Goal: Transaction & Acquisition: Purchase product/service

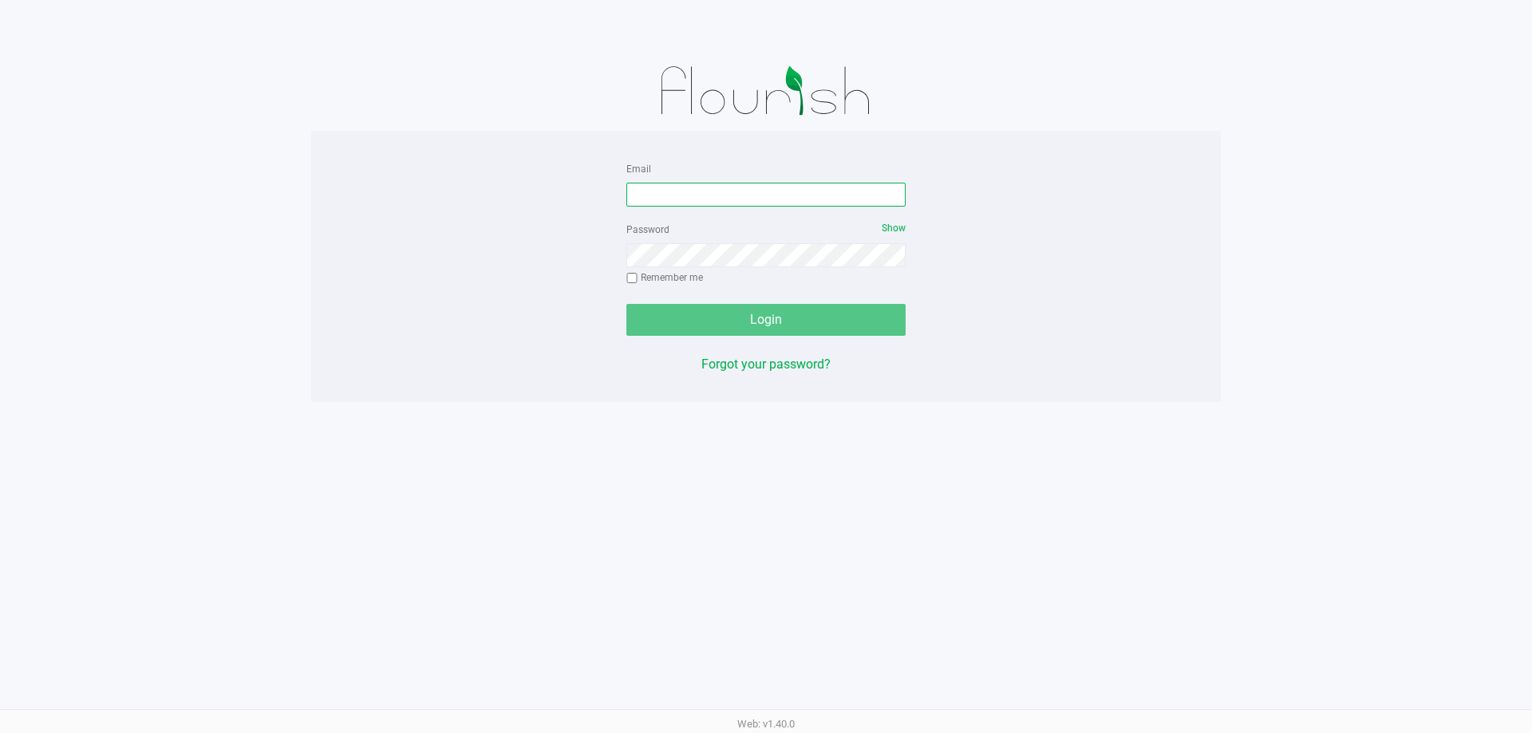
click at [797, 188] on input "Email" at bounding box center [765, 195] width 279 height 24
type input "[EMAIL_ADDRESS][DOMAIN_NAME]"
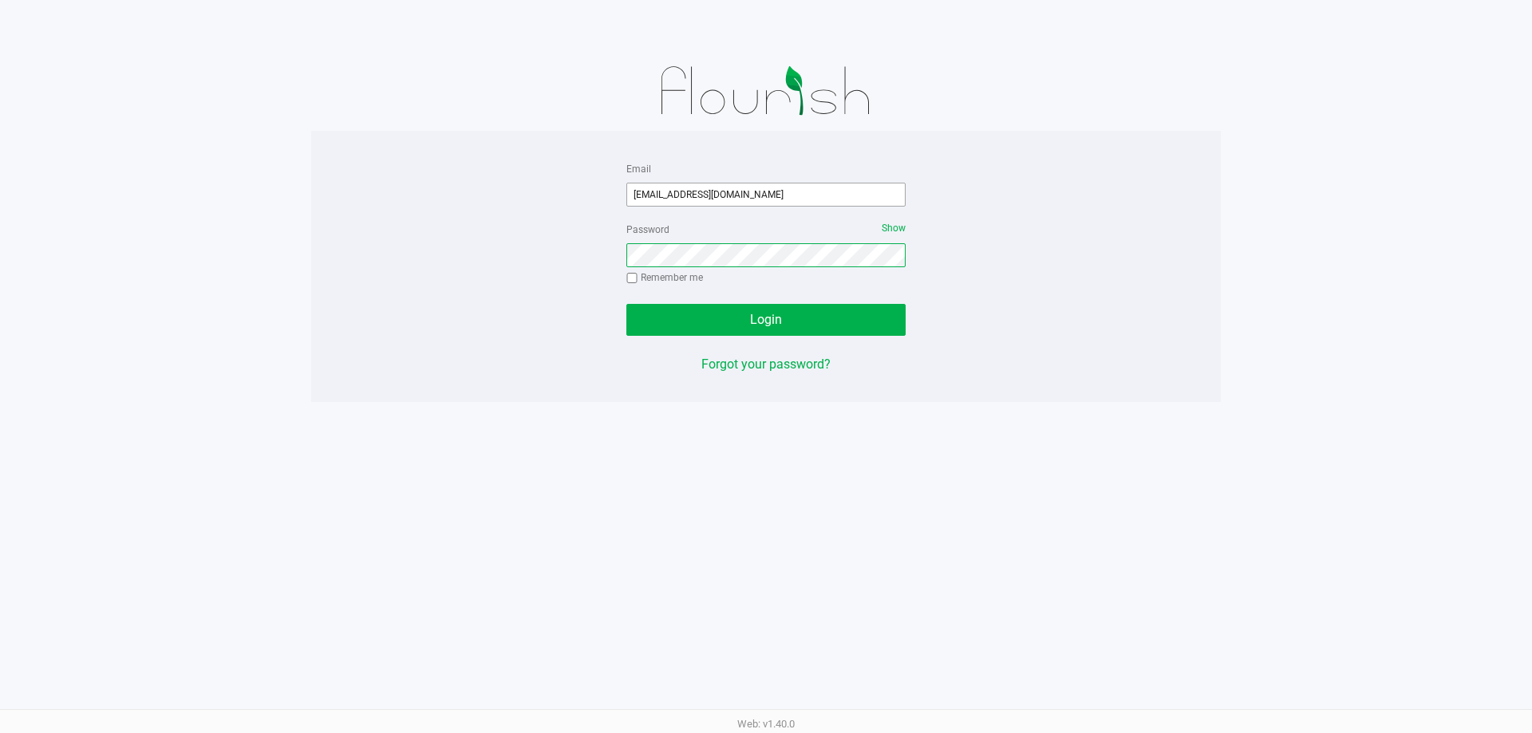
click at [626, 304] on button "Login" at bounding box center [765, 320] width 279 height 32
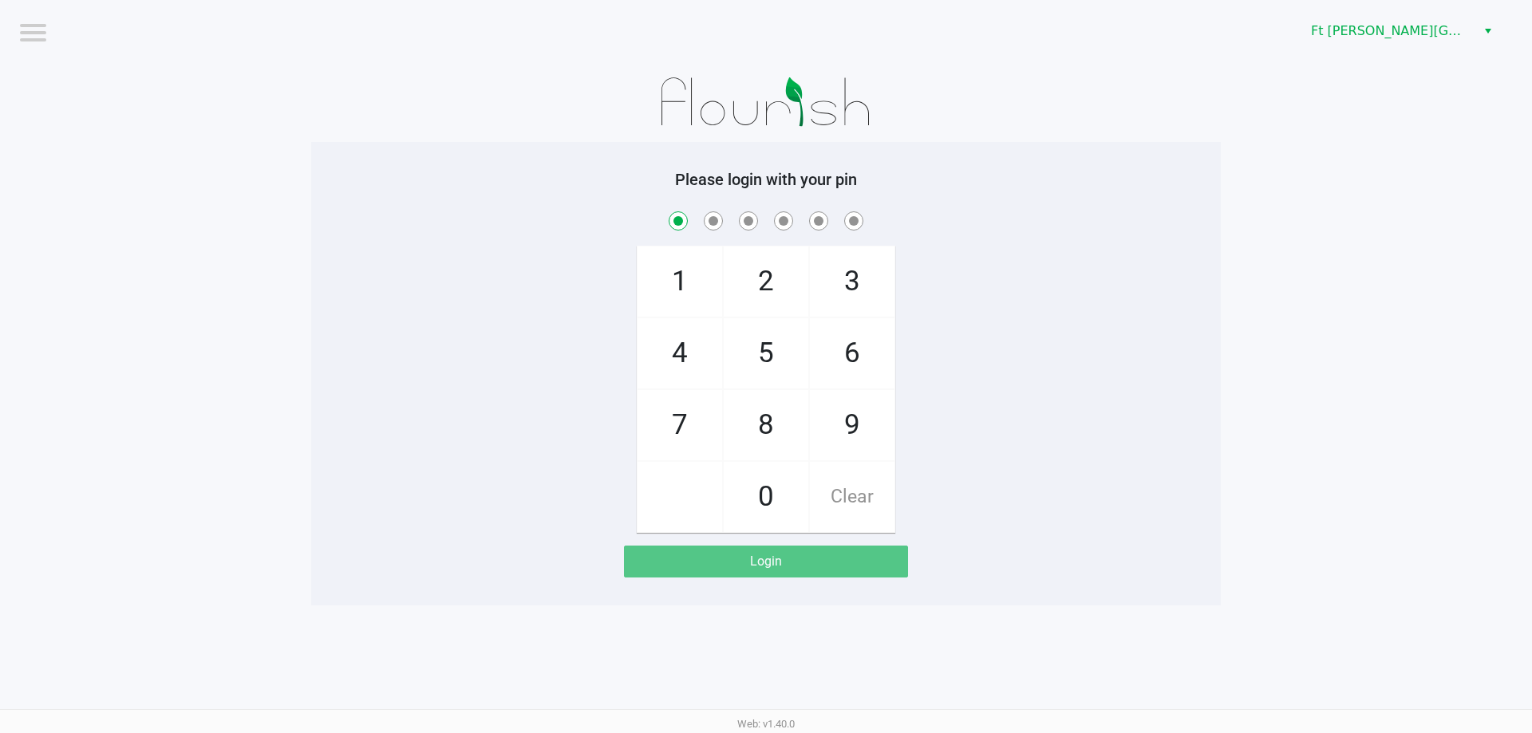
checkbox input "true"
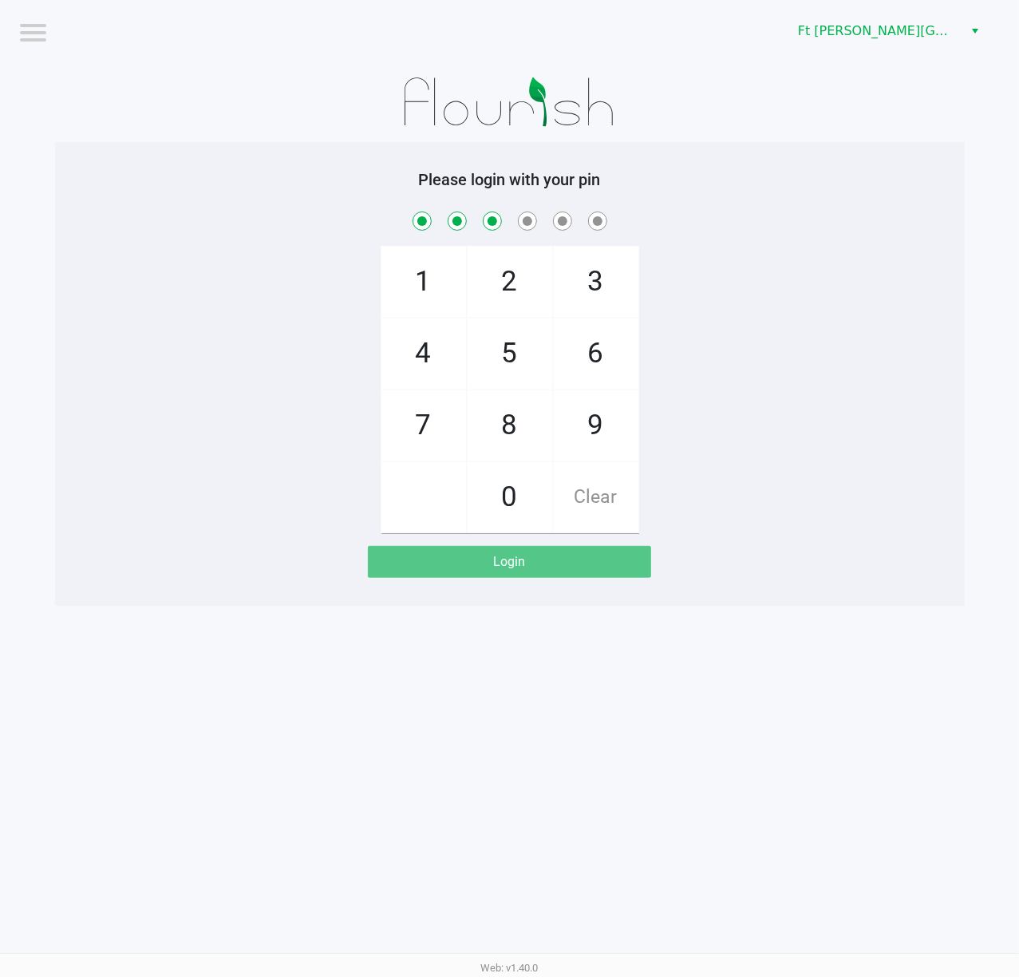
click at [889, 519] on div "1 4 7 2 5 8 0 3 6 9 Clear" at bounding box center [510, 370] width 910 height 325
checkbox input "true"
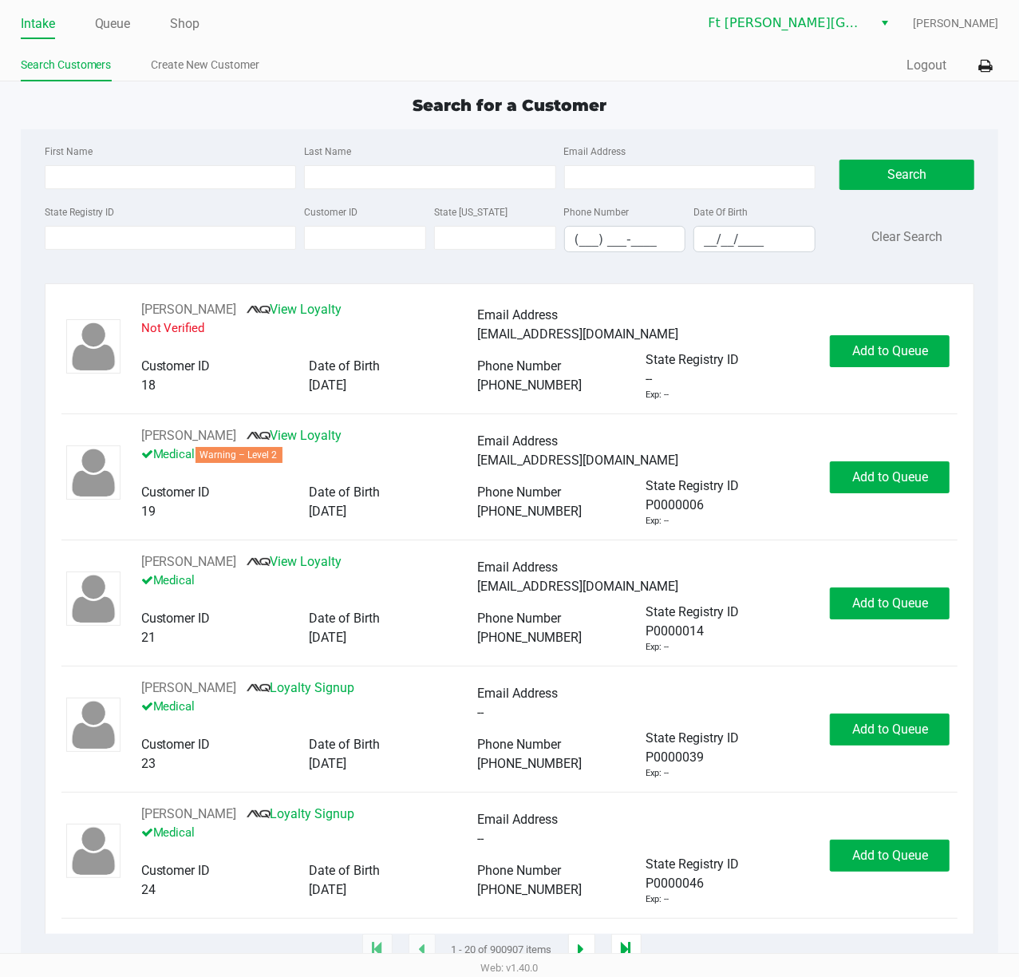
click at [371, 84] on app-point-of-sale "Intake Queue Shop Ft Walton Beach WC Stanley Harper Search Customers Create New…" at bounding box center [509, 475] width 1019 height 950
click at [188, 236] on input "State Registry ID" at bounding box center [171, 238] width 252 height 24
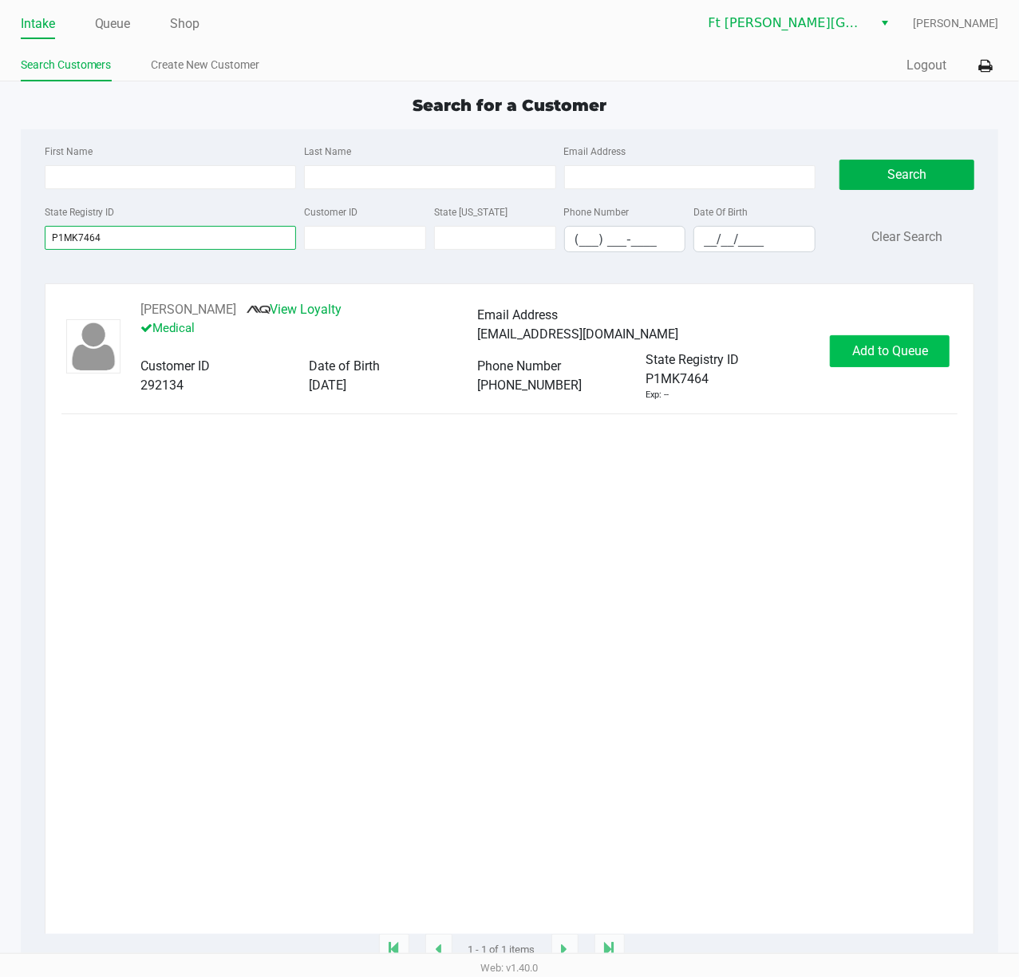
type input "P1MK7464"
click at [917, 349] on span "Add to Queue" at bounding box center [890, 350] width 76 height 15
click at [916, 349] on div "Add to Queue" at bounding box center [890, 351] width 120 height 32
click at [914, 349] on div "Add to Queue" at bounding box center [890, 351] width 120 height 32
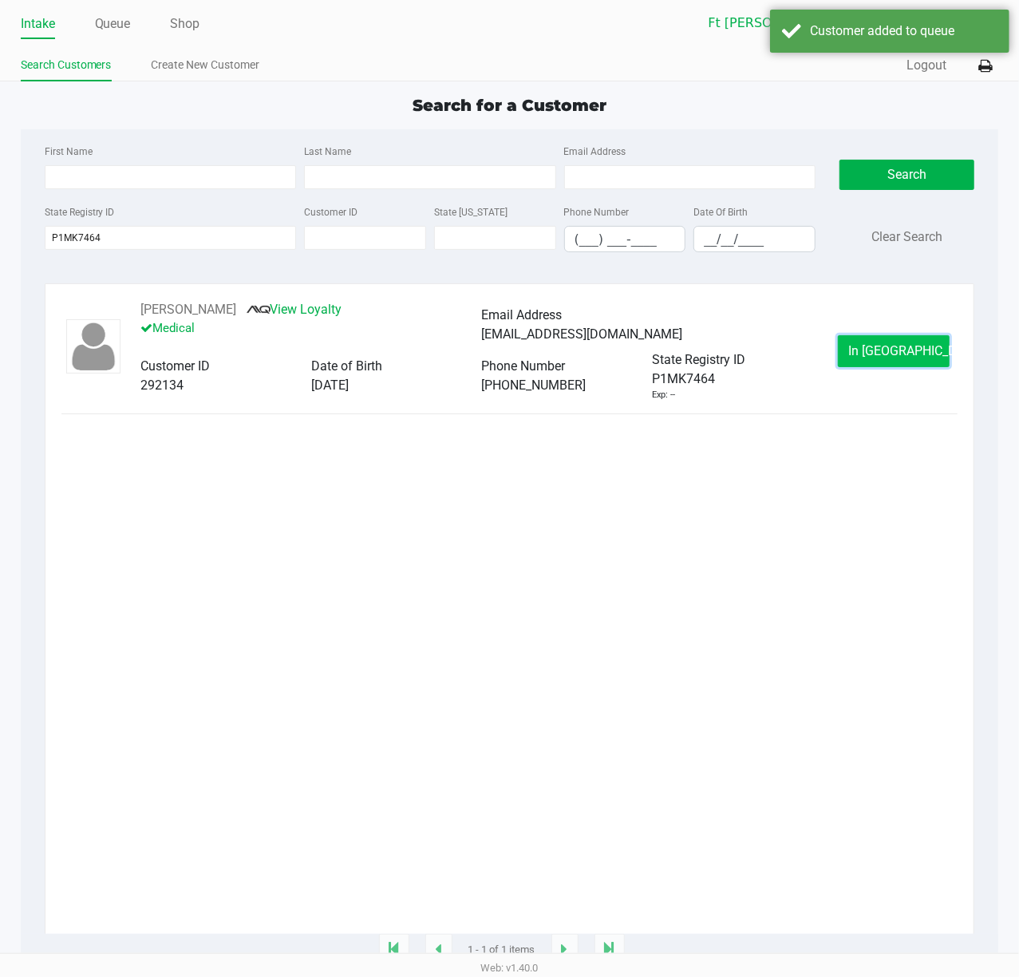
click at [924, 346] on button "In Queue" at bounding box center [894, 351] width 112 height 32
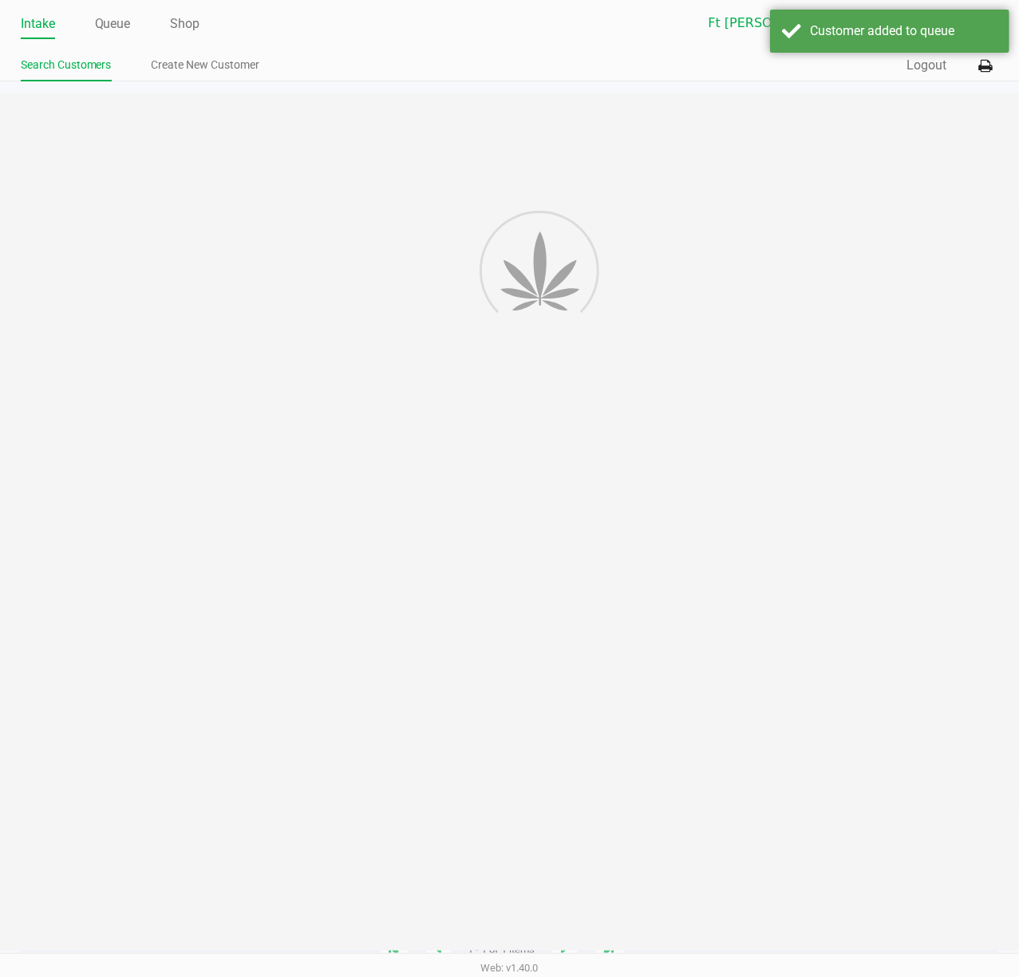
click at [923, 346] on div at bounding box center [509, 521] width 1019 height 857
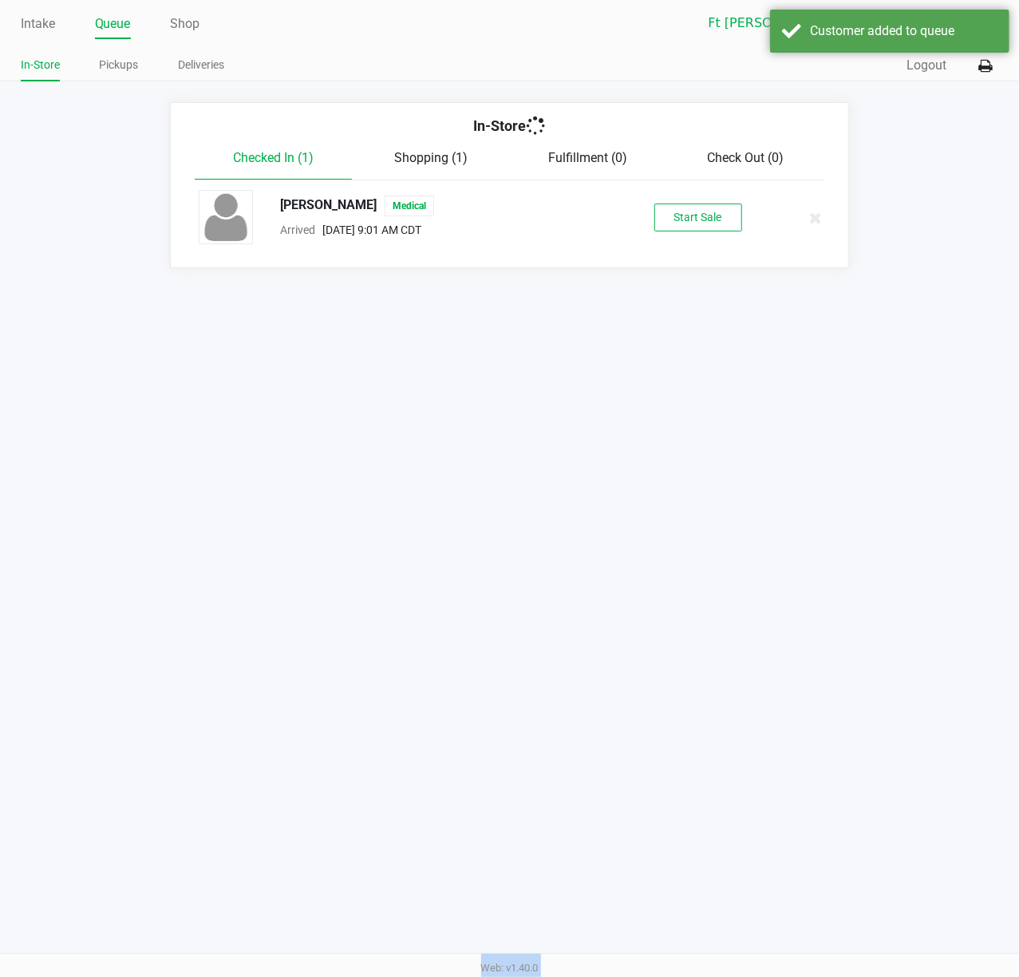
click at [923, 346] on div "Intake Queue Shop Ft Walton Beach WC Stanley Harper In-Store Pickups Deliveries…" at bounding box center [509, 488] width 1019 height 977
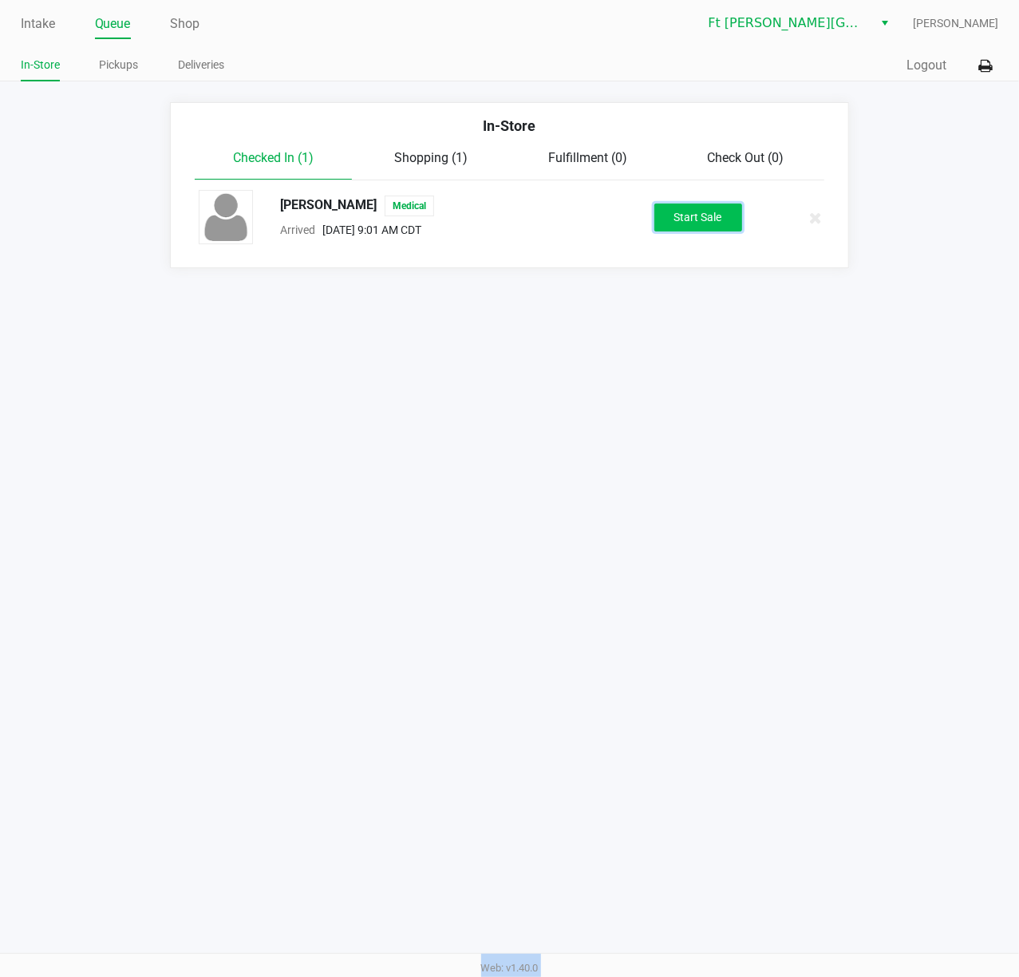
click at [722, 224] on button "Start Sale" at bounding box center [698, 217] width 88 height 28
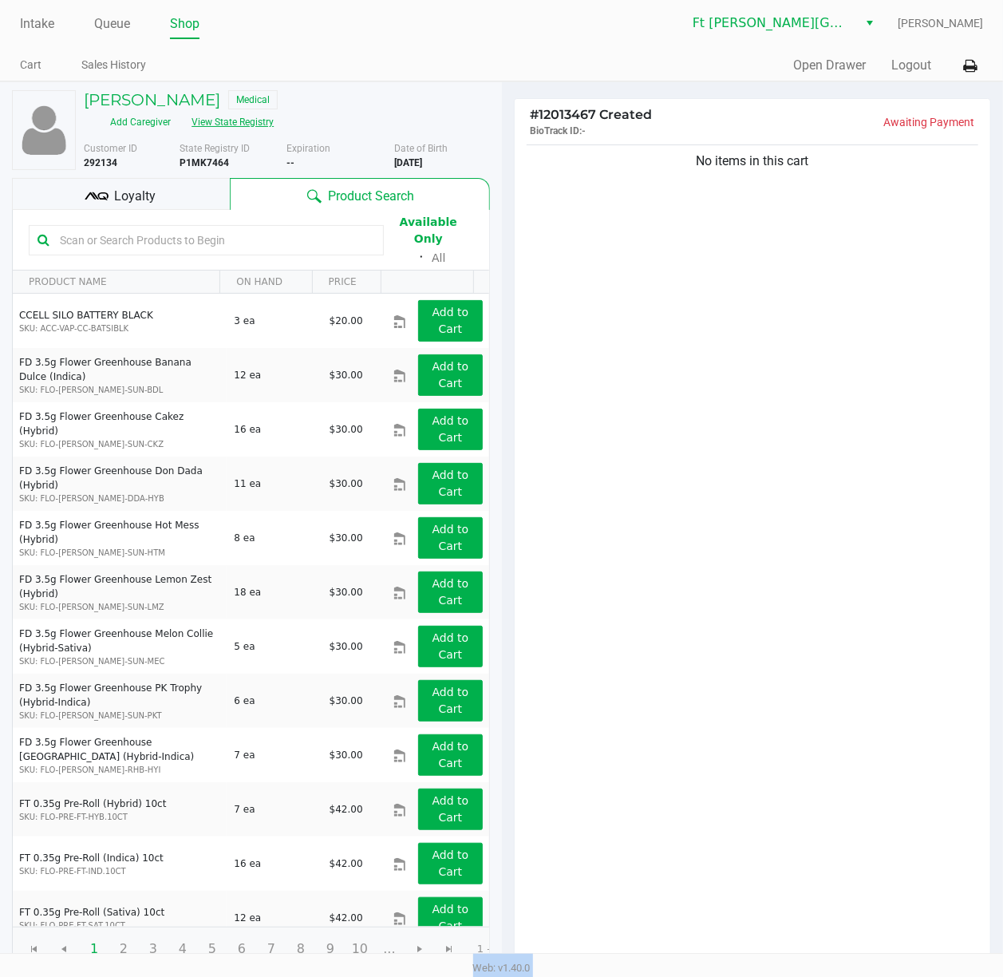
click at [238, 118] on button "View State Registry" at bounding box center [227, 122] width 93 height 26
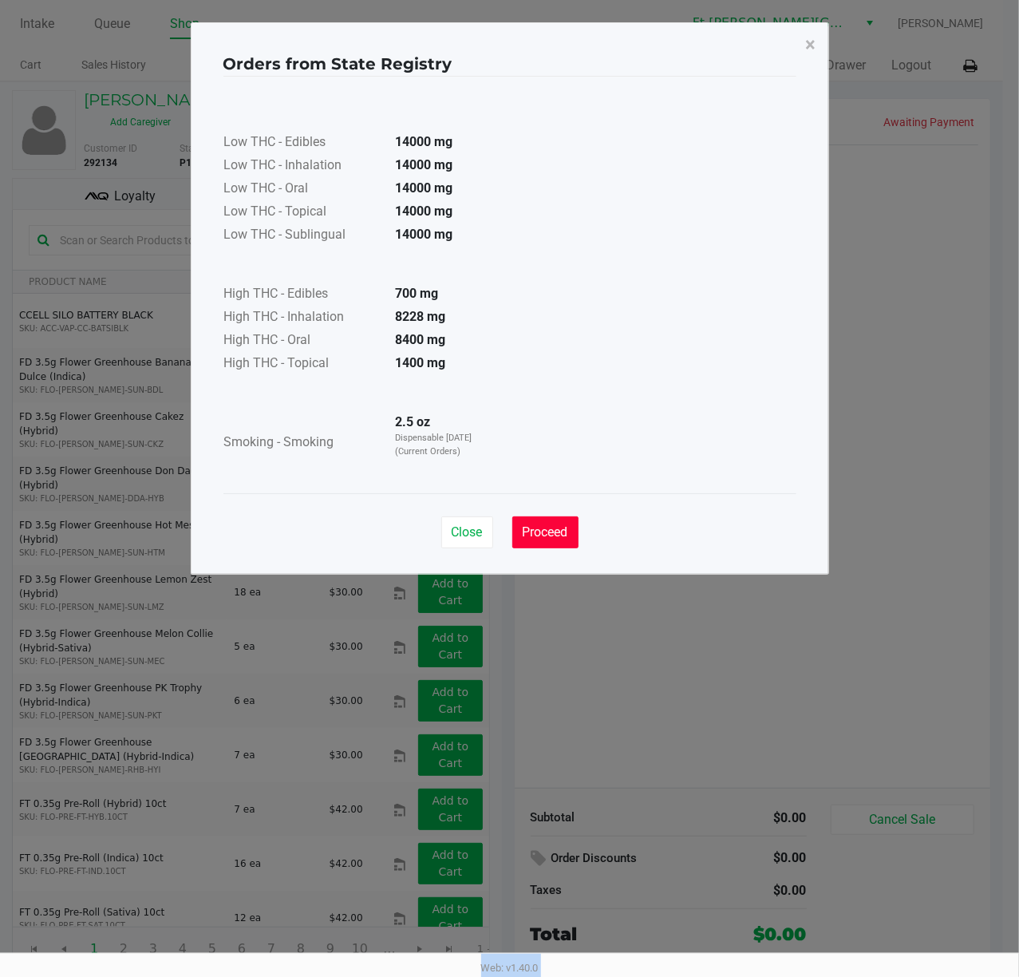
click at [559, 537] on span "Proceed" at bounding box center [545, 531] width 45 height 15
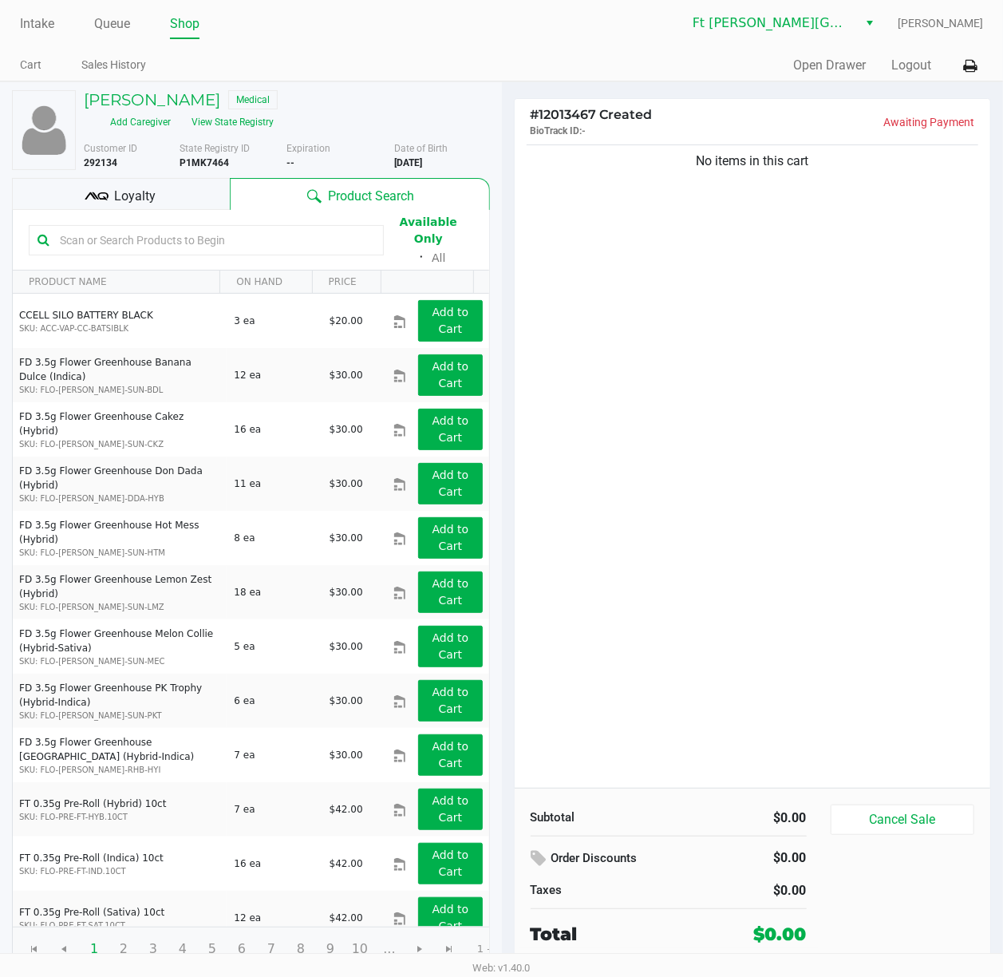
click at [170, 238] on input "text" at bounding box center [214, 240] width 322 height 24
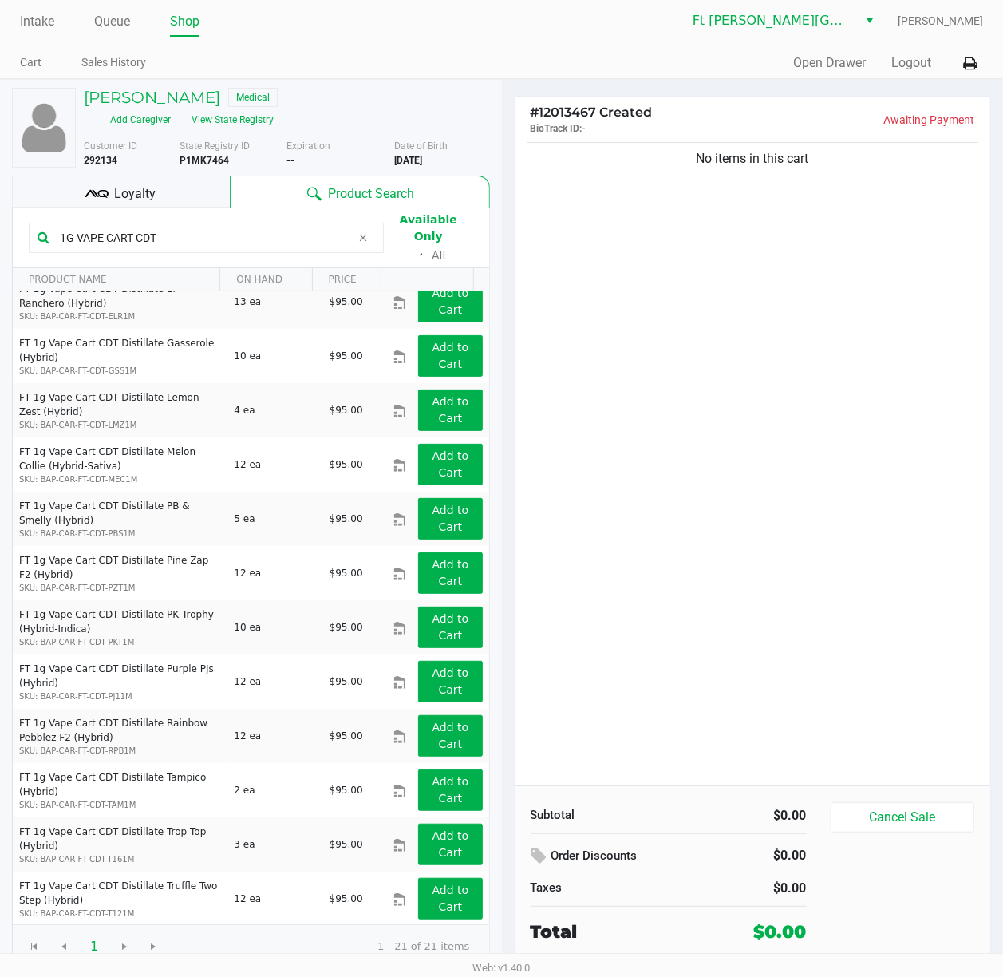
scroll to position [4, 0]
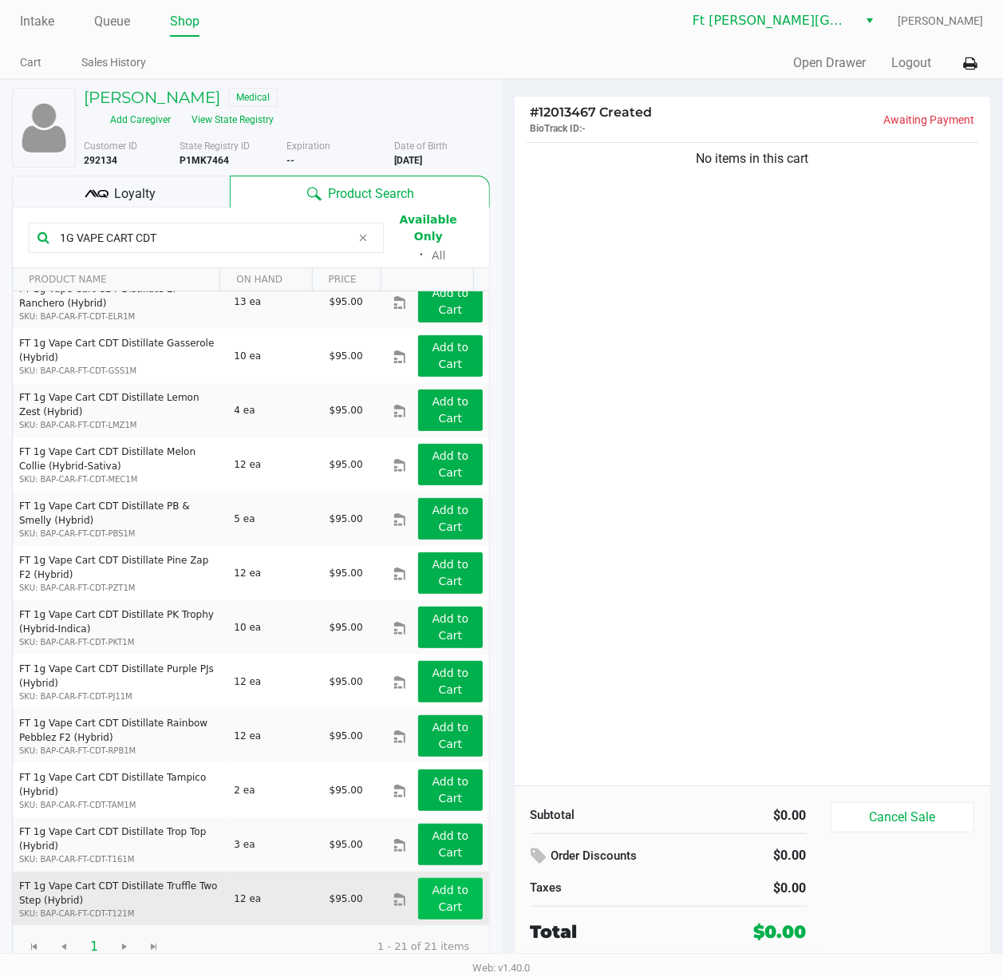
type input "1G VAPE CART CDT"
click at [434, 732] on app-button-loader "Add to Cart" at bounding box center [450, 898] width 37 height 30
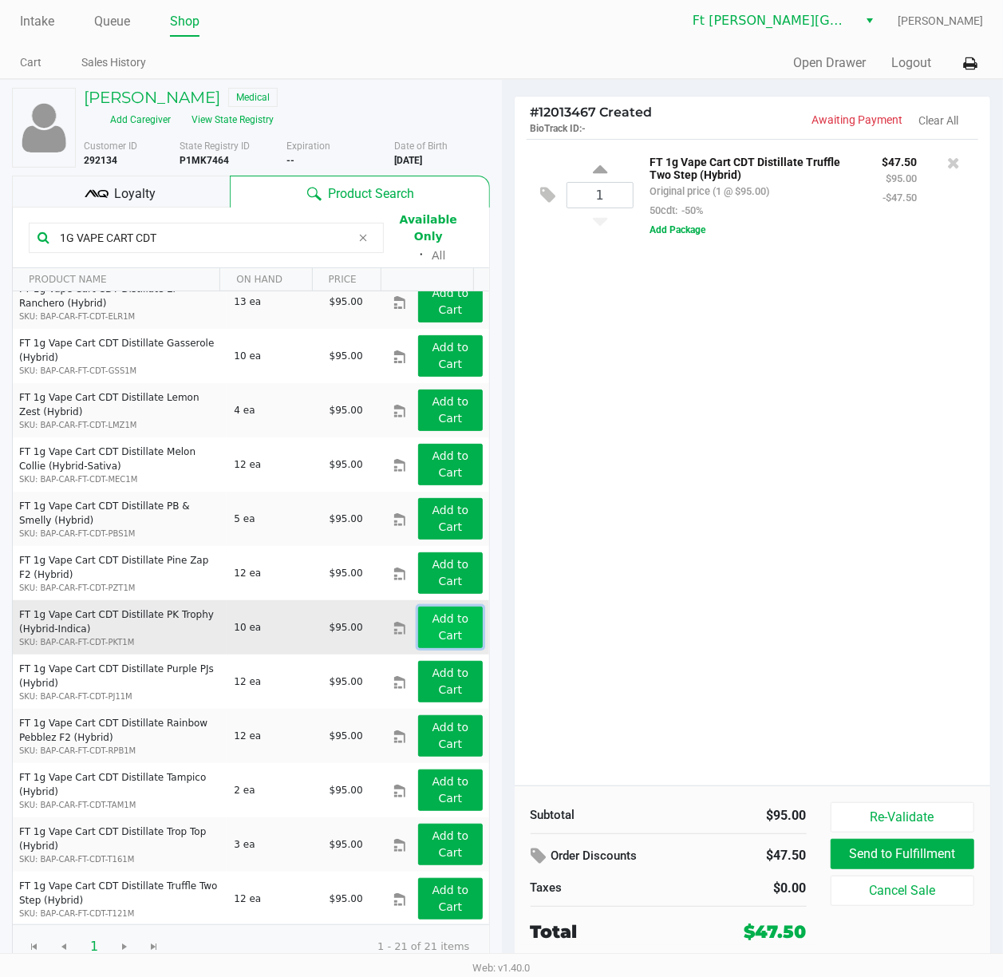
click at [454, 606] on button "Add to Cart" at bounding box center [450, 626] width 64 height 41
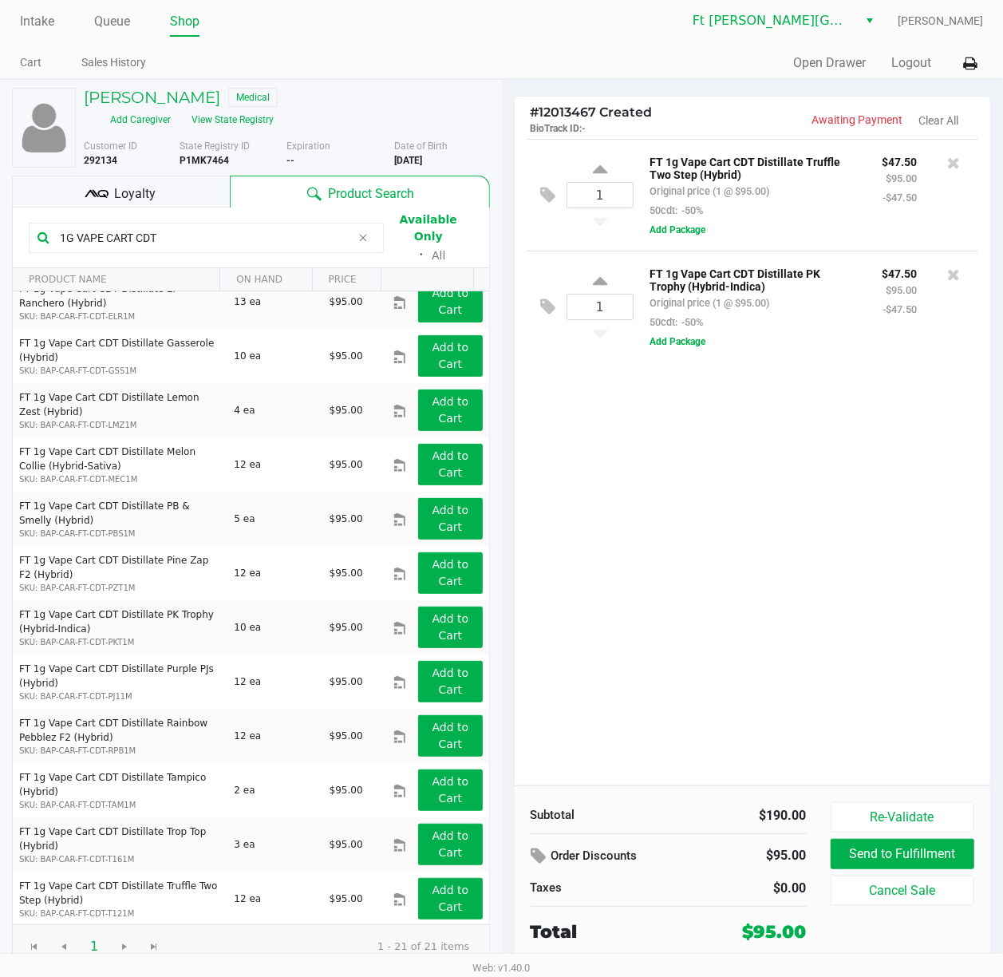
click at [116, 191] on span "Loyalty" at bounding box center [134, 193] width 41 height 19
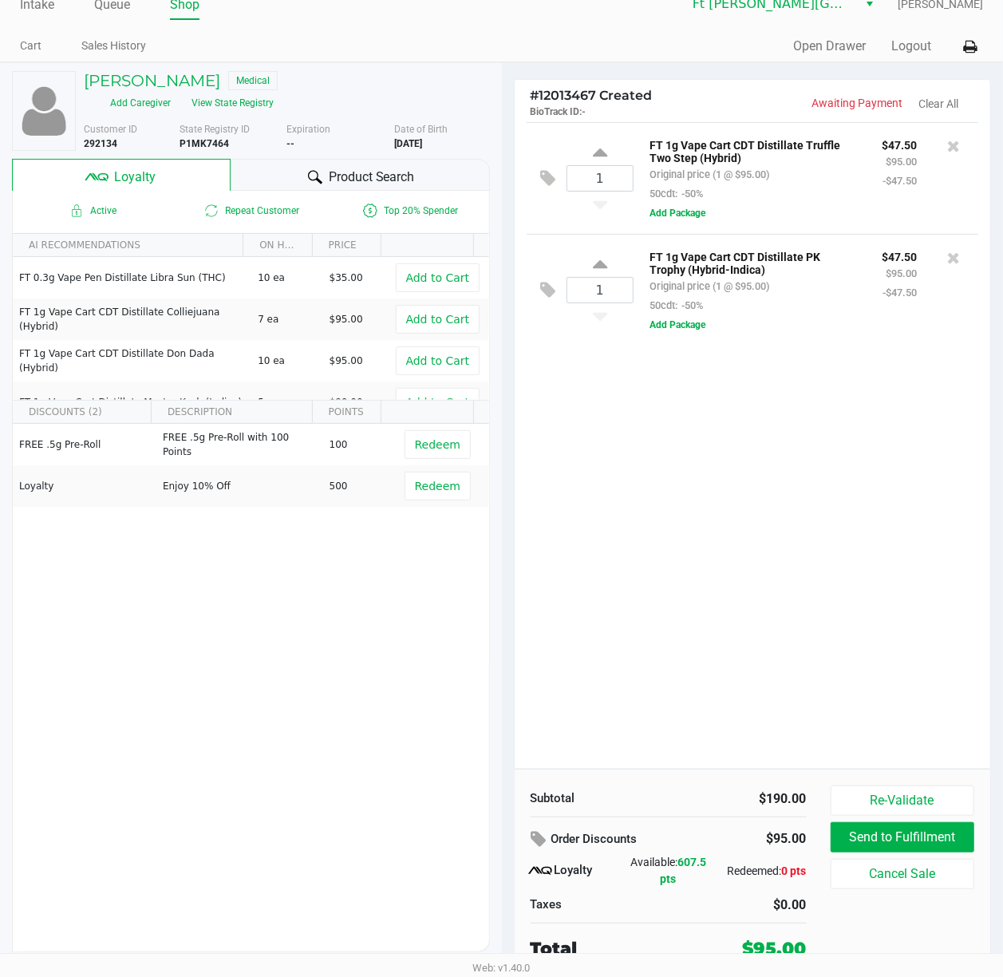
scroll to position [23, 0]
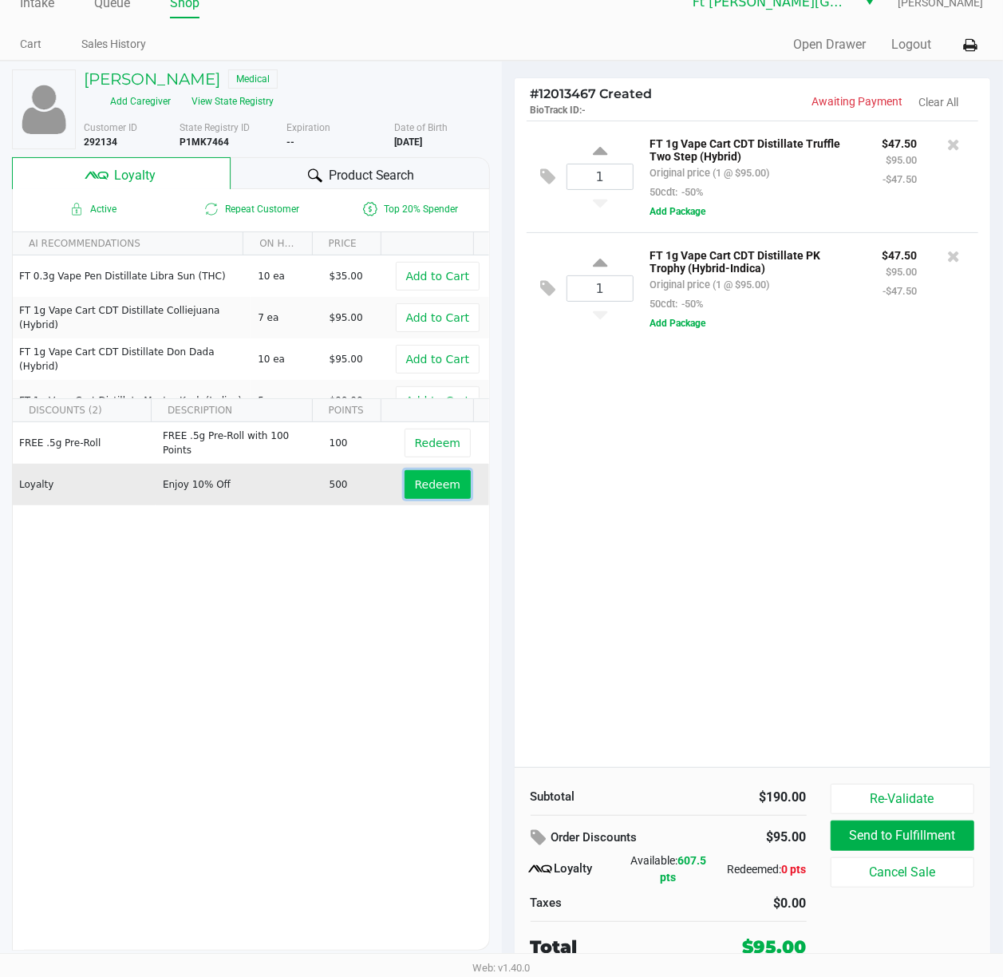
click at [444, 474] on button "Redeem" at bounding box center [438, 484] width 66 height 29
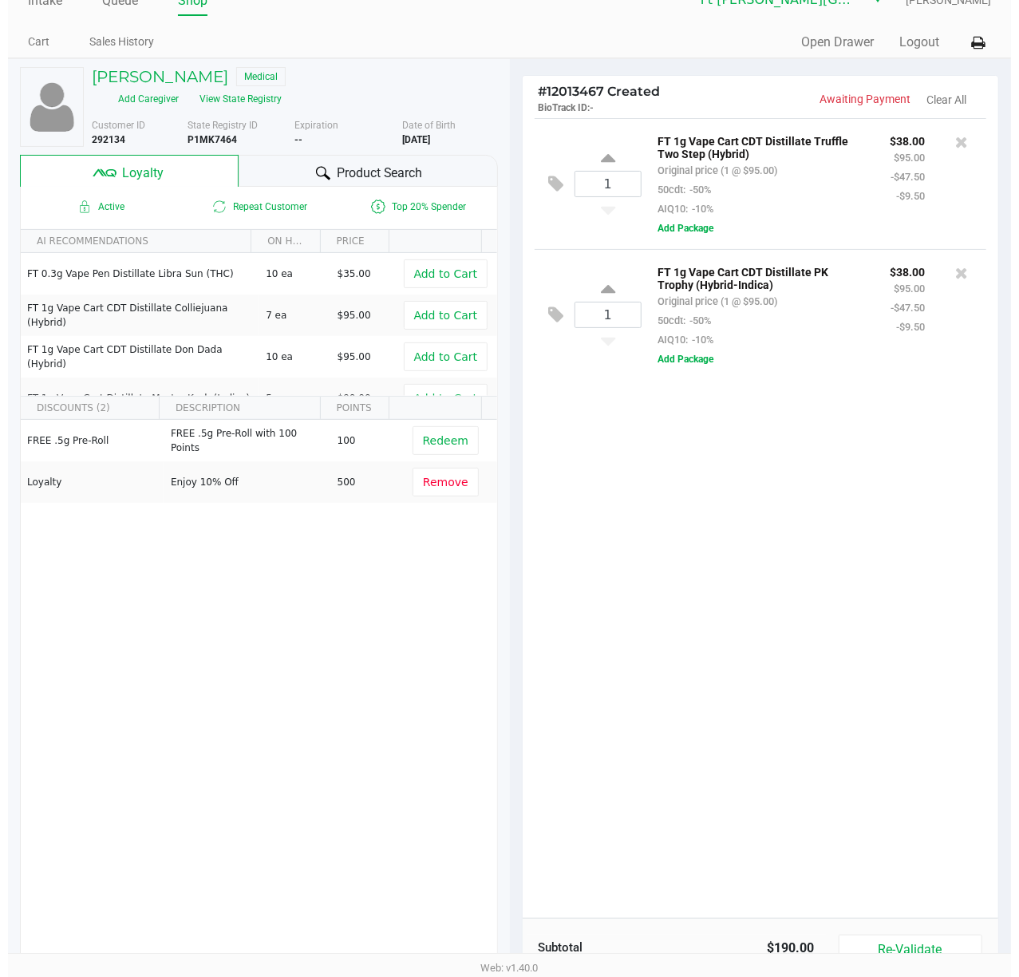
scroll to position [0, 0]
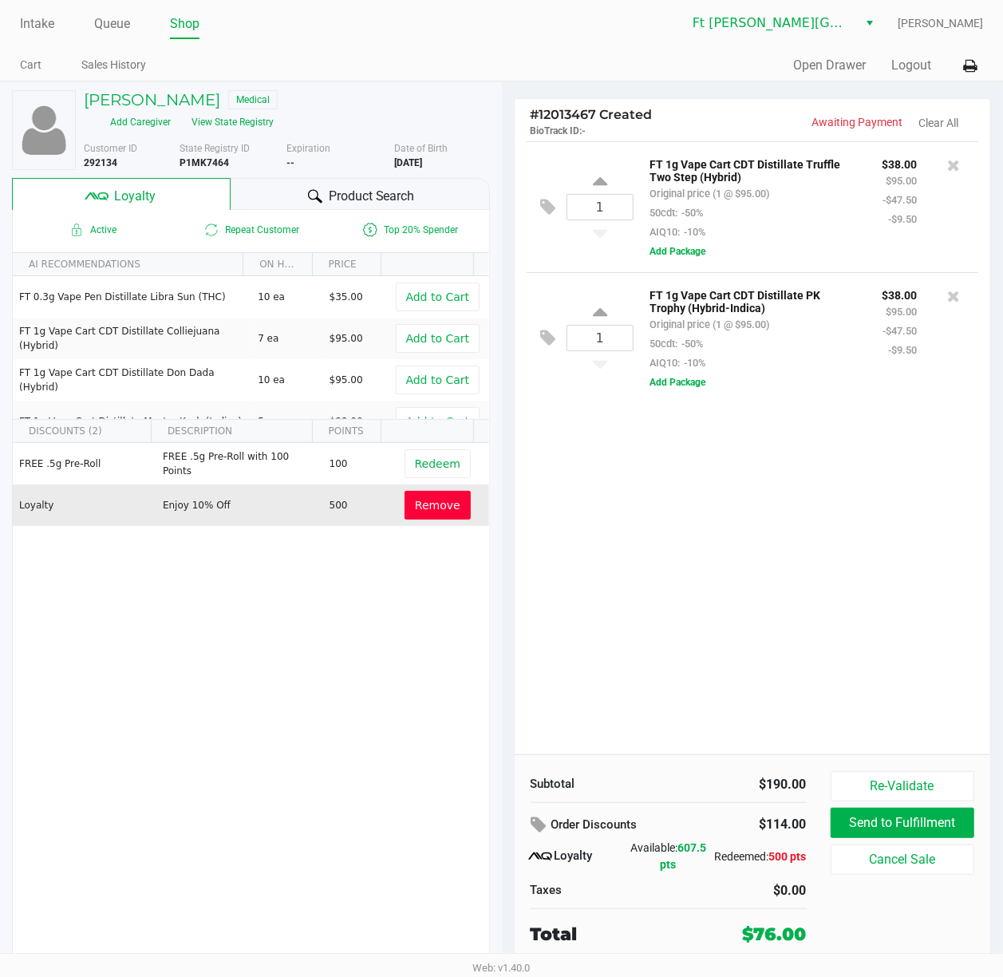
click at [450, 515] on button "Remove" at bounding box center [438, 505] width 66 height 29
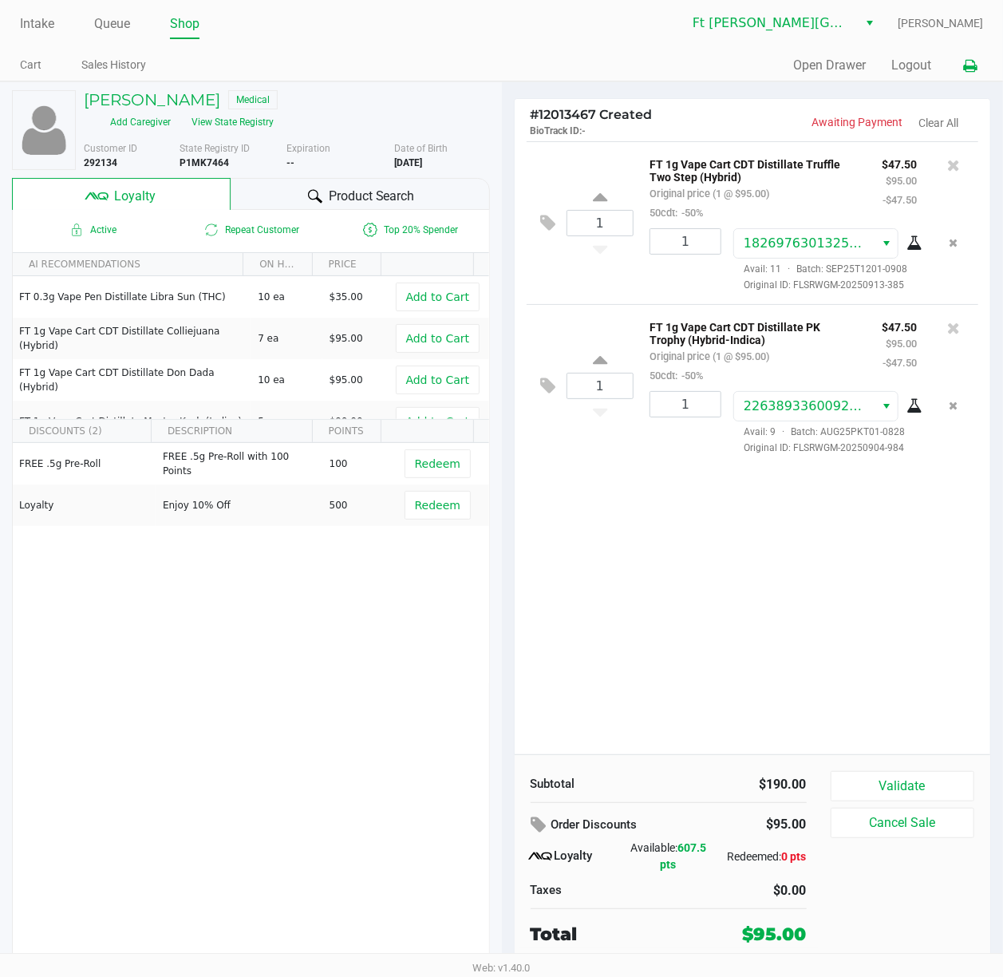
click at [970, 68] on icon at bounding box center [970, 66] width 14 height 11
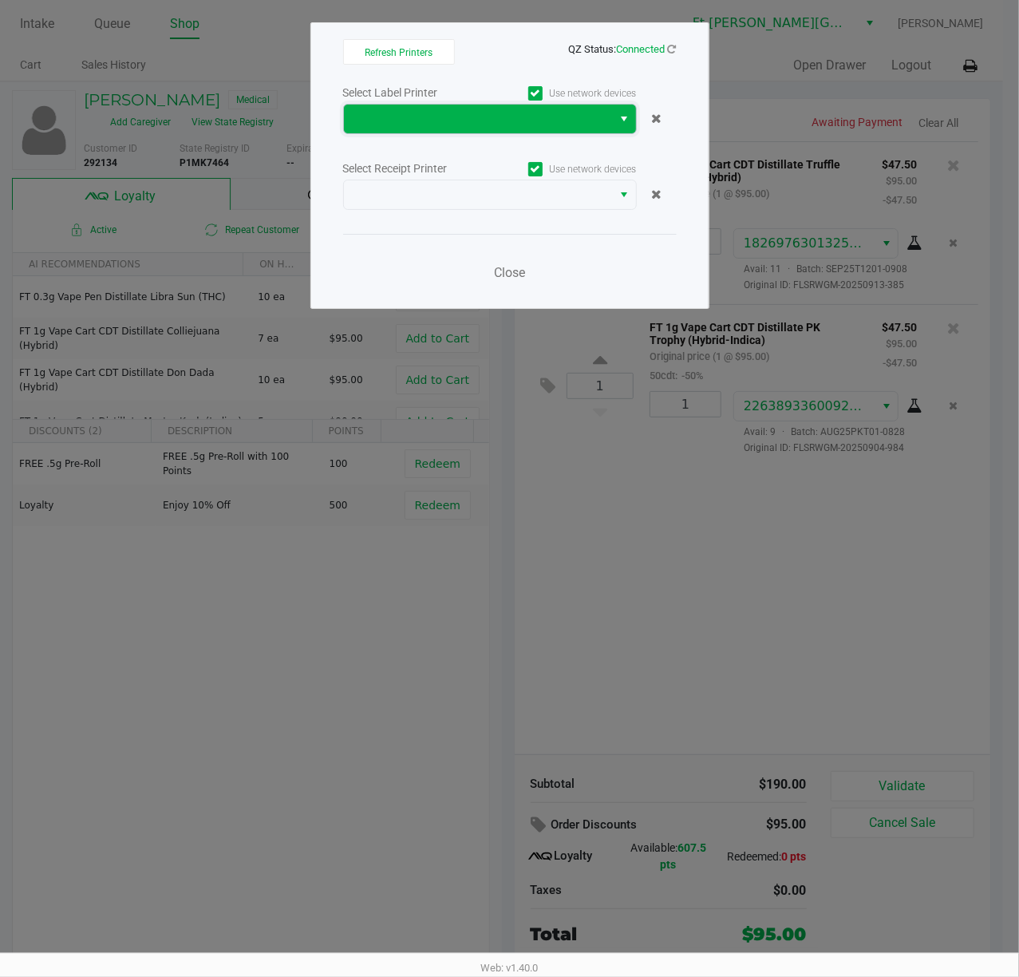
click at [386, 125] on span at bounding box center [478, 118] width 250 height 19
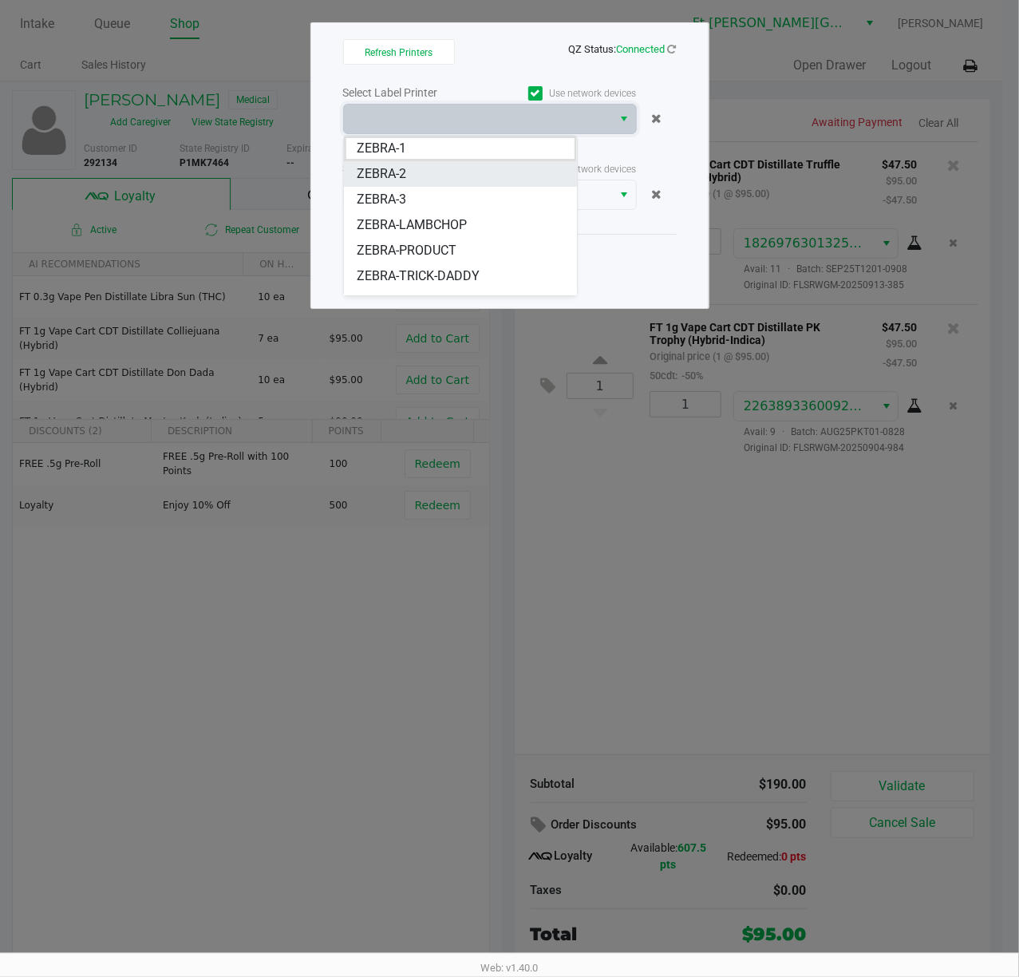
click at [439, 172] on li "ZEBRA-2" at bounding box center [460, 174] width 233 height 26
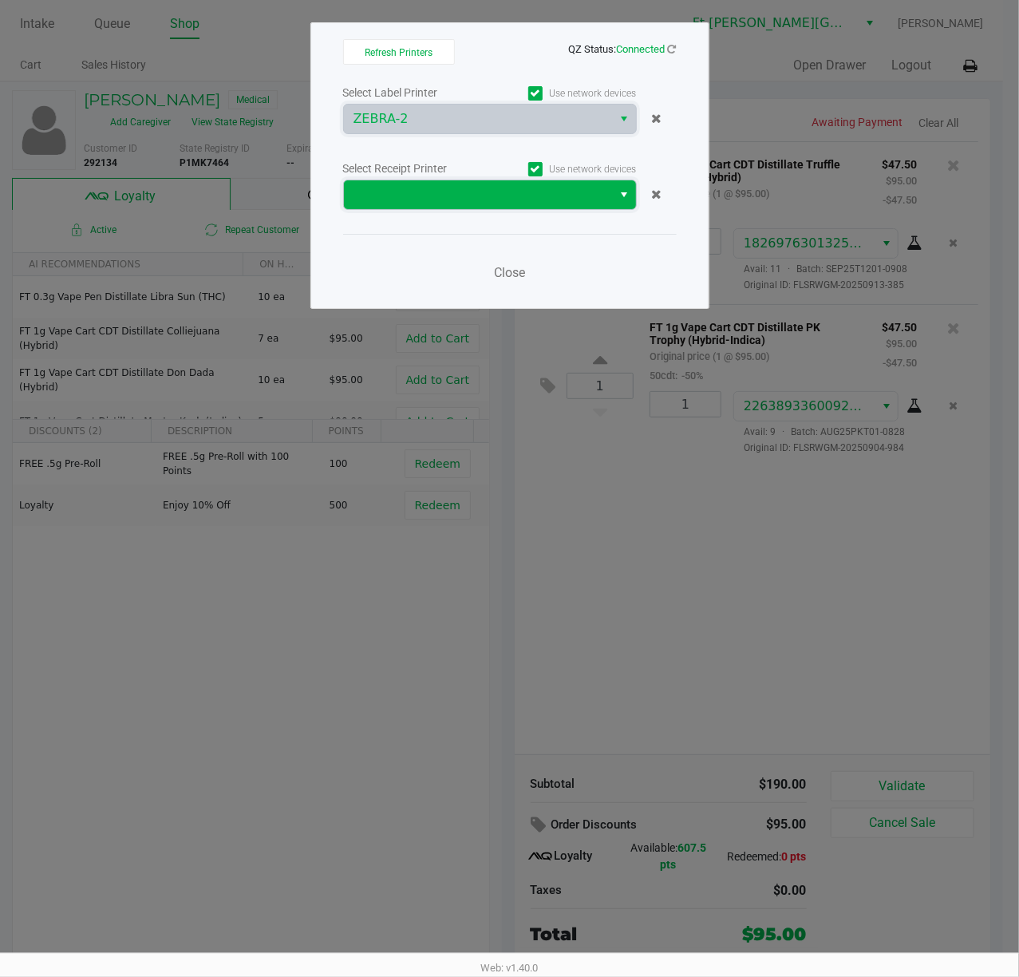
click at [546, 203] on span at bounding box center [478, 194] width 250 height 19
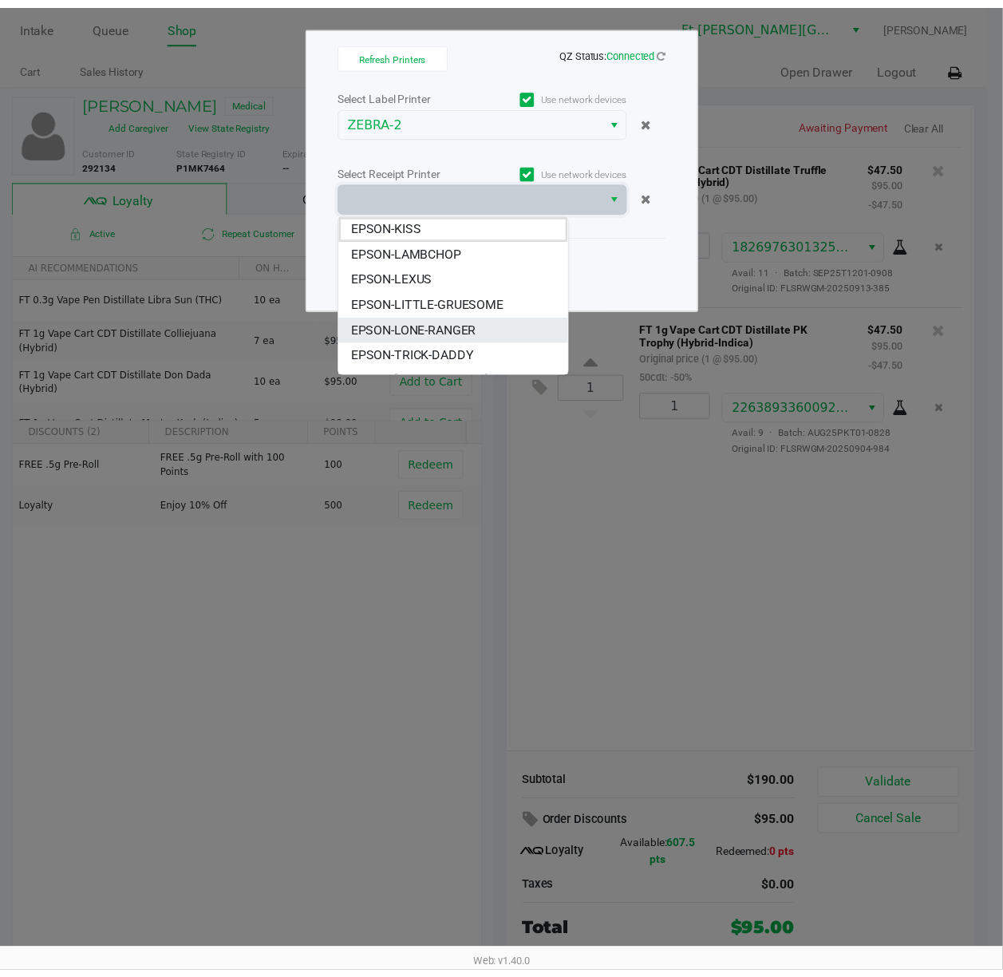
scroll to position [45, 0]
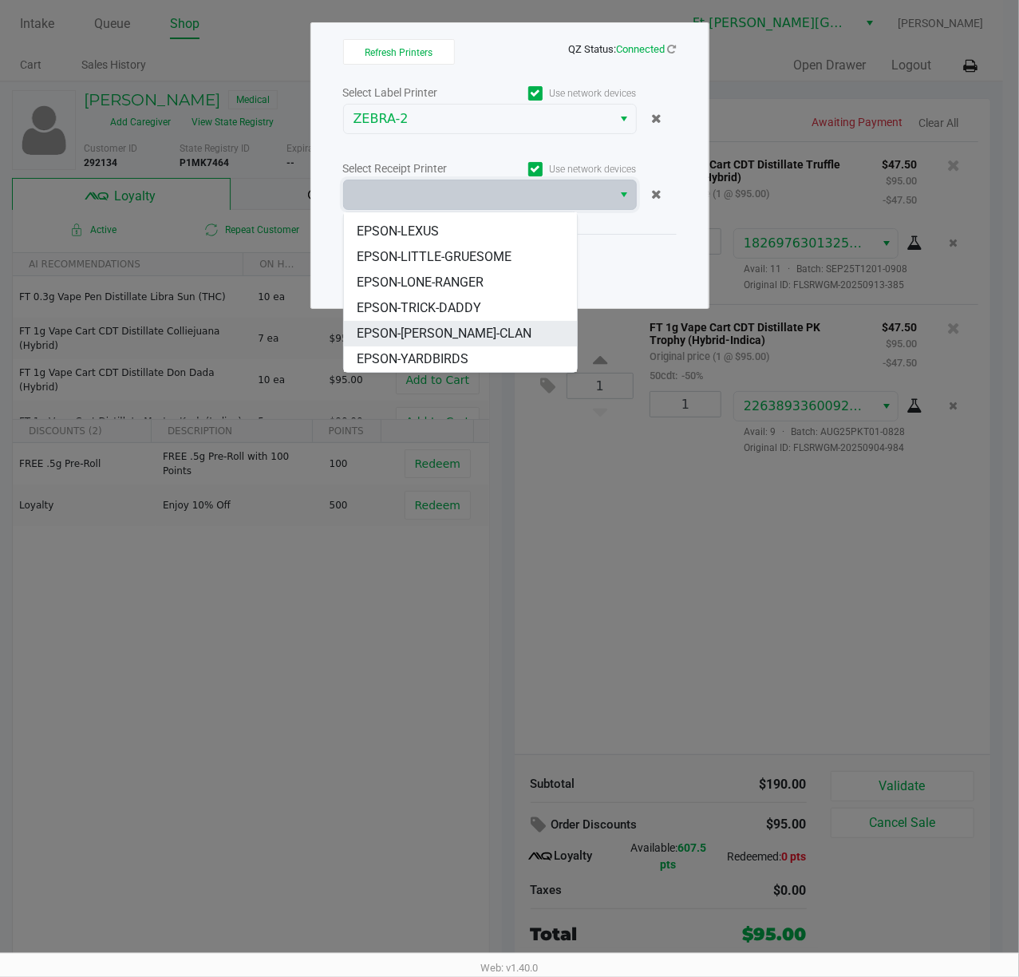
click at [464, 330] on span "EPSON-WU-TANG-CLAN" at bounding box center [444, 333] width 175 height 19
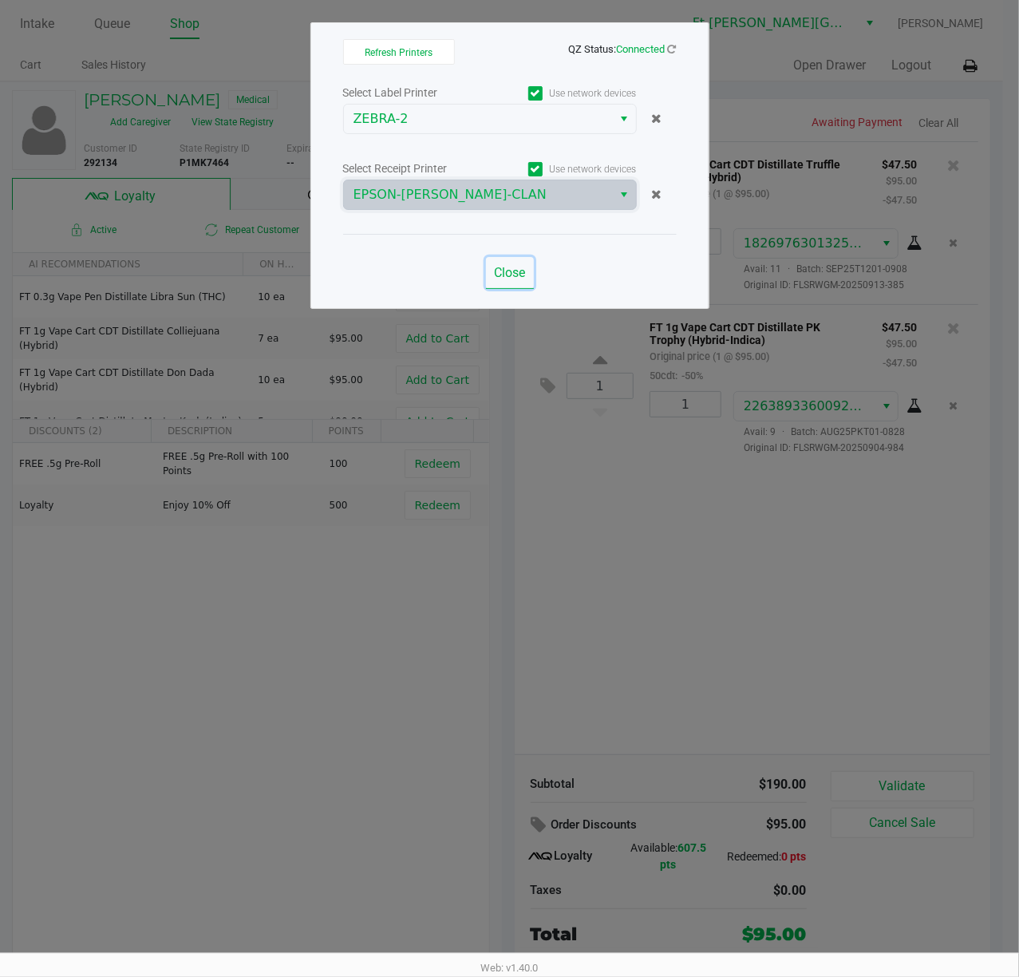
click at [508, 266] on button "Close" at bounding box center [510, 273] width 48 height 32
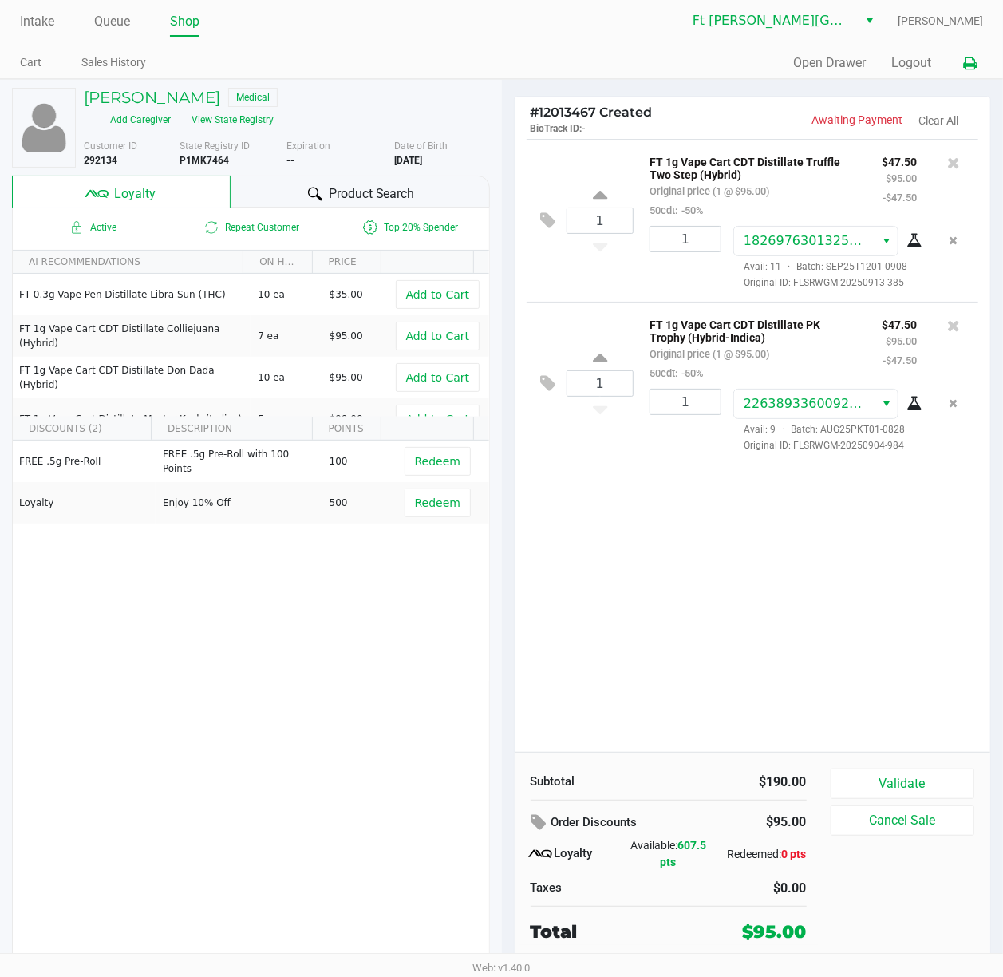
scroll to position [4, 0]
click at [872, 732] on button "Validate" at bounding box center [903, 783] width 144 height 30
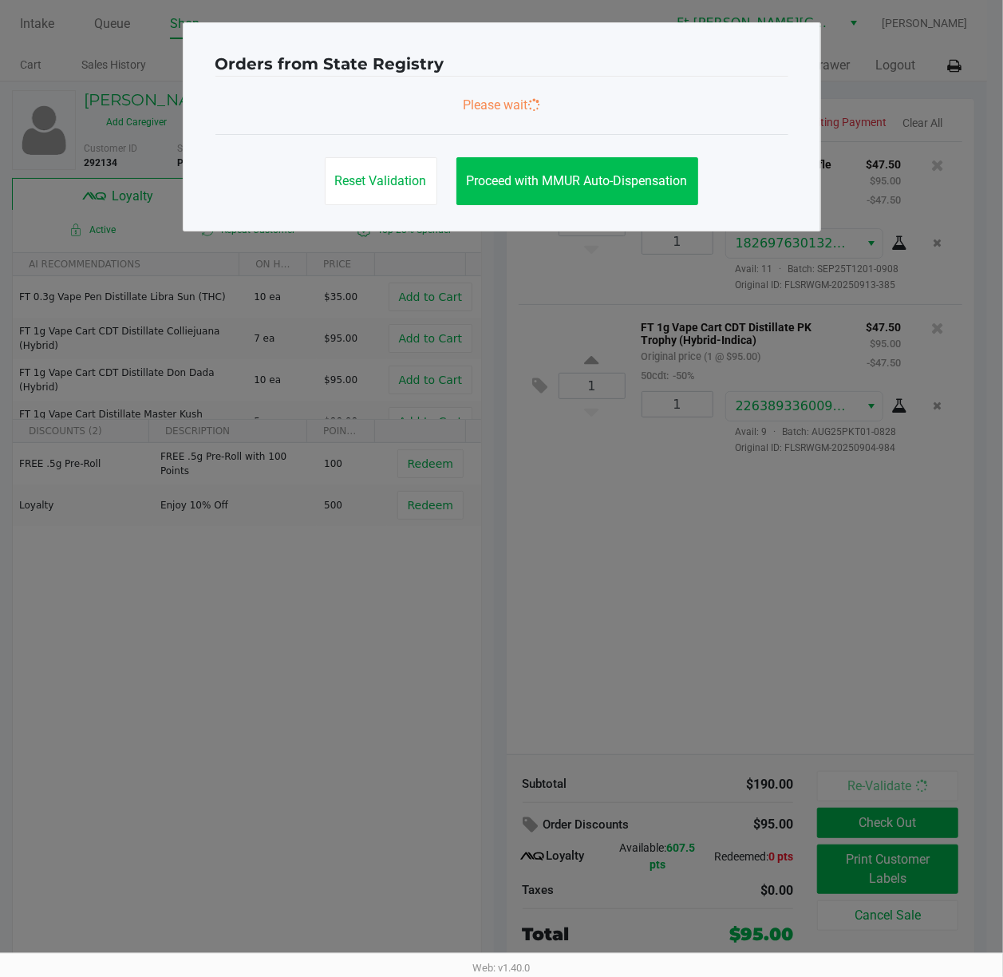
scroll to position [0, 0]
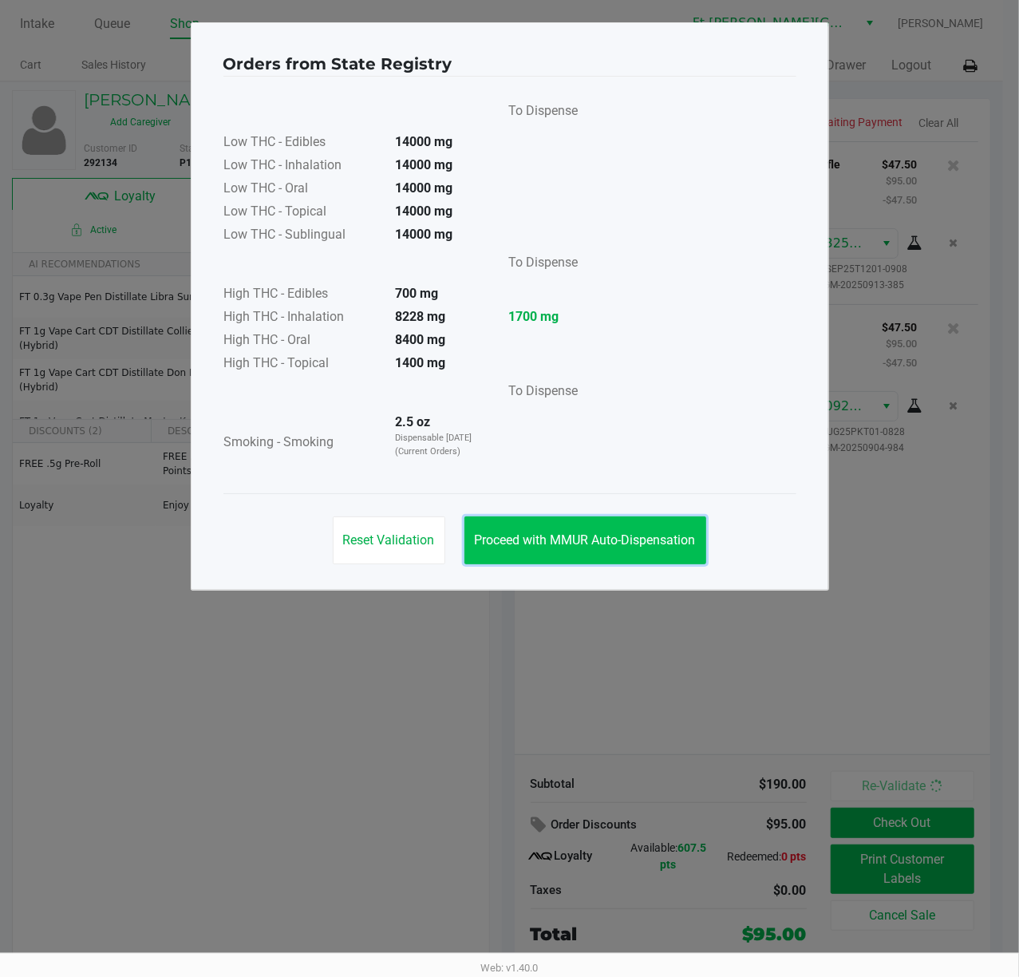
click at [600, 538] on span "Proceed with MMUR Auto-Dispensation" at bounding box center [585, 539] width 221 height 15
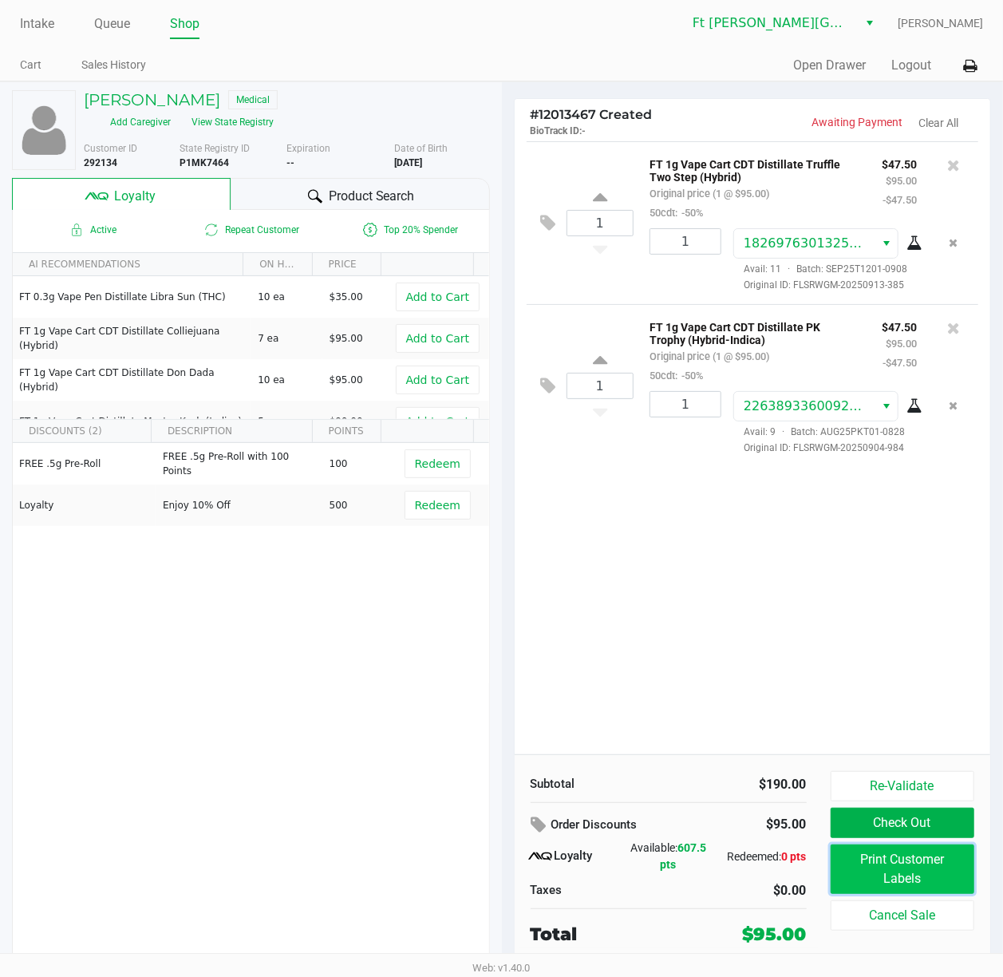
click at [917, 732] on button "Print Customer Labels" at bounding box center [903, 868] width 144 height 49
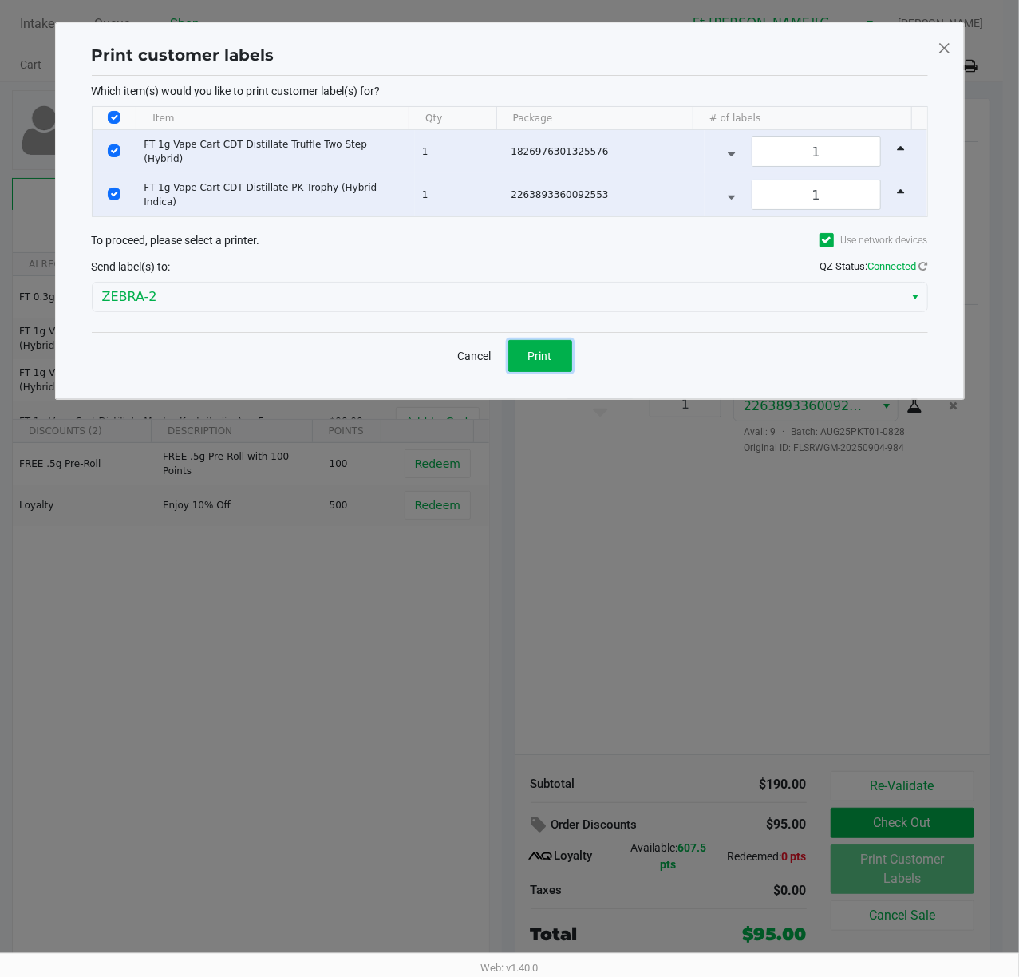
click at [541, 349] on button "Print" at bounding box center [540, 356] width 64 height 32
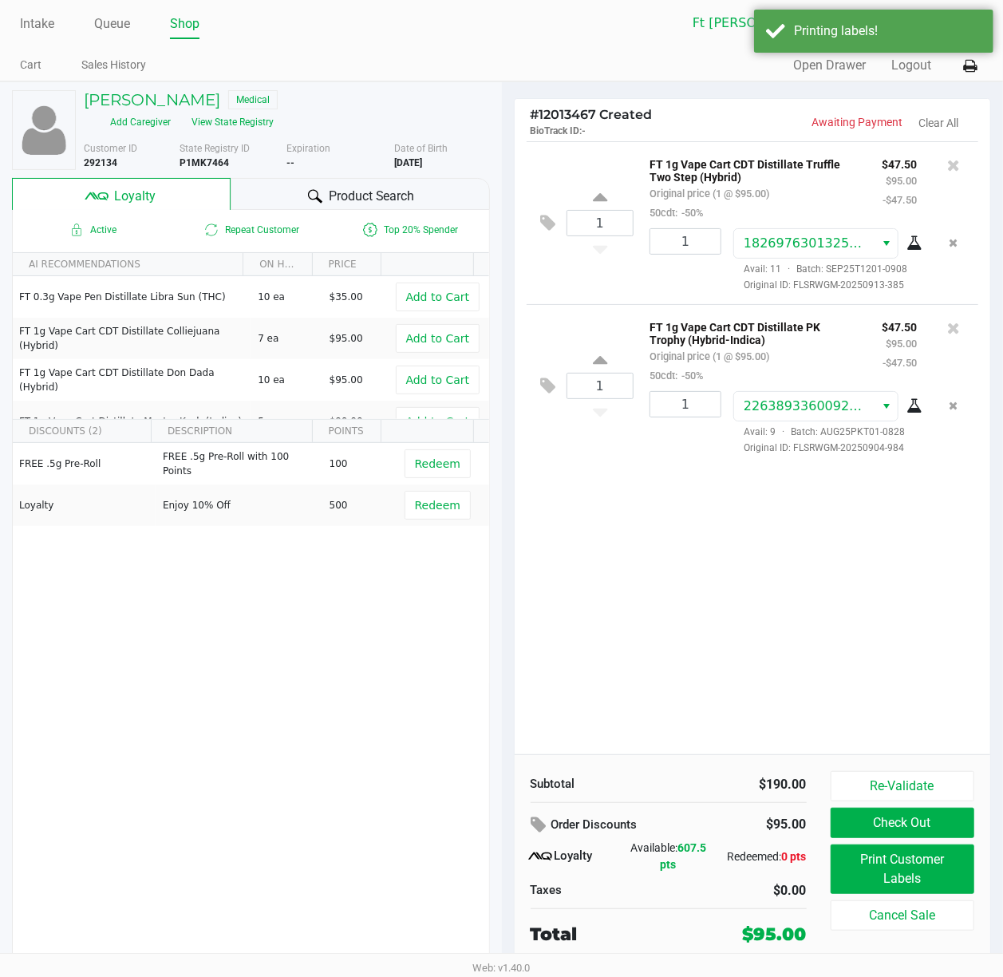
click at [891, 732] on button "Check Out" at bounding box center [903, 822] width 144 height 30
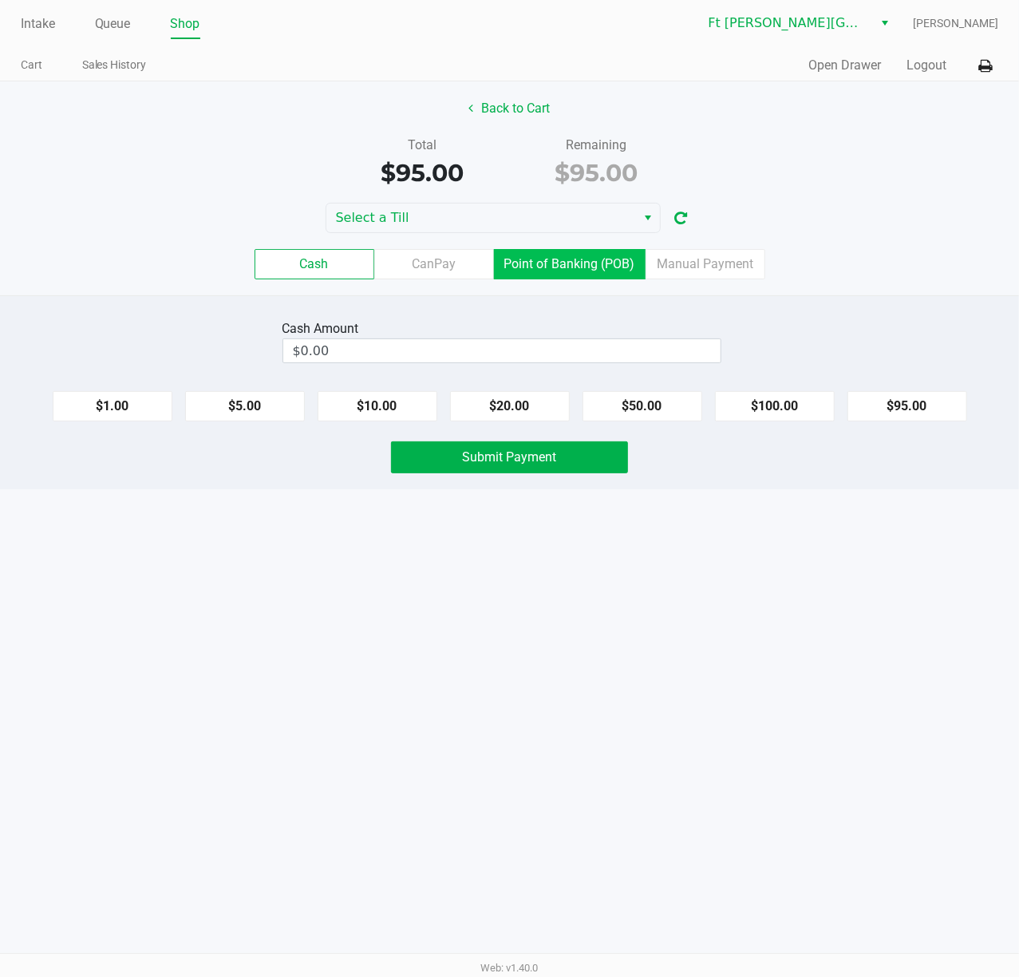
click at [571, 266] on label "Point of Banking (POB)" at bounding box center [570, 264] width 152 height 30
click at [0, 0] on 7 "Point of Banking (POB)" at bounding box center [0, 0] width 0 height 0
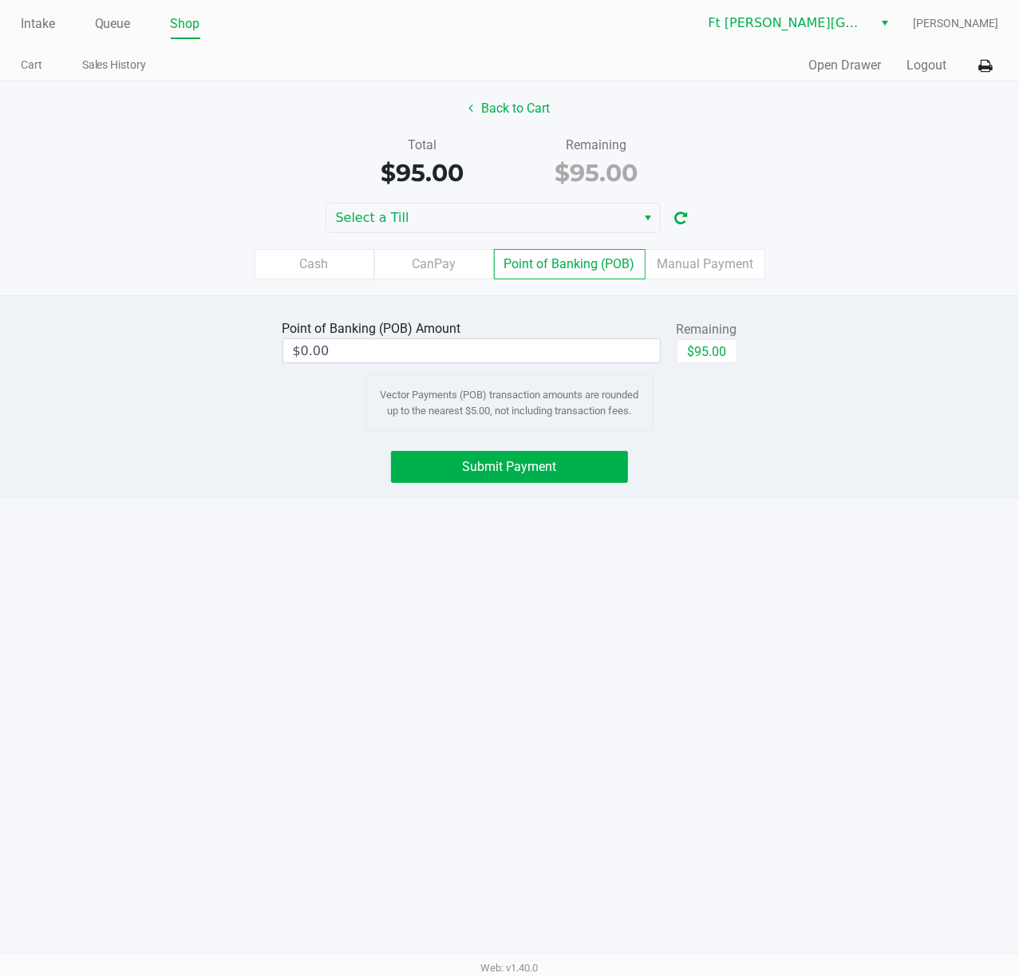
click at [689, 356] on button "$95.00" at bounding box center [707, 351] width 61 height 24
type input "$95.00"
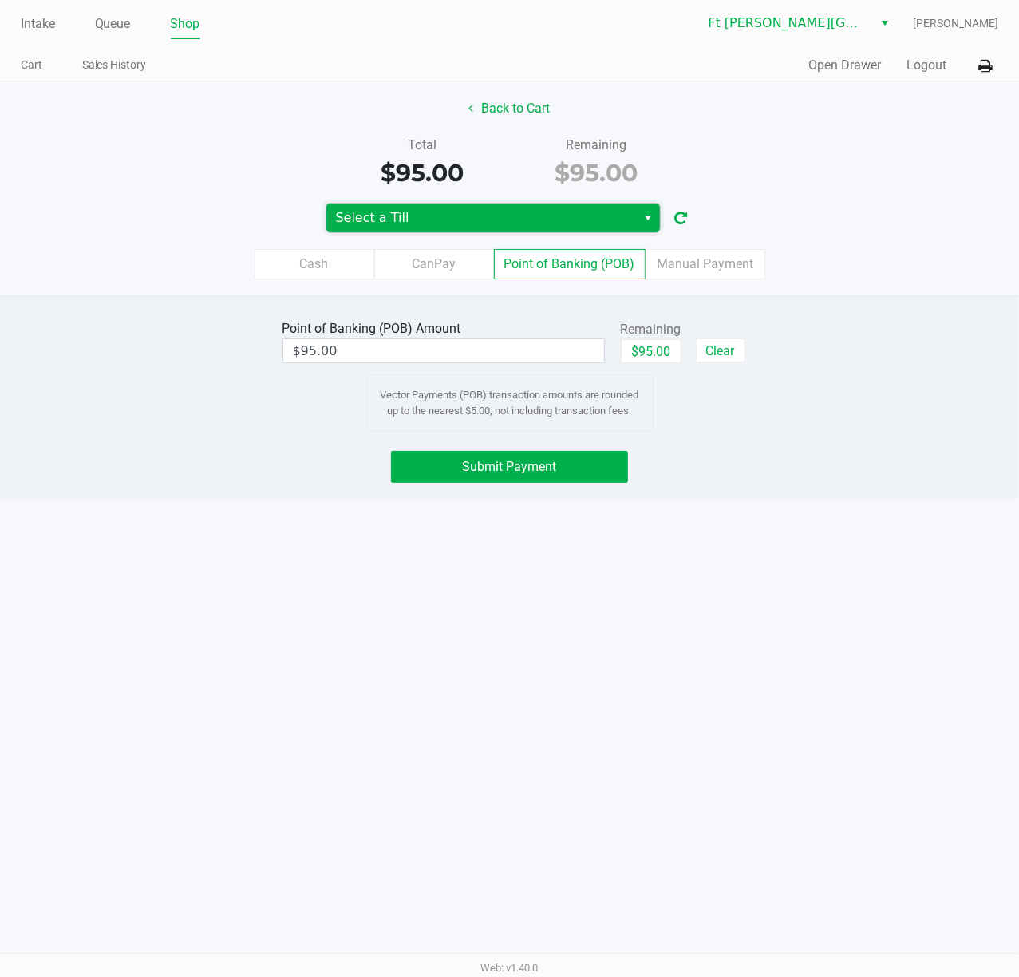
click at [432, 211] on span "Select a Till" at bounding box center [481, 217] width 291 height 19
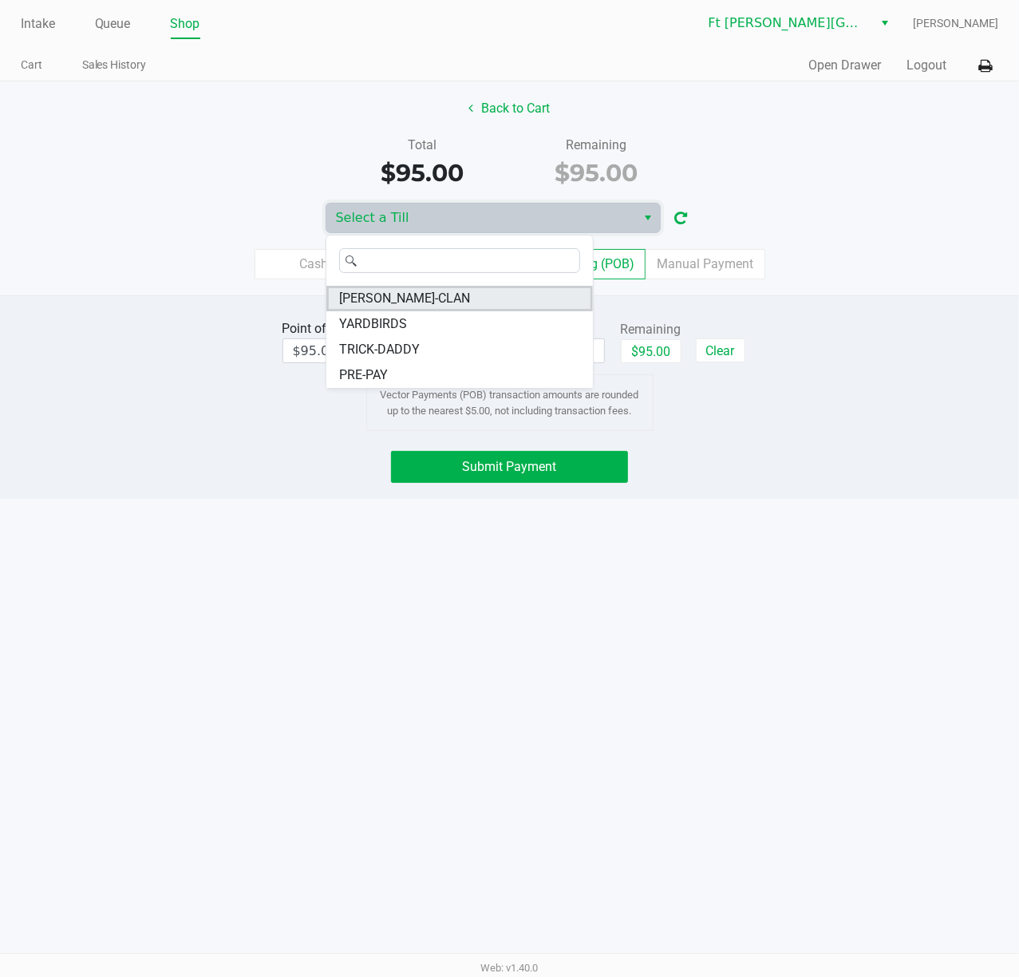
click at [381, 302] on span "WU-TANG-CLAN" at bounding box center [404, 298] width 131 height 19
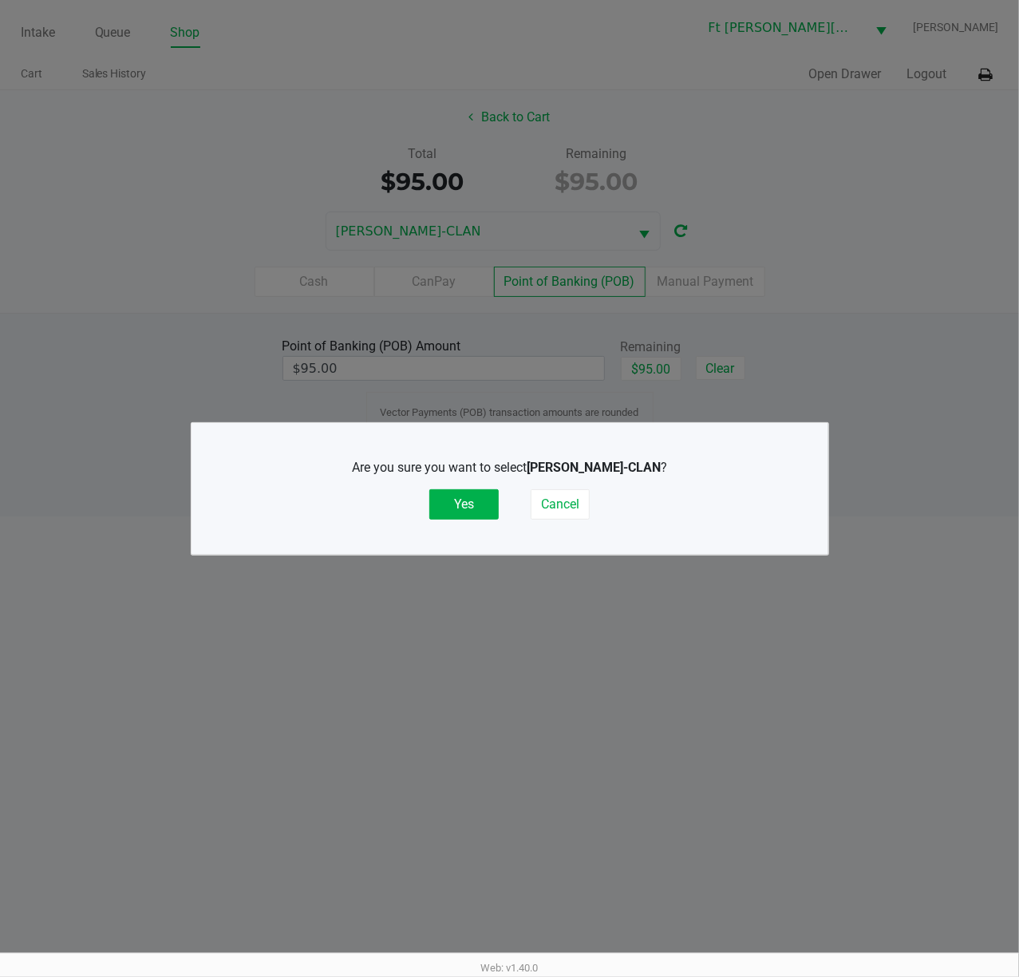
click at [470, 508] on button "Yes" at bounding box center [463, 504] width 69 height 30
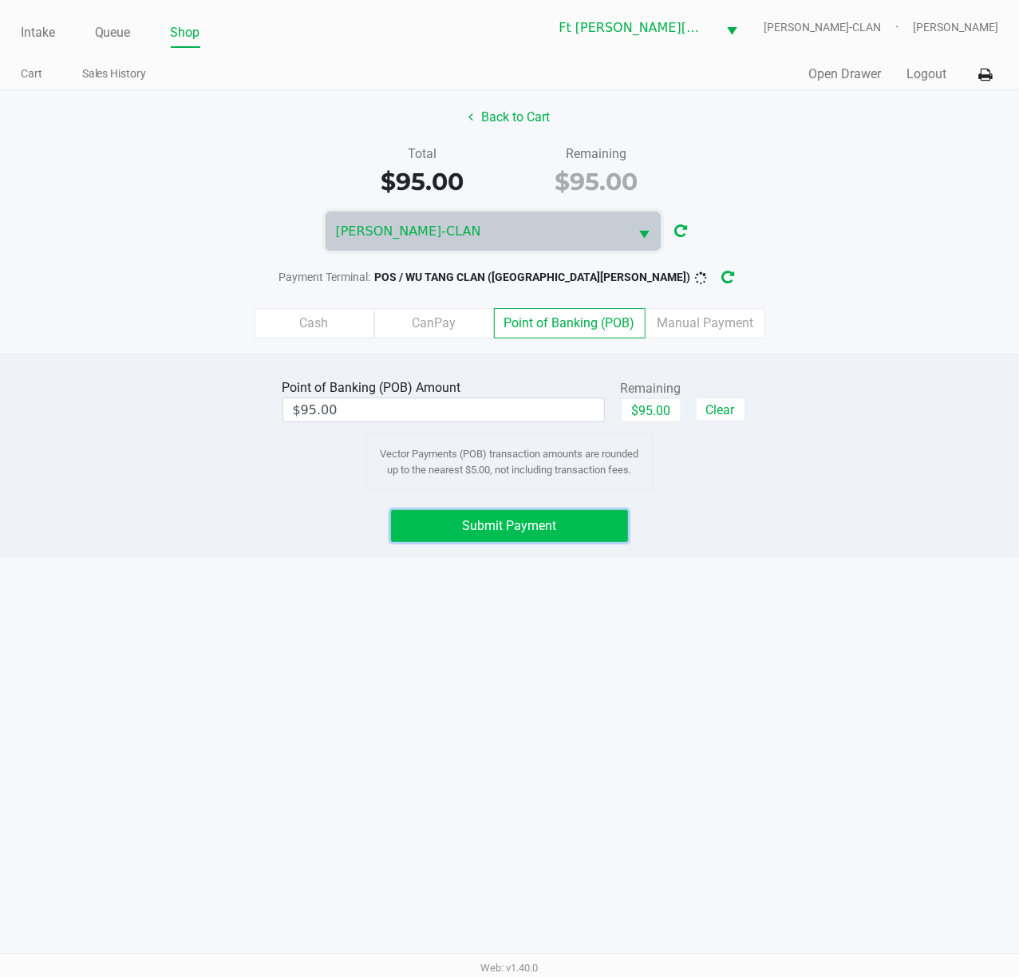
click at [485, 518] on button "Submit Payment" at bounding box center [509, 526] width 237 height 32
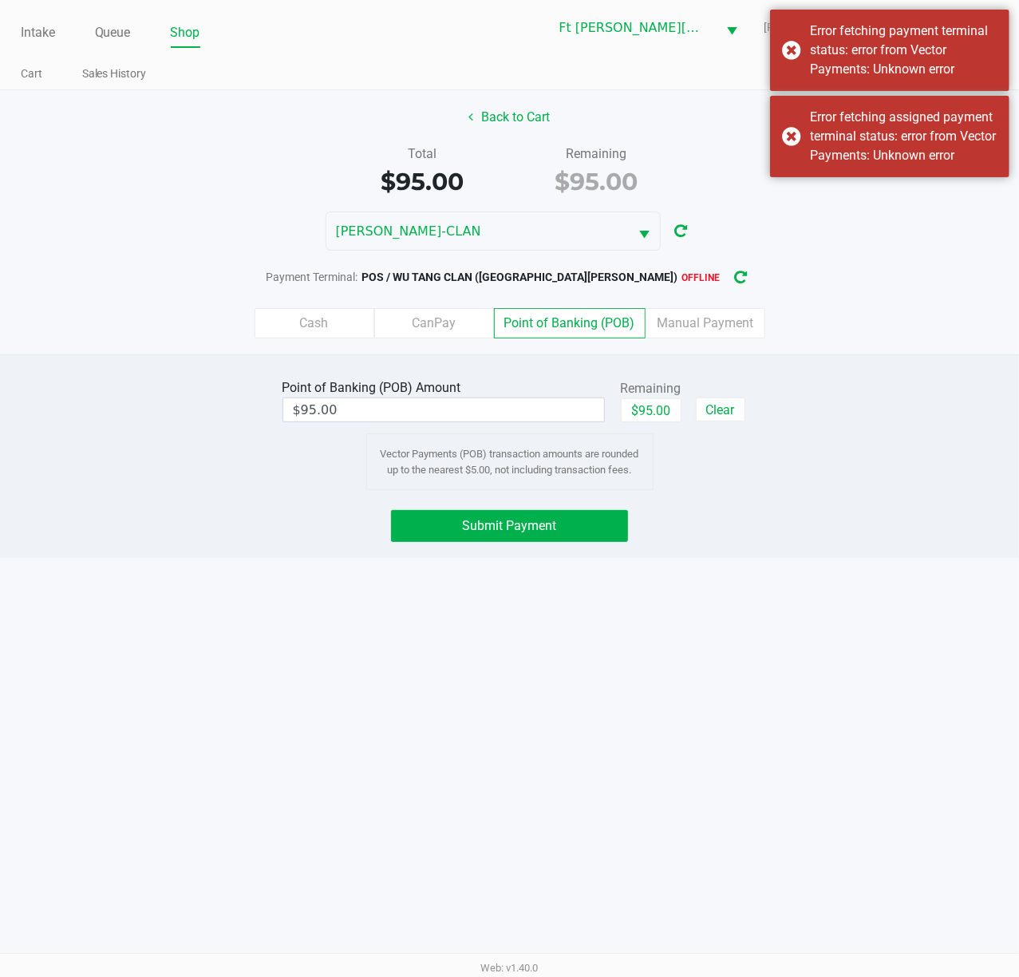
click at [733, 271] on icon "button" at bounding box center [740, 277] width 14 height 13
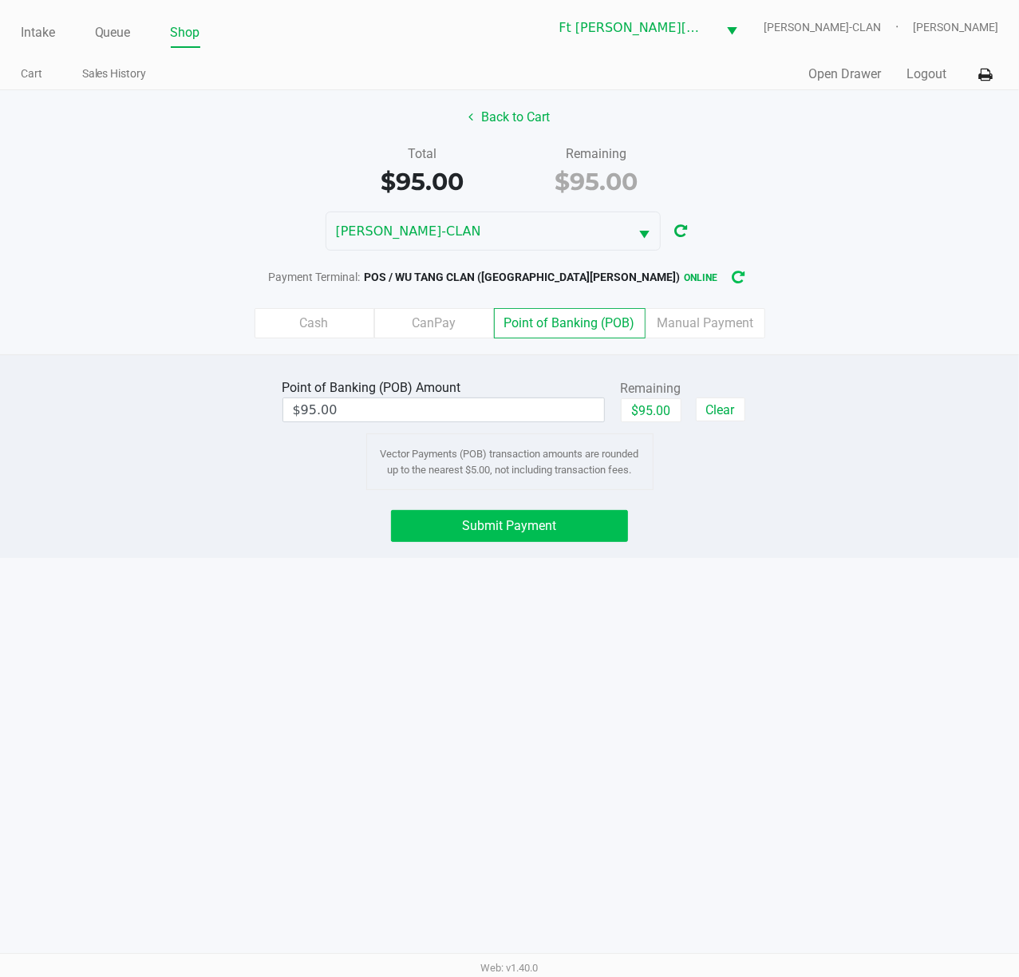
click at [594, 521] on button "Submit Payment" at bounding box center [509, 526] width 237 height 32
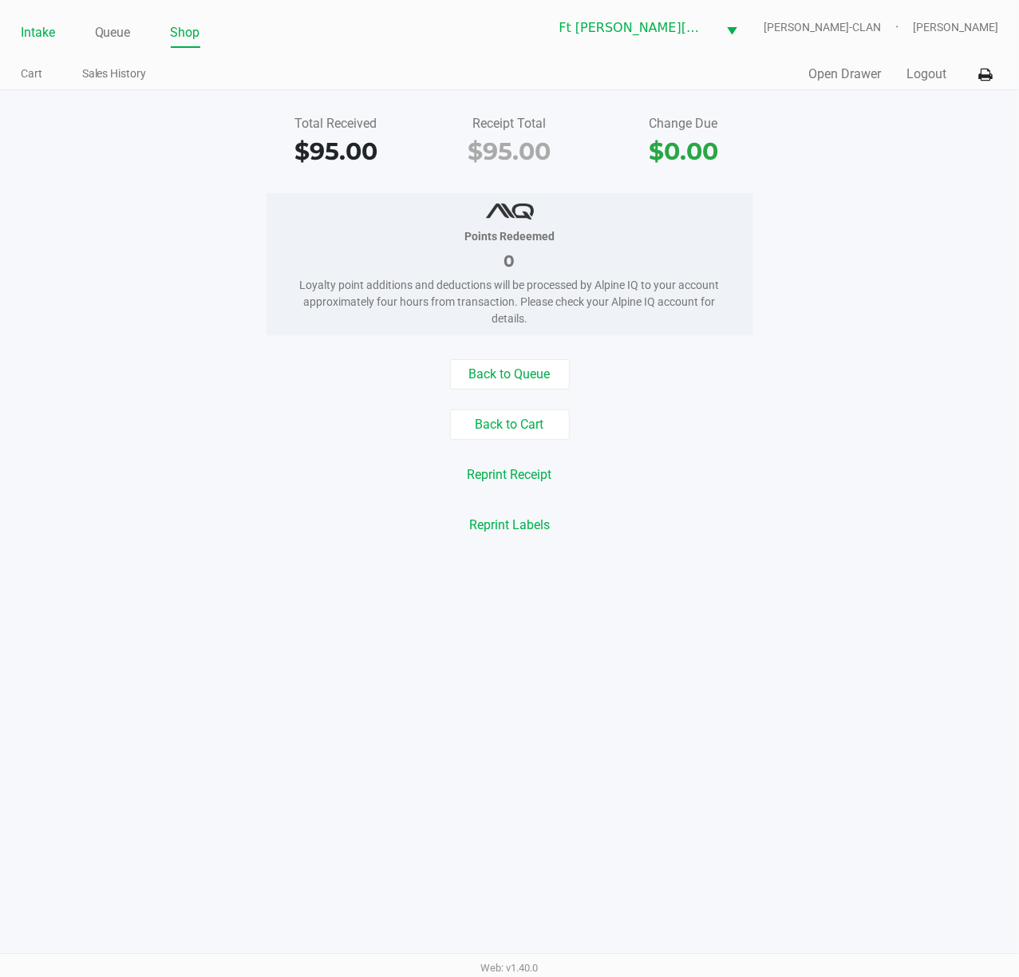
click at [45, 27] on link "Intake" at bounding box center [38, 33] width 34 height 22
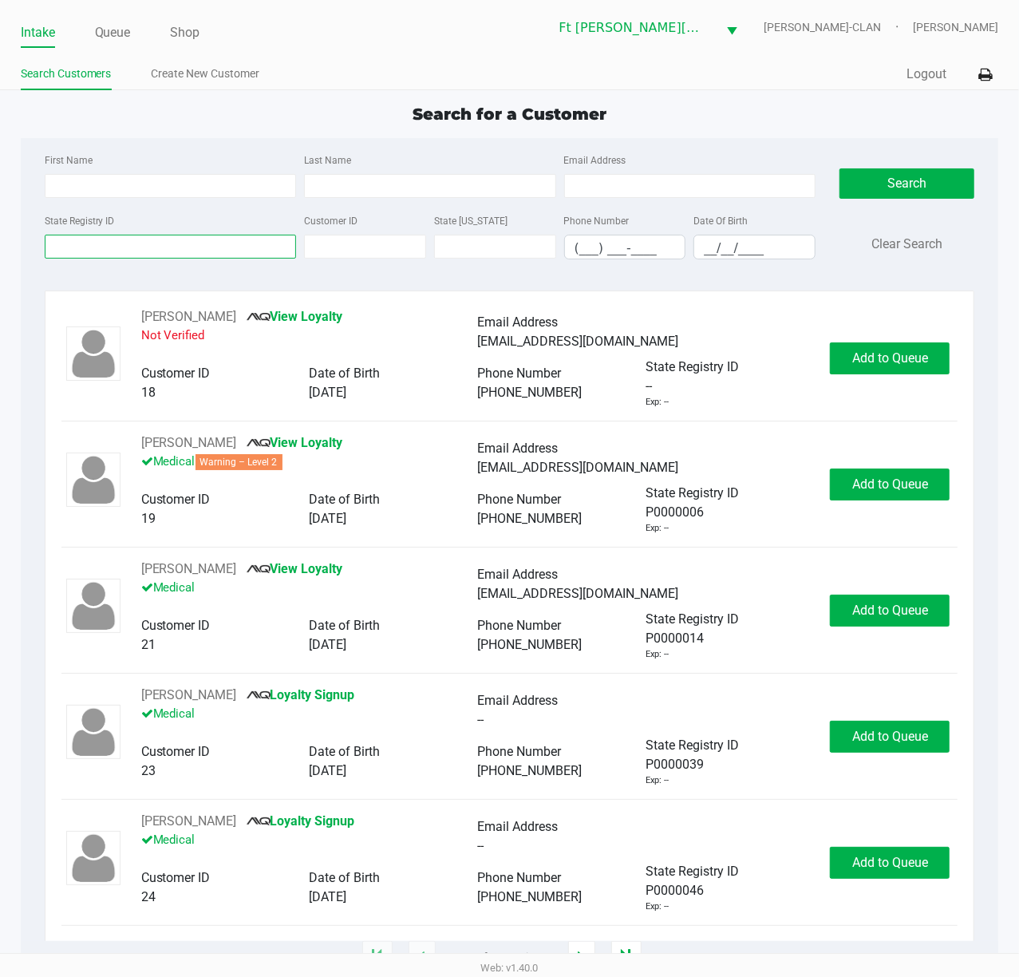
click at [236, 251] on input "State Registry ID" at bounding box center [171, 247] width 252 height 24
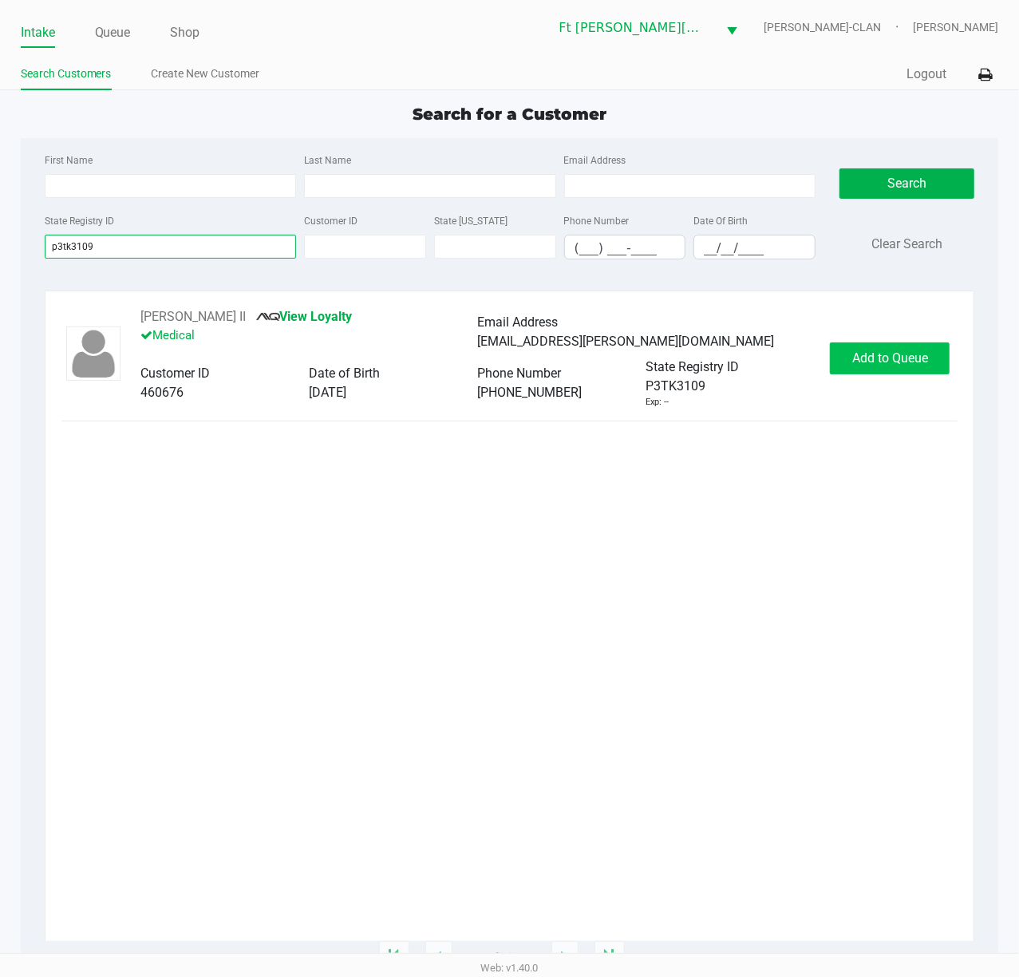
type input "p3tk3109"
click at [878, 343] on button "Add to Queue" at bounding box center [890, 358] width 120 height 32
click at [881, 356] on div "Add to Queue" at bounding box center [890, 358] width 120 height 32
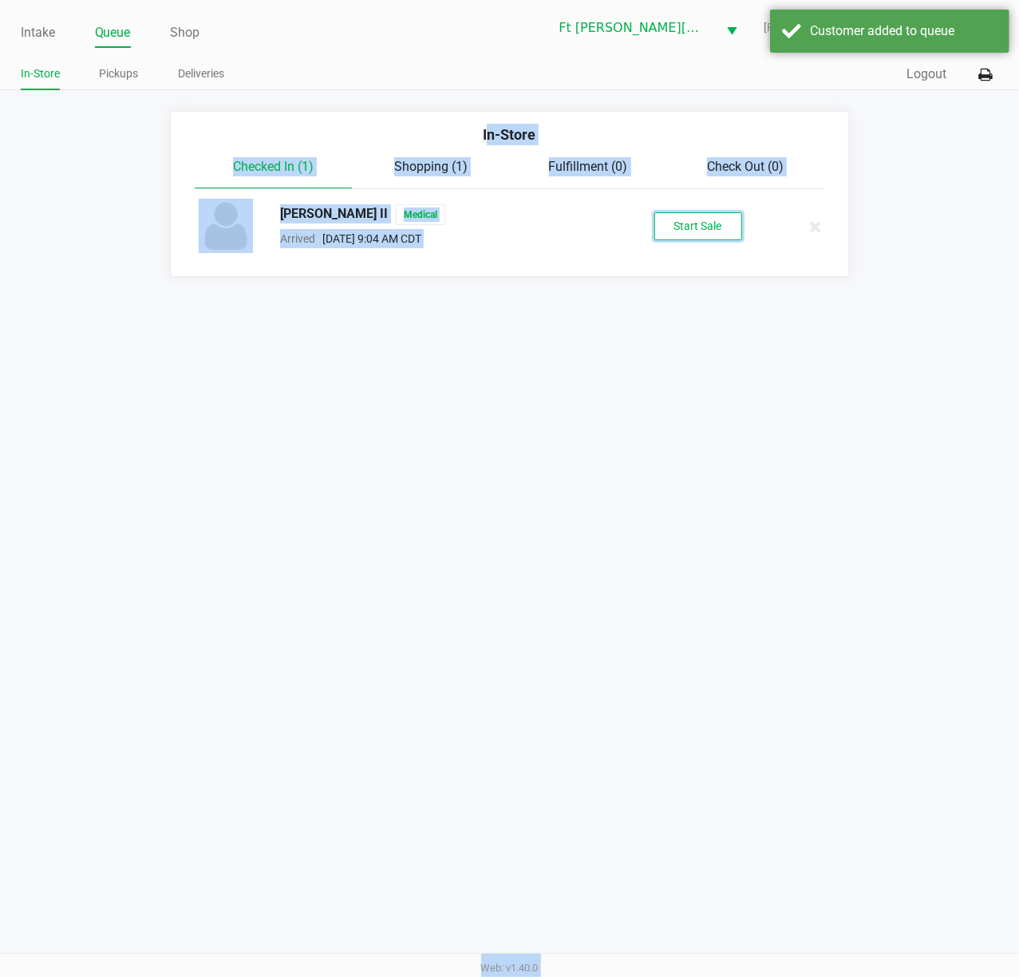
click at [707, 227] on button "Start Sale" at bounding box center [698, 226] width 88 height 28
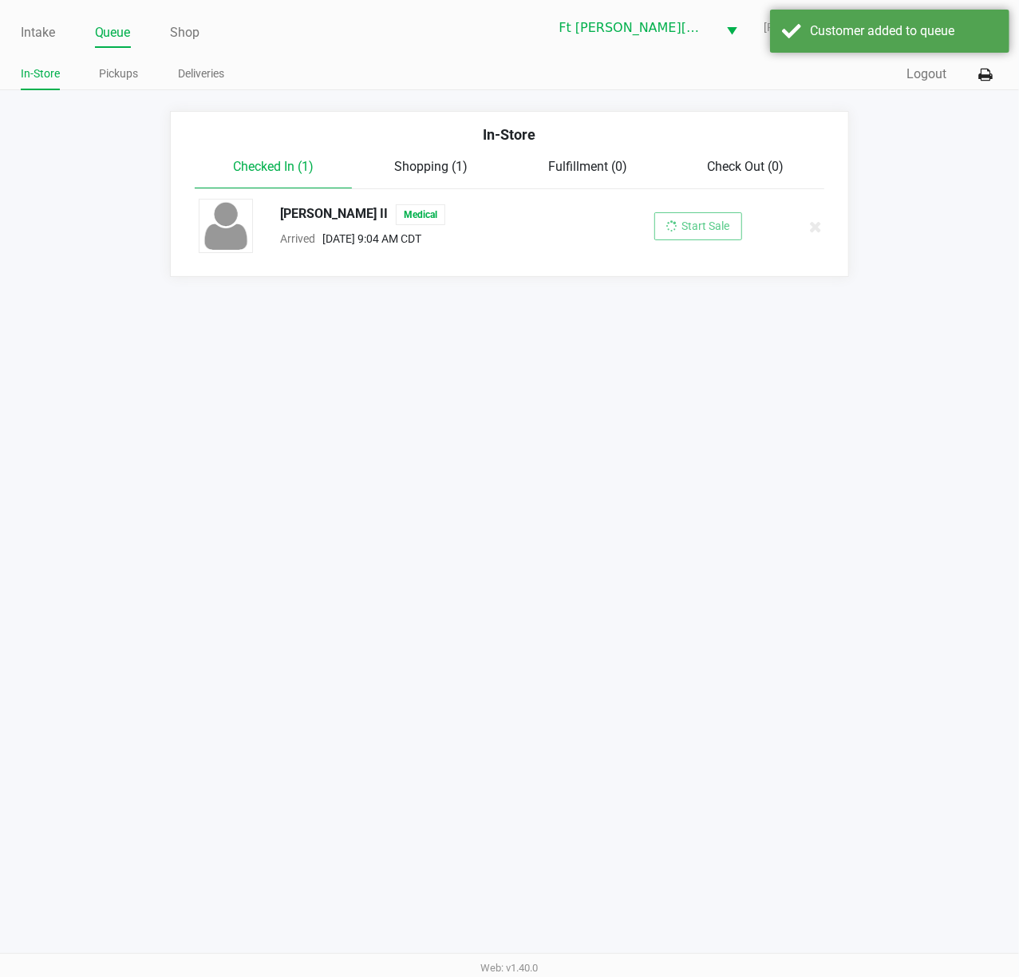
click at [521, 78] on div "Quick Sale Logout" at bounding box center [754, 75] width 489 height 30
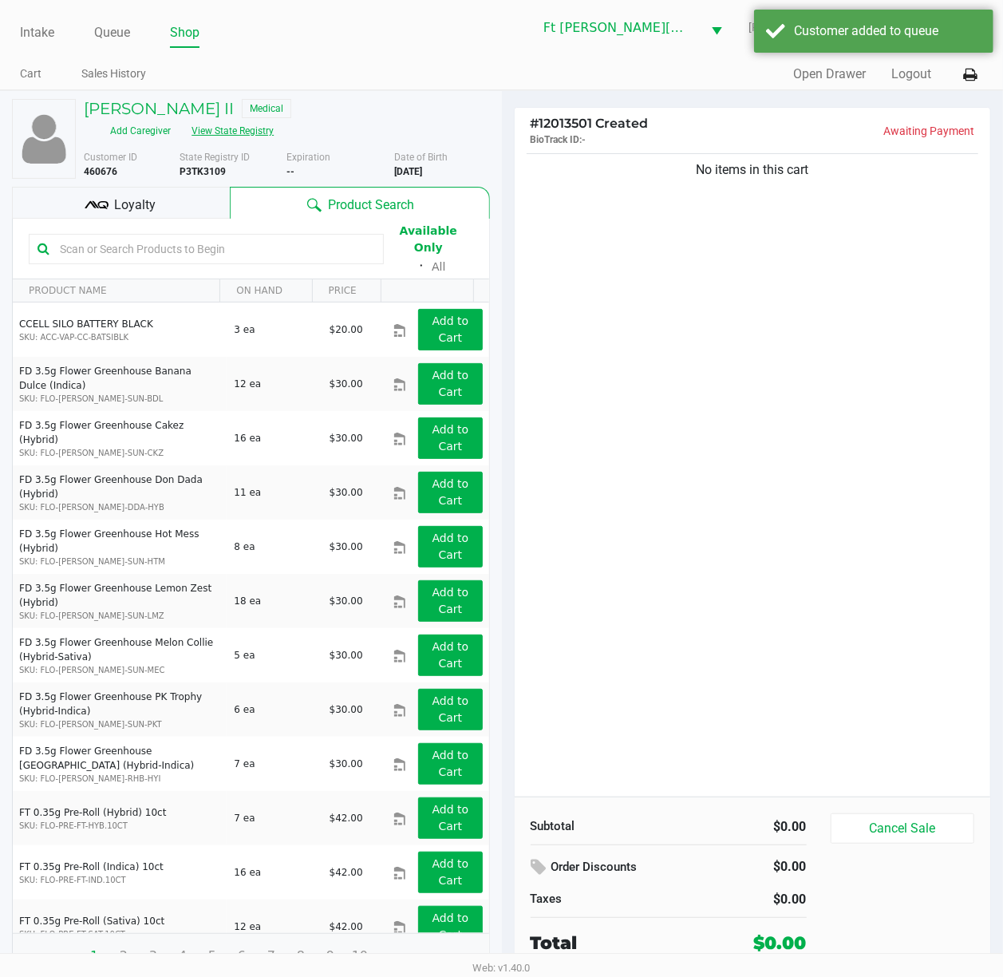
click at [252, 137] on button "View State Registry" at bounding box center [227, 131] width 93 height 26
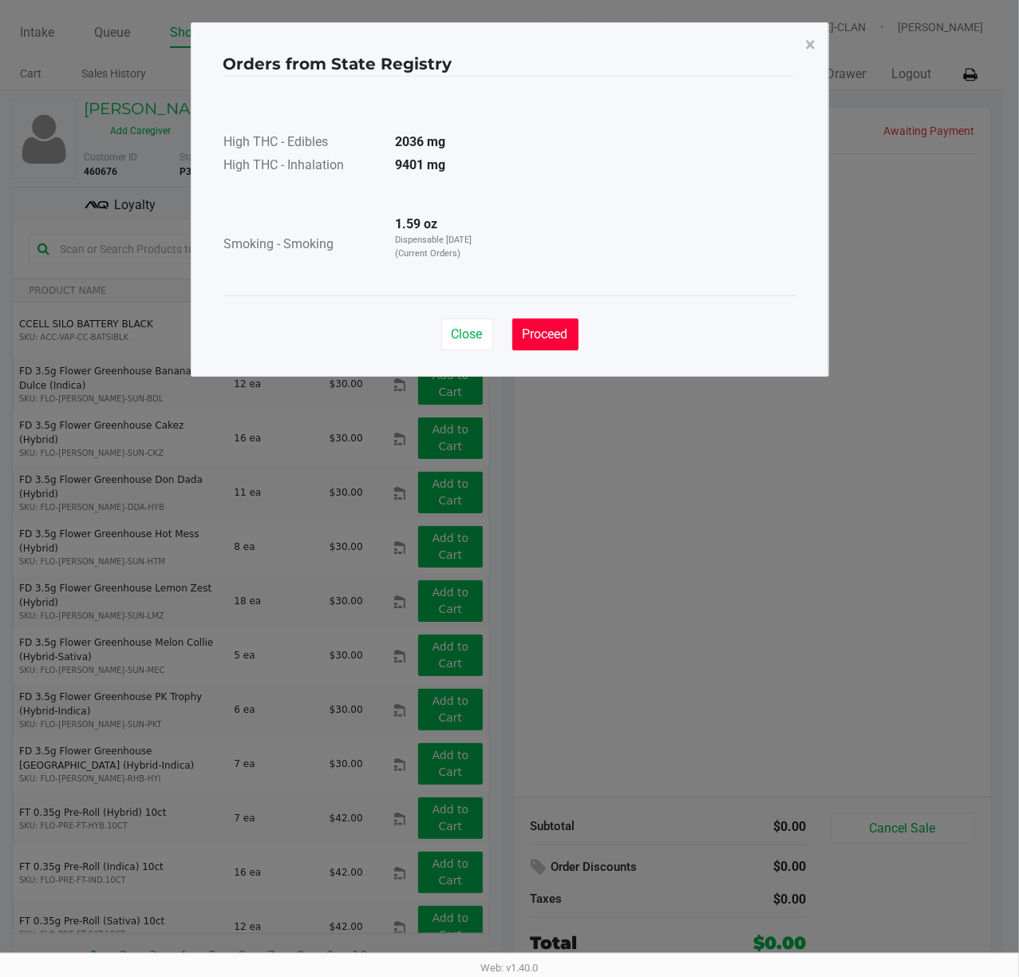
click at [556, 326] on button "Proceed" at bounding box center [545, 334] width 66 height 32
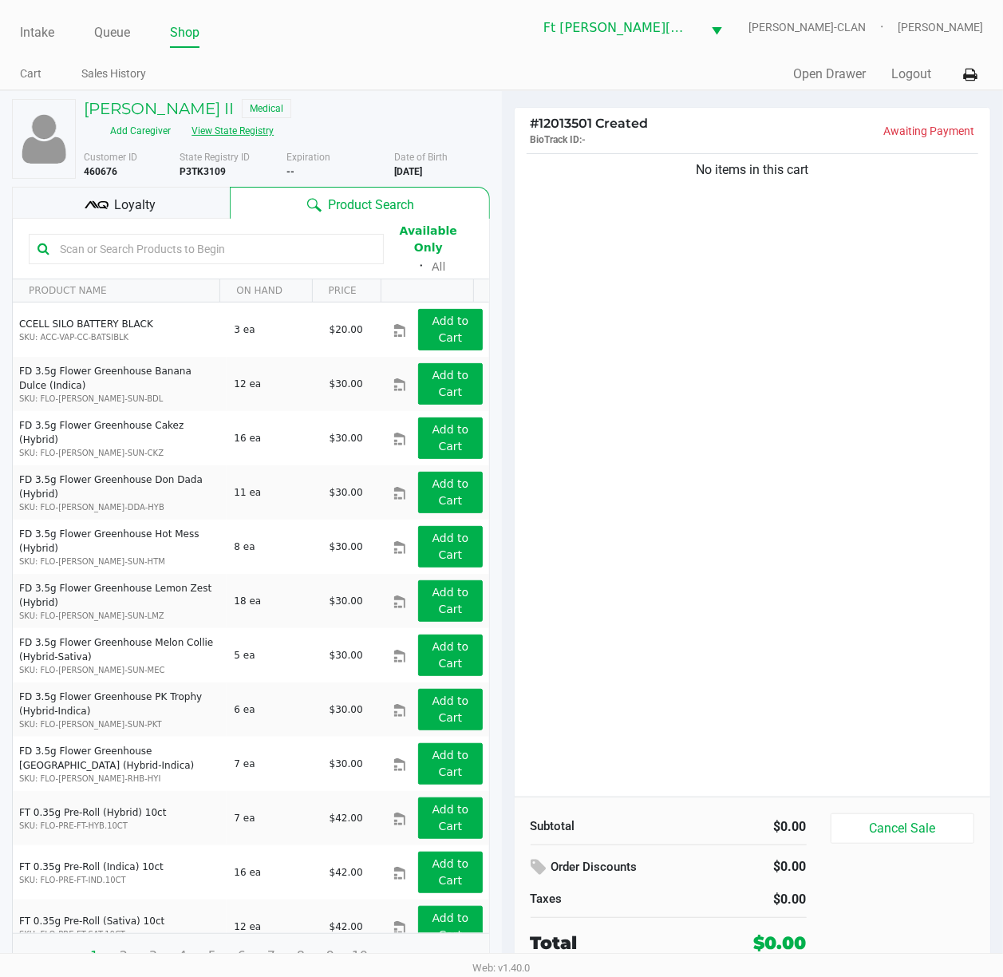
click at [272, 132] on button "View State Registry" at bounding box center [227, 131] width 93 height 26
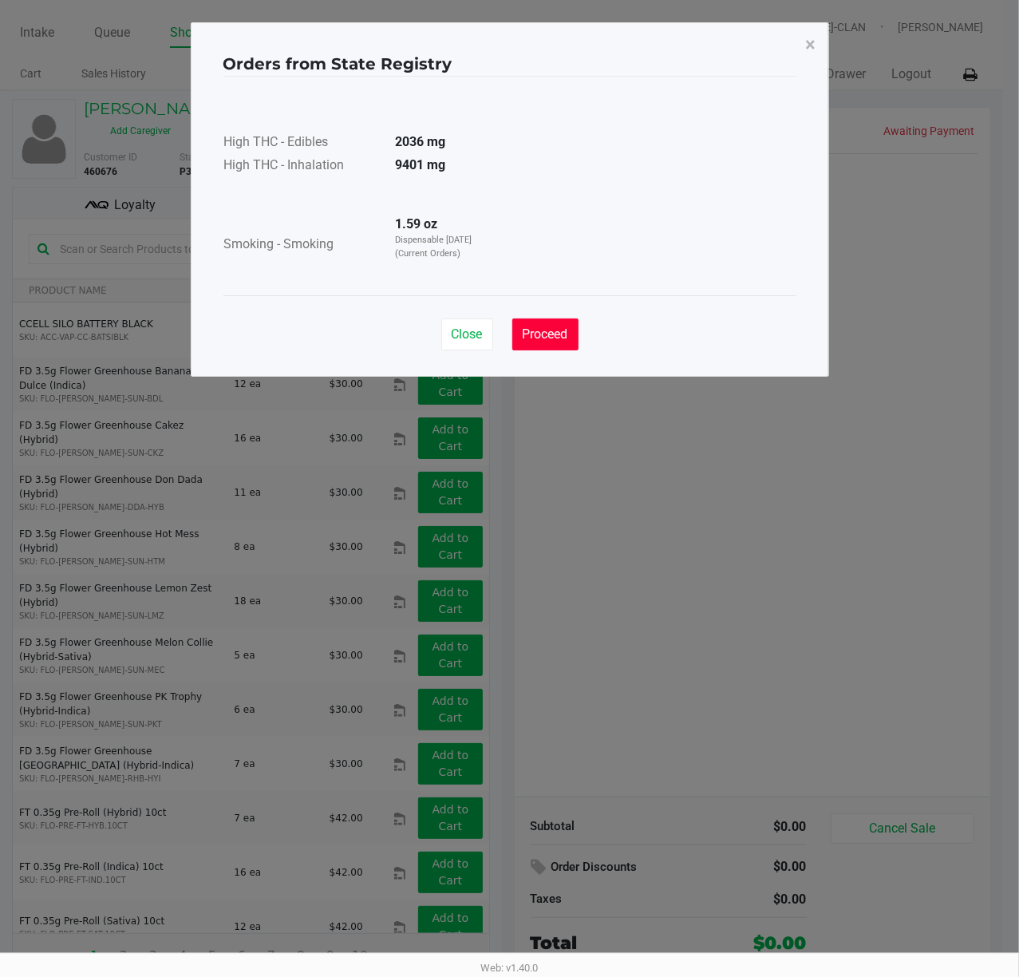
click at [531, 343] on button "Proceed" at bounding box center [545, 334] width 66 height 32
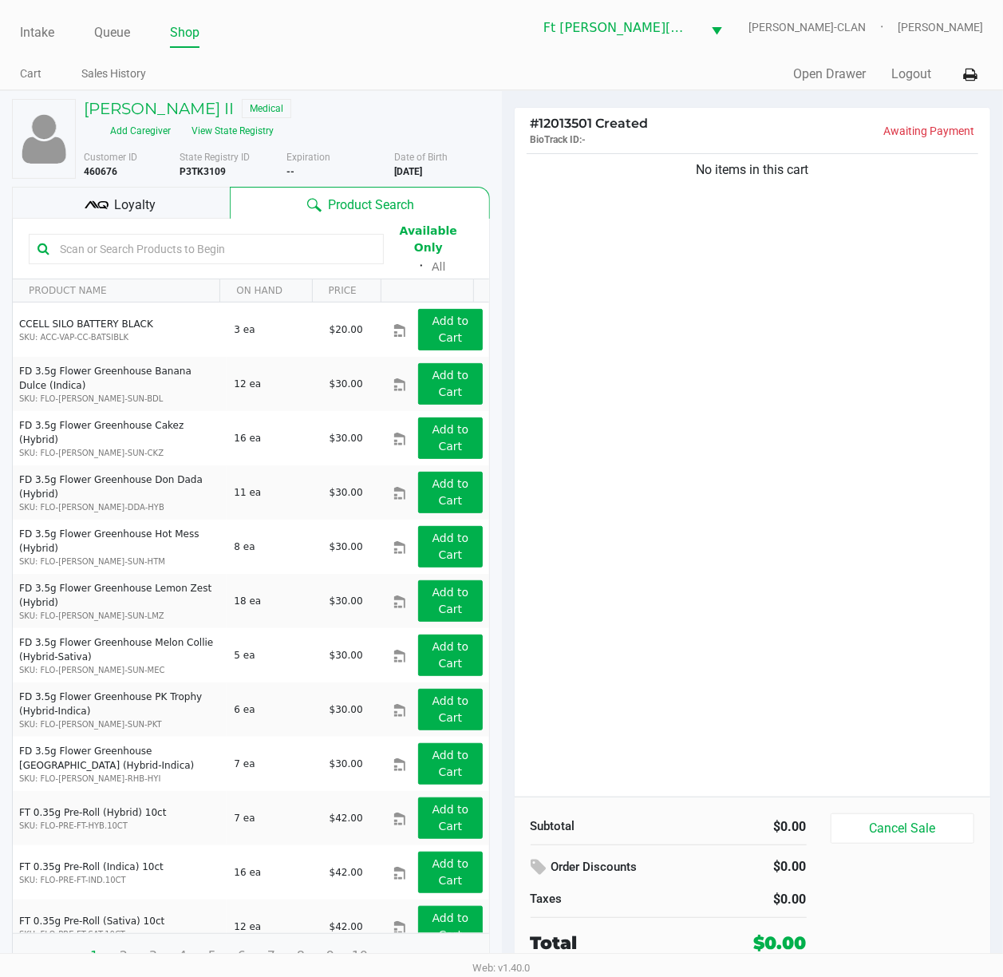
click at [341, 247] on input "text" at bounding box center [214, 249] width 322 height 24
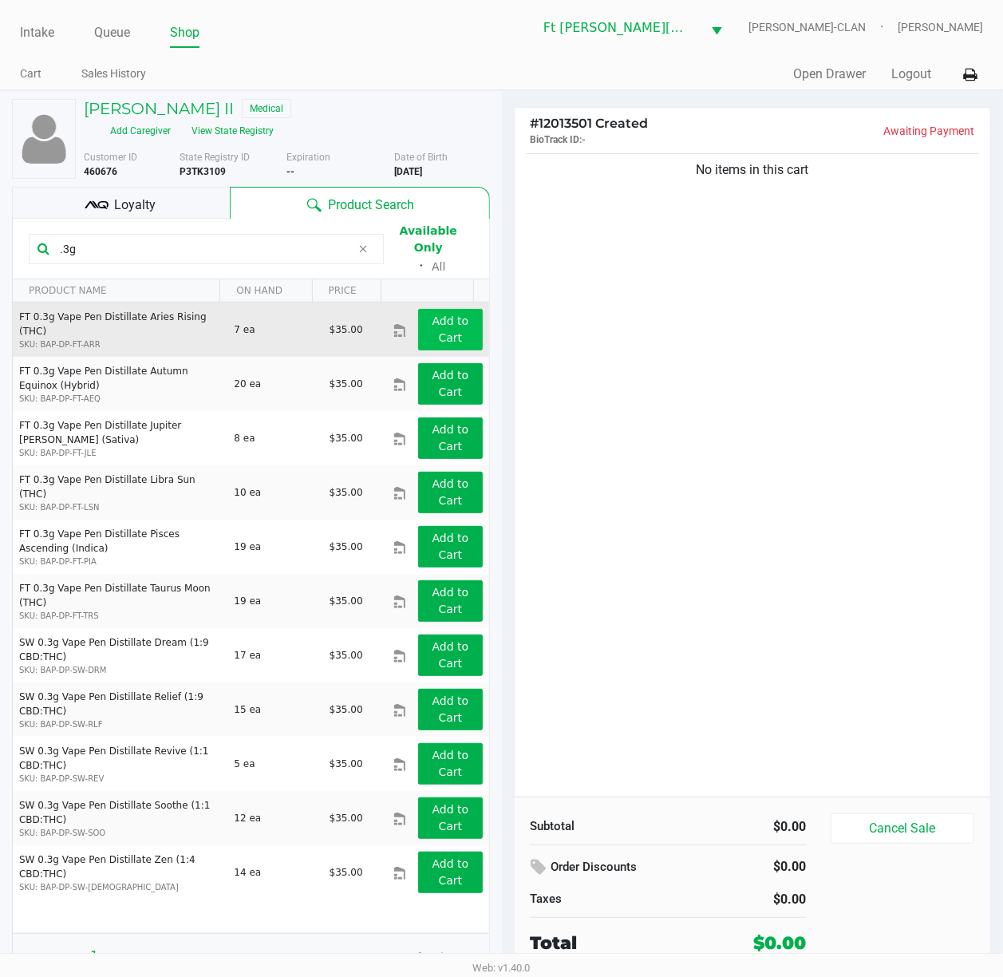
type input ".3g"
click at [432, 314] on app-button-loader "Add to Cart" at bounding box center [450, 329] width 37 height 30
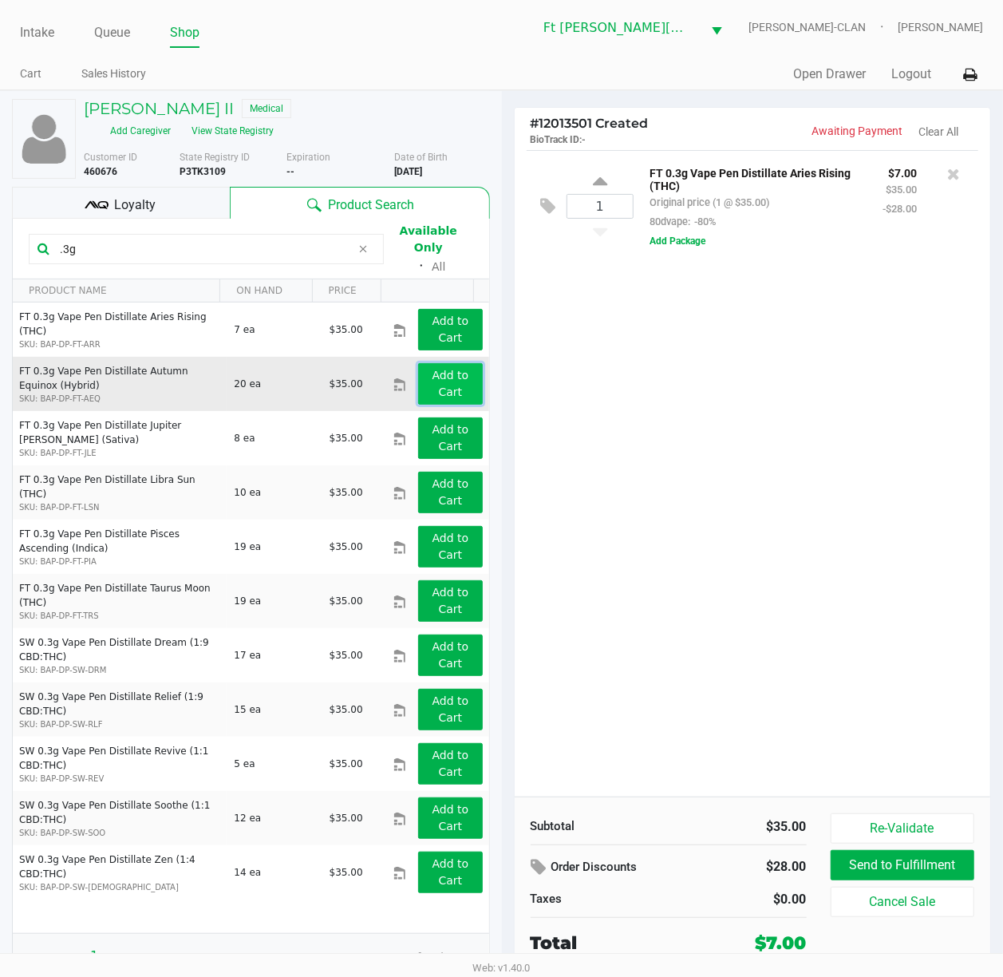
click at [432, 391] on button "Add to Cart" at bounding box center [450, 383] width 64 height 41
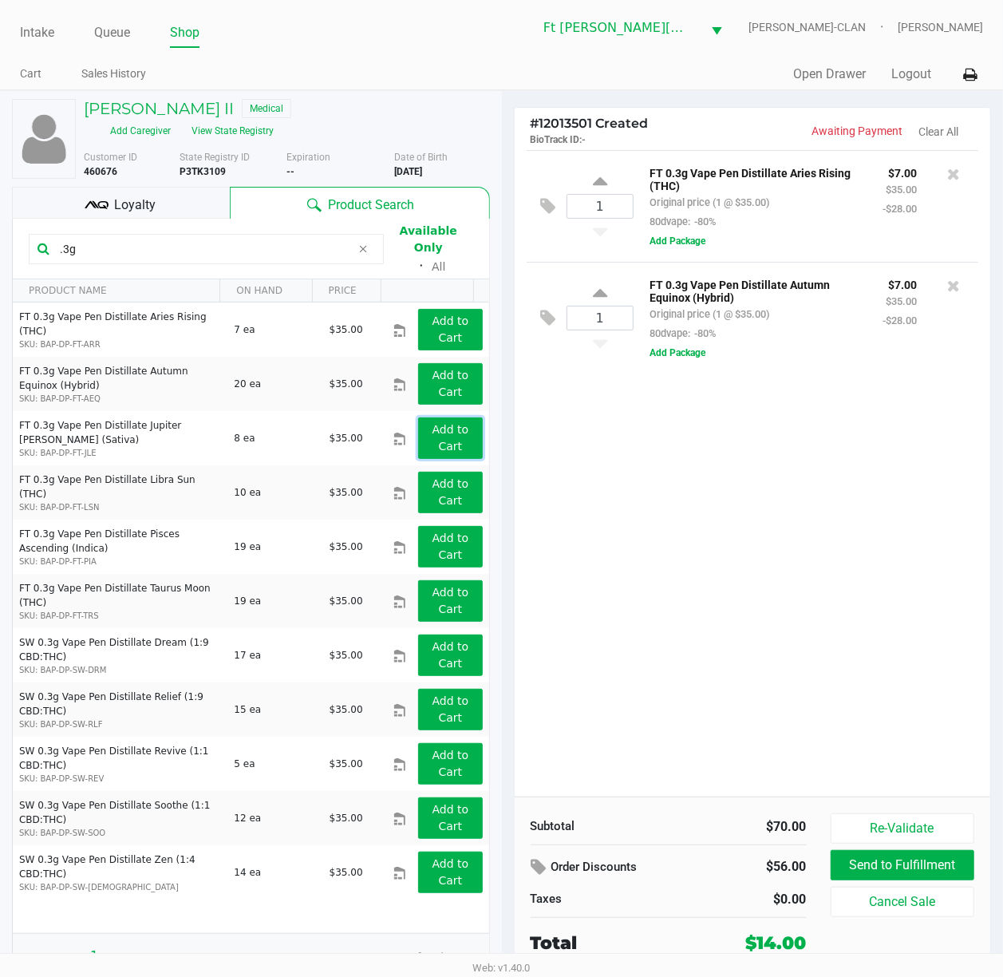
click at [435, 441] on app-button-loader "Add to Cart" at bounding box center [450, 438] width 37 height 30
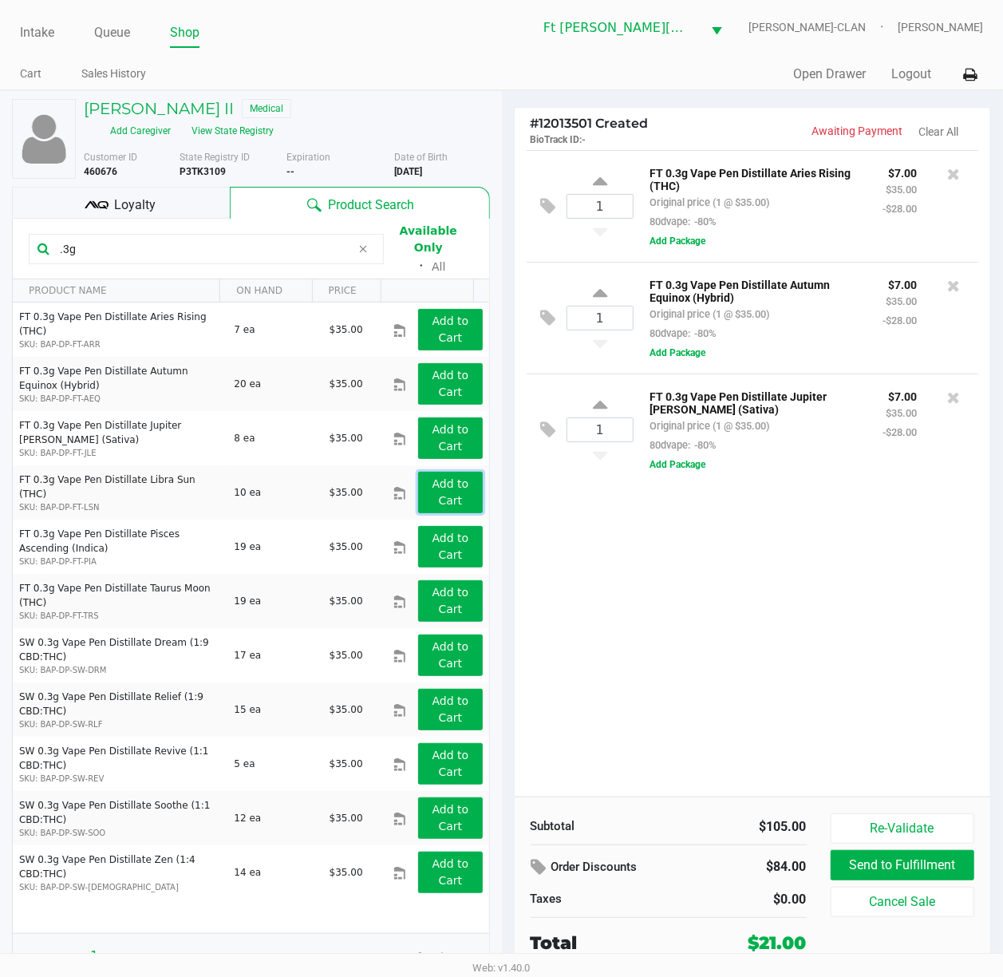
click at [432, 485] on app-button-loader "Add to Cart" at bounding box center [450, 492] width 37 height 30
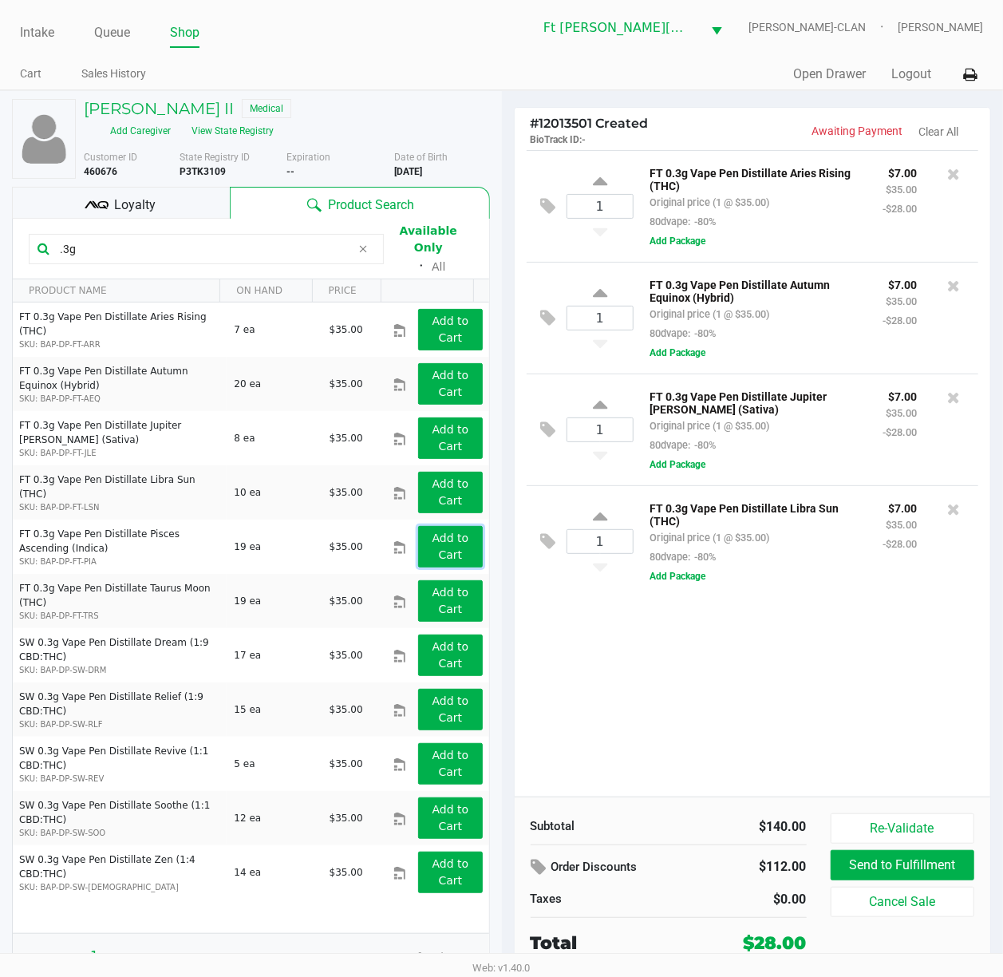
click at [432, 546] on app-button-loader "Add to Cart" at bounding box center [450, 546] width 37 height 30
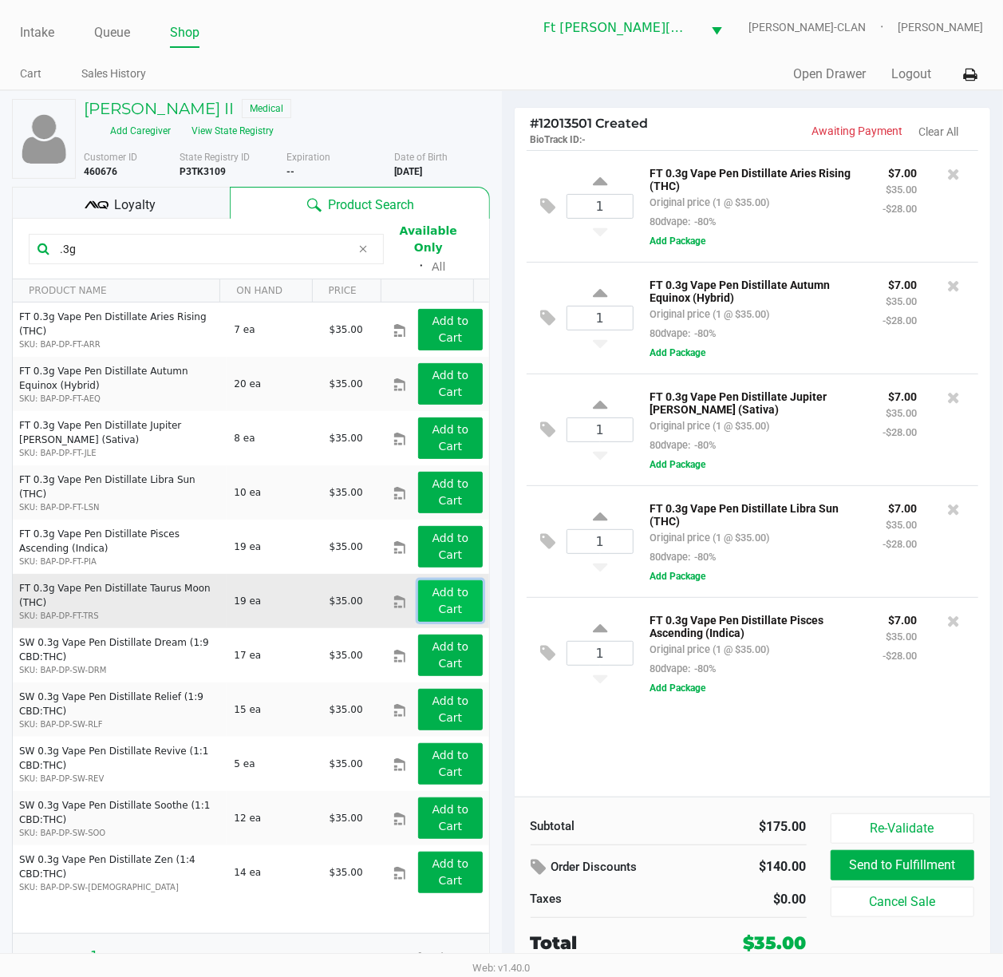
click at [432, 588] on app-button-loader "Add to Cart" at bounding box center [450, 601] width 37 height 30
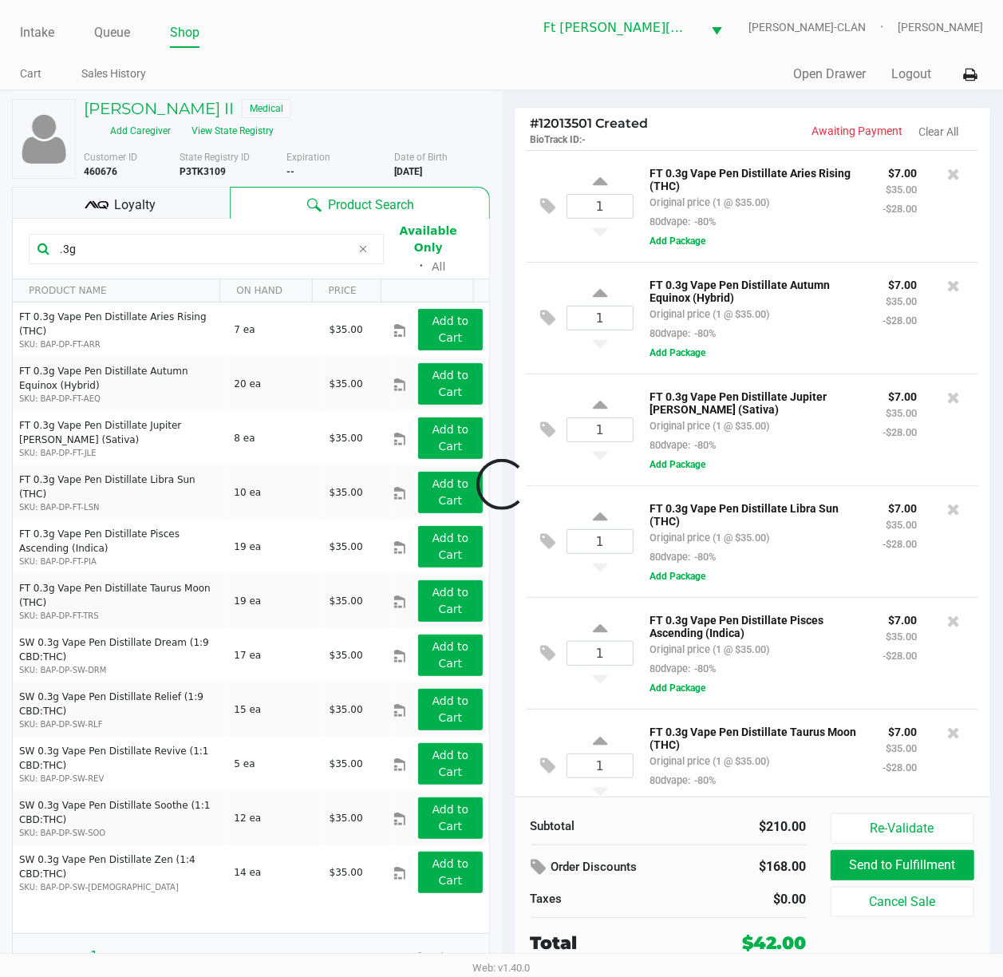
scroll to position [38, 0]
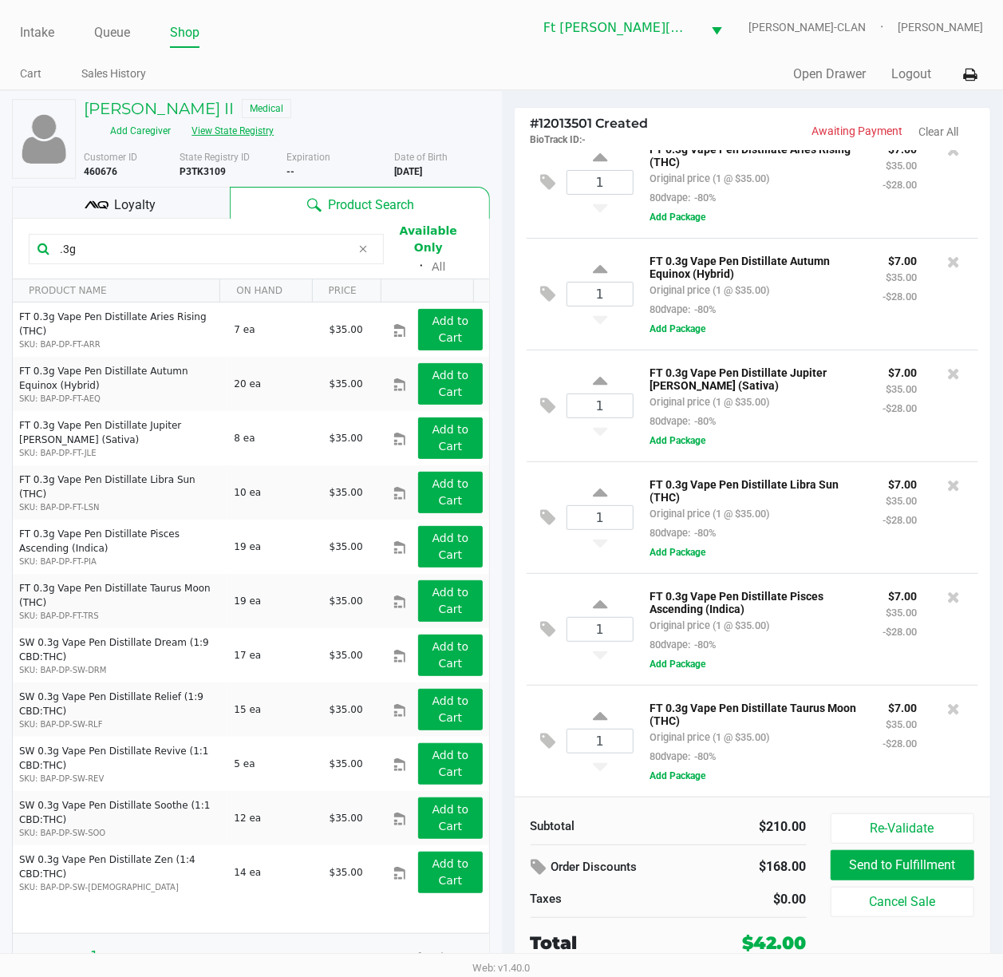
click at [252, 126] on button "View State Registry" at bounding box center [227, 131] width 93 height 26
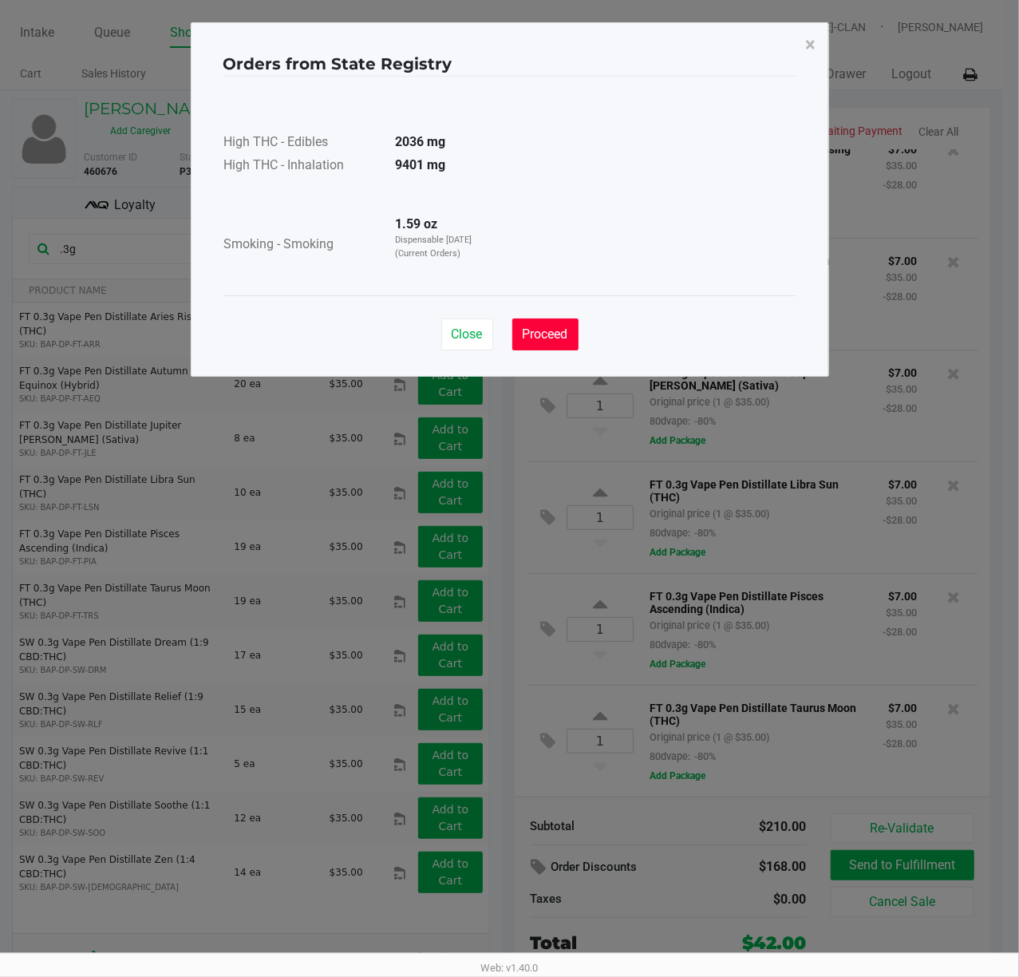
click at [566, 323] on button "Proceed" at bounding box center [545, 334] width 66 height 32
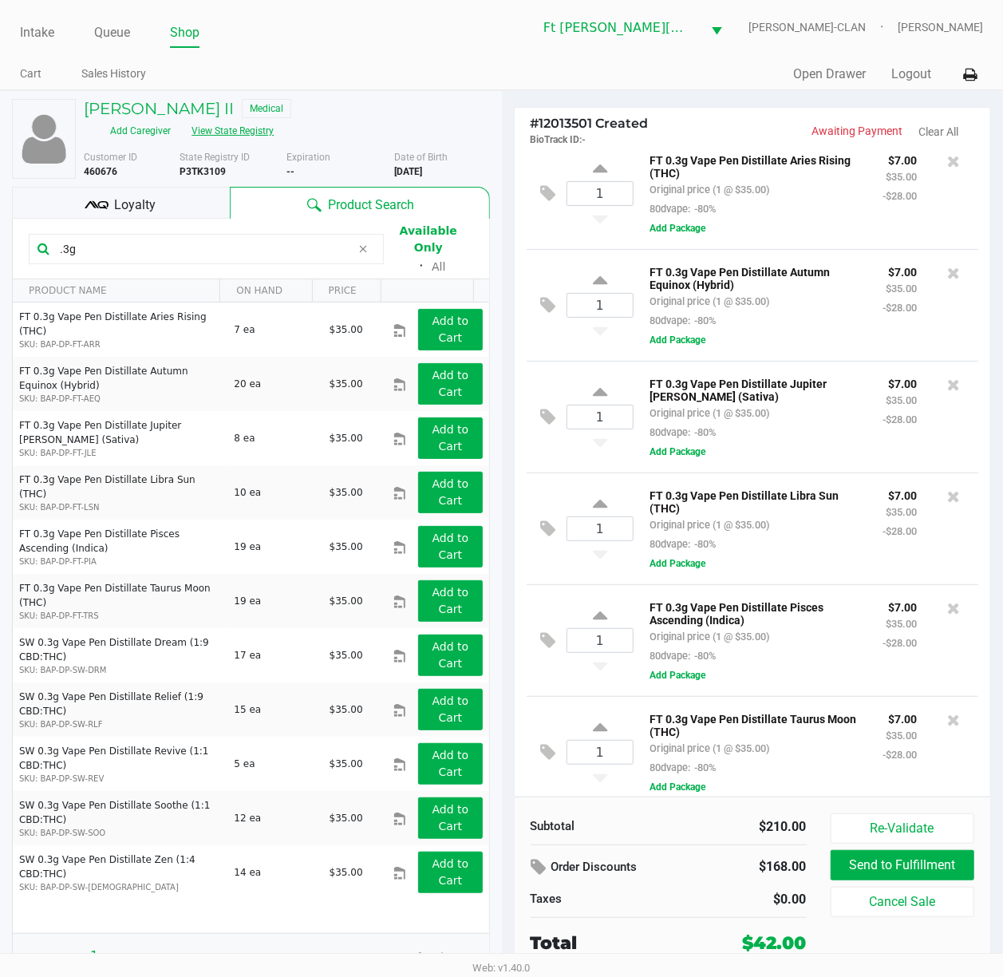
scroll to position [0, 0]
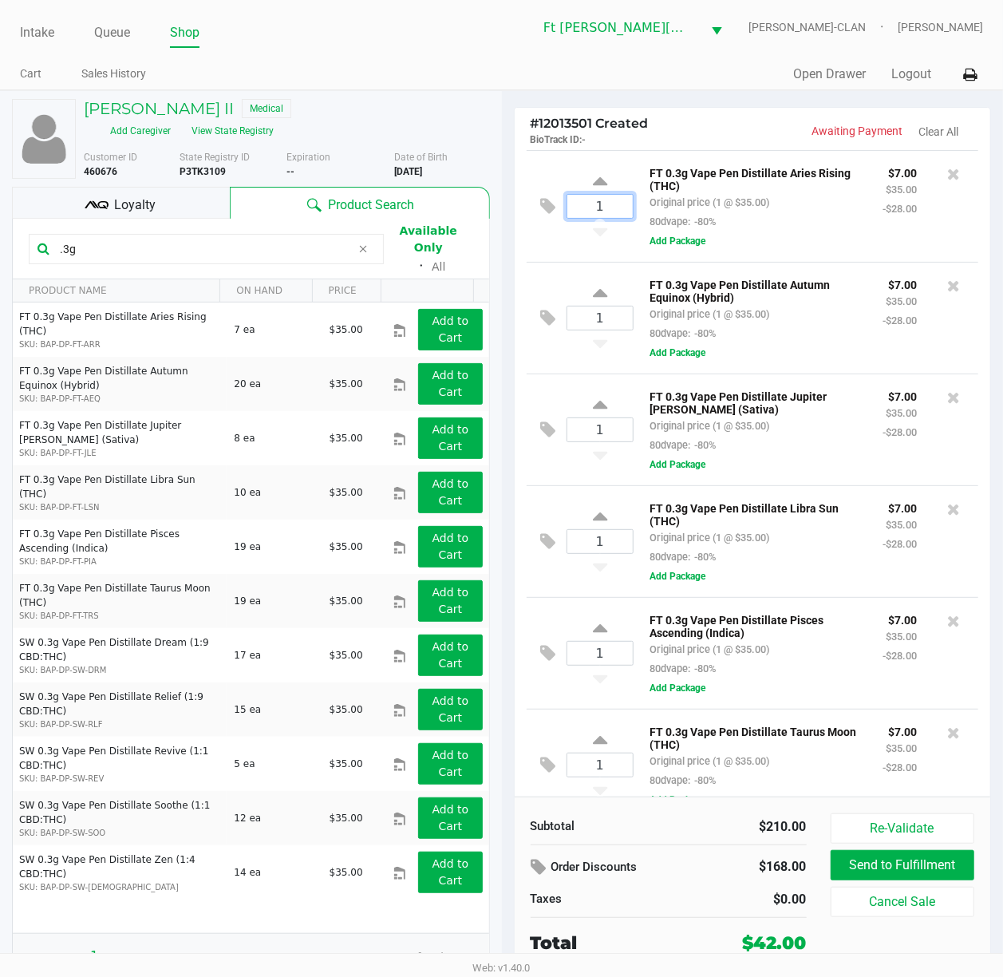
click at [607, 205] on input "1" at bounding box center [600, 206] width 66 height 23
type input "3"
click at [604, 322] on div "Loading JACK THOMPSON II Medical Add Caregiver View State Registry Customer ID …" at bounding box center [501, 539] width 1003 height 898
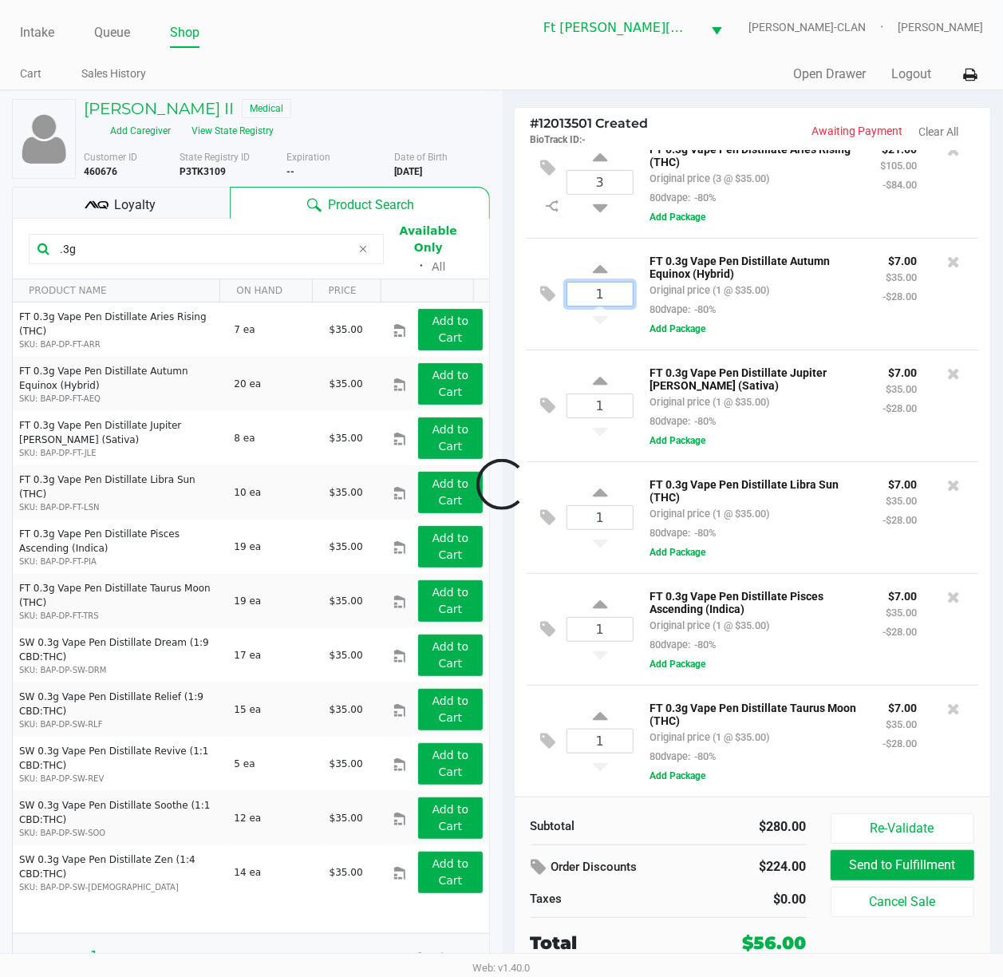
click at [607, 282] on input "1" at bounding box center [600, 293] width 66 height 23
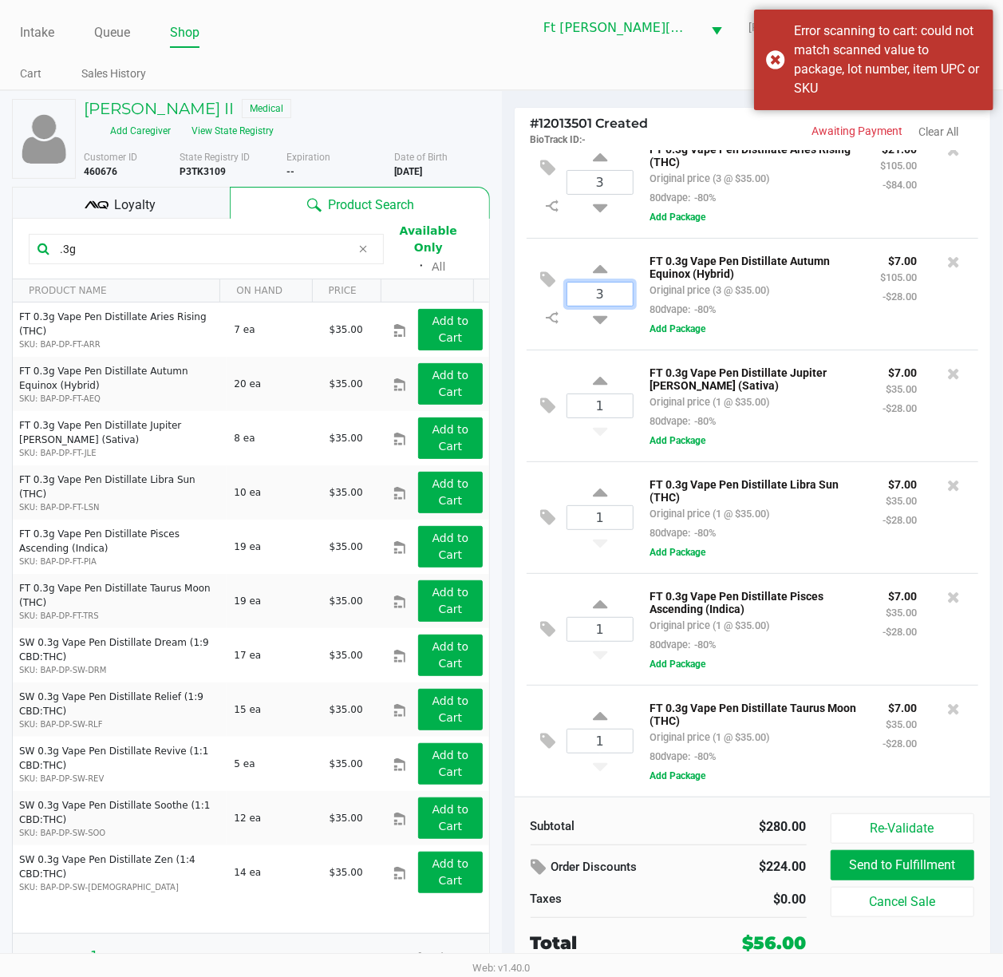
type input "3"
click at [613, 402] on div "Loading JACK THOMPSON II Medical Add Caregiver View State Registry Customer ID …" at bounding box center [501, 539] width 1003 height 898
click at [616, 396] on input "1" at bounding box center [600, 405] width 66 height 23
type input "3"
click at [607, 519] on div "Loading JACK THOMPSON II Medical Add Caregiver View State Registry Customer ID …" at bounding box center [501, 539] width 1003 height 898
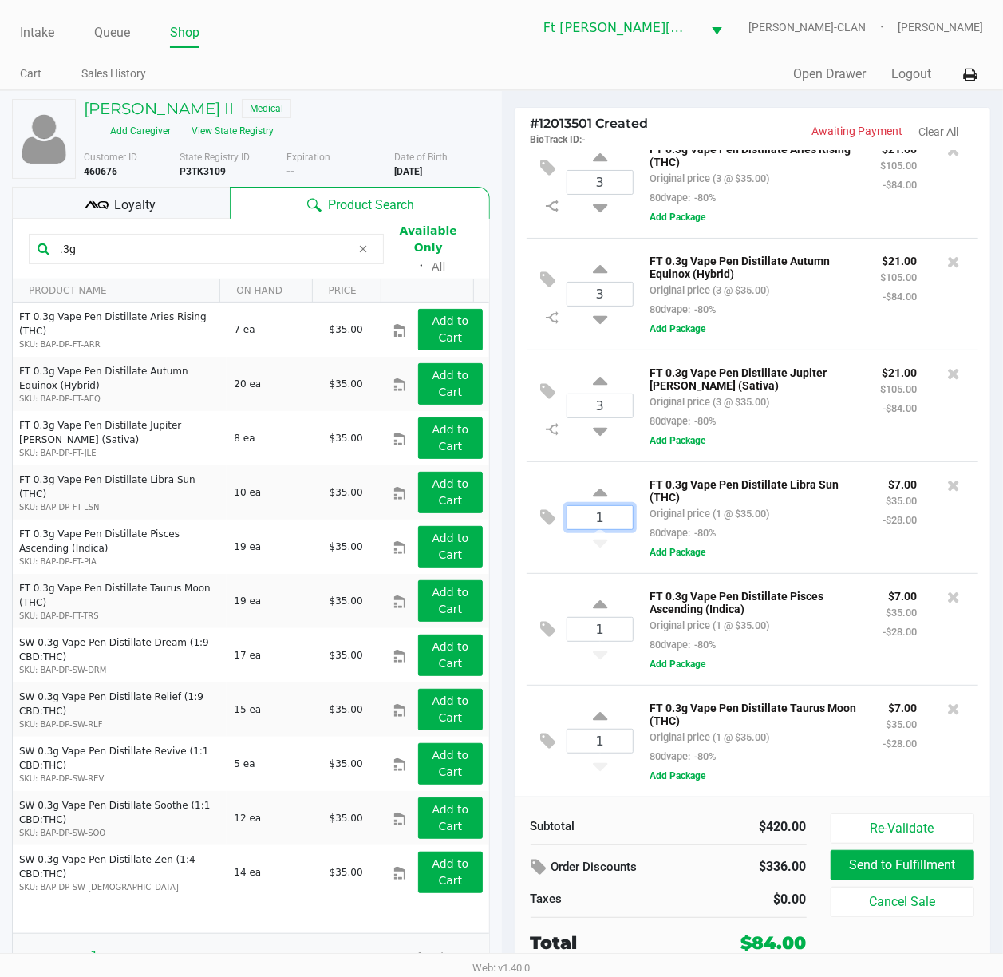
click at [611, 507] on input "1" at bounding box center [600, 517] width 66 height 23
type input "3"
click at [610, 630] on div "JACK THOMPSON II Medical Add Caregiver View State Registry Customer ID 460676 S…" at bounding box center [501, 539] width 1003 height 898
click at [610, 627] on input "1" at bounding box center [600, 629] width 66 height 23
type input "3"
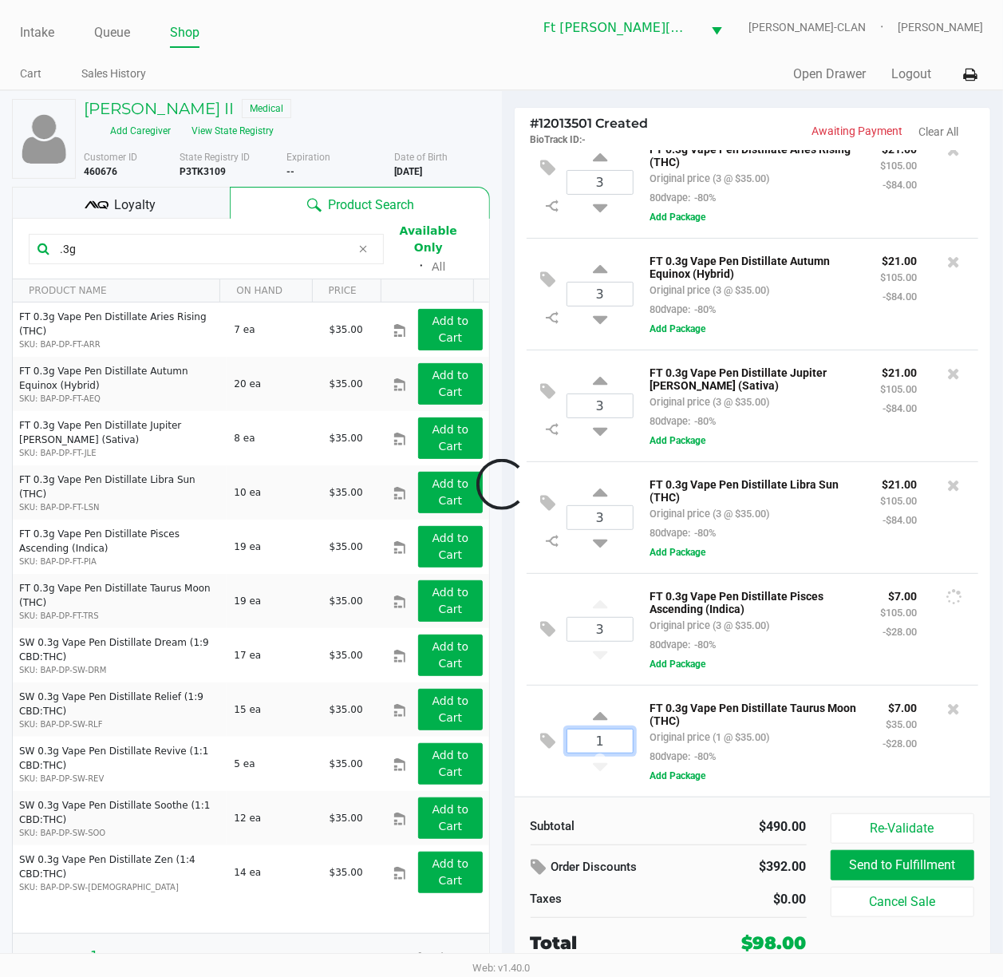
click at [605, 732] on div "Loading JACK THOMPSON II Medical Add Caregiver View State Registry Customer ID …" at bounding box center [501, 539] width 1003 height 898
click at [611, 732] on input "1" at bounding box center [600, 740] width 66 height 23
type input "3"
click at [618, 699] on div "JACK THOMPSON II Medical Add Caregiver View State Registry Customer ID 460676 S…" at bounding box center [501, 539] width 1003 height 898
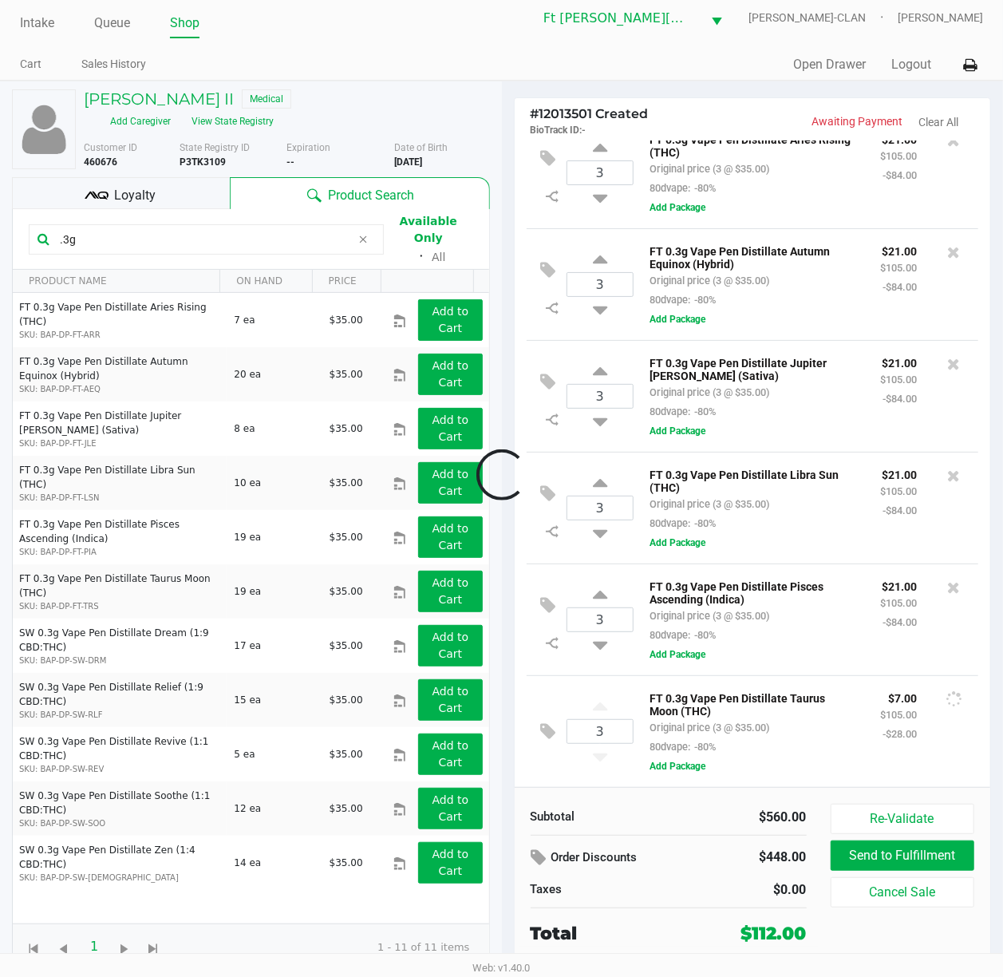
scroll to position [13, 0]
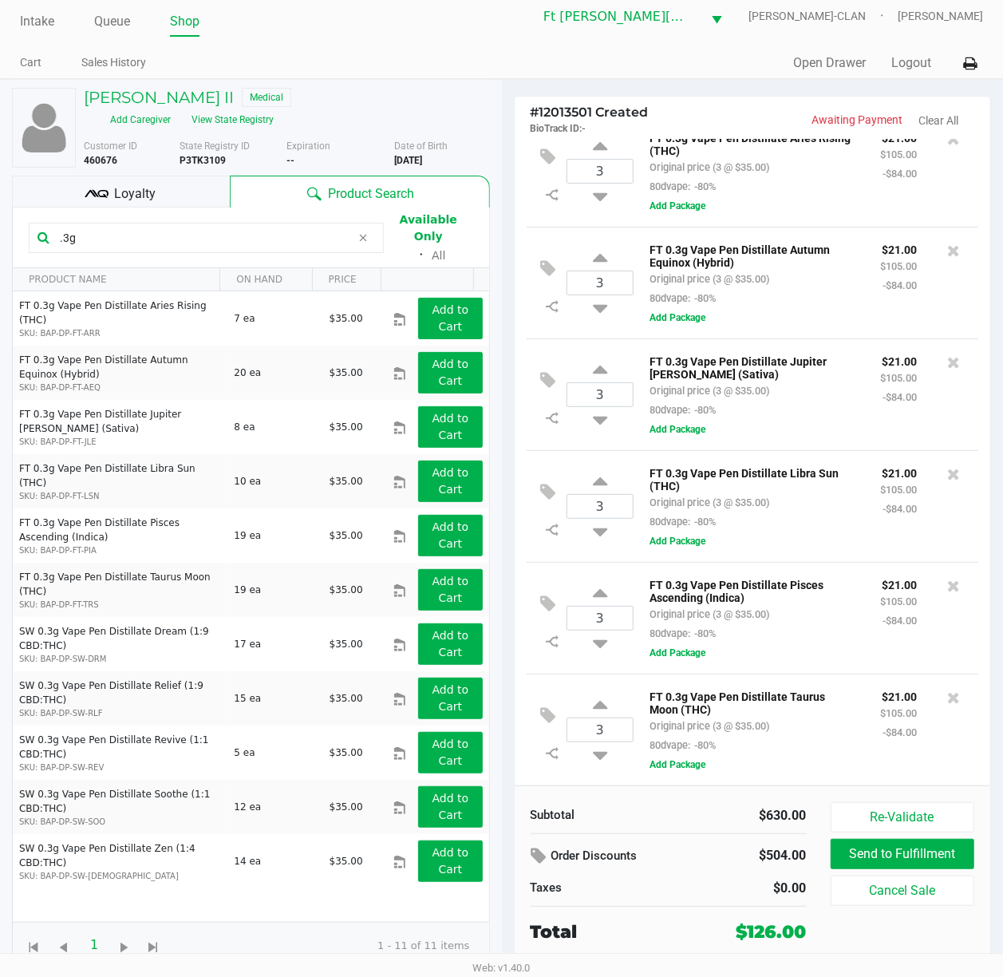
click at [278, 235] on input ".3g" at bounding box center [202, 238] width 298 height 24
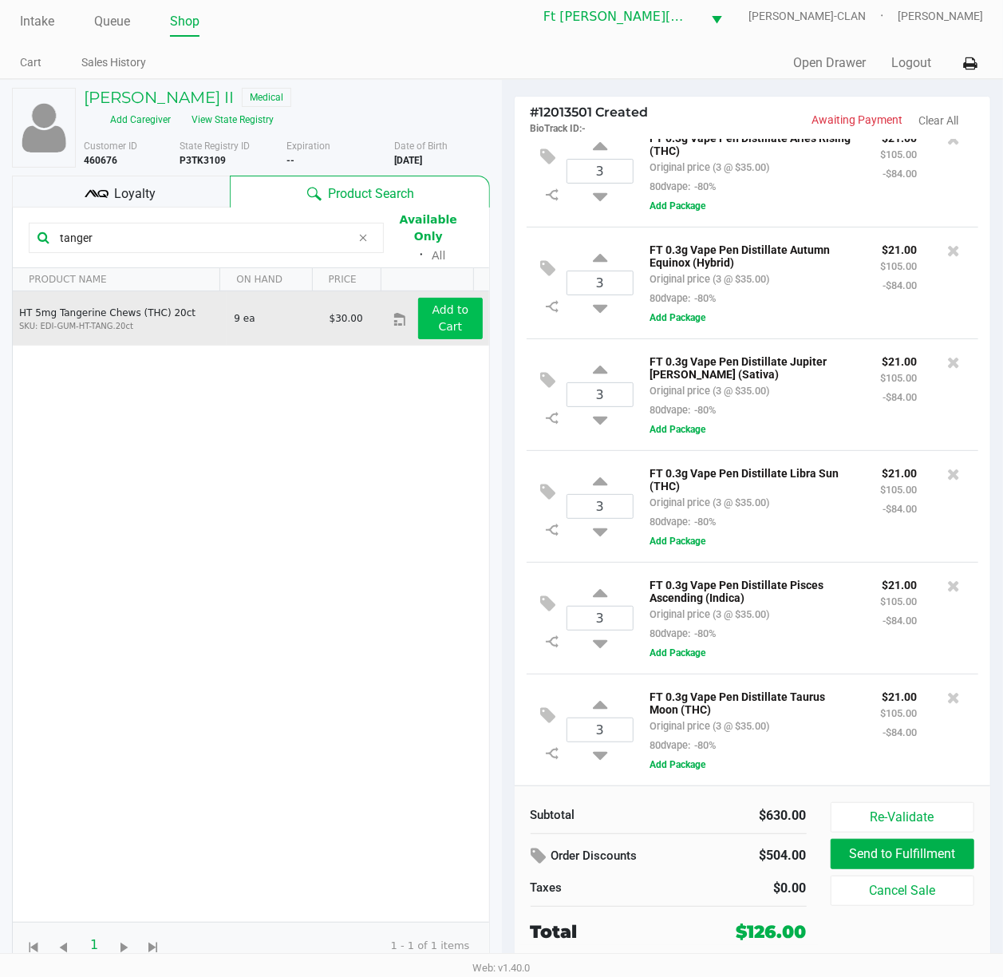
type input "tanger"
click at [437, 311] on app-button-loader "Add to Cart" at bounding box center [450, 318] width 37 height 30
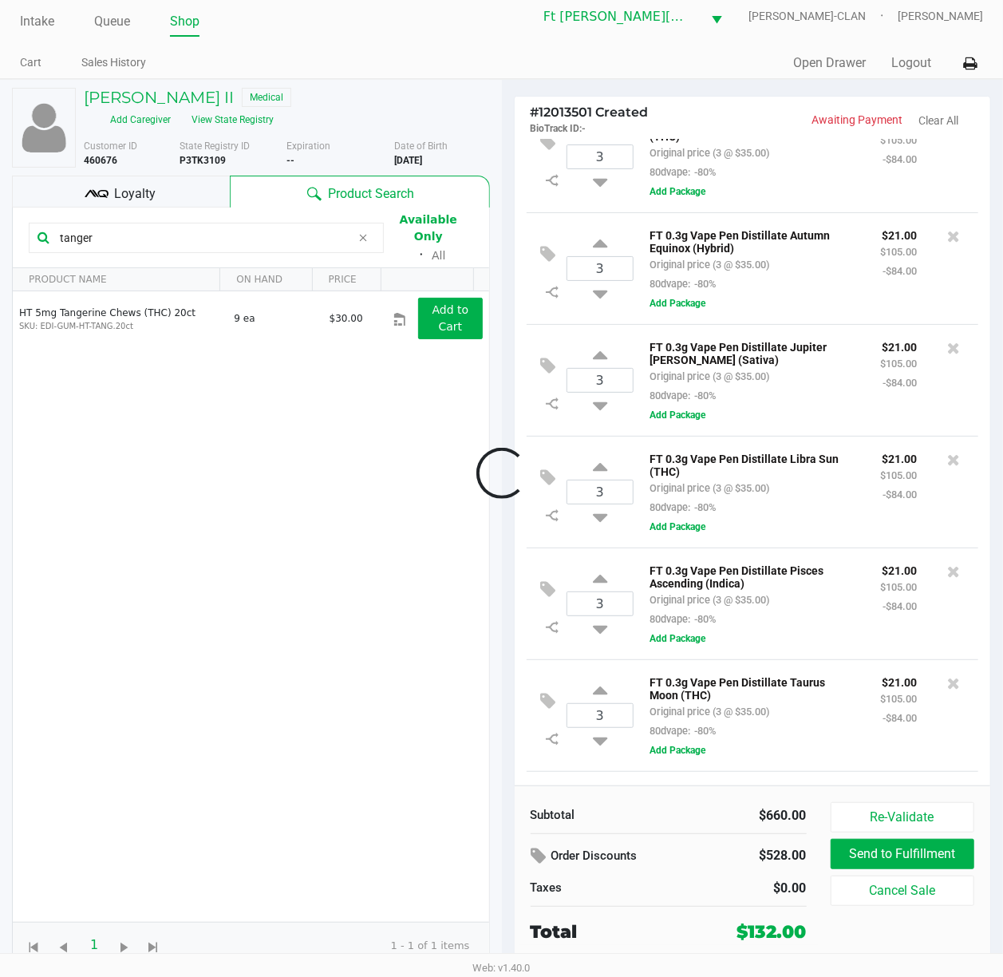
scroll to position [138, 0]
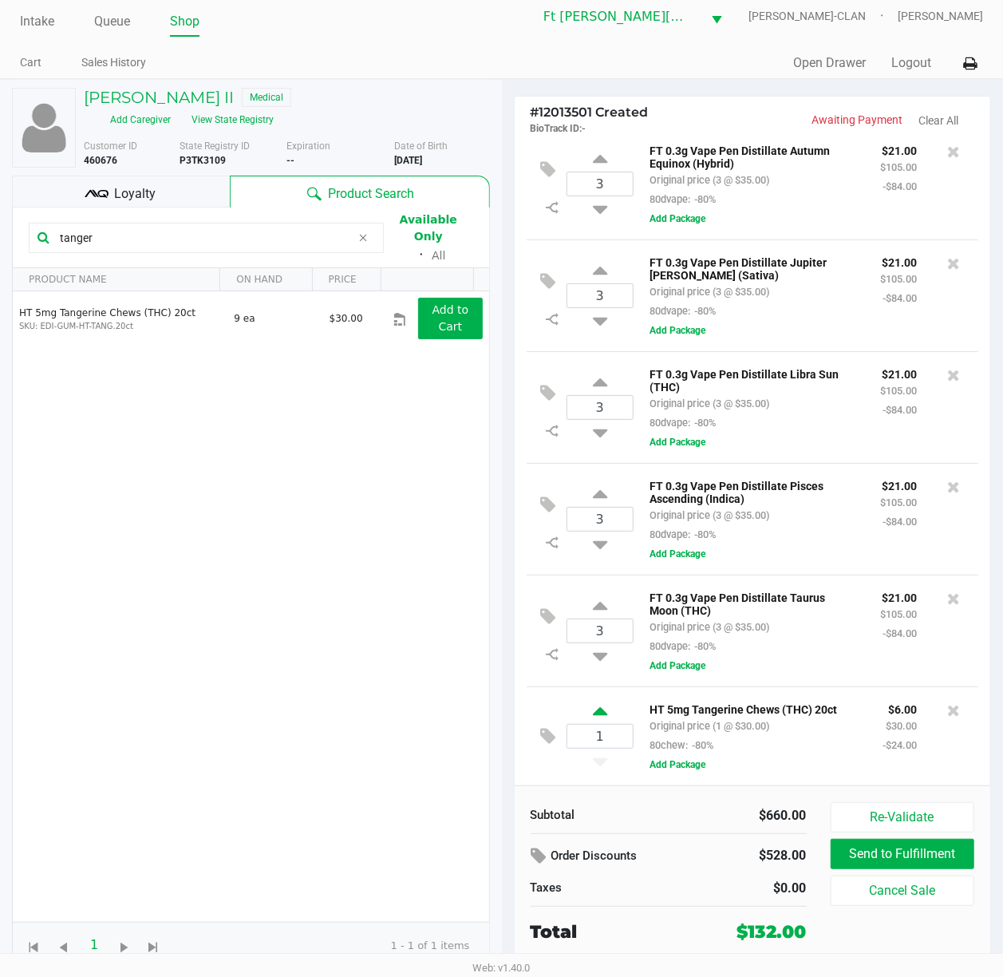
click at [603, 713] on icon at bounding box center [600, 714] width 14 height 20
type input "2"
click at [215, 231] on div at bounding box center [501, 473] width 1003 height 629
click at [215, 226] on input "tanger" at bounding box center [202, 238] width 298 height 24
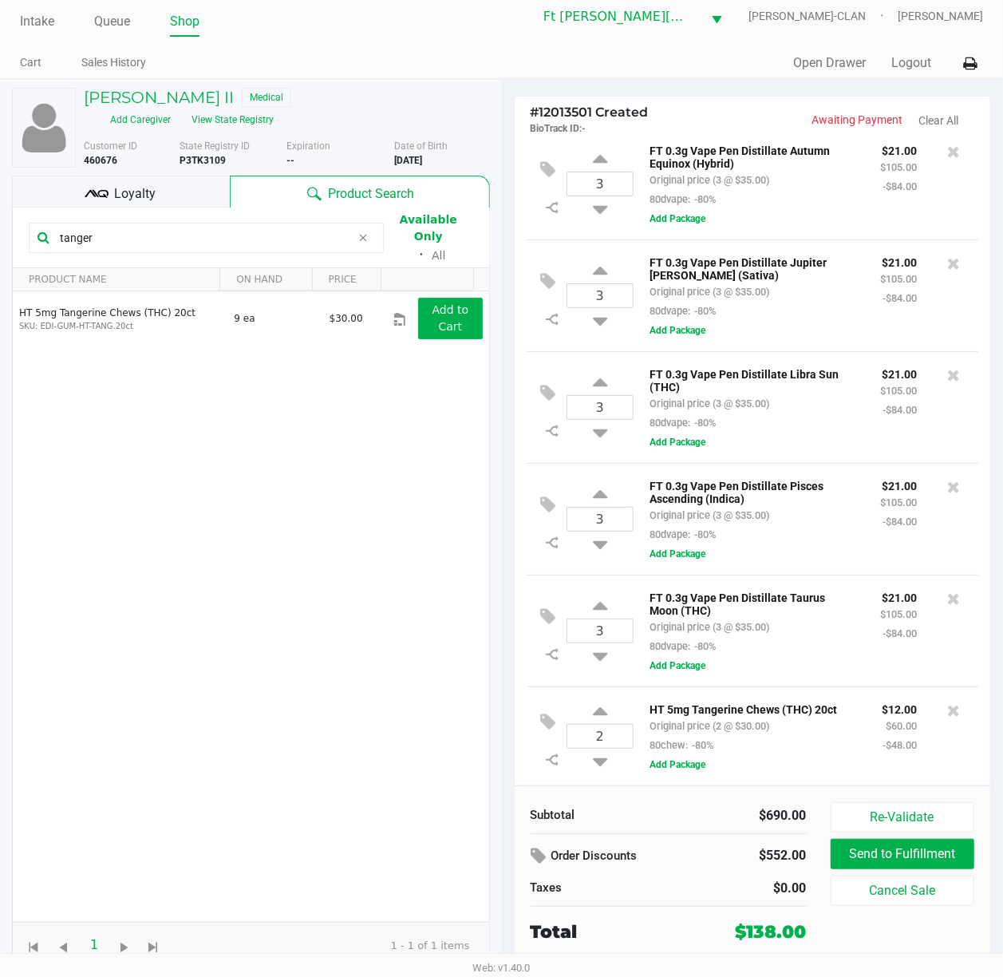
click at [215, 226] on input "tanger" at bounding box center [202, 238] width 298 height 24
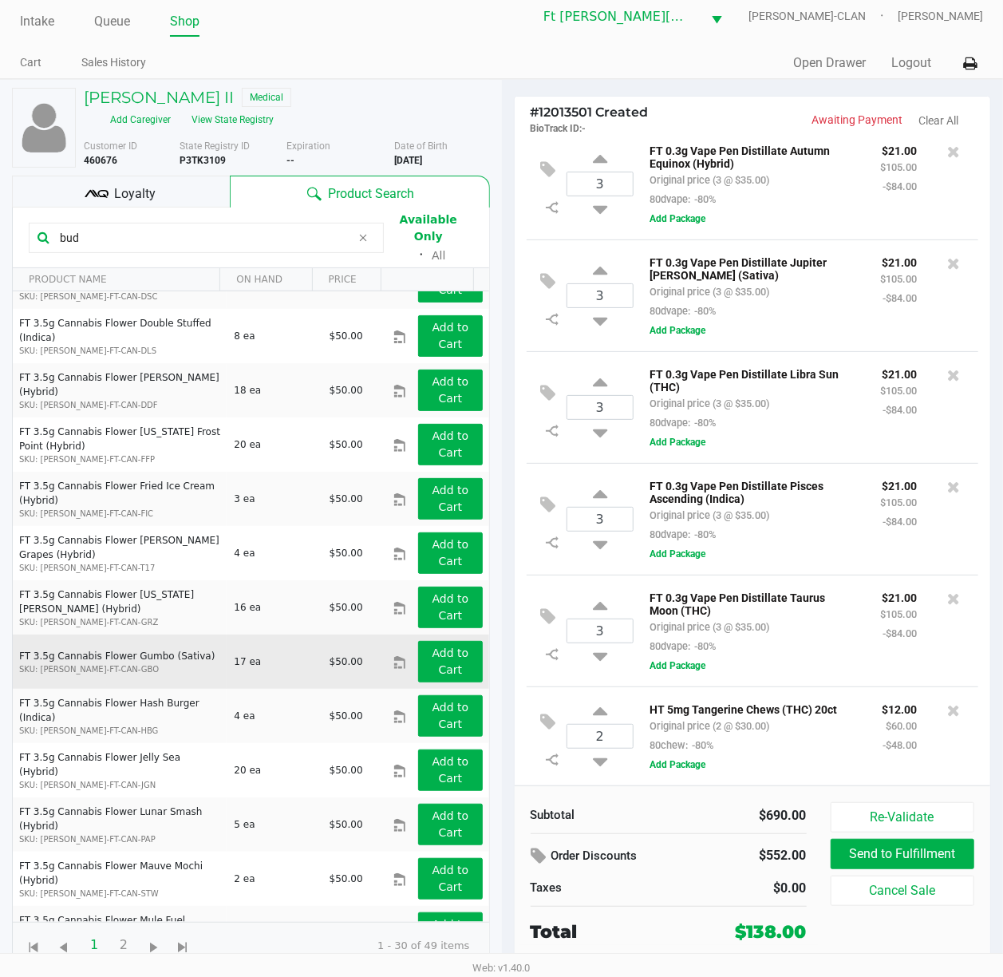
scroll to position [1000, 0]
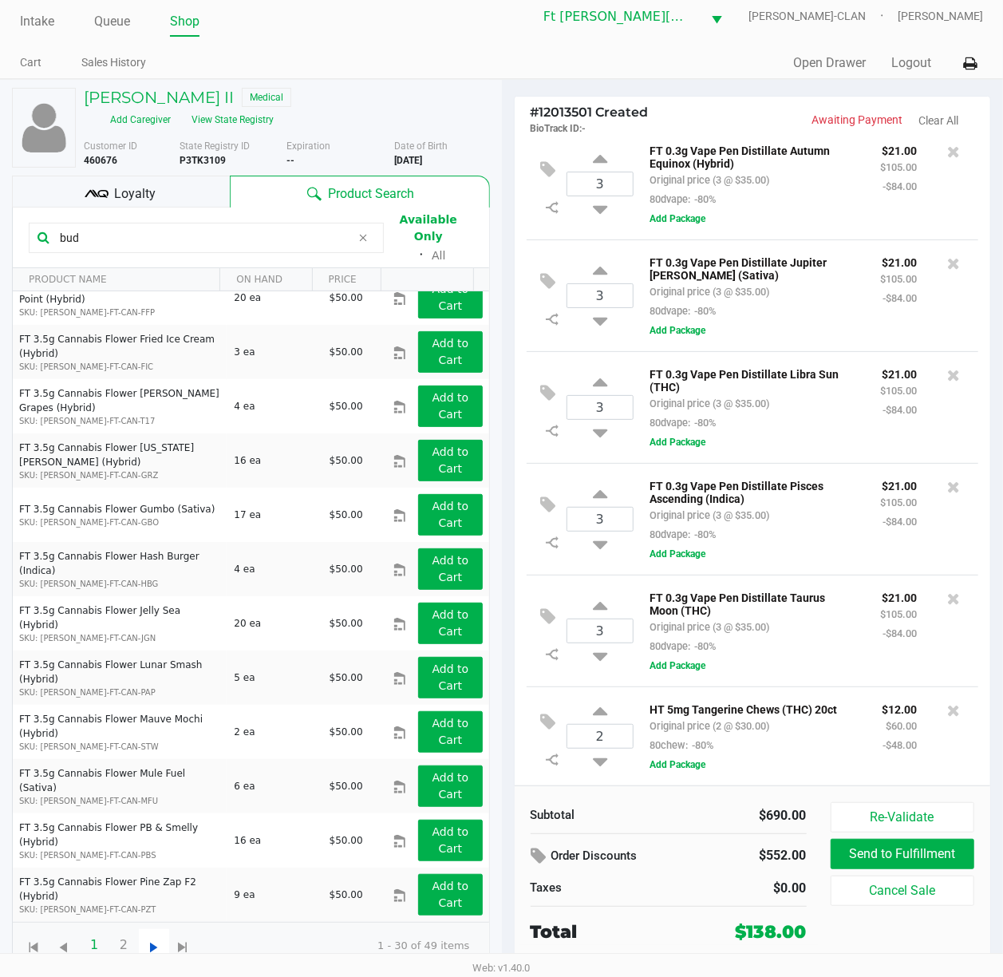
click at [164, 732] on span at bounding box center [154, 944] width 30 height 30
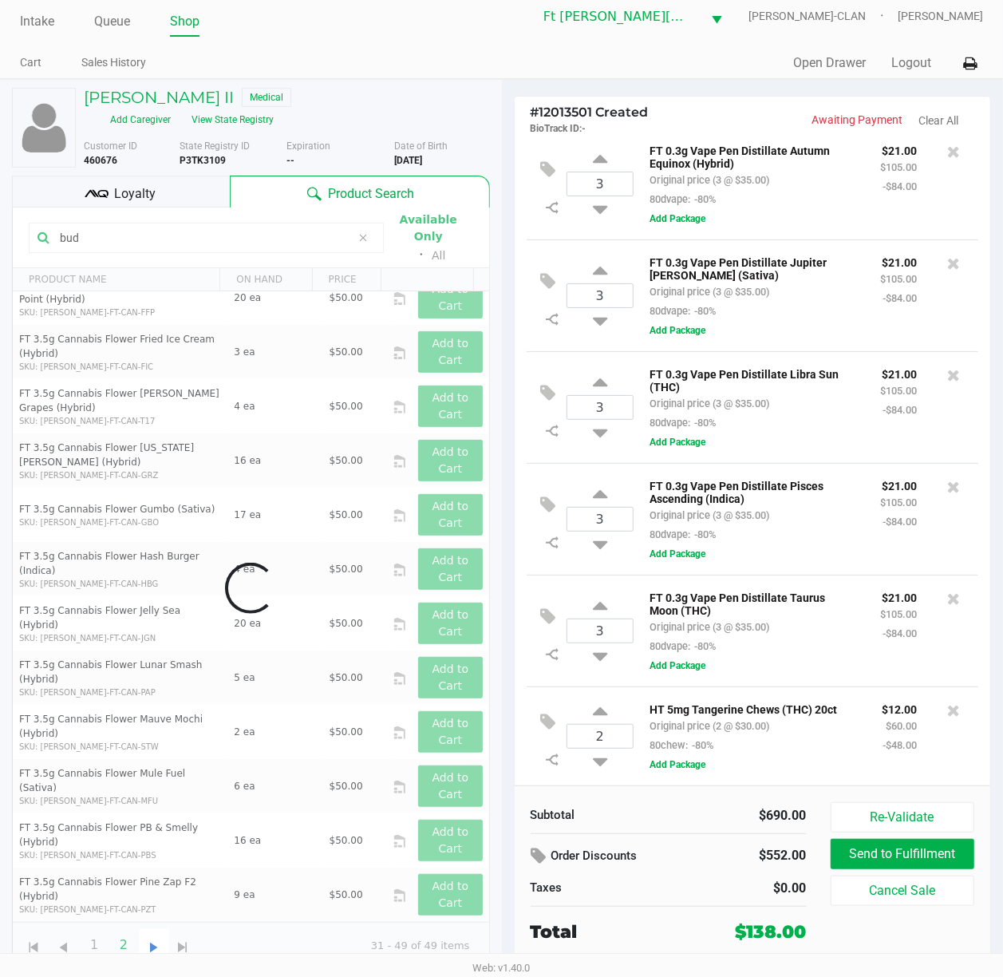
scroll to position [0, 0]
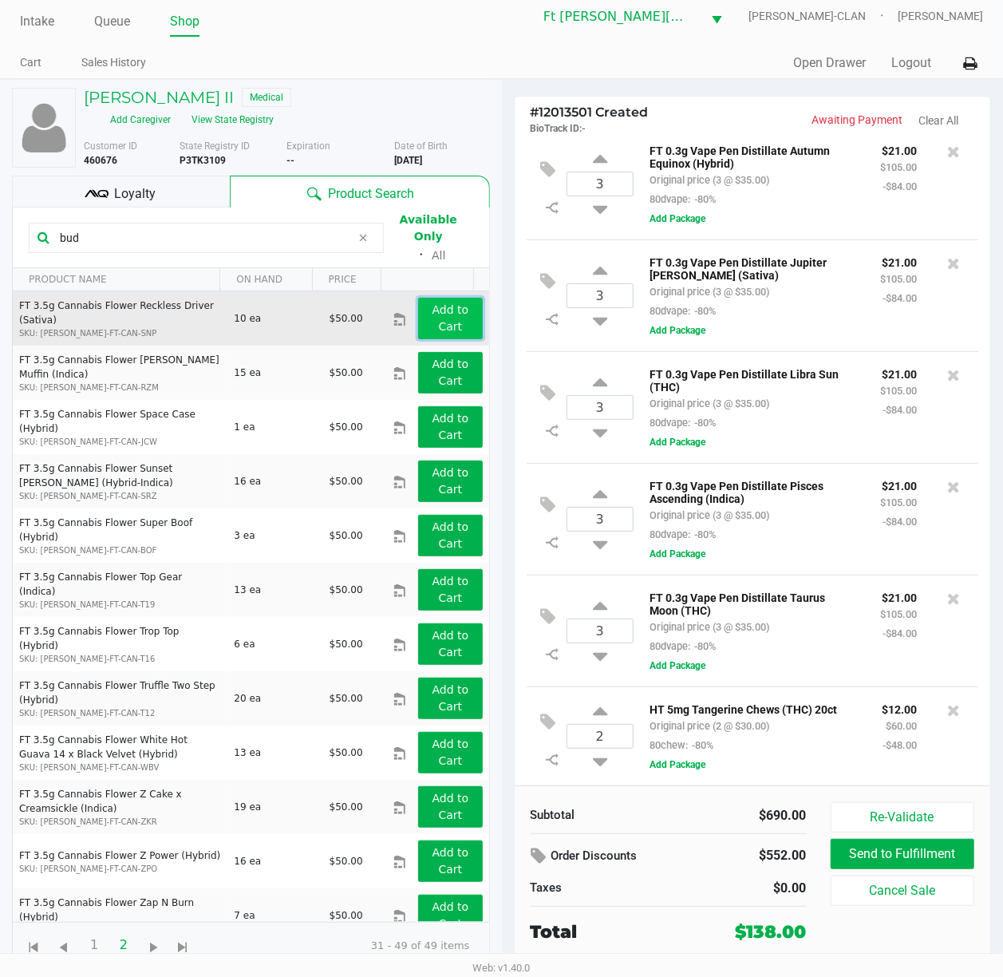
click at [418, 298] on button "Add to Cart" at bounding box center [450, 318] width 64 height 41
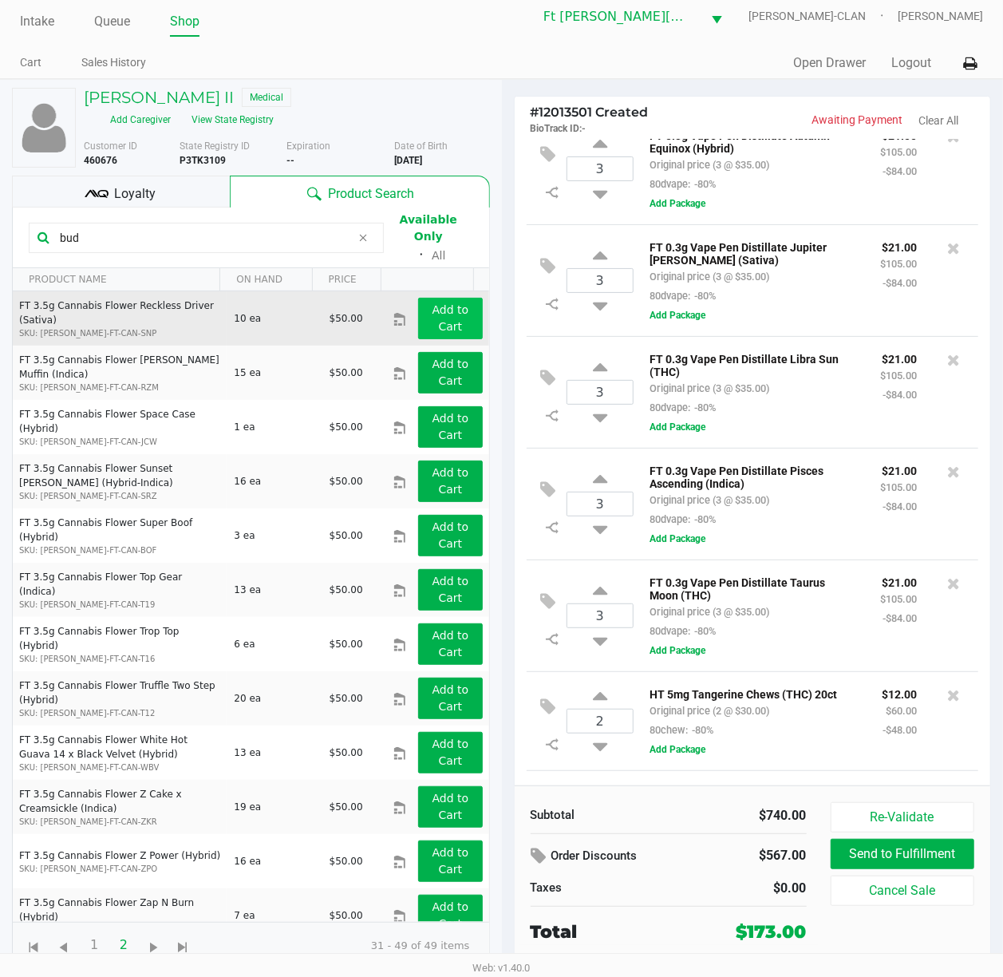
scroll to position [252, 0]
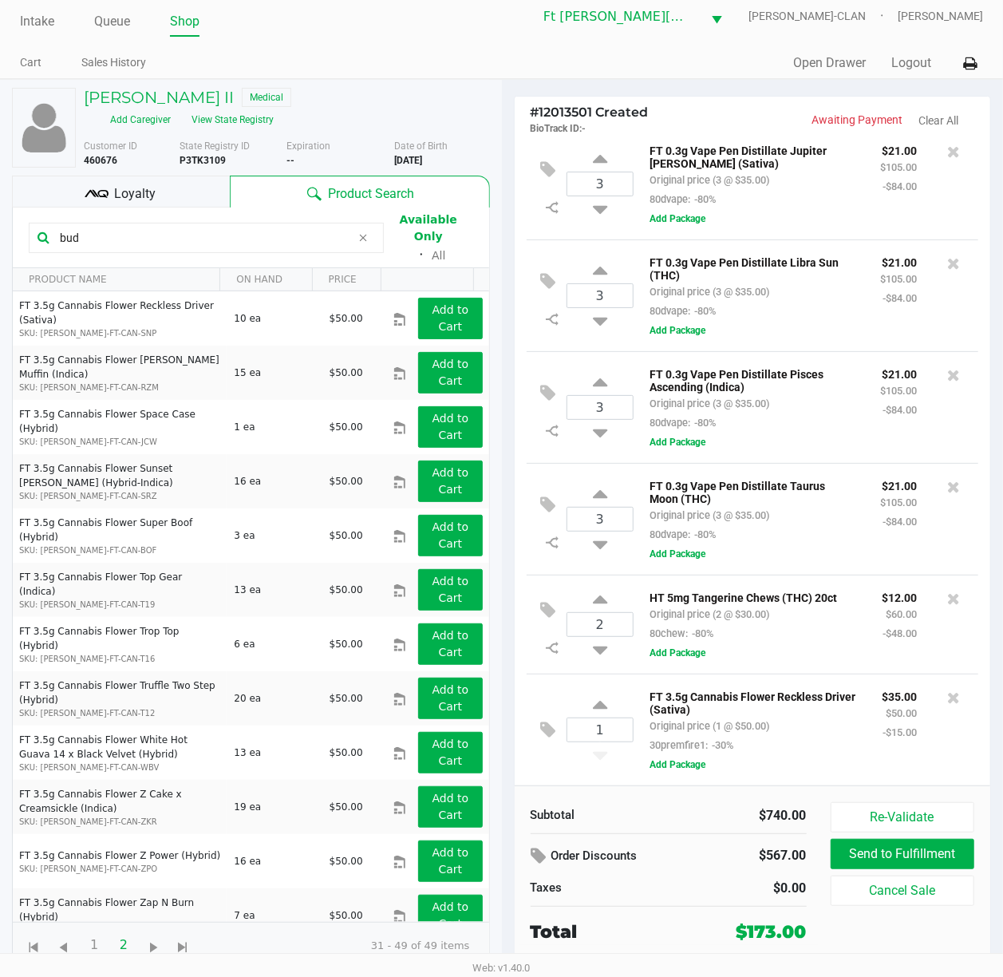
click at [236, 235] on input "bud" at bounding box center [202, 238] width 298 height 24
click at [236, 234] on input "bud" at bounding box center [202, 238] width 298 height 24
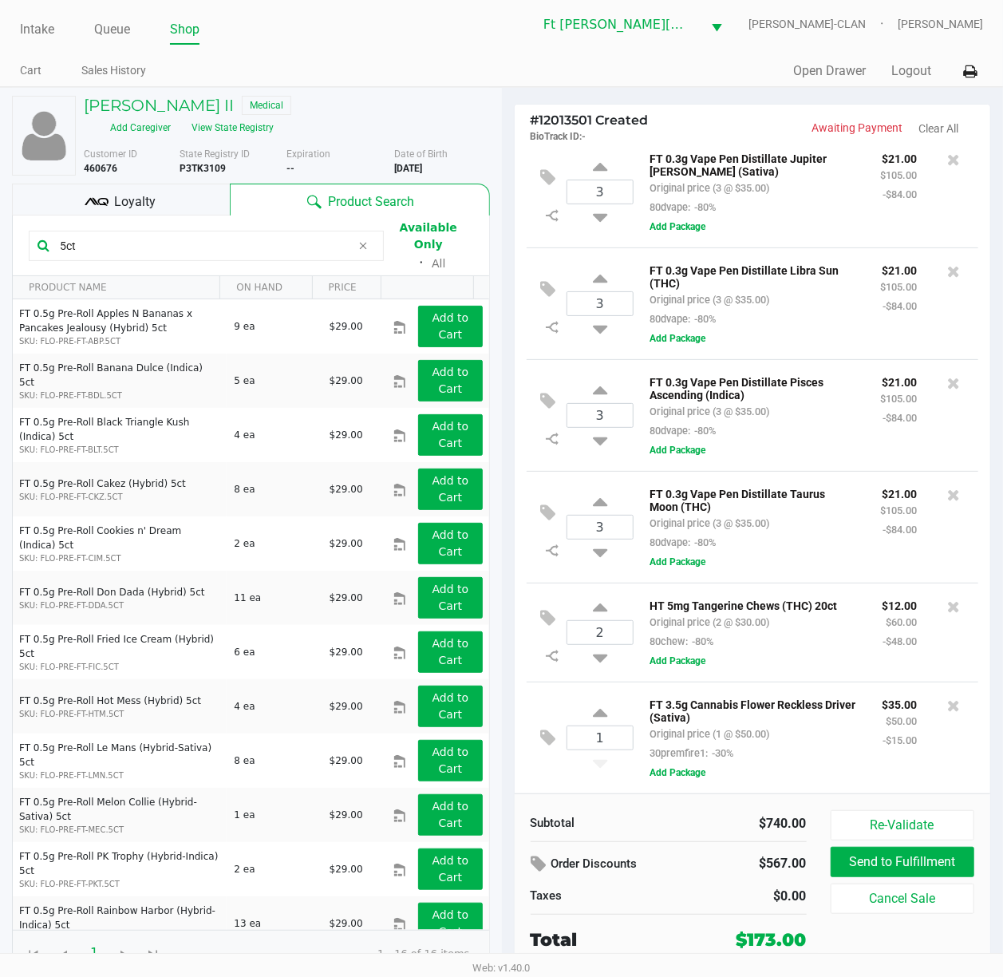
scroll to position [0, 0]
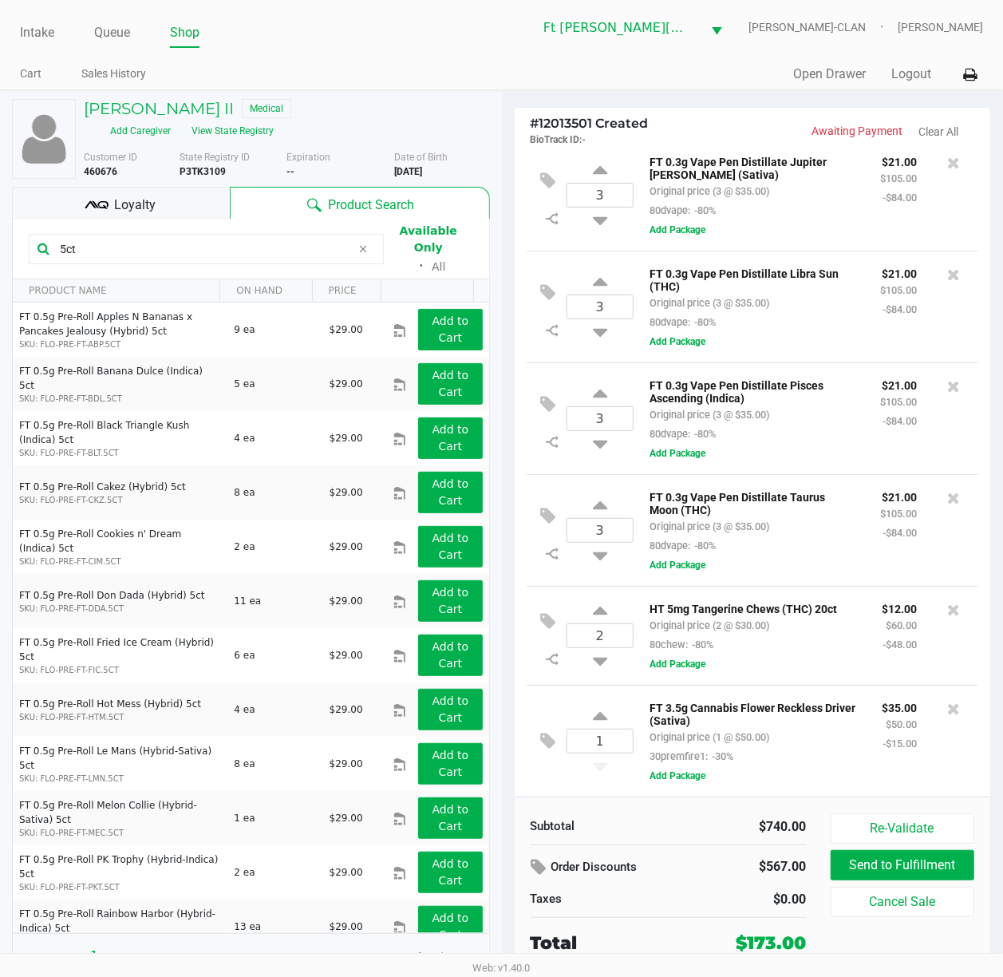
click at [195, 247] on input "5ct" at bounding box center [202, 249] width 298 height 24
type input "5ct"
click at [132, 192] on div "Loyalty" at bounding box center [121, 203] width 218 height 32
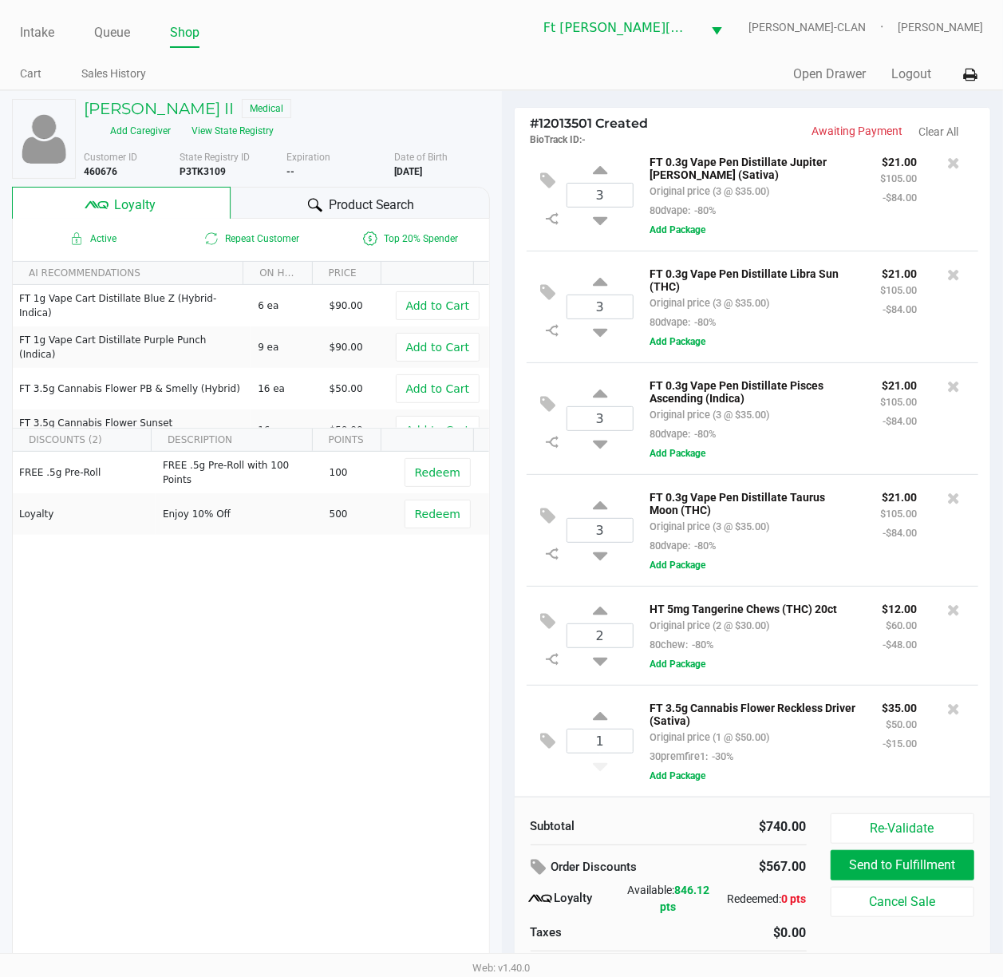
click at [353, 199] on span "Product Search" at bounding box center [372, 204] width 86 height 19
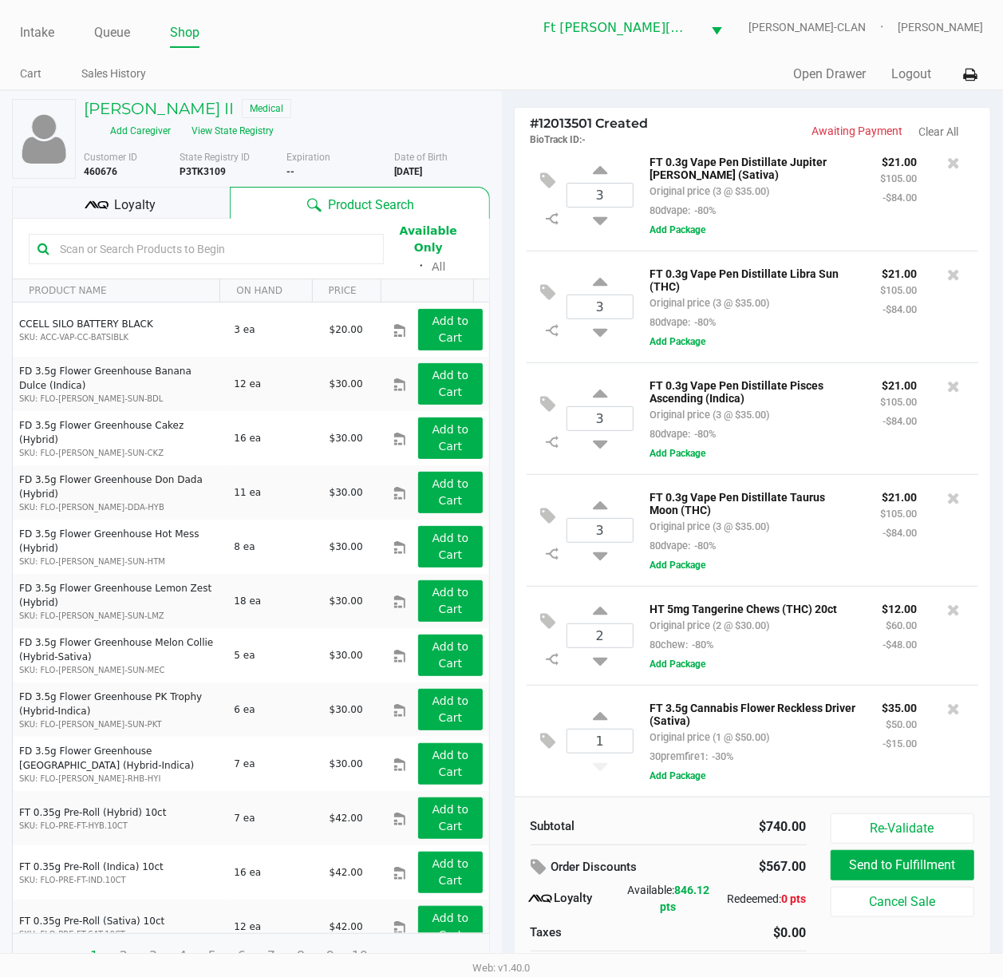
click at [260, 246] on input "text" at bounding box center [214, 249] width 322 height 24
paste input "5ct"
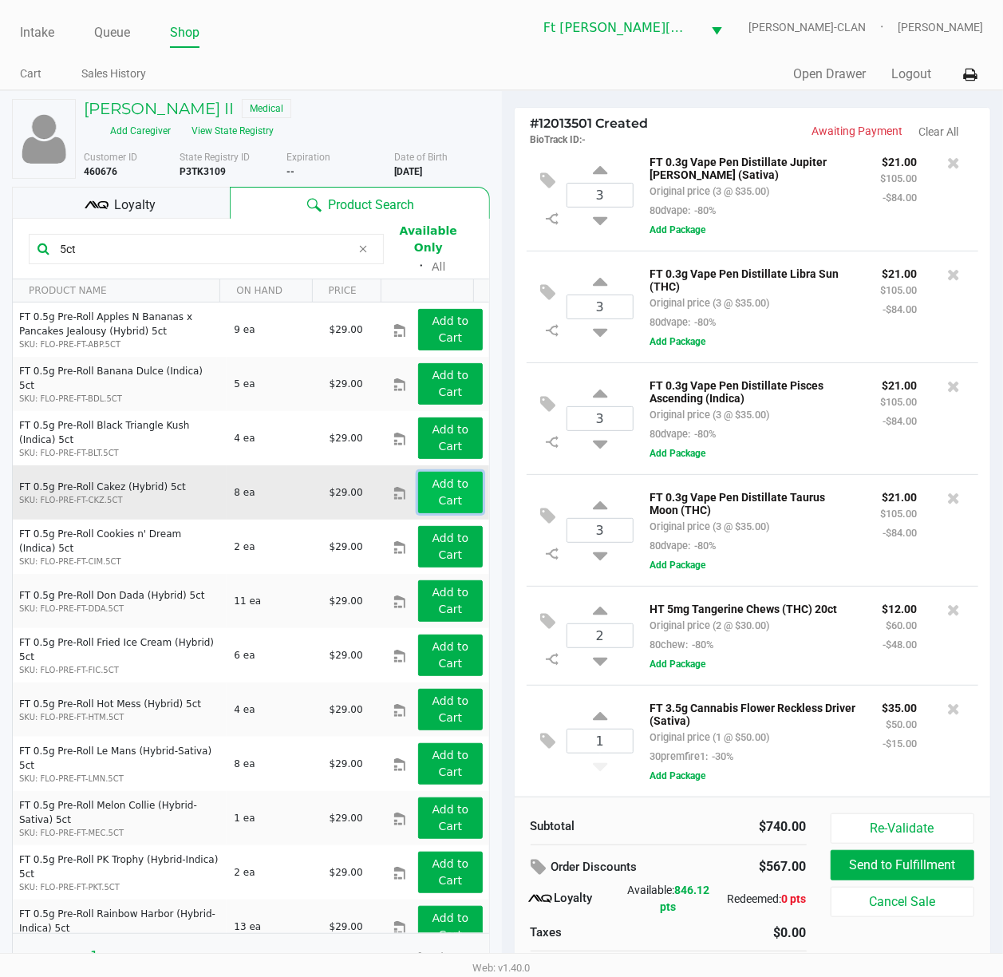
click at [440, 480] on app-button-loader "Add to Cart" at bounding box center [450, 492] width 37 height 30
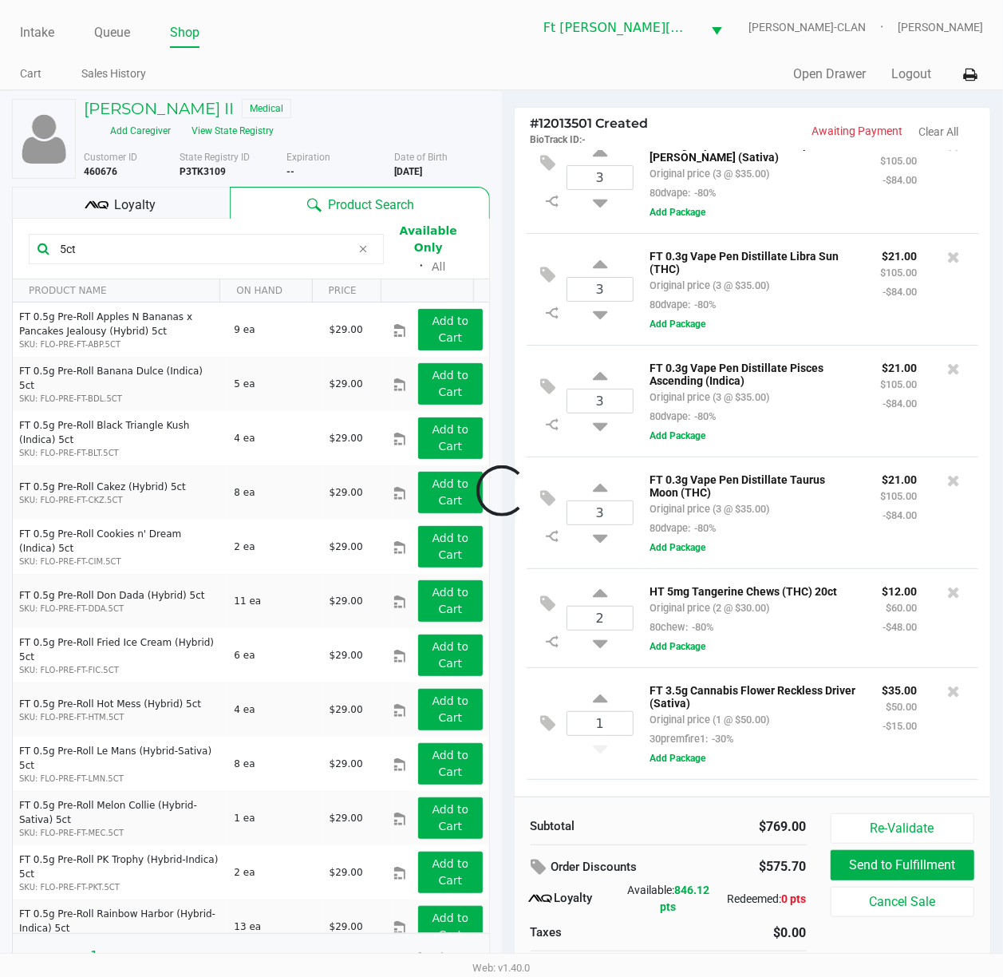
scroll to position [352, 0]
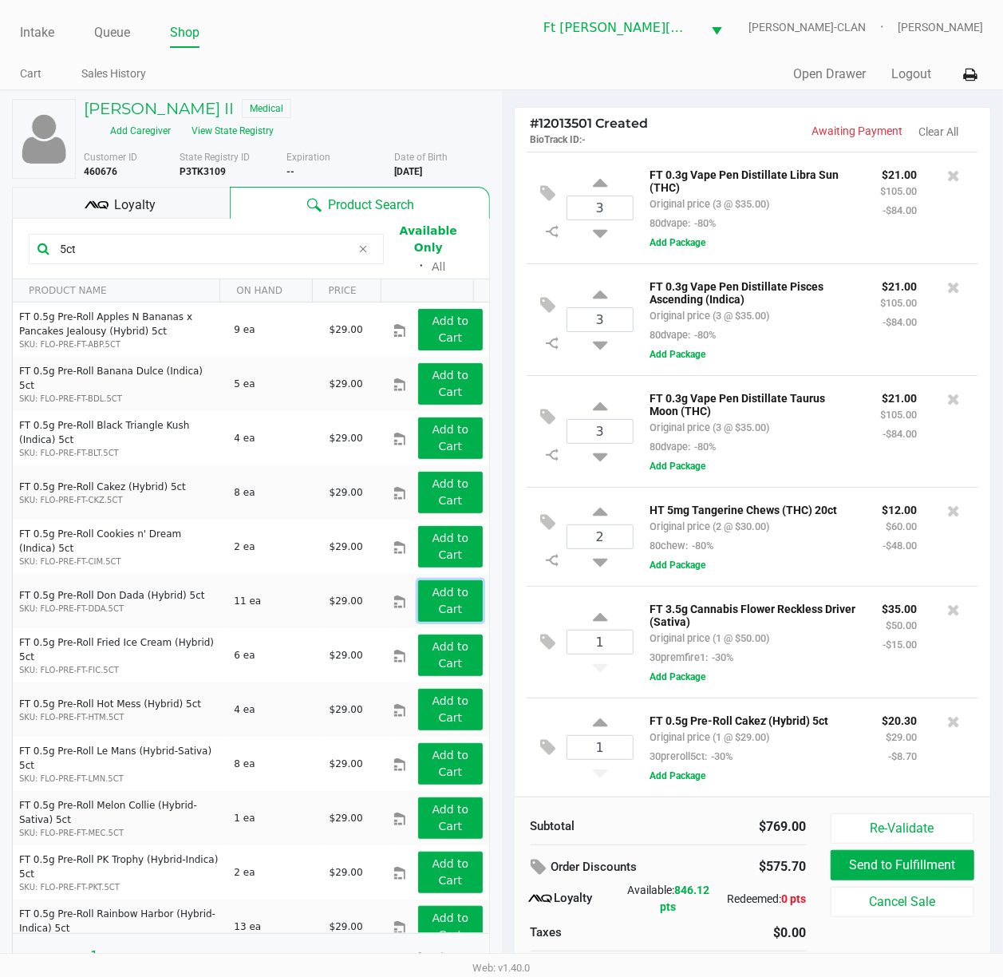
click at [434, 586] on app-button-loader "Add to Cart" at bounding box center [450, 601] width 37 height 30
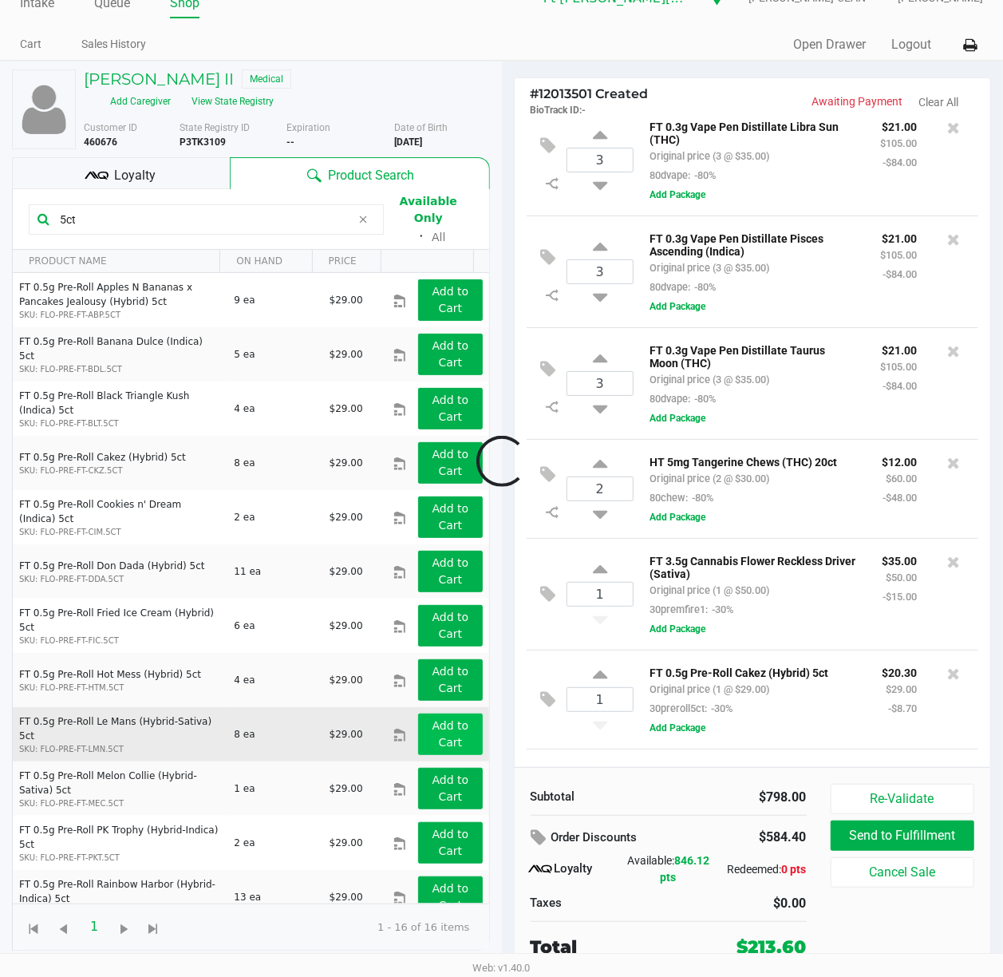
scroll to position [467, 0]
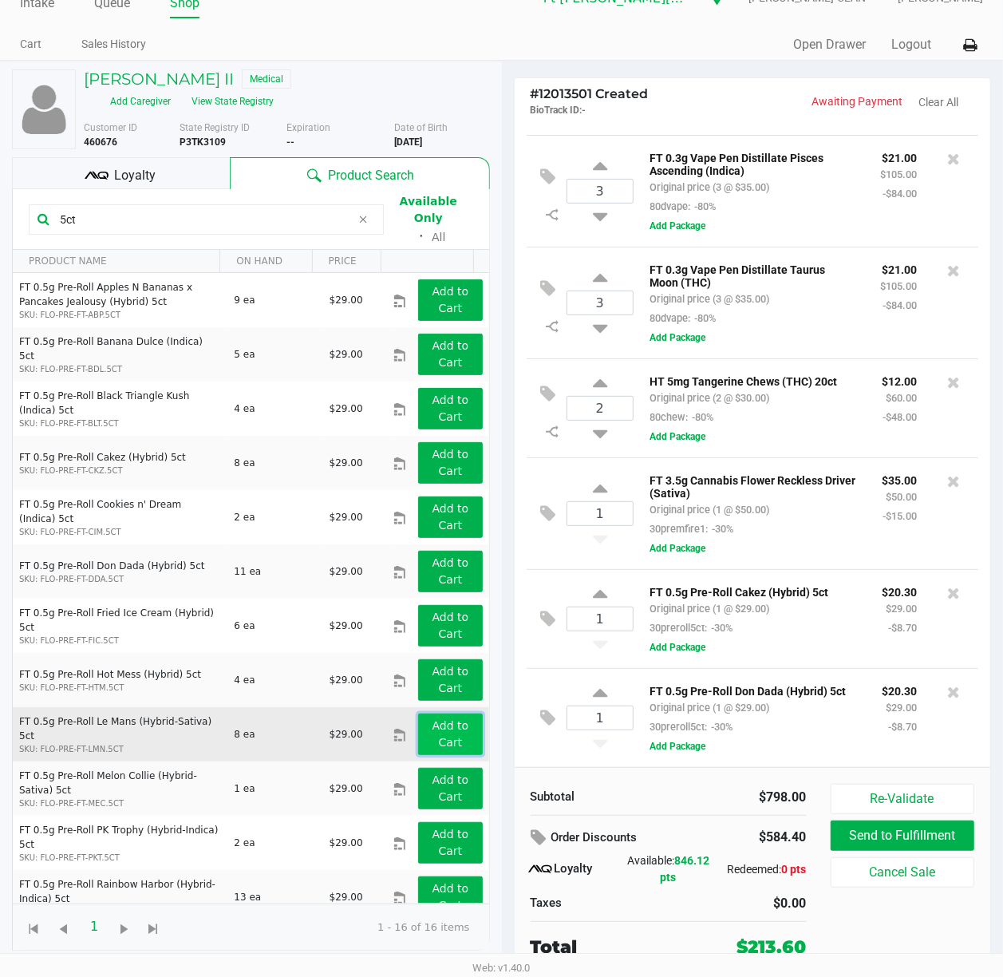
click at [448, 719] on app-button-loader "Add to Cart" at bounding box center [450, 734] width 37 height 30
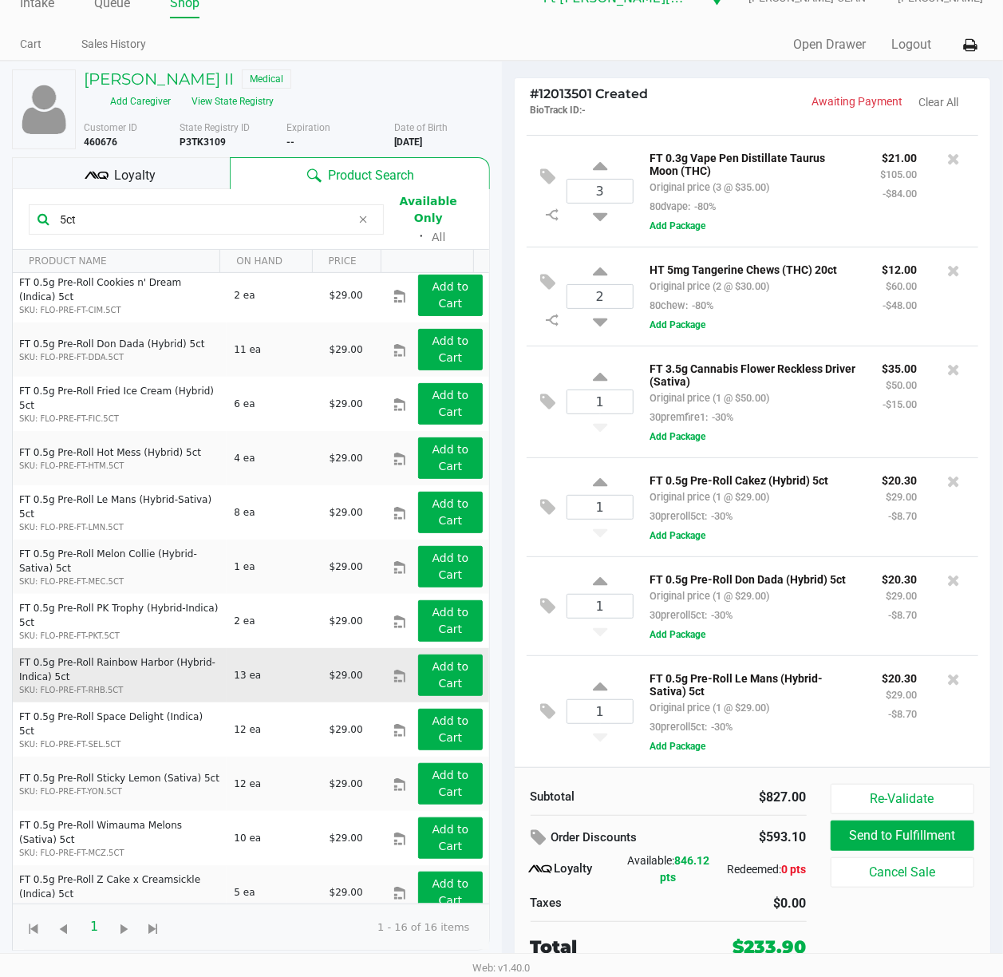
scroll to position [233, 0]
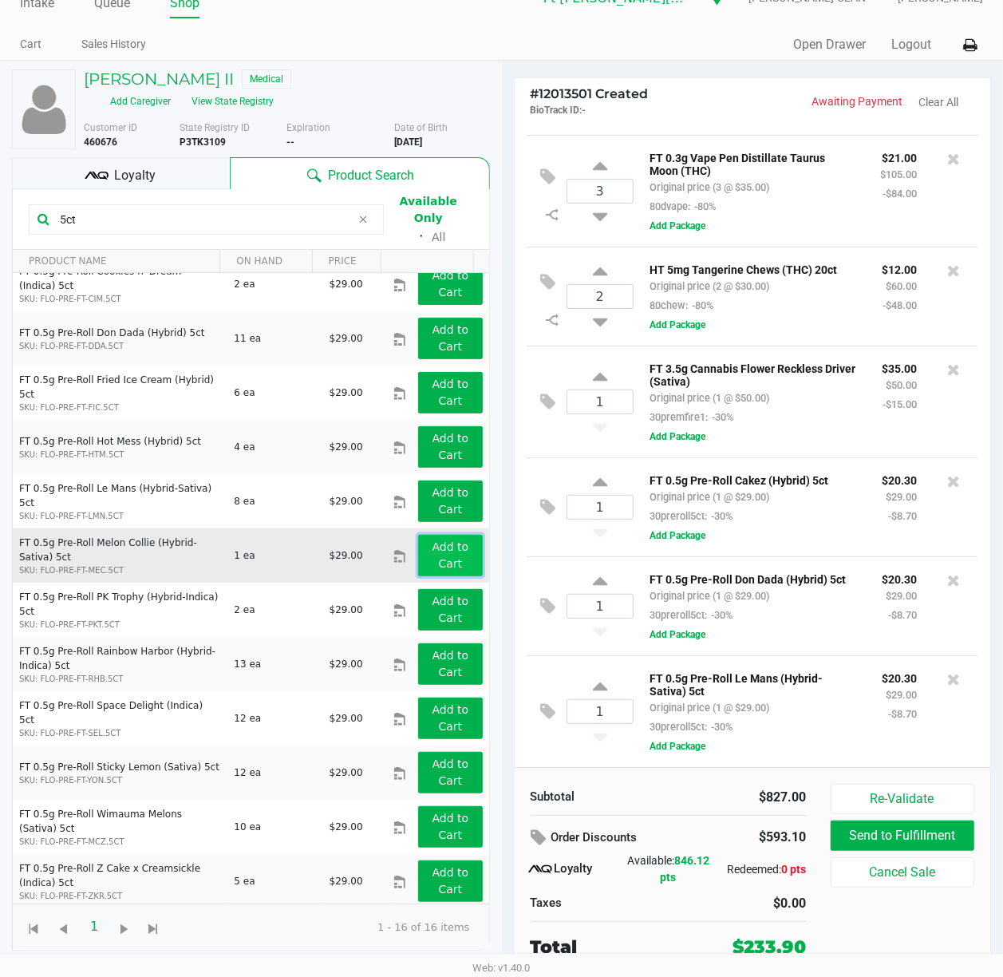
click at [448, 550] on button "Add to Cart" at bounding box center [450, 555] width 64 height 41
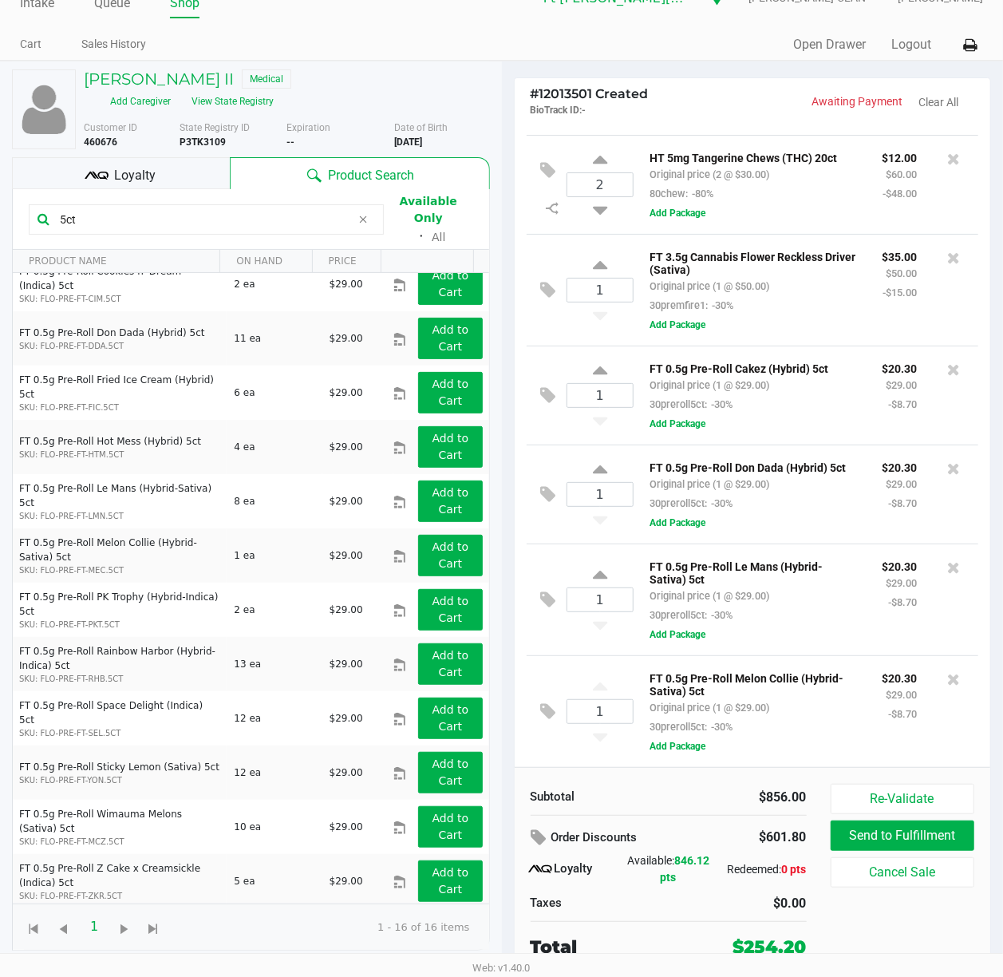
click at [217, 207] on input "5ct" at bounding box center [202, 219] width 298 height 24
click at [221, 207] on input "5ct" at bounding box center [202, 219] width 298 height 24
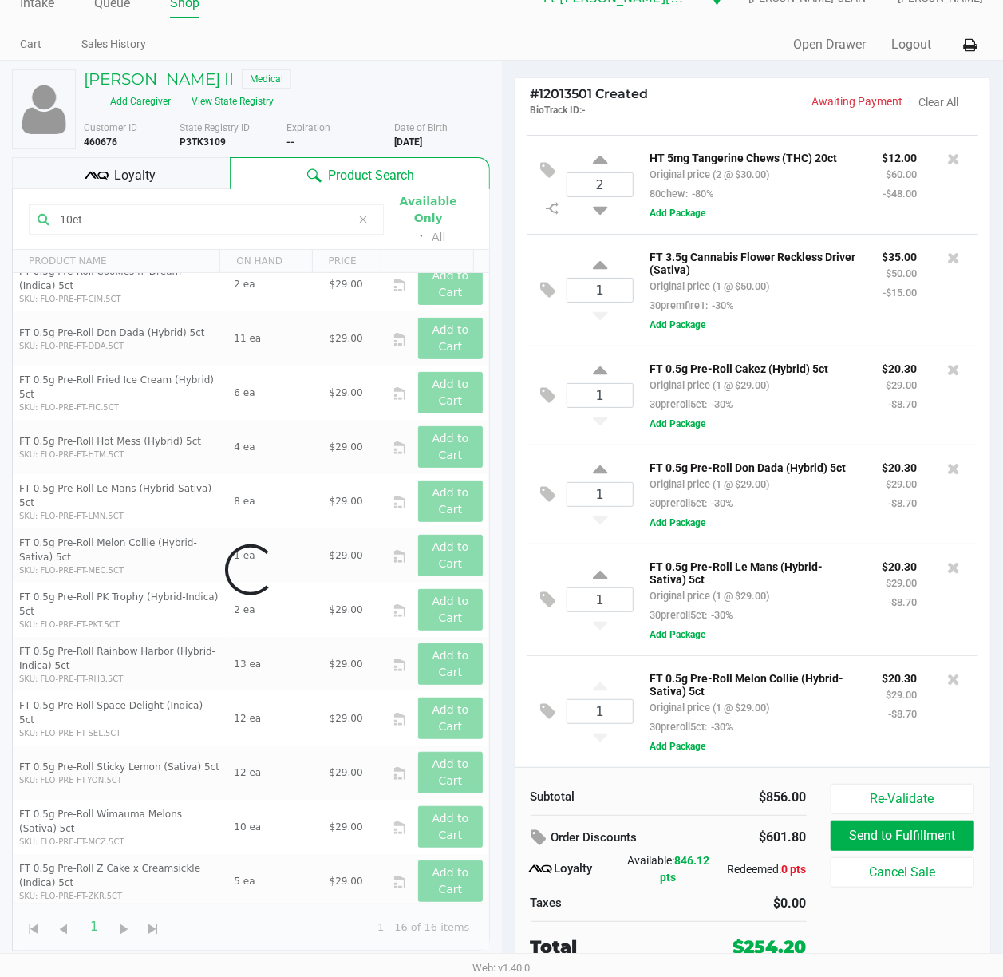
scroll to position [0, 0]
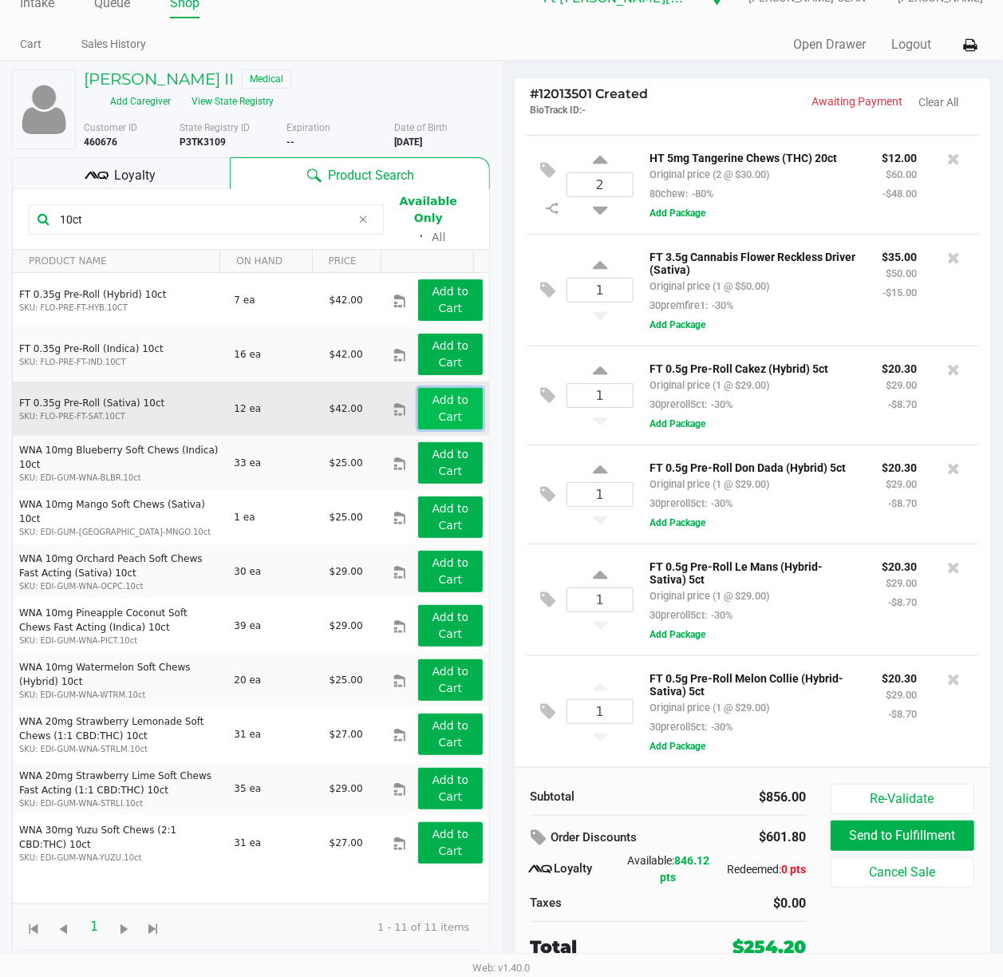
click at [432, 397] on app-button-loader "Add to Cart" at bounding box center [450, 408] width 37 height 30
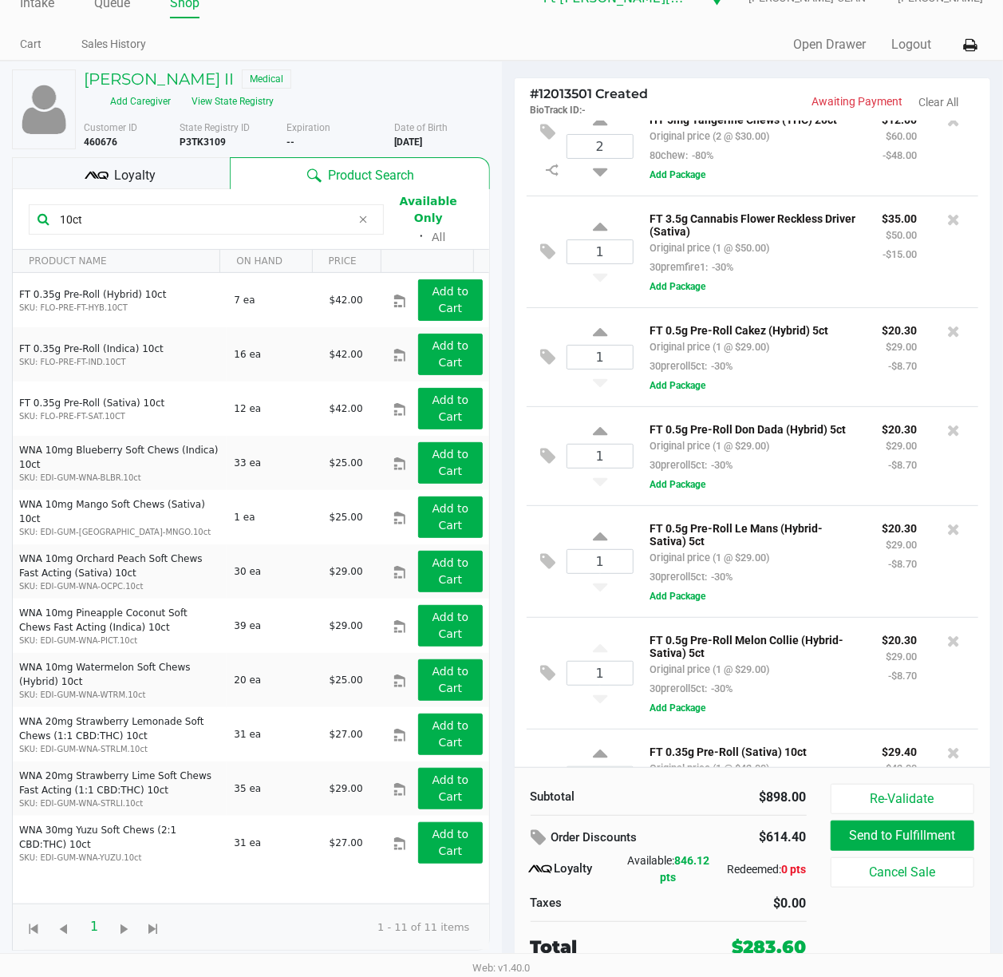
scroll to position [795, 0]
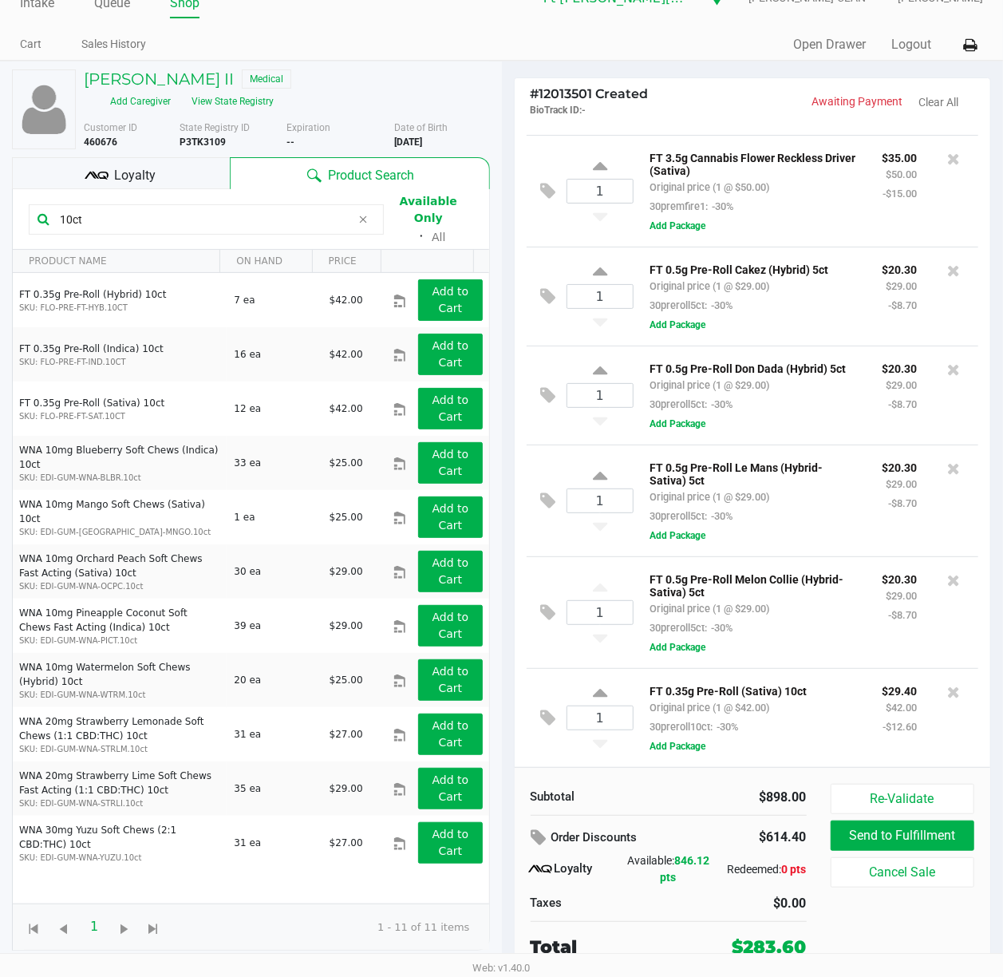
click at [212, 207] on input "10ct" at bounding box center [202, 219] width 298 height 24
click at [211, 207] on input "10ct" at bounding box center [202, 219] width 298 height 24
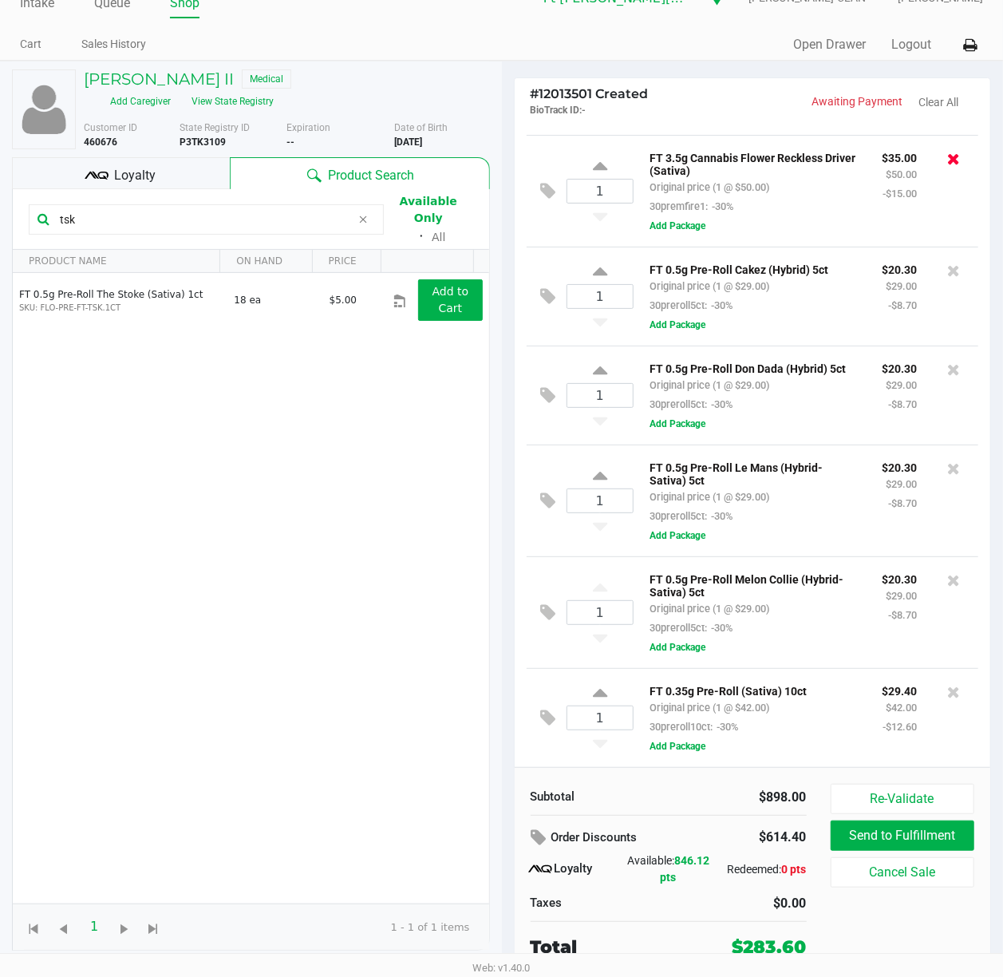
click at [947, 151] on icon at bounding box center [953, 159] width 13 height 16
click at [170, 207] on div at bounding box center [501, 460] width 1003 height 641
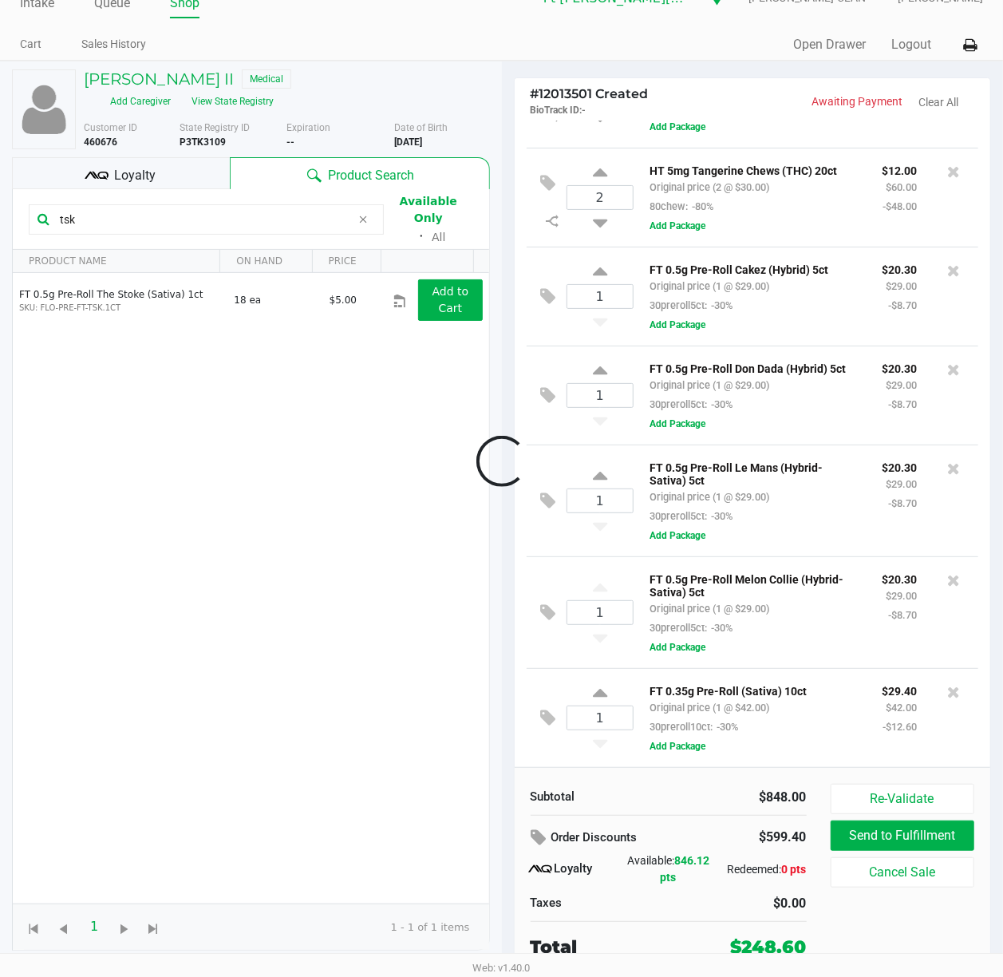
scroll to position [681, 0]
click at [173, 209] on input "tsk" at bounding box center [202, 219] width 298 height 24
drag, startPoint x: 173, startPoint y: 209, endPoint x: 192, endPoint y: 193, distance: 24.9
click at [186, 207] on input "tsk" at bounding box center [202, 219] width 298 height 24
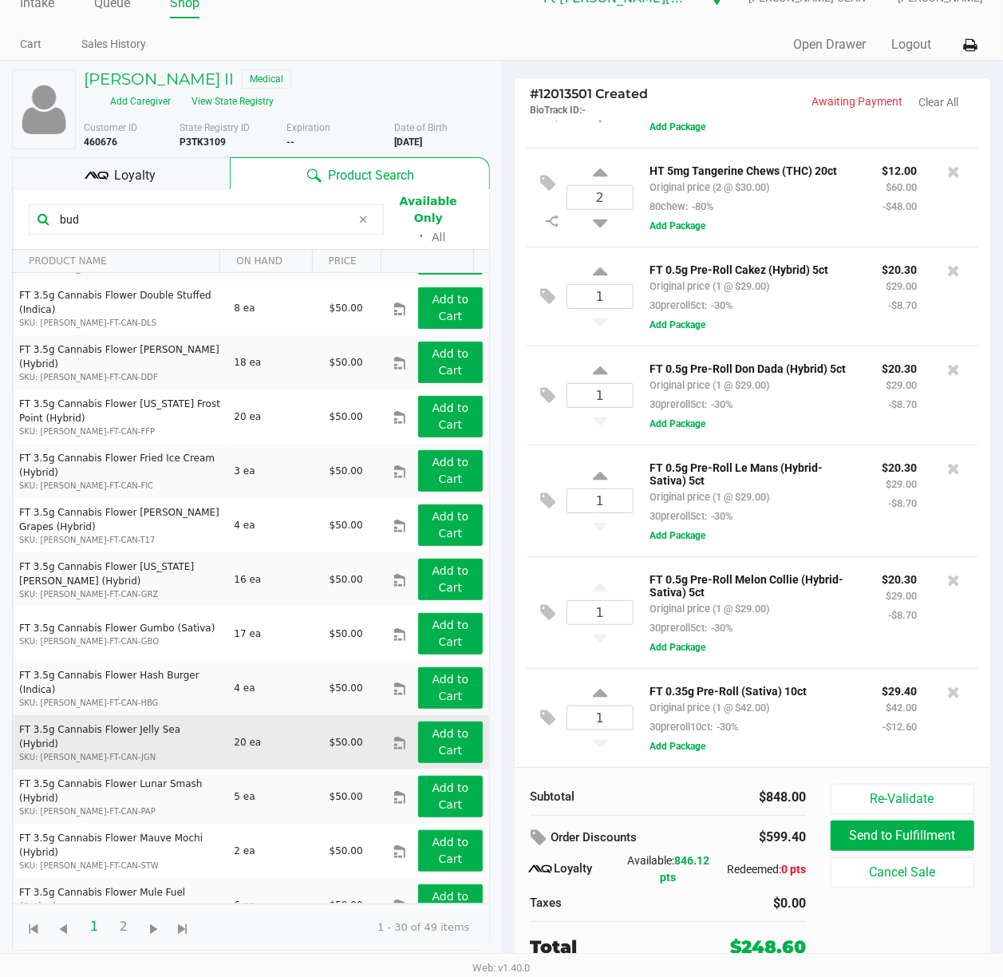
scroll to position [1000, 0]
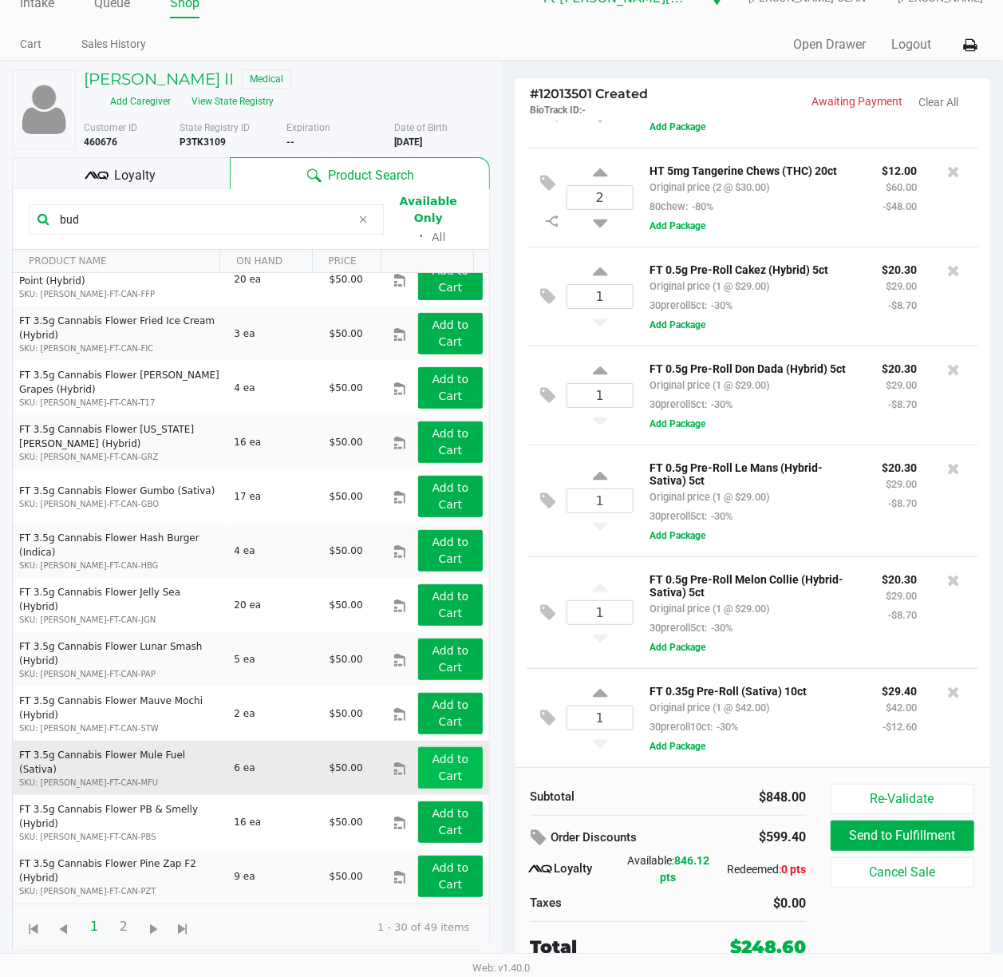
type input "bud"
click at [432, 732] on app-button-loader "Add to Cart" at bounding box center [450, 767] width 37 height 30
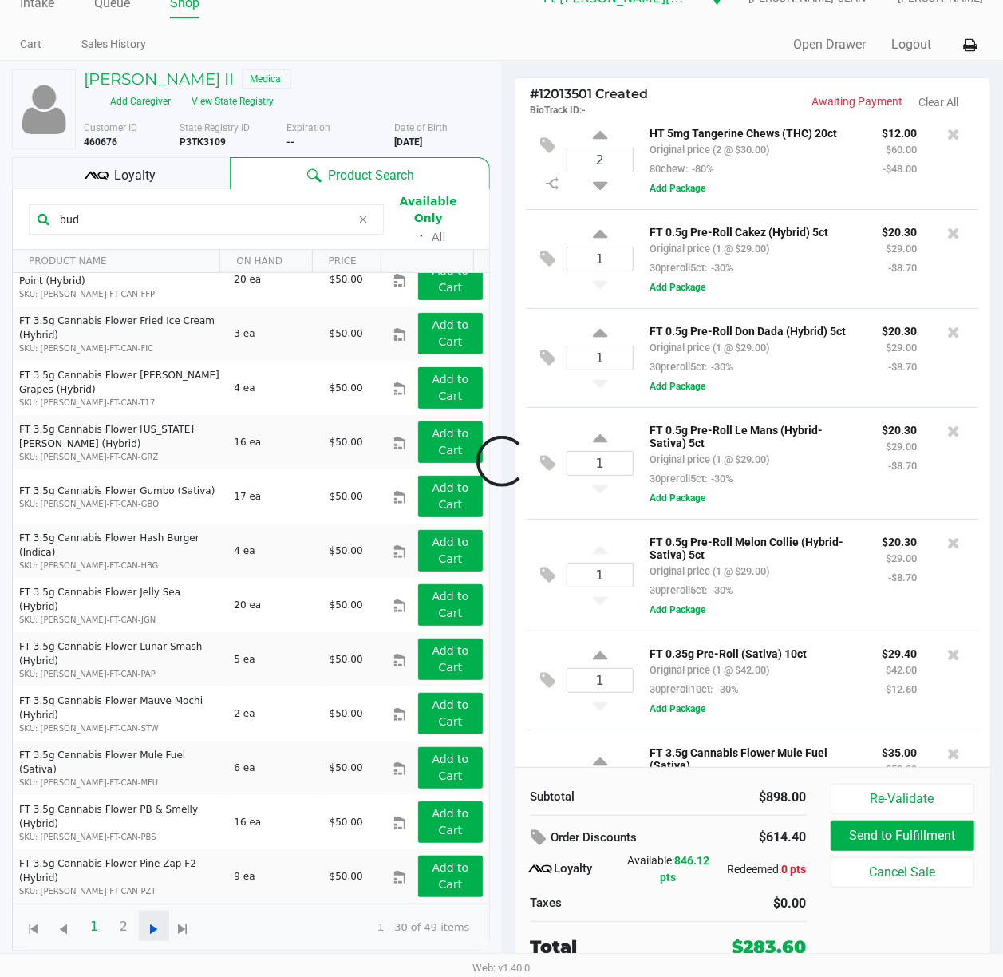
scroll to position [795, 0]
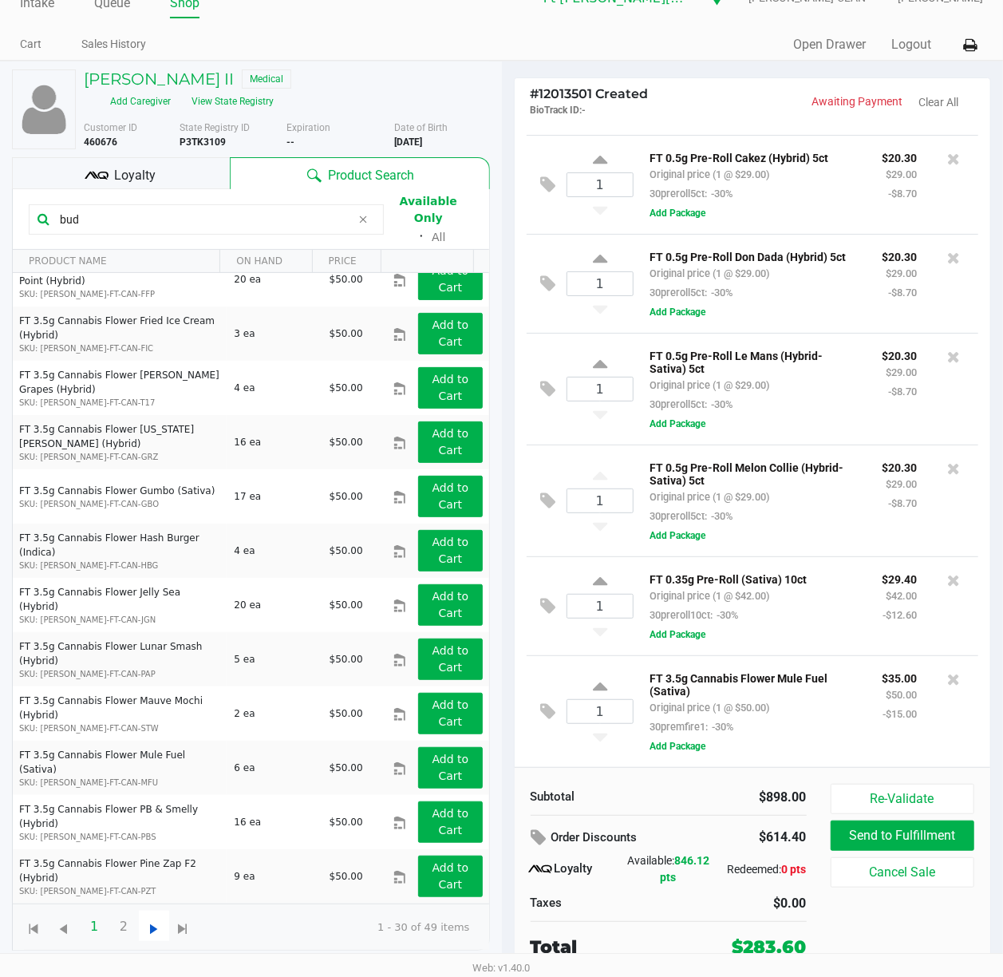
click at [152, 732] on span "Go to the next page" at bounding box center [154, 929] width 20 height 20
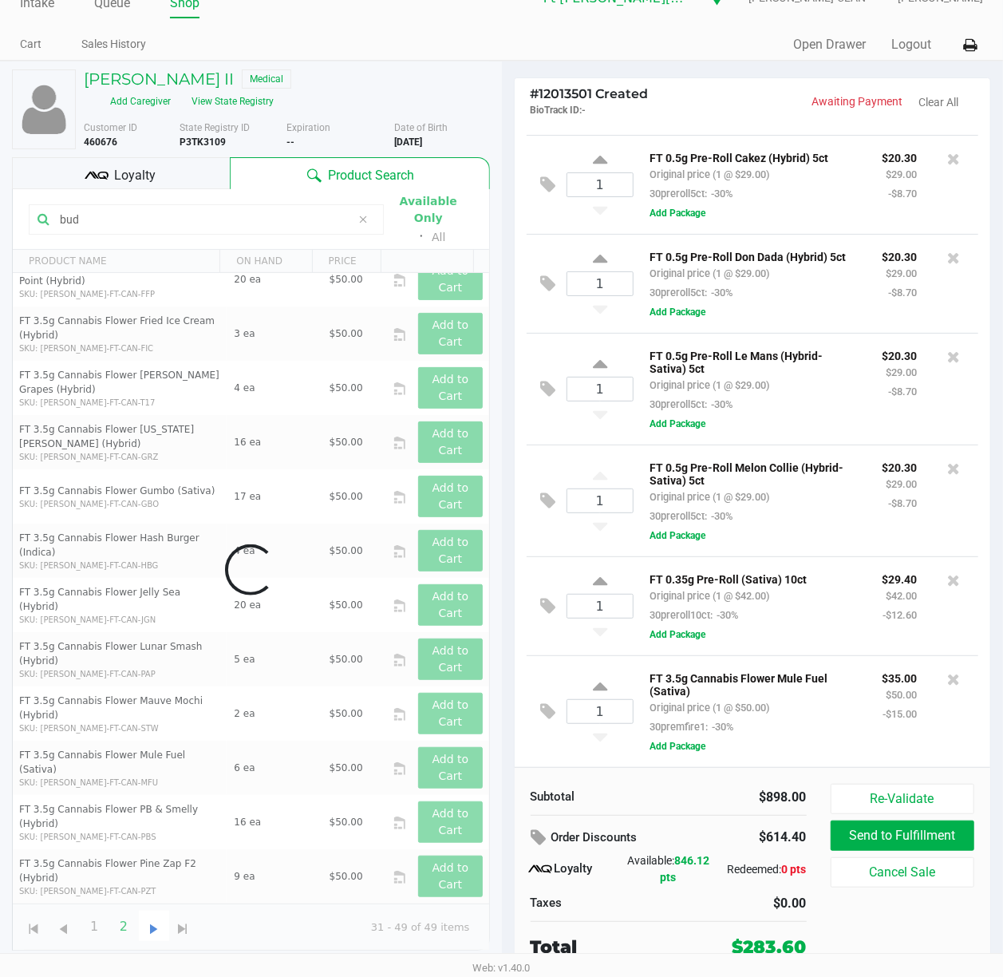
scroll to position [0, 0]
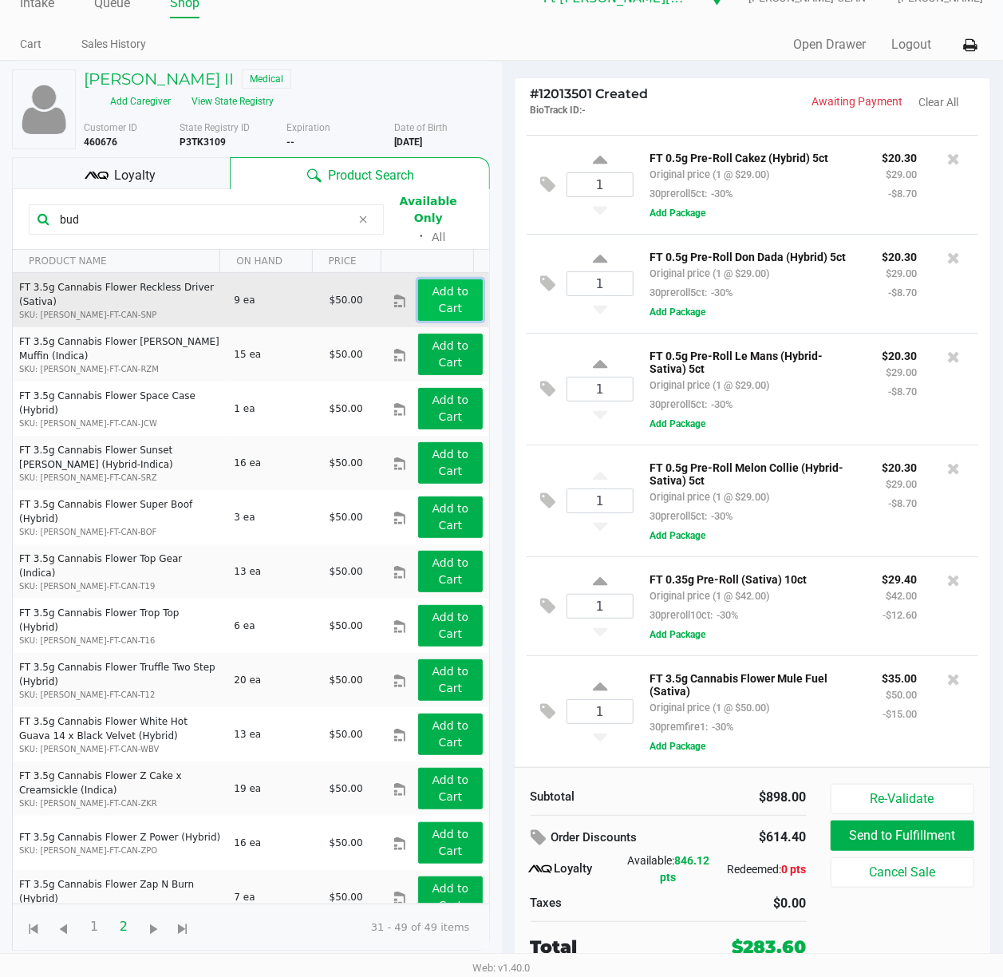
click at [437, 285] on app-button-loader "Add to Cart" at bounding box center [450, 300] width 37 height 30
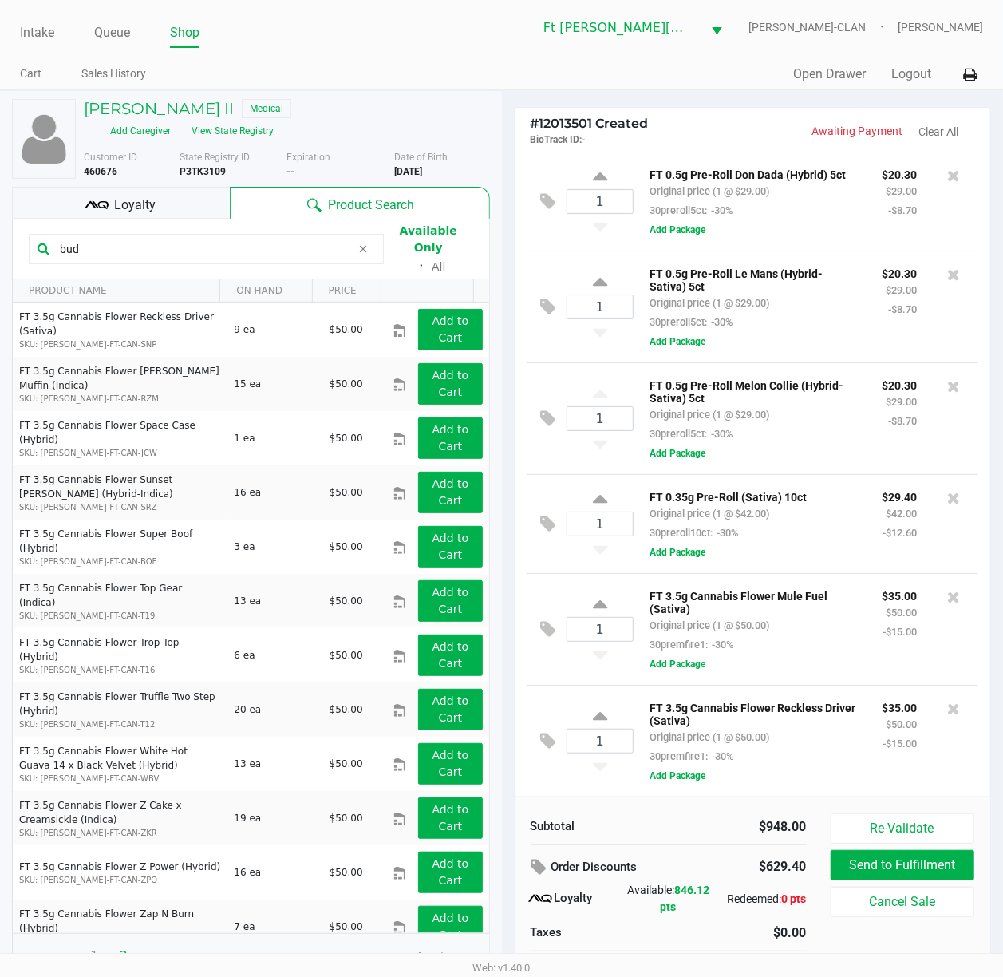
click at [227, 243] on input "bud" at bounding box center [202, 249] width 298 height 24
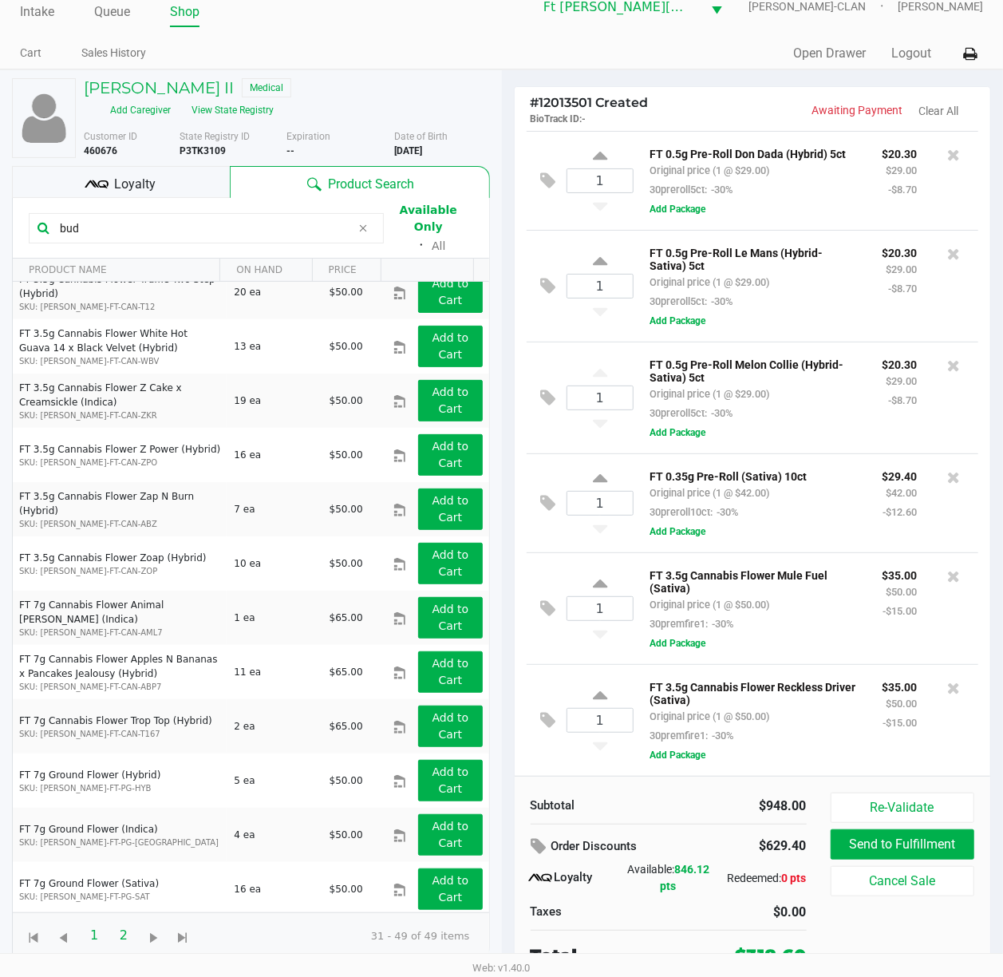
scroll to position [33, 0]
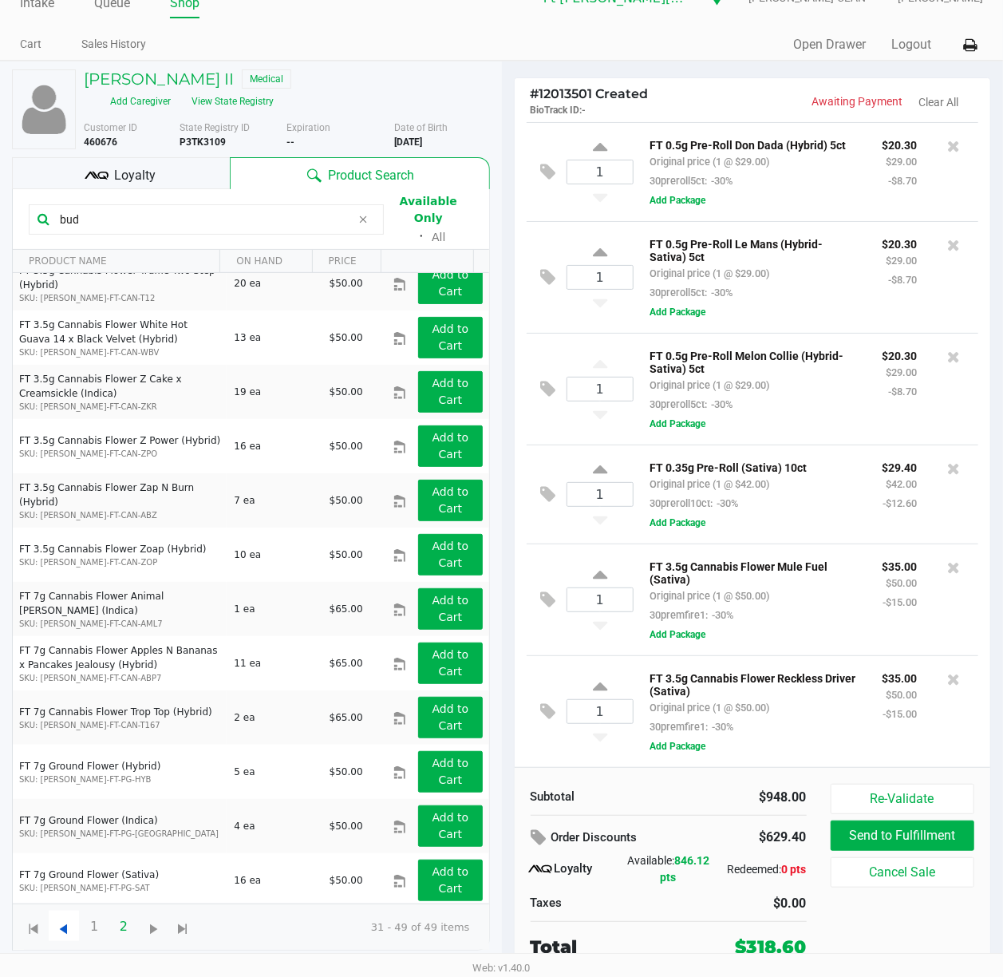
click at [70, 732] on span "Go to the previous page" at bounding box center [64, 929] width 20 height 20
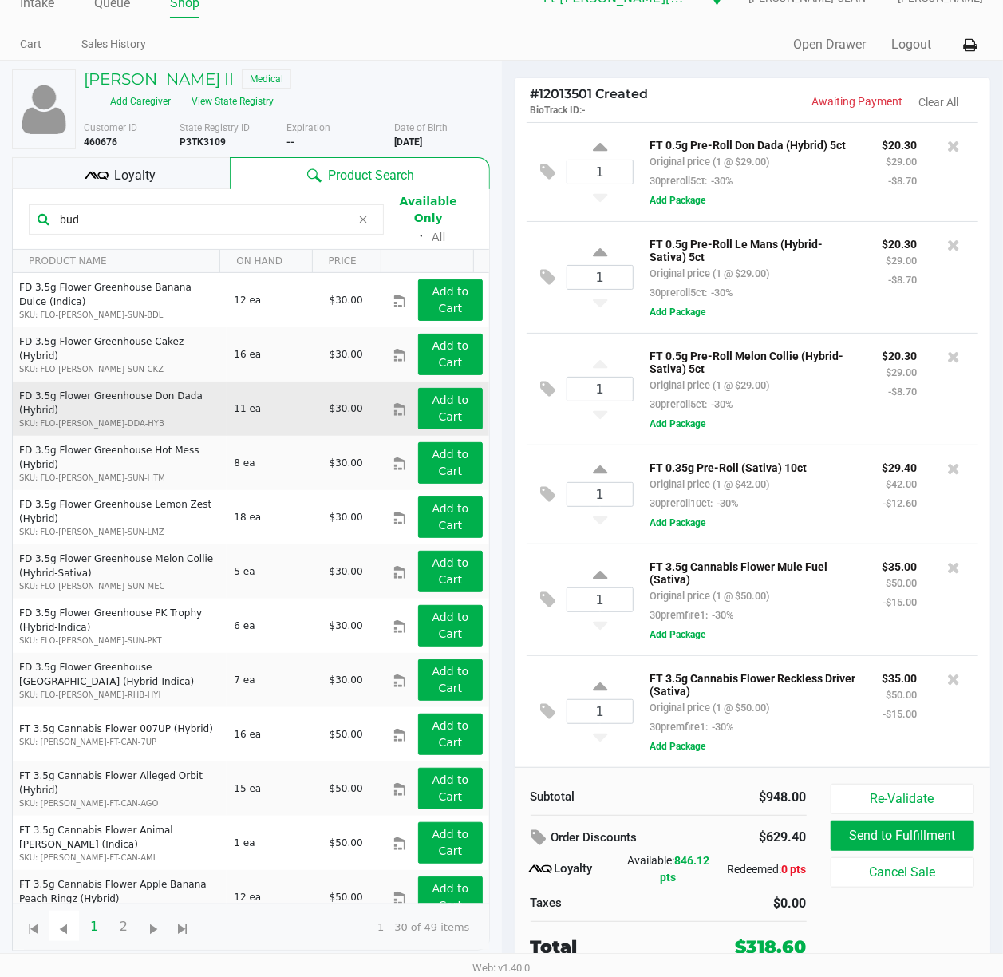
scroll to position [0, 0]
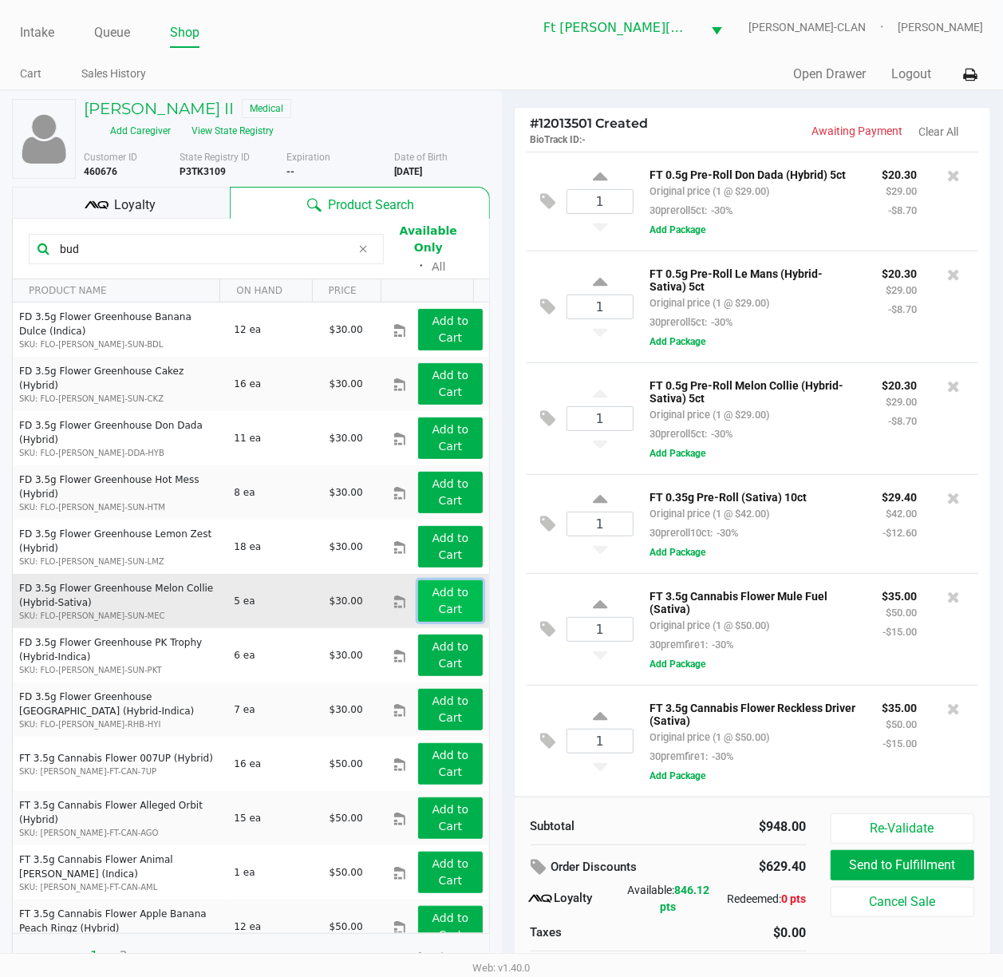
click at [432, 590] on app-button-loader "Add to Cart" at bounding box center [450, 601] width 37 height 30
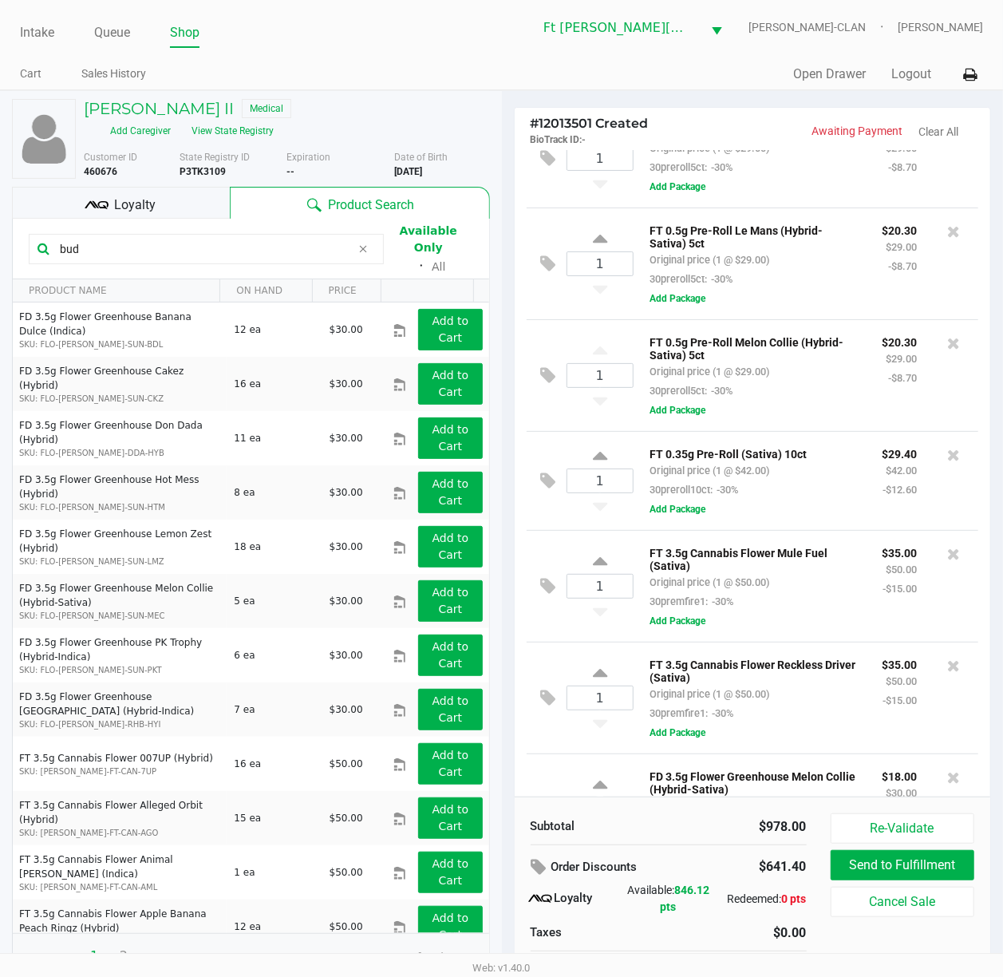
scroll to position [1023, 0]
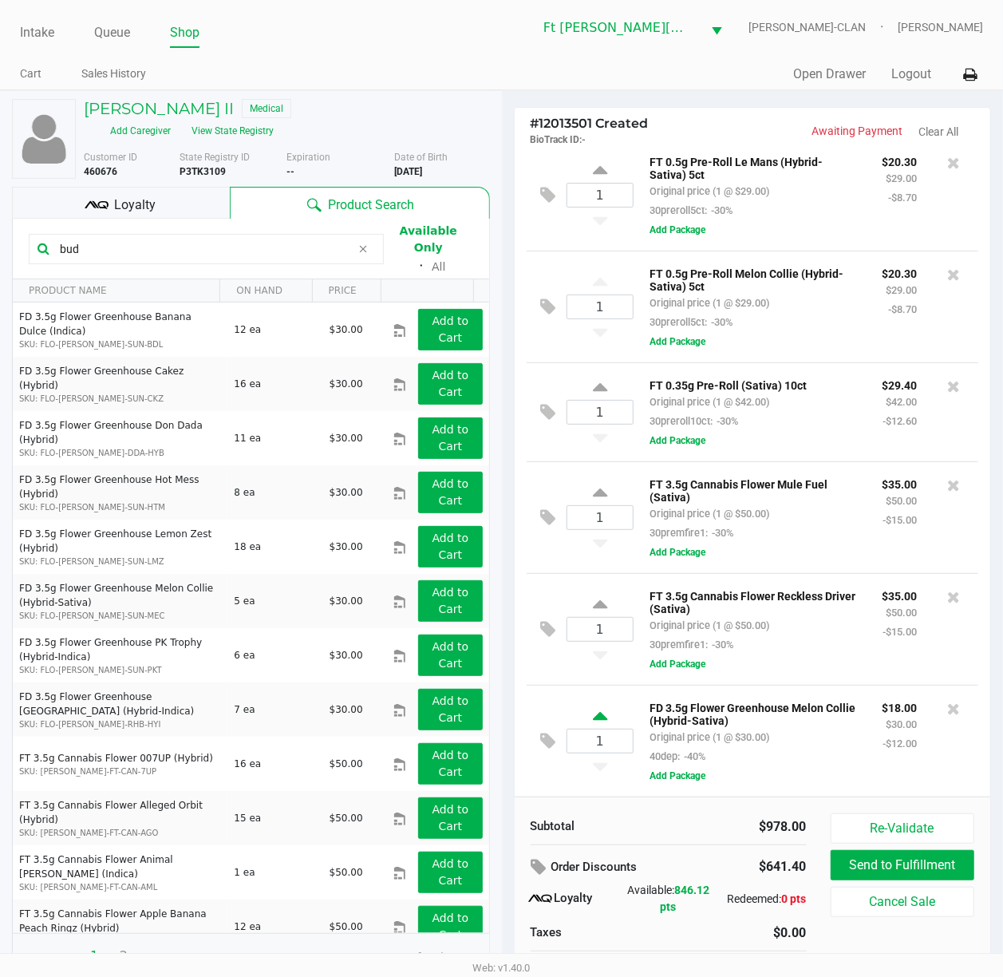
click at [594, 716] on icon at bounding box center [600, 718] width 14 height 20
type input "2"
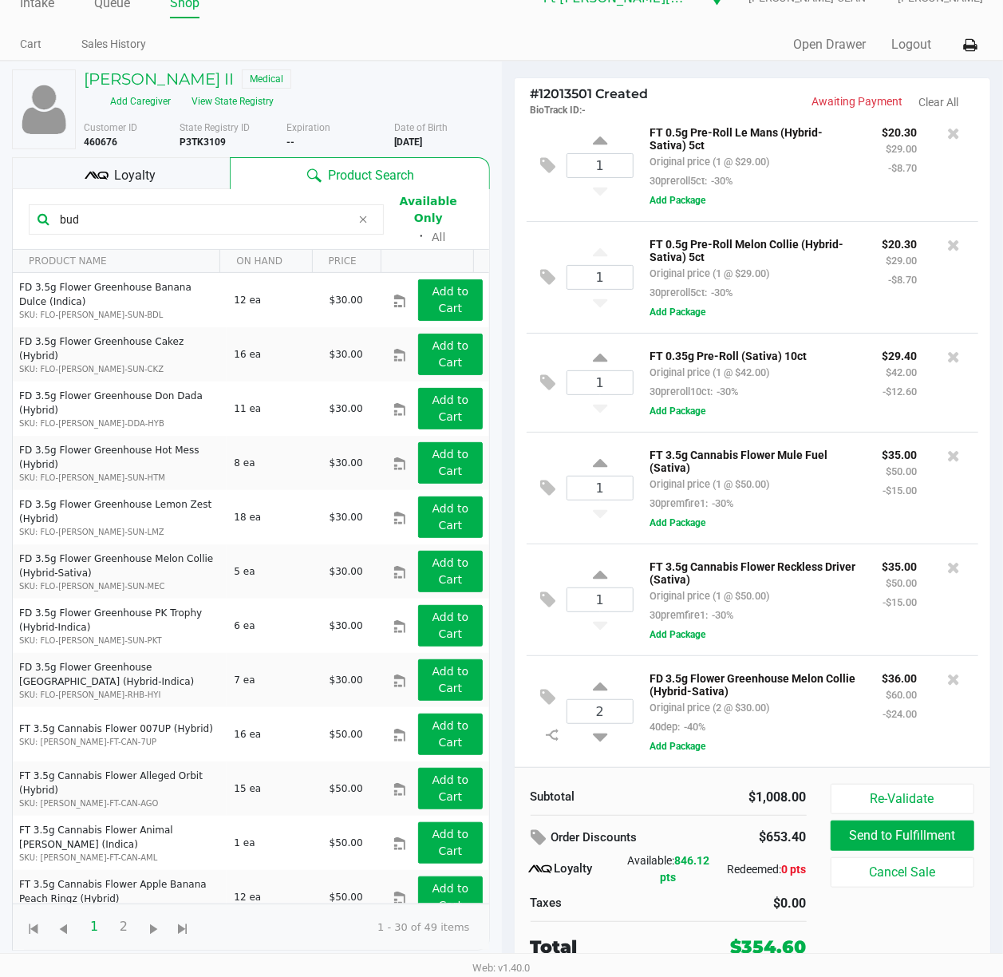
click at [171, 168] on div "Loyalty" at bounding box center [121, 173] width 218 height 32
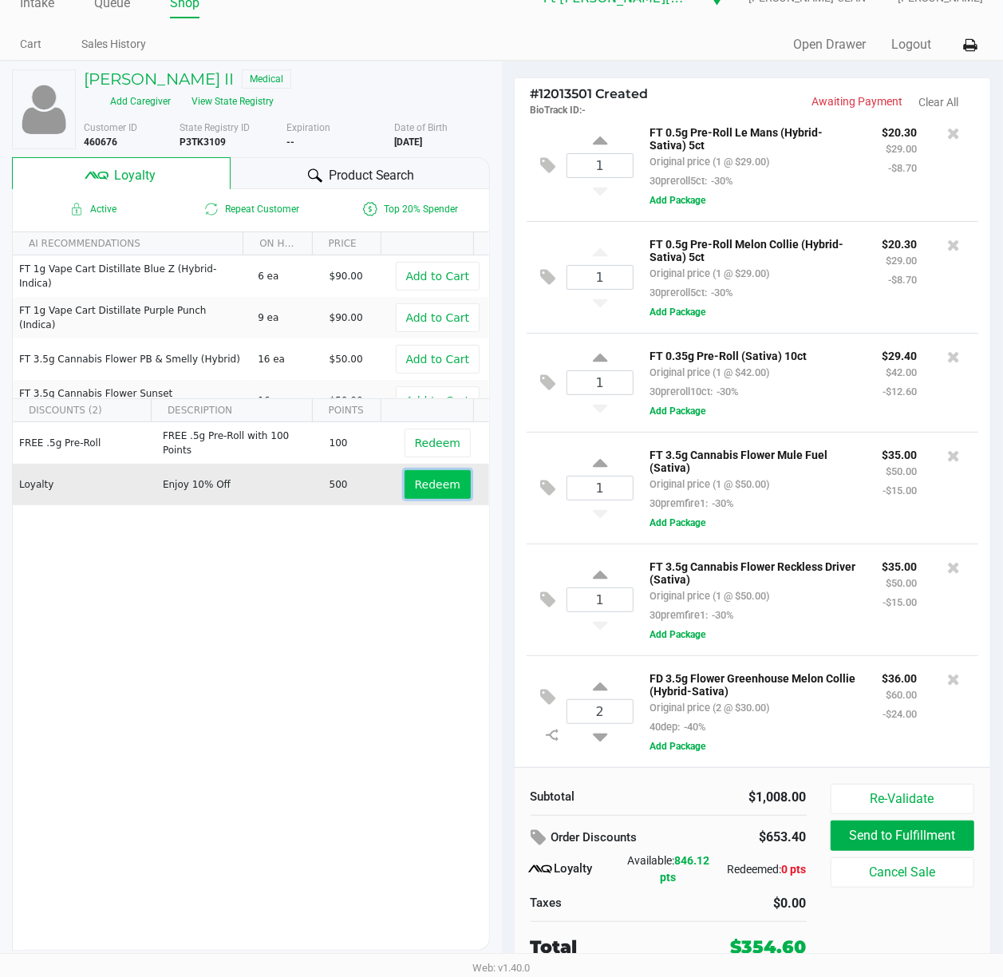
click at [418, 478] on span "Redeem" at bounding box center [437, 484] width 45 height 13
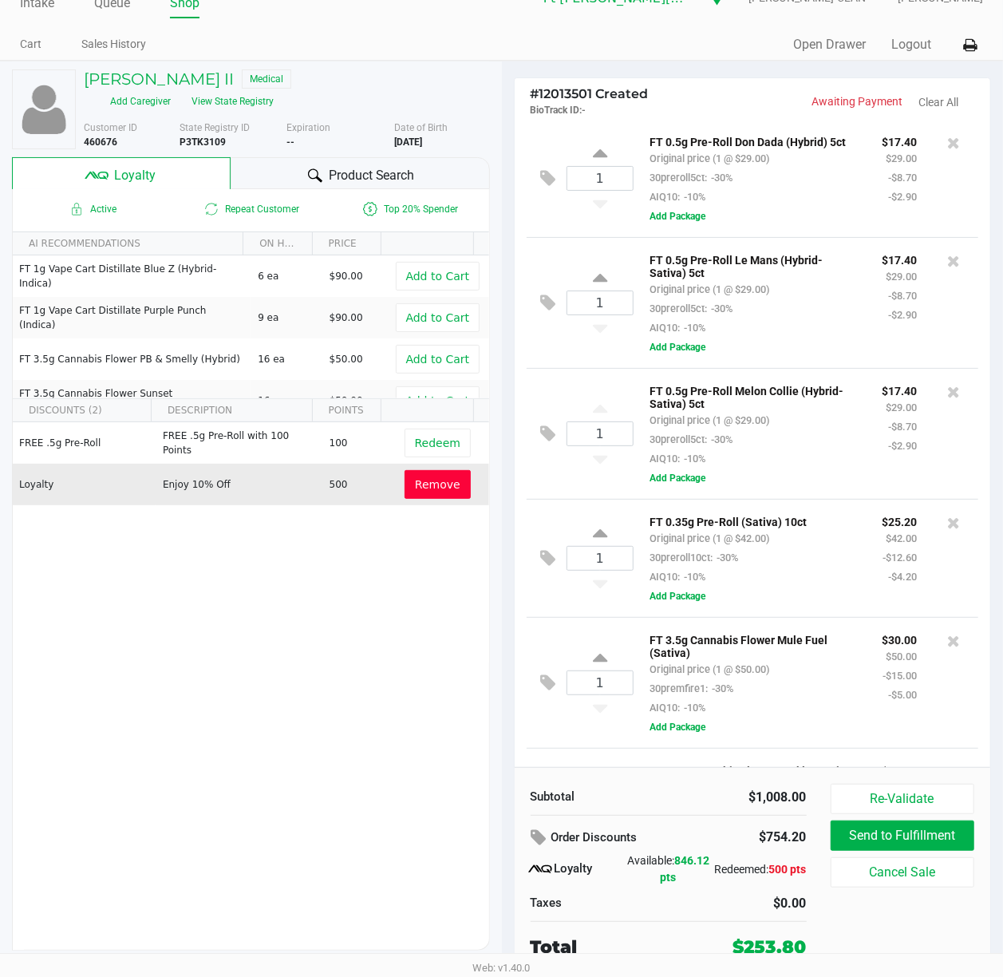
scroll to position [1310, 0]
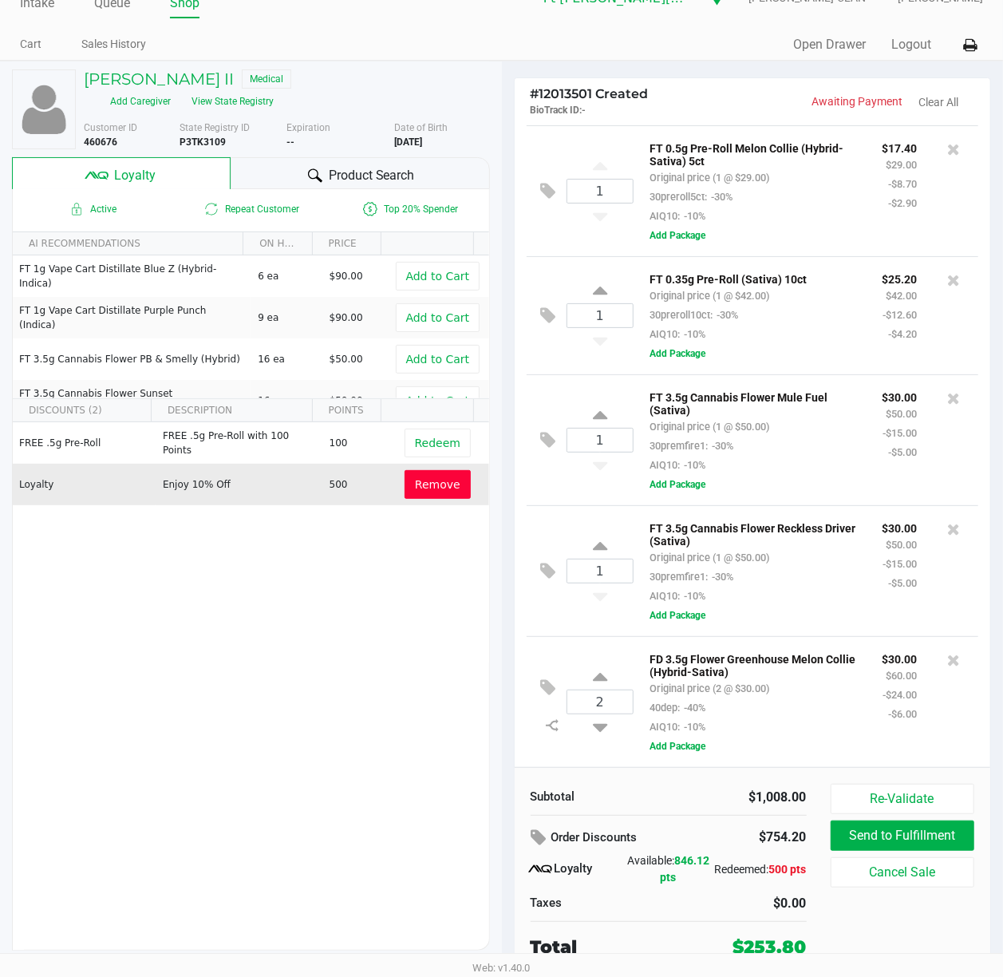
click at [314, 166] on div at bounding box center [315, 175] width 19 height 19
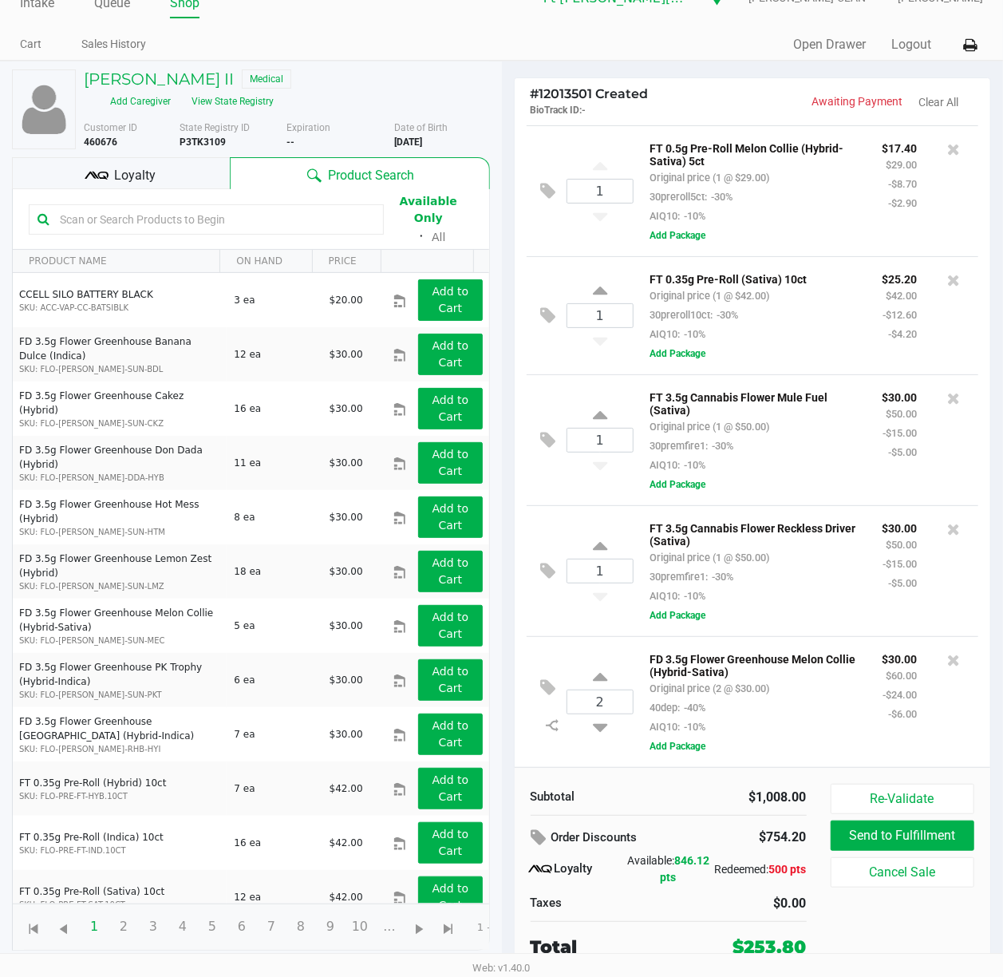
click at [219, 218] on input "text" at bounding box center [214, 219] width 322 height 24
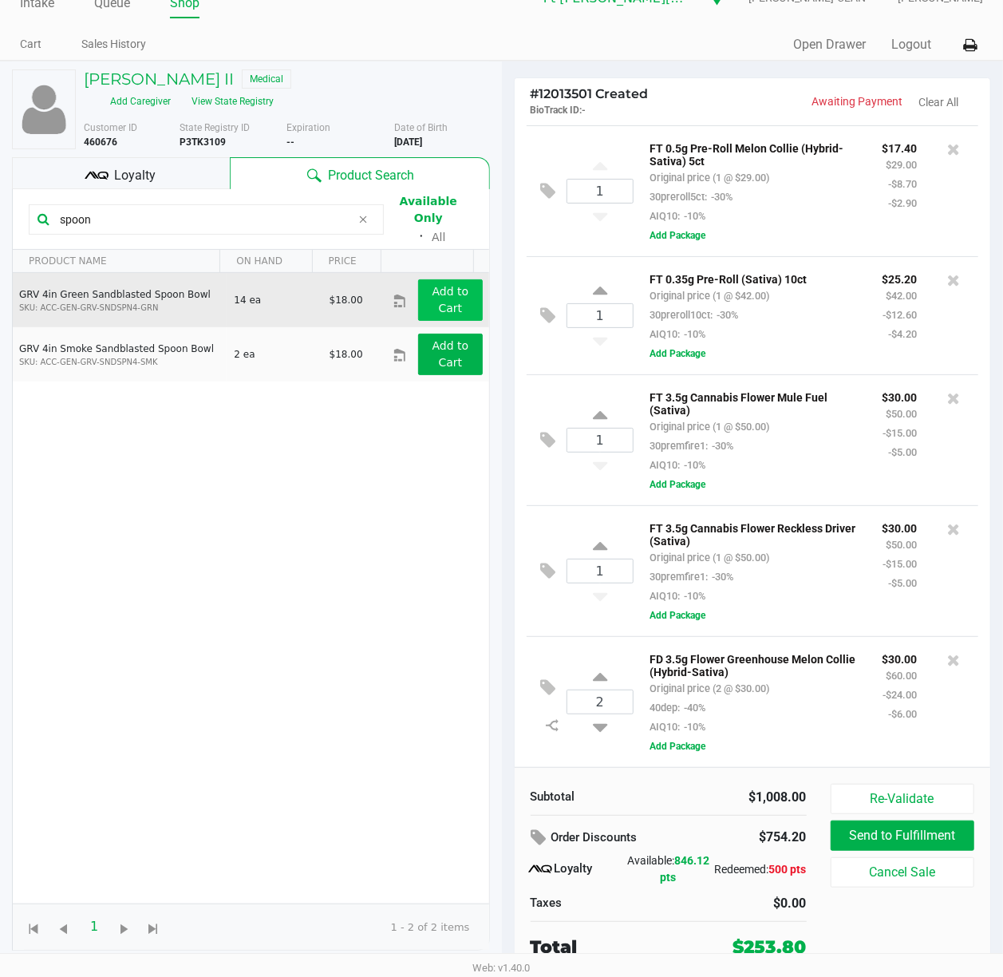
type input "spoon"
click at [453, 281] on button "Add to Cart" at bounding box center [450, 299] width 64 height 41
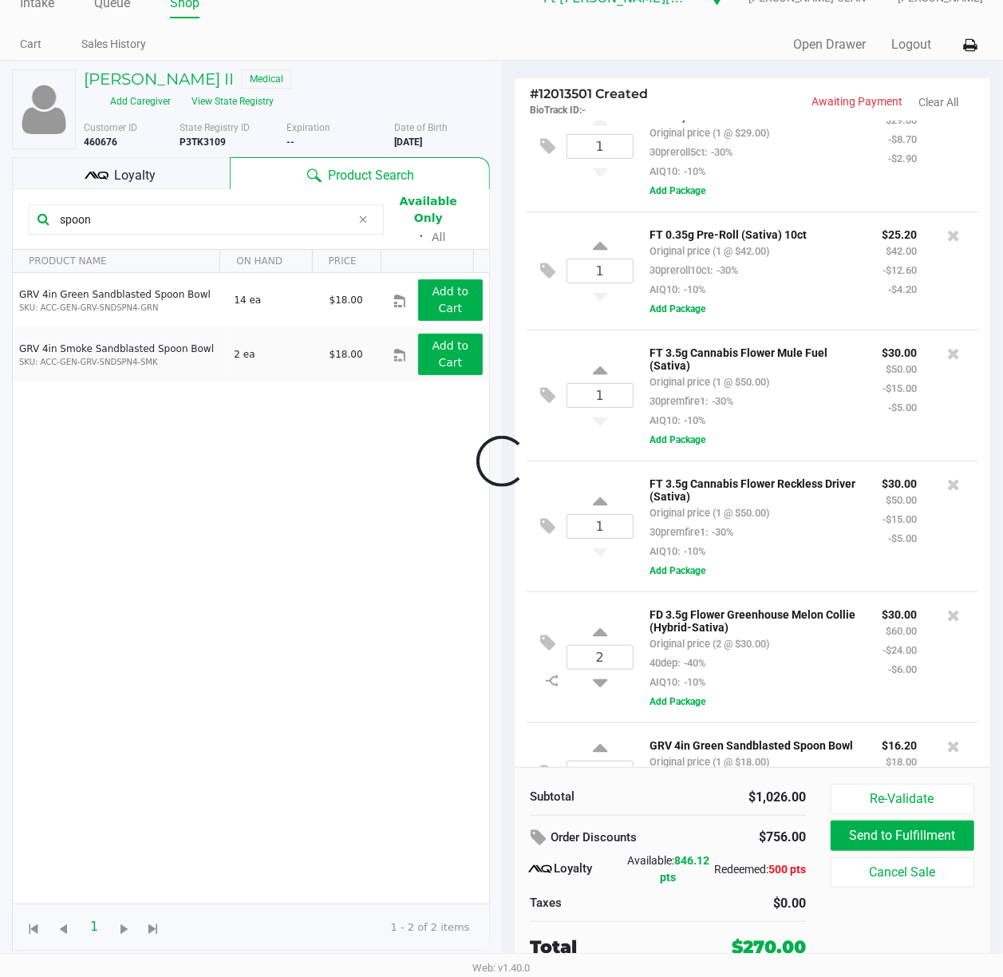
scroll to position [1424, 0]
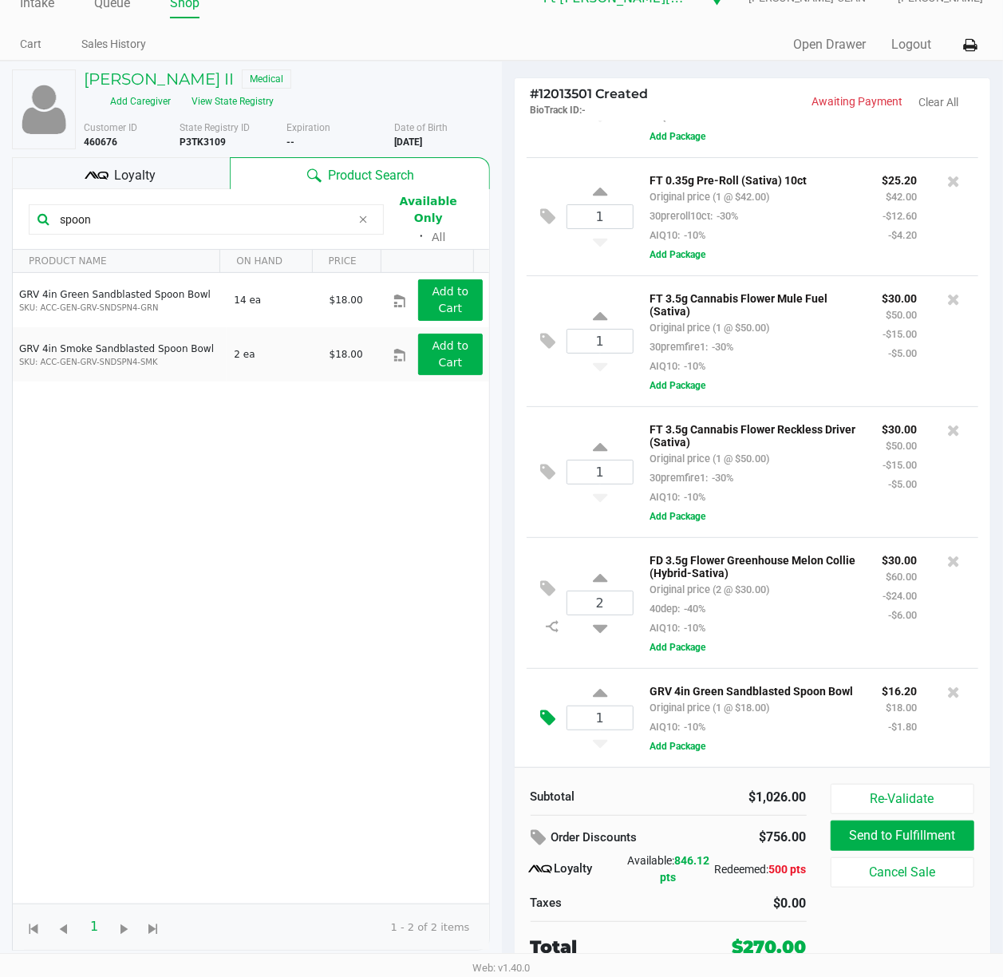
click at [547, 709] on icon at bounding box center [548, 717] width 15 height 18
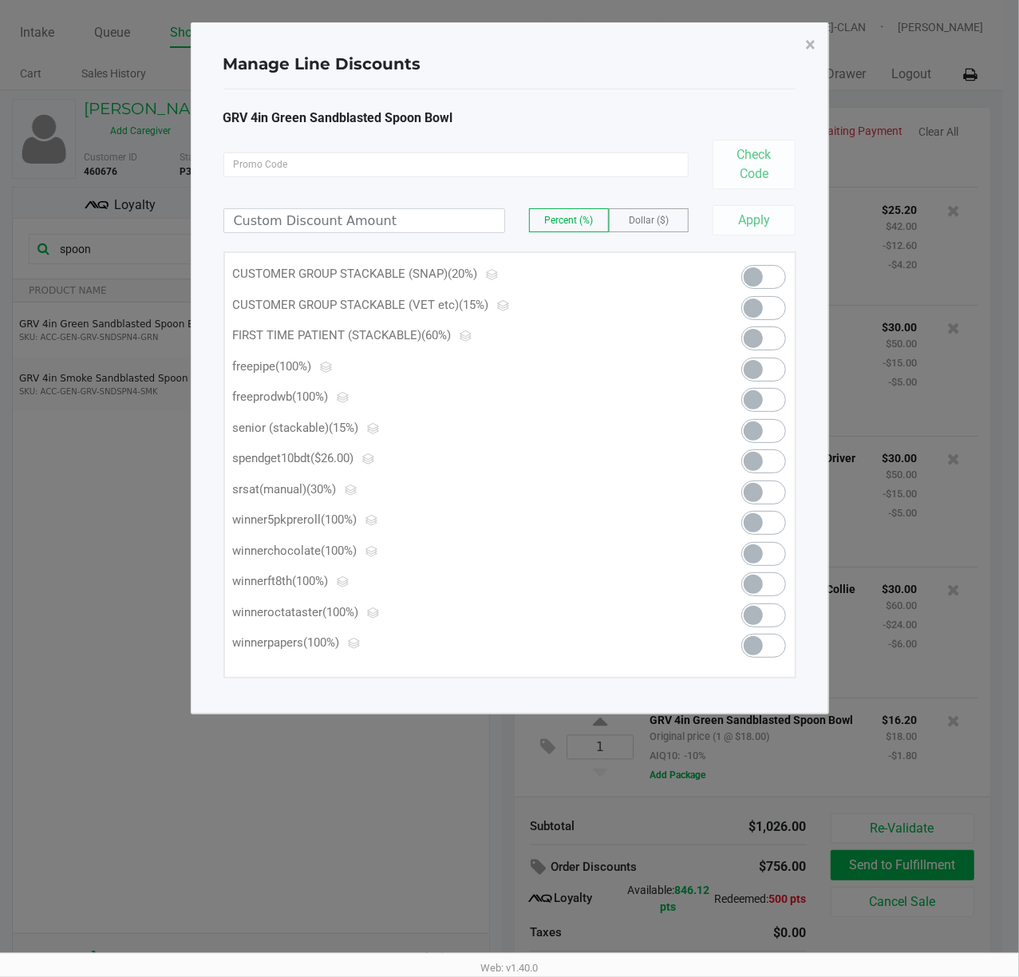
click at [756, 361] on span at bounding box center [753, 369] width 19 height 19
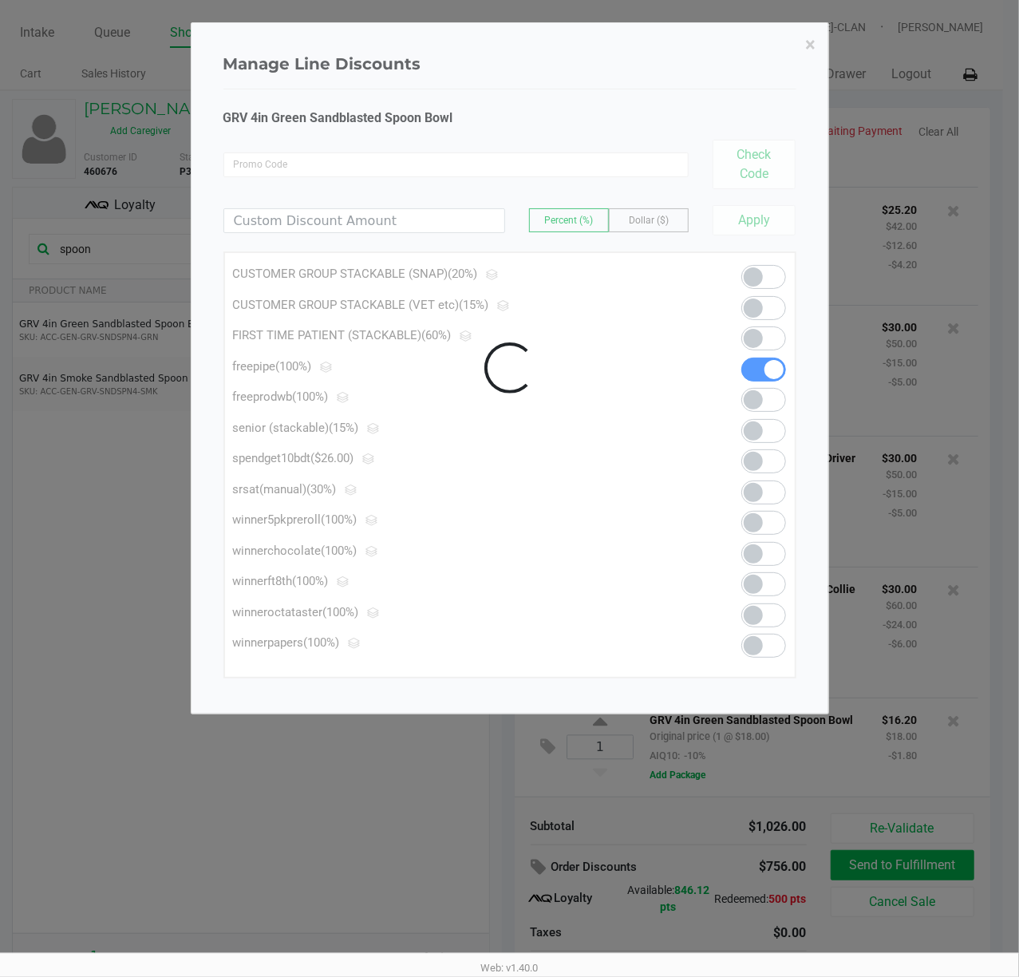
click at [814, 43] on div at bounding box center [509, 368] width 637 height 690
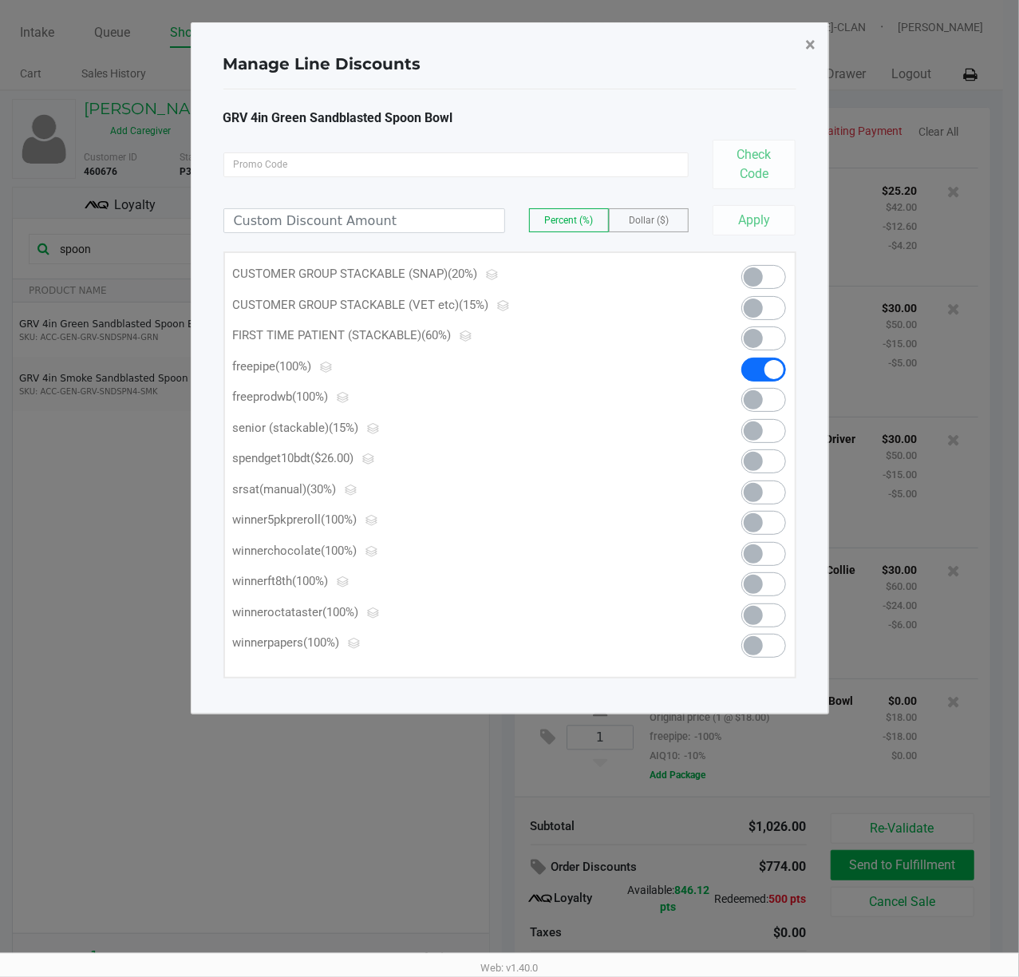
click at [814, 43] on span "×" at bounding box center [811, 45] width 10 height 22
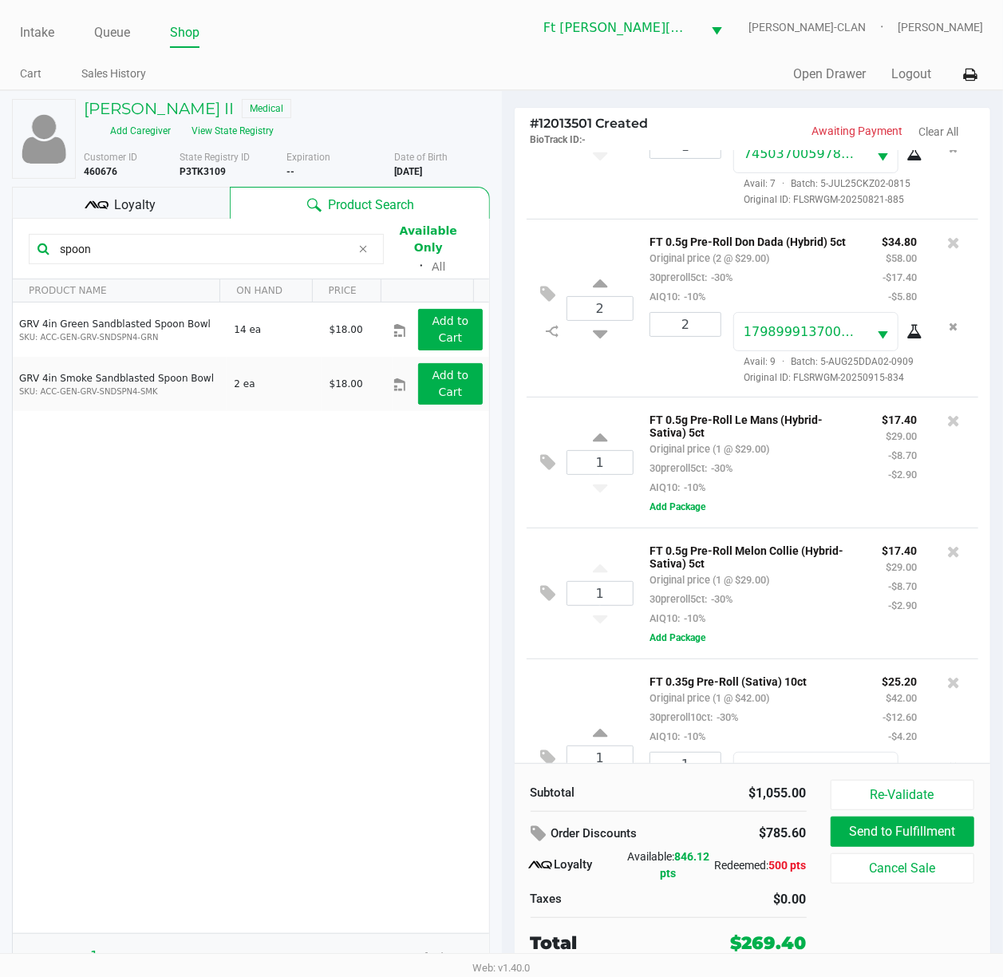
scroll to position [1063, 0]
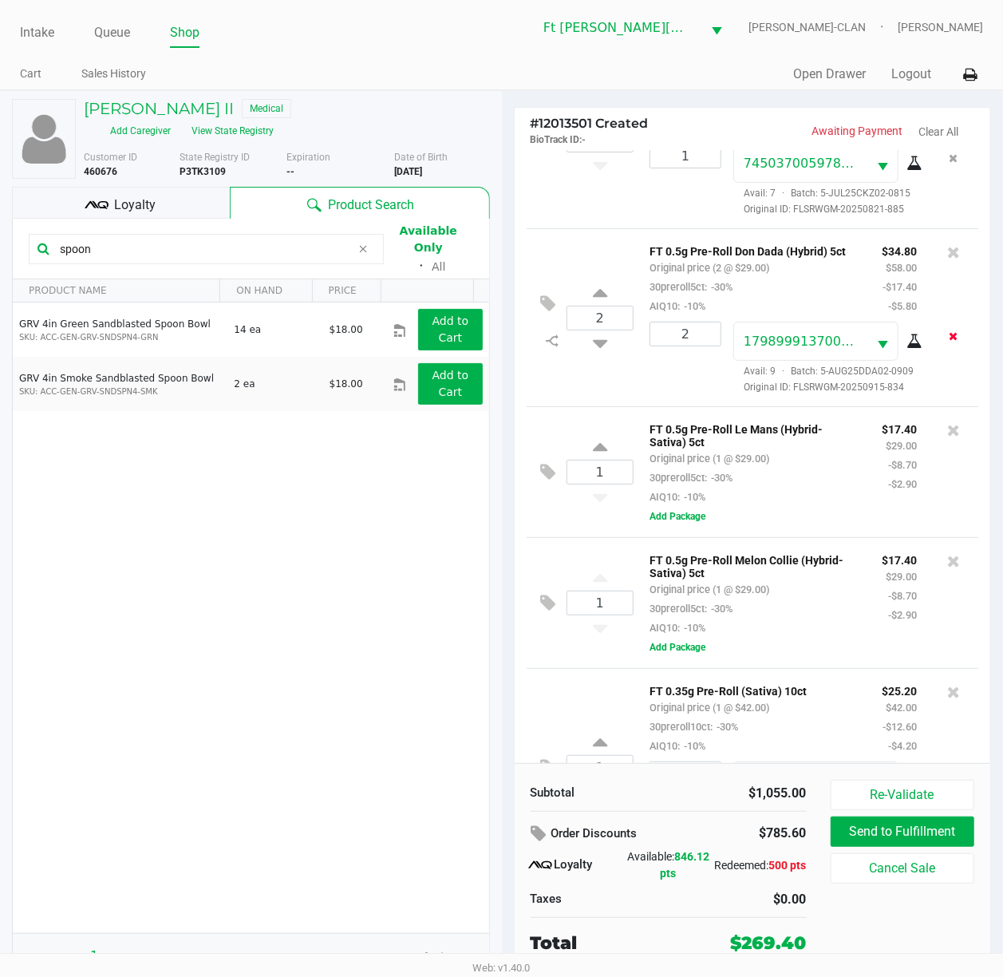
click at [943, 351] on button "Remove the package from the orderLine" at bounding box center [954, 337] width 22 height 30
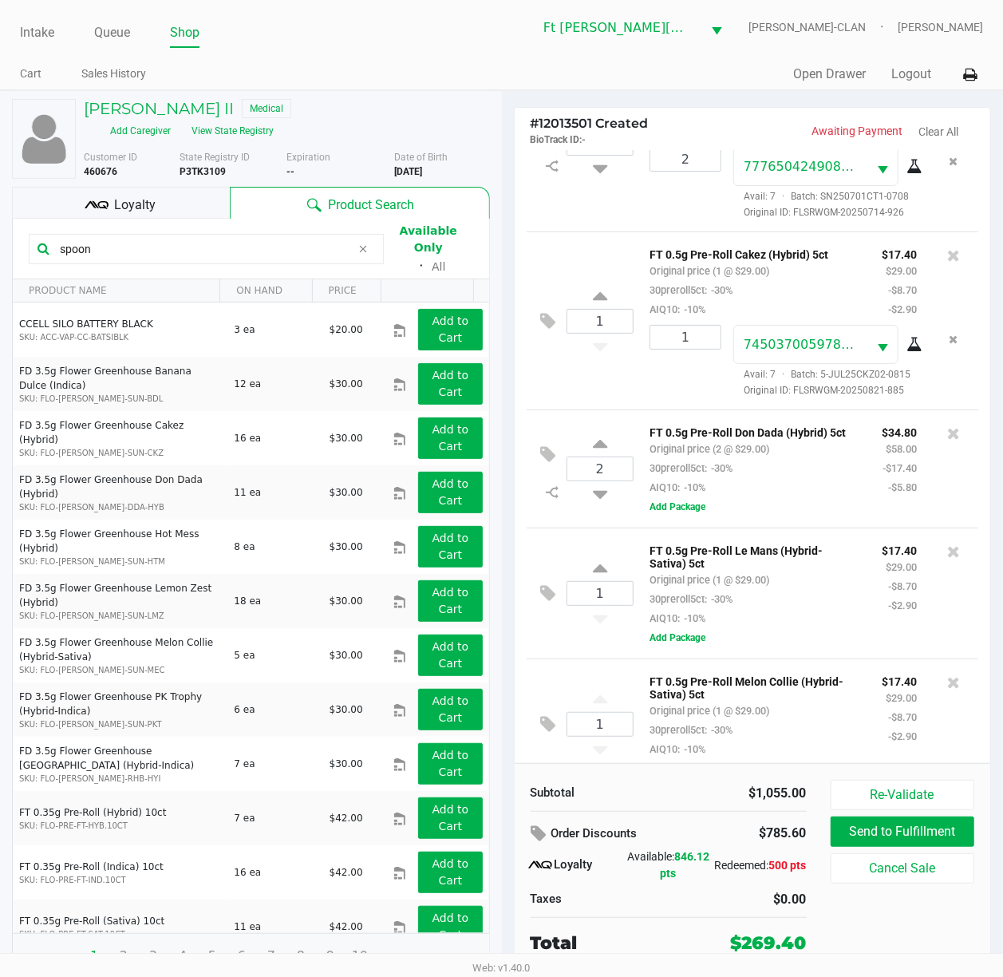
scroll to position [988, 0]
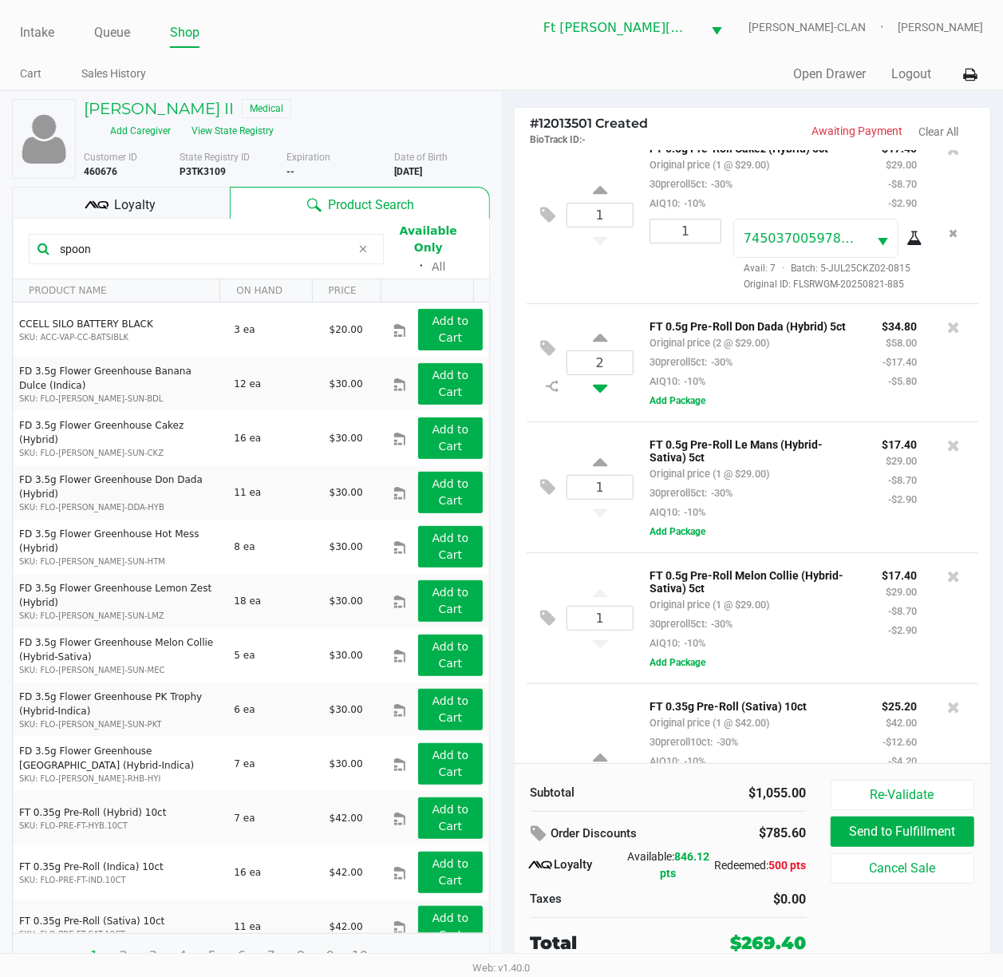
click at [600, 395] on icon at bounding box center [600, 385] width 14 height 20
type input "1"
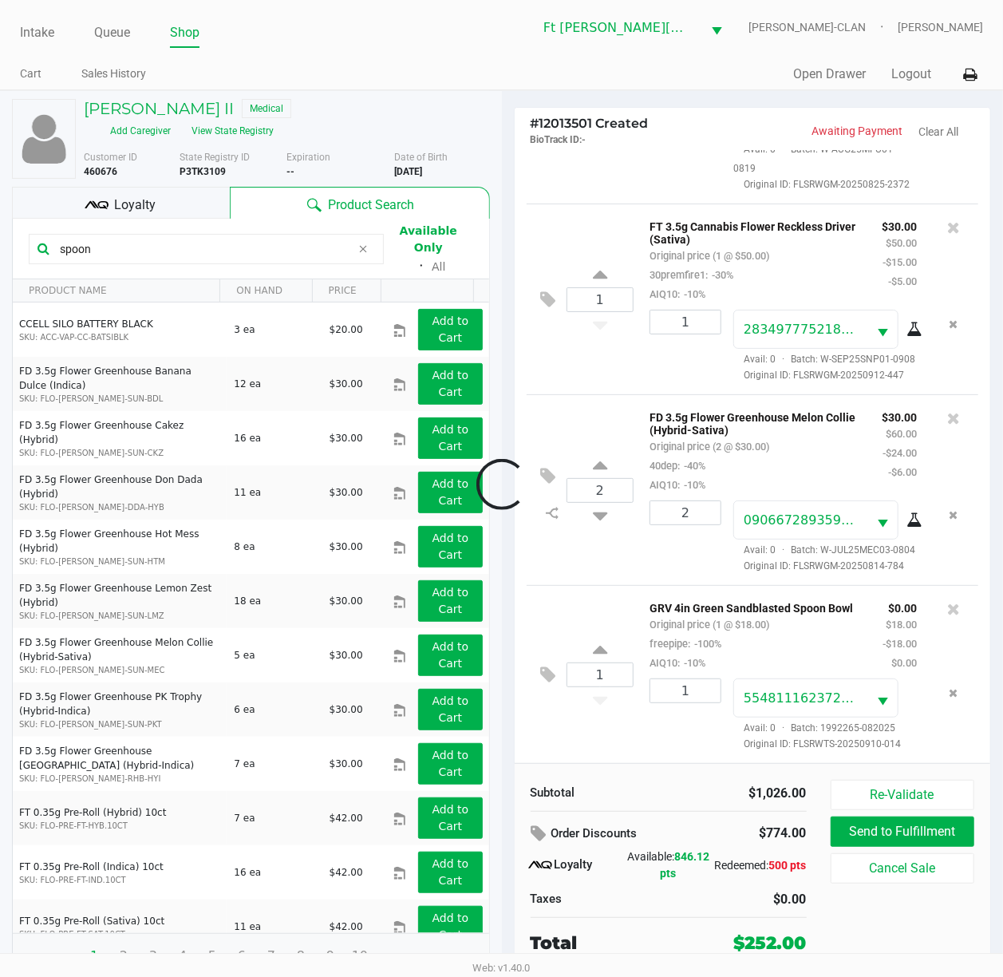
scroll to position [2832, 0]
drag, startPoint x: 586, startPoint y: 482, endPoint x: 406, endPoint y: 380, distance: 206.5
drag, startPoint x: 406, startPoint y: 380, endPoint x: 586, endPoint y: 167, distance: 278.6
click at [559, 69] on div "Quick Sale Open Drawer Logout" at bounding box center [742, 75] width 481 height 30
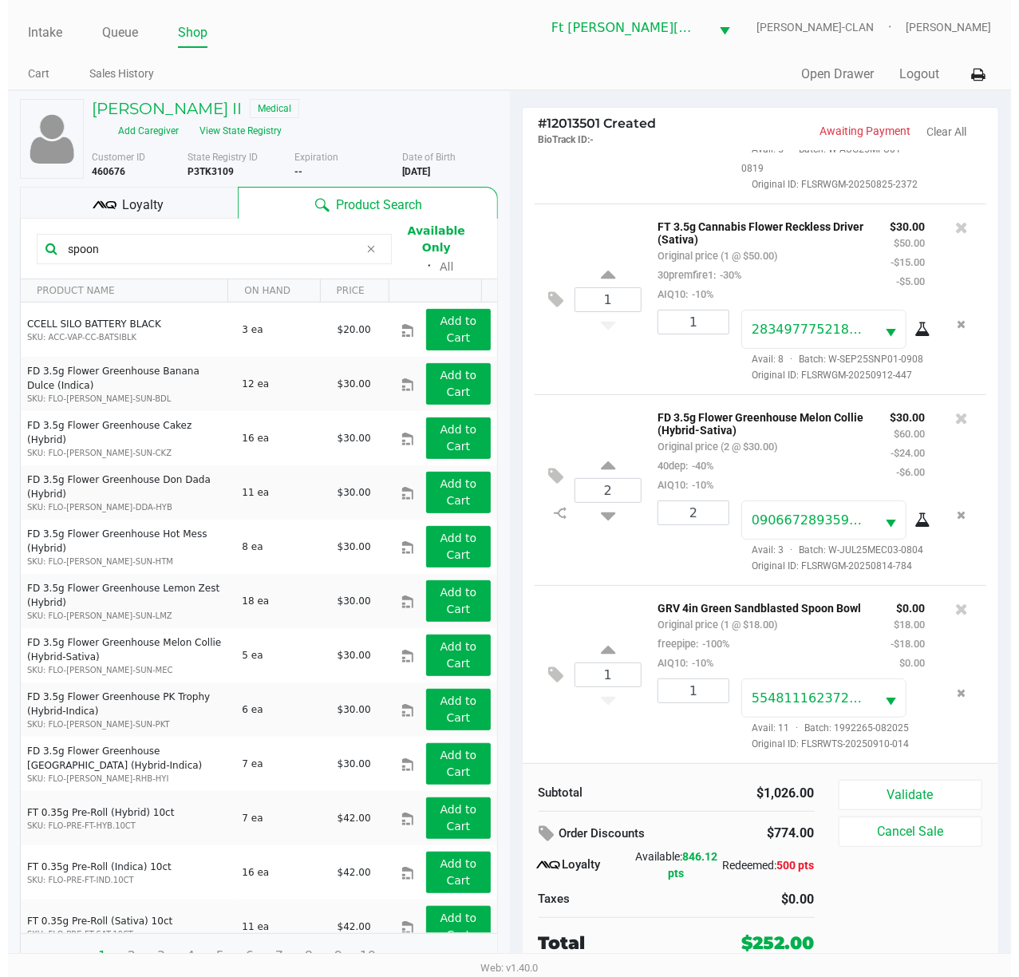
scroll to position [2927, 0]
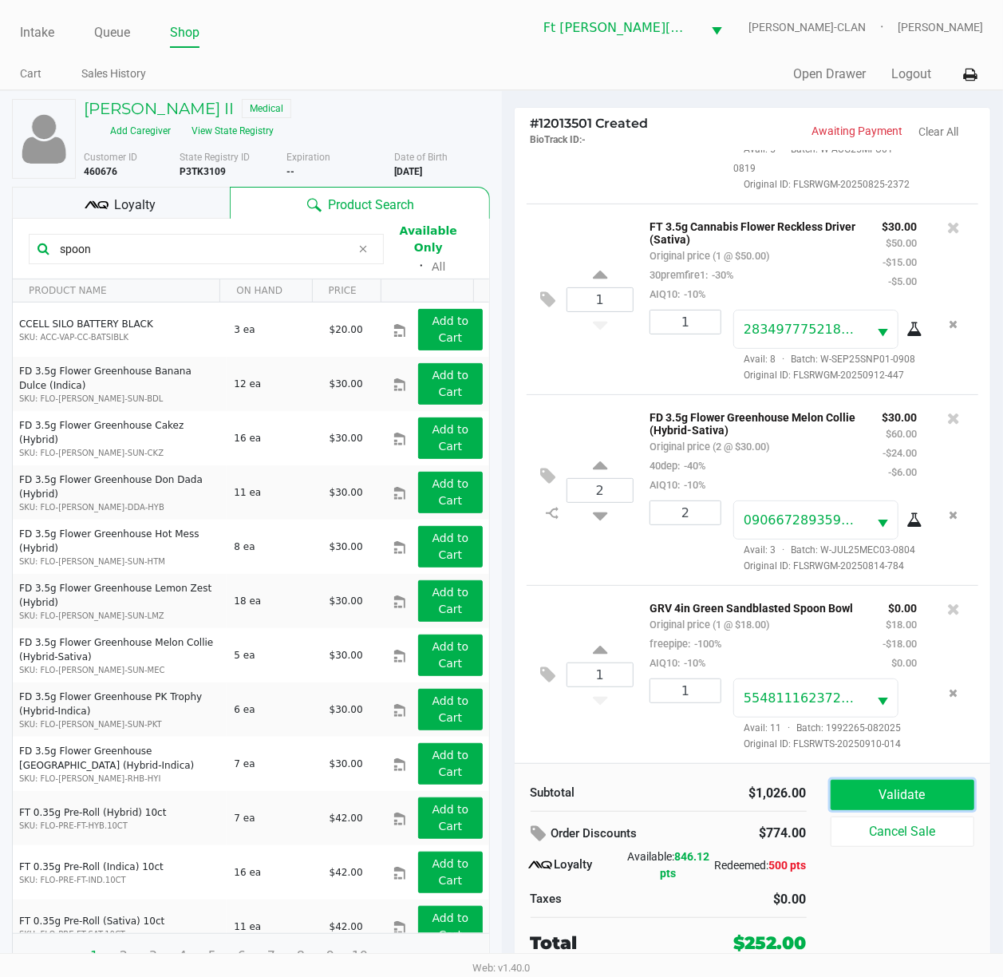
click at [898, 732] on button "Validate" at bounding box center [903, 794] width 144 height 30
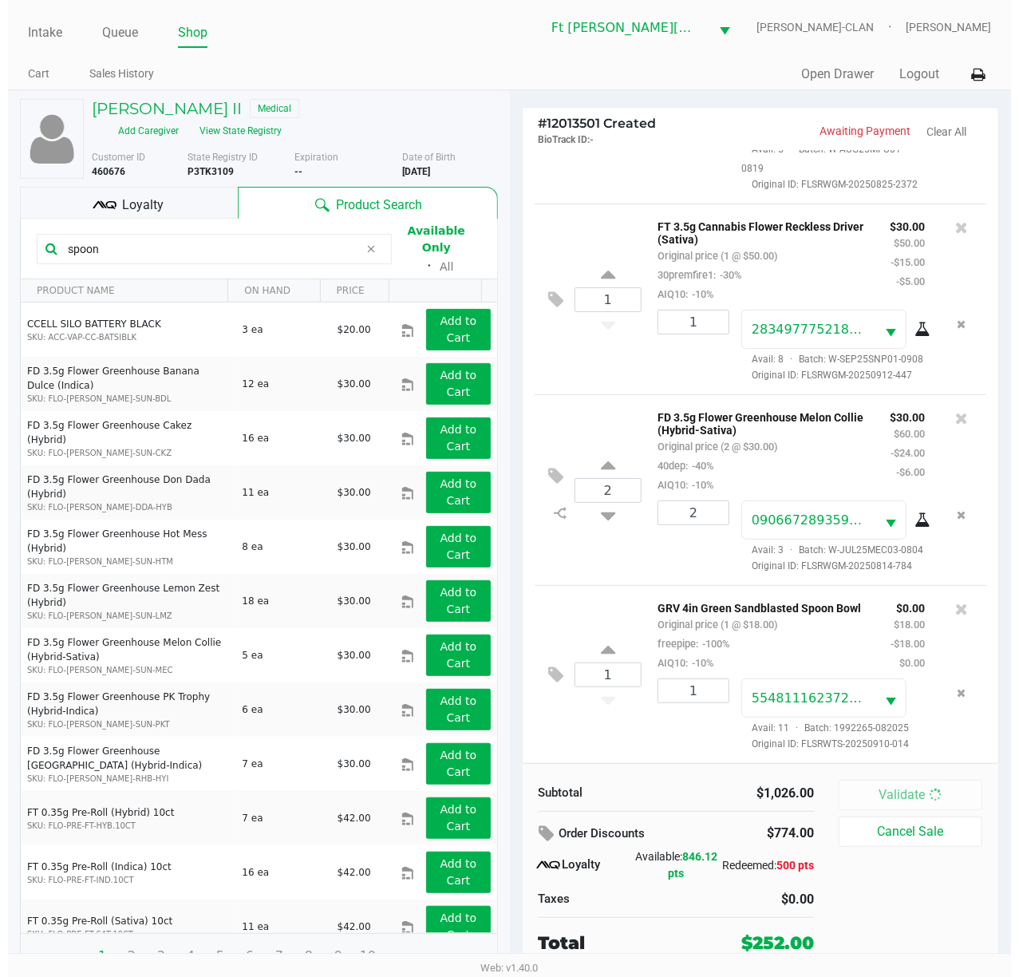
scroll to position [2966, 0]
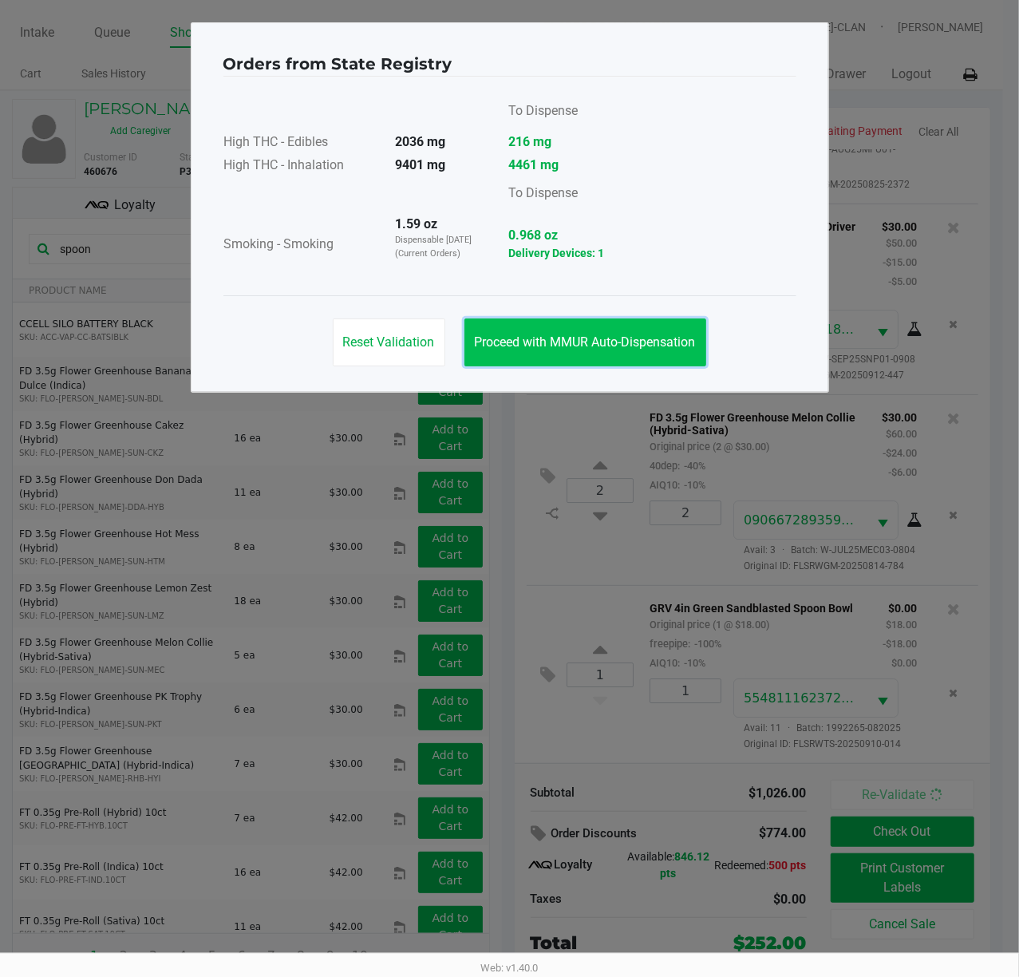
click at [643, 345] on span "Proceed with MMUR Auto-Dispensation" at bounding box center [585, 341] width 221 height 15
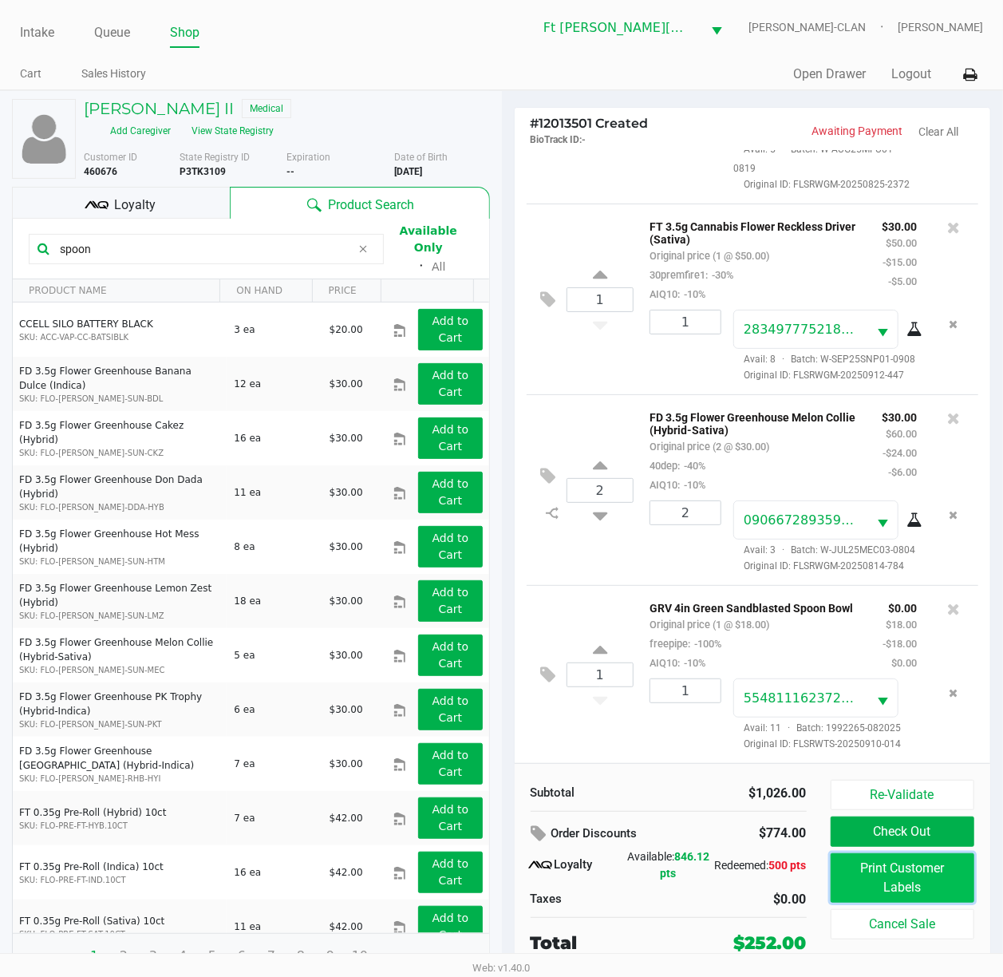
click at [891, 732] on button "Print Customer Labels" at bounding box center [903, 877] width 144 height 49
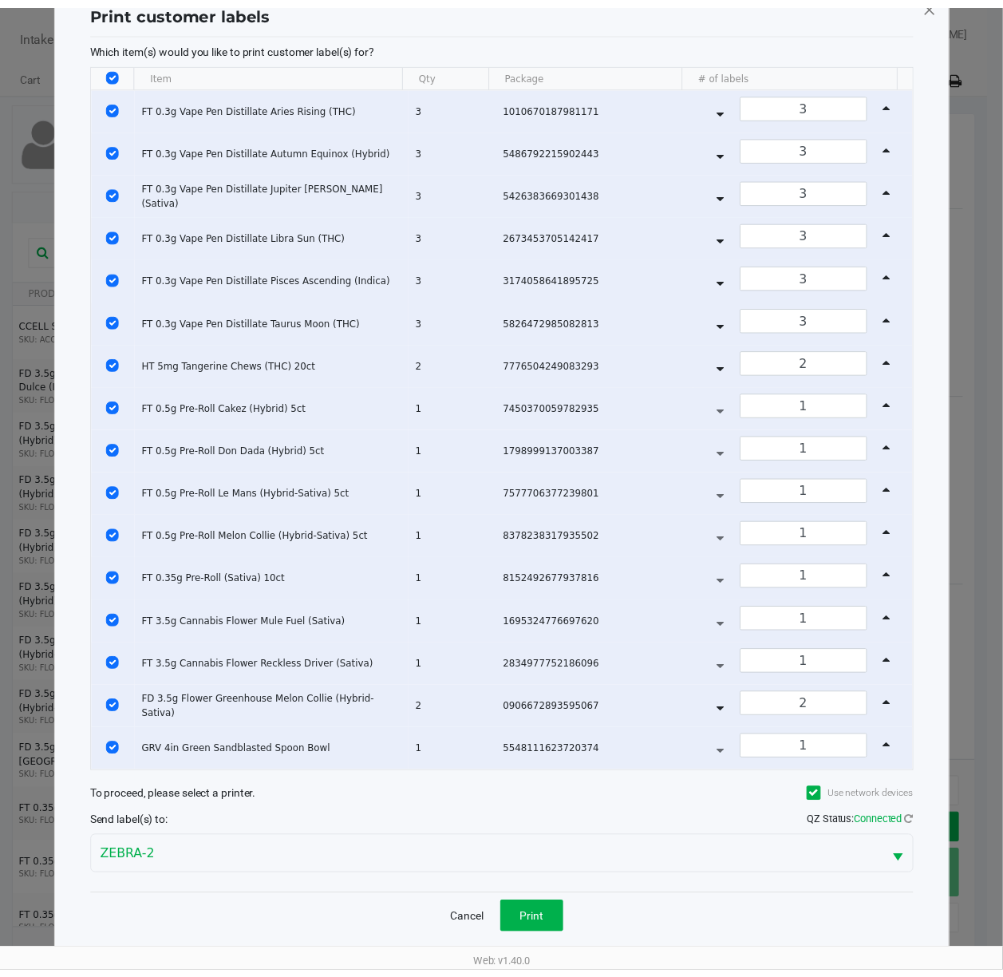
scroll to position [68, 0]
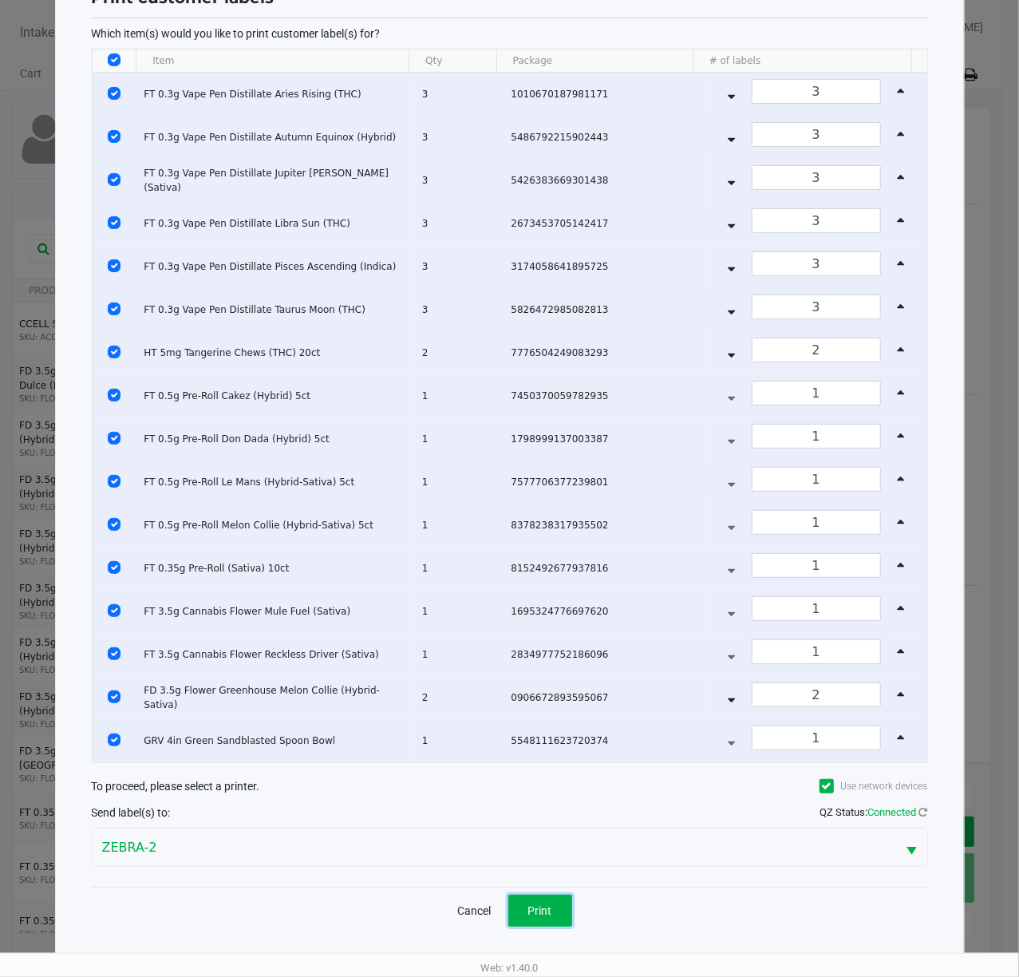
click at [527, 732] on button "Print" at bounding box center [540, 910] width 64 height 32
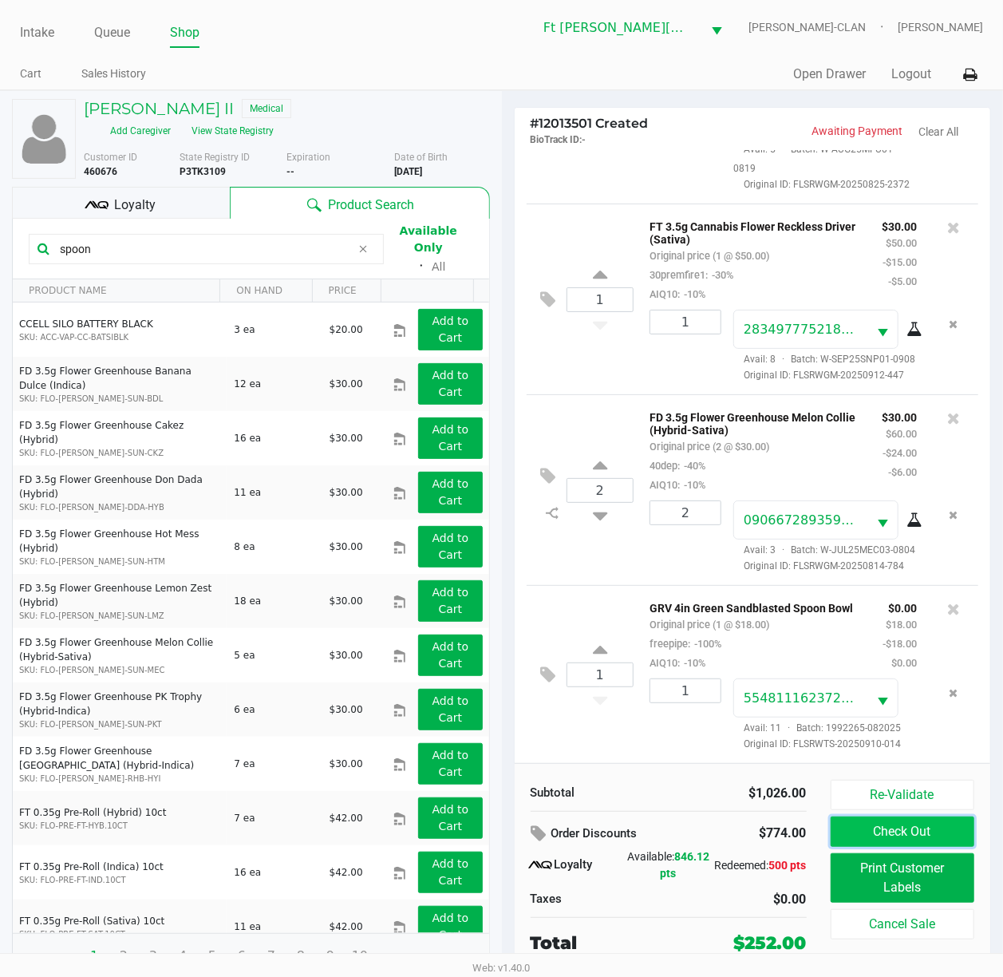
click at [892, 732] on button "Check Out" at bounding box center [903, 831] width 144 height 30
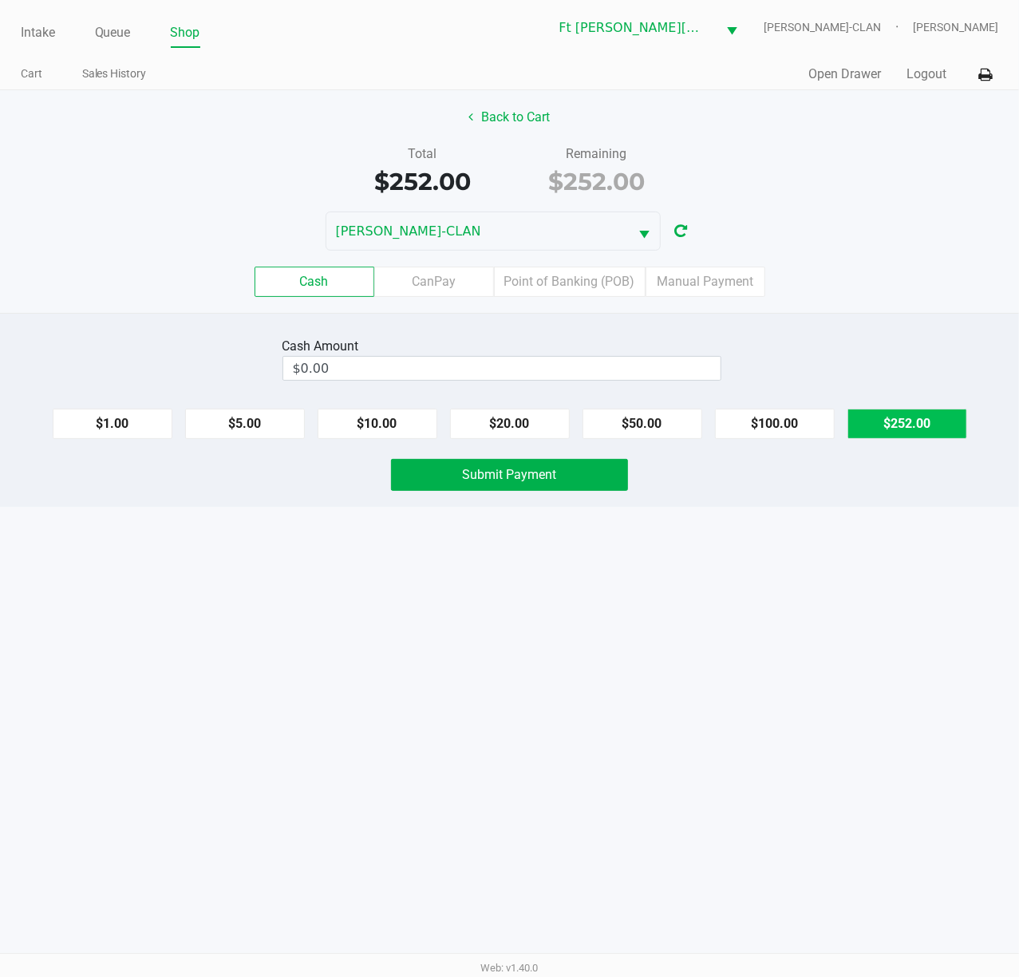
click at [907, 424] on button "$252.00" at bounding box center [907, 423] width 120 height 30
type input "$252.00"
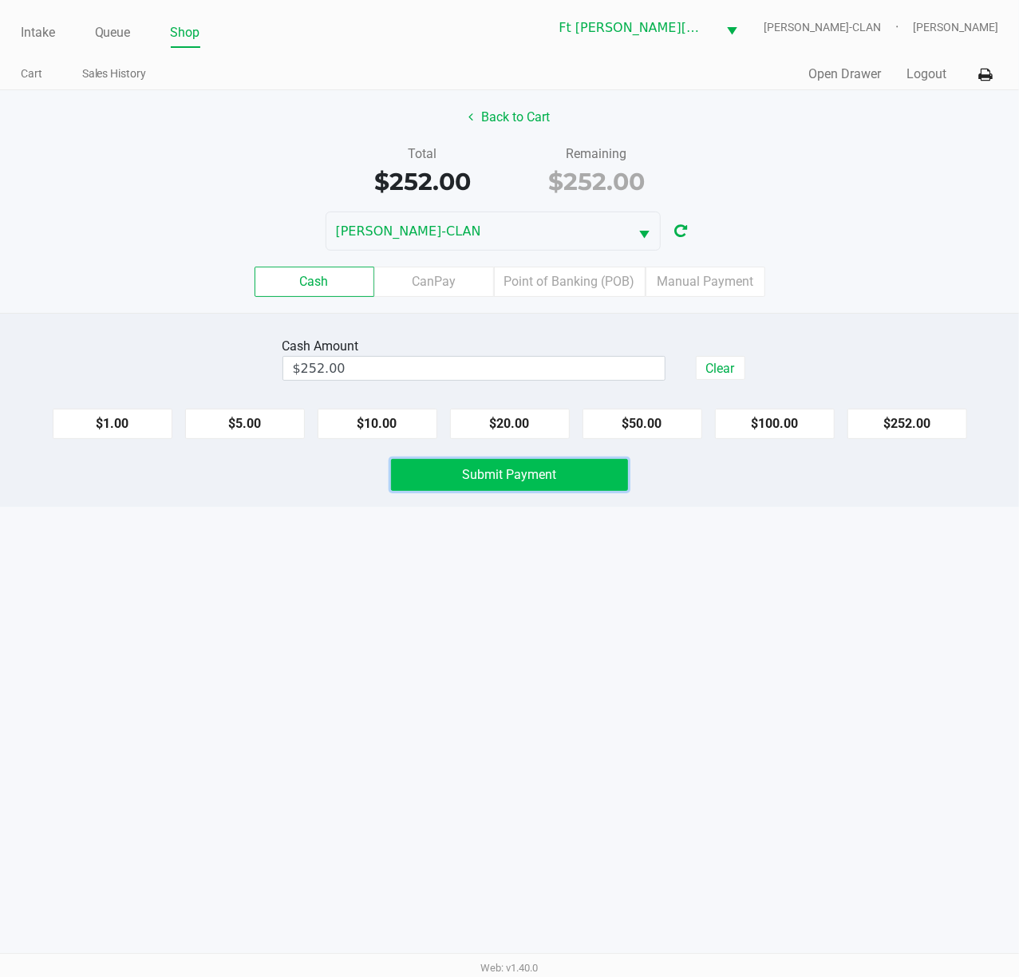
click at [557, 480] on button "Submit Payment" at bounding box center [509, 475] width 237 height 32
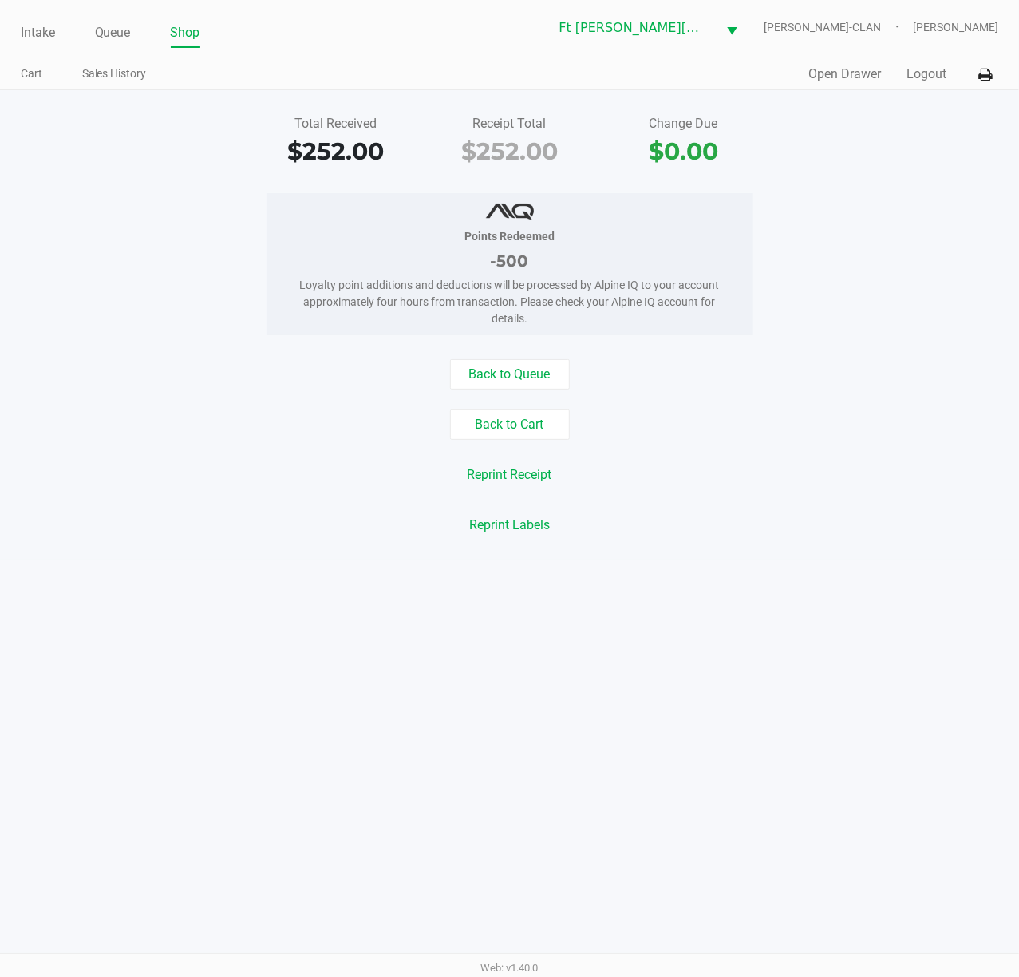
drag, startPoint x: 1053, startPoint y: 684, endPoint x: 2040, endPoint y: 437, distance: 1017.3
click at [1019, 437] on html "Intake Queue Shop Ft Walton Beach WC WU-TANG-CLAN Stanley Harper Cart Sales His…" at bounding box center [509, 488] width 1019 height 977
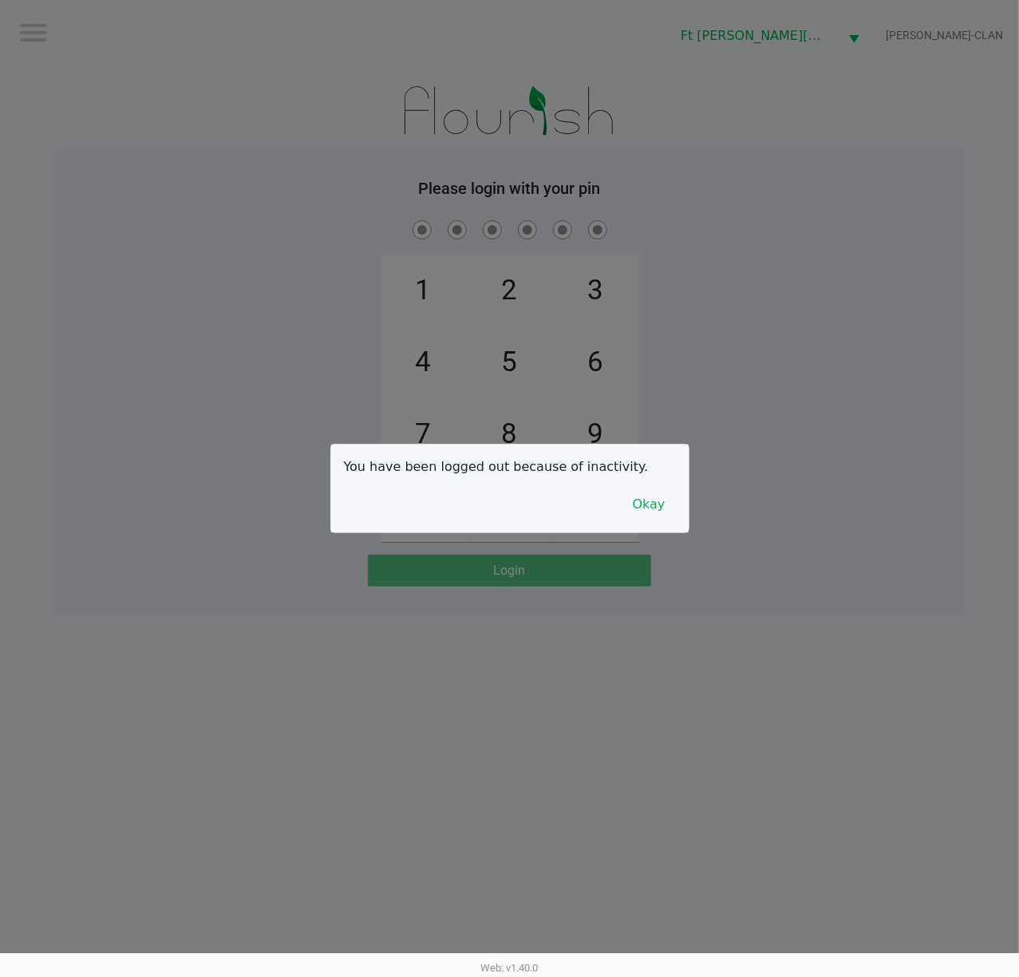
click at [771, 160] on div at bounding box center [509, 488] width 1019 height 977
checkbox input "true"
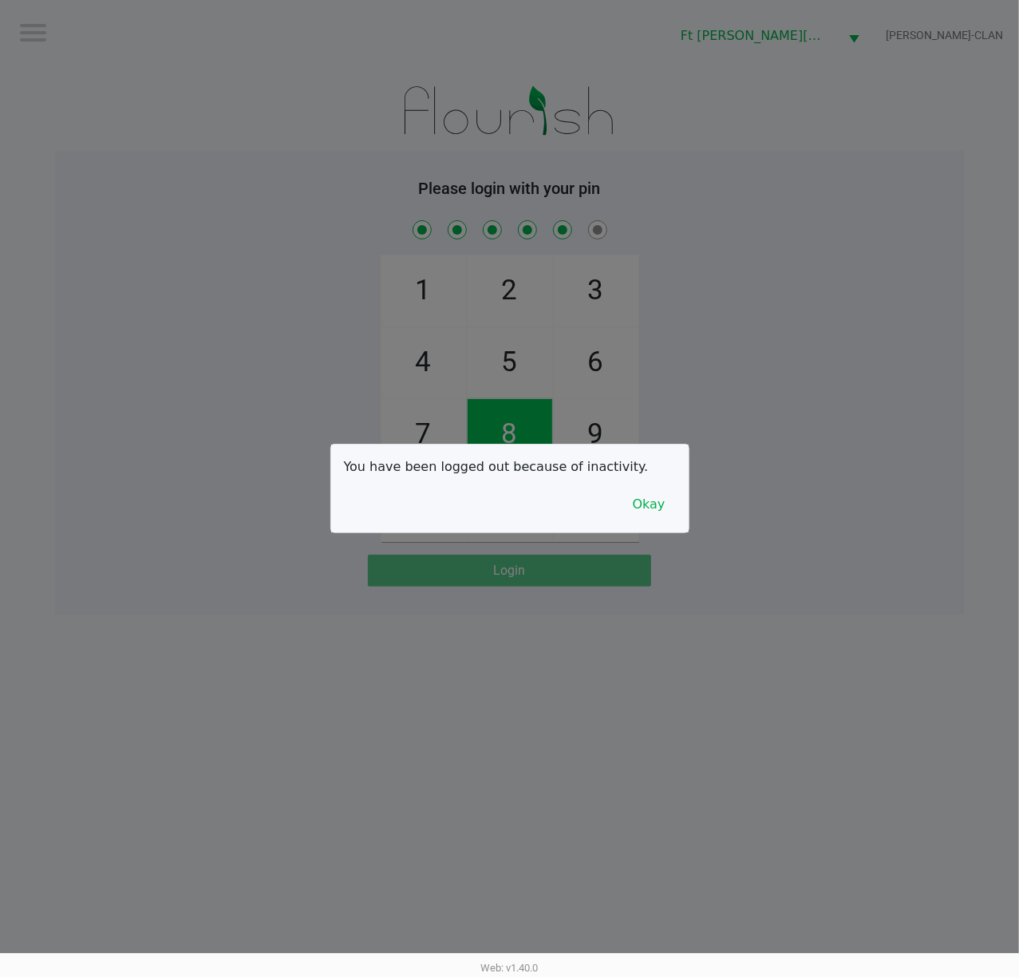
checkbox input "true"
checkbox input "false"
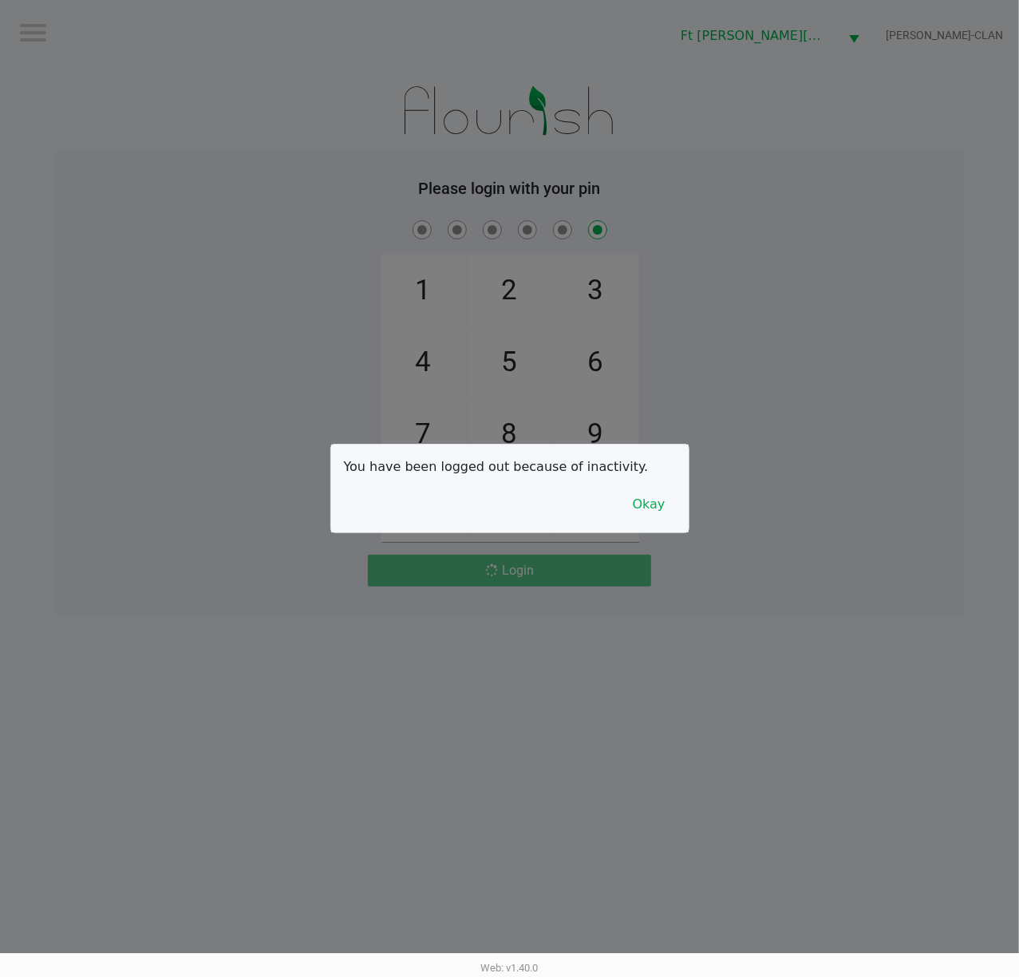
checkbox input "false"
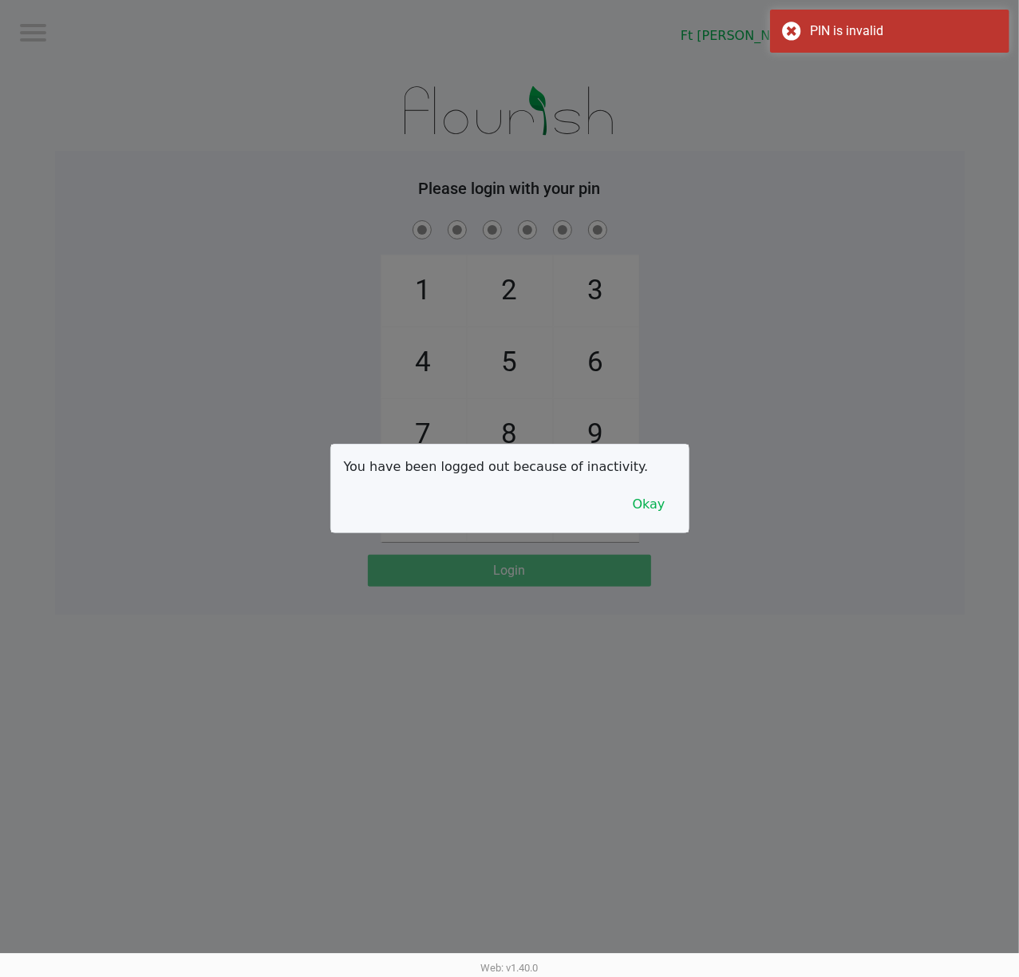
checkbox input "true"
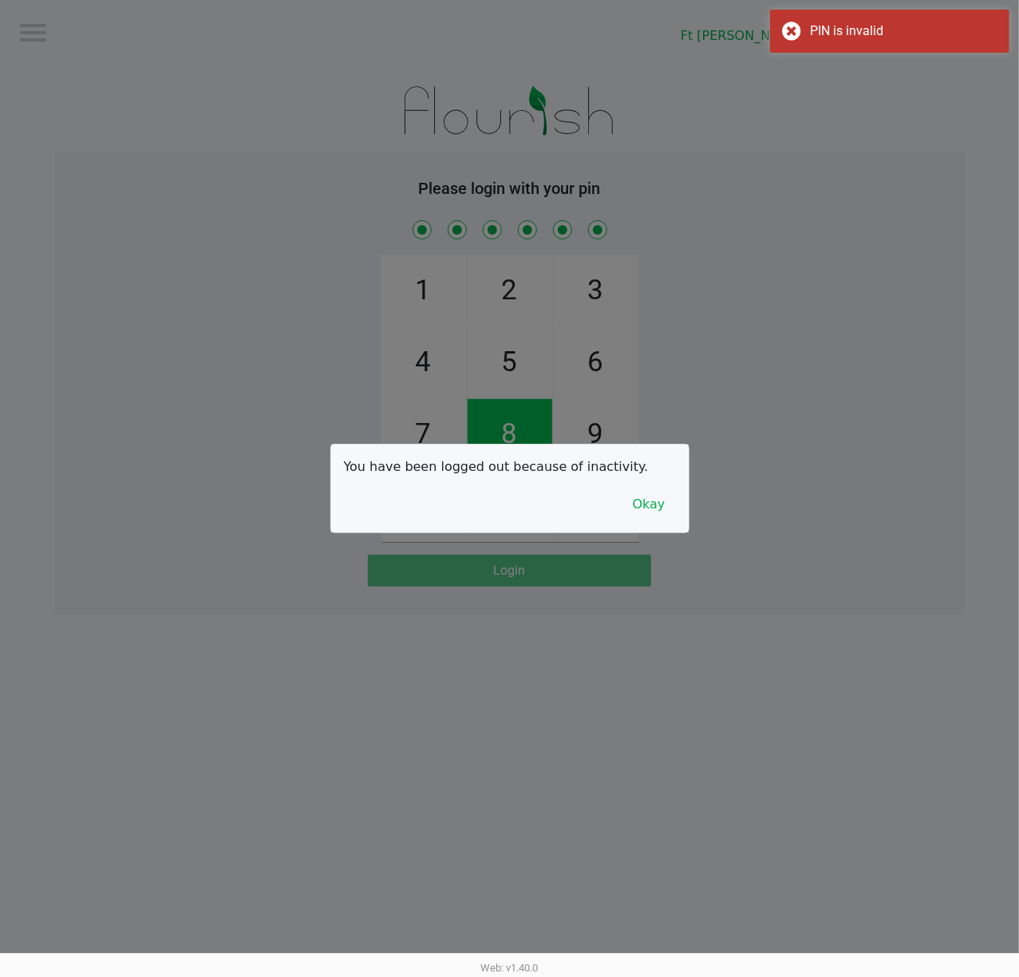
checkbox input "true"
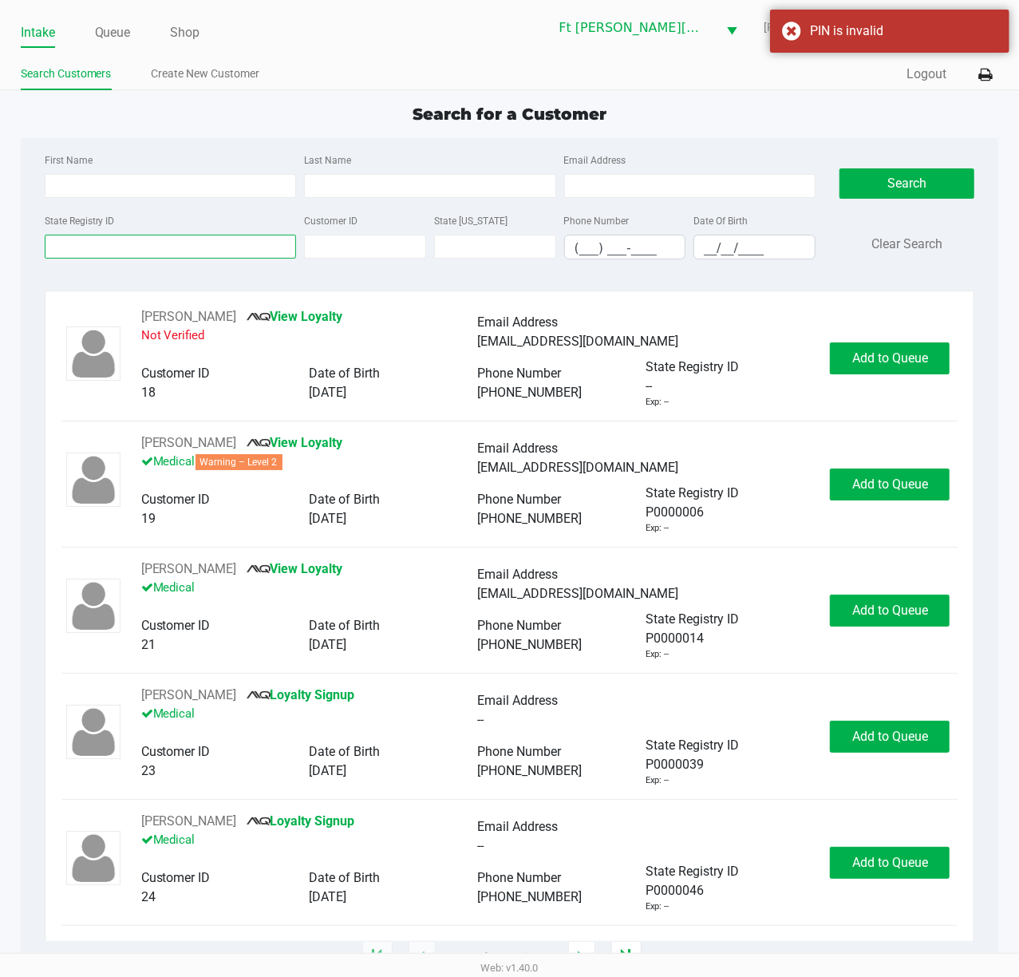
click at [201, 240] on input "State Registry ID" at bounding box center [171, 247] width 252 height 24
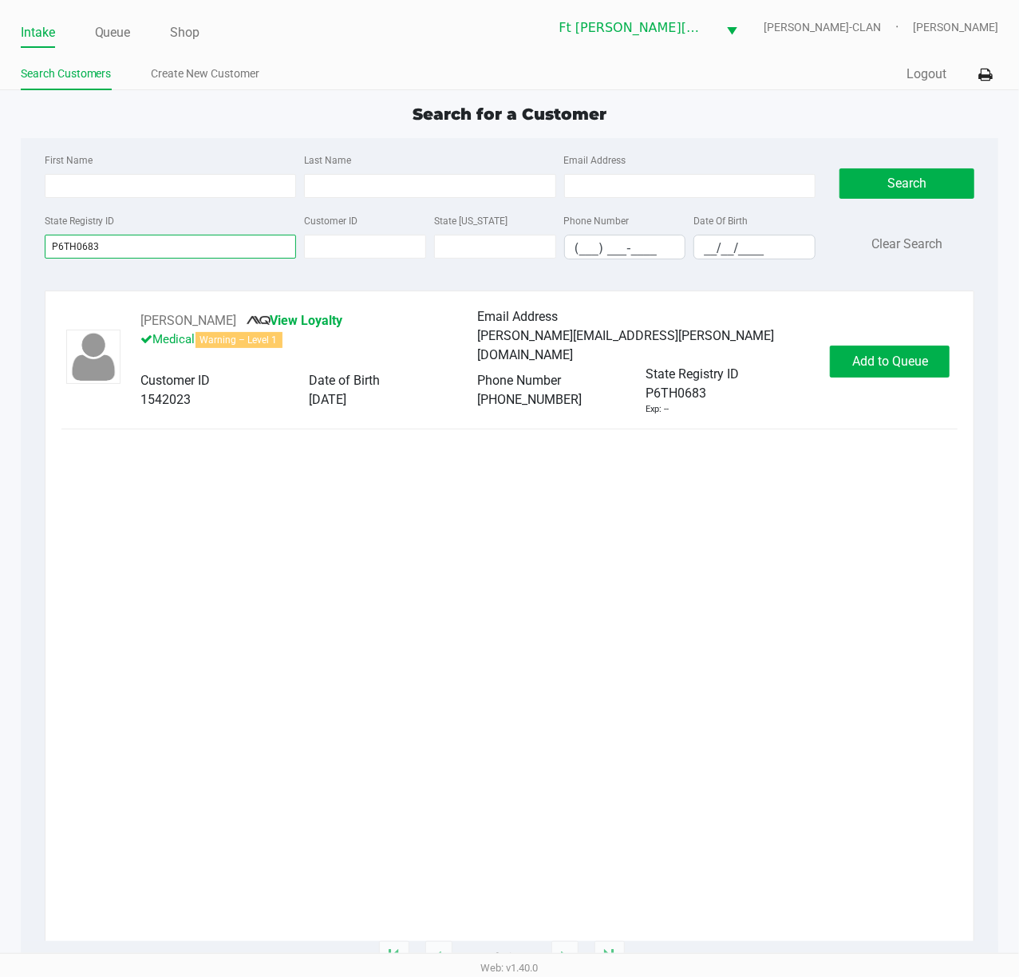
type input "P6TH0683"
click at [868, 355] on span "Add to Queue" at bounding box center [890, 360] width 76 height 15
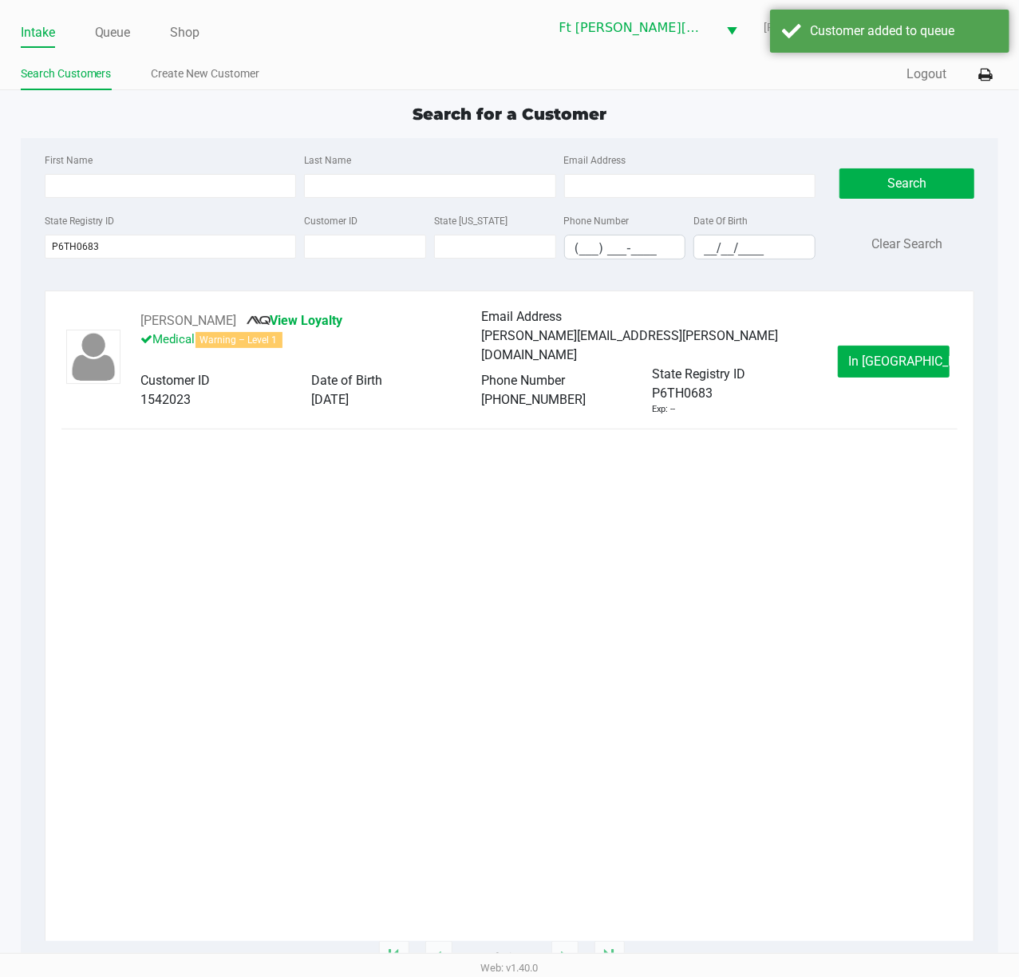
click at [903, 374] on button "In Queue" at bounding box center [894, 361] width 112 height 32
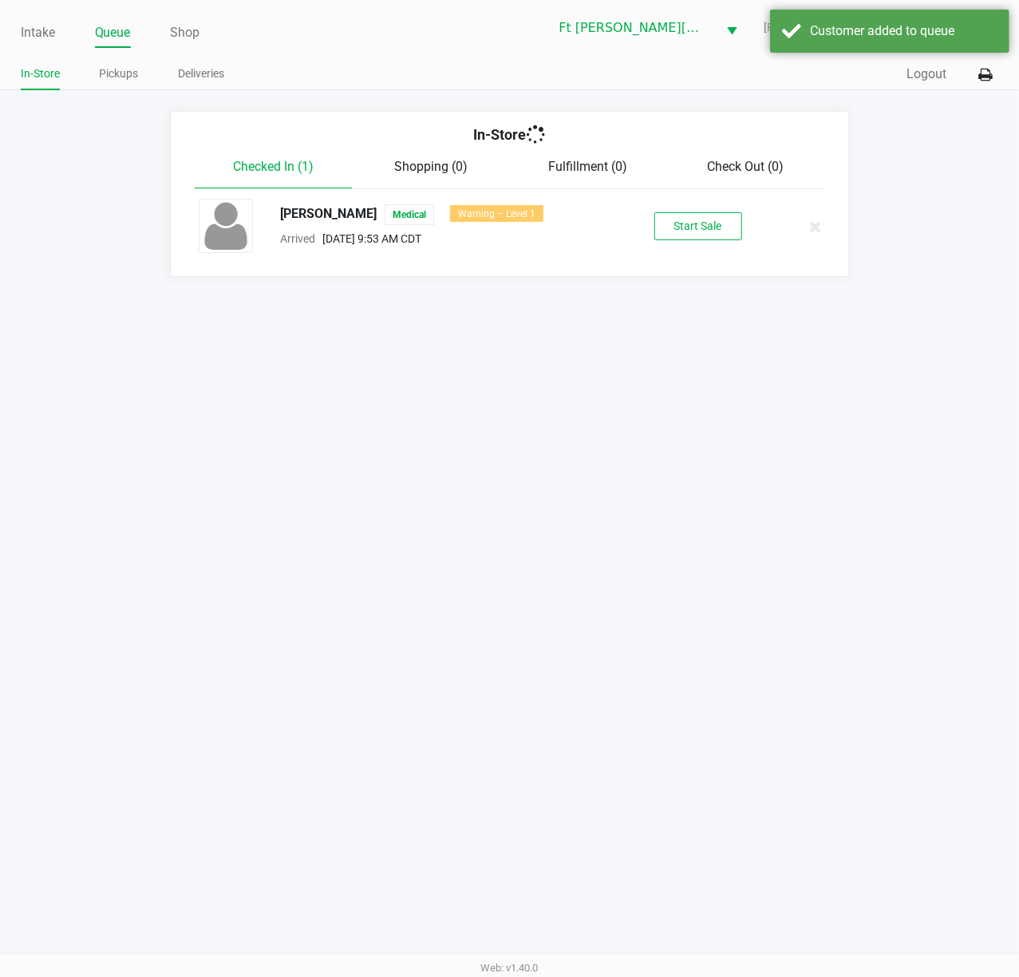
click at [894, 356] on div "Intake Queue Shop Ft Walton Beach WC WU-TANG-CLAN Stanley Harper In-Store Picku…" at bounding box center [509, 488] width 1019 height 977
click at [699, 227] on button "Start Sale" at bounding box center [698, 226] width 88 height 28
click at [712, 228] on div "Start Sale" at bounding box center [698, 226] width 88 height 28
click at [688, 227] on div "Start Sale" at bounding box center [698, 226] width 88 height 28
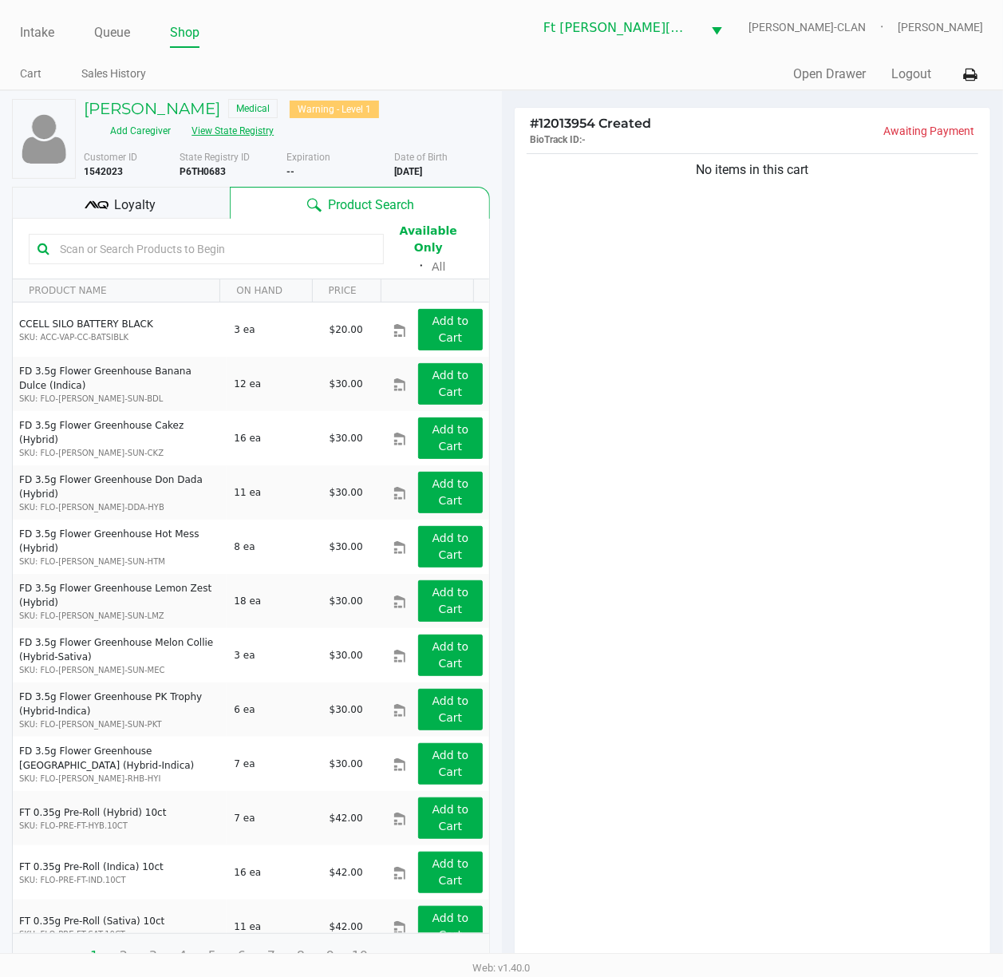
click at [214, 138] on button "View State Registry" at bounding box center [227, 131] width 93 height 26
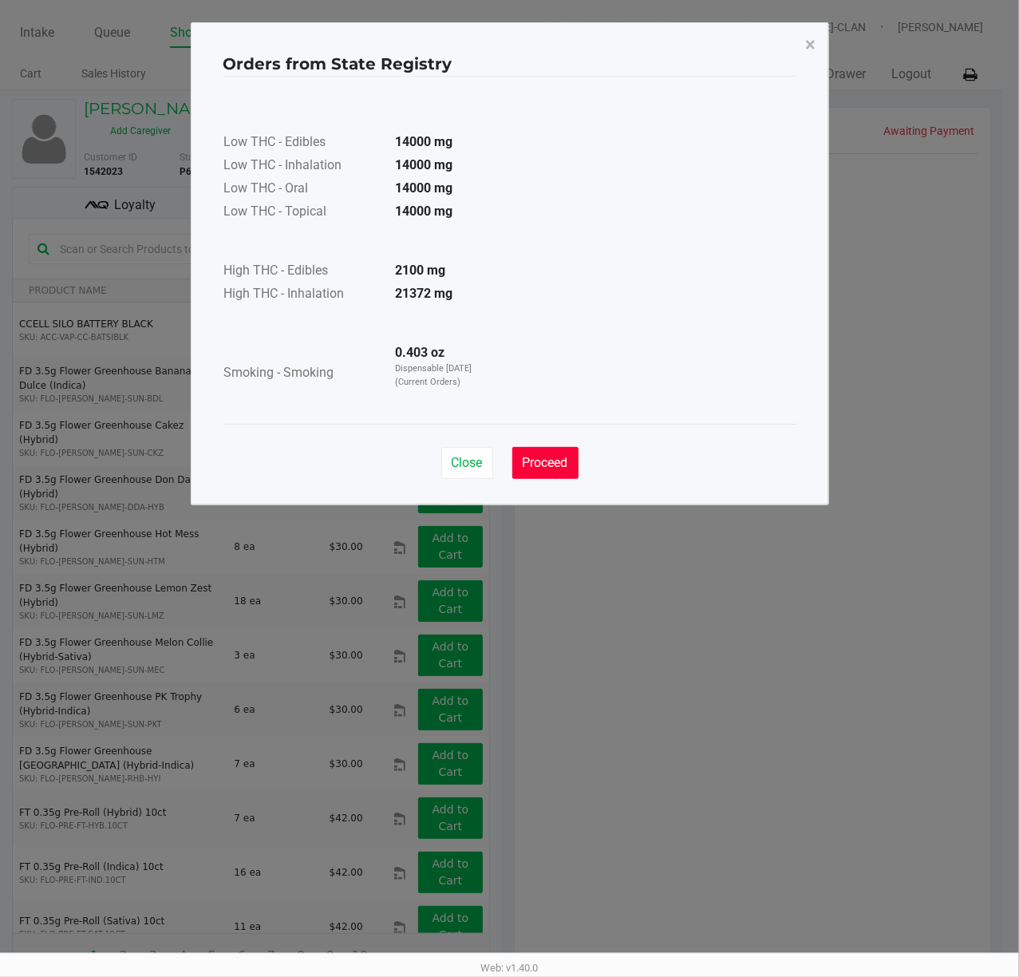
click at [543, 458] on span "Proceed" at bounding box center [545, 462] width 45 height 15
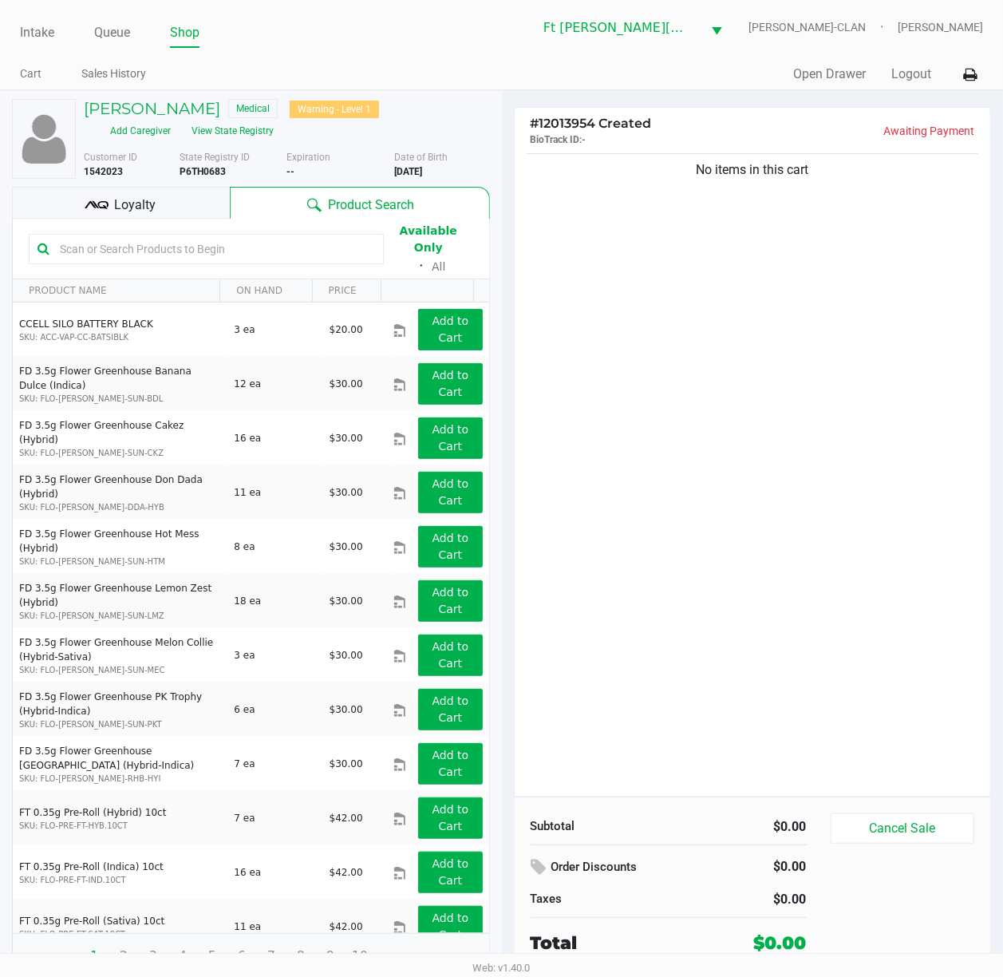
click at [160, 249] on input "text" at bounding box center [214, 249] width 322 height 24
type input "BUD"
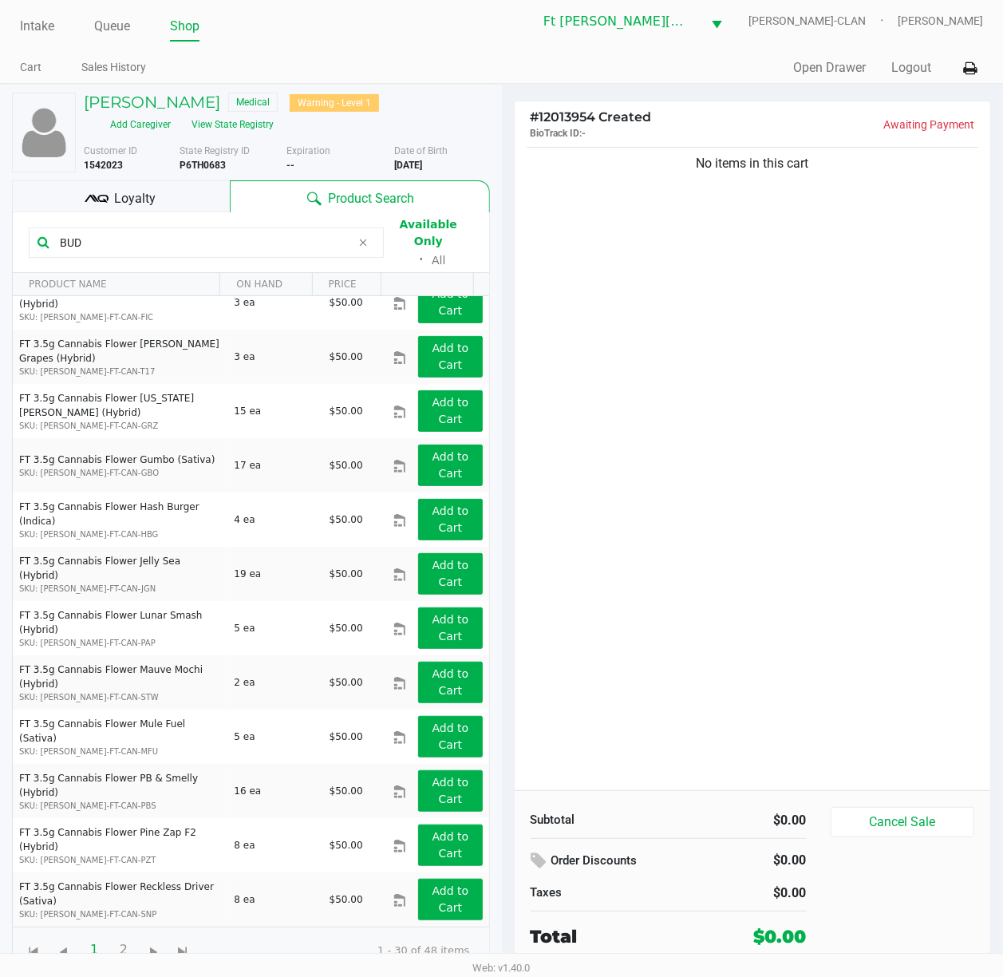
scroll to position [13, 0]
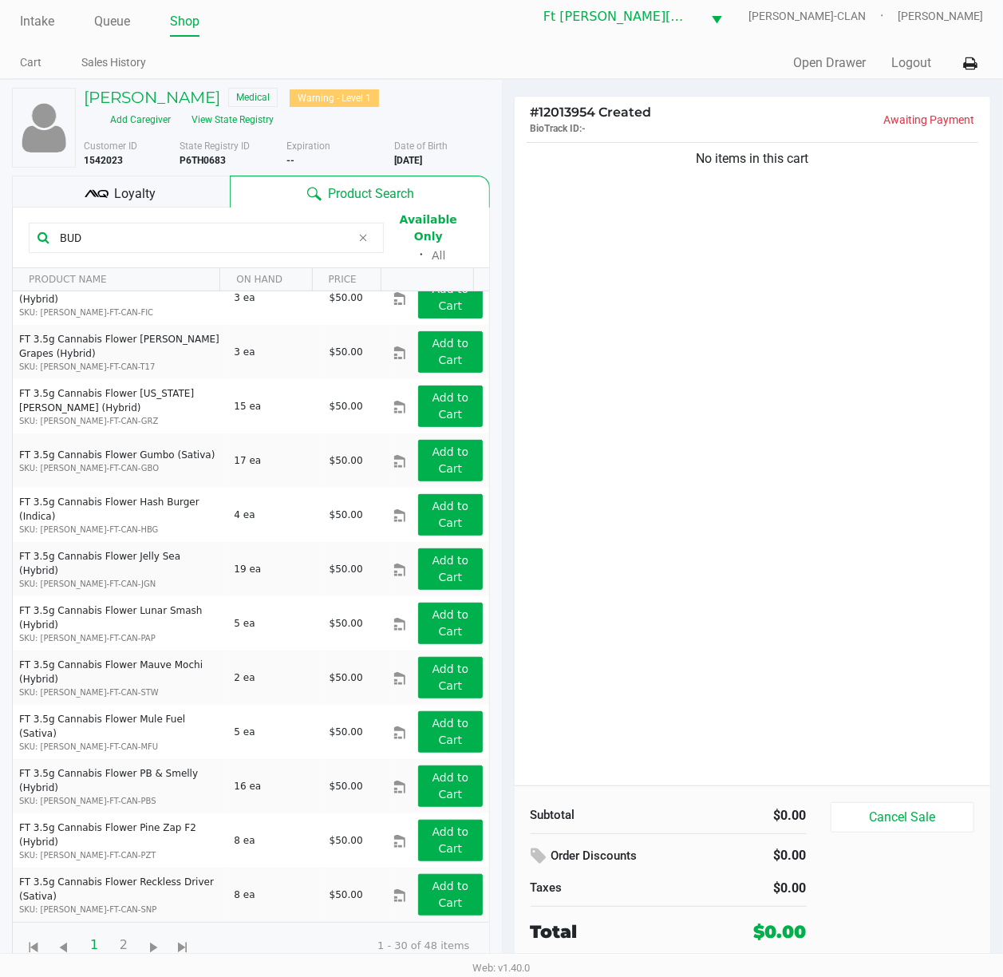
click at [199, 233] on input "BUD" at bounding box center [202, 238] width 298 height 24
click at [855, 278] on div "No items in this cart" at bounding box center [753, 462] width 476 height 646
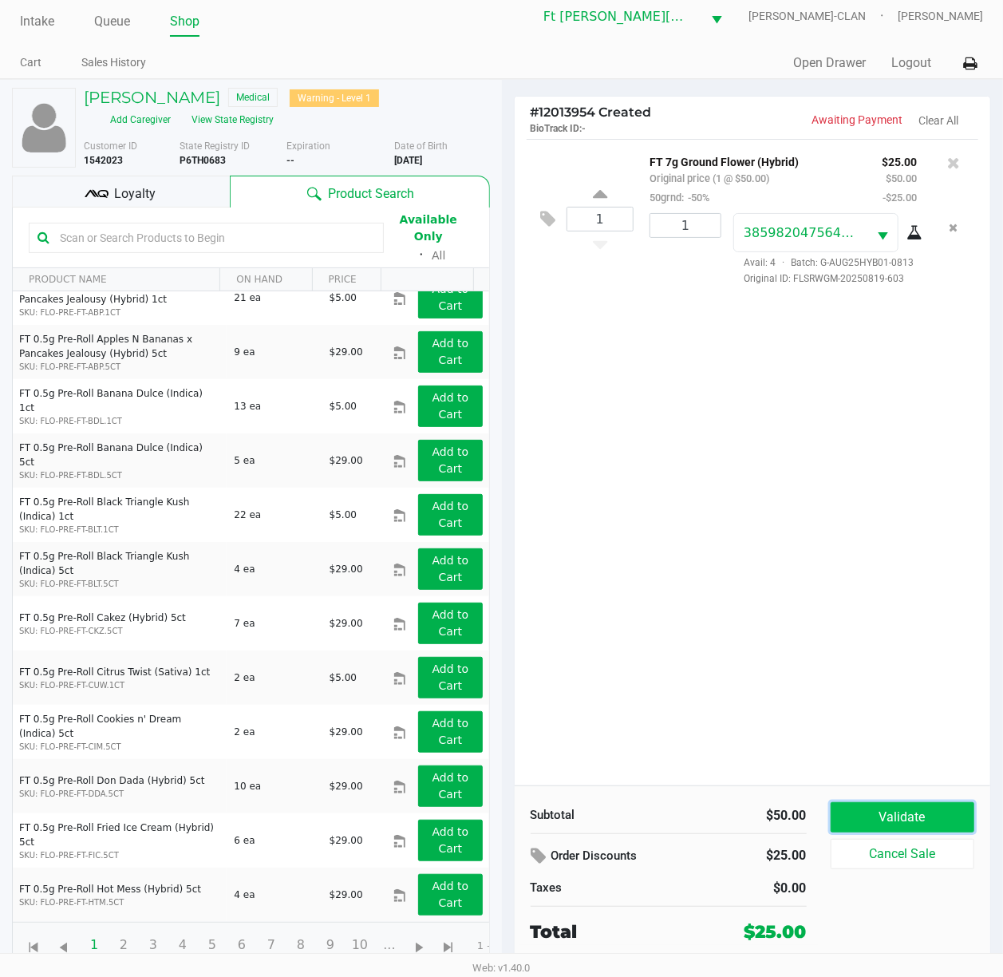
click at [920, 732] on button "Validate" at bounding box center [903, 817] width 144 height 30
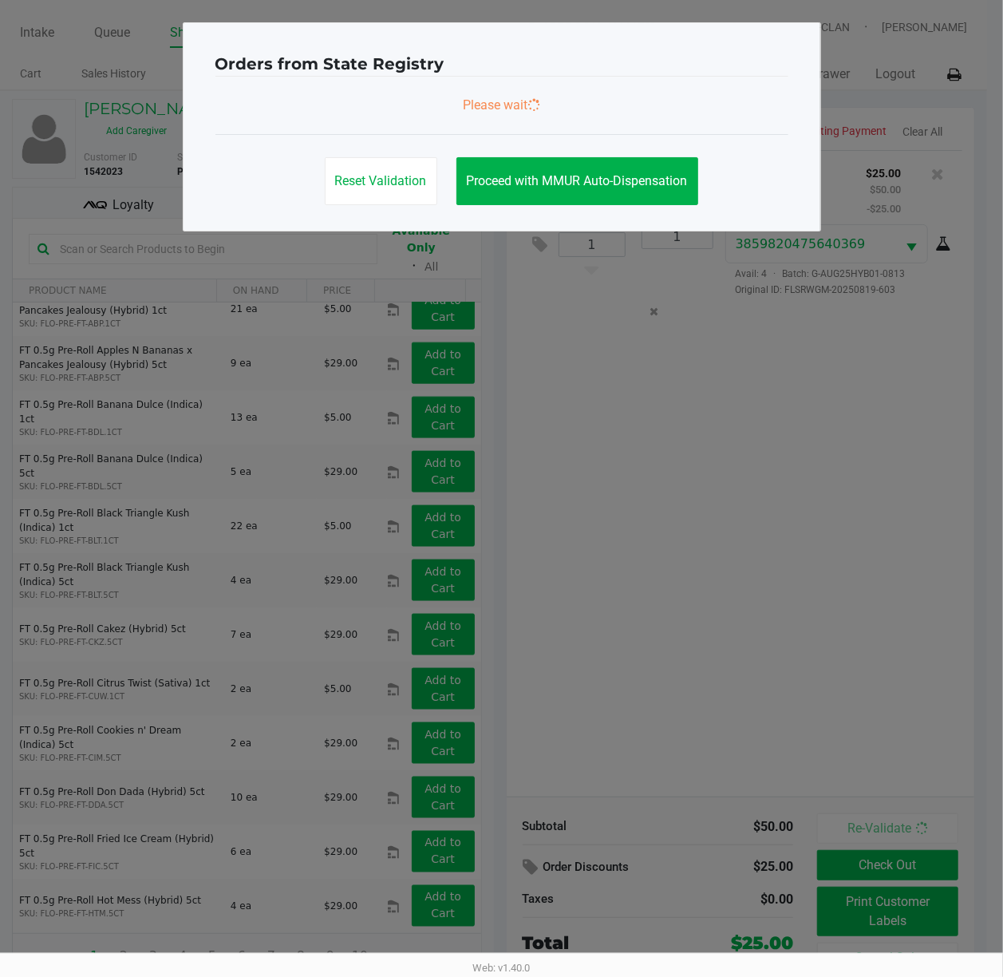
scroll to position [0, 0]
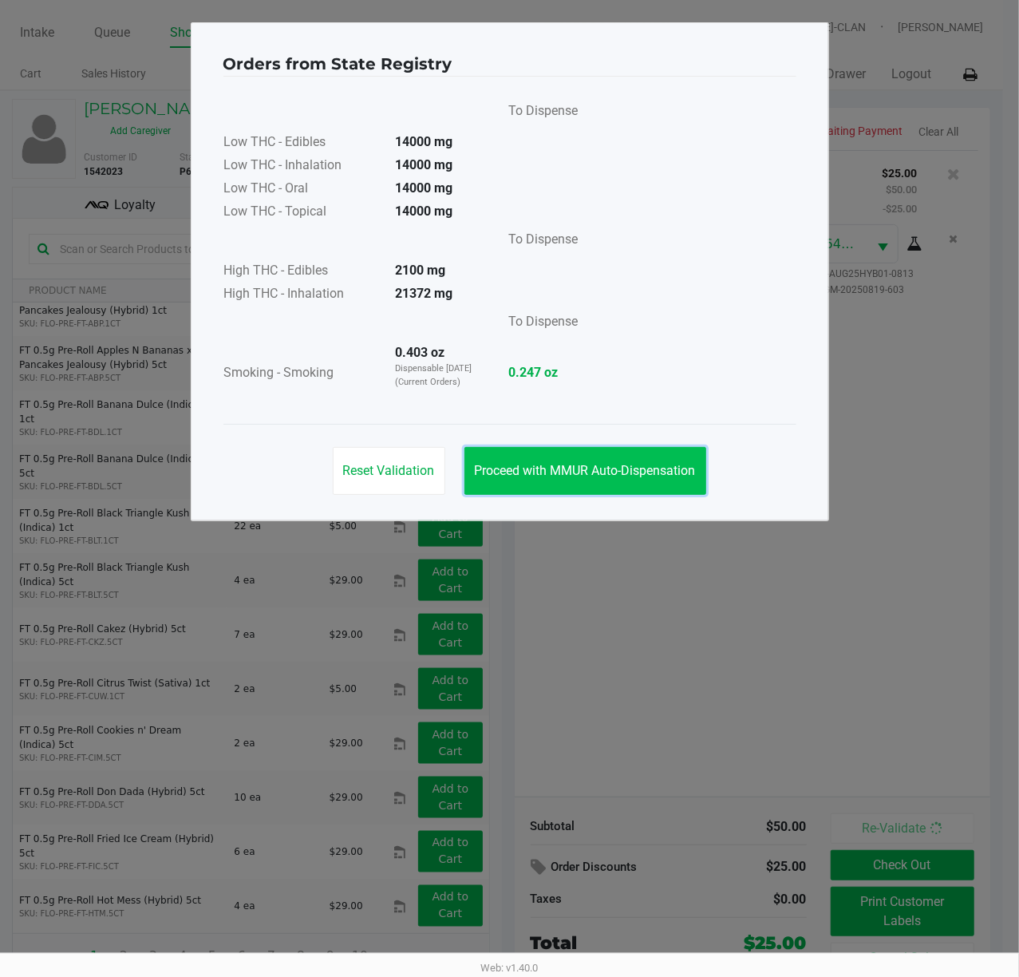
click at [592, 454] on button "Proceed with MMUR Auto-Dispensation" at bounding box center [585, 471] width 242 height 48
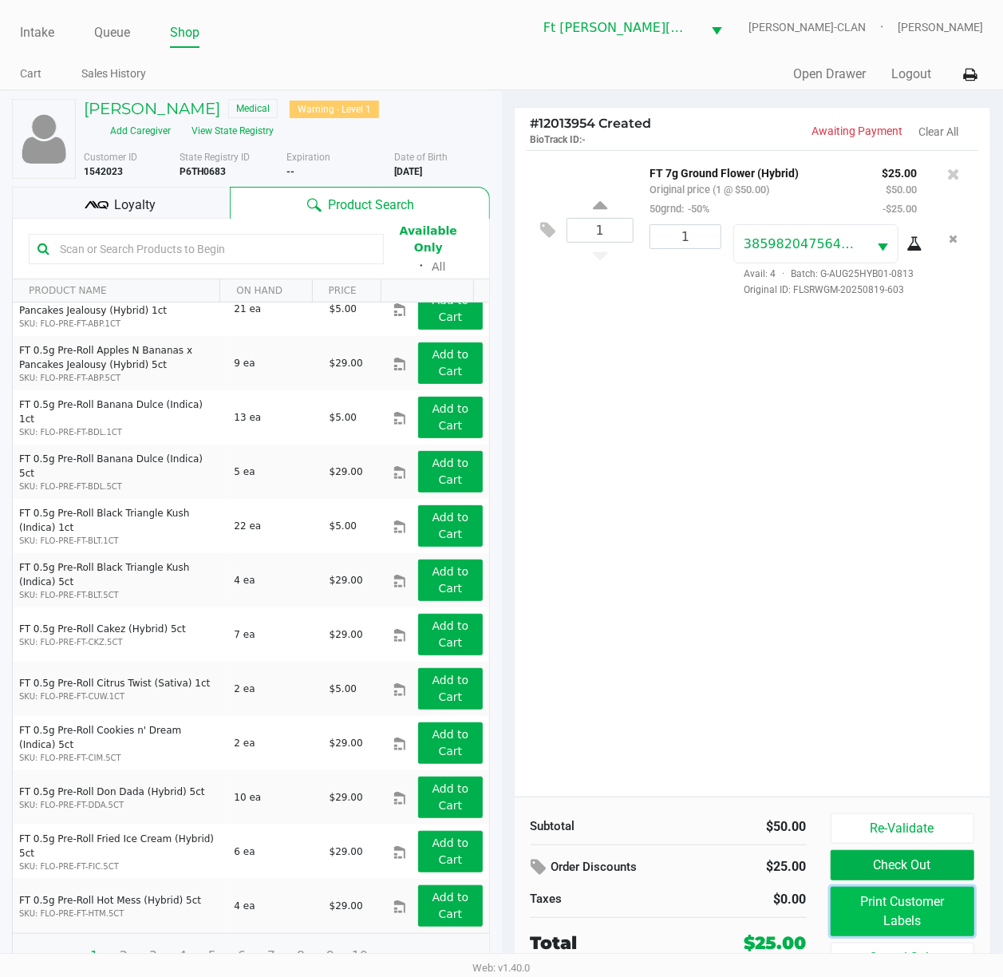
click at [898, 732] on button "Print Customer Labels" at bounding box center [903, 910] width 144 height 49
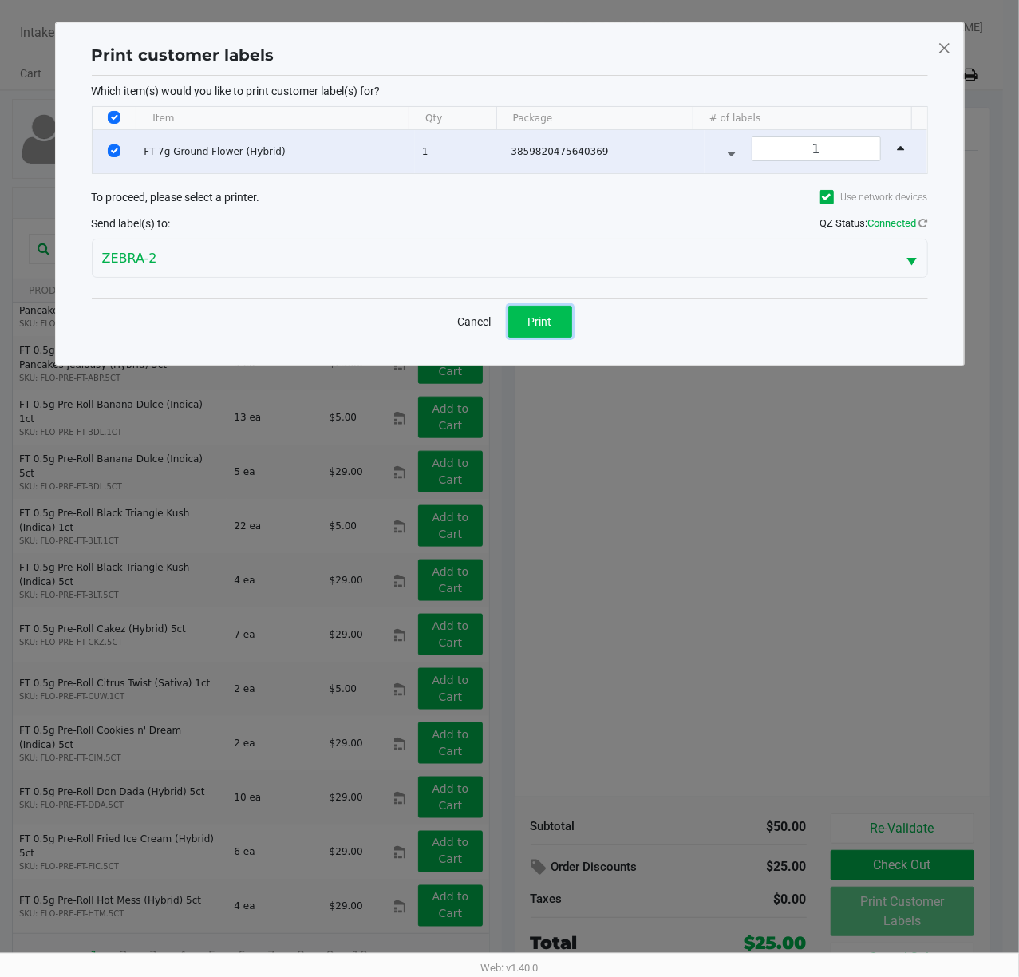
click at [535, 320] on span "Print" at bounding box center [540, 321] width 24 height 13
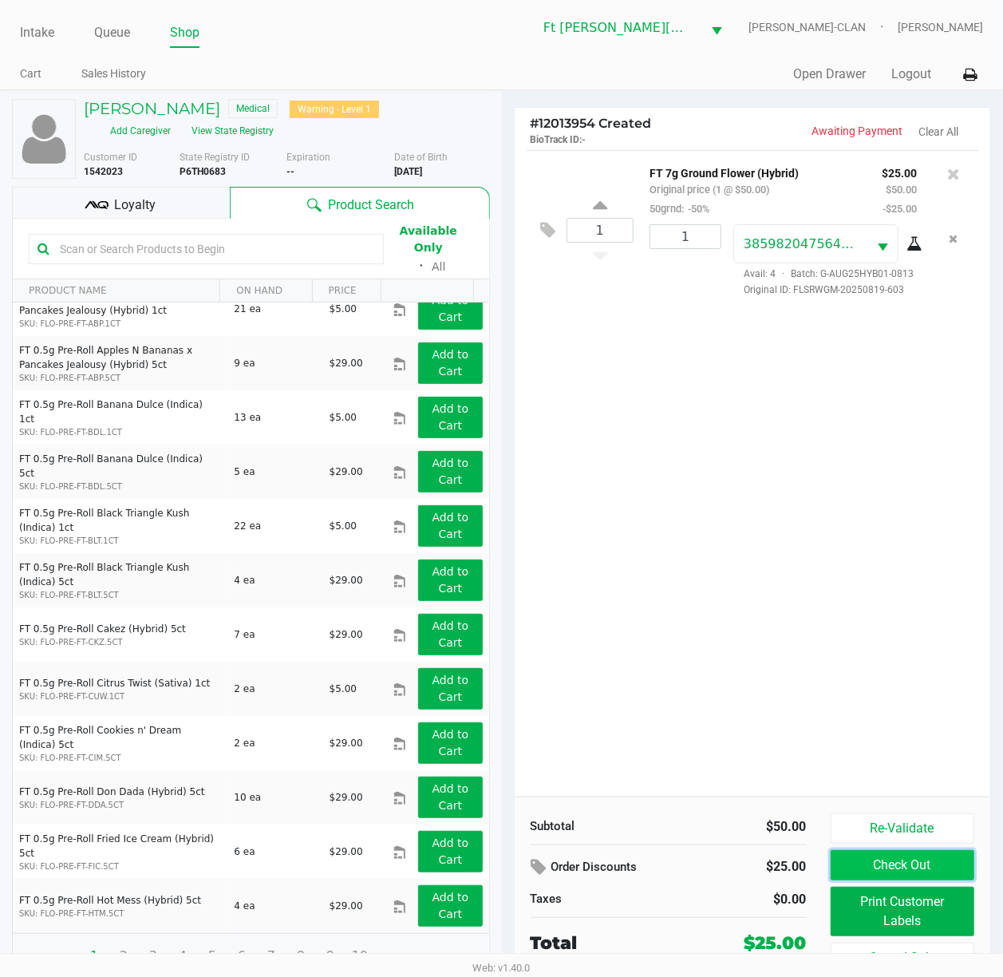
click at [853, 732] on button "Check Out" at bounding box center [903, 865] width 144 height 30
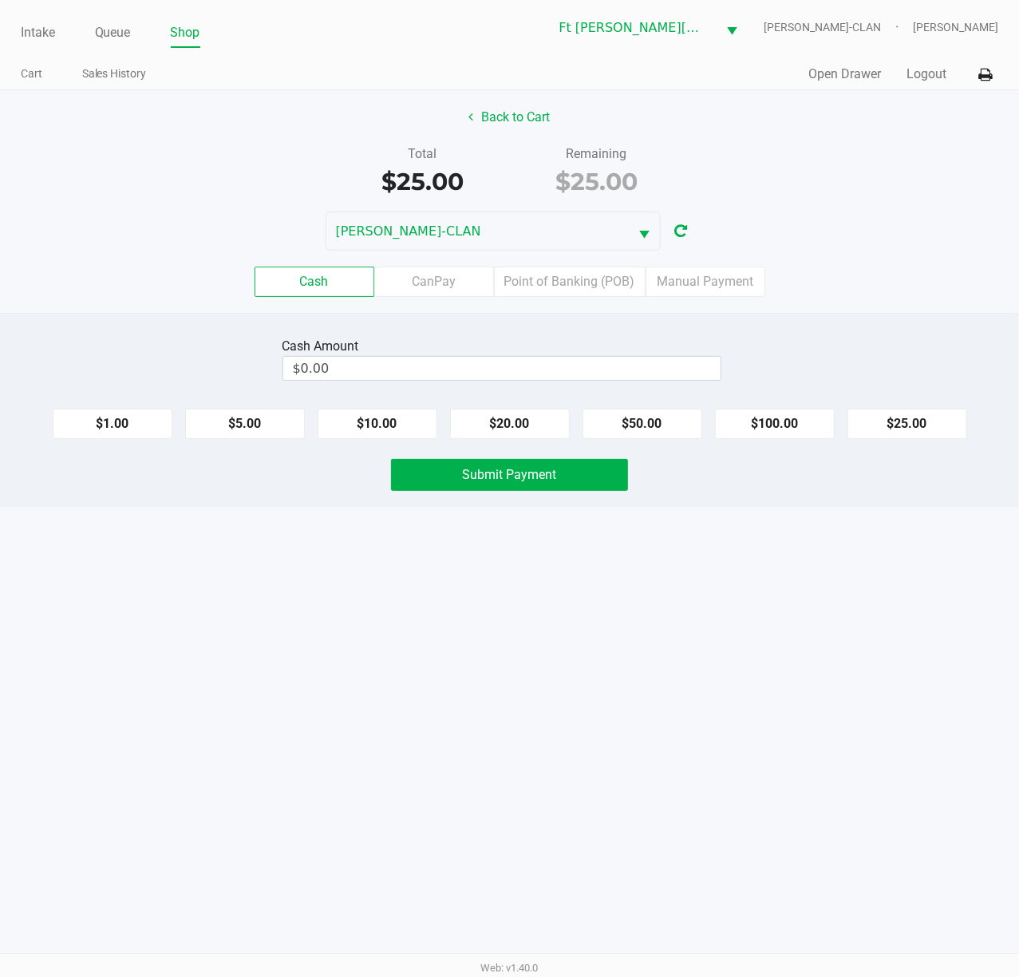
click at [562, 294] on label "Point of Banking (POB)" at bounding box center [570, 281] width 152 height 30
click at [0, 0] on 7 "Point of Banking (POB)" at bounding box center [0, 0] width 0 height 0
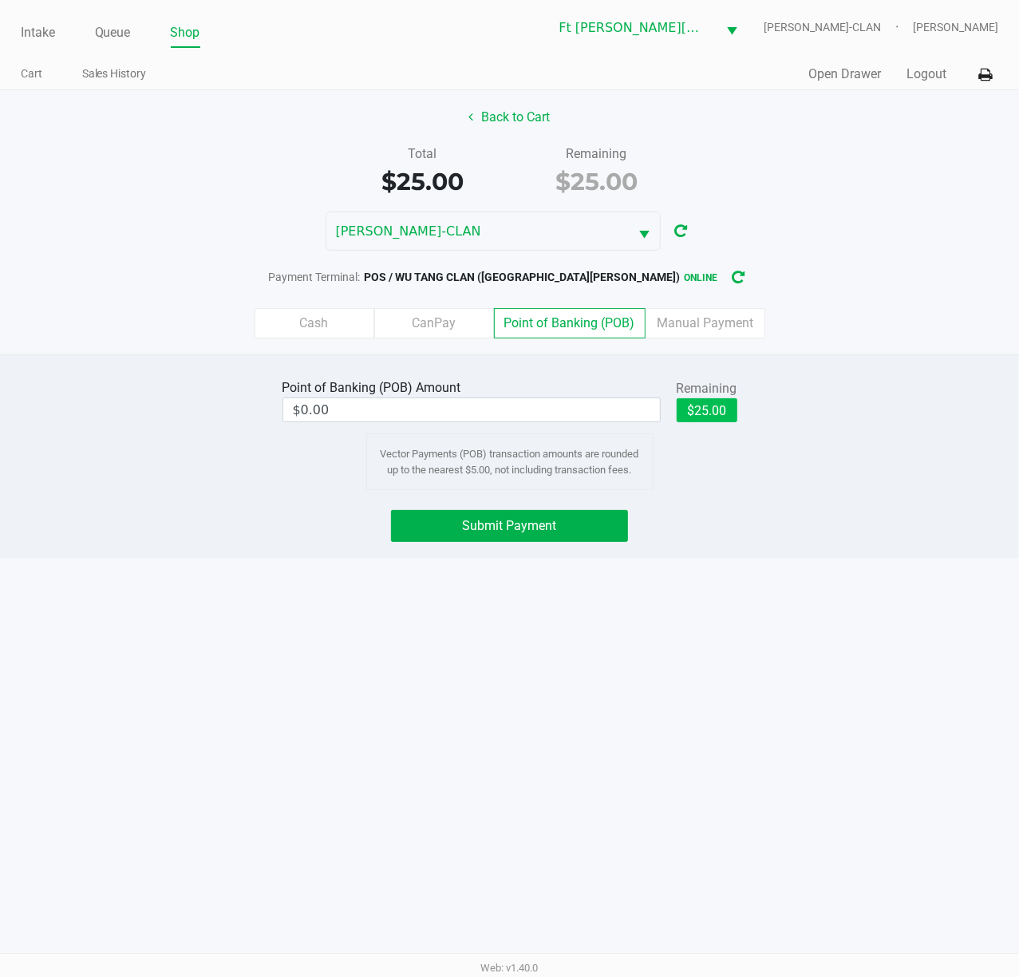
click at [713, 419] on button "$25.00" at bounding box center [707, 410] width 61 height 24
type input "$25.00"
click at [541, 542] on button "Submit Payment" at bounding box center [509, 526] width 237 height 32
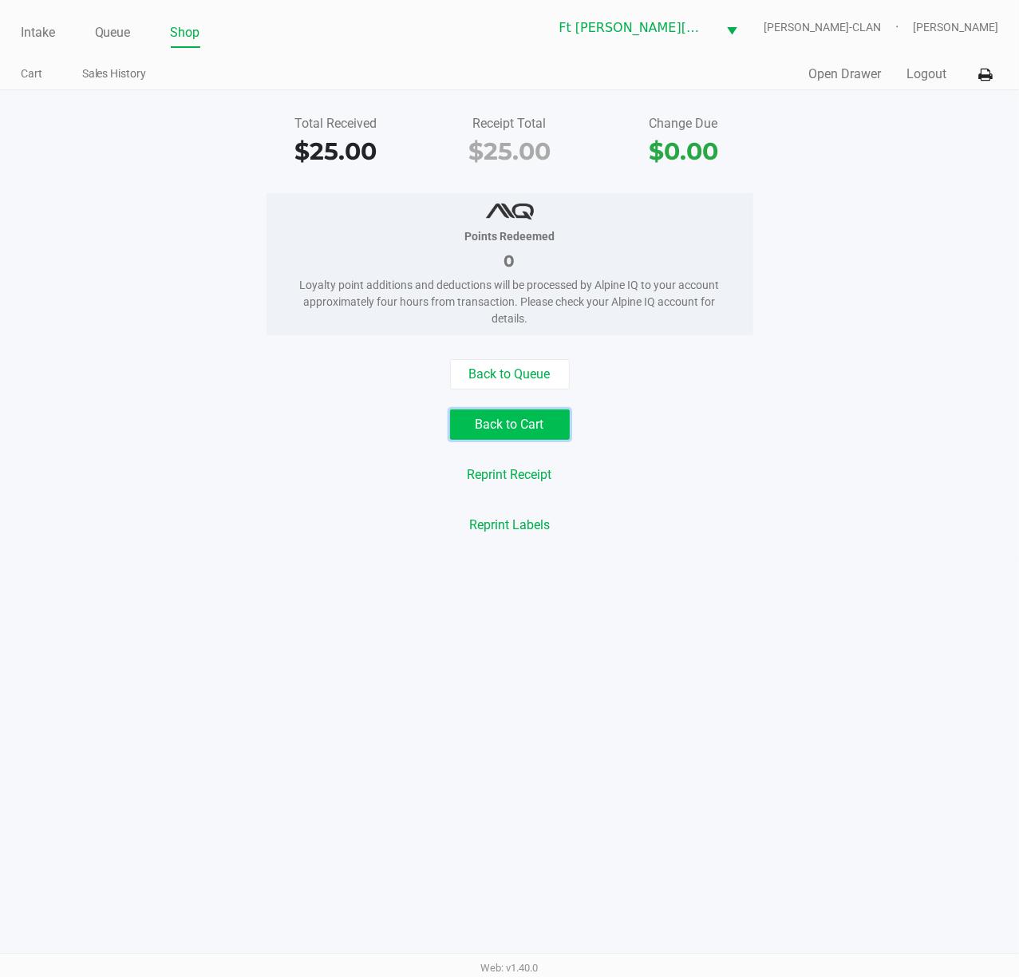
click at [491, 432] on button "Back to Cart" at bounding box center [510, 424] width 120 height 30
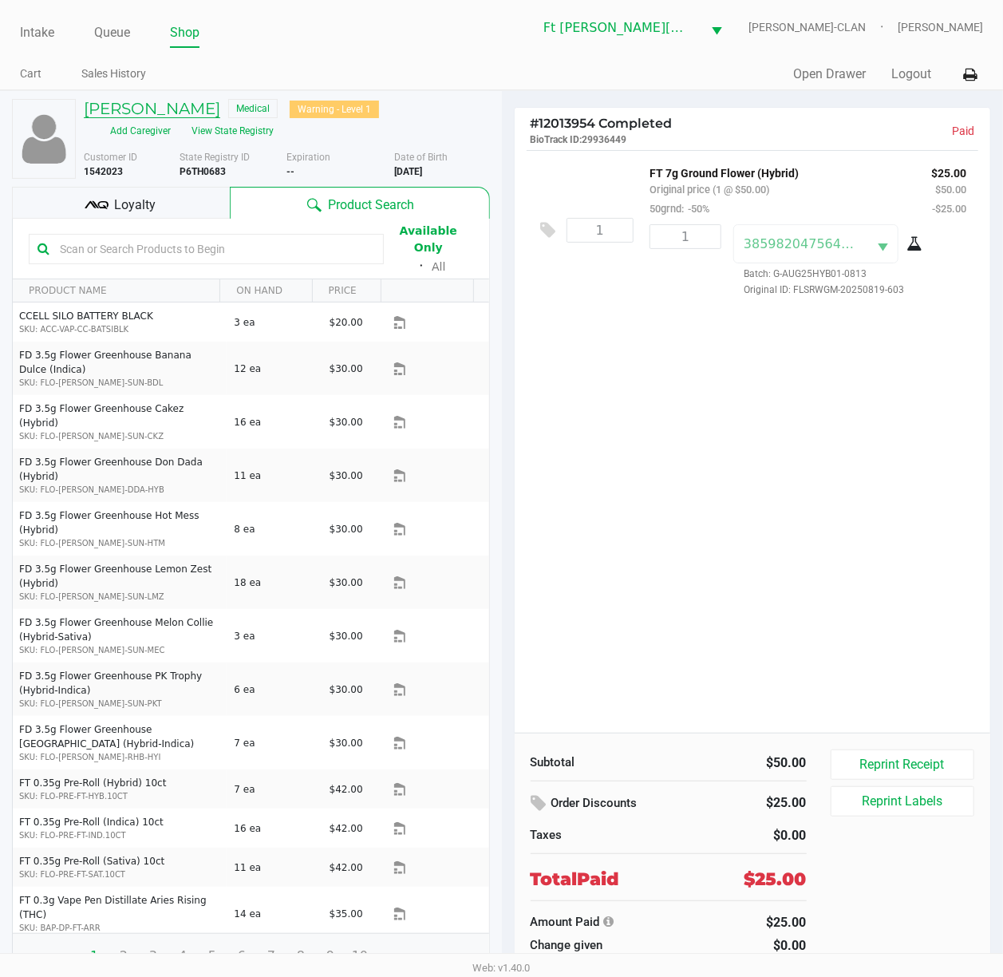
click at [102, 107] on h5 "CLARENCE COVINGTON JR" at bounding box center [152, 108] width 136 height 19
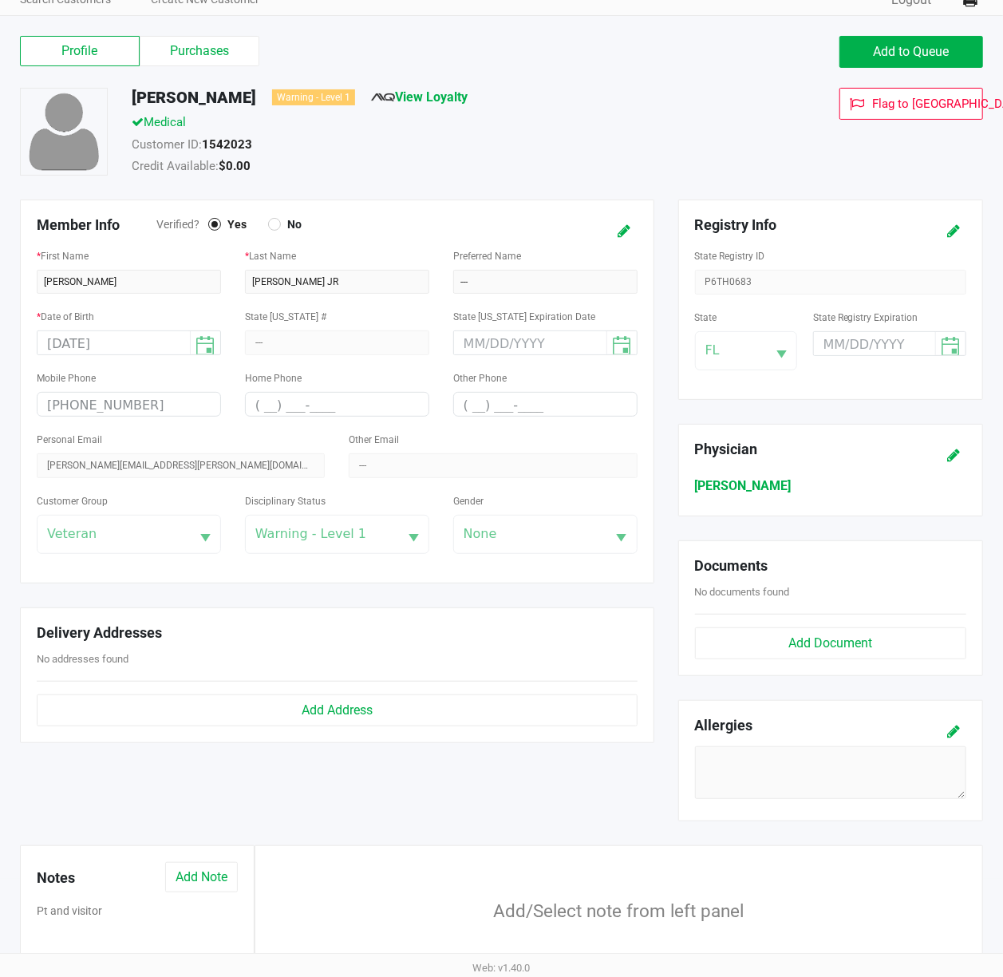
scroll to position [262, 0]
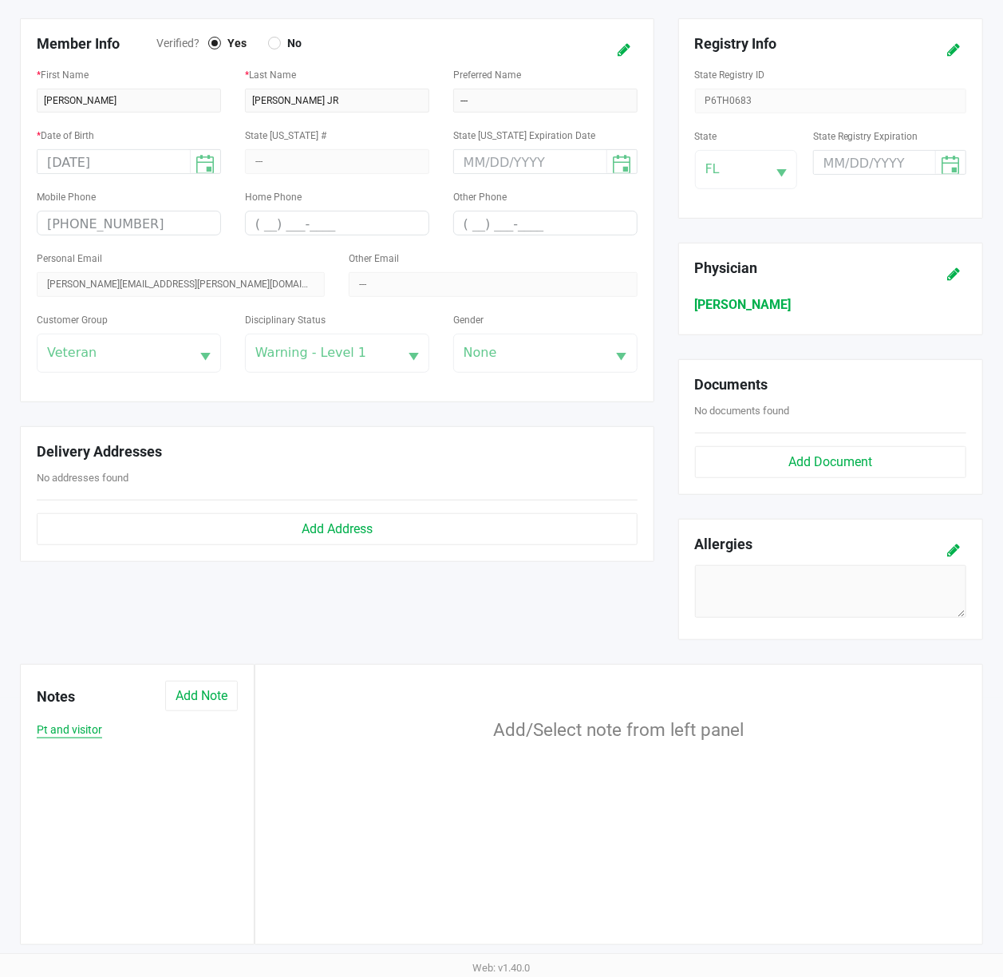
click at [73, 722] on button "Pt and visitor" at bounding box center [69, 729] width 65 height 17
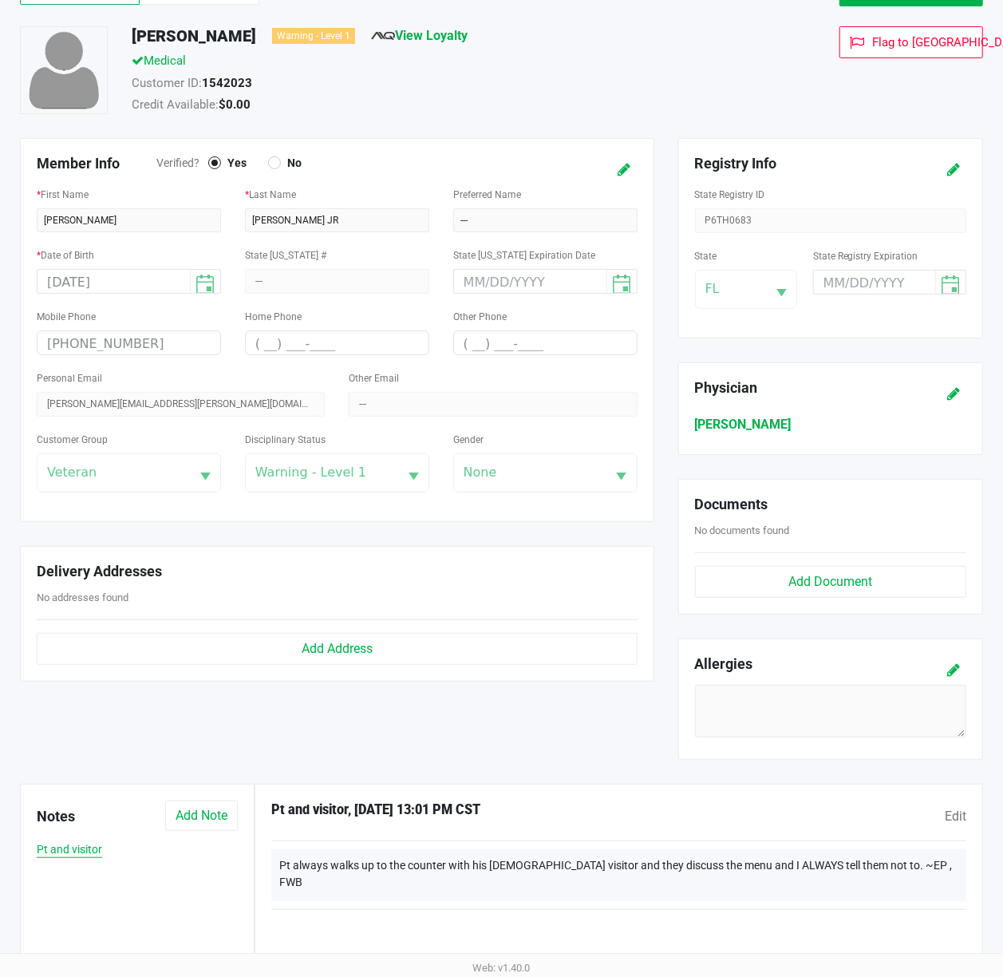
scroll to position [0, 0]
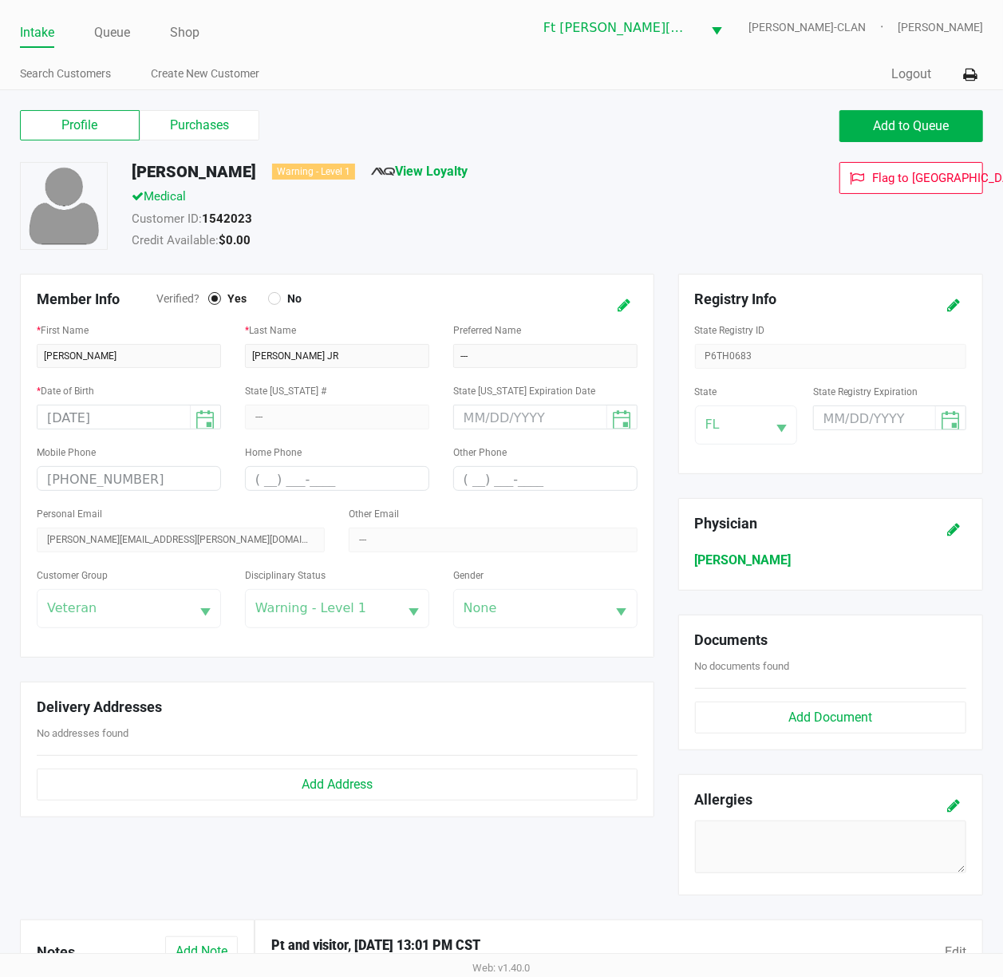
click at [624, 308] on icon at bounding box center [624, 305] width 13 height 11
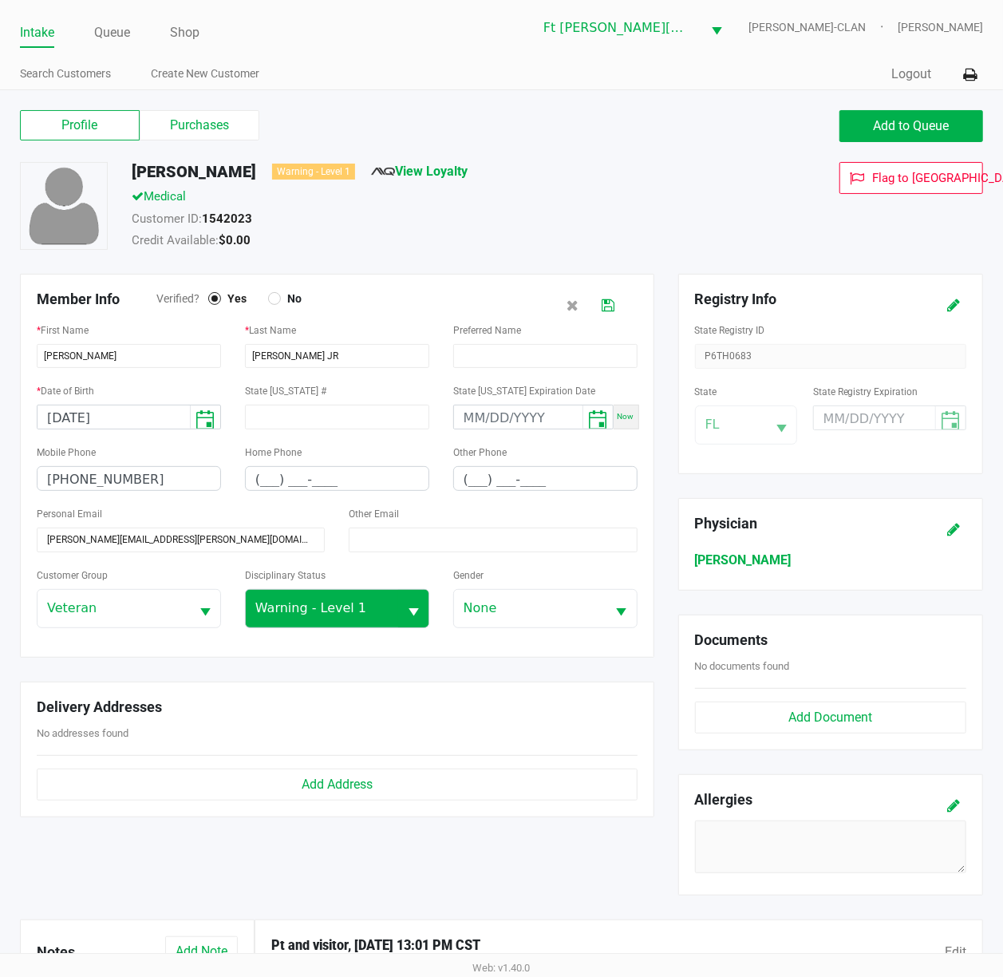
click at [405, 603] on span "Select" at bounding box center [414, 612] width 20 height 20
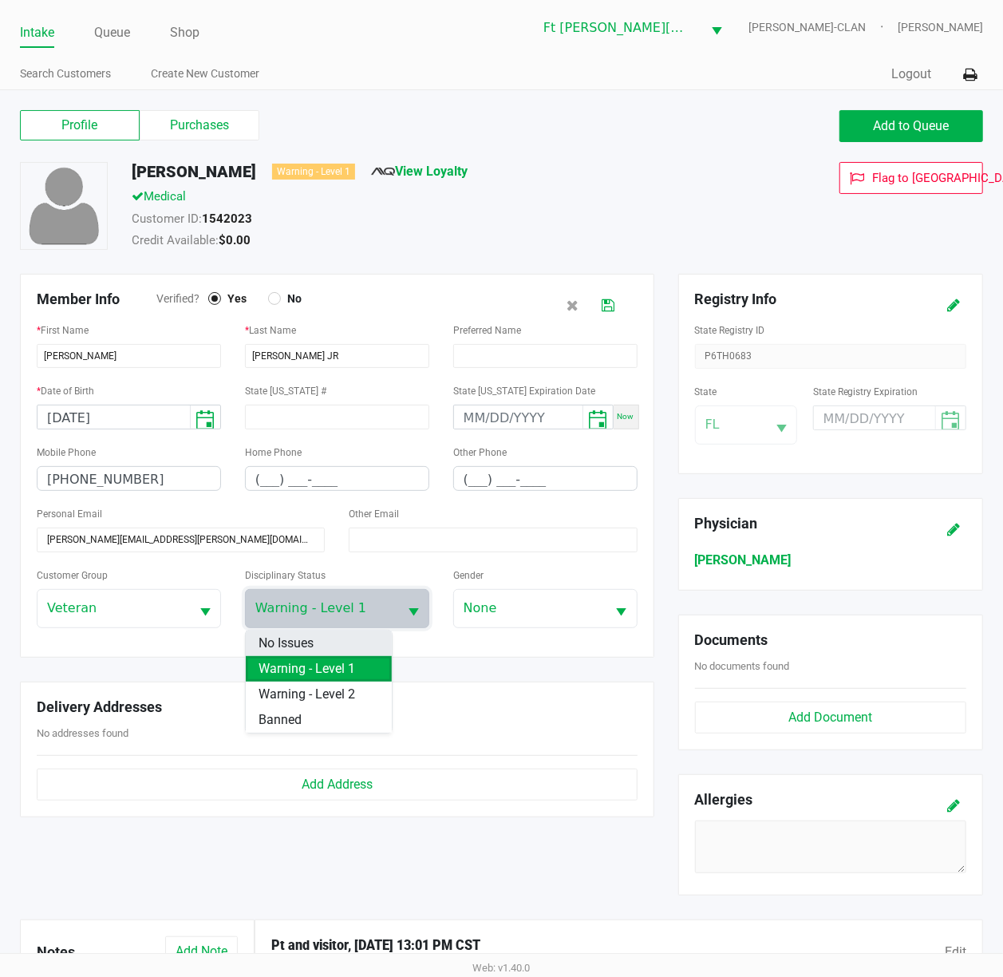
click at [330, 637] on li "No Issues" at bounding box center [319, 643] width 146 height 26
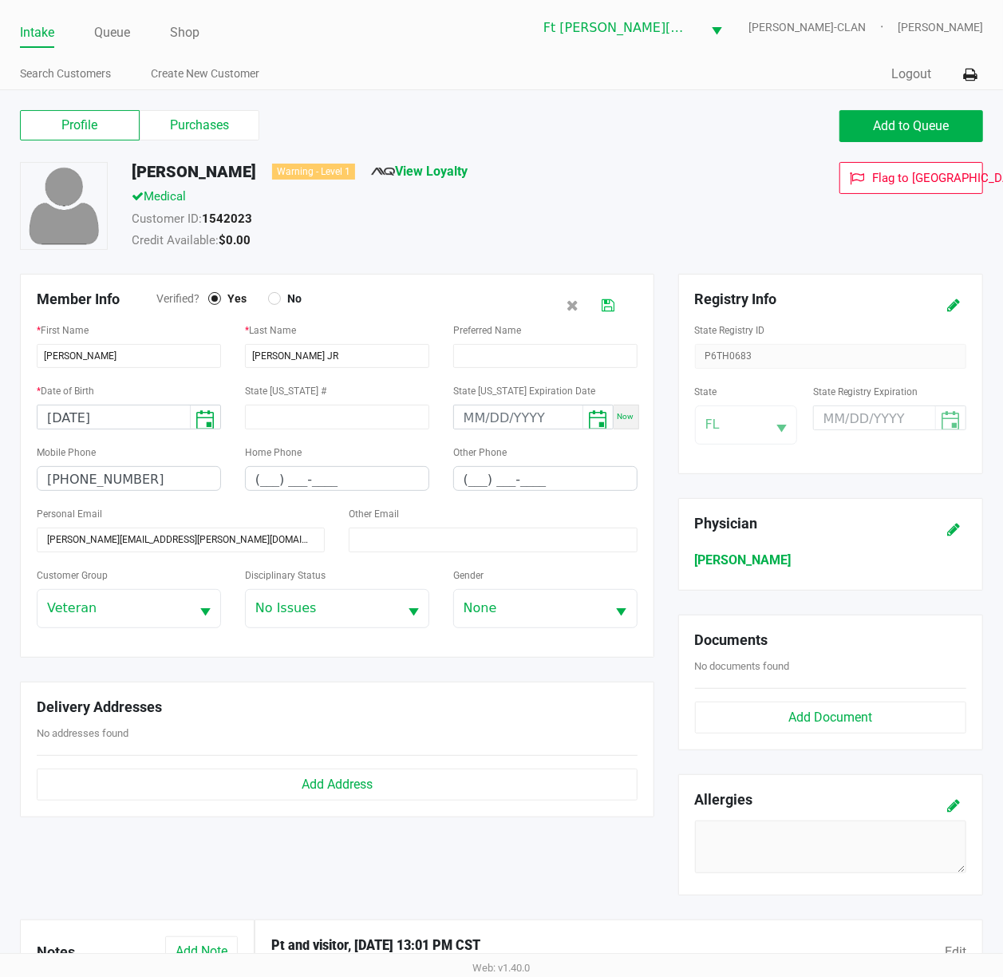
click at [614, 314] on button at bounding box center [609, 305] width 26 height 30
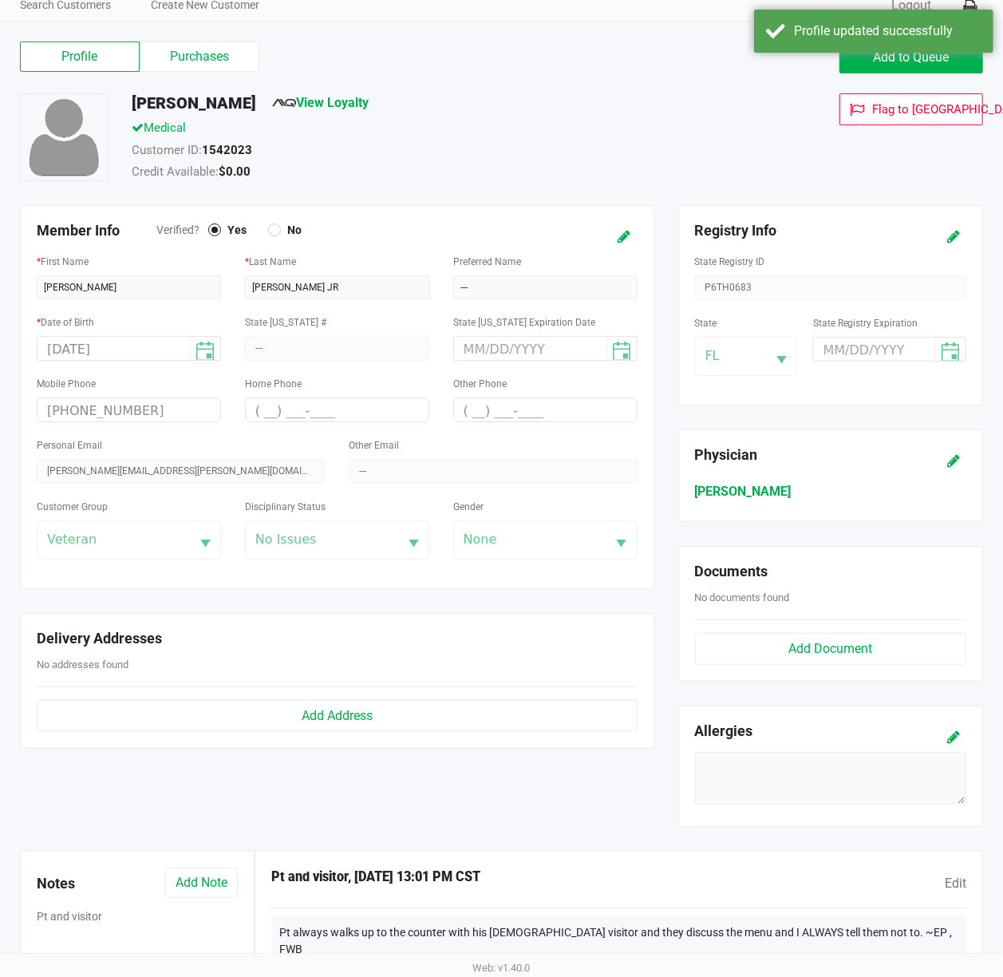
scroll to position [106, 0]
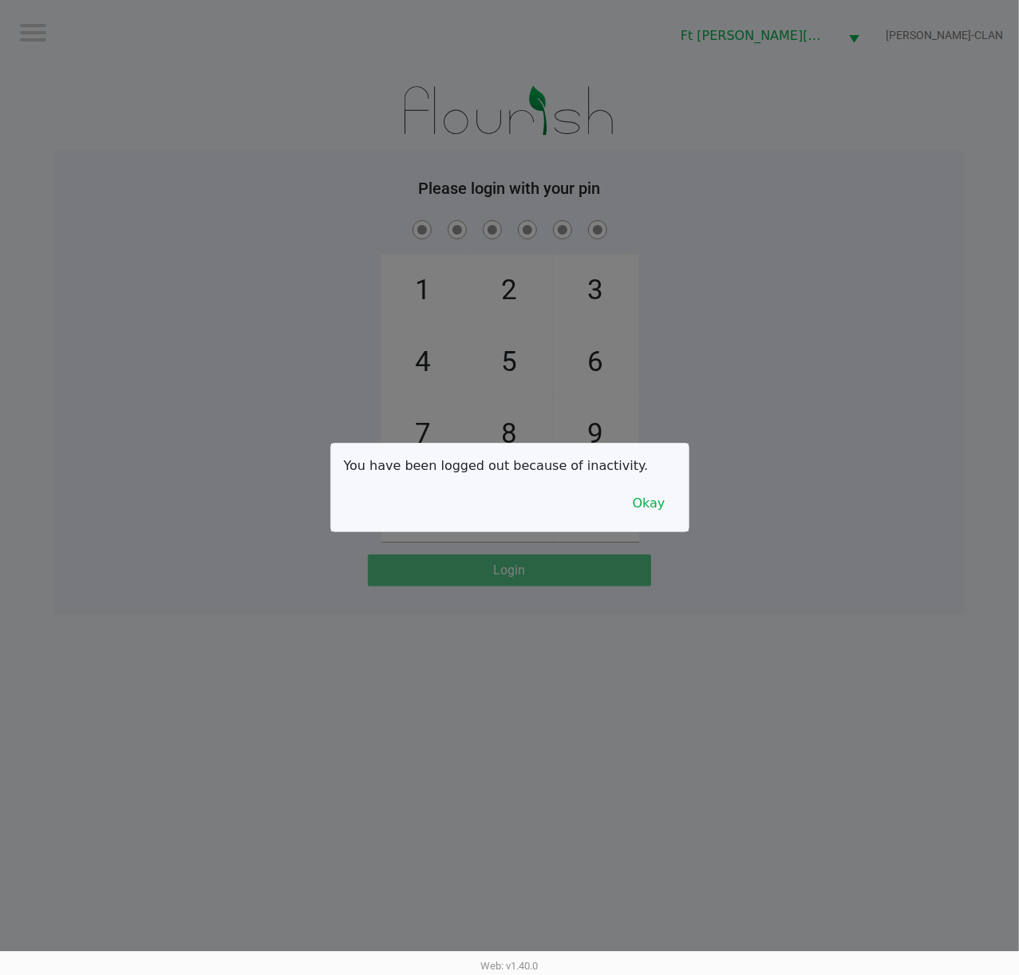
click at [879, 167] on div at bounding box center [509, 487] width 1019 height 975
checkbox input "true"
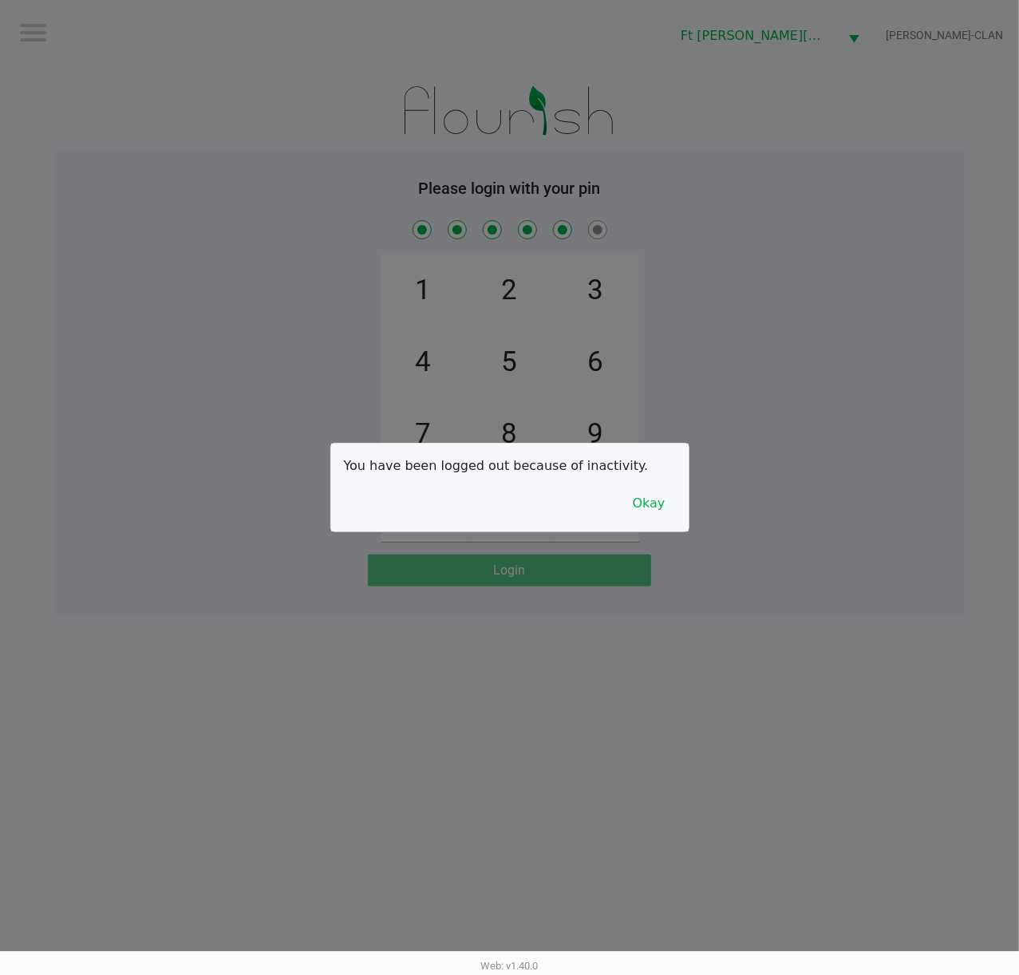
checkbox input "true"
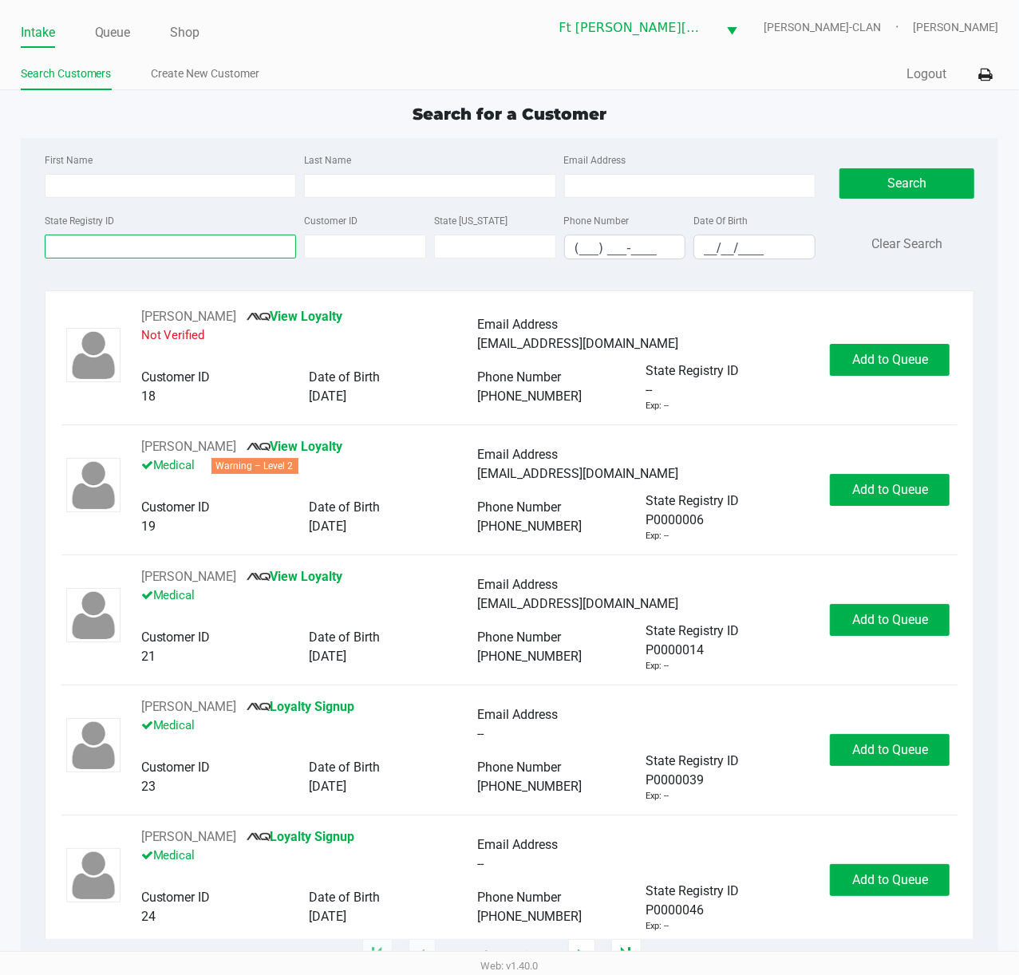
click at [183, 247] on input "State Registry ID" at bounding box center [171, 247] width 252 height 24
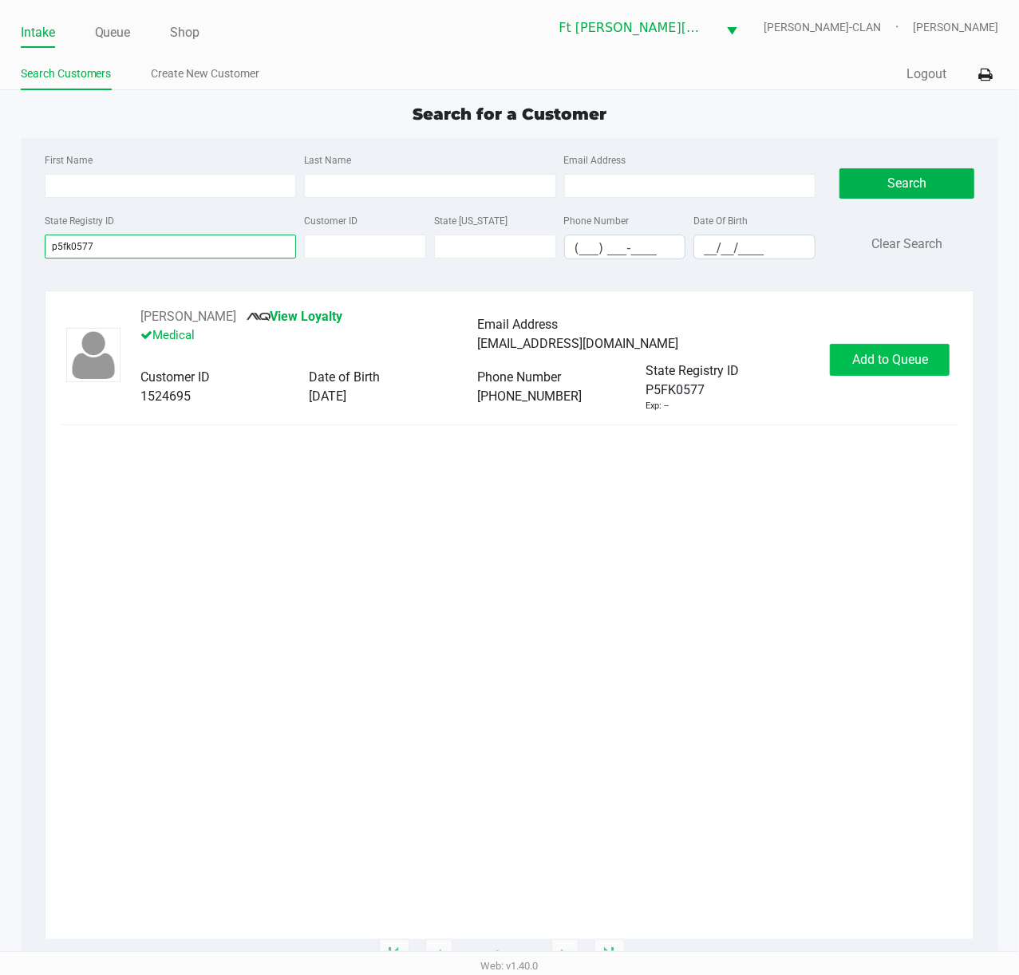
type input "p5fk0577"
click at [916, 362] on span "Add to Queue" at bounding box center [890, 359] width 76 height 15
click at [914, 362] on div "Add to Queue" at bounding box center [890, 360] width 120 height 32
click at [914, 358] on span "Add to Queue" at bounding box center [898, 359] width 76 height 15
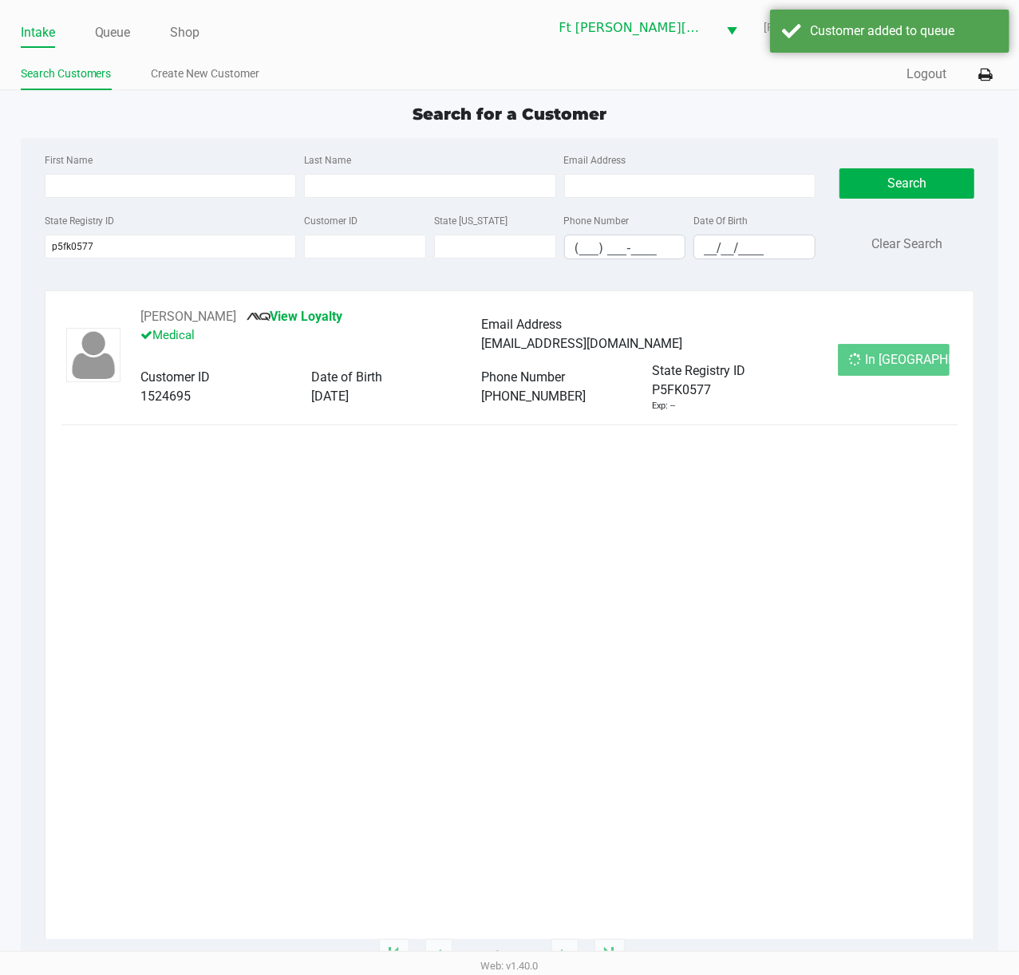
click at [914, 358] on div "In Queue" at bounding box center [894, 360] width 112 height 32
click at [914, 358] on span "In Queue" at bounding box center [932, 359] width 134 height 15
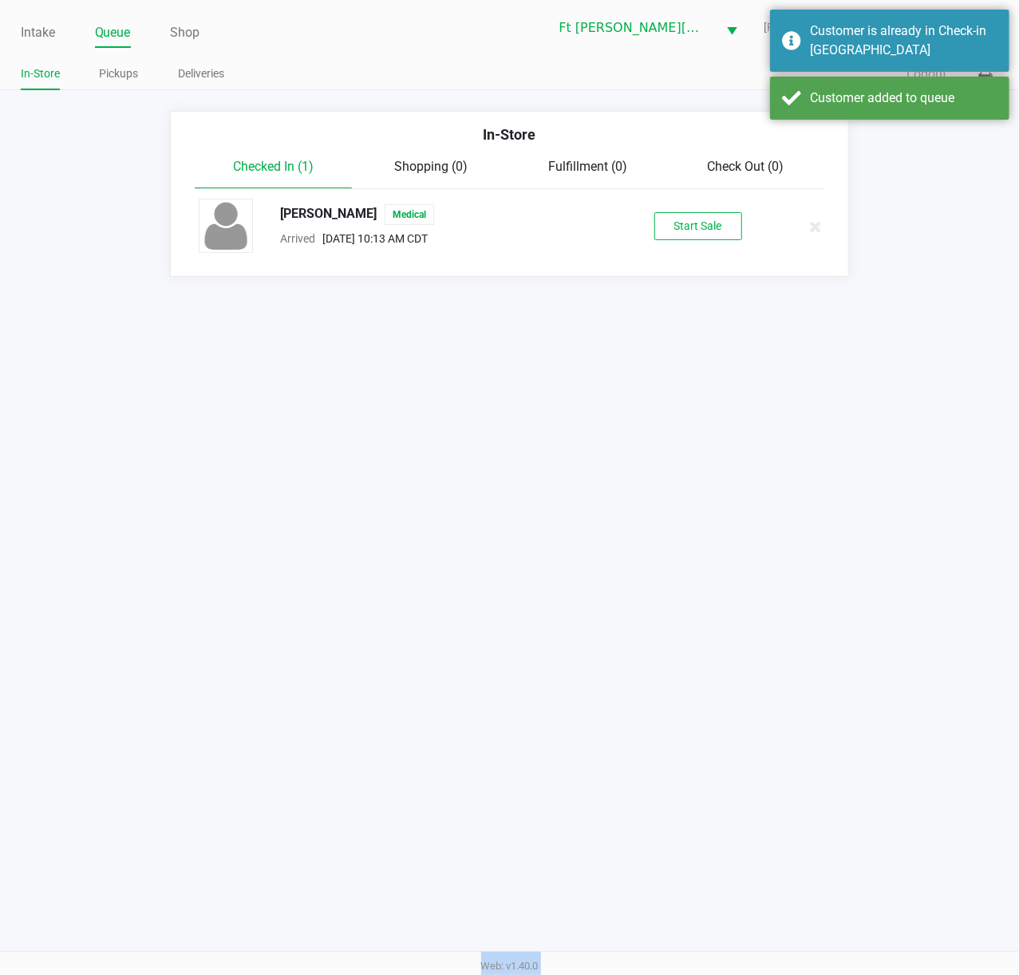
click at [917, 357] on div "Intake Queue Shop Ft Walton Beach WC WU-TANG-CLAN Stanley Harper In-Store Picku…" at bounding box center [509, 487] width 1019 height 975
click at [712, 223] on button "Start Sale" at bounding box center [698, 226] width 88 height 28
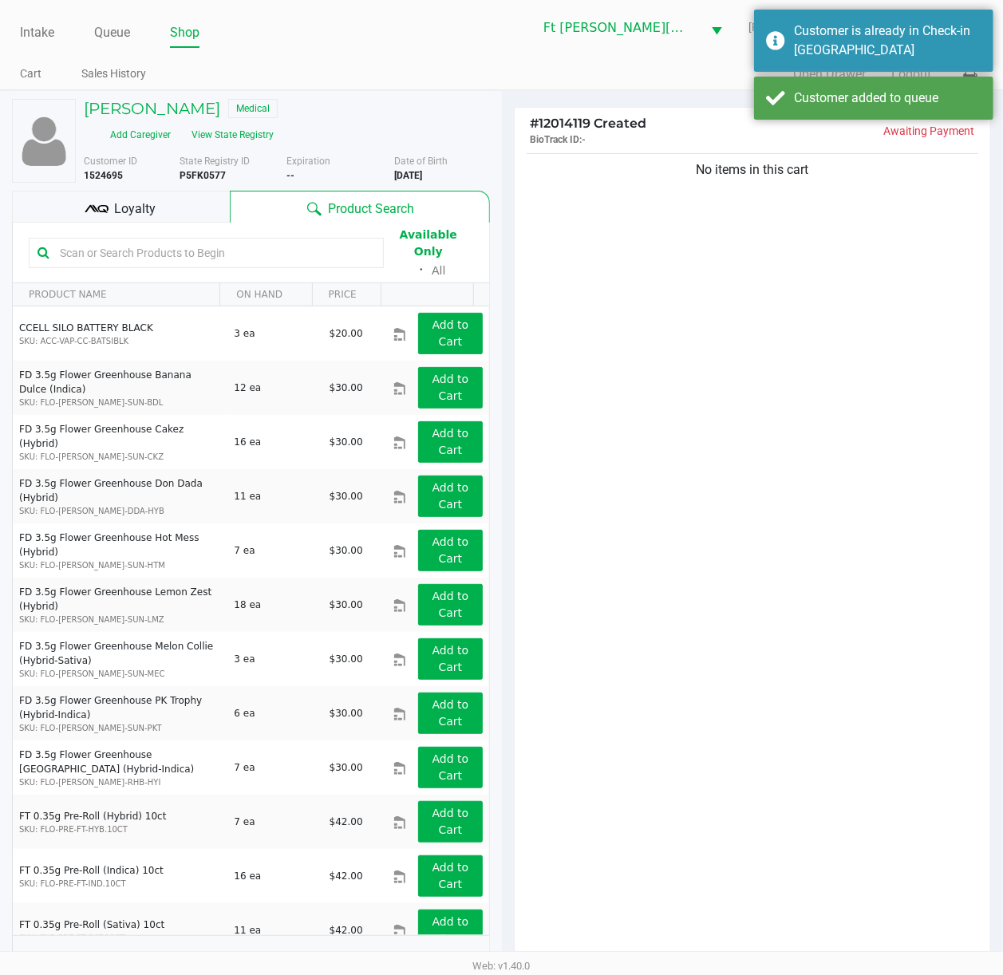
click at [220, 241] on input "text" at bounding box center [214, 253] width 322 height 24
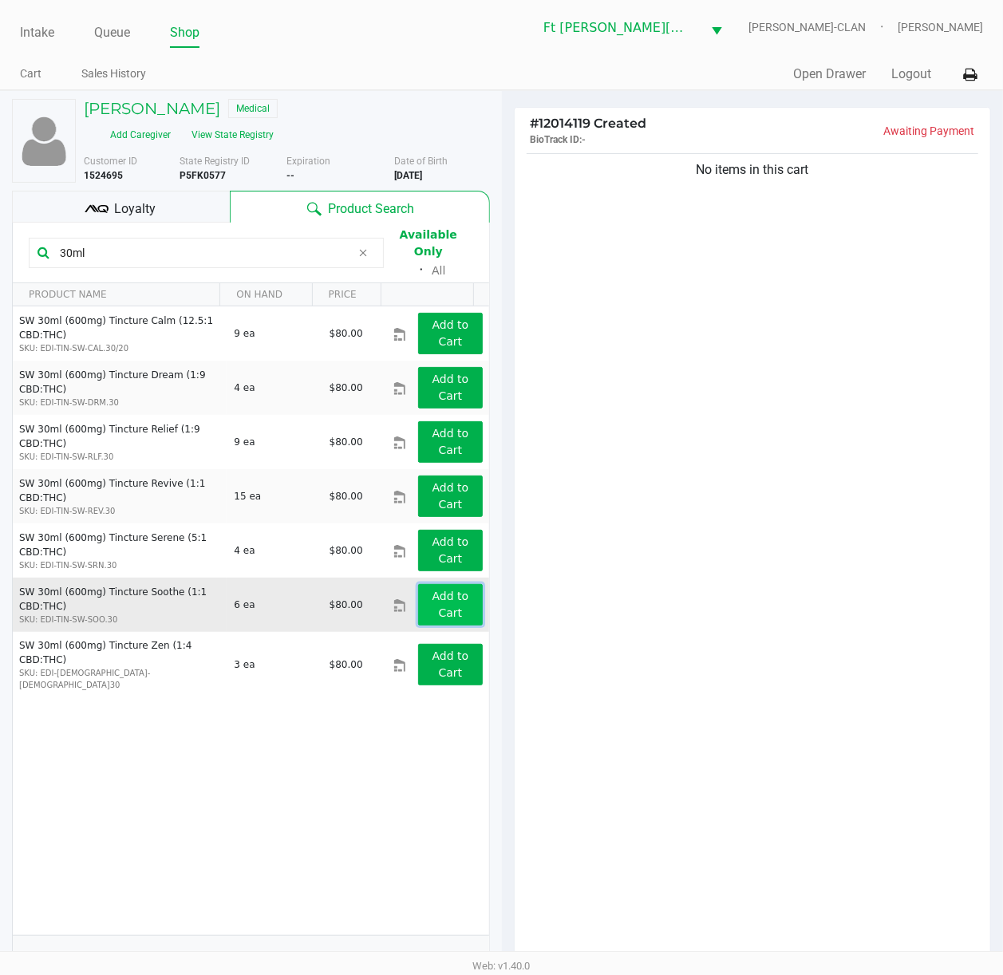
click at [423, 601] on button "Add to Cart" at bounding box center [450, 604] width 64 height 41
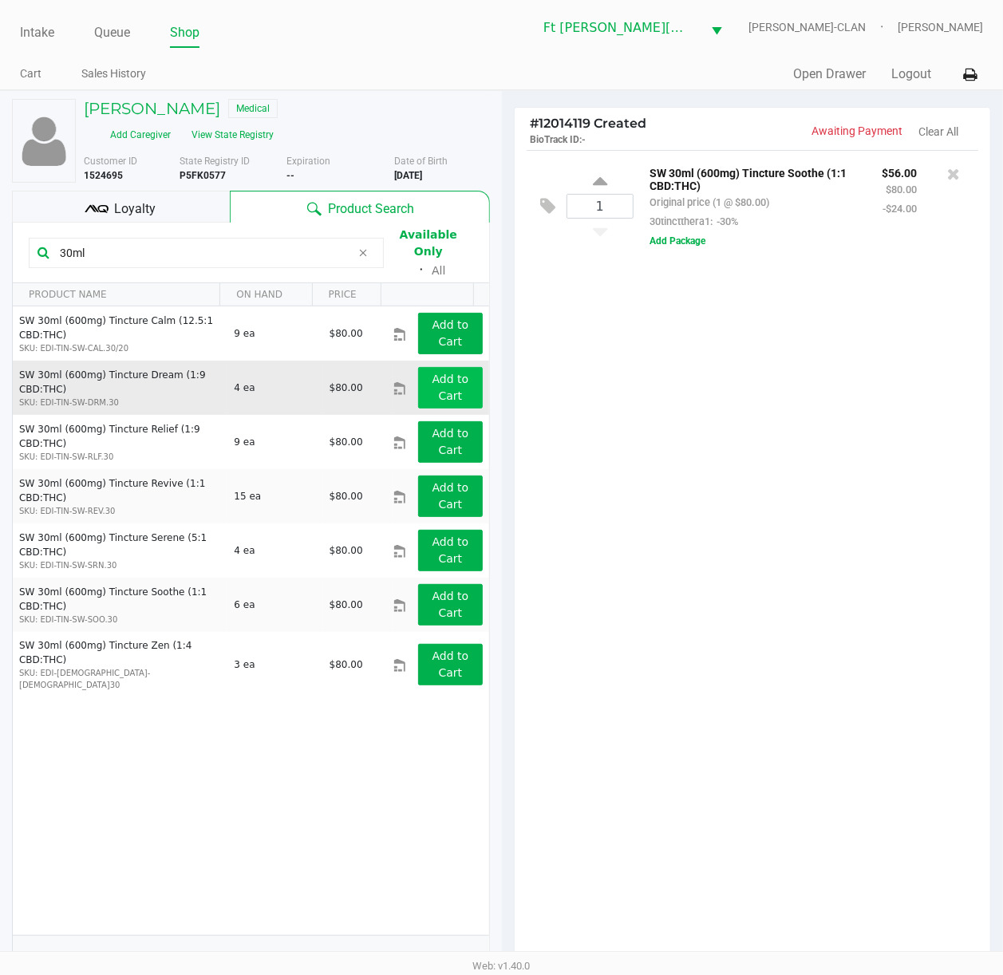
click at [432, 380] on app-button-loader "Add to Cart" at bounding box center [450, 388] width 37 height 30
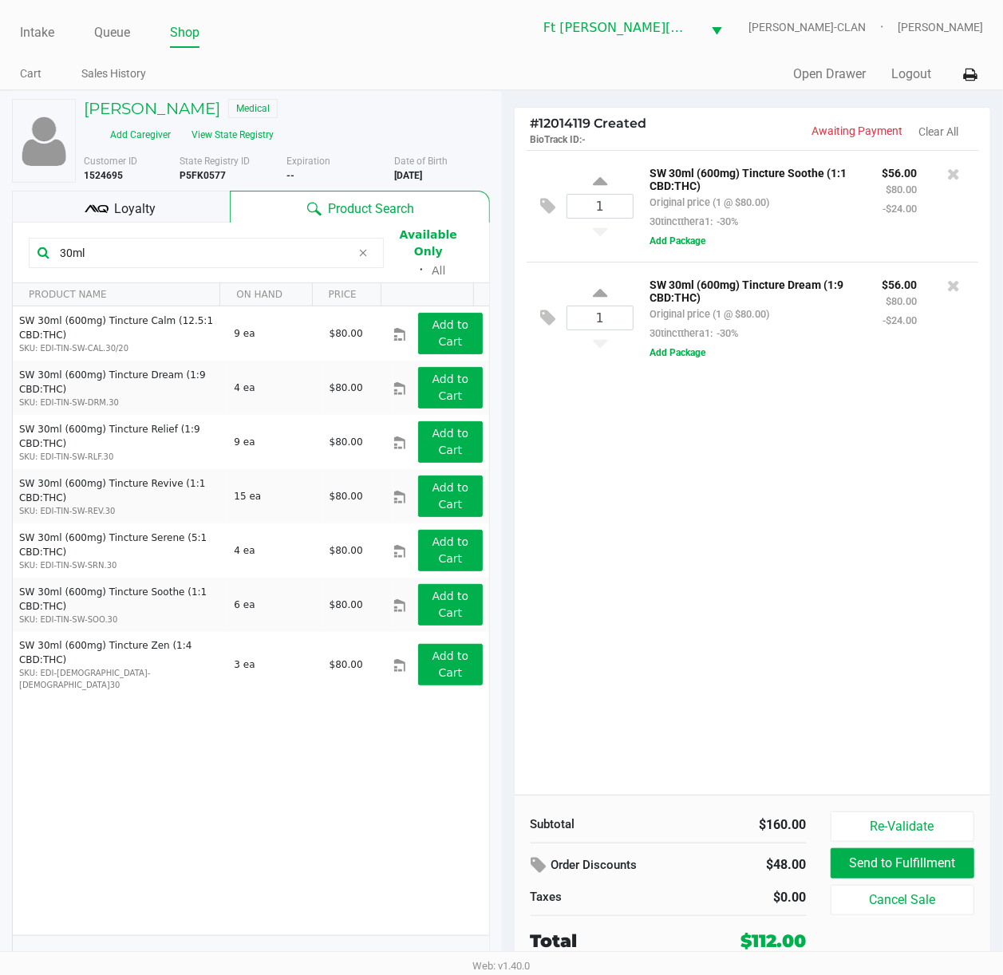
click at [176, 244] on input "30ml" at bounding box center [202, 253] width 298 height 24
click at [177, 244] on input "30ml" at bounding box center [202, 253] width 298 height 24
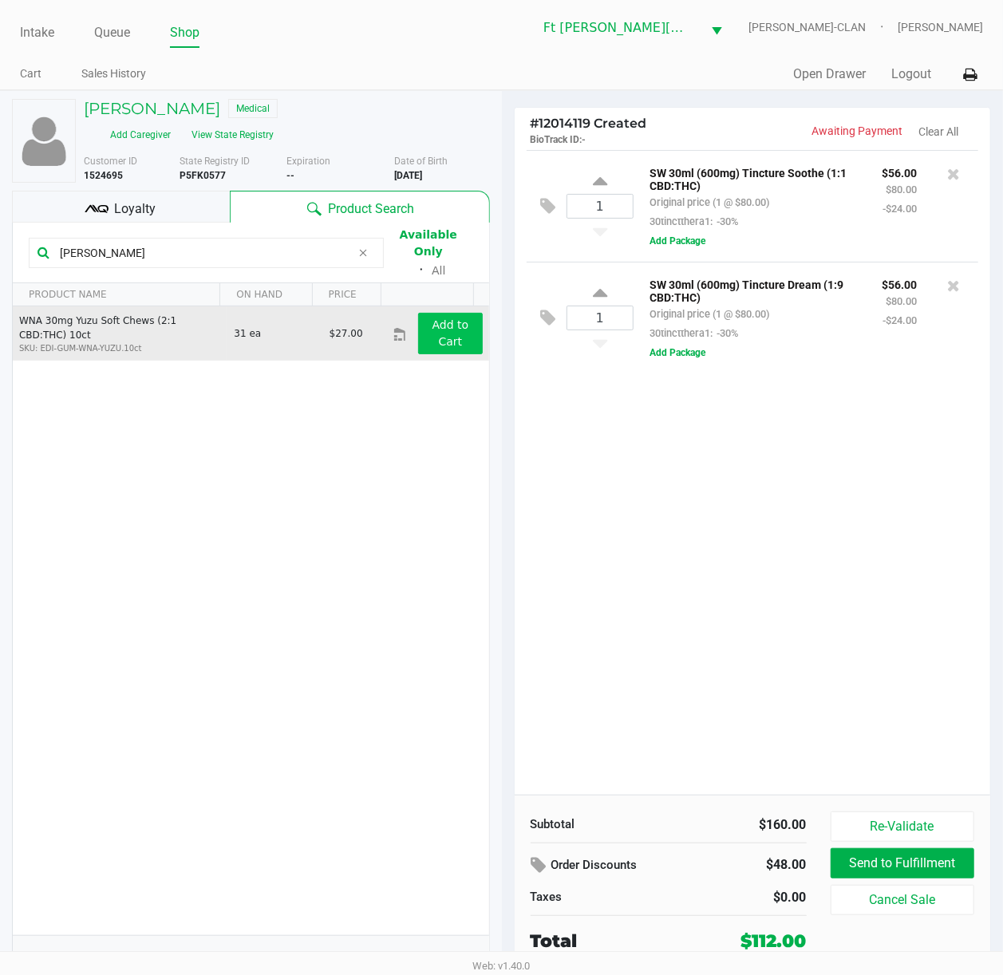
type input "yuz"
click at [437, 318] on app-button-loader "Add to Cart" at bounding box center [450, 333] width 37 height 30
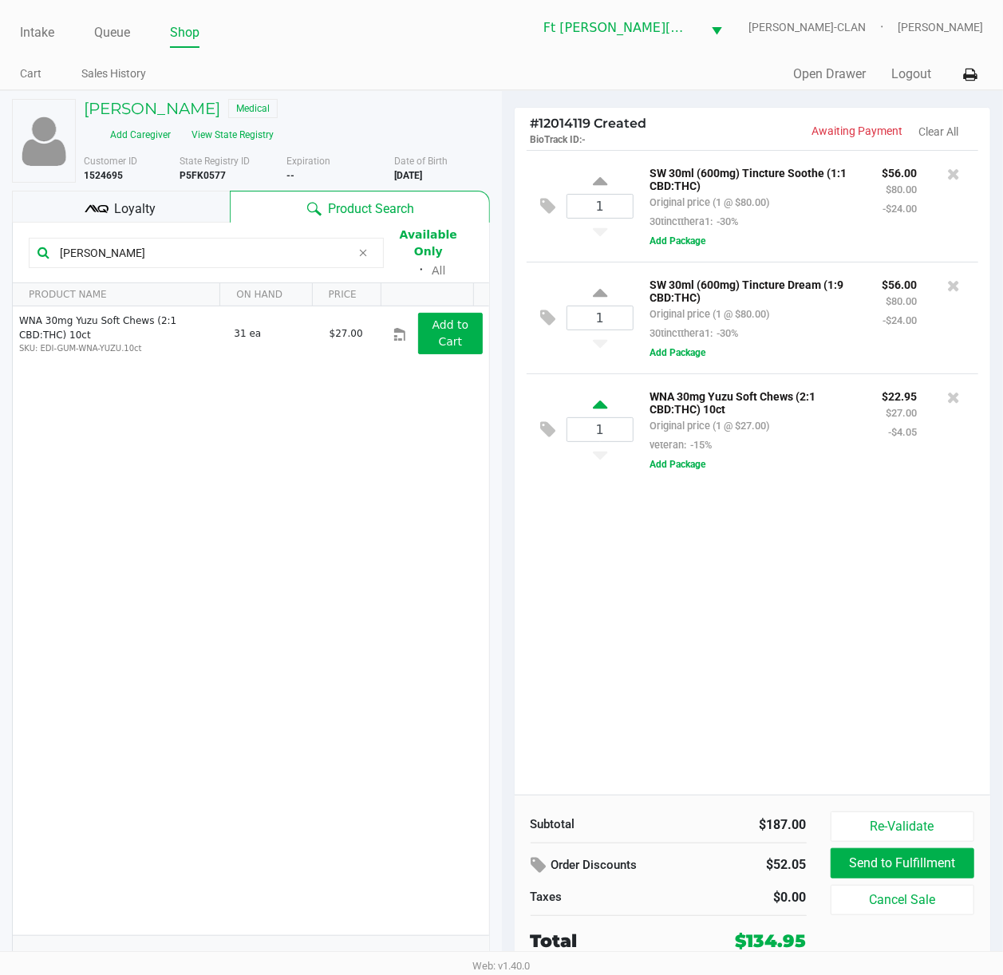
click at [600, 415] on icon at bounding box center [600, 407] width 14 height 20
type input "2"
drag, startPoint x: 140, startPoint y: 211, endPoint x: 208, endPoint y: 215, distance: 67.9
click at [140, 209] on span "Loyalty" at bounding box center [134, 208] width 41 height 19
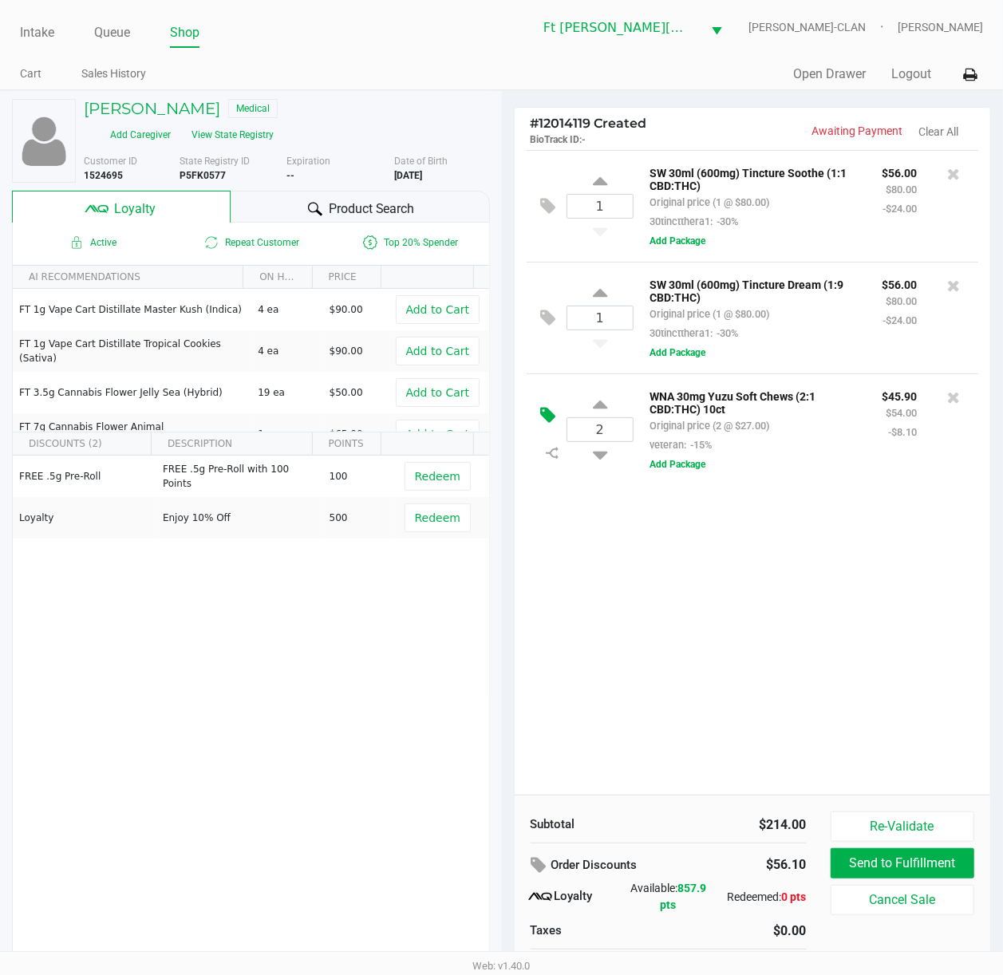
click at [549, 418] on icon at bounding box center [548, 415] width 15 height 18
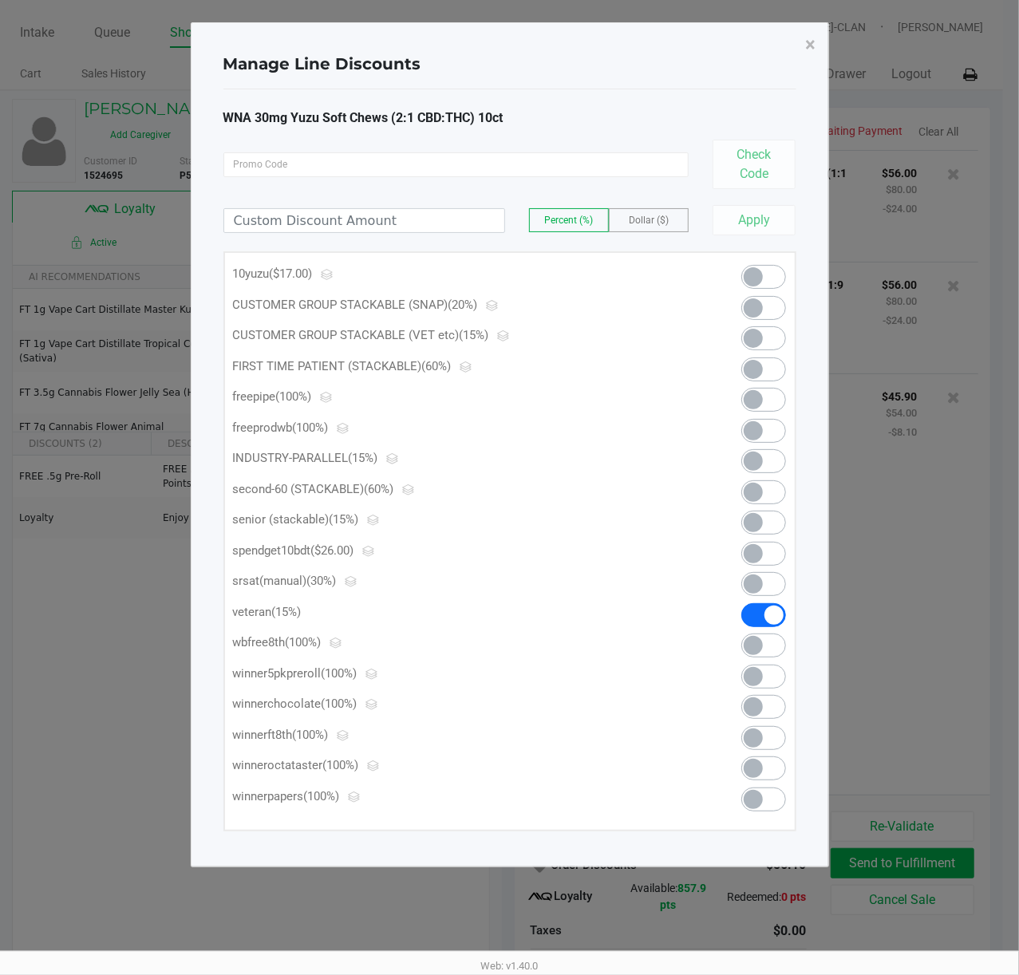
click at [774, 333] on span at bounding box center [763, 338] width 45 height 24
drag, startPoint x: 809, startPoint y: 40, endPoint x: 739, endPoint y: 180, distance: 156.3
click at [811, 40] on span "×" at bounding box center [811, 45] width 10 height 22
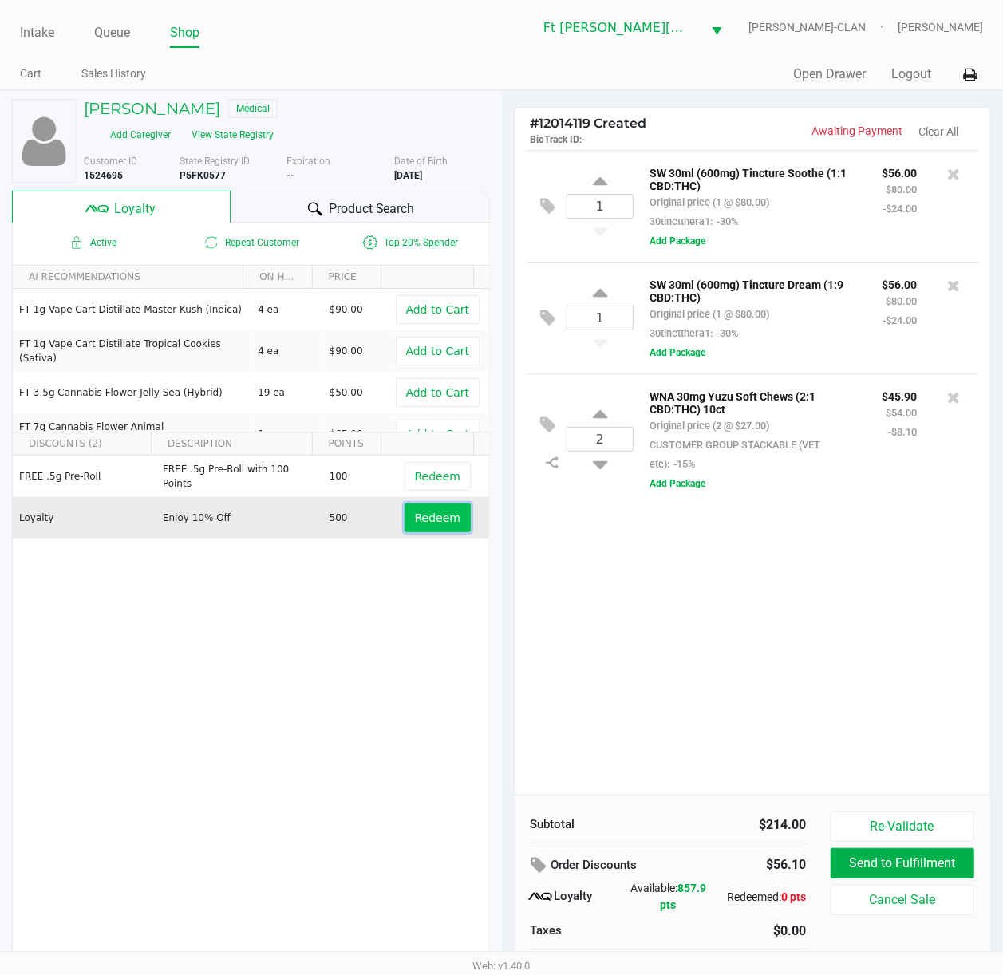
click at [424, 528] on button "Redeem" at bounding box center [438, 517] width 66 height 29
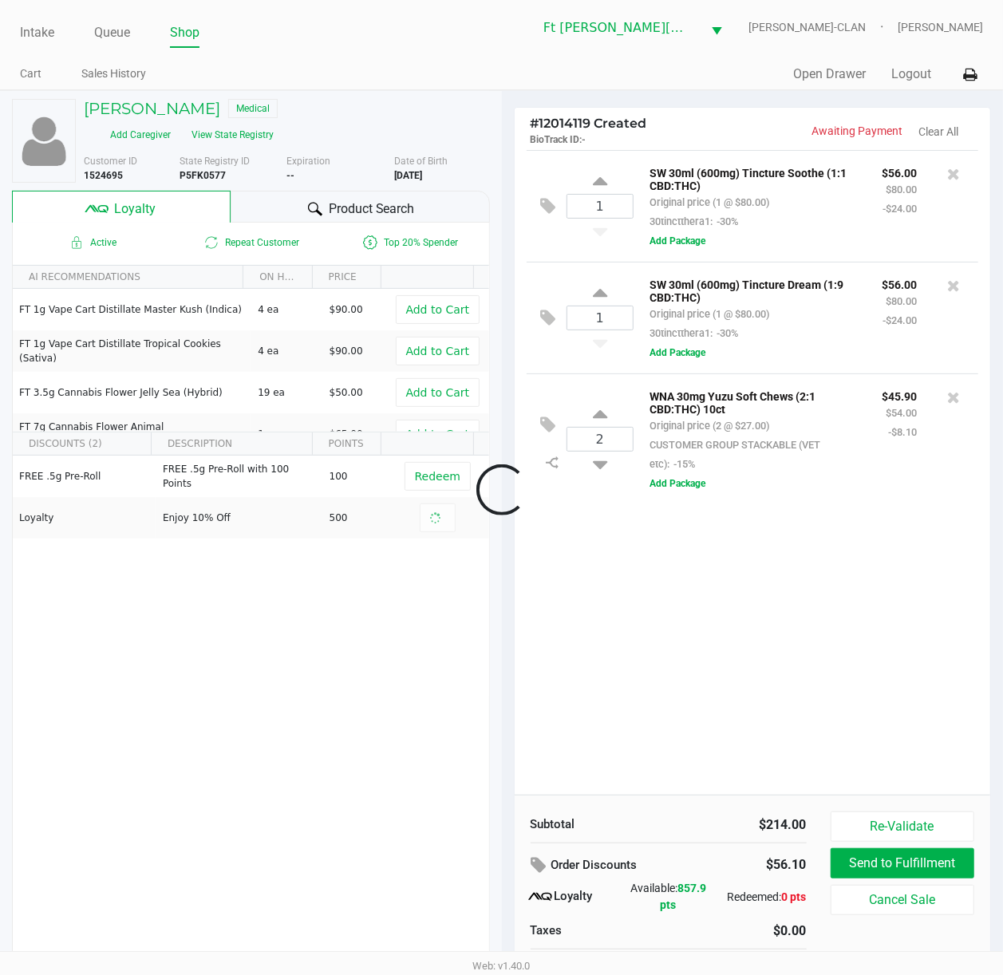
scroll to position [32, 0]
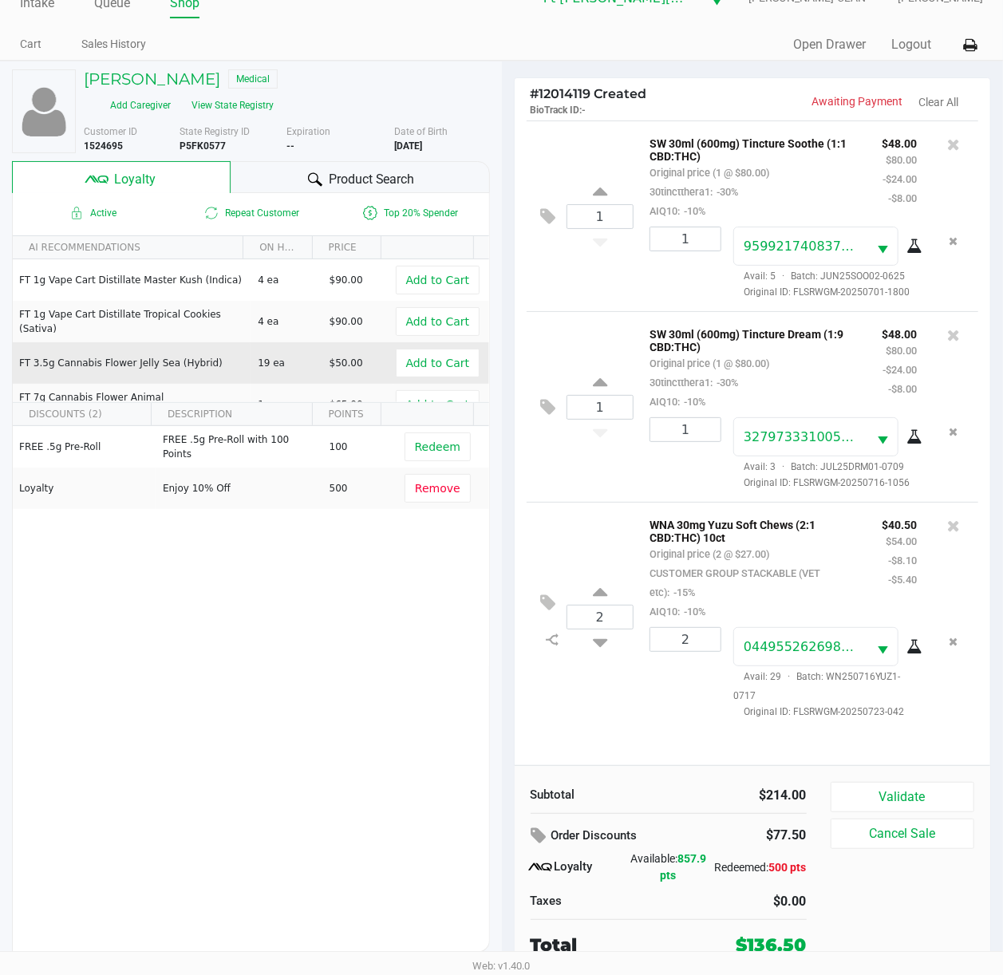
drag, startPoint x: 393, startPoint y: 338, endPoint x: 295, endPoint y: 345, distance: 98.3
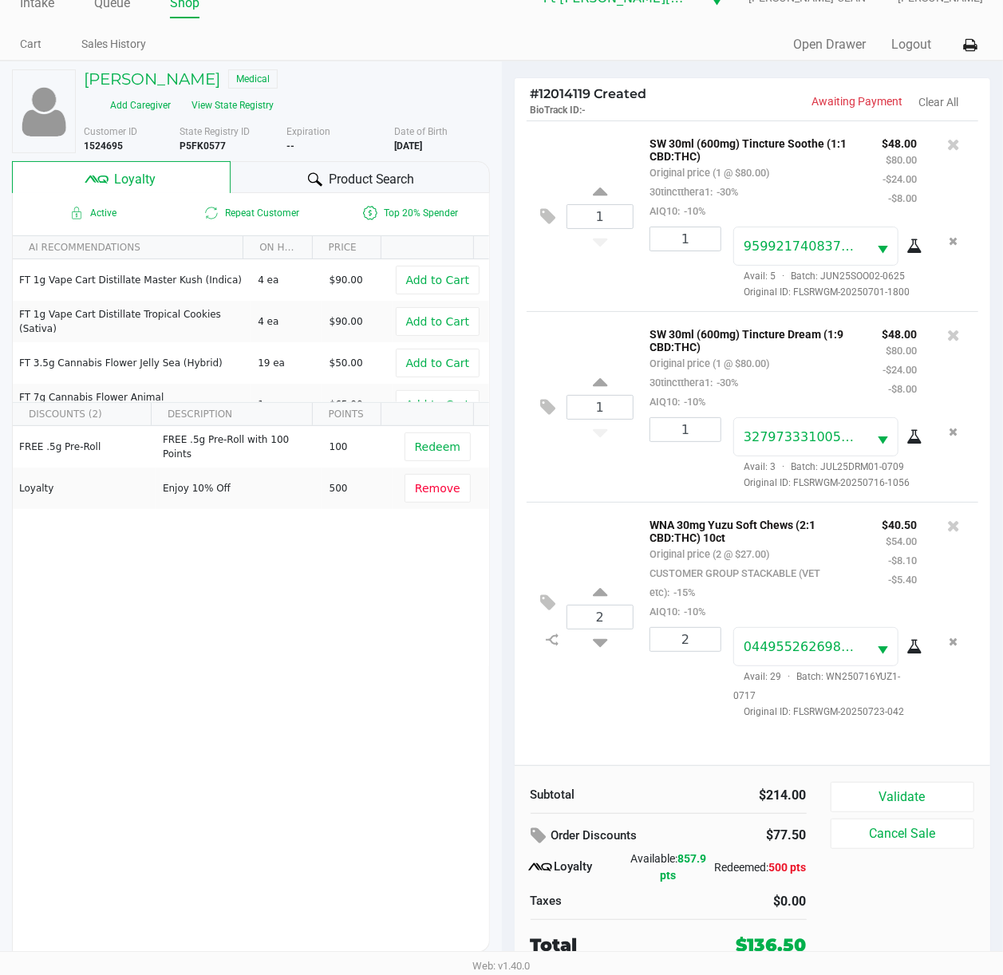
drag, startPoint x: 295, startPoint y: 345, endPoint x: 847, endPoint y: 744, distance: 681.6
click at [847, 732] on div "1 SW 30ml (600mg) Tincture Soothe (1:1 CBD:THC) Original price (1 @ $80.00) 30t…" at bounding box center [753, 442] width 476 height 645
click at [914, 732] on button "Validate" at bounding box center [903, 797] width 144 height 30
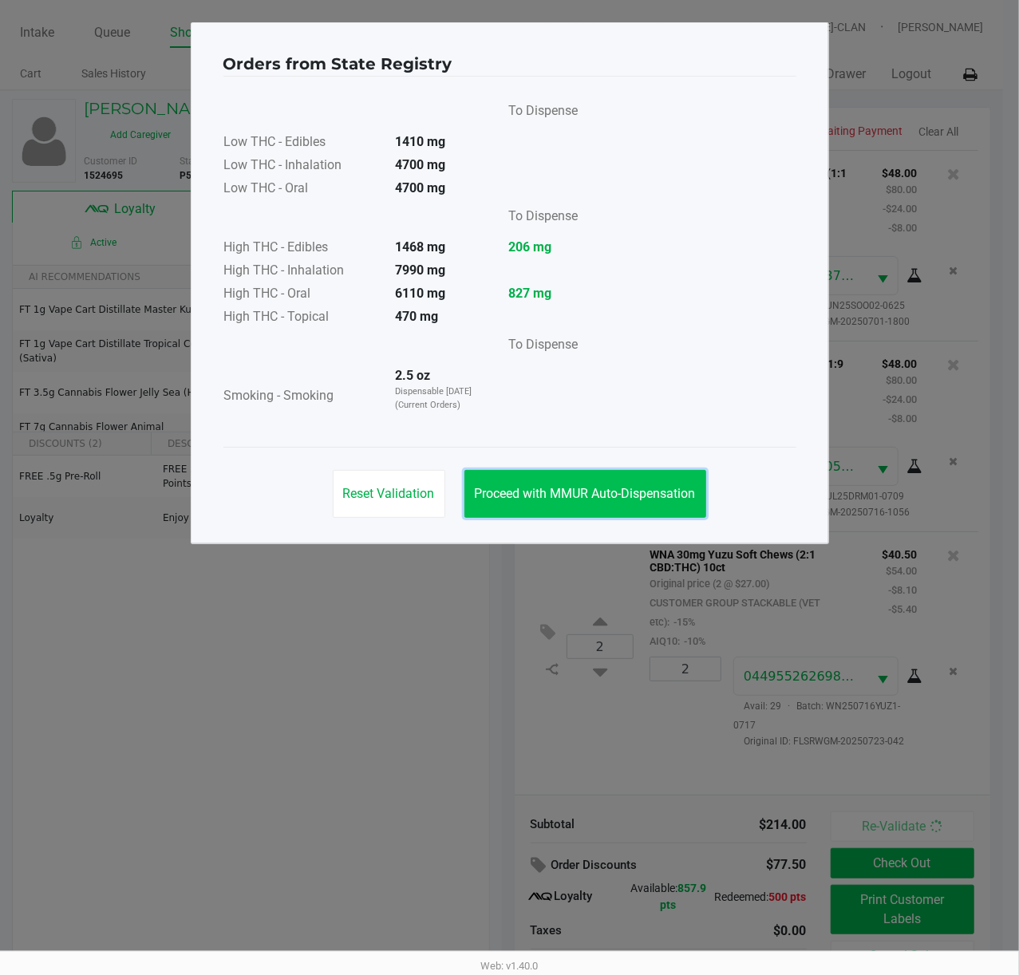
click at [636, 473] on button "Proceed with MMUR Auto-Dispensation" at bounding box center [585, 494] width 242 height 48
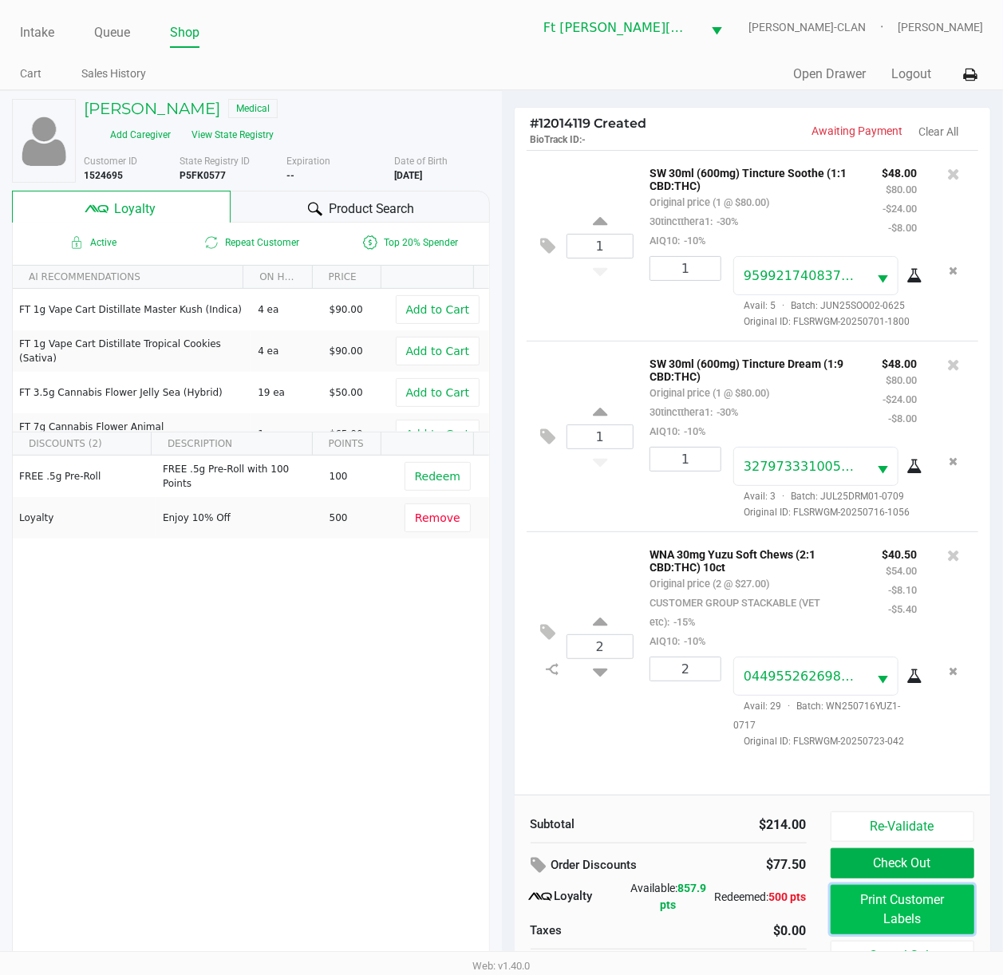
click at [898, 732] on button "Print Customer Labels" at bounding box center [903, 909] width 144 height 49
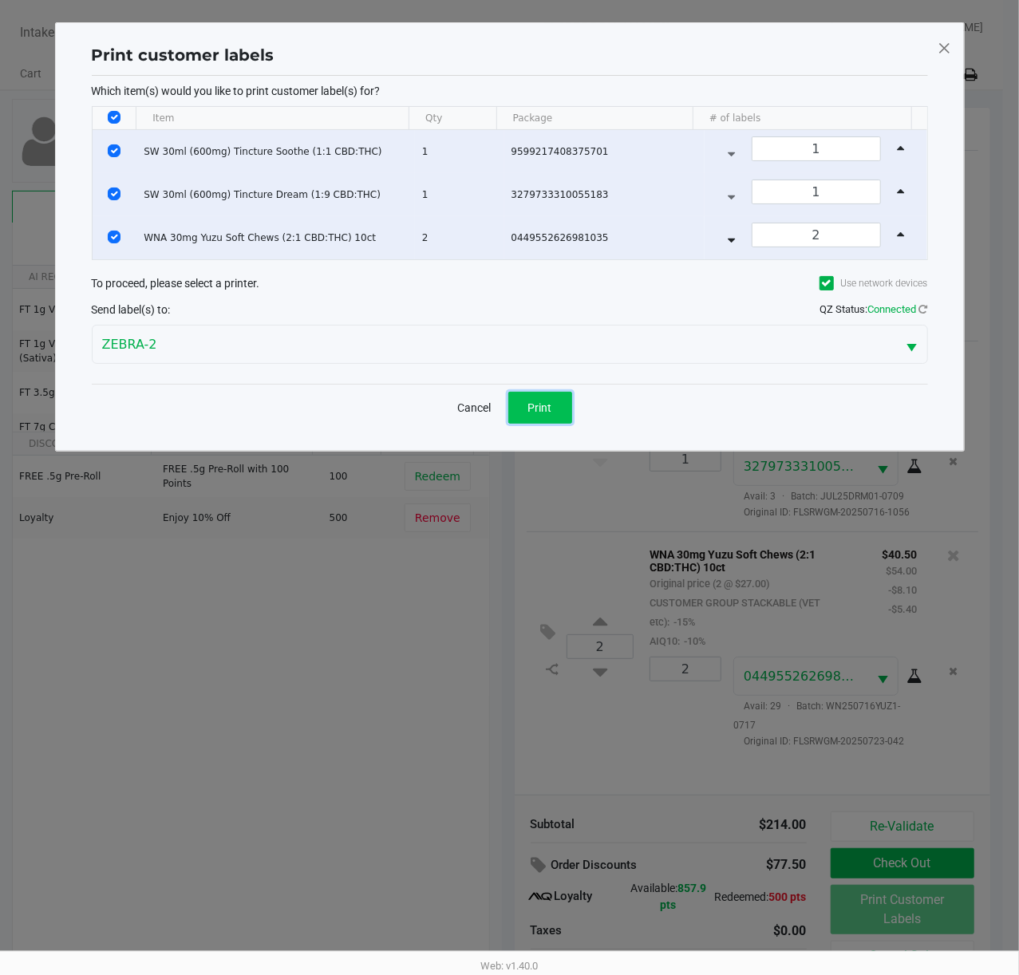
click at [547, 414] on span "Print" at bounding box center [540, 407] width 24 height 13
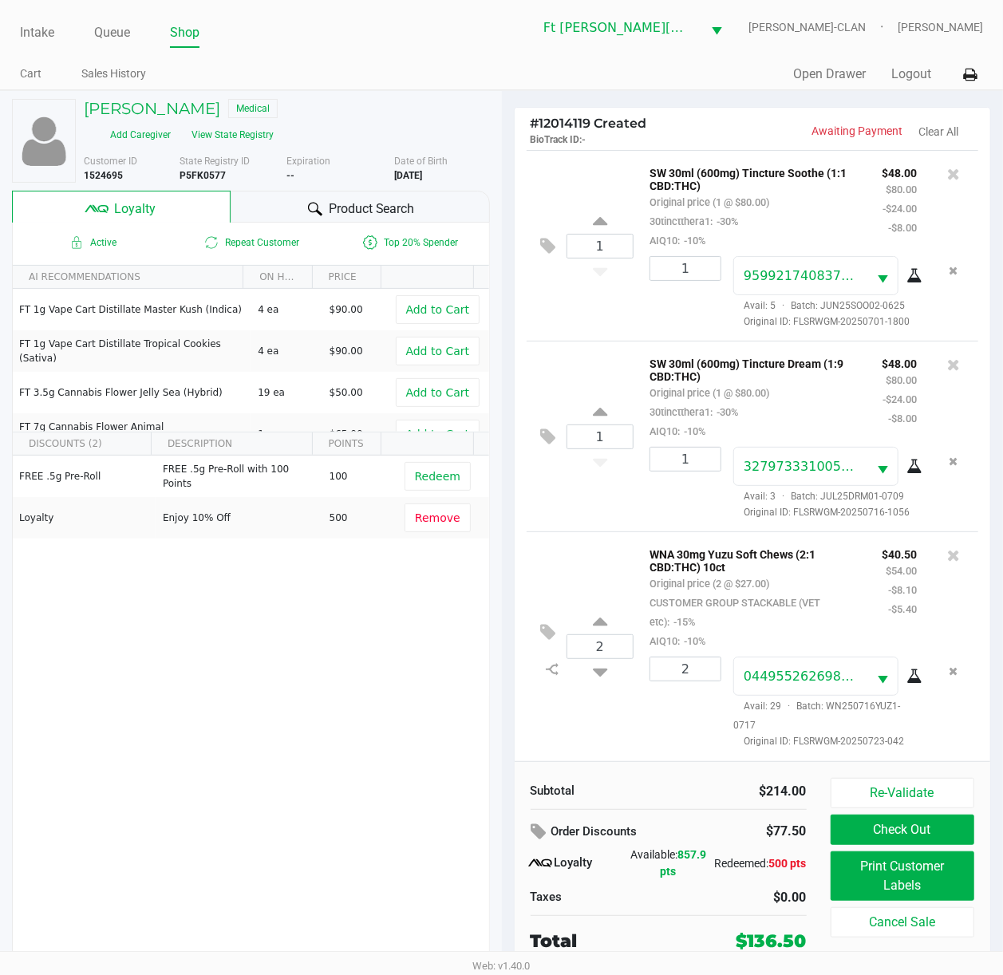
click at [939, 732] on button "Check Out" at bounding box center [903, 830] width 144 height 30
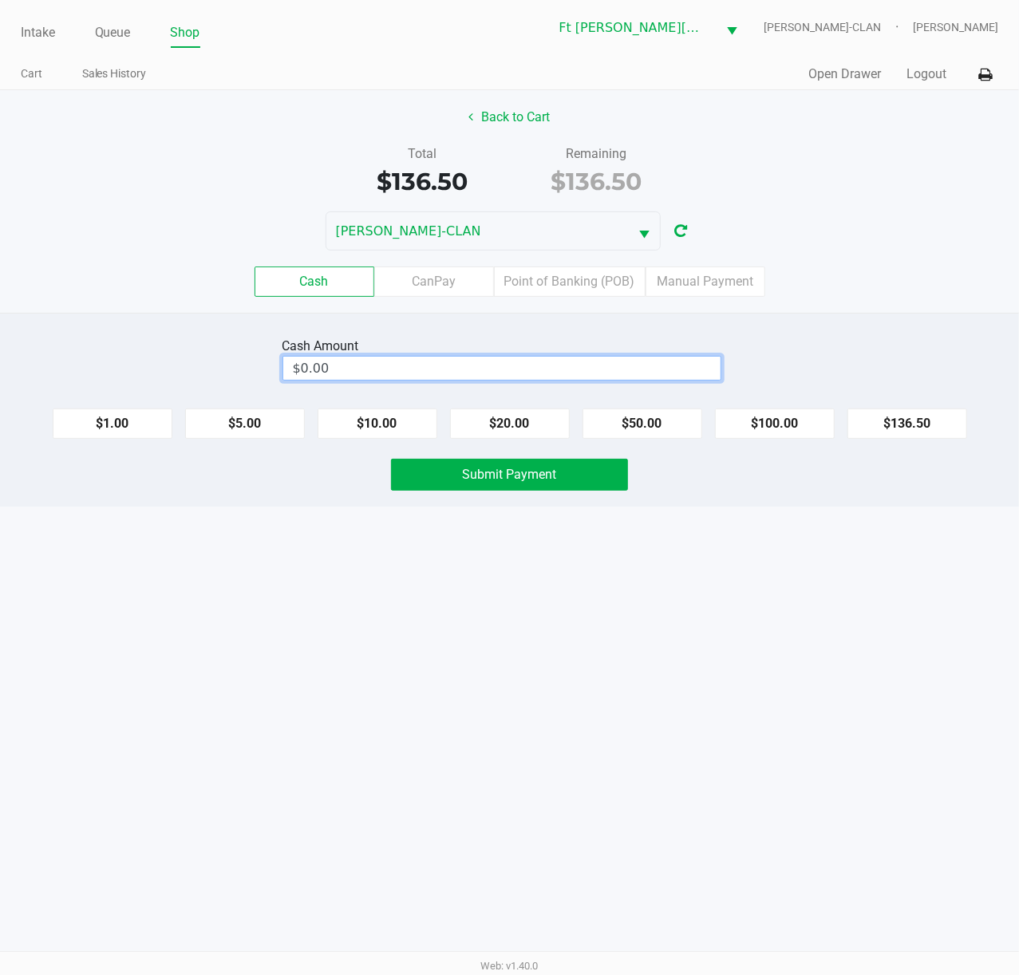
click at [495, 373] on input "$0.00" at bounding box center [501, 368] width 437 height 23
click at [540, 480] on span "Submit Payment" at bounding box center [510, 474] width 94 height 15
type input "$140.00"
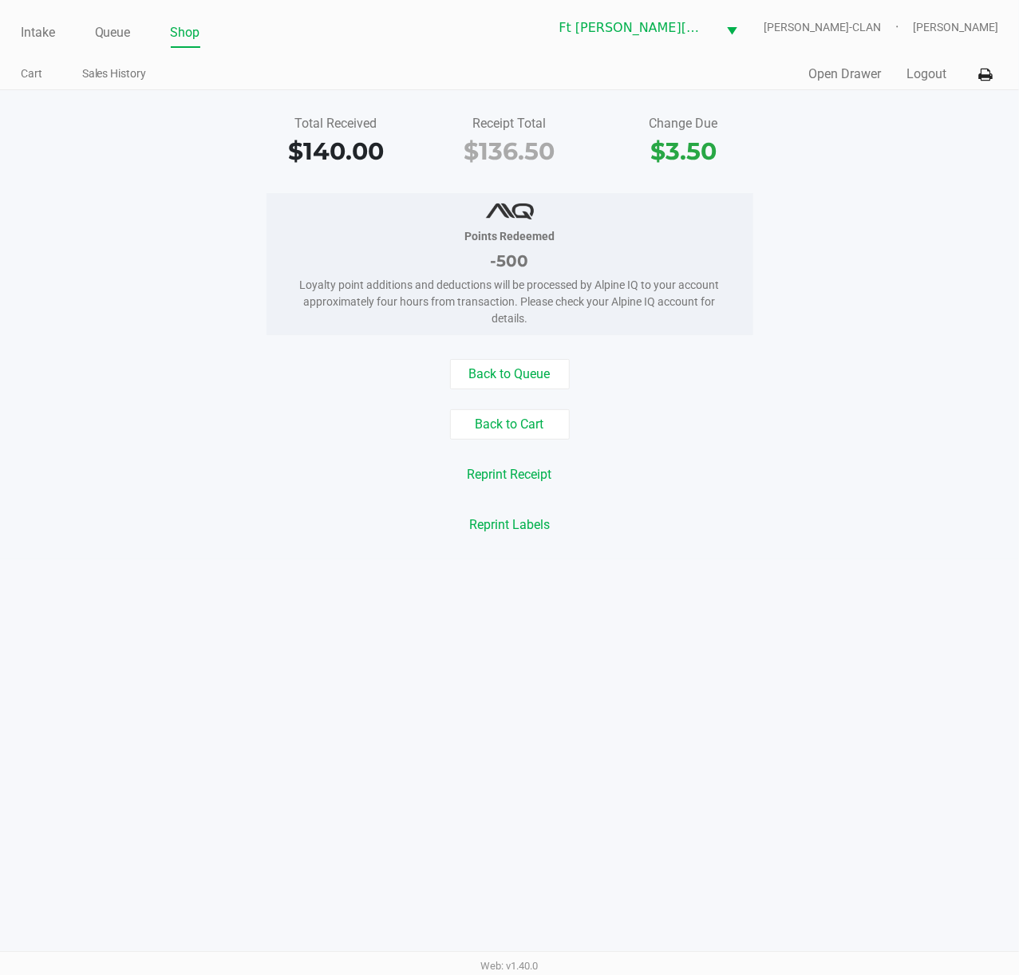
click at [195, 373] on div "Back to Queue" at bounding box center [509, 374] width 1043 height 30
click at [37, 34] on link "Intake" at bounding box center [38, 33] width 34 height 22
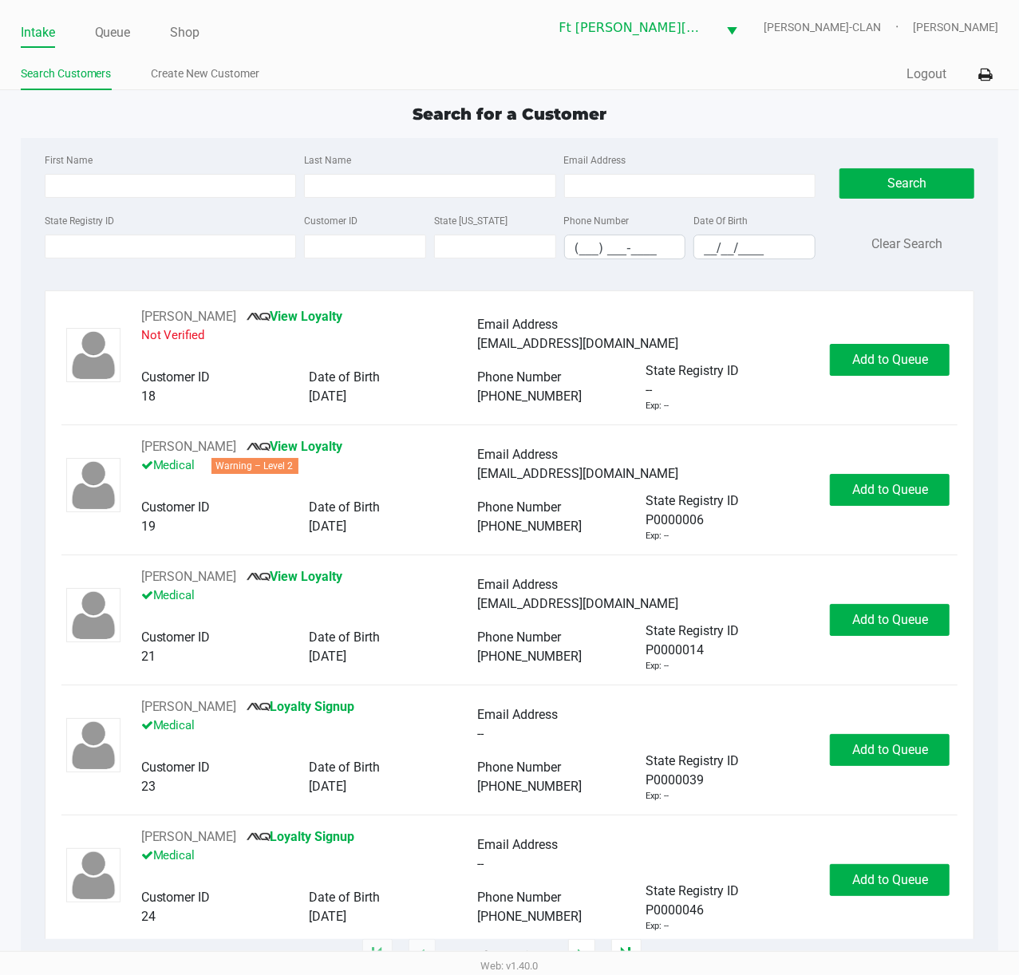
click at [211, 157] on div "First Name" at bounding box center [171, 174] width 260 height 48
click at [219, 237] on input "State Registry ID" at bounding box center [171, 247] width 252 height 24
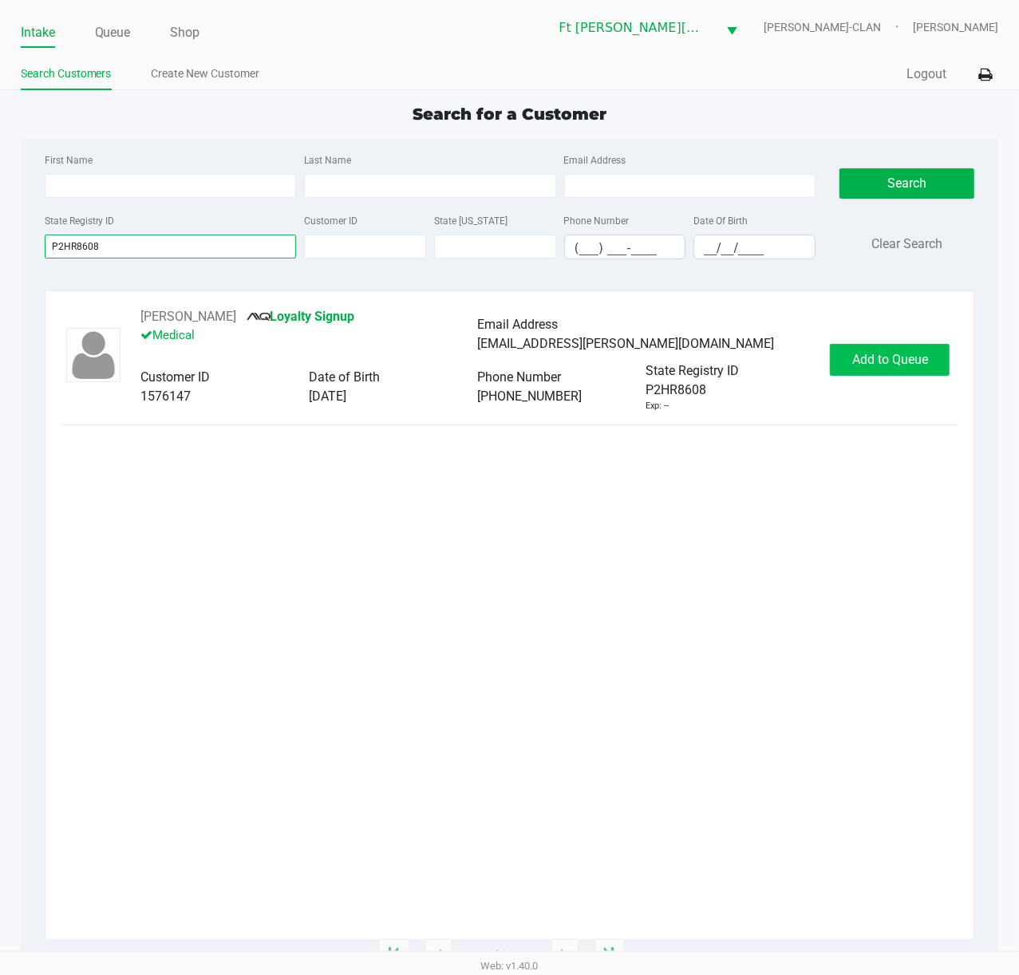
type input "P2HR8608"
click at [871, 361] on span "Add to Queue" at bounding box center [890, 359] width 76 height 15
click at [871, 361] on div "Add to Queue" at bounding box center [890, 360] width 120 height 32
click at [921, 372] on button "In Queue" at bounding box center [894, 360] width 112 height 32
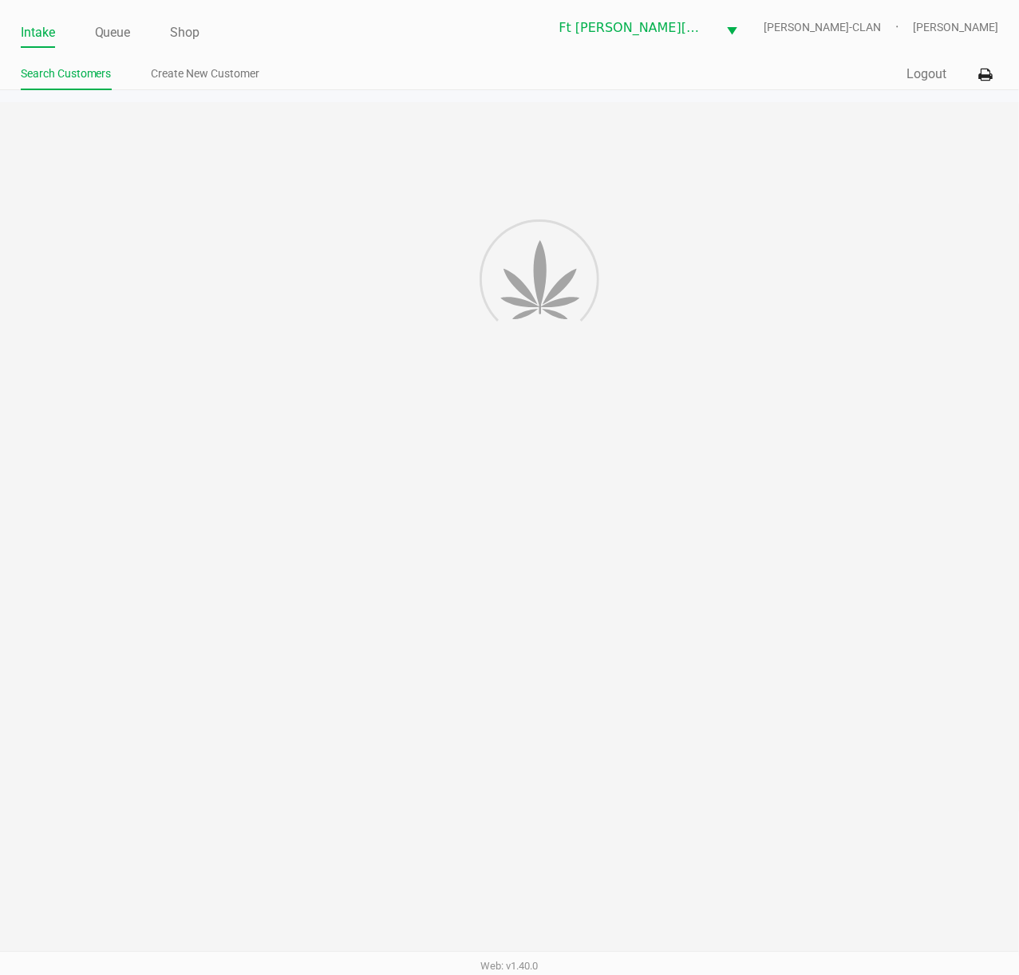
click at [919, 367] on div "Intake Queue Shop Ft Walton Beach WC WU-TANG-CLAN Stanley Harper Search Custome…" at bounding box center [509, 487] width 1019 height 975
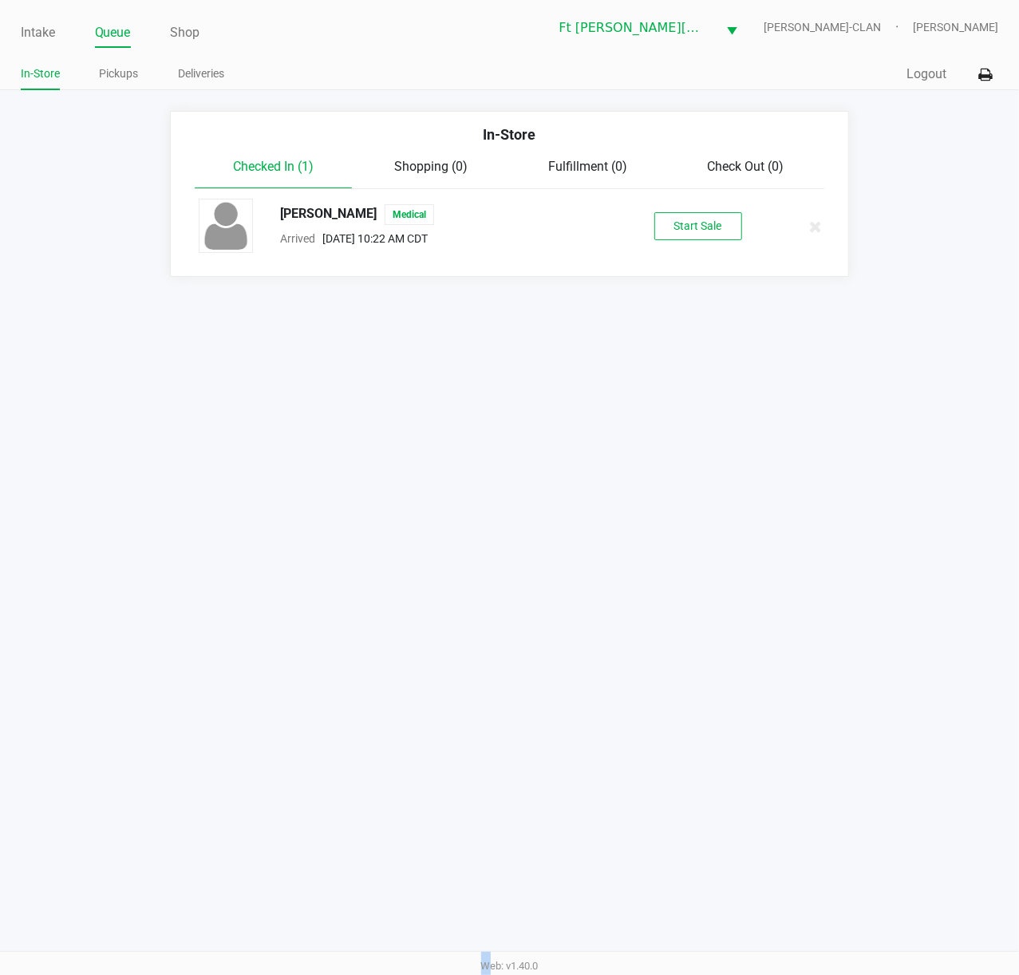
click at [919, 367] on div "Intake Queue Shop Ft Walton Beach WC WU-TANG-CLAN Stanley Harper In-Store Picku…" at bounding box center [509, 487] width 1019 height 975
click at [740, 217] on button "Start Sale" at bounding box center [698, 226] width 88 height 28
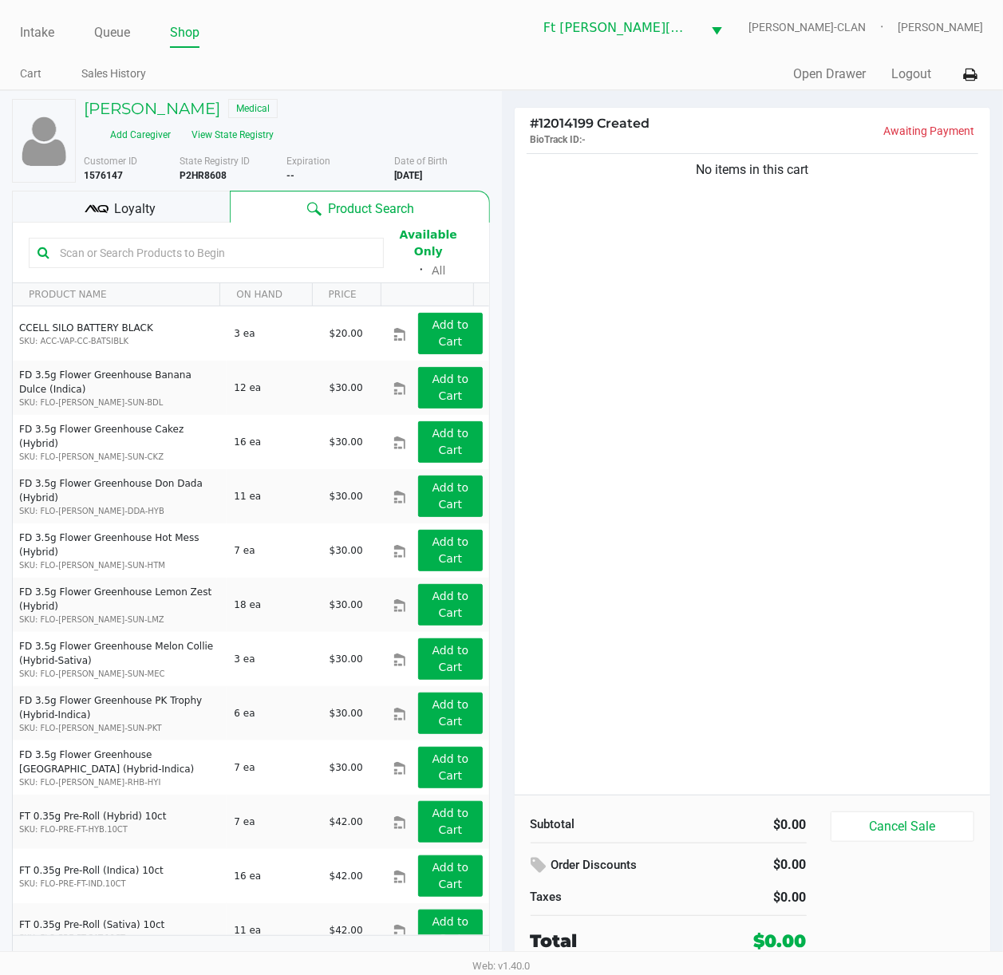
click at [169, 247] on input "text" at bounding box center [214, 253] width 322 height 24
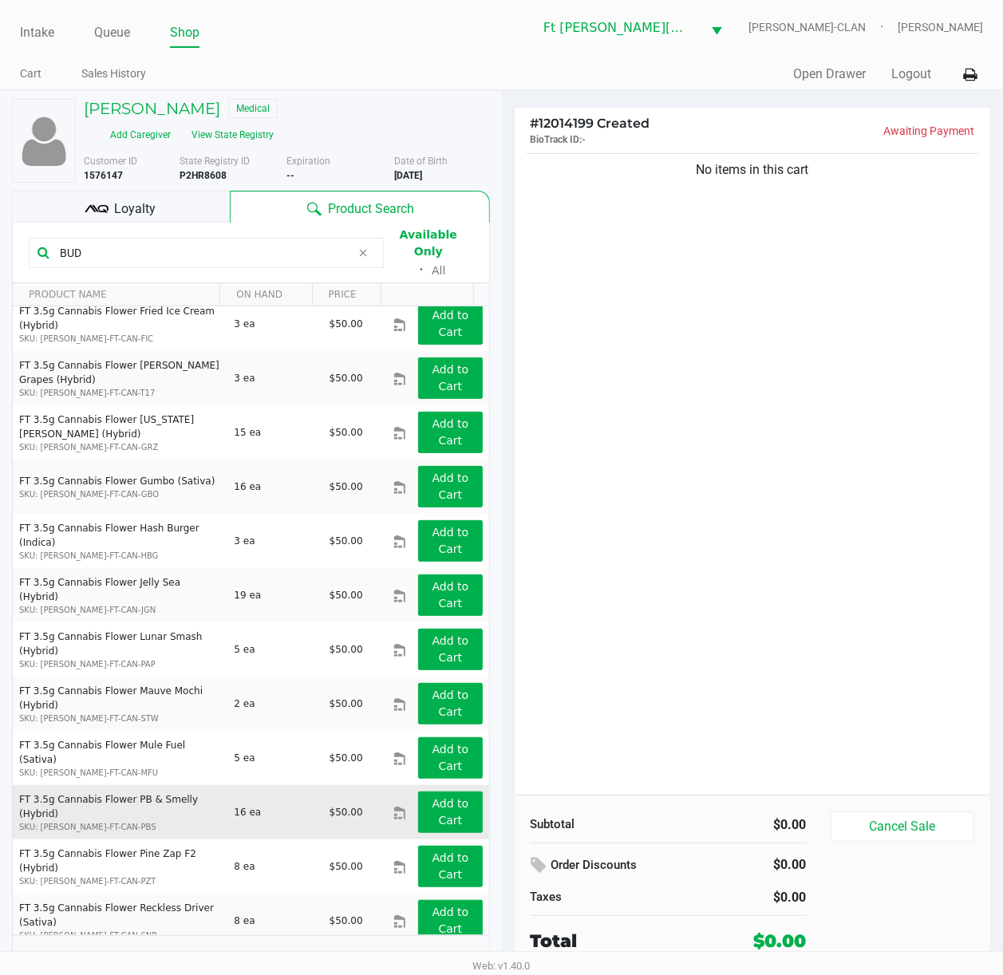
scroll to position [1000, 0]
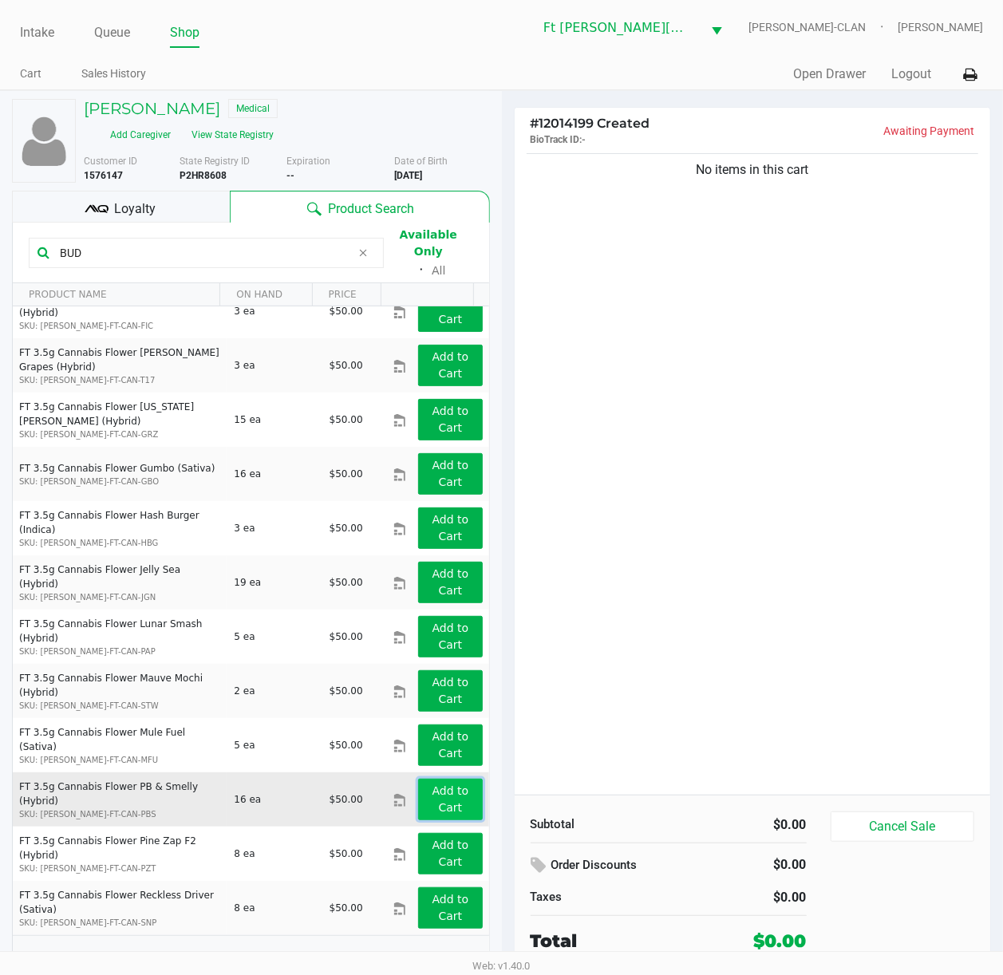
click at [437, 732] on app-button-loader "Add to Cart" at bounding box center [450, 799] width 37 height 30
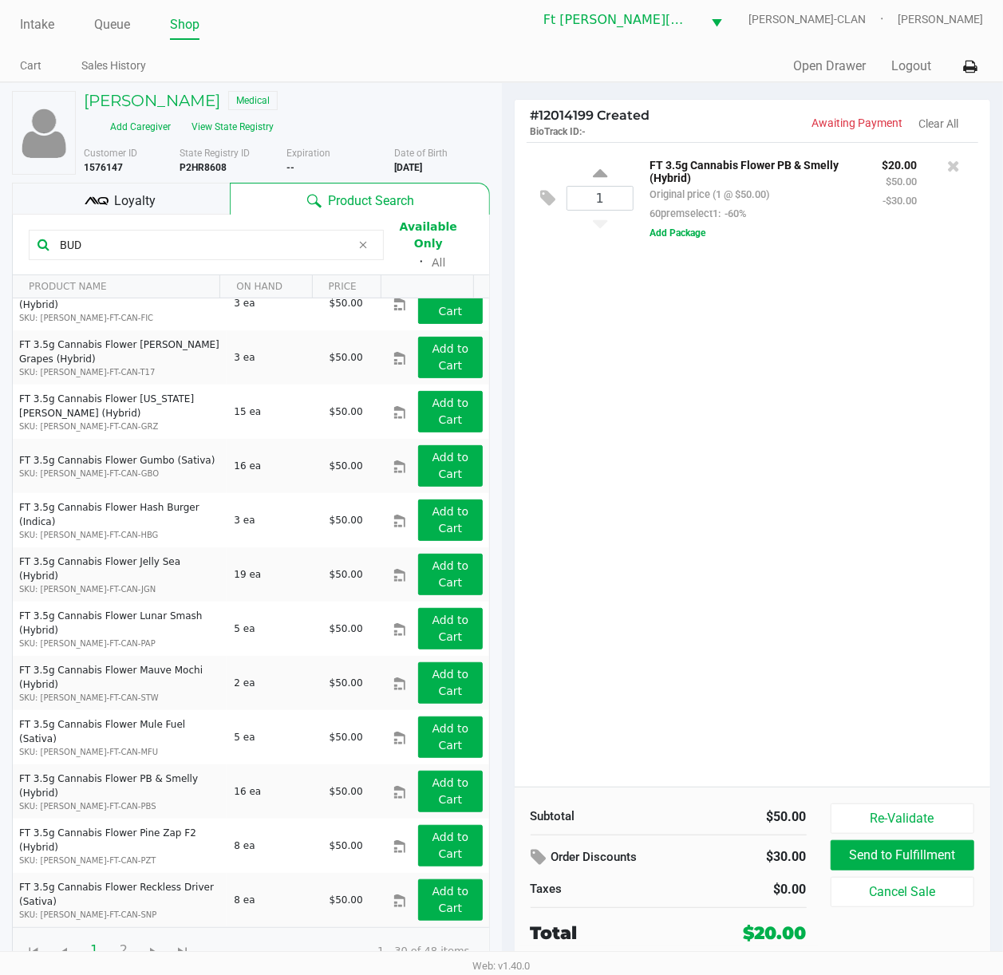
scroll to position [16, 0]
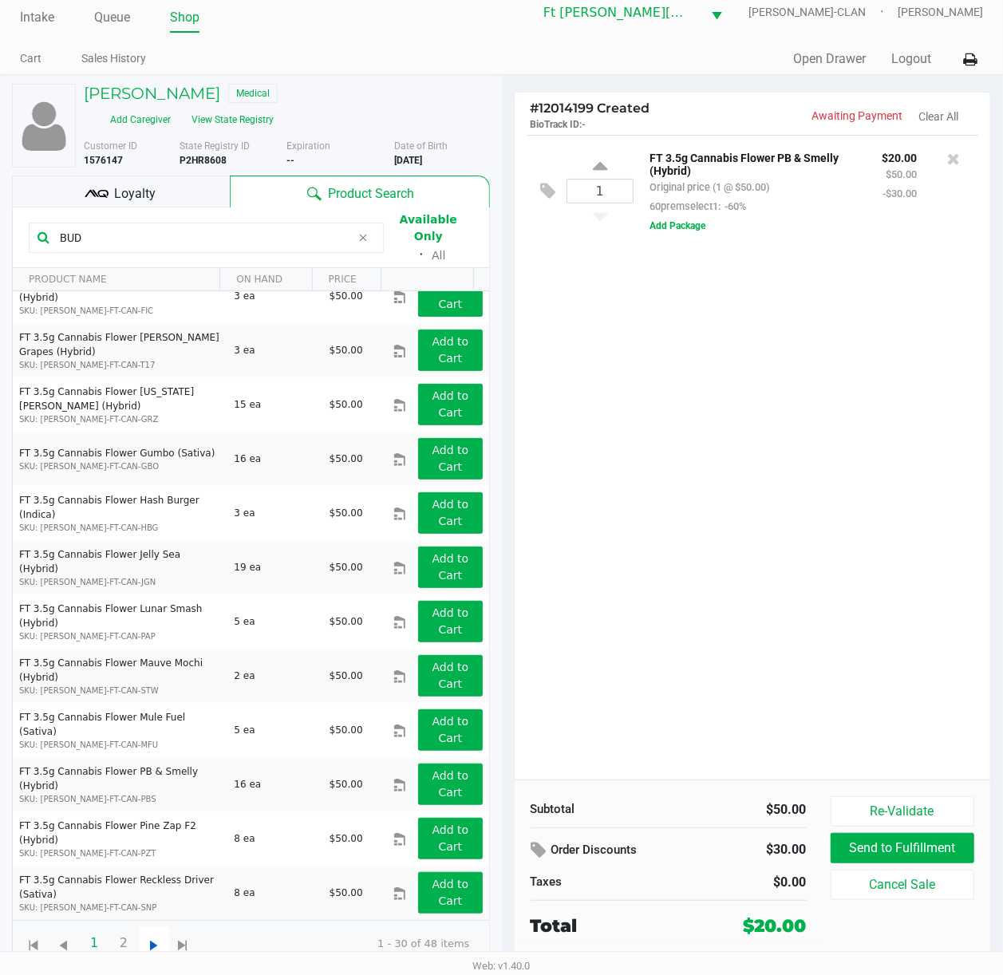
click at [157, 732] on span "Go to the next page" at bounding box center [154, 946] width 20 height 20
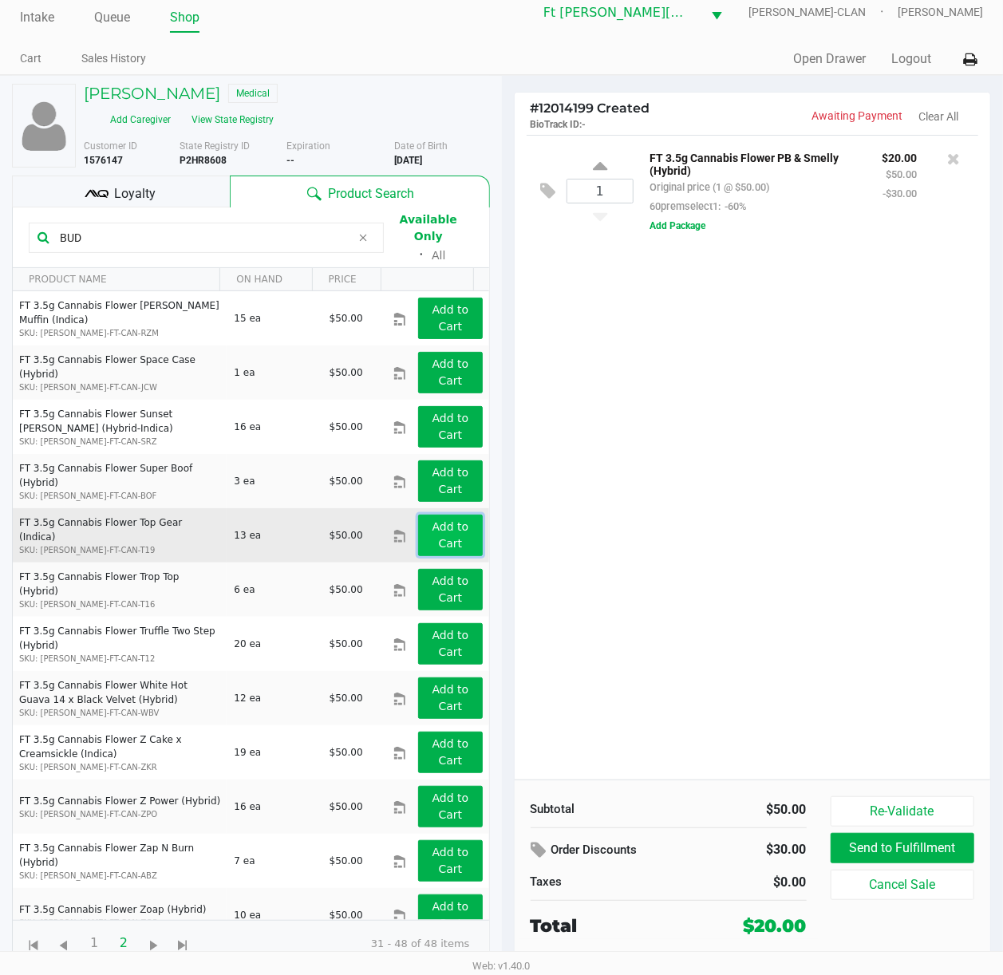
click at [442, 539] on app-button-loader "Add to Cart" at bounding box center [450, 535] width 37 height 30
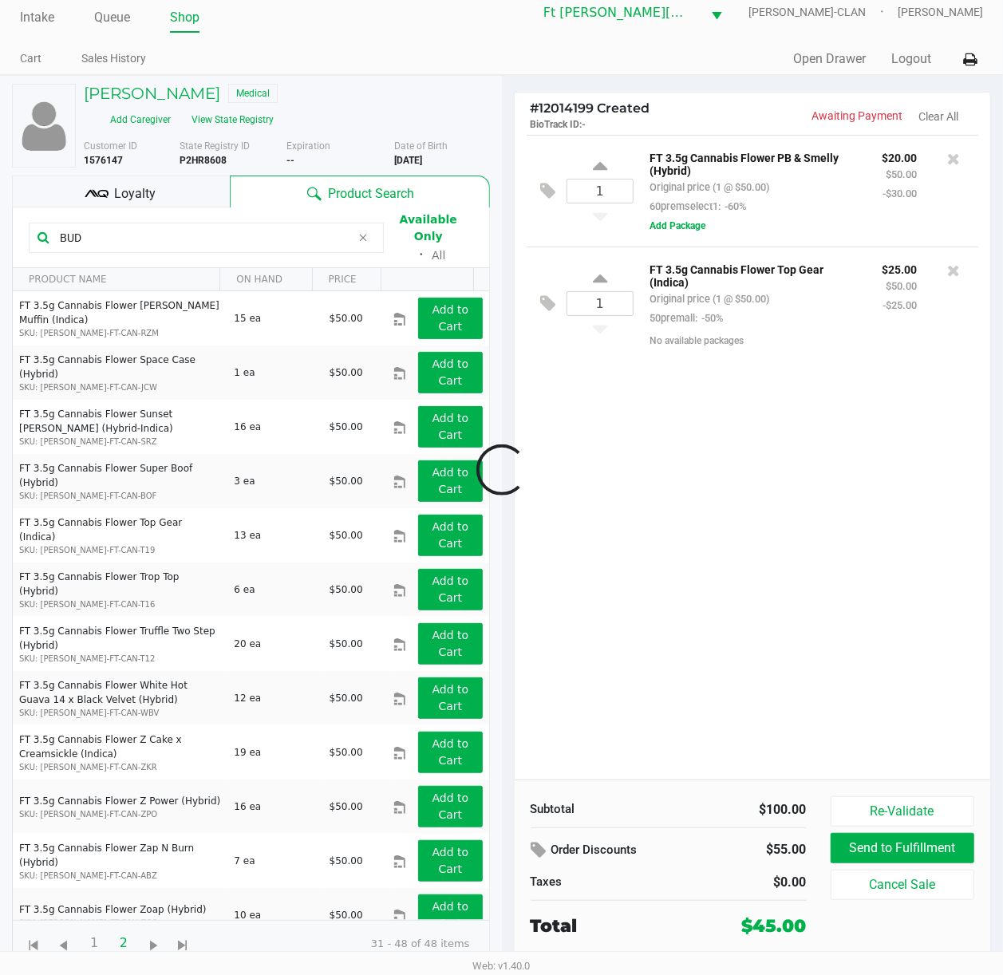
click at [247, 235] on input "BUD" at bounding box center [202, 238] width 298 height 24
click at [246, 230] on input "BUD" at bounding box center [202, 238] width 298 height 24
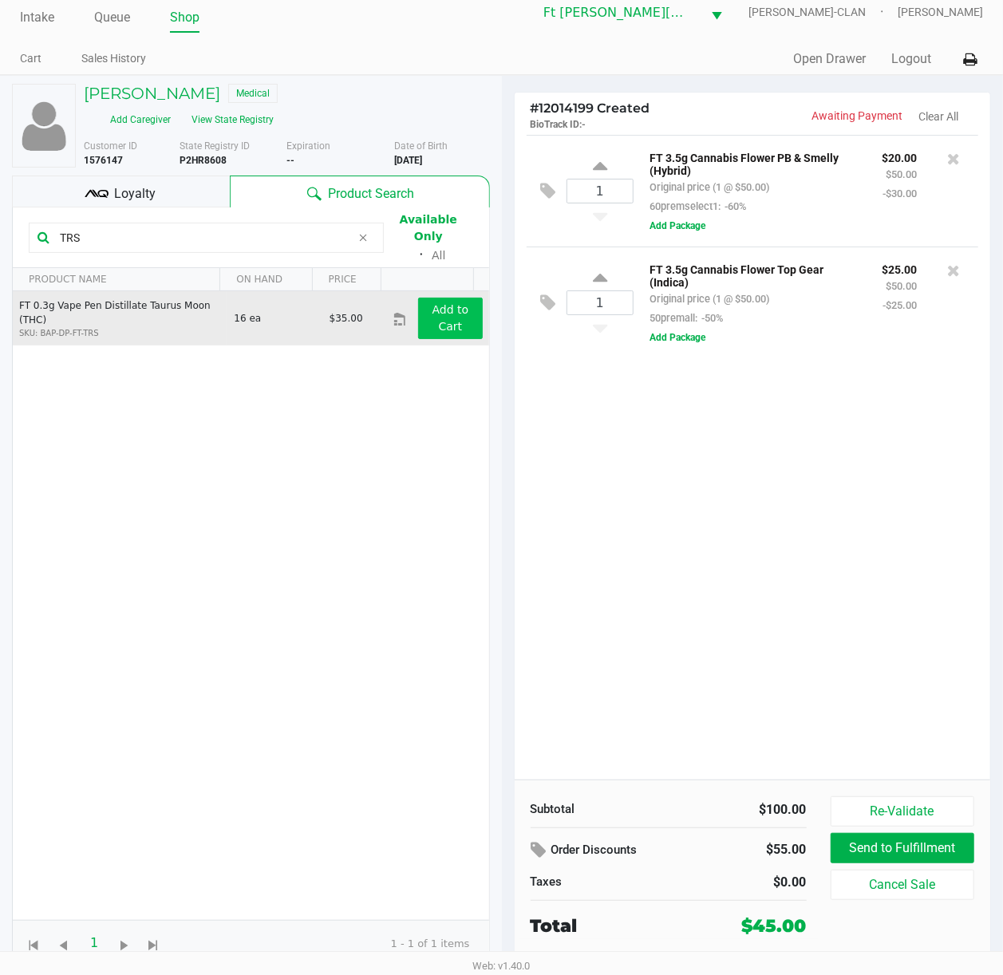
type input "TRS"
click at [444, 304] on app-button-loader "Add to Cart" at bounding box center [450, 318] width 37 height 30
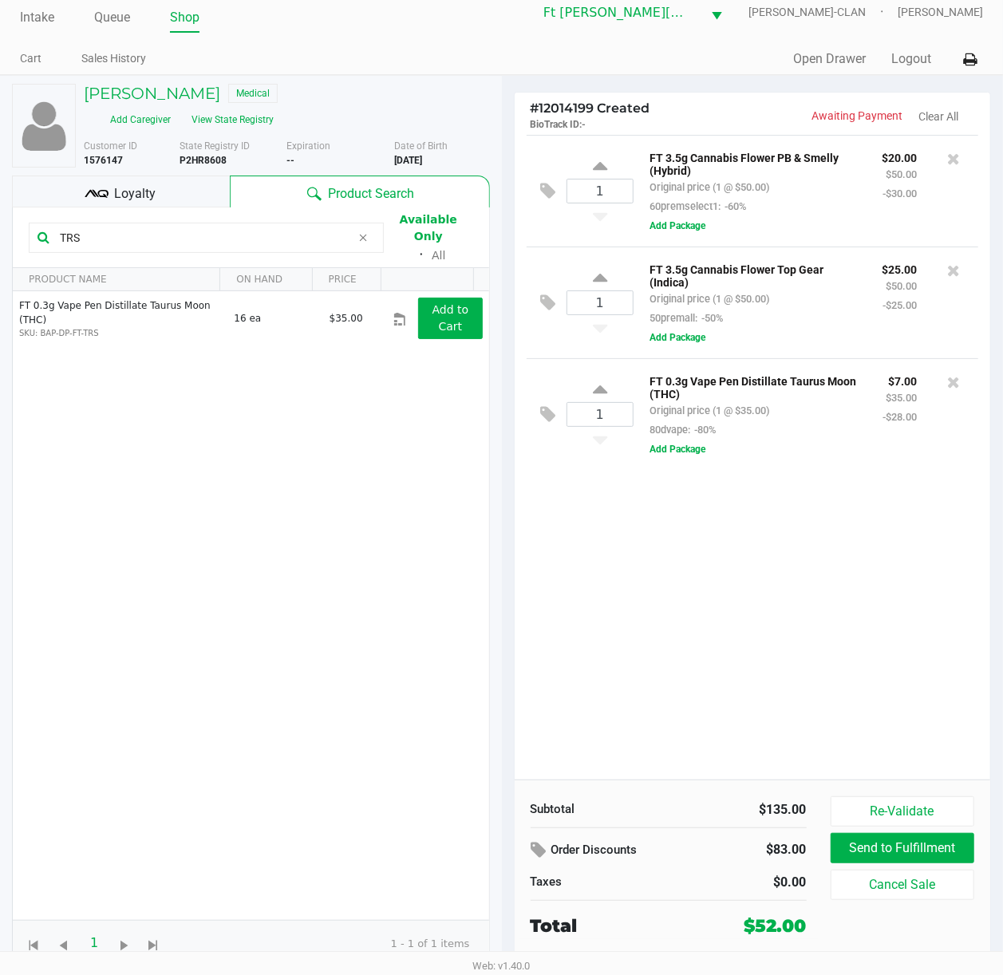
click at [169, 176] on div "Loyalty" at bounding box center [121, 192] width 218 height 32
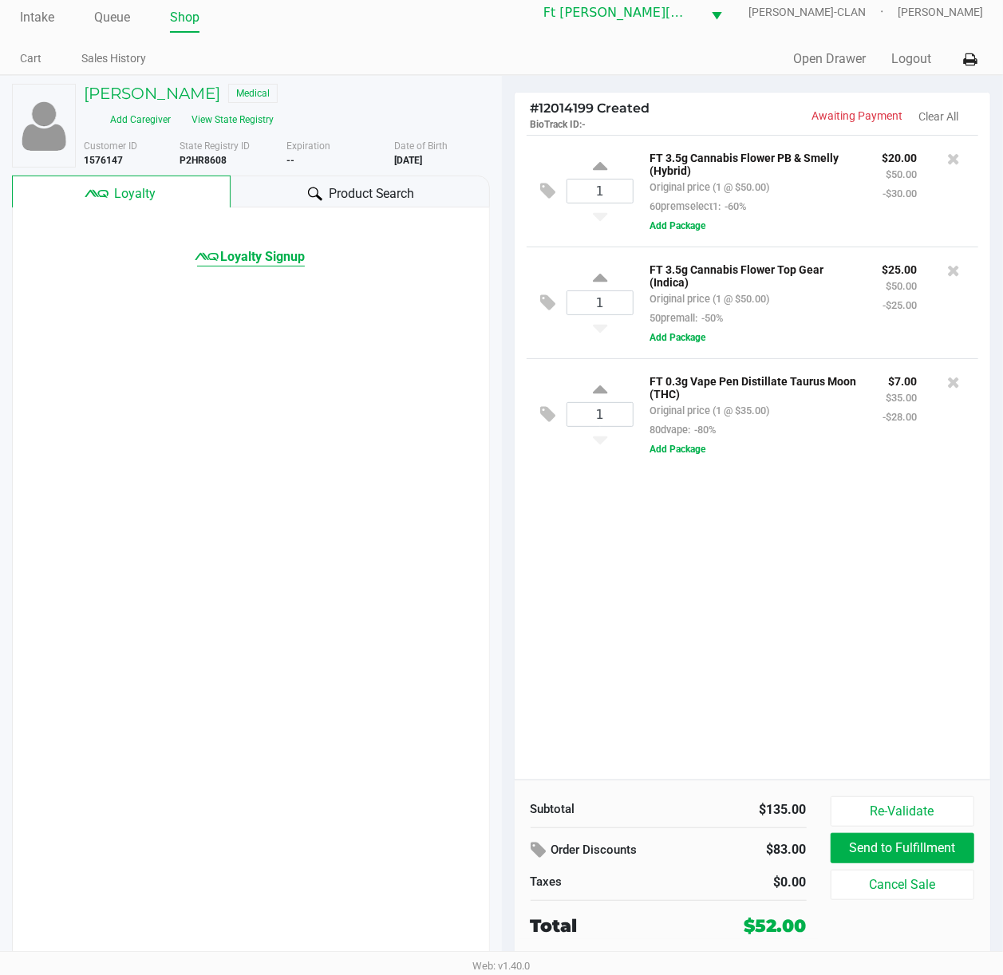
click at [250, 265] on span "Loyalty Signup" at bounding box center [262, 256] width 85 height 19
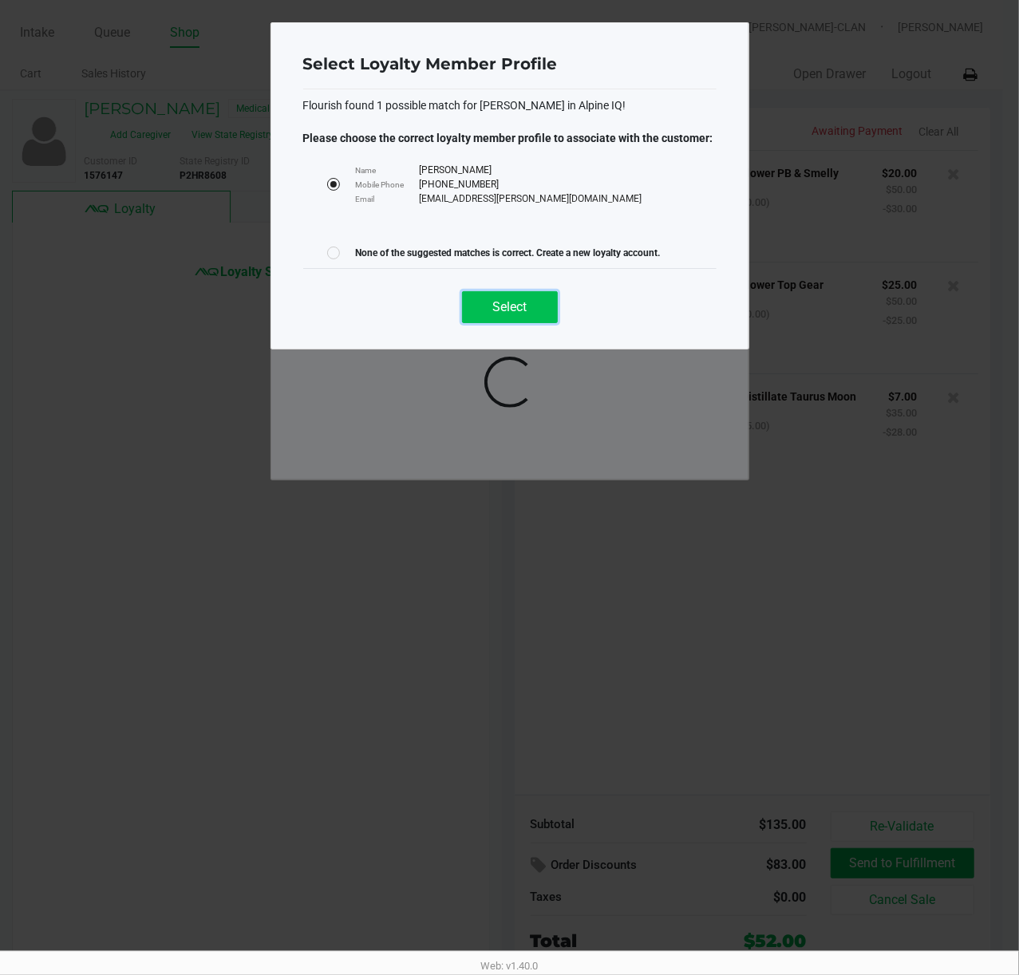
click at [514, 302] on span "Select" at bounding box center [509, 306] width 34 height 15
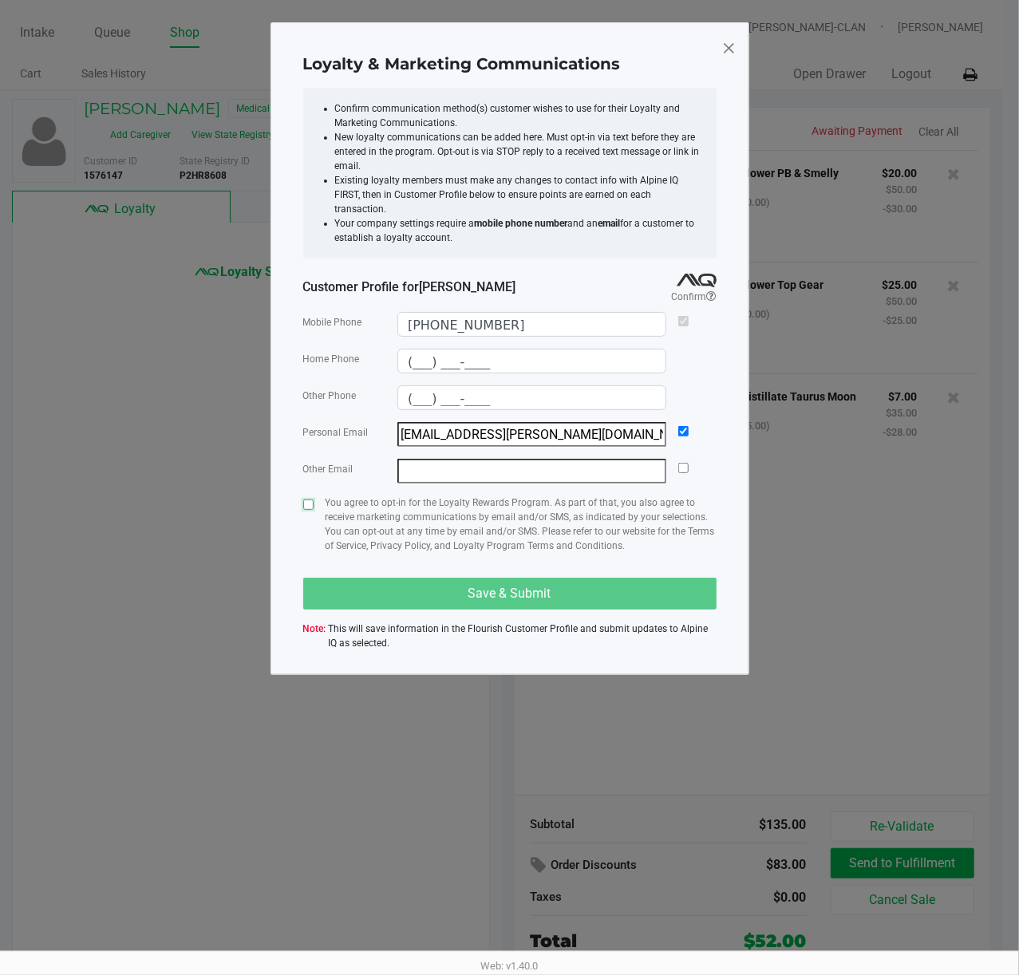
click at [310, 499] on input "checkbox" at bounding box center [308, 504] width 10 height 10
checkbox input "true"
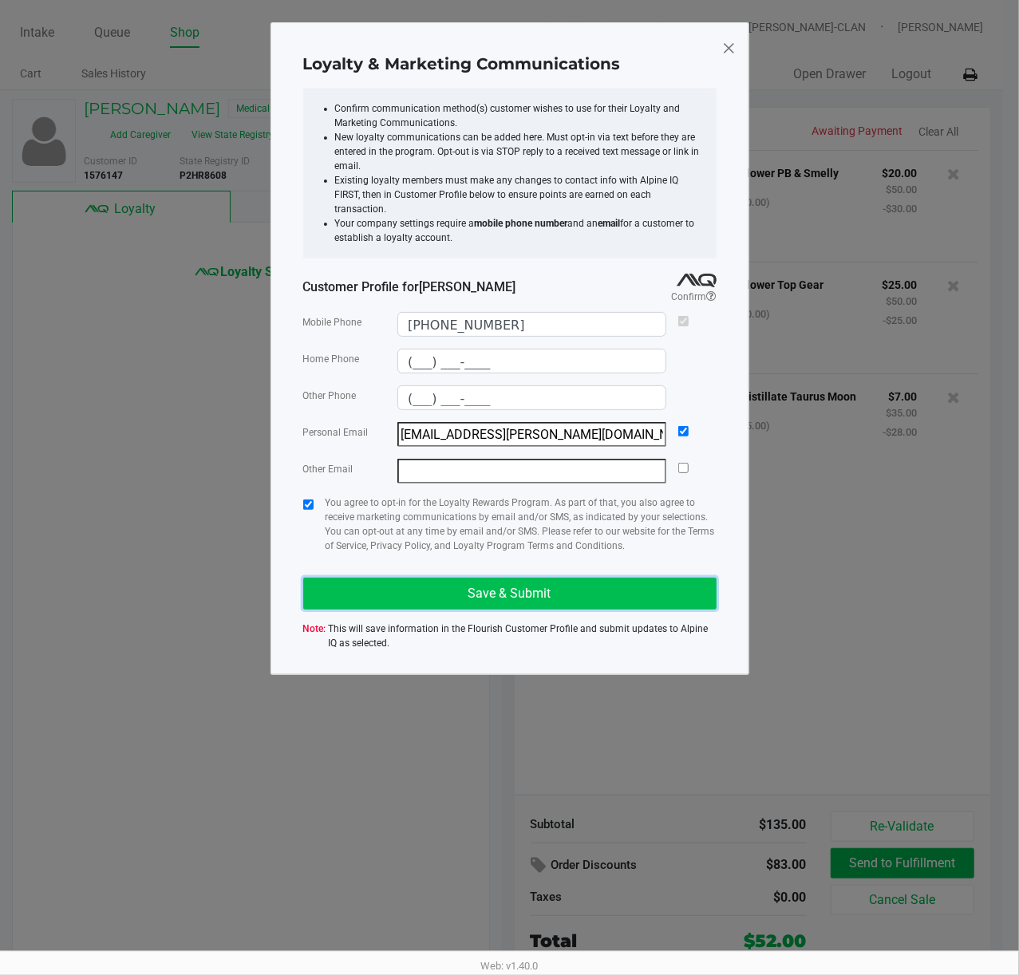
click at [397, 578] on button "Save & Submit" at bounding box center [509, 594] width 413 height 32
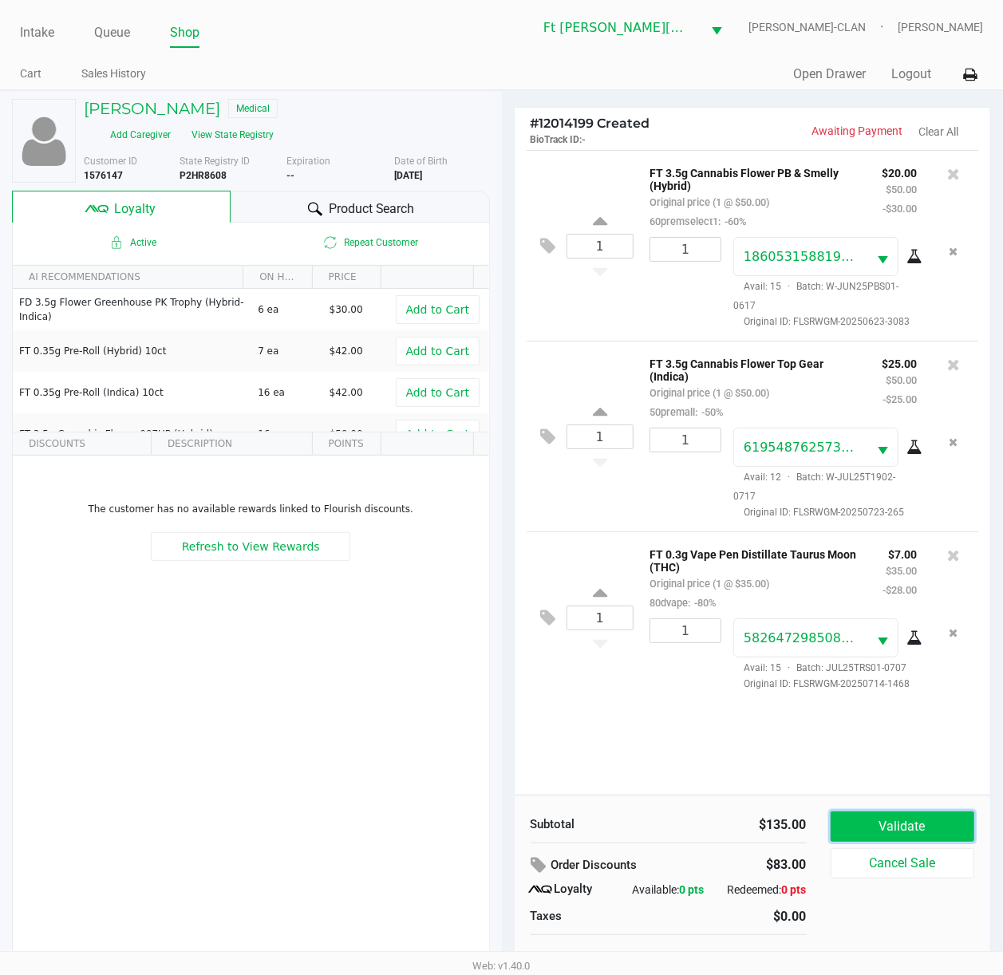
click at [898, 732] on button "Validate" at bounding box center [903, 826] width 144 height 30
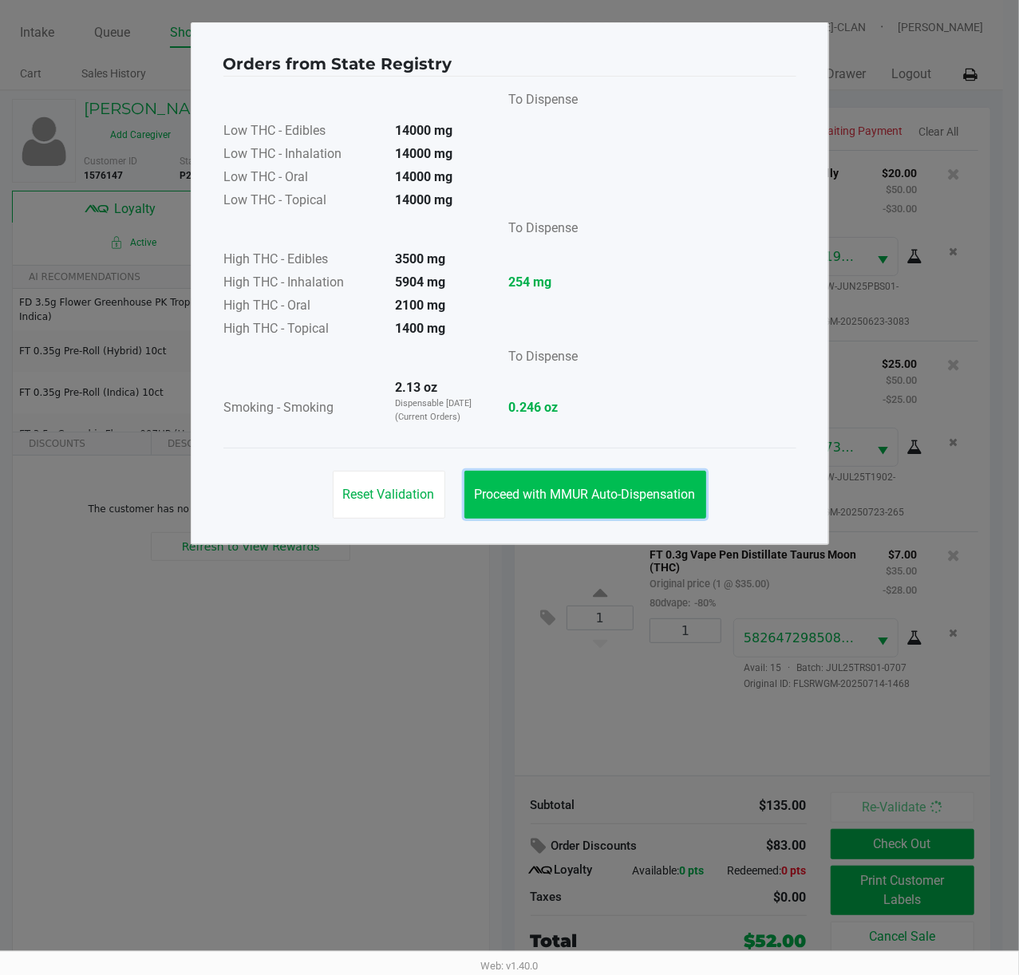
click at [694, 498] on span "Proceed with MMUR Auto-Dispensation" at bounding box center [585, 494] width 221 height 15
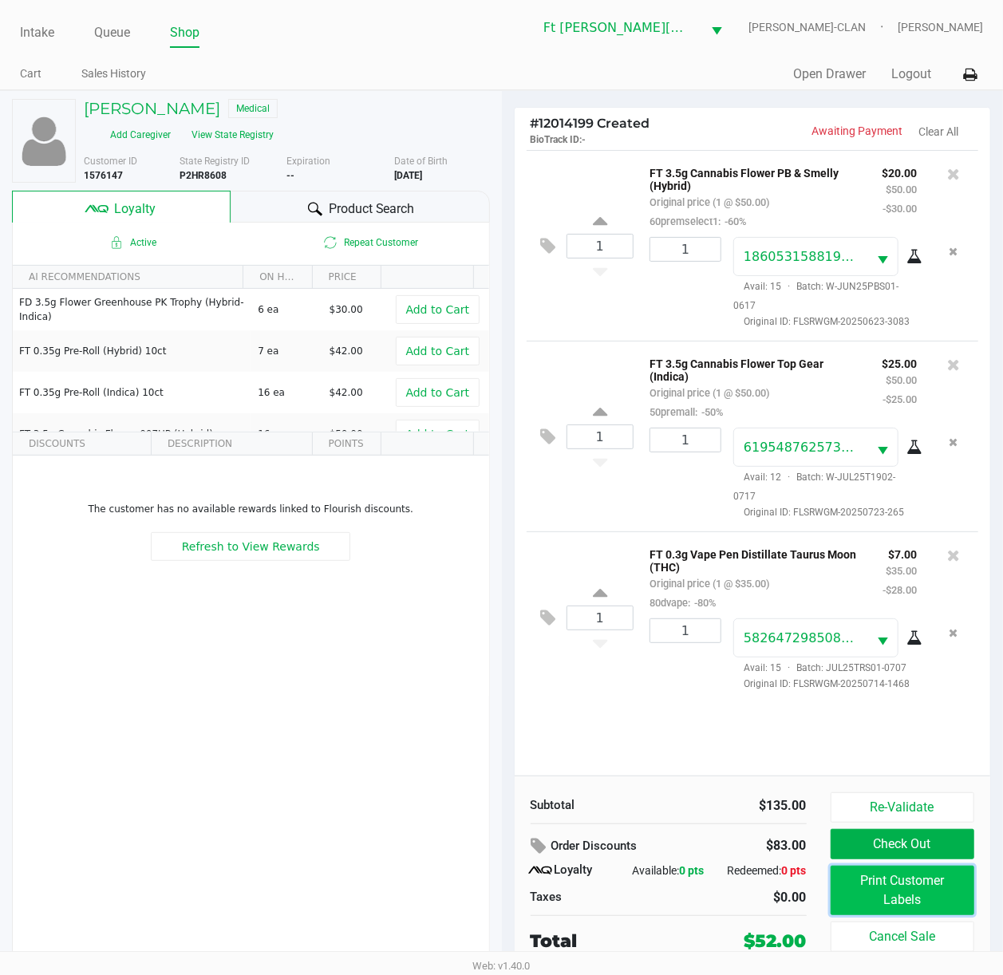
click at [927, 732] on button "Print Customer Labels" at bounding box center [903, 890] width 144 height 49
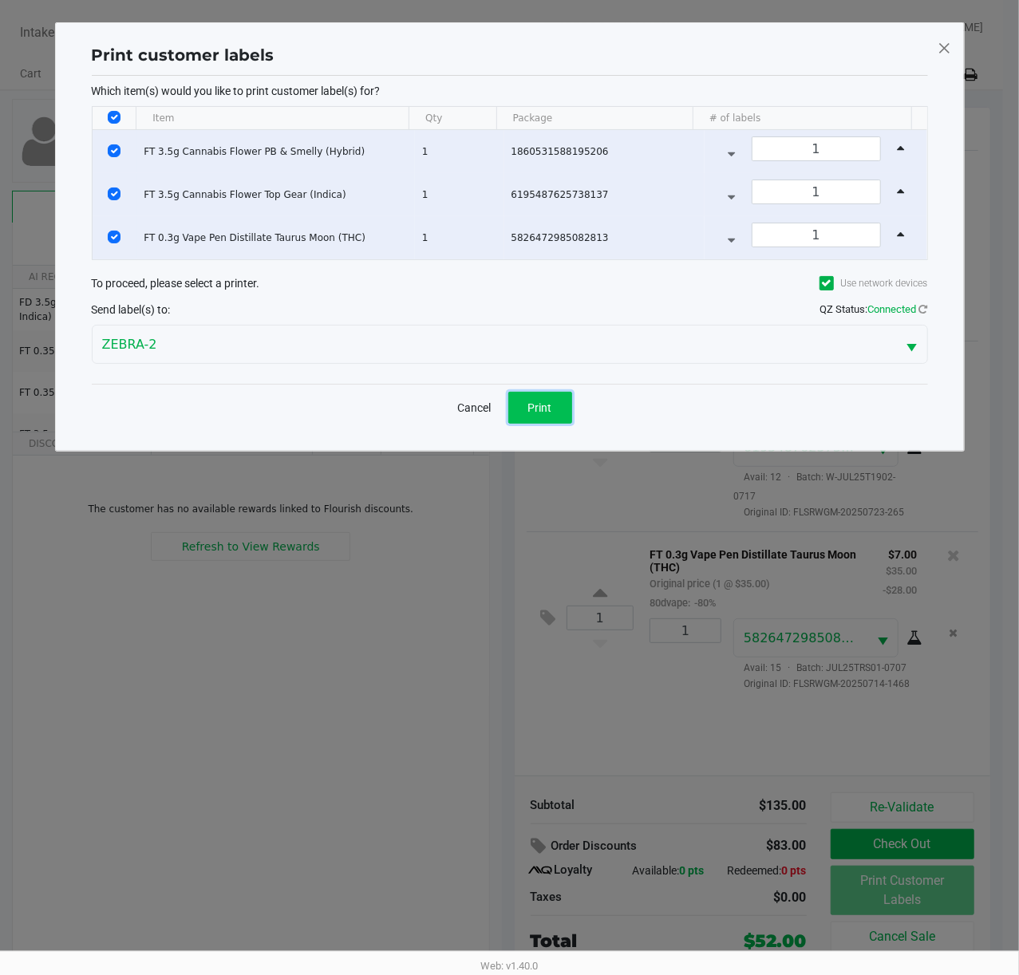
click at [553, 424] on button "Print" at bounding box center [540, 408] width 64 height 32
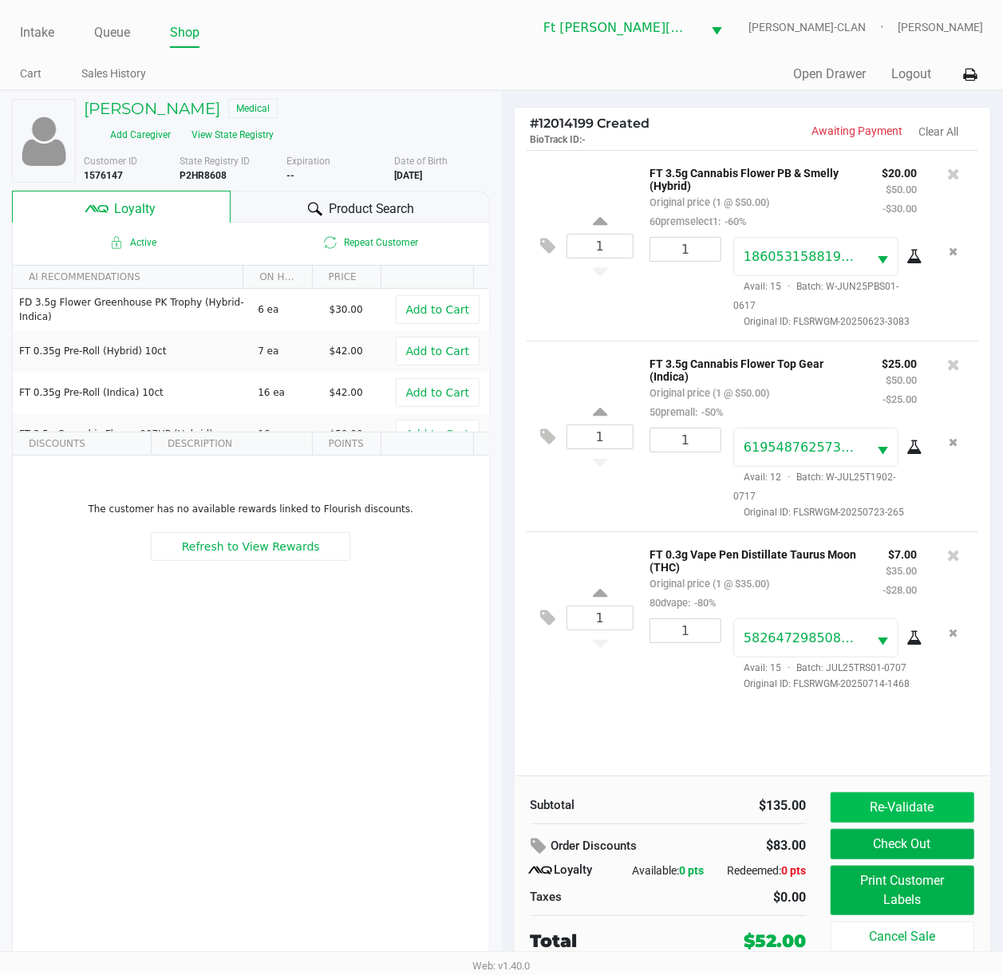
click at [879, 732] on button "Check Out" at bounding box center [903, 844] width 144 height 30
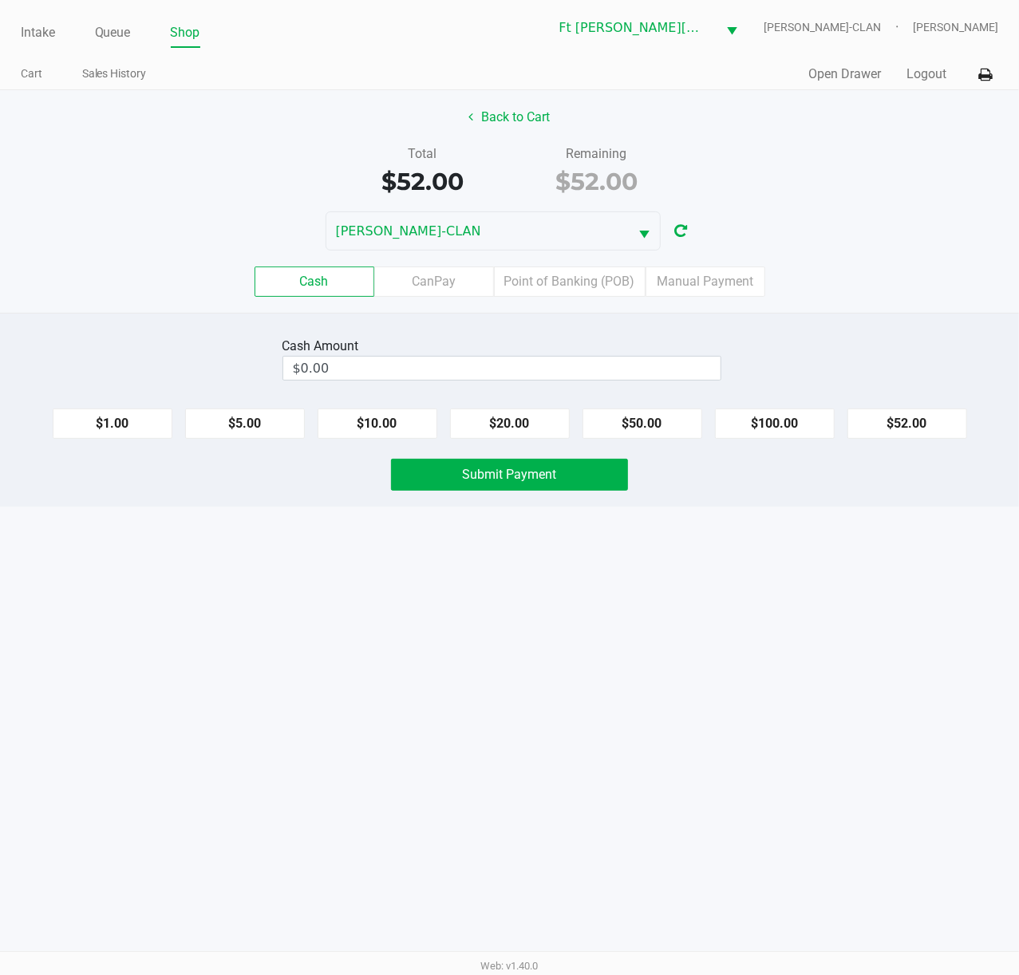
click at [509, 432] on button "$20.00" at bounding box center [510, 423] width 120 height 30
click at [517, 434] on button "$20.00" at bounding box center [510, 423] width 120 height 30
click at [495, 435] on button "$20.00" at bounding box center [510, 423] width 120 height 30
type input "$60.00"
click at [493, 116] on button "Back to Cart" at bounding box center [510, 117] width 102 height 30
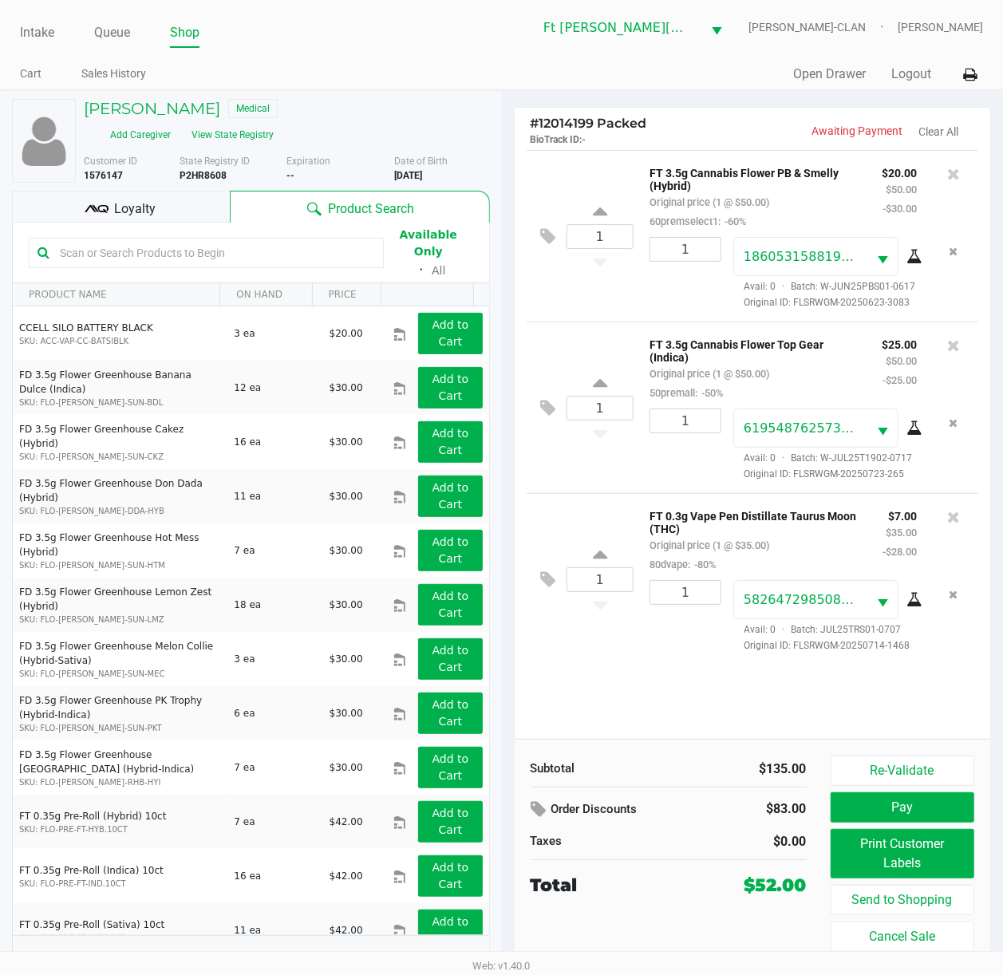
click at [122, 215] on span "Loyalty" at bounding box center [134, 208] width 41 height 19
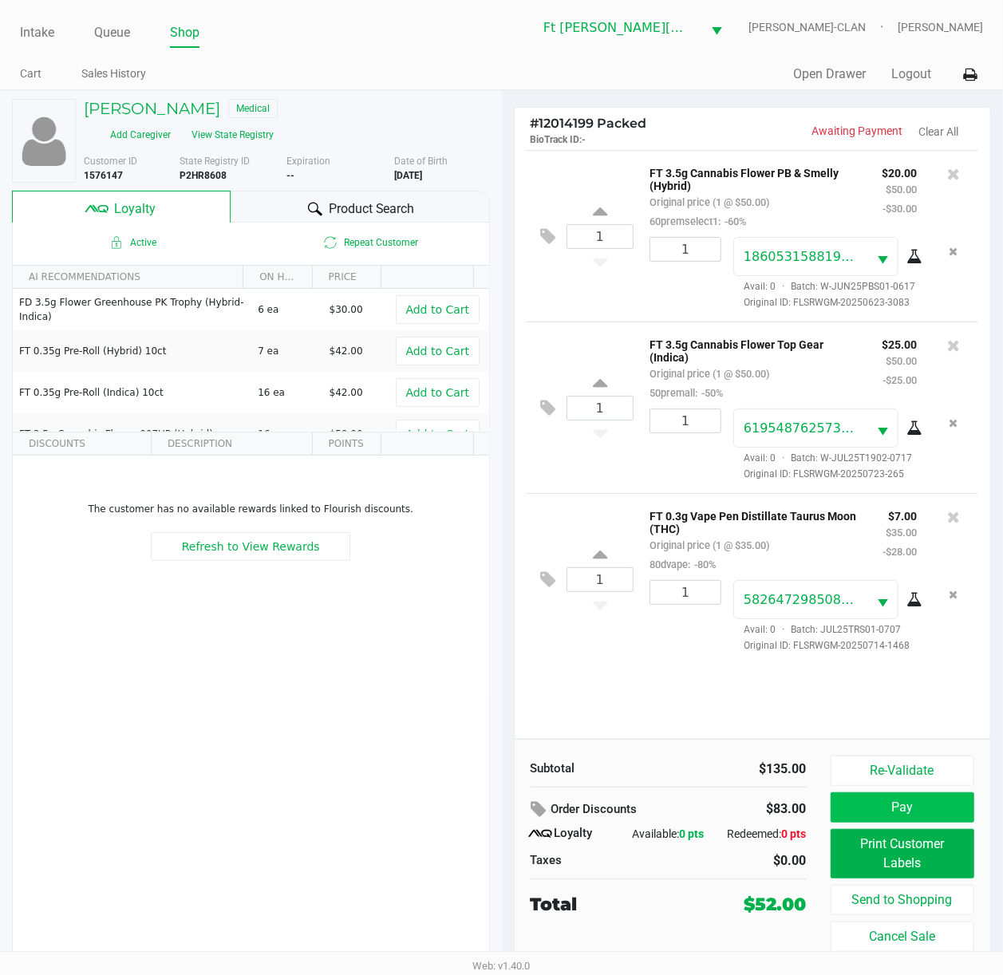
click at [854, 732] on button "Pay" at bounding box center [903, 807] width 144 height 30
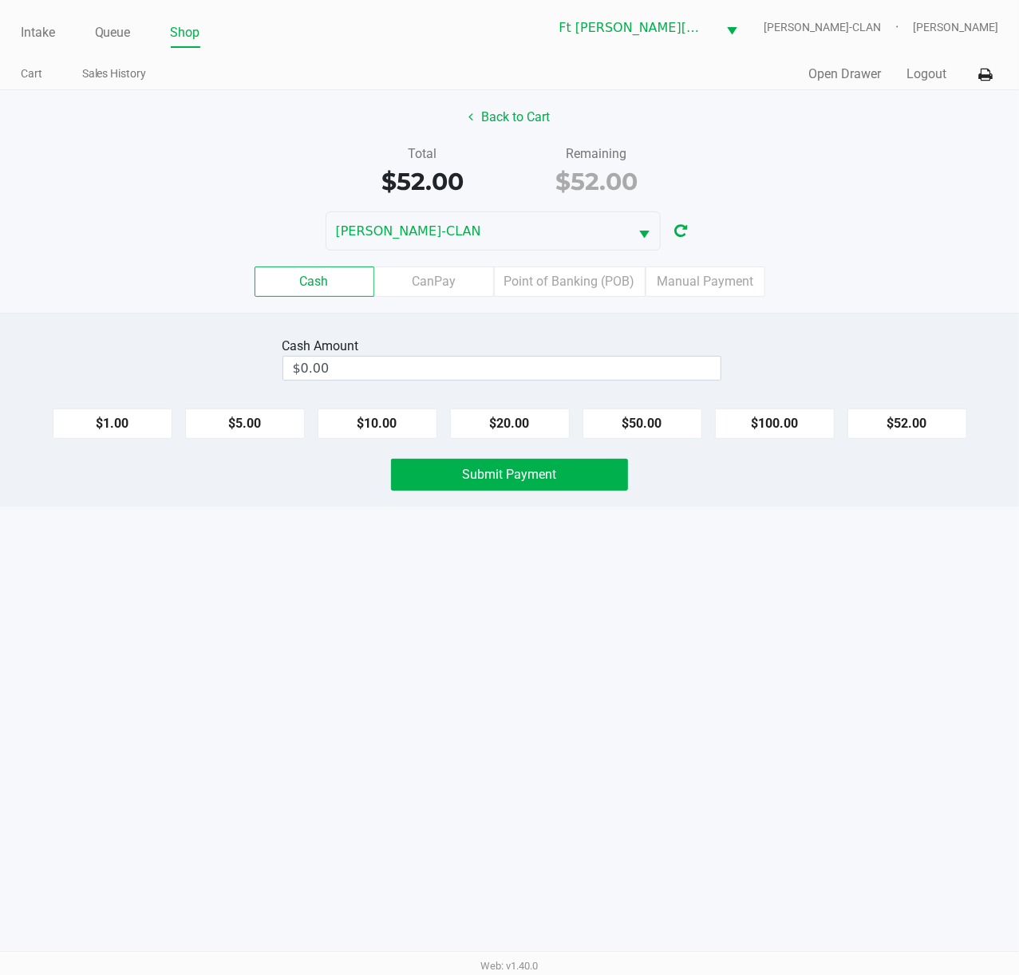
click at [503, 426] on button "$20.00" at bounding box center [510, 423] width 120 height 30
click at [502, 424] on button "$20.00" at bounding box center [510, 423] width 120 height 30
click at [491, 415] on button "$20.00" at bounding box center [510, 423] width 120 height 30
type input "$60.00"
click at [458, 487] on button "Submit Payment" at bounding box center [509, 475] width 237 height 32
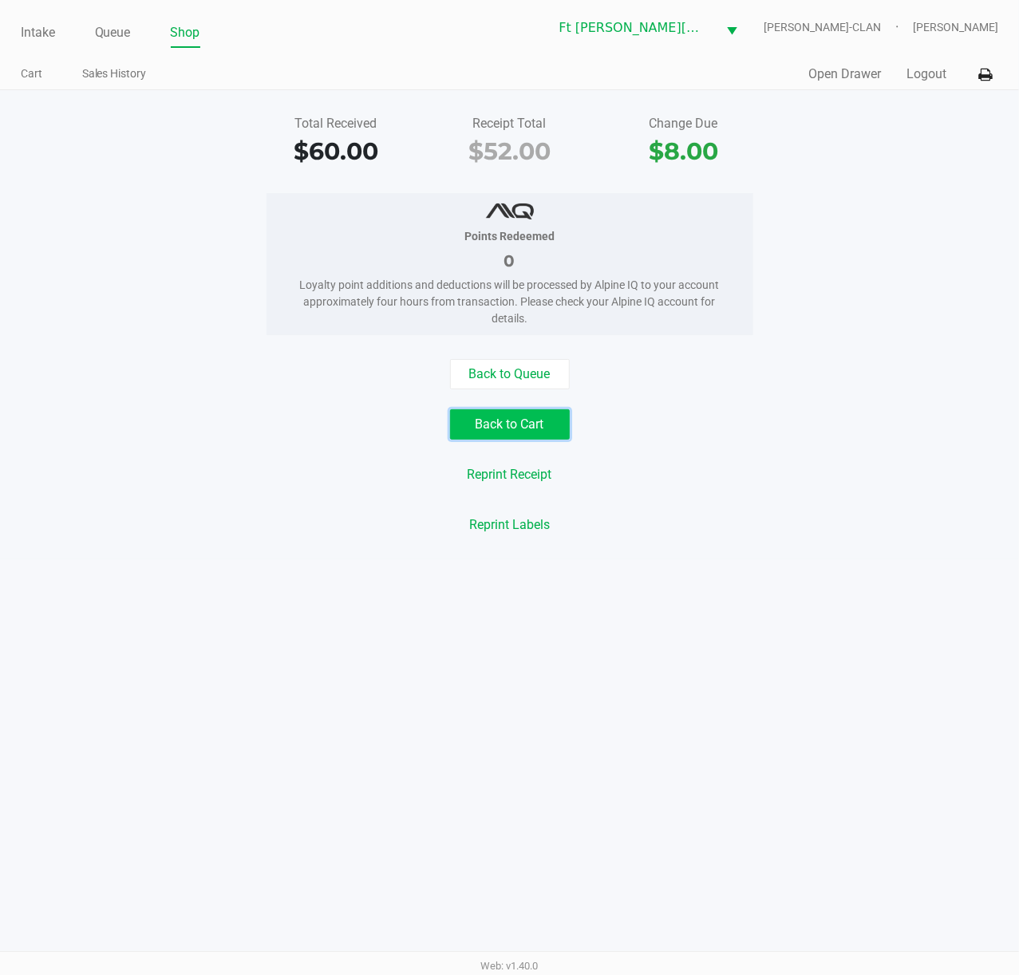
click at [551, 416] on button "Back to Cart" at bounding box center [510, 424] width 120 height 30
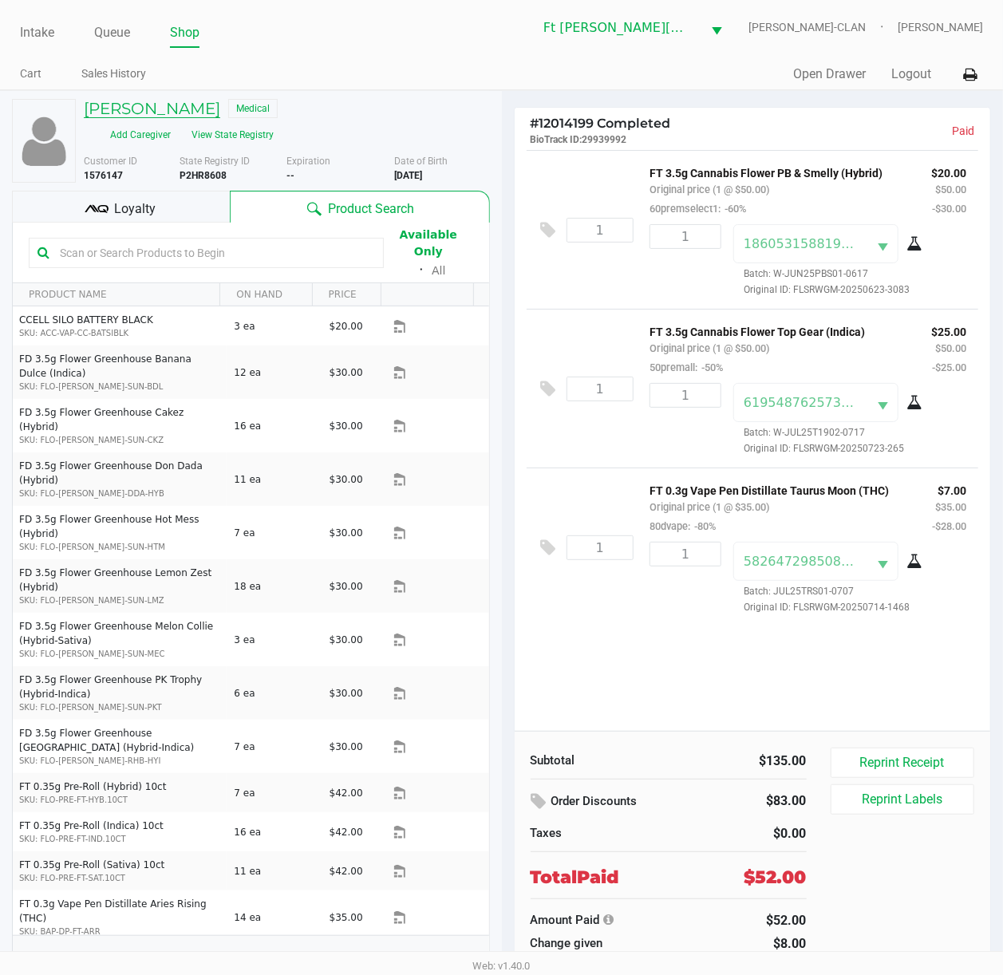
click at [208, 112] on h5 "KATHLEEN SELLERS" at bounding box center [152, 108] width 136 height 19
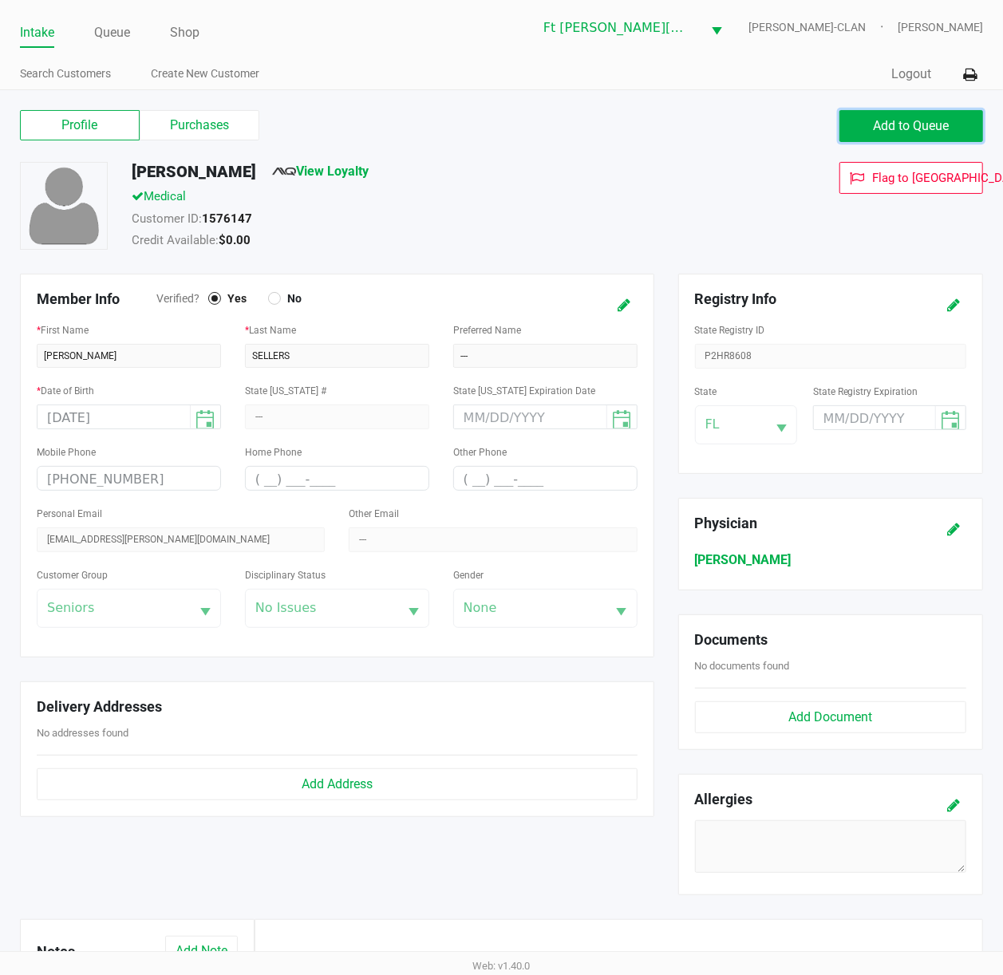
click at [868, 124] on button "Add to Queue" at bounding box center [911, 126] width 144 height 32
click at [868, 124] on div "Add to Queue" at bounding box center [911, 126] width 144 height 32
click at [868, 124] on button "Add to Queue" at bounding box center [911, 126] width 144 height 32
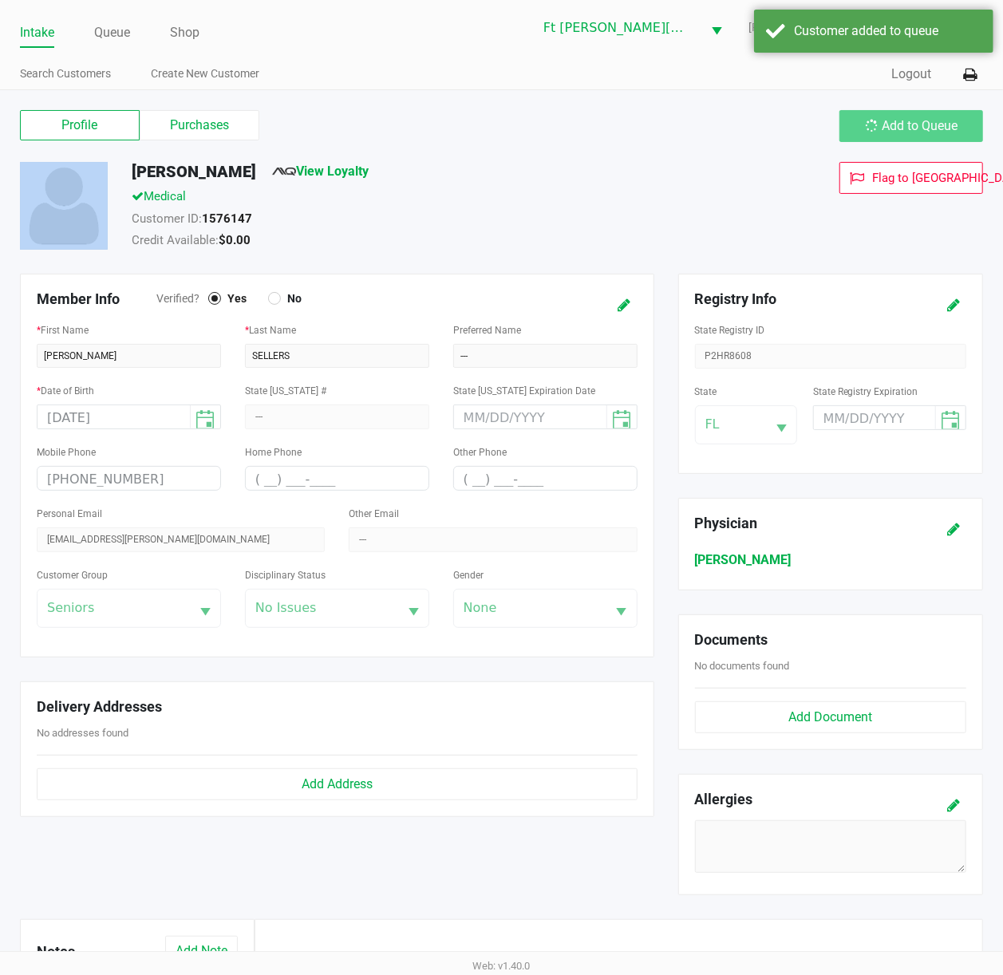
click at [870, 125] on div "Add to Queue" at bounding box center [911, 126] width 144 height 32
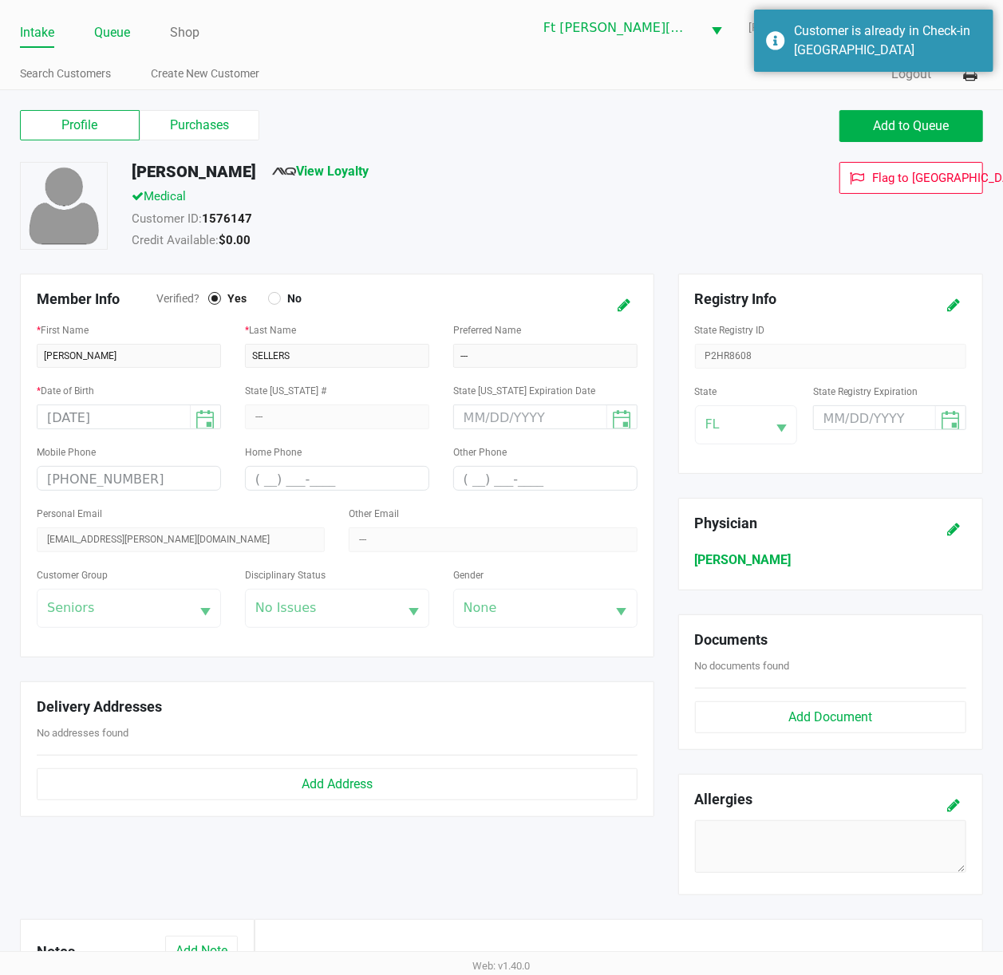
click at [112, 41] on link "Queue" at bounding box center [112, 33] width 36 height 22
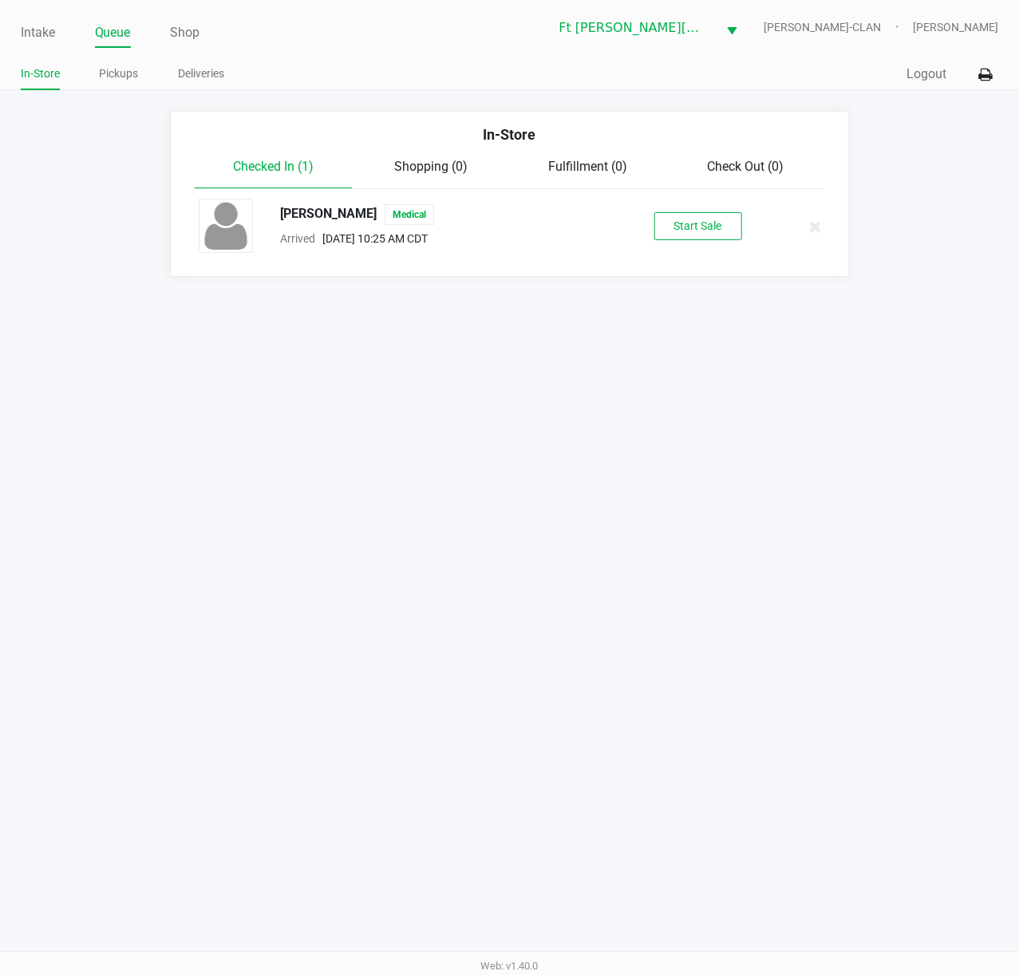
click at [744, 234] on div "Start Sale" at bounding box center [697, 226] width 161 height 28
click at [725, 233] on button "Start Sale" at bounding box center [698, 226] width 88 height 28
click at [731, 231] on div "Start Sale" at bounding box center [698, 226] width 88 height 28
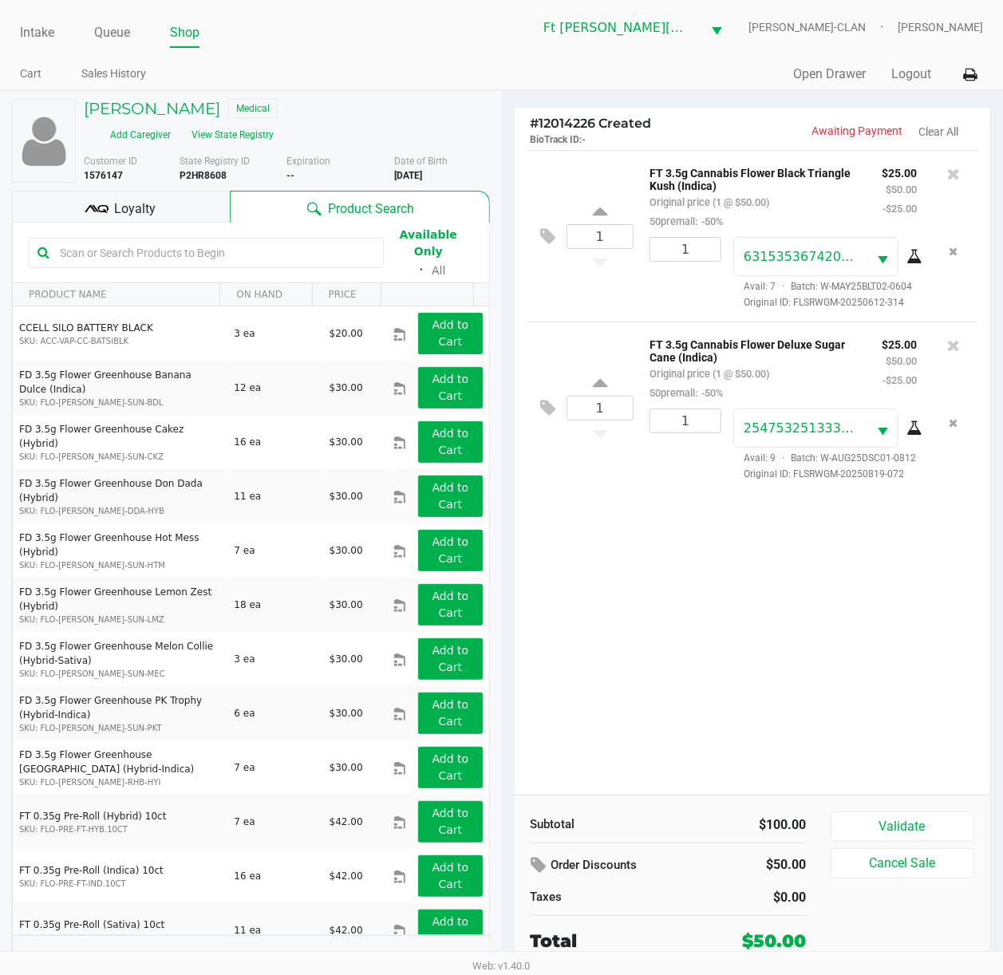
click at [773, 579] on div "1 FT 3.5g Cannabis Flower Black Triangle Kush (Indica) Original price (1 @ $50.…" at bounding box center [753, 472] width 476 height 645
click at [930, 732] on button "Validate" at bounding box center [903, 826] width 144 height 30
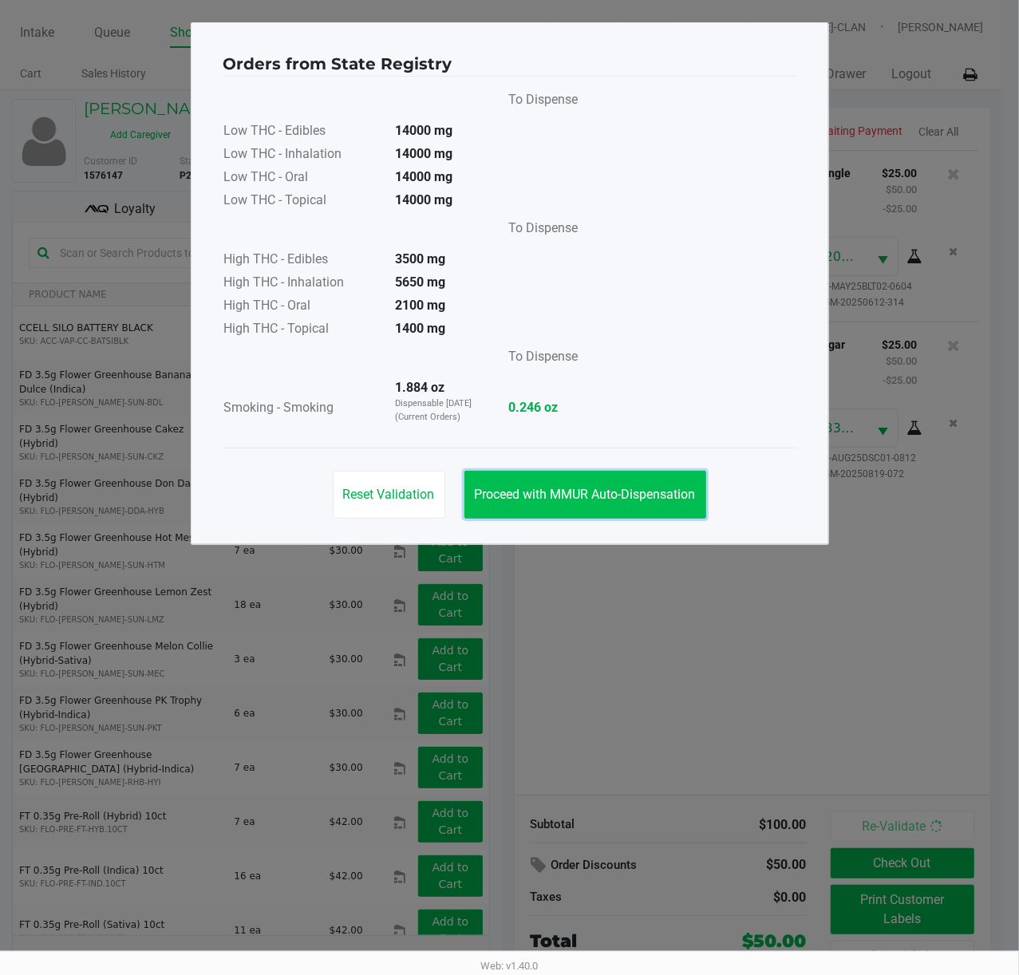
click at [645, 480] on button "Proceed with MMUR Auto-Dispensation" at bounding box center [585, 495] width 242 height 48
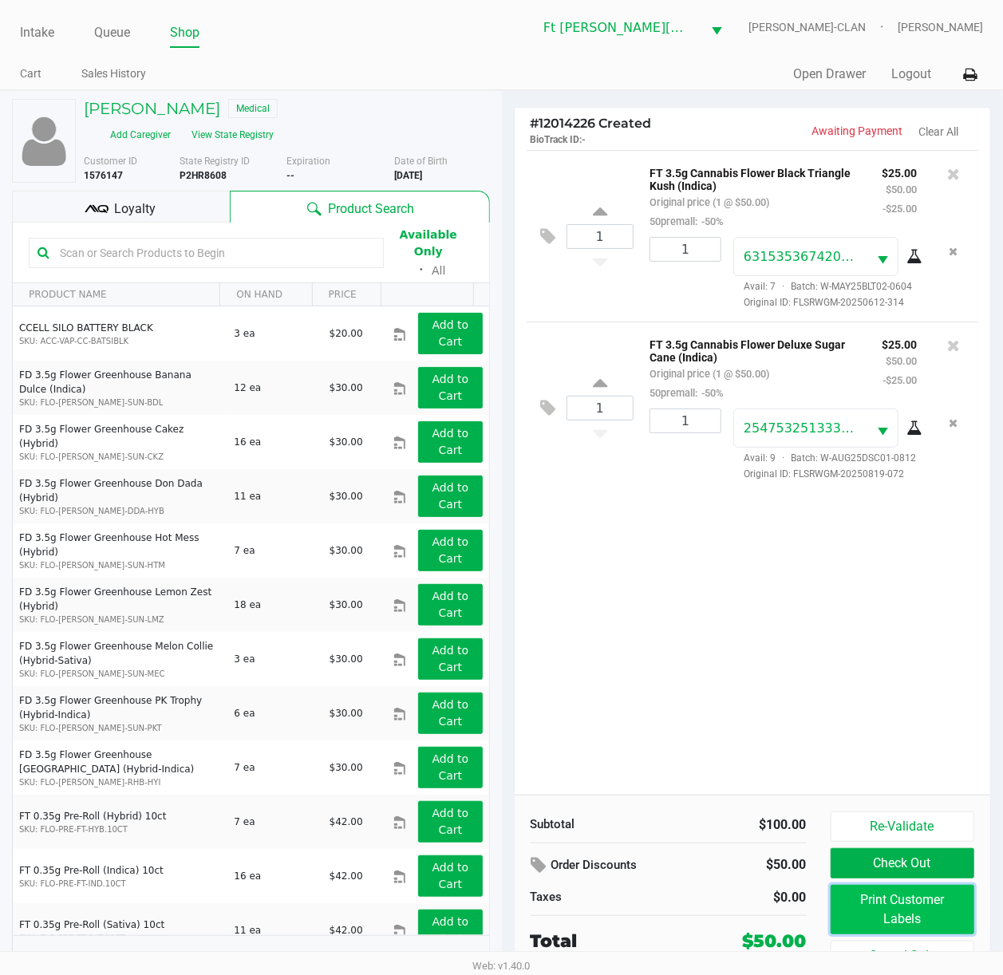
click at [938, 732] on button "Print Customer Labels" at bounding box center [903, 909] width 144 height 49
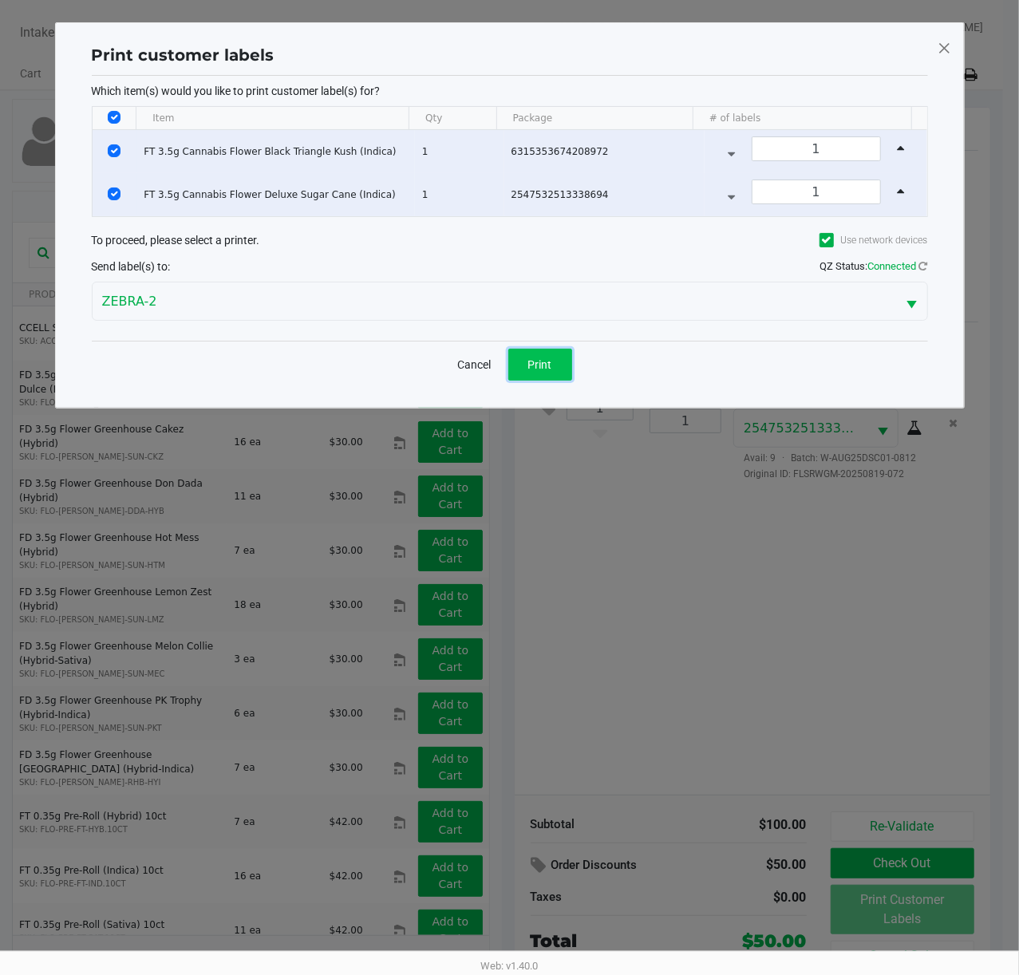
click at [538, 371] on span "Print" at bounding box center [540, 364] width 24 height 13
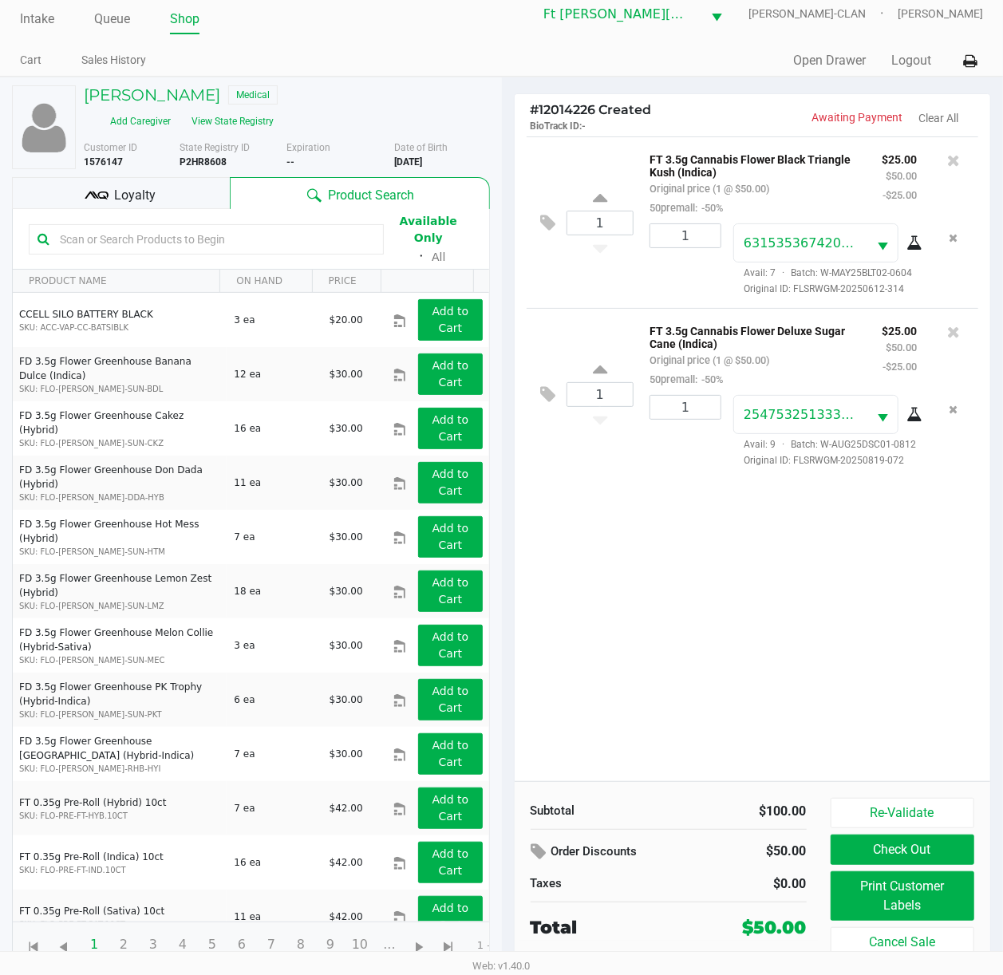
scroll to position [17, 0]
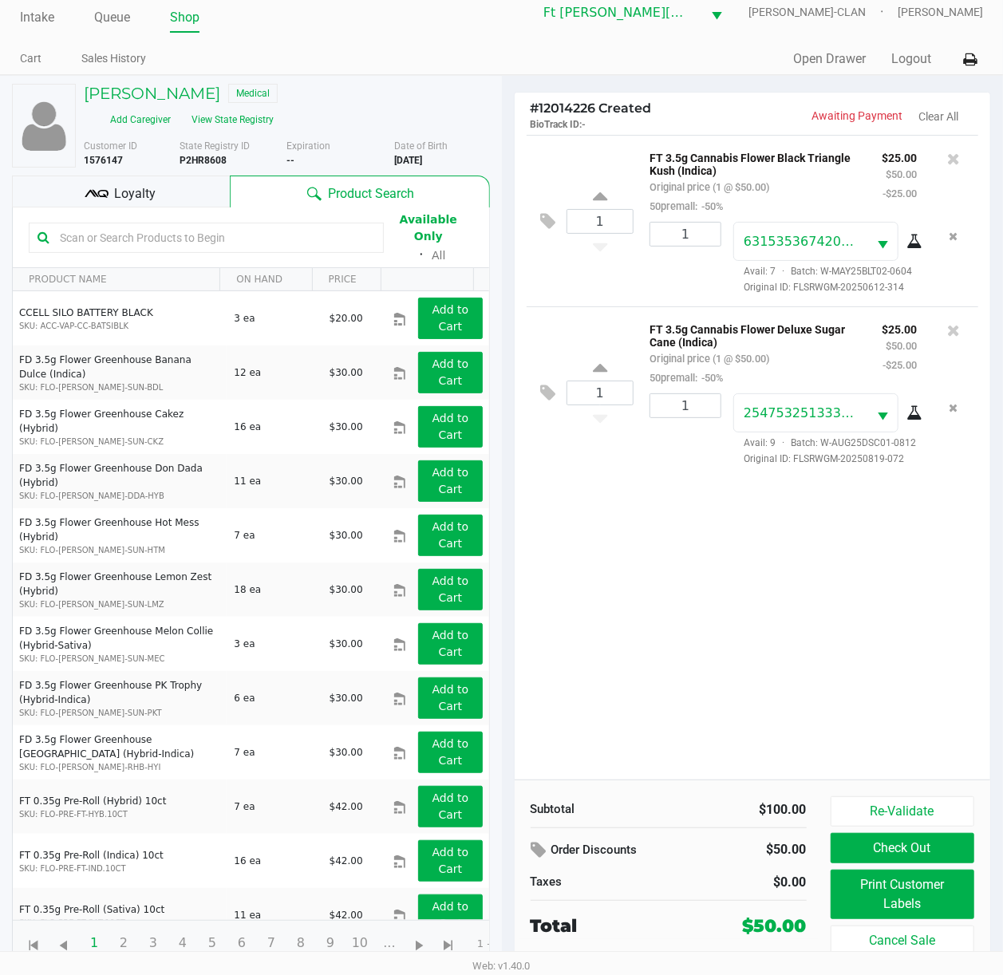
click at [132, 170] on div "KATHLEEN SELLERS Medical Add Caregiver View State Registry Customer ID 1576147 …" at bounding box center [251, 525] width 478 height 899
drag, startPoint x: 135, startPoint y: 183, endPoint x: 144, endPoint y: 189, distance: 11.5
click at [136, 184] on span "Loyalty" at bounding box center [134, 193] width 41 height 19
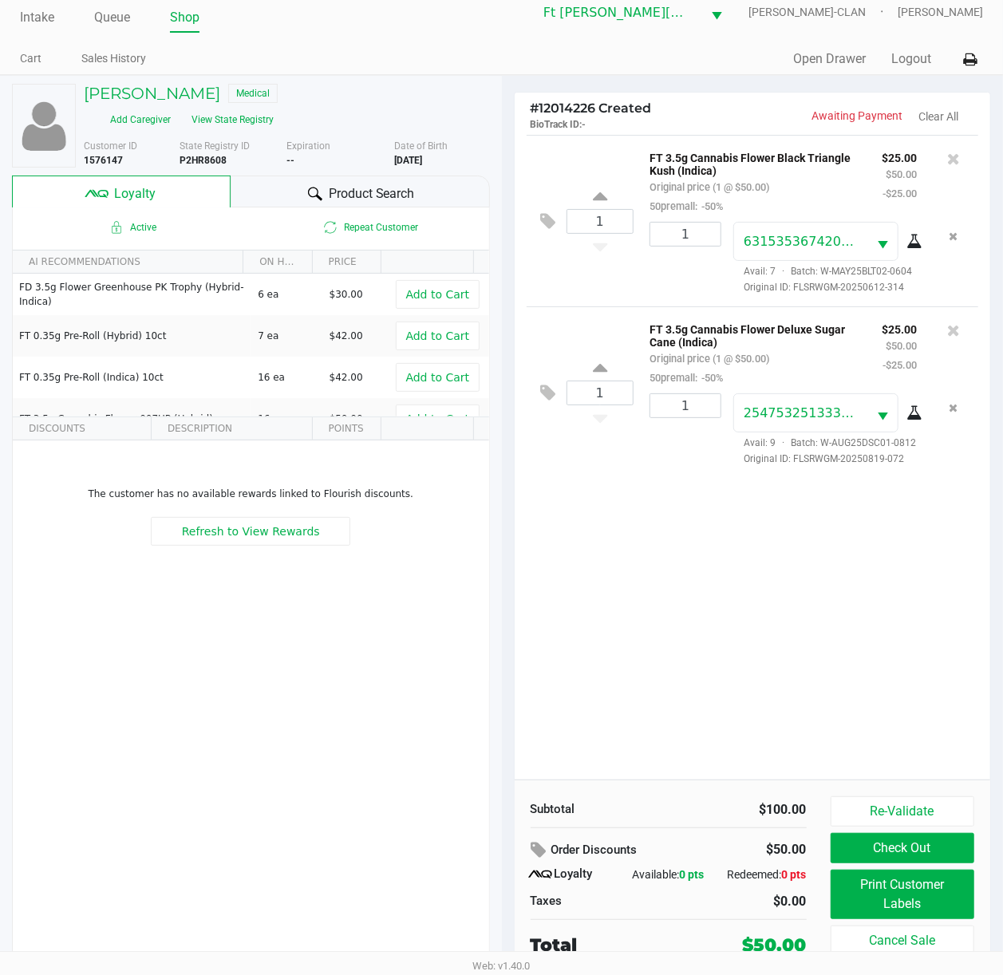
click at [882, 732] on button "Check Out" at bounding box center [903, 848] width 144 height 30
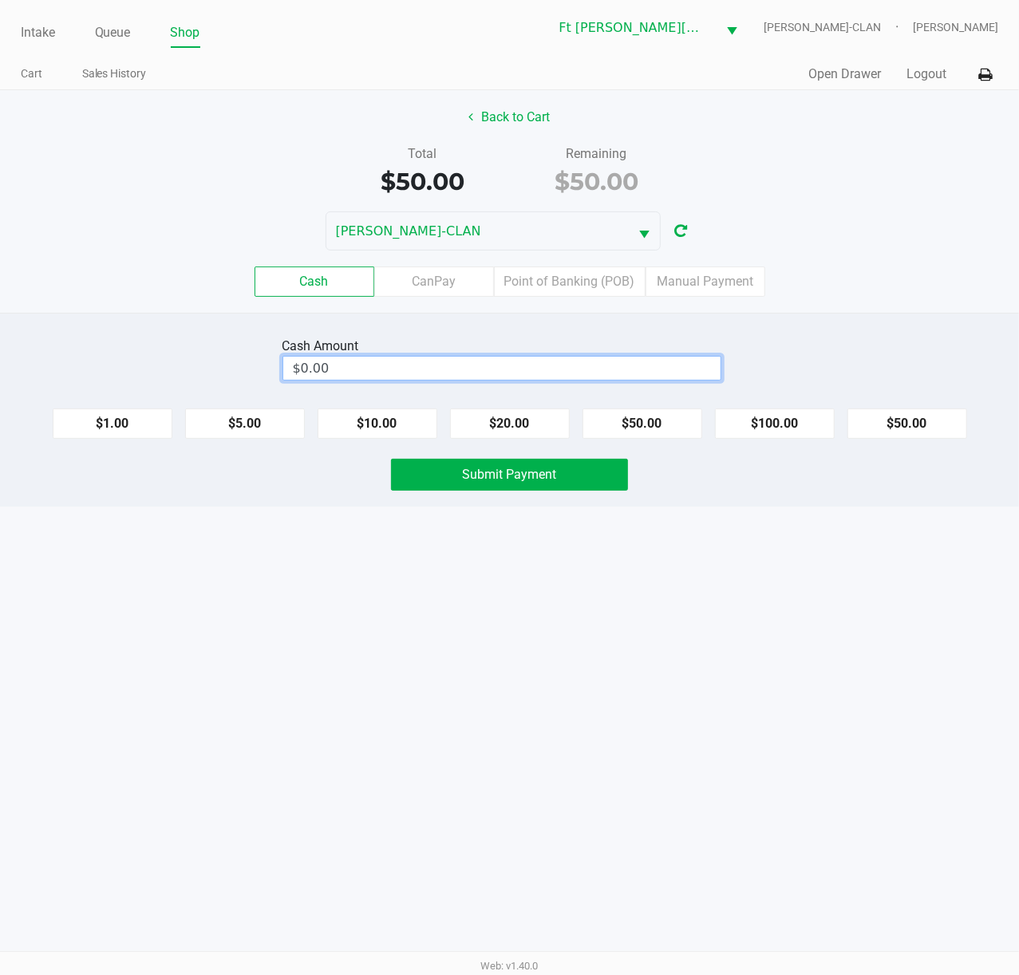
click at [509, 371] on input "$0.00" at bounding box center [501, 368] width 437 height 23
click at [524, 435] on button "$20.00" at bounding box center [510, 423] width 120 height 30
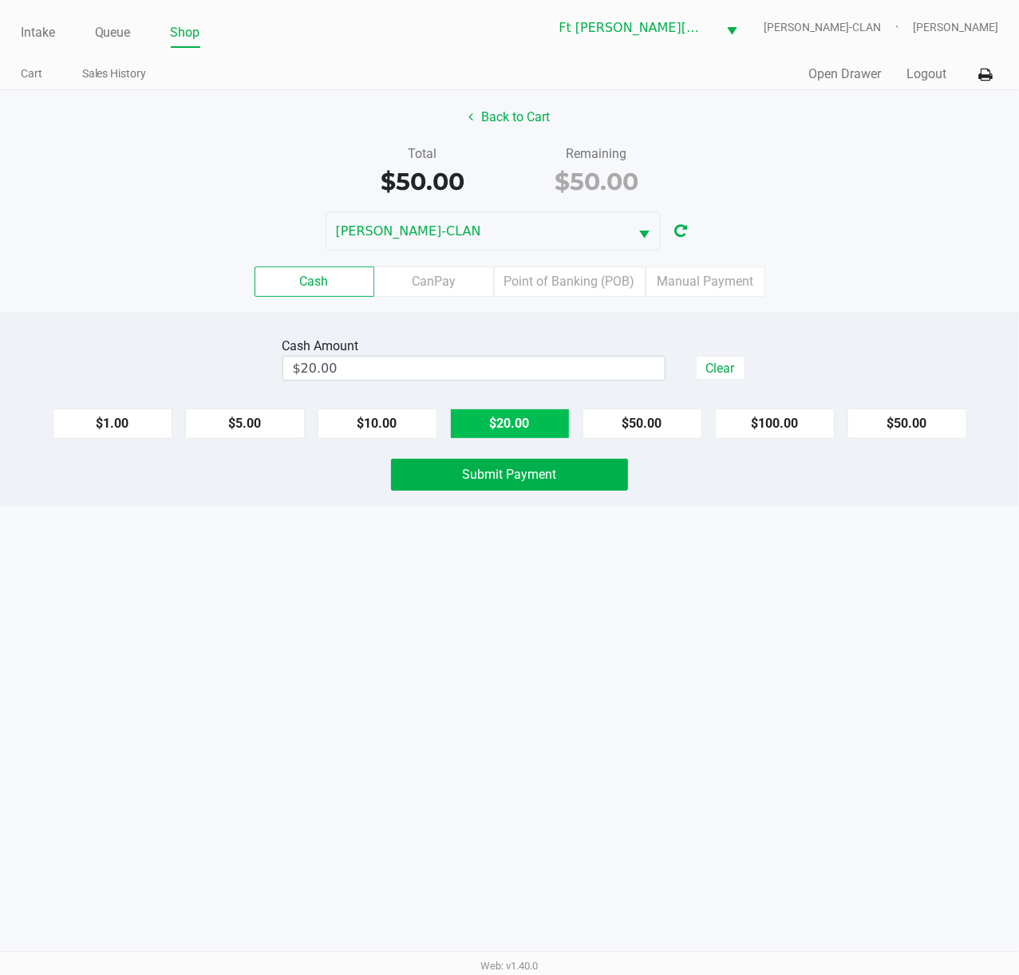
click at [509, 435] on button "$20.00" at bounding box center [510, 423] width 120 height 30
click at [509, 438] on button "$20.00" at bounding box center [510, 423] width 120 height 30
type input "$60.00"
click at [521, 486] on button "Submit Payment" at bounding box center [509, 475] width 237 height 32
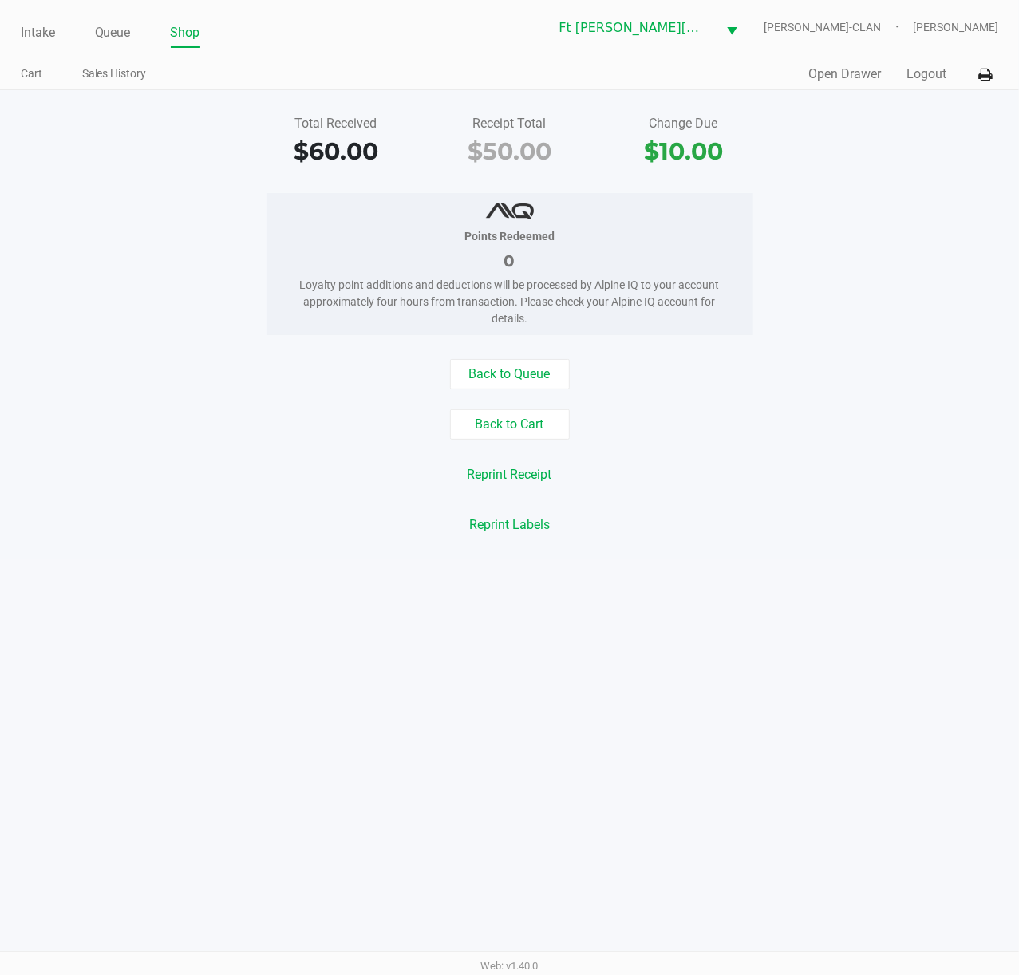
click at [42, 35] on link "Intake" at bounding box center [38, 33] width 34 height 22
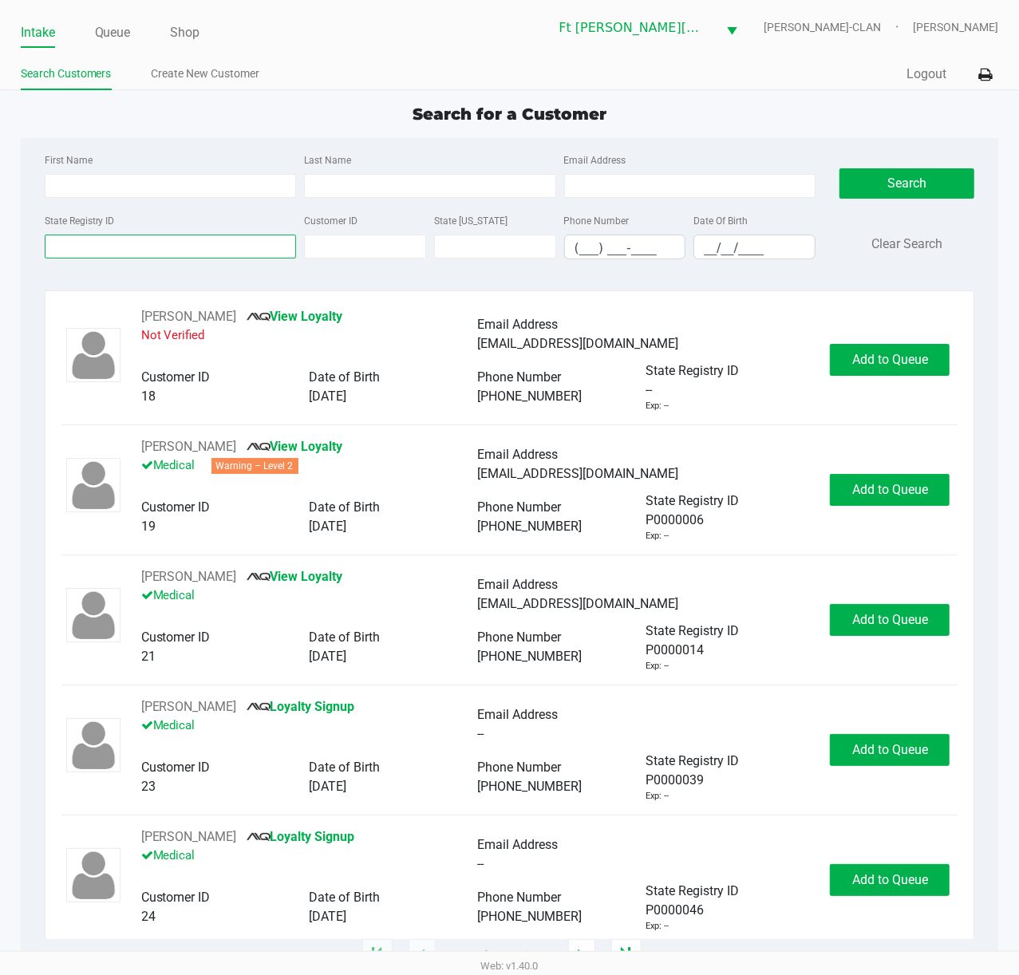
click at [70, 241] on input "State Registry ID" at bounding box center [171, 247] width 252 height 24
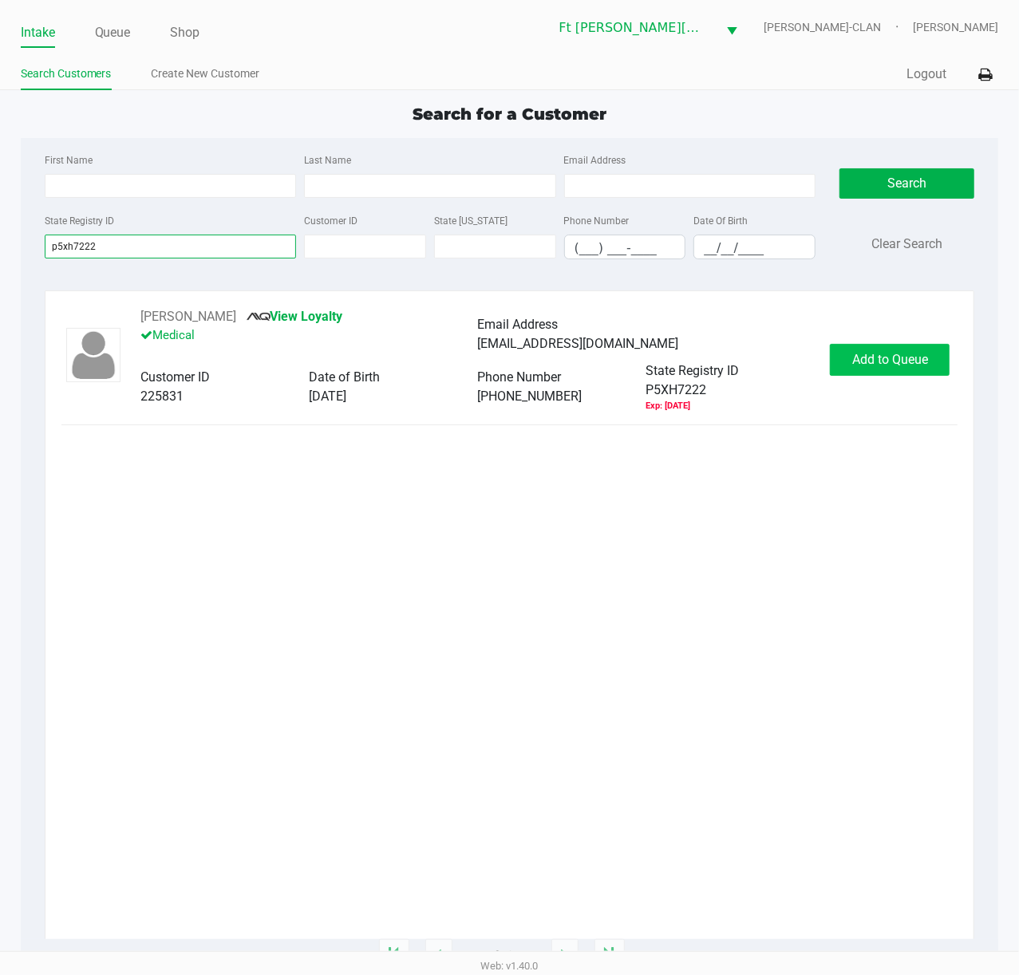
type input "p5xh7222"
click at [865, 348] on button "Add to Queue" at bounding box center [890, 360] width 120 height 32
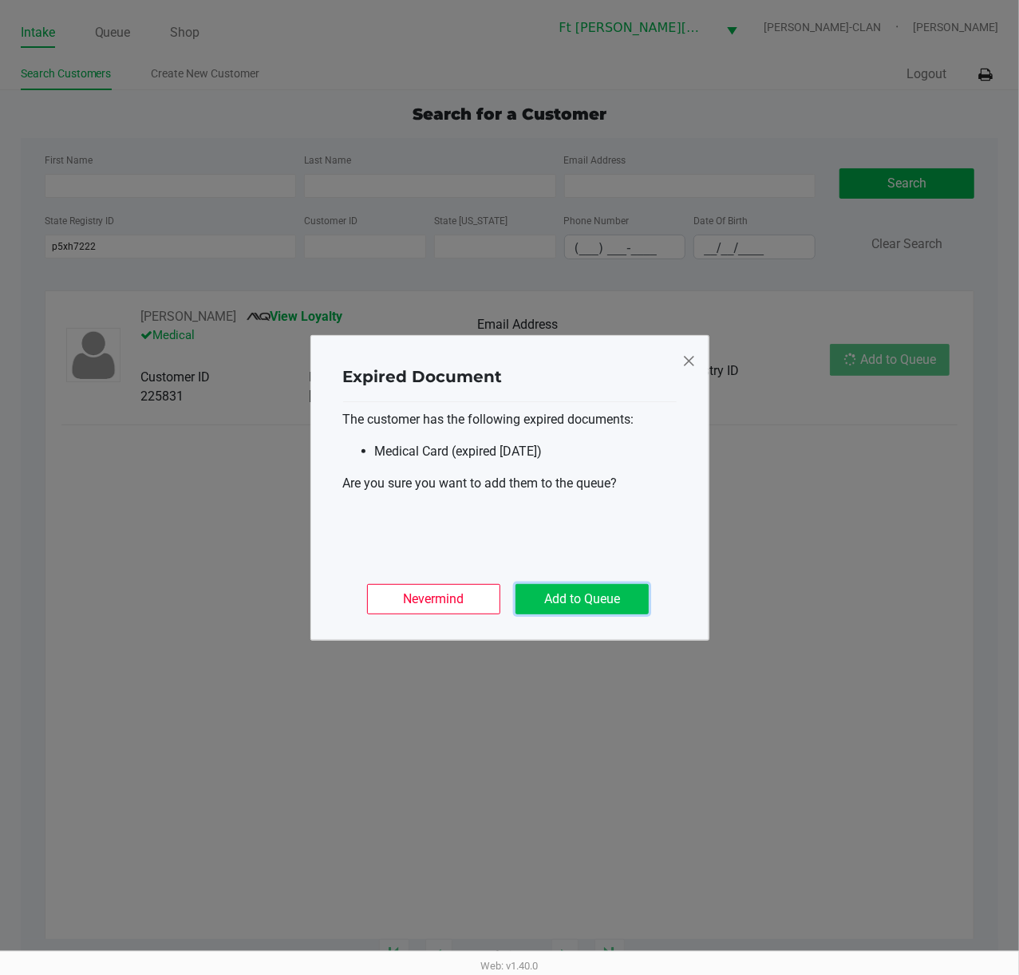
click at [569, 611] on button "Add to Queue" at bounding box center [581, 599] width 133 height 30
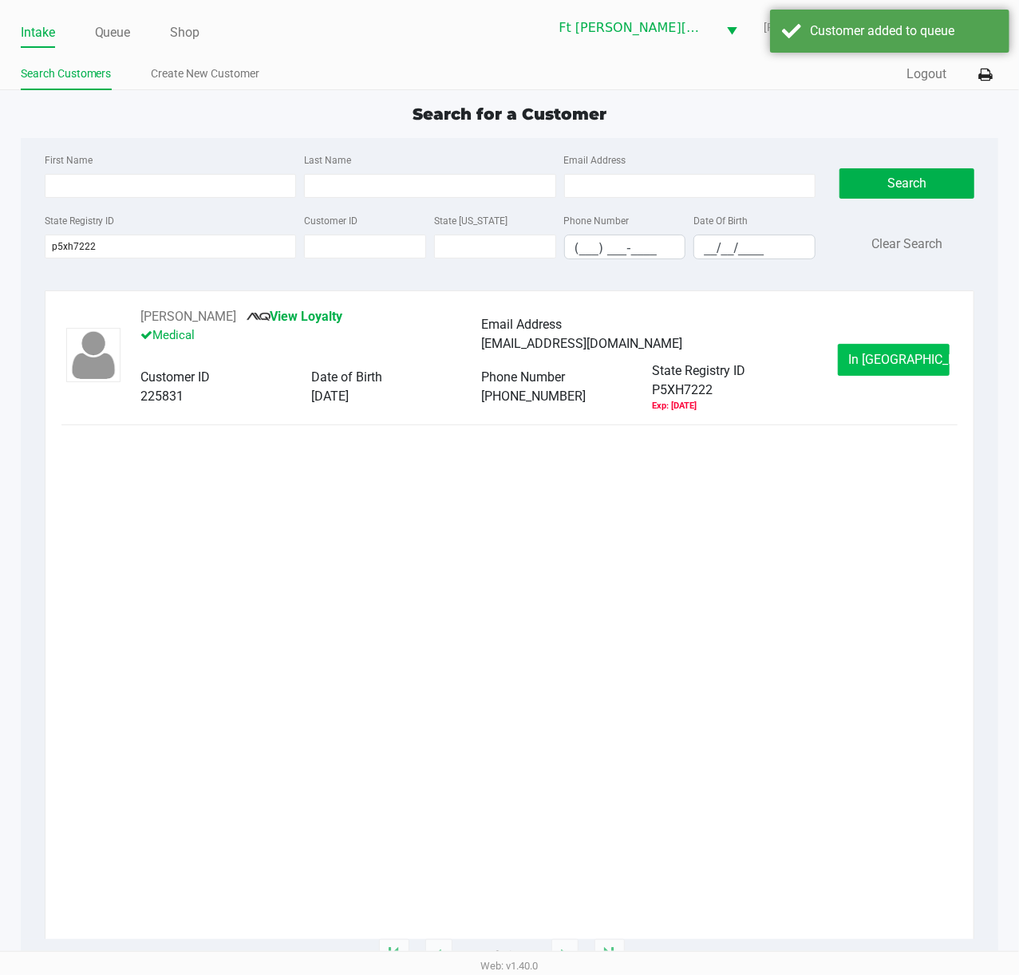
click at [873, 345] on div "DONALD STOCKTON View Loyalty Medical Email Address DSTOCKTON554@GMAIL.COM Custo…" at bounding box center [509, 359] width 897 height 105
click at [873, 356] on span "In Queue" at bounding box center [915, 359] width 134 height 15
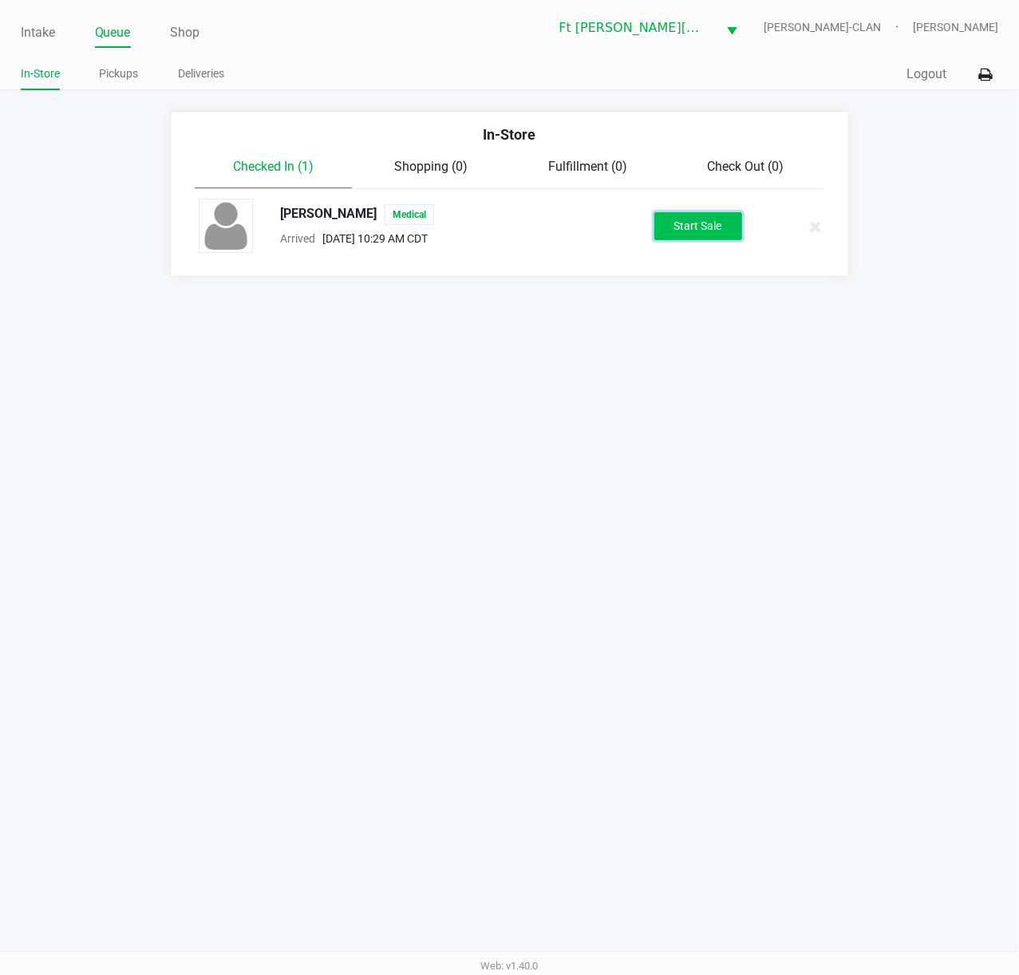
click at [681, 225] on button "Start Sale" at bounding box center [698, 226] width 88 height 28
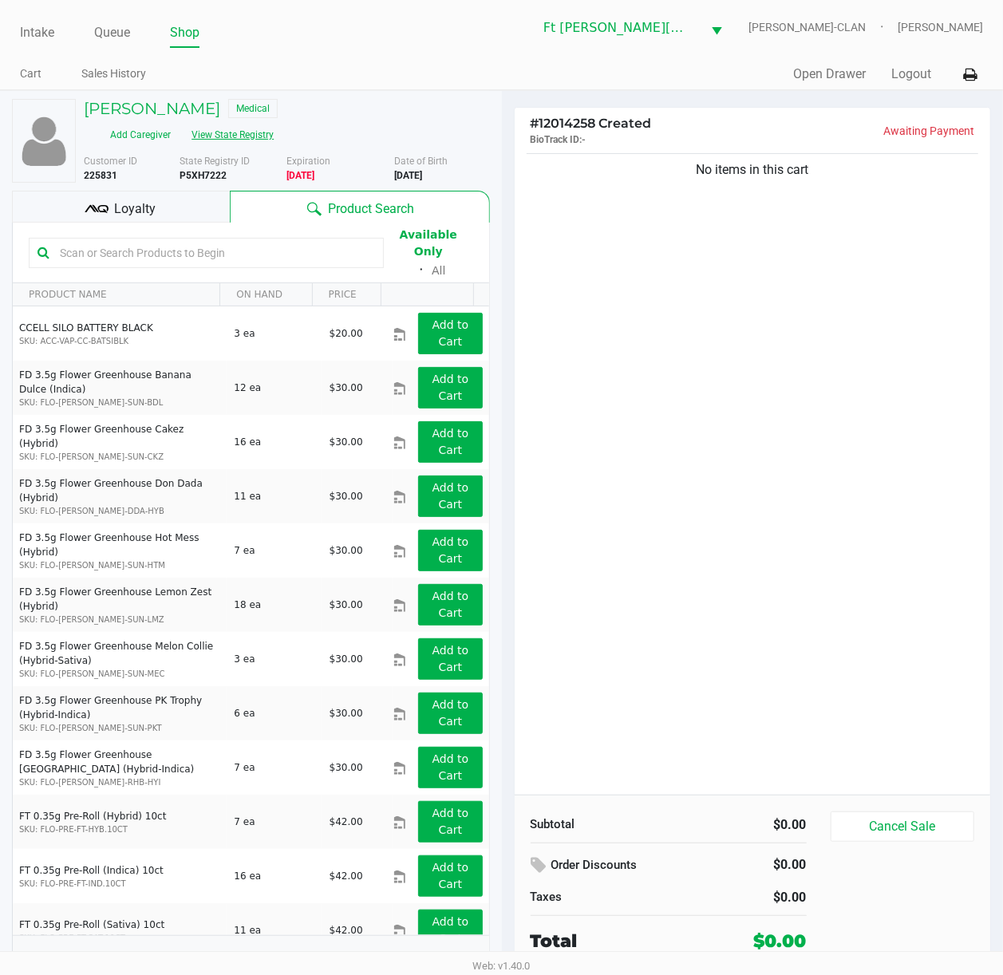
click at [227, 141] on button "View State Registry" at bounding box center [227, 135] width 93 height 26
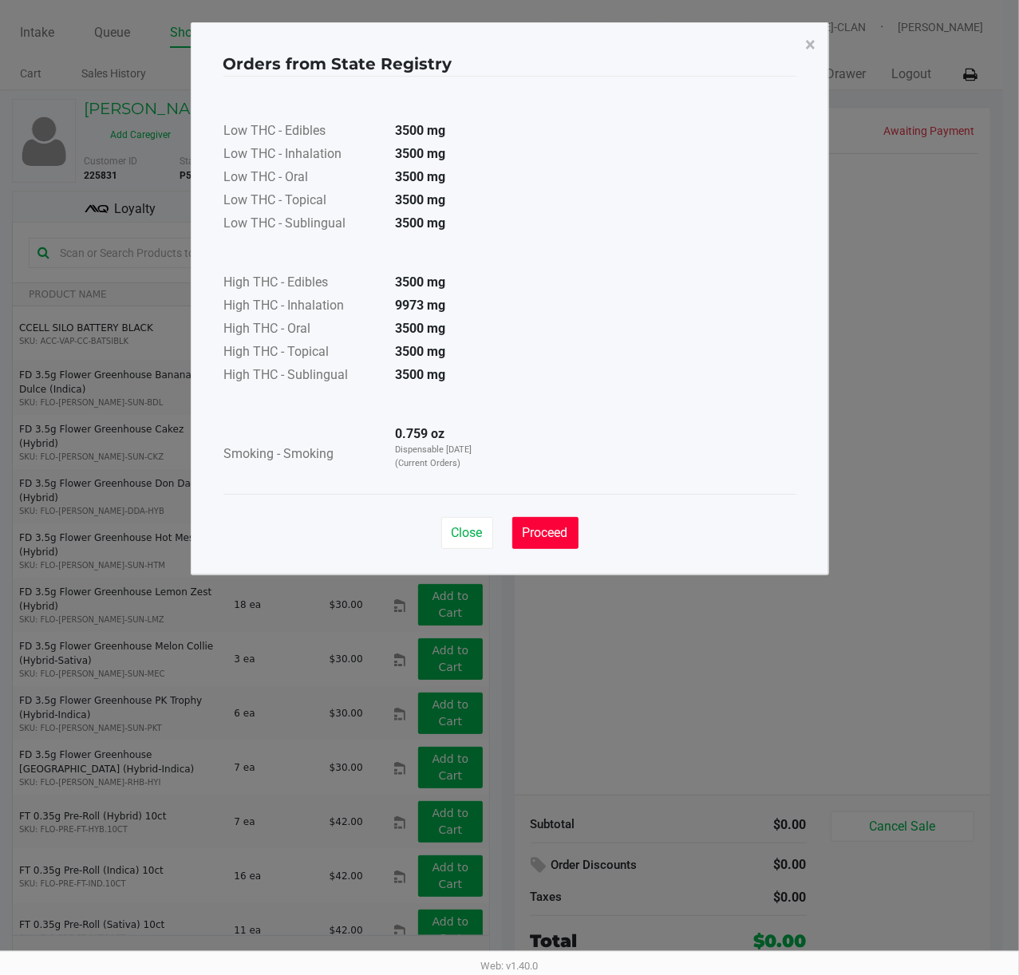
click at [536, 531] on span "Proceed" at bounding box center [545, 532] width 45 height 15
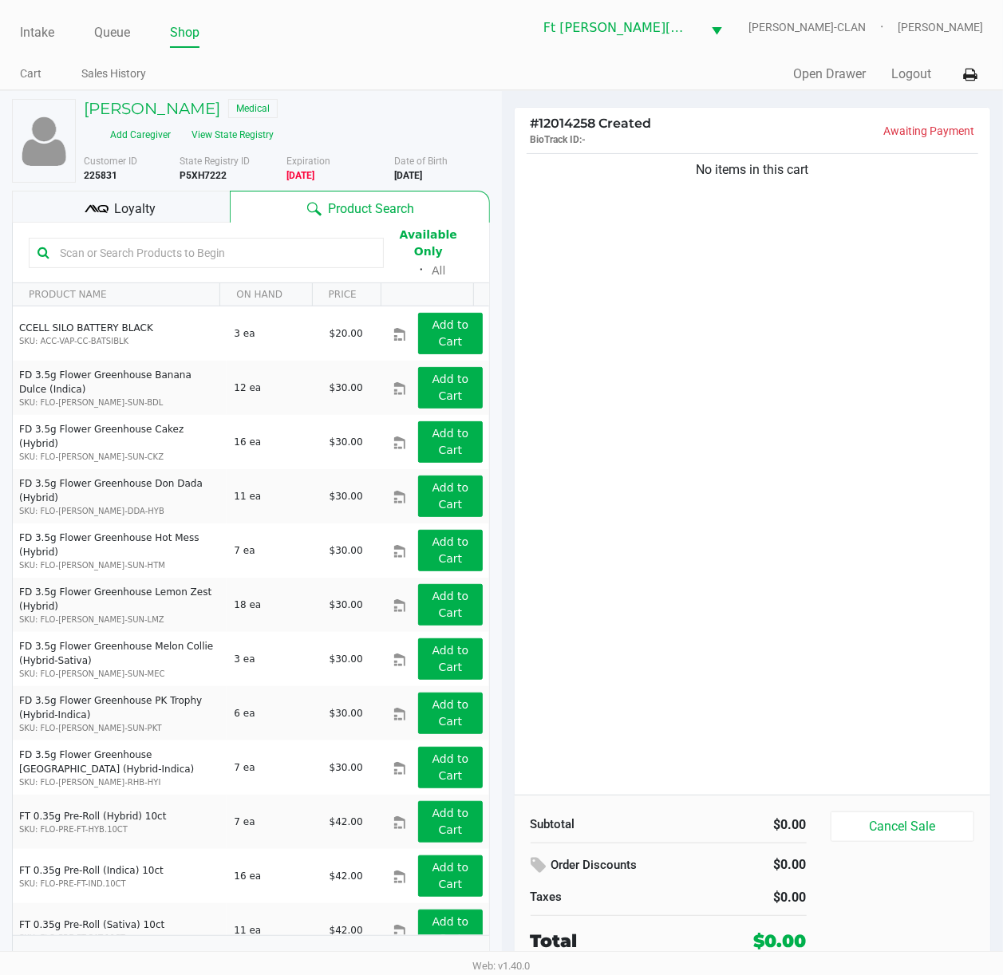
click at [215, 241] on input "text" at bounding box center [214, 253] width 322 height 24
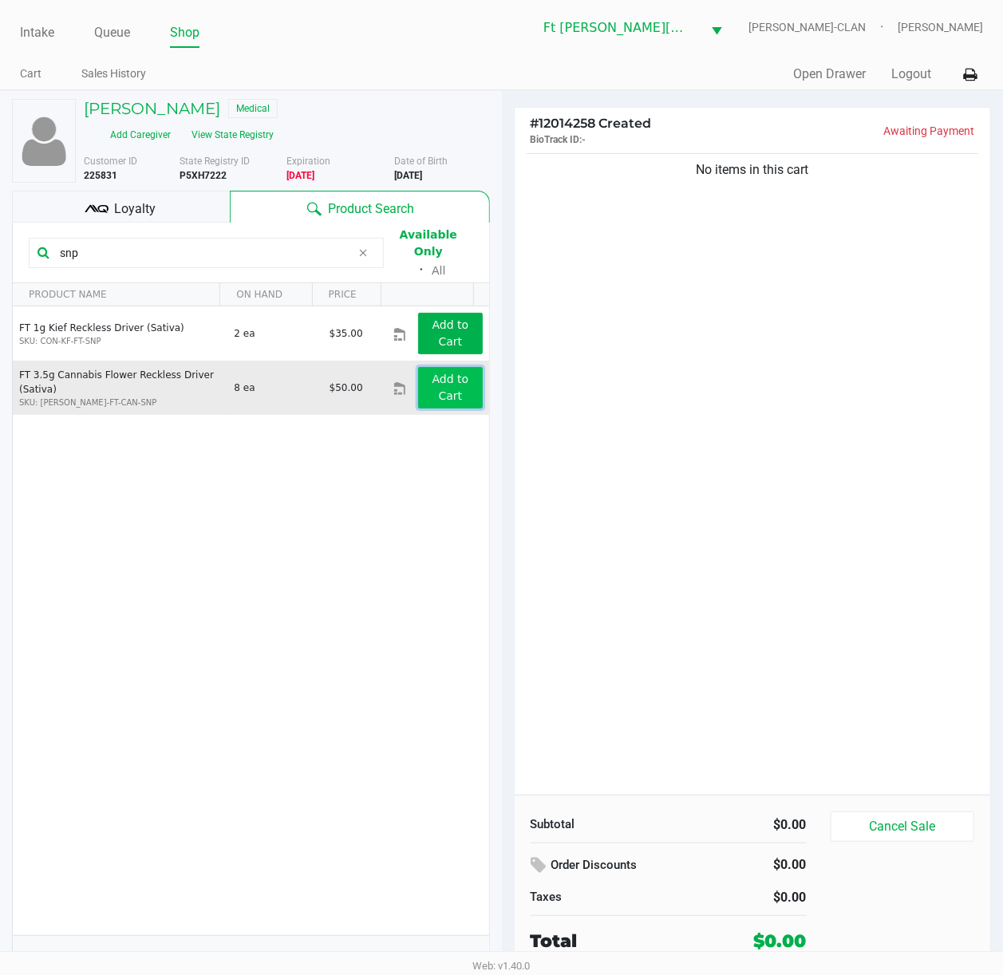
click at [421, 387] on button "Add to Cart" at bounding box center [450, 387] width 64 height 41
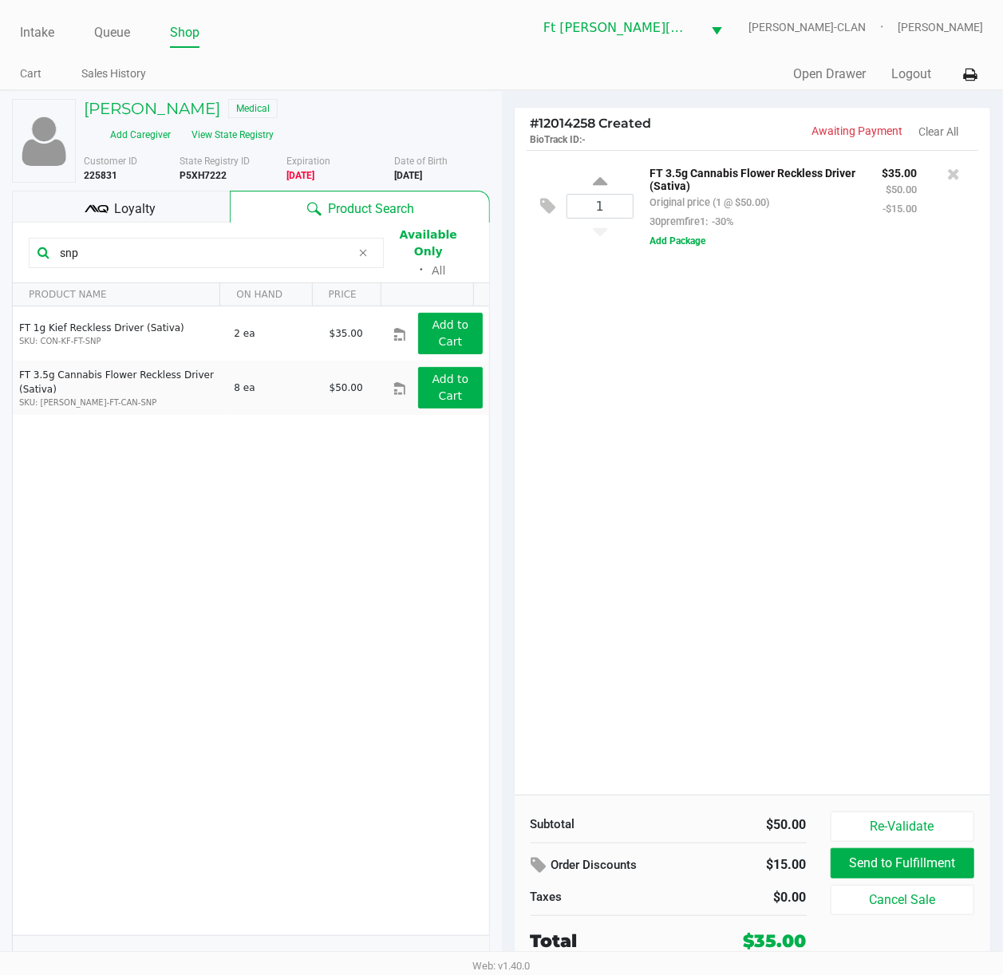
click at [148, 253] on input "snp" at bounding box center [202, 253] width 298 height 24
click at [148, 247] on input "snp" at bounding box center [202, 253] width 298 height 24
click at [150, 247] on input "snp" at bounding box center [202, 253] width 298 height 24
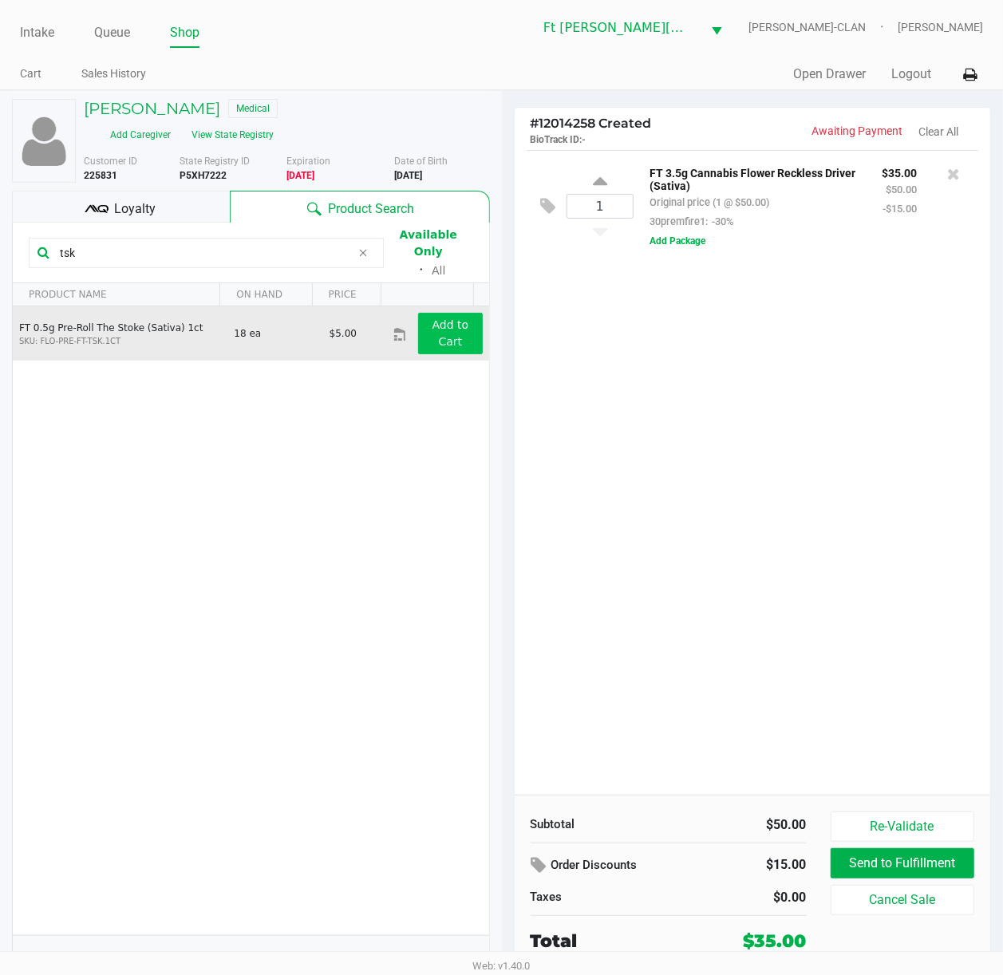
type input "tsk"
click at [432, 318] on app-button-loader "Add to Cart" at bounding box center [450, 333] width 37 height 30
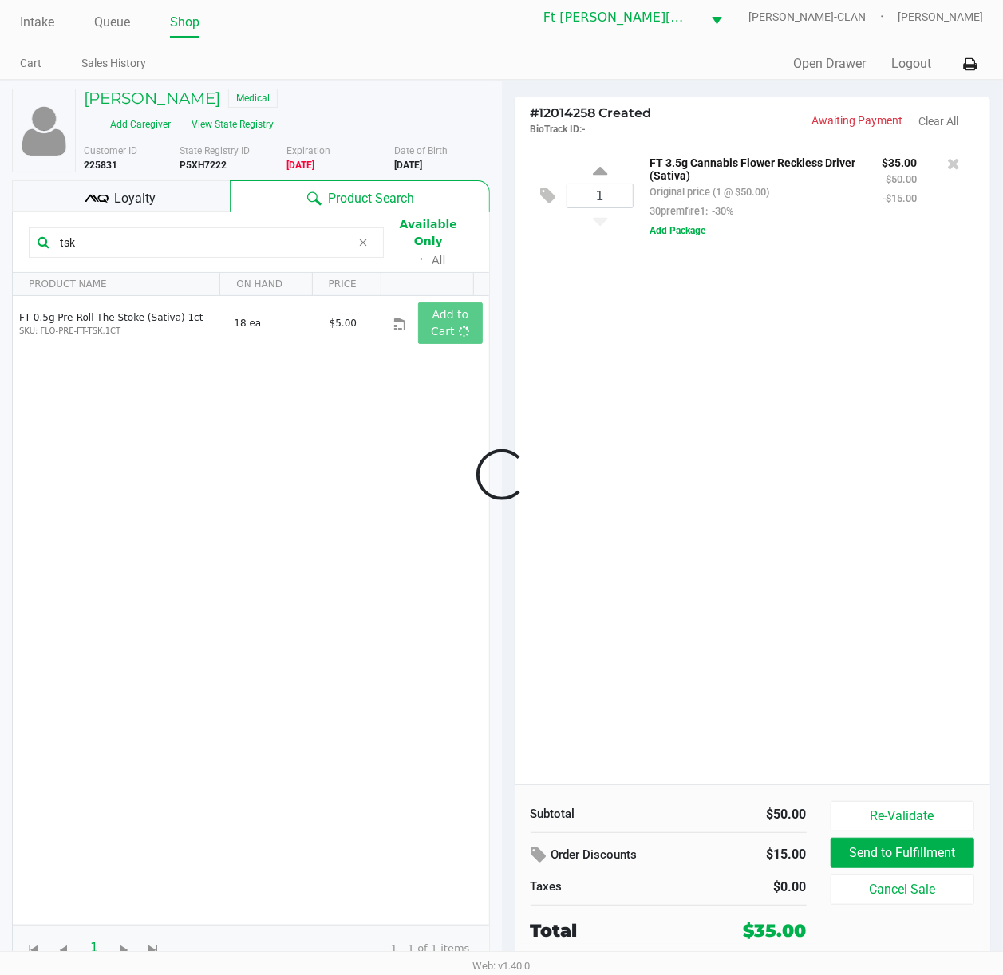
scroll to position [16, 0]
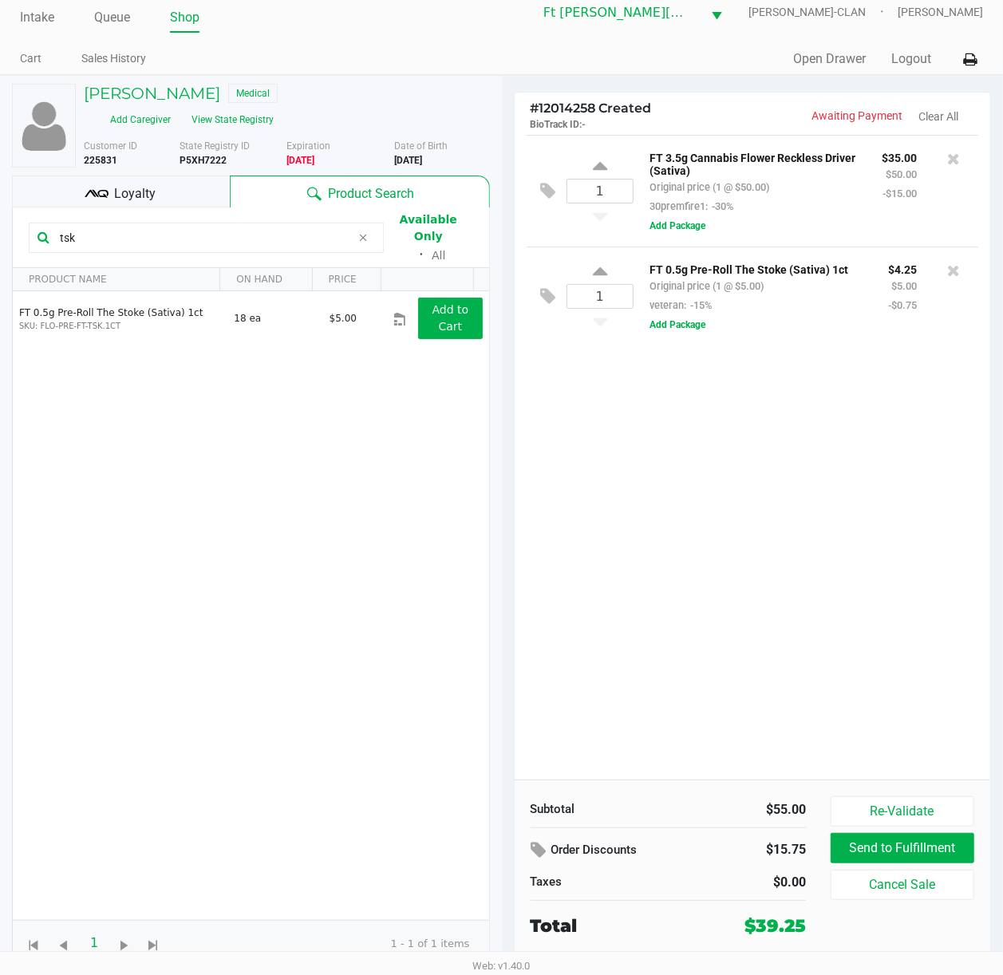
click at [156, 199] on div "Loyalty" at bounding box center [121, 192] width 218 height 32
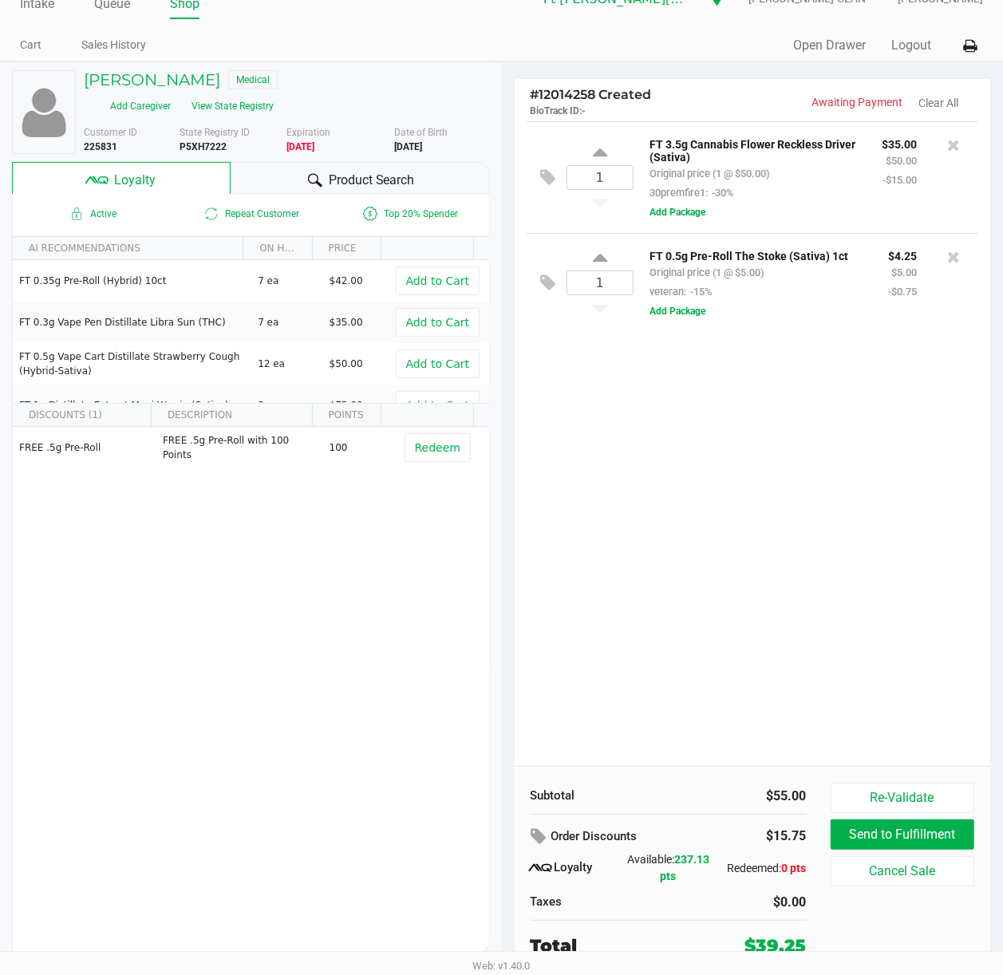
scroll to position [32, 0]
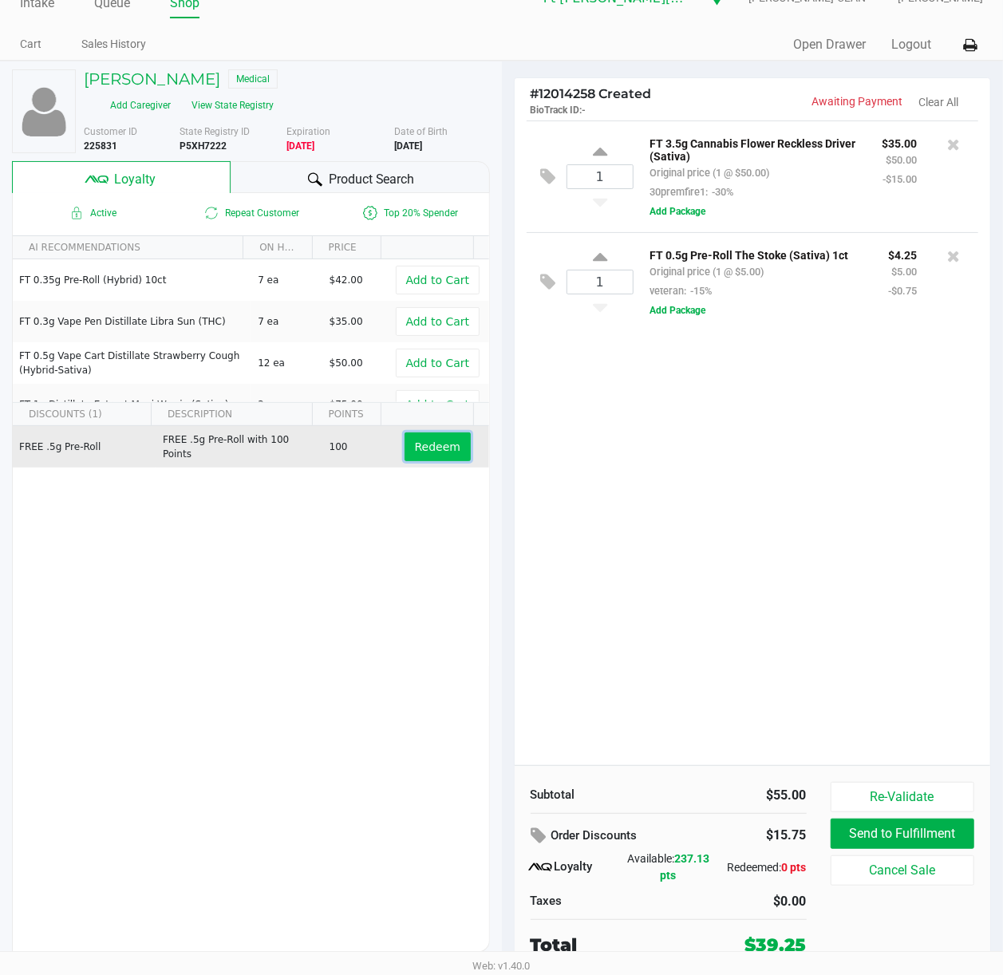
click at [421, 453] on span "Redeem" at bounding box center [437, 446] width 45 height 13
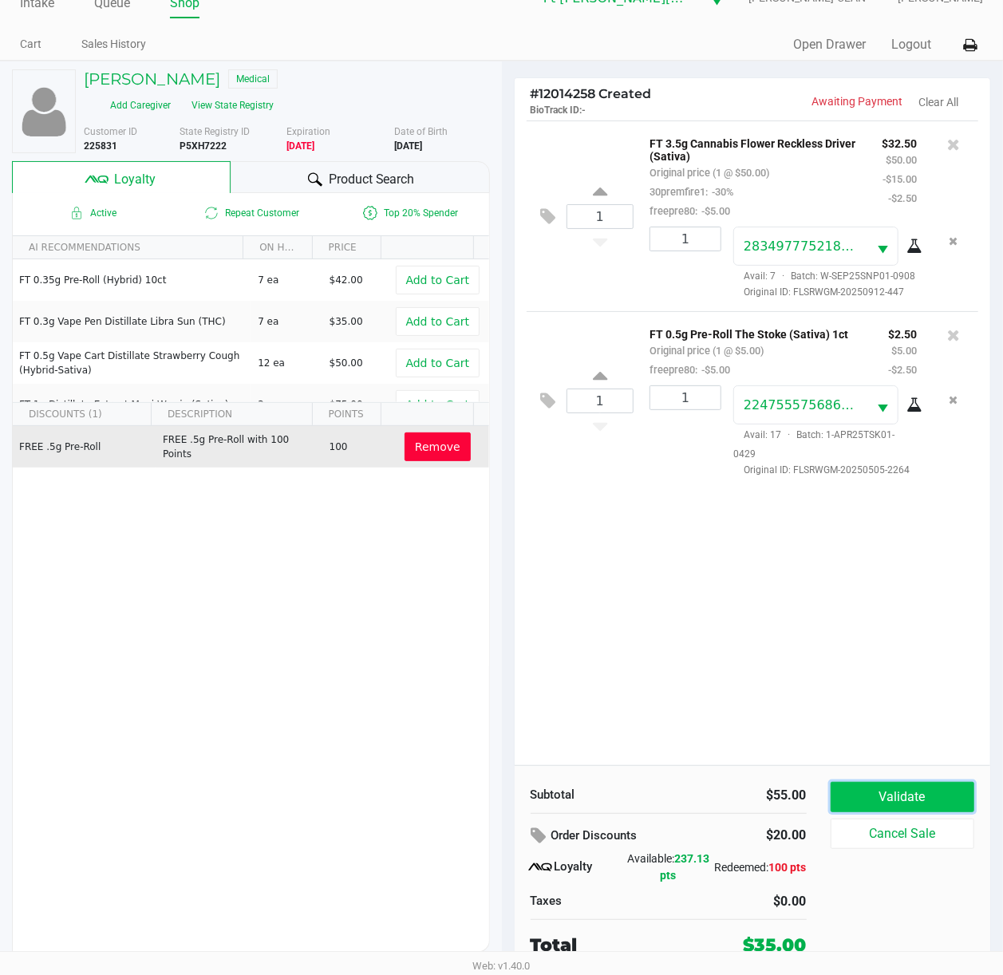
click at [875, 732] on button "Validate" at bounding box center [903, 797] width 144 height 30
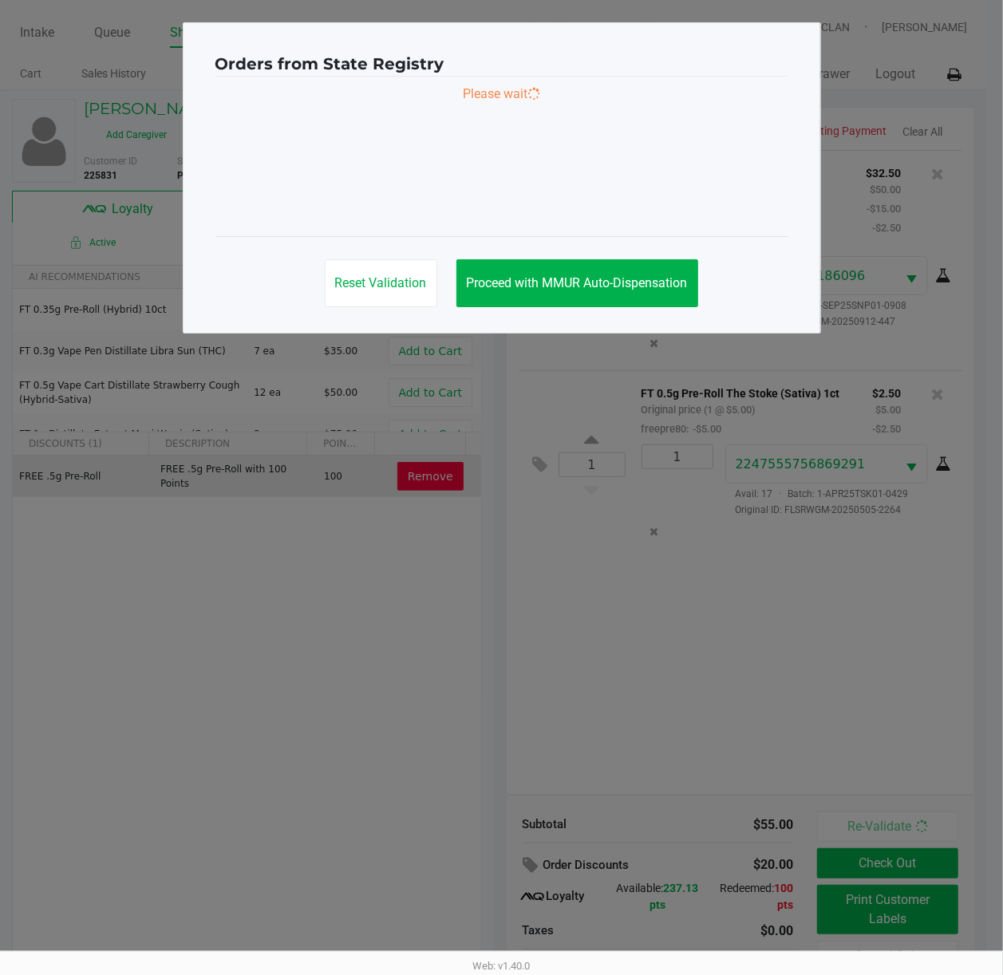
scroll to position [0, 0]
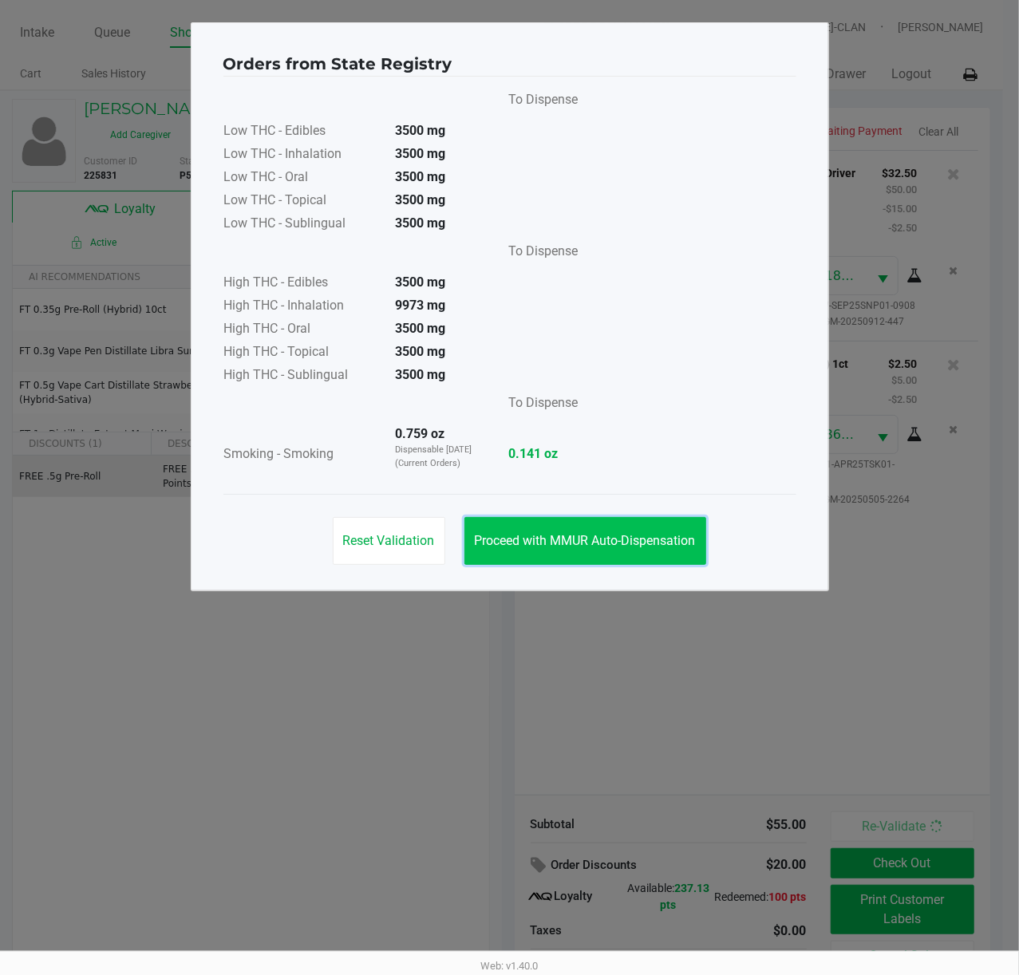
click at [557, 555] on button "Proceed with MMUR Auto-Dispensation" at bounding box center [585, 541] width 242 height 48
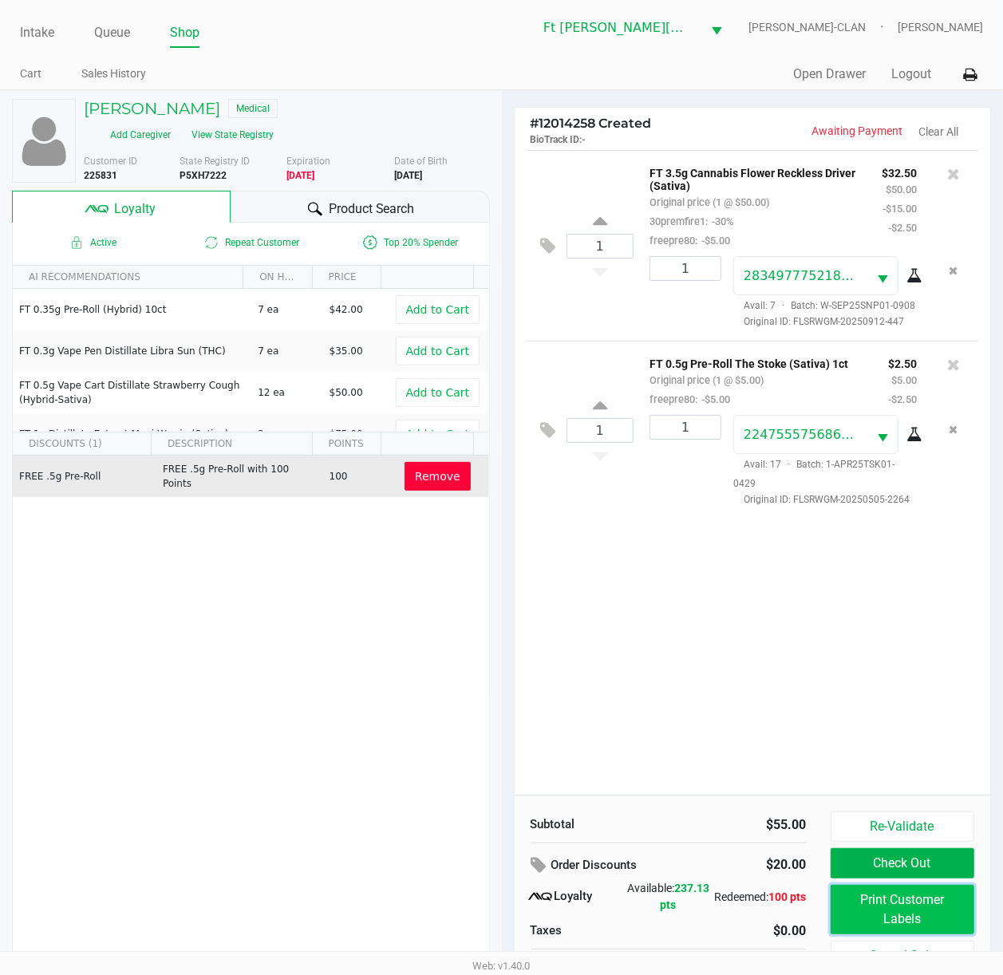
click at [889, 732] on button "Print Customer Labels" at bounding box center [903, 909] width 144 height 49
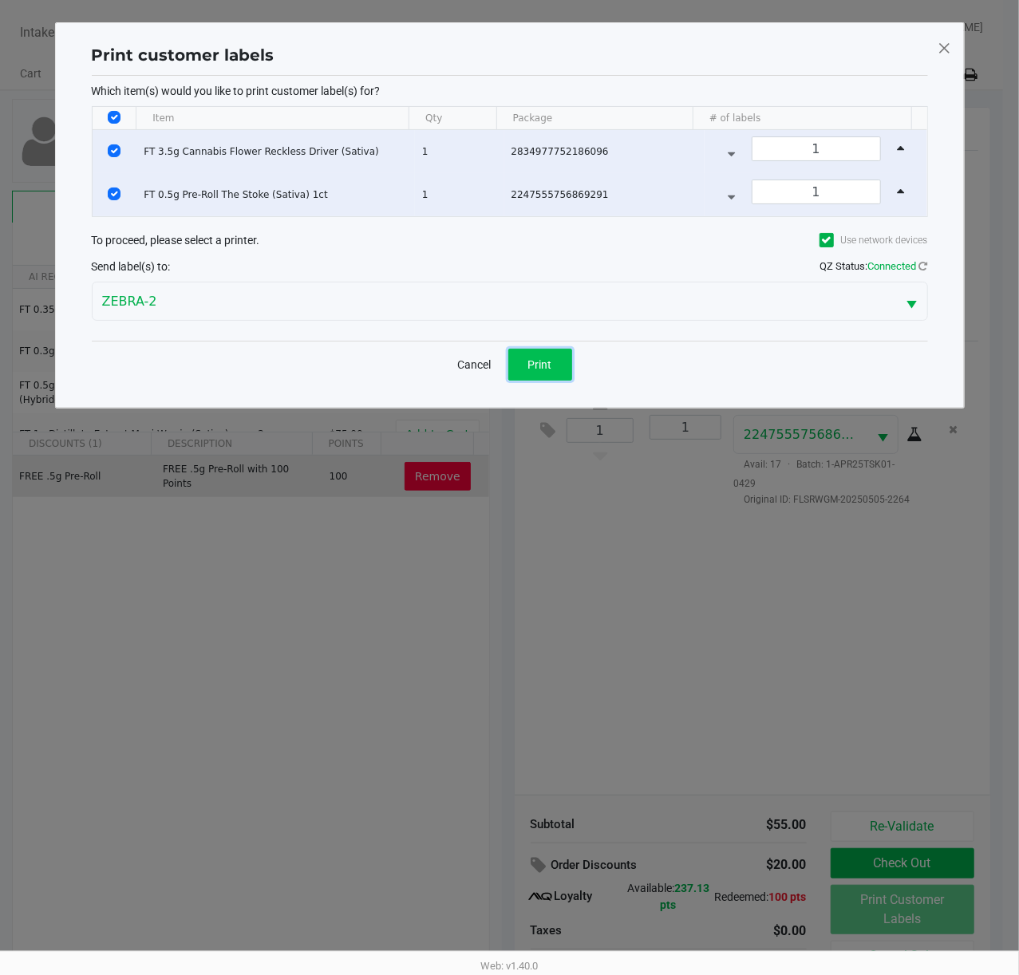
click at [536, 377] on button "Print" at bounding box center [540, 365] width 64 height 32
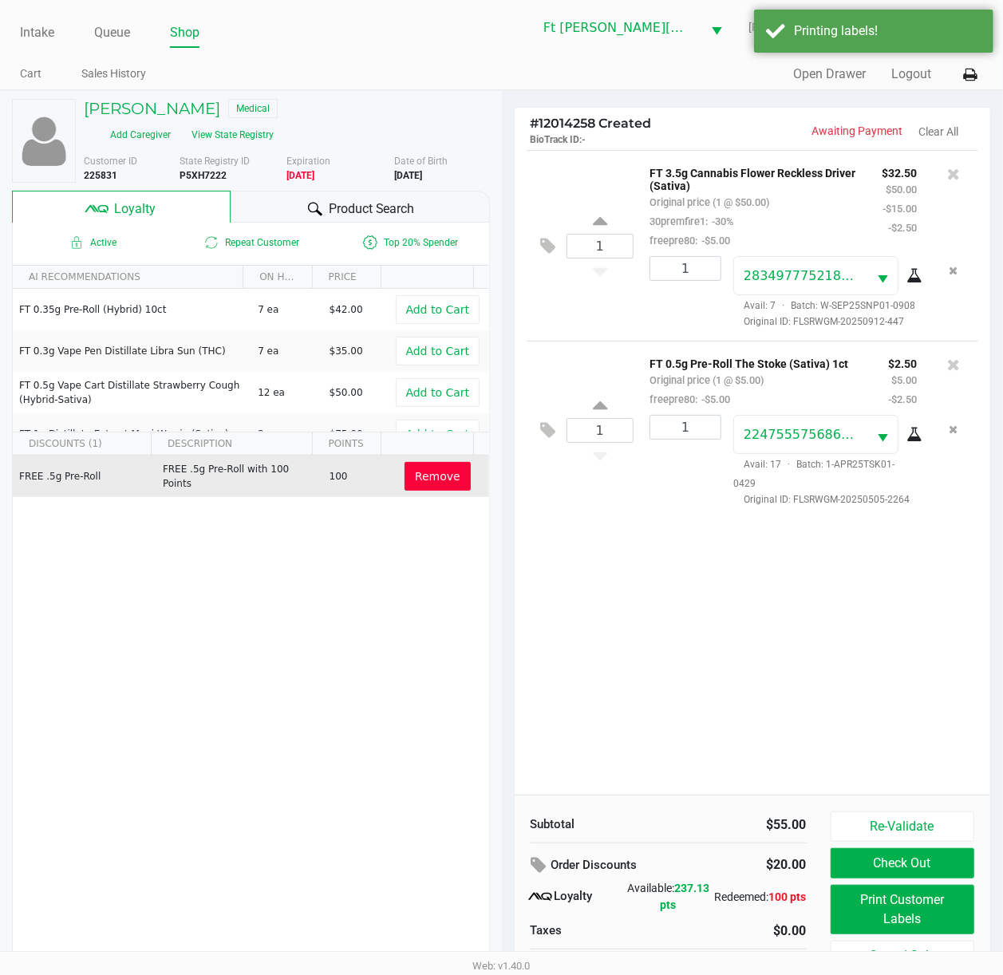
click at [793, 519] on div "1 FT 0.5g Pre-Roll The Stoke (Sativa) 1ct Original price (1 @ $5.00) freepre80:…" at bounding box center [753, 430] width 452 height 178
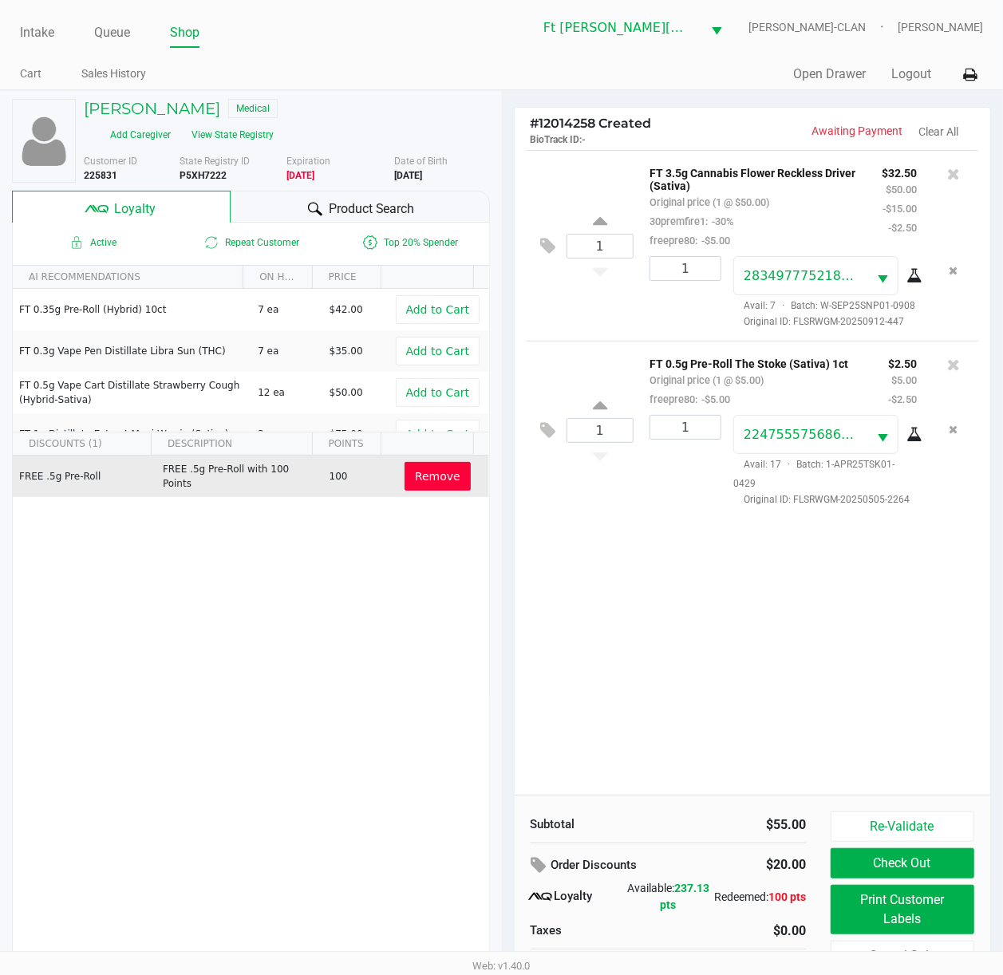
click at [667, 602] on div "1 FT 3.5g Cannabis Flower Reckless Driver (Sativa) Original price (1 @ $50.00) …" at bounding box center [753, 472] width 476 height 645
click at [669, 602] on div "1 FT 3.5g Cannabis Flower Reckless Driver (Sativa) Original price (1 @ $50.00) …" at bounding box center [753, 472] width 476 height 645
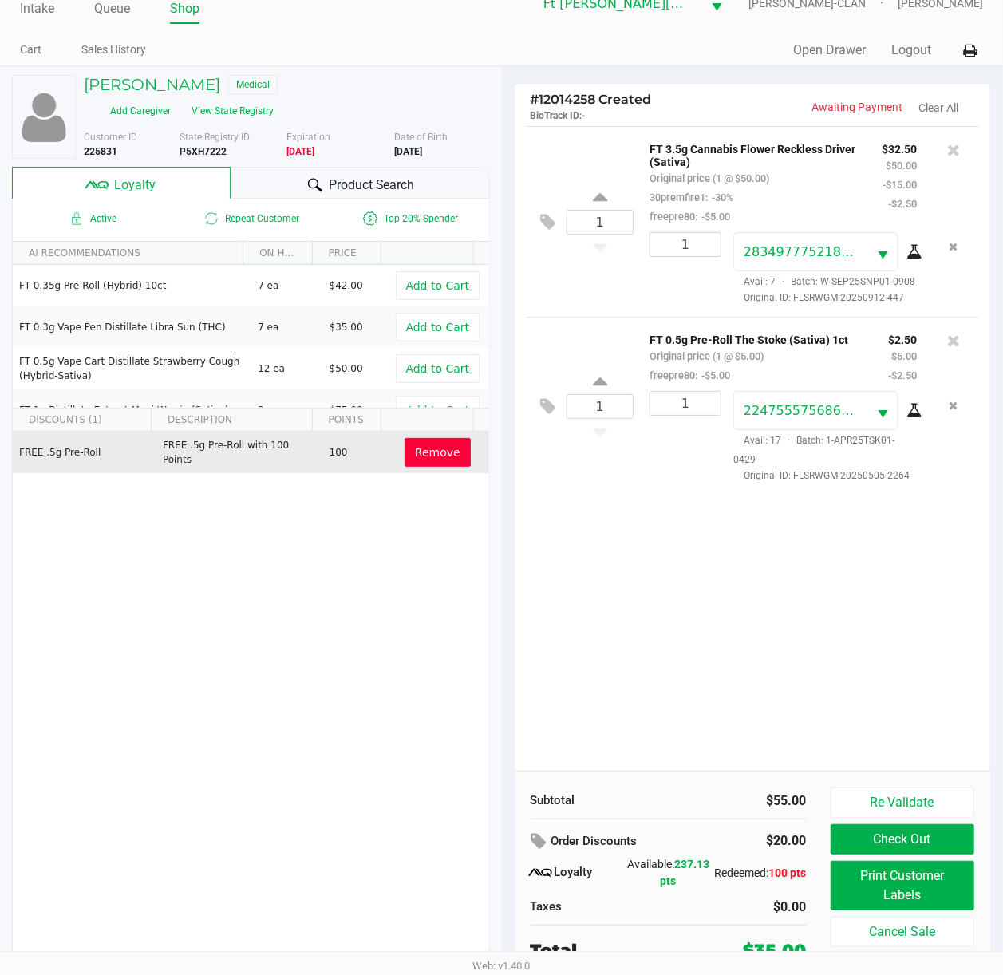
scroll to position [32, 0]
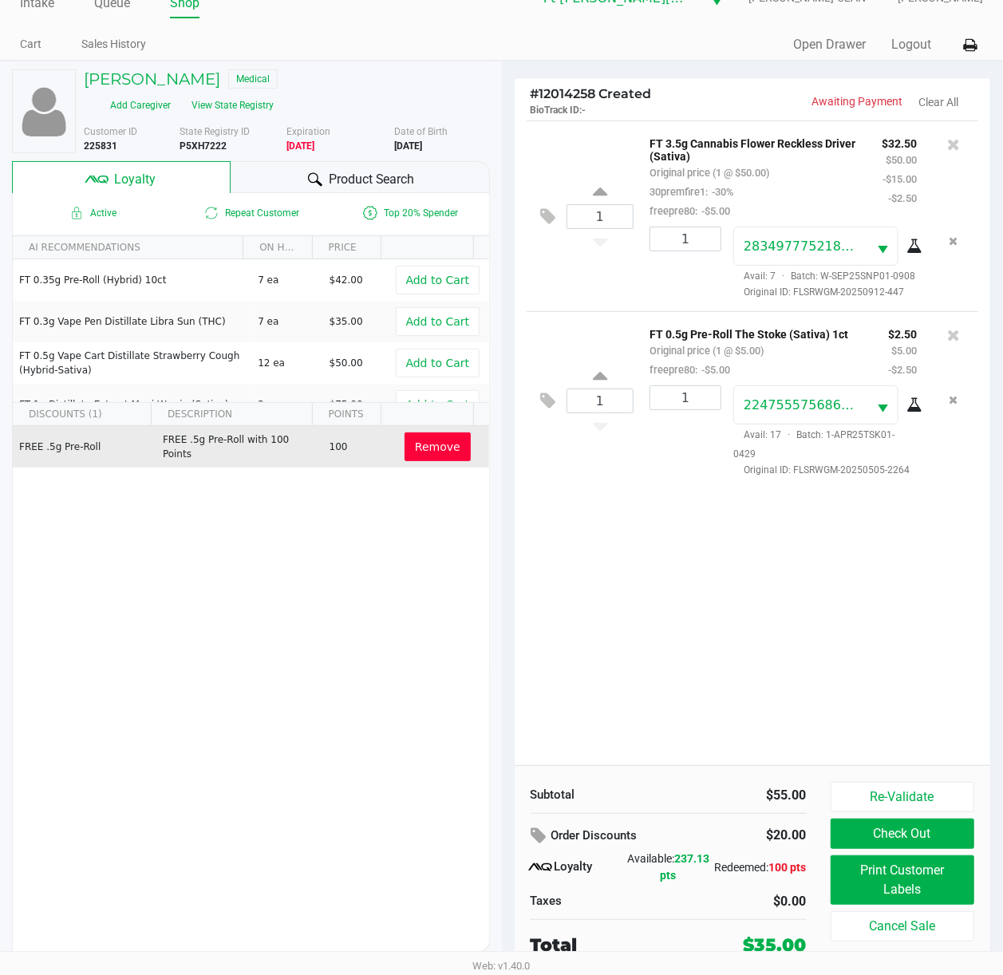
click at [779, 629] on div "1 FT 3.5g Cannabis Flower Reckless Driver (Sativa) Original price (1 @ $50.00) …" at bounding box center [753, 442] width 476 height 645
click at [728, 553] on div "1 FT 3.5g Cannabis Flower Reckless Driver (Sativa) Original price (1 @ $50.00) …" at bounding box center [753, 442] width 476 height 645
click at [846, 732] on button "Check Out" at bounding box center [903, 834] width 144 height 30
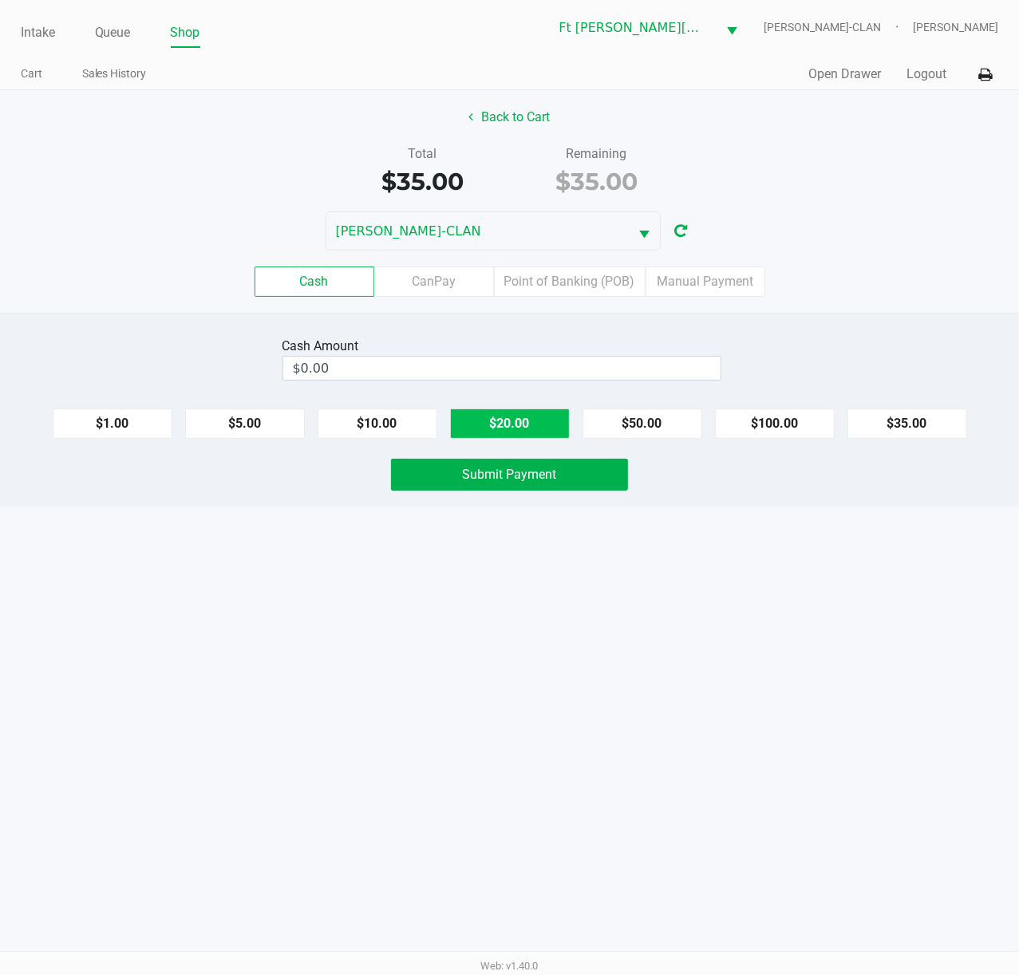
click at [505, 428] on button "$20.00" at bounding box center [510, 423] width 120 height 30
click at [488, 435] on button "$20.00" at bounding box center [510, 423] width 120 height 30
type input "$40.00"
click at [492, 476] on span "Submit Payment" at bounding box center [510, 474] width 94 height 15
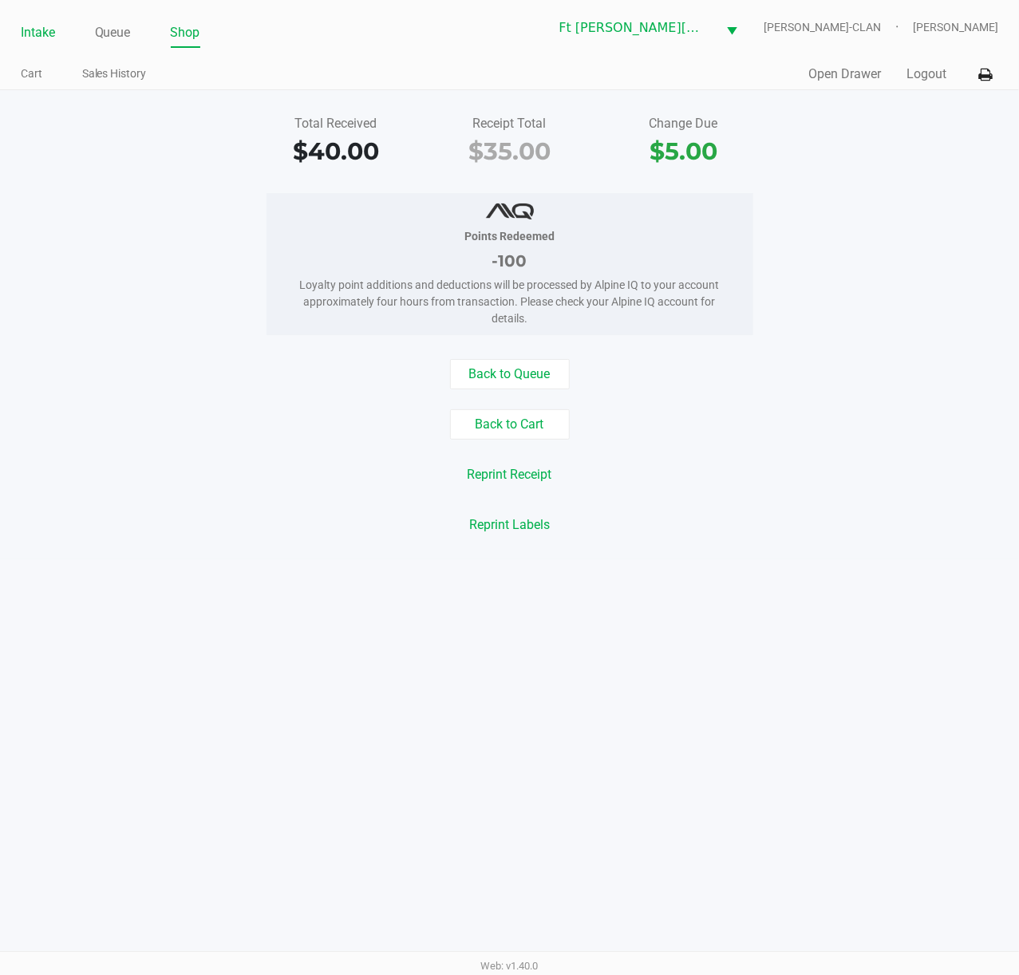
click at [43, 36] on link "Intake" at bounding box center [38, 33] width 34 height 22
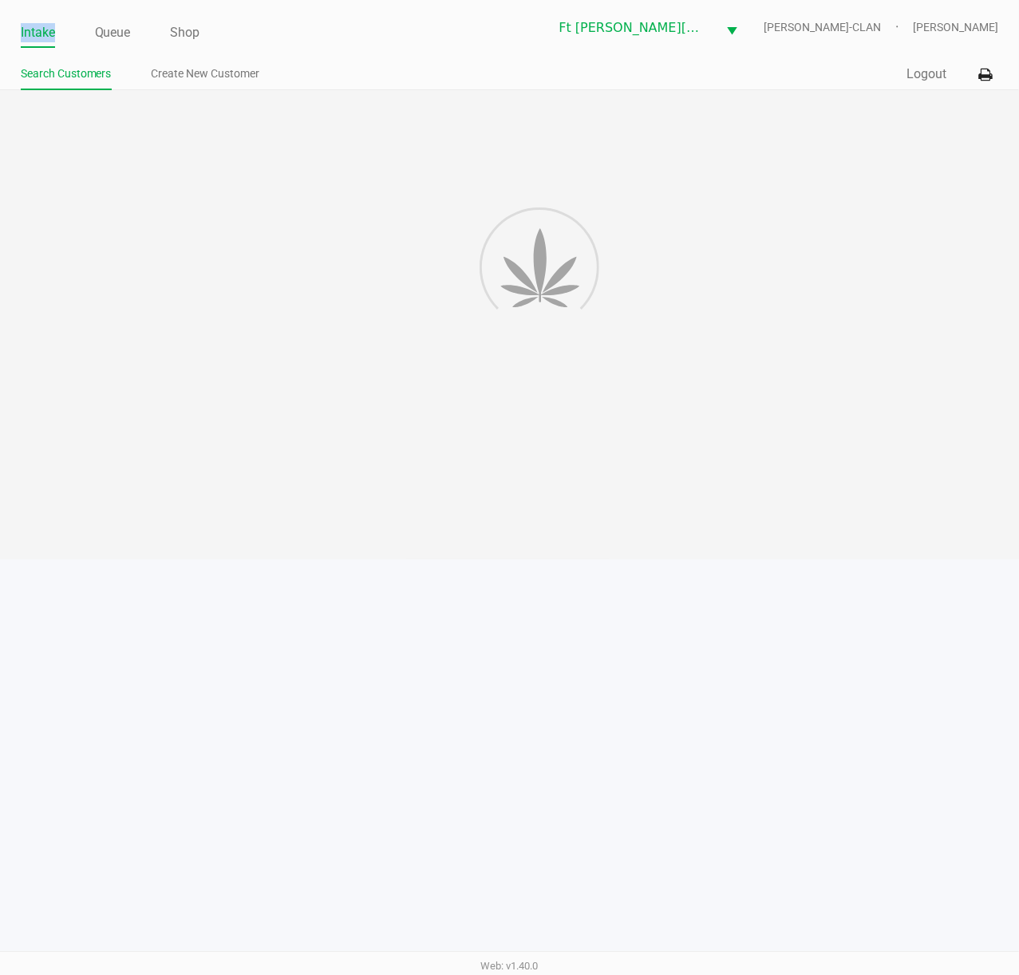
click at [51, 35] on link "Intake" at bounding box center [38, 33] width 34 height 22
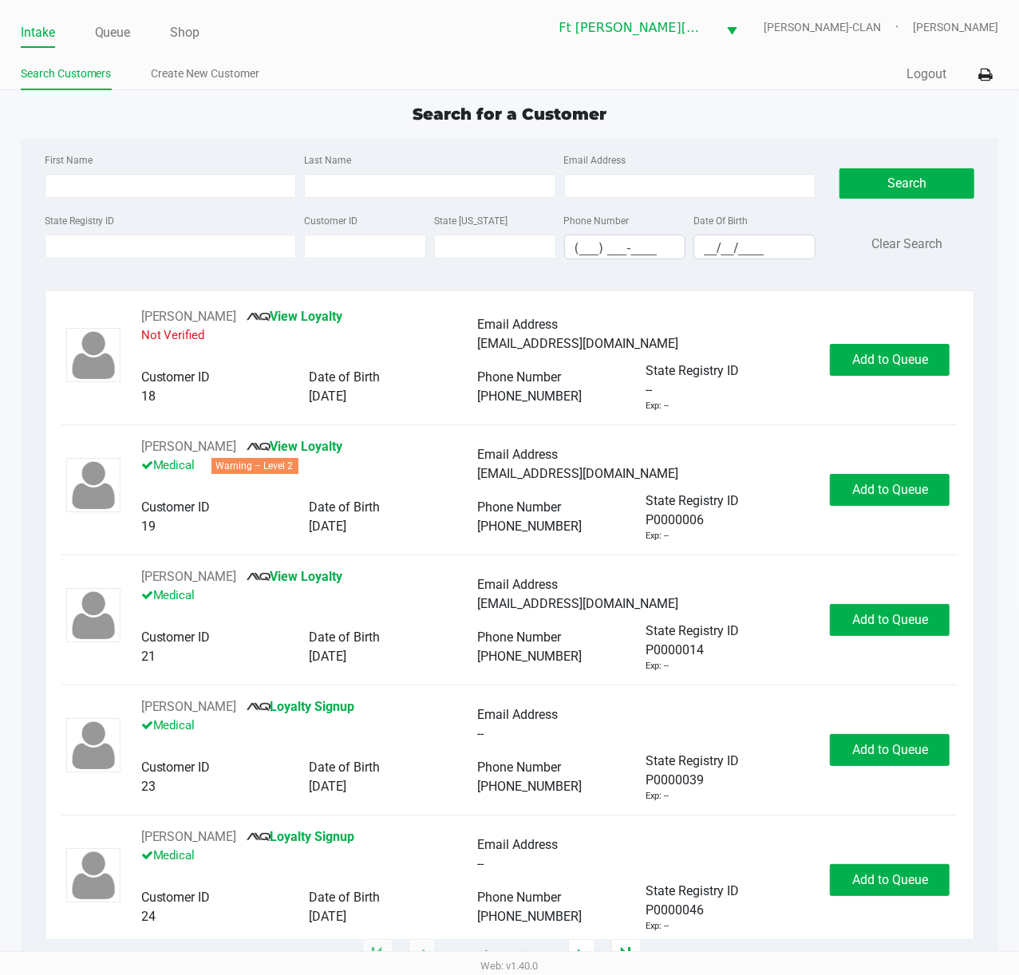
click at [540, 112] on span "Search for a Customer" at bounding box center [509, 114] width 194 height 19
drag, startPoint x: 223, startPoint y: 148, endPoint x: 199, endPoint y: 136, distance: 27.1
click at [224, 148] on div "First Name Last Name Email Address State Registry ID Customer ID State ID Phone…" at bounding box center [510, 211] width 954 height 146
click at [195, 227] on div "State Registry ID" at bounding box center [171, 235] width 260 height 49
click at [191, 276] on div "First Name Last Name Email Address State Registry ID Customer ID State ID Phone…" at bounding box center [510, 211] width 954 height 146
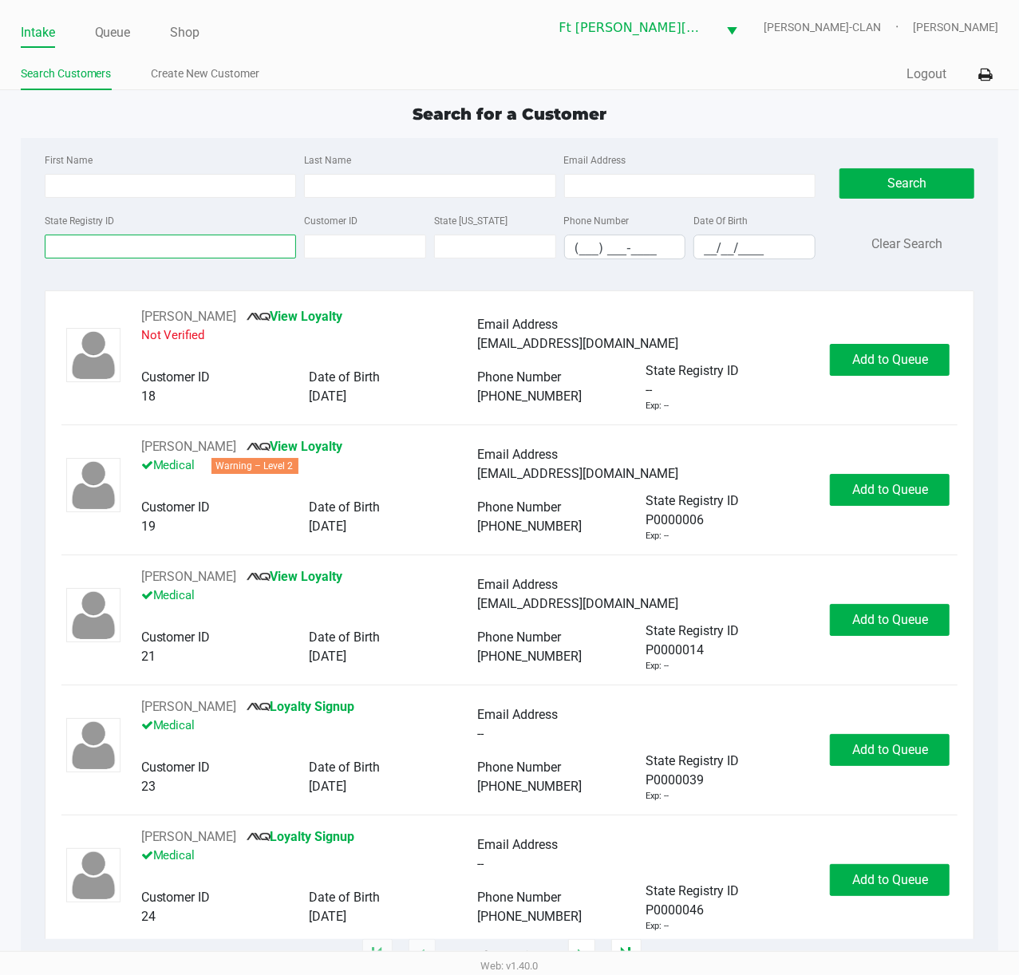
click at [195, 255] on input "State Registry ID" at bounding box center [171, 247] width 252 height 24
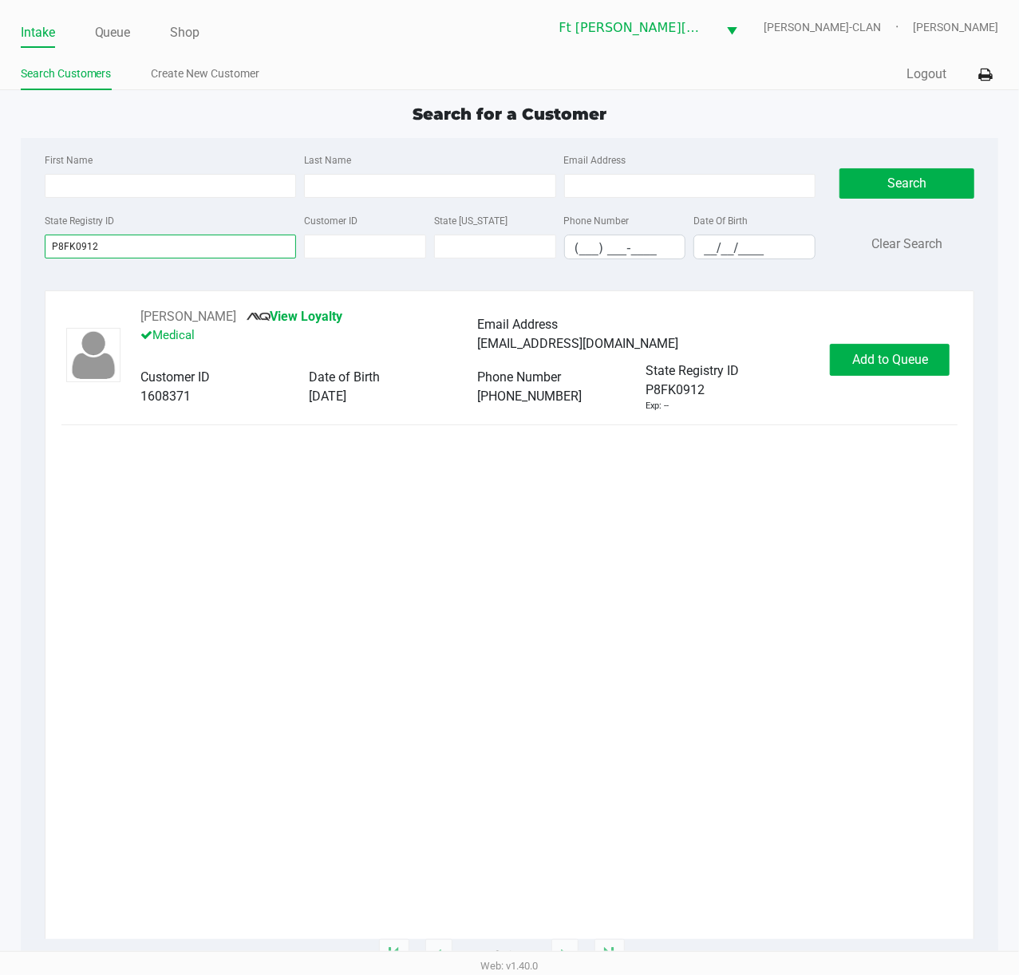
type input "P8FK0912"
drag, startPoint x: 902, startPoint y: 335, endPoint x: 906, endPoint y: 377, distance: 42.6
click at [904, 337] on div "ALEXANDER LARA View Loyalty Medical Email Address alexanderclara626@gmail.com C…" at bounding box center [509, 359] width 897 height 105
click at [906, 377] on div "ALEXANDER LARA View Loyalty Medical Email Address alexanderclara626@gmail.com C…" at bounding box center [509, 359] width 897 height 105
click at [904, 367] on span "Add to Queue" at bounding box center [890, 359] width 76 height 15
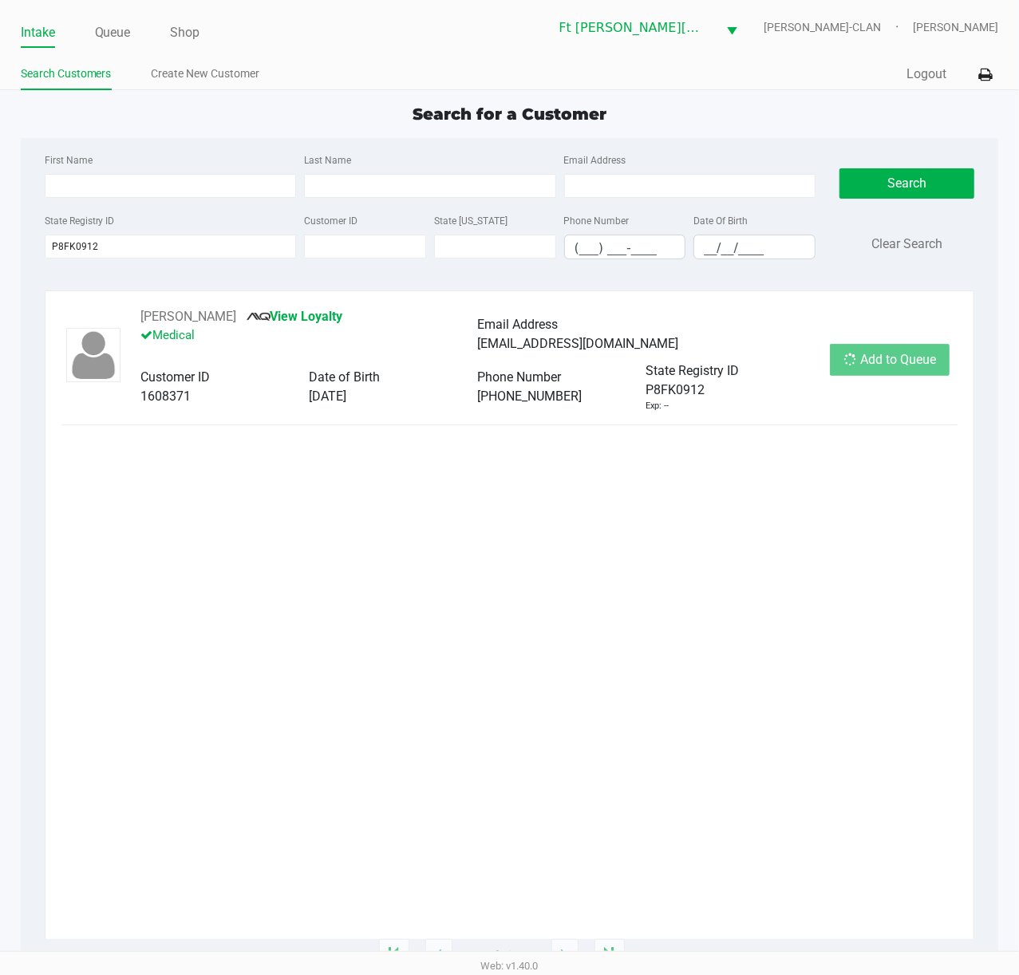
click at [904, 365] on div "Add to Queue" at bounding box center [890, 360] width 120 height 32
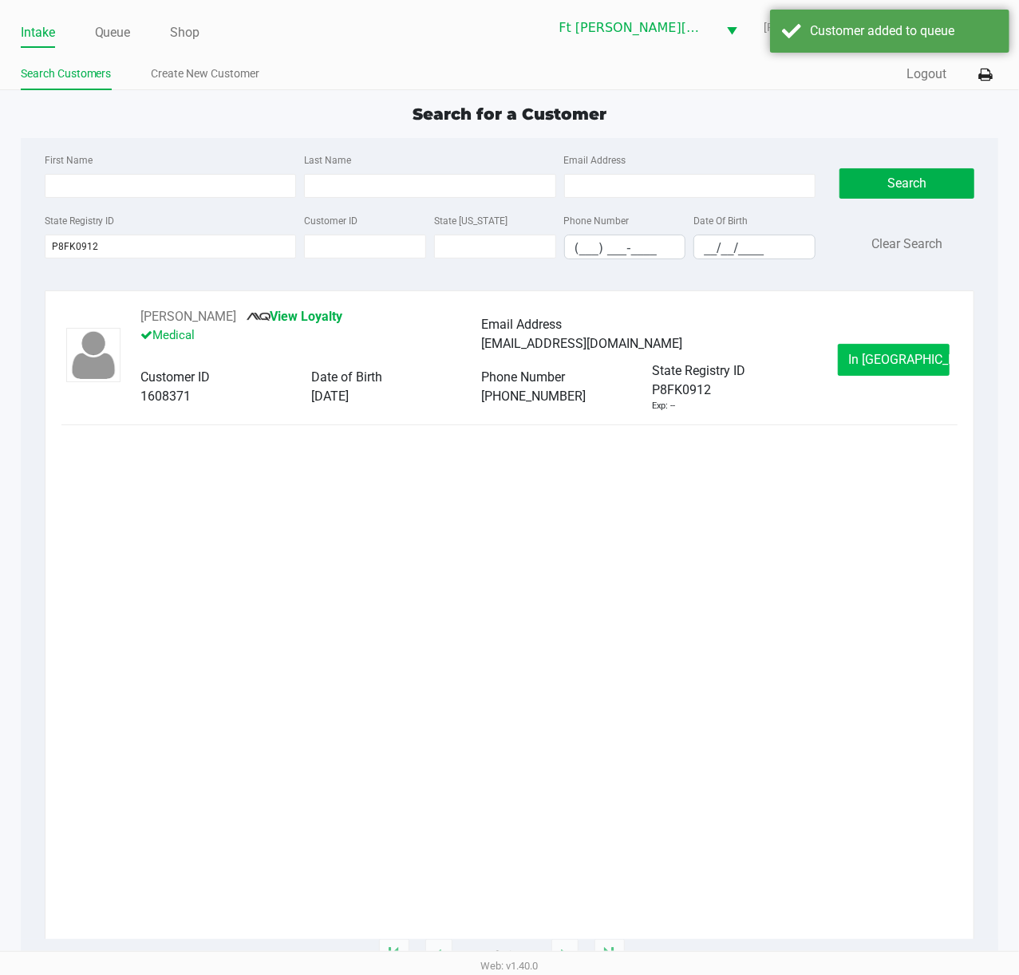
click at [910, 364] on span "In Queue" at bounding box center [915, 359] width 134 height 15
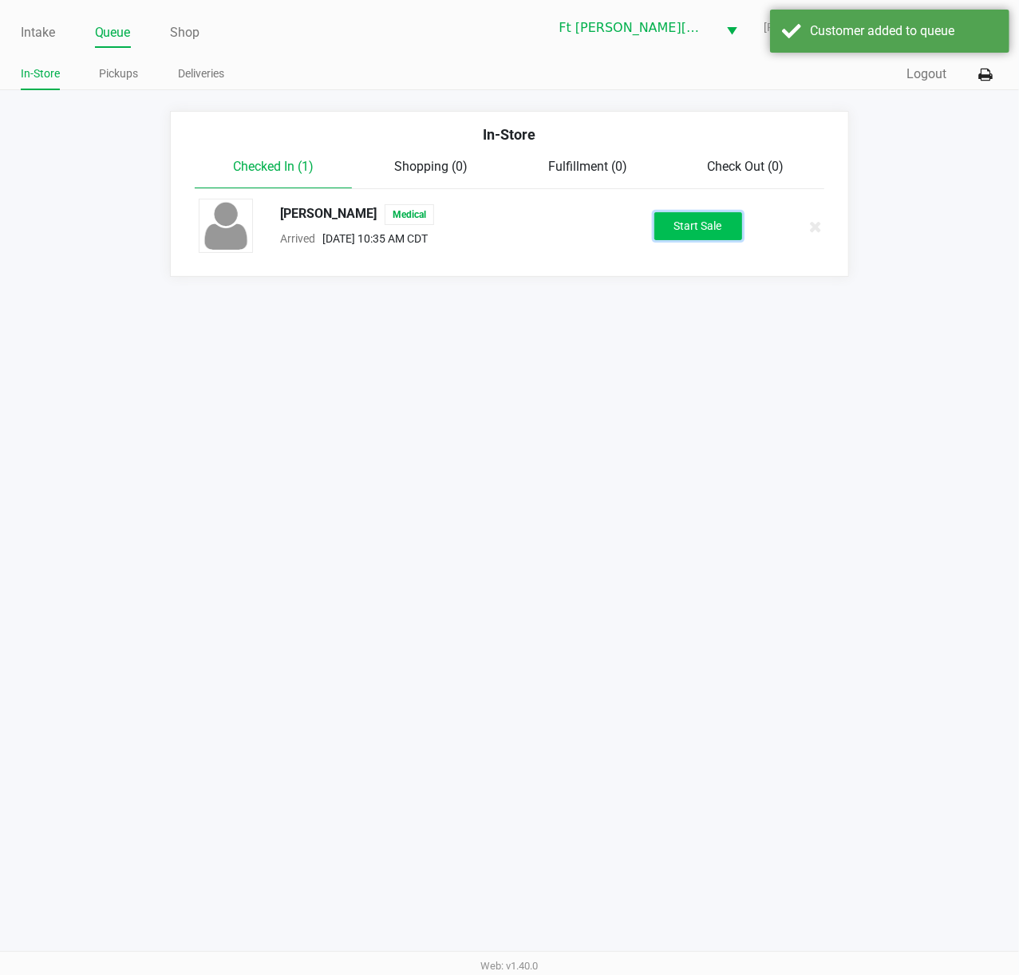
click at [710, 220] on button "Start Sale" at bounding box center [698, 226] width 88 height 28
click at [712, 220] on div "Start Sale" at bounding box center [698, 226] width 88 height 28
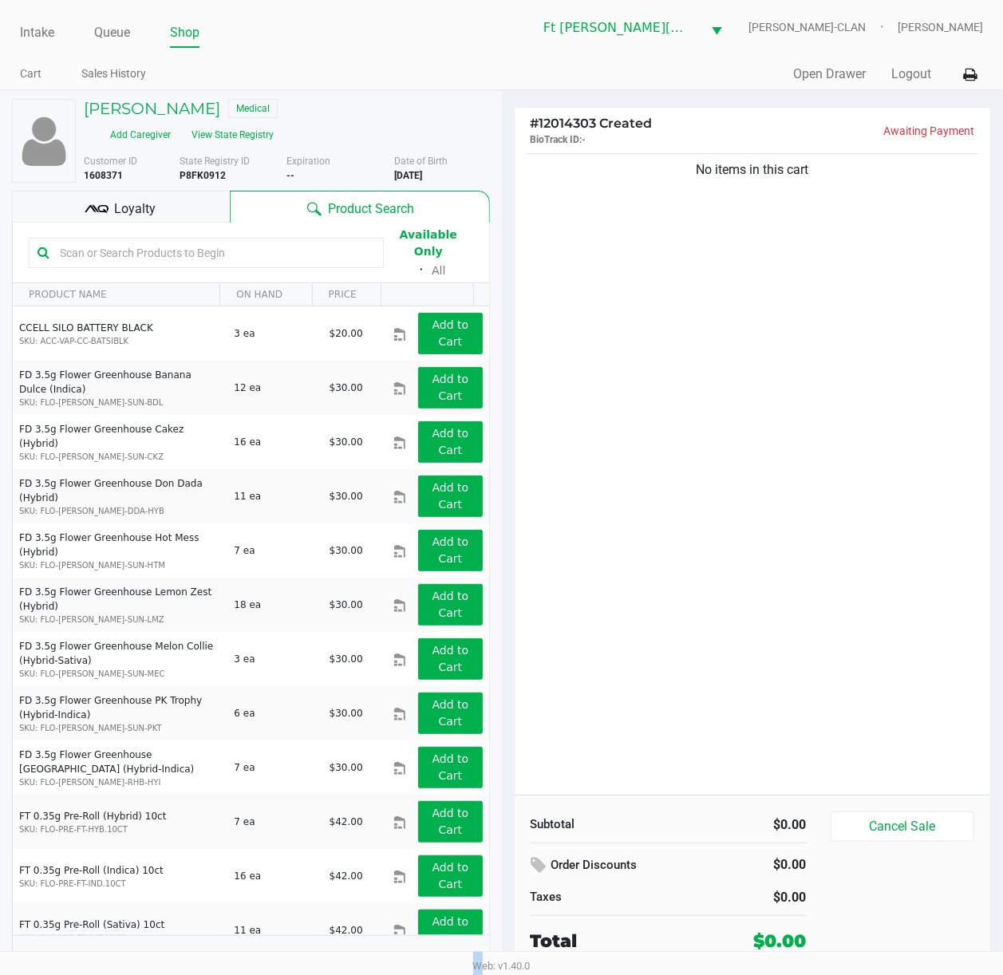
click at [152, 215] on span "Loyalty" at bounding box center [134, 208] width 41 height 19
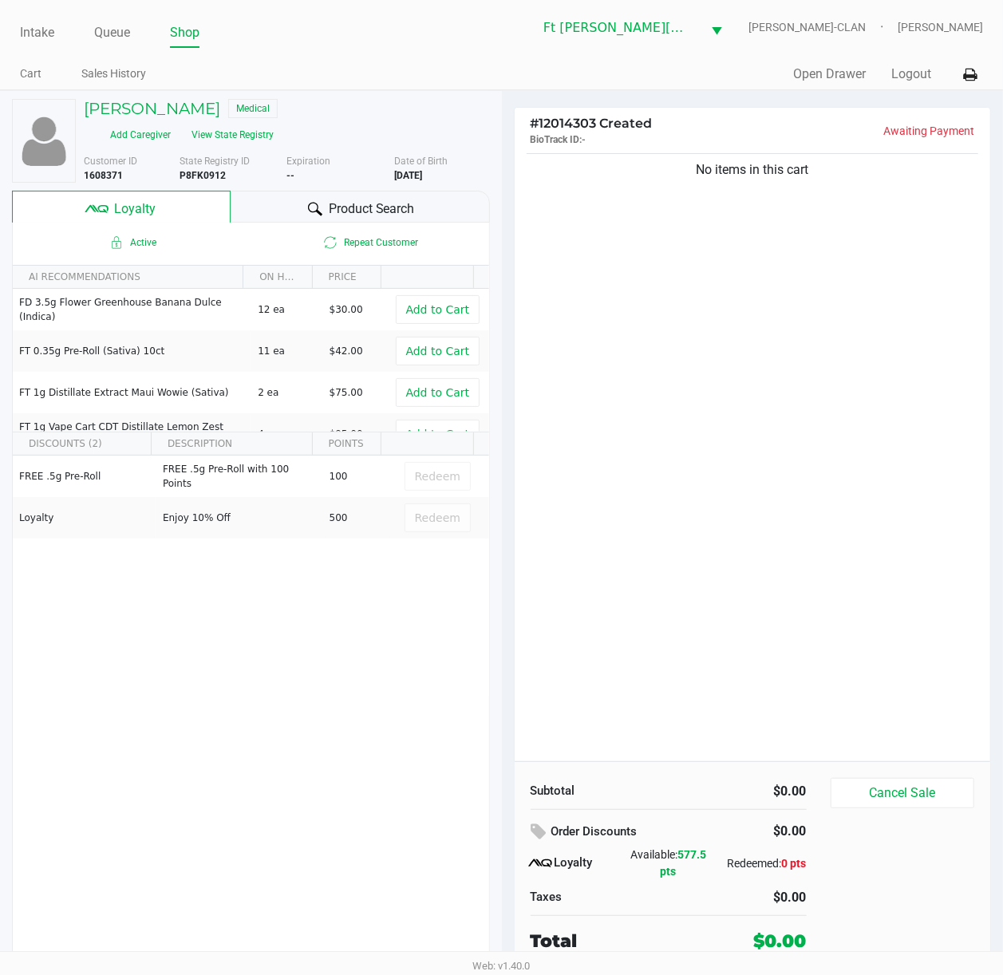
click at [285, 205] on div "Product Search" at bounding box center [360, 207] width 259 height 32
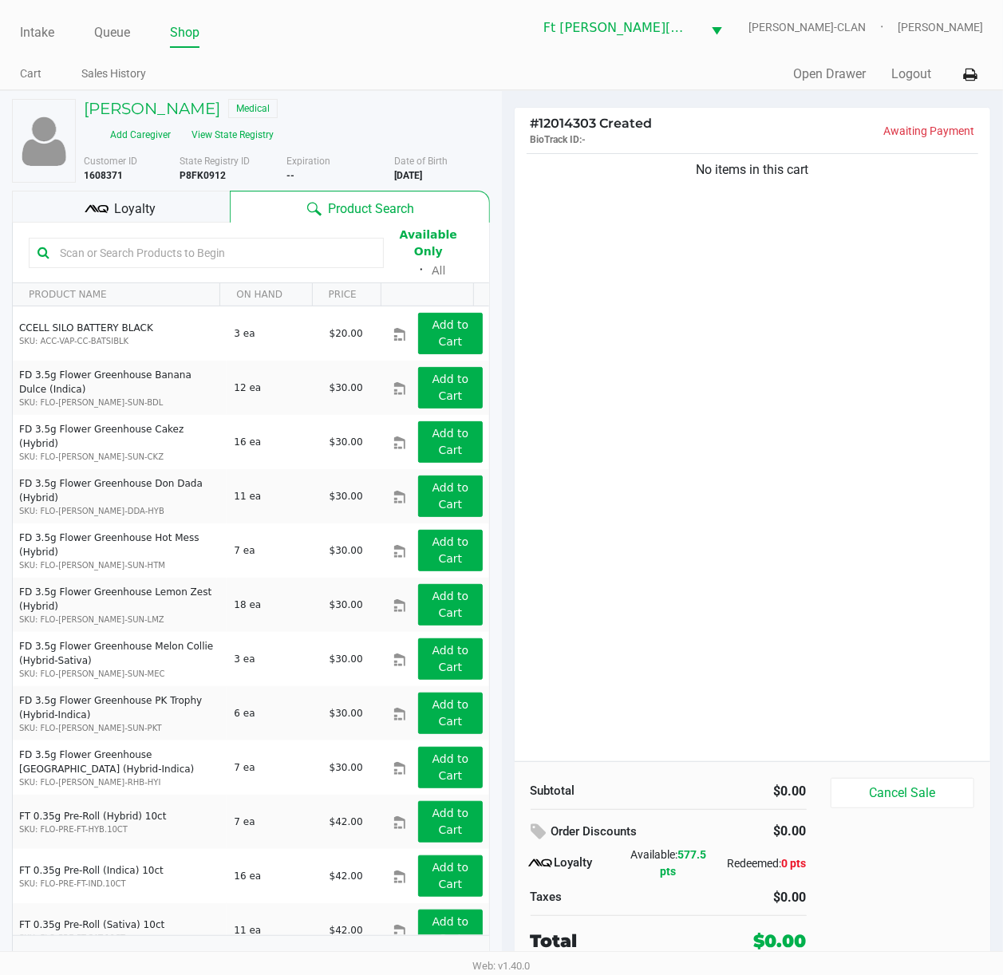
click at [917, 579] on div "No items in this cart" at bounding box center [753, 455] width 476 height 611
click at [116, 241] on input "text" at bounding box center [214, 253] width 322 height 24
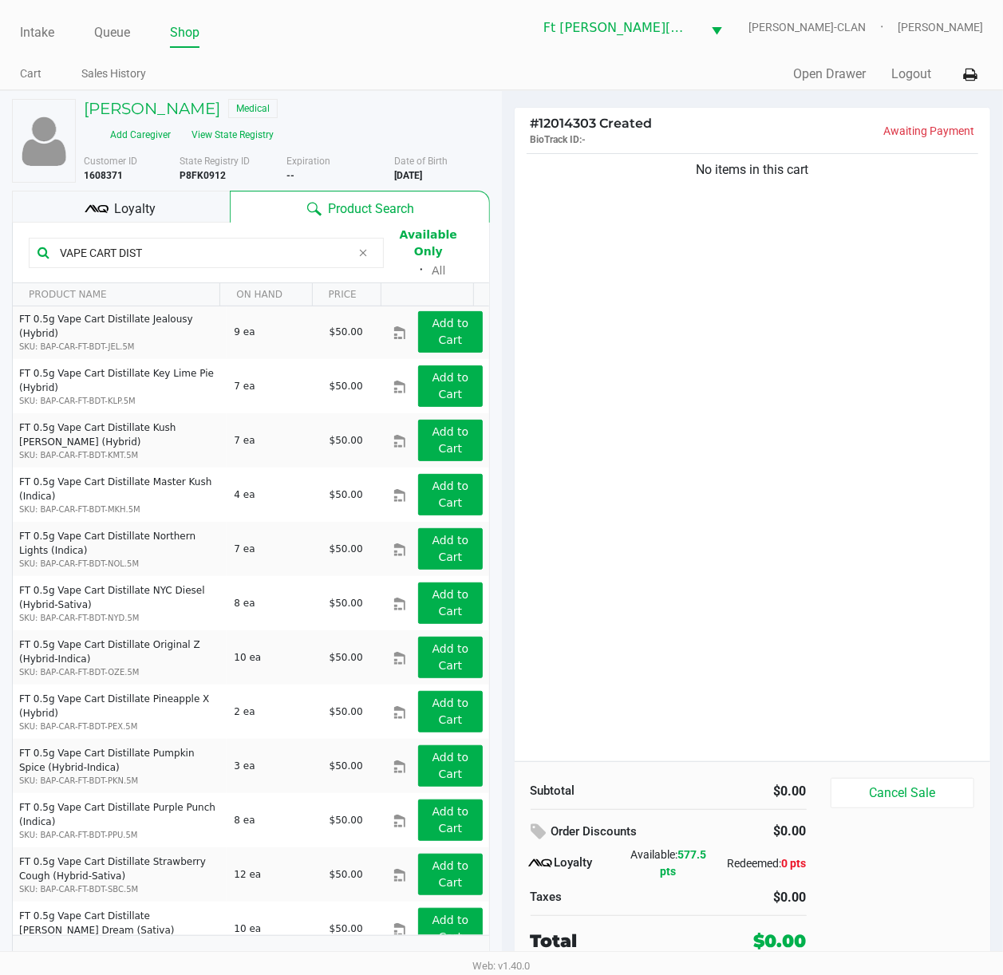
scroll to position [488, 0]
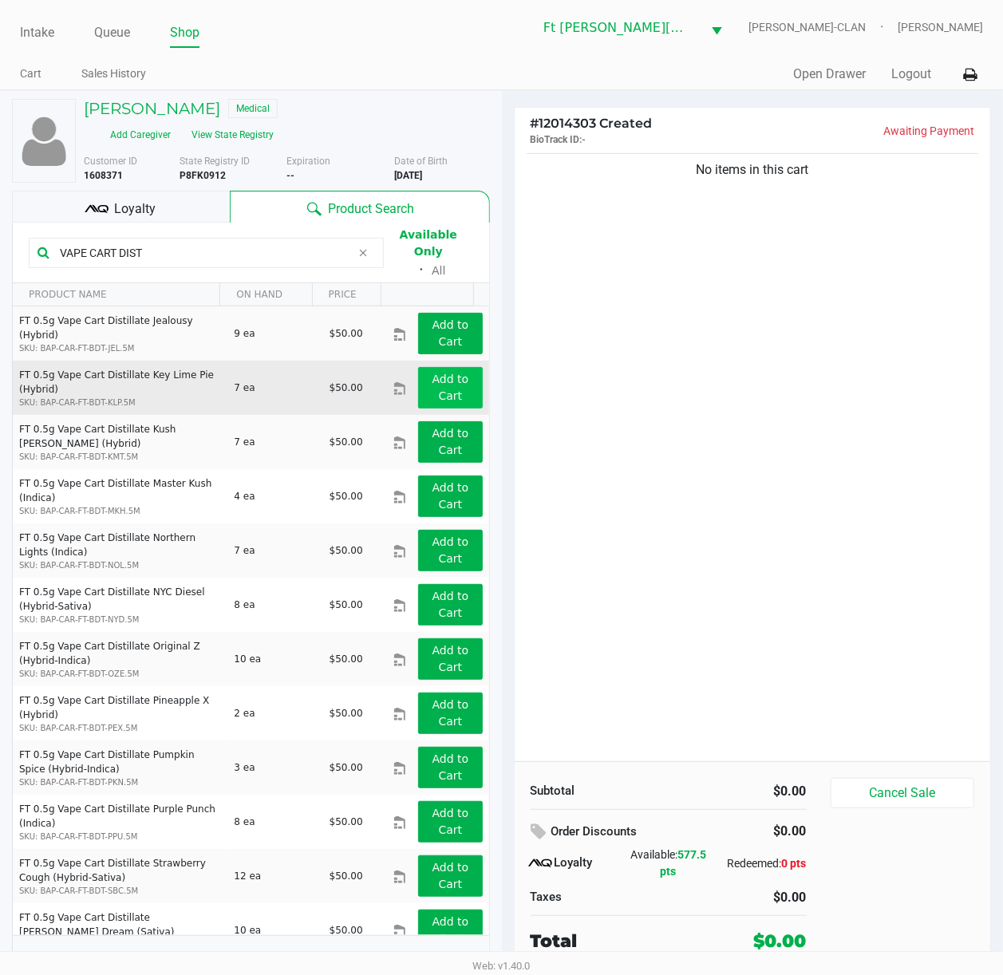
type input "VAPE CART DIST"
click at [418, 397] on button "Add to Cart" at bounding box center [450, 387] width 64 height 41
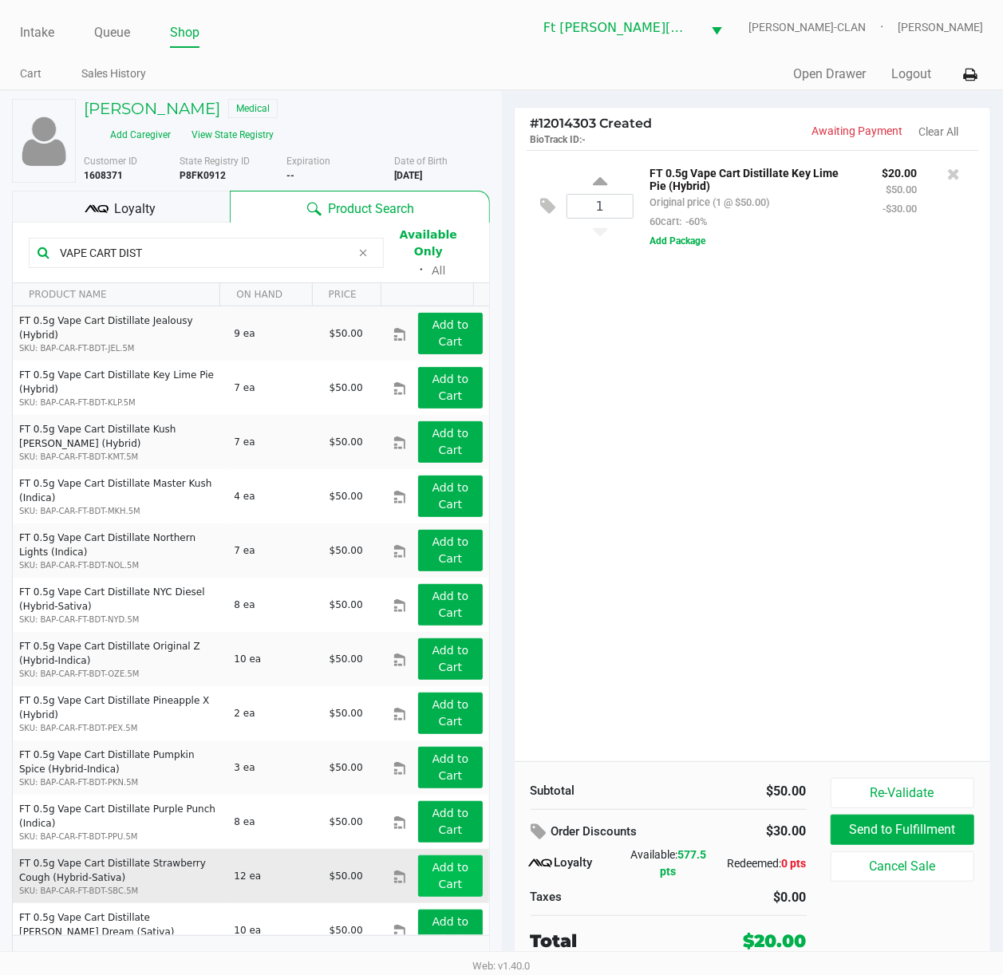
click at [432, 732] on app-button-loader "Add to Cart" at bounding box center [450, 876] width 37 height 30
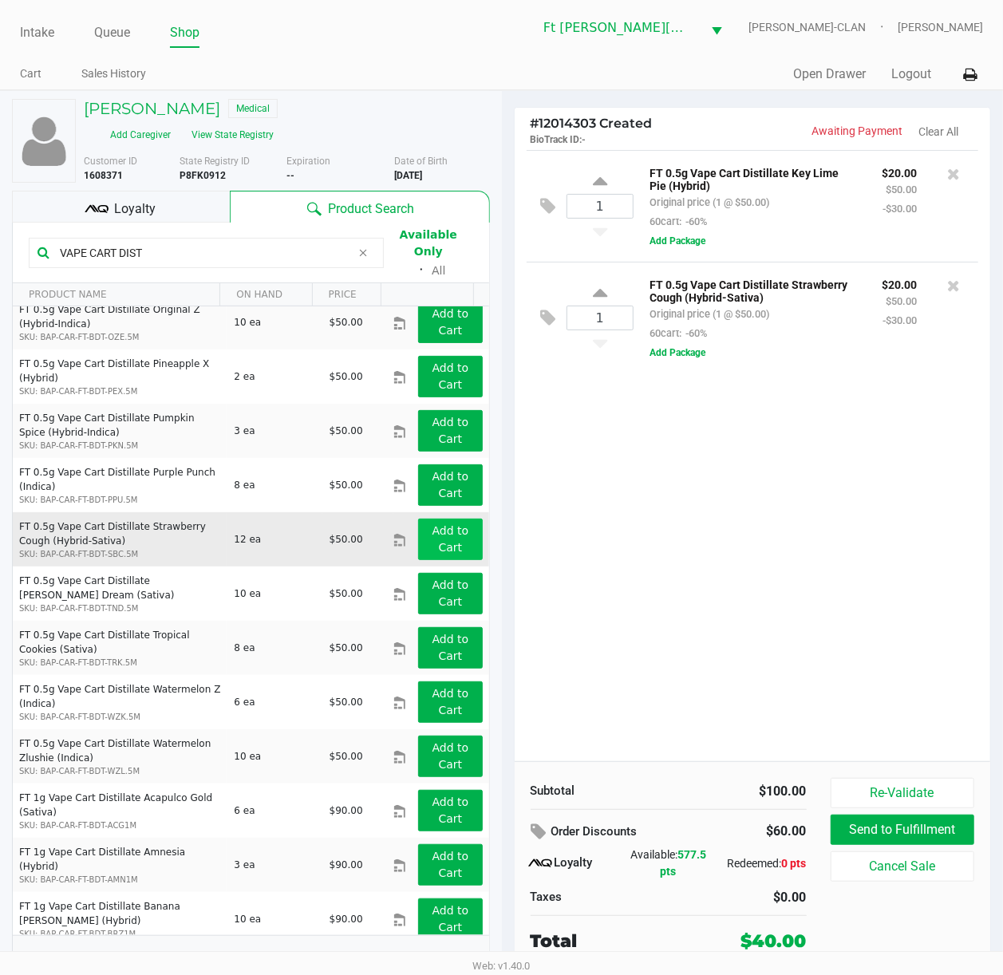
scroll to position [1000, 0]
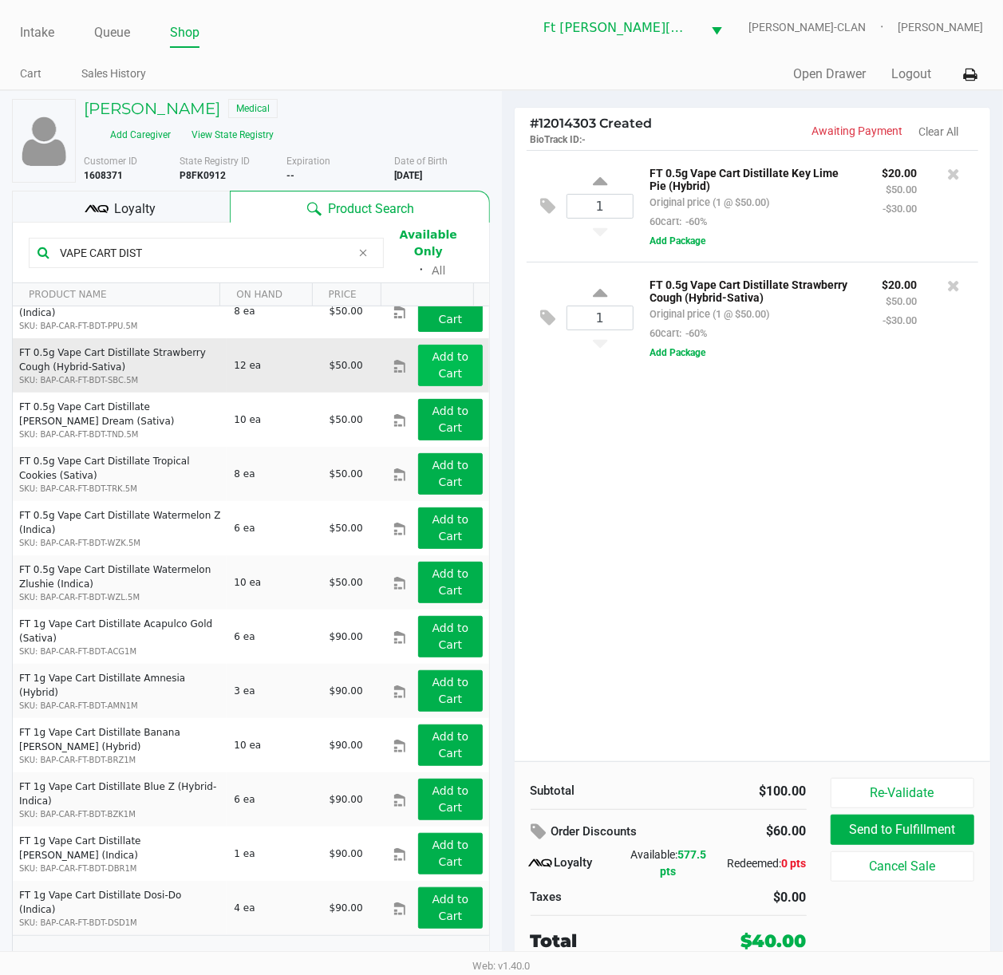
click at [959, 286] on icon at bounding box center [953, 286] width 13 height 16
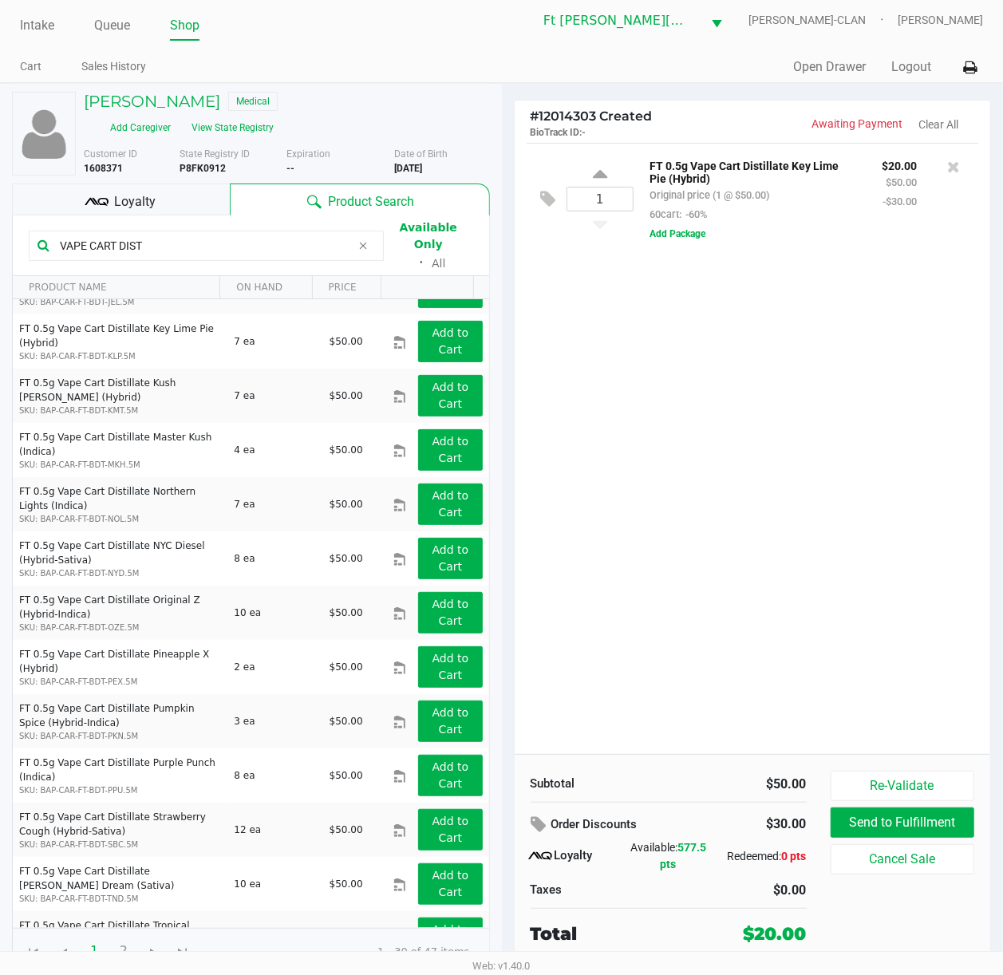
scroll to position [570, 0]
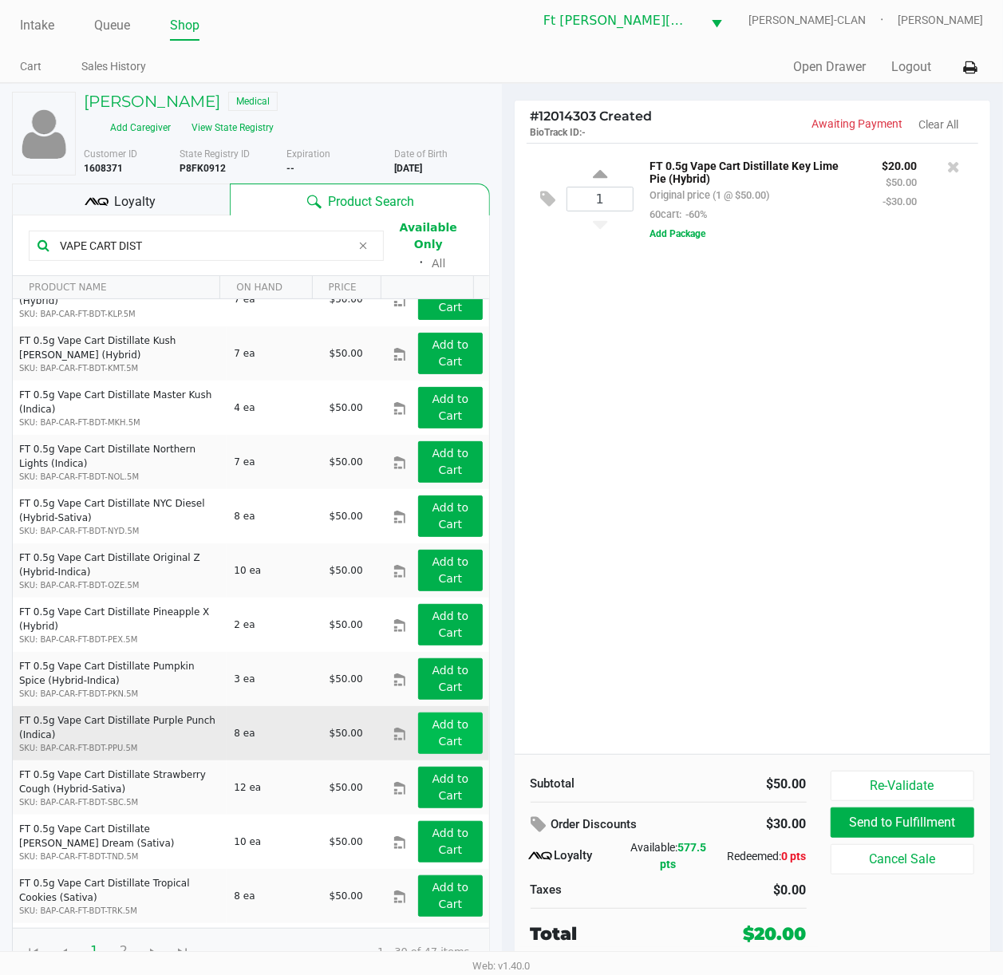
click at [438, 718] on app-button-loader "Add to Cart" at bounding box center [450, 733] width 37 height 30
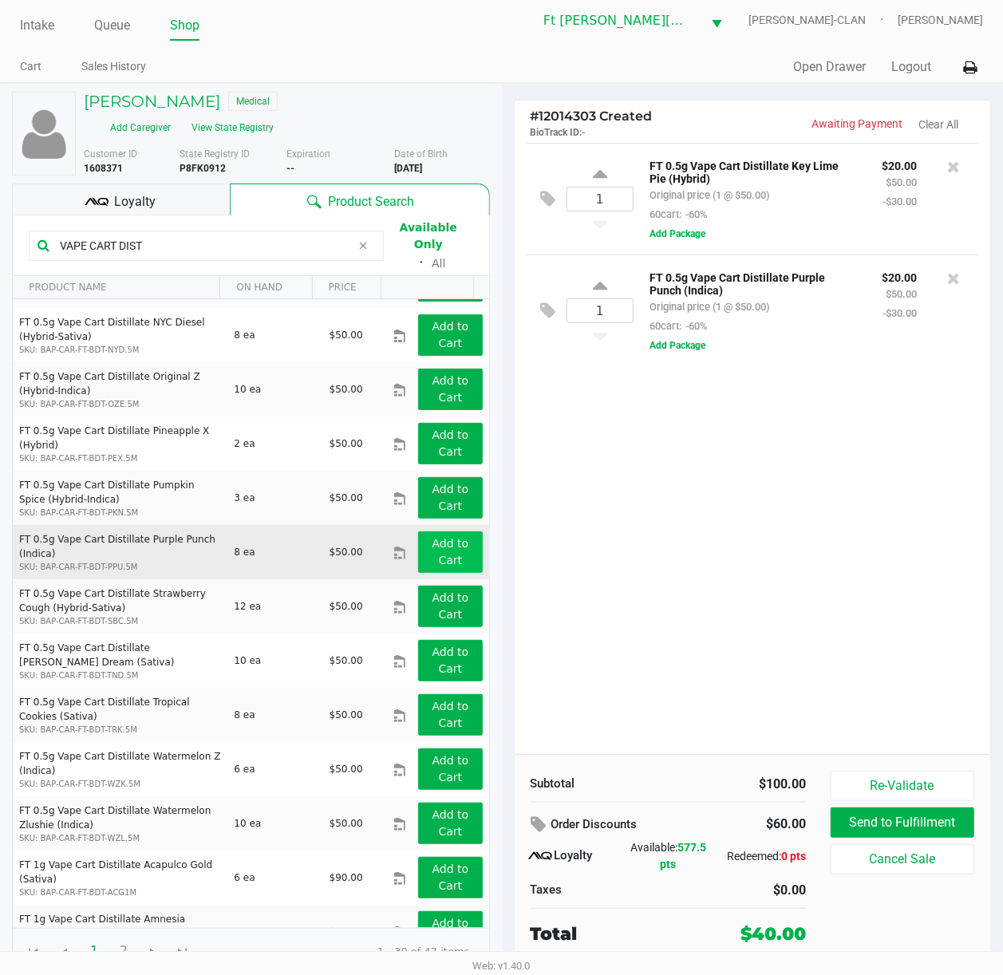
scroll to position [776, 0]
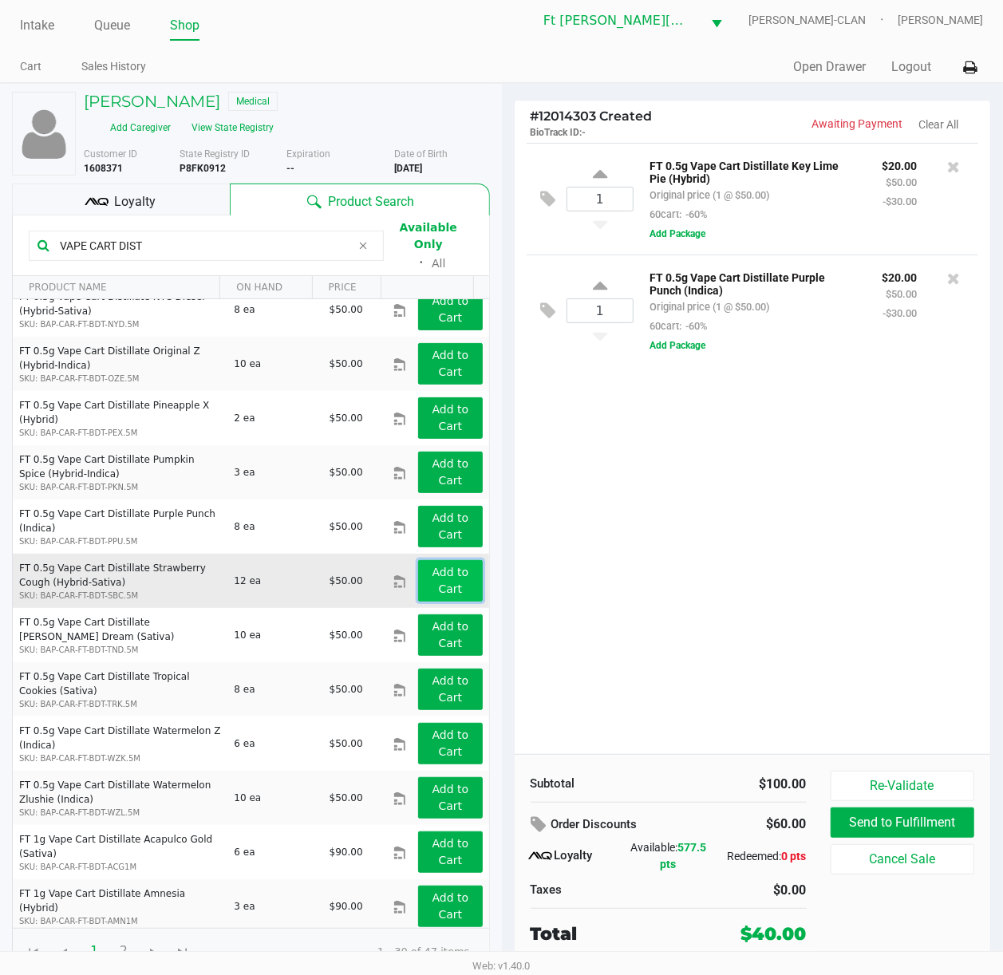
click at [442, 579] on app-button-loader "Add to Cart" at bounding box center [450, 581] width 37 height 30
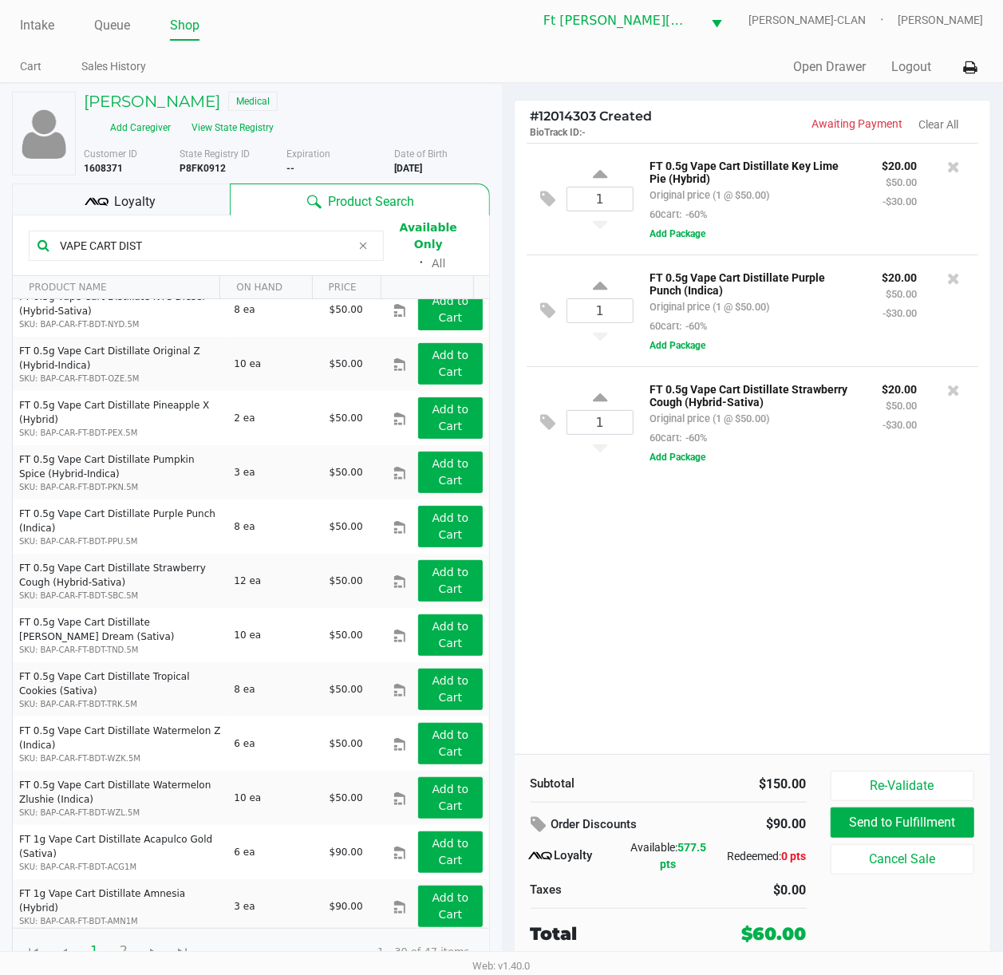
click at [161, 206] on div "Loyalty" at bounding box center [121, 200] width 218 height 32
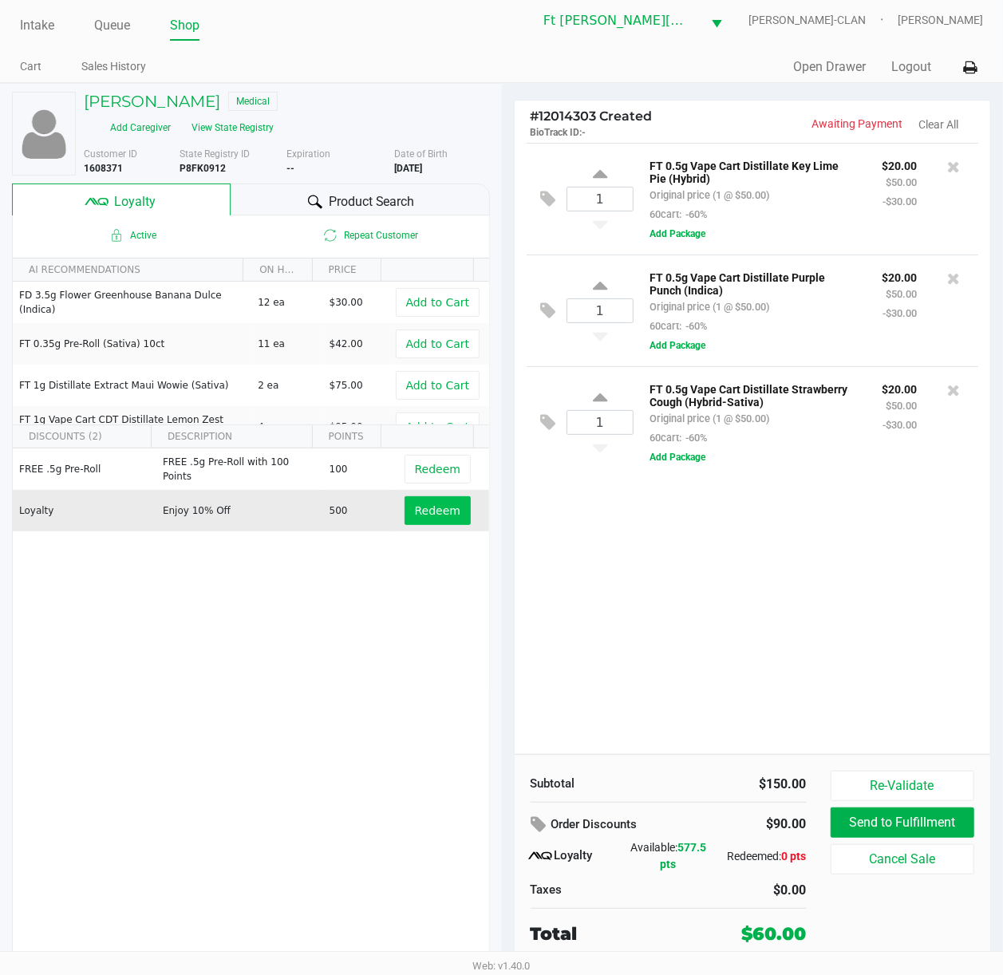
click at [439, 522] on button "Redeem" at bounding box center [438, 510] width 66 height 29
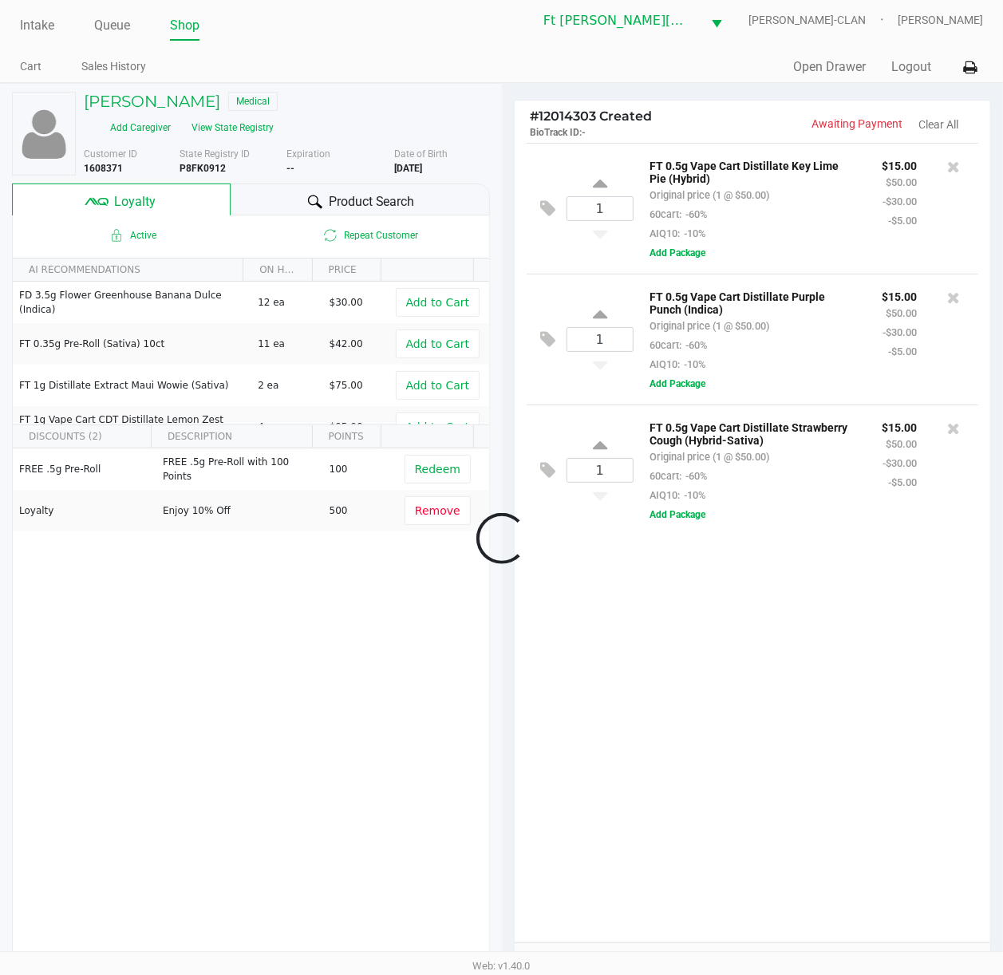
scroll to position [0, 0]
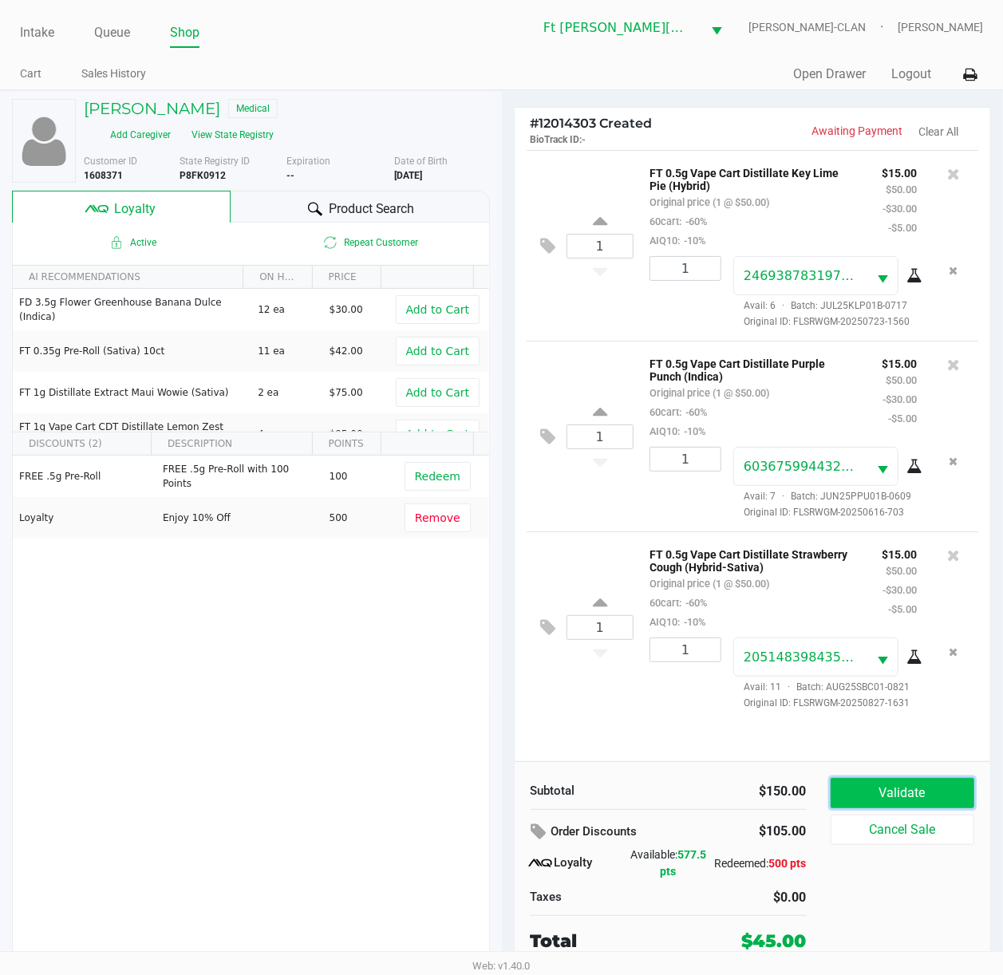
click at [929, 732] on button "Validate" at bounding box center [903, 793] width 144 height 30
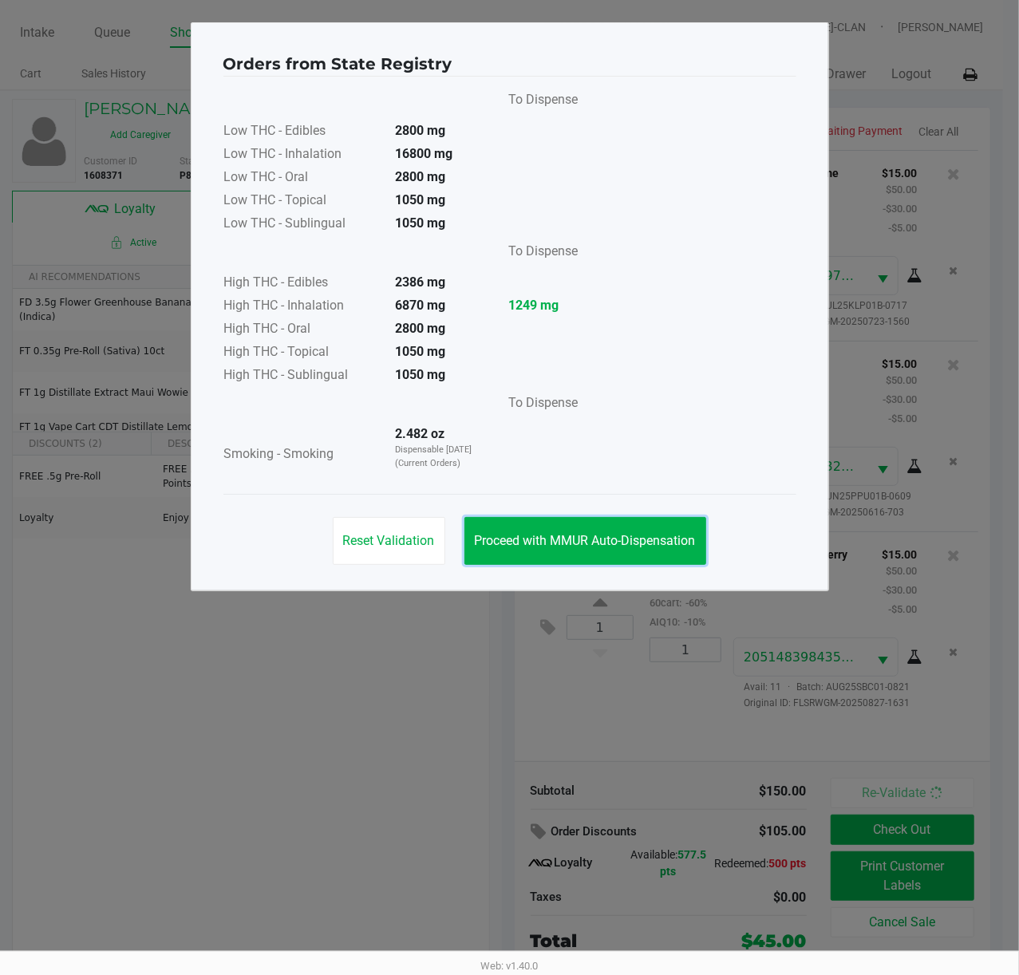
click at [662, 548] on span "Proceed with MMUR Auto-Dispensation" at bounding box center [585, 540] width 221 height 15
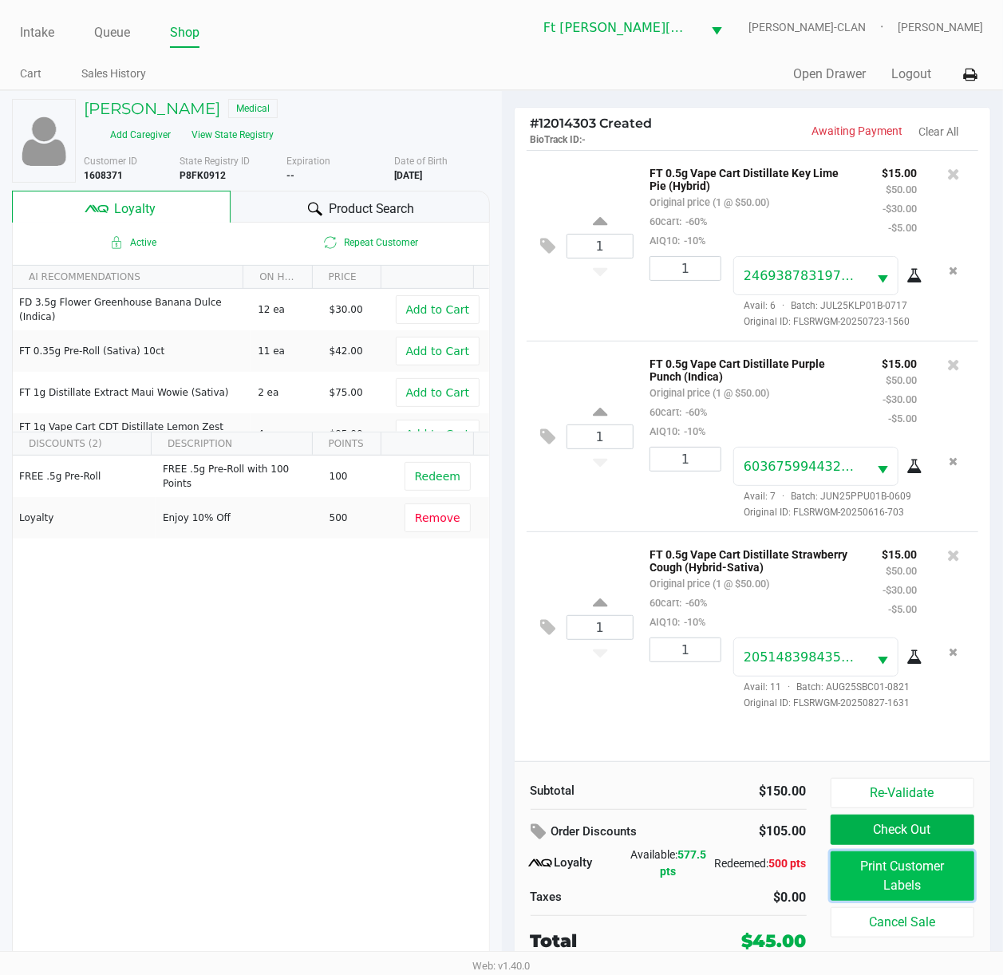
click at [844, 732] on button "Print Customer Labels" at bounding box center [903, 875] width 144 height 49
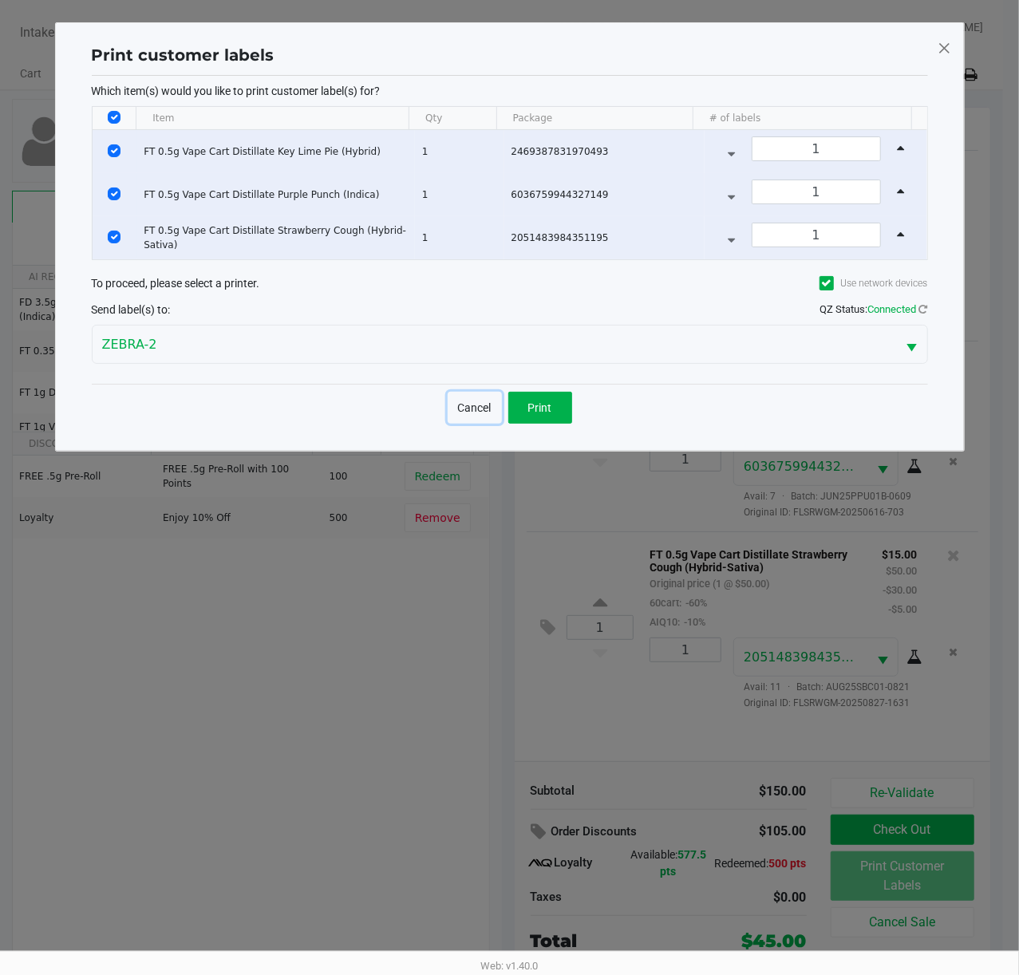
click at [501, 394] on button "Cancel" at bounding box center [475, 408] width 54 height 32
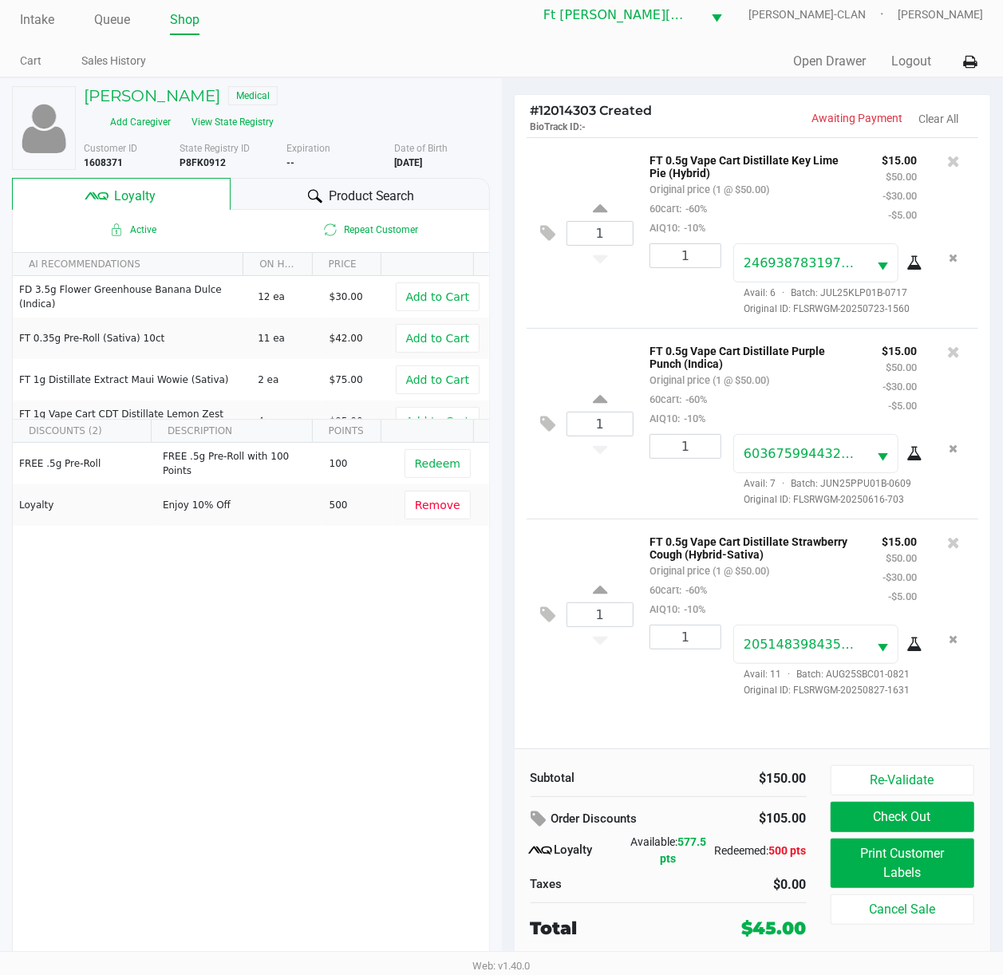
scroll to position [16, 0]
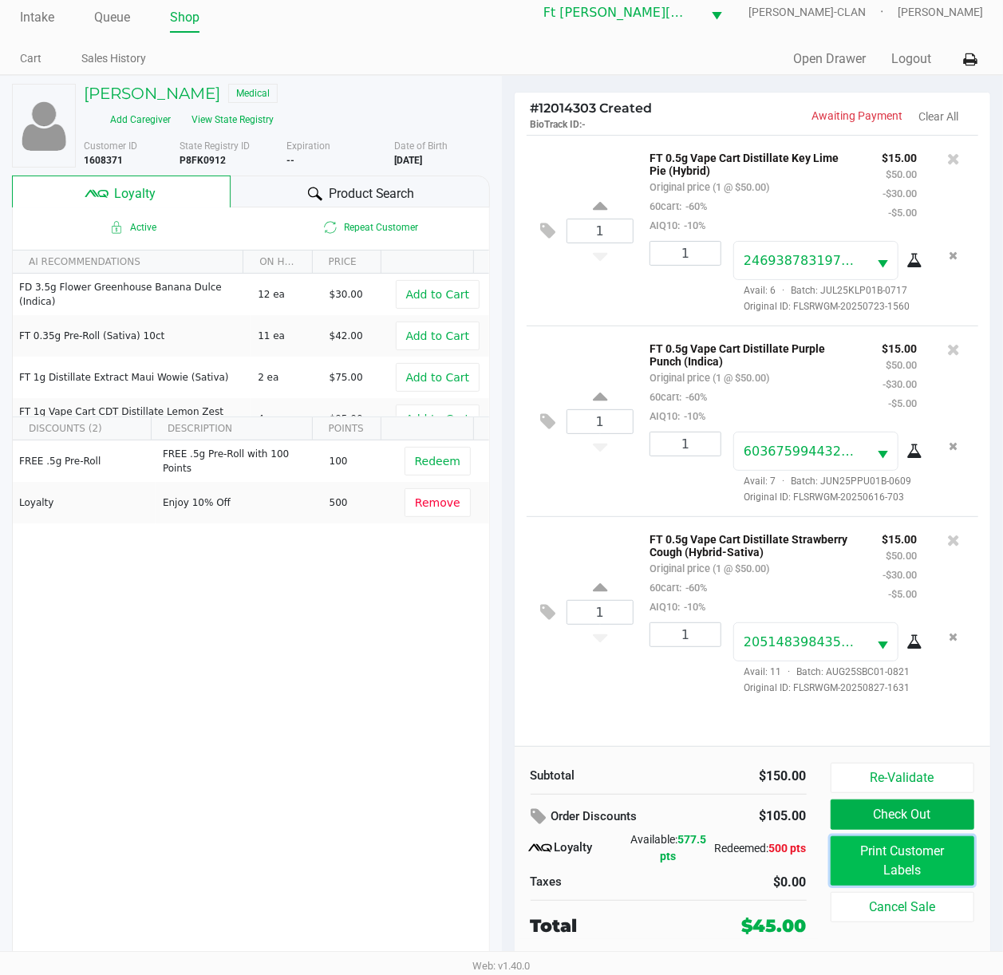
click at [911, 732] on button "Print Customer Labels" at bounding box center [903, 860] width 144 height 49
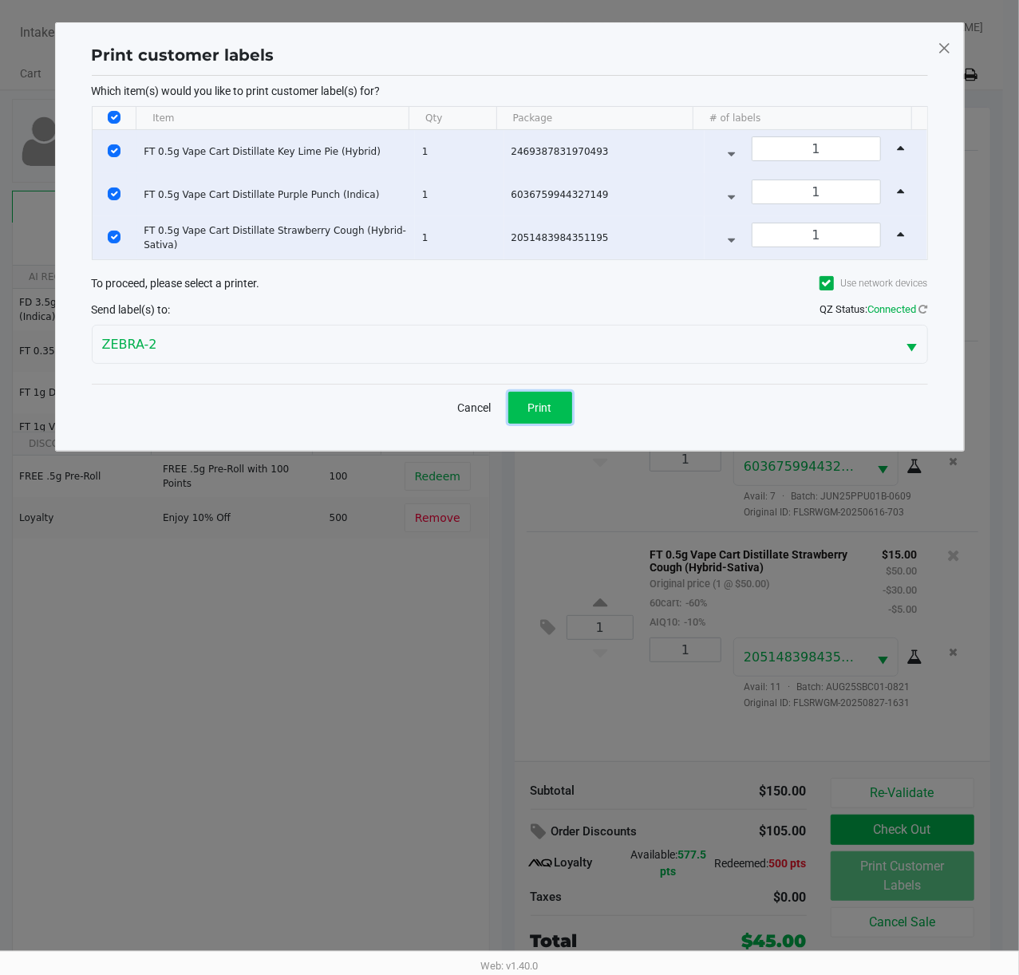
click at [536, 403] on span "Print" at bounding box center [540, 407] width 24 height 13
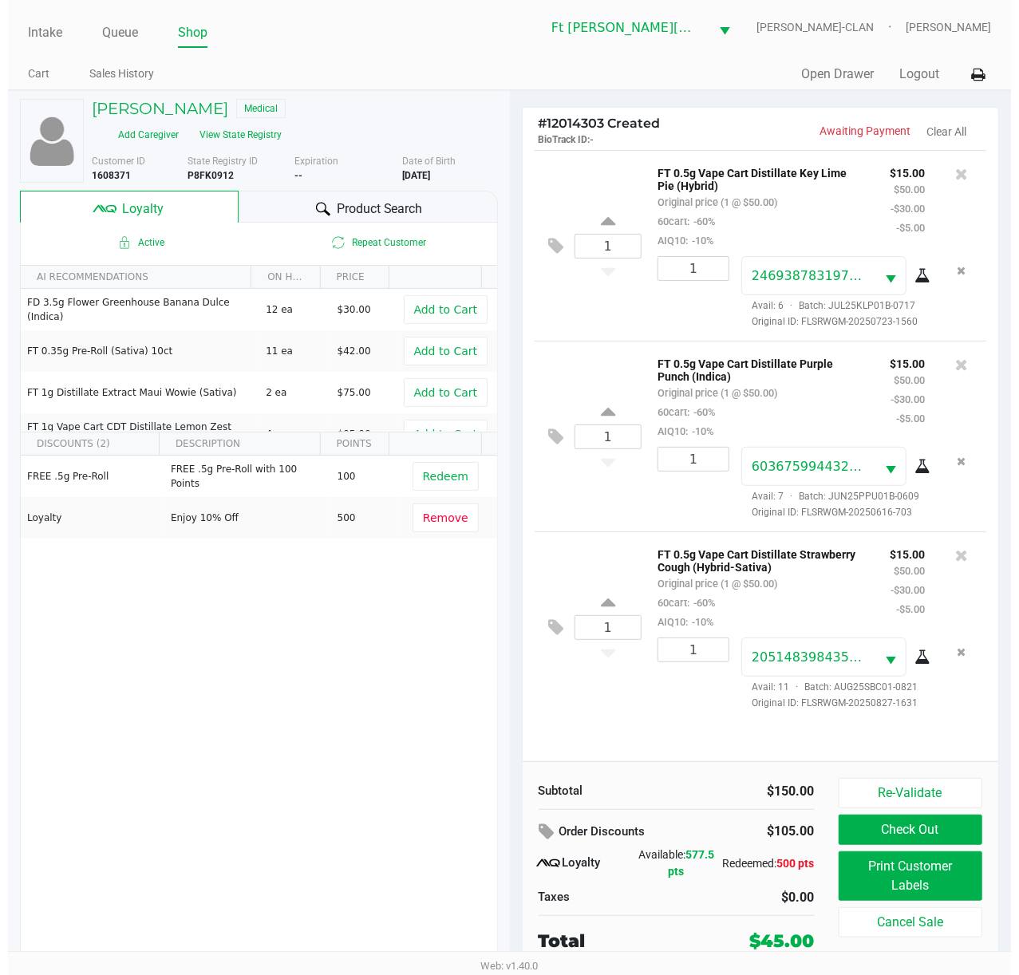
scroll to position [70, 0]
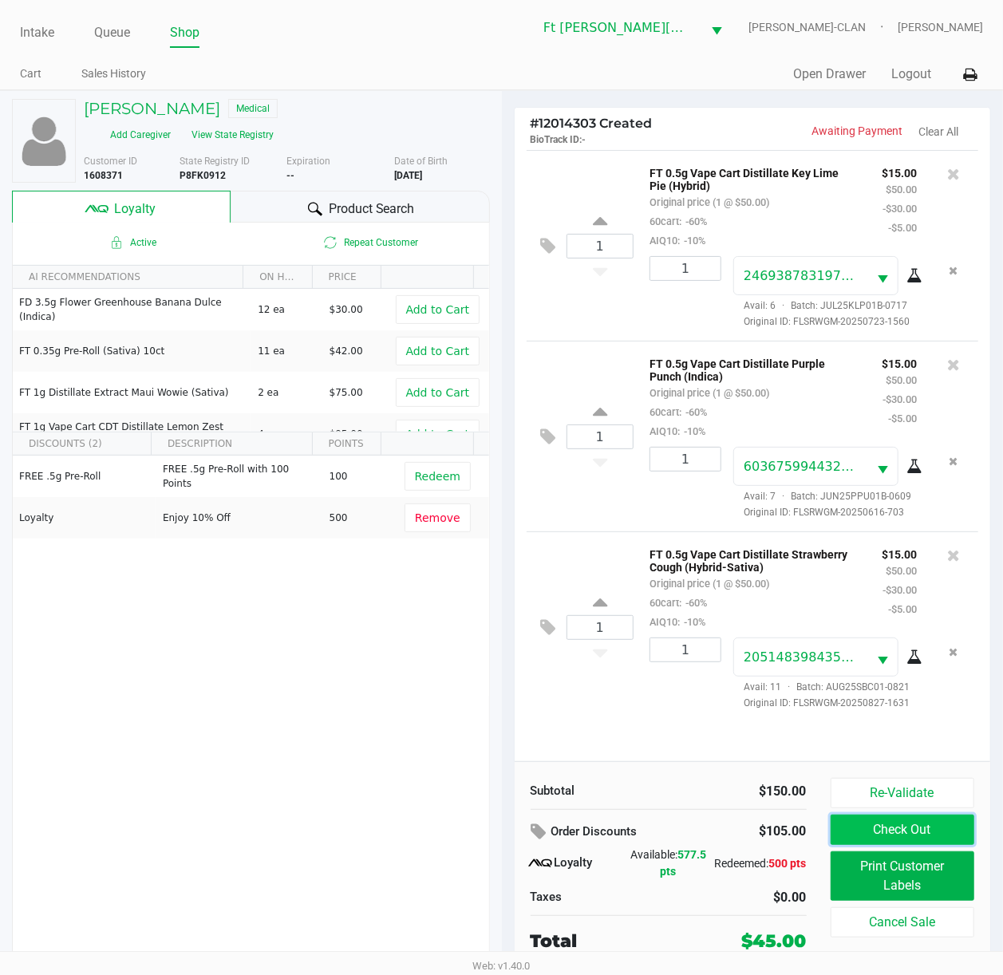
click at [930, 732] on button "Check Out" at bounding box center [903, 830] width 144 height 30
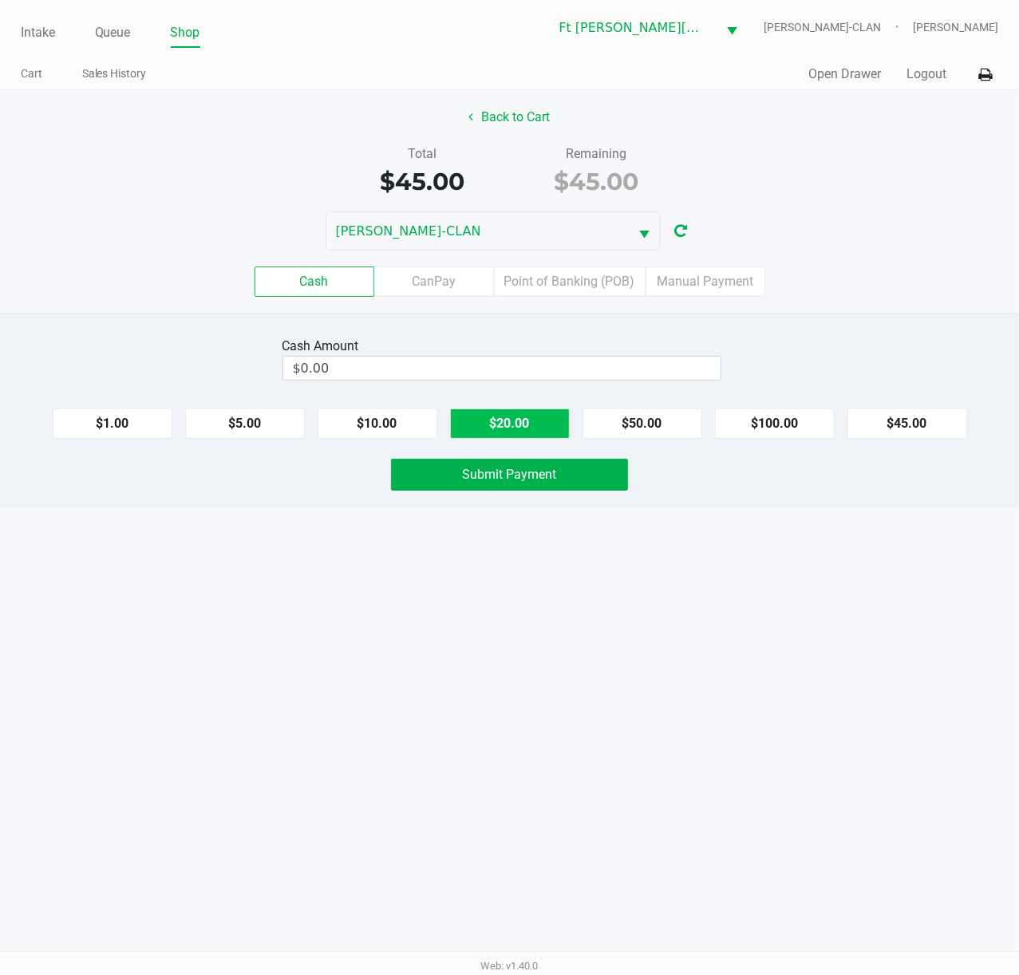
click at [515, 418] on button "$20.00" at bounding box center [510, 423] width 120 height 30
type input "$60.00"
click at [517, 480] on span "Submit Payment" at bounding box center [510, 474] width 94 height 15
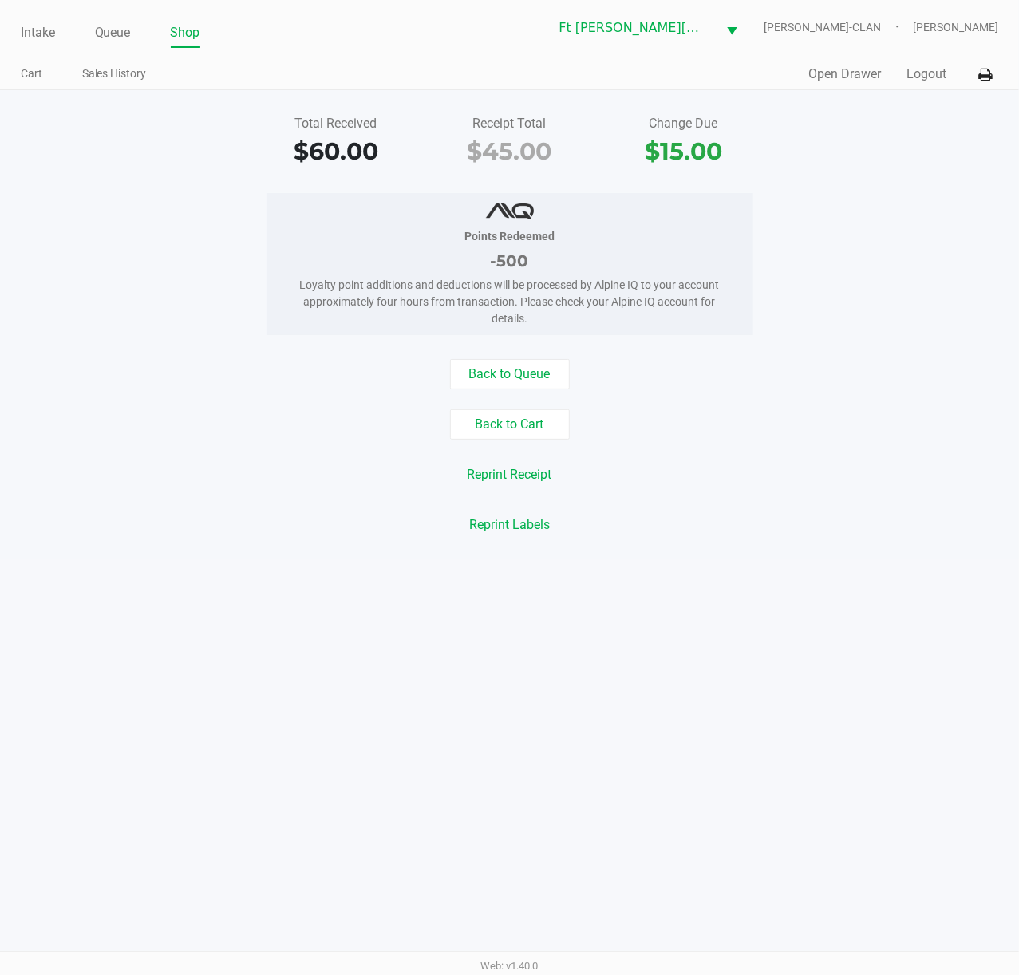
click at [923, 74] on button "Logout" at bounding box center [926, 74] width 40 height 19
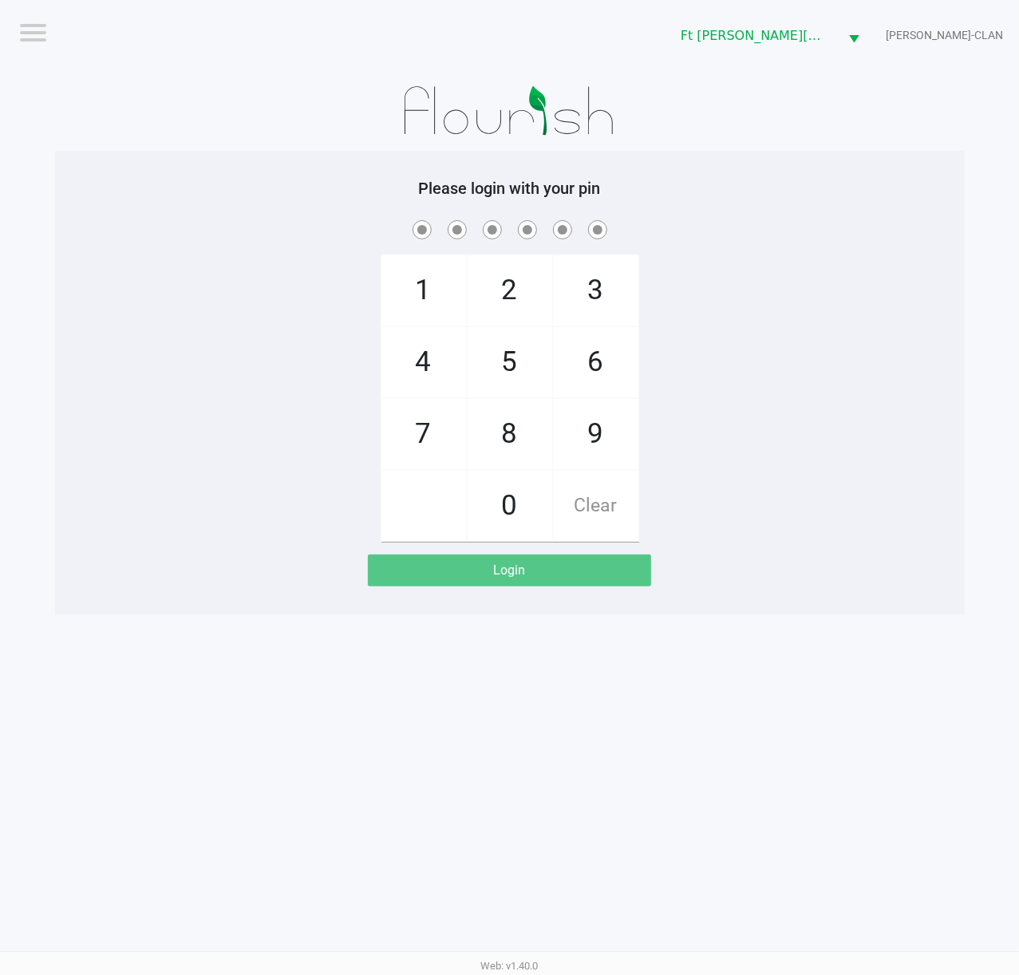
click at [763, 185] on h5 "Please login with your pin" at bounding box center [510, 188] width 886 height 19
click at [81, 158] on div "Please login with your pin 1 4 7 2 5 8 0 3 6 9 Clear Login" at bounding box center [510, 383] width 910 height 464
checkbox input "true"
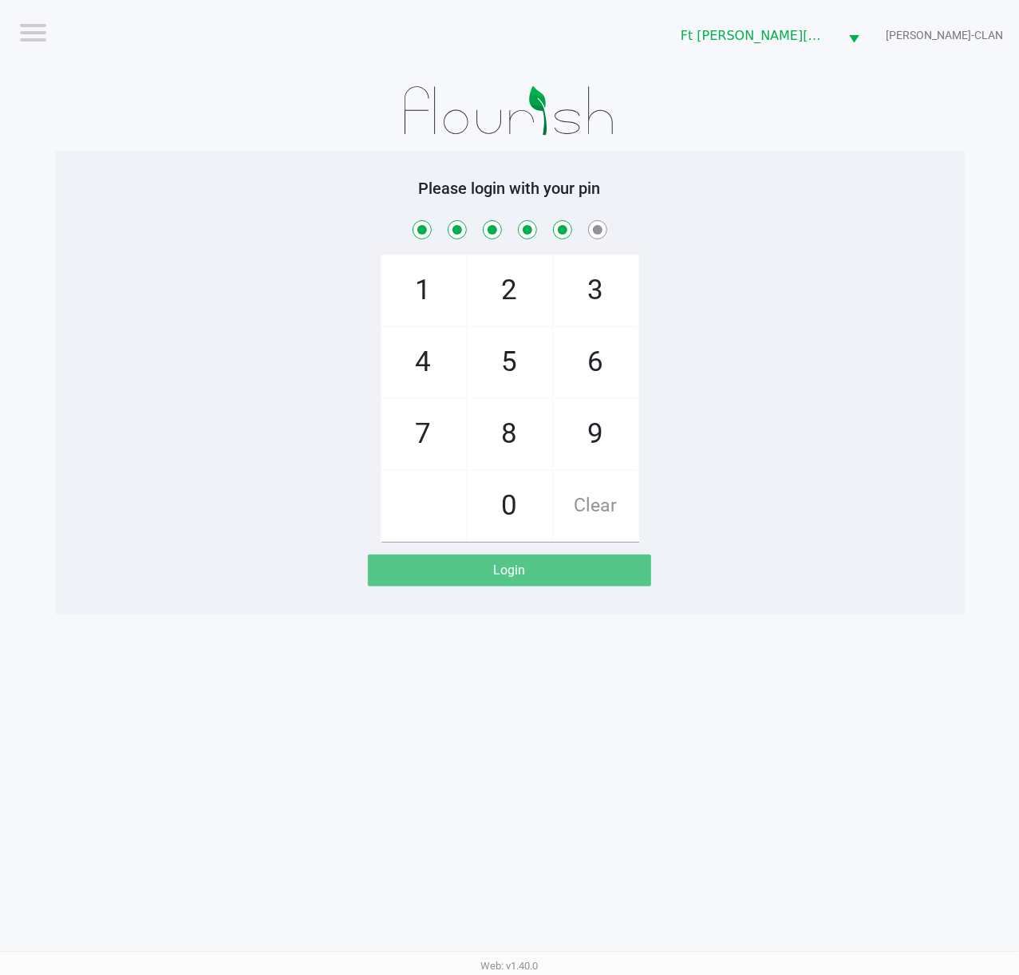
checkbox input "true"
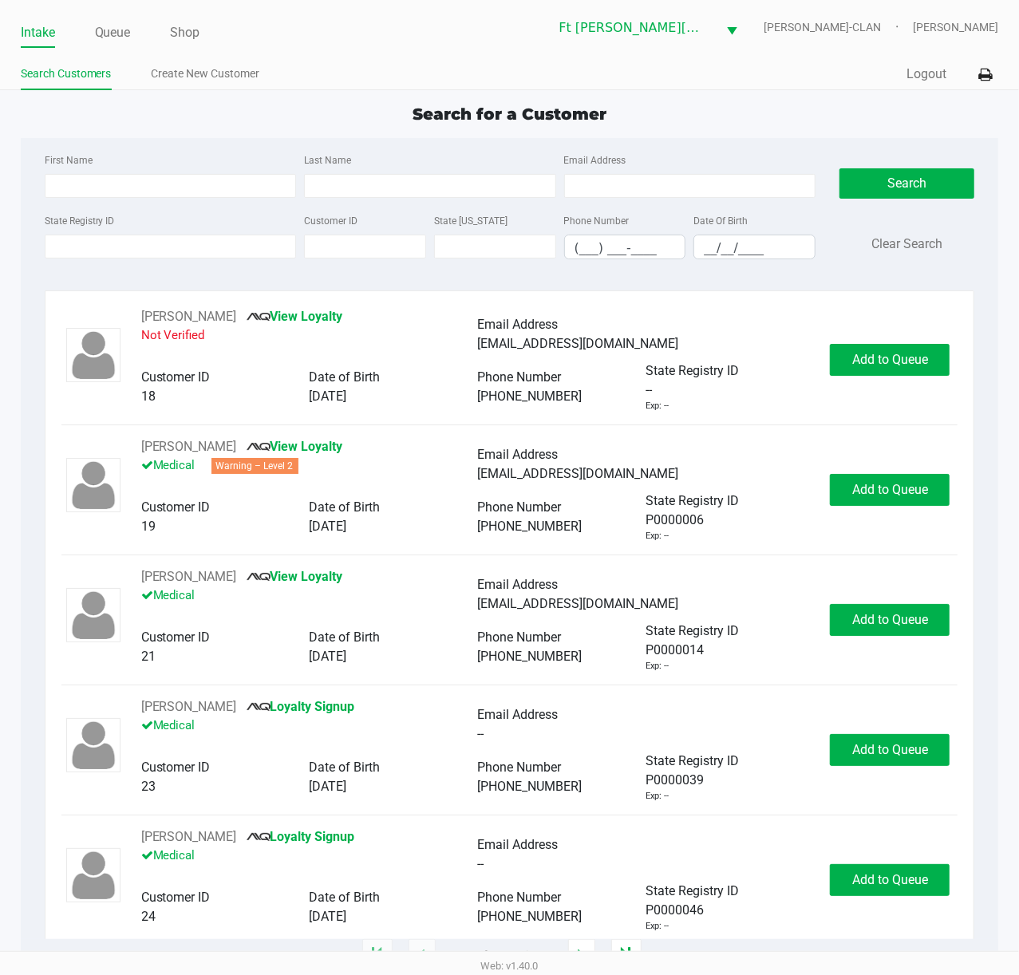
drag, startPoint x: 105, startPoint y: 38, endPoint x: 119, endPoint y: 59, distance: 24.8
click at [109, 39] on link "Queue" at bounding box center [113, 33] width 36 height 22
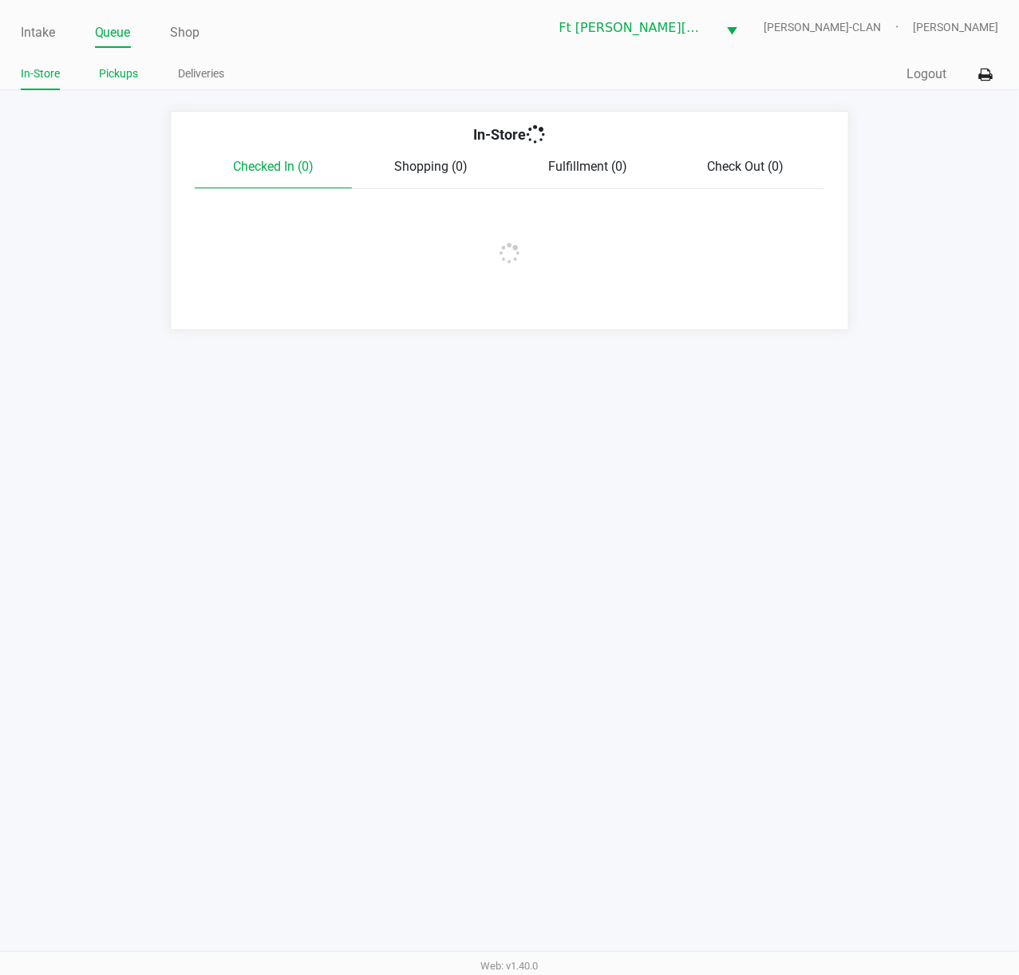
click at [132, 85] on li "Pickups" at bounding box center [119, 76] width 39 height 28
click at [122, 71] on link "Pickups" at bounding box center [119, 74] width 39 height 20
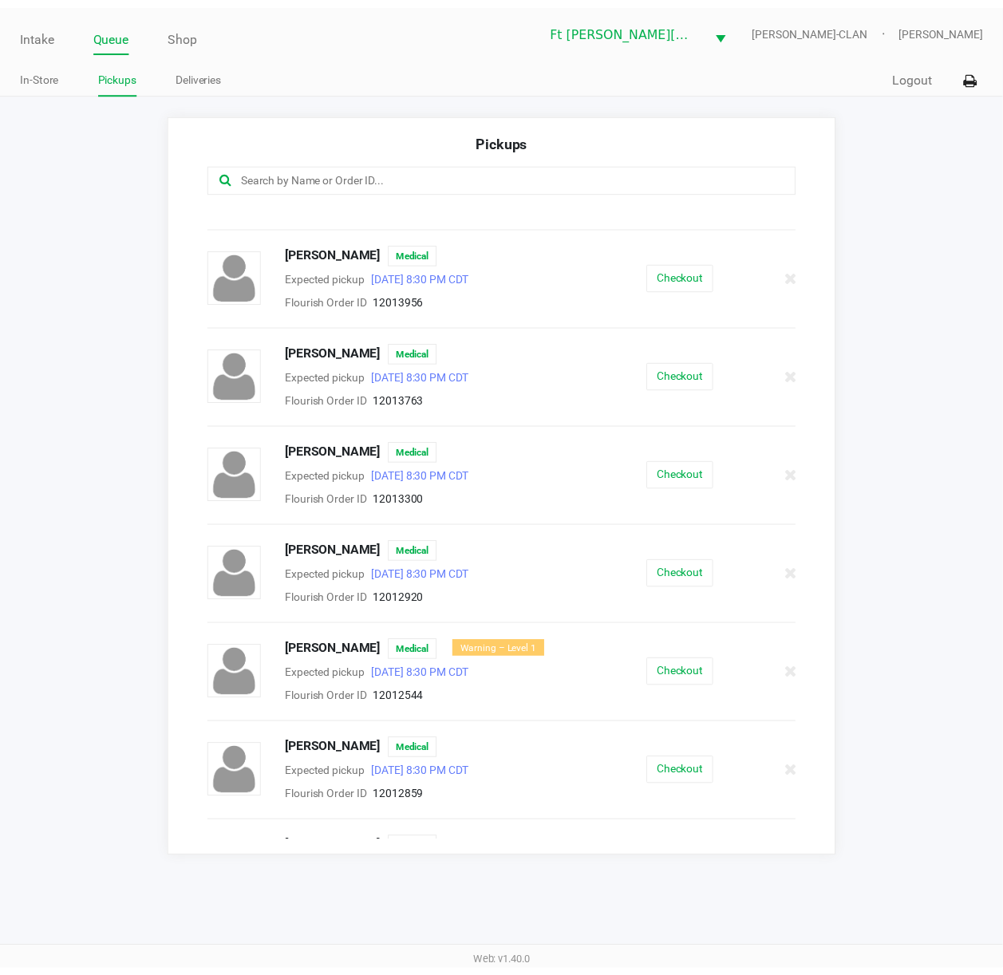
scroll to position [539, 0]
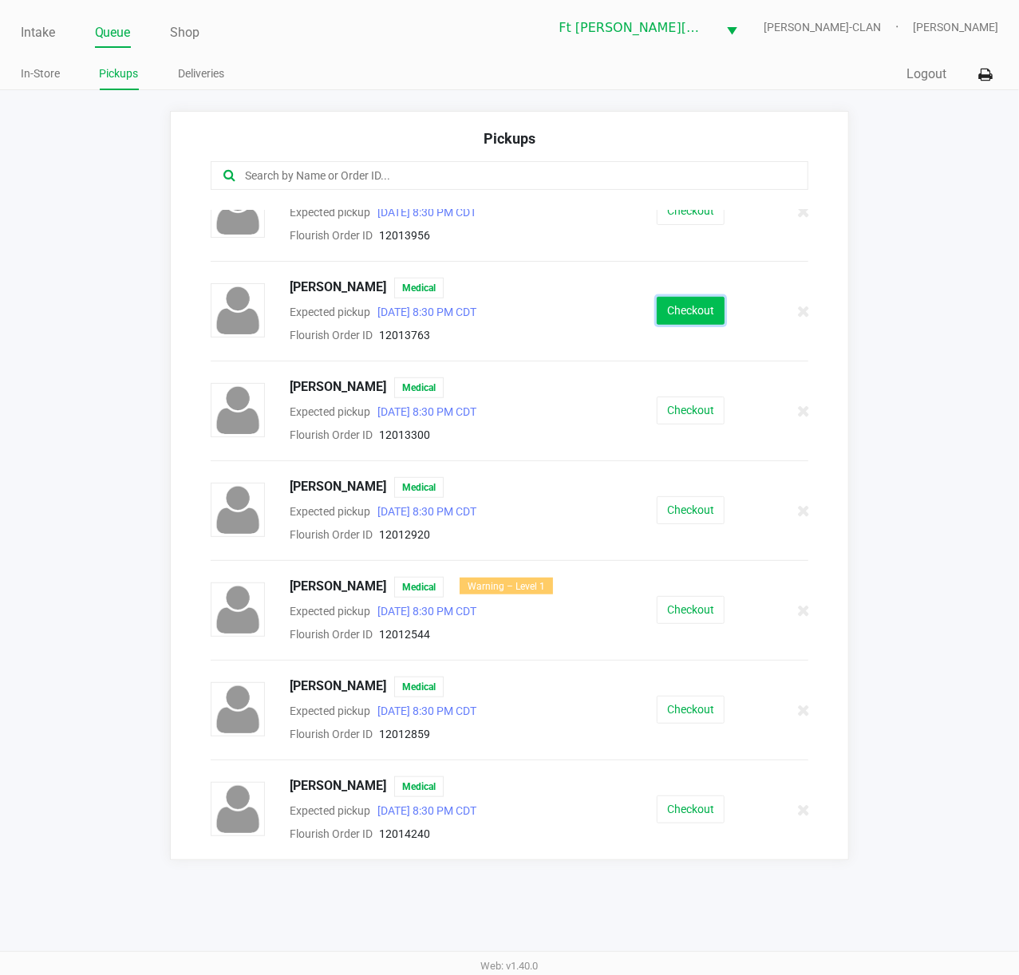
click at [687, 311] on button "Checkout" at bounding box center [691, 311] width 68 height 28
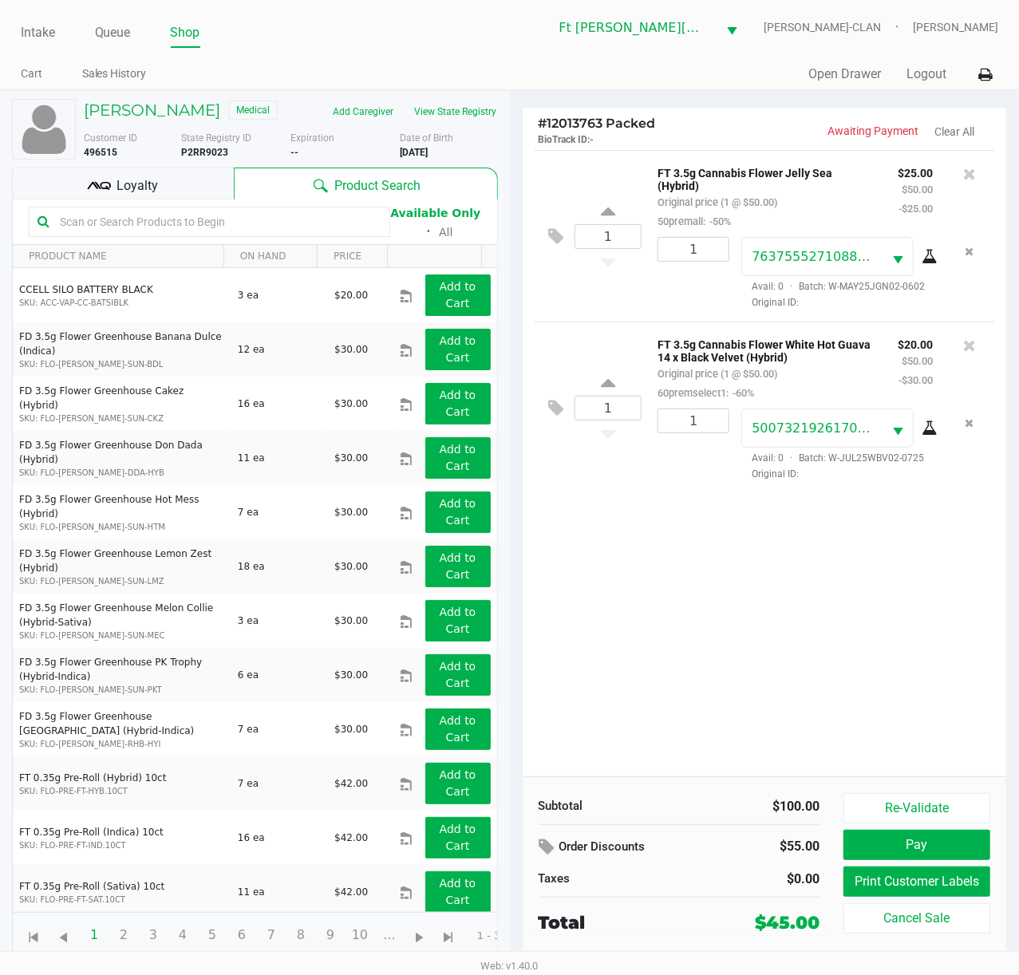
click at [922, 732] on div "Re-Validate Pay Print Customer Labels Cancel Sale" at bounding box center [922, 864] width 159 height 143
click at [918, 732] on button "Print Customer Labels" at bounding box center [916, 881] width 147 height 30
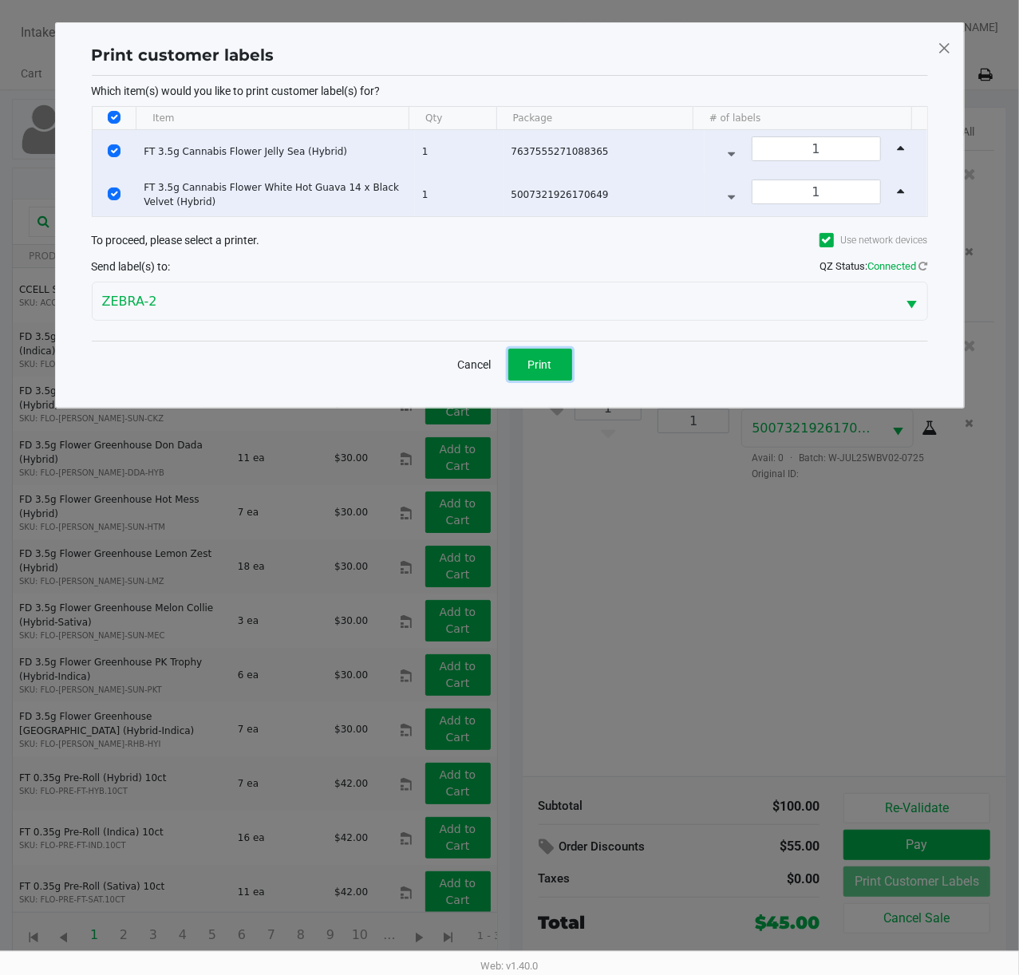
click at [555, 354] on button "Print" at bounding box center [540, 365] width 64 height 32
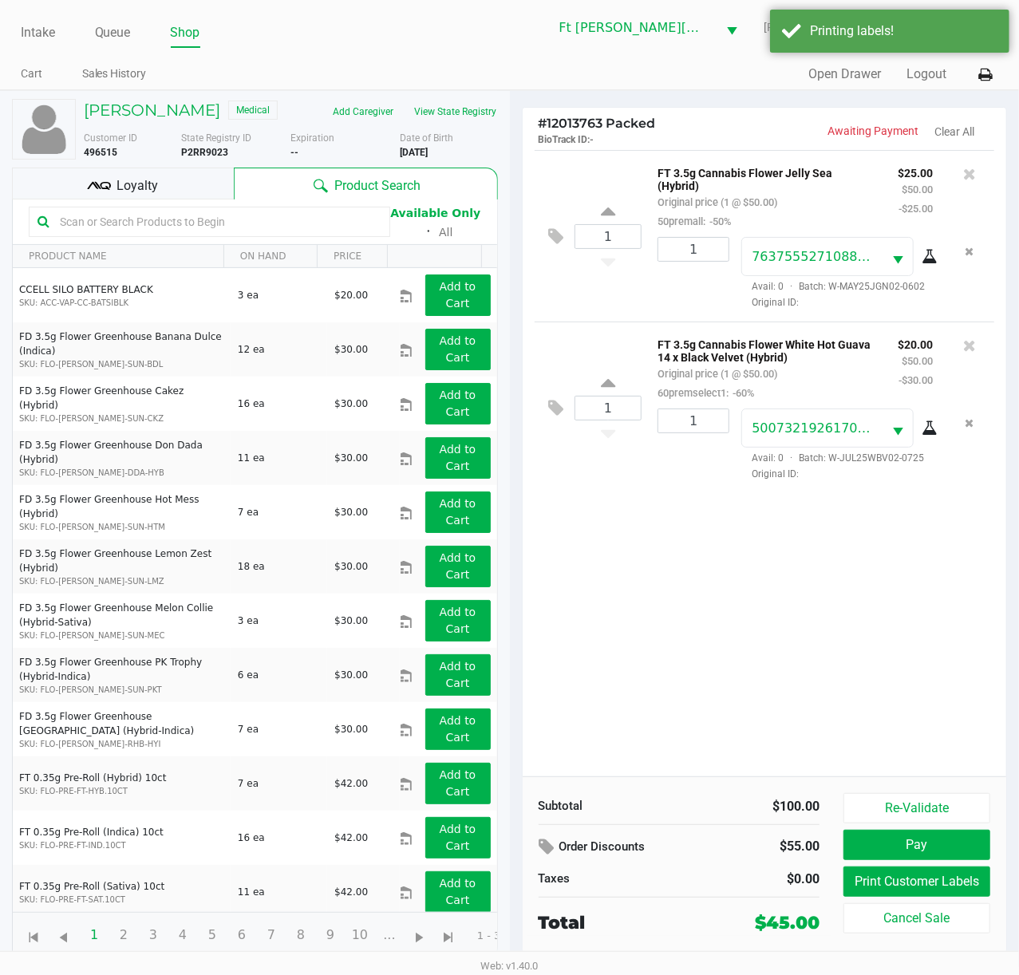
click at [160, 195] on div "Loyalty" at bounding box center [123, 184] width 222 height 32
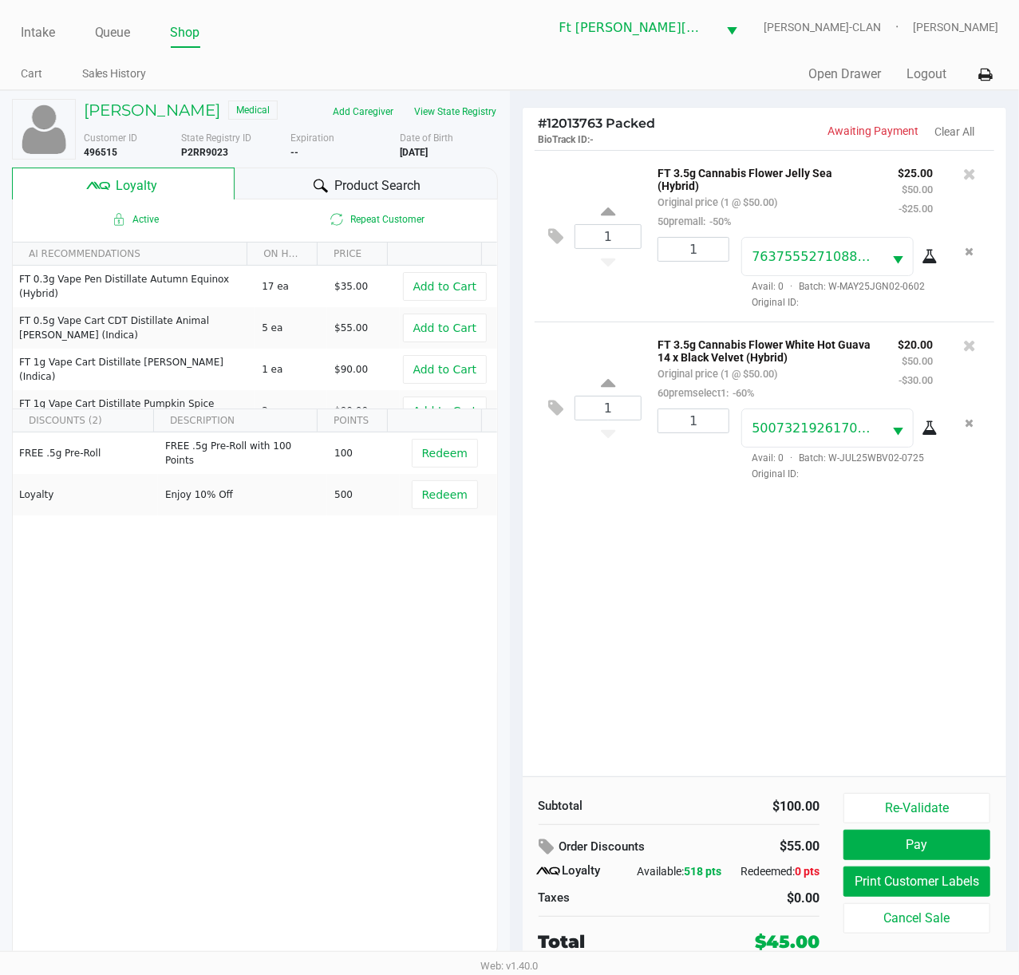
click at [771, 680] on div "1 FT 3.5g Cannabis Flower Jelly Sea (Hybrid) Original price (1 @ $50.00) 50prem…" at bounding box center [765, 463] width 484 height 626
click at [901, 732] on button "Print Customer Labels" at bounding box center [916, 881] width 147 height 30
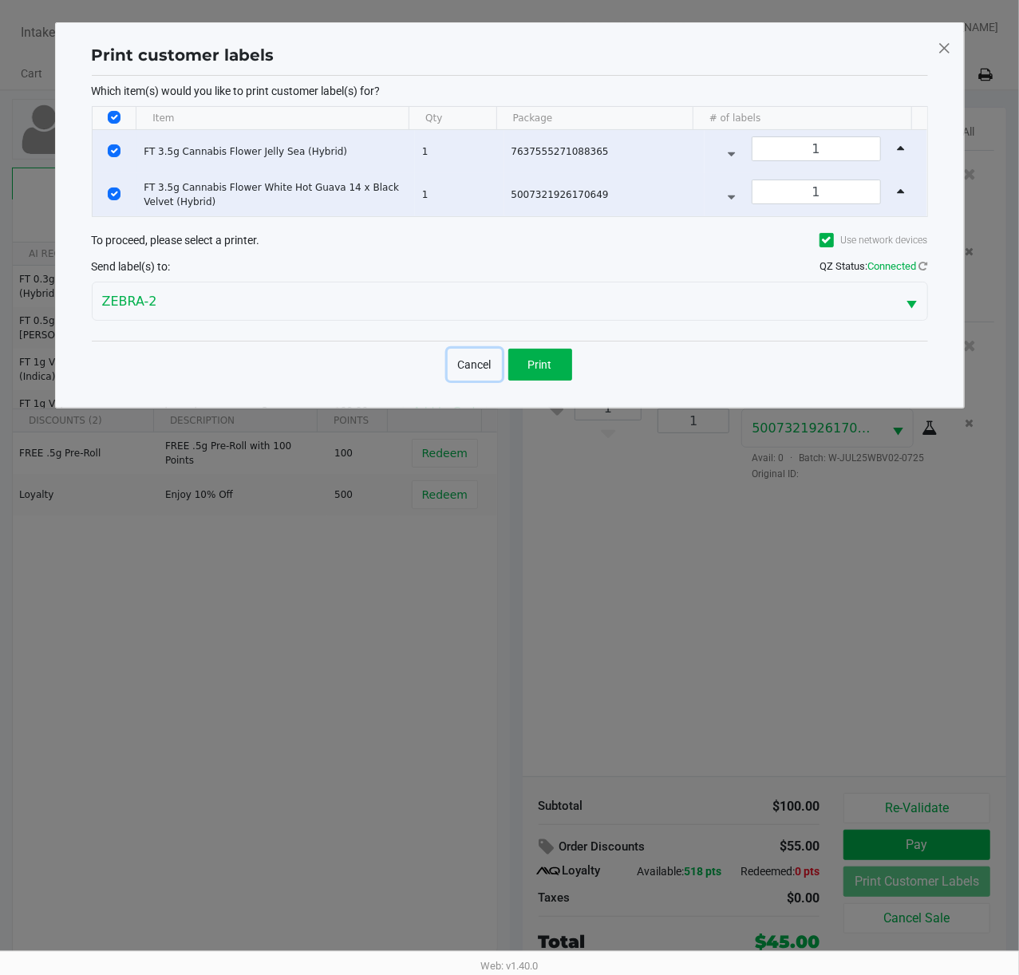
click at [460, 371] on button "Cancel" at bounding box center [475, 365] width 54 height 32
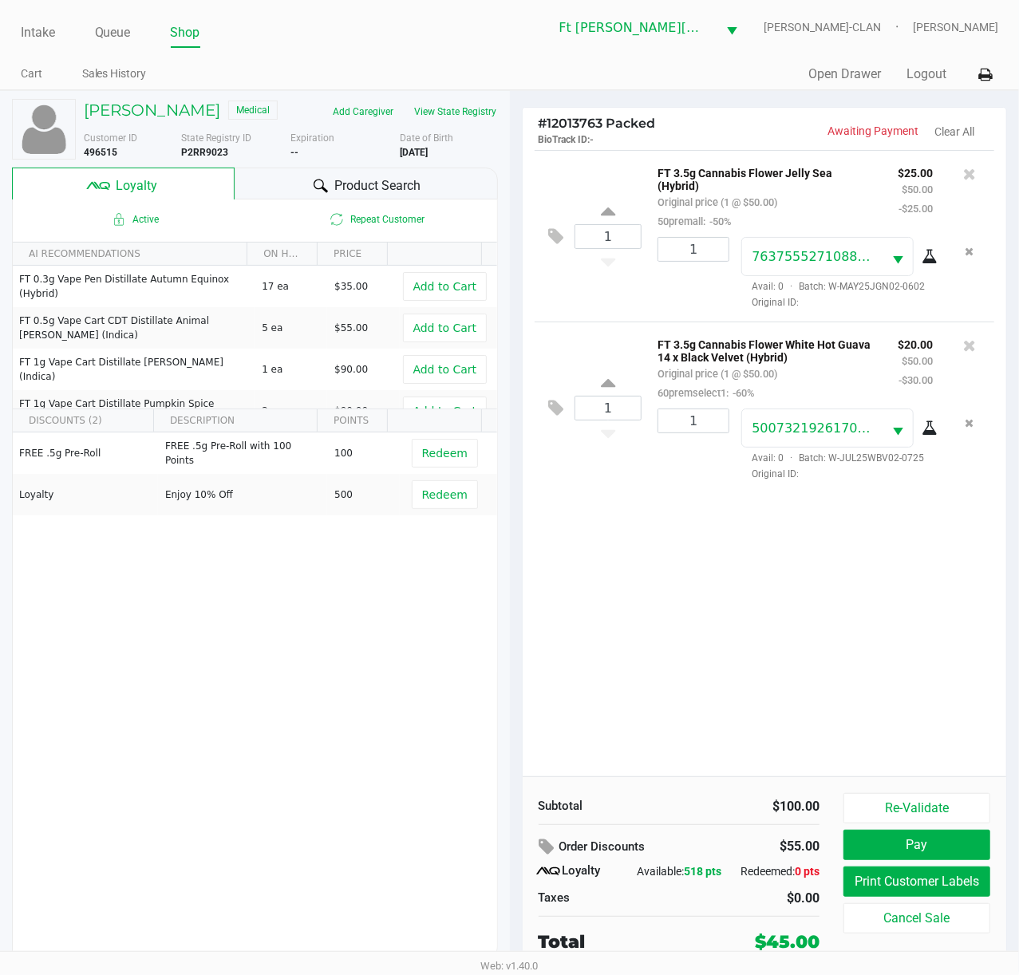
click at [943, 732] on button "Pay" at bounding box center [916, 845] width 147 height 30
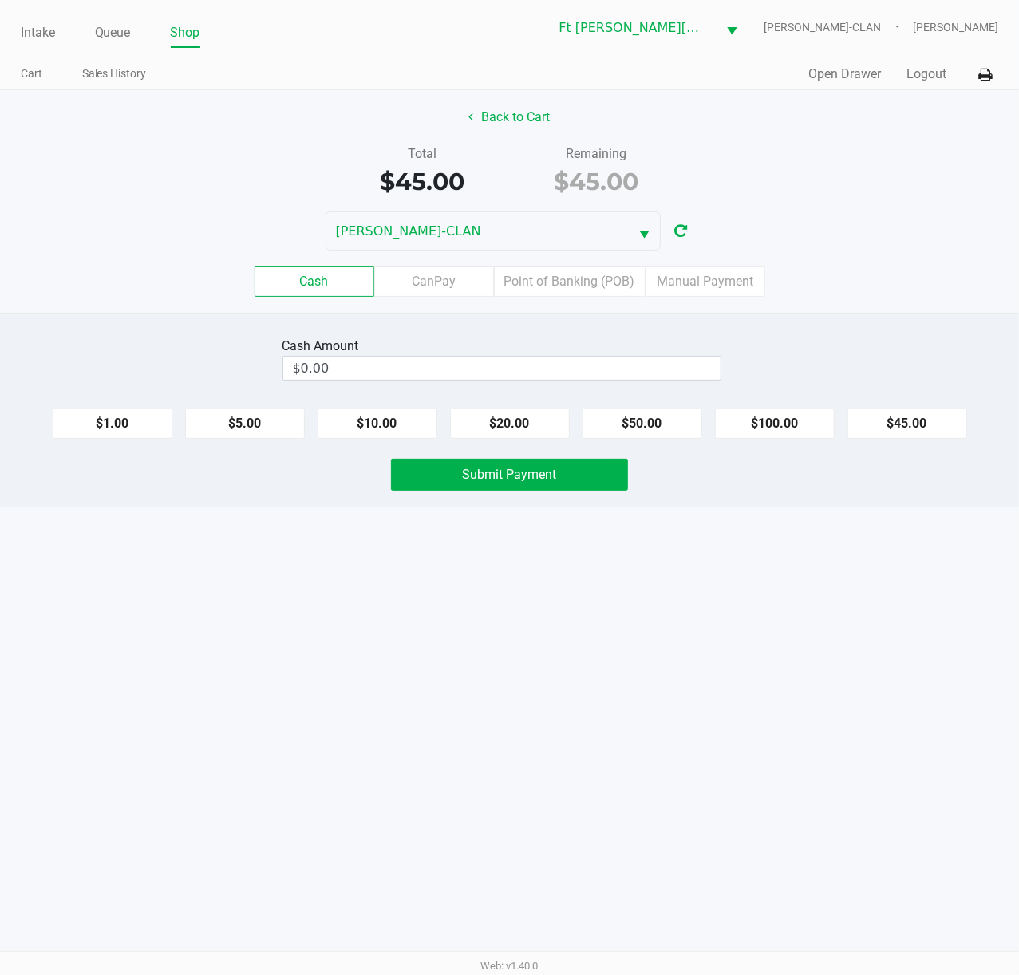
click at [566, 282] on label "Point of Banking (POB)" at bounding box center [570, 281] width 152 height 30
click at [0, 0] on 7 "Point of Banking (POB)" at bounding box center [0, 0] width 0 height 0
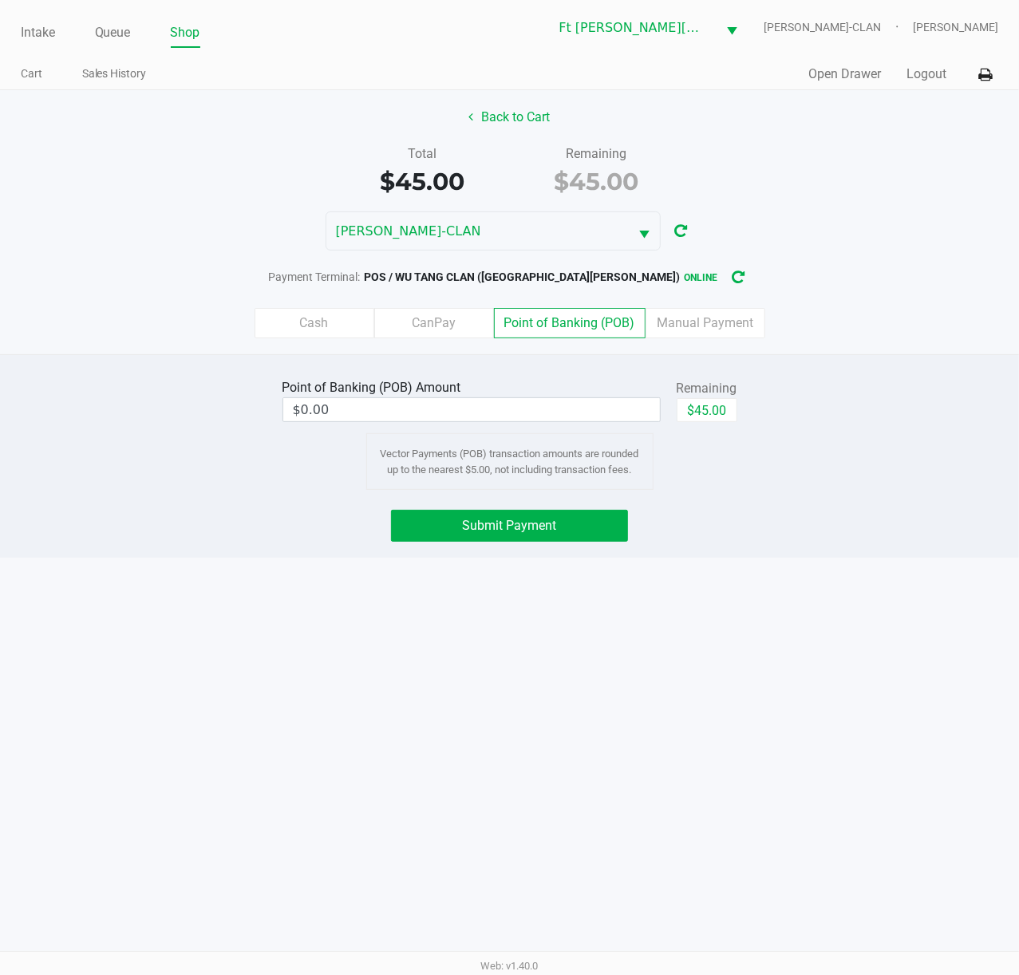
click at [703, 405] on button "$45.00" at bounding box center [707, 410] width 61 height 24
type input "$45.00"
click at [601, 518] on button "Submit Payment" at bounding box center [509, 526] width 237 height 32
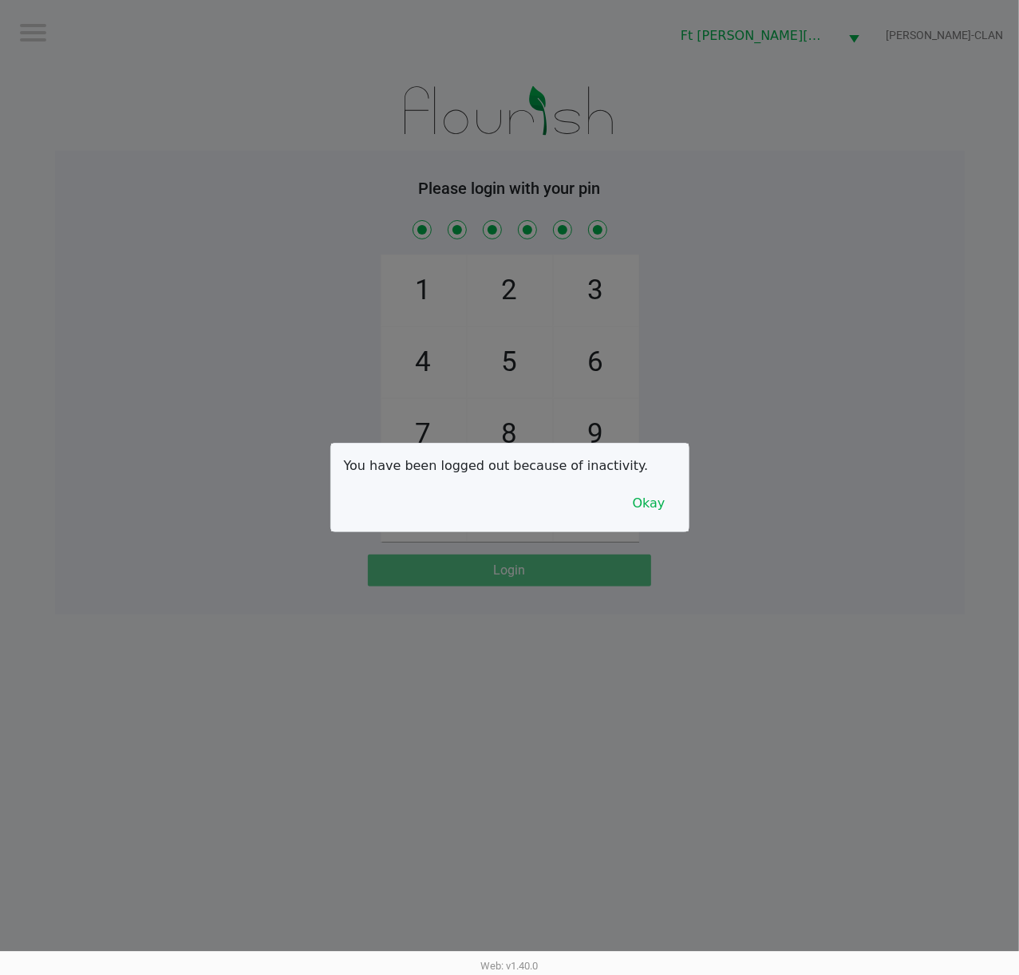
checkbox input "true"
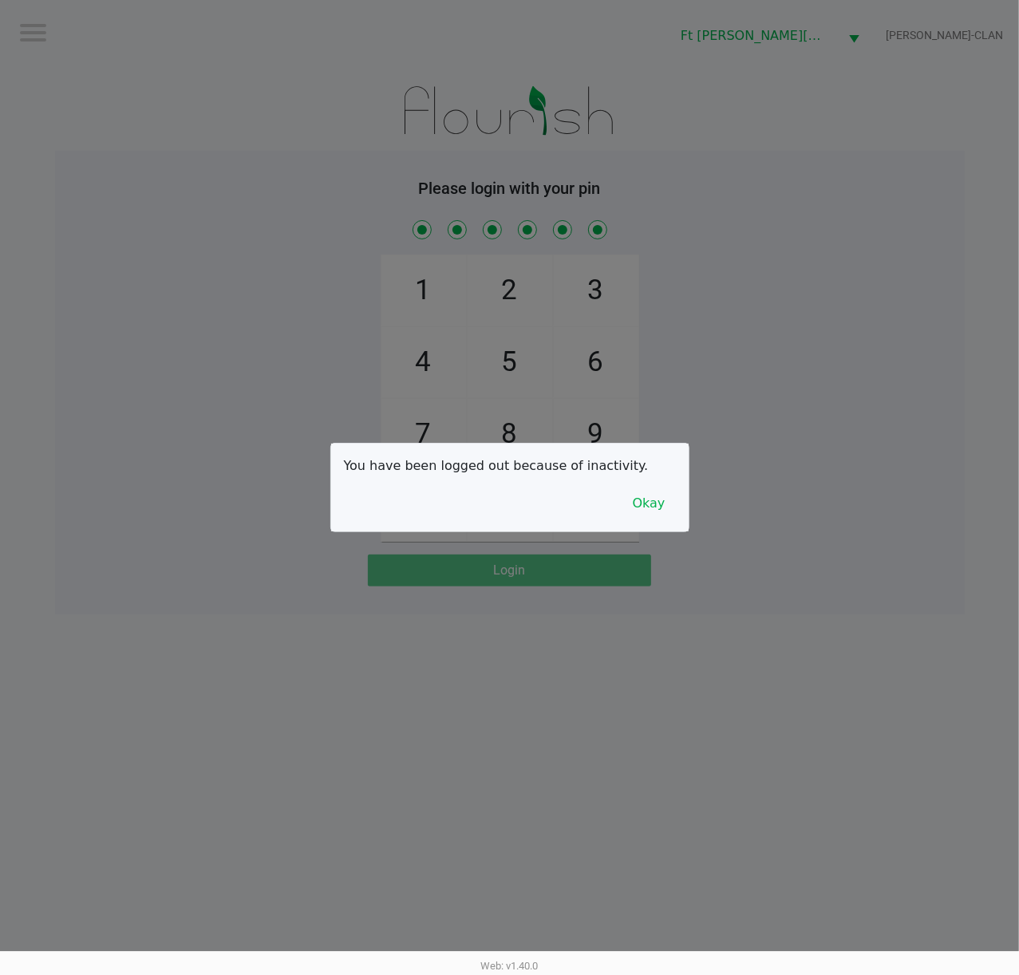
checkbox input "true"
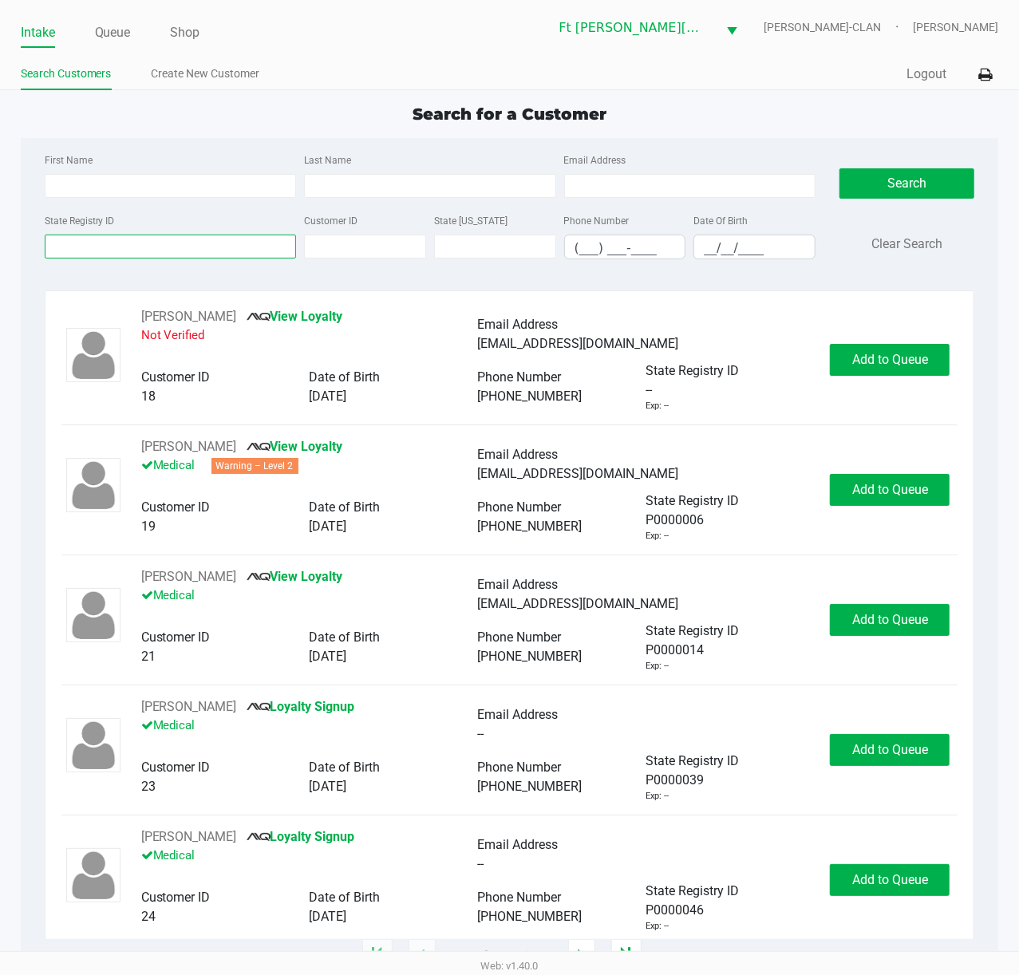
click at [189, 246] on input "State Registry ID" at bounding box center [171, 247] width 252 height 24
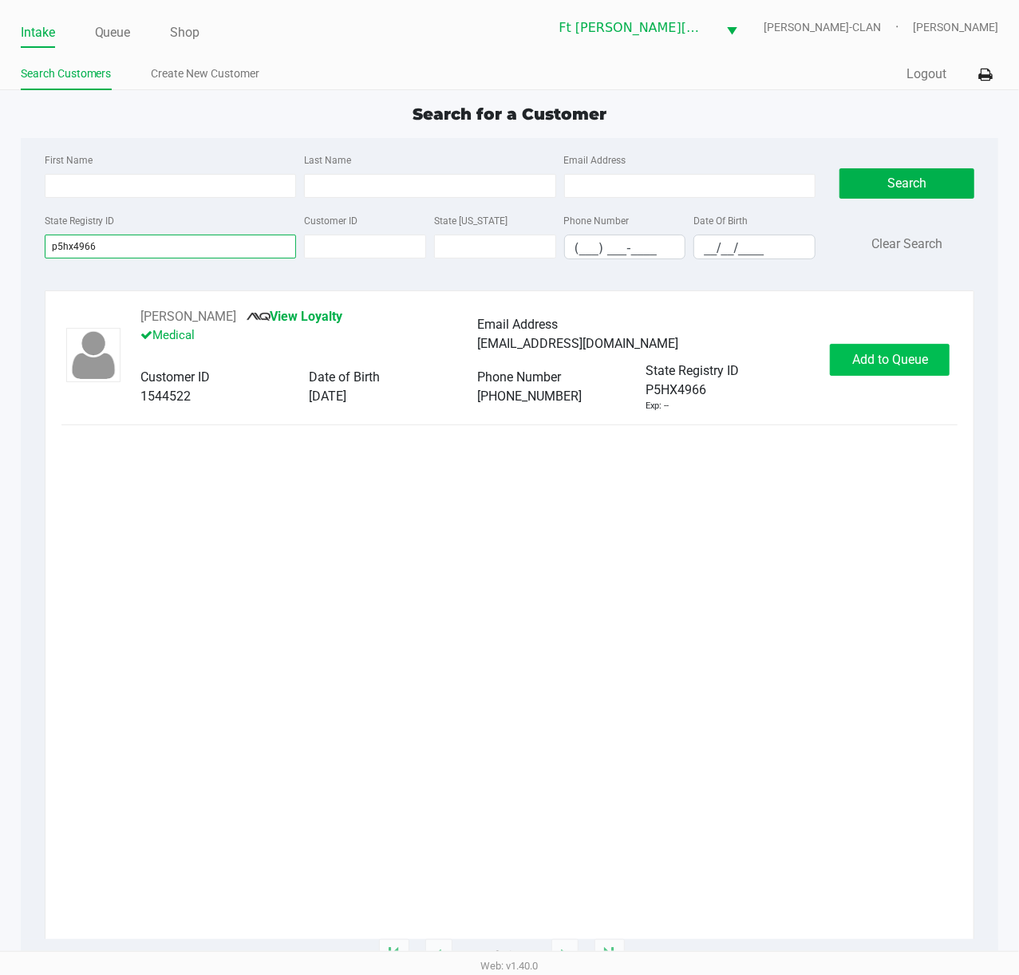
type input "p5hx4966"
click at [917, 358] on span "Add to Queue" at bounding box center [890, 359] width 76 height 15
click at [918, 358] on div "Add to Queue" at bounding box center [890, 360] width 120 height 32
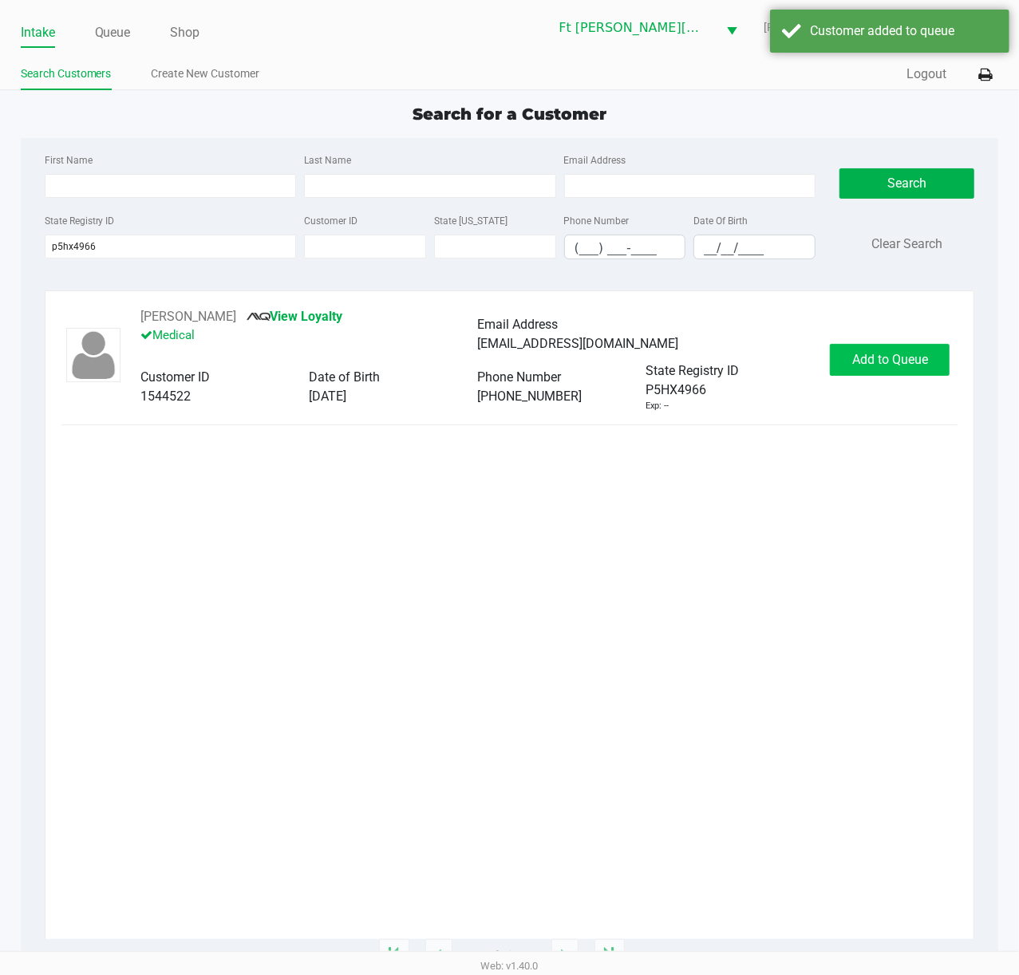
click at [920, 358] on div "Add to Queue" at bounding box center [890, 360] width 120 height 32
click at [904, 356] on span "In Queue" at bounding box center [915, 359] width 134 height 15
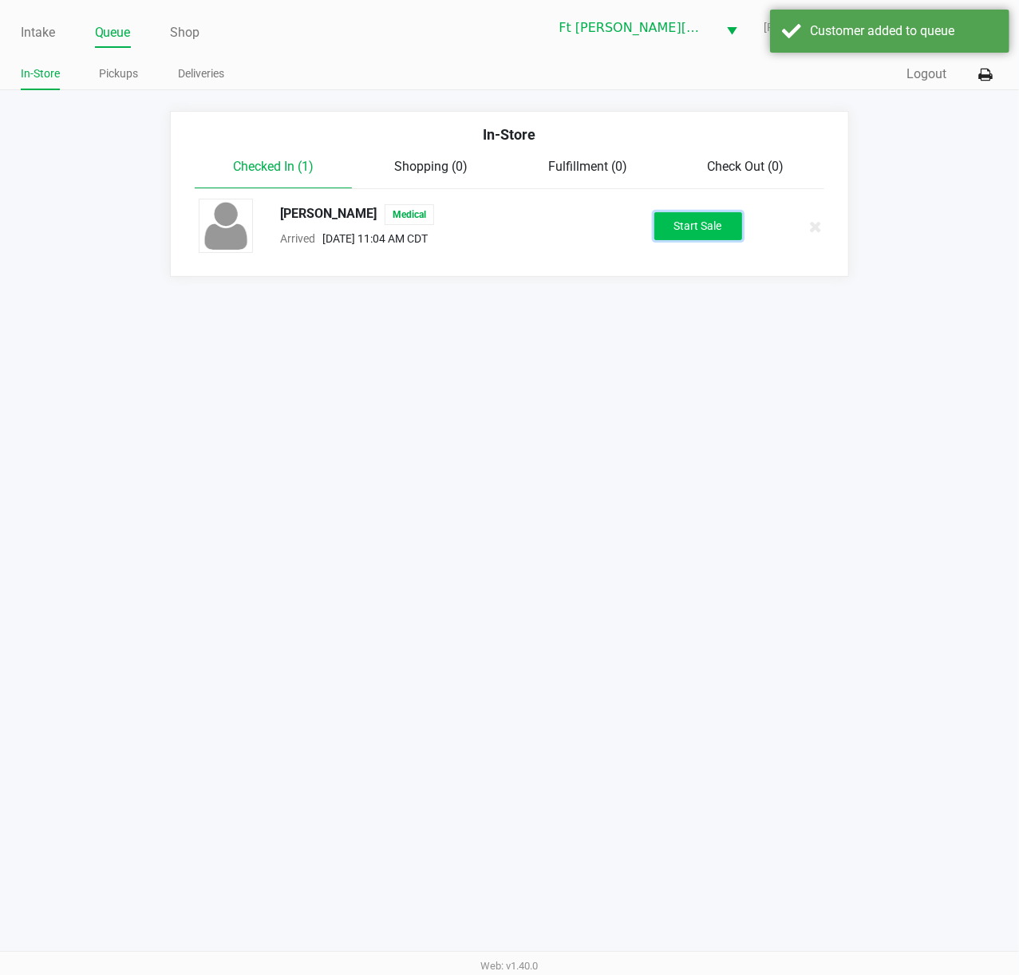
click at [712, 227] on button "Start Sale" at bounding box center [698, 226] width 88 height 28
click at [712, 227] on div "Start Sale" at bounding box center [698, 226] width 88 height 28
click at [885, 251] on div "In-Store Checked In (1) Shopping (0) Fulfillment (0) Check Out (0) TINA TEURMAN…" at bounding box center [509, 194] width 1019 height 166
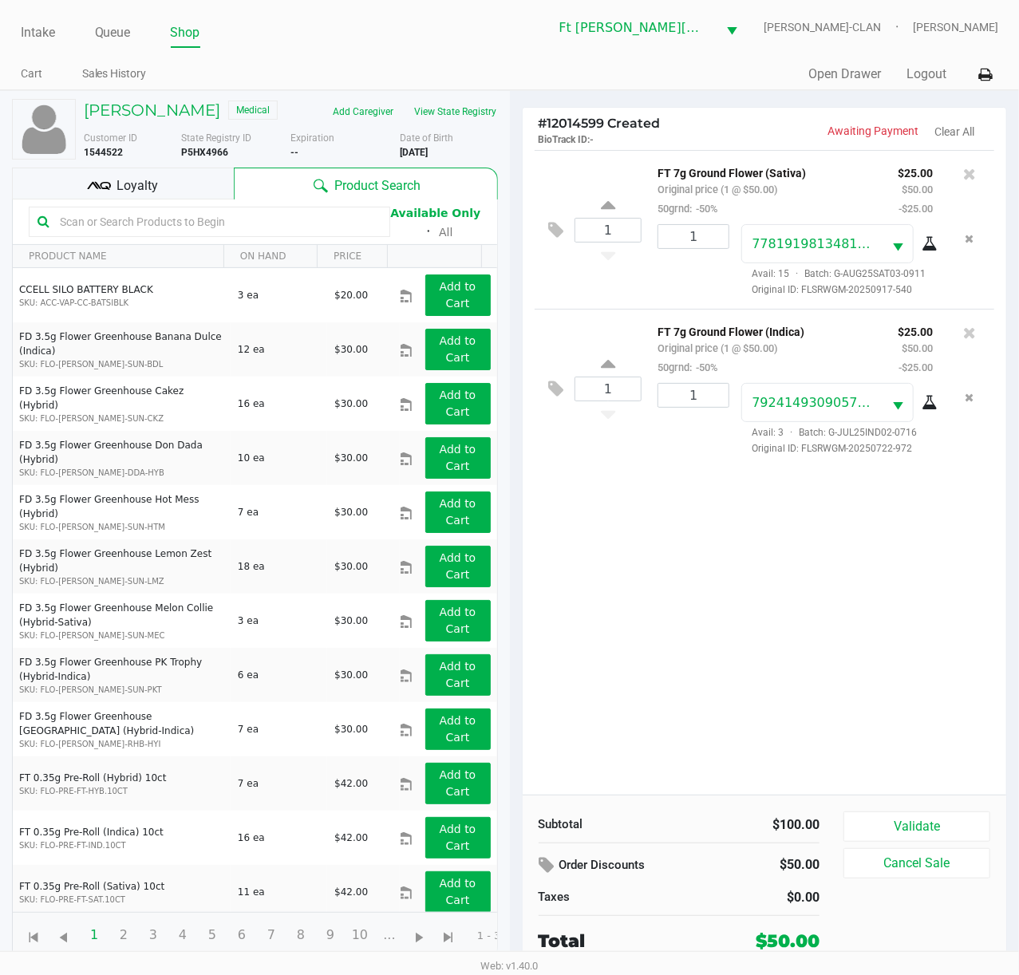
click at [132, 188] on span "Loyalty" at bounding box center [136, 185] width 41 height 19
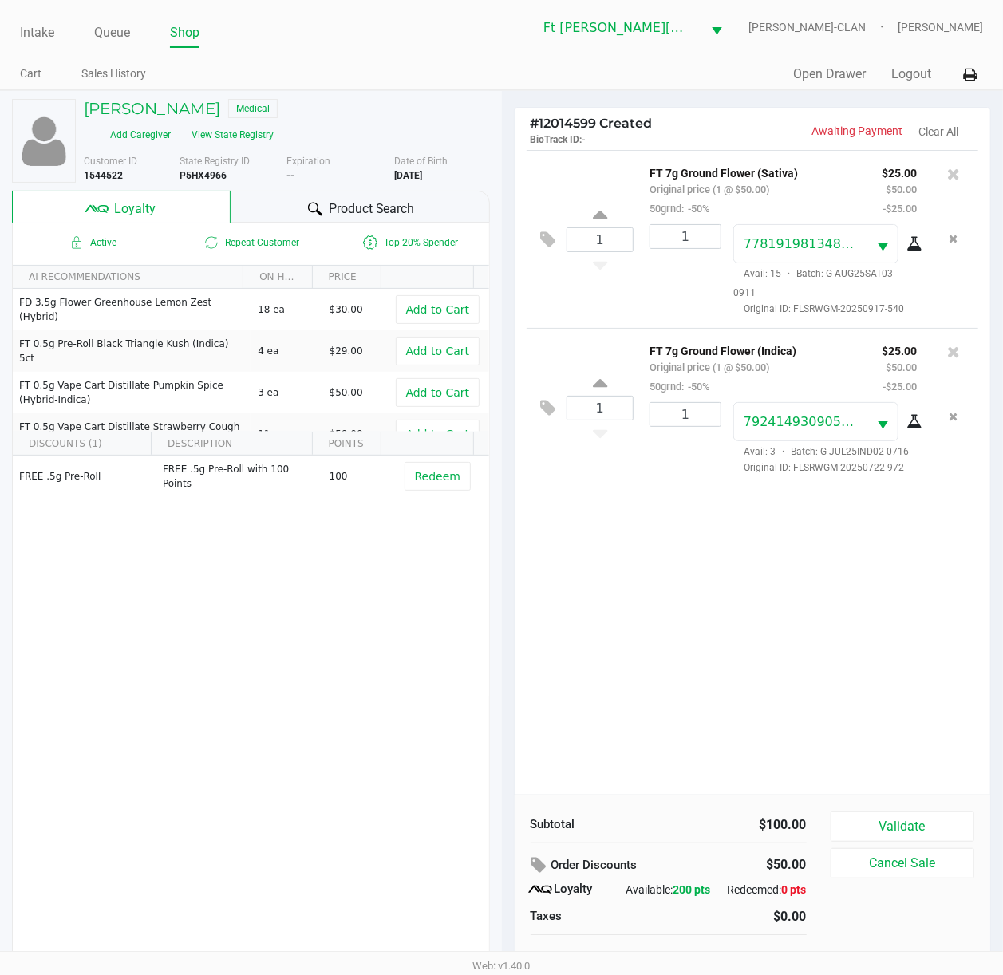
click at [750, 618] on div "1 FT 7g Ground Flower (Sativa) Original price (1 @ $50.00) 50grnd: -50% $25.00 …" at bounding box center [753, 472] width 476 height 645
click at [952, 732] on div "Subtotal $100.00 Order Discounts $50.00 Loyalty Available: 200 pts Redeemed: 0 …" at bounding box center [753, 892] width 476 height 195
click at [945, 732] on button "Validate" at bounding box center [903, 826] width 144 height 30
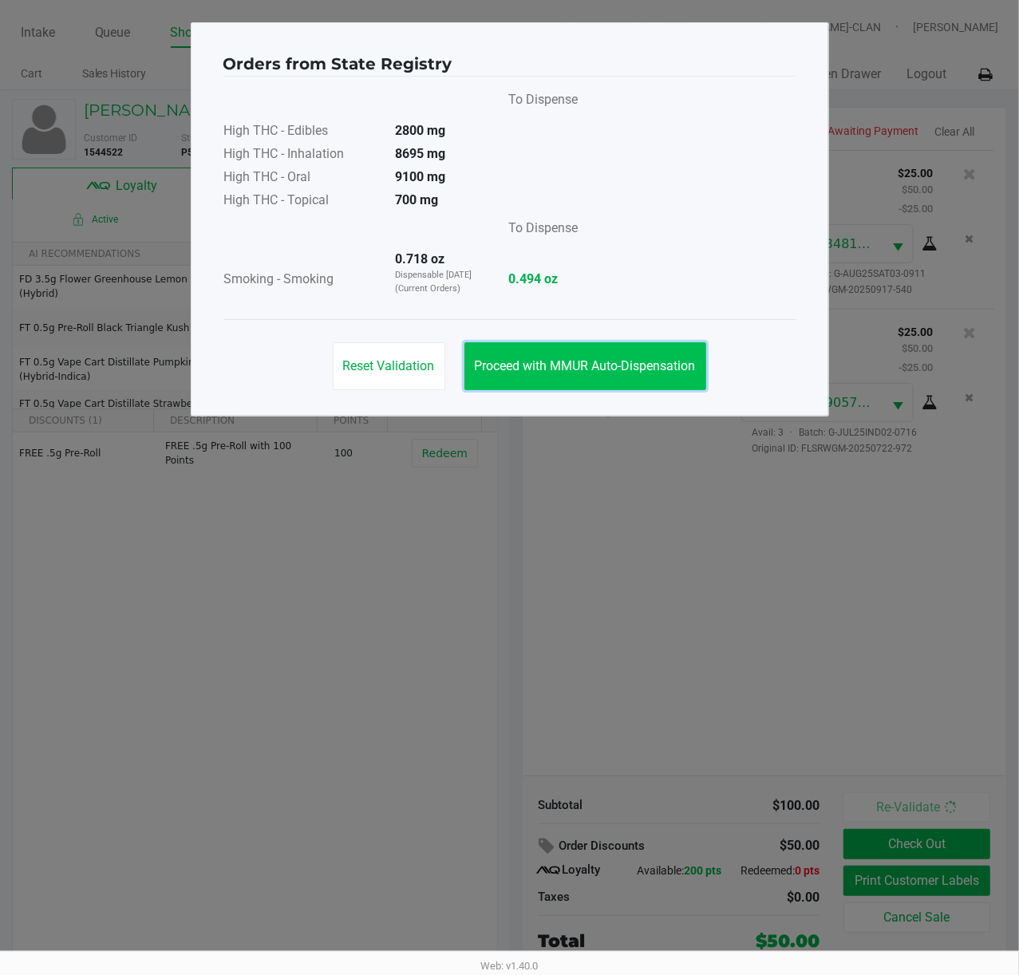
click at [618, 357] on button "Proceed with MMUR Auto-Dispensation" at bounding box center [585, 366] width 242 height 48
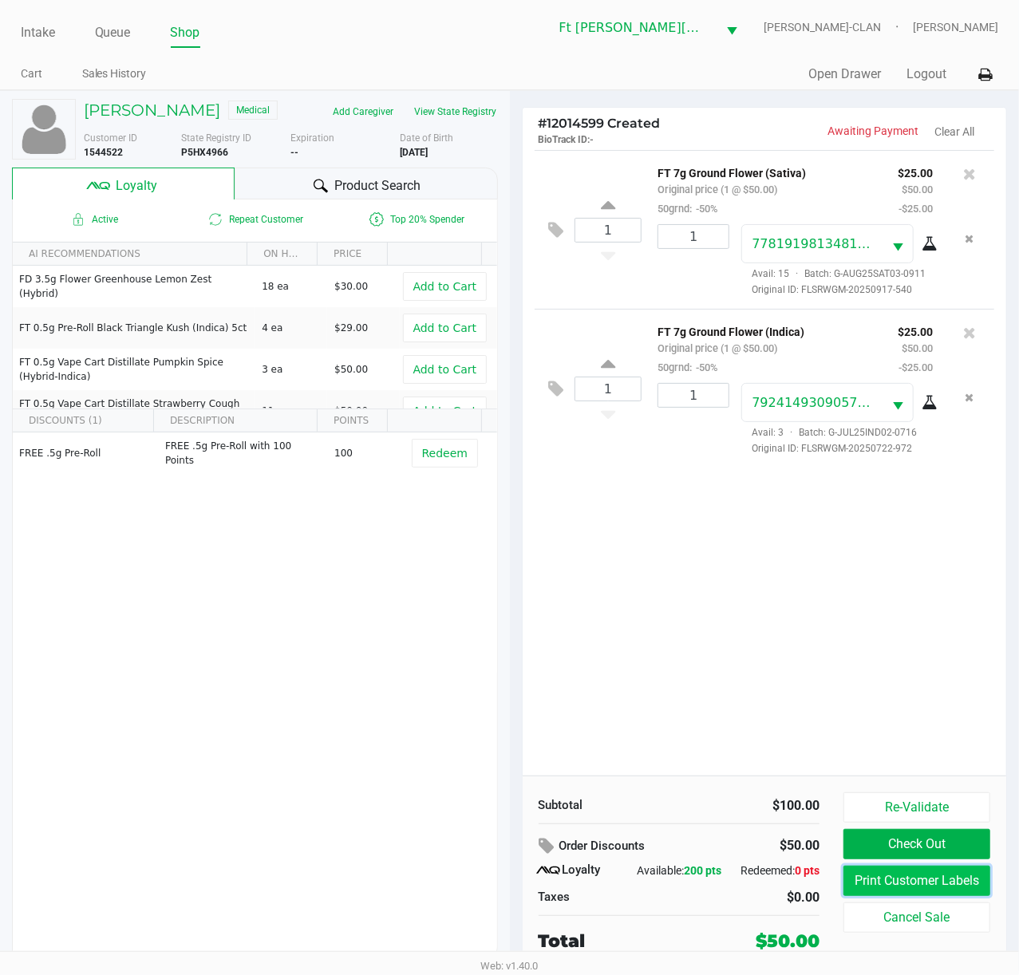
click at [948, 732] on button "Print Customer Labels" at bounding box center [916, 881] width 147 height 30
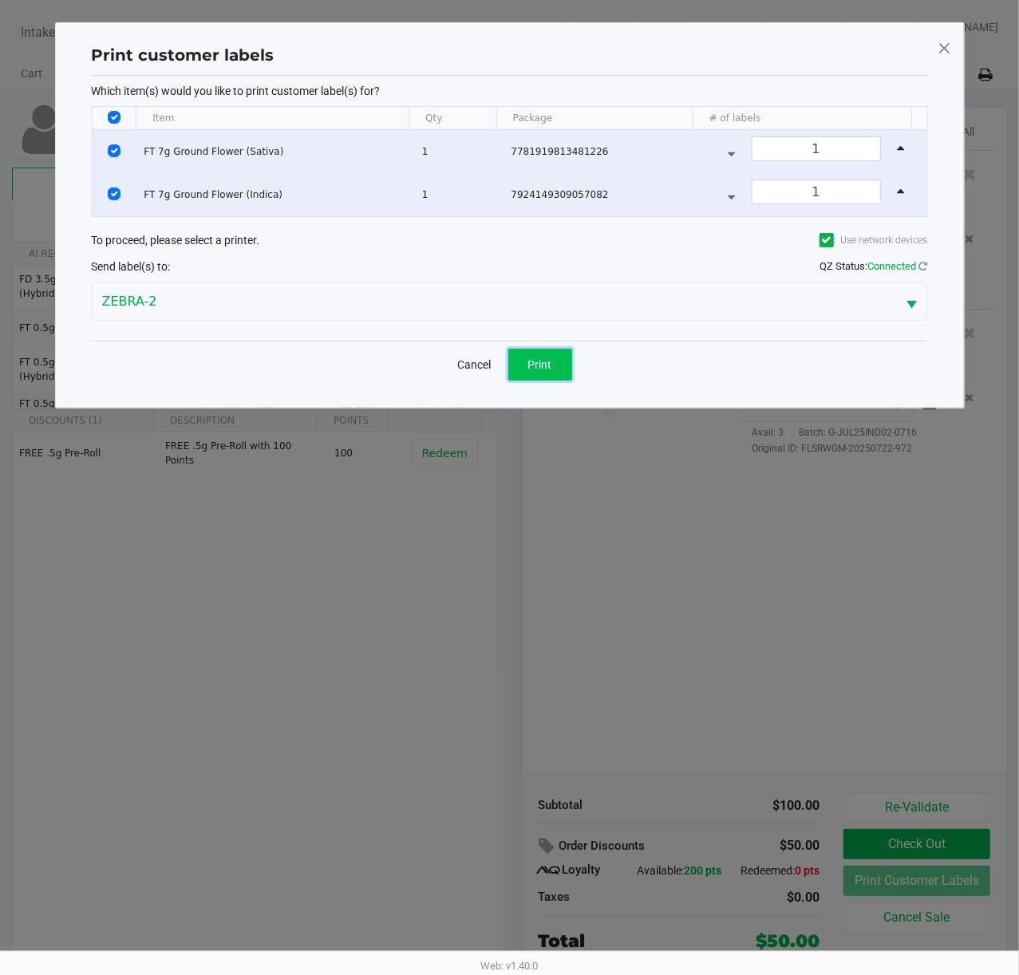
click at [527, 368] on button "Print" at bounding box center [540, 365] width 64 height 32
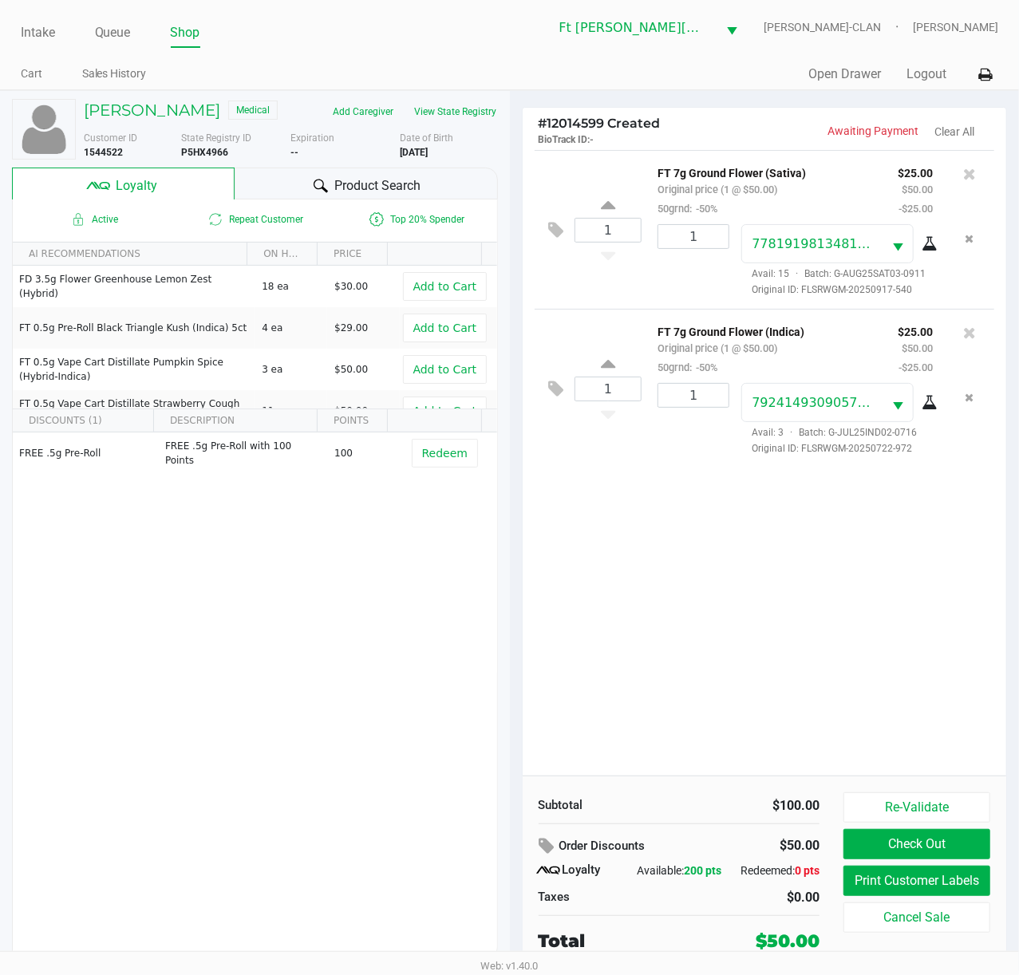
click at [917, 732] on button "Check Out" at bounding box center [916, 844] width 147 height 30
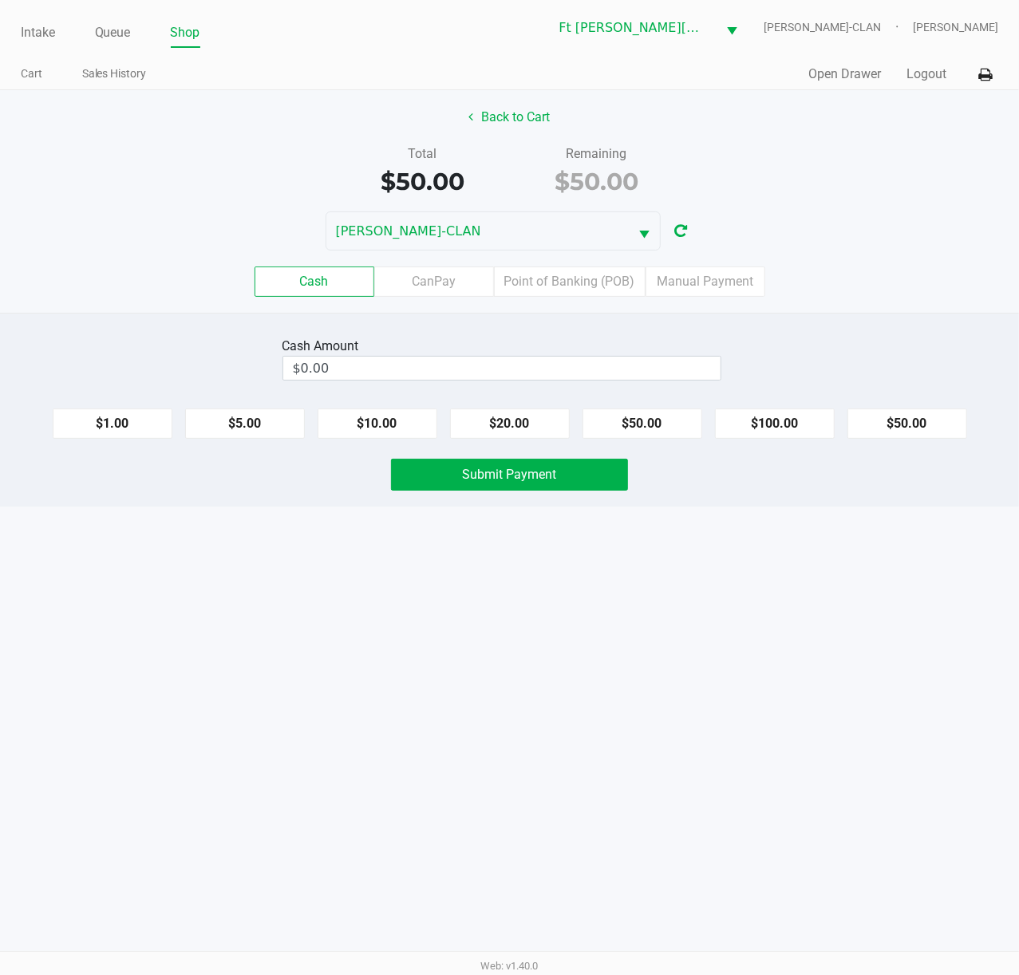
click at [547, 432] on button "$20.00" at bounding box center [510, 423] width 120 height 30
click at [524, 418] on button "$20.00" at bounding box center [510, 423] width 120 height 30
click at [505, 426] on button "$20.00" at bounding box center [510, 423] width 120 height 30
type input "$60.00"
click at [525, 482] on span "Submit Payment" at bounding box center [510, 474] width 94 height 15
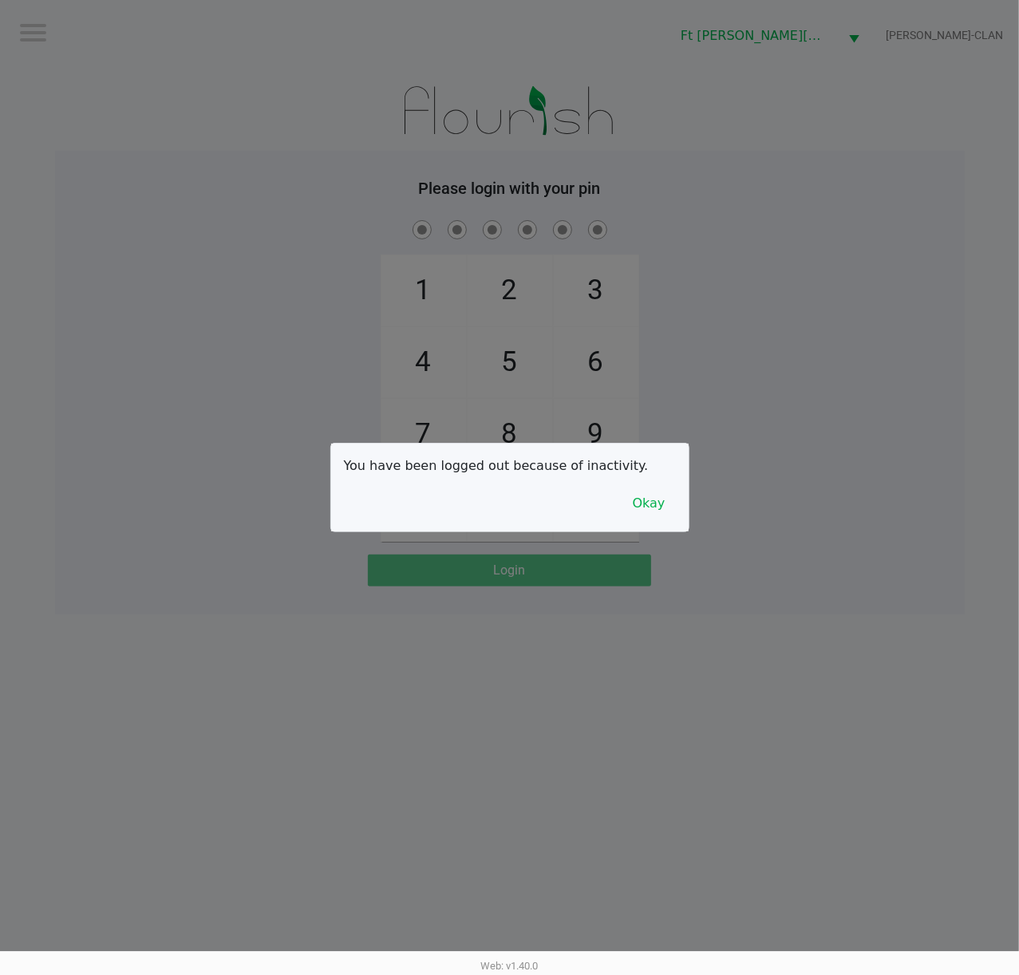
click at [760, 470] on div at bounding box center [509, 487] width 1019 height 975
checkbox input "true"
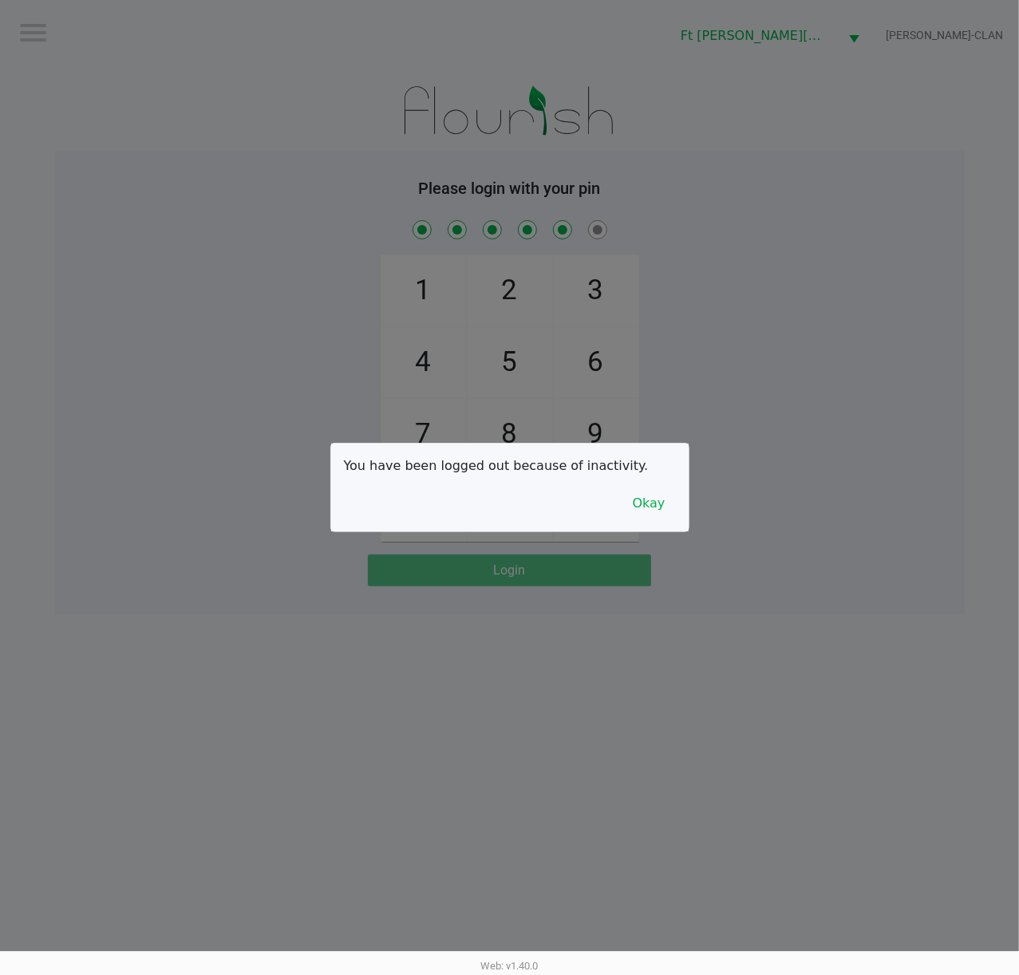
checkbox input "true"
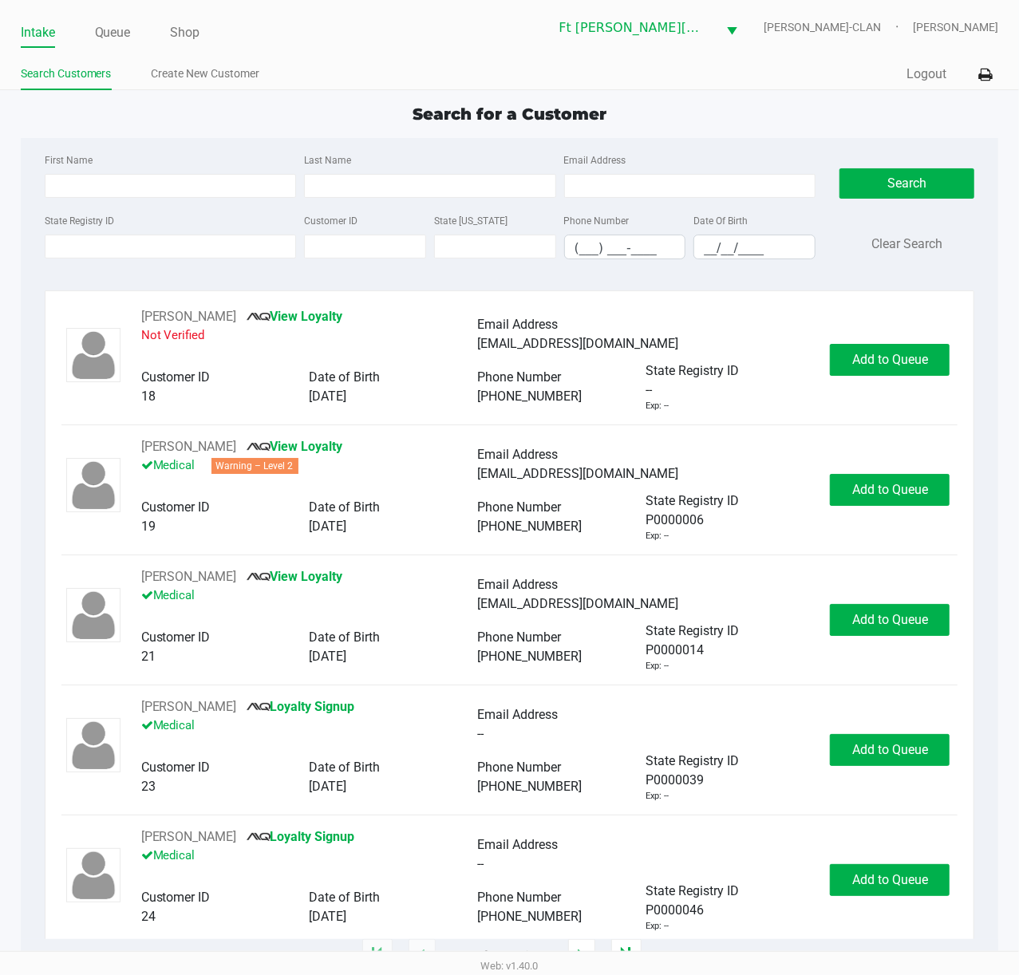
click at [302, 55] on div "Intake Queue Shop Ft Walton Beach WC WU-TANG-CLAN Stanley Harper Search Custome…" at bounding box center [509, 45] width 1019 height 90
click at [219, 266] on div "State Registry ID Customer ID State ID Phone Number (___) ___-____ Date Of Birt…" at bounding box center [430, 241] width 779 height 61
drag, startPoint x: 215, startPoint y: 254, endPoint x: 223, endPoint y: 252, distance: 8.9
click at [220, 254] on input "State Registry ID" at bounding box center [171, 247] width 252 height 24
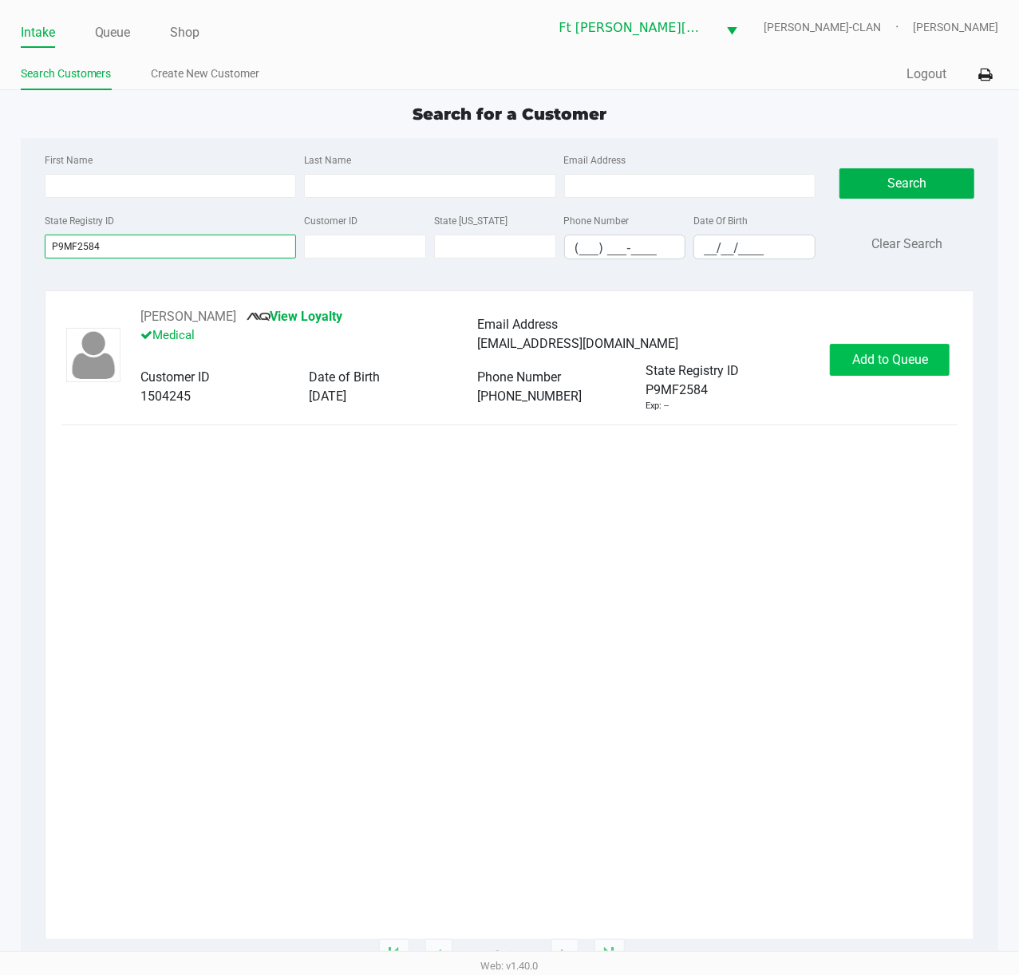
type input "P9MF2584"
click at [894, 355] on span "Add to Queue" at bounding box center [890, 359] width 76 height 15
click at [894, 355] on div "Add to Queue" at bounding box center [890, 360] width 120 height 32
click at [894, 355] on span "Add to Queue" at bounding box center [898, 359] width 76 height 15
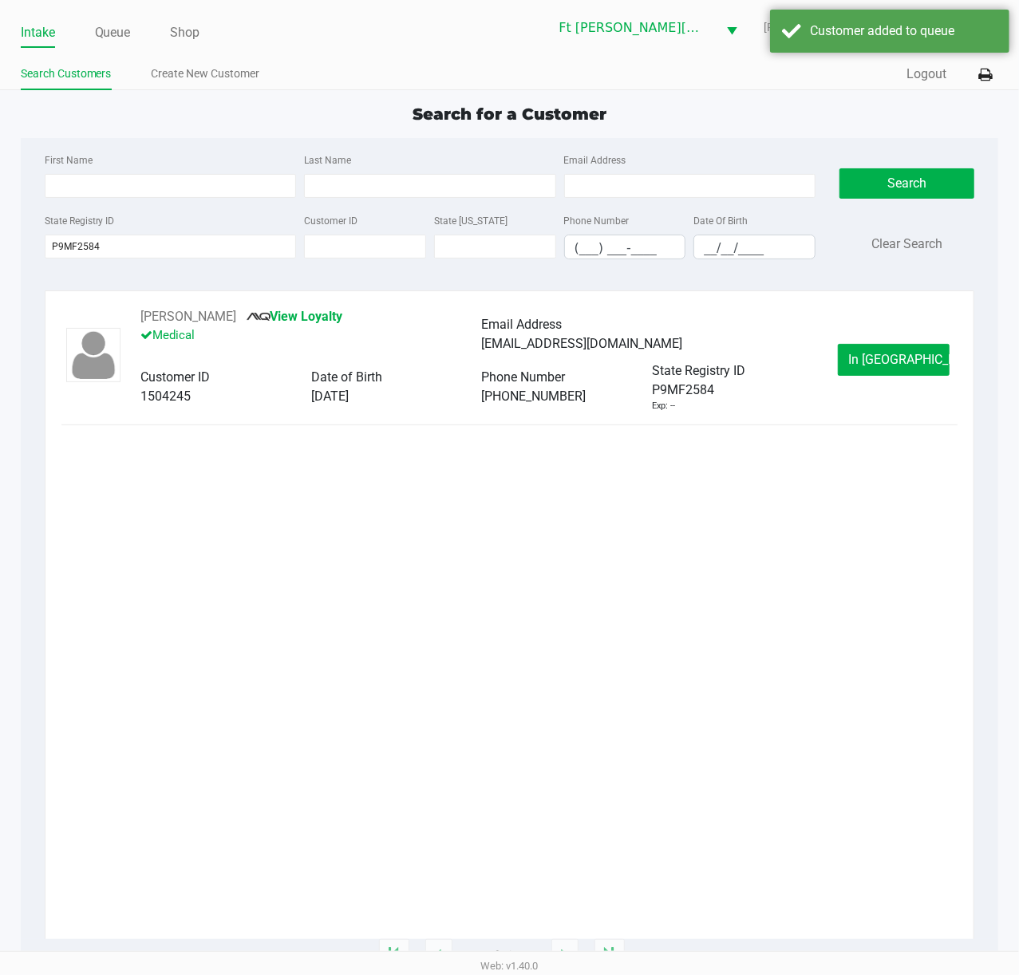
click at [894, 355] on div "In Queue" at bounding box center [894, 360] width 112 height 32
click at [895, 355] on span "In Queue" at bounding box center [915, 359] width 134 height 15
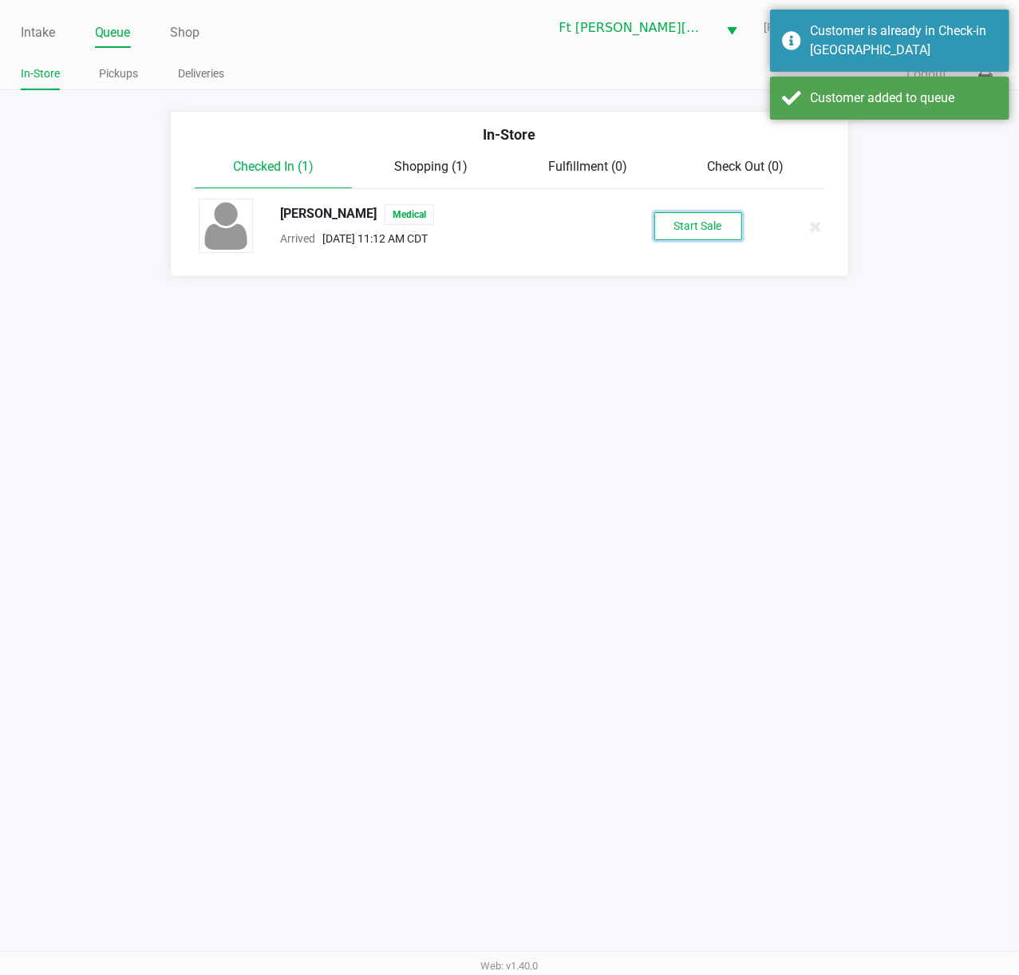
click at [699, 231] on button "Start Sale" at bounding box center [698, 226] width 88 height 28
click at [699, 231] on div "Start Sale" at bounding box center [698, 226] width 88 height 28
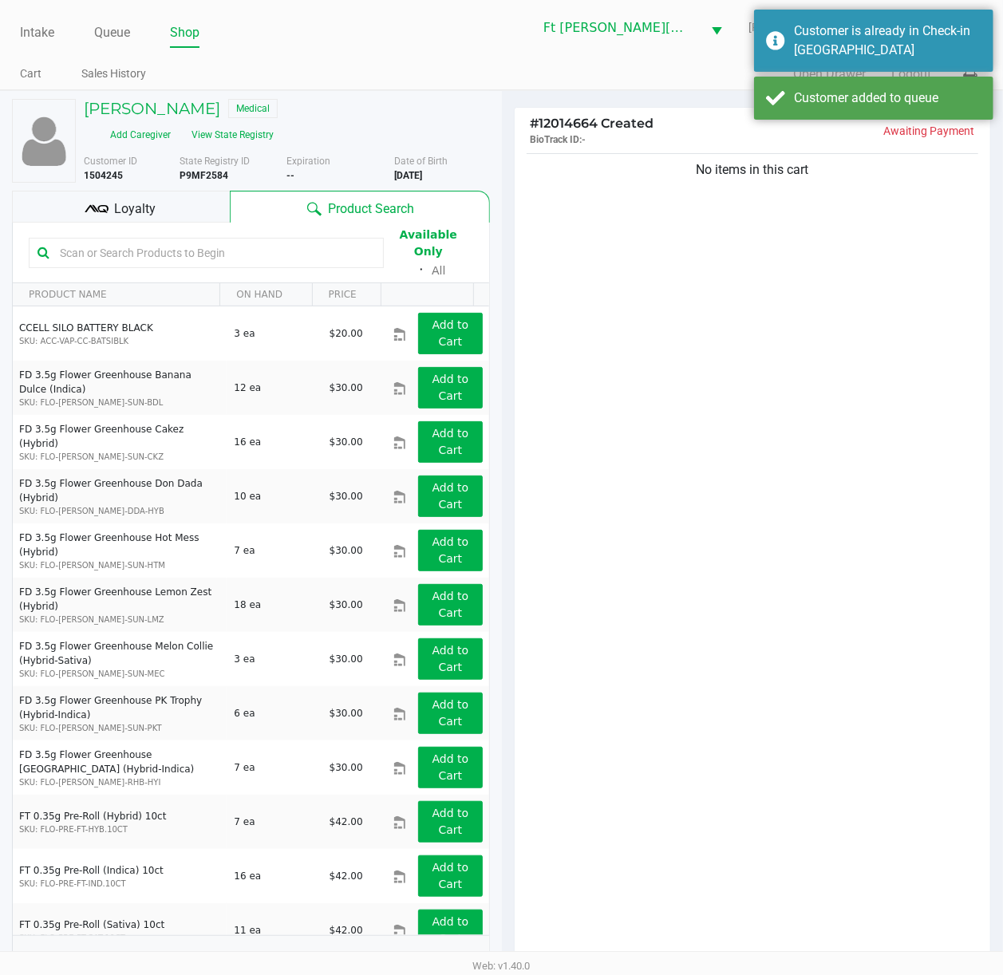
click at [152, 249] on input "text" at bounding box center [214, 253] width 322 height 24
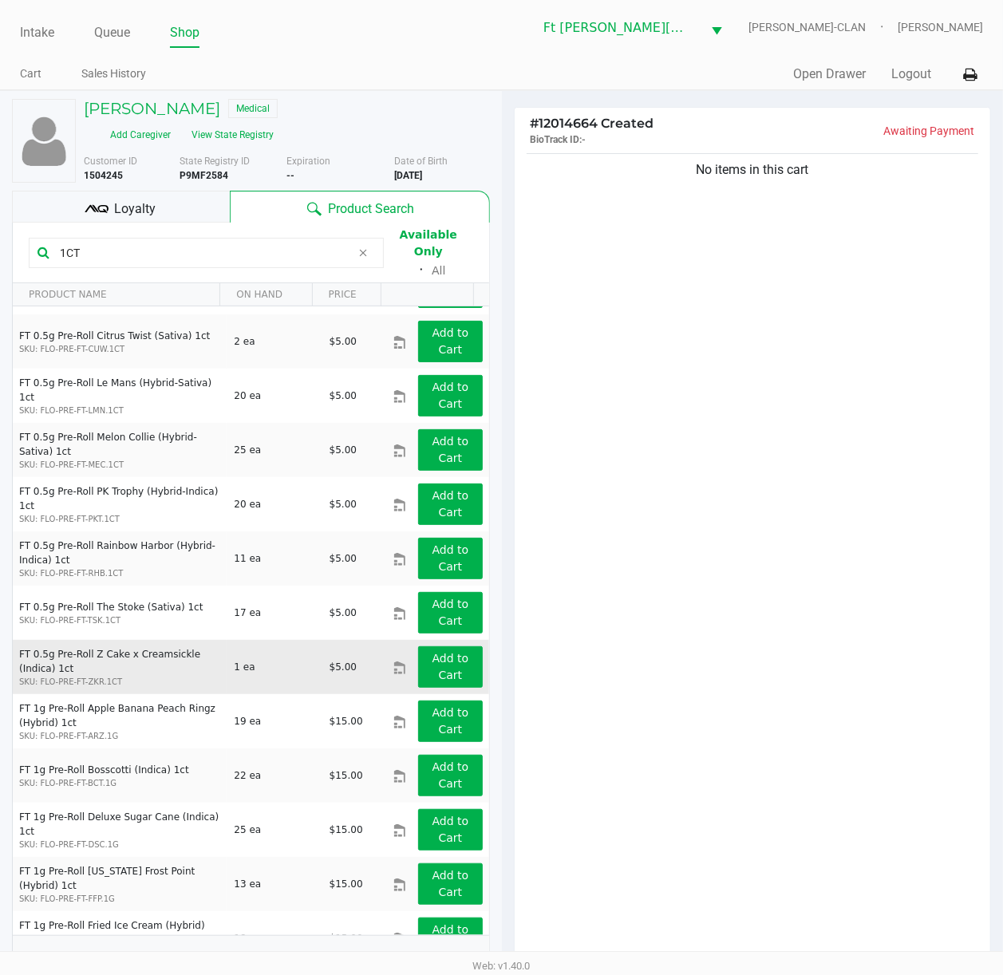
scroll to position [343, 0]
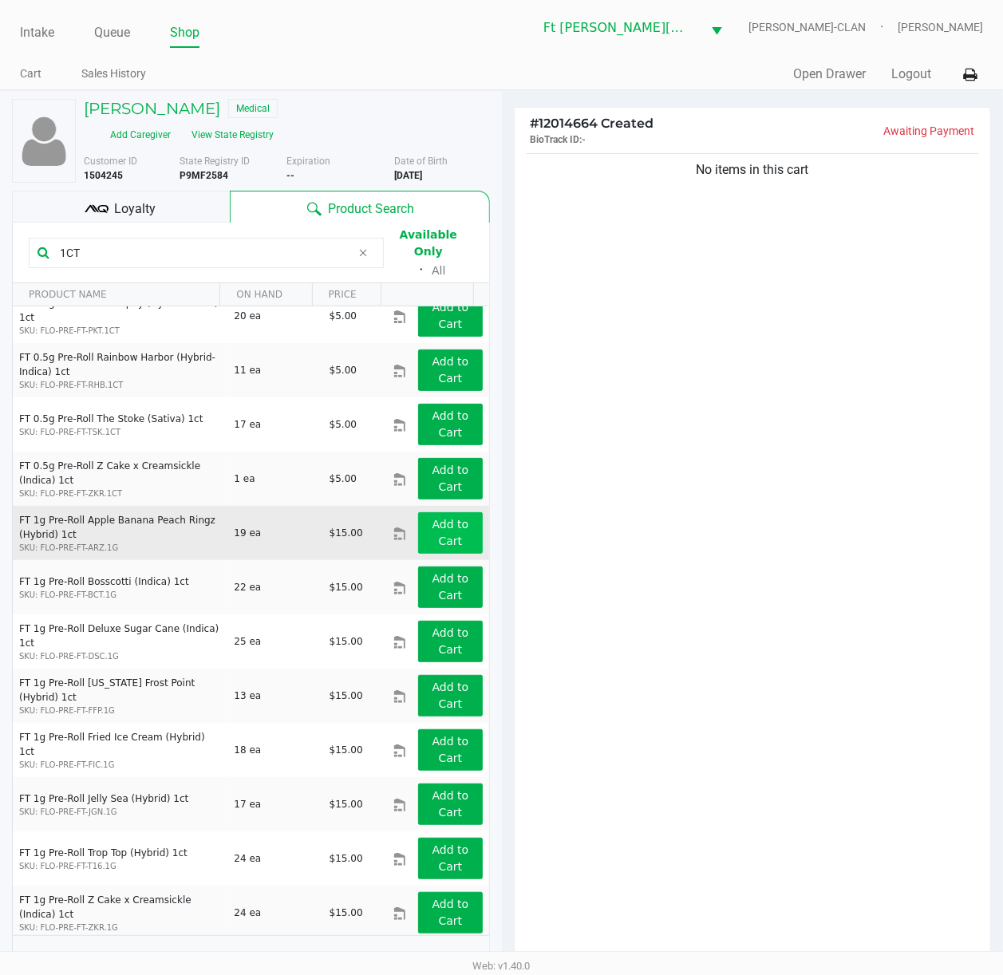
type input "1CT"
click at [432, 519] on app-button-loader "Add to Cart" at bounding box center [450, 533] width 37 height 30
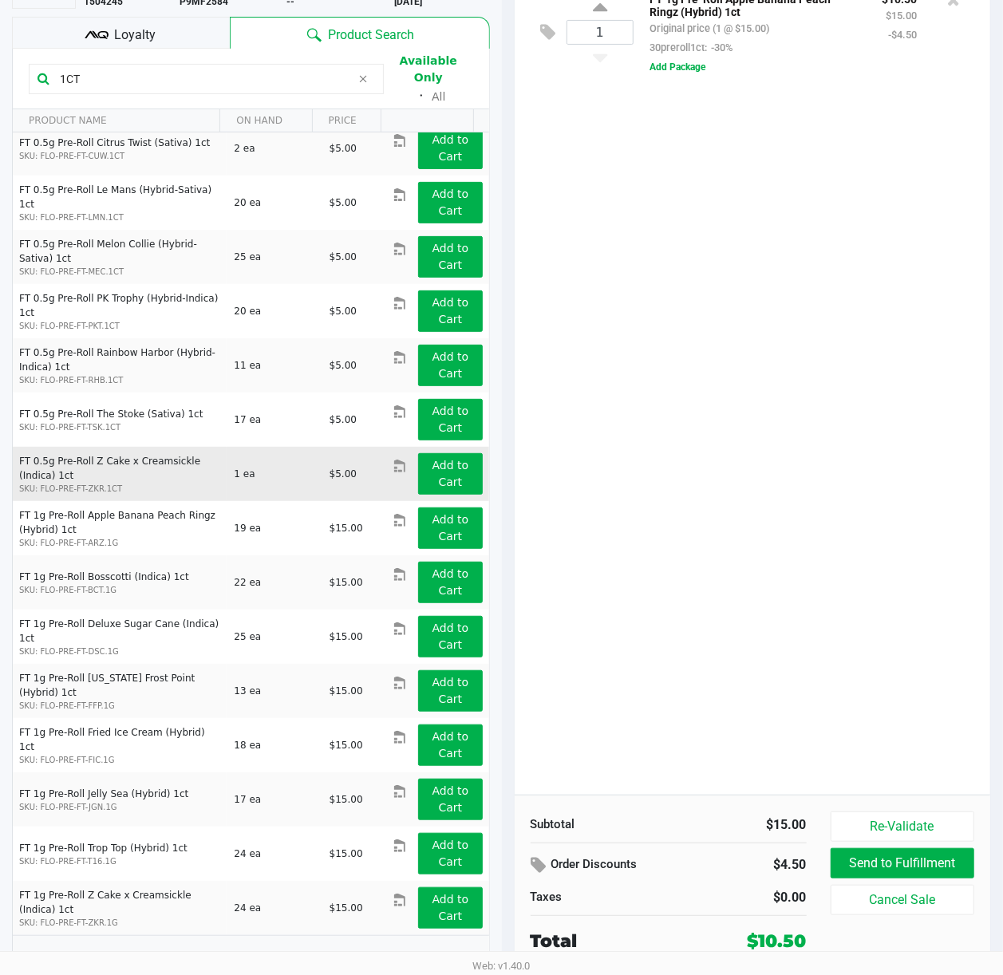
scroll to position [0, 0]
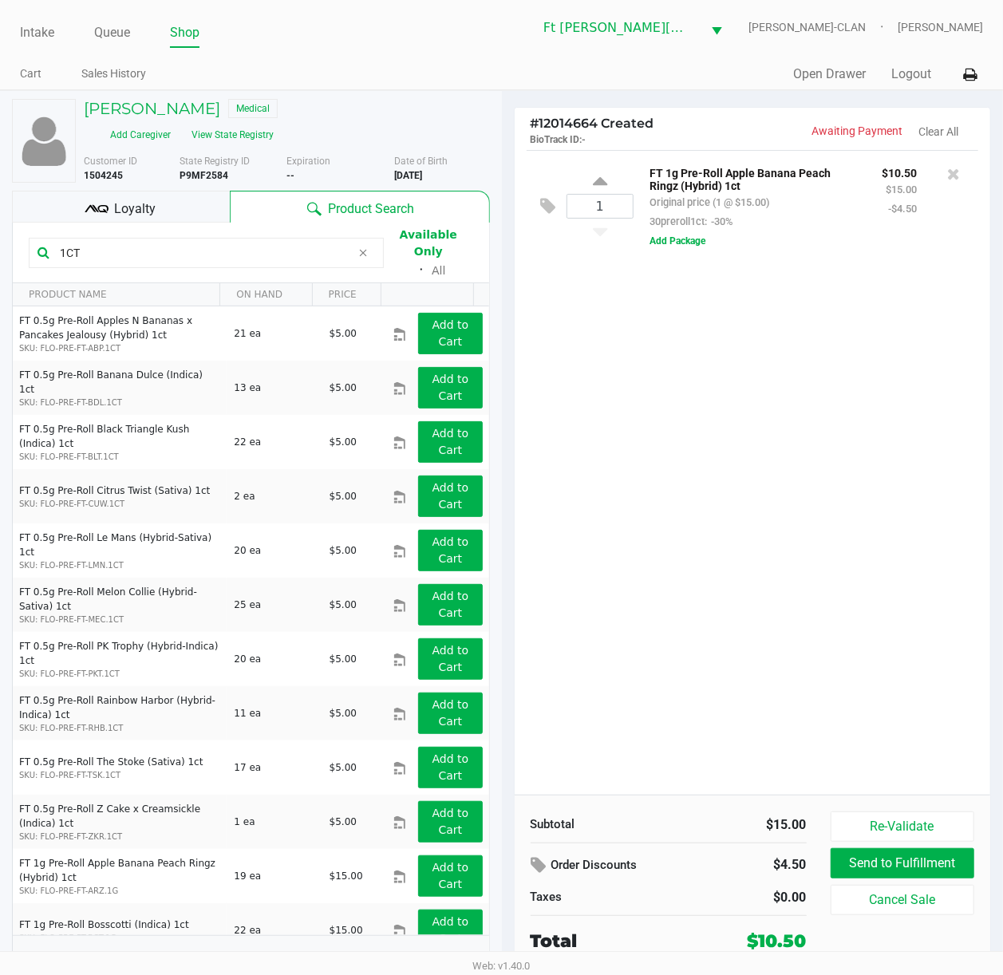
click at [110, 211] on div "Loyalty" at bounding box center [121, 207] width 218 height 32
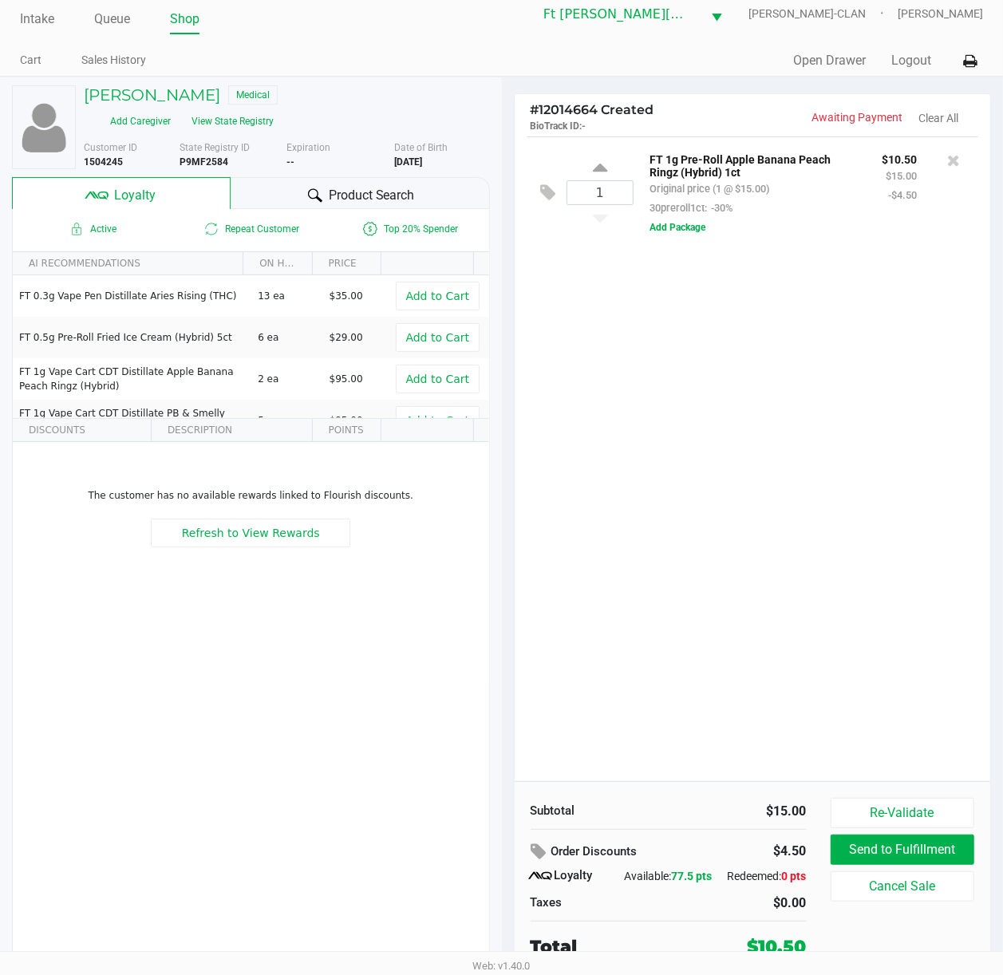
scroll to position [18, 0]
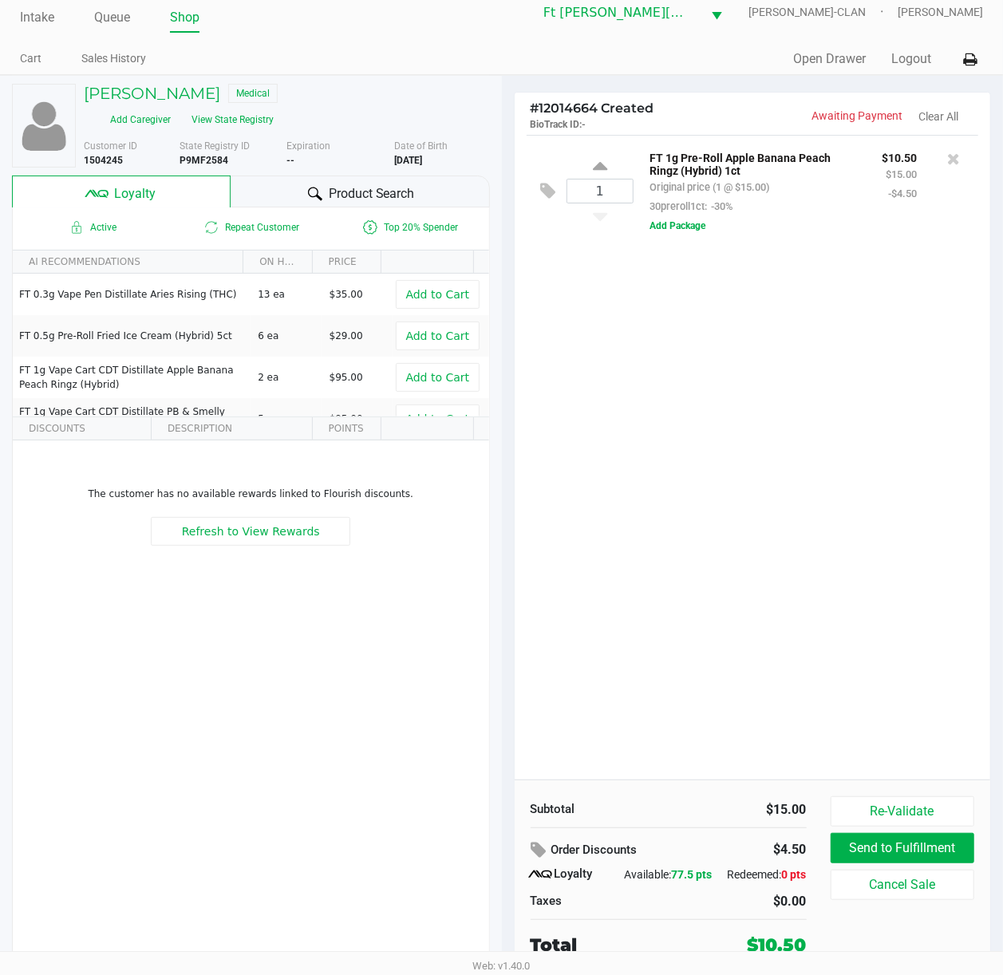
click at [795, 598] on div "1 FT 1g Pre-Roll Apple Banana Peach Ringz (Hybrid) 1ct Original price (1 @ $15.…" at bounding box center [753, 457] width 476 height 645
click at [795, 597] on div "1 FT 1g Pre-Roll Apple Banana Peach Ringz (Hybrid) 1ct Original price (1 @ $15.…" at bounding box center [753, 457] width 476 height 645
click at [795, 592] on div "1 FT 1g Pre-Roll Apple Banana Peach Ringz (Hybrid) 1ct Original price (1 @ $15.…" at bounding box center [753, 457] width 476 height 645
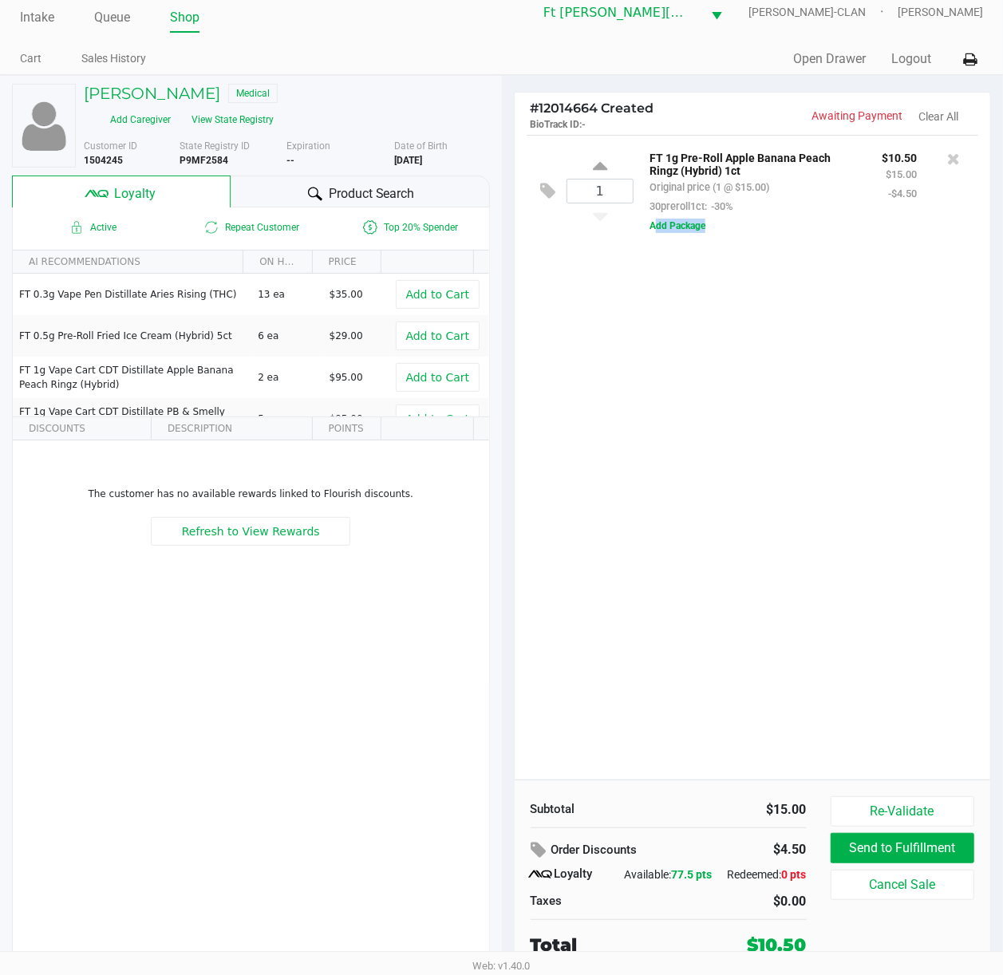
click at [799, 592] on div "1 FT 1g Pre-Roll Apple Banana Peach Ringz (Hybrid) 1ct Original price (1 @ $15.…" at bounding box center [753, 457] width 476 height 645
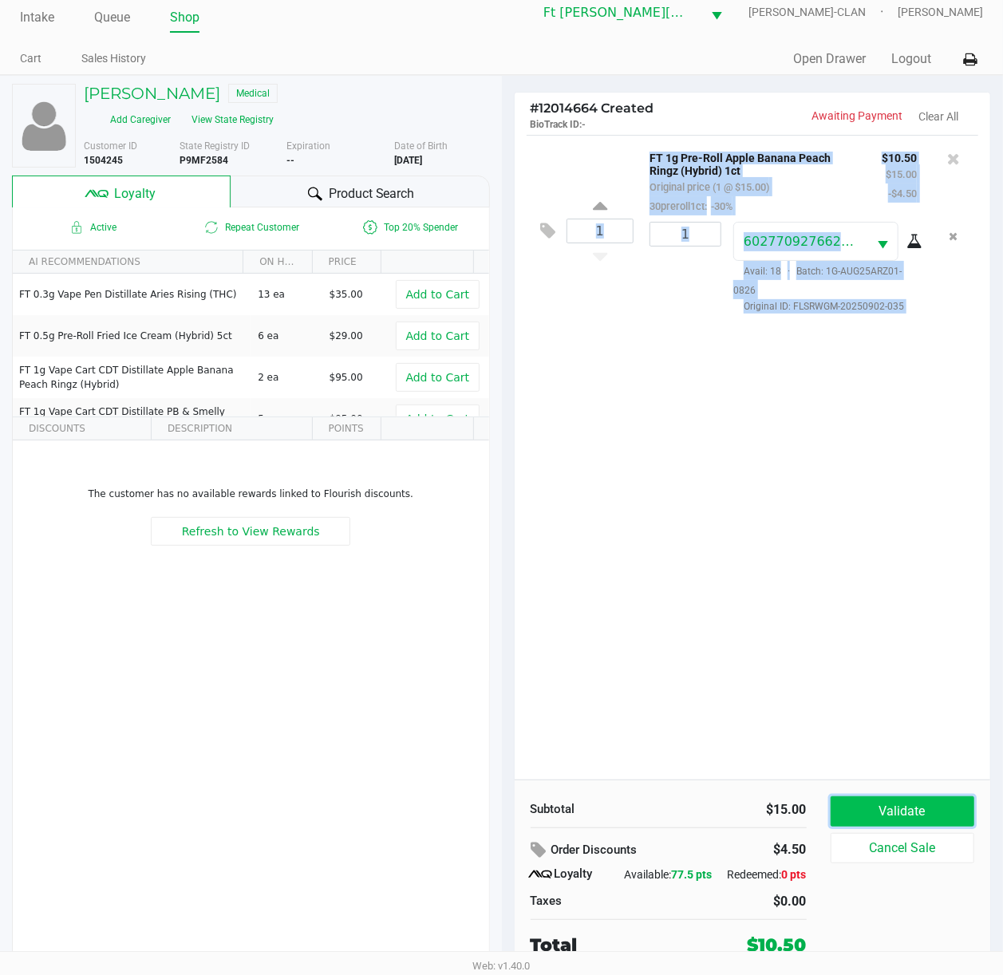
click at [890, 732] on button "Validate" at bounding box center [903, 811] width 144 height 30
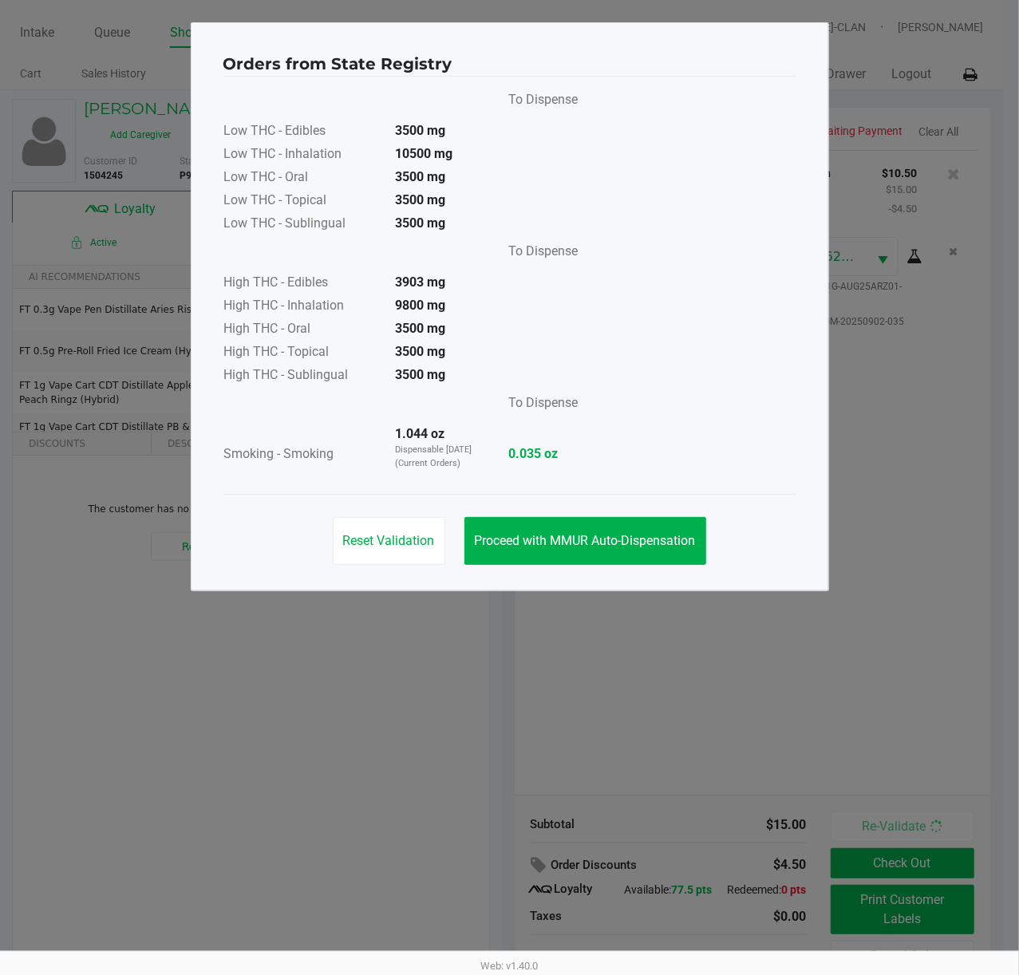
click at [578, 511] on div "Reset Validation Proceed with MMUR Auto-Dispensation" at bounding box center [509, 534] width 573 height 81
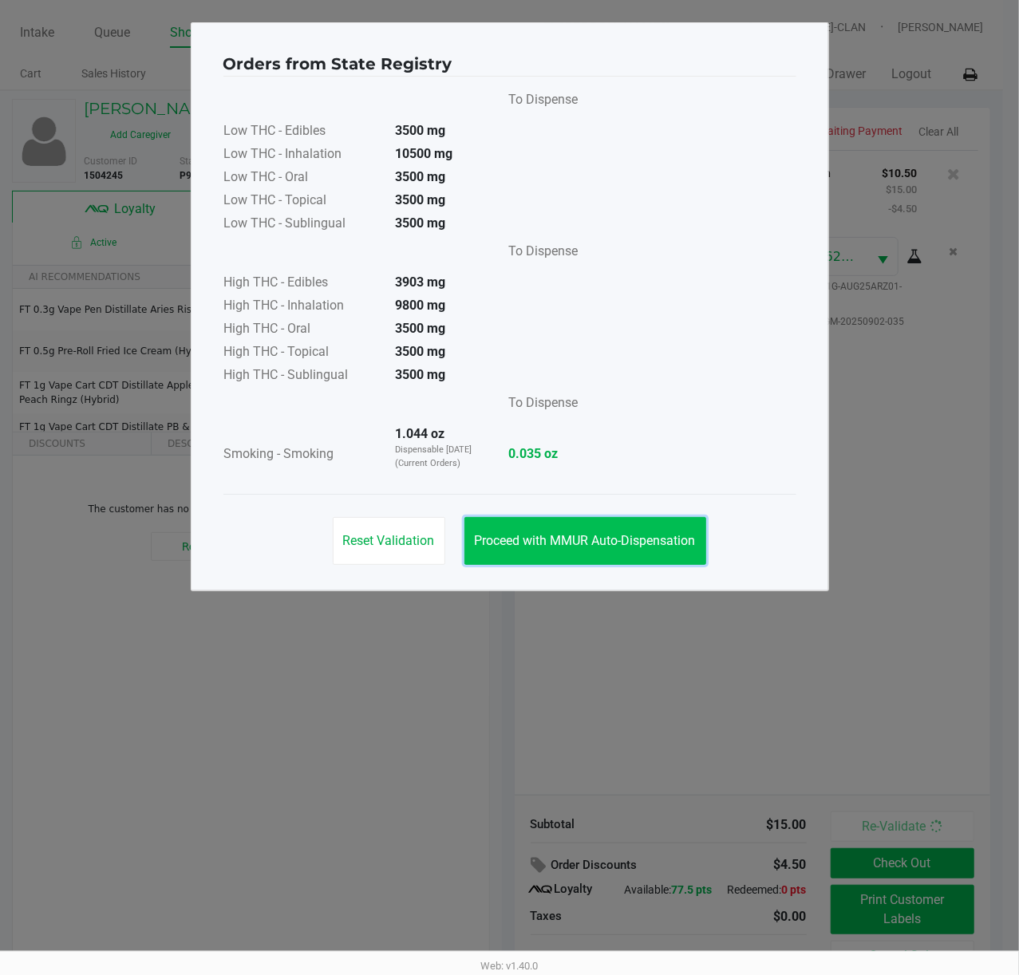
click at [582, 520] on button "Proceed with MMUR Auto-Dispensation" at bounding box center [585, 541] width 242 height 48
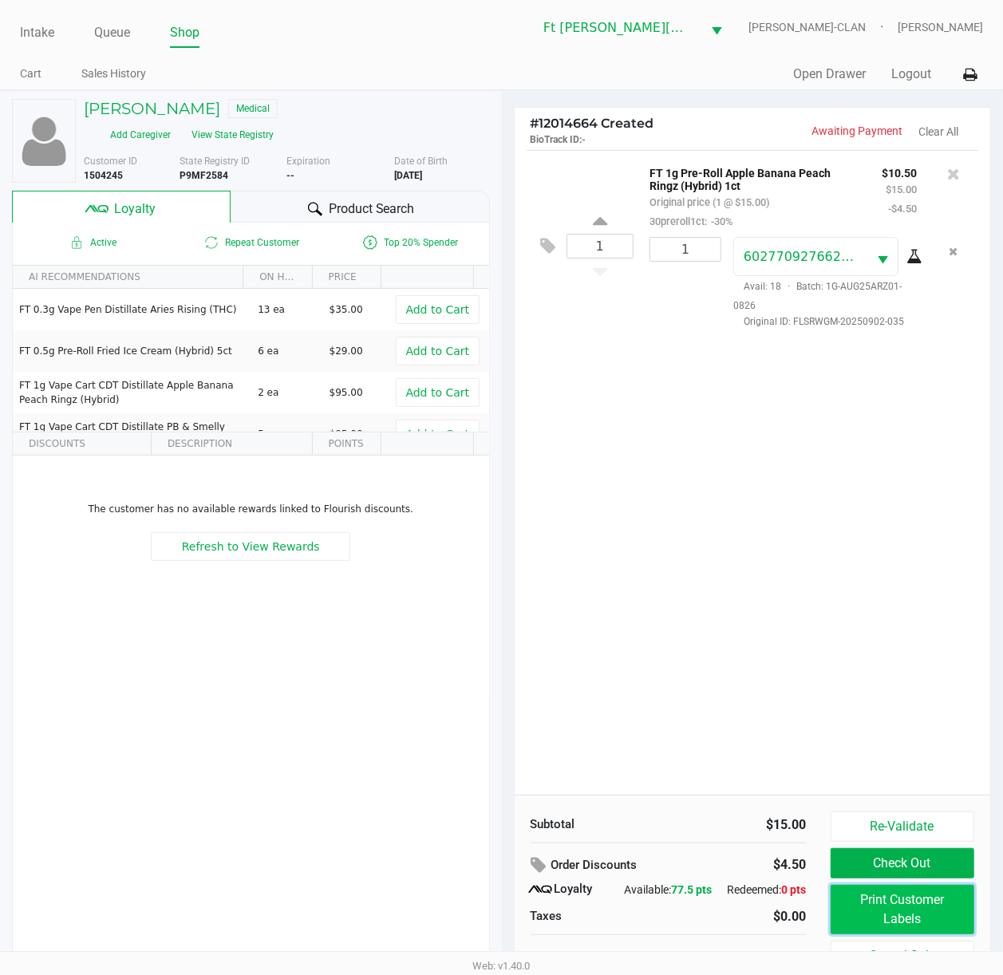
click at [858, 732] on button "Print Customer Labels" at bounding box center [903, 909] width 144 height 49
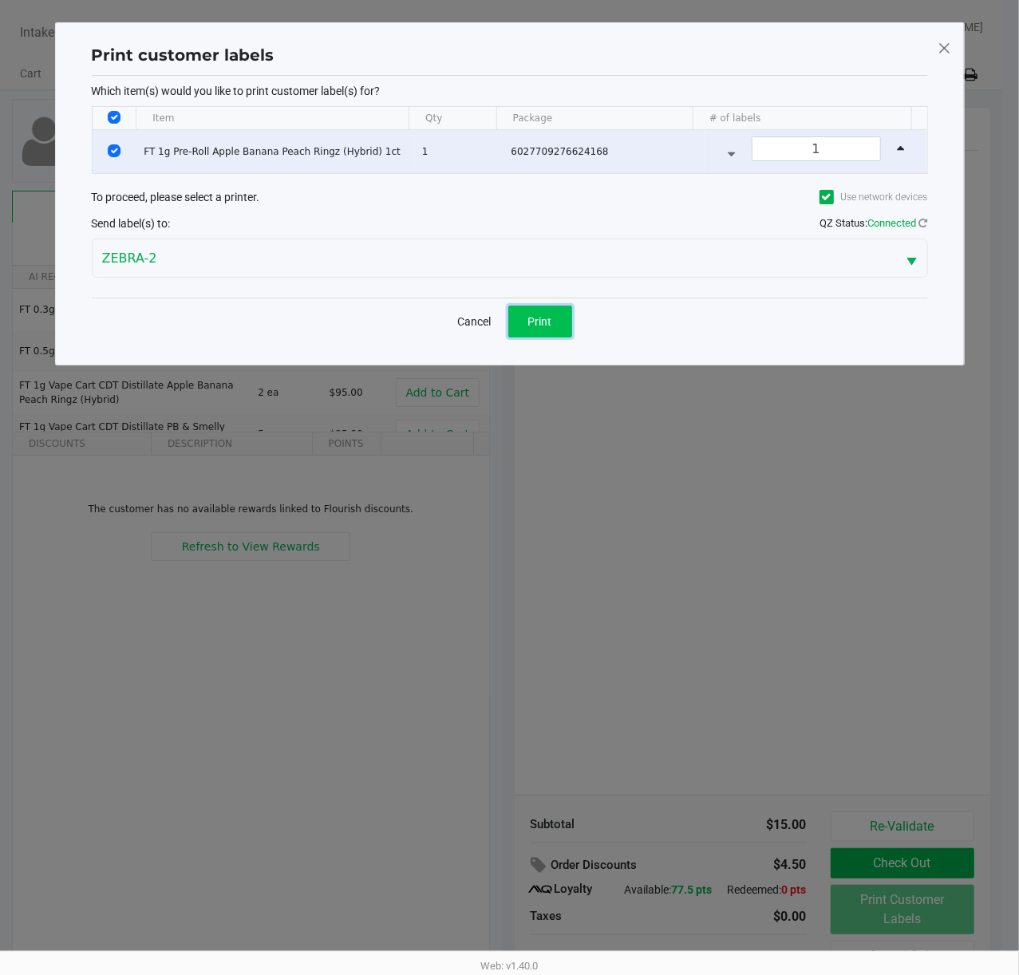
click at [549, 322] on span "Print" at bounding box center [540, 321] width 24 height 13
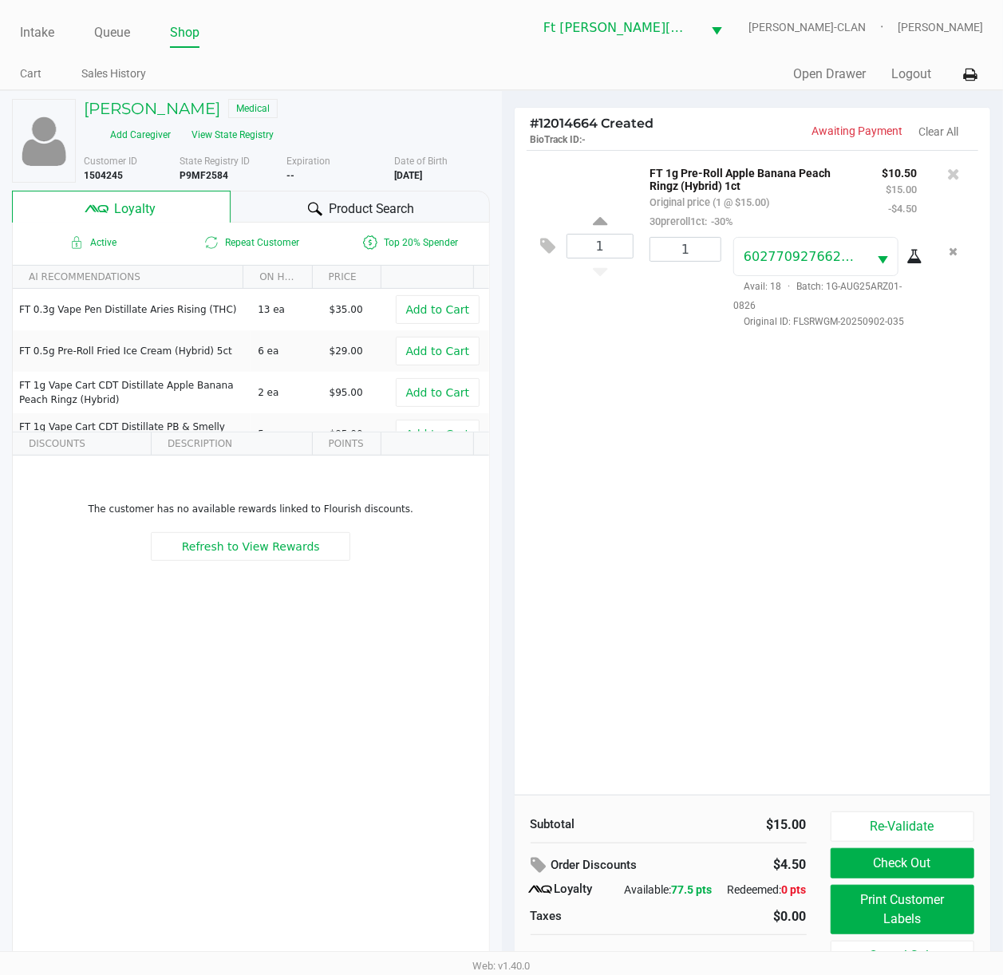
scroll to position [18, 0]
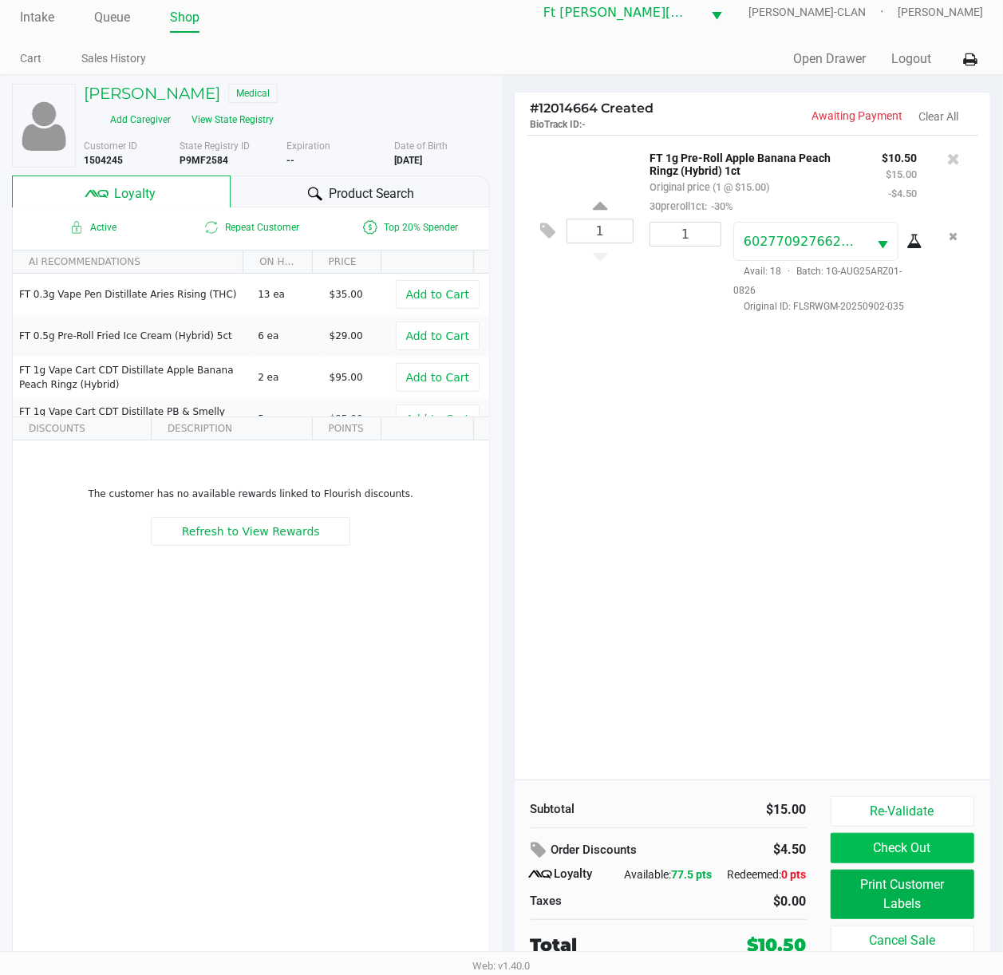
click at [942, 732] on button "Check Out" at bounding box center [903, 848] width 144 height 30
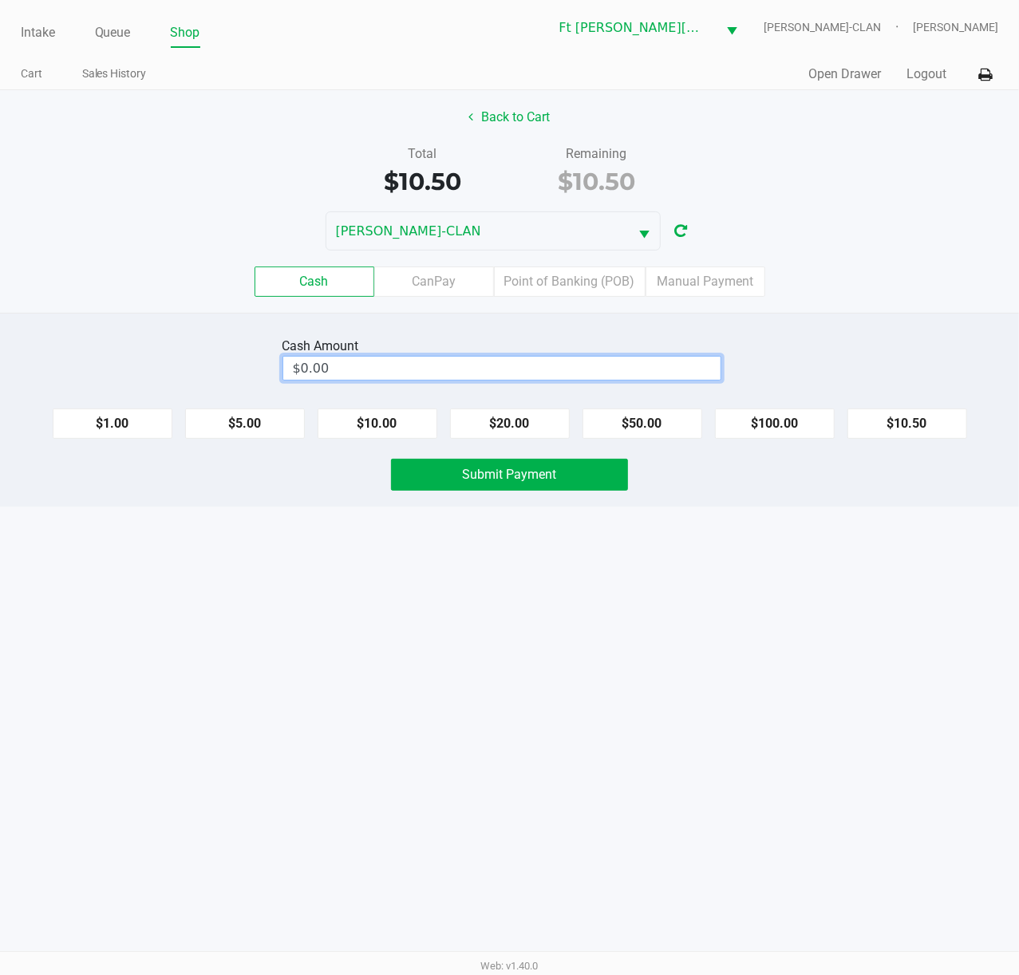
click at [662, 367] on input "$0.00" at bounding box center [501, 368] width 437 height 23
click at [559, 464] on button "Submit Payment" at bounding box center [509, 475] width 237 height 32
type input "$10.50"
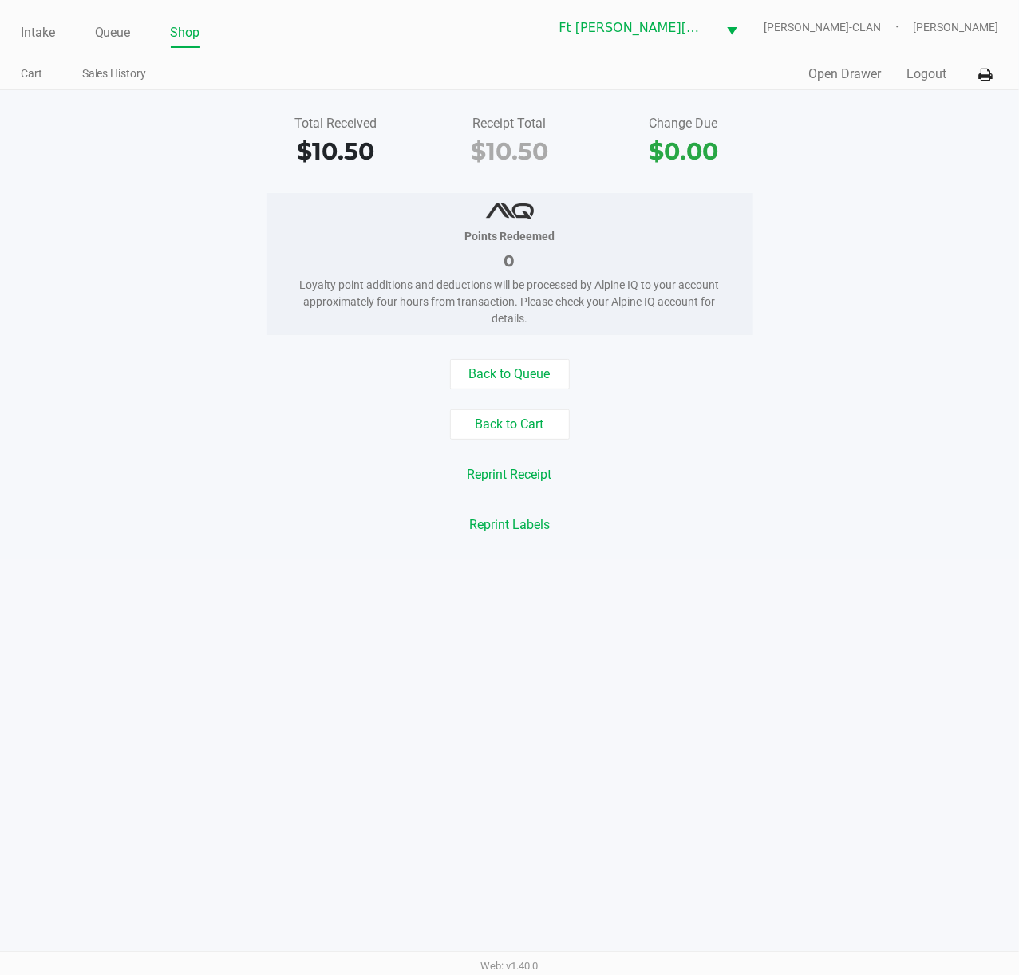
click at [62, 40] on ul "Intake Queue Shop" at bounding box center [265, 33] width 489 height 27
click at [109, 32] on link "Queue" at bounding box center [113, 33] width 36 height 22
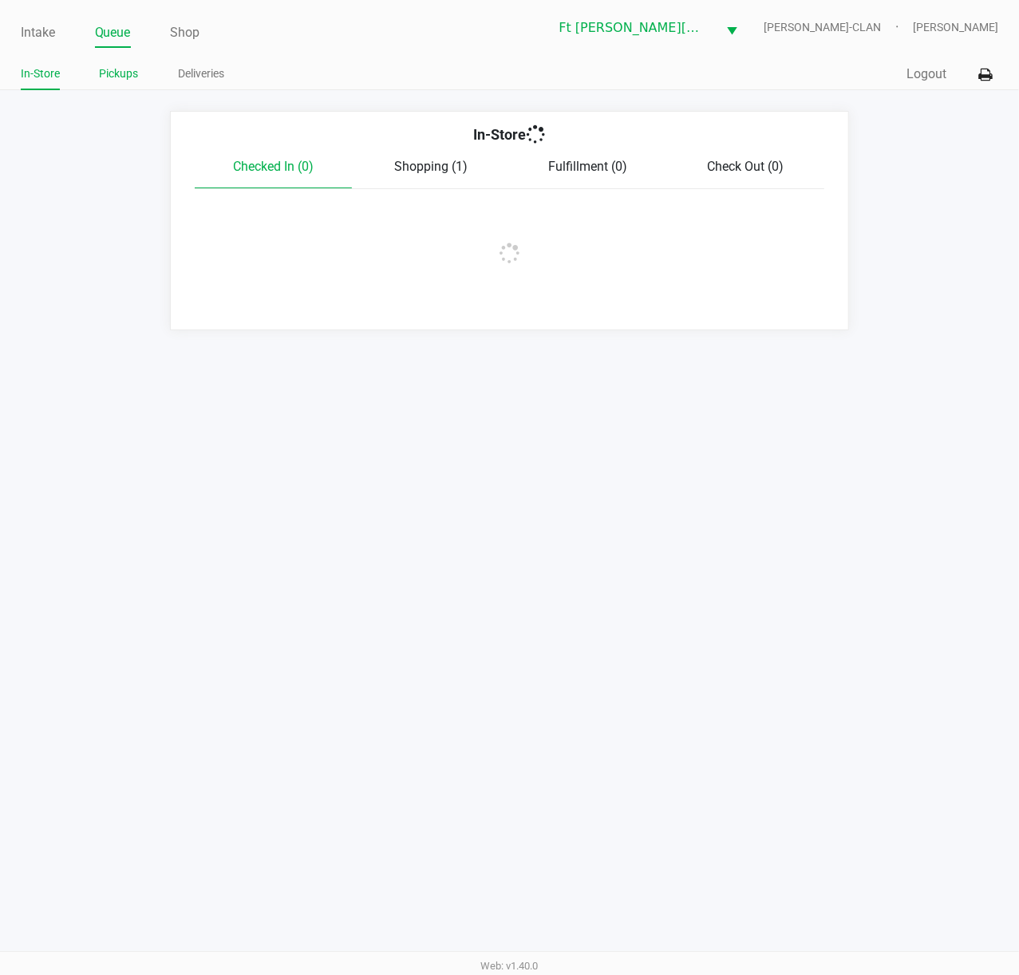
drag, startPoint x: 112, startPoint y: 43, endPoint x: 121, endPoint y: 83, distance: 40.8
click at [121, 83] on link "Pickups" at bounding box center [119, 74] width 39 height 20
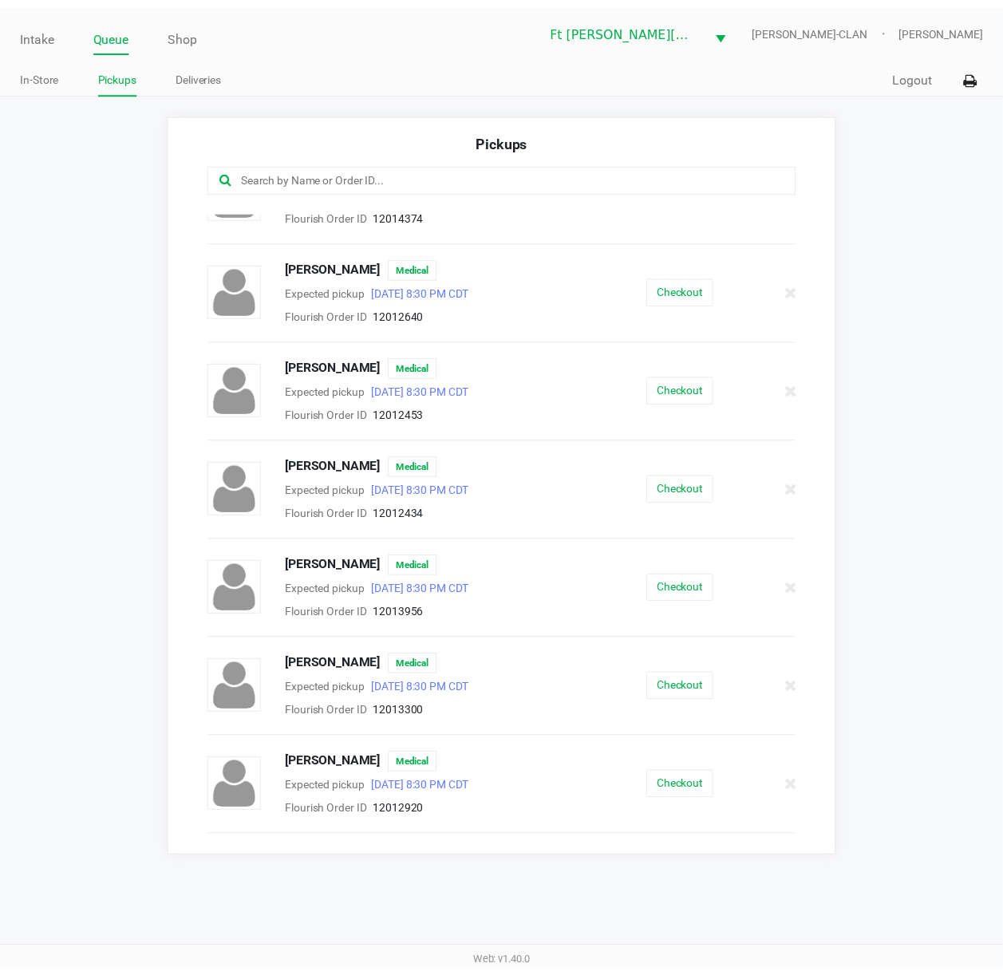
scroll to position [319, 0]
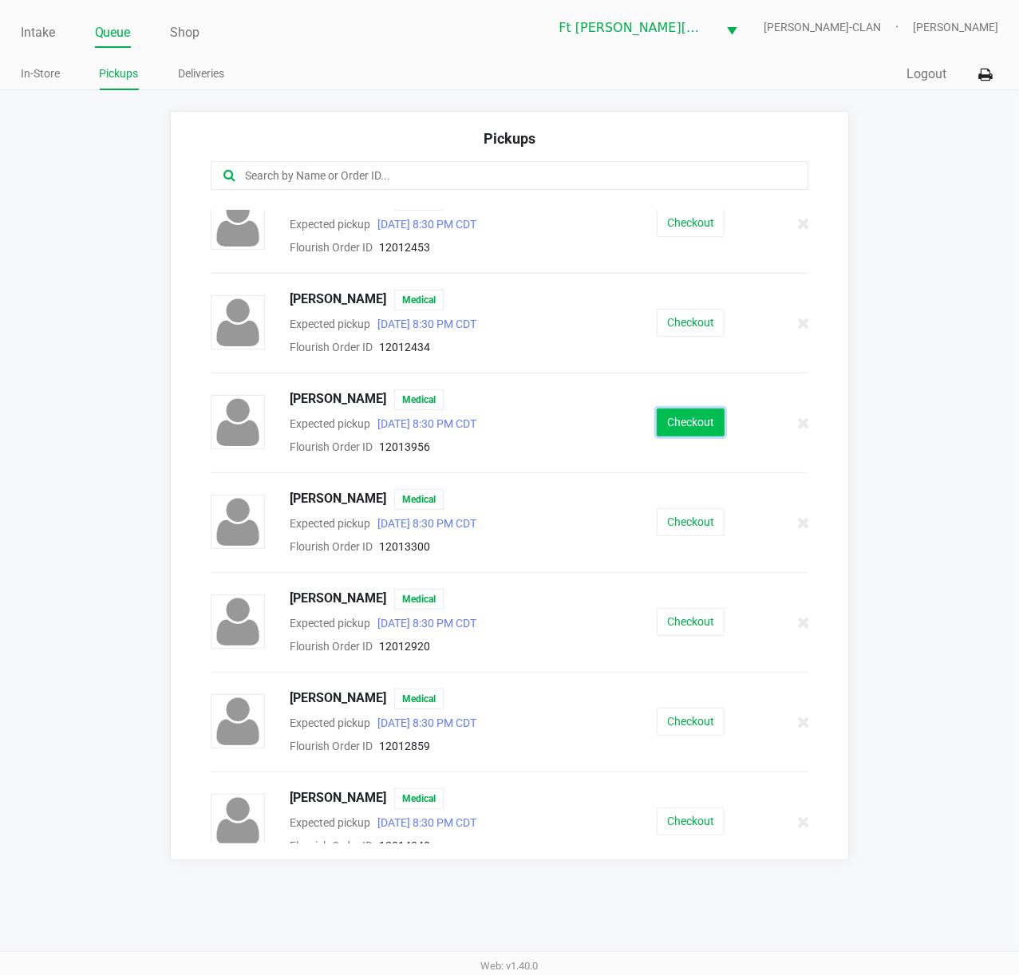
click at [678, 428] on button "Checkout" at bounding box center [691, 422] width 68 height 28
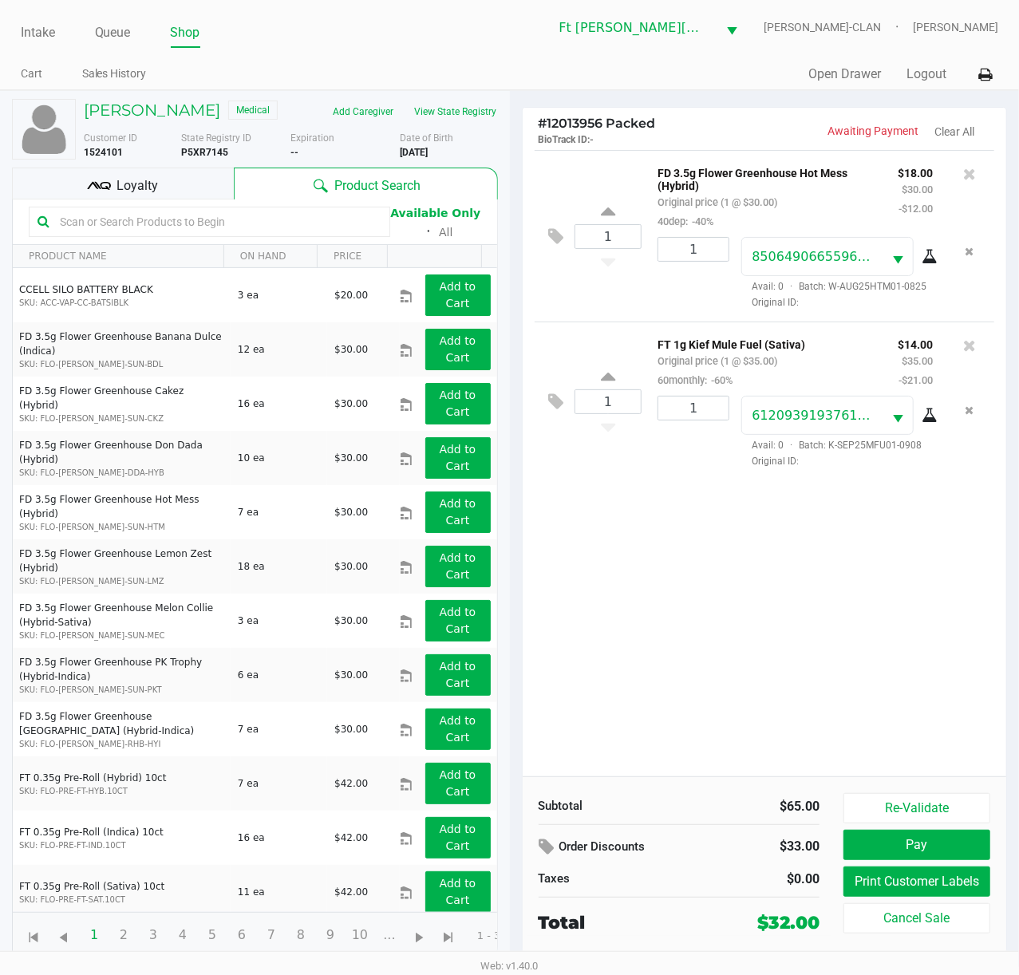
click at [158, 190] on div "Loyalty" at bounding box center [123, 184] width 222 height 32
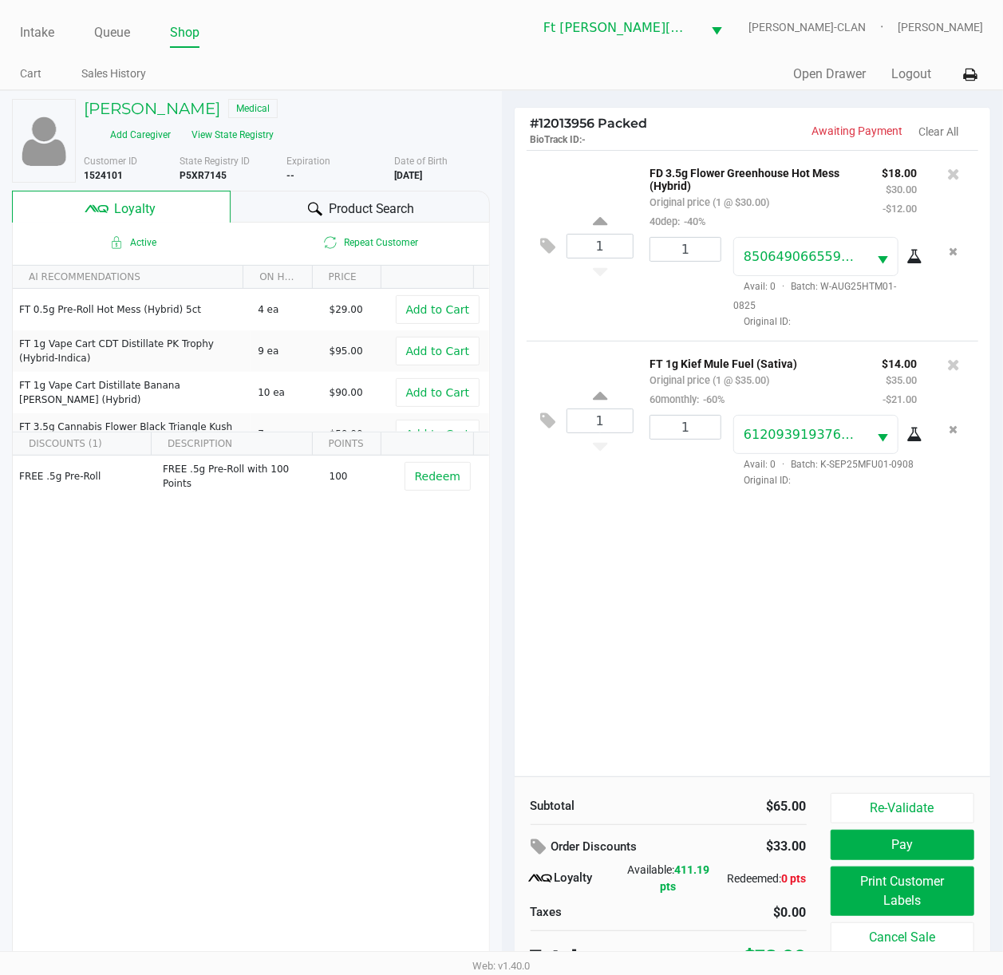
click at [870, 732] on button "Print Customer Labels" at bounding box center [903, 890] width 144 height 49
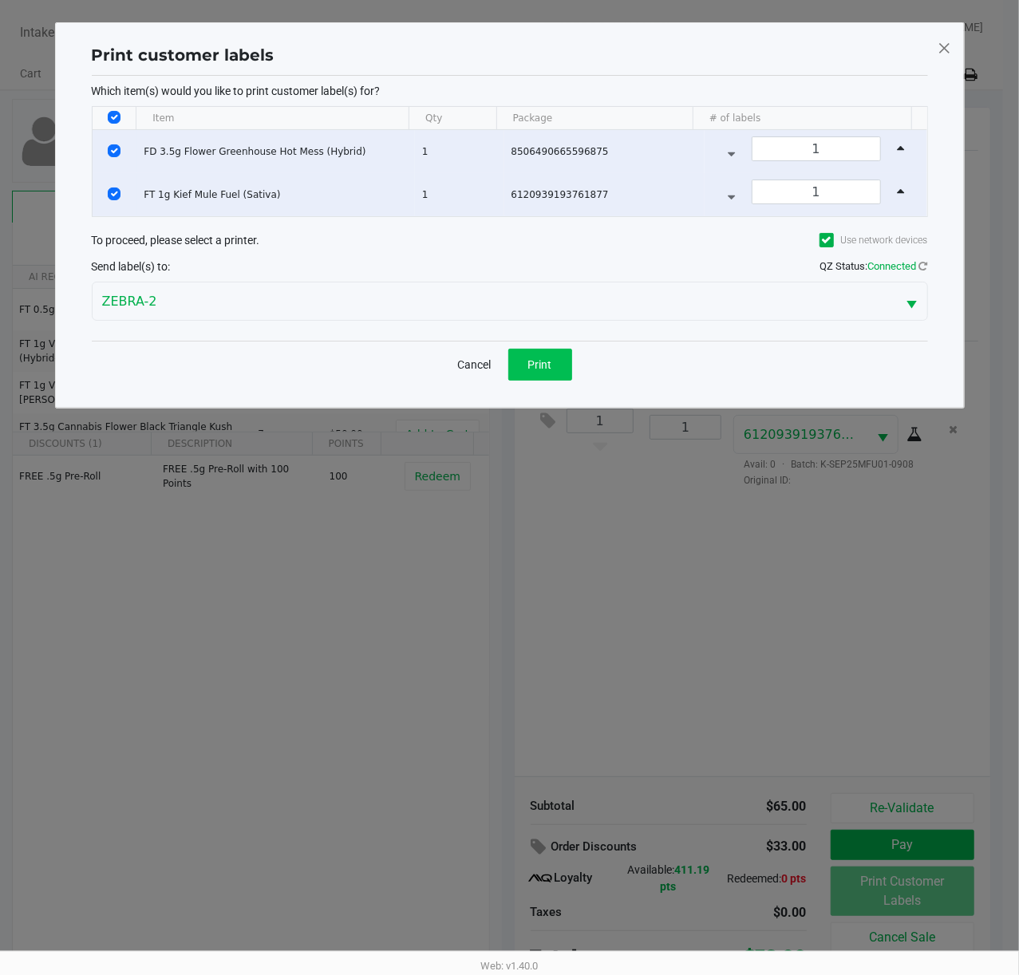
click at [535, 370] on span "Print" at bounding box center [540, 364] width 24 height 13
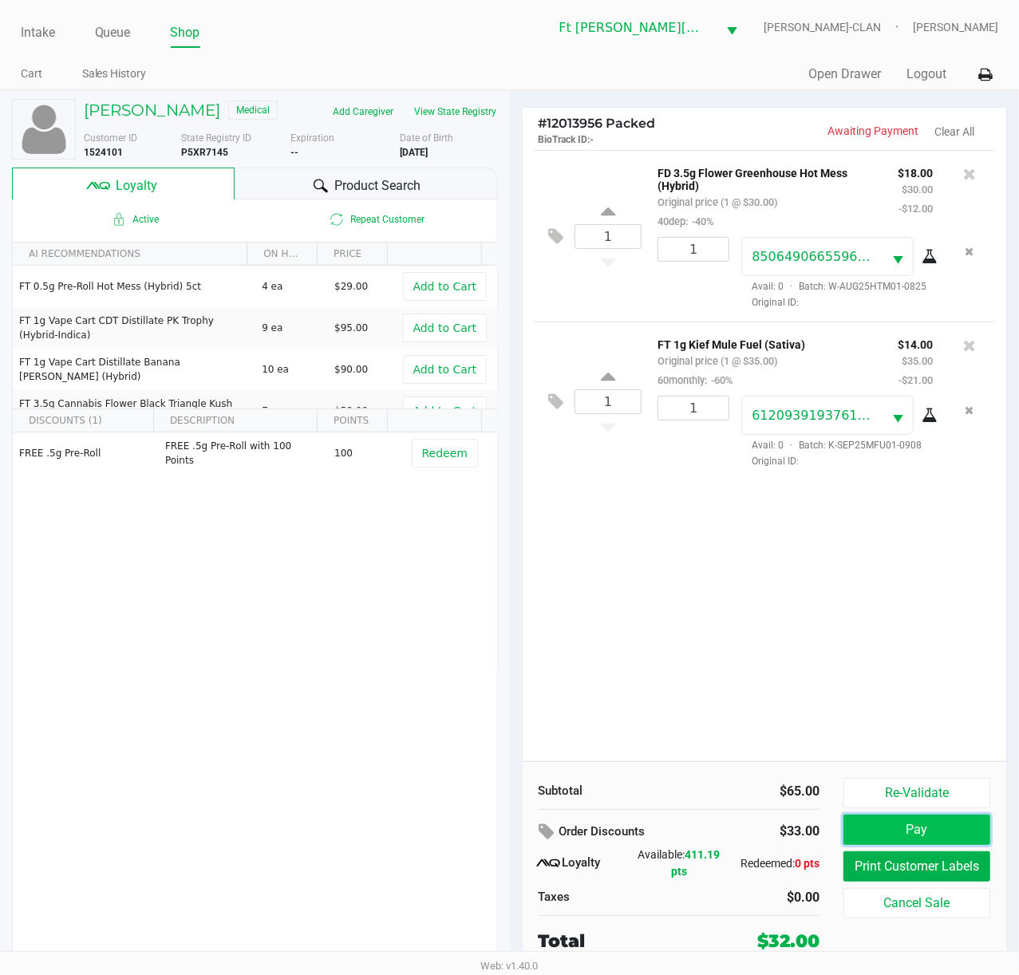
click at [942, 732] on button "Pay" at bounding box center [916, 830] width 147 height 30
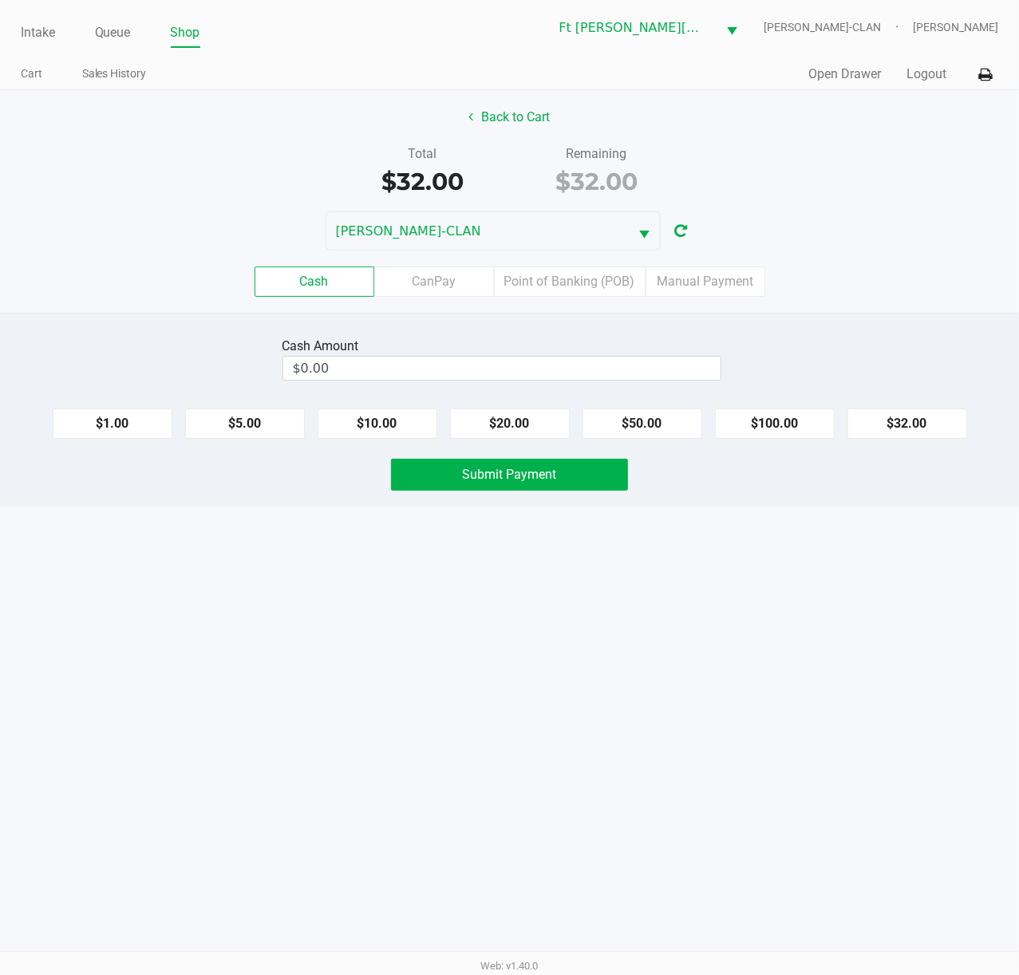
click at [483, 408] on div "$1.00 $5.00 $10.00 $20.00 $50.00 $100.00 $32.00" at bounding box center [509, 417] width 1019 height 43
click at [495, 423] on button "$20.00" at bounding box center [510, 423] width 120 height 30
click at [498, 425] on button "$20.00" at bounding box center [510, 423] width 120 height 30
type input "$40.00"
click at [551, 476] on span "Submit Payment" at bounding box center [510, 474] width 94 height 15
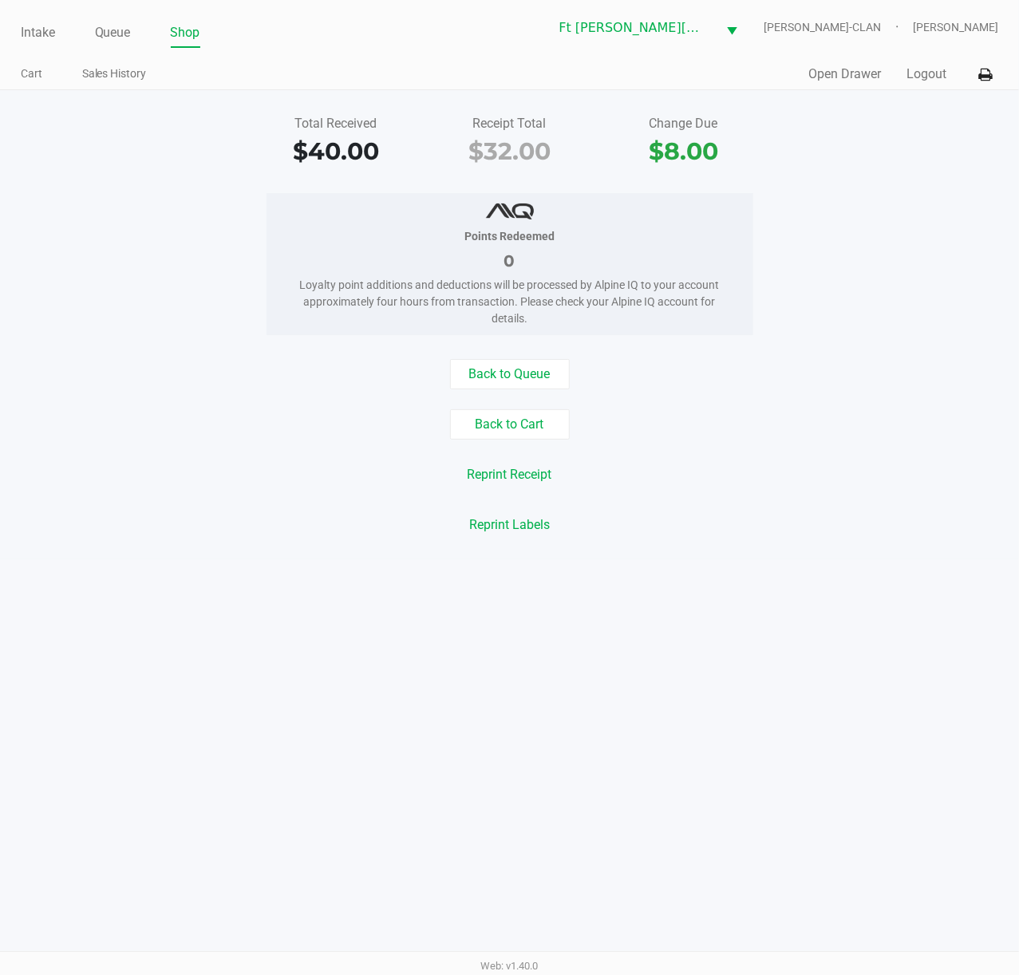
click at [1, 41] on div "Intake Queue Shop Ft Walton Beach WC WU-TANG-CLAN Stanley Harper Cart Sales His…" at bounding box center [509, 45] width 1019 height 90
click at [35, 34] on link "Intake" at bounding box center [38, 33] width 34 height 22
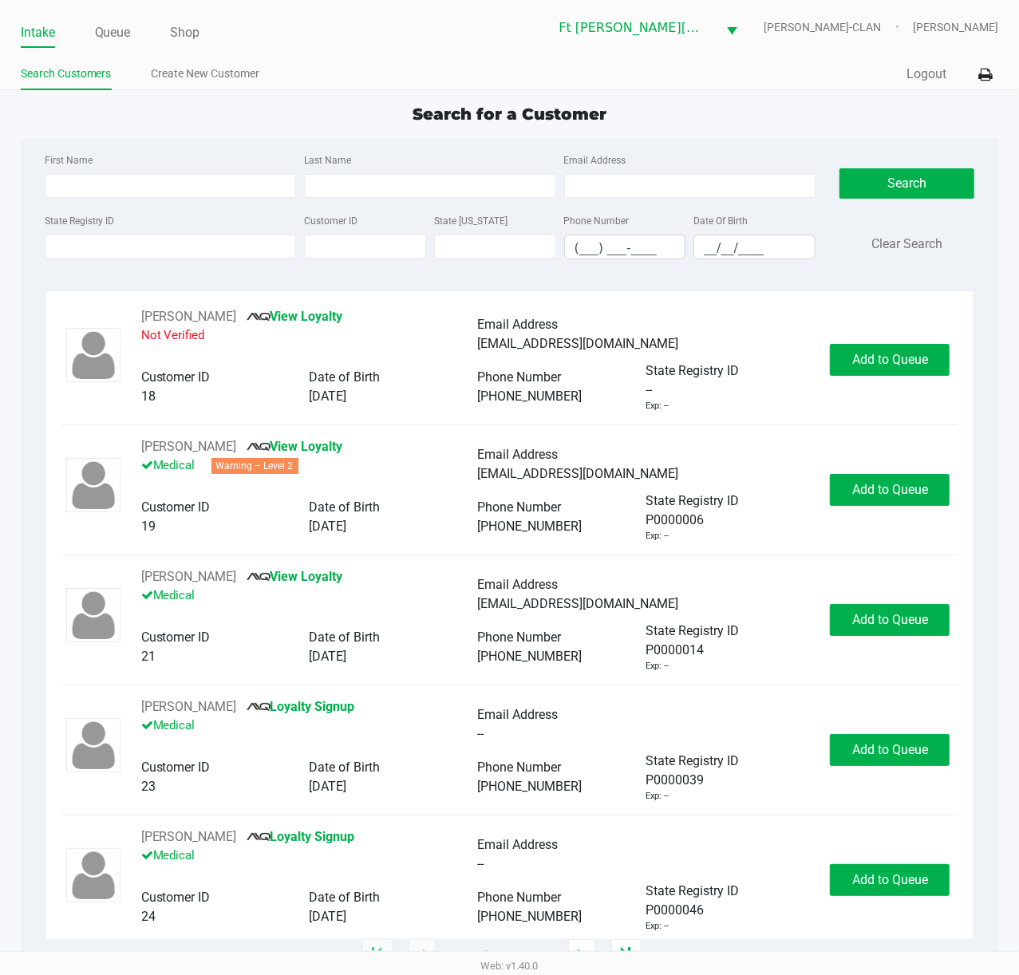
click at [202, 262] on div "State Registry ID Customer ID State ID Phone Number (___) ___-____ Date Of Birt…" at bounding box center [430, 241] width 779 height 61
click at [208, 259] on input "State Registry ID" at bounding box center [171, 247] width 252 height 24
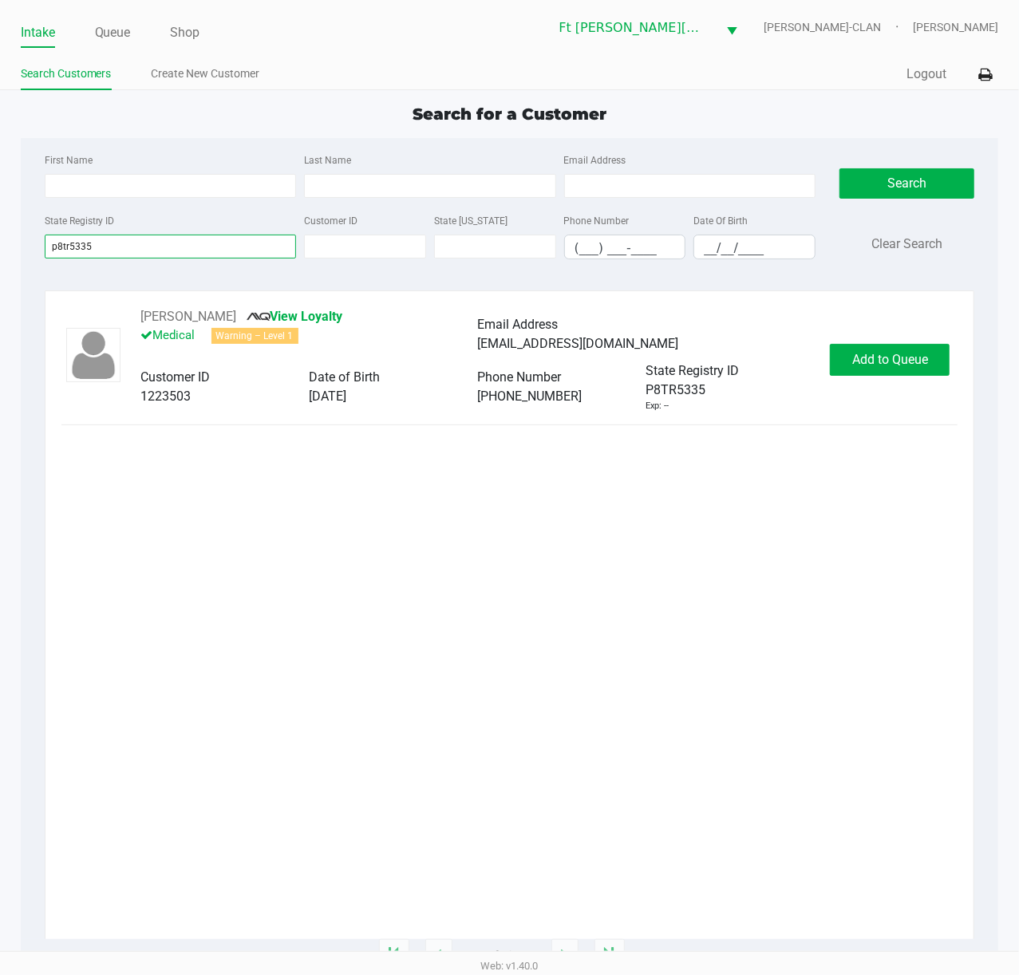
type input "p8tr5335"
click at [891, 348] on button "Add to Queue" at bounding box center [890, 360] width 120 height 32
click at [891, 349] on div "Add to Queue" at bounding box center [890, 360] width 120 height 32
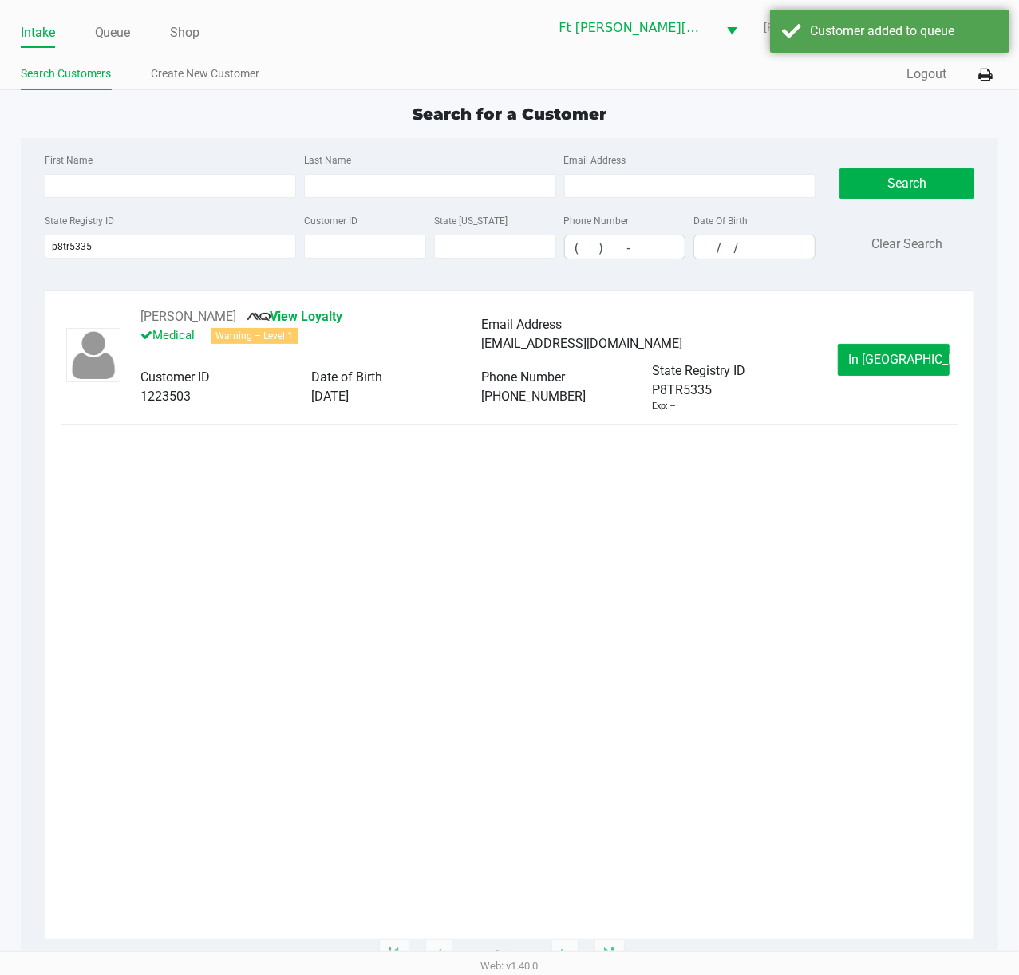
click at [891, 349] on button "In Queue" at bounding box center [894, 360] width 112 height 32
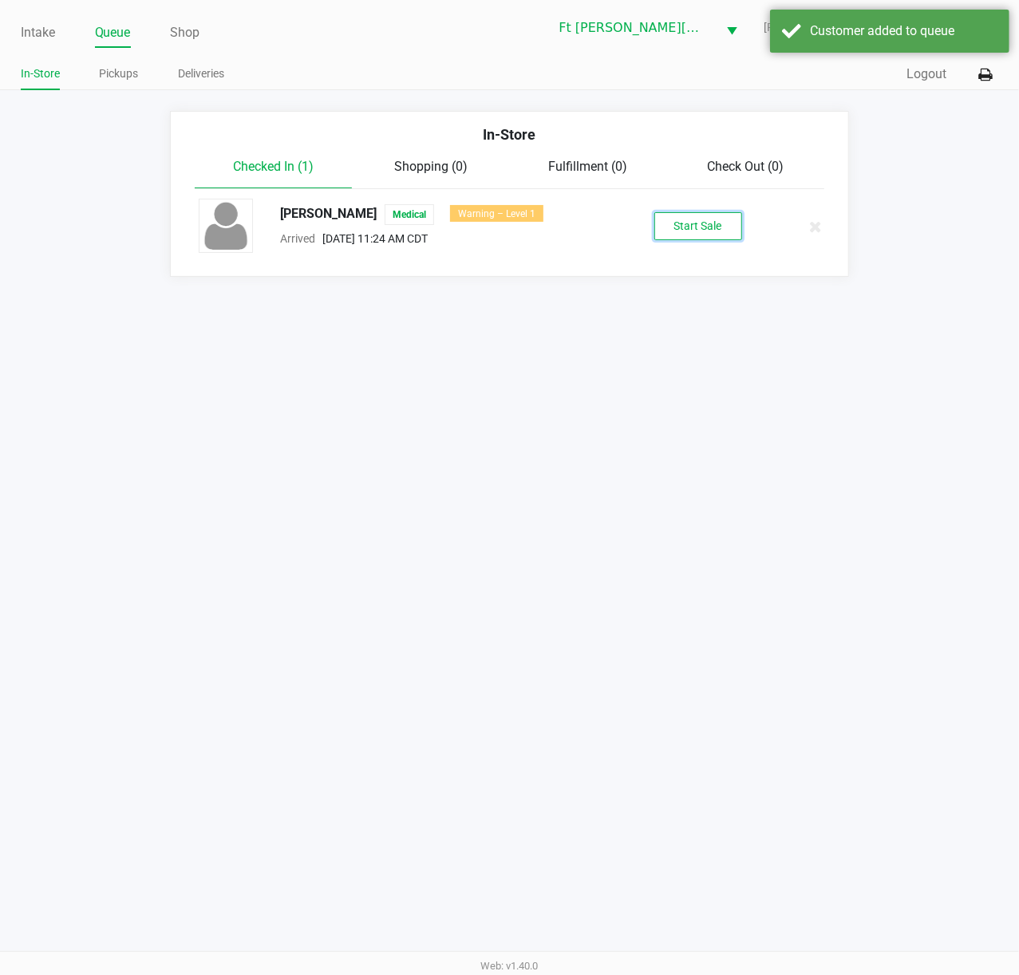
click at [720, 219] on button "Start Sale" at bounding box center [698, 226] width 88 height 28
click at [722, 221] on div "Start Sale" at bounding box center [698, 226] width 88 height 28
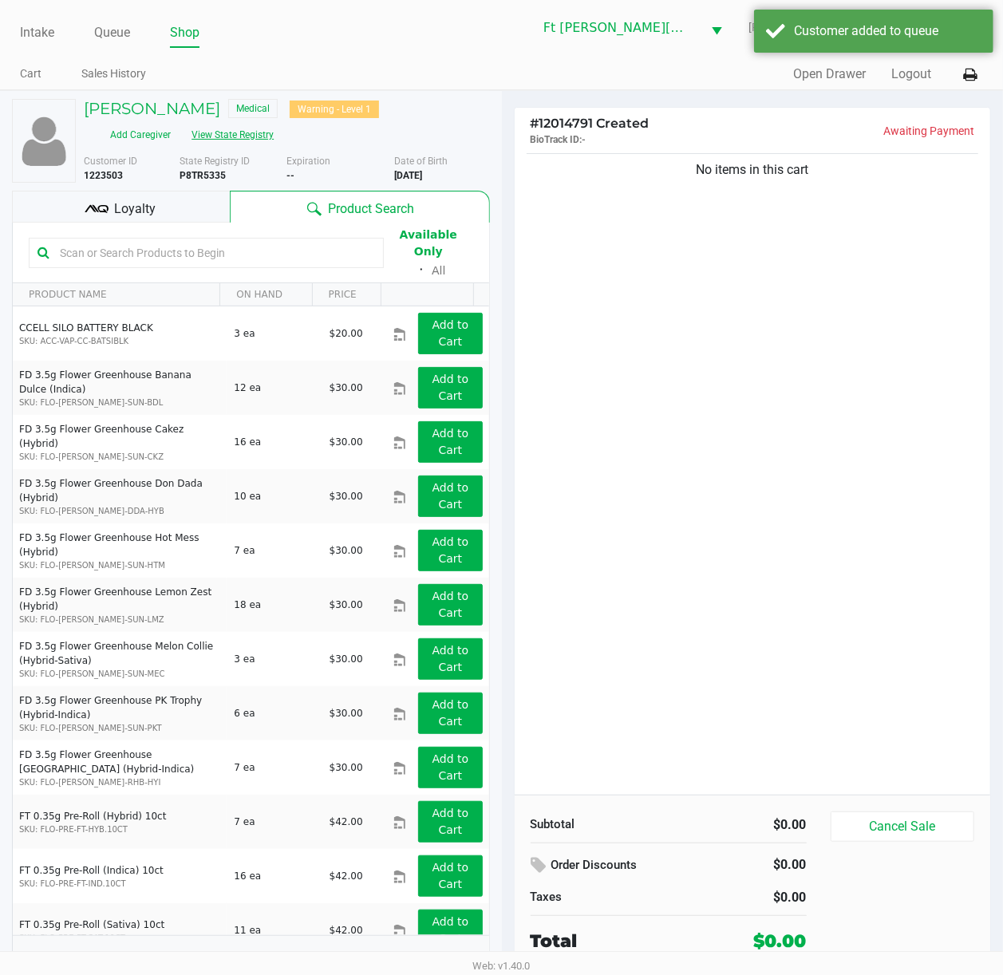
click at [246, 132] on button "View State Registry" at bounding box center [227, 135] width 93 height 26
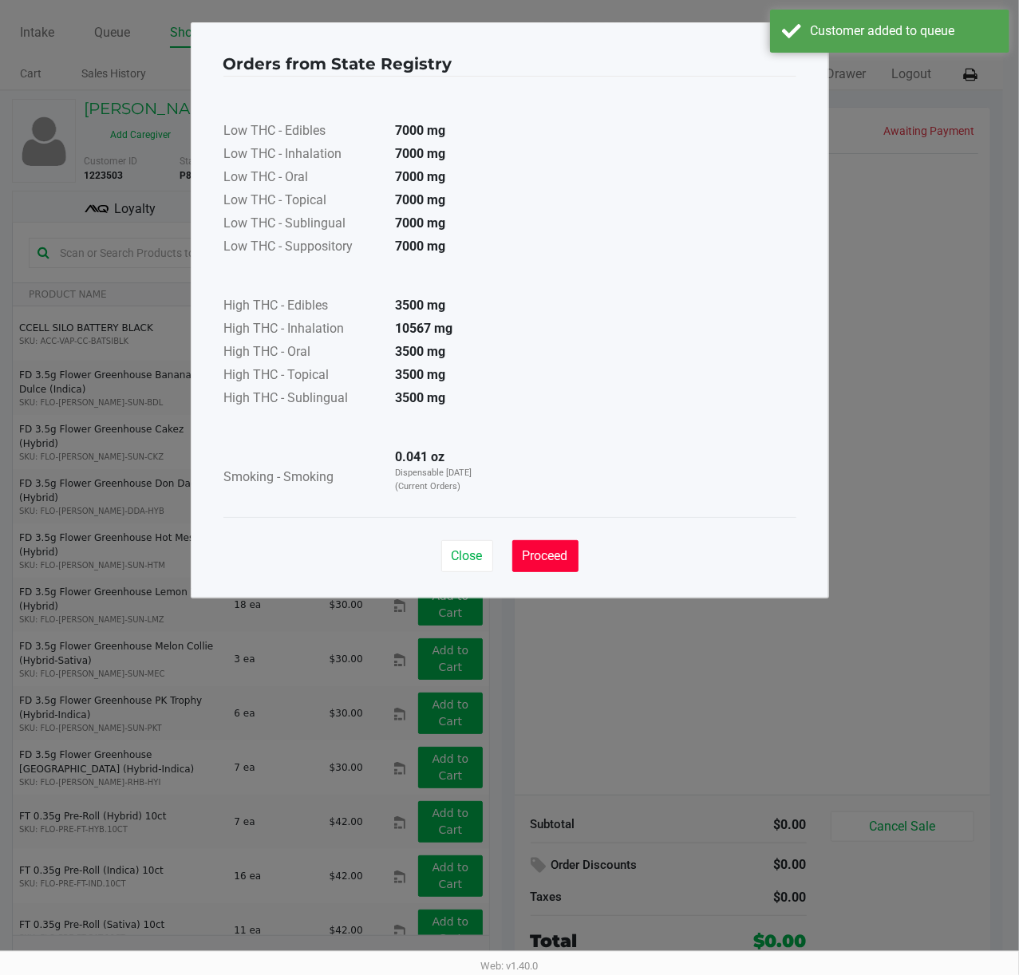
click at [537, 557] on span "Proceed" at bounding box center [545, 555] width 45 height 15
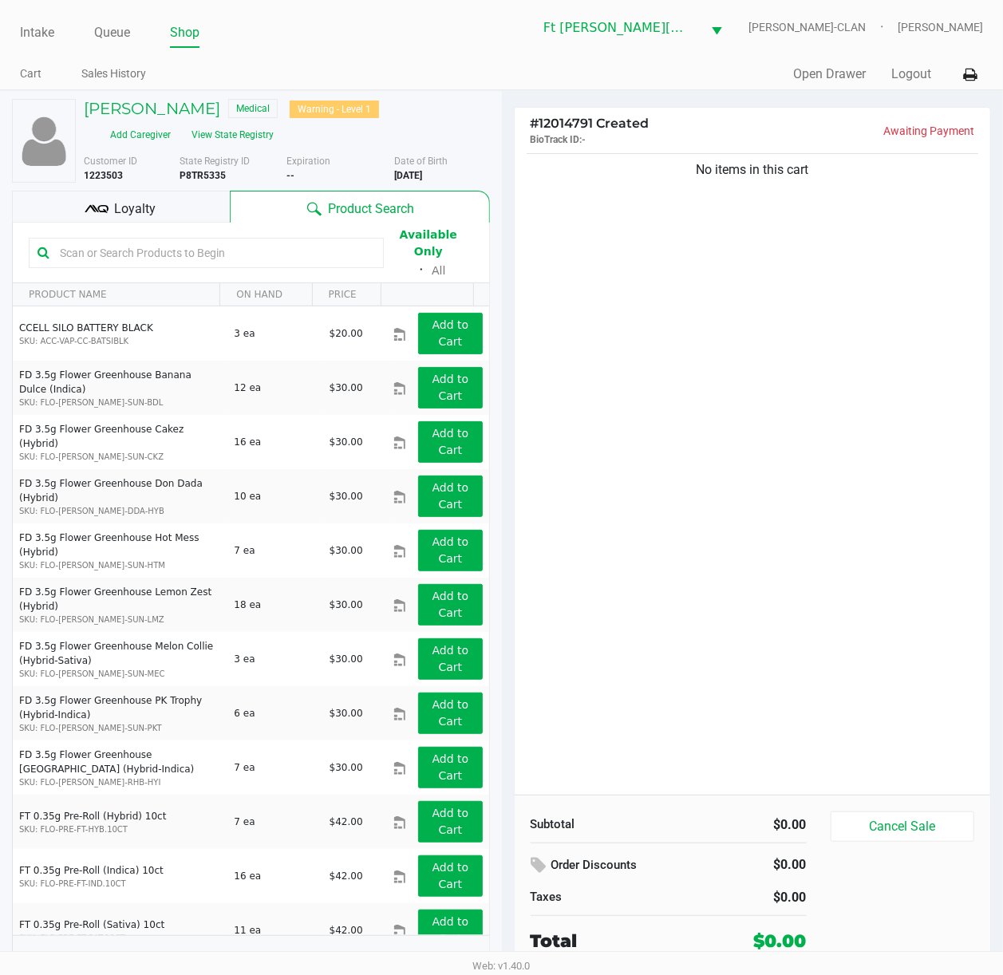
click at [202, 172] on b "P8TR5335" at bounding box center [203, 175] width 46 height 11
click at [316, 243] on input "text" at bounding box center [214, 253] width 322 height 24
click at [164, 253] on input "text" at bounding box center [214, 253] width 322 height 24
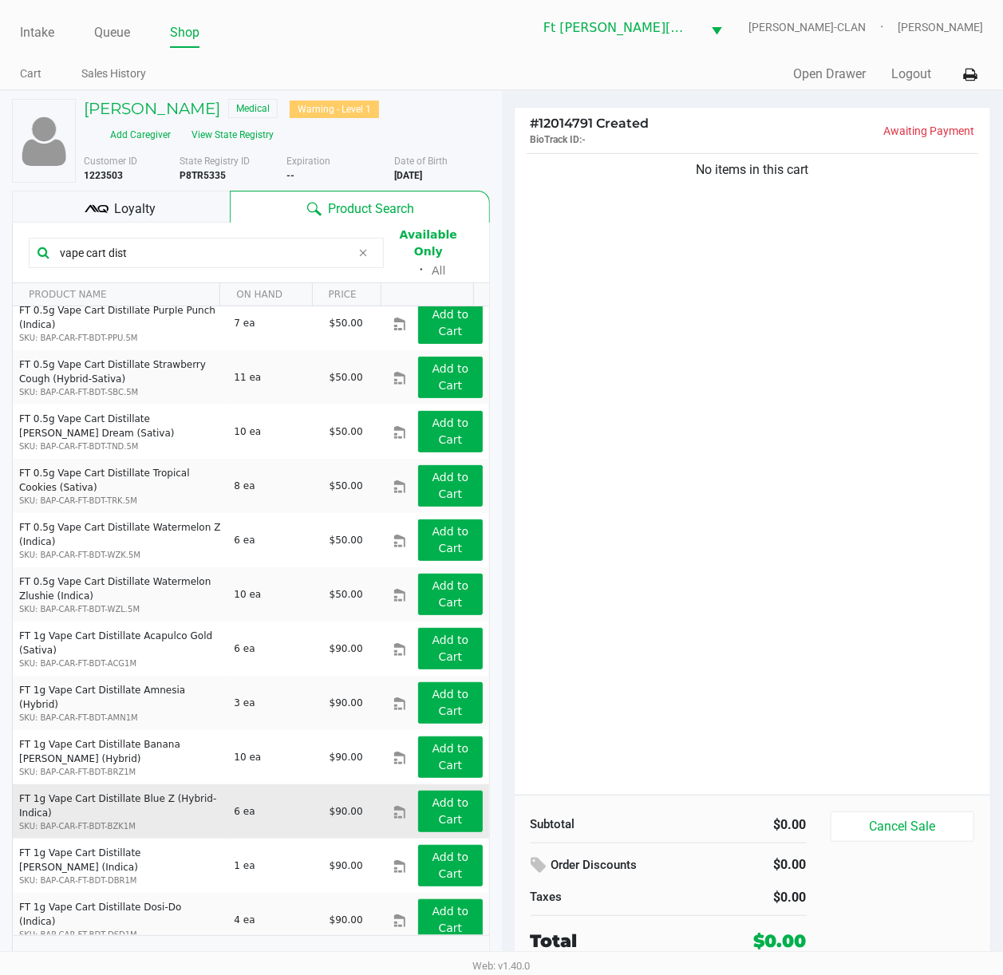
scroll to position [1000, 0]
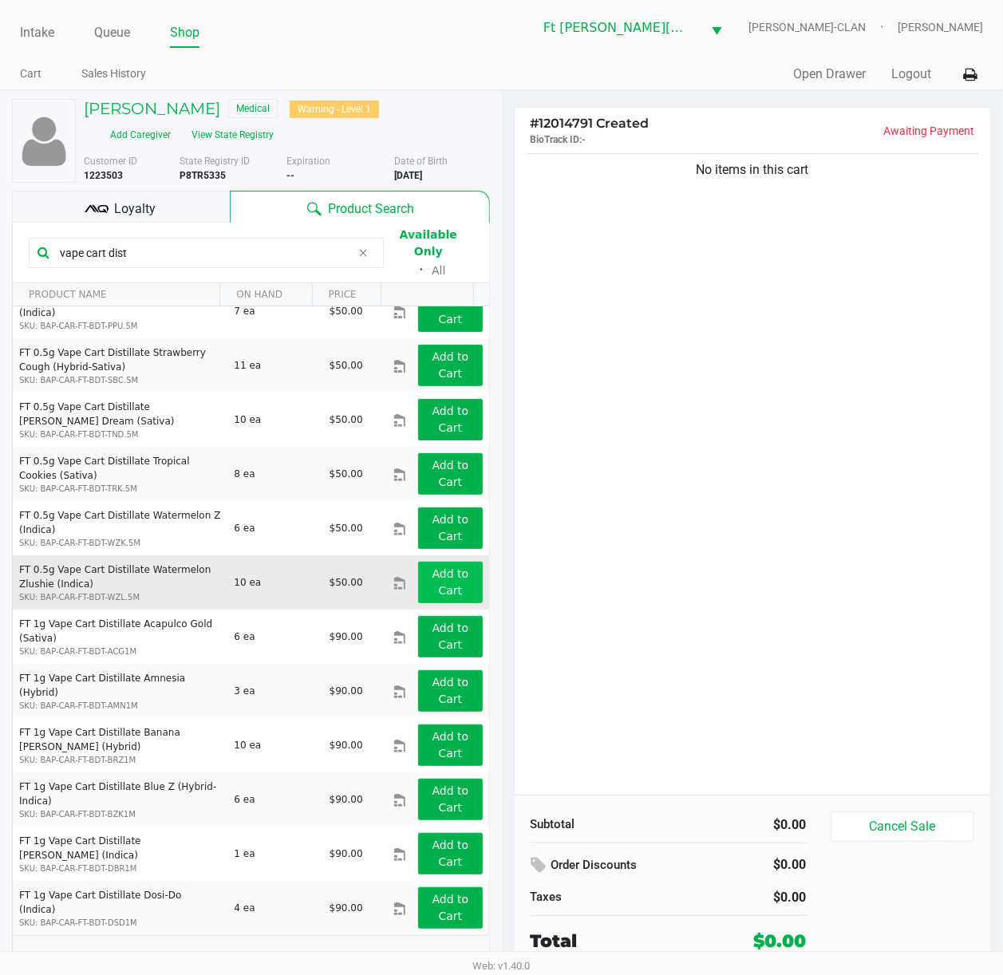
type input "vape cart dist"
click at [436, 573] on app-button-loader "Add to Cart" at bounding box center [450, 582] width 37 height 30
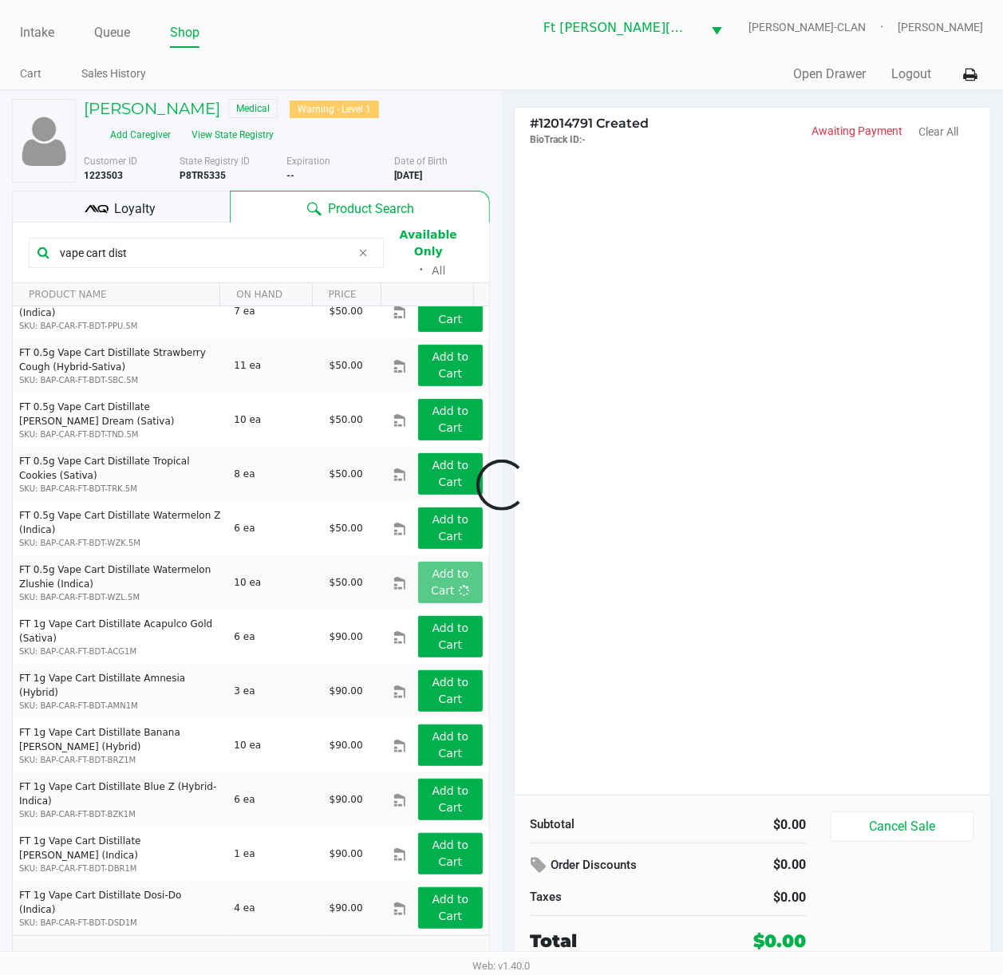
click at [751, 437] on div at bounding box center [501, 485] width 1003 height 630
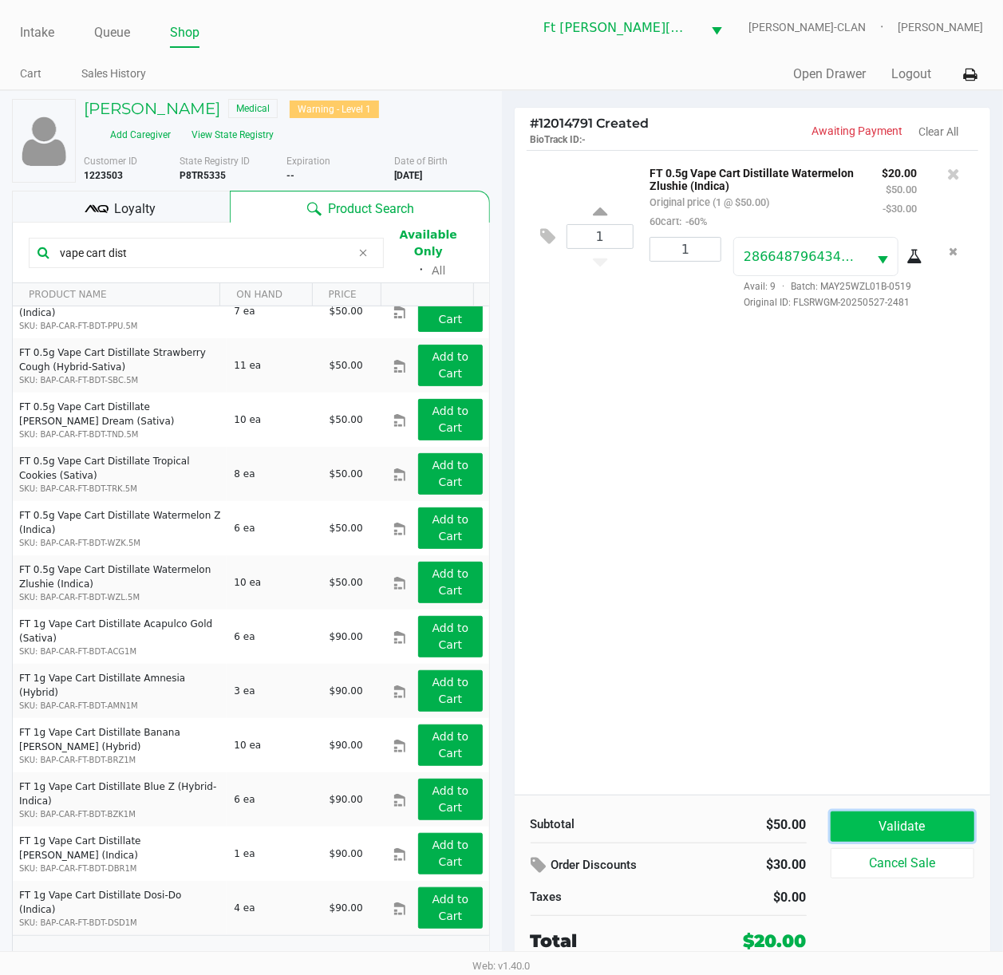
click at [878, 732] on button "Validate" at bounding box center [903, 826] width 144 height 30
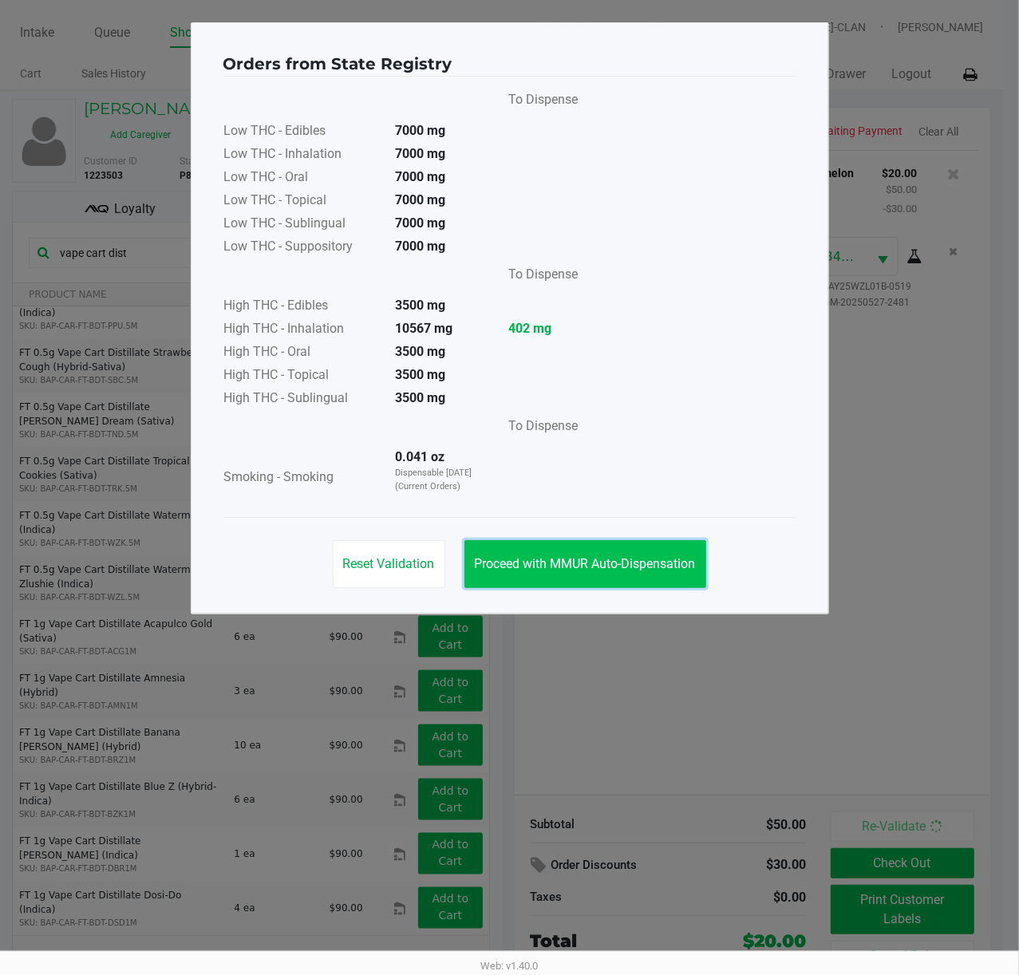
click at [677, 562] on span "Proceed with MMUR Auto-Dispensation" at bounding box center [585, 563] width 221 height 15
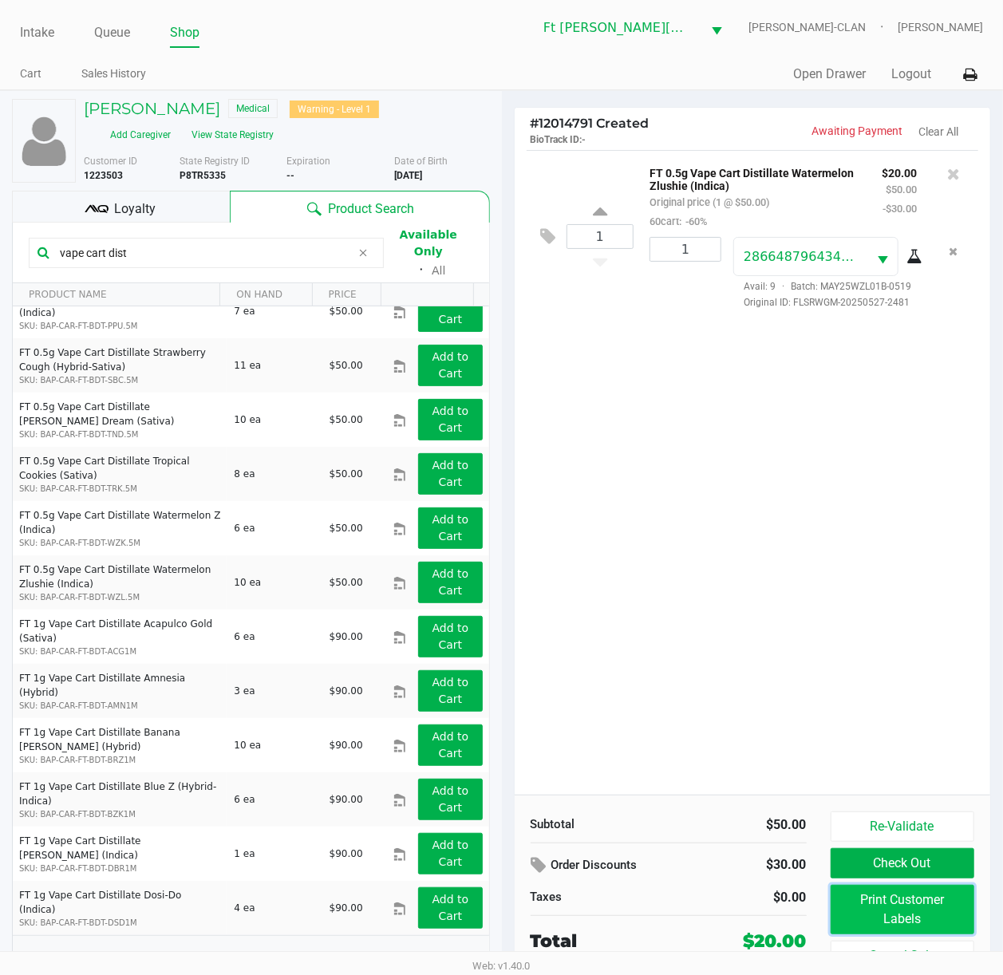
click at [884, 732] on button "Print Customer Labels" at bounding box center [903, 909] width 144 height 49
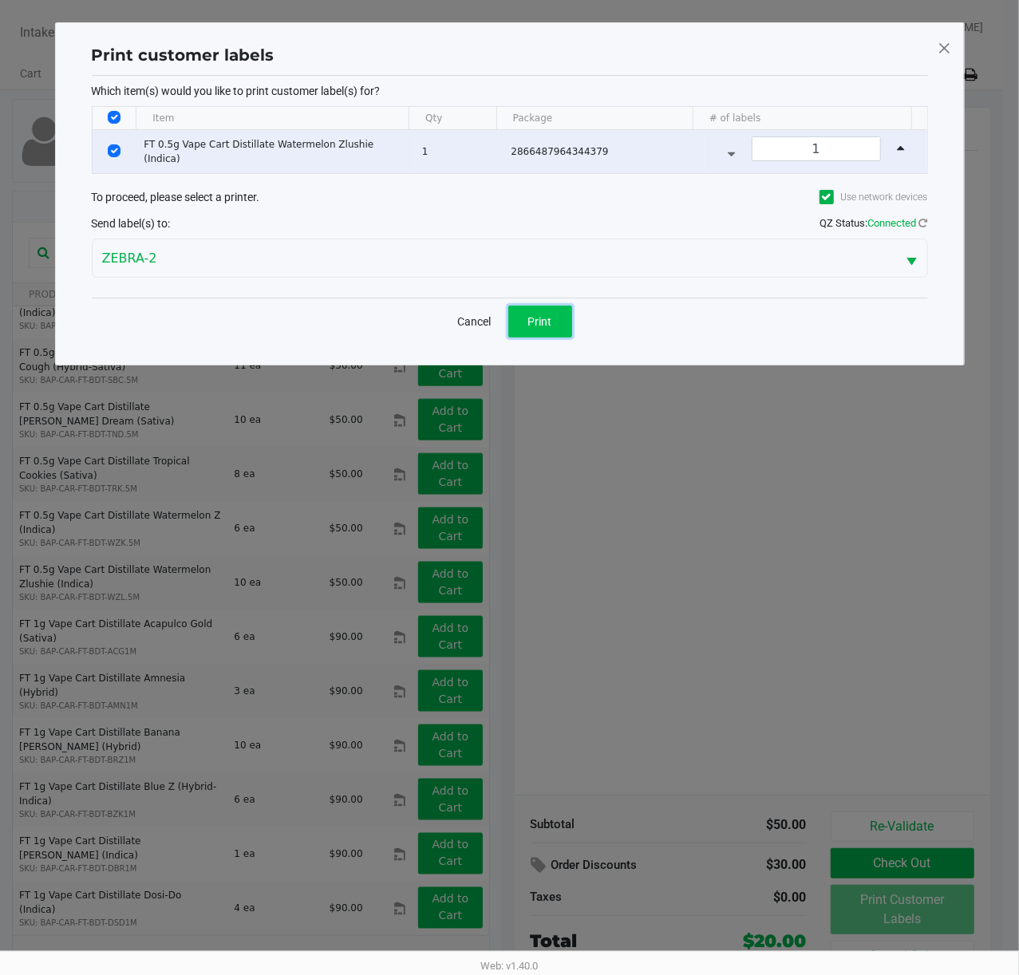
click at [537, 324] on span "Print" at bounding box center [540, 321] width 24 height 13
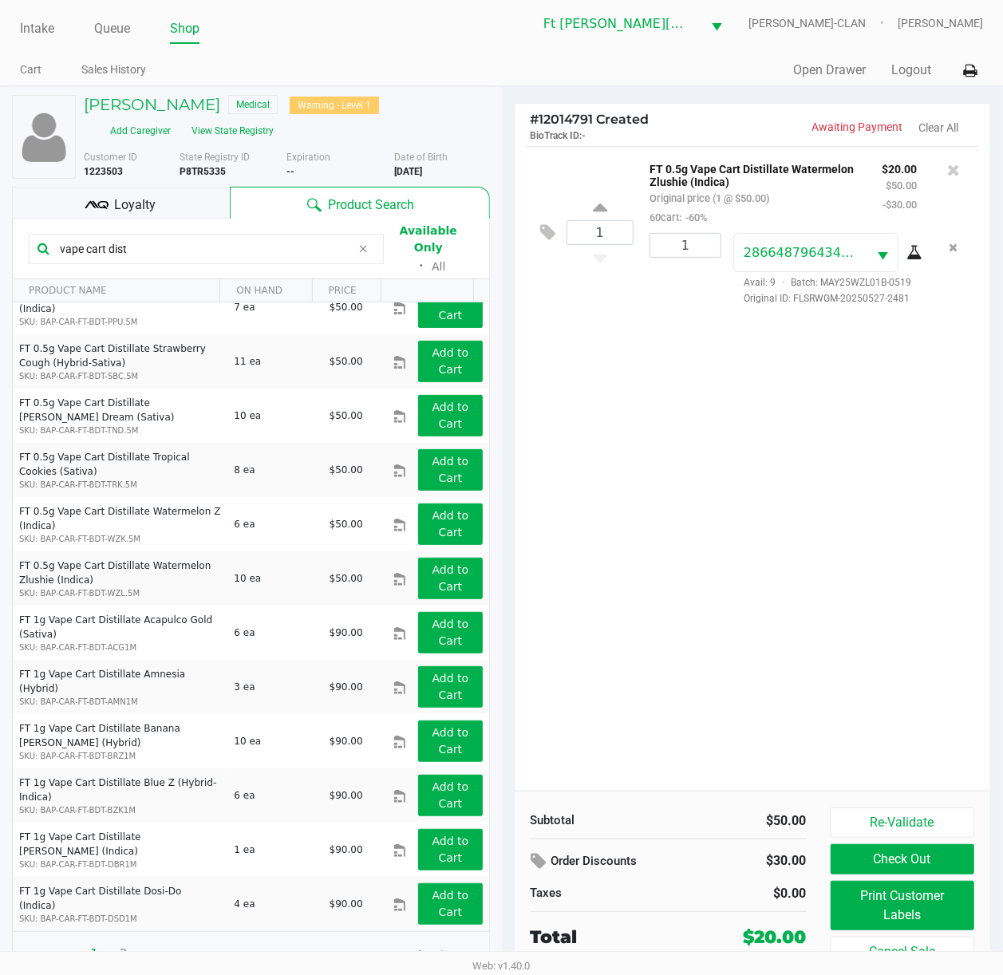
scroll to position [5, 0]
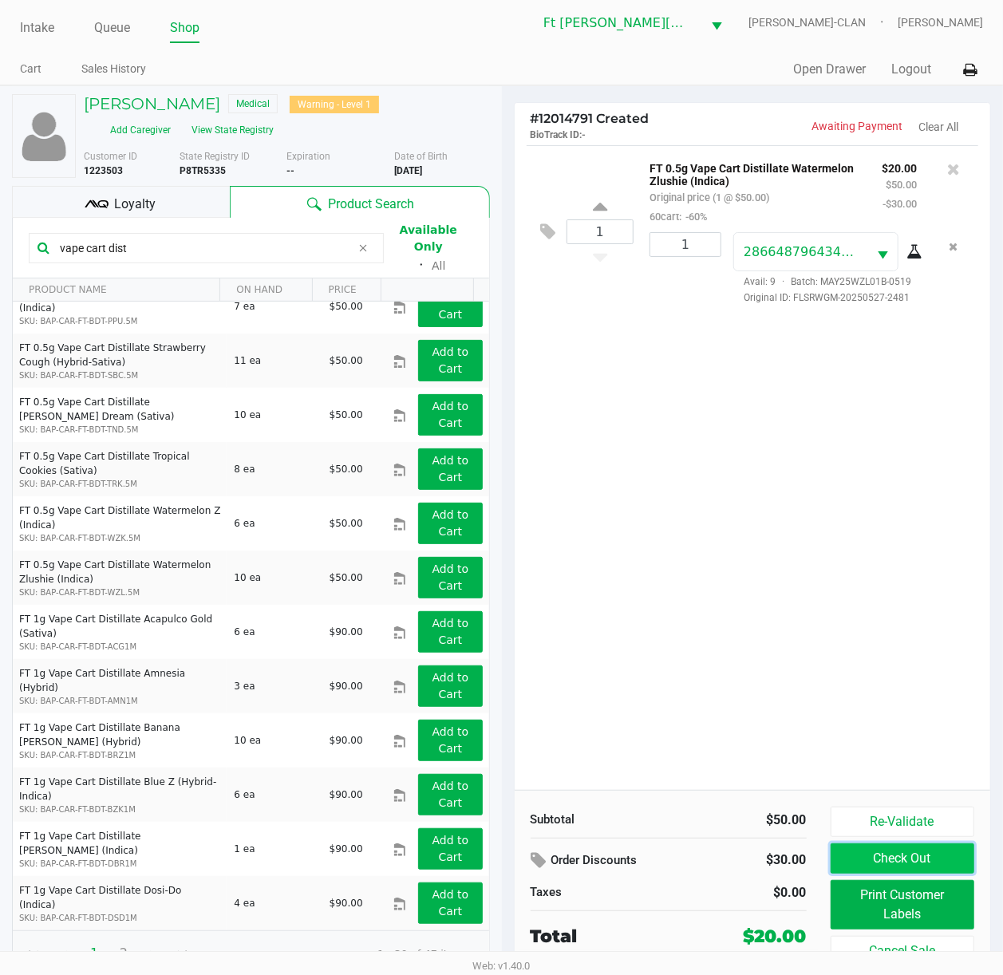
click at [918, 732] on button "Check Out" at bounding box center [903, 858] width 144 height 30
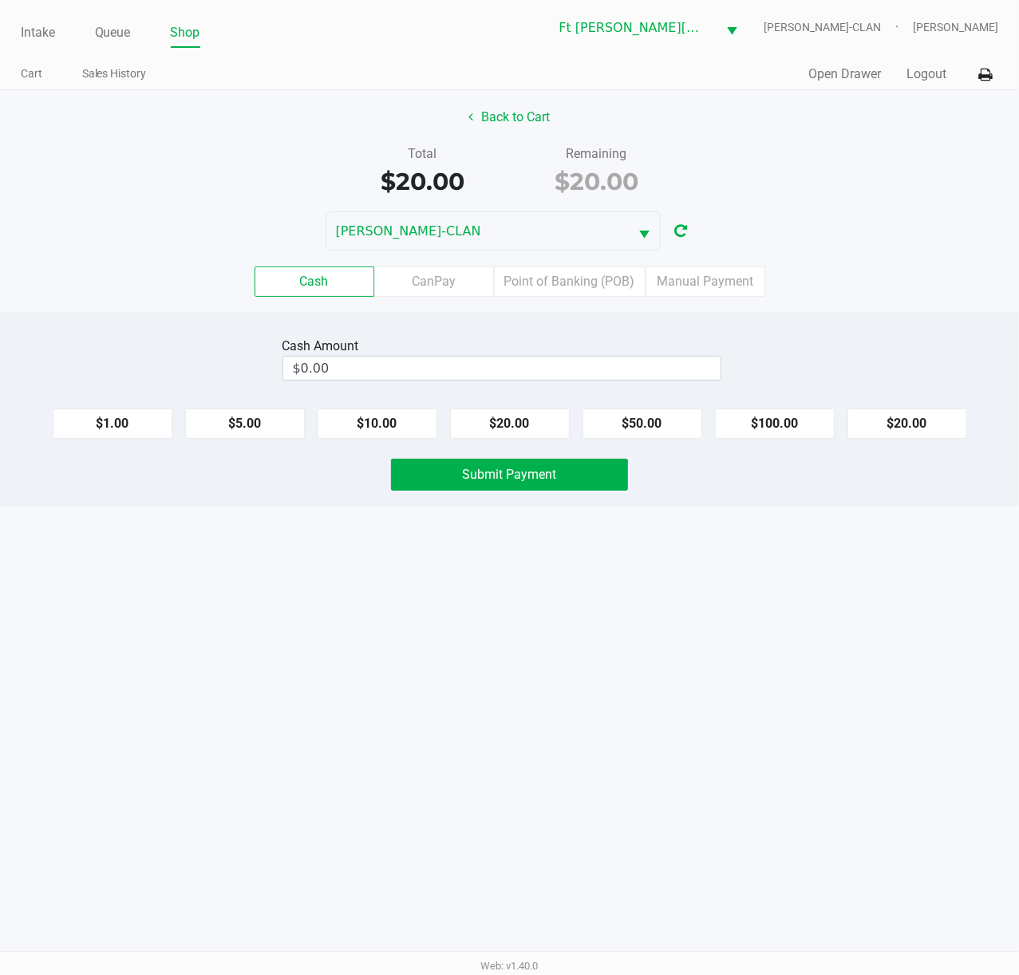
click at [495, 421] on button "$20.00" at bounding box center [510, 423] width 120 height 30
type input "$20.00"
click at [473, 466] on button "Submit Payment" at bounding box center [509, 475] width 237 height 32
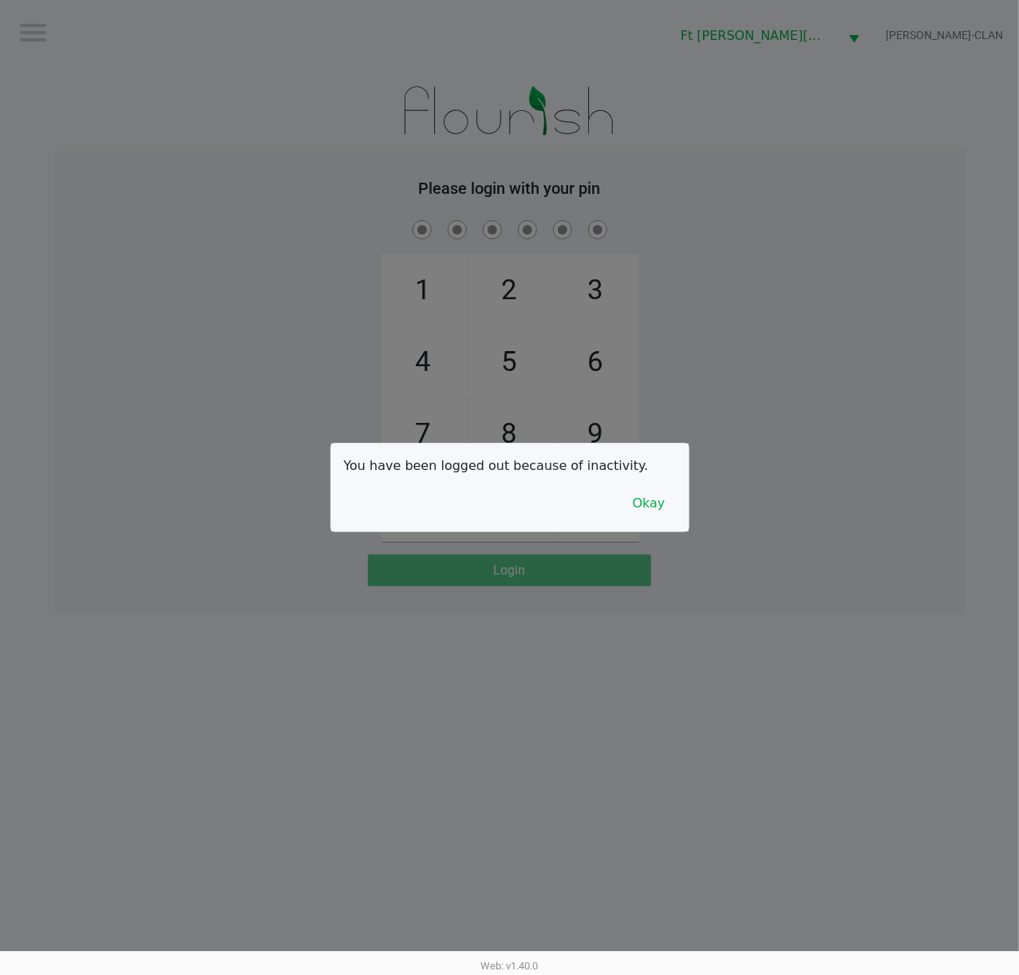
click at [870, 289] on div at bounding box center [509, 487] width 1019 height 975
checkbox input "true"
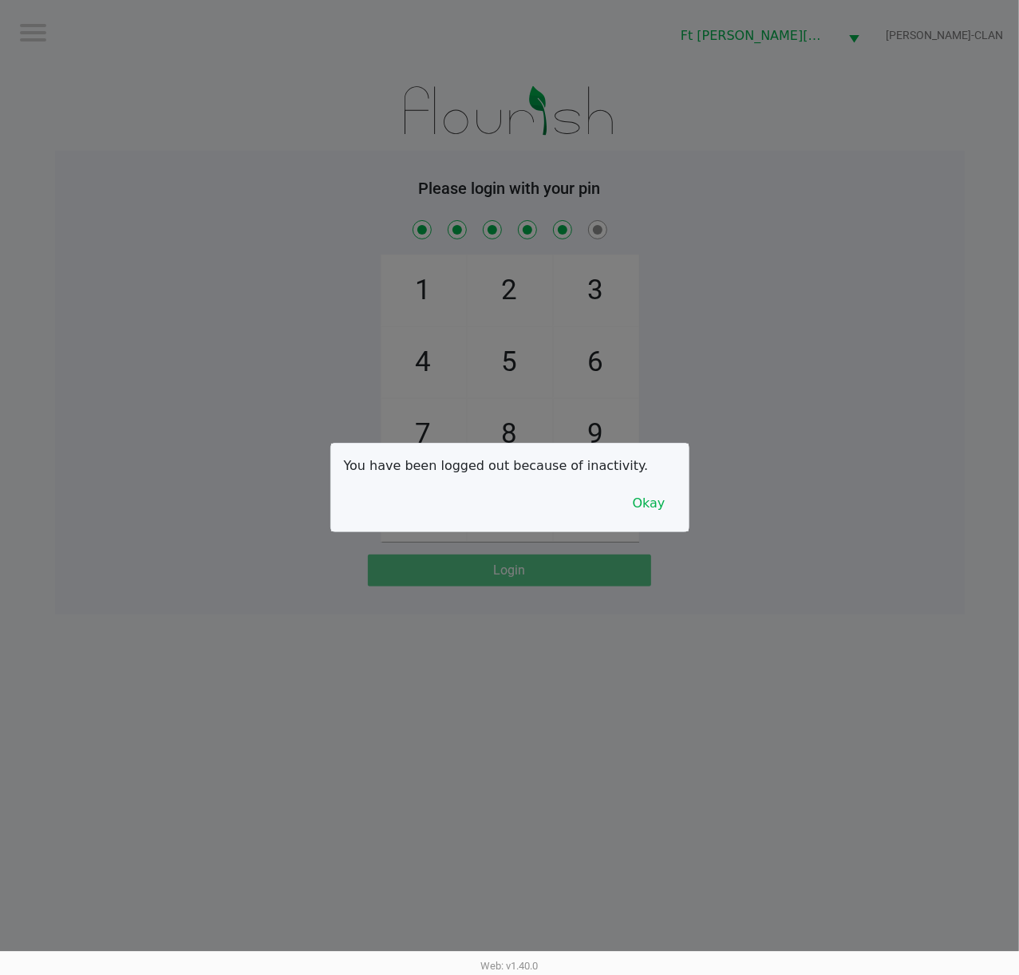
checkbox input "true"
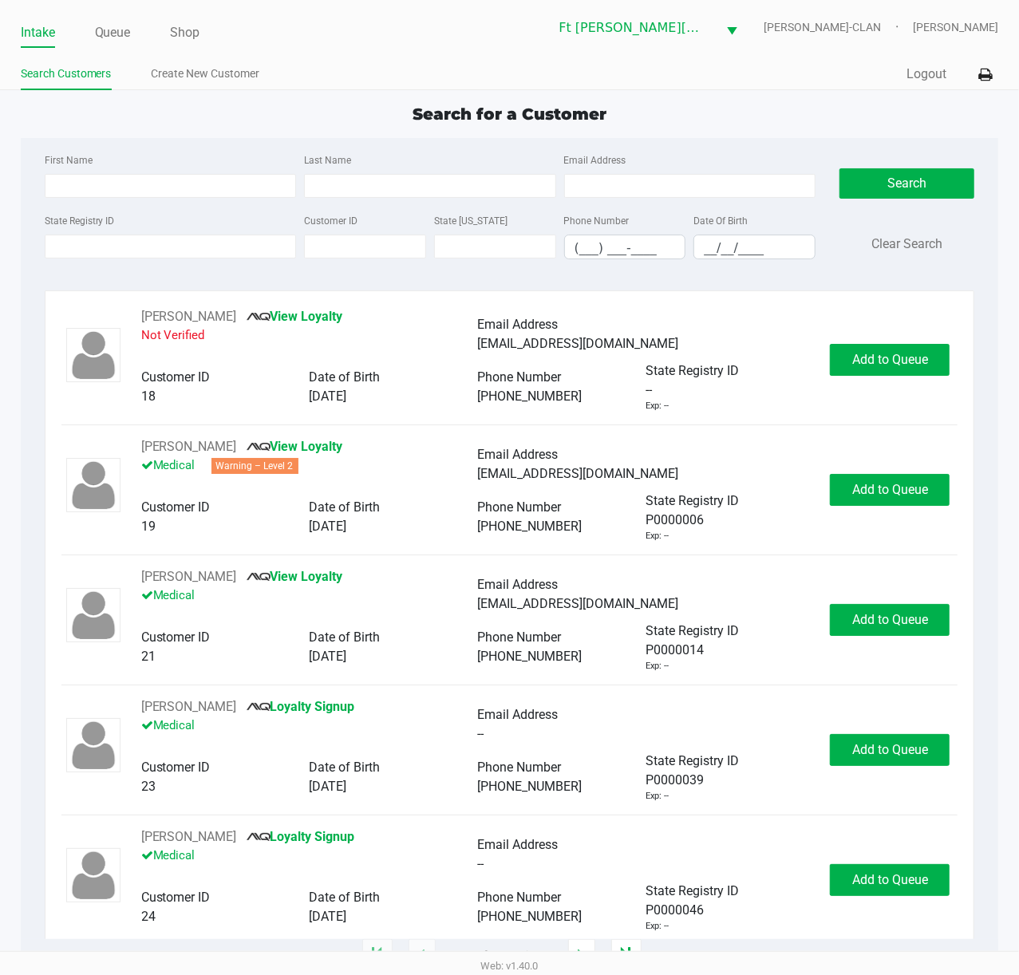
click at [212, 141] on div "First Name Last Name Email Address State Registry ID Customer ID State ID Phone…" at bounding box center [510, 211] width 954 height 146
click at [196, 246] on input "State Registry ID" at bounding box center [171, 247] width 252 height 24
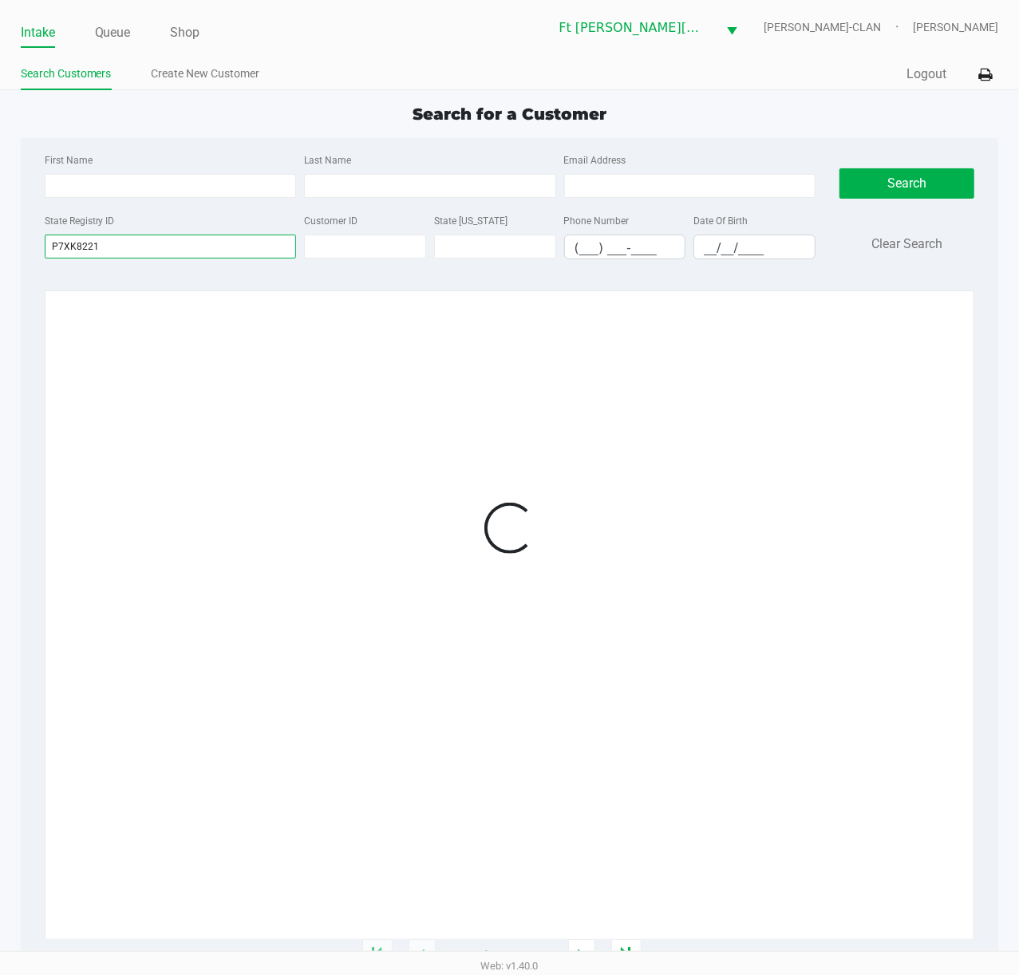
type input "P7XK8221"
click at [888, 365] on div at bounding box center [509, 528] width 897 height 442
click at [887, 361] on div at bounding box center [509, 528] width 897 height 442
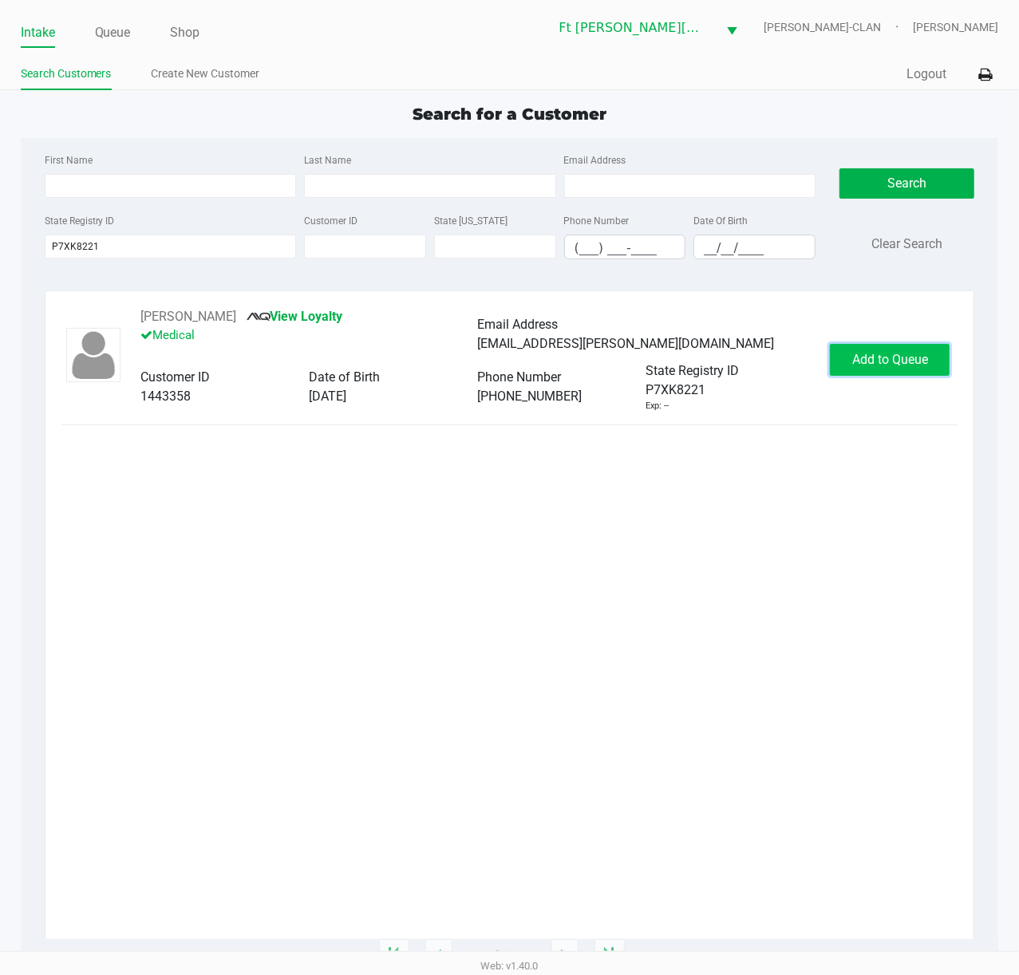
click at [886, 353] on span "Add to Queue" at bounding box center [890, 359] width 76 height 15
click at [886, 353] on div "Add to Queue" at bounding box center [890, 360] width 120 height 32
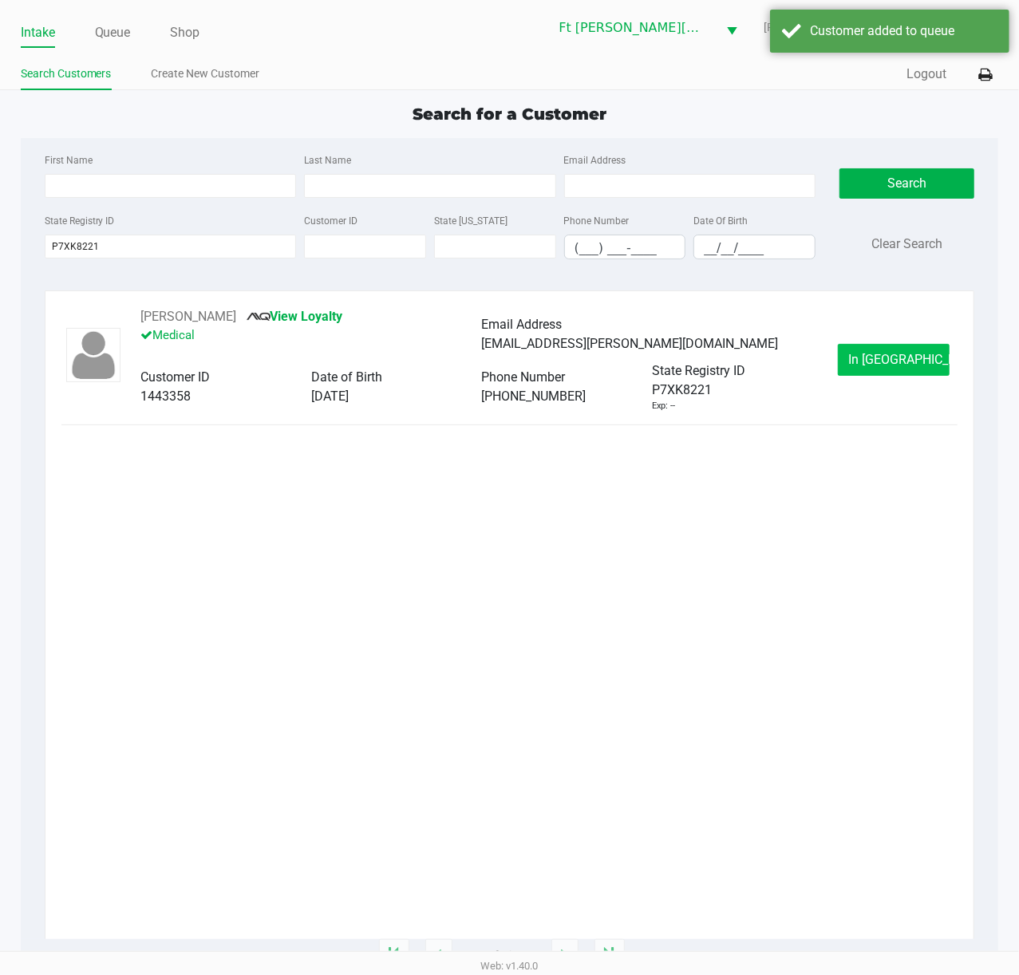
click at [894, 351] on button "In Queue" at bounding box center [894, 360] width 112 height 32
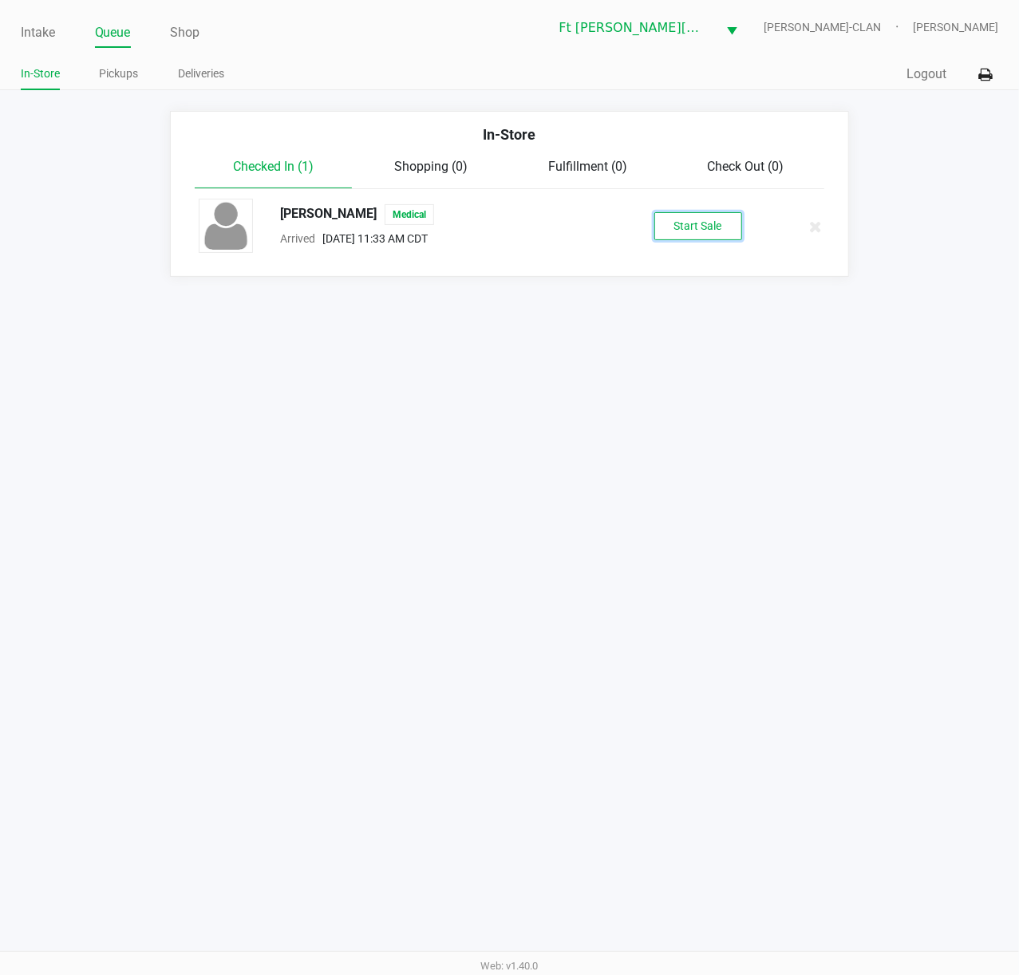
click at [662, 227] on button "Start Sale" at bounding box center [698, 226] width 88 height 28
click at [669, 227] on div "Start Sale" at bounding box center [698, 226] width 88 height 28
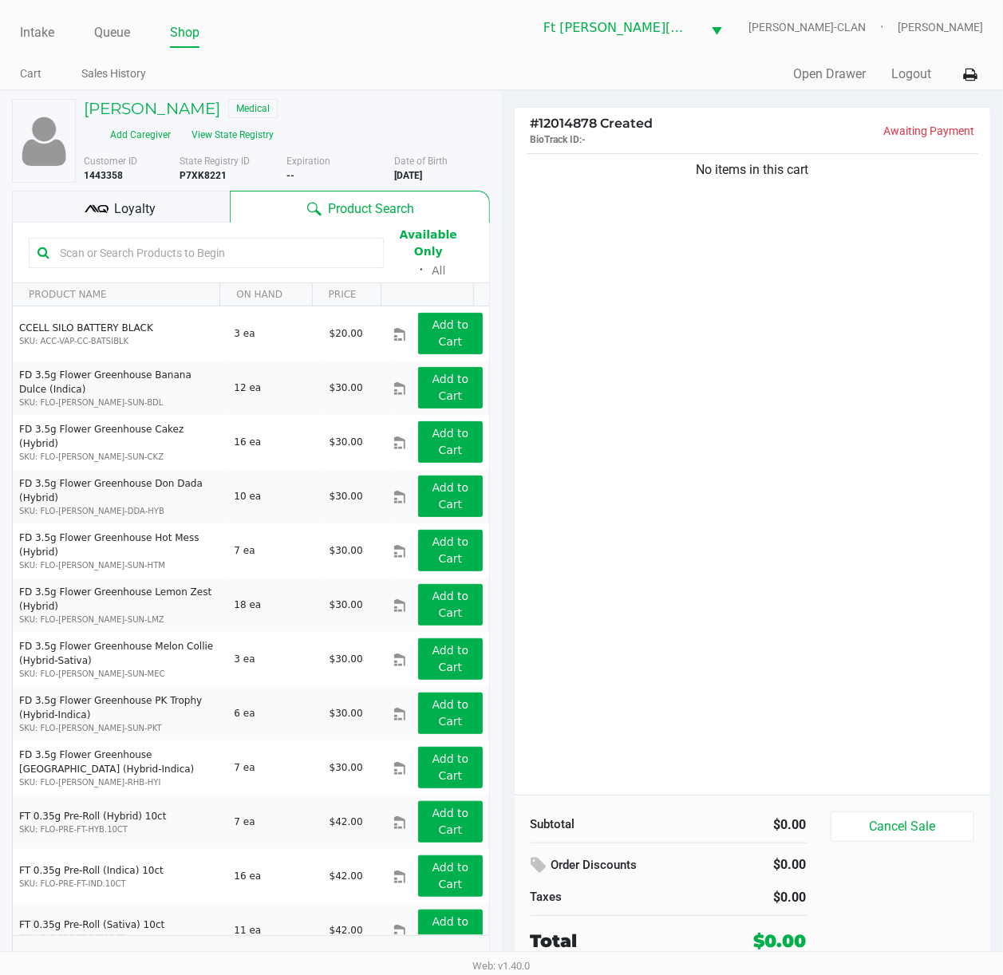
click at [109, 204] on div "Loyalty" at bounding box center [121, 207] width 218 height 32
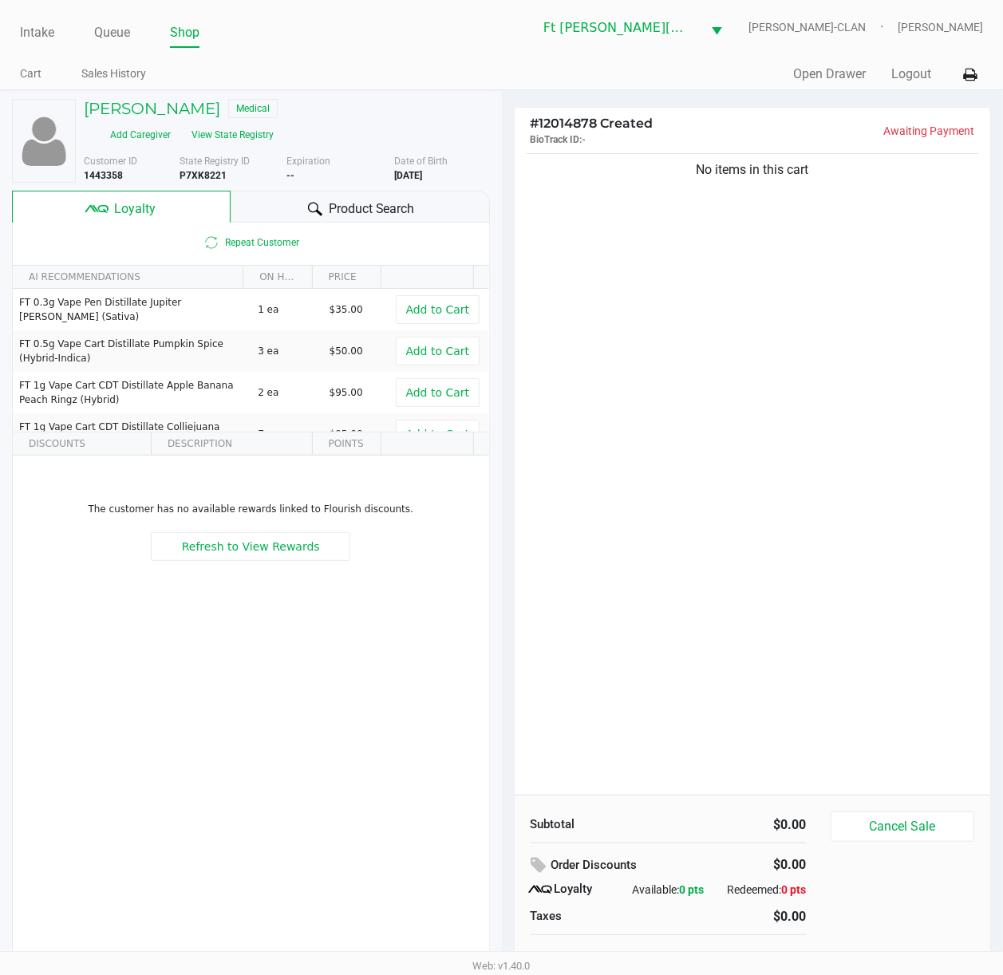
click at [349, 211] on span "Product Search" at bounding box center [372, 208] width 86 height 19
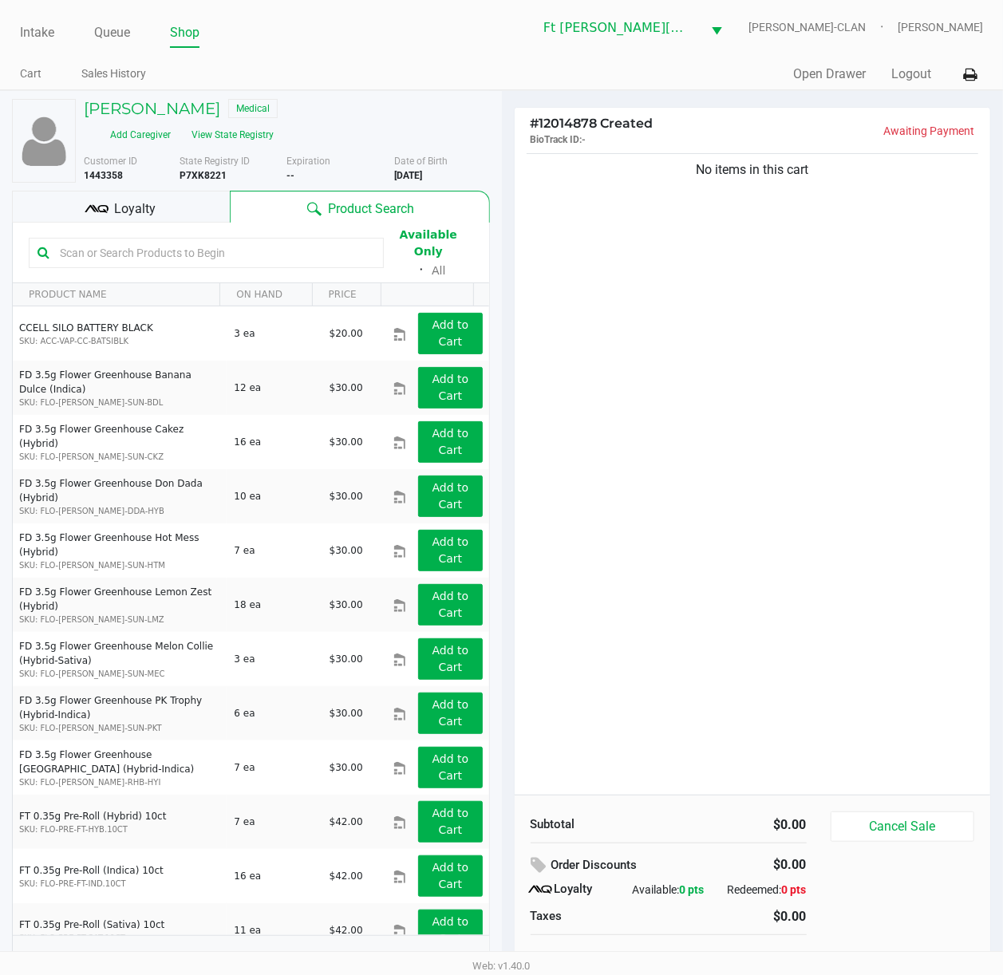
click at [281, 250] on input "text" at bounding box center [214, 253] width 322 height 24
click at [249, 252] on input "C" at bounding box center [214, 253] width 322 height 24
type input "CHEW"
click at [262, 136] on button "View State Registry" at bounding box center [227, 135] width 93 height 26
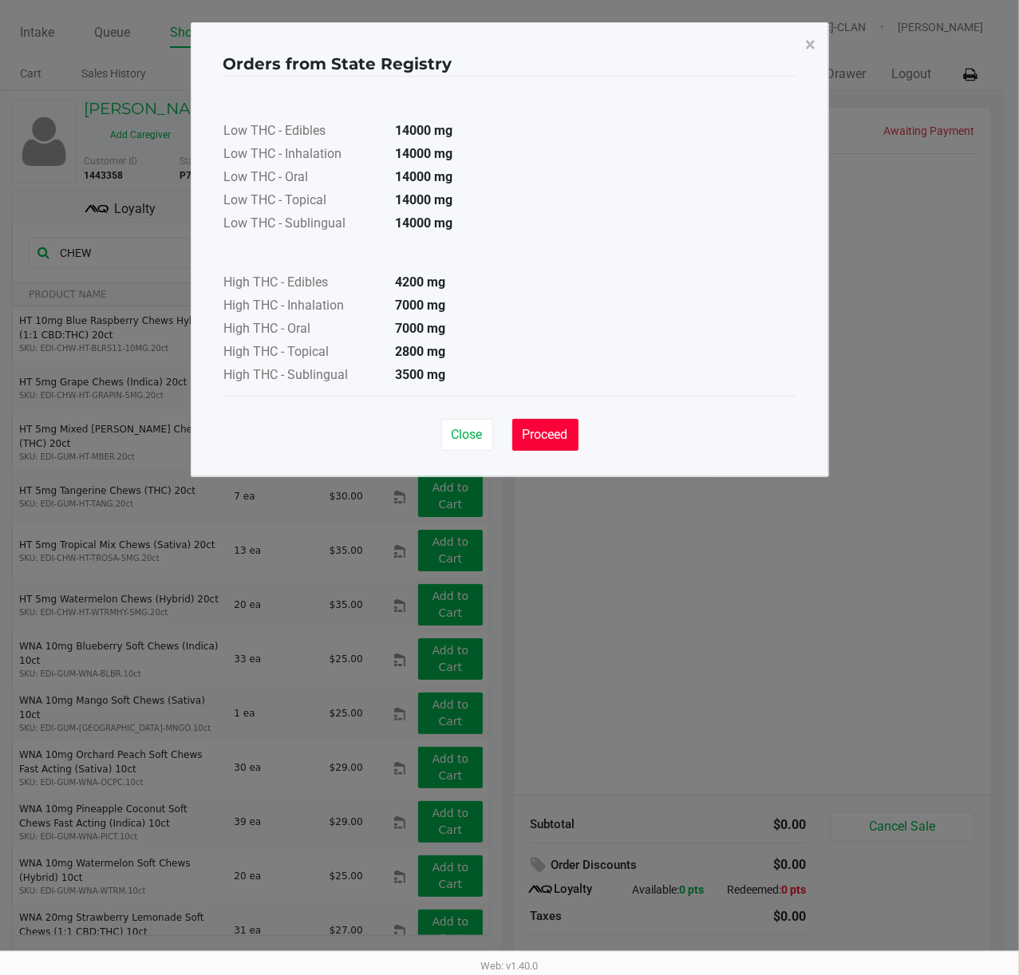
click at [563, 436] on span "Proceed" at bounding box center [545, 434] width 45 height 15
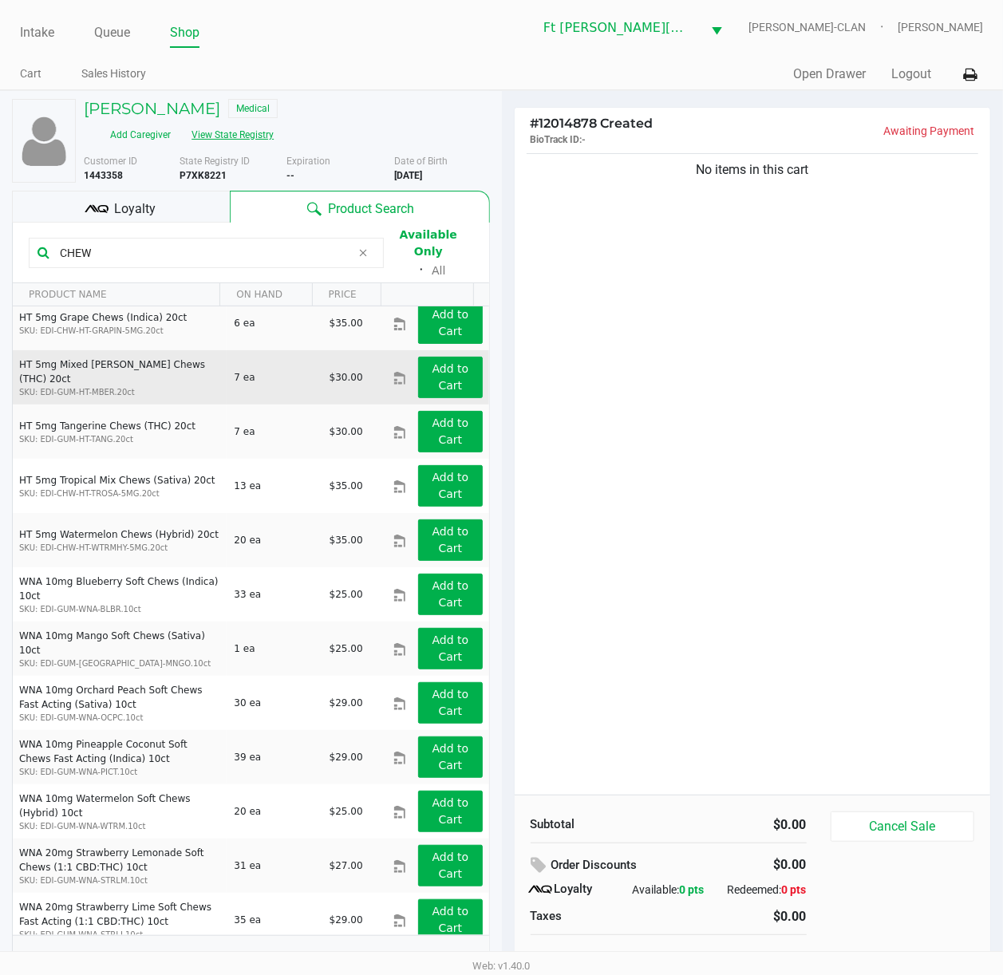
scroll to position [124, 0]
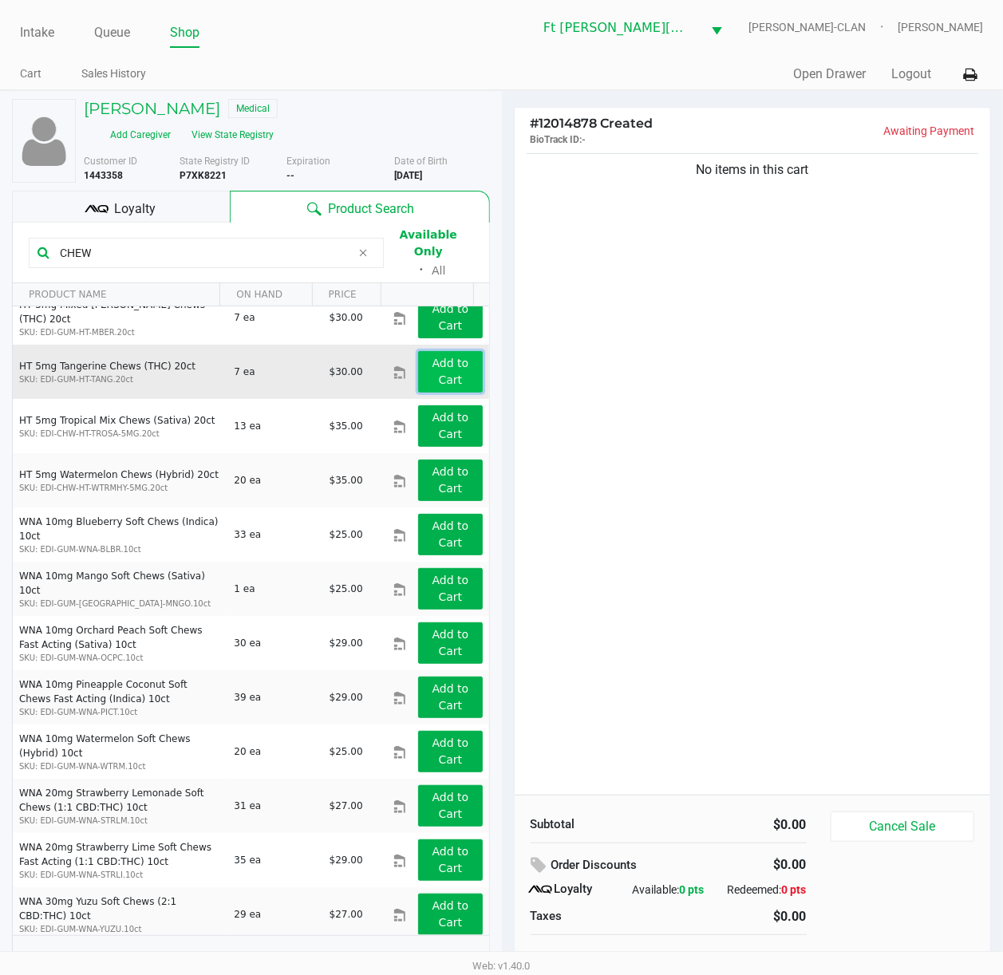
click at [432, 357] on app-button-loader "Add to Cart" at bounding box center [450, 372] width 37 height 30
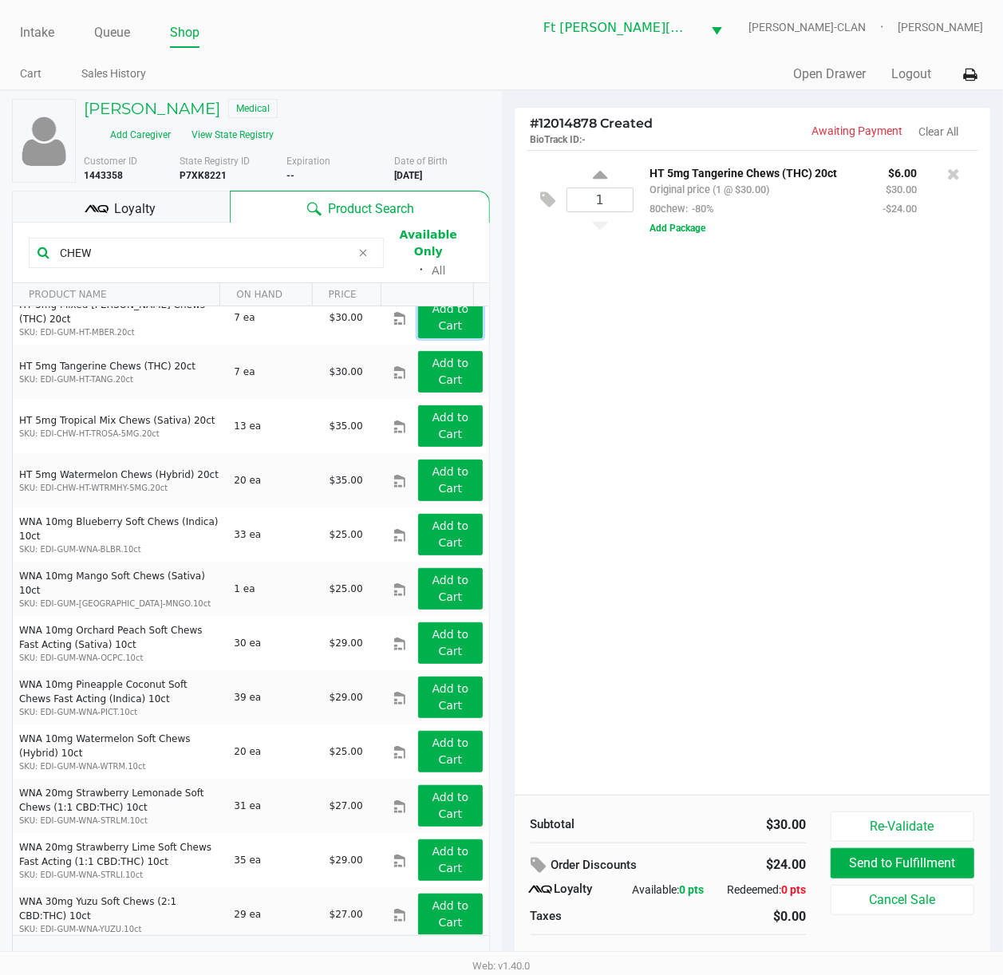
click at [437, 308] on app-button-loader "Add to Cart" at bounding box center [450, 317] width 37 height 30
click at [585, 180] on div "1" at bounding box center [600, 200] width 68 height 65
click at [598, 179] on icon at bounding box center [600, 178] width 14 height 20
type input "2"
click at [598, 278] on icon at bounding box center [600, 283] width 14 height 20
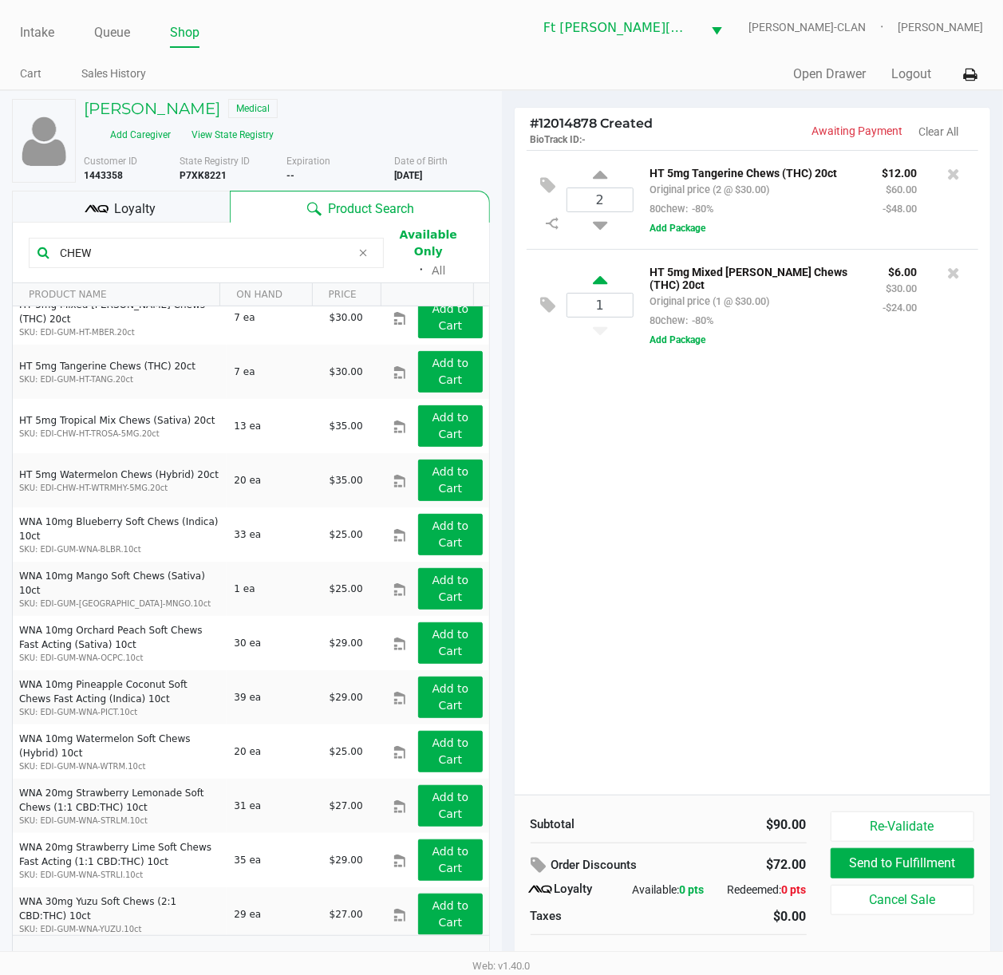
type input "2"
click at [134, 244] on div at bounding box center [501, 485] width 1003 height 630
click at [136, 241] on input "CHEW" at bounding box center [202, 253] width 298 height 24
click at [137, 241] on input "CHEW" at bounding box center [202, 253] width 298 height 24
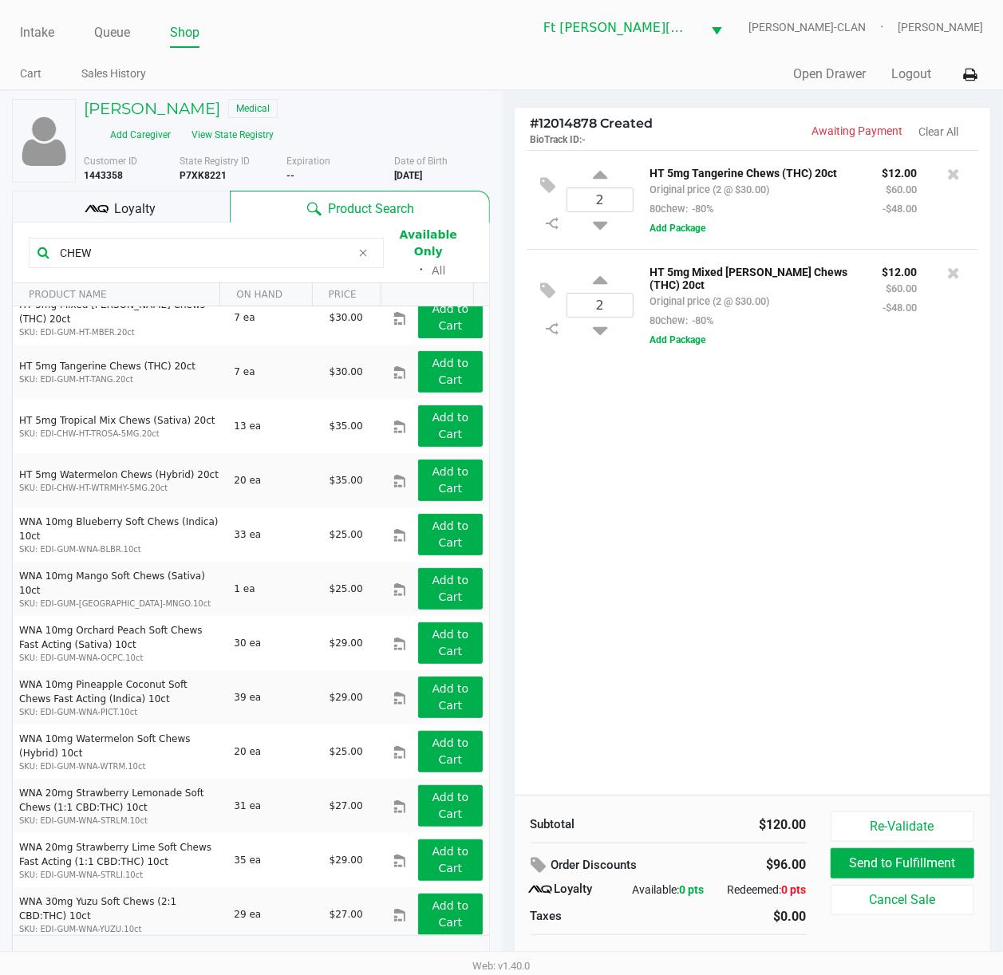
click at [138, 241] on input "CHEW" at bounding box center [202, 253] width 298 height 24
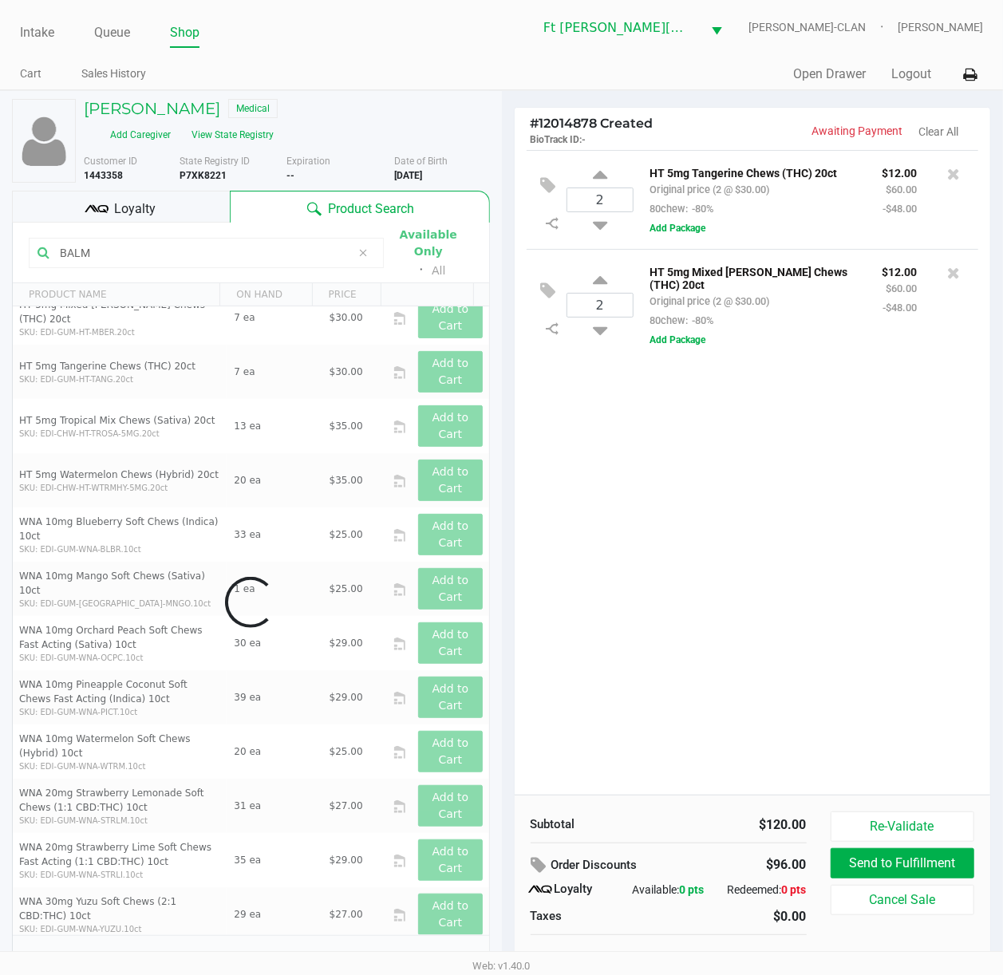
scroll to position [0, 0]
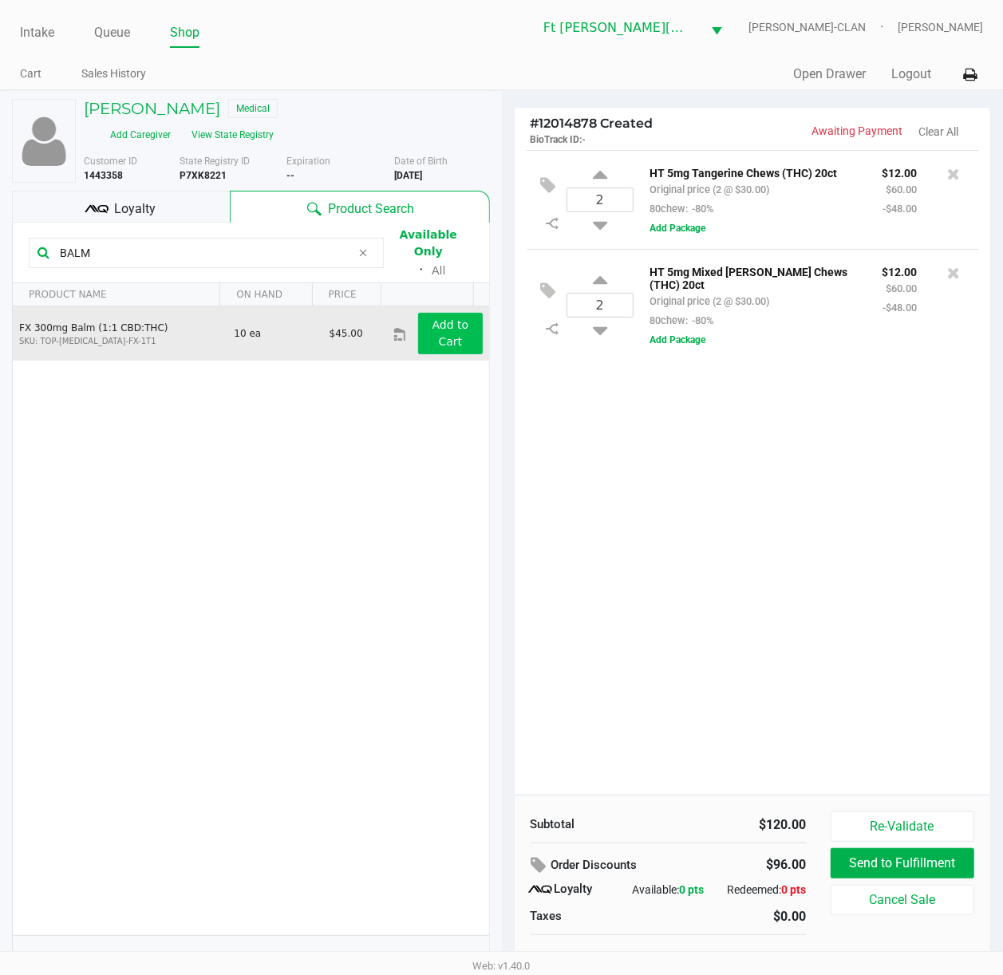
type input "BALM"
click at [432, 318] on app-button-loader "Add to Cart" at bounding box center [450, 333] width 37 height 30
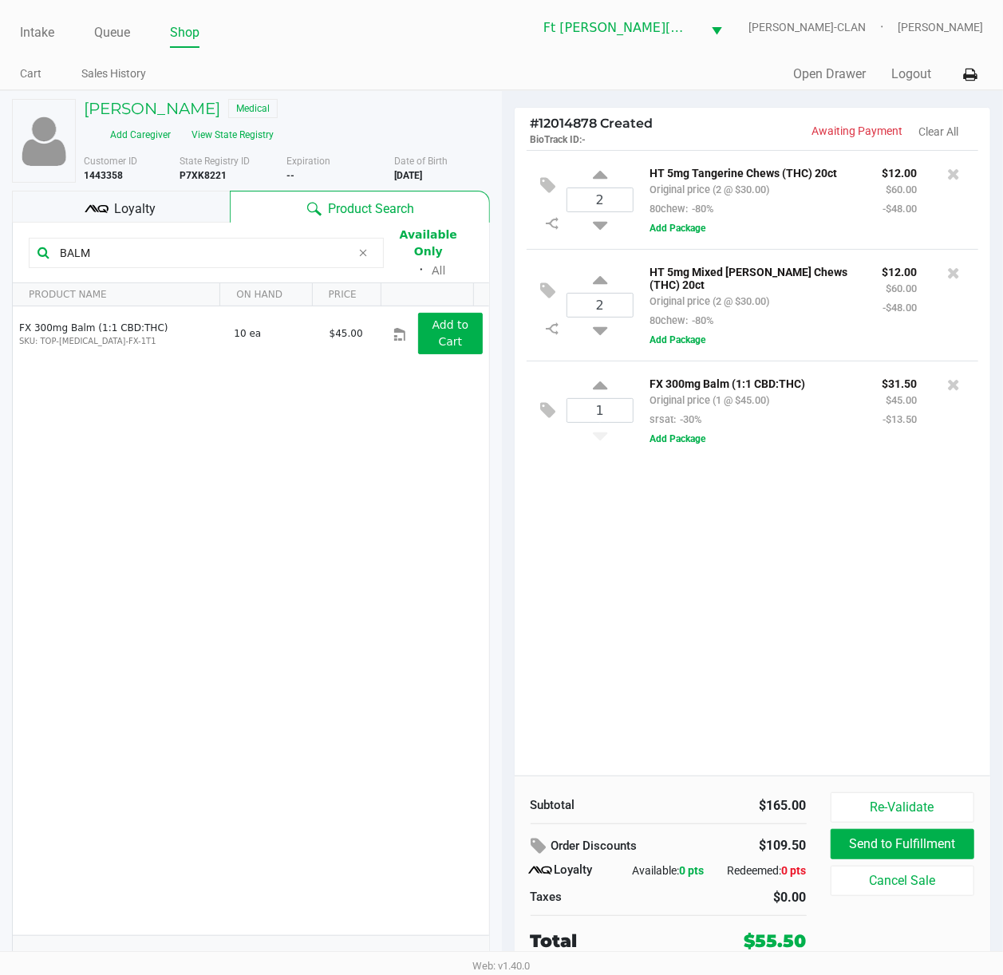
click at [152, 198] on div "Loyalty" at bounding box center [121, 207] width 218 height 32
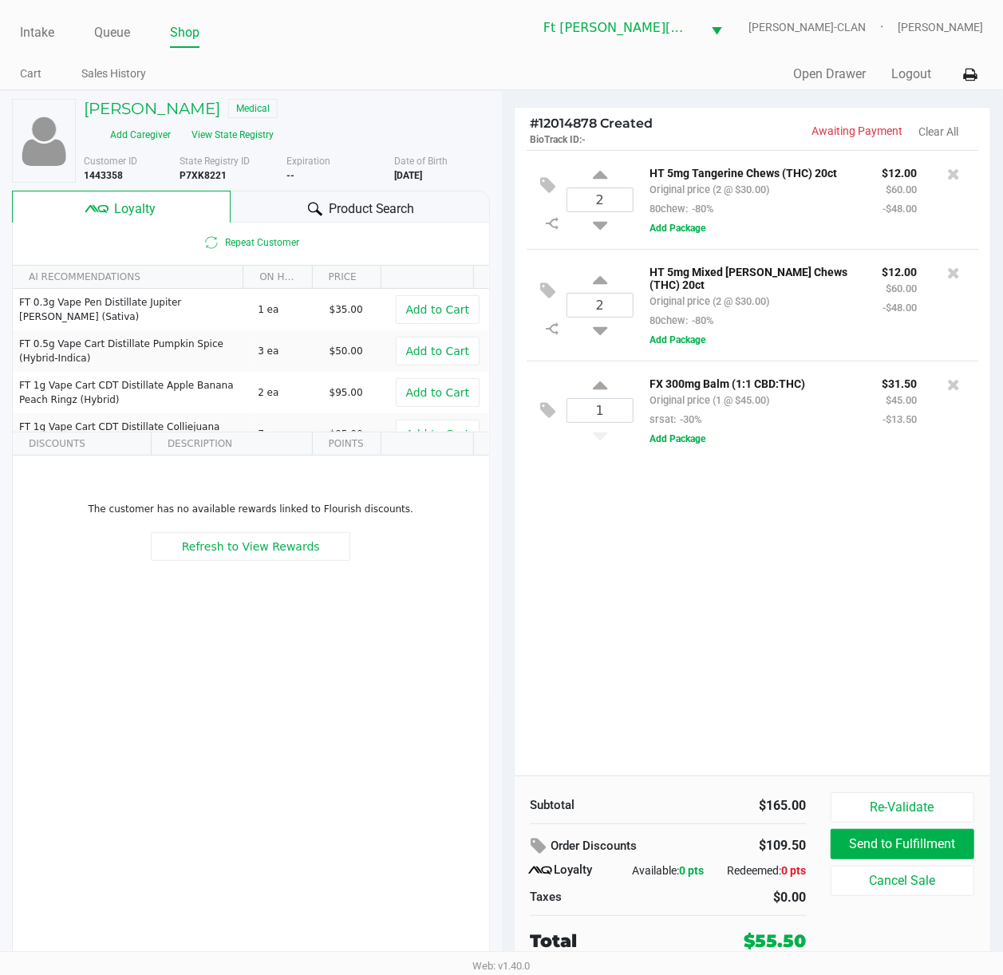
click at [671, 530] on div "2 HT 5mg Tangerine Chews (THC) 20ct Original price (2 @ $30.00) 80chew: -80% $1…" at bounding box center [753, 463] width 476 height 626
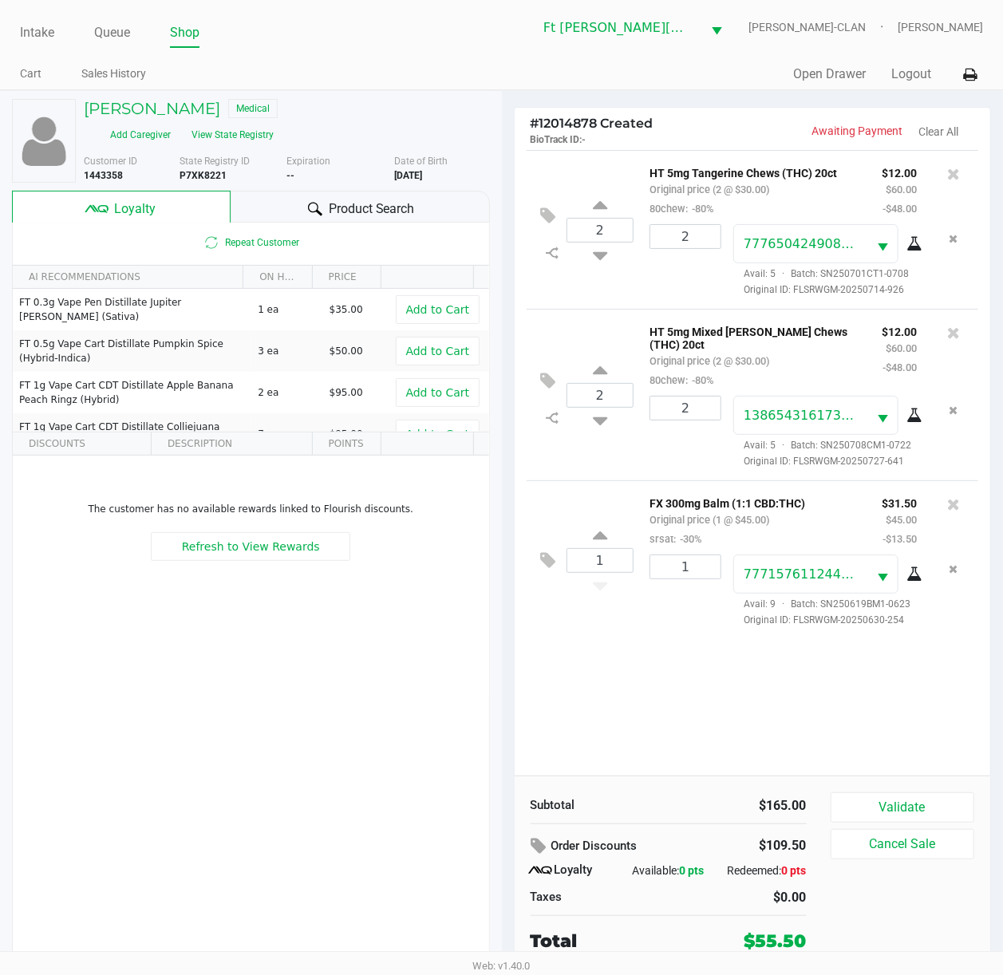
click at [878, 712] on div "2 HT 5mg Tangerine Chews (THC) 20ct Original price (2 @ $30.00) 80chew: -80% $1…" at bounding box center [753, 463] width 476 height 626
click at [901, 732] on button "Validate" at bounding box center [903, 807] width 144 height 30
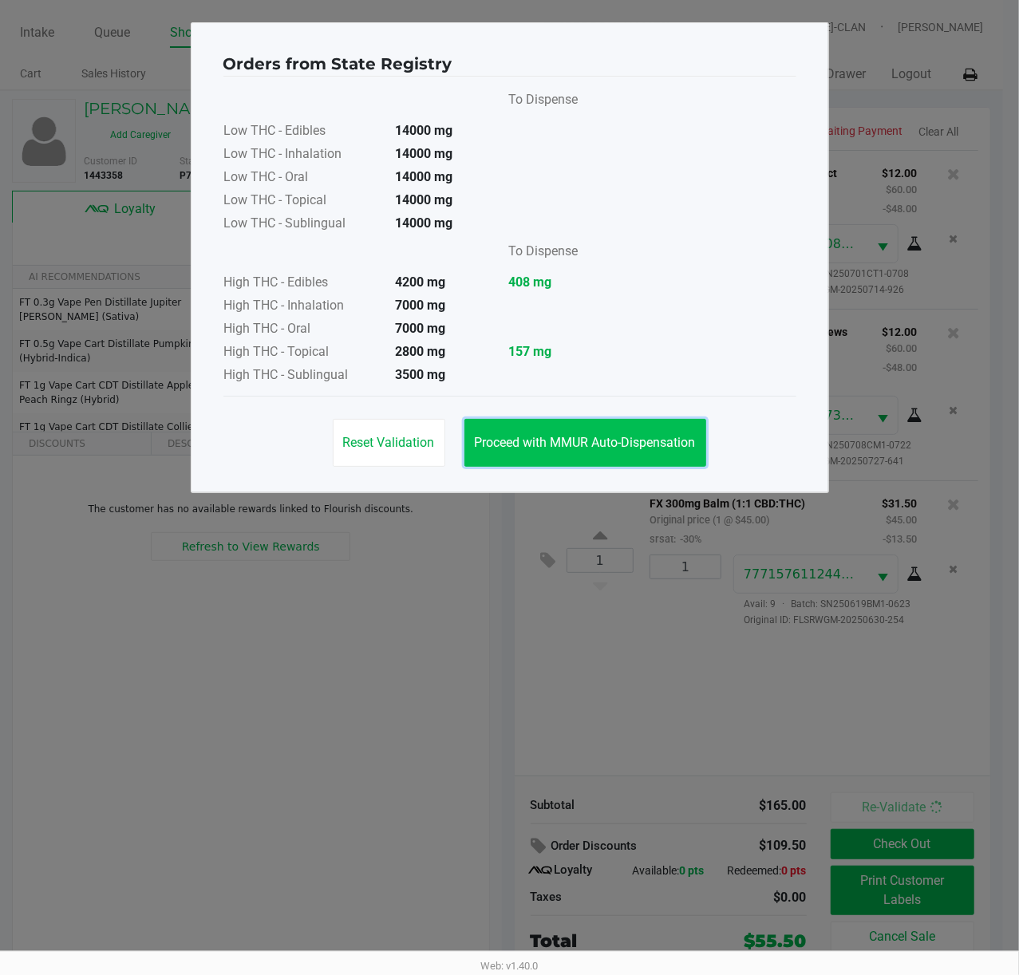
drag, startPoint x: 633, startPoint y: 444, endPoint x: 643, endPoint y: 448, distance: 10.7
click at [637, 444] on span "Proceed with MMUR Auto-Dispensation" at bounding box center [585, 442] width 221 height 15
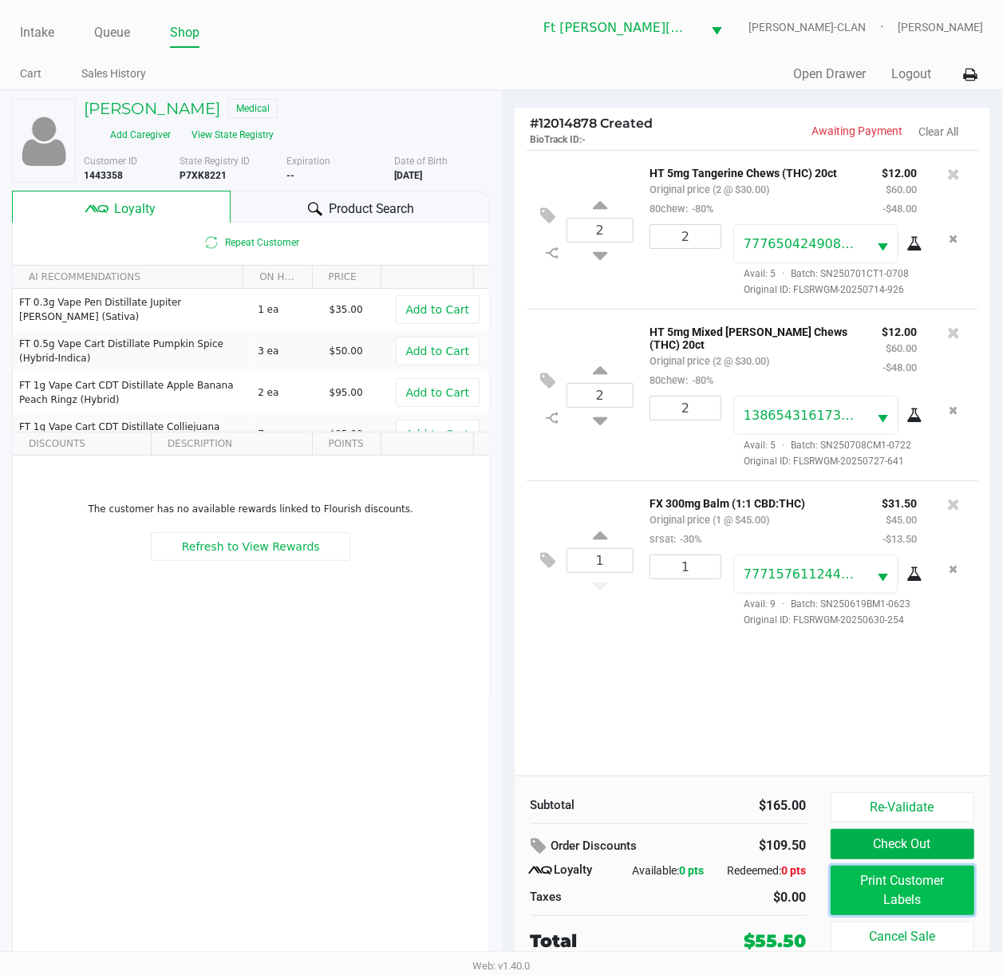
click at [872, 732] on button "Print Customer Labels" at bounding box center [903, 890] width 144 height 49
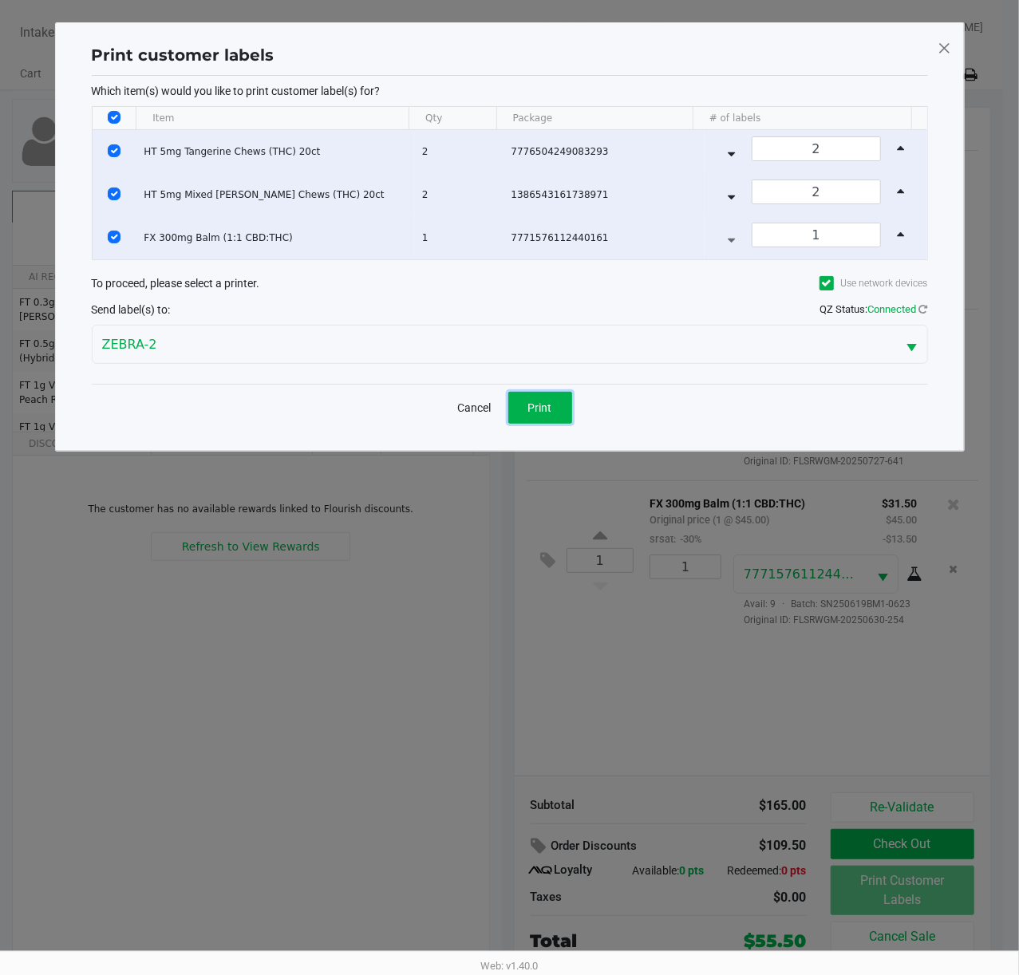
click at [528, 403] on button "Print" at bounding box center [540, 408] width 64 height 32
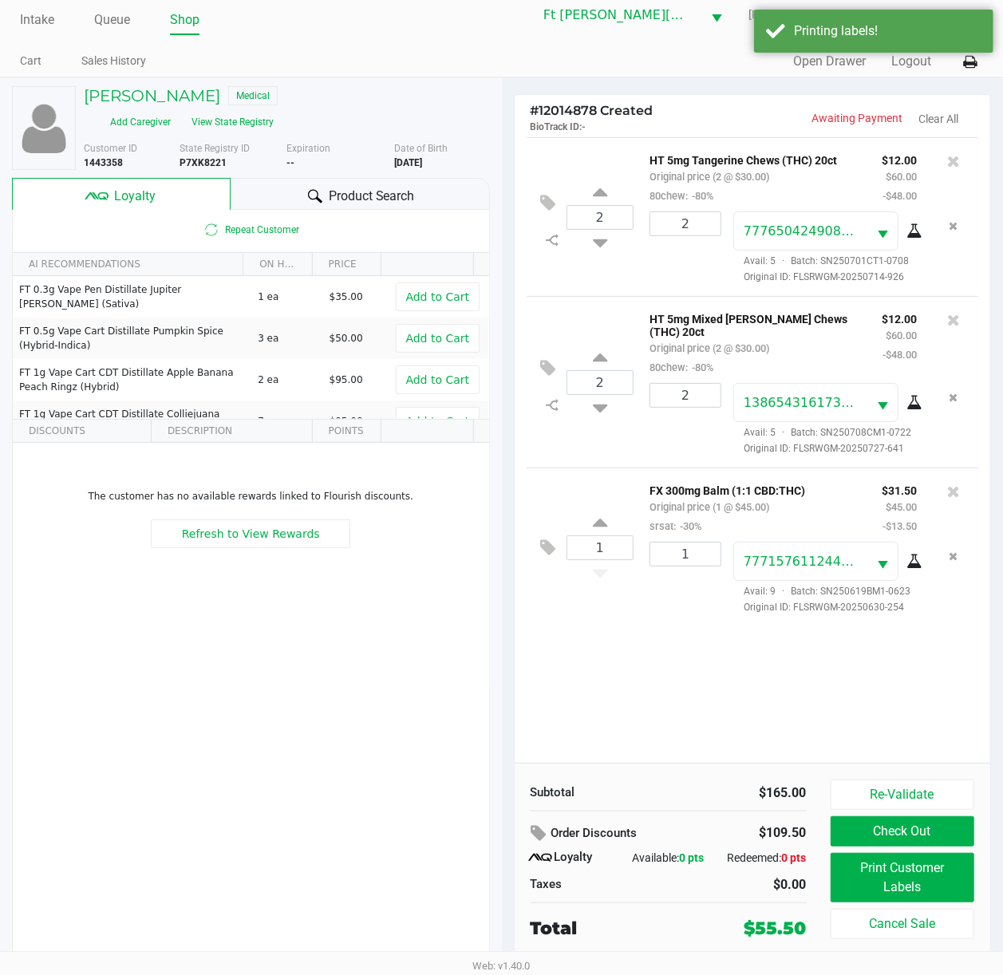
scroll to position [16, 0]
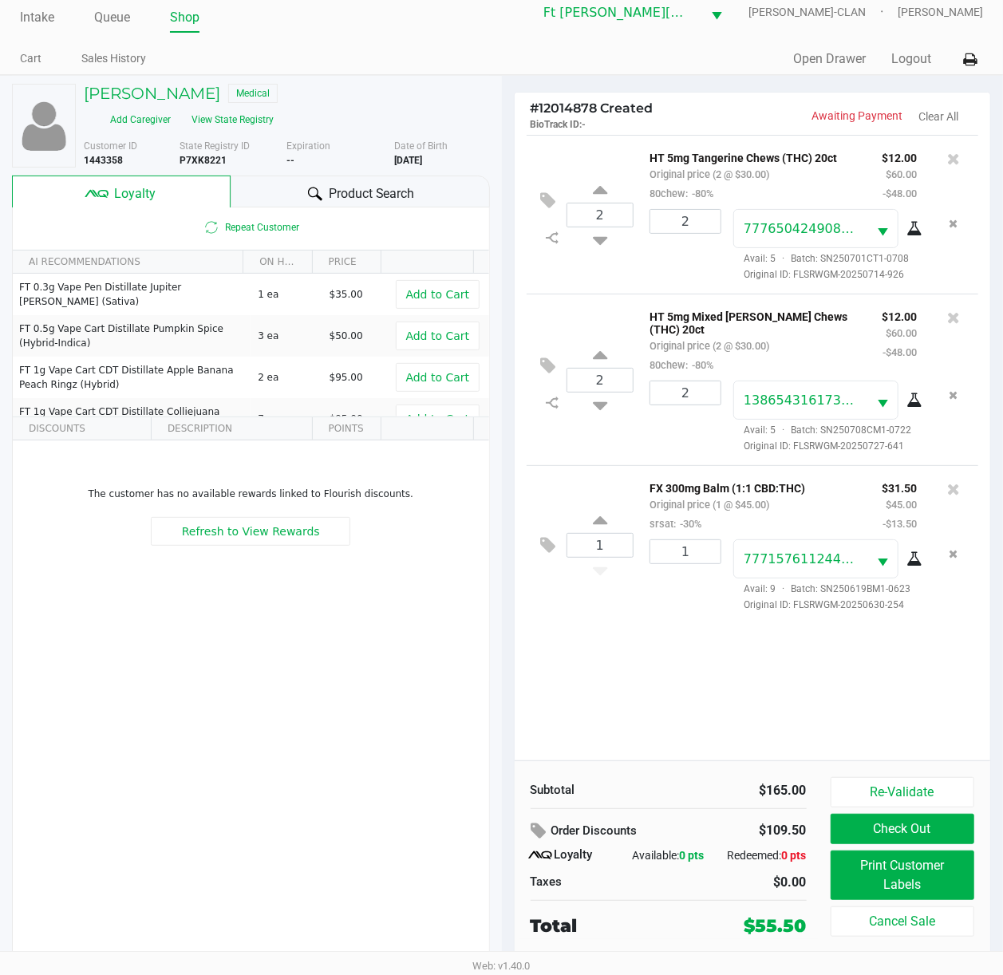
click at [859, 712] on div "2 HT 5mg Tangerine Chews (THC) 20ct Original price (2 @ $30.00) 80chew: -80% $1…" at bounding box center [753, 448] width 476 height 626
click at [908, 732] on button "Check Out" at bounding box center [903, 829] width 144 height 30
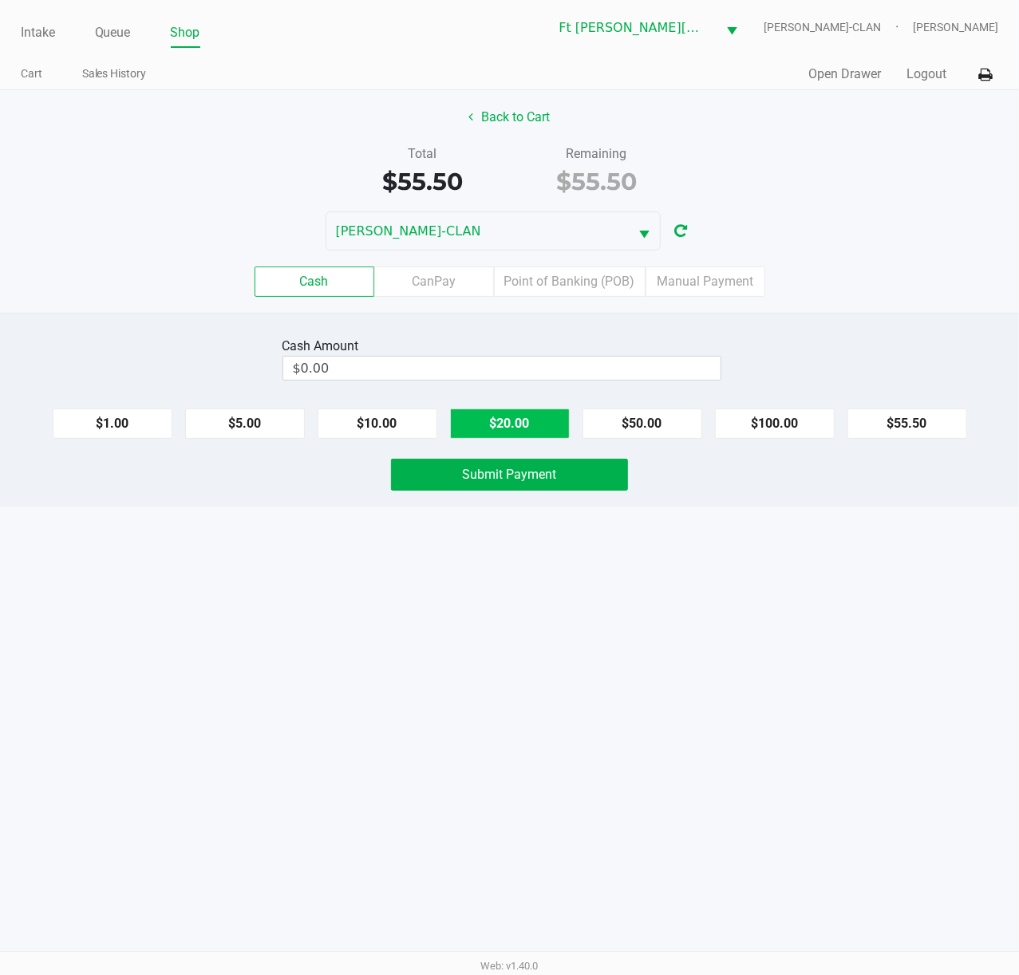
click at [560, 436] on button "$20.00" at bounding box center [510, 423] width 120 height 30
type input "$60.00"
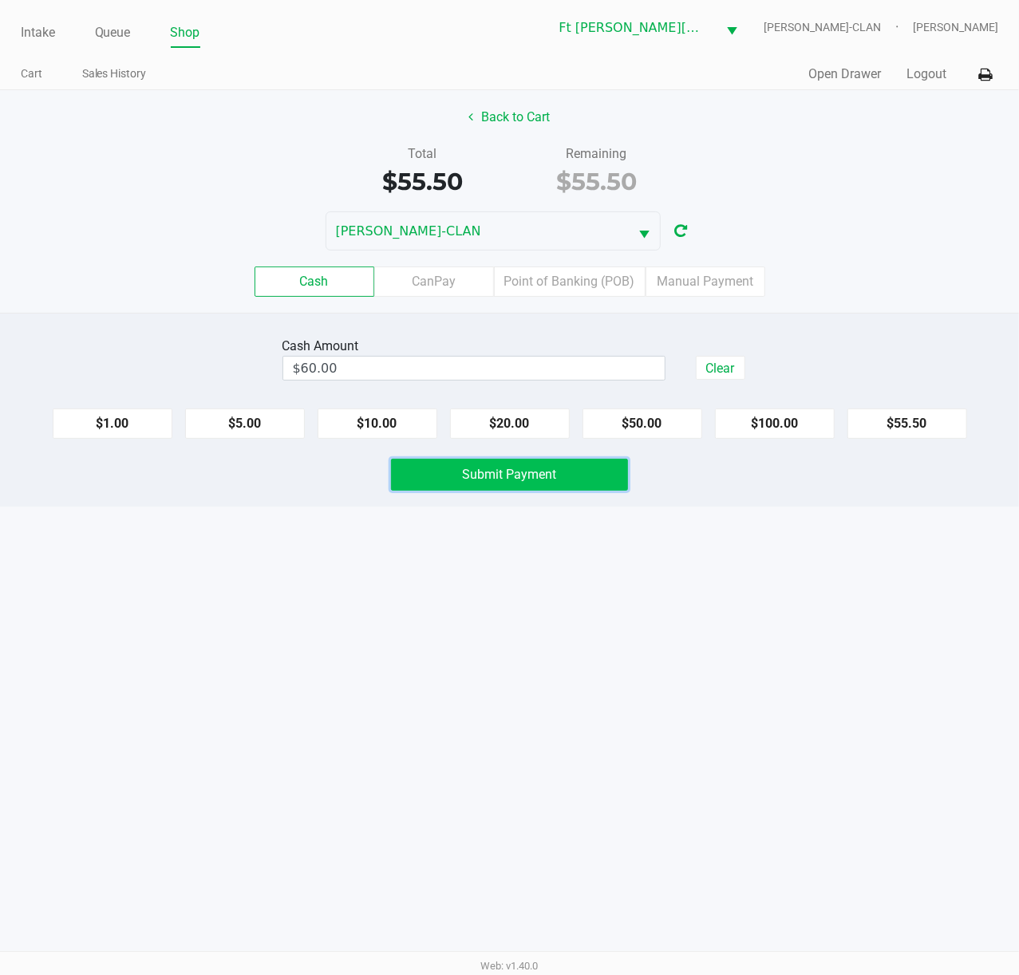
click at [559, 490] on button "Submit Payment" at bounding box center [509, 475] width 237 height 32
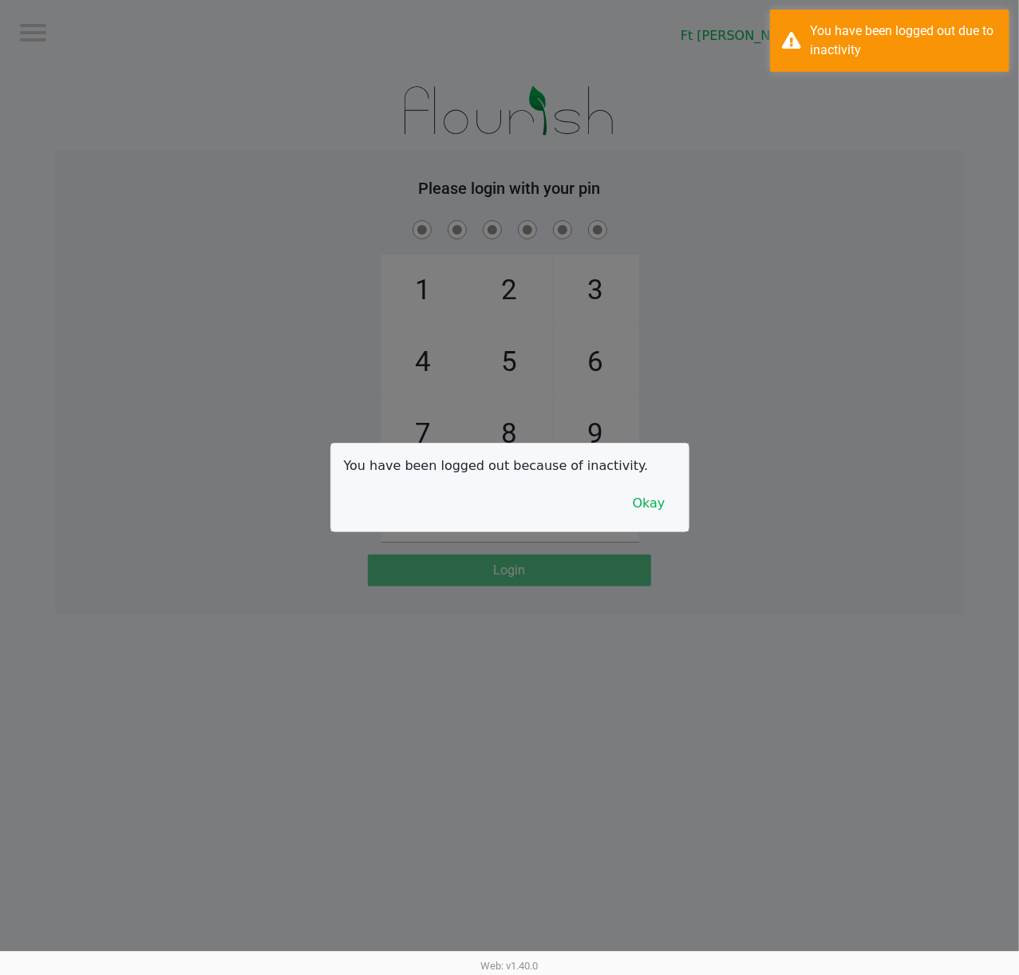
click at [136, 106] on div at bounding box center [509, 487] width 1019 height 975
checkbox input "true"
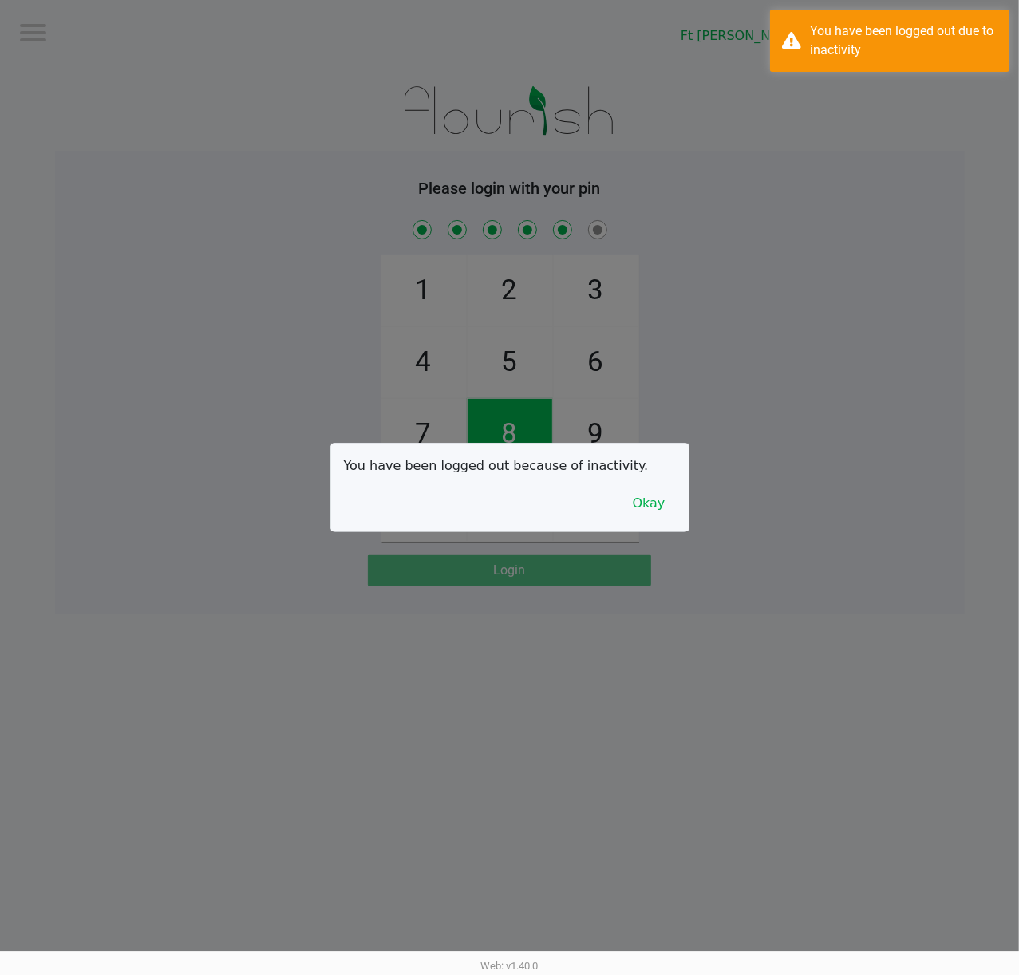
checkbox input "true"
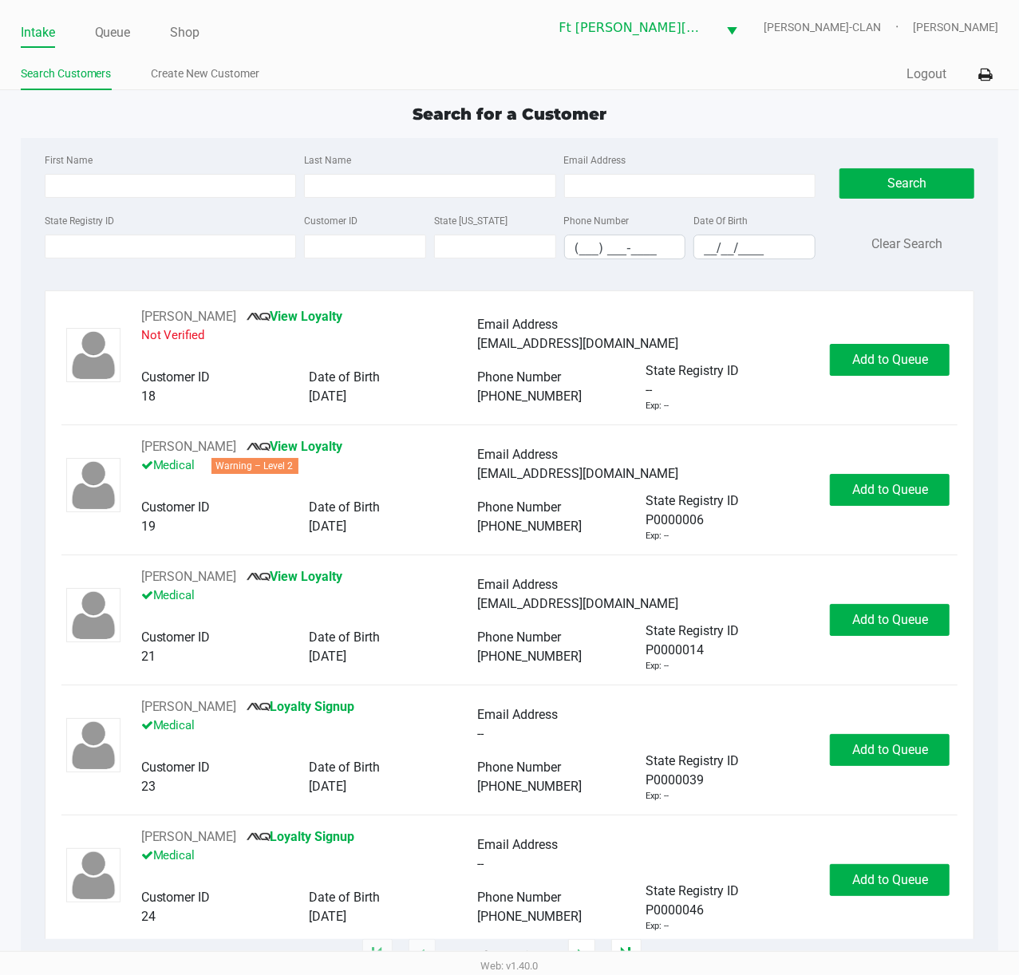
click at [198, 142] on div "First Name Last Name Email Address State Registry ID Customer ID State ID Phone…" at bounding box center [510, 211] width 954 height 146
click at [166, 255] on input "State Registry ID" at bounding box center [171, 247] width 252 height 24
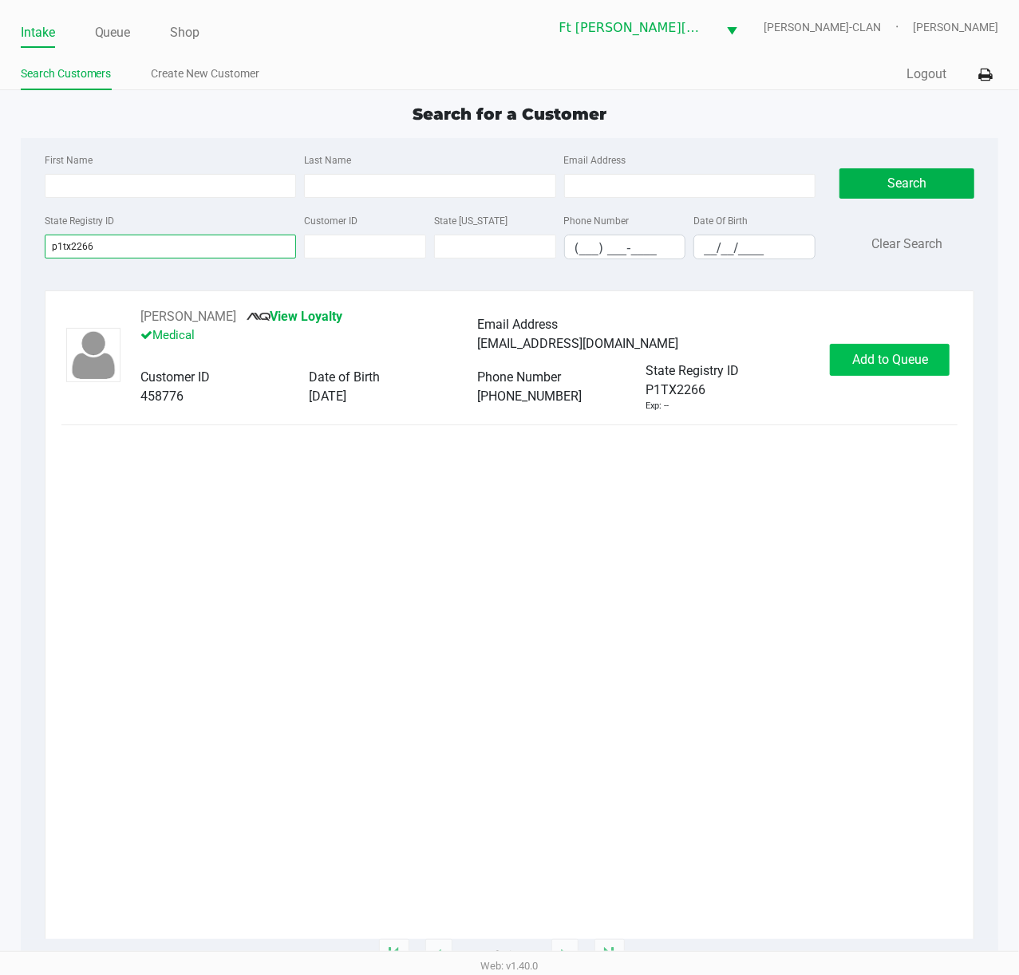
type input "p1tx2266"
click at [892, 369] on button "Add to Queue" at bounding box center [890, 360] width 120 height 32
click at [891, 362] on div "Add to Queue" at bounding box center [890, 360] width 120 height 32
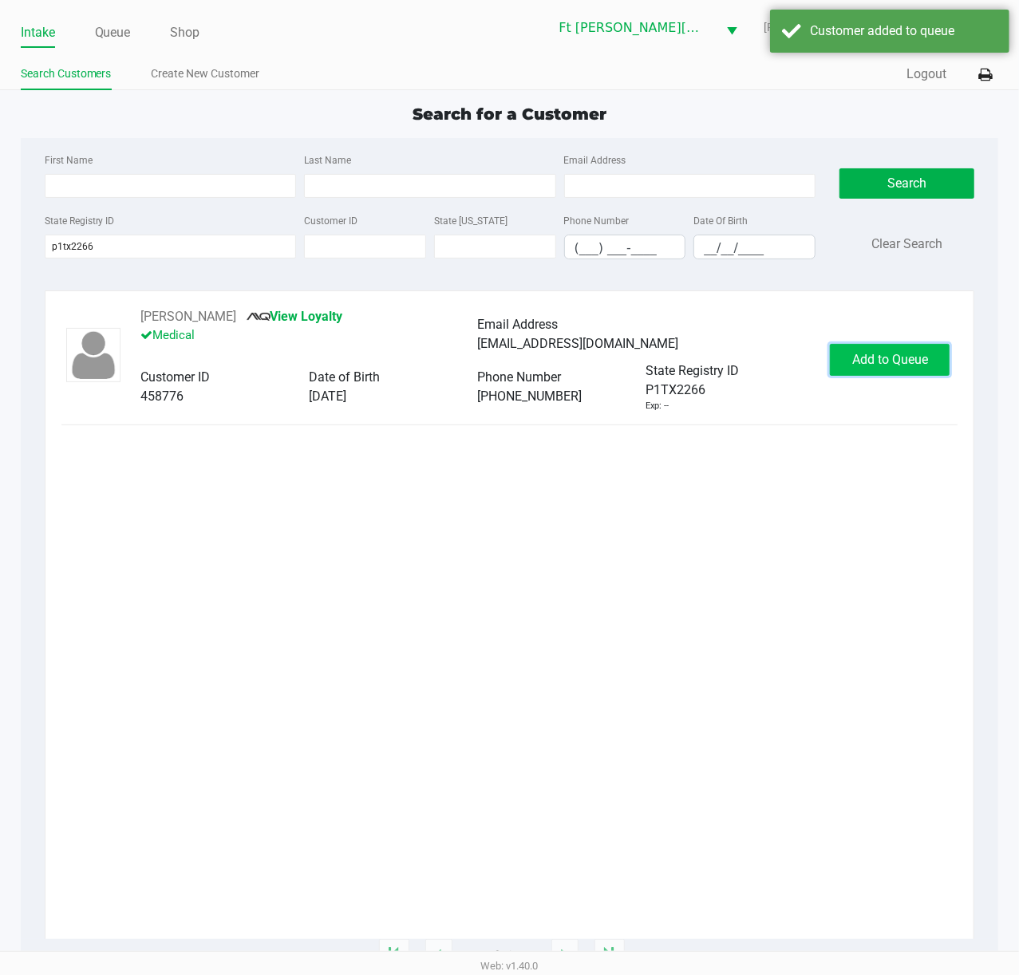
click at [894, 359] on span "Add to Queue" at bounding box center [890, 359] width 76 height 15
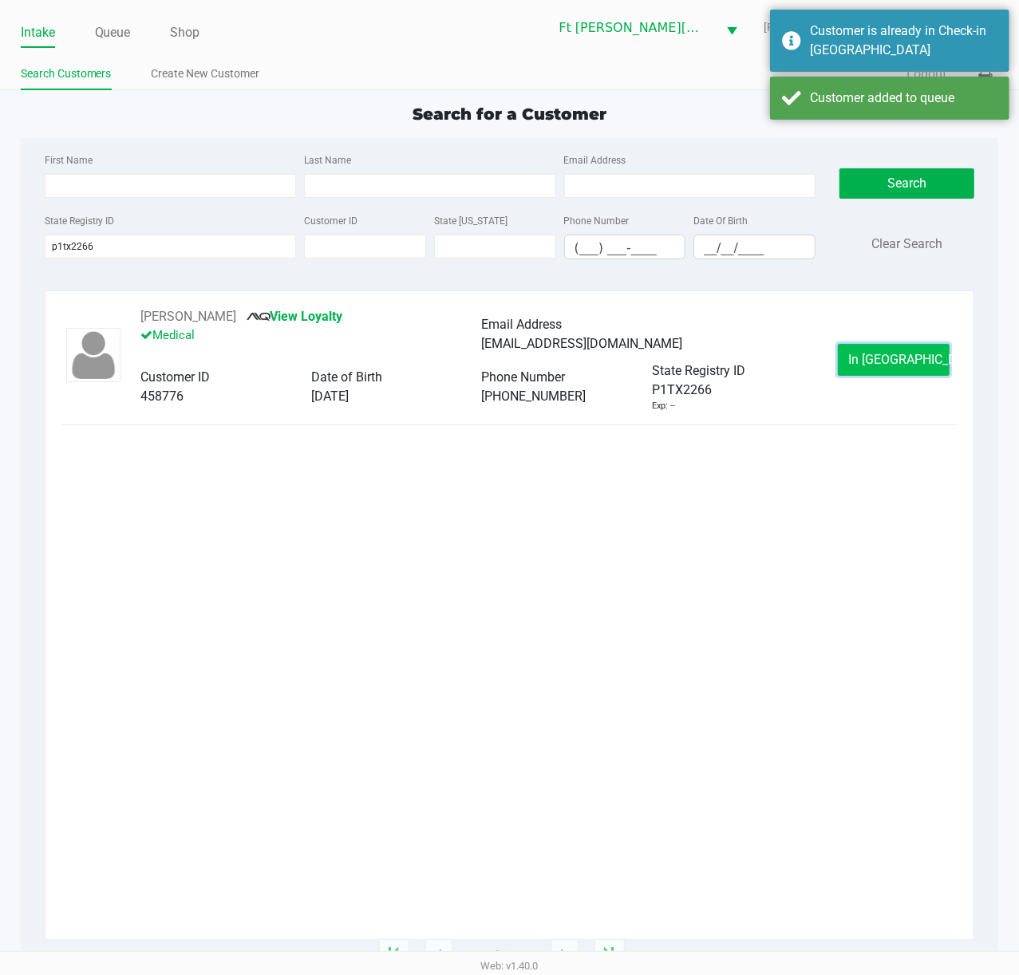
click at [891, 358] on span "In Queue" at bounding box center [915, 359] width 134 height 15
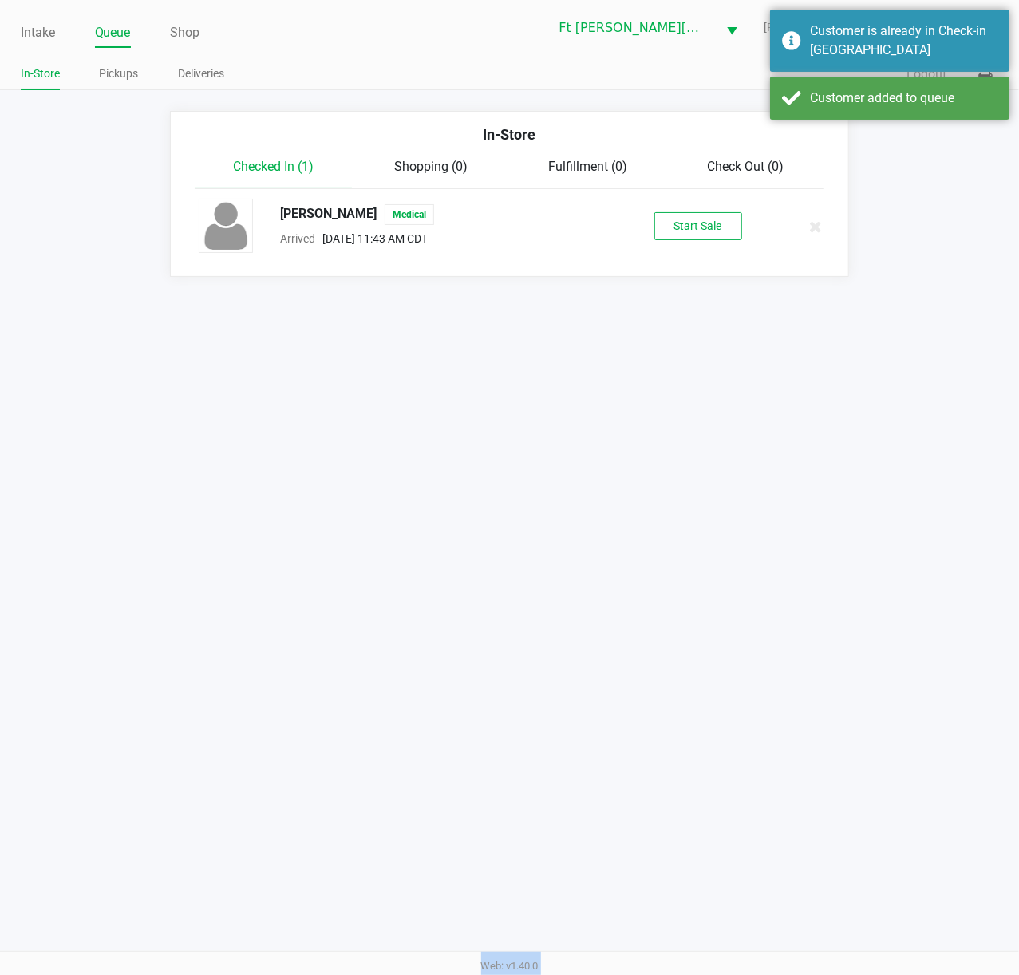
click at [892, 358] on div "Intake Queue Shop Ft Walton Beach WC WU-TANG-CLAN Stanley Harper In-Store Picku…" at bounding box center [509, 487] width 1019 height 975
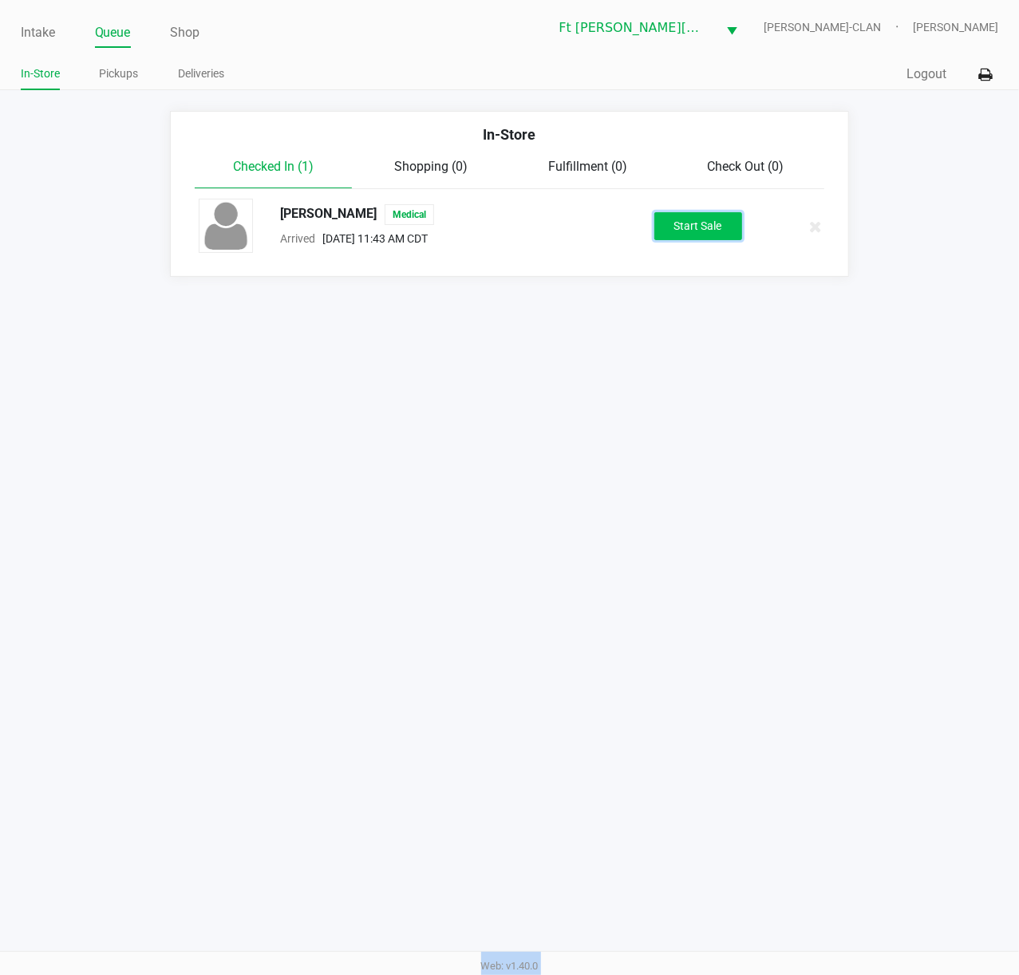
click at [677, 224] on button "Start Sale" at bounding box center [698, 226] width 88 height 28
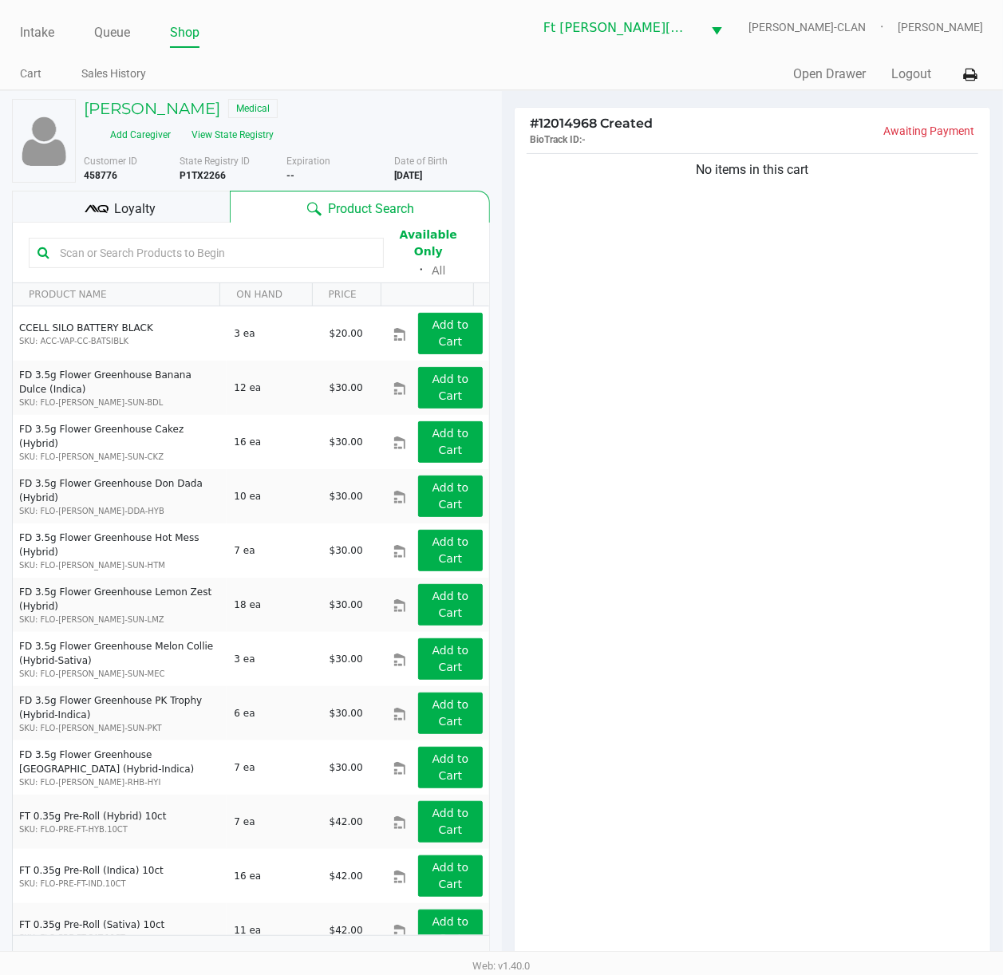
click at [868, 505] on div "No items in this cart" at bounding box center [753, 560] width 476 height 821
click at [323, 251] on input "text" at bounding box center [214, 253] width 322 height 24
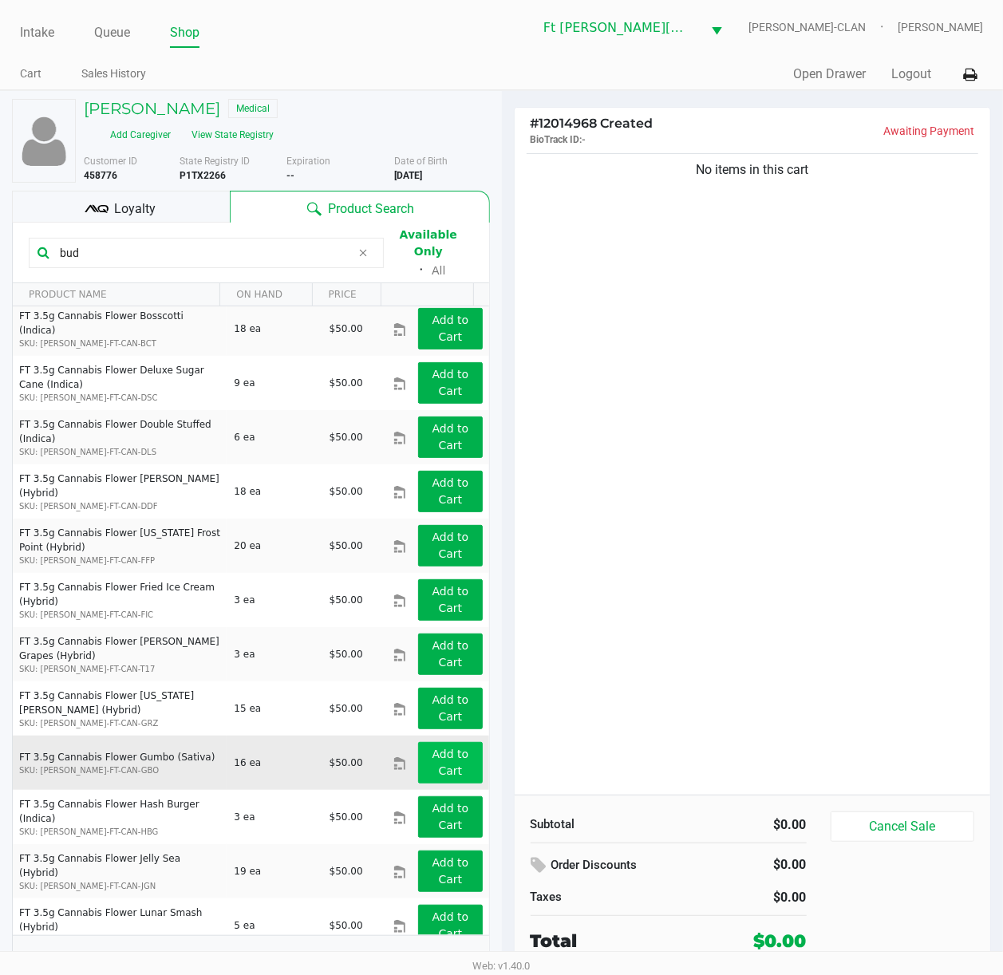
scroll to position [744, 0]
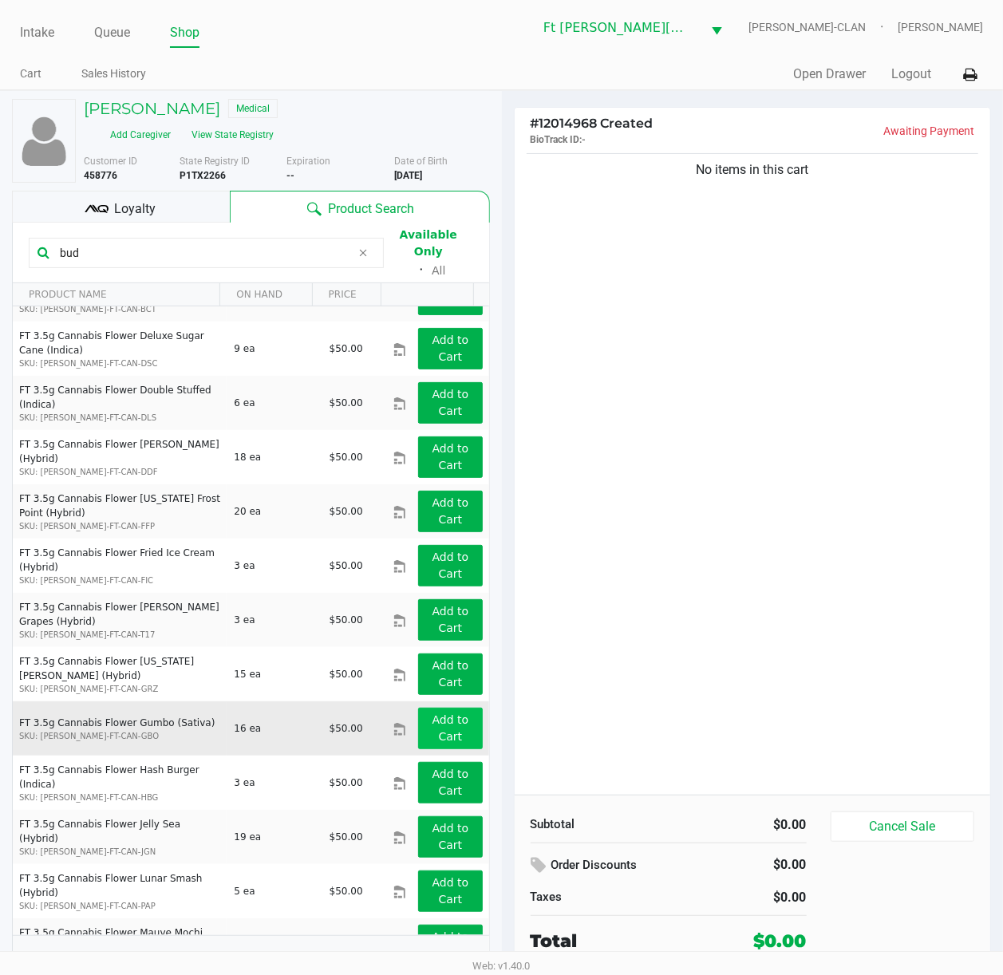
type input "bud"
click at [437, 732] on app-button-loader "Add to Cart" at bounding box center [450, 728] width 37 height 30
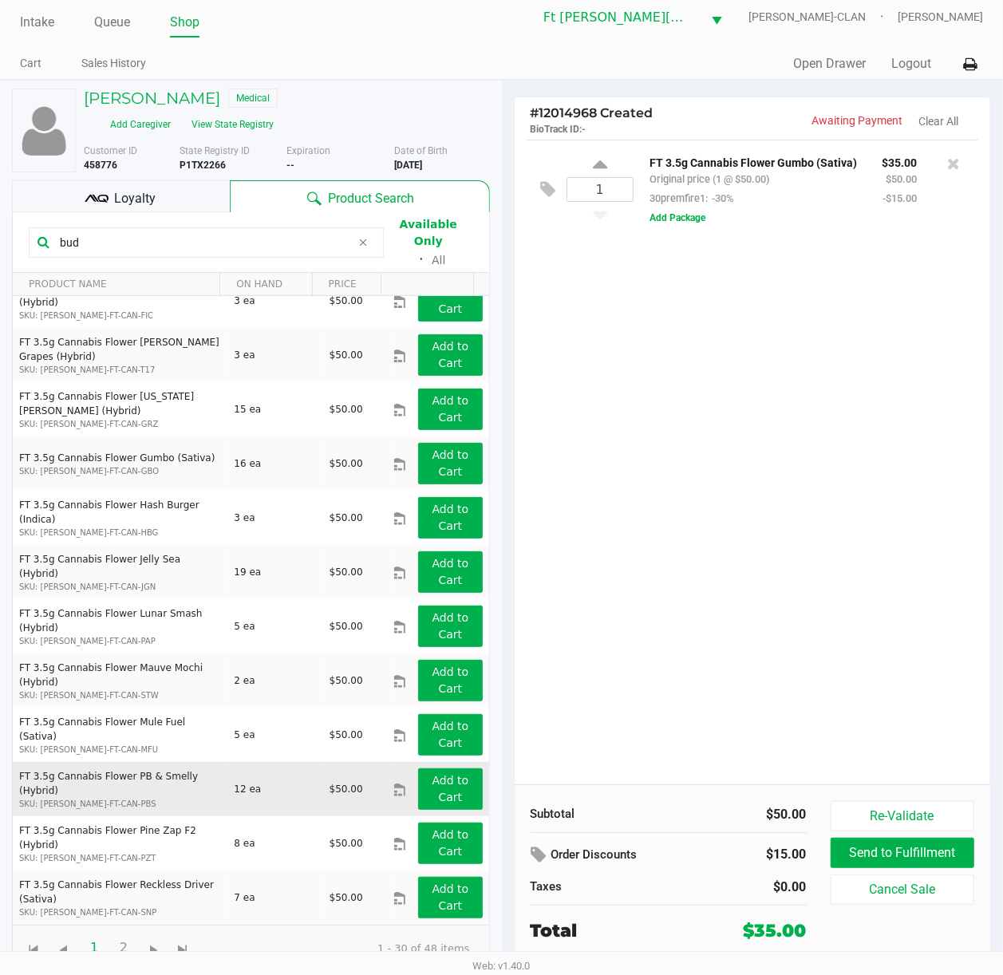
scroll to position [16, 0]
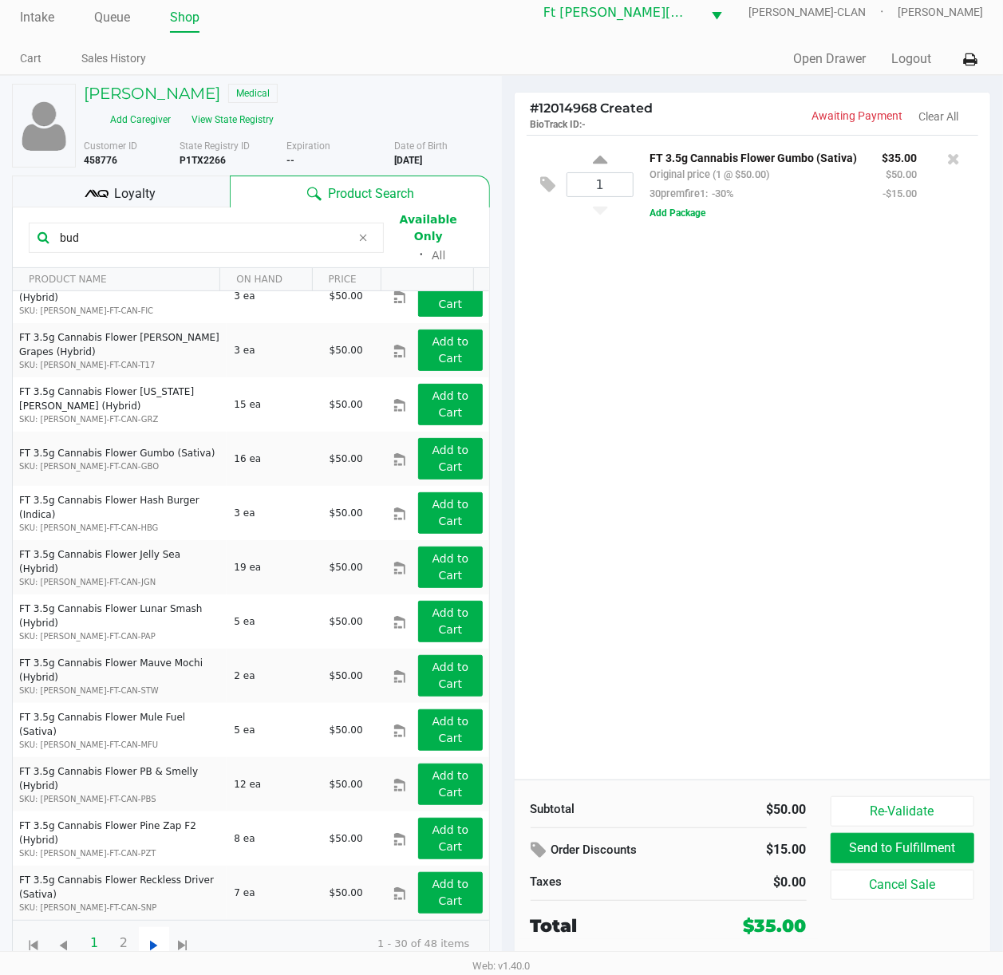
click at [144, 732] on span "Go to the next page" at bounding box center [154, 946] width 20 height 20
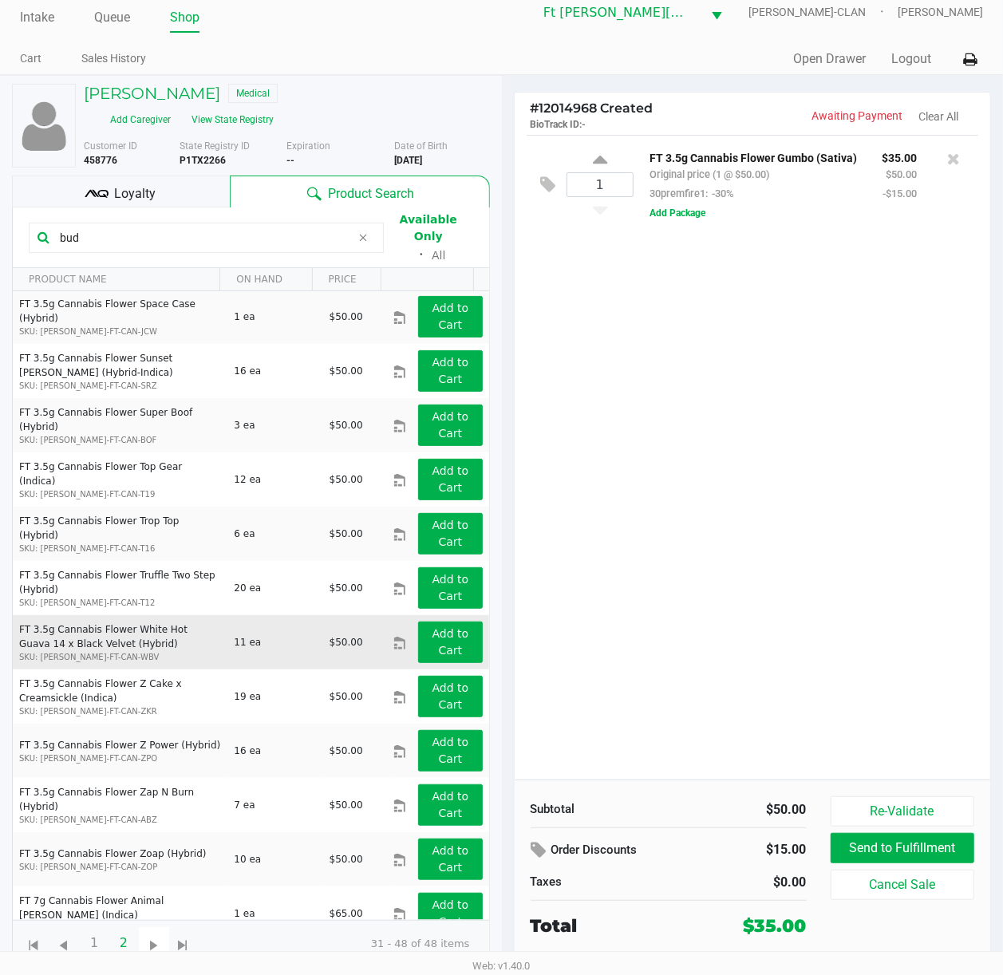
scroll to position [106, 0]
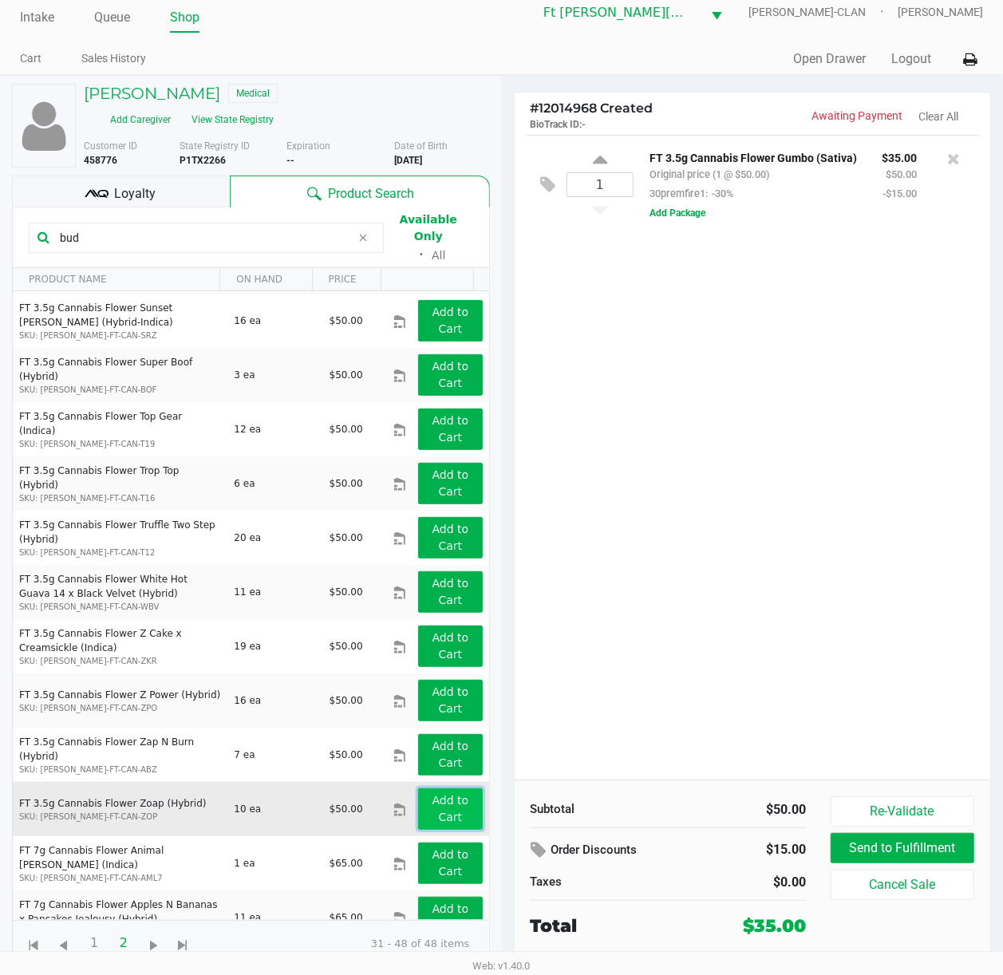
click at [420, 732] on button "Add to Cart" at bounding box center [450, 808] width 64 height 41
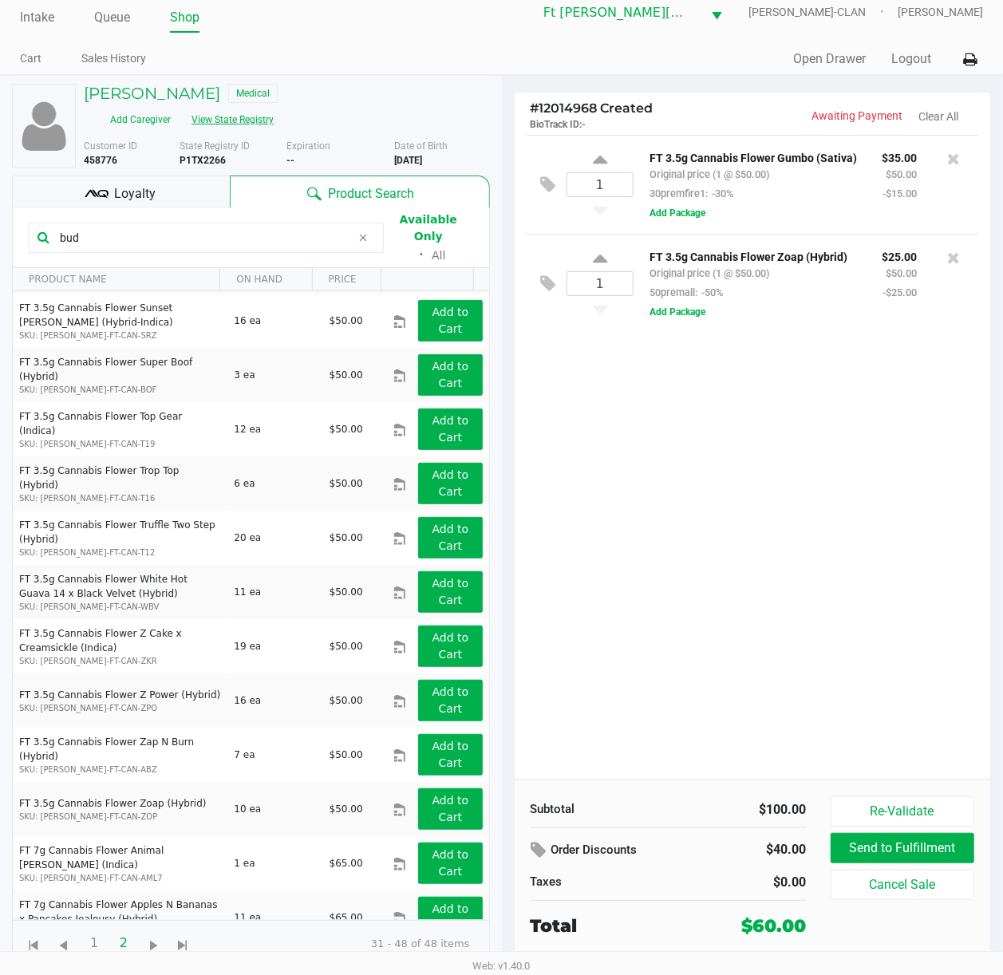
click at [262, 126] on button "View State Registry" at bounding box center [227, 120] width 93 height 26
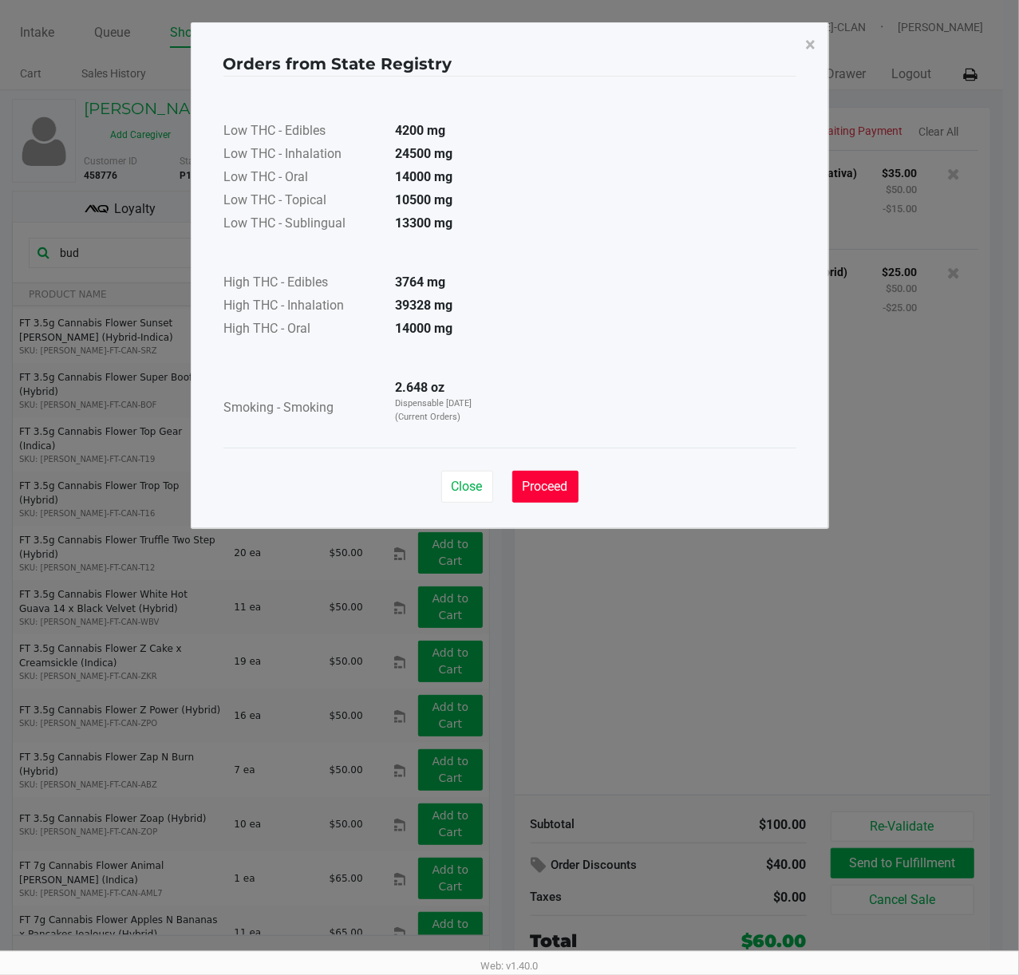
click at [546, 496] on button "Proceed" at bounding box center [545, 487] width 66 height 32
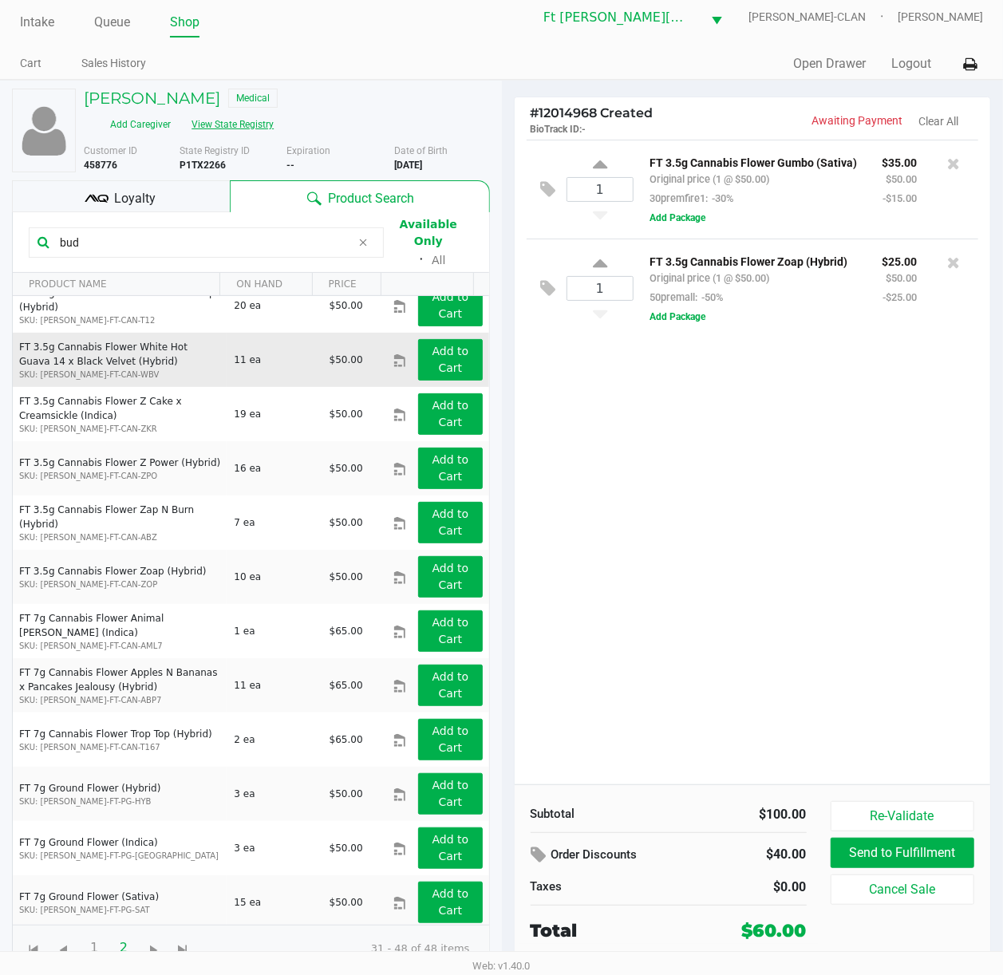
scroll to position [16, 0]
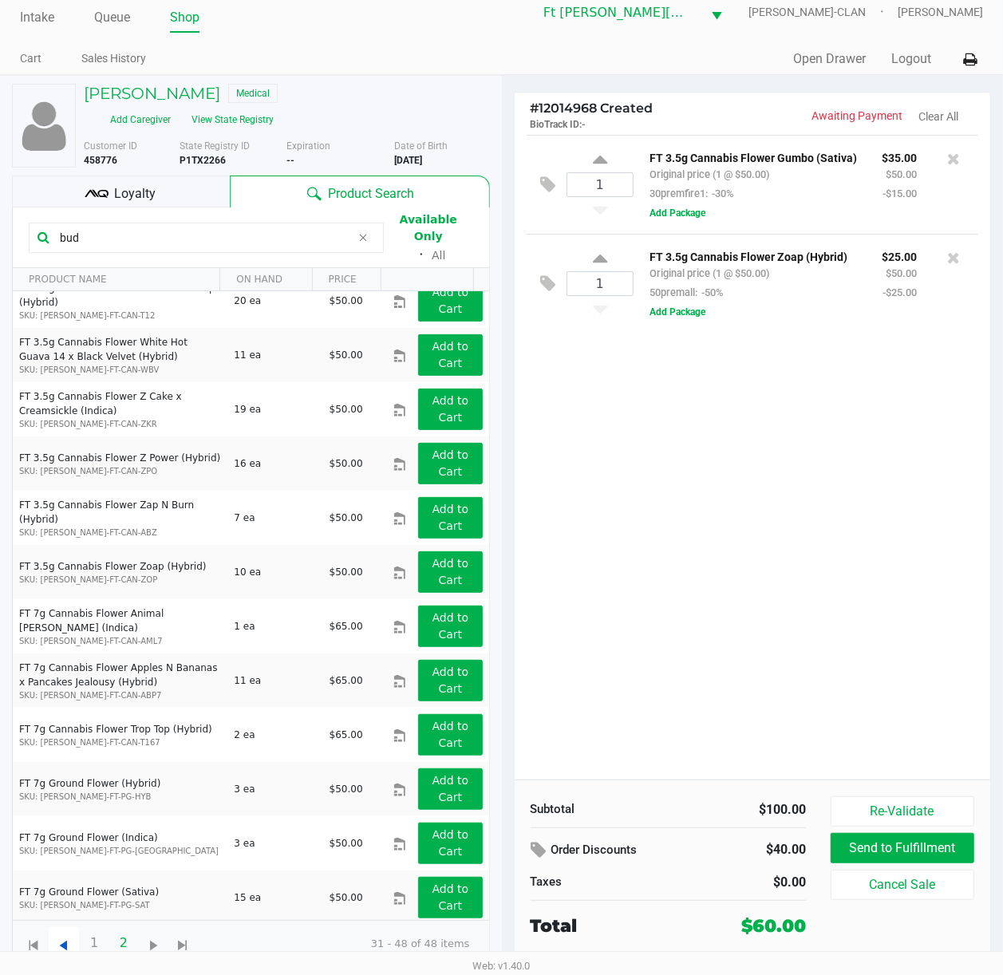
click at [61, 732] on span "Go to the previous page" at bounding box center [64, 946] width 20 height 20
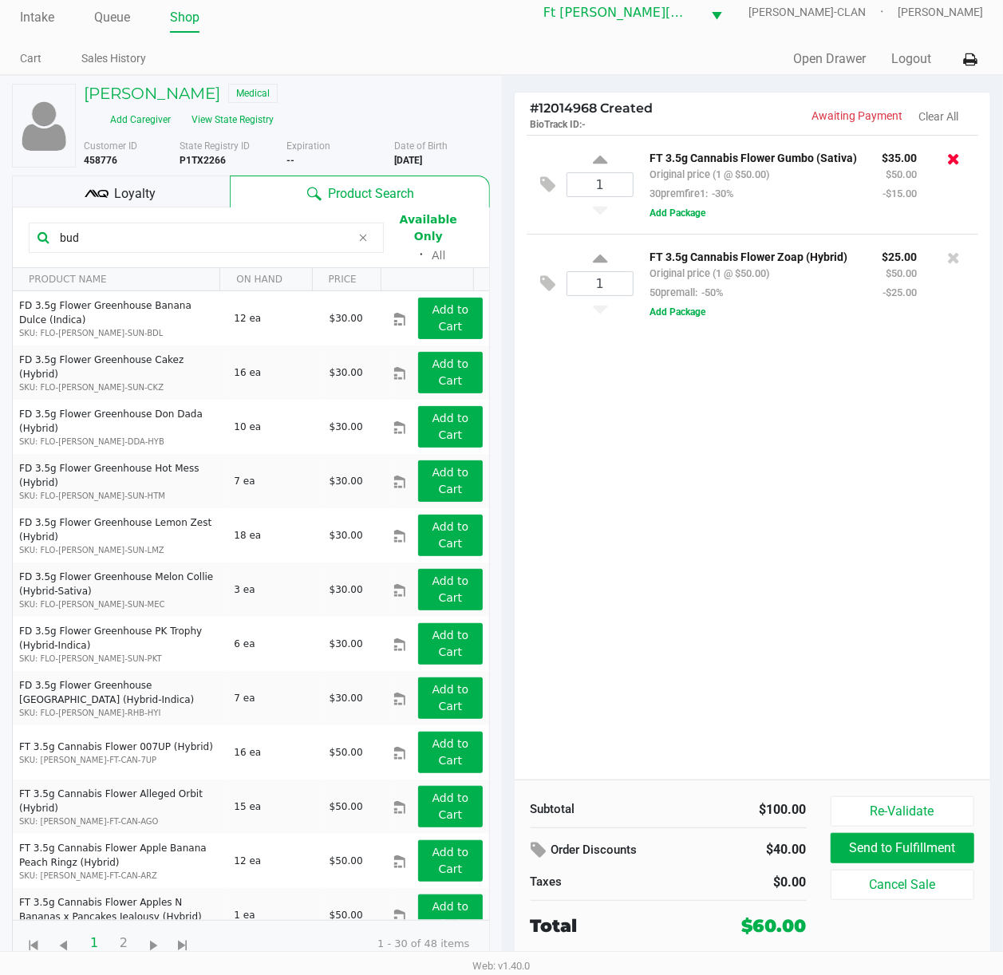
click at [955, 158] on icon at bounding box center [953, 159] width 13 height 16
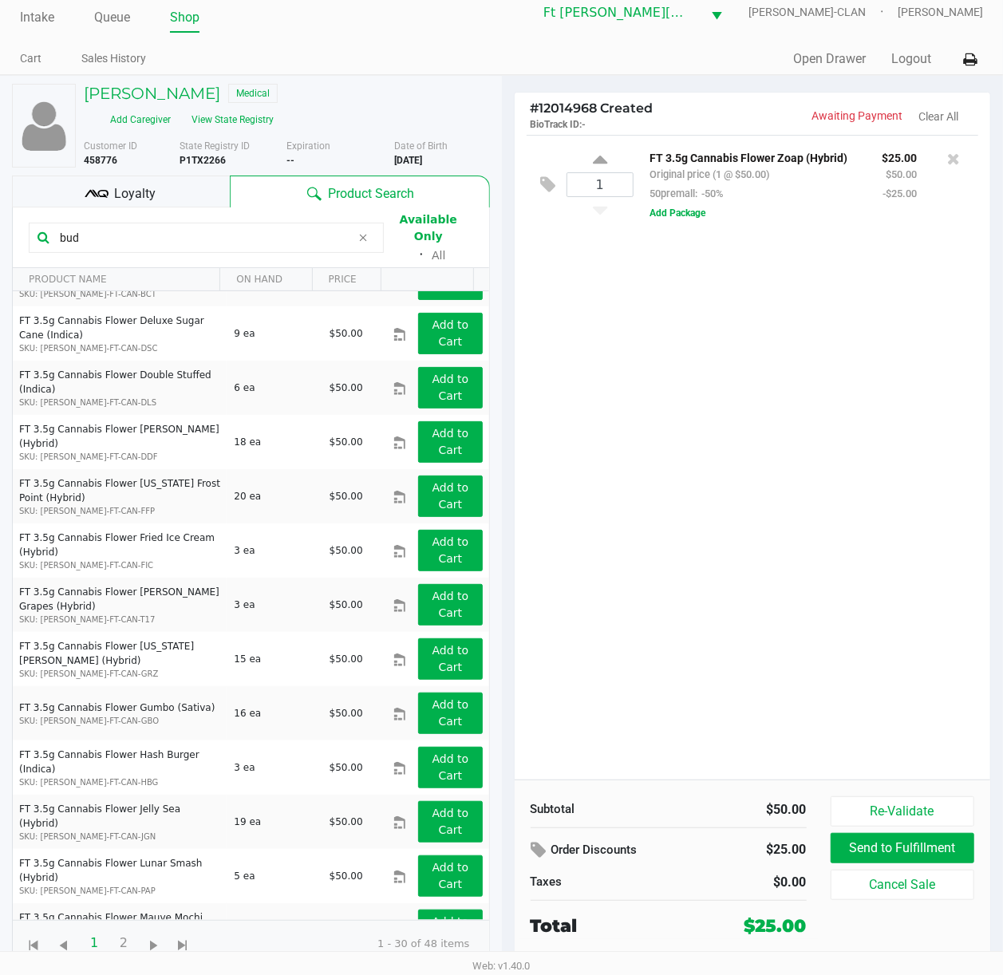
scroll to position [1000, 0]
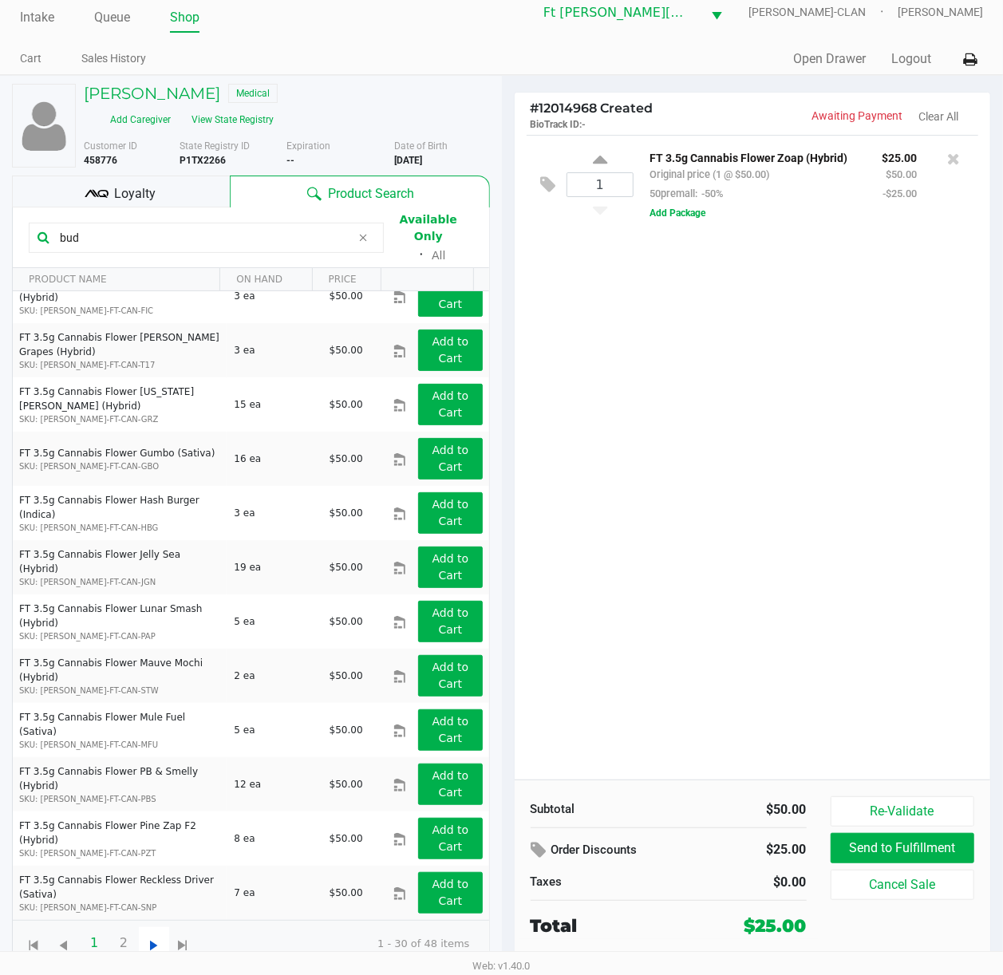
click at [147, 732] on span "Go to the next page" at bounding box center [154, 946] width 20 height 20
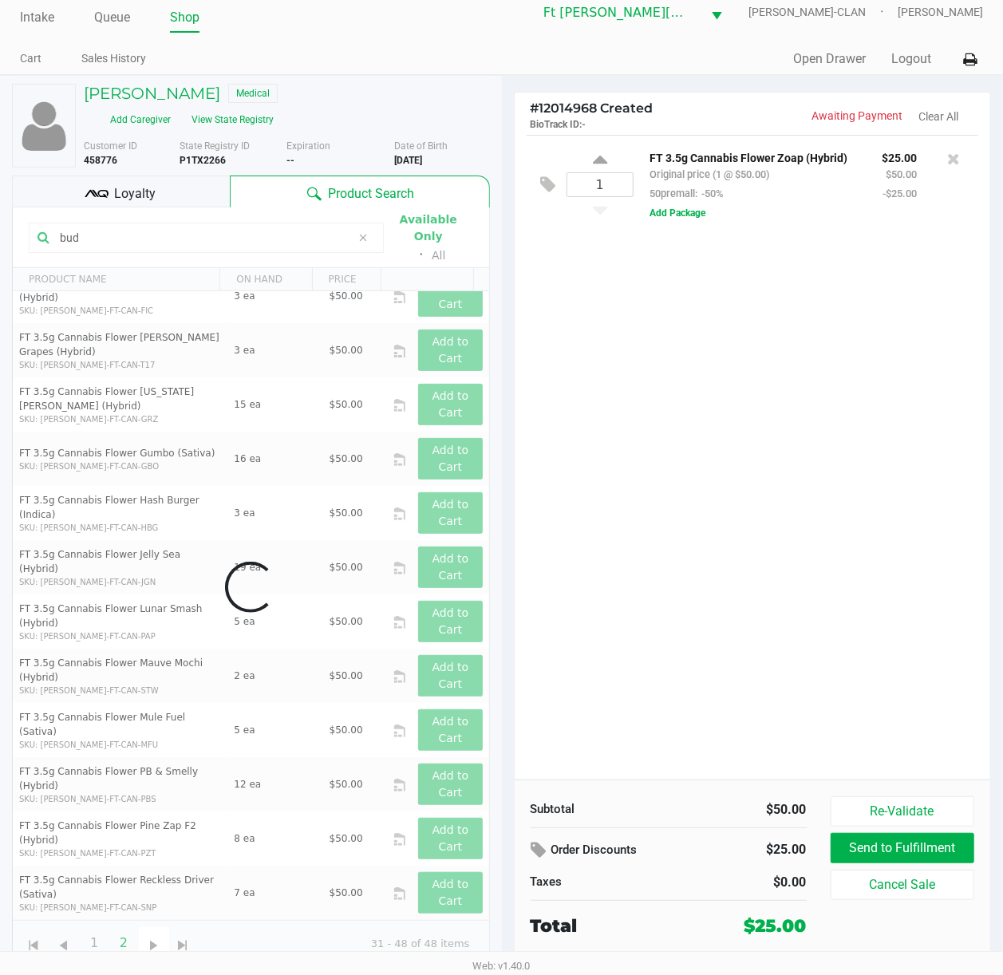
scroll to position [0, 0]
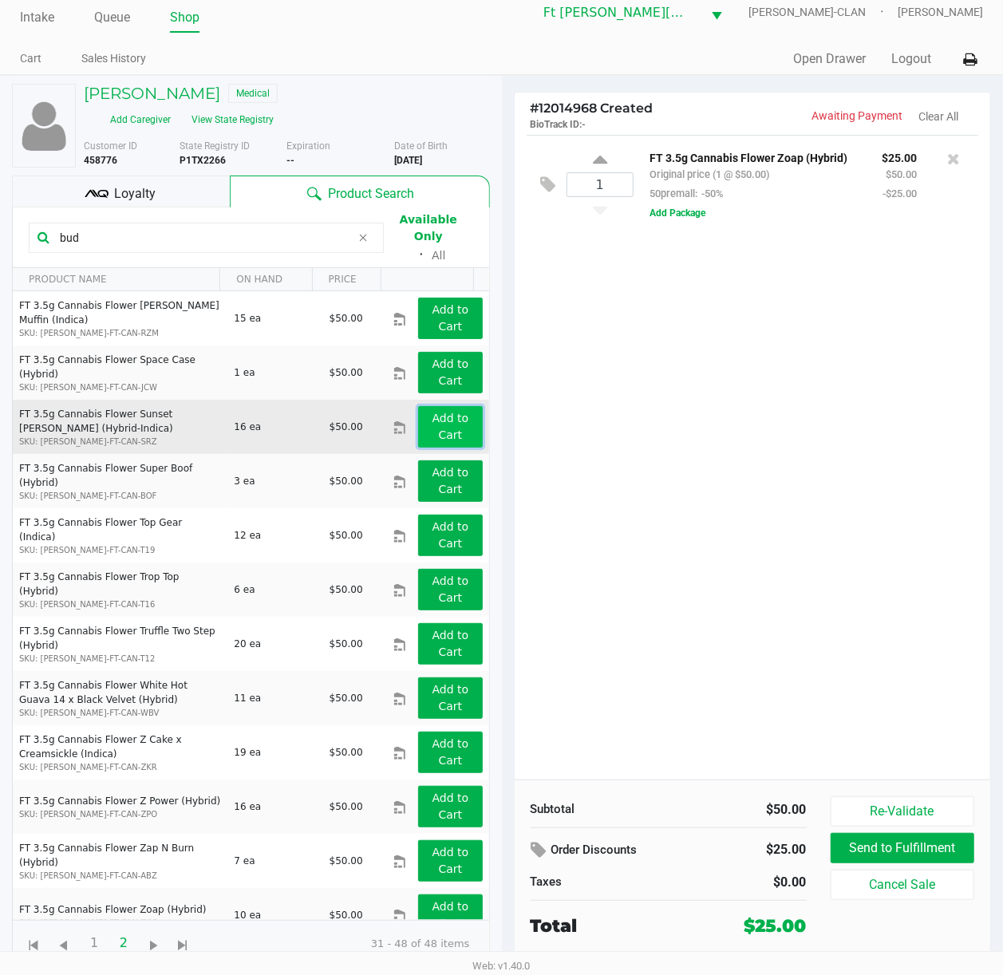
click at [460, 413] on button "Add to Cart" at bounding box center [450, 426] width 64 height 41
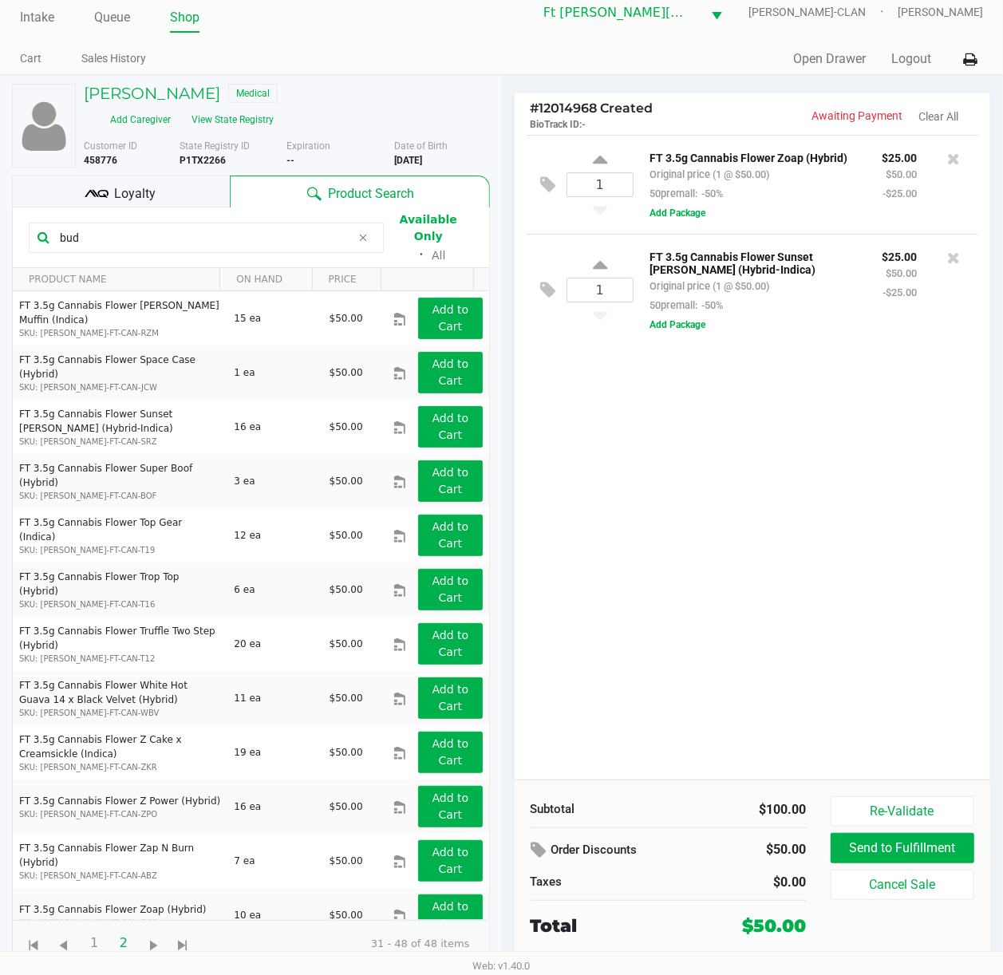
click at [139, 198] on span "Loyalty" at bounding box center [134, 193] width 41 height 19
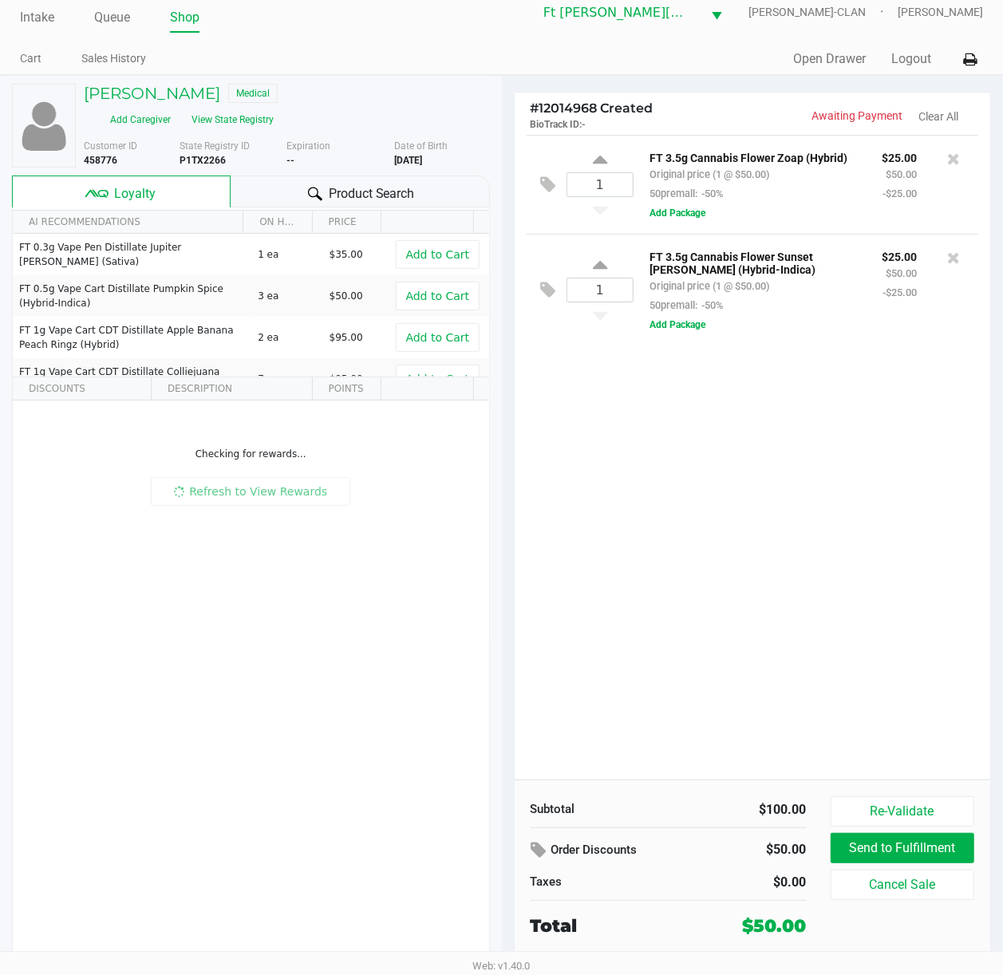
scroll to position [18, 0]
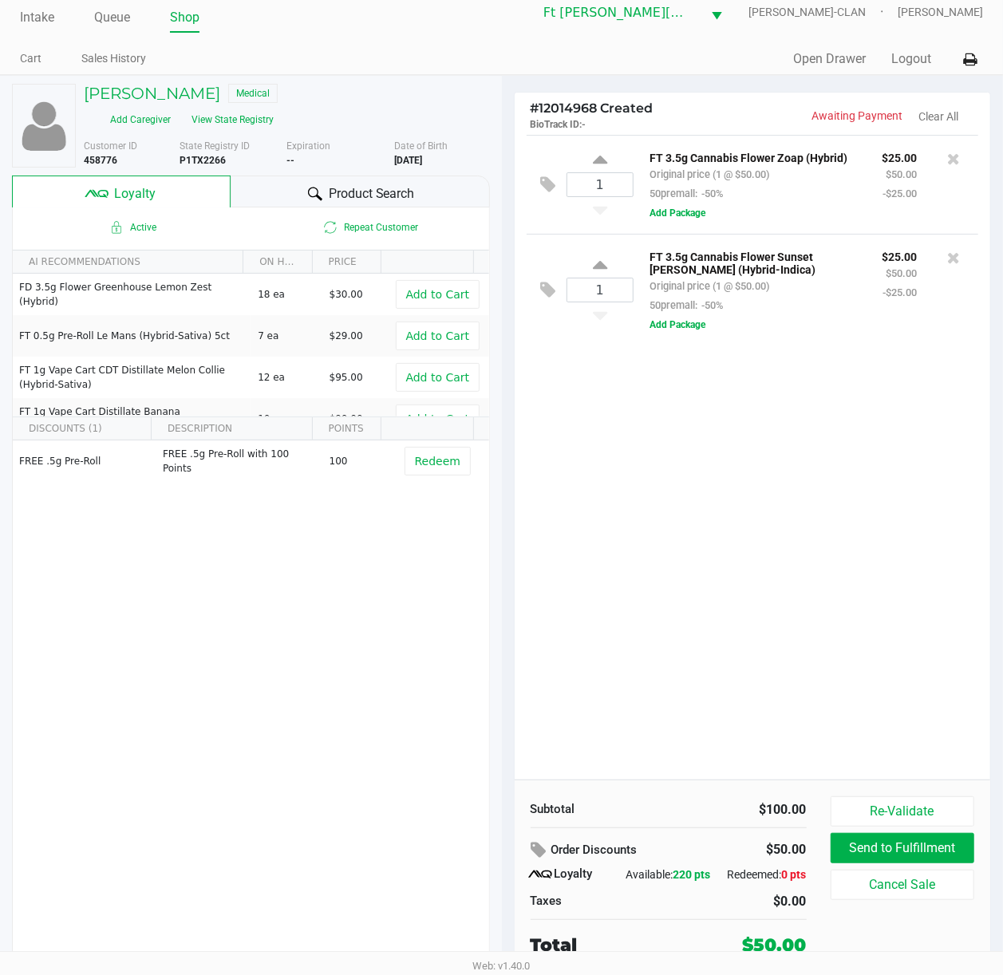
click at [358, 192] on span "Product Search" at bounding box center [372, 193] width 86 height 19
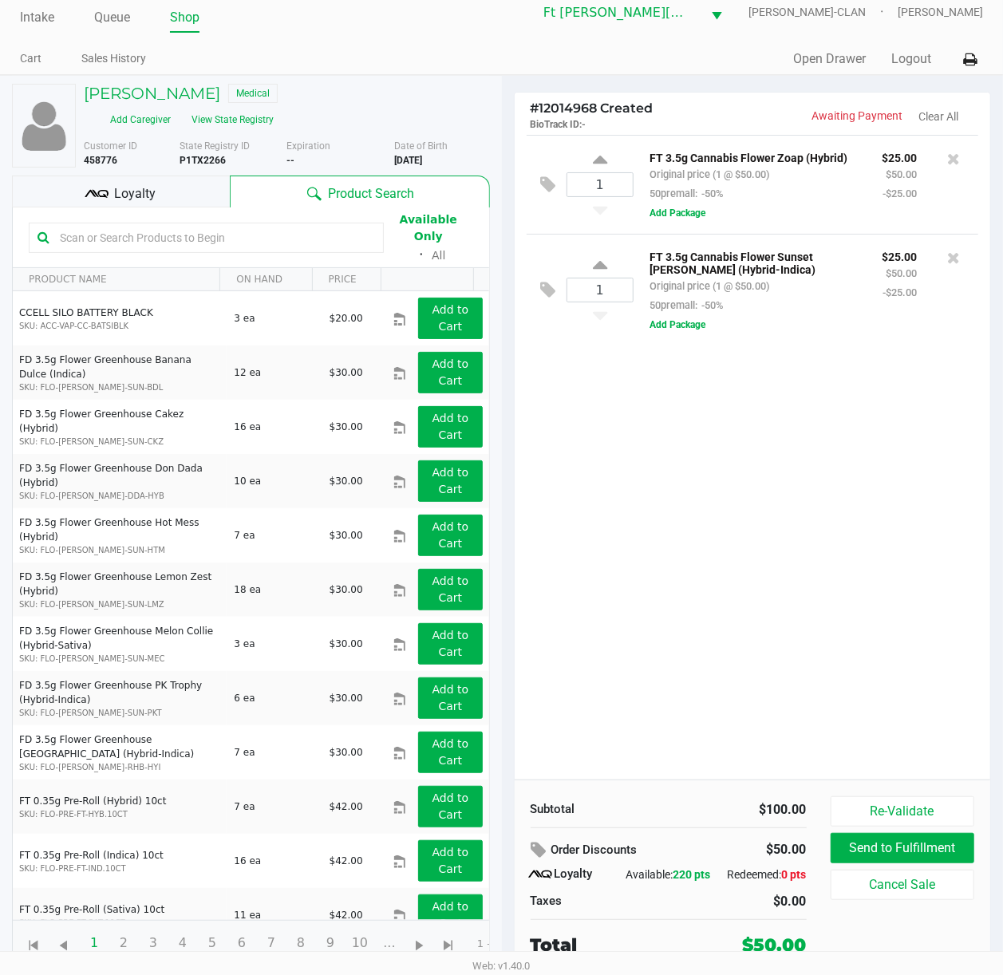
click at [240, 239] on input "text" at bounding box center [214, 238] width 322 height 24
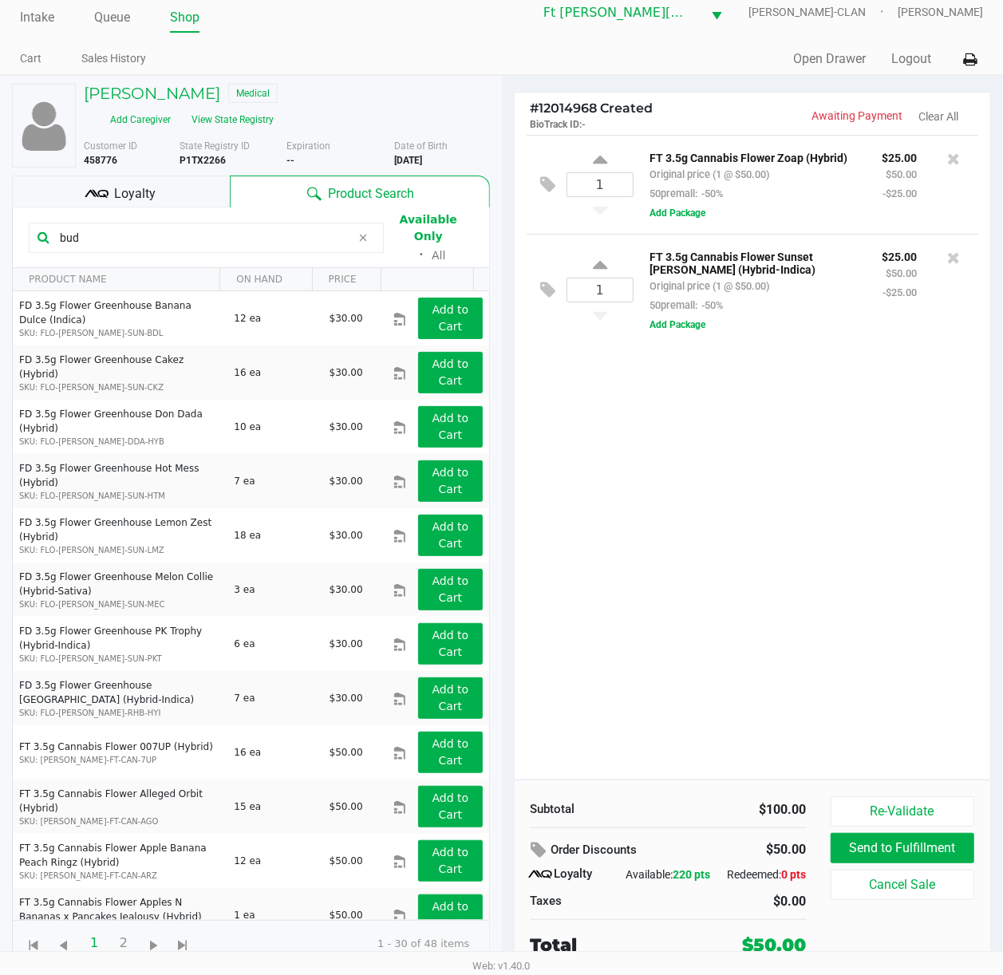
drag, startPoint x: 172, startPoint y: 204, endPoint x: 627, endPoint y: 451, distance: 517.3
click at [627, 452] on div "JONATHAN DUNCAN Medical Add Caregiver View State Registry Customer ID 458776 St…" at bounding box center [501, 525] width 1003 height 900
click at [626, 445] on div "1 FT 3.5g Cannabis Flower Zoap (Hybrid) Original price (1 @ $50.00) 50premall: …" at bounding box center [753, 457] width 476 height 645
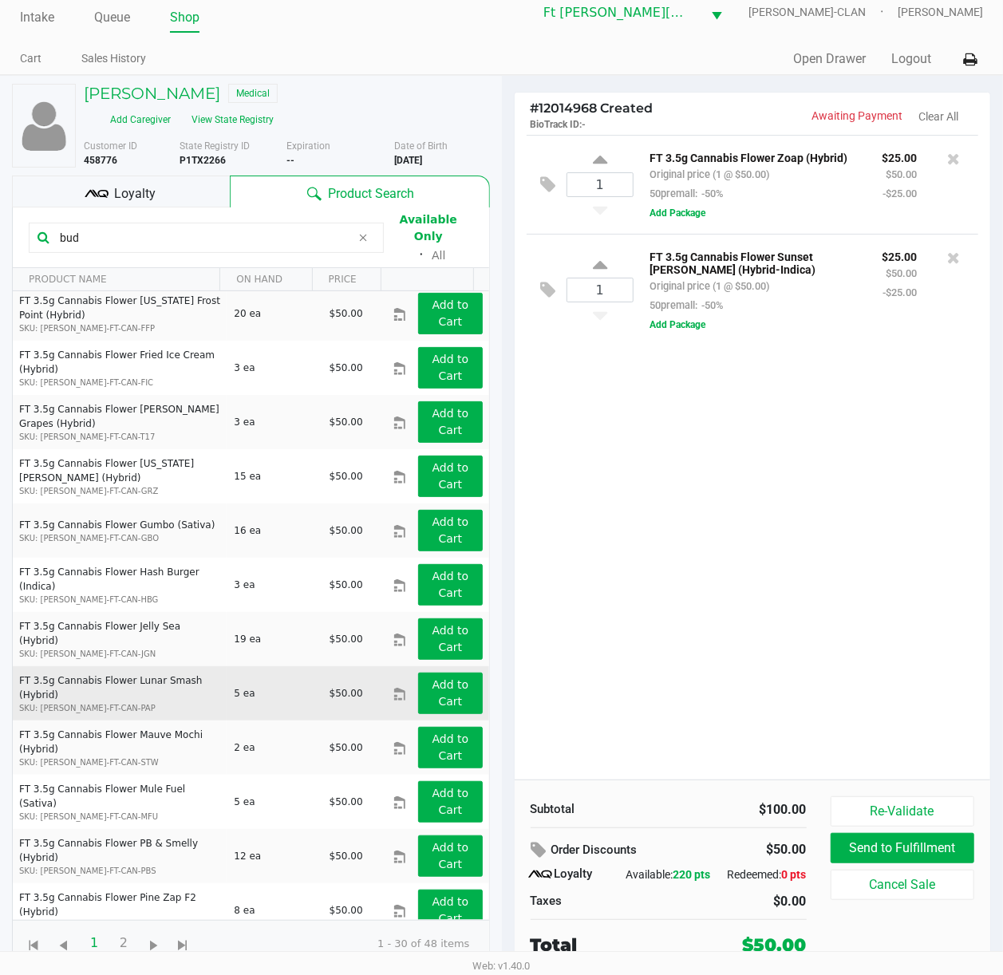
scroll to position [1000, 0]
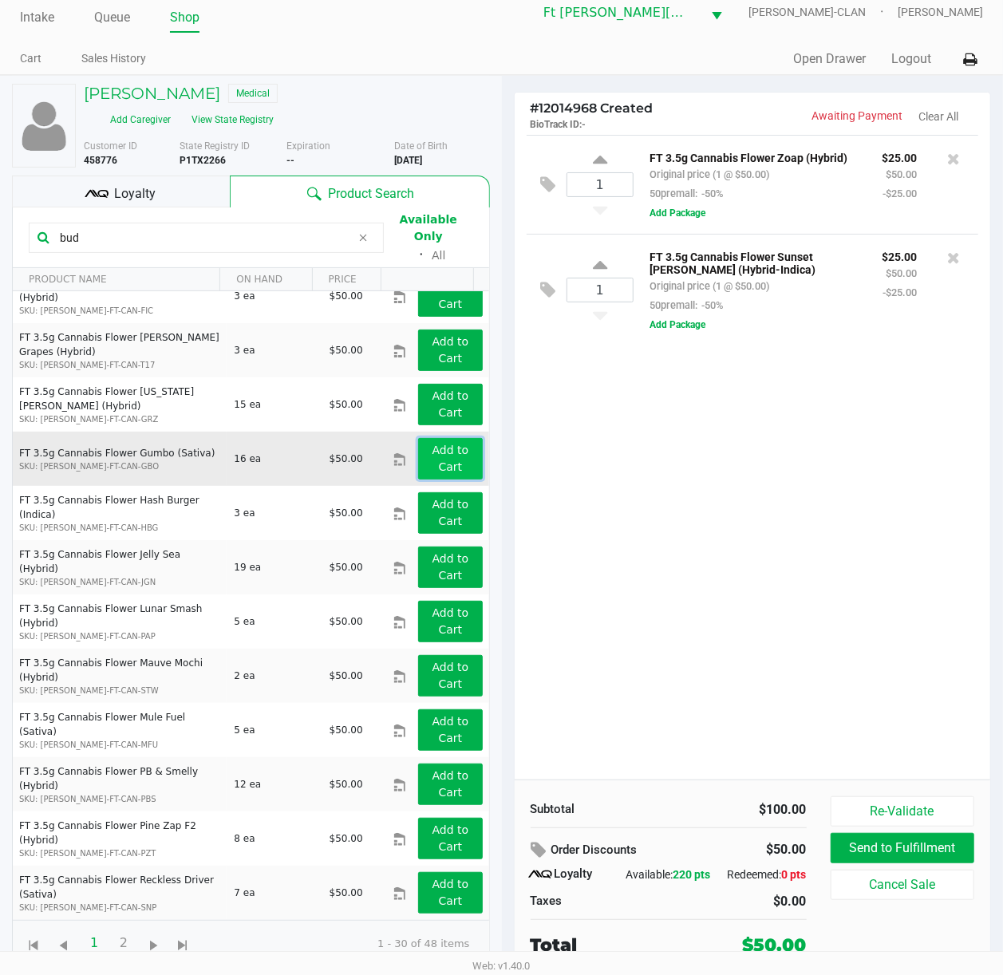
click at [432, 448] on app-button-loader "Add to Cart" at bounding box center [450, 459] width 37 height 30
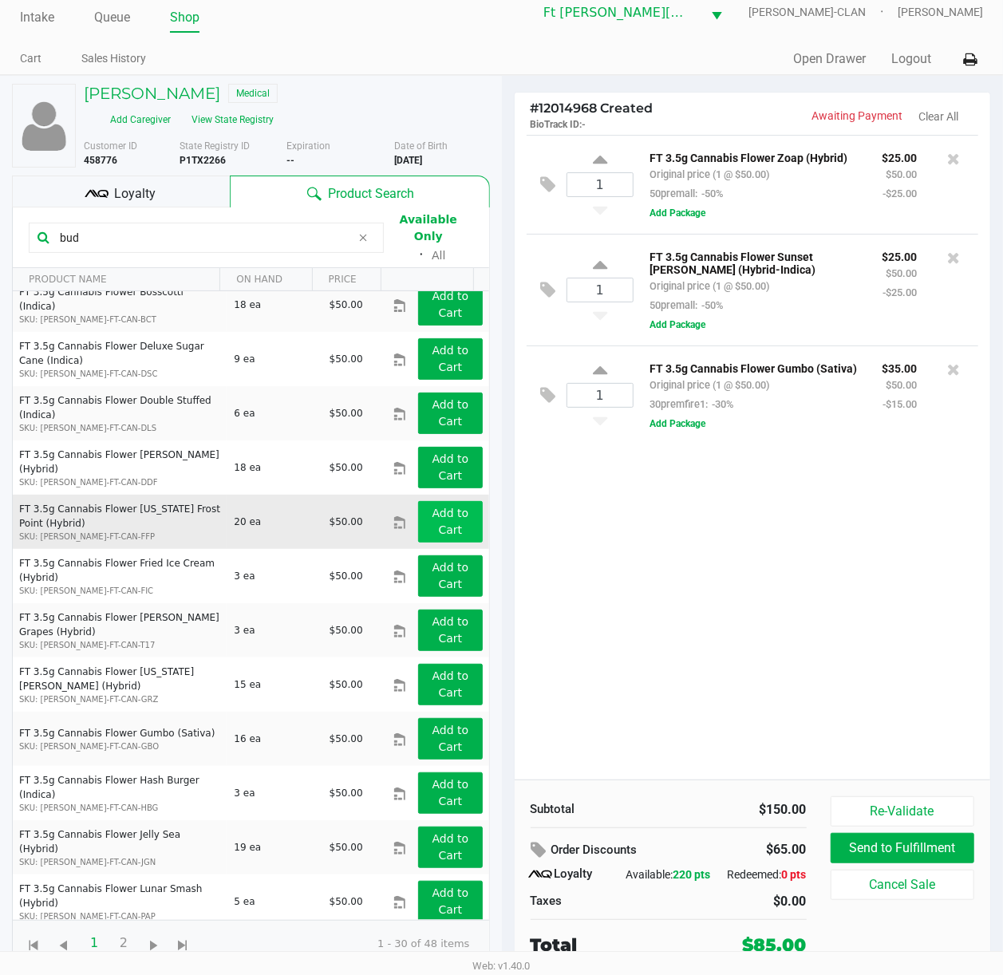
scroll to position [681, 0]
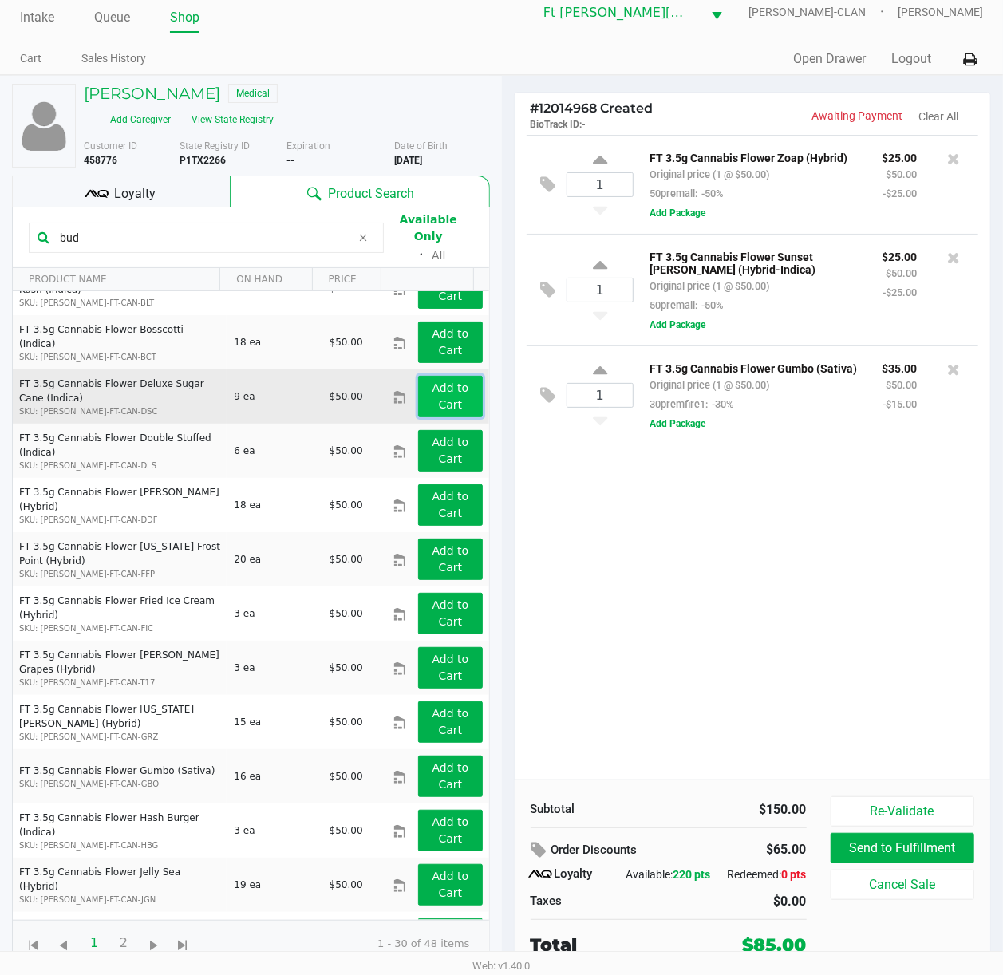
click at [432, 383] on app-button-loader "Add to Cart" at bounding box center [450, 396] width 37 height 30
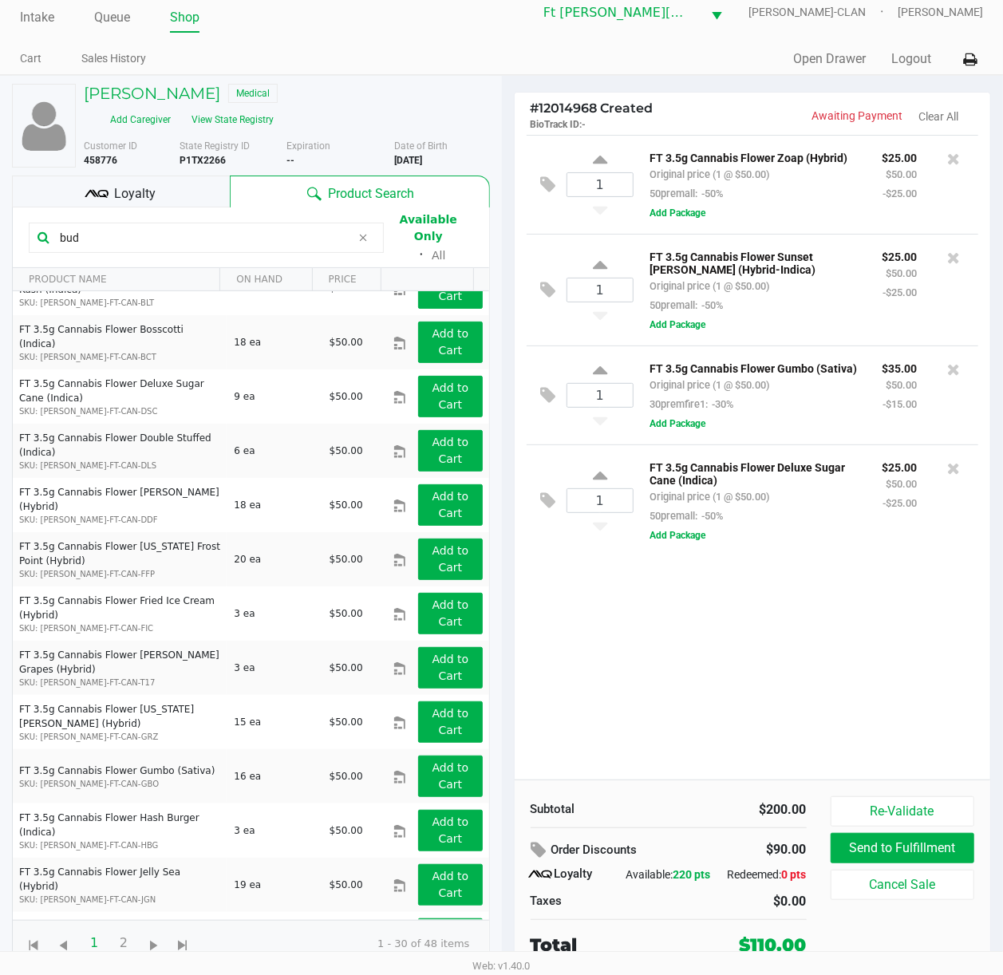
click at [124, 238] on input "bud" at bounding box center [202, 238] width 298 height 24
click at [126, 237] on input "bud" at bounding box center [202, 238] width 298 height 24
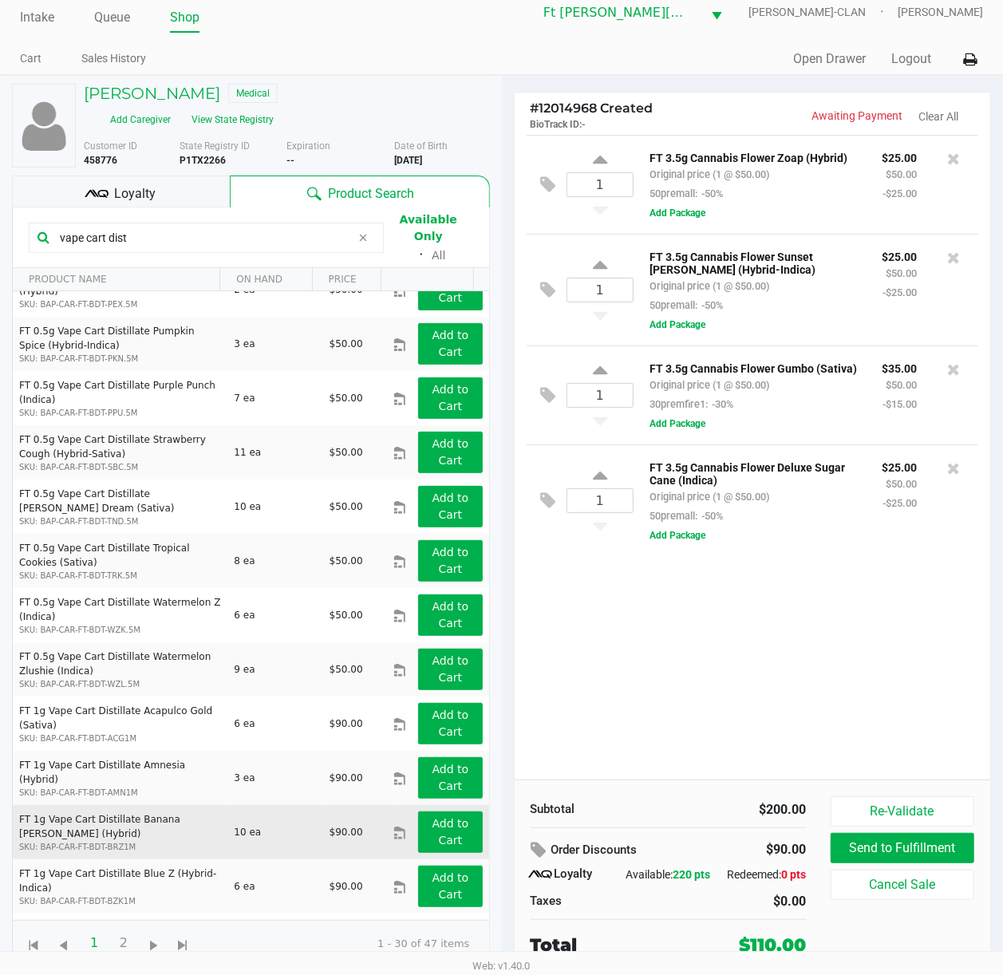
scroll to position [1000, 0]
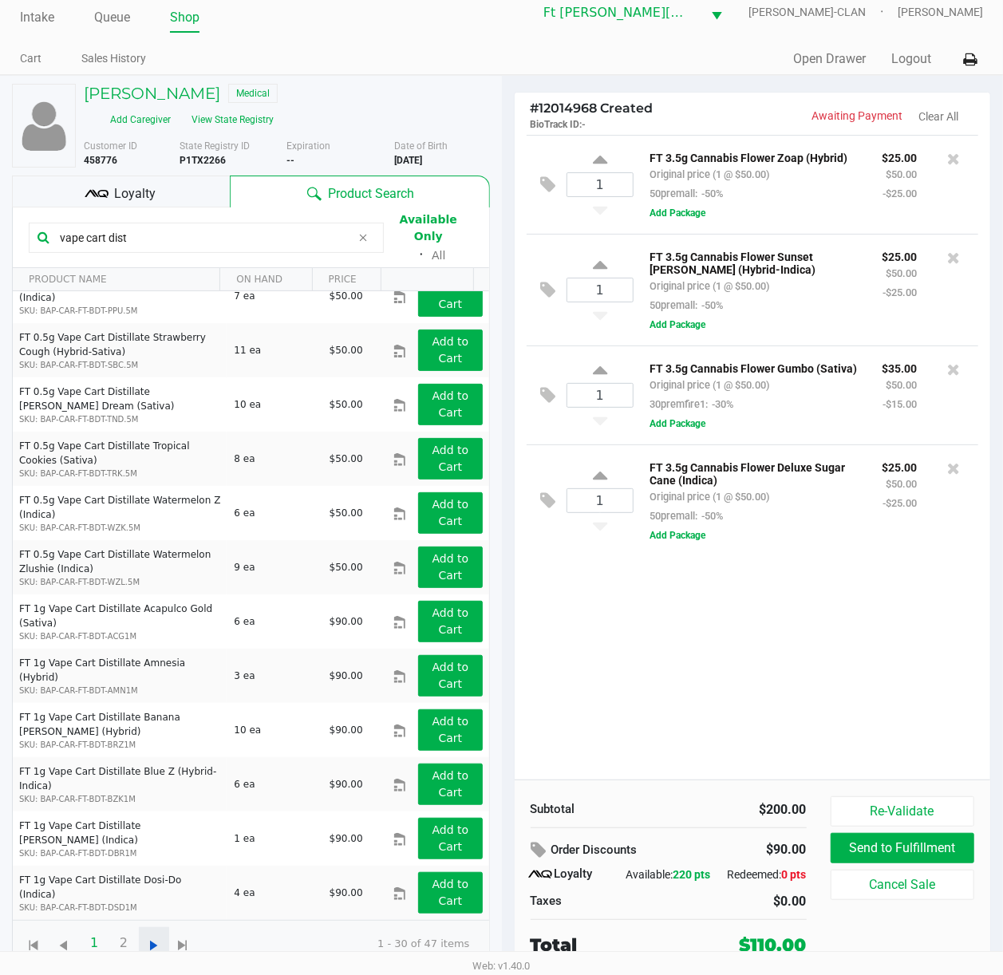
type input "vape cart dist"
click at [160, 732] on span at bounding box center [154, 942] width 30 height 30
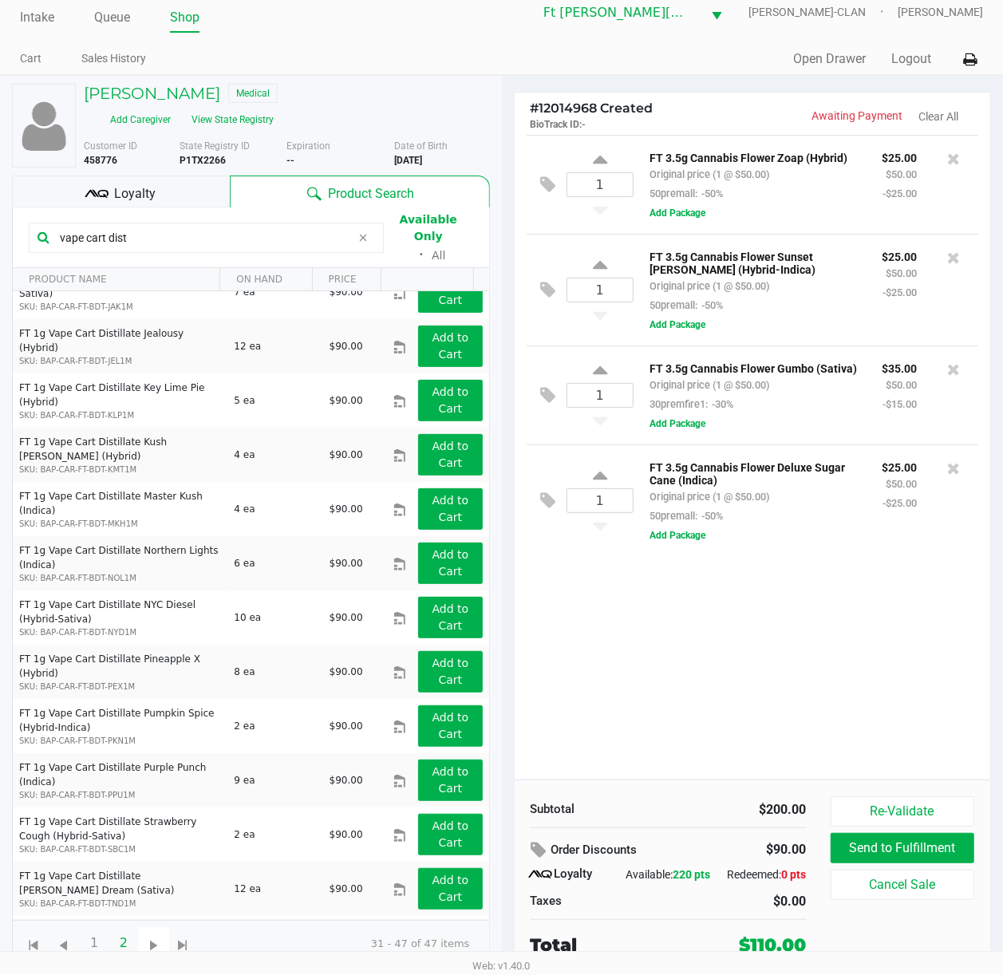
scroll to position [289, 0]
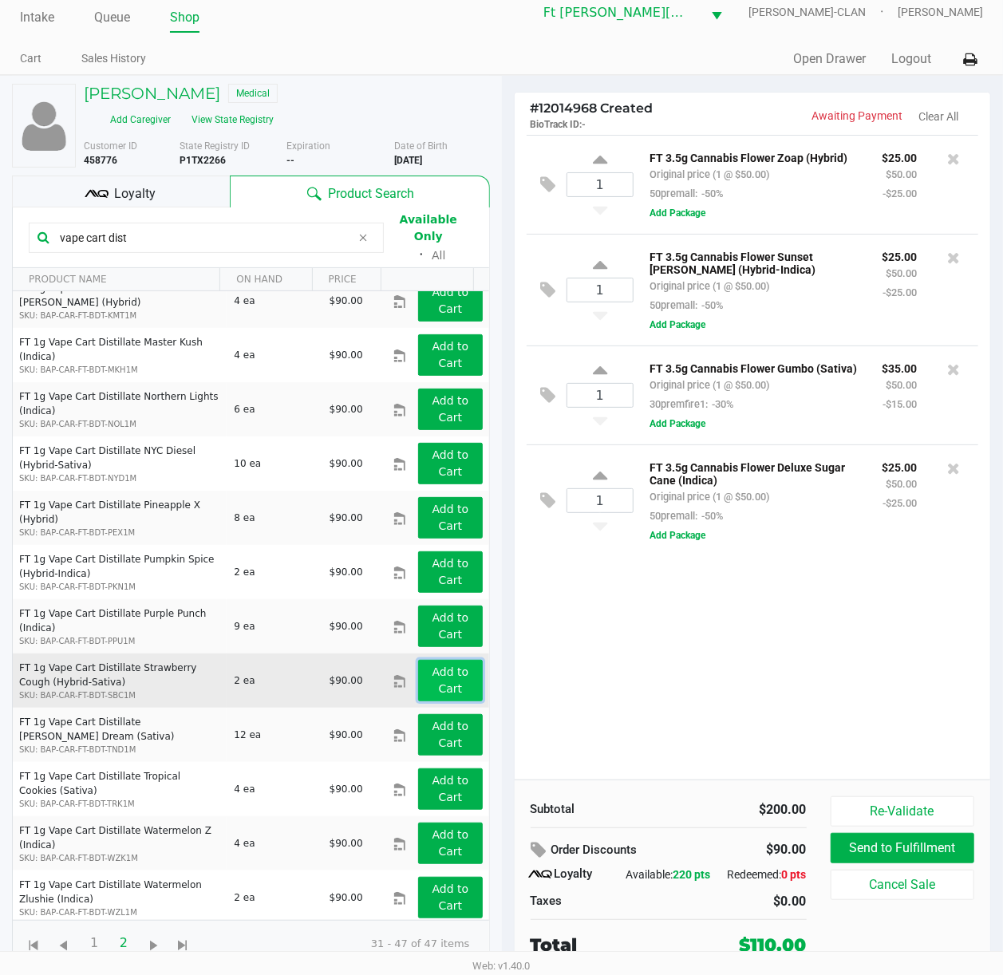
click at [432, 672] on app-button-loader "Add to Cart" at bounding box center [450, 680] width 37 height 30
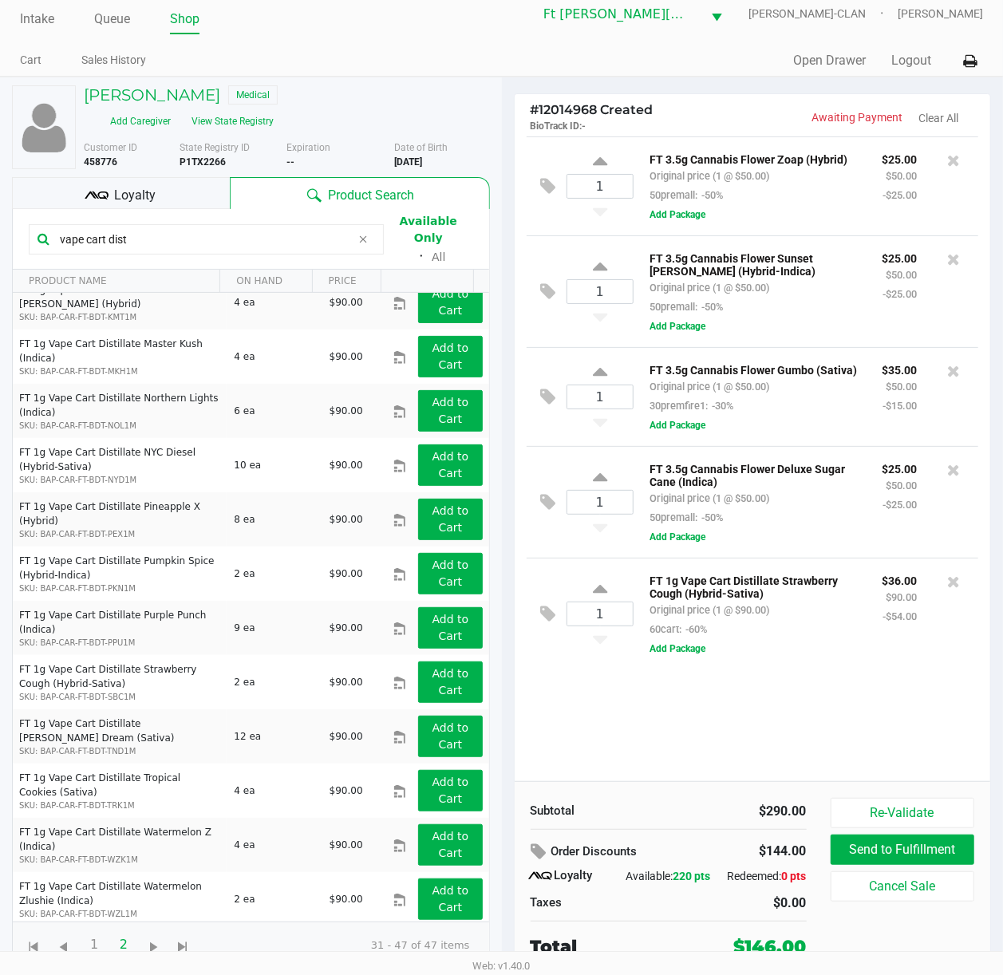
scroll to position [18, 0]
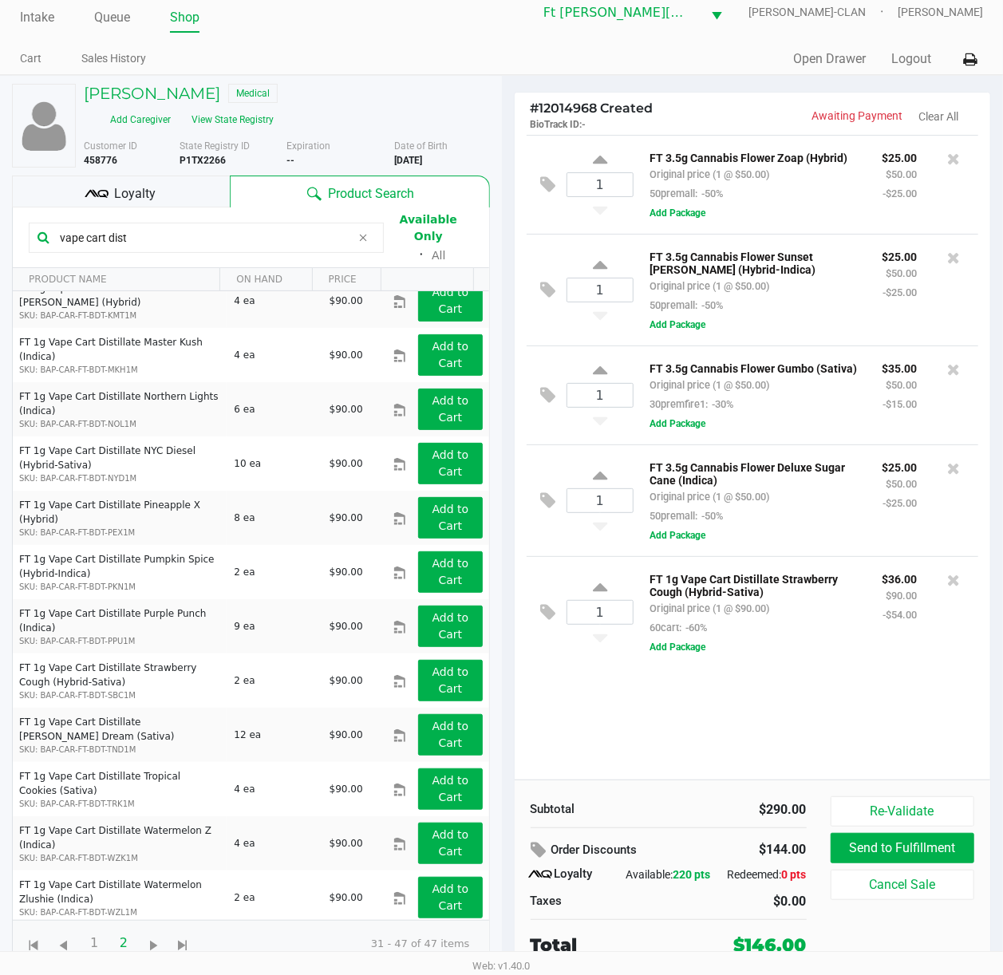
click at [154, 189] on span "Loyalty" at bounding box center [134, 193] width 41 height 19
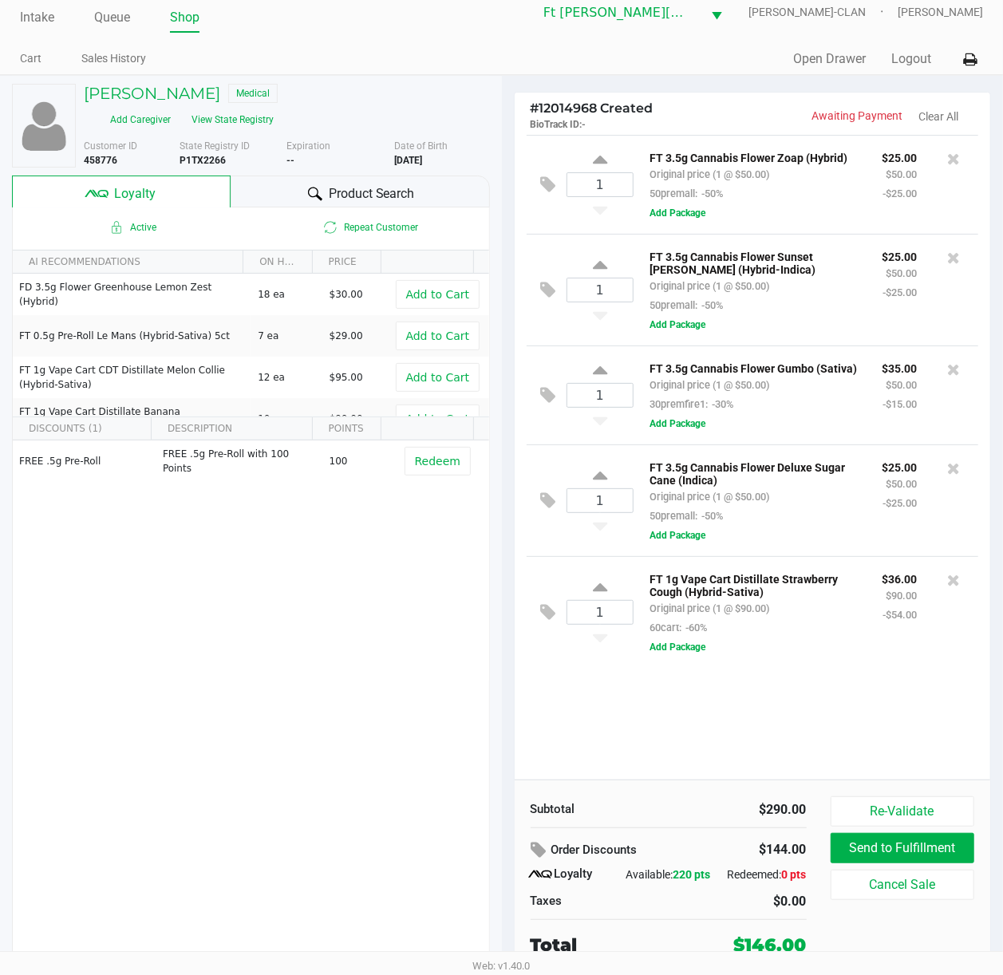
click at [729, 732] on div "1 FT 3.5g Cannabis Flower Zoap (Hybrid) Original price (1 @ $50.00) 50premall: …" at bounding box center [753, 457] width 476 height 645
click at [732, 732] on div "1 FT 3.5g Cannabis Flower Zoap (Hybrid) Original price (1 @ $50.00) 50premall: …" at bounding box center [753, 457] width 476 height 645
click at [488, 49] on ul "Cart Sales History" at bounding box center [260, 60] width 481 height 27
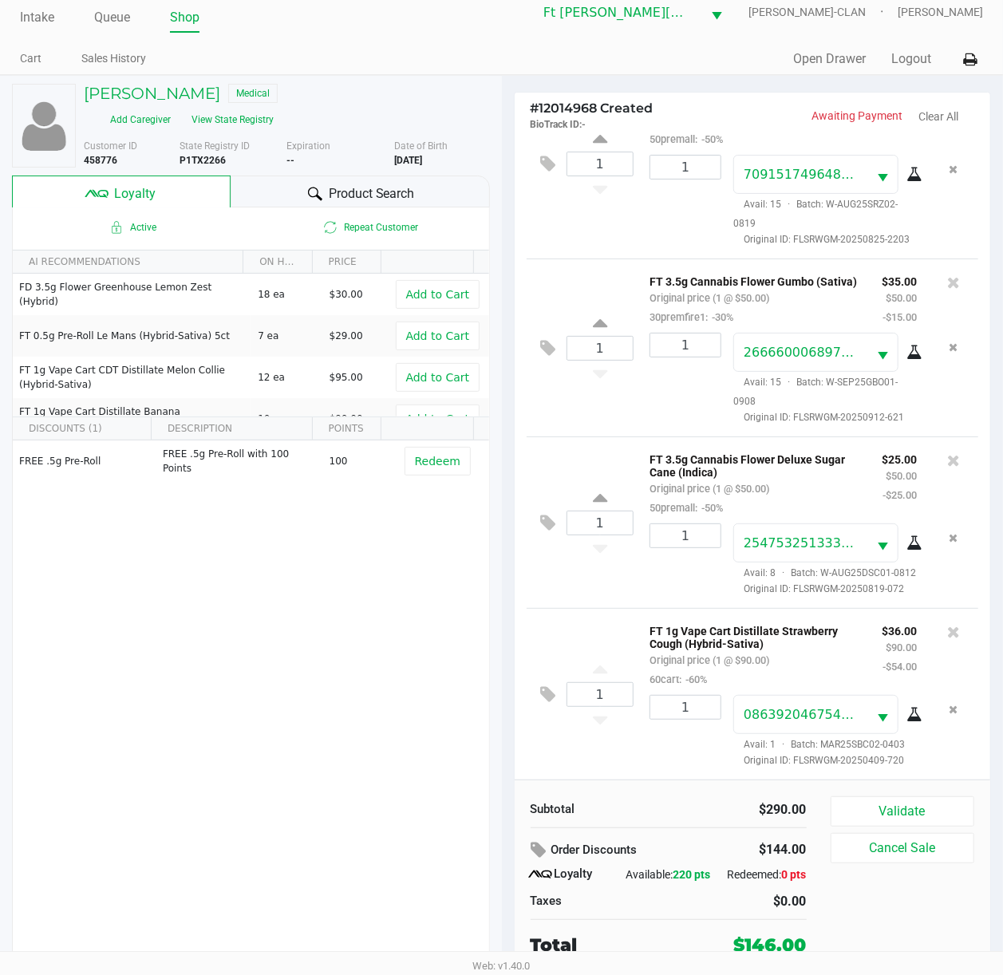
scroll to position [396, 0]
click at [881, 732] on button "Validate" at bounding box center [903, 811] width 144 height 30
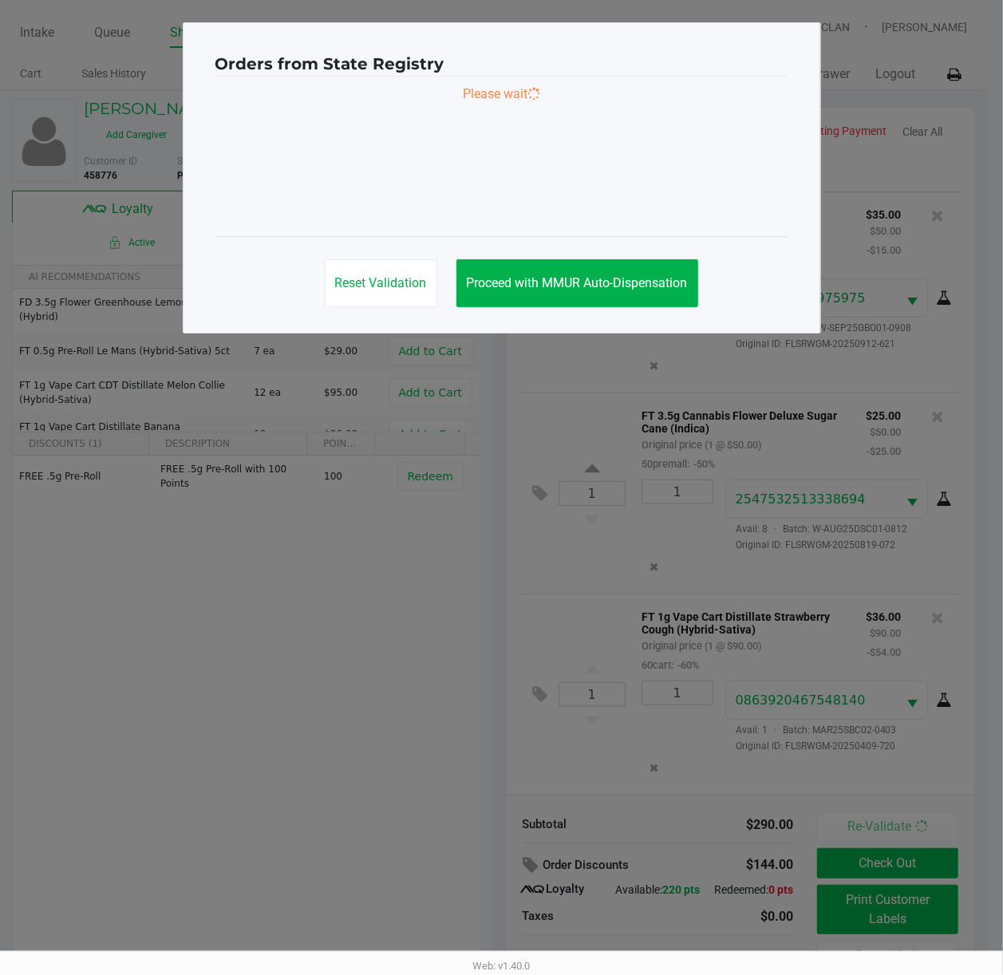
scroll to position [0, 0]
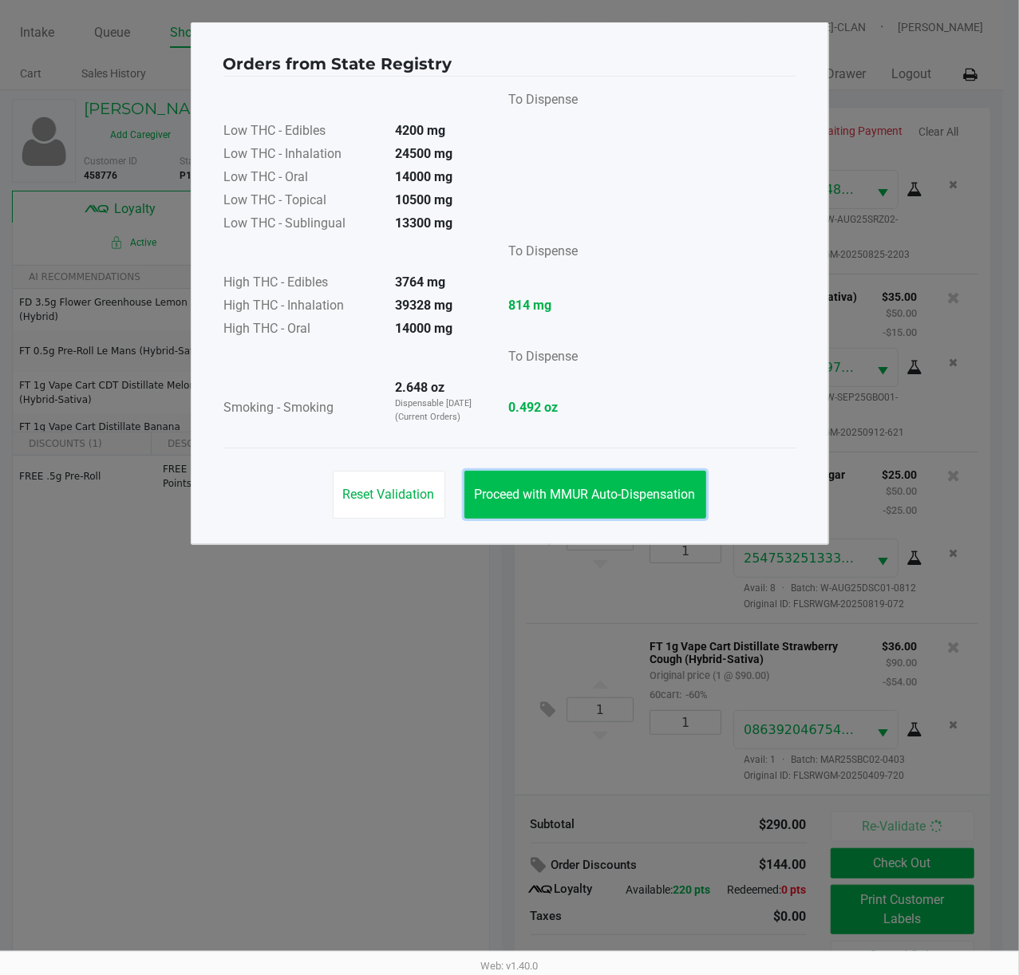
click at [601, 493] on span "Proceed with MMUR Auto-Dispensation" at bounding box center [585, 494] width 221 height 15
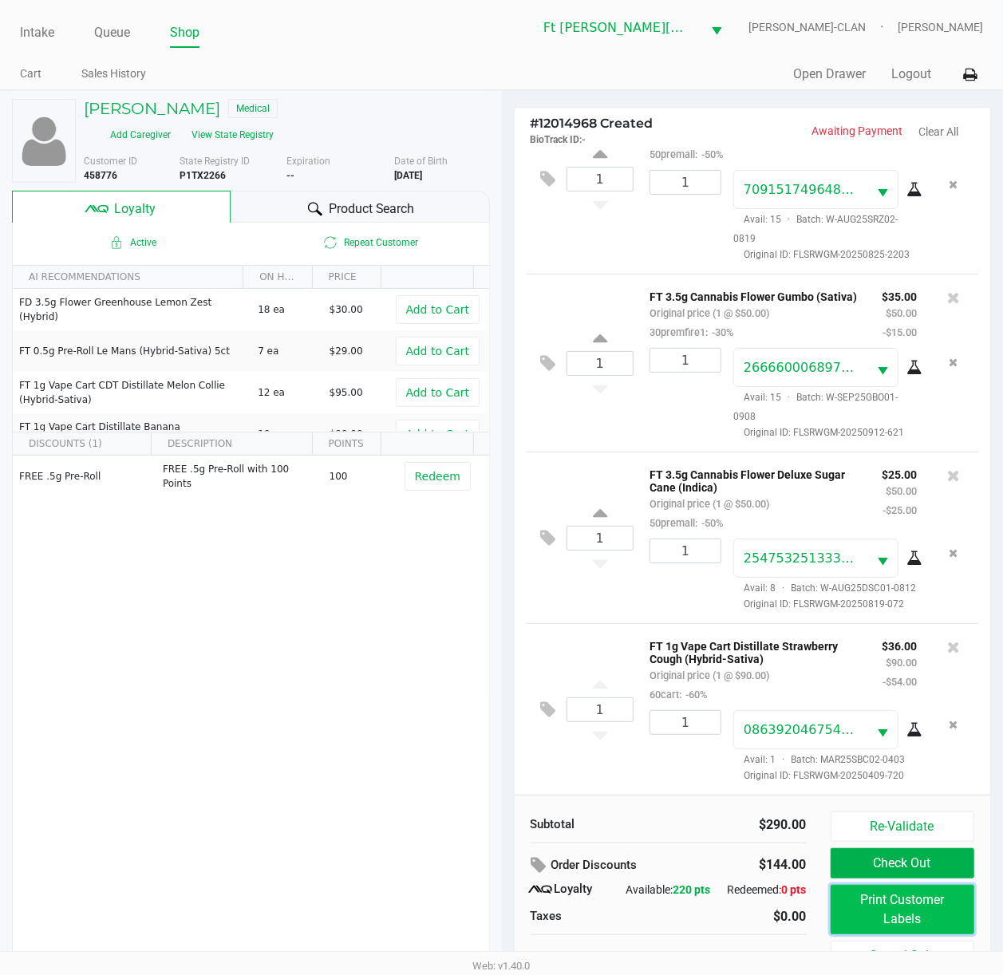
click at [886, 732] on button "Print Customer Labels" at bounding box center [903, 909] width 144 height 49
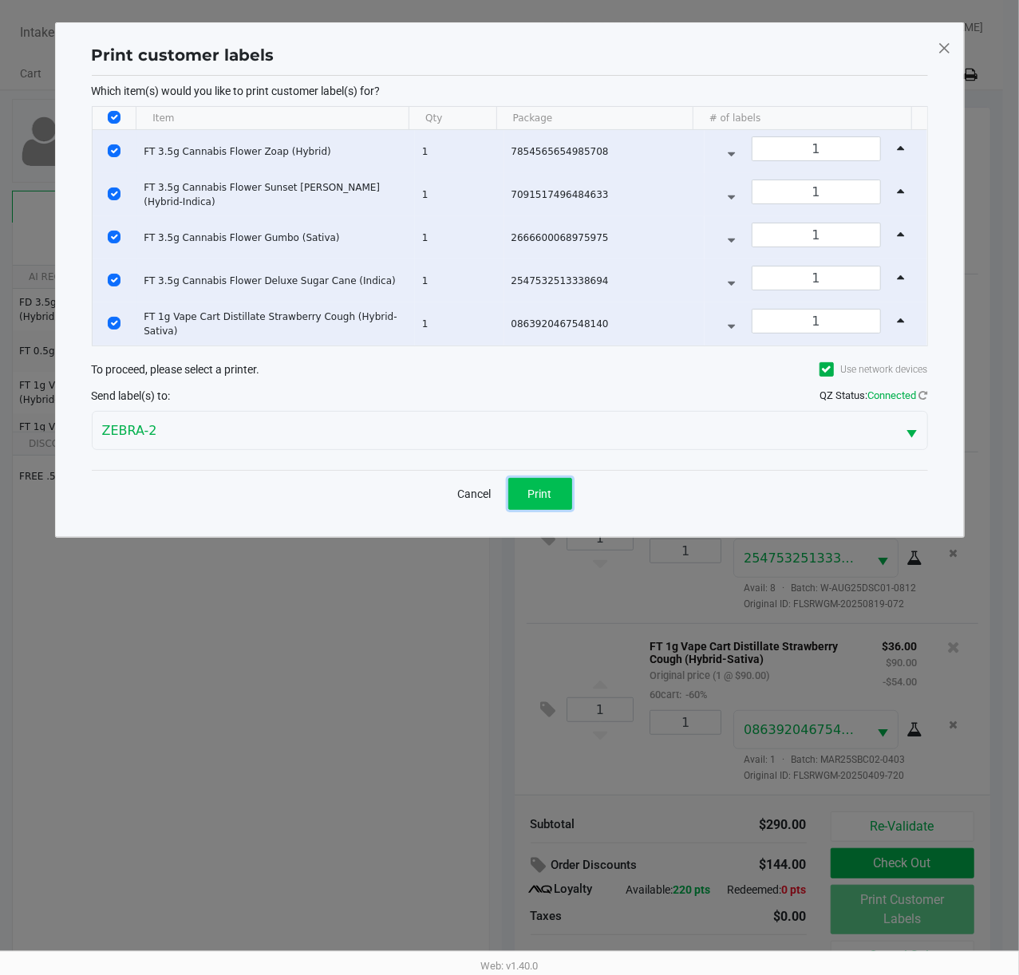
click at [554, 495] on button "Print" at bounding box center [540, 494] width 64 height 32
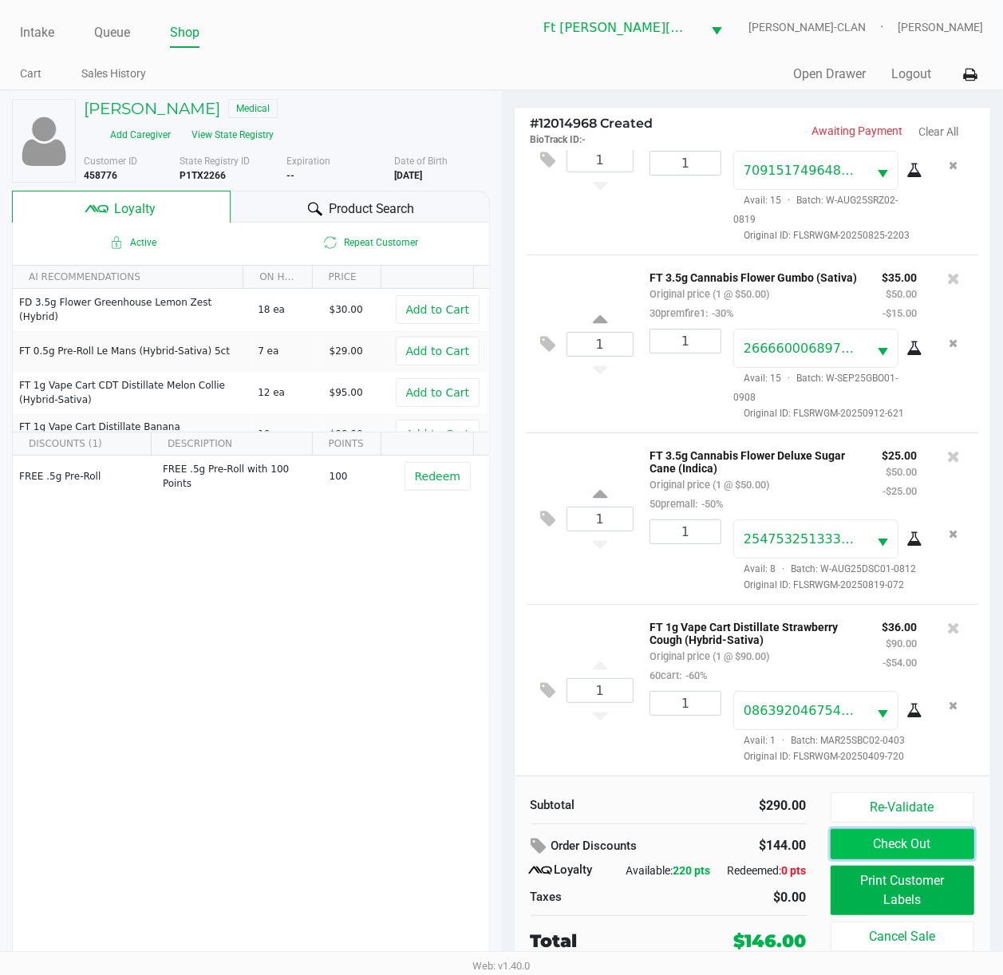
click at [866, 732] on button "Check Out" at bounding box center [903, 844] width 144 height 30
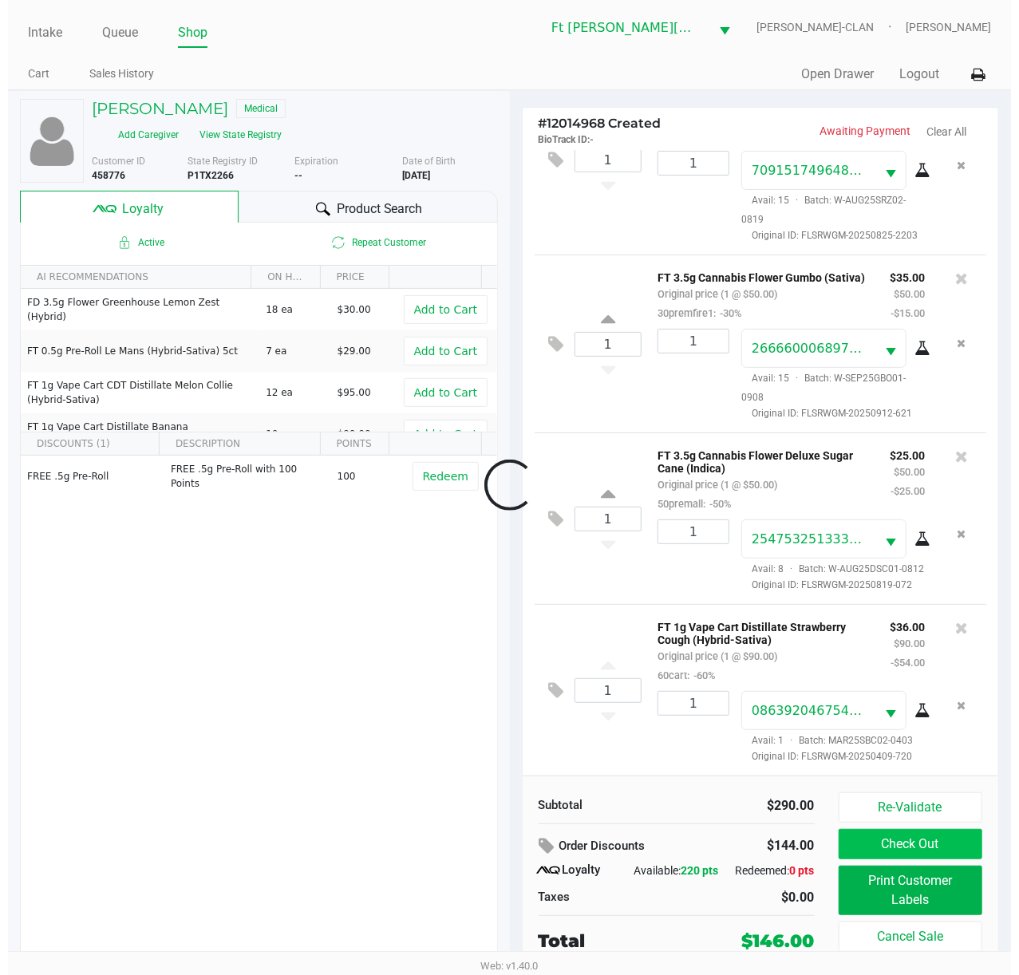
scroll to position [415, 0]
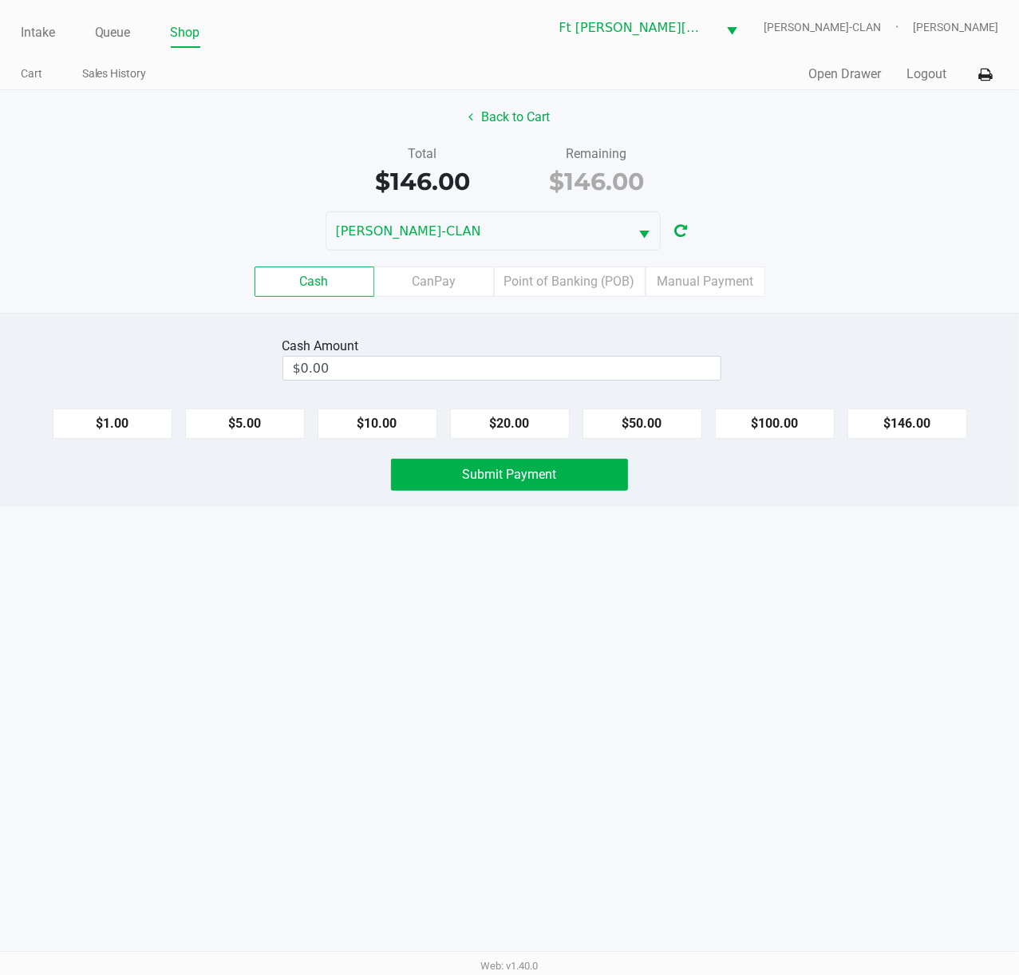
click at [571, 622] on div "Intake Queue Shop Ft Walton Beach WC WU-TANG-CLAN Stanley Harper Cart Sales His…" at bounding box center [509, 487] width 1019 height 975
click at [817, 288] on div "Cash CanPay Point of Banking (POB) Manual Payment" at bounding box center [509, 281] width 1019 height 30
click at [900, 278] on div "Cash CanPay Point of Banking (POB) Manual Payment" at bounding box center [509, 281] width 1019 height 30
click at [783, 420] on button "$100.00" at bounding box center [775, 423] width 120 height 30
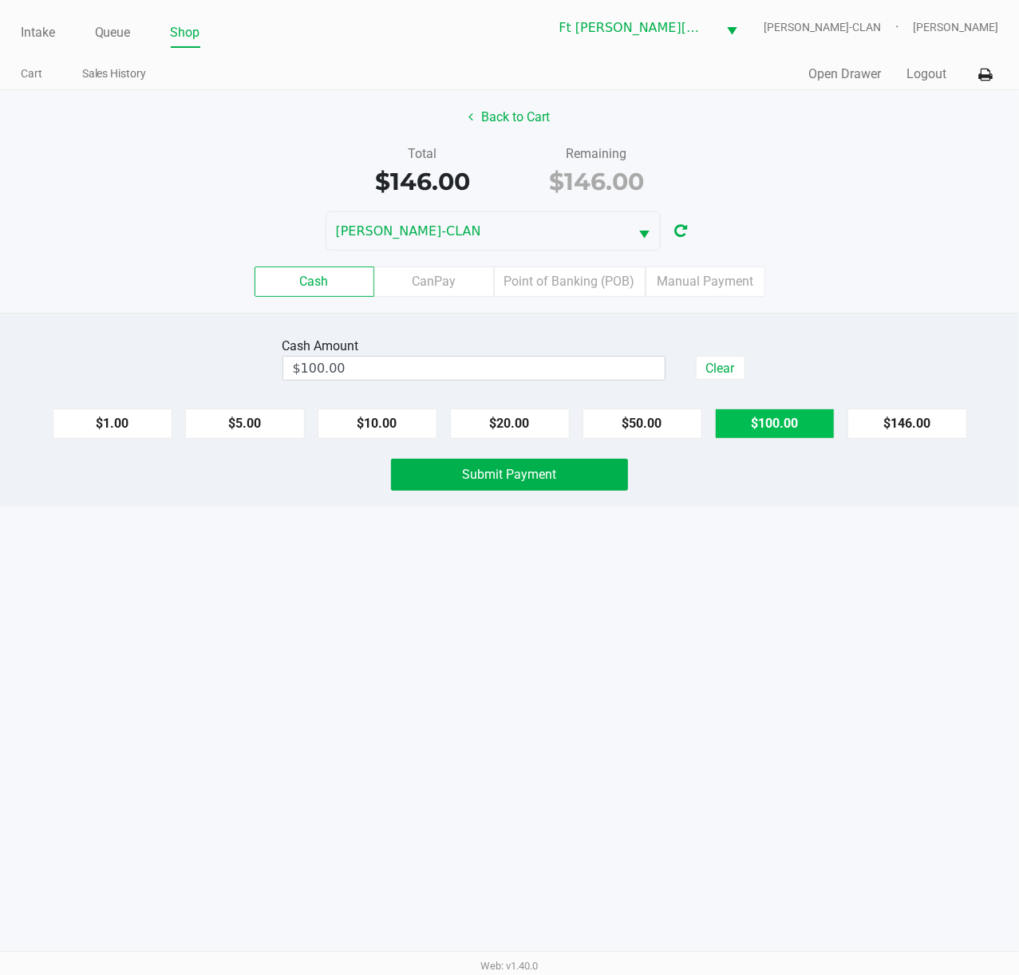
type input "$200.00"
click at [570, 482] on button "Submit Payment" at bounding box center [509, 475] width 237 height 32
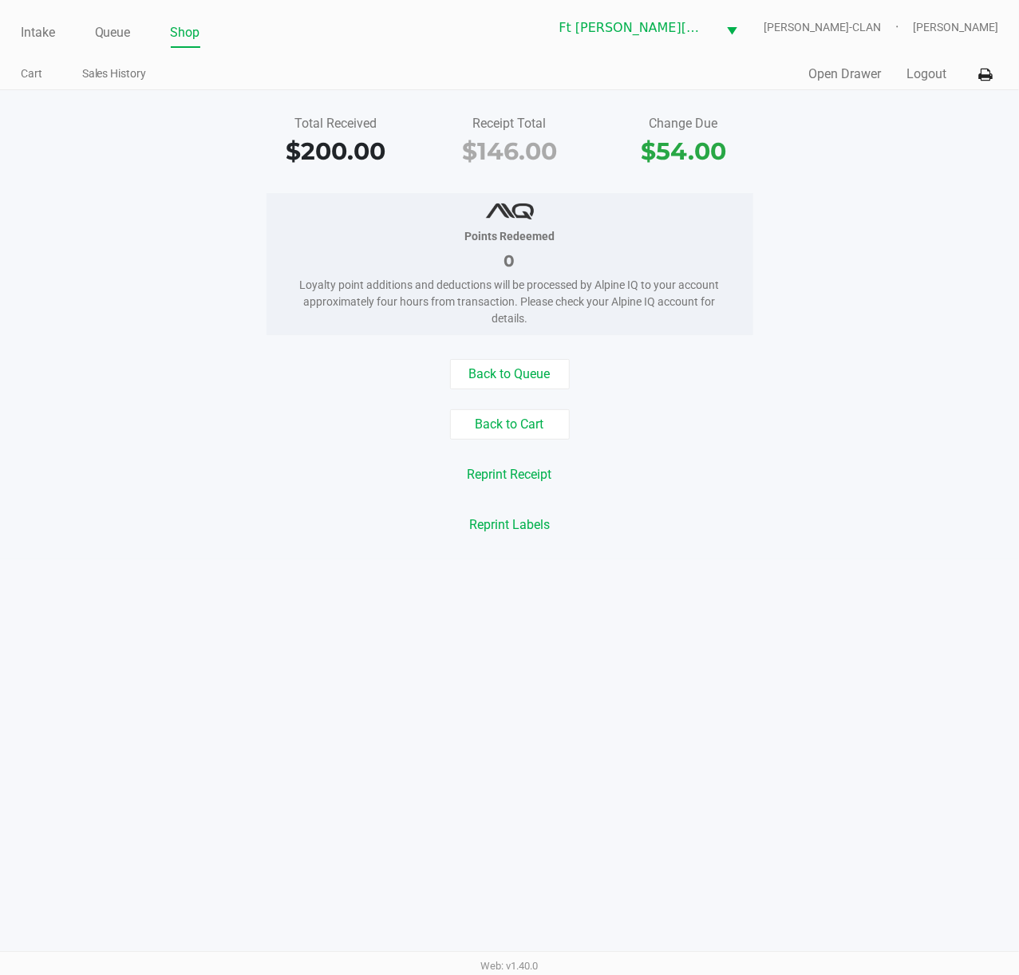
drag, startPoint x: 568, startPoint y: 485, endPoint x: 374, endPoint y: 489, distance: 193.9
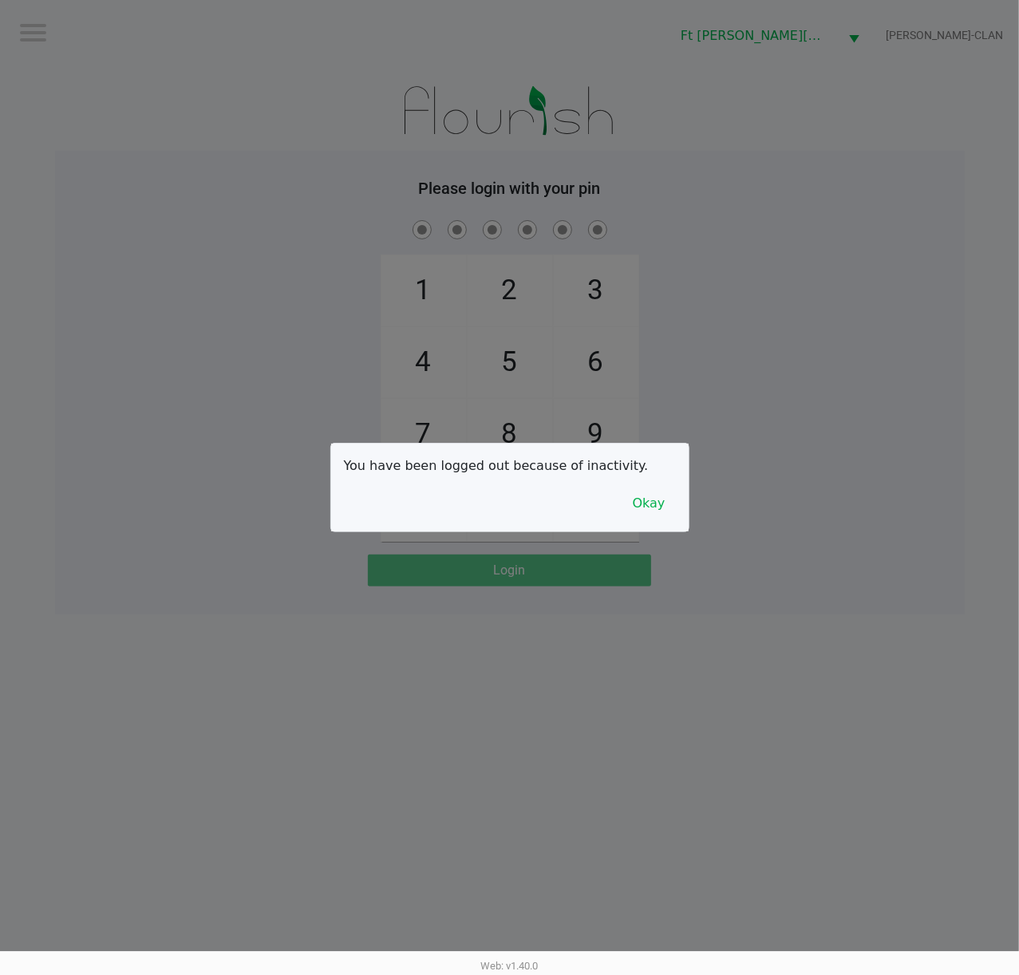
drag, startPoint x: 374, startPoint y: 489, endPoint x: 943, endPoint y: 298, distance: 600.0
click at [943, 298] on div at bounding box center [509, 487] width 1019 height 975
checkbox input "true"
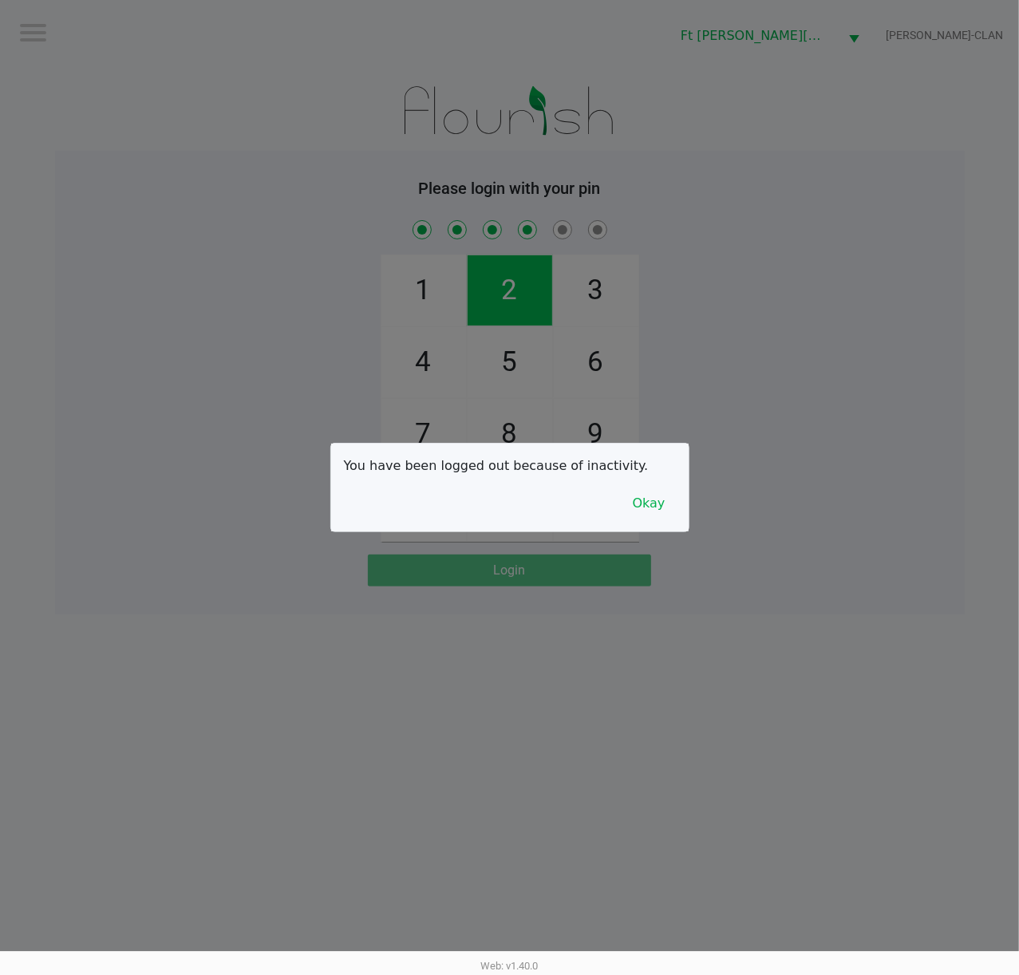
checkbox input "true"
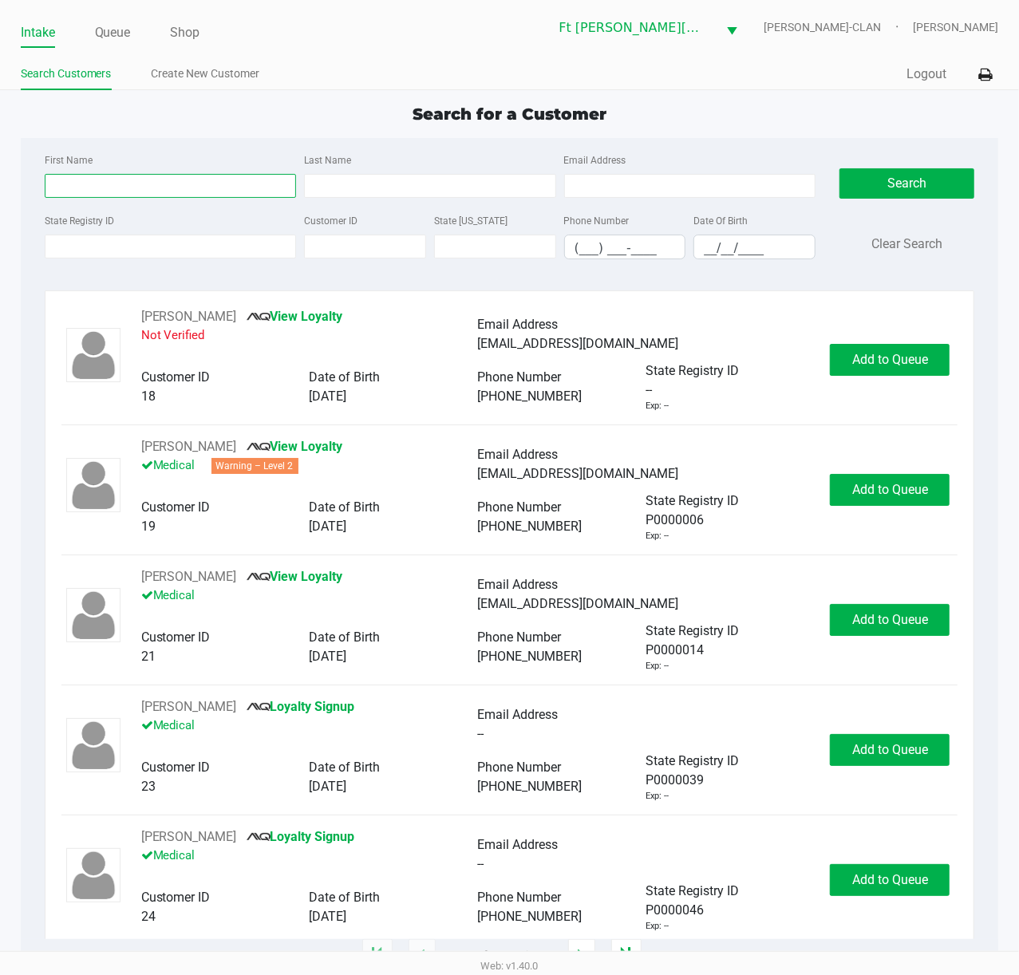
click at [198, 176] on input "First Name" at bounding box center [171, 186] width 252 height 24
click at [187, 247] on input "State Registry ID" at bounding box center [171, 247] width 252 height 24
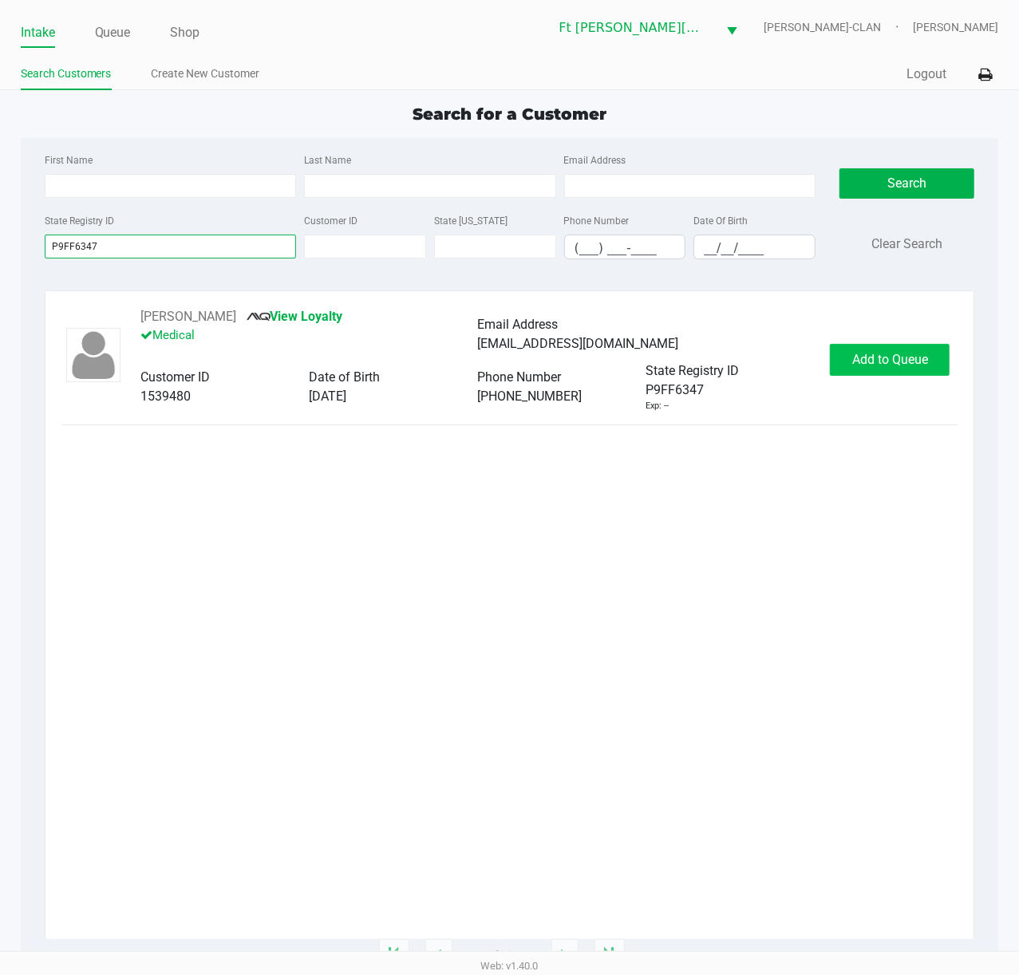
type input "P9FF6347"
click at [929, 375] on button "Add to Queue" at bounding box center [890, 360] width 120 height 32
click at [929, 375] on div "Add to Queue" at bounding box center [890, 360] width 120 height 32
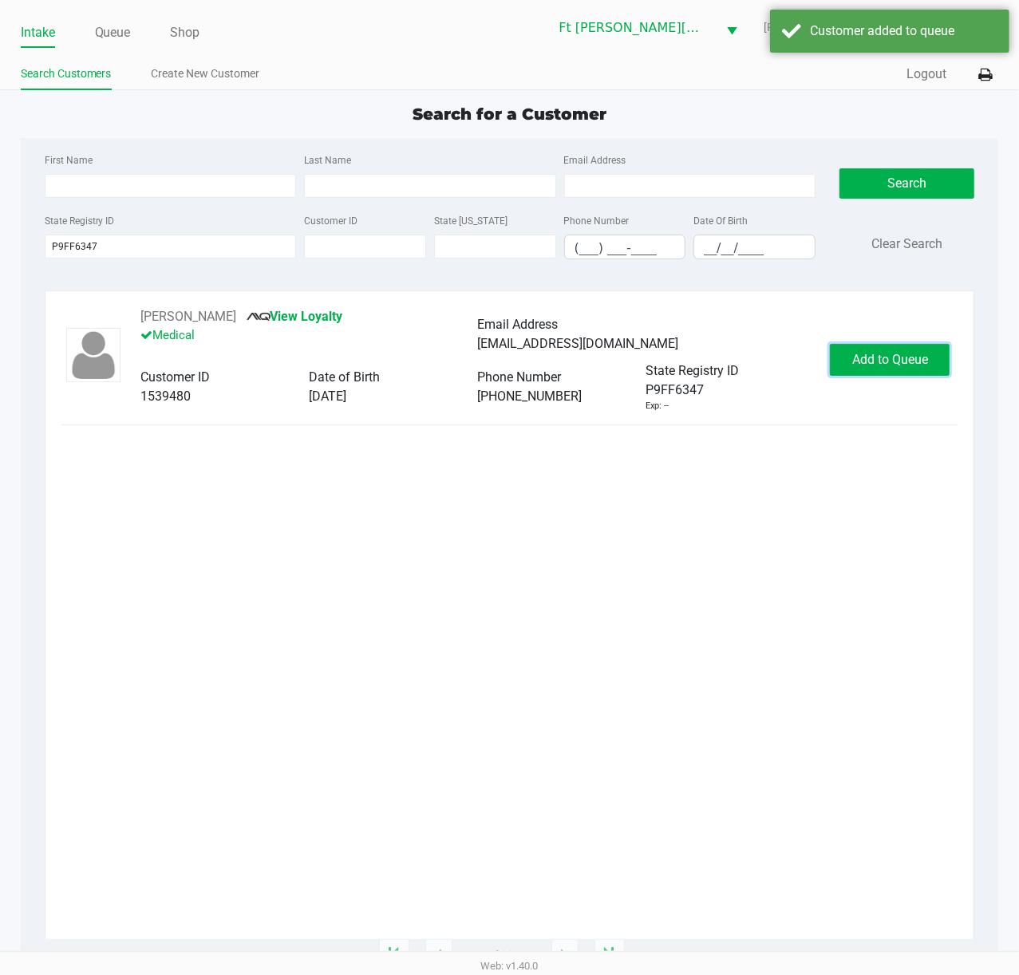
click at [929, 375] on button "Add to Queue" at bounding box center [890, 360] width 120 height 32
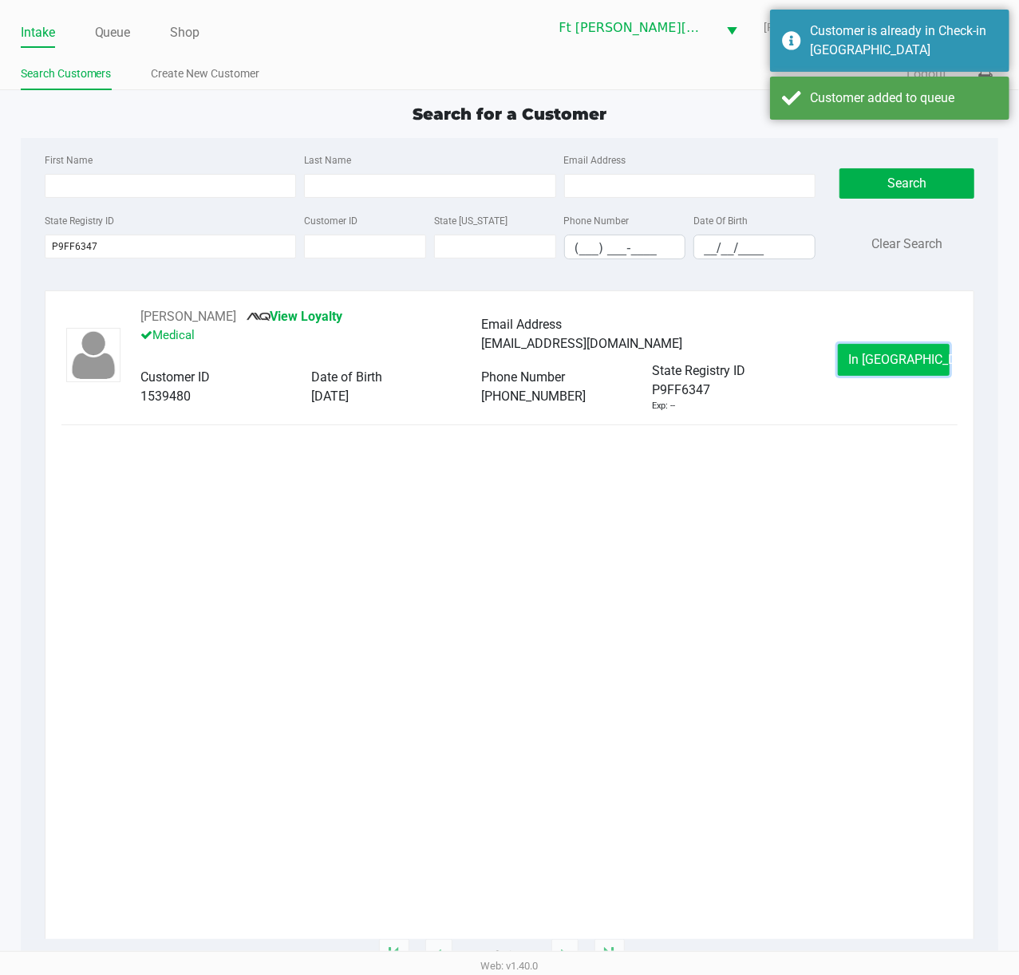
click at [922, 364] on button "In Queue" at bounding box center [894, 360] width 112 height 32
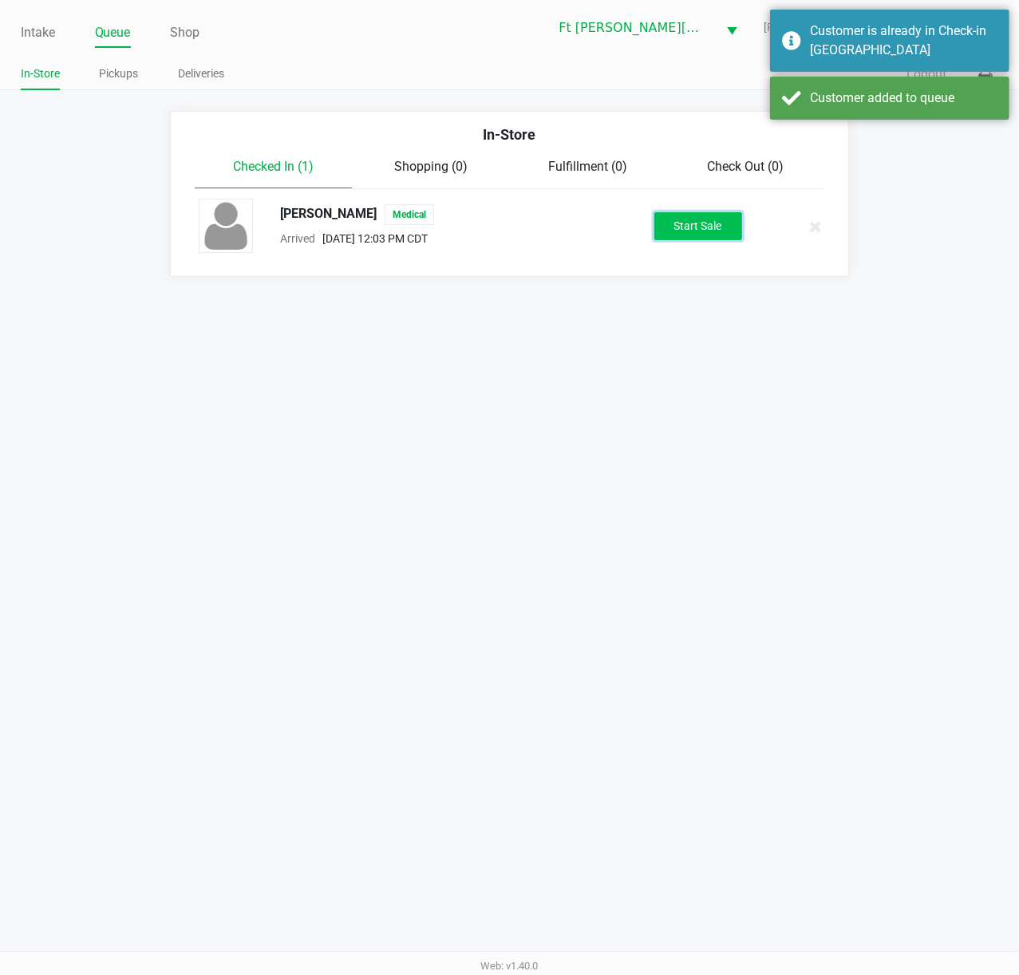
click at [654, 221] on button "Start Sale" at bounding box center [698, 226] width 88 height 28
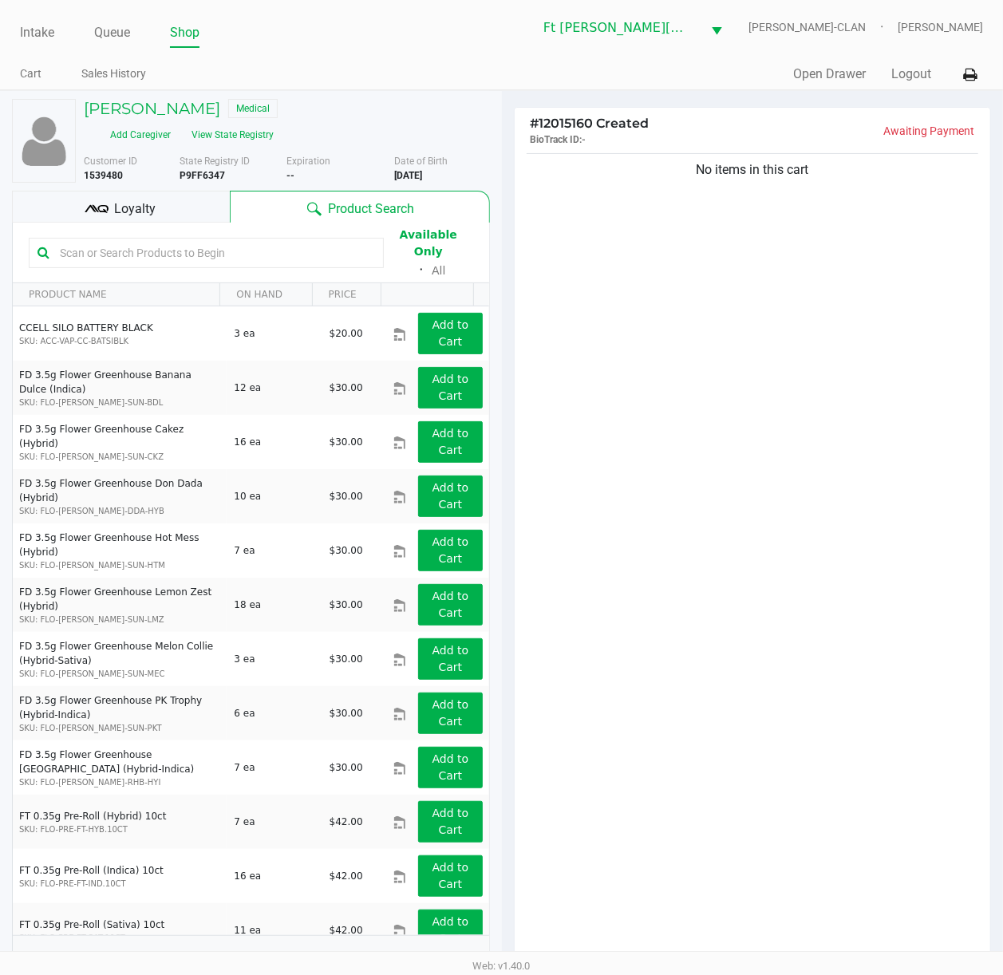
click at [648, 227] on div "No items in this cart" at bounding box center [753, 560] width 476 height 821
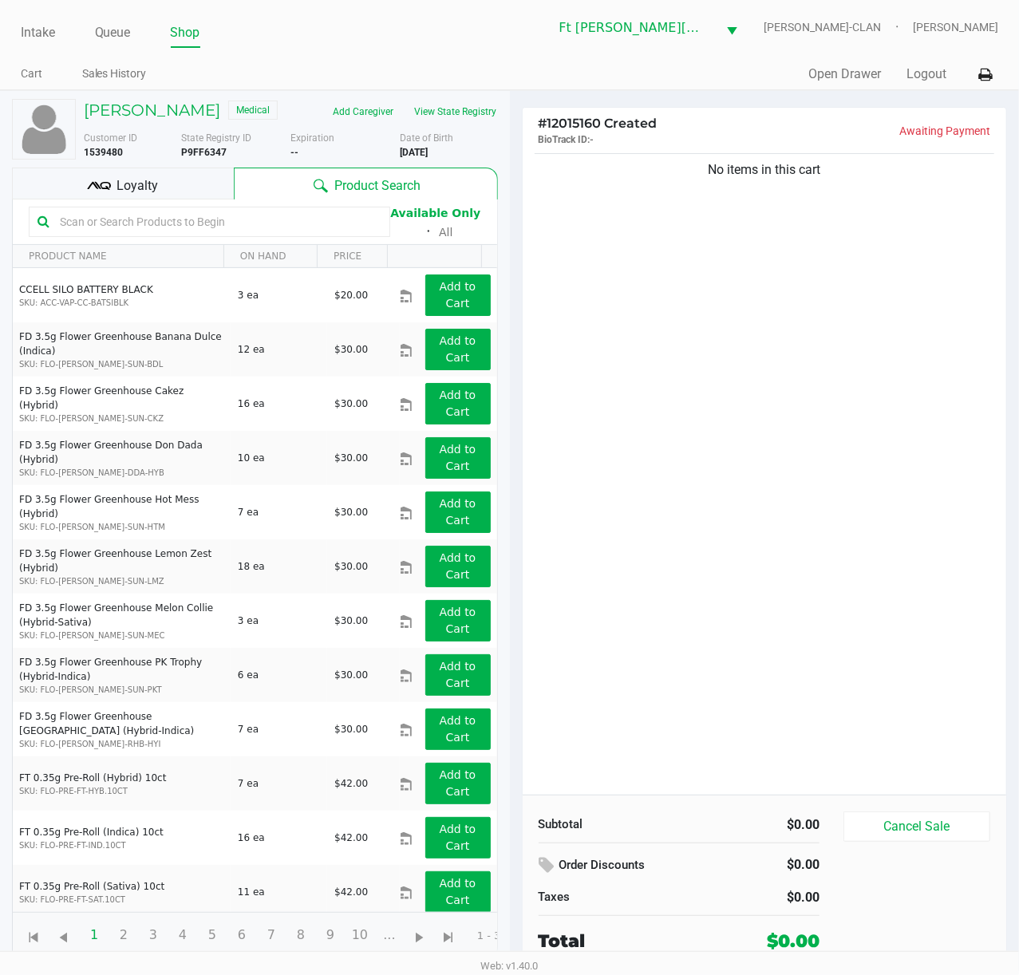
click at [123, 219] on input "text" at bounding box center [217, 222] width 328 height 24
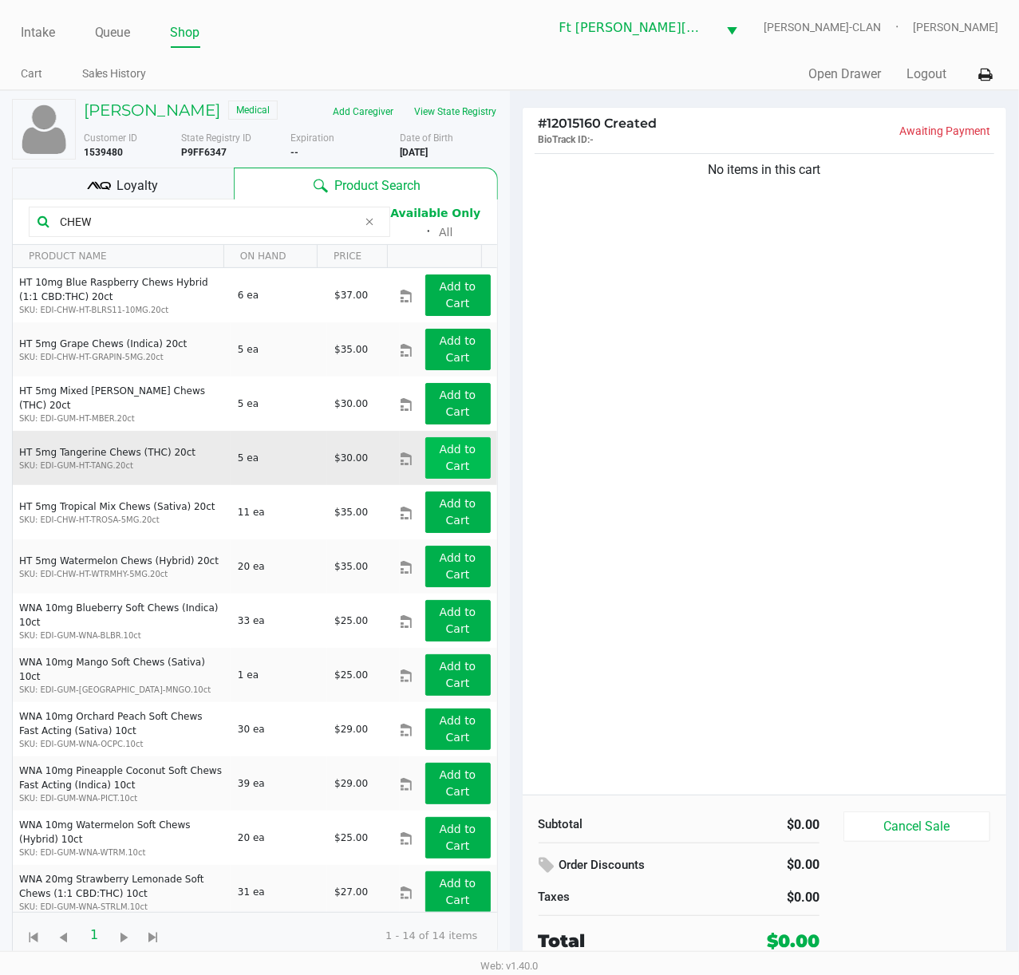
type input "CHEW"
click at [448, 456] on app-button-loader "Add to Cart" at bounding box center [458, 458] width 37 height 30
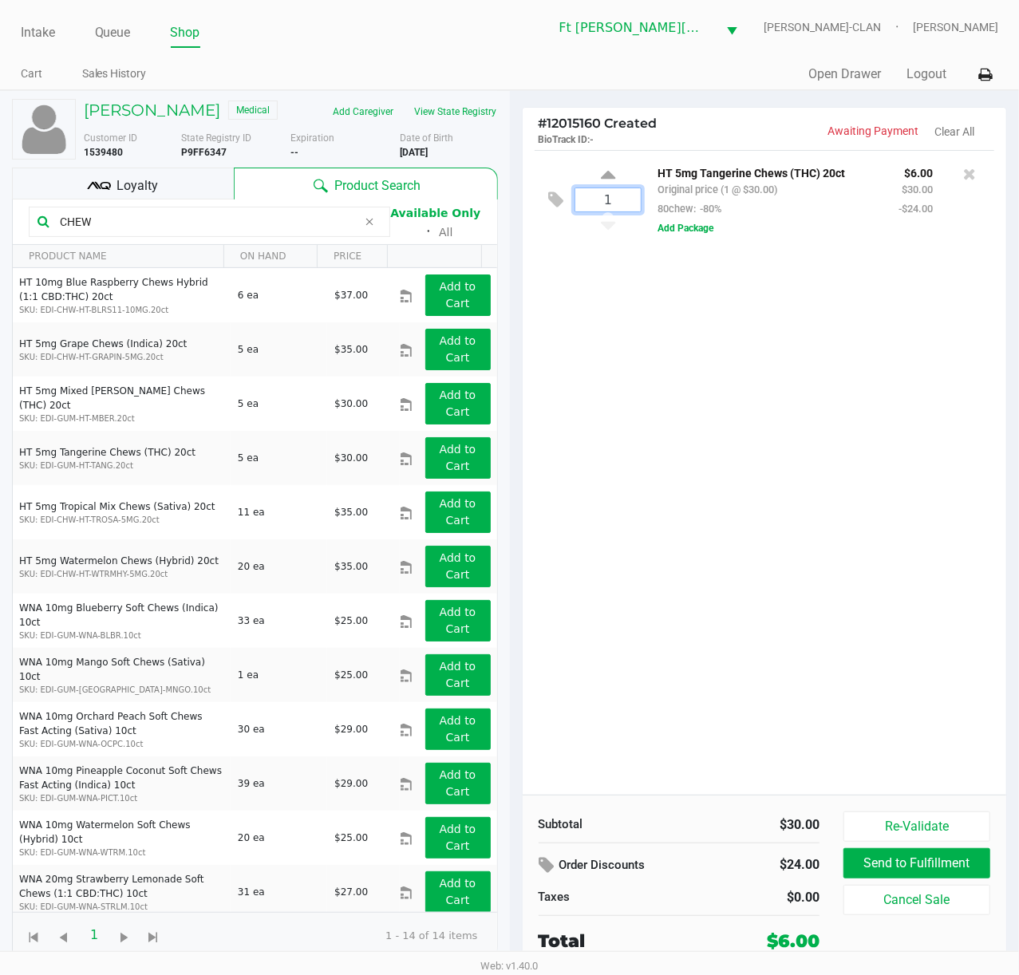
click at [630, 203] on input "1" at bounding box center [608, 199] width 66 height 23
type input "4"
click at [661, 582] on div "HELEN KANE Medical Add Caregiver View State Registry Customer ID 1539480 State …" at bounding box center [509, 530] width 1019 height 881
click at [140, 223] on input "CHEW" at bounding box center [205, 222] width 304 height 24
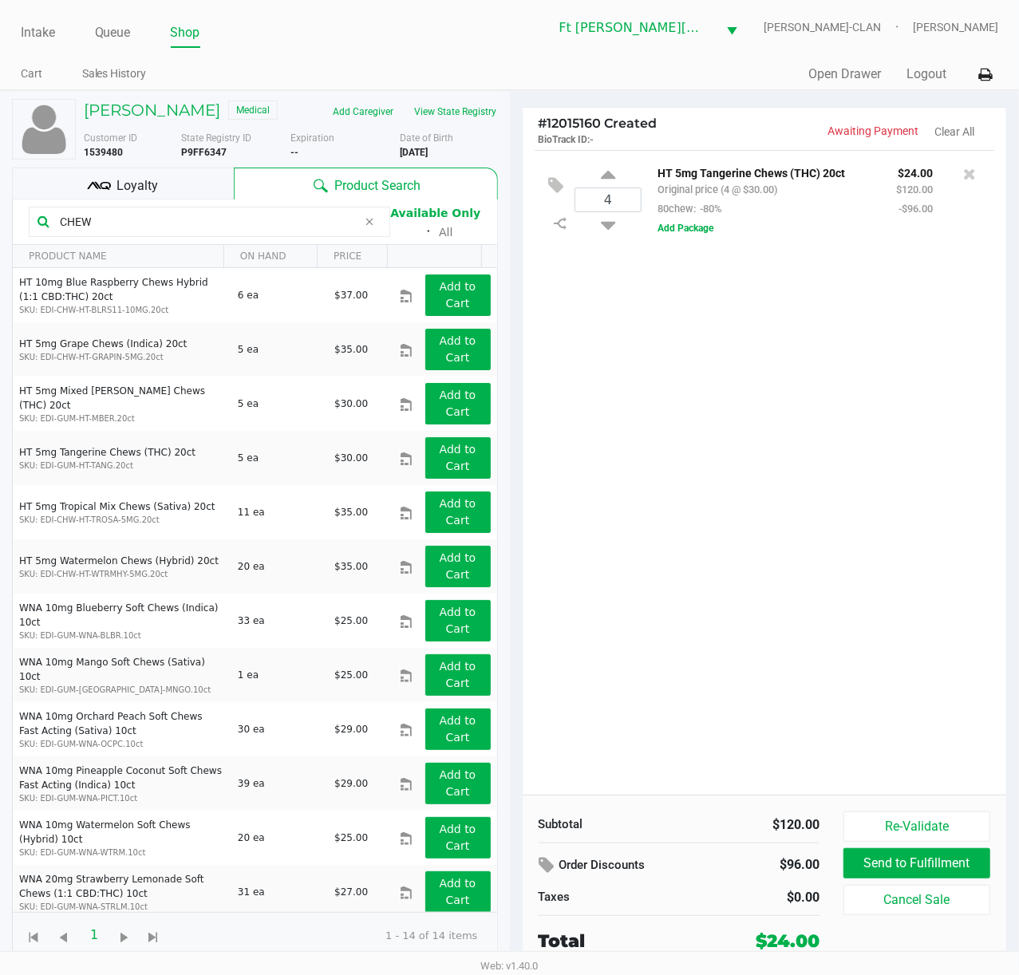
click at [140, 223] on input "CHEW" at bounding box center [205, 222] width 304 height 24
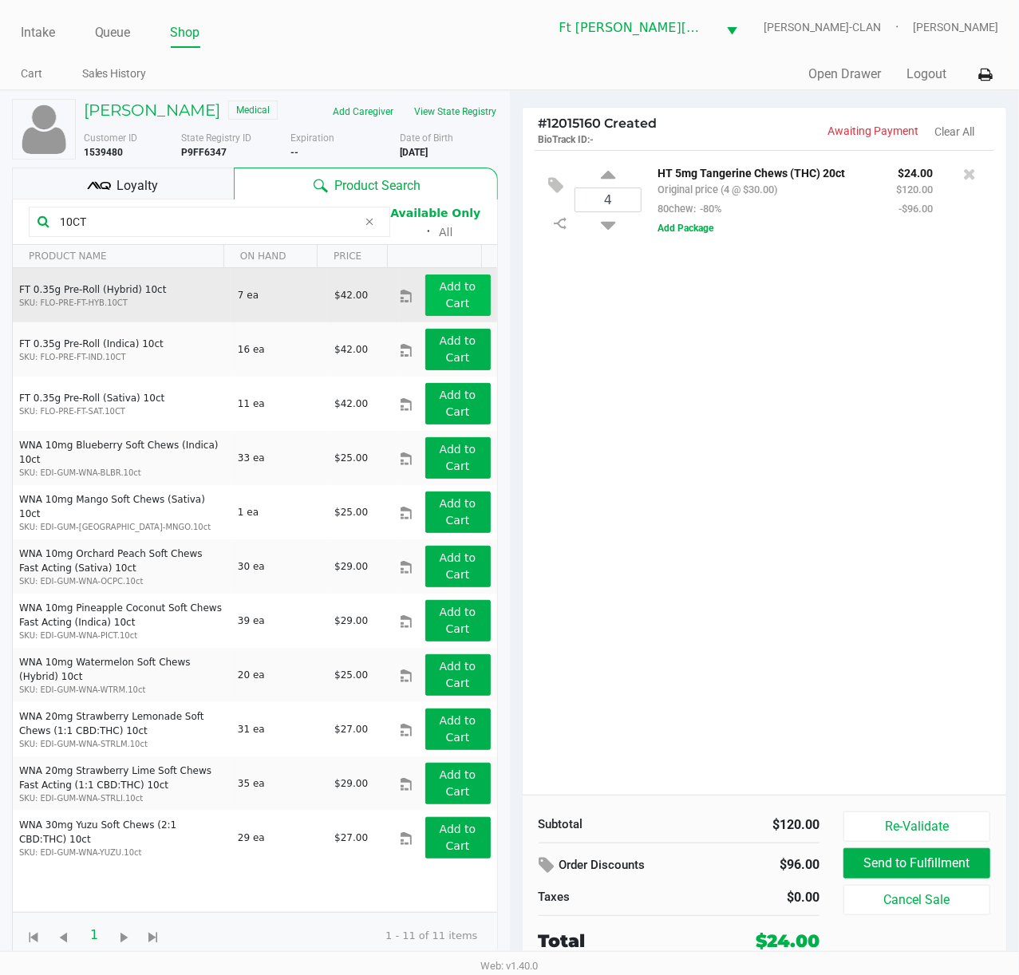
type input "10CT"
click at [453, 288] on app-button-loader "Add to Cart" at bounding box center [458, 295] width 37 height 30
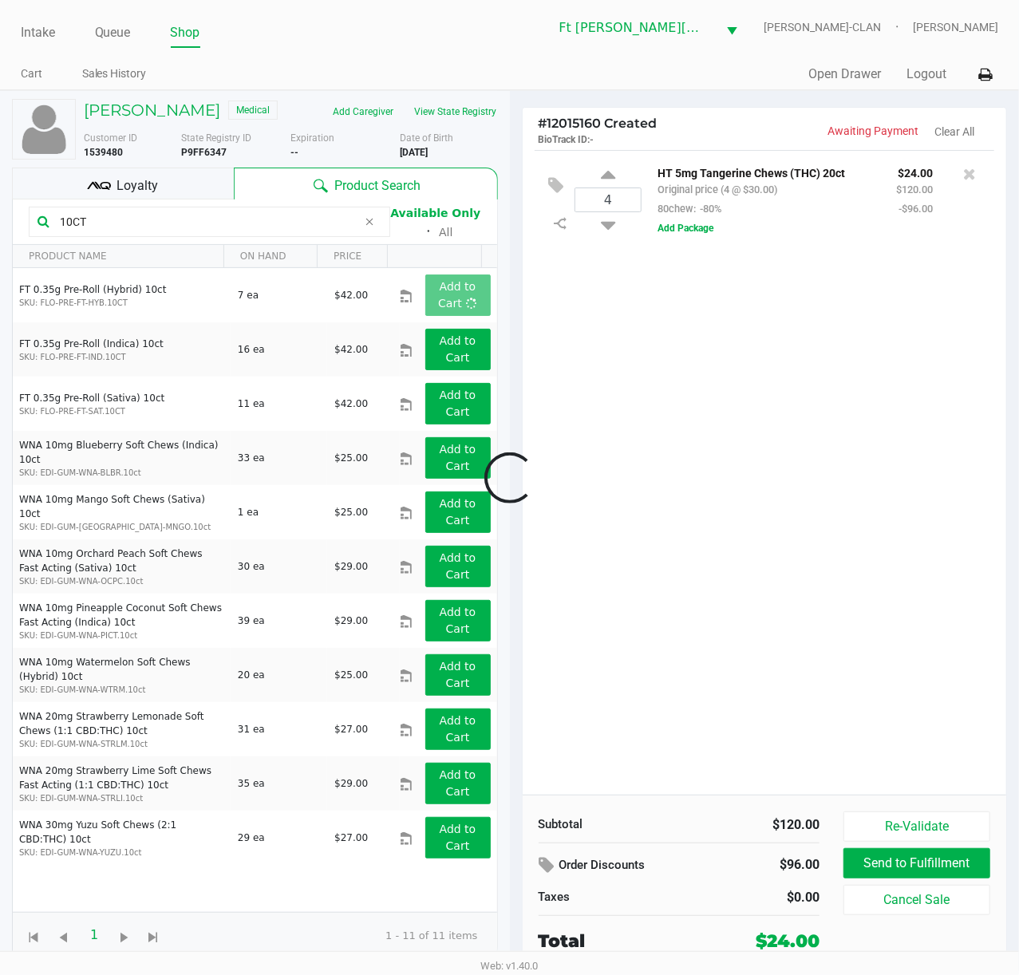
click at [654, 393] on div at bounding box center [509, 478] width 1019 height 617
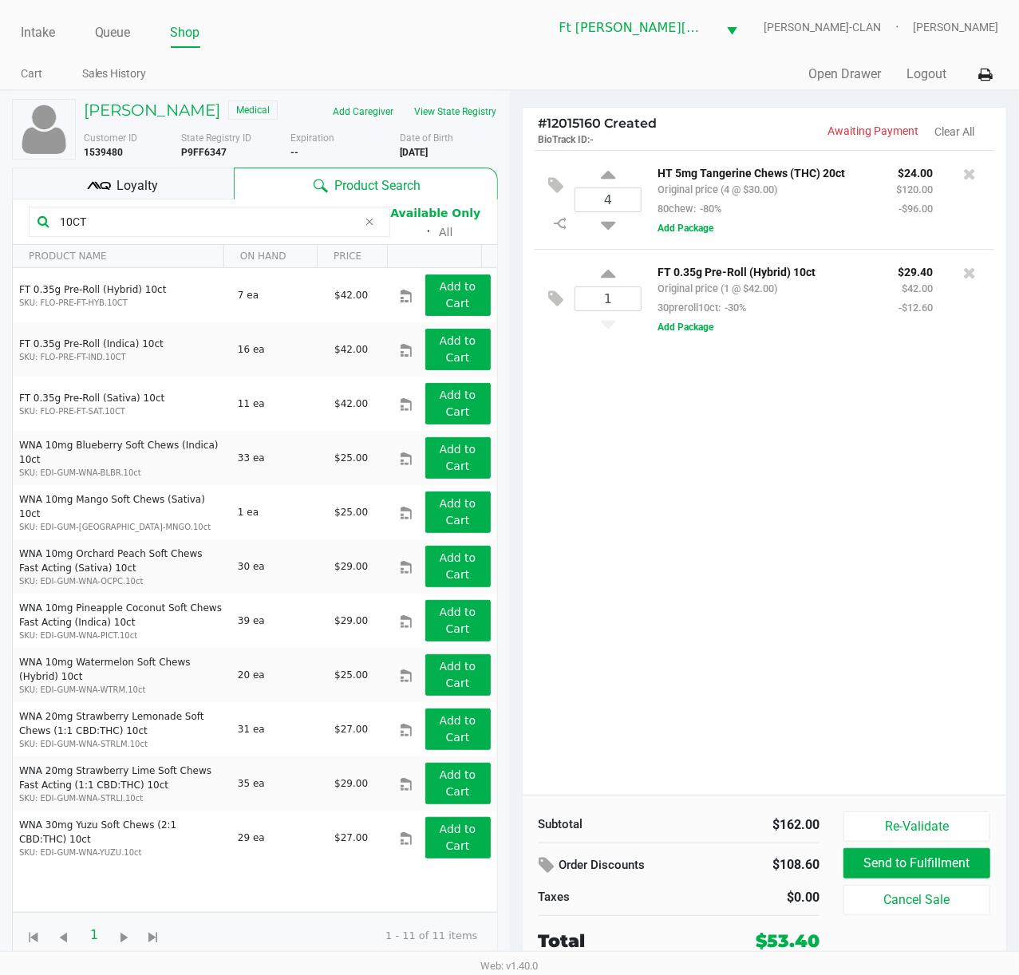
click at [151, 180] on span "Loyalty" at bounding box center [136, 185] width 41 height 19
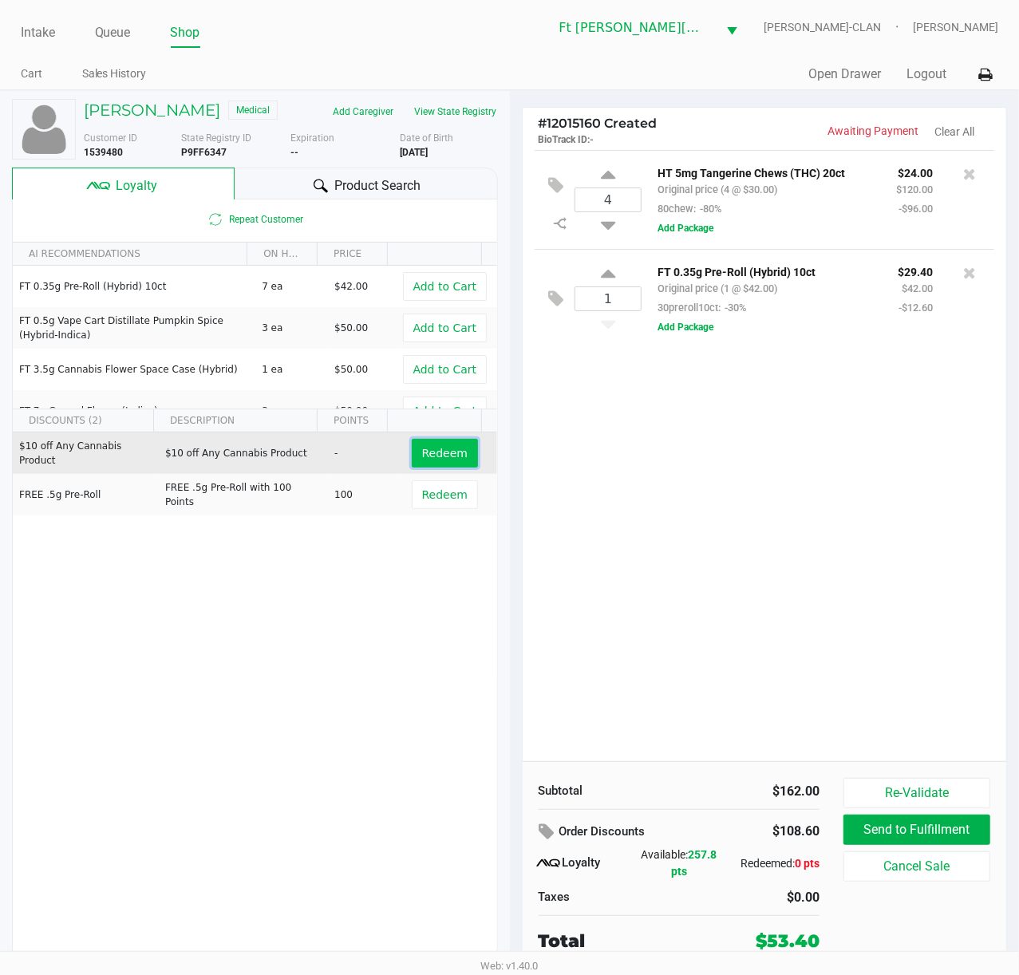
click at [425, 444] on button "Redeem" at bounding box center [445, 453] width 66 height 29
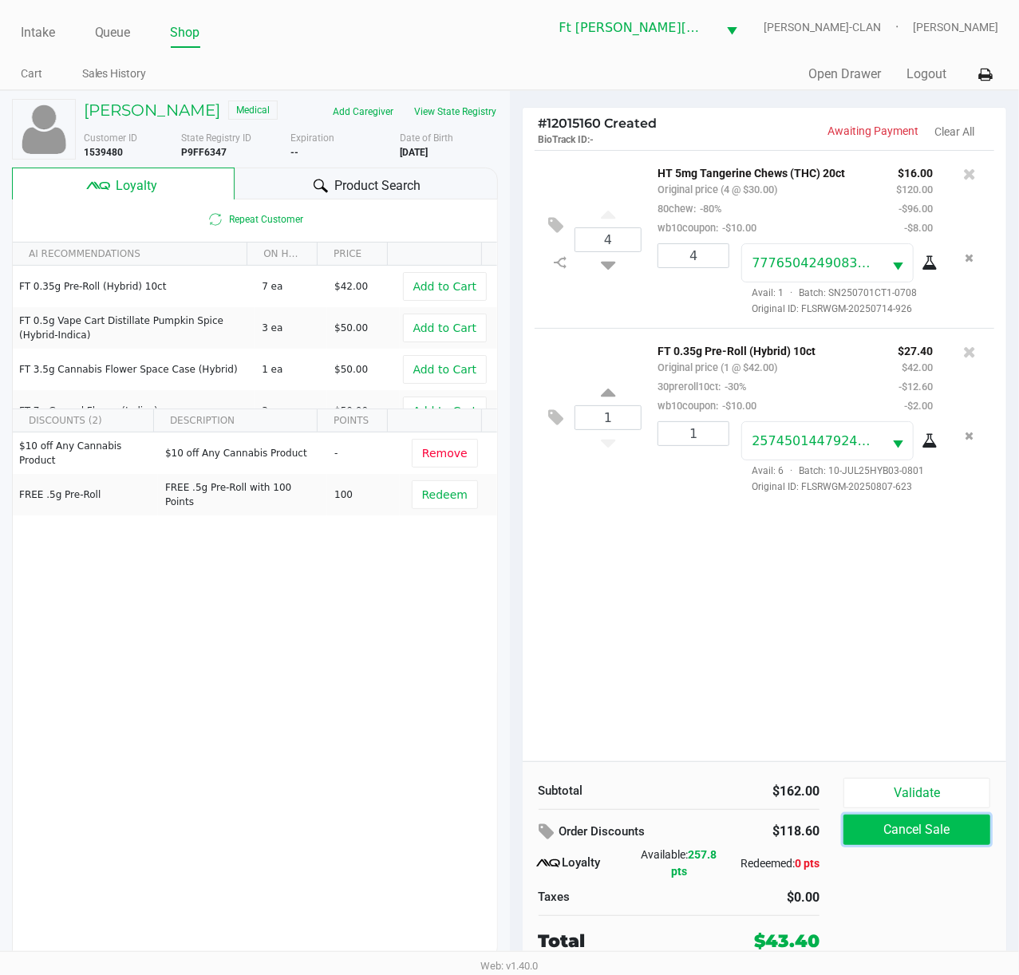
click at [940, 732] on button "Cancel Sale" at bounding box center [916, 830] width 147 height 30
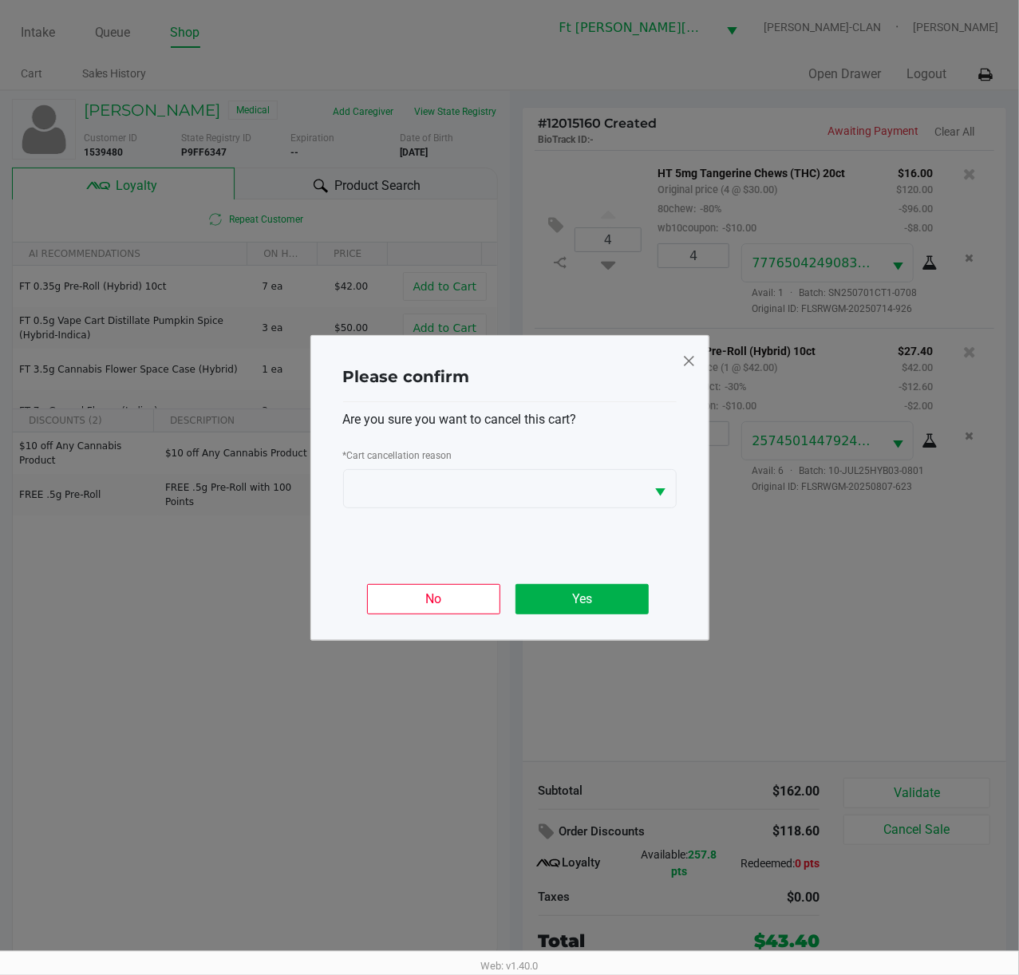
click at [938, 732] on ngb-modal-window "Please confirm Are you sure you want to cancel this cart? * Cart cancellation r…" at bounding box center [509, 487] width 1019 height 975
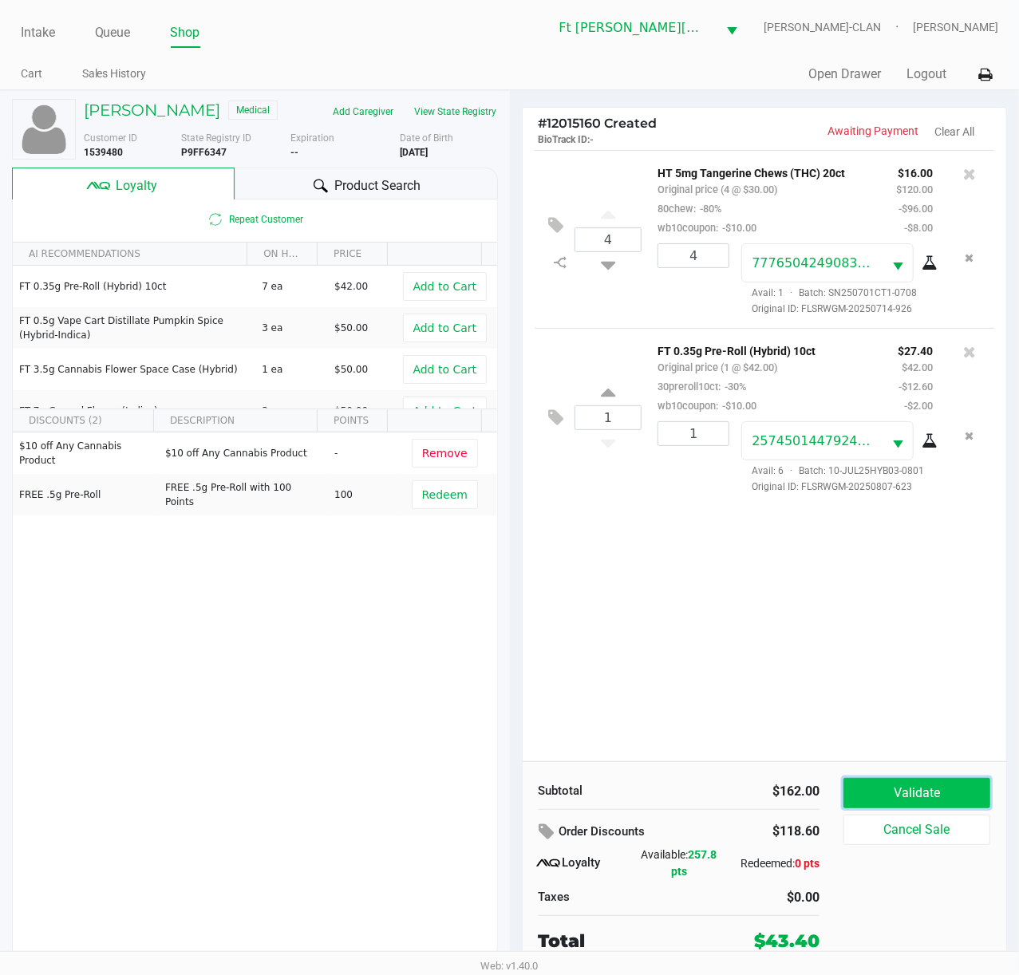
click at [940, 732] on button "Validate" at bounding box center [916, 793] width 147 height 30
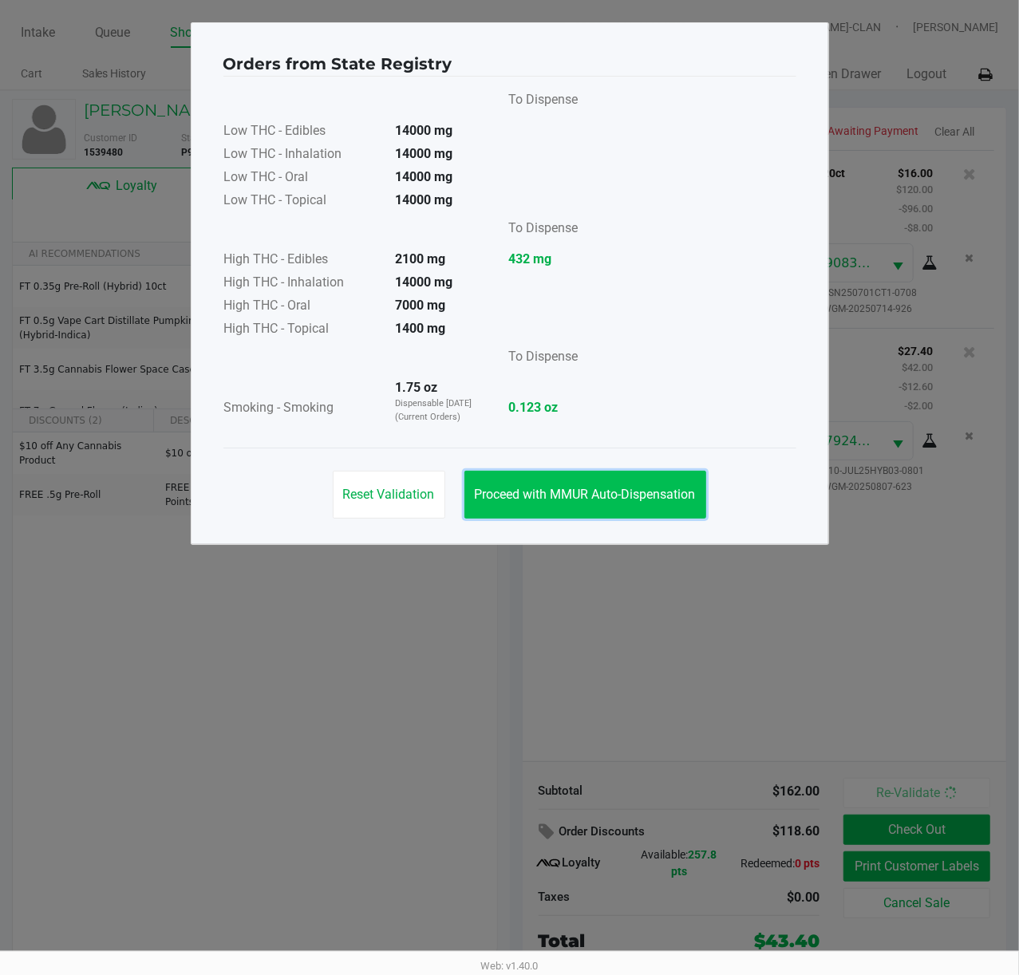
drag, startPoint x: 624, startPoint y: 489, endPoint x: 681, endPoint y: 538, distance: 74.7
click at [626, 489] on span "Proceed with MMUR Auto-Dispensation" at bounding box center [585, 494] width 221 height 15
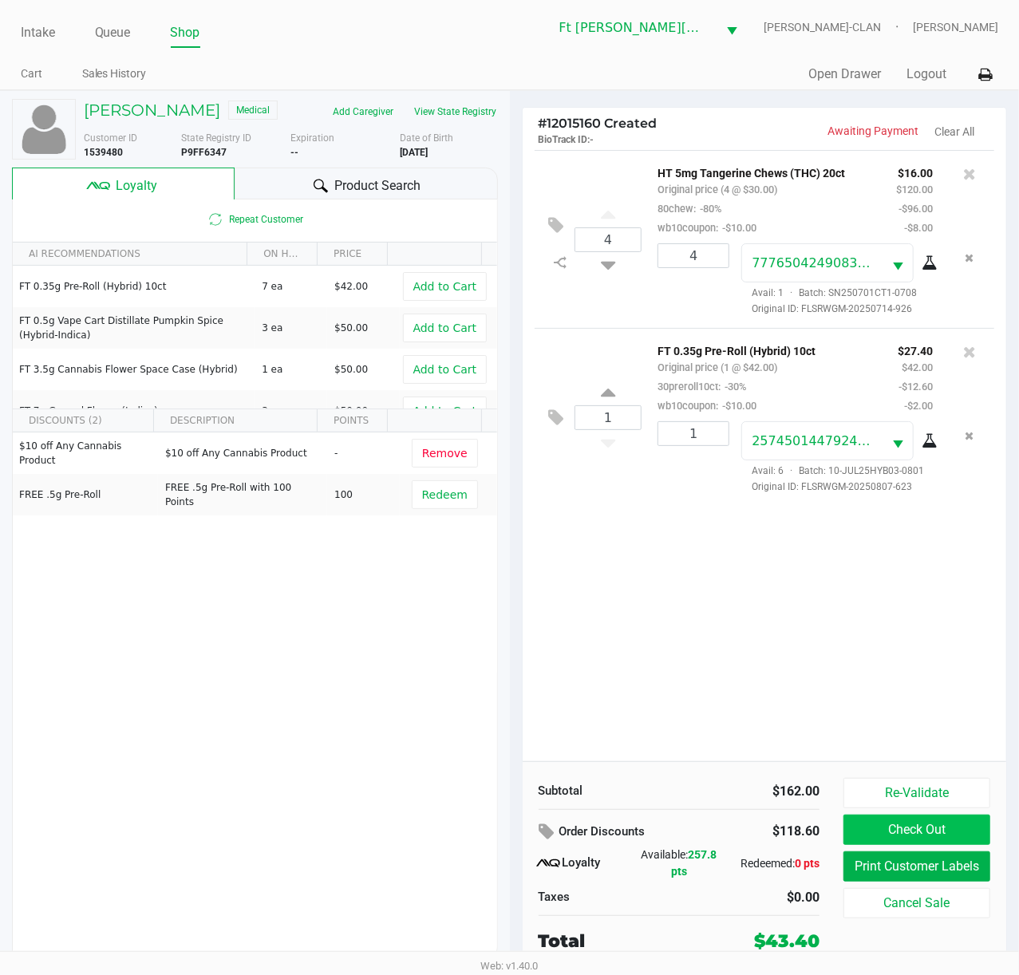
click at [903, 732] on button "Print Customer Labels" at bounding box center [916, 866] width 147 height 30
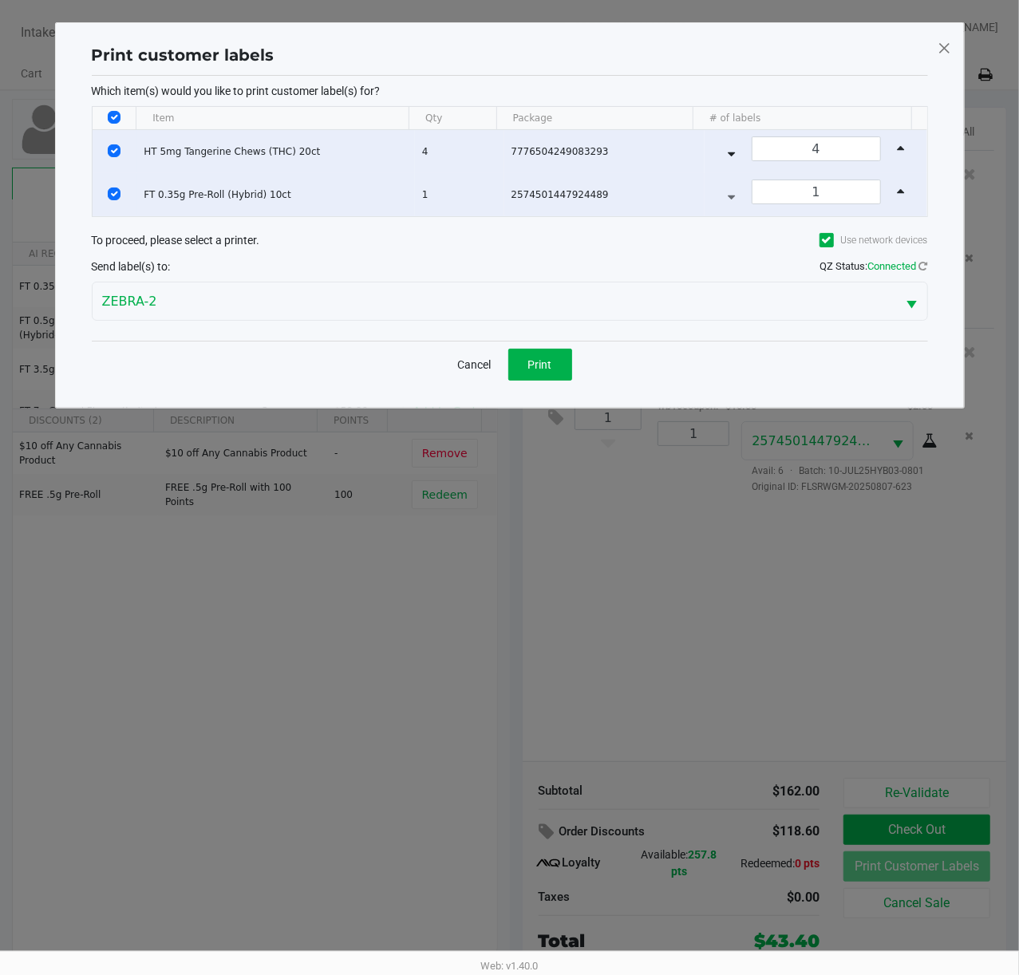
click at [538, 367] on span "Print" at bounding box center [540, 364] width 24 height 13
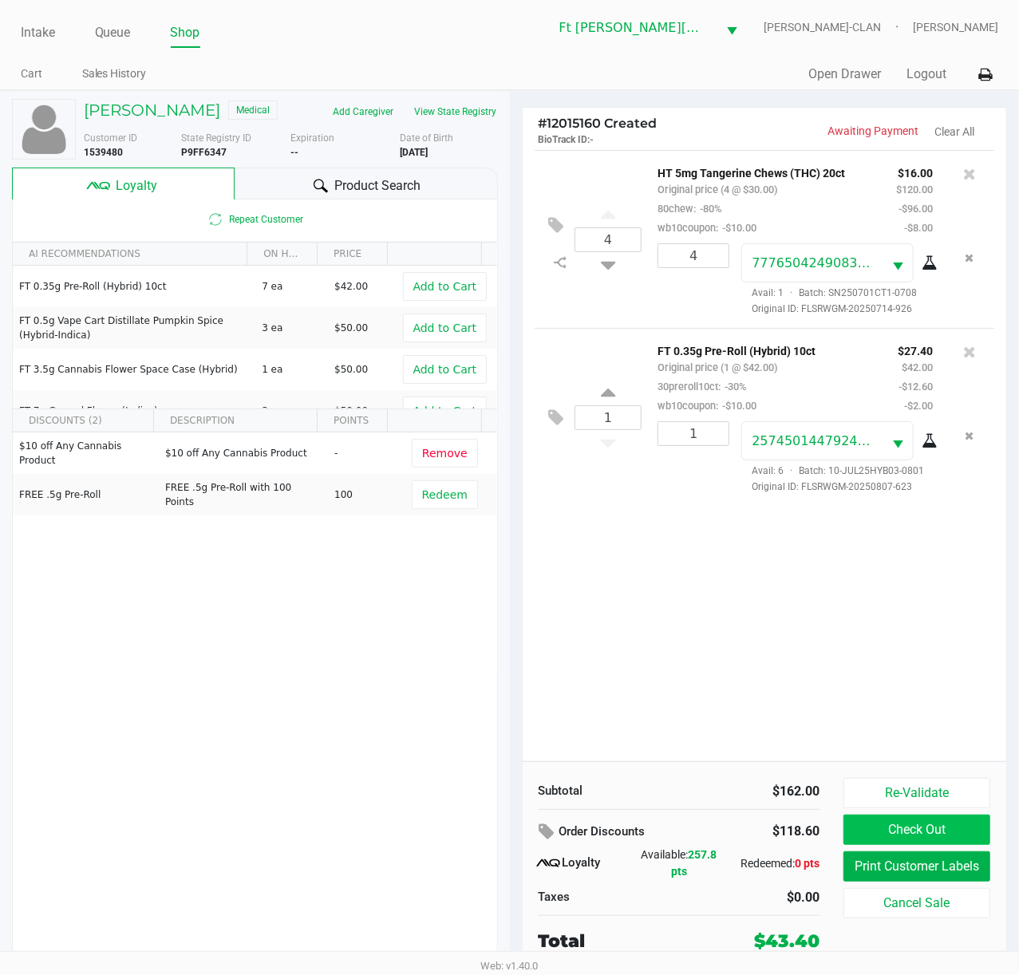
click at [866, 732] on button "Check Out" at bounding box center [916, 830] width 147 height 30
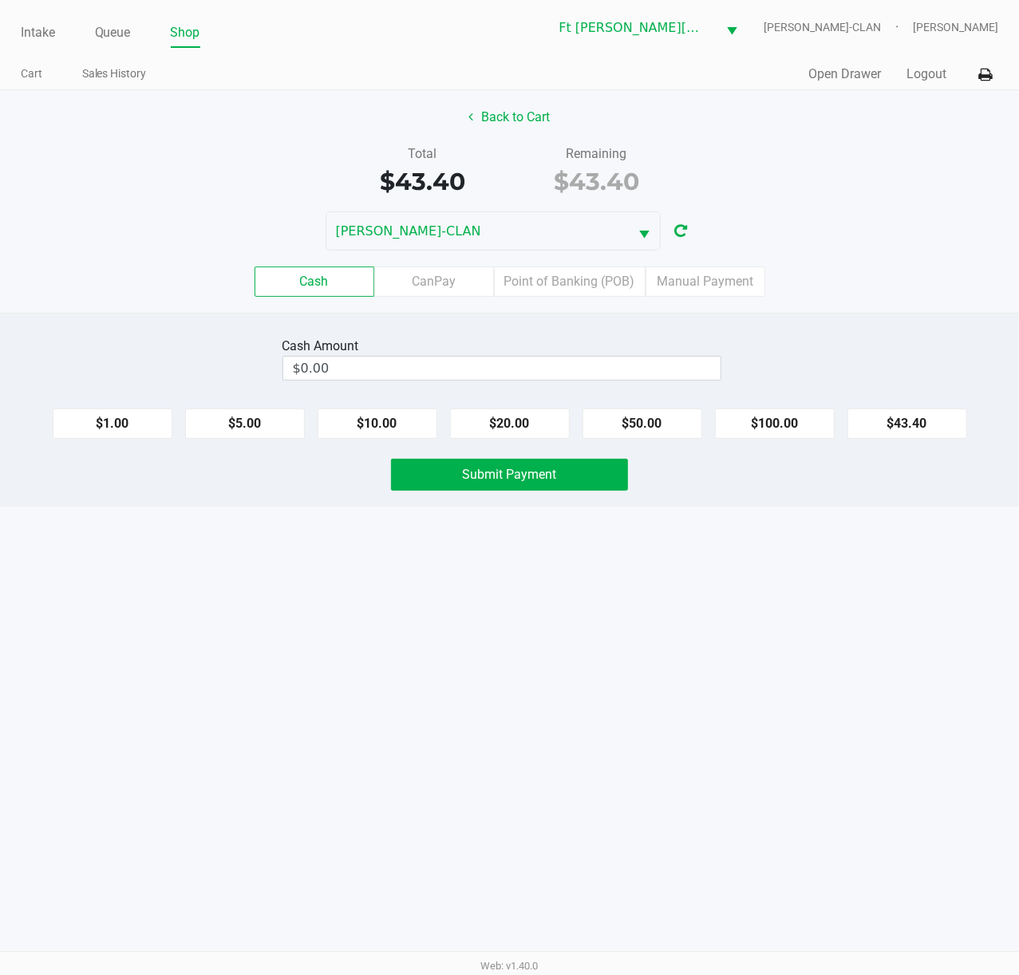
click at [586, 285] on label "Point of Banking (POB)" at bounding box center [570, 281] width 152 height 30
click at [0, 0] on 7 "Point of Banking (POB)" at bounding box center [0, 0] width 0 height 0
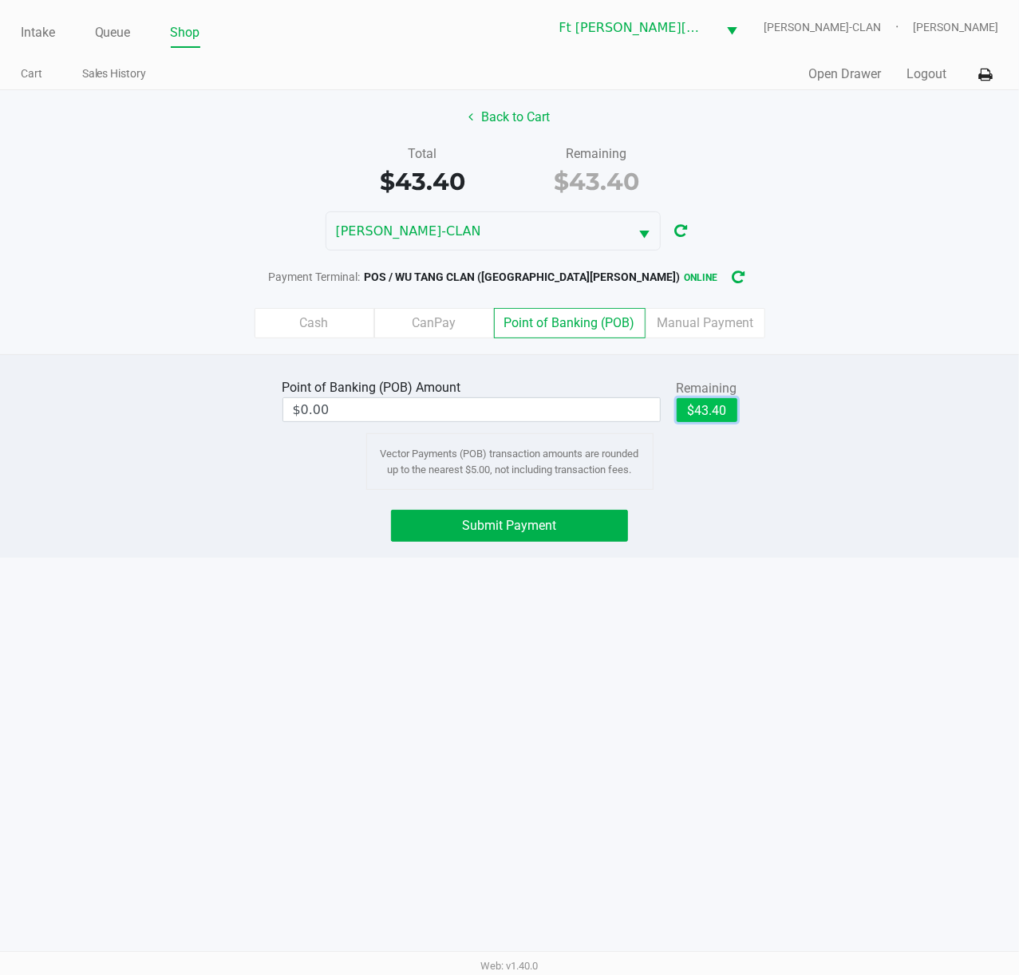
click at [699, 412] on button "$43.40" at bounding box center [707, 410] width 61 height 24
type input "$43.40"
click at [515, 527] on span "Submit Payment" at bounding box center [510, 525] width 94 height 15
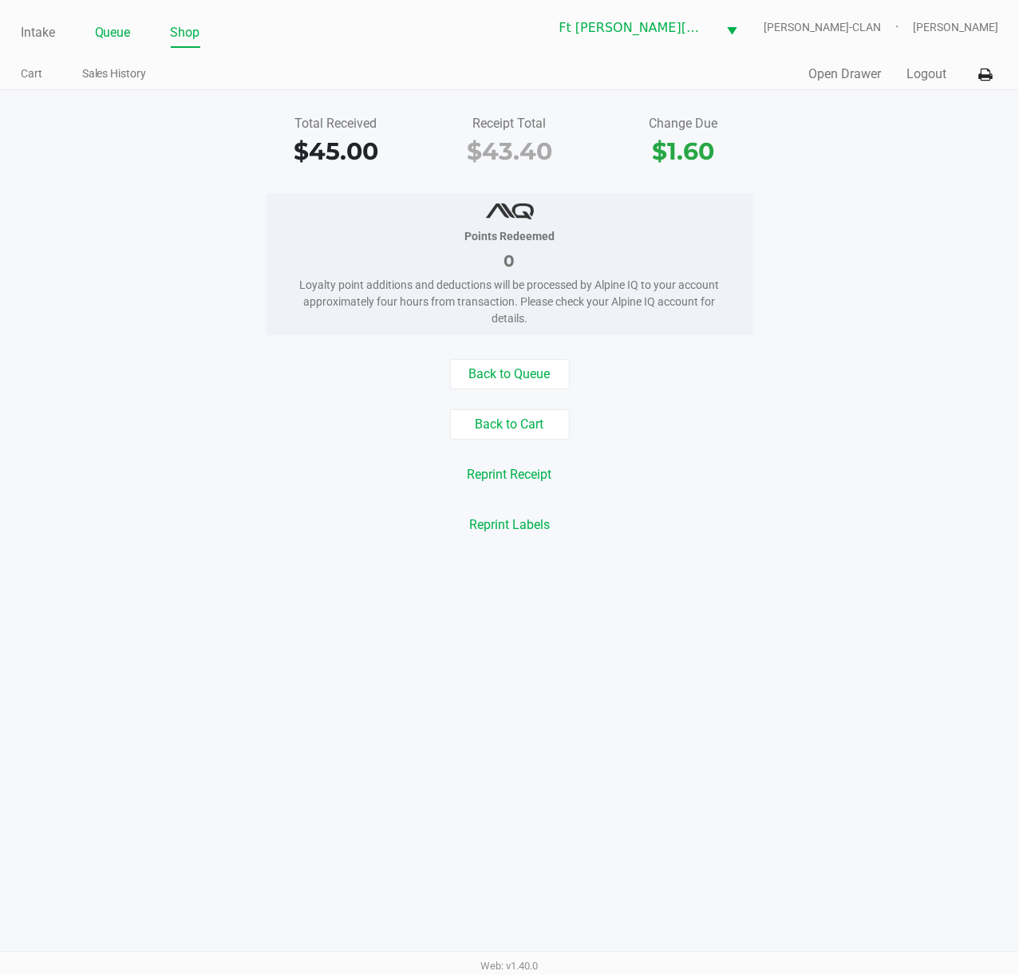
click at [101, 34] on link "Queue" at bounding box center [113, 33] width 36 height 22
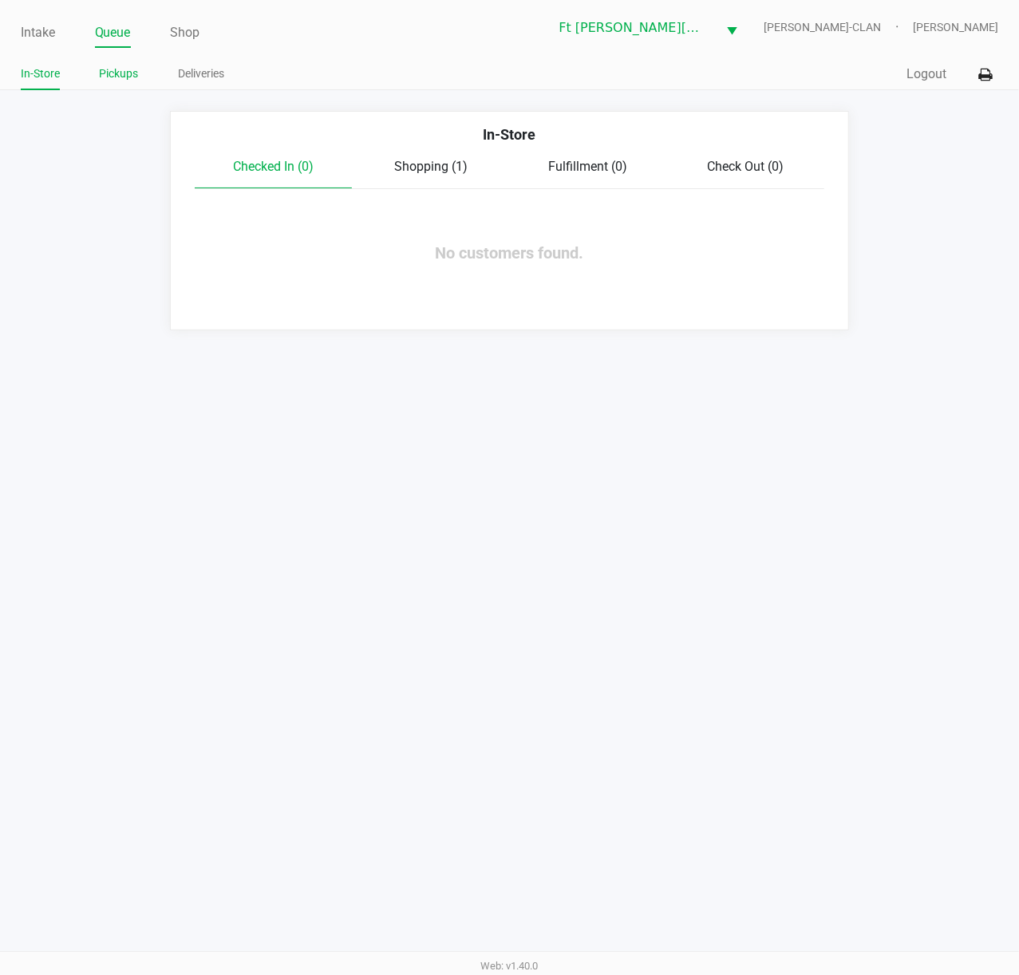
click at [125, 64] on li "Pickups" at bounding box center [119, 76] width 39 height 28
click at [128, 72] on link "Pickups" at bounding box center [119, 74] width 39 height 20
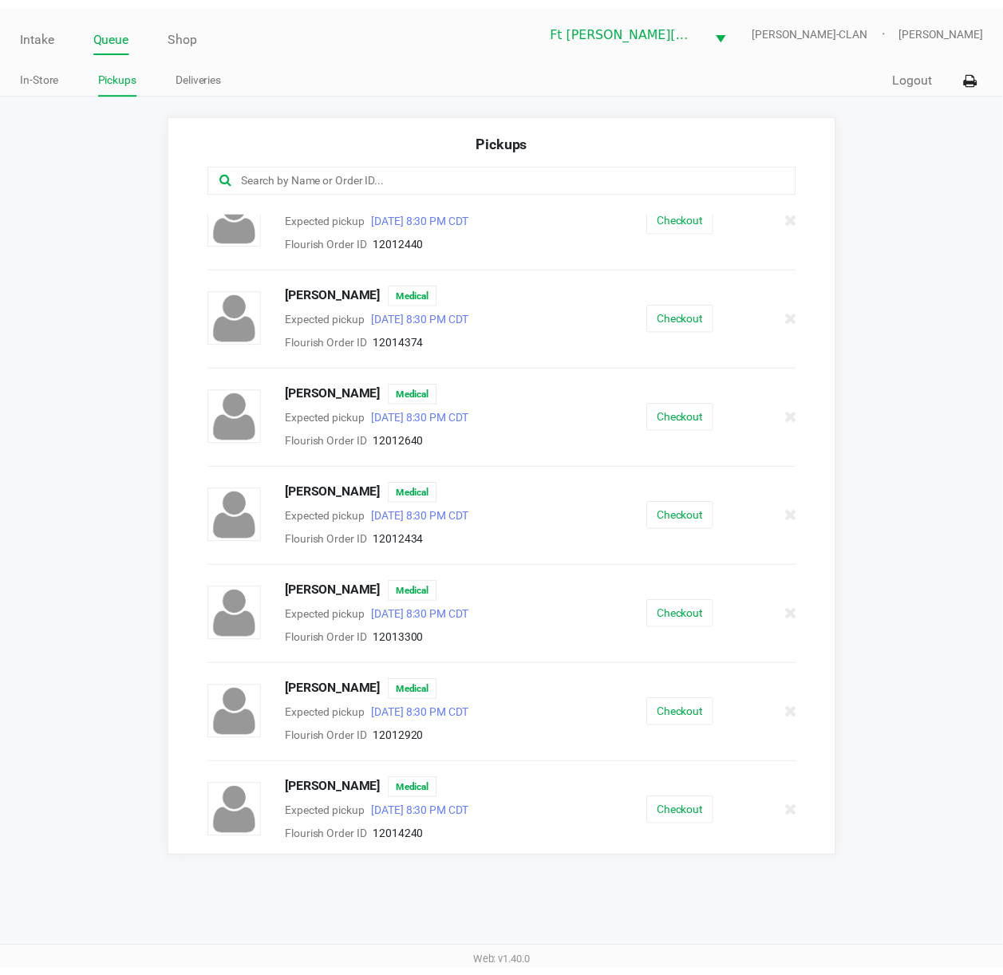
scroll to position [36, 0]
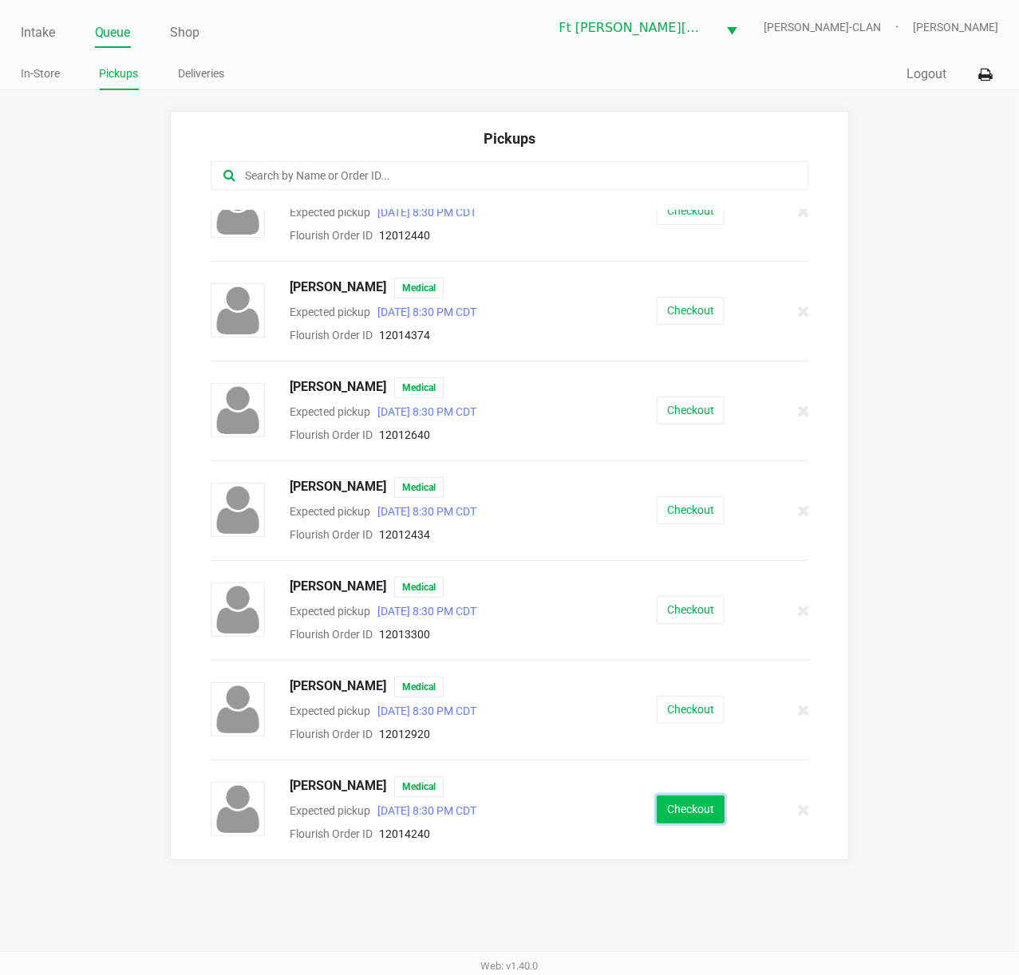
click at [678, 732] on button "Checkout" at bounding box center [691, 809] width 68 height 28
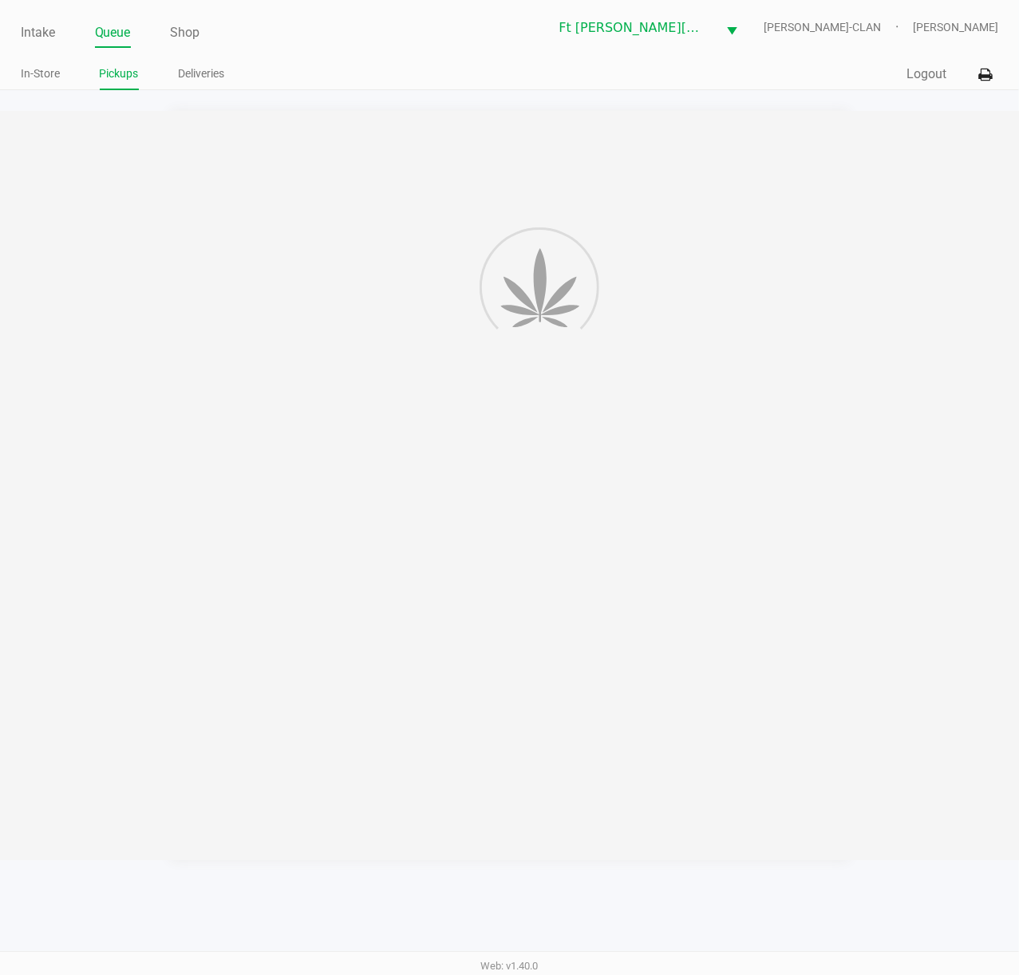
drag, startPoint x: 678, startPoint y: 801, endPoint x: 694, endPoint y: 805, distance: 16.4
click at [693, 732] on div at bounding box center [509, 485] width 1019 height 749
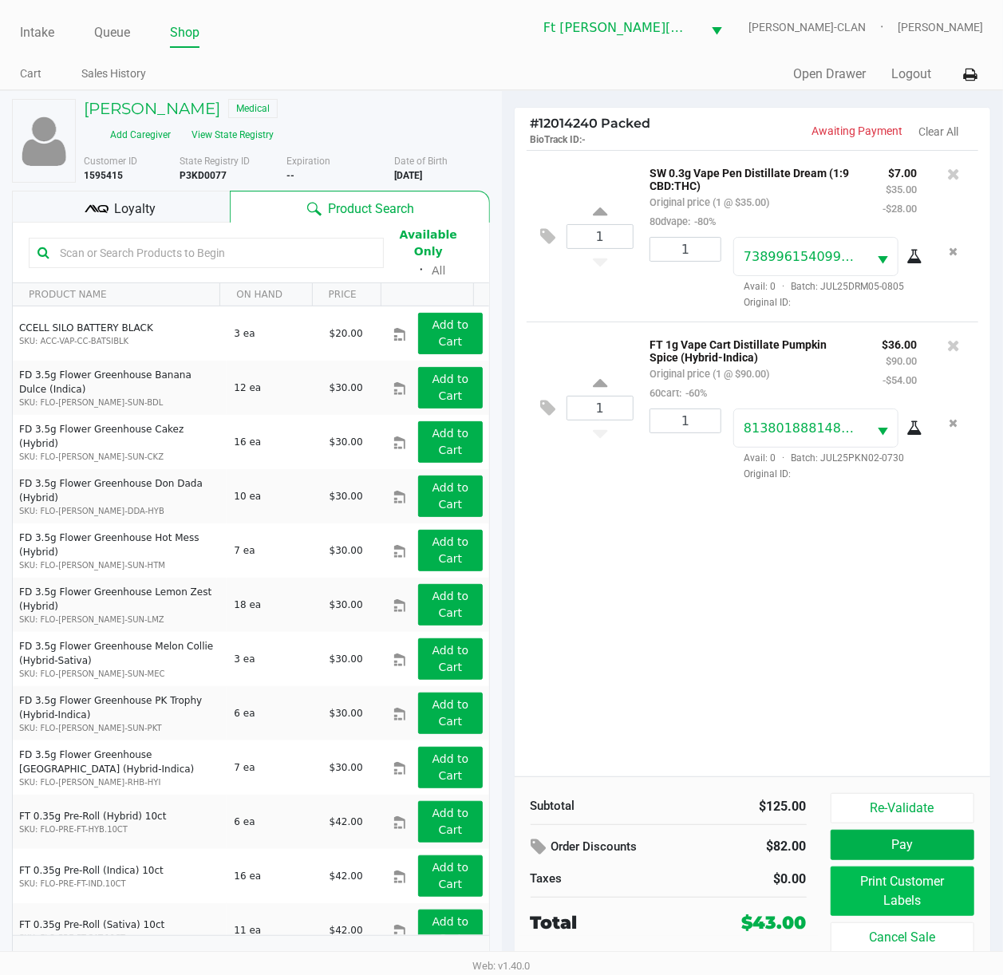
click at [881, 732] on button "Print Customer Labels" at bounding box center [903, 890] width 144 height 49
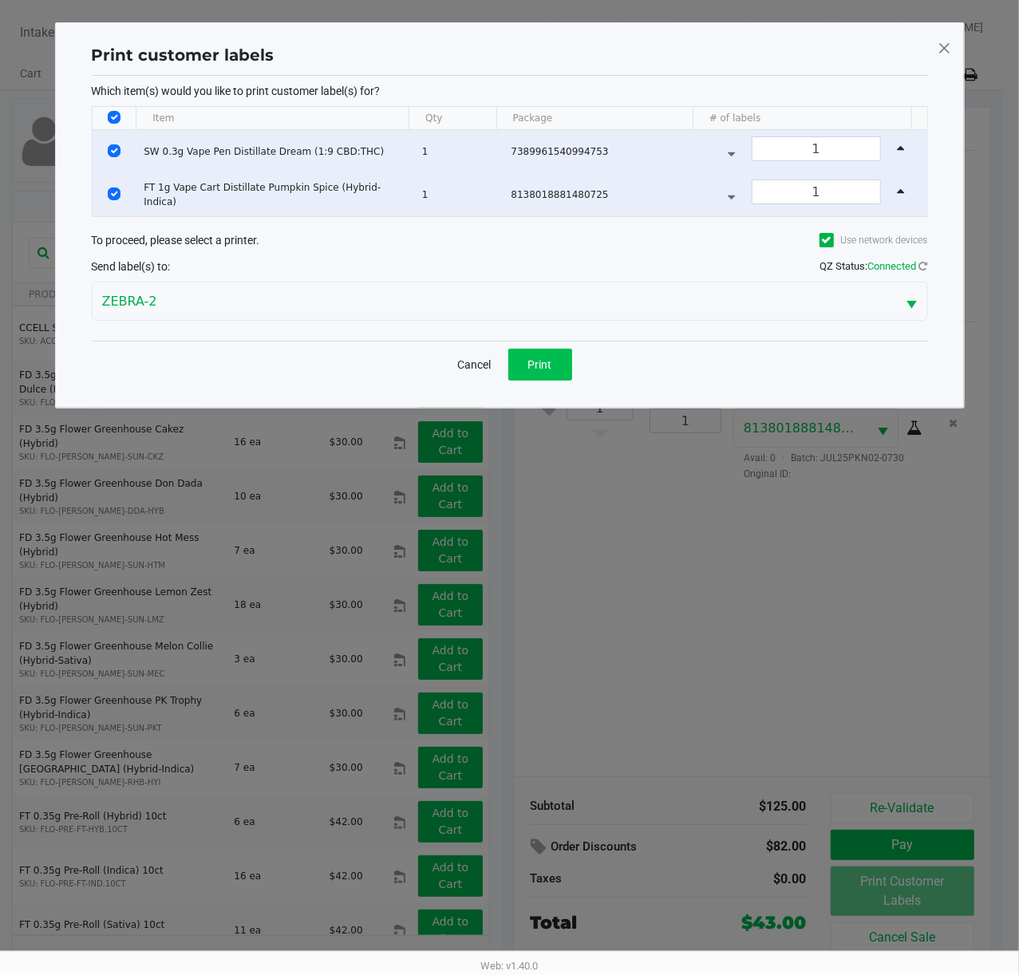
click at [546, 369] on span "Print" at bounding box center [540, 364] width 24 height 13
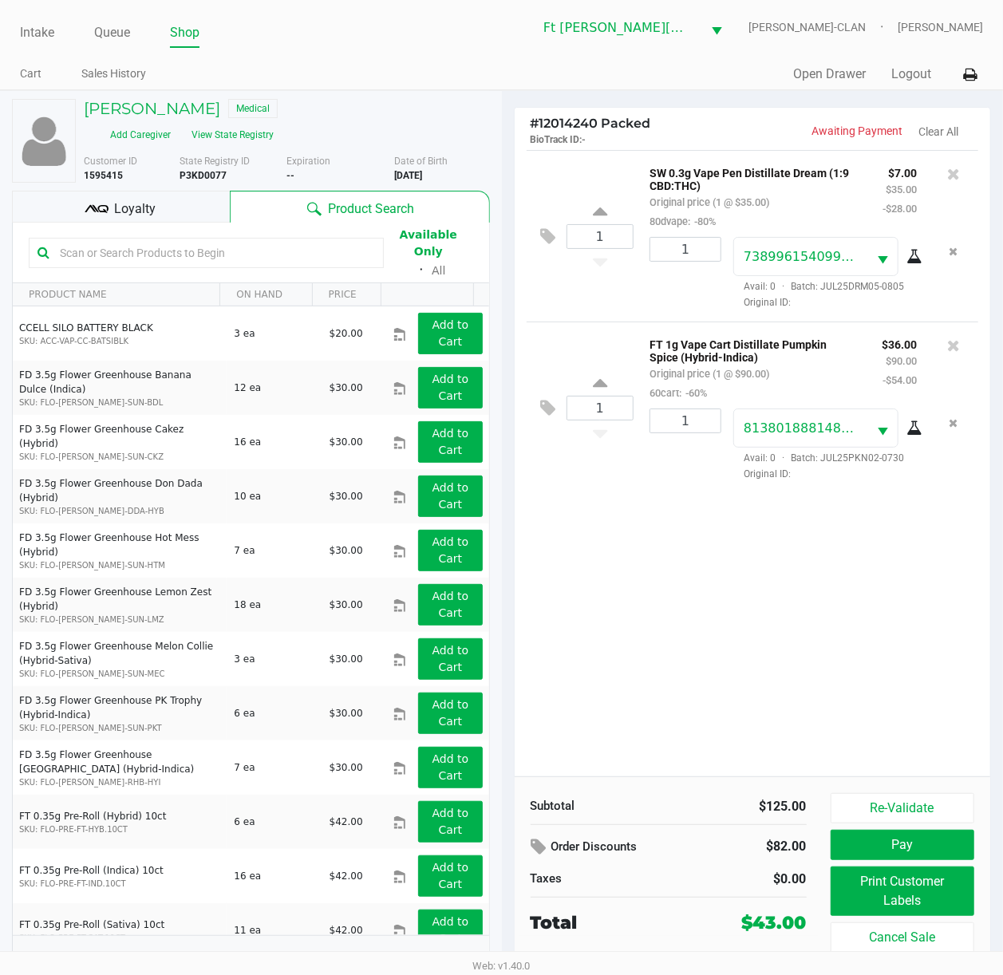
click at [126, 215] on span "Loyalty" at bounding box center [134, 208] width 41 height 19
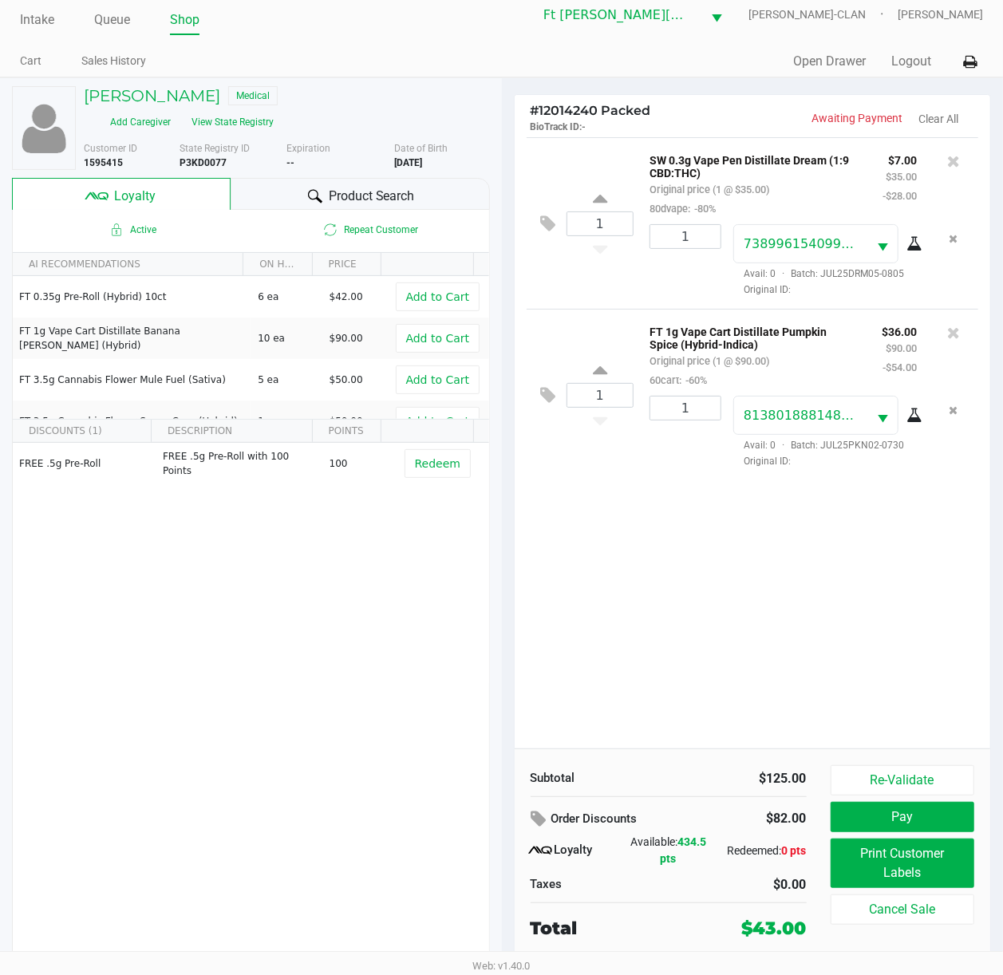
scroll to position [16, 0]
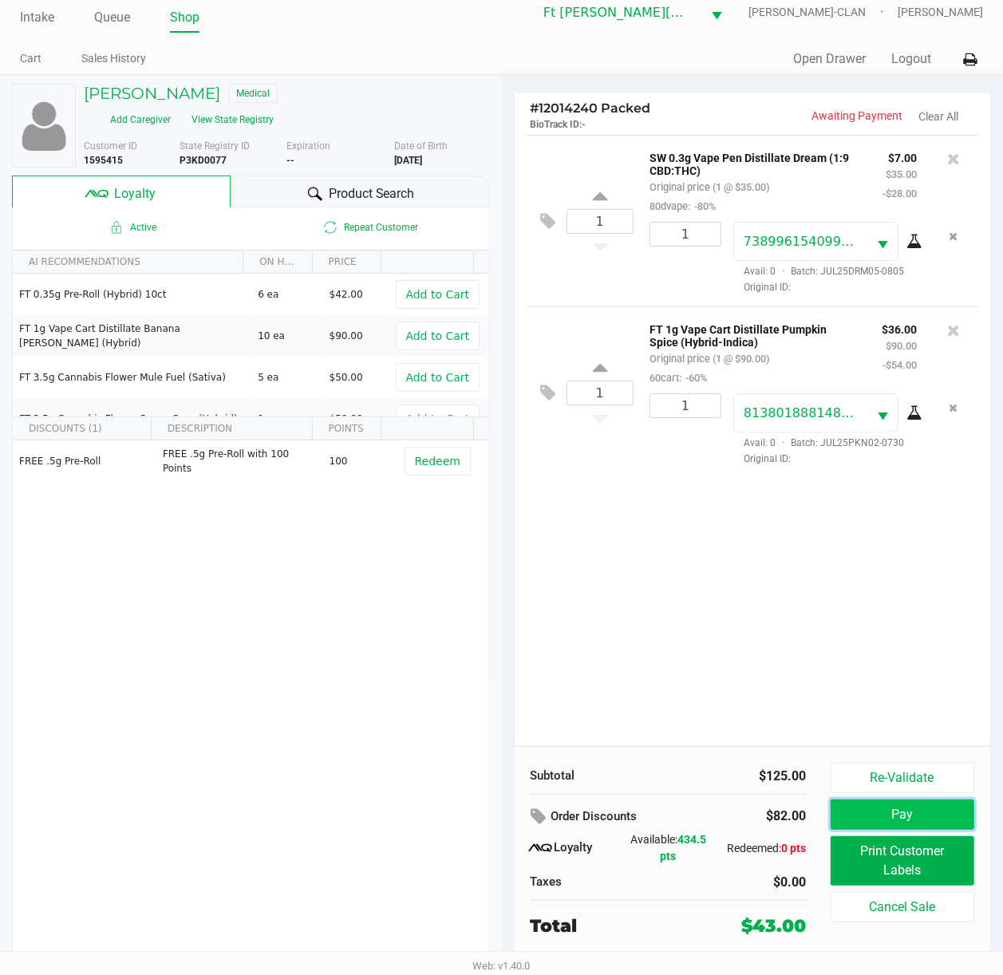
click at [886, 732] on button "Pay" at bounding box center [903, 814] width 144 height 30
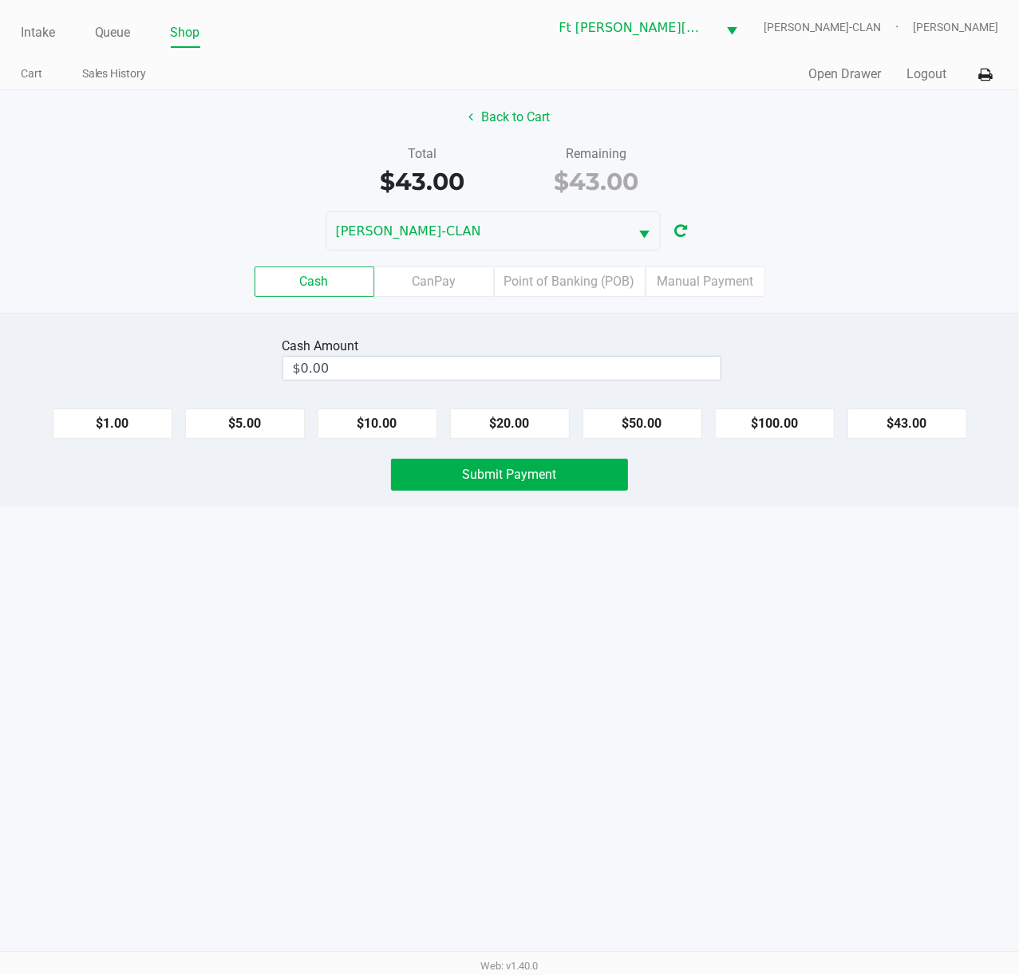
click at [598, 266] on div "Cash CanPay Point of Banking (POB) Manual Payment" at bounding box center [509, 282] width 1043 height 62
click at [600, 288] on label "Point of Banking (POB)" at bounding box center [570, 281] width 152 height 30
click at [0, 0] on 7 "Point of Banking (POB)" at bounding box center [0, 0] width 0 height 0
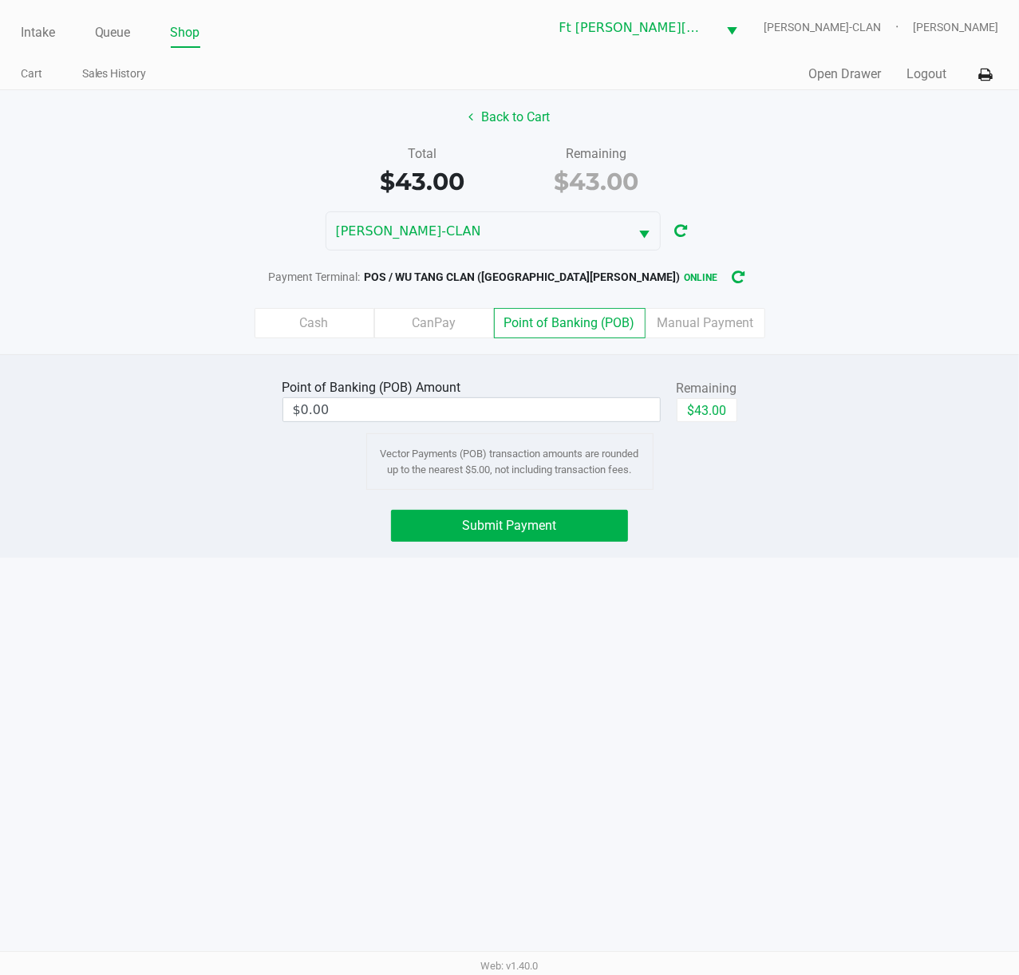
click at [744, 424] on div "Point of Banking (POB) Amount $0.00 Remaining $43.00 Vector Payments (POB) tran…" at bounding box center [509, 432] width 479 height 115
click at [721, 412] on button "$43.00" at bounding box center [707, 410] width 61 height 24
type input "$43.00"
drag, startPoint x: 553, startPoint y: 534, endPoint x: 543, endPoint y: 528, distance: 11.8
click at [555, 533] on span "Submit Payment" at bounding box center [510, 525] width 94 height 15
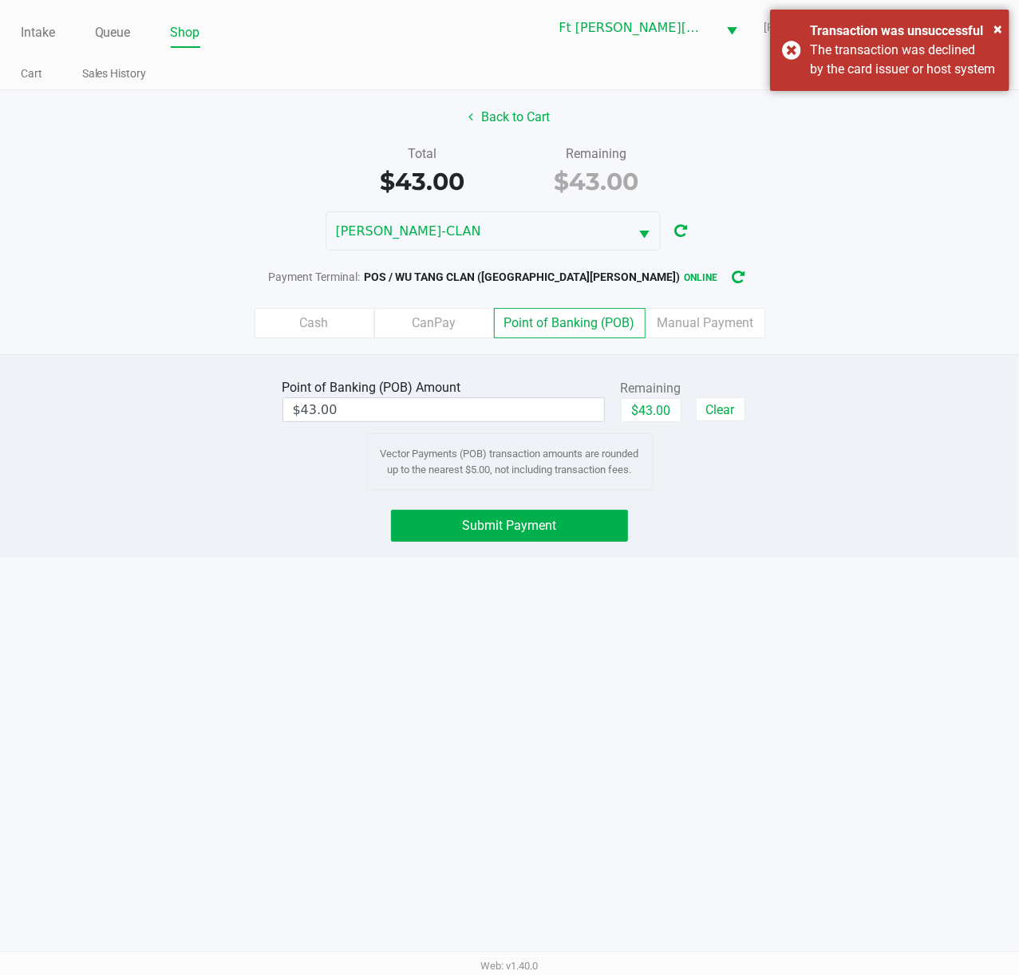
click at [997, 24] on span "×" at bounding box center [997, 28] width 9 height 19
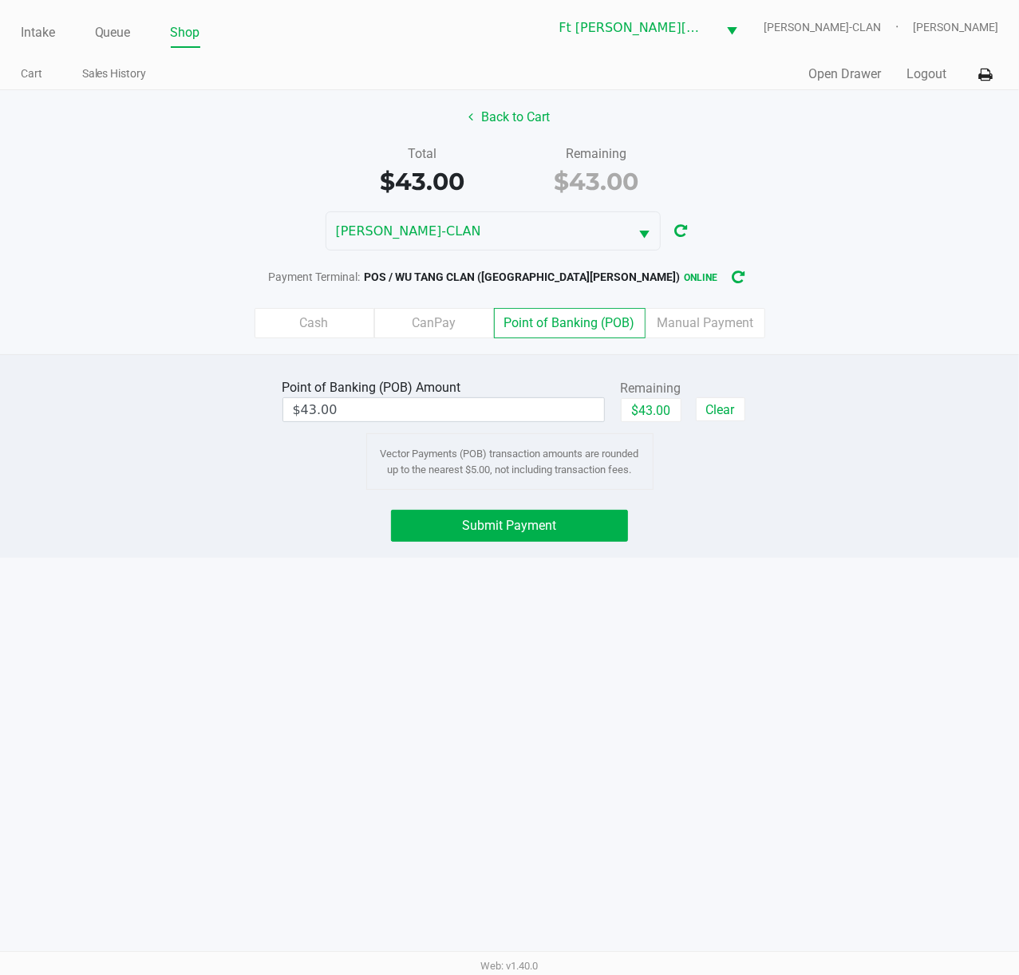
click at [559, 534] on button "Submit Payment" at bounding box center [509, 526] width 237 height 32
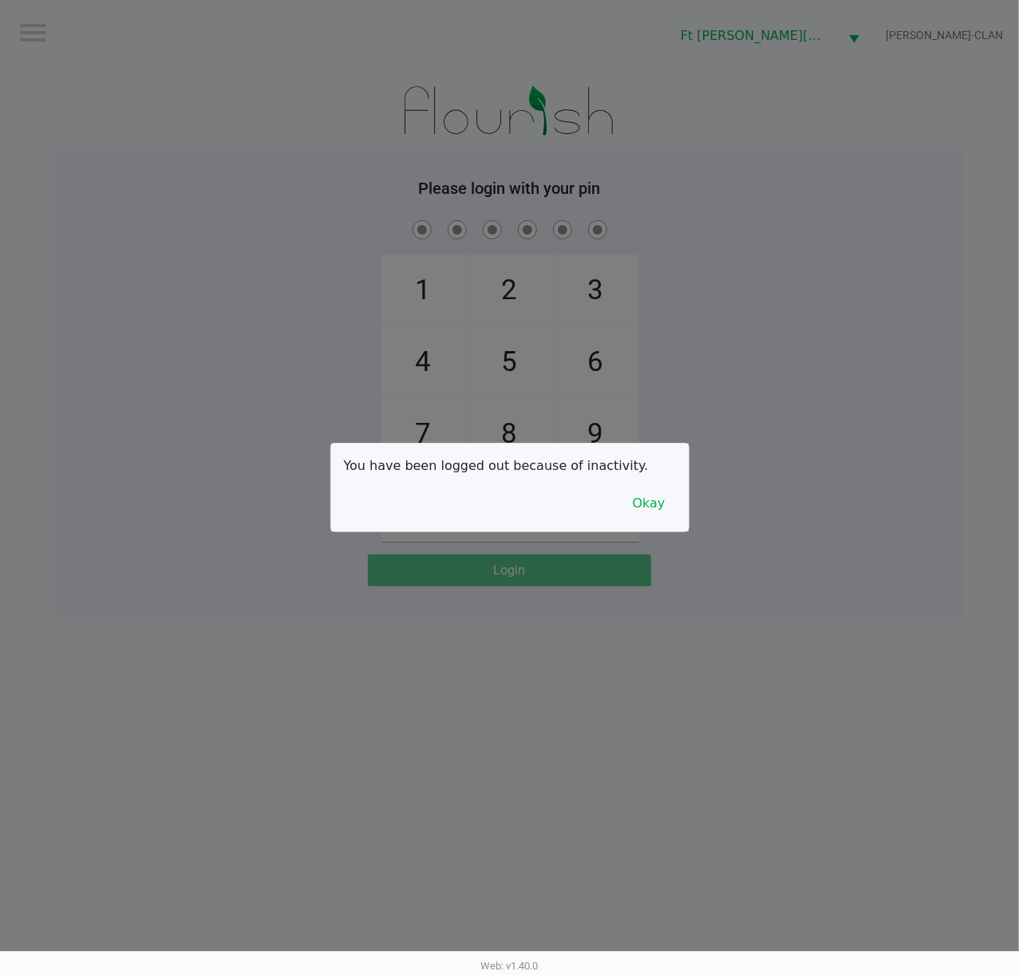
click at [793, 308] on div at bounding box center [509, 487] width 1019 height 975
checkbox input "true"
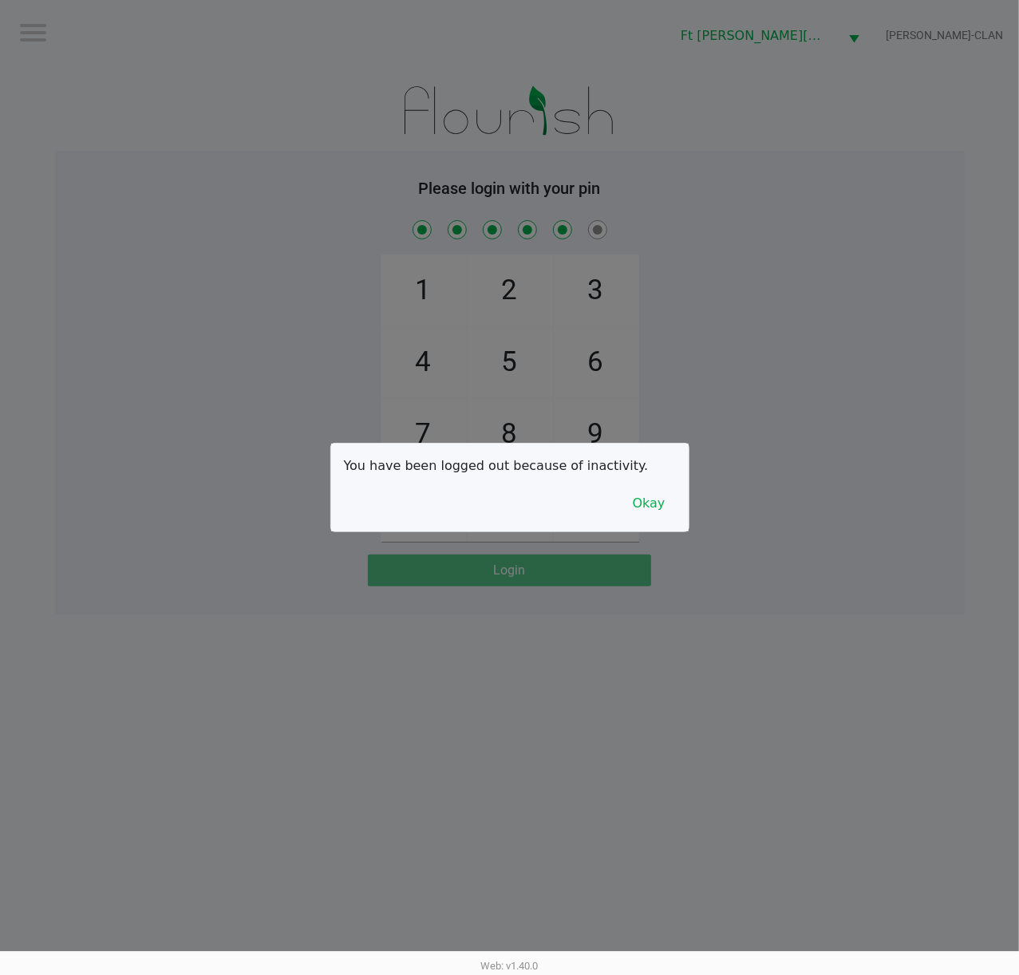
checkbox input "true"
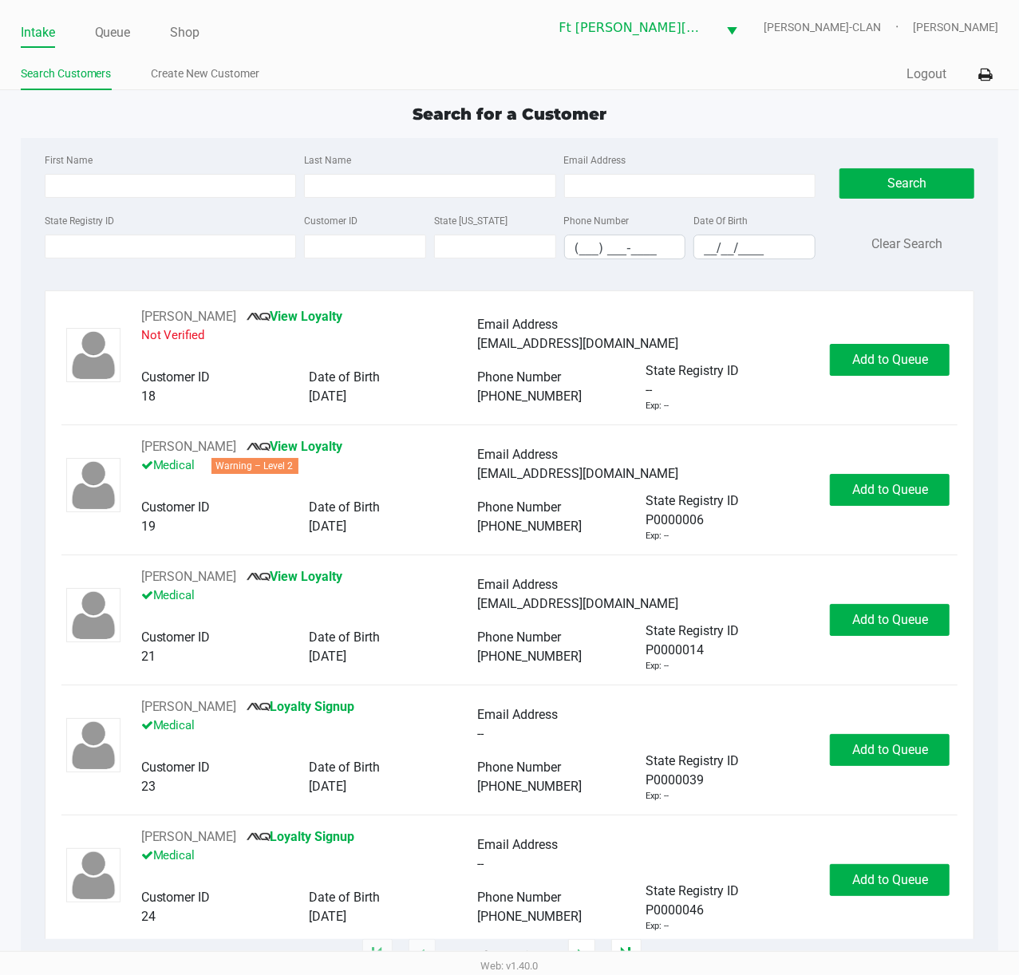
click at [287, 97] on app-point-of-sale "Intake Queue Shop Ft Walton Beach WC WU-TANG-CLAN Stanley Harper Search Custome…" at bounding box center [509, 478] width 1019 height 956
drag, startPoint x: 155, startPoint y: 262, endPoint x: 155, endPoint y: 251, distance: 11.2
click at [155, 259] on div "State Registry ID Customer ID State ID Phone Number (___) ___-____ Date Of Birt…" at bounding box center [430, 241] width 779 height 61
click at [155, 250] on input "State Registry ID" at bounding box center [171, 247] width 252 height 24
click at [157, 247] on input "State Registry ID" at bounding box center [171, 247] width 252 height 24
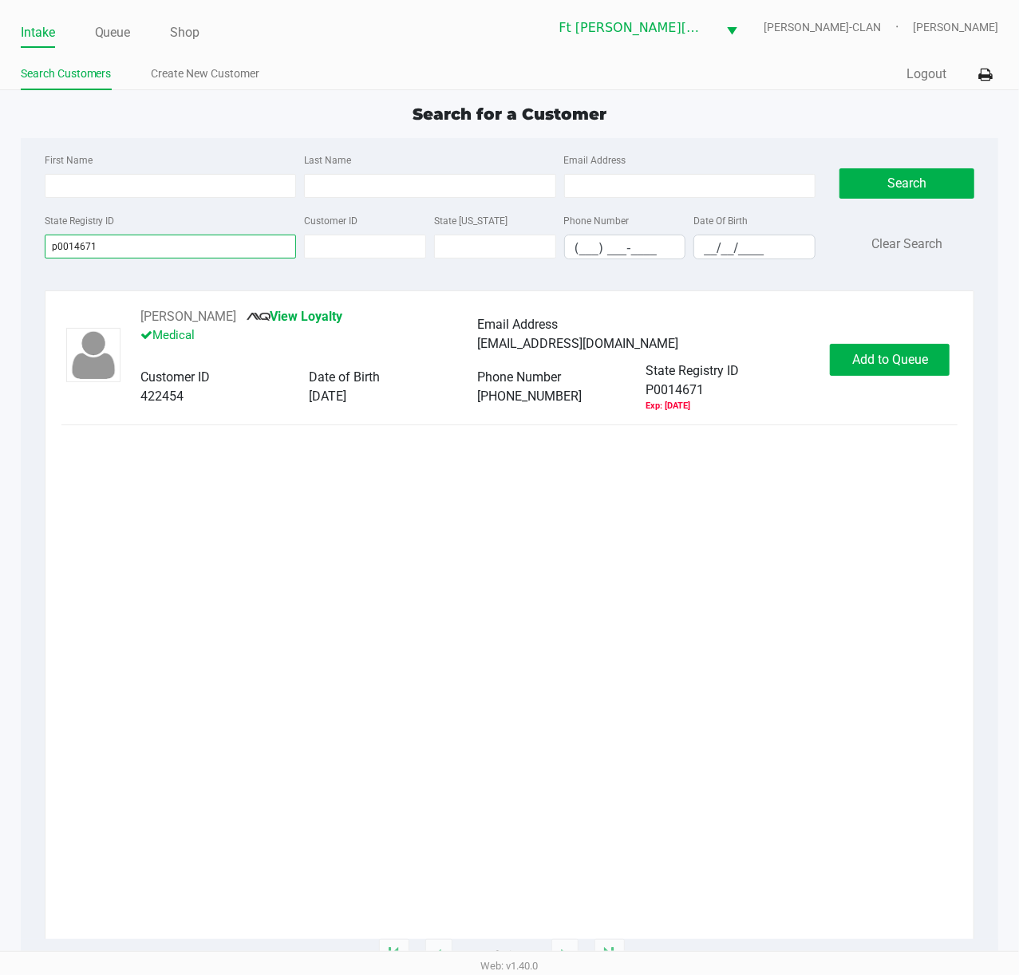
type input "p0014671"
click at [910, 364] on span "Add to Queue" at bounding box center [890, 359] width 76 height 15
click at [910, 364] on body "Intake Queue Shop Ft Walton Beach WC WU-TANG-CLAN Stanley Harper Search Custome…" at bounding box center [509, 475] width 1019 height 951
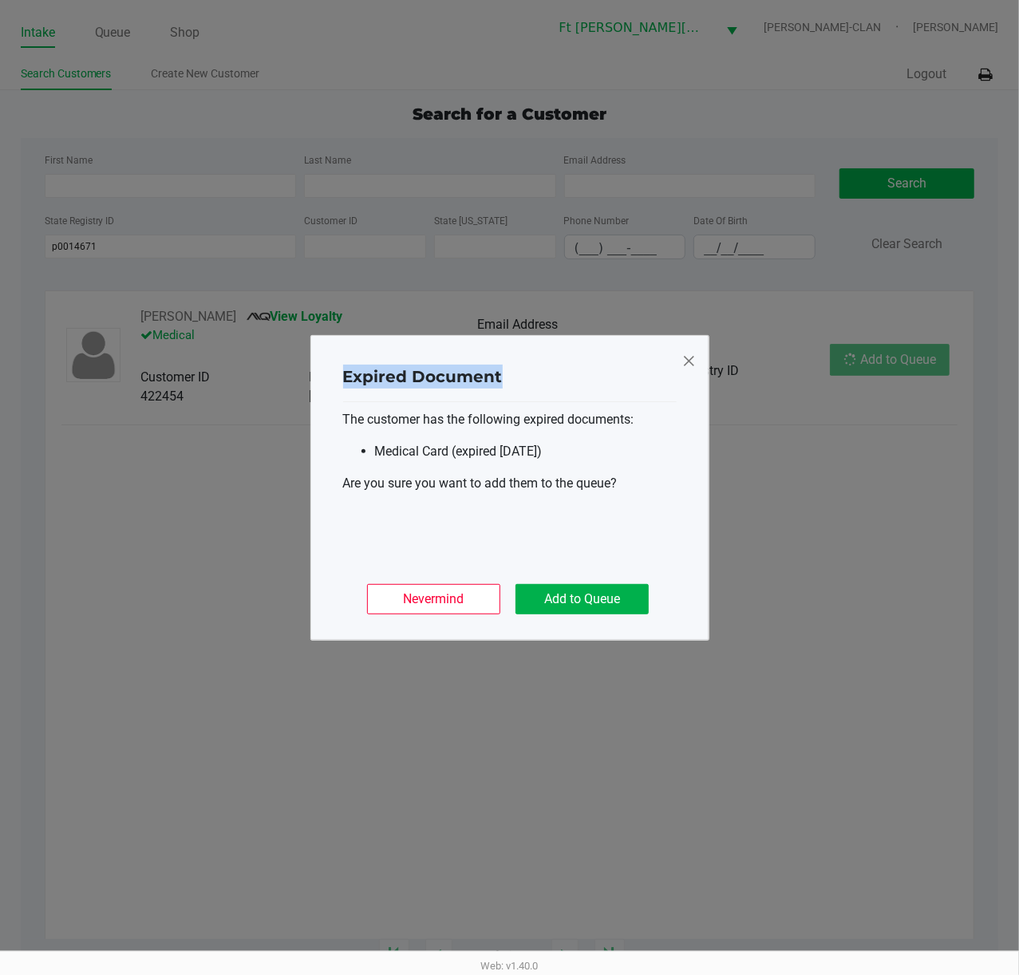
drag, startPoint x: 916, startPoint y: 351, endPoint x: 920, endPoint y: 322, distance: 29.0
click at [920, 322] on ngb-modal-window "Expired Document The customer has the following expired documents: Medical Card…" at bounding box center [509, 487] width 1019 height 975
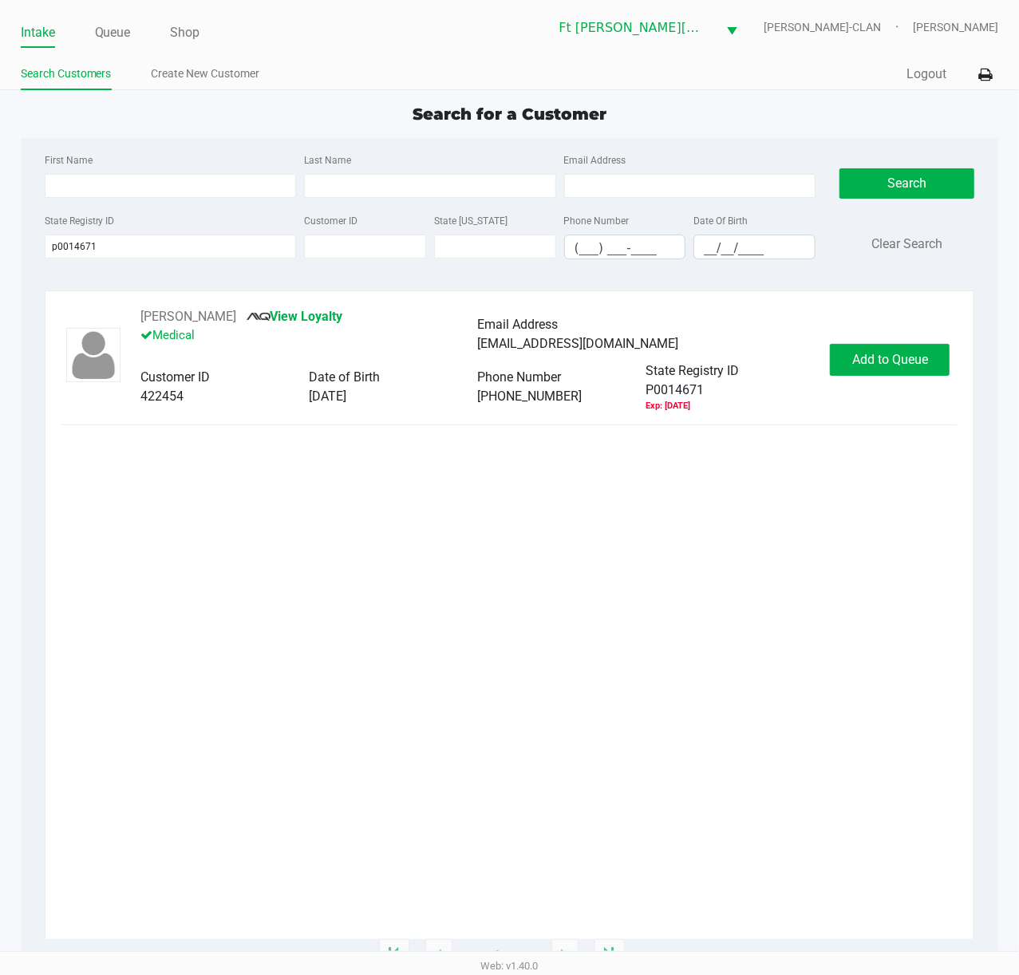
click at [878, 365] on span "Add to Queue" at bounding box center [890, 359] width 76 height 15
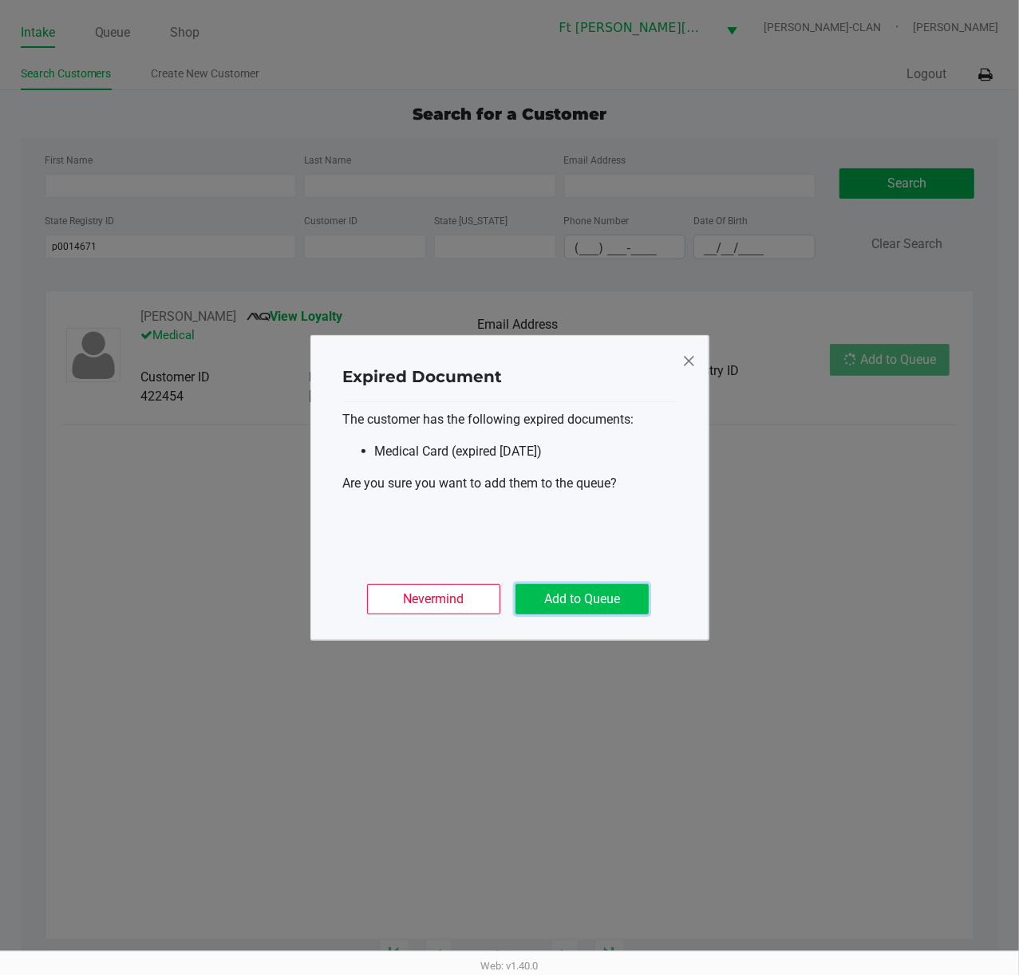
click at [620, 614] on button "Add to Queue" at bounding box center [581, 599] width 133 height 30
click at [586, 594] on div "Nevermind Add to Queue" at bounding box center [509, 593] width 333 height 62
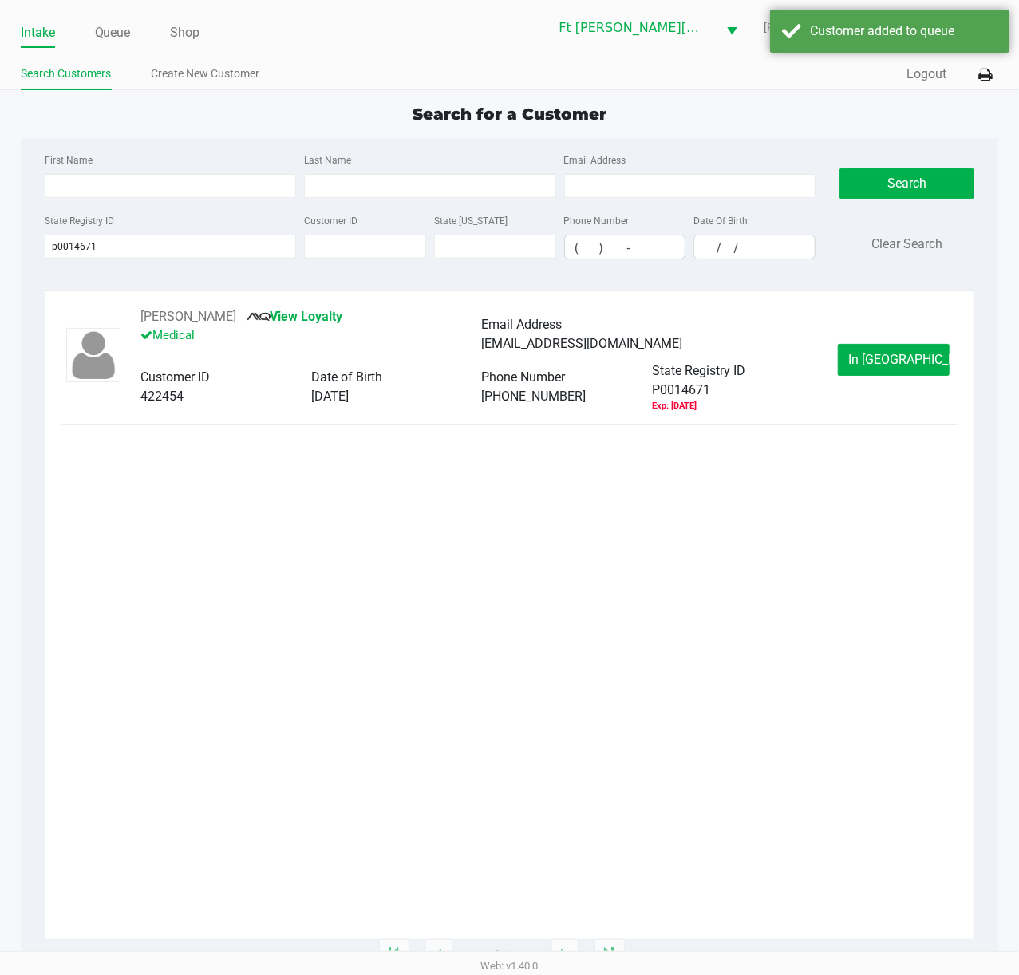
click at [840, 358] on button "In Queue" at bounding box center [894, 360] width 112 height 32
click at [866, 364] on div "Intake Queue Shop Ft Walton Beach WC WU-TANG-CLAN Stanley Harper Search Custome…" at bounding box center [509, 487] width 1019 height 975
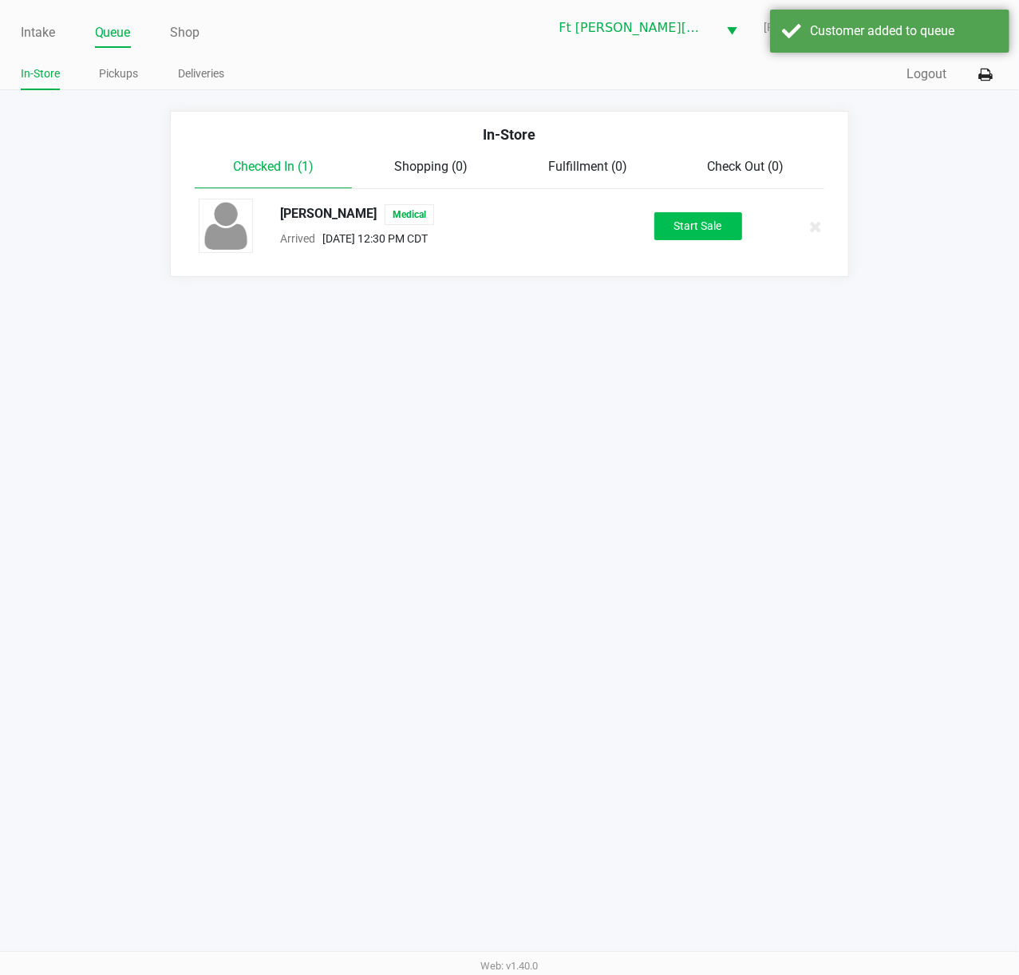
click at [684, 228] on button "Start Sale" at bounding box center [698, 226] width 88 height 28
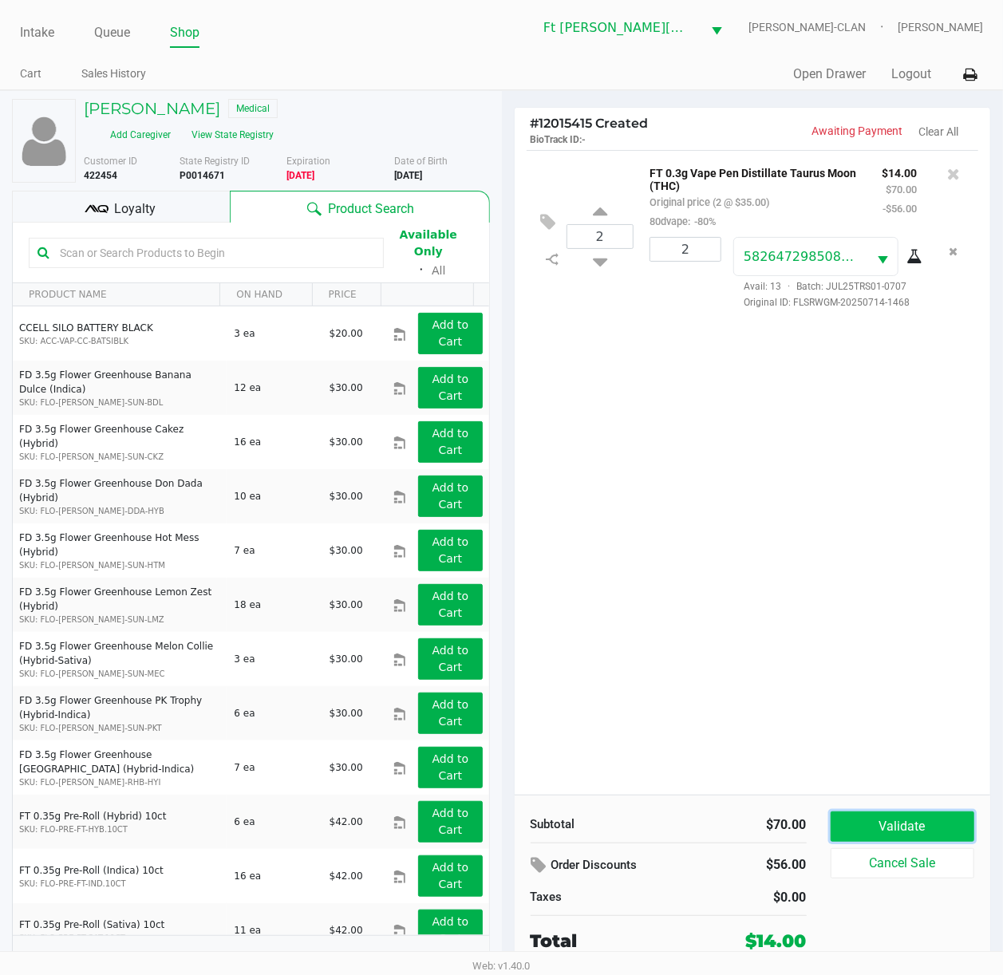
click at [900, 732] on button "Validate" at bounding box center [903, 826] width 144 height 30
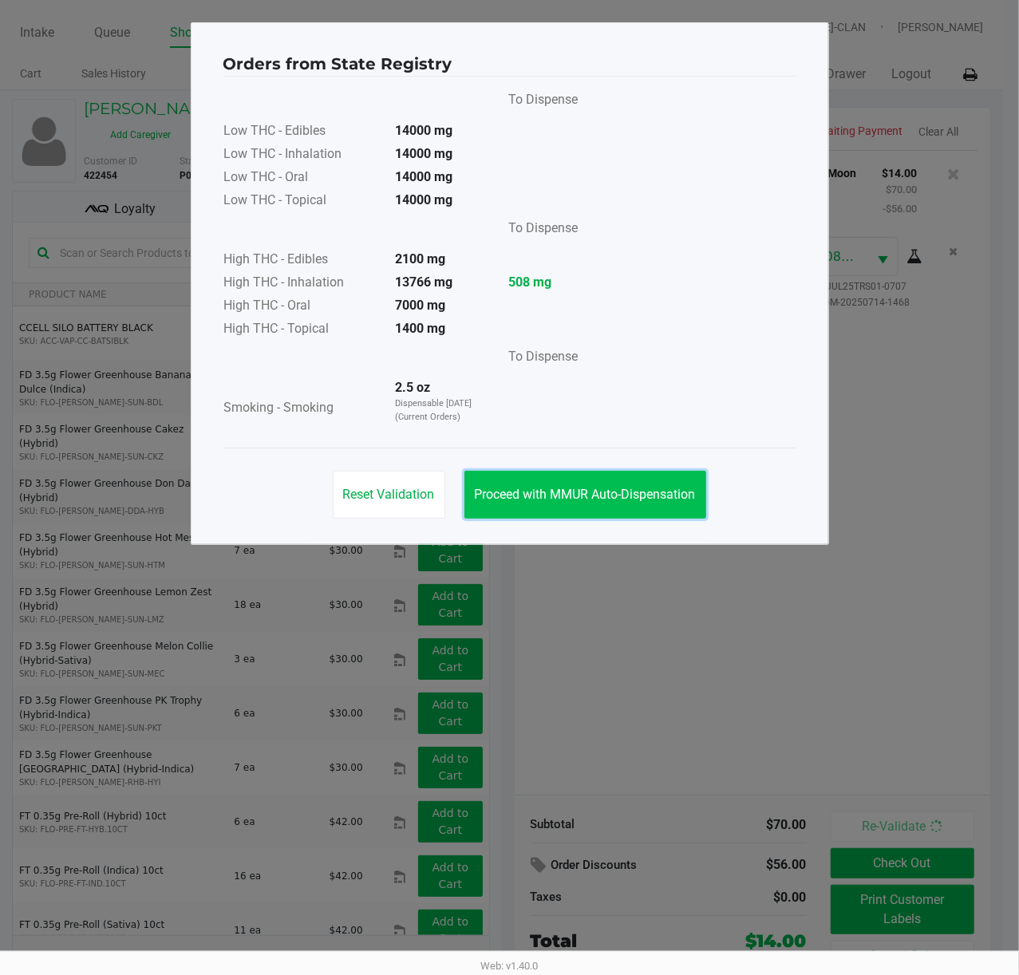
click at [640, 498] on span "Proceed with MMUR Auto-Dispensation" at bounding box center [585, 494] width 221 height 15
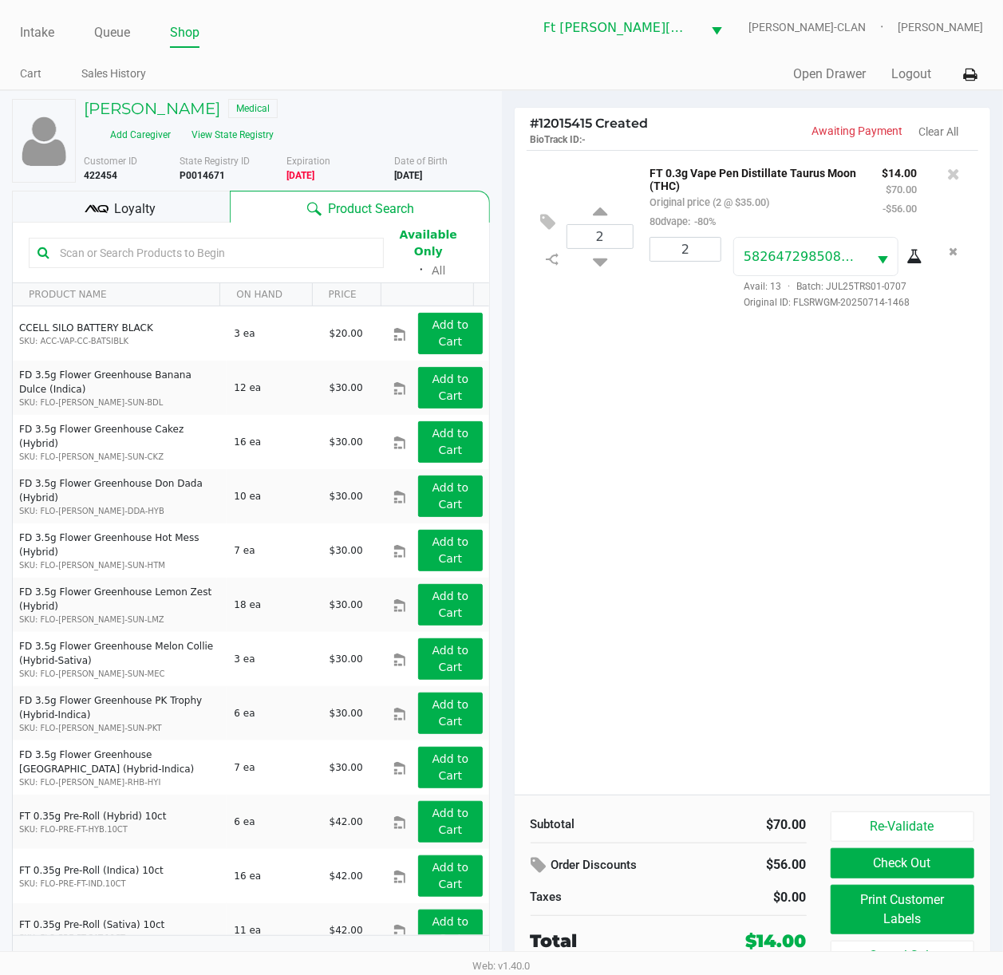
click at [799, 638] on div "2 FT 0.3g Vape Pen Distillate Taurus Moon (THC) Original price (2 @ $35.00) 80d…" at bounding box center [753, 472] width 476 height 645
click at [945, 732] on button "Print Customer Labels" at bounding box center [903, 909] width 144 height 49
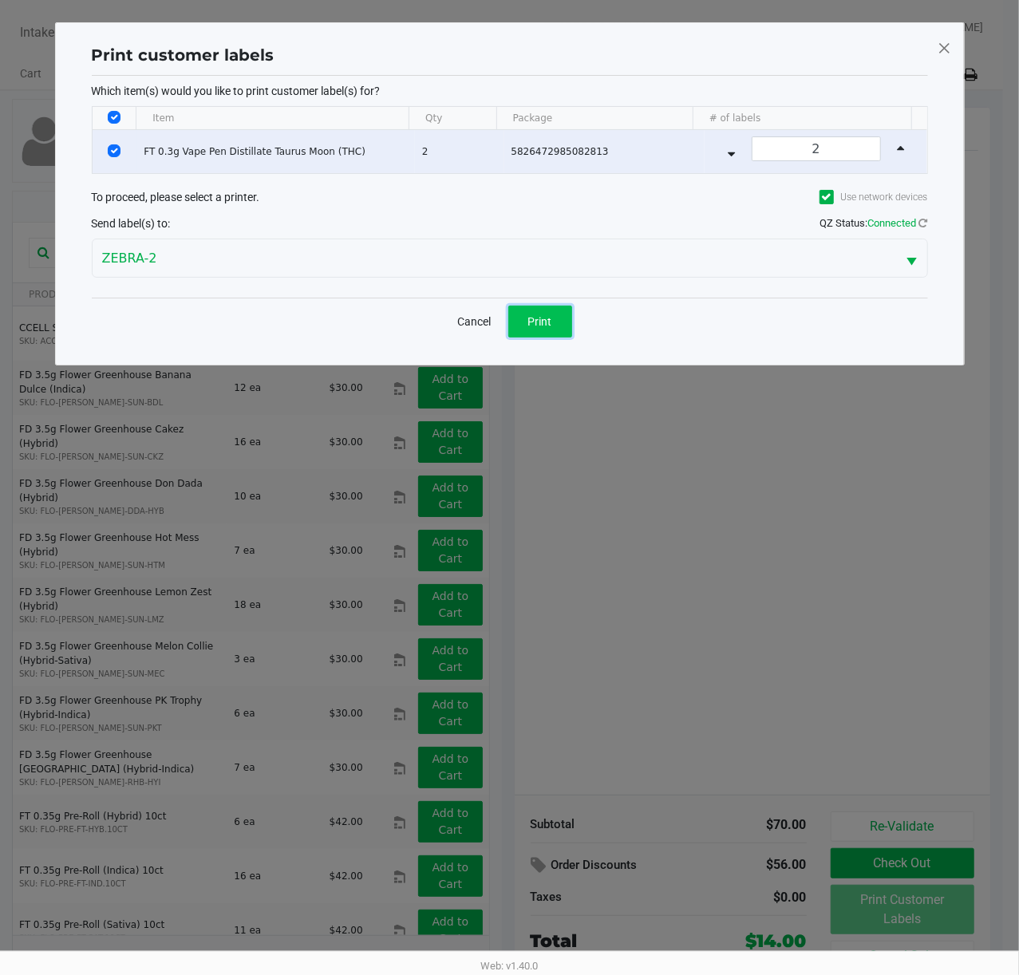
click at [537, 320] on span "Print" at bounding box center [540, 321] width 24 height 13
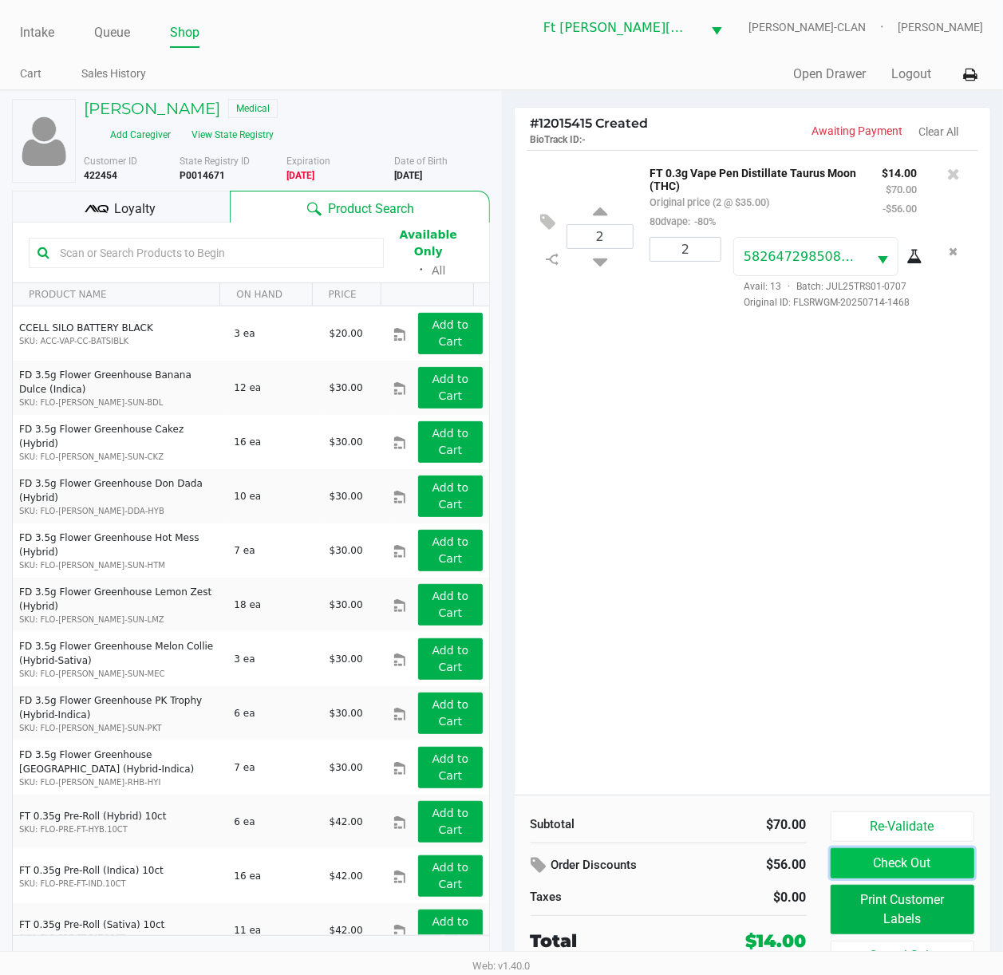
click at [855, 732] on button "Check Out" at bounding box center [903, 863] width 144 height 30
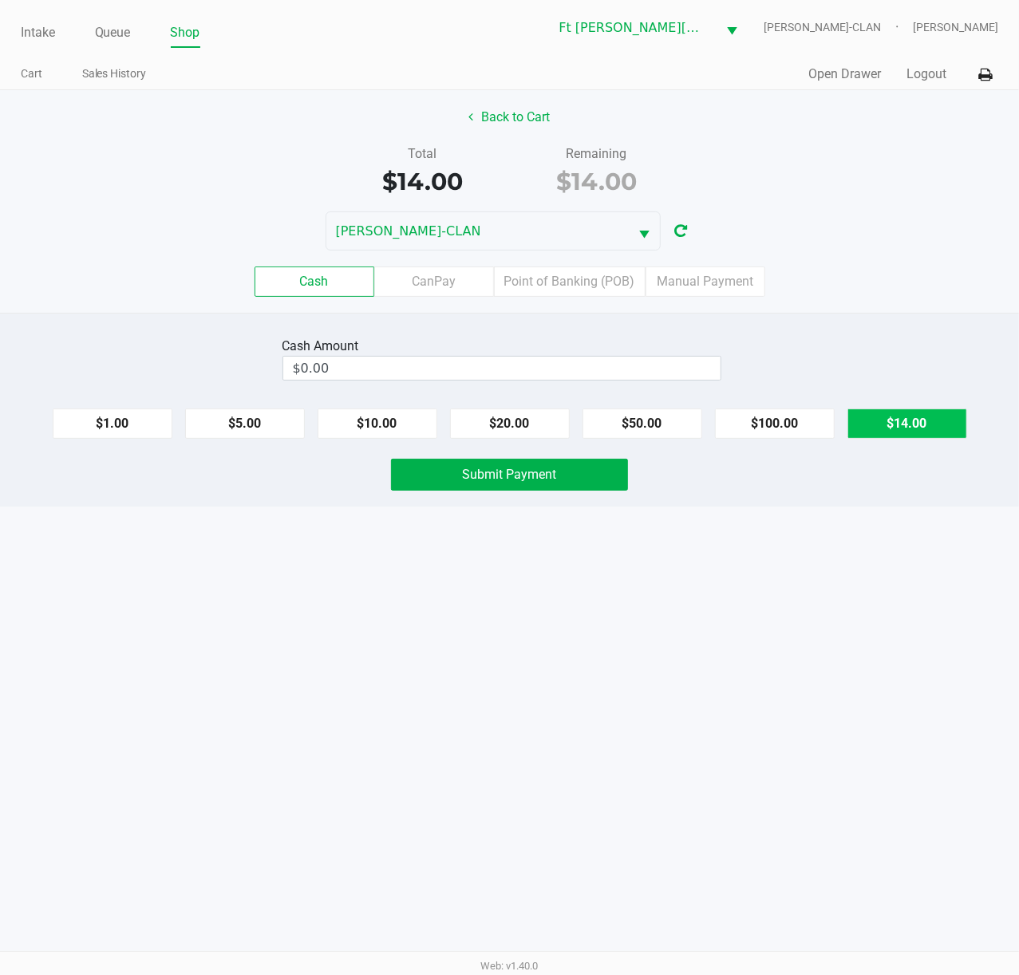
click at [913, 420] on button "$14.00" at bounding box center [907, 423] width 120 height 30
type input "$14.00"
click at [536, 471] on span "Submit Payment" at bounding box center [510, 474] width 94 height 15
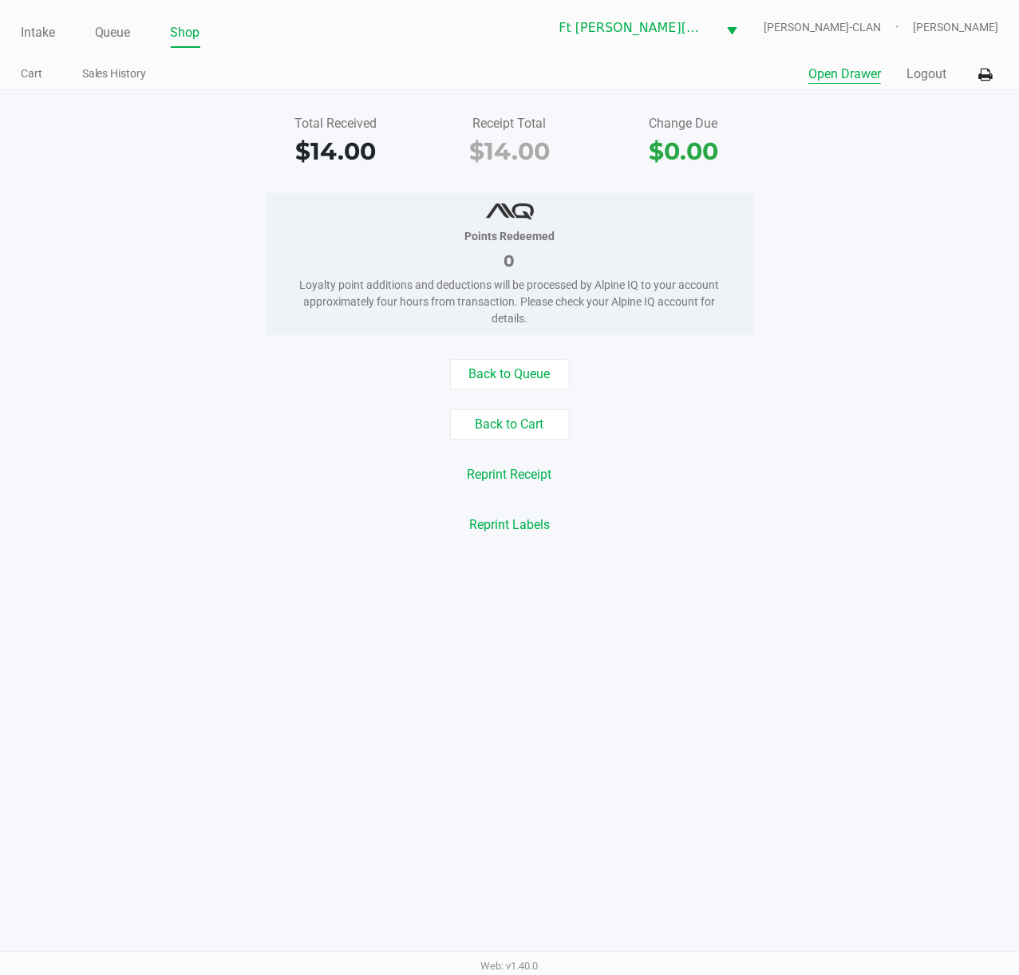
click at [862, 74] on button "Open Drawer" at bounding box center [844, 74] width 73 height 19
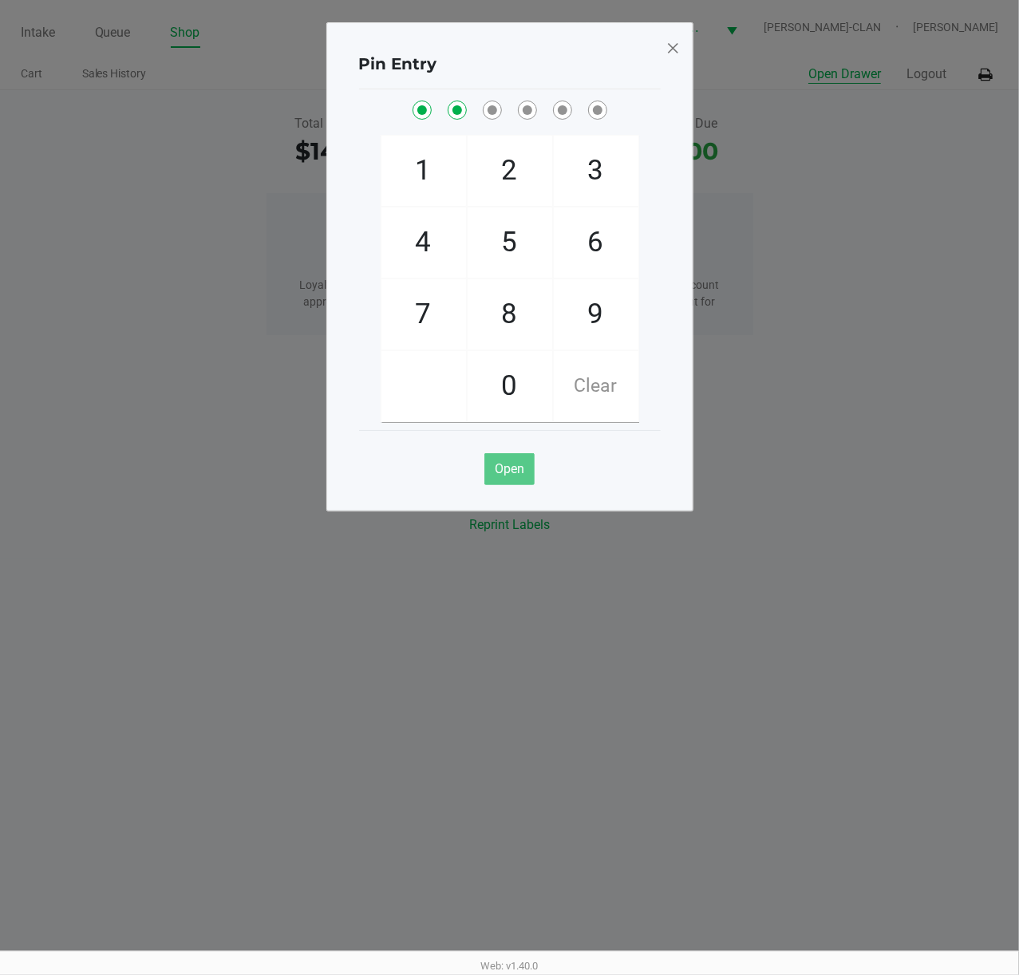
checkbox input "true"
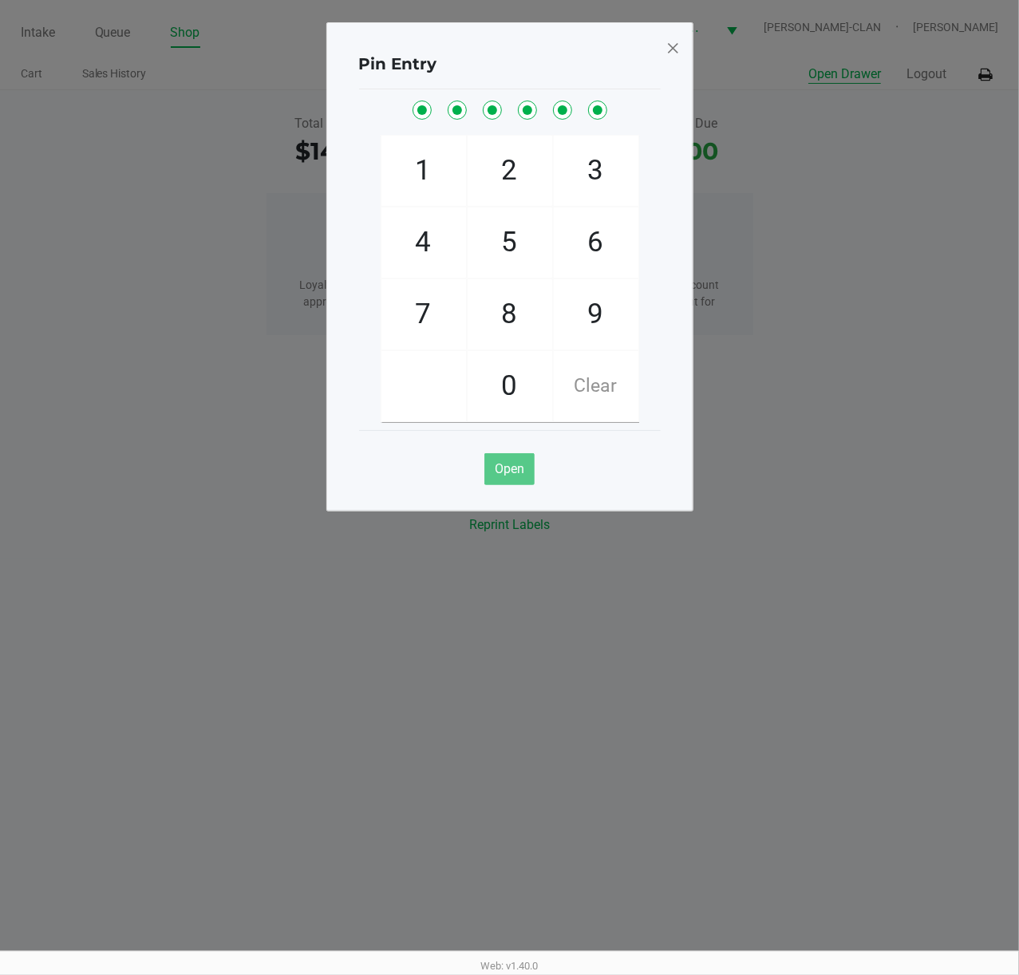
checkbox input "true"
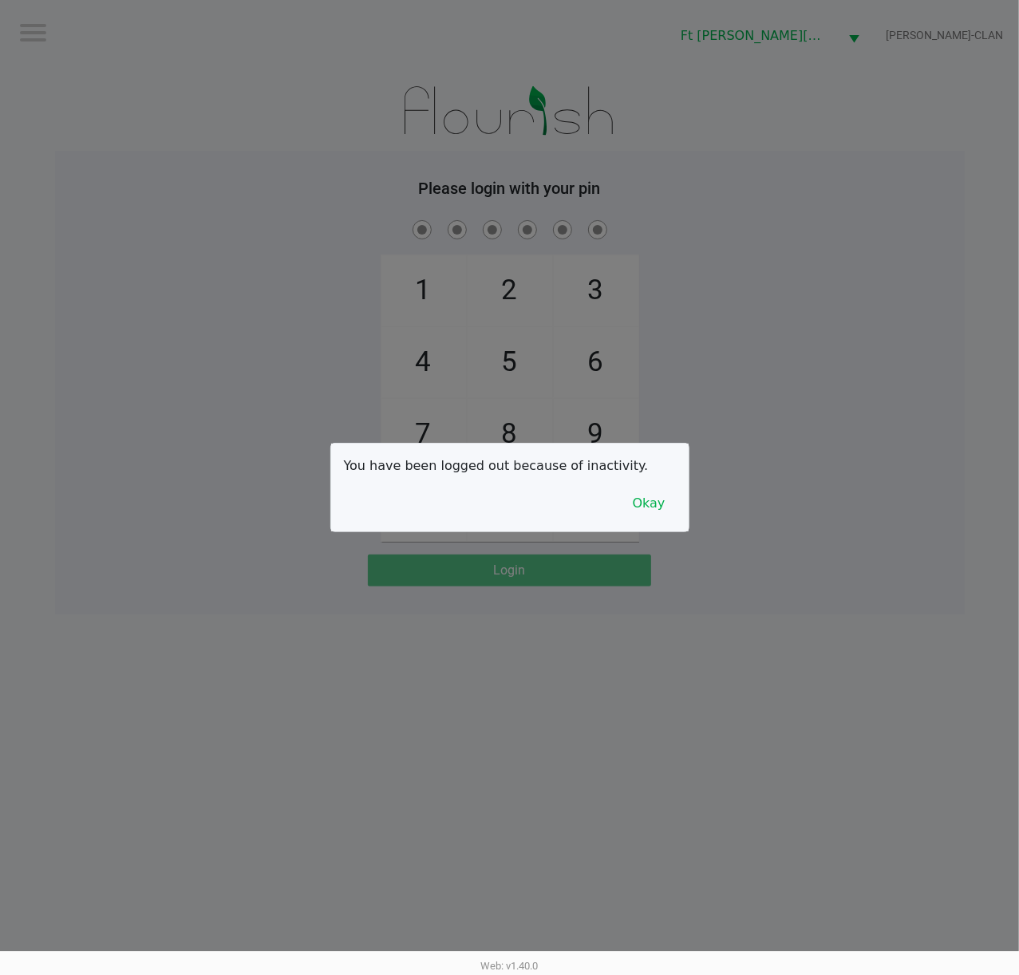
click at [905, 301] on div at bounding box center [509, 487] width 1019 height 975
checkbox input "true"
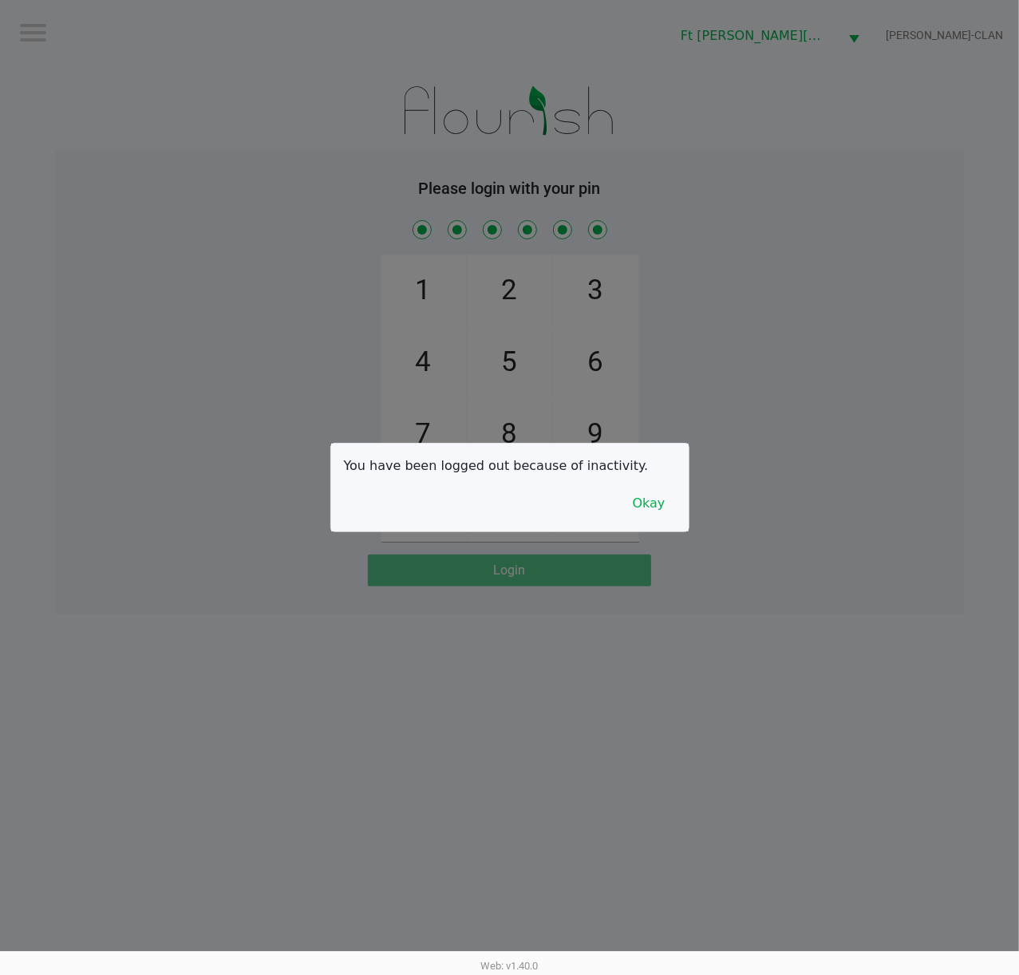
checkbox input "true"
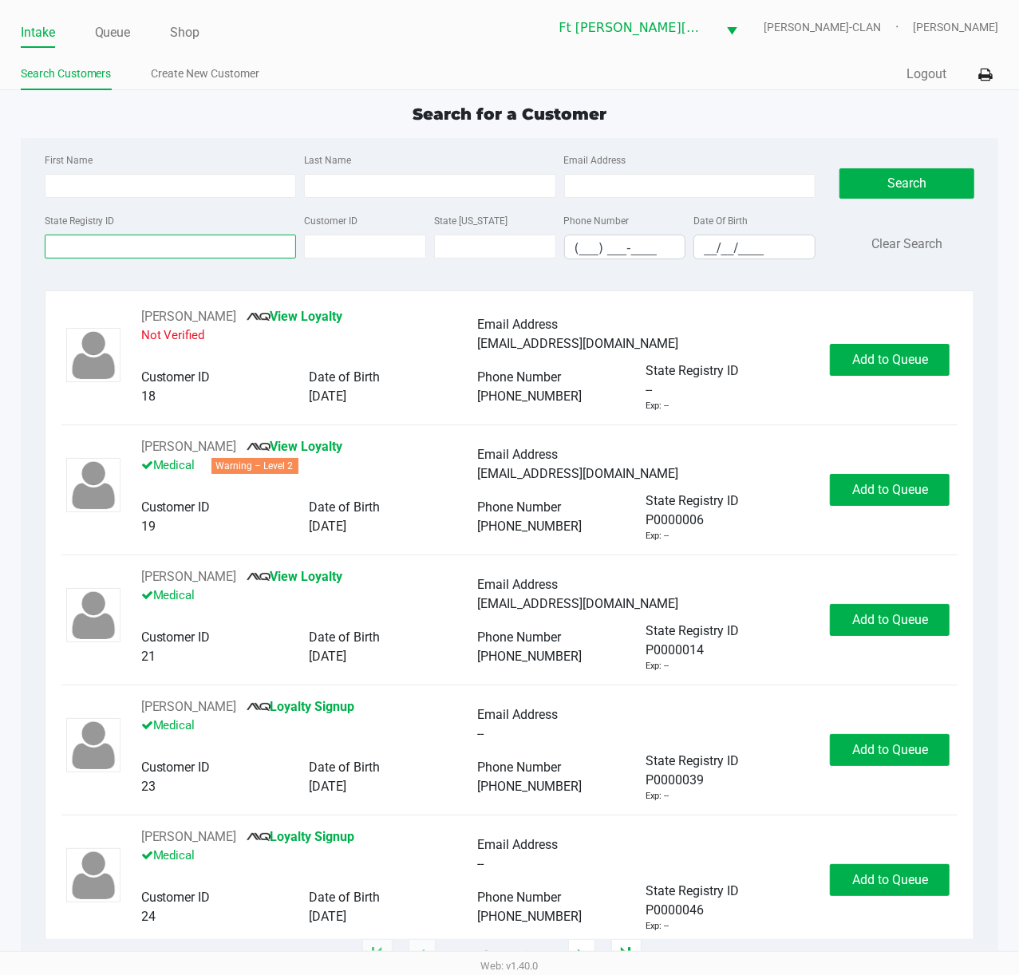
click at [164, 249] on input "State Registry ID" at bounding box center [171, 247] width 252 height 24
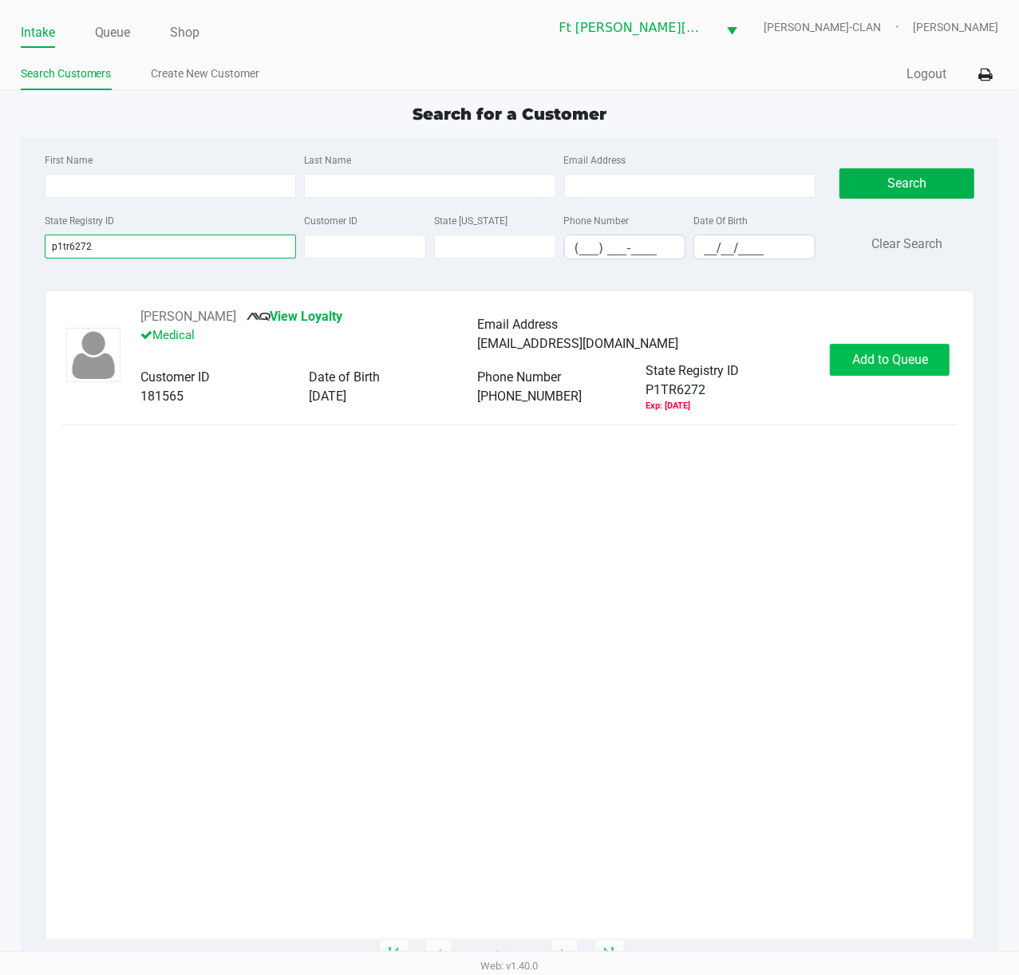
type input "p1tr6272"
click at [868, 348] on button "Add to Queue" at bounding box center [890, 360] width 120 height 32
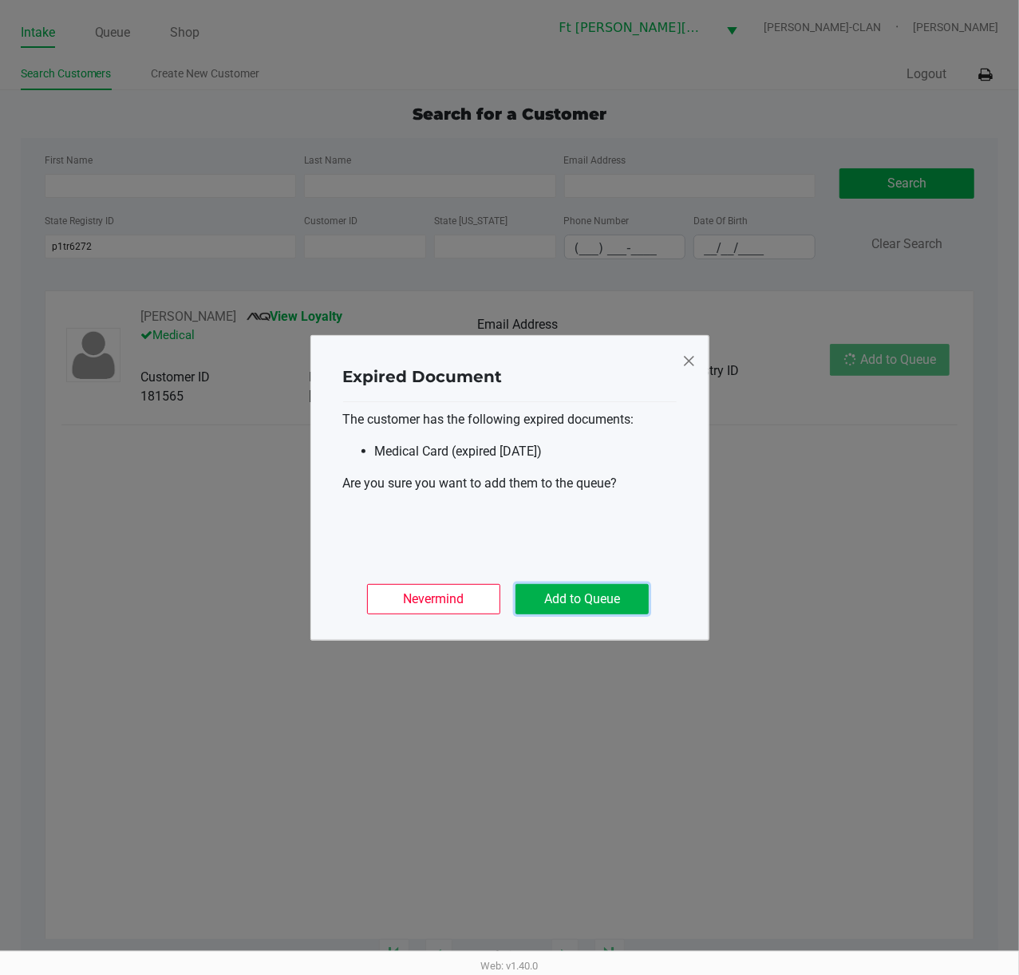
click at [551, 605] on button "Add to Queue" at bounding box center [581, 599] width 133 height 30
click at [551, 605] on div "Nevermind Add to Queue" at bounding box center [509, 593] width 333 height 62
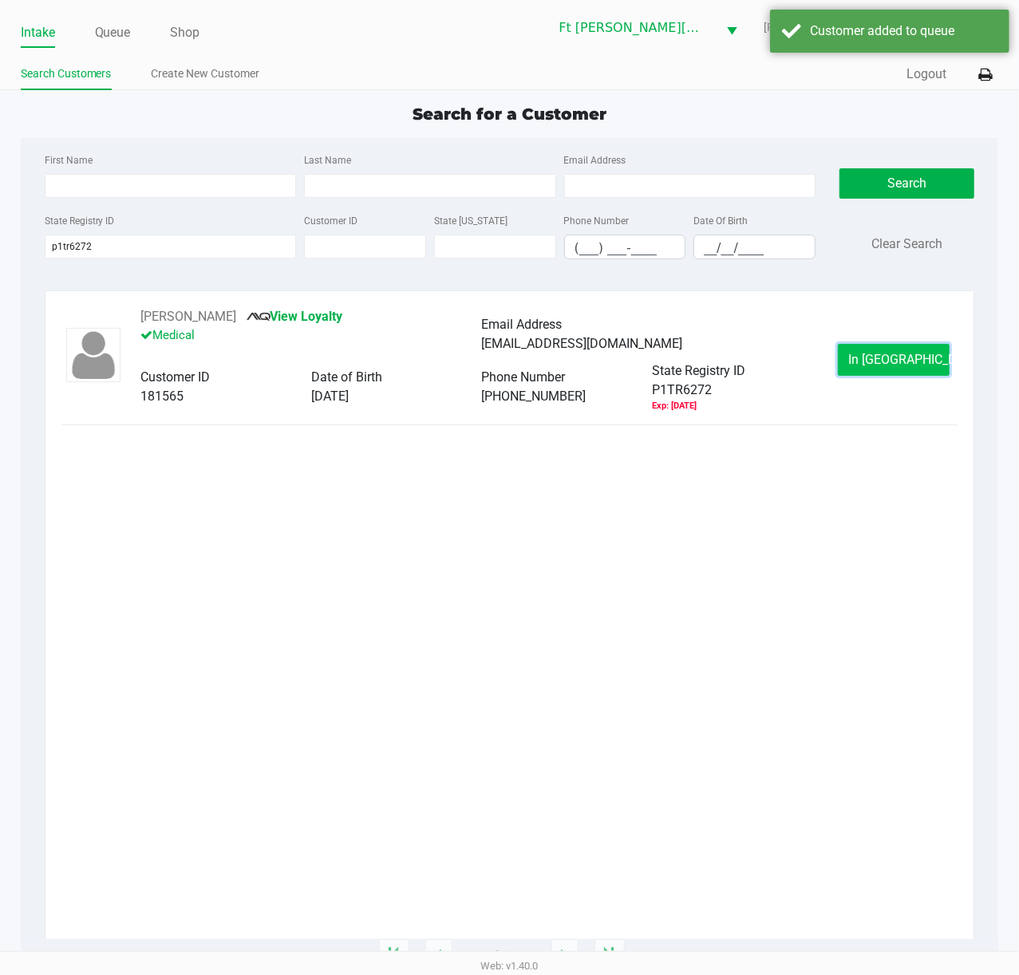
click at [874, 369] on button "In Queue" at bounding box center [894, 360] width 112 height 32
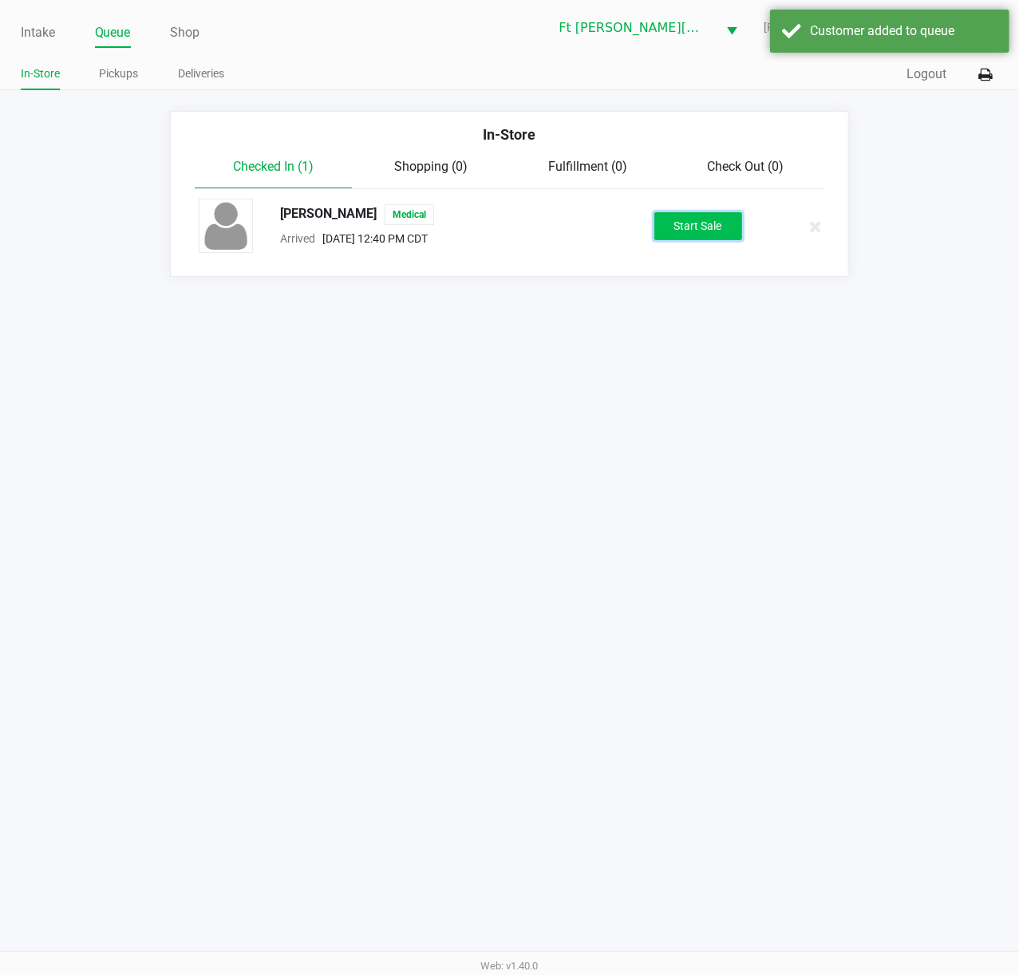
click at [712, 228] on button "Start Sale" at bounding box center [698, 226] width 88 height 28
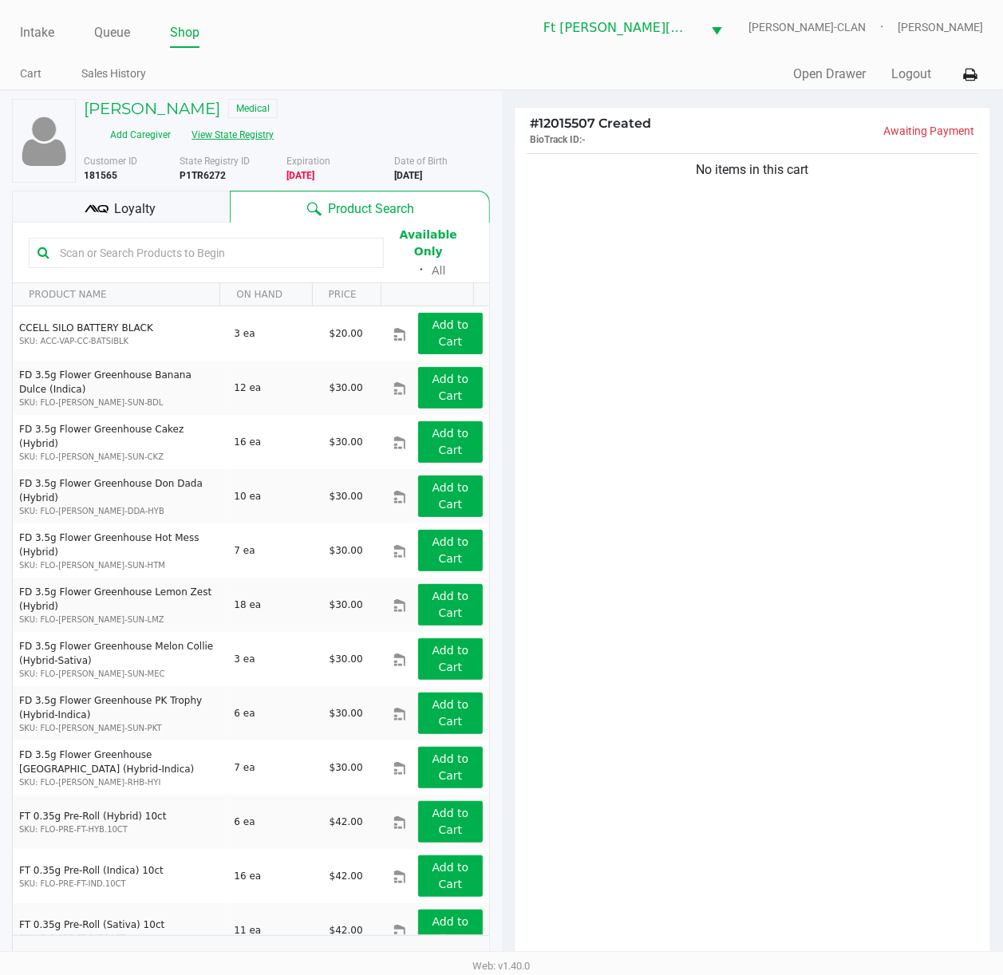
click at [260, 128] on button "View State Registry" at bounding box center [227, 135] width 93 height 26
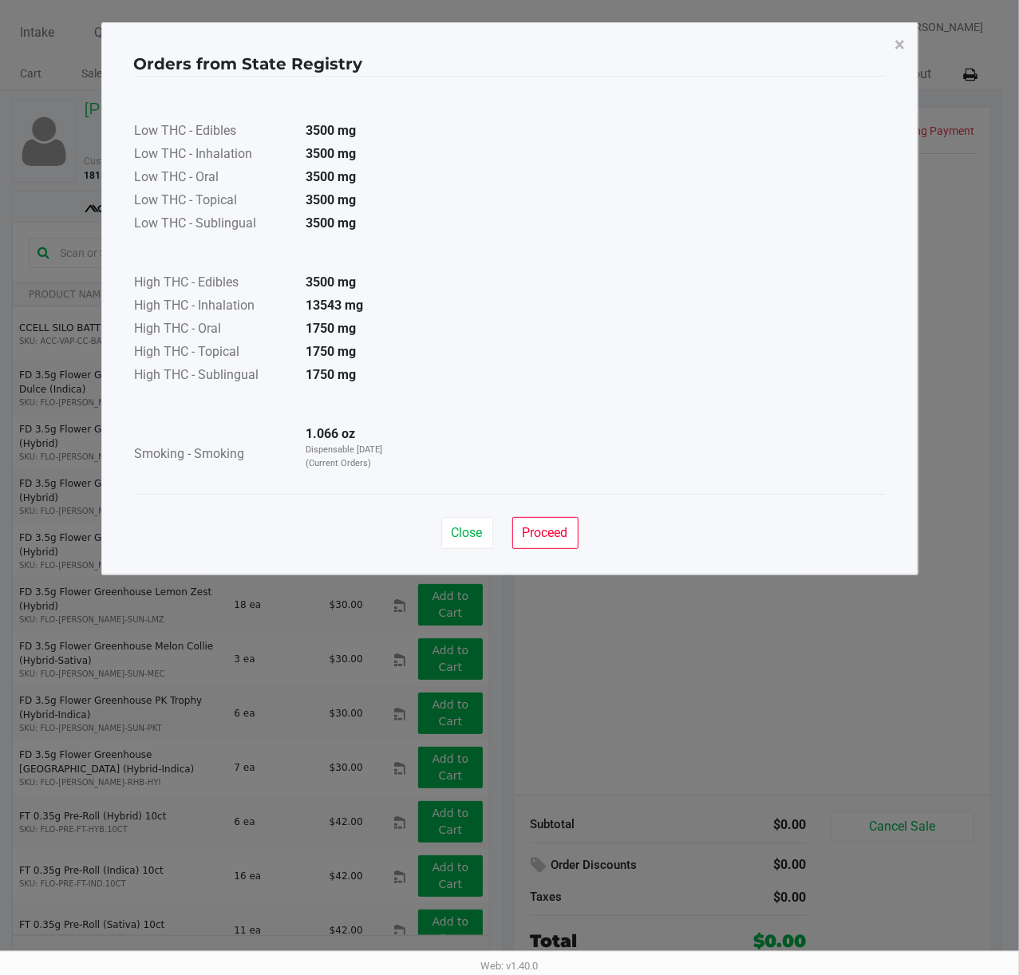
click at [550, 536] on span "Proceed" at bounding box center [545, 532] width 45 height 15
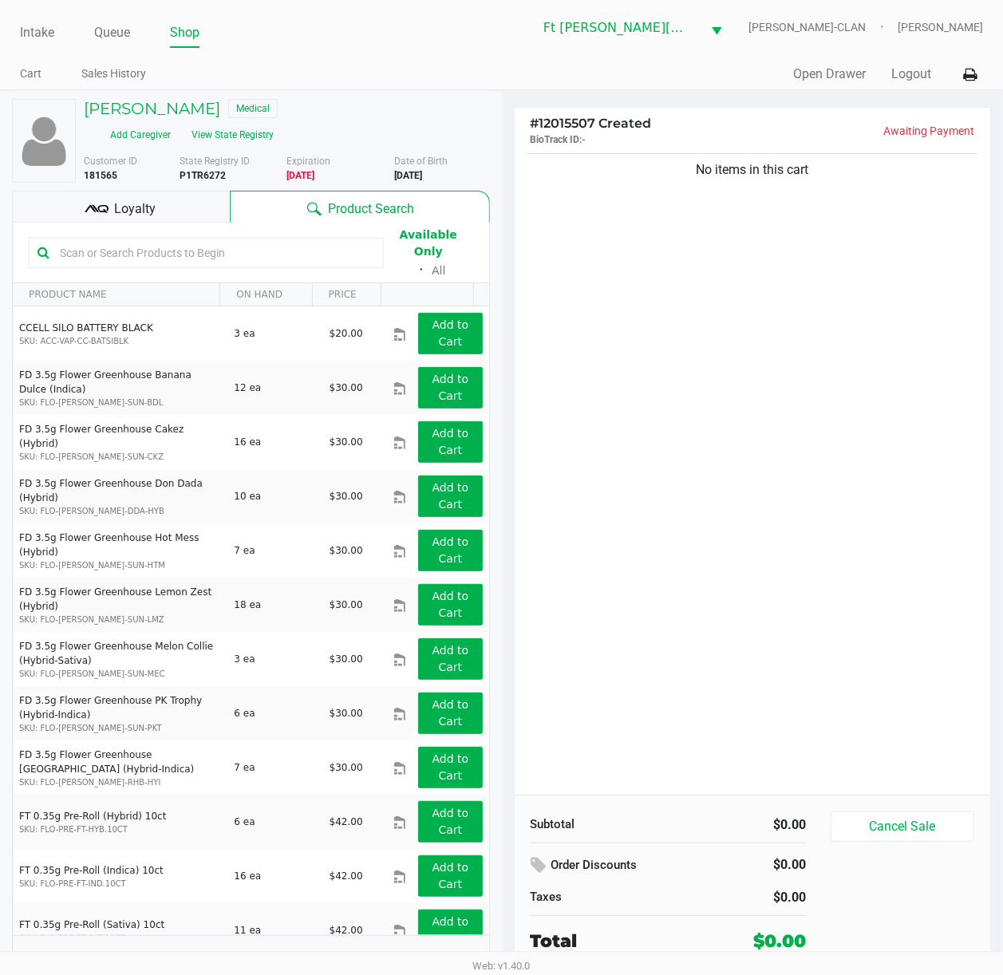
click at [290, 252] on input "text" at bounding box center [214, 253] width 322 height 24
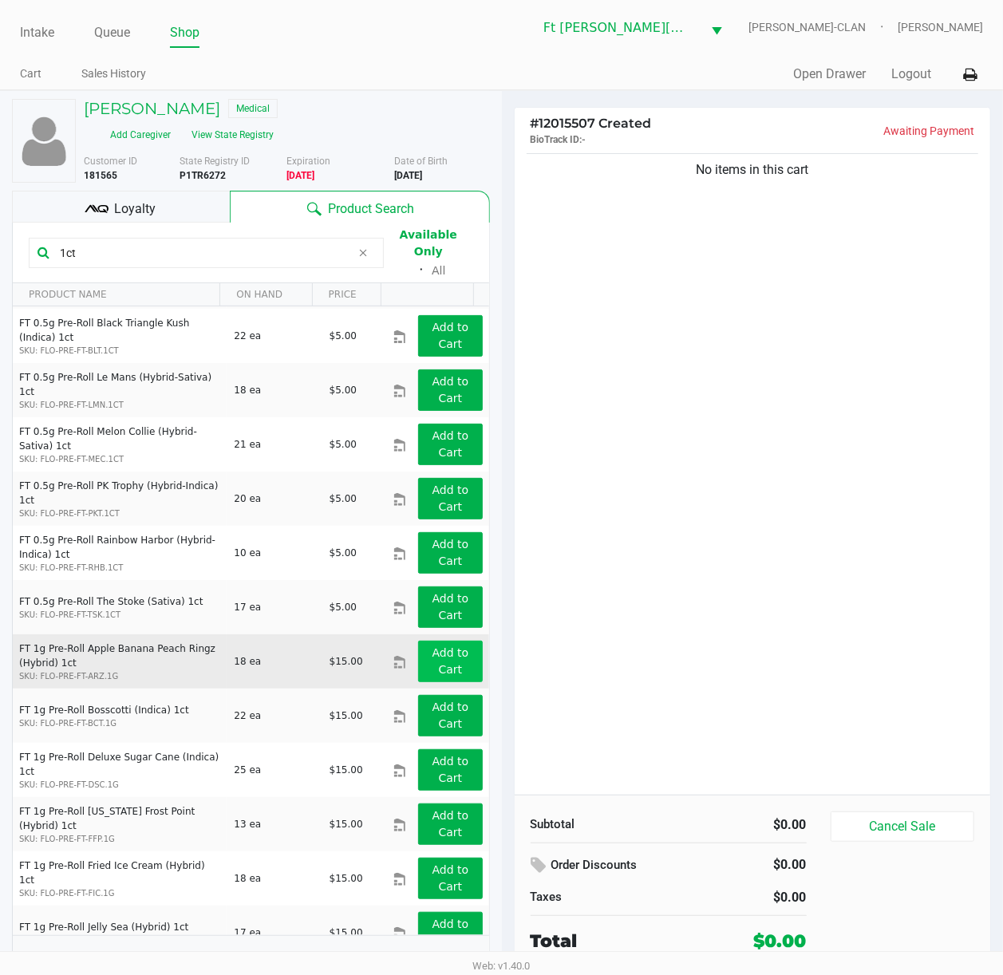
scroll to position [234, 0]
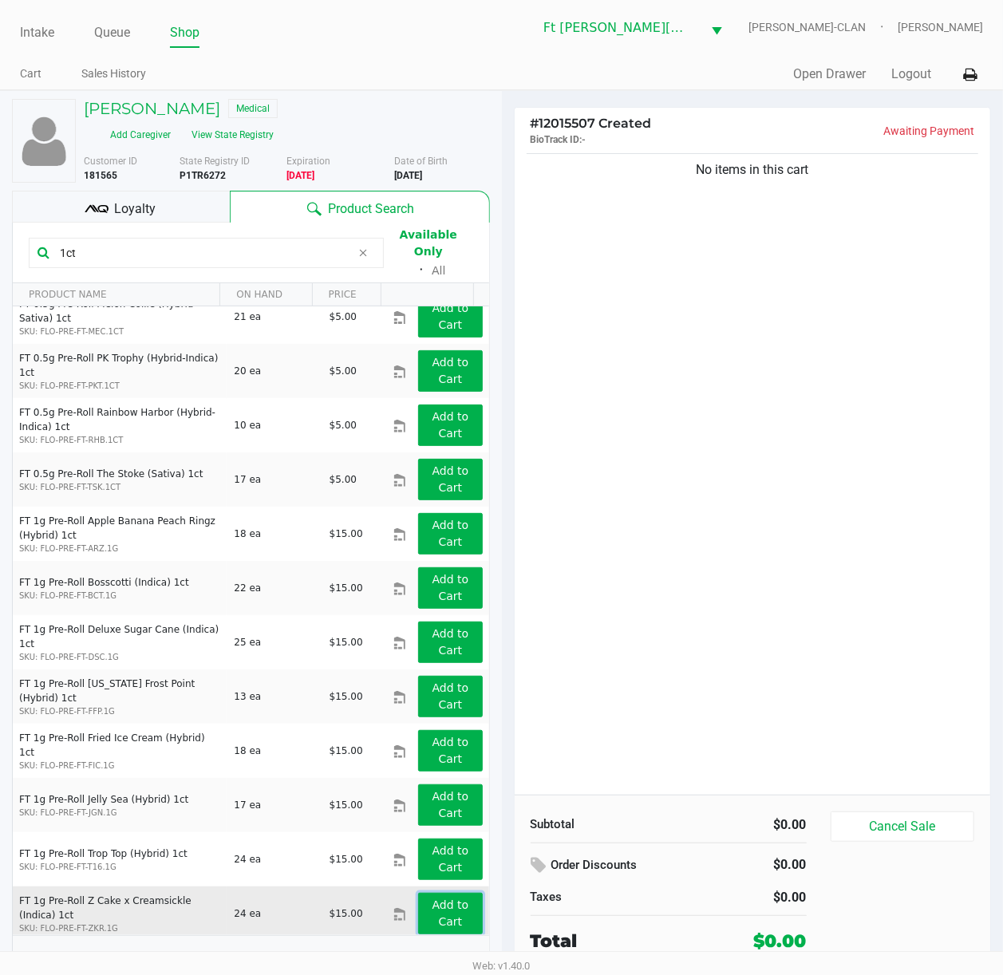
click at [451, 732] on button "Add to Cart" at bounding box center [450, 913] width 64 height 41
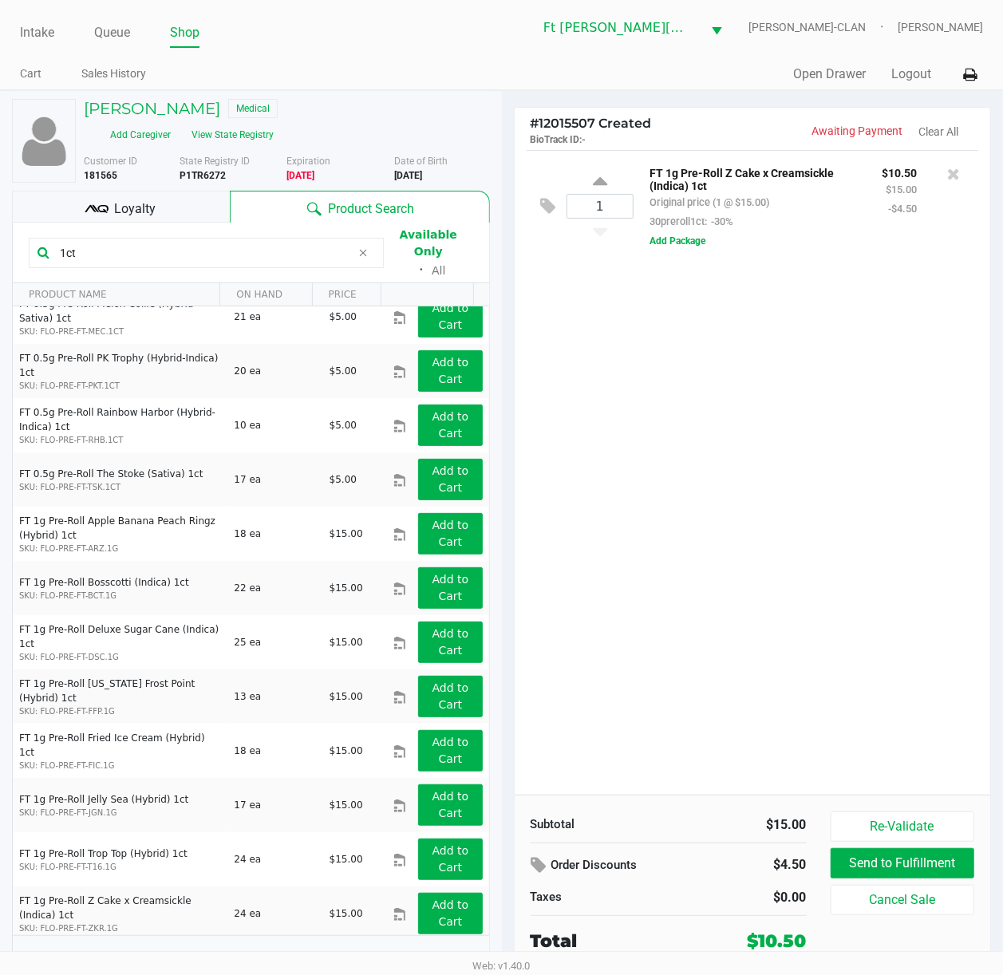
click at [246, 241] on input "1ct" at bounding box center [202, 253] width 298 height 24
click at [249, 241] on input "1ct" at bounding box center [202, 253] width 298 height 24
click at [249, 243] on input "1ct" at bounding box center [202, 253] width 298 height 24
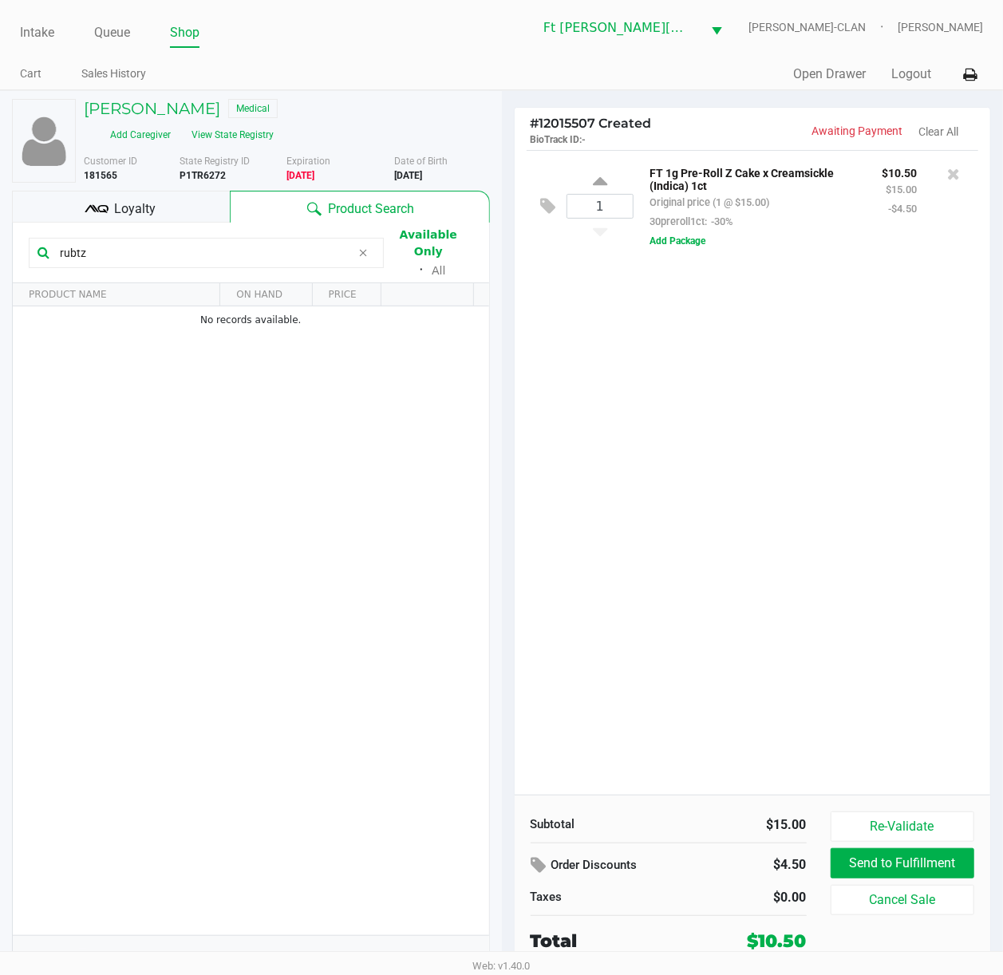
scroll to position [0, 0]
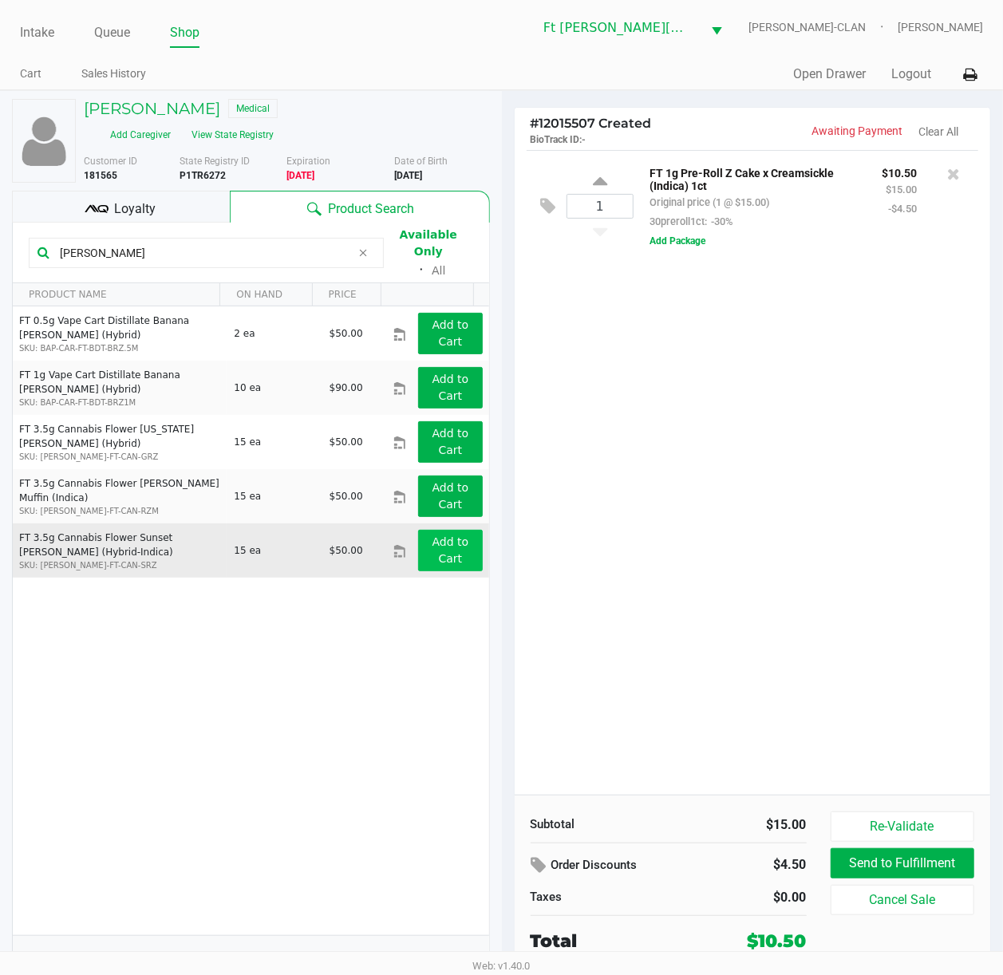
type input "runtz"
click at [444, 535] on app-button-loader "Add to Cart" at bounding box center [450, 550] width 37 height 30
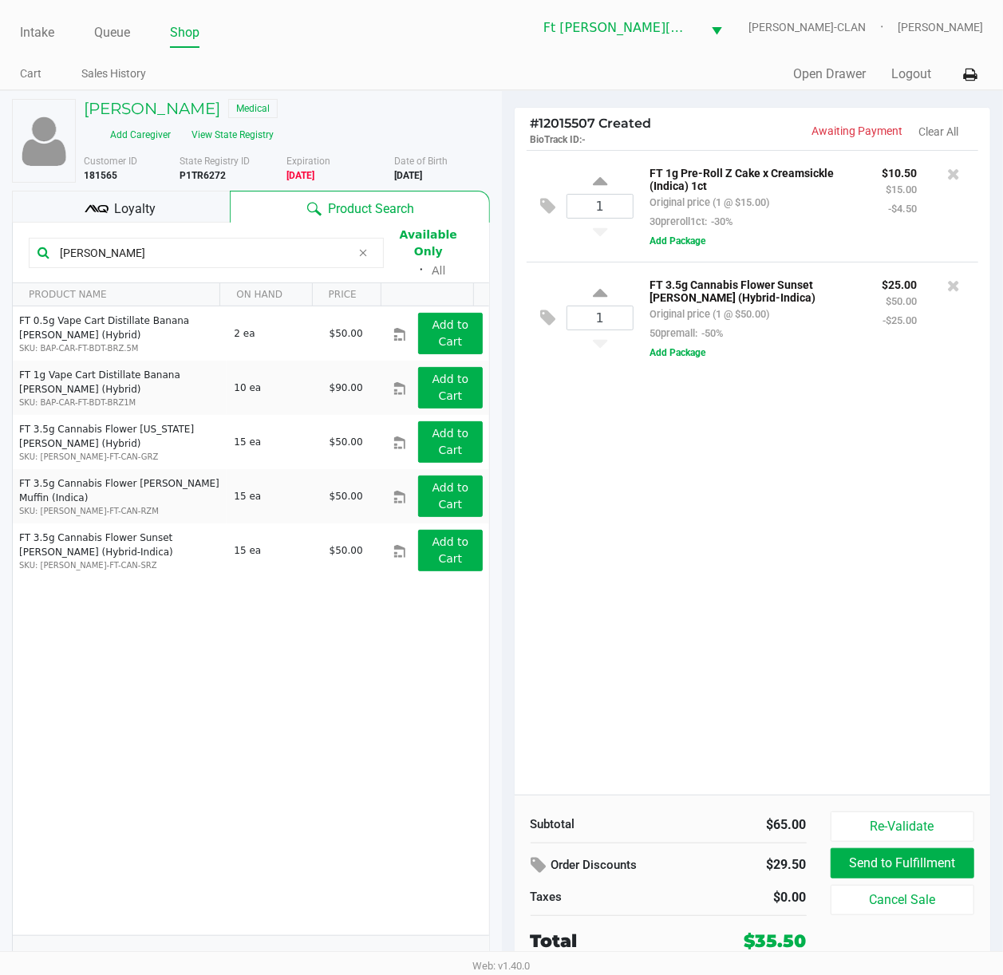
click at [824, 448] on div "1 FT 1g Pre-Roll Z Cake x Creamsickle (Indica) 1ct Original price (1 @ $15.00) …" at bounding box center [753, 472] width 476 height 645
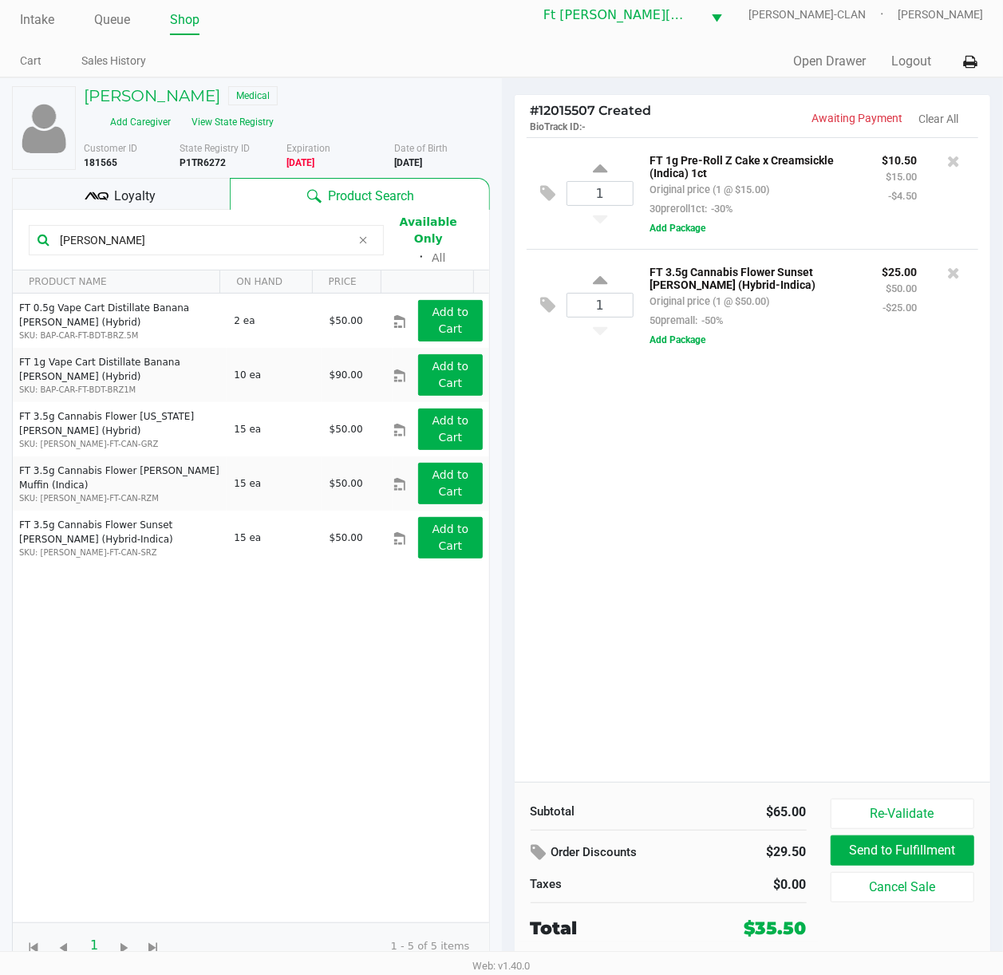
scroll to position [16, 0]
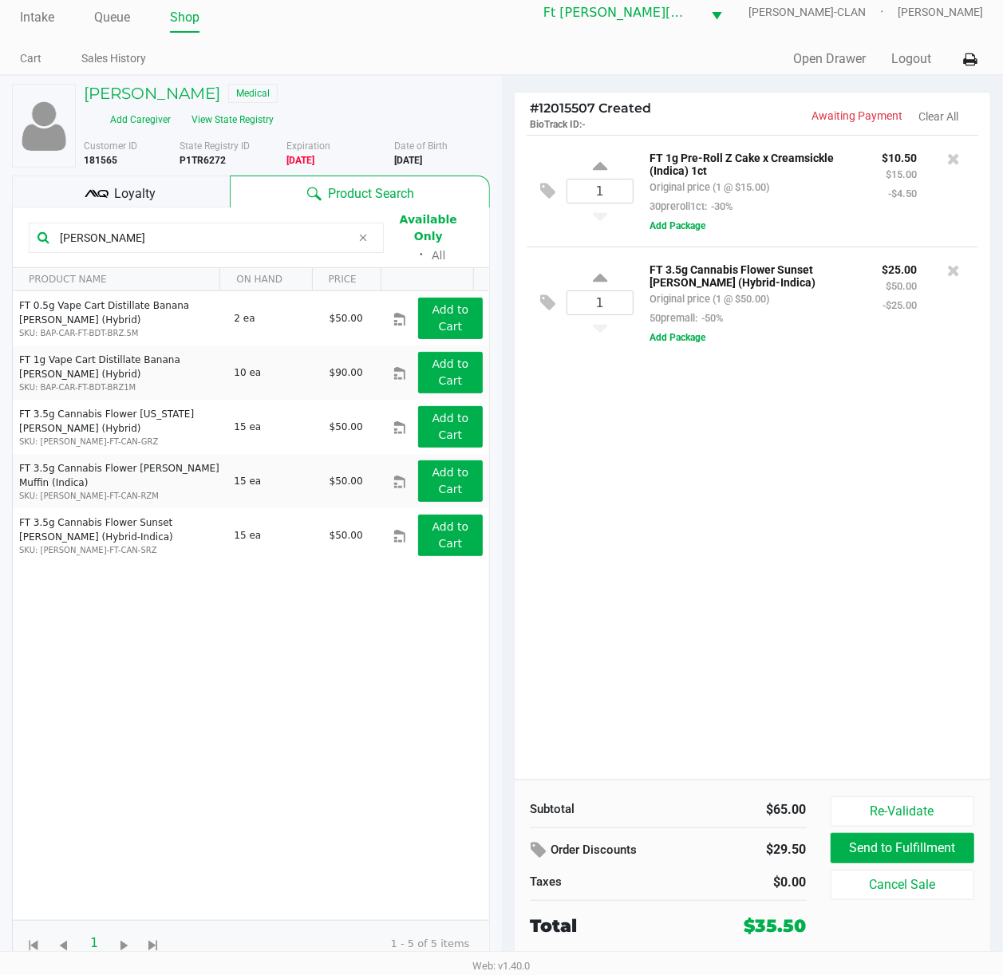
click at [152, 188] on span "Loyalty" at bounding box center [134, 193] width 41 height 19
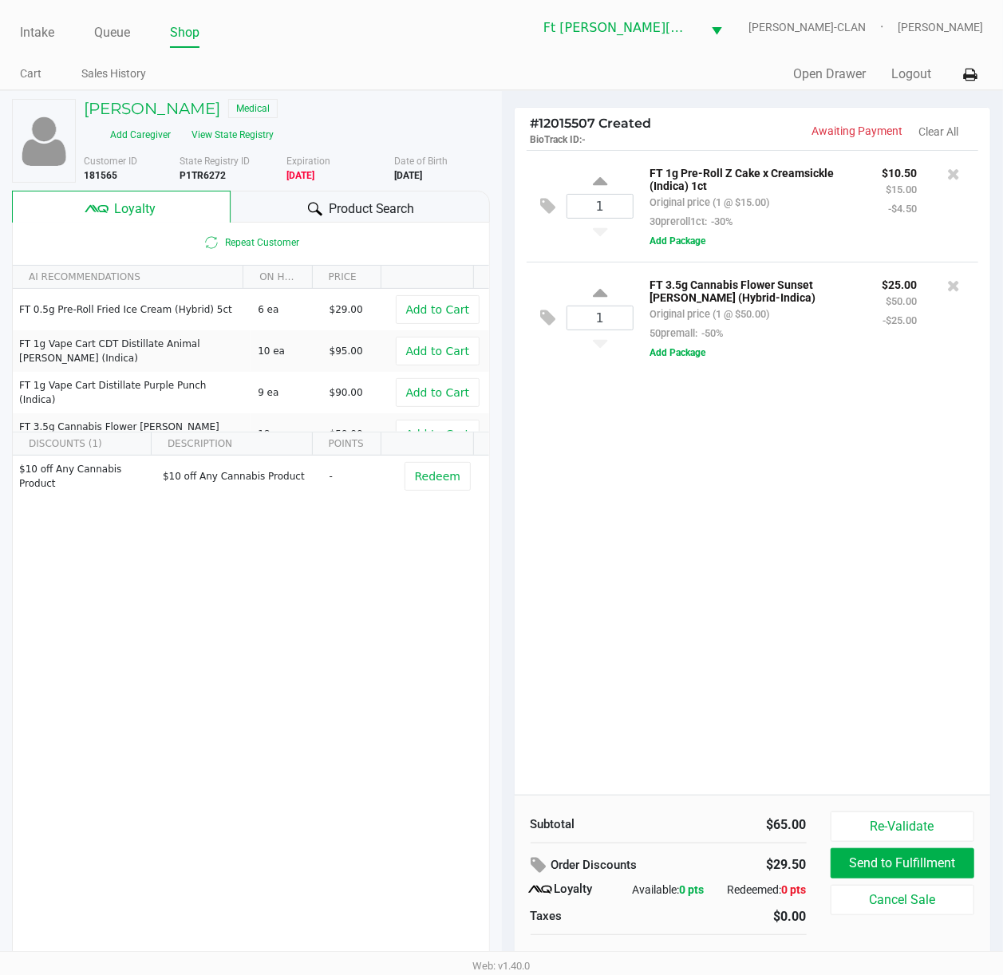
scroll to position [18, 0]
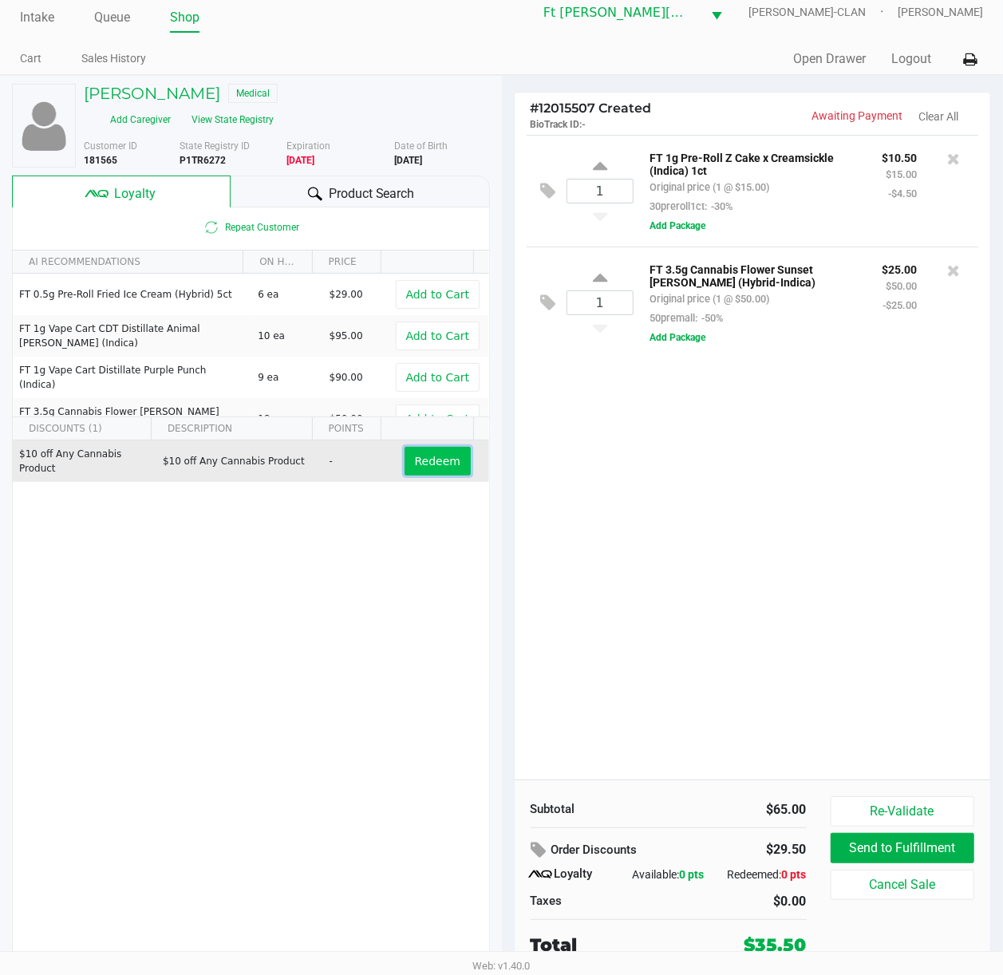
click at [450, 464] on button "Redeem" at bounding box center [438, 461] width 66 height 29
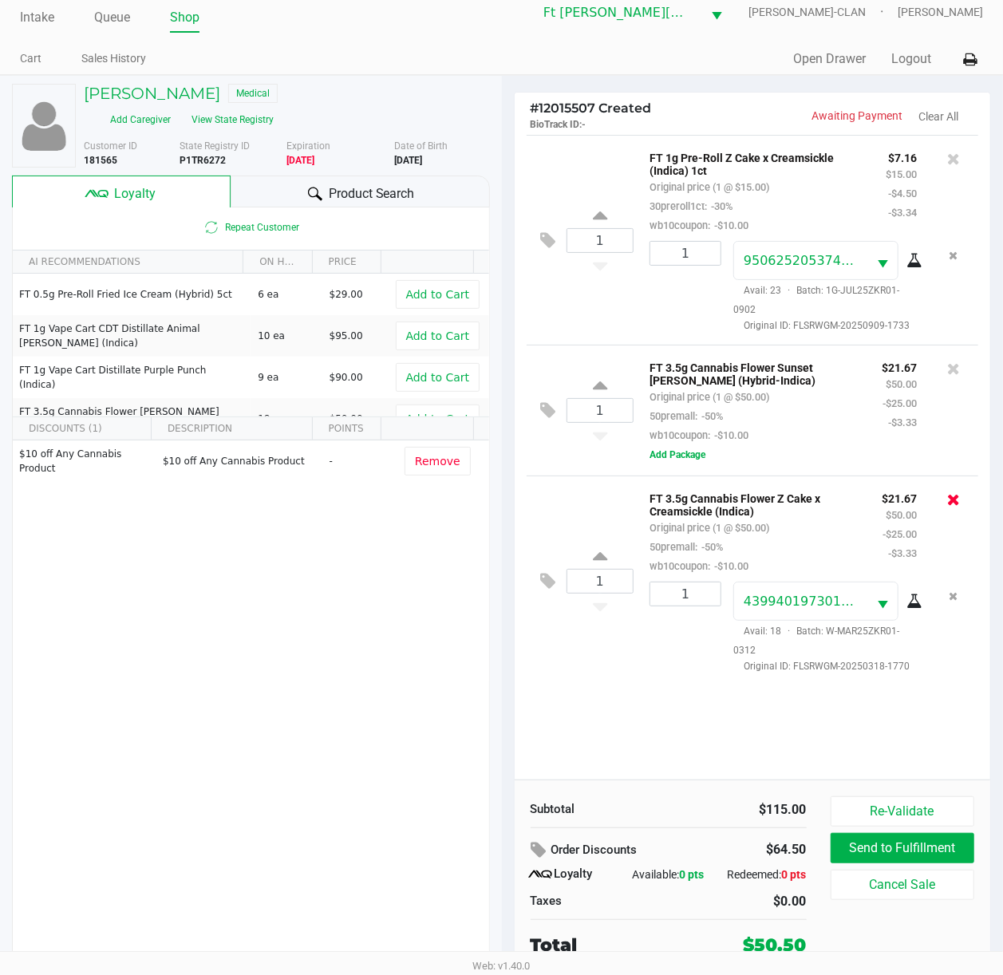
click at [952, 496] on icon at bounding box center [953, 499] width 13 height 16
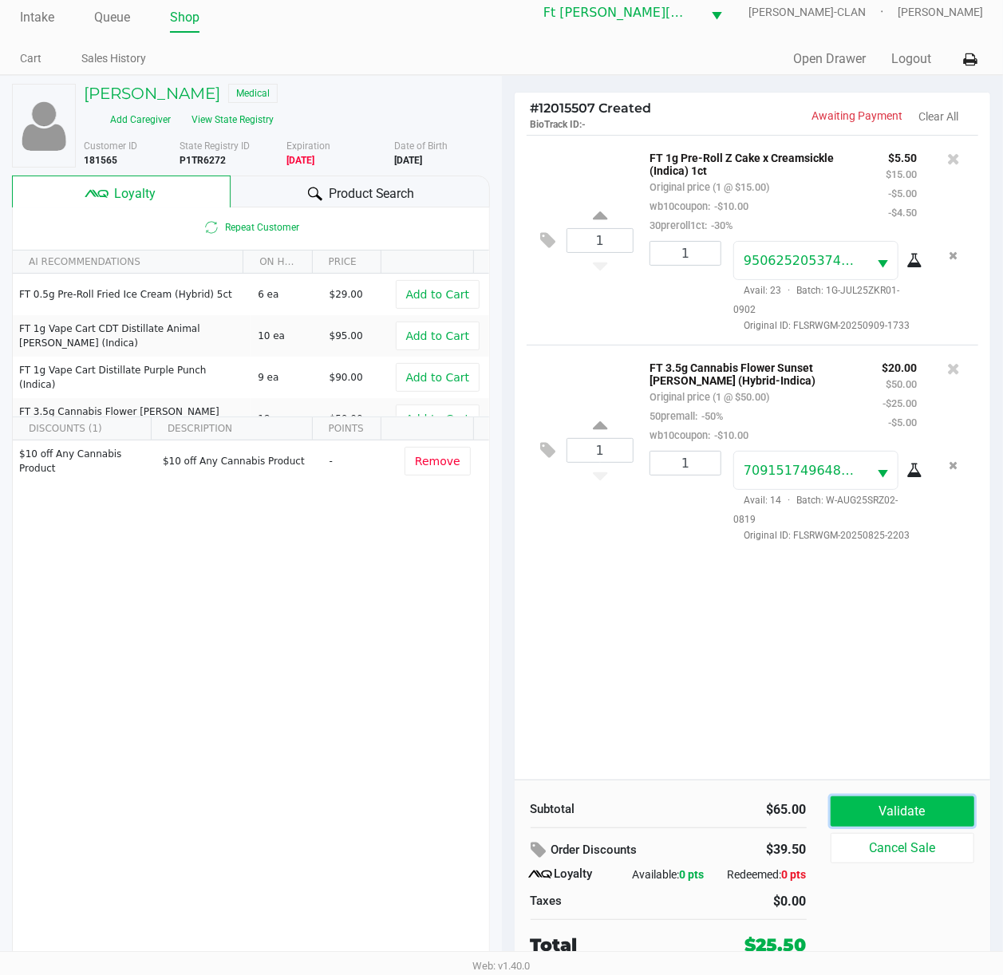
click at [949, 732] on button "Validate" at bounding box center [903, 811] width 144 height 30
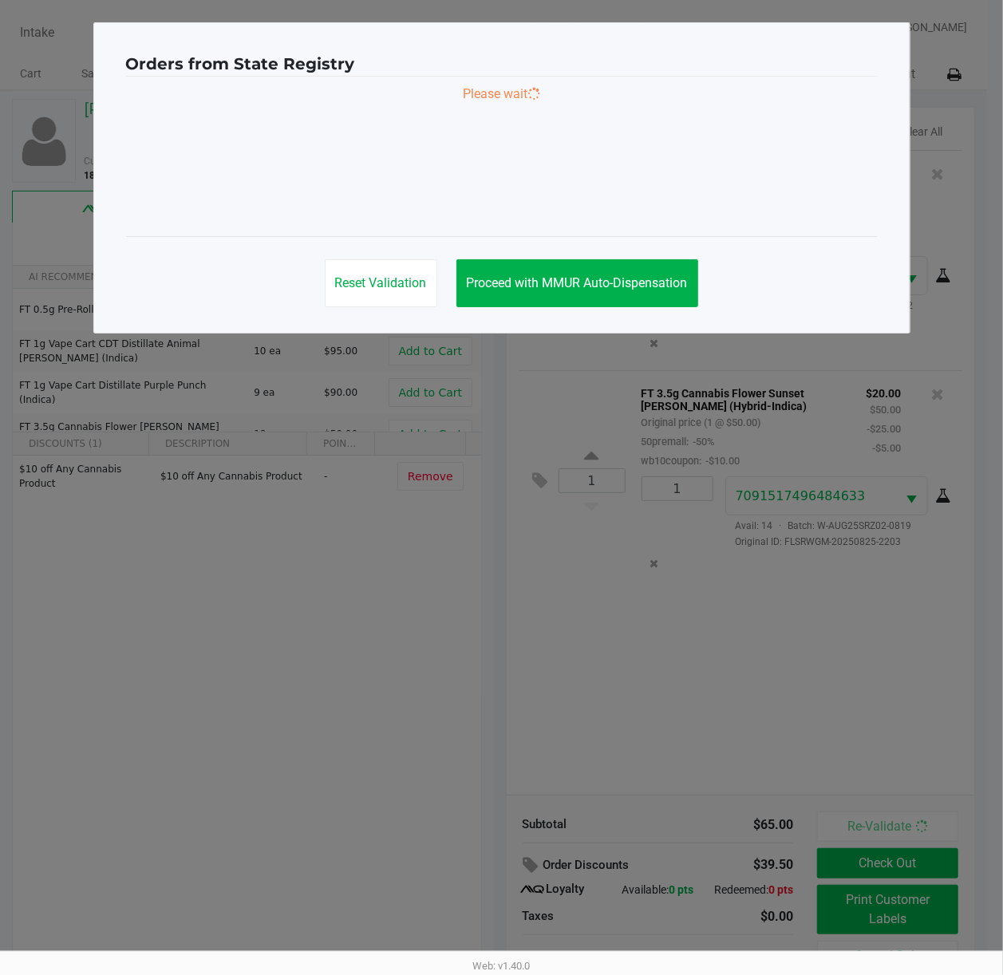
scroll to position [0, 0]
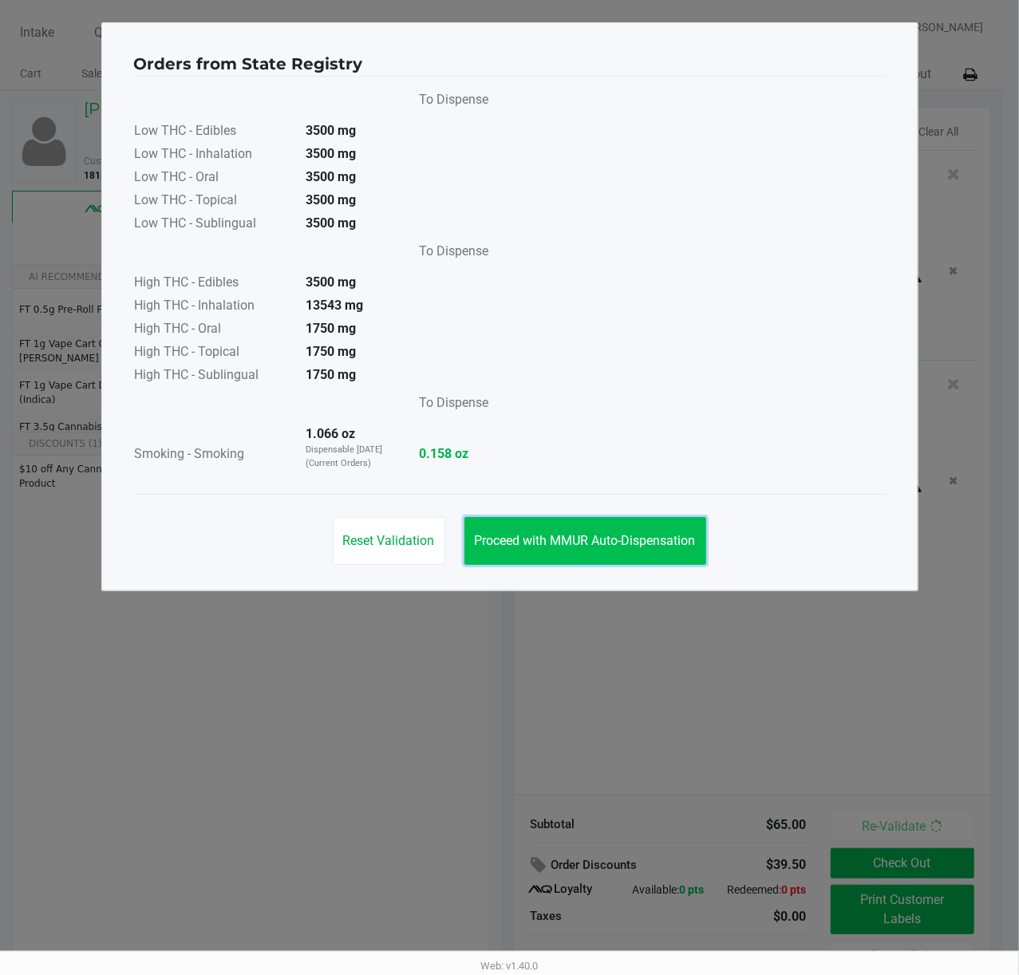
click at [591, 552] on button "Proceed with MMUR Auto-Dispensation" at bounding box center [585, 541] width 242 height 48
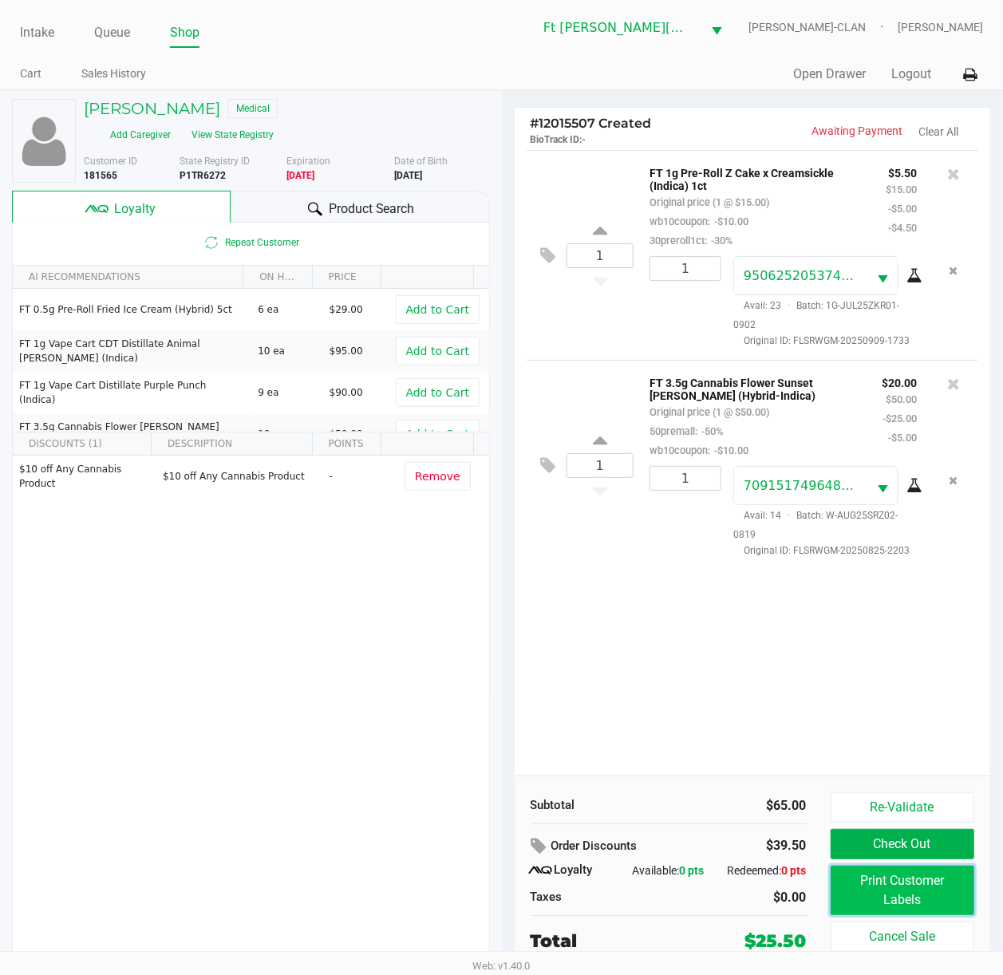
click at [926, 732] on button "Print Customer Labels" at bounding box center [903, 890] width 144 height 49
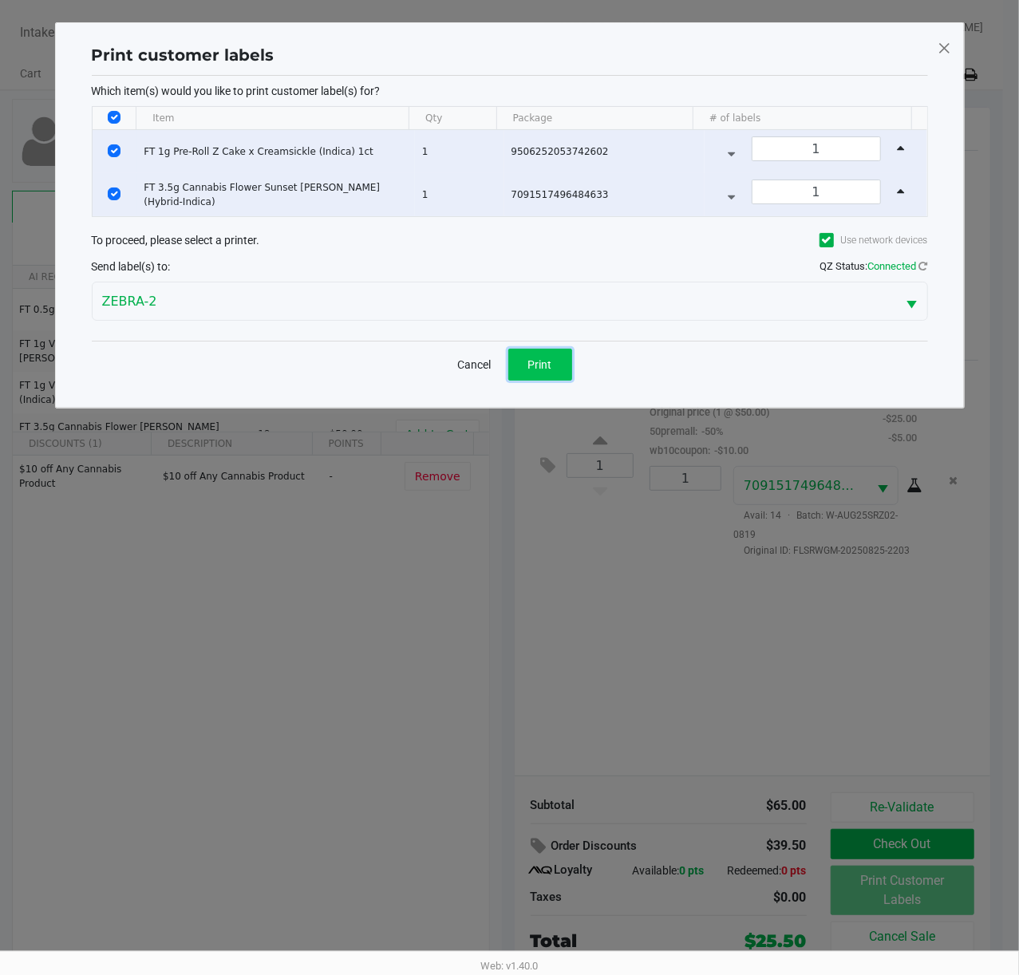
click at [560, 361] on button "Print" at bounding box center [540, 365] width 64 height 32
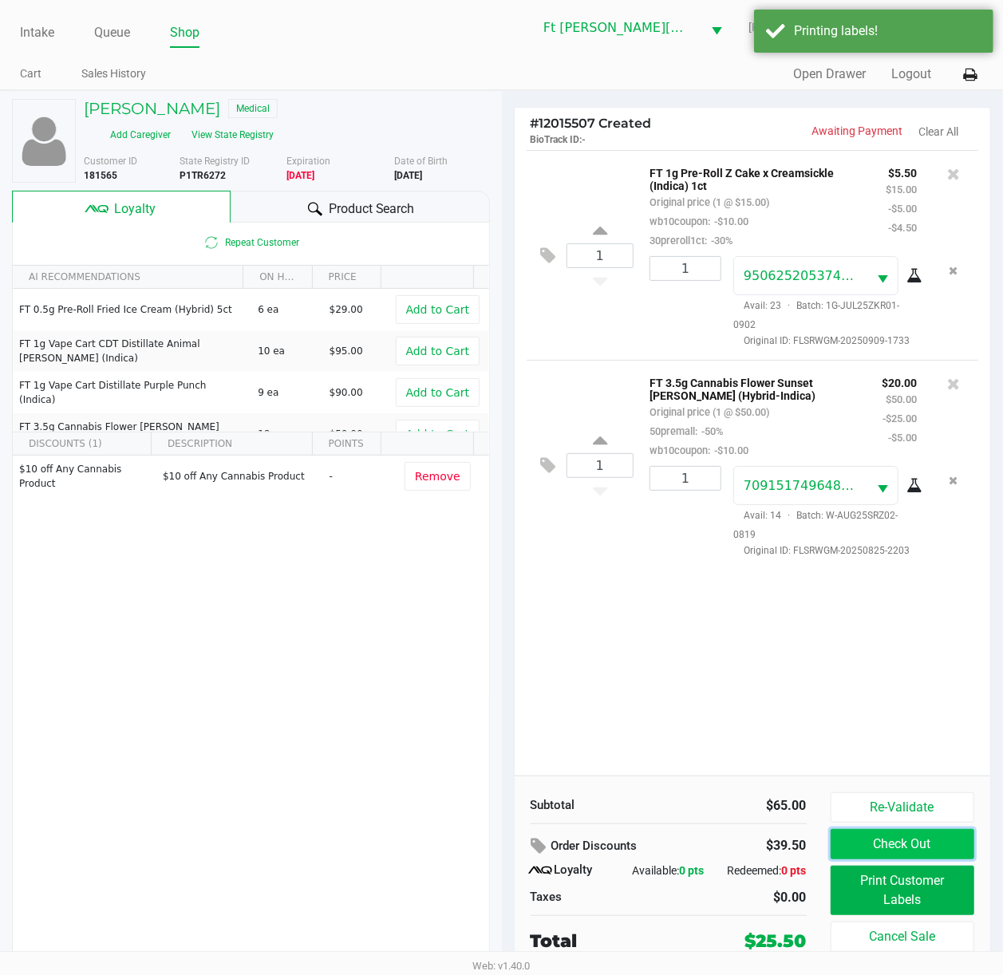
click at [956, 732] on button "Check Out" at bounding box center [903, 844] width 144 height 30
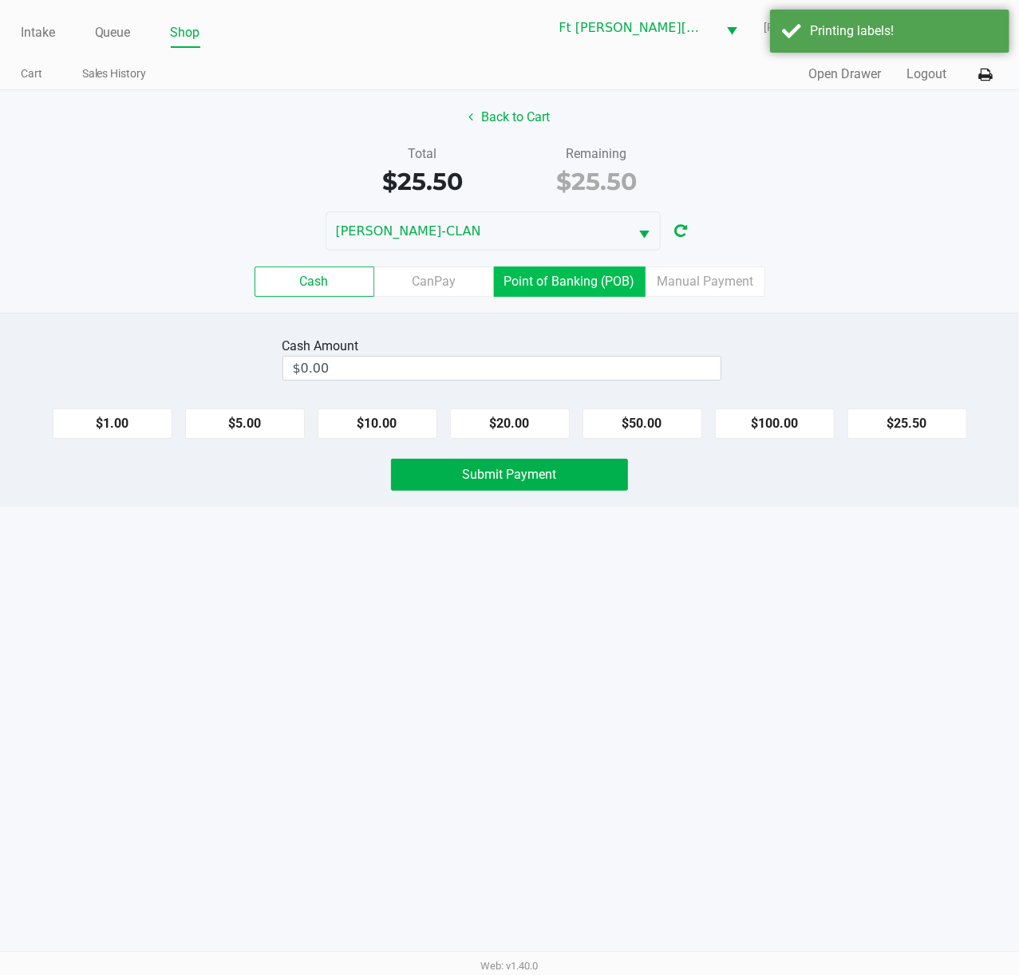
click at [558, 292] on label "Point of Banking (POB)" at bounding box center [570, 281] width 152 height 30
click at [0, 0] on 7 "Point of Banking (POB)" at bounding box center [0, 0] width 0 height 0
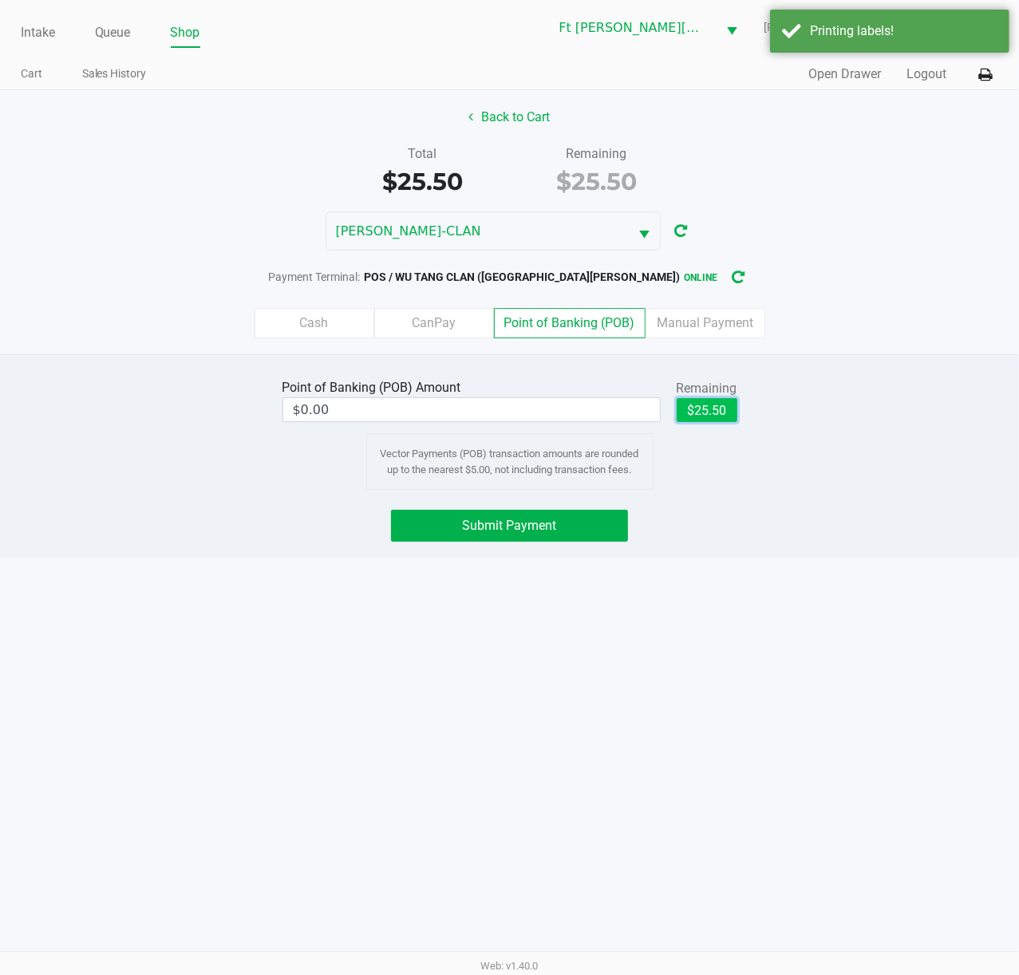
click at [702, 418] on button "$25.50" at bounding box center [707, 410] width 61 height 24
type input "$25.50"
click at [534, 533] on span "Submit Payment" at bounding box center [510, 525] width 94 height 15
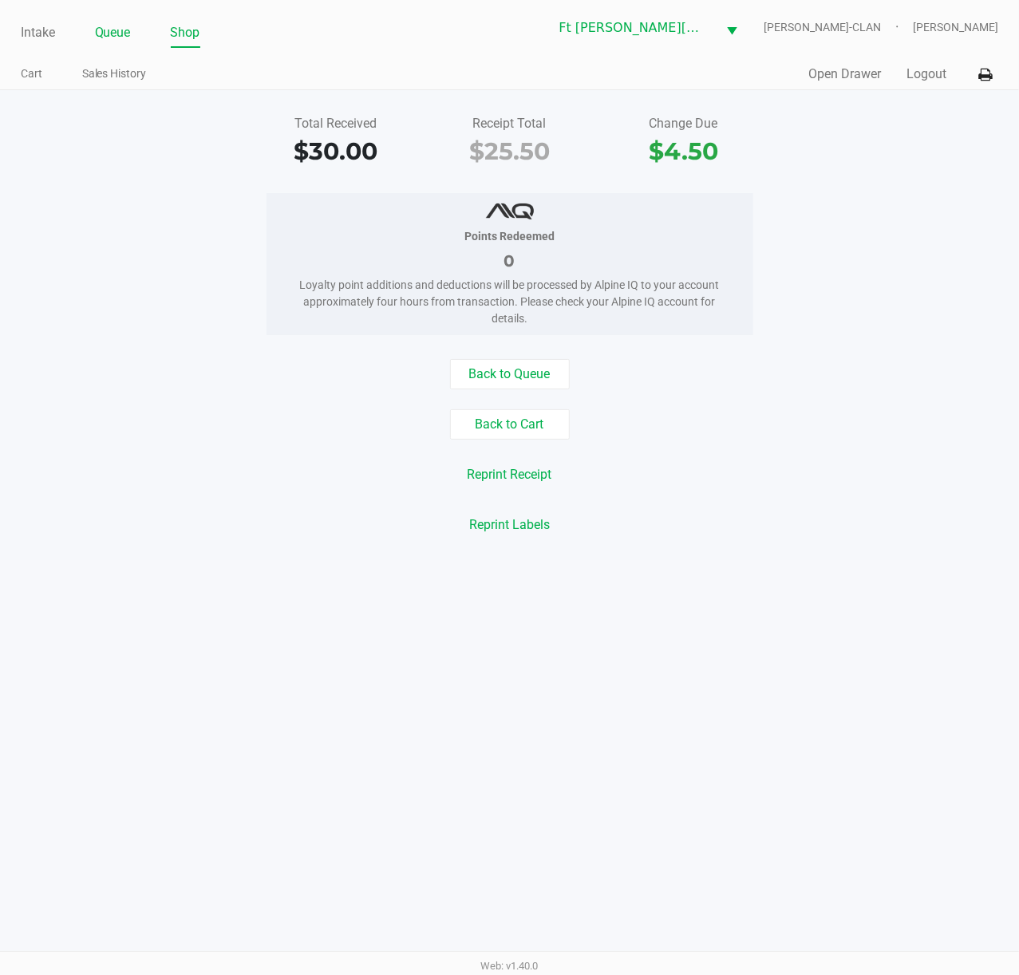
click at [113, 40] on link "Queue" at bounding box center [113, 33] width 36 height 22
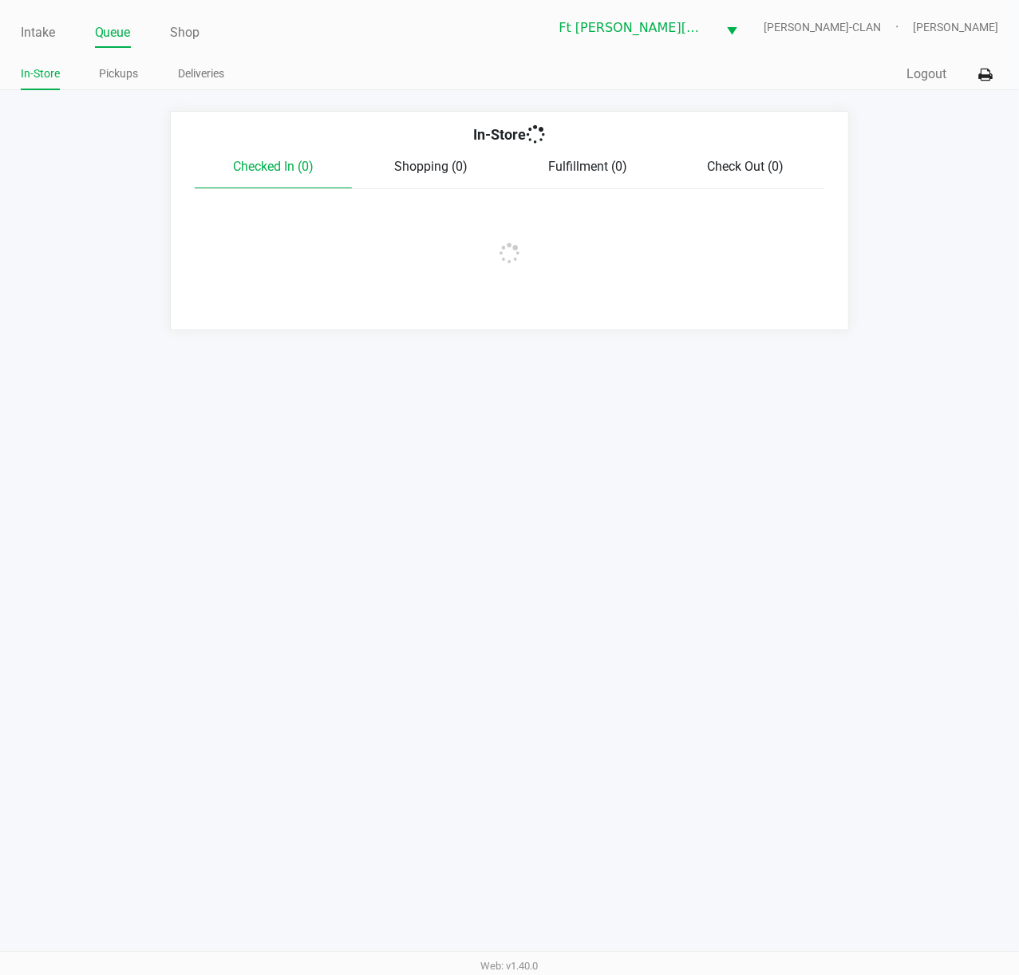
click at [123, 74] on link "Pickups" at bounding box center [119, 74] width 39 height 20
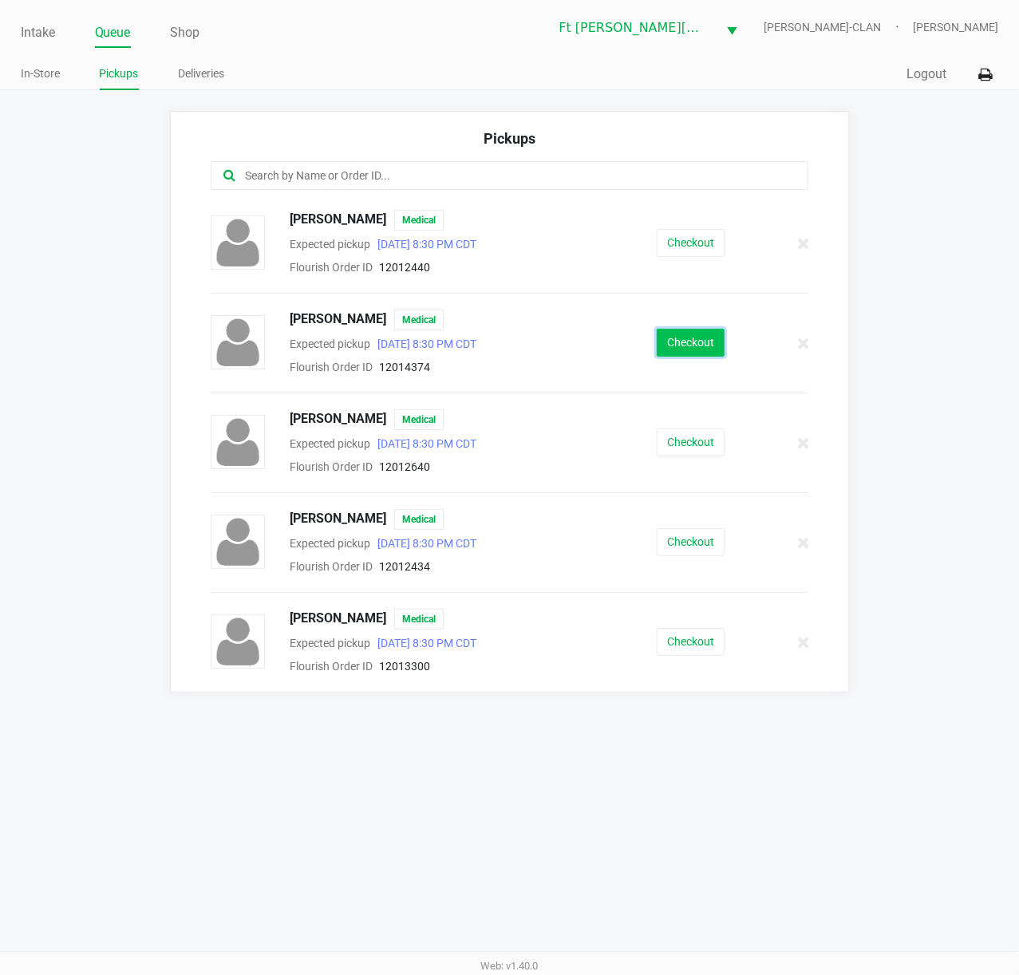
click at [702, 348] on button "Checkout" at bounding box center [691, 343] width 68 height 28
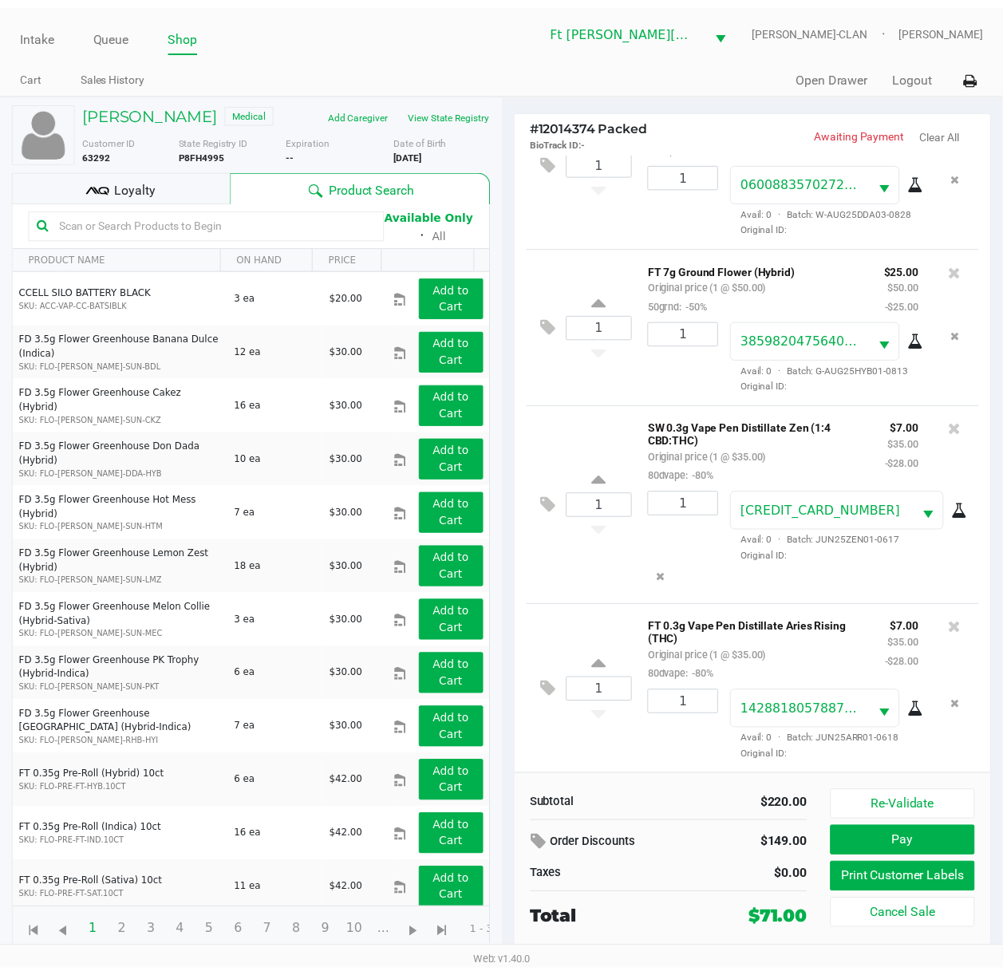
scroll to position [270, 0]
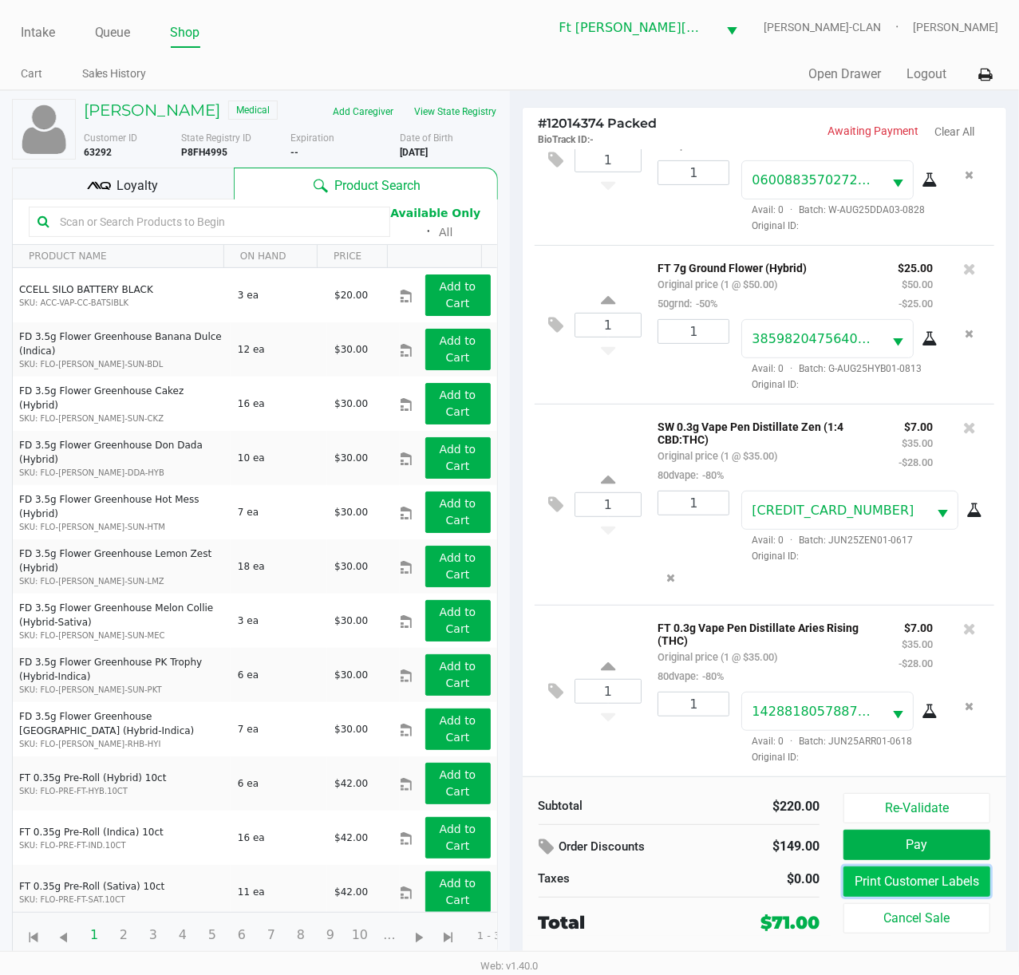
click at [940, 732] on button "Print Customer Labels" at bounding box center [916, 881] width 147 height 30
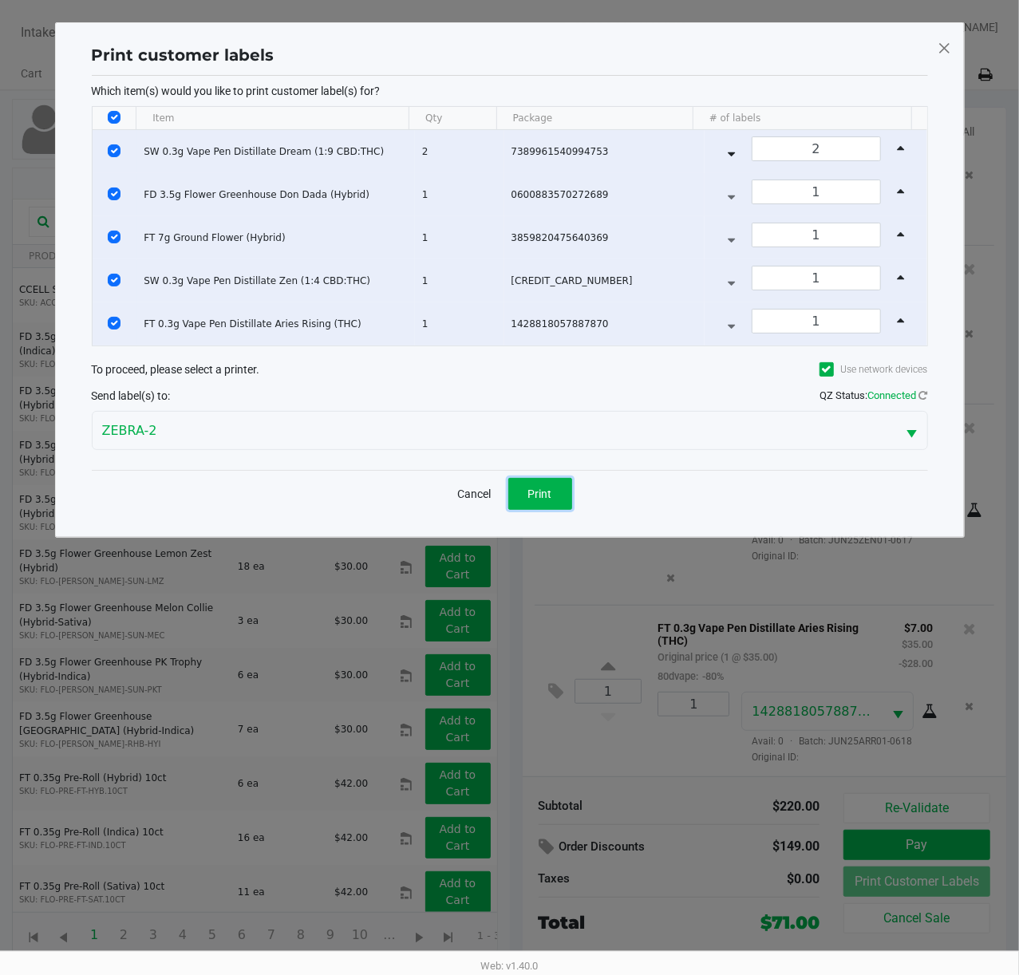
click at [547, 493] on span "Print" at bounding box center [540, 493] width 24 height 13
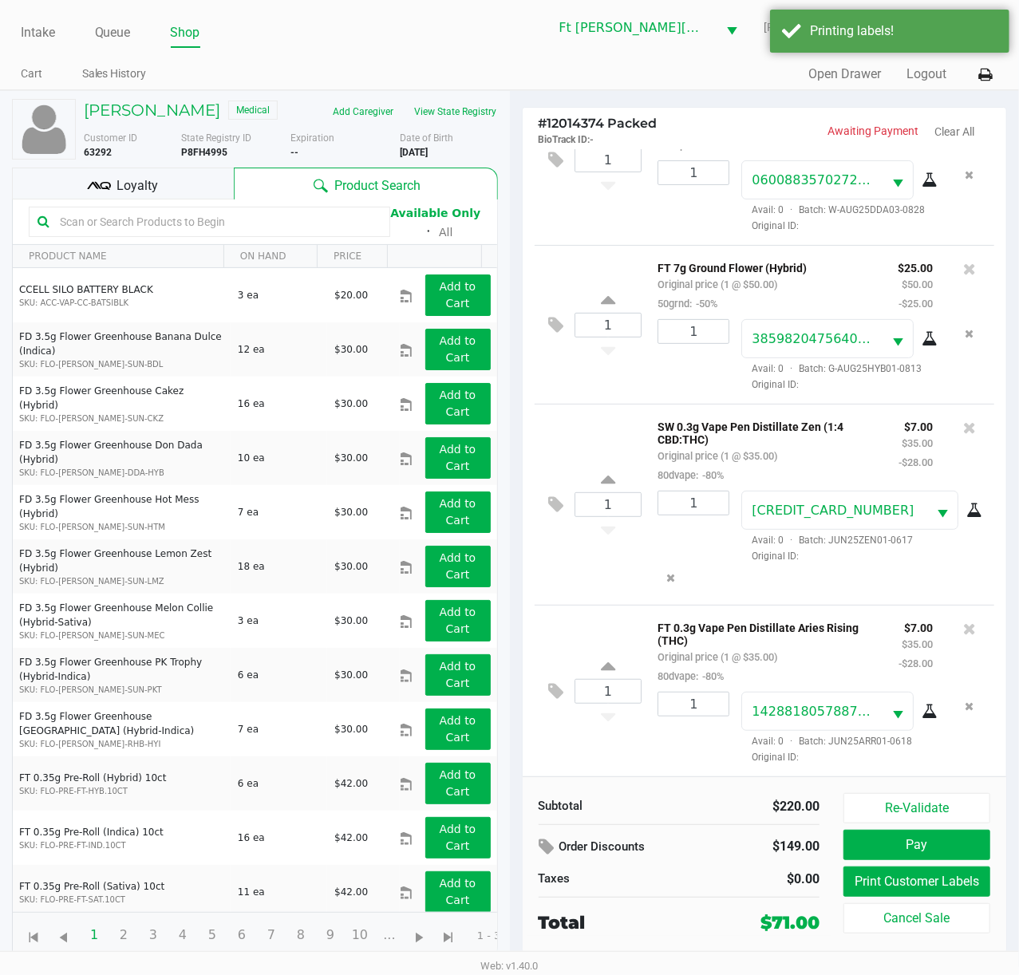
click at [139, 180] on span "Loyalty" at bounding box center [136, 185] width 41 height 19
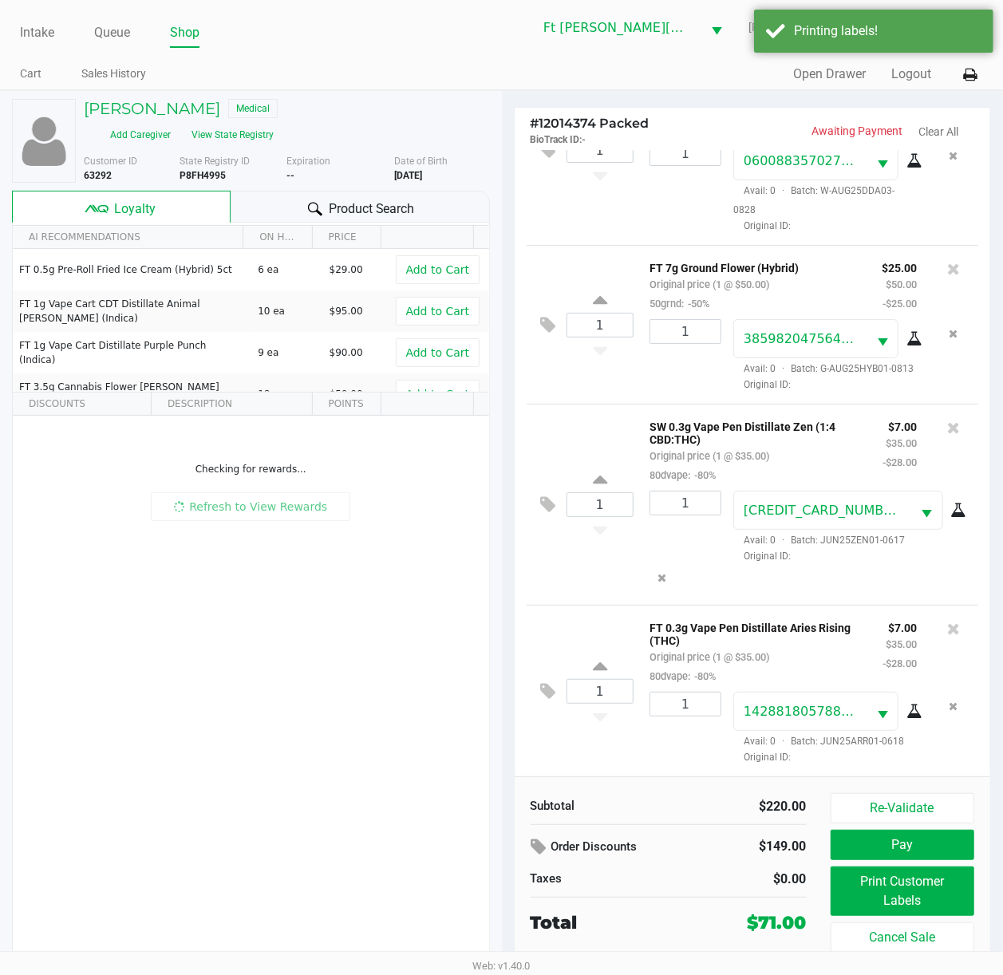
scroll to position [327, 0]
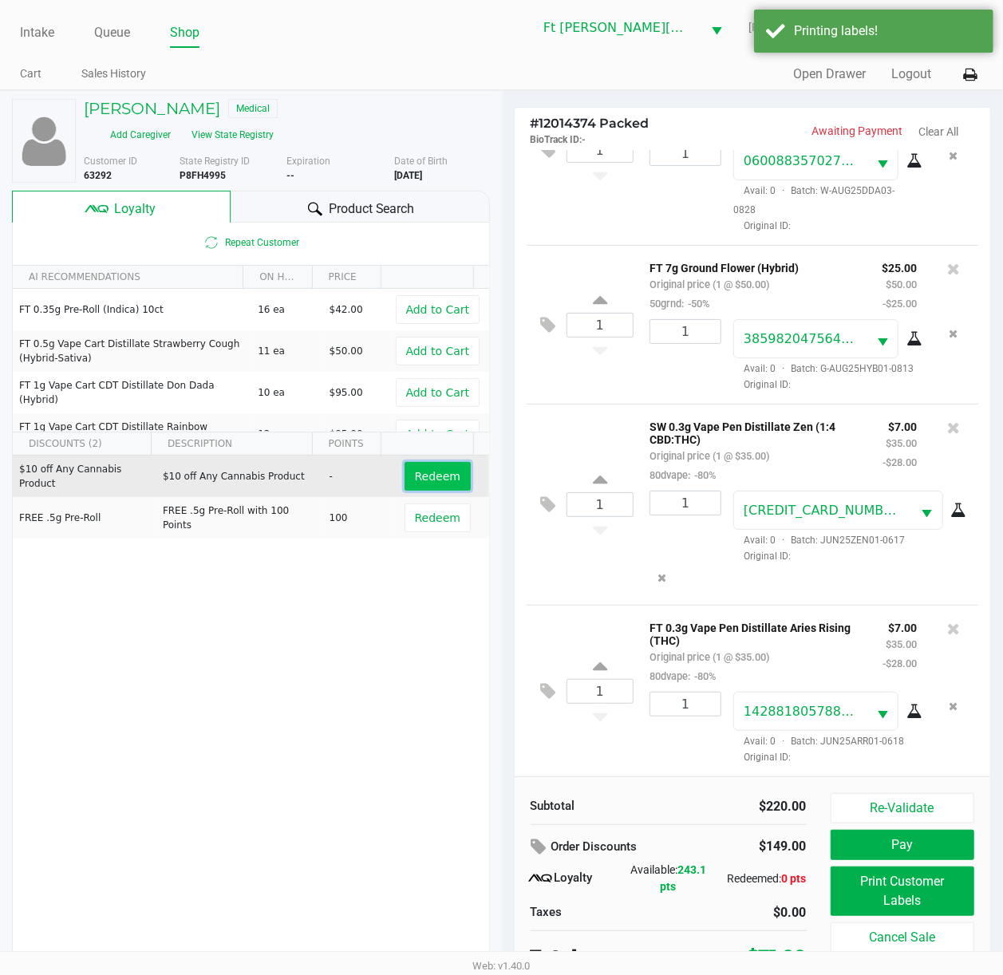
click at [431, 470] on span "Redeem" at bounding box center [437, 476] width 45 height 13
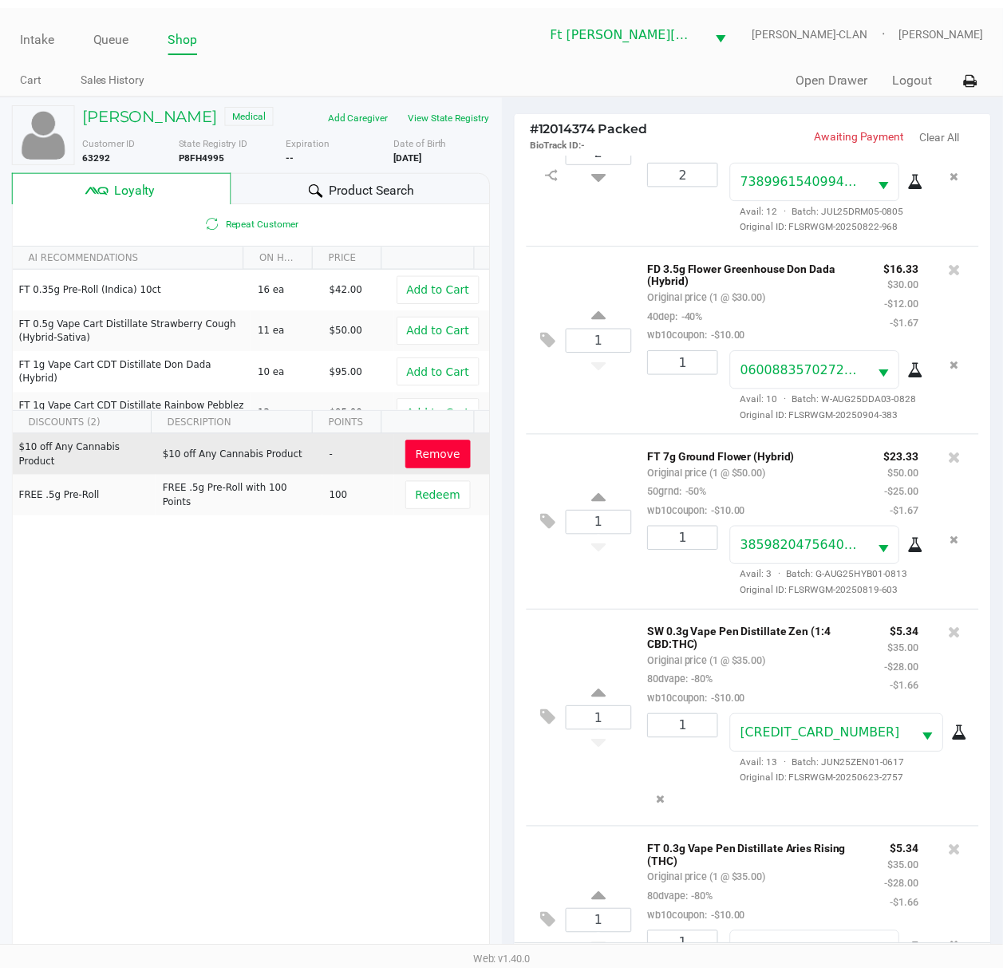
scroll to position [116, 0]
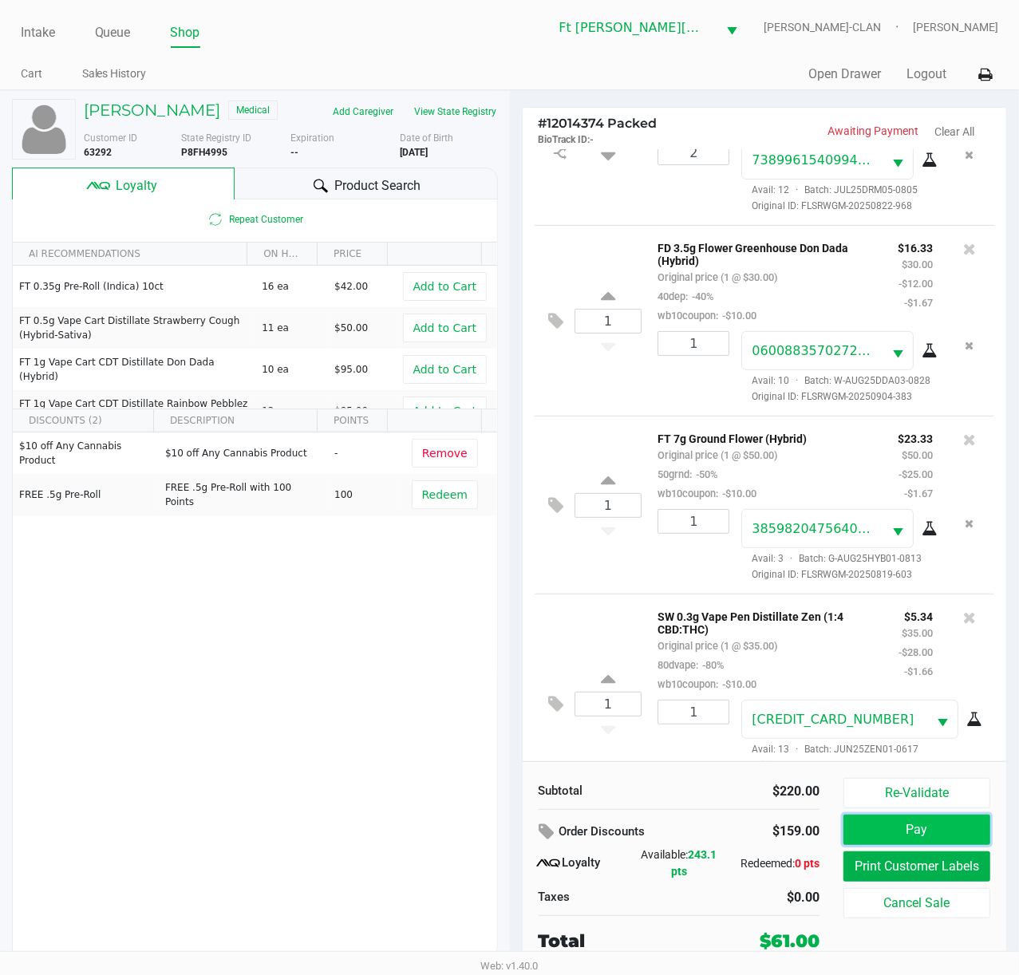
click at [943, 732] on button "Pay" at bounding box center [916, 830] width 147 height 30
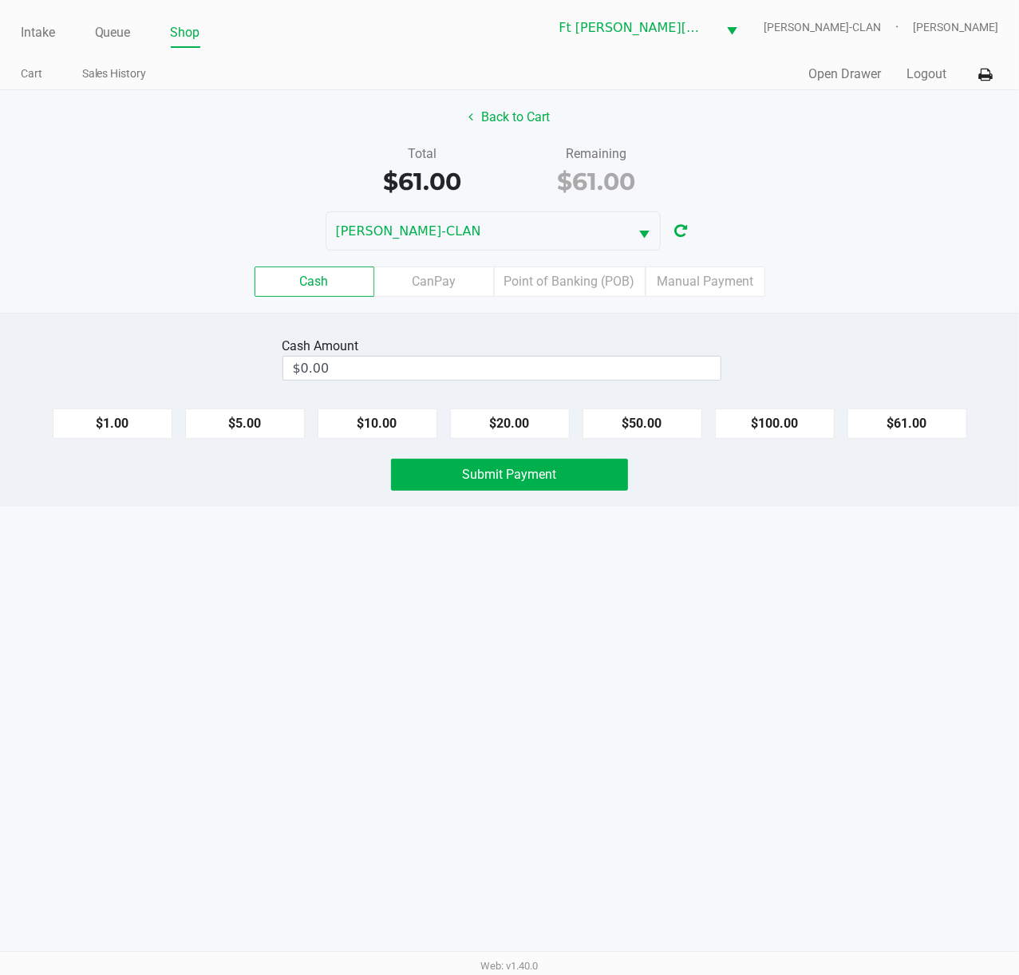
click at [761, 439] on button "$100.00" at bounding box center [775, 423] width 120 height 30
type input "$100.00"
click at [566, 463] on button "Submit Payment" at bounding box center [509, 475] width 237 height 32
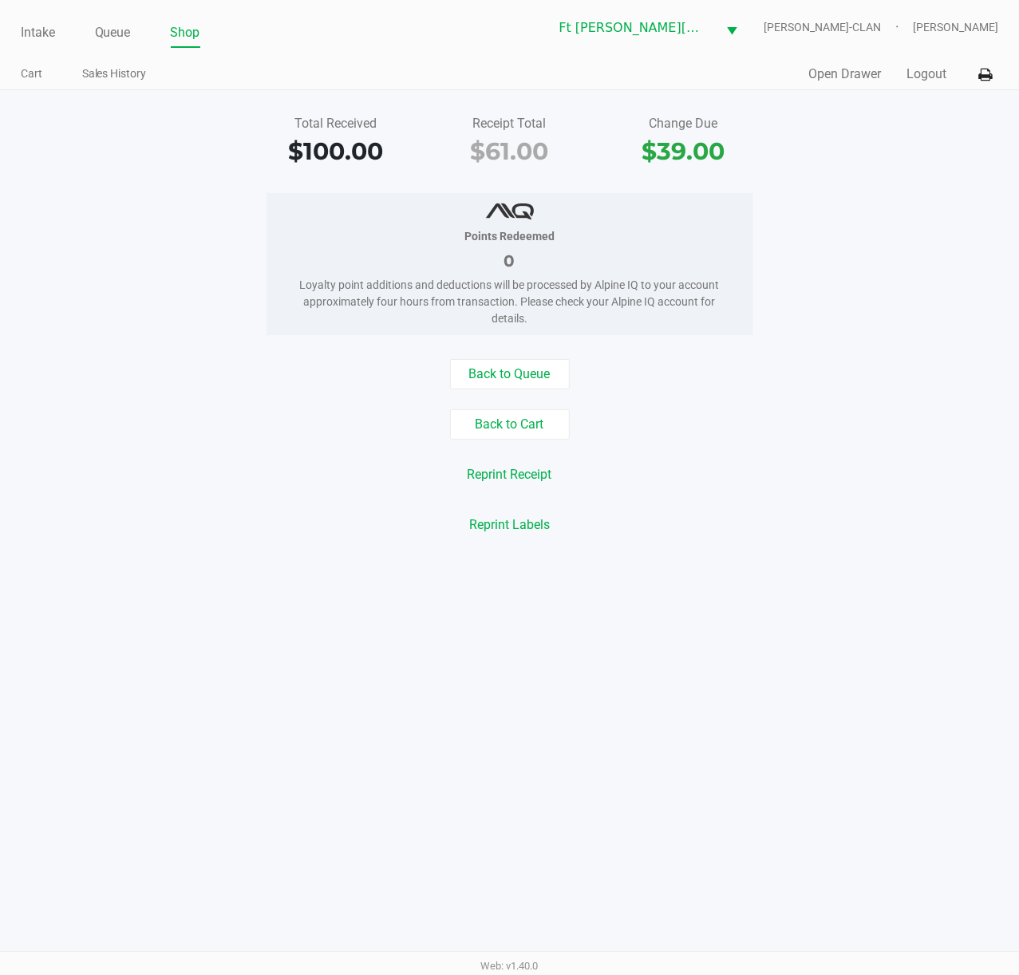
click at [16, 61] on div "Intake Queue Shop Ft Walton Beach WC WU-TANG-CLAN Stanley Harper Cart Sales His…" at bounding box center [509, 45] width 1019 height 90
click at [33, 27] on link "Intake" at bounding box center [38, 33] width 34 height 22
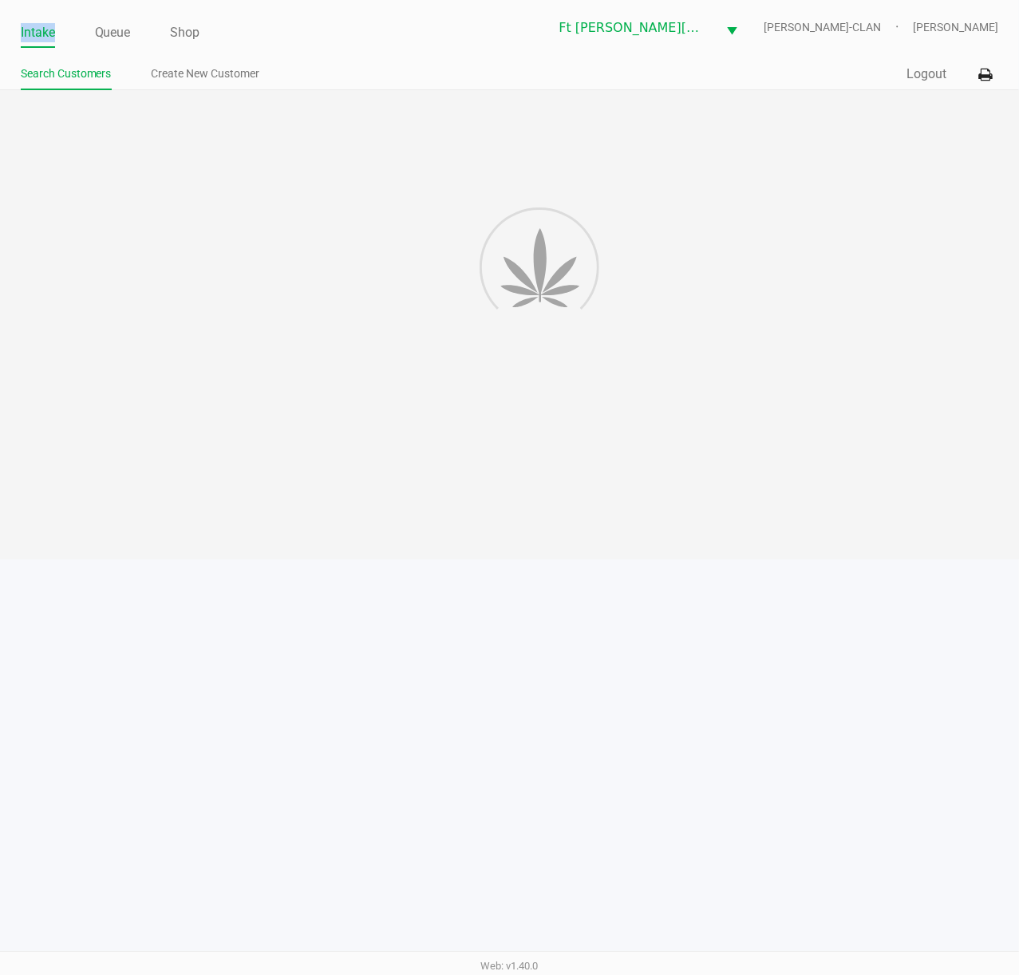
click at [33, 33] on link "Intake" at bounding box center [38, 33] width 34 height 22
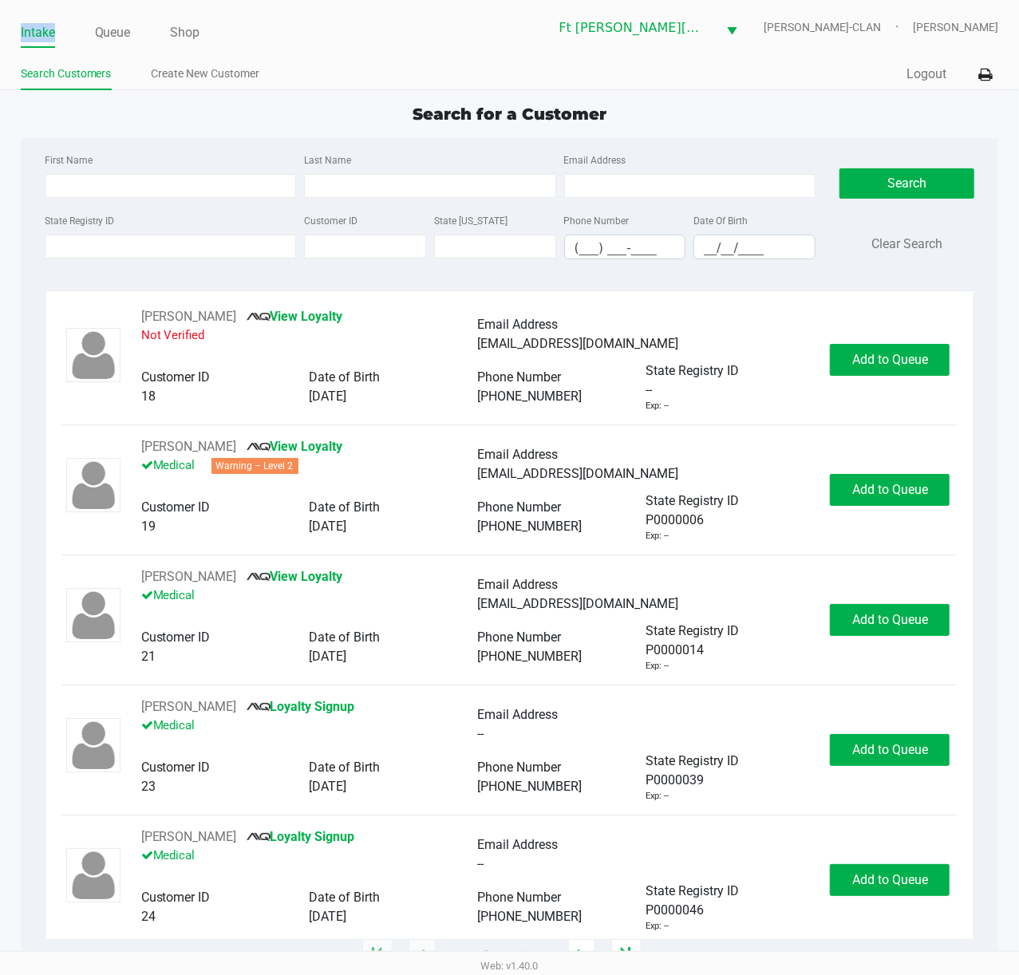
click at [792, 732] on div "1 - 20 of 900964 items" at bounding box center [510, 955] width 1002 height 32
click at [215, 132] on div "Search for a Customer First Name Last Name Email Address State Registry ID Cust…" at bounding box center [510, 529] width 978 height 854
click at [106, 250] on input "State Registry ID" at bounding box center [171, 247] width 252 height 24
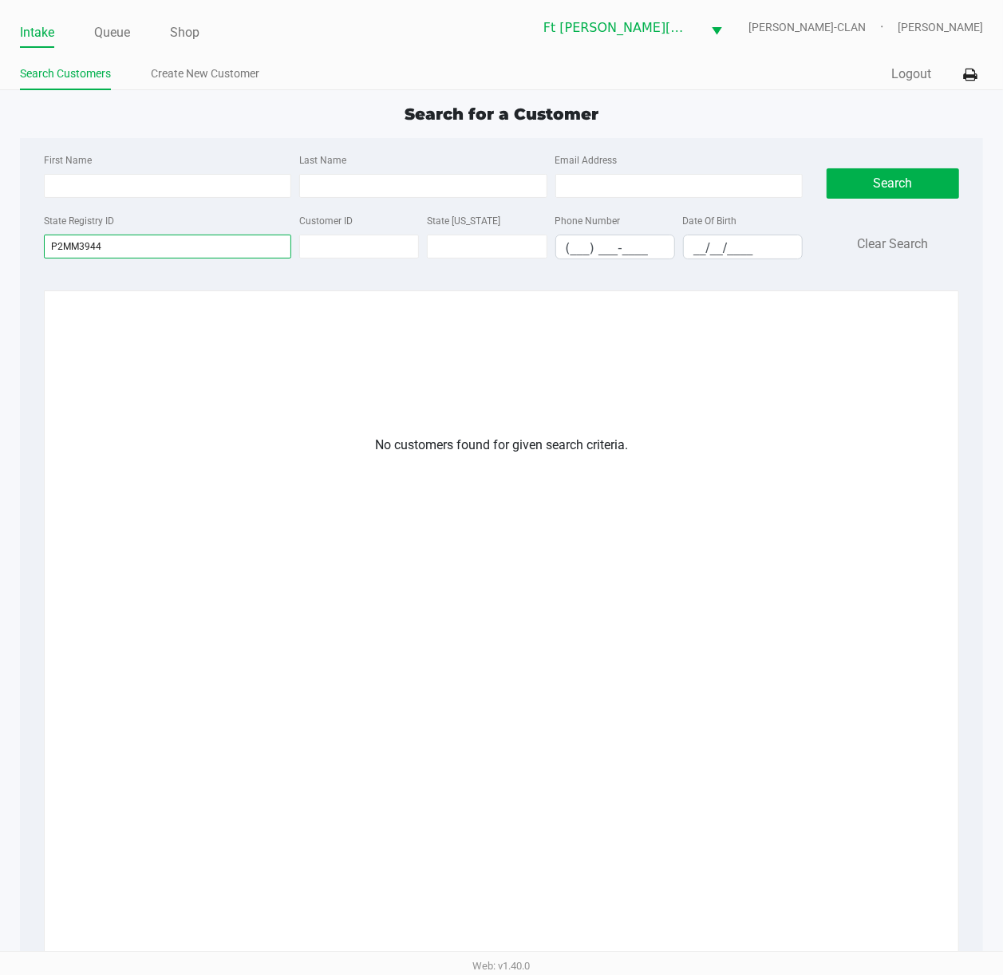
type input "P2MM3944"
click at [192, 68] on link "Create New Customer" at bounding box center [205, 74] width 109 height 20
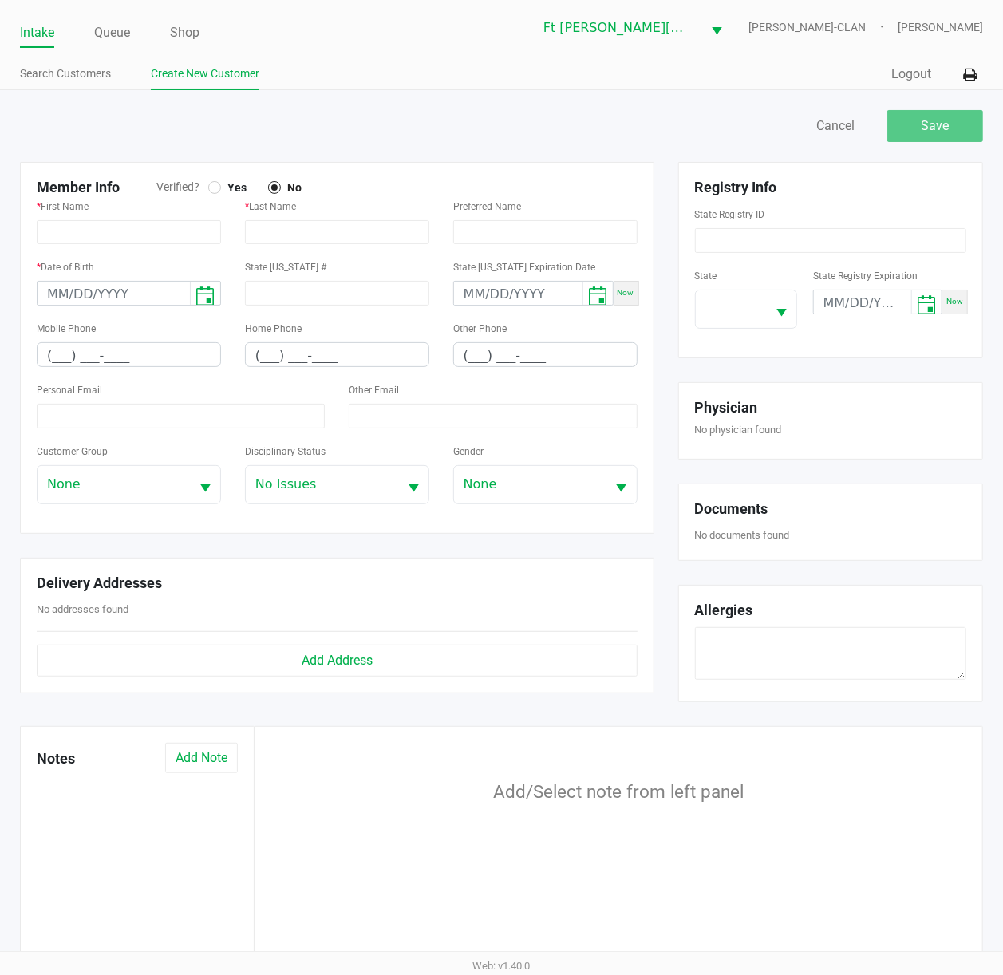
click at [770, 339] on div "State State Registry Expiration Now" at bounding box center [830, 304] width 271 height 76
click at [215, 192] on div at bounding box center [214, 187] width 13 height 13
click at [773, 316] on span "Select" at bounding box center [782, 313] width 20 height 20
click at [718, 381] on span "FL" at bounding box center [715, 386] width 14 height 19
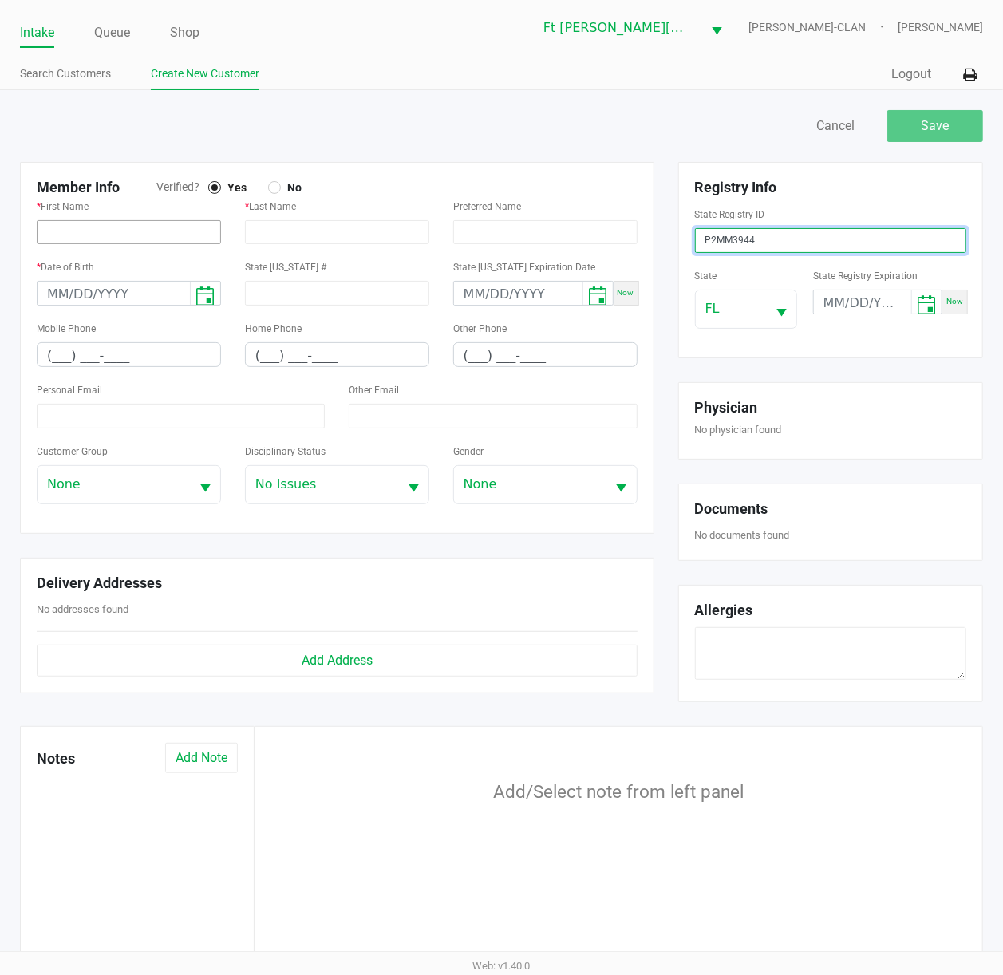
type input "P2MM3944"
click at [112, 243] on input "text" at bounding box center [129, 232] width 184 height 24
type input "JULIANA"
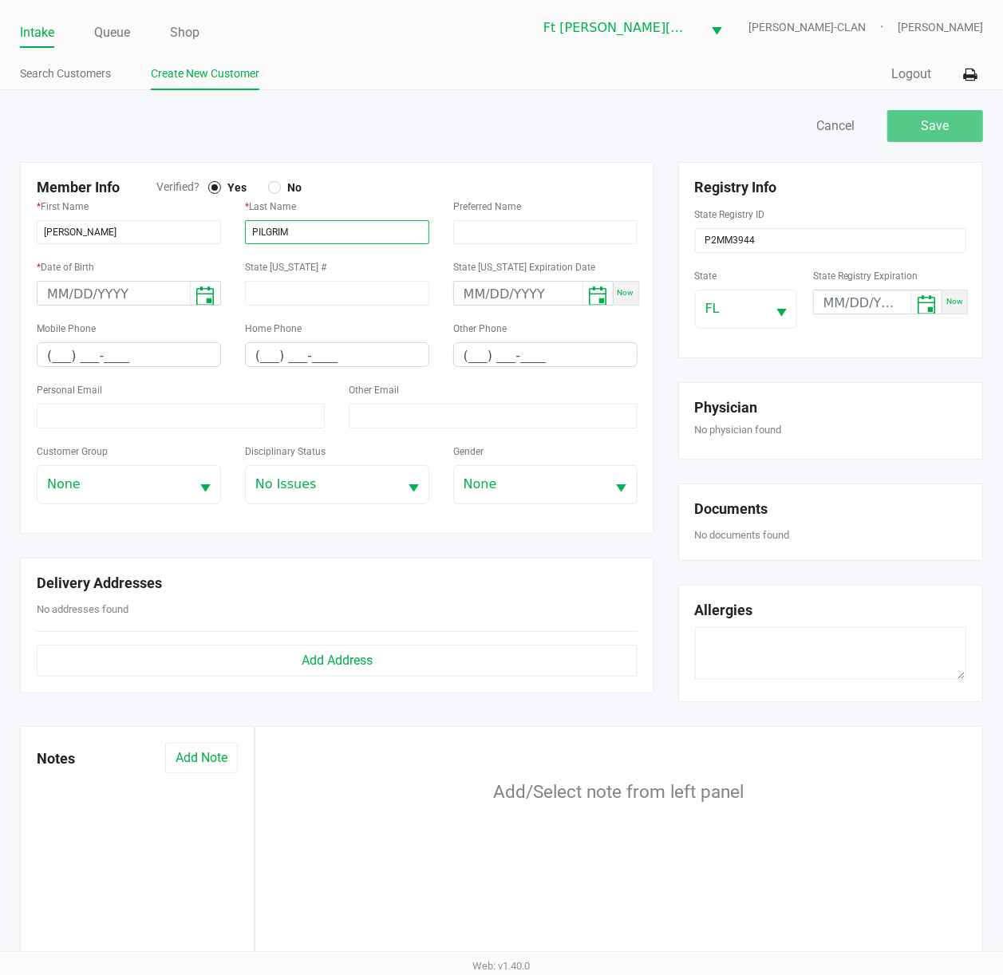
type input "PILGRIM"
click at [57, 292] on input "month/day/year" at bounding box center [113, 294] width 152 height 25
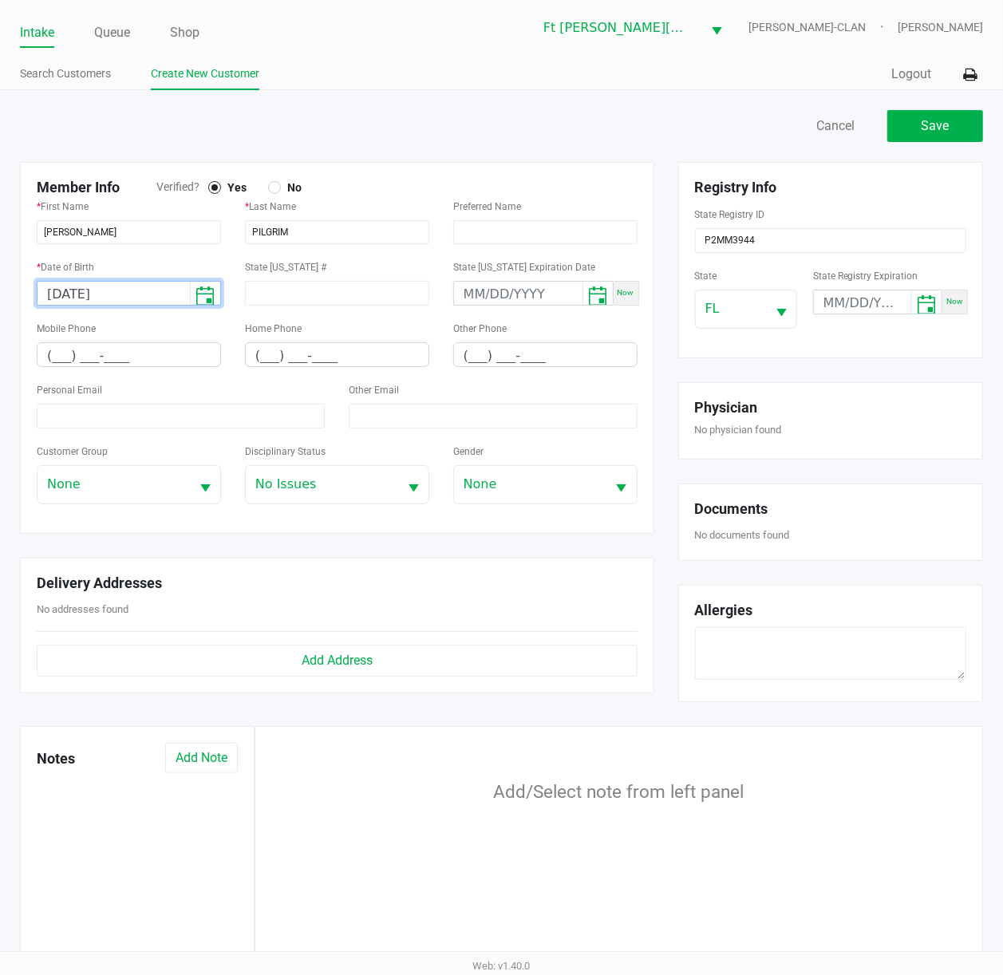
type input "05/13/2002"
click at [59, 354] on input "(___) ___-____" at bounding box center [128, 355] width 183 height 25
type input "(254) 913-1870"
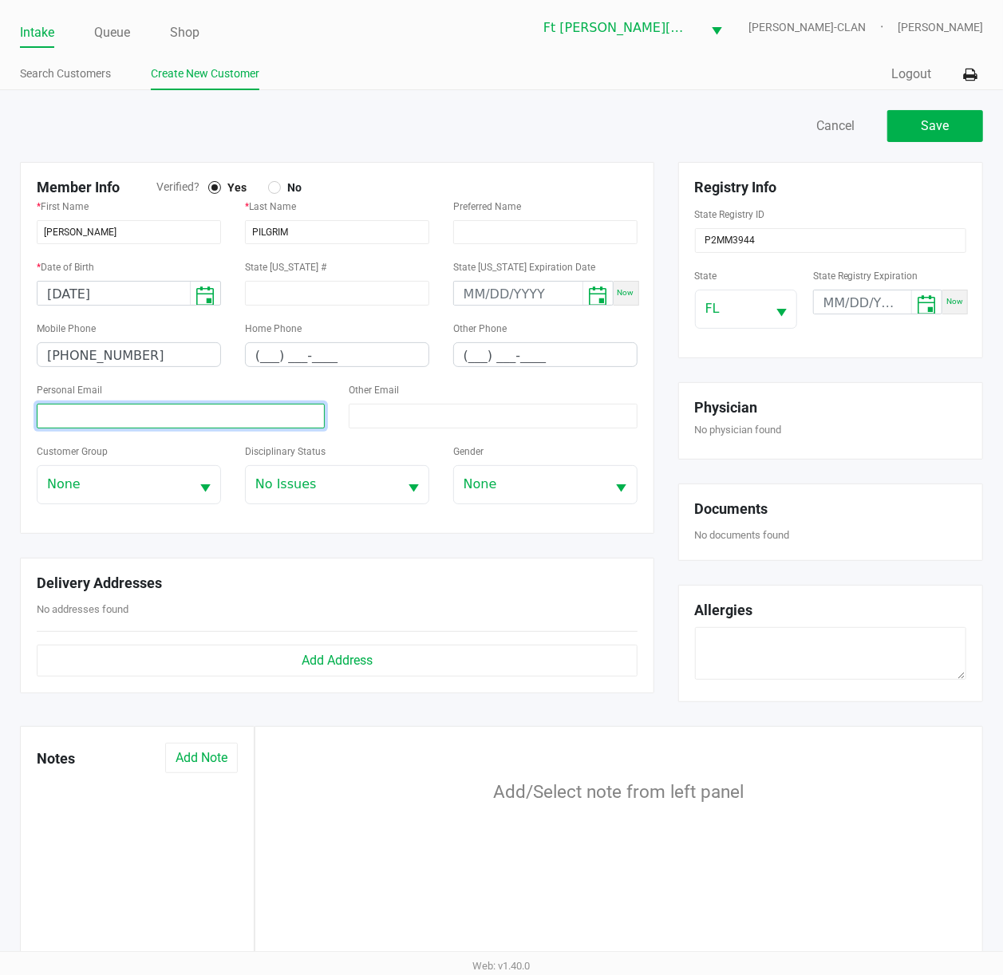
click at [314, 404] on input at bounding box center [181, 416] width 288 height 25
click at [218, 424] on input at bounding box center [181, 416] width 288 height 25
paste input "jfp.free2bme@gmail.com"
type input "jfp.free2bme@gmail.com"
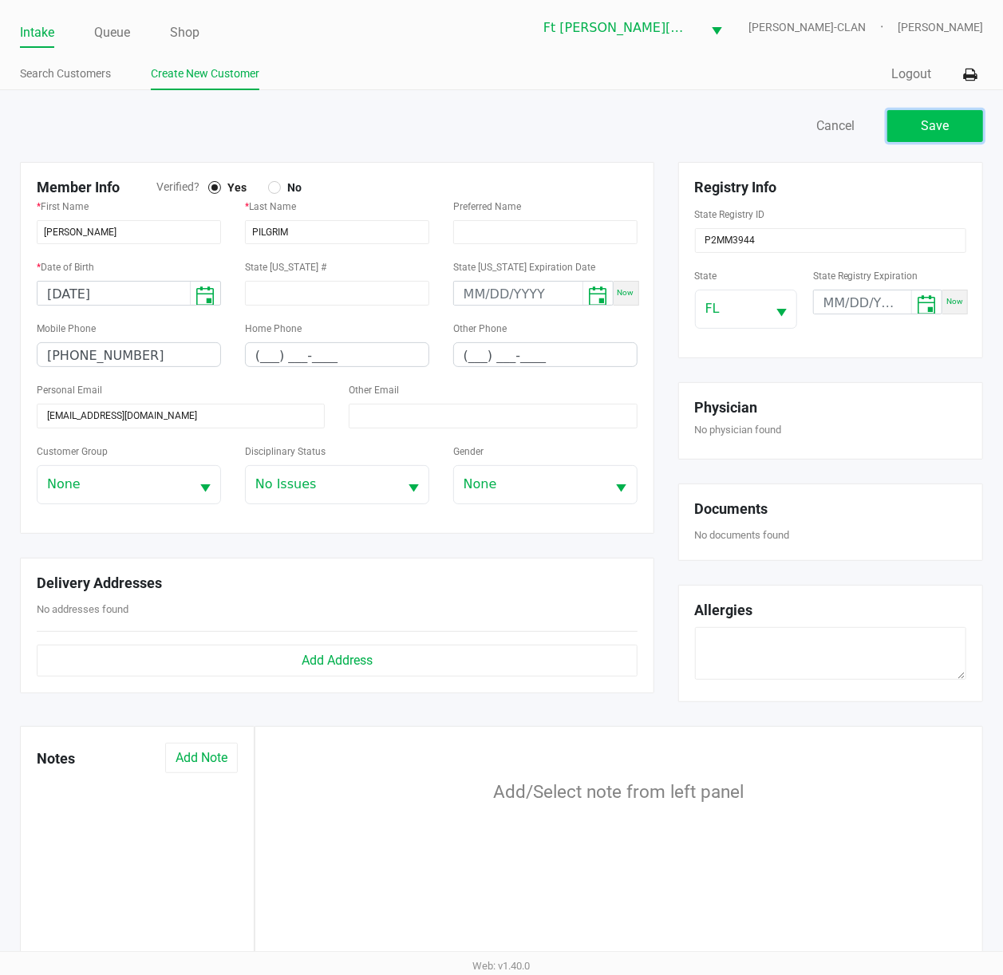
click at [943, 125] on span "Save" at bounding box center [936, 125] width 28 height 15
click at [949, 119] on div "Save" at bounding box center [935, 126] width 96 height 32
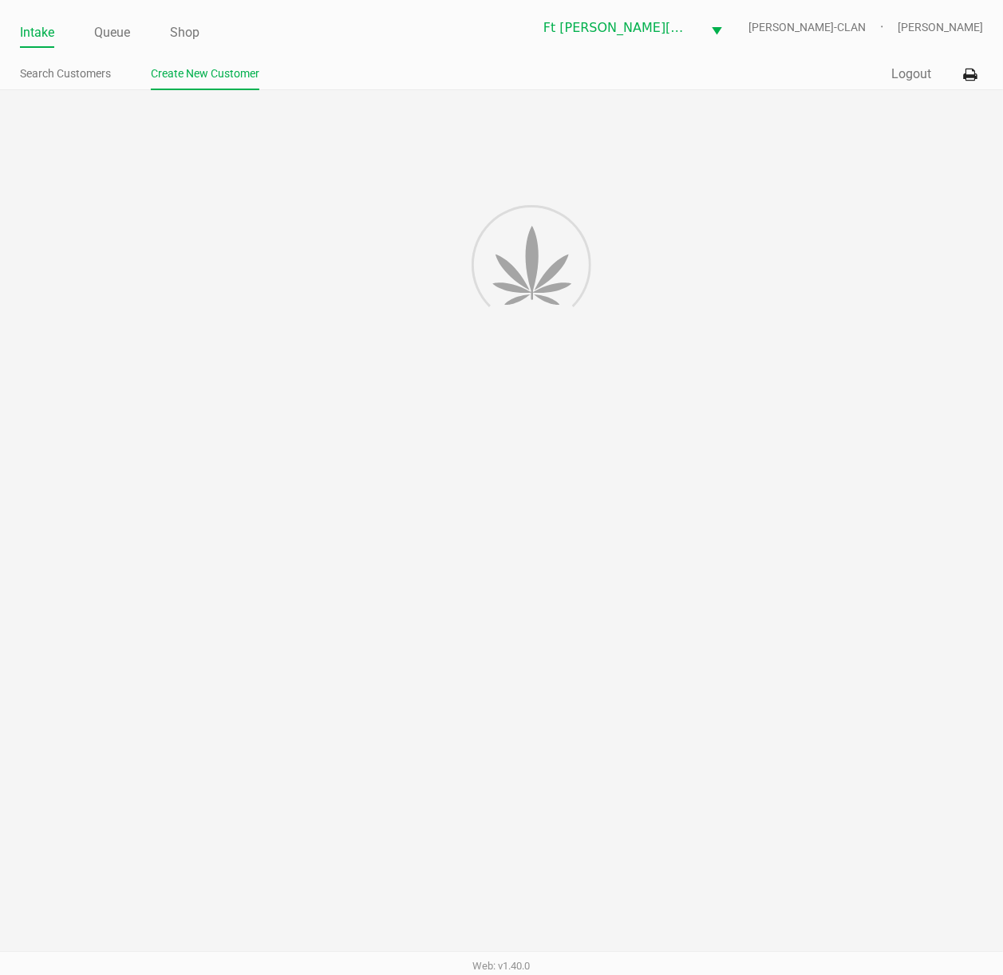
click at [949, 118] on div at bounding box center [501, 556] width 1003 height 933
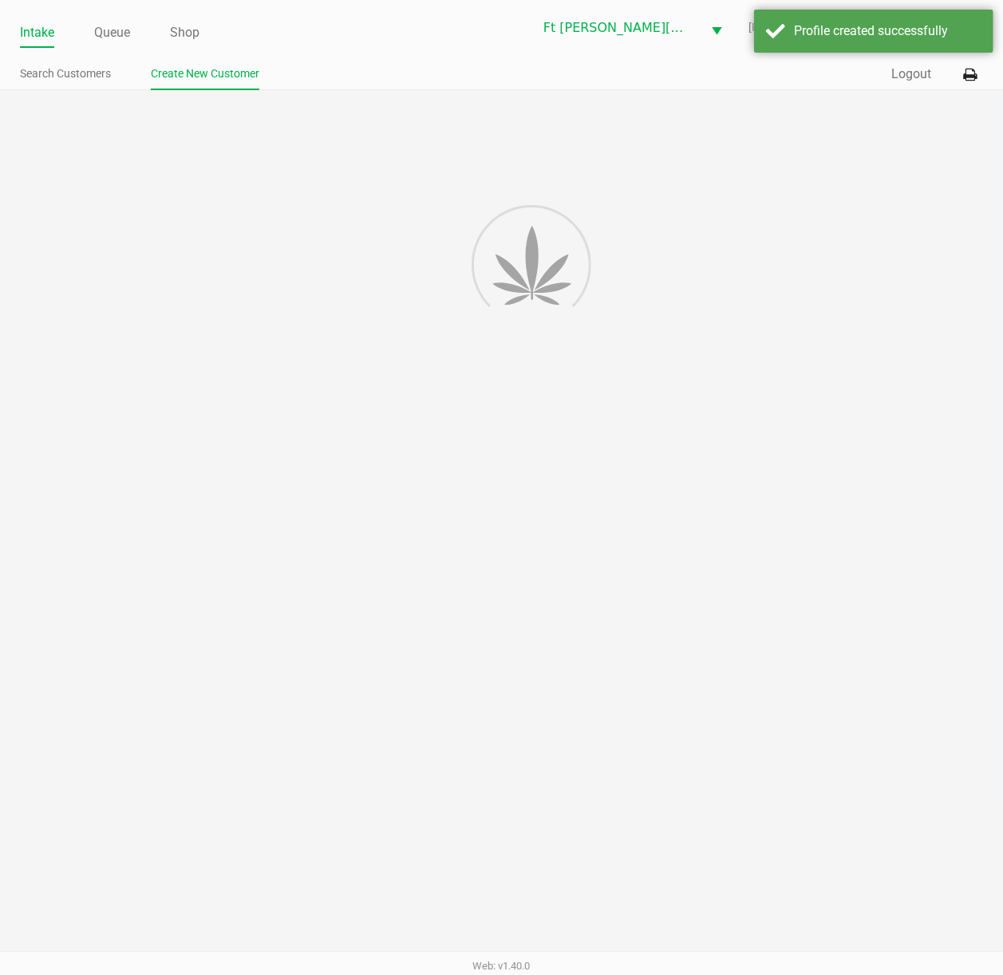
type input "---"
type input "( __) ___-____"
type input "---"
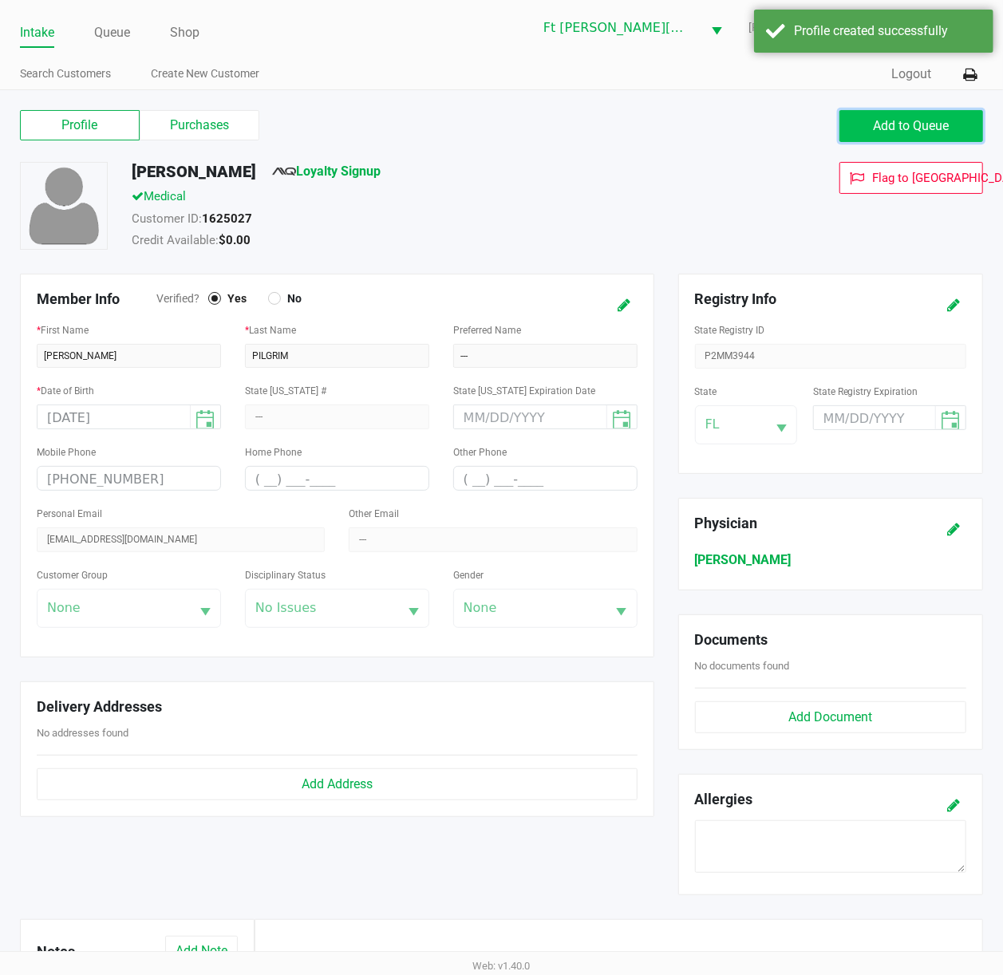
click at [908, 112] on button "Add to Queue" at bounding box center [911, 126] width 144 height 32
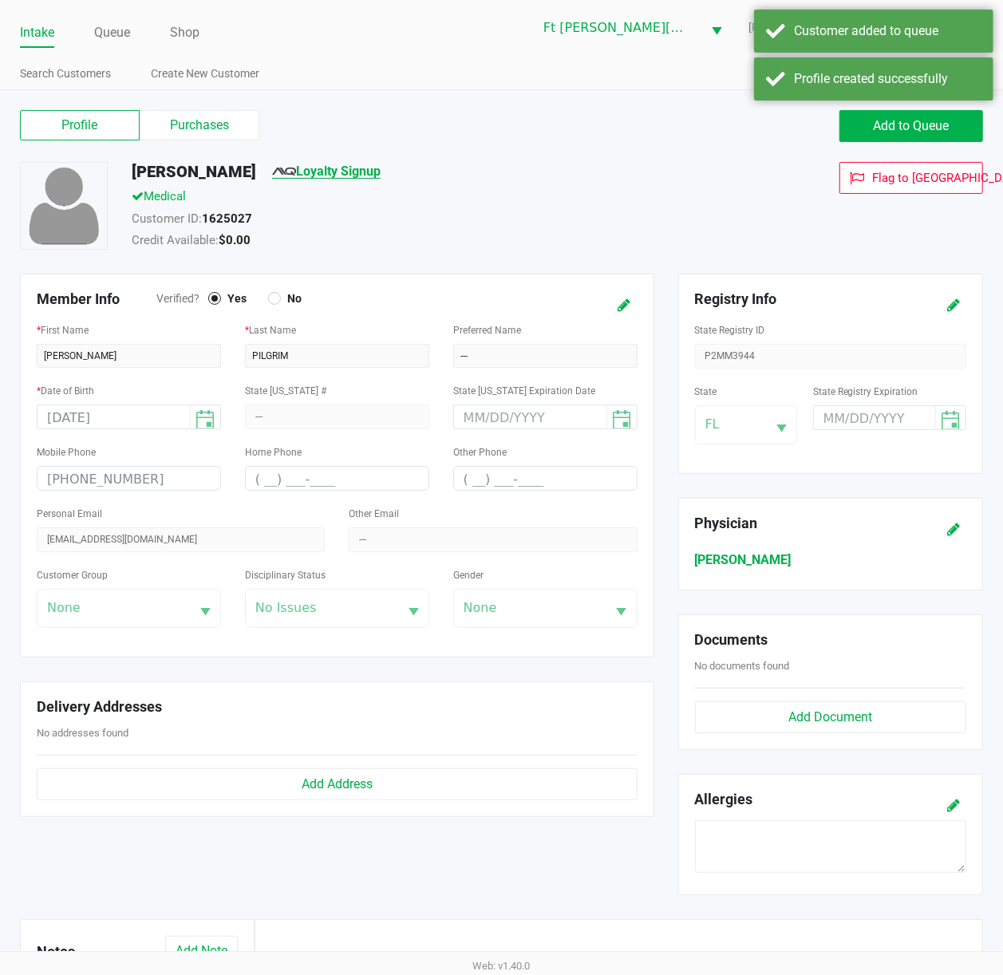
click at [367, 174] on link "Loyalty Signup" at bounding box center [326, 171] width 109 height 15
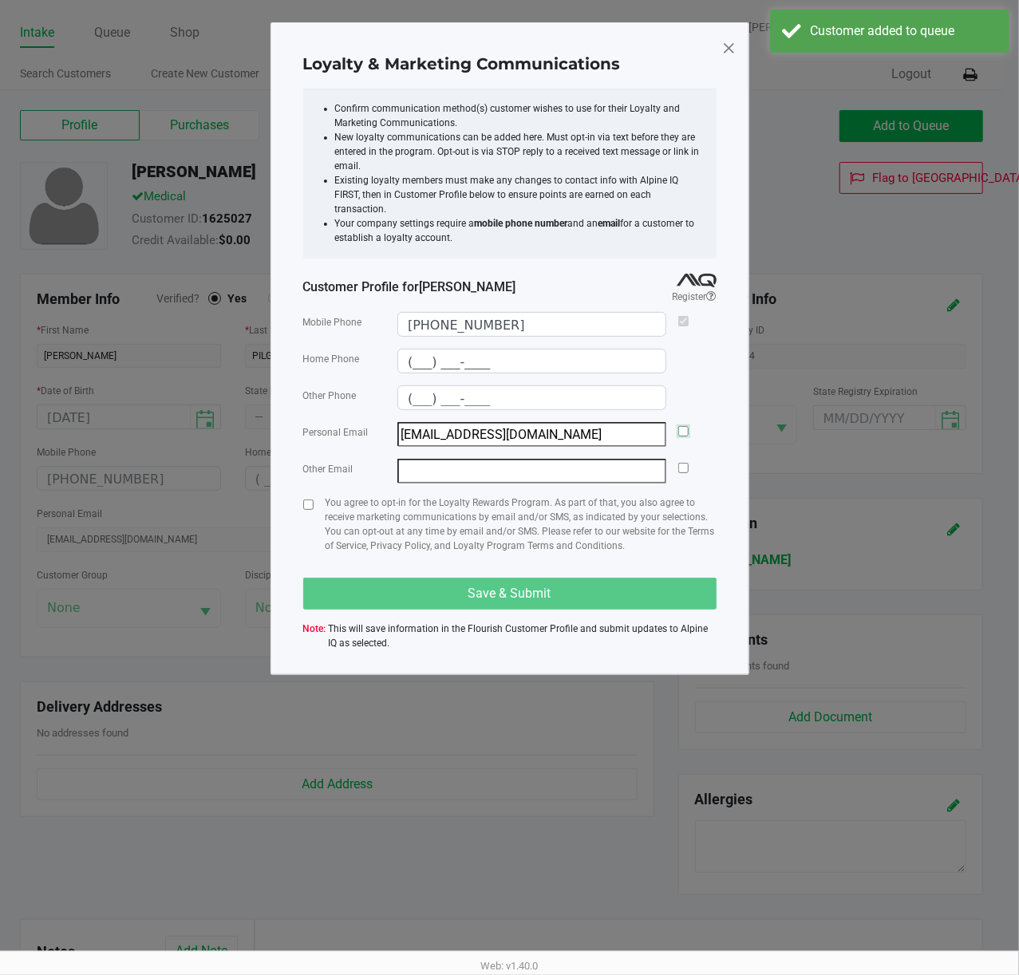
click at [678, 426] on input "checkbox" at bounding box center [683, 431] width 10 height 10
checkbox input "true"
click at [313, 499] on input "checkbox" at bounding box center [308, 504] width 10 height 10
checkbox input "true"
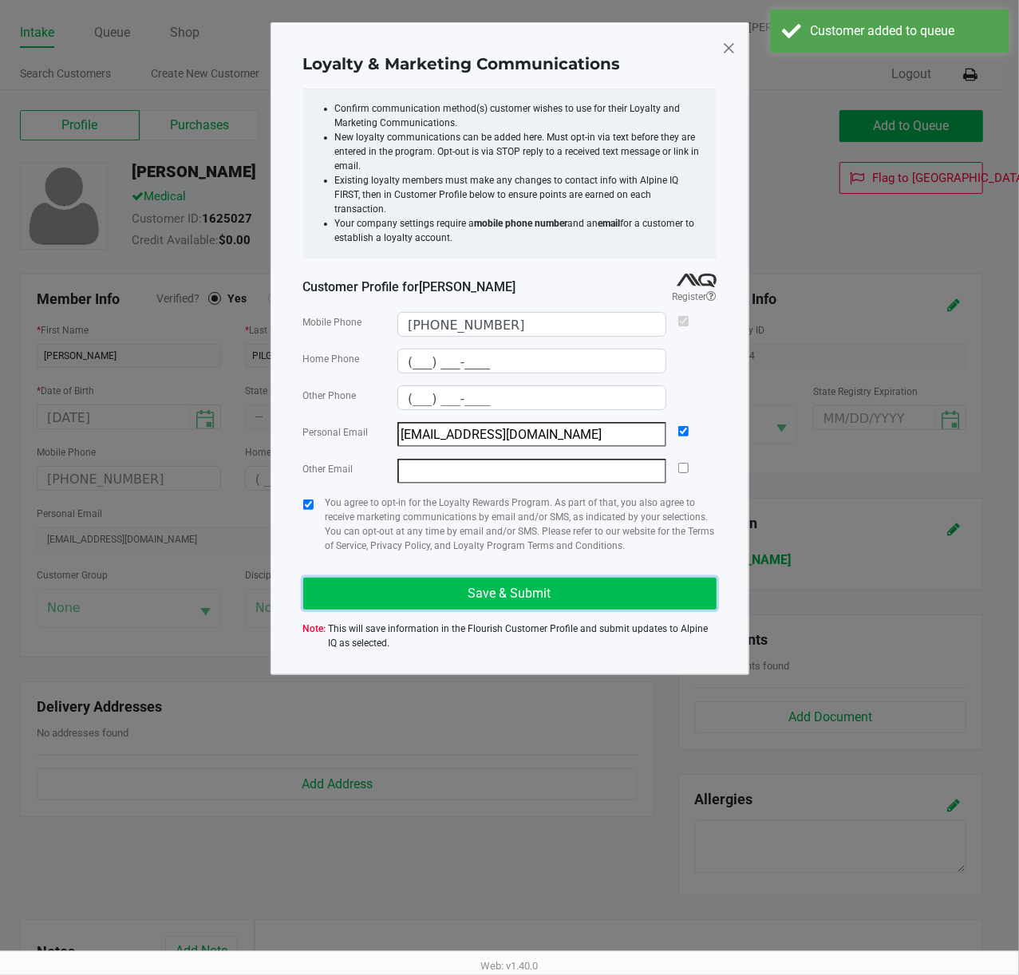
click at [393, 587] on button "Save & Submit" at bounding box center [509, 594] width 413 height 32
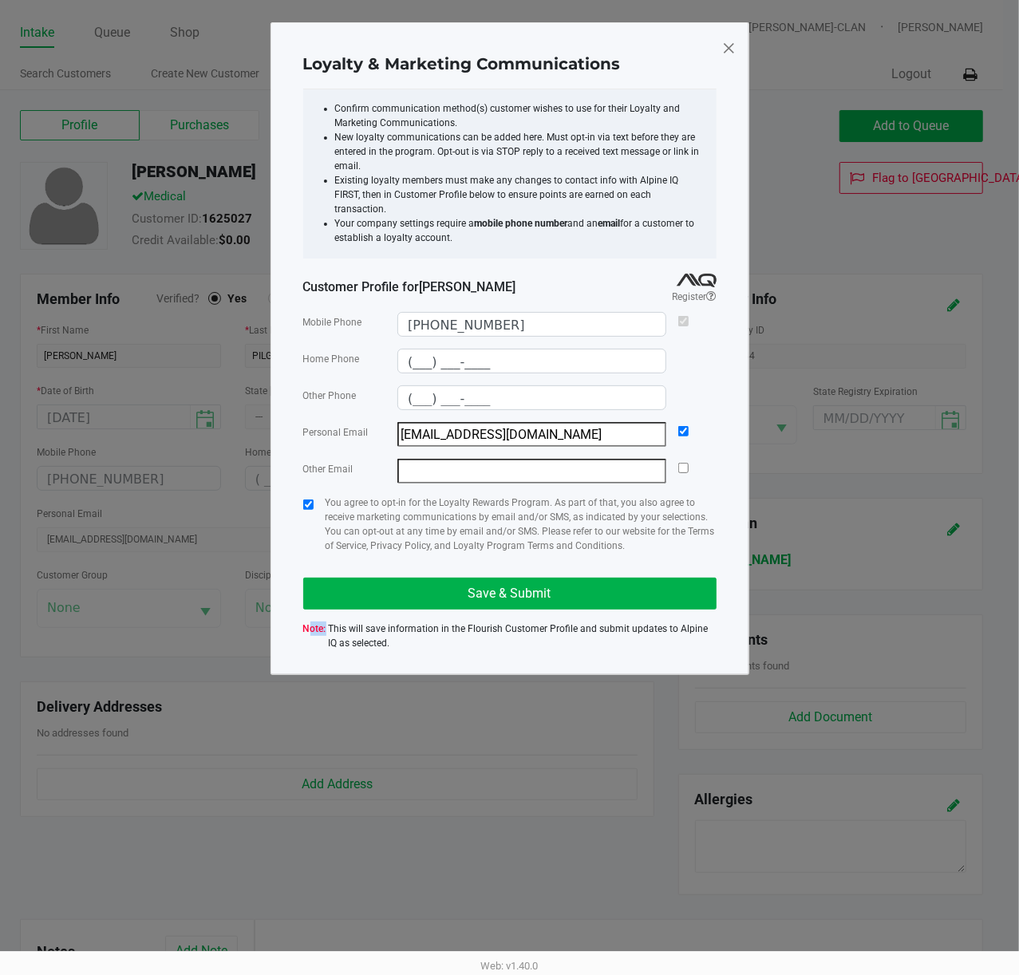
click at [394, 587] on div "Save & Submit" at bounding box center [509, 594] width 413 height 32
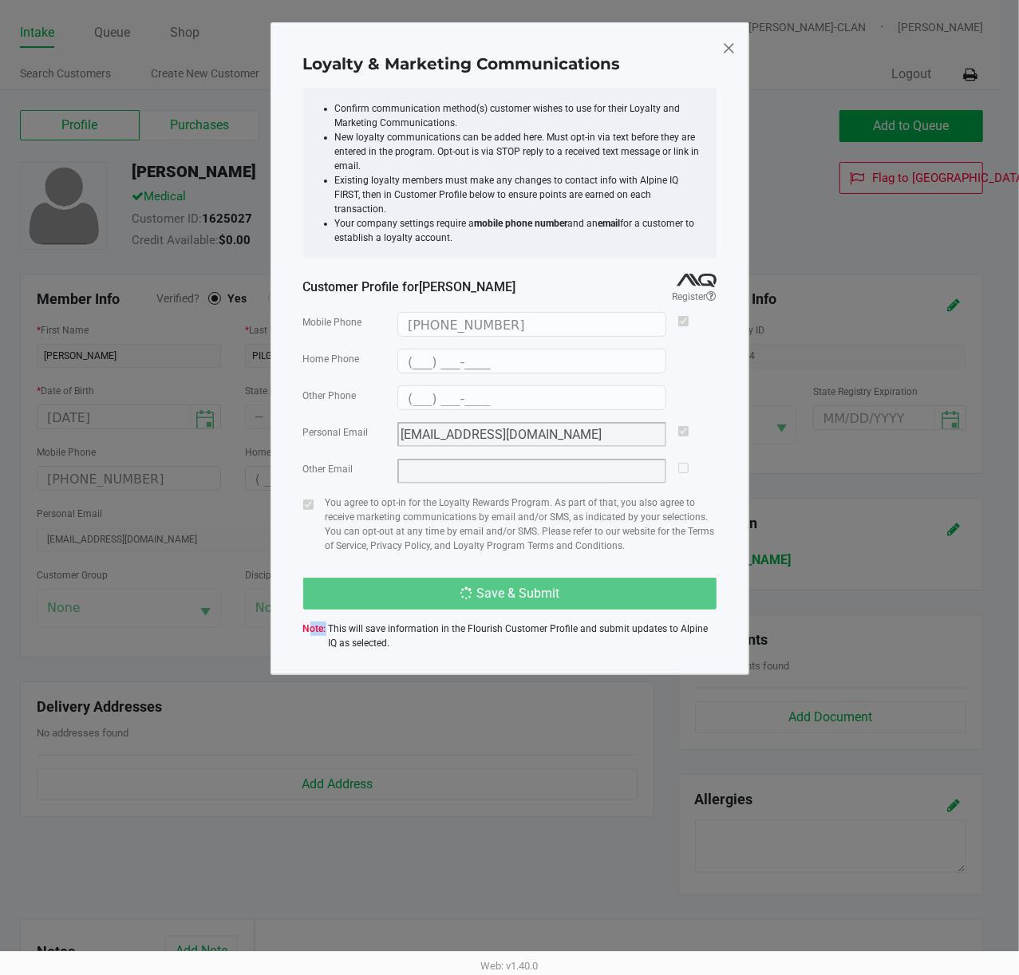
type input "(___) ___-____"
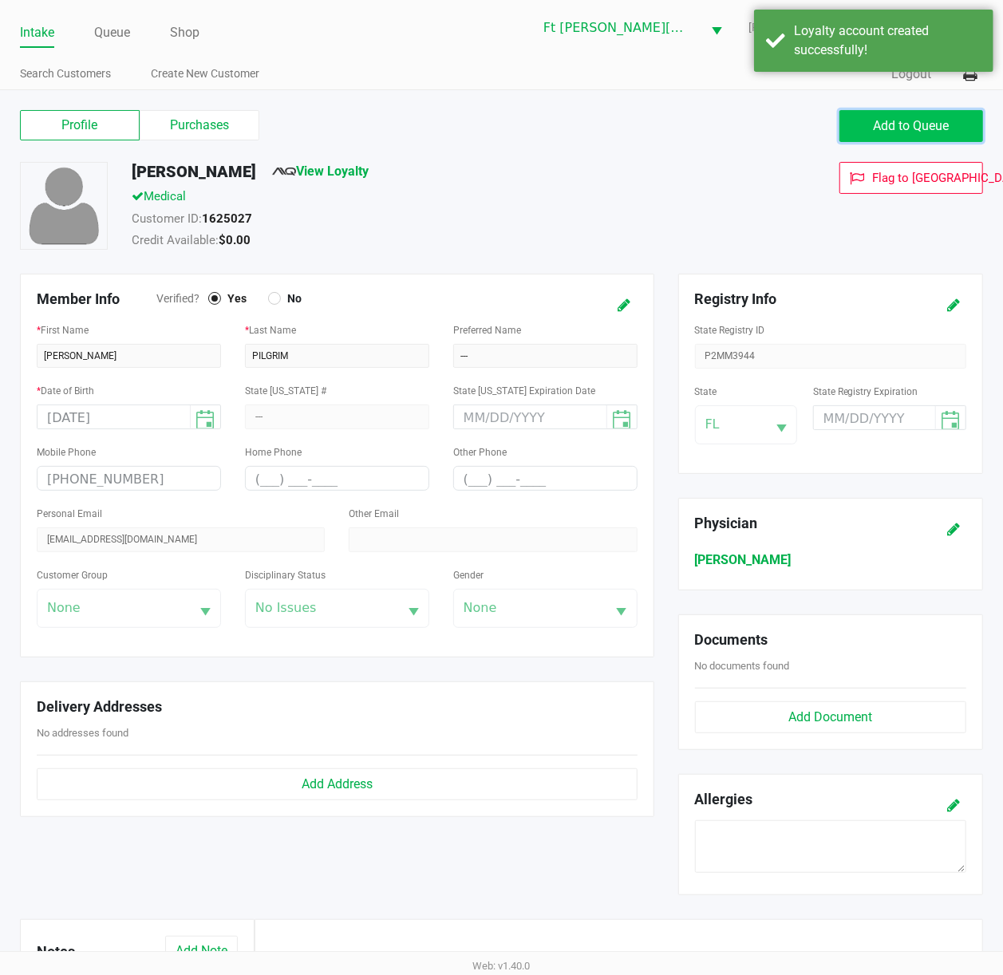
click at [911, 121] on span "Add to Queue" at bounding box center [912, 125] width 76 height 15
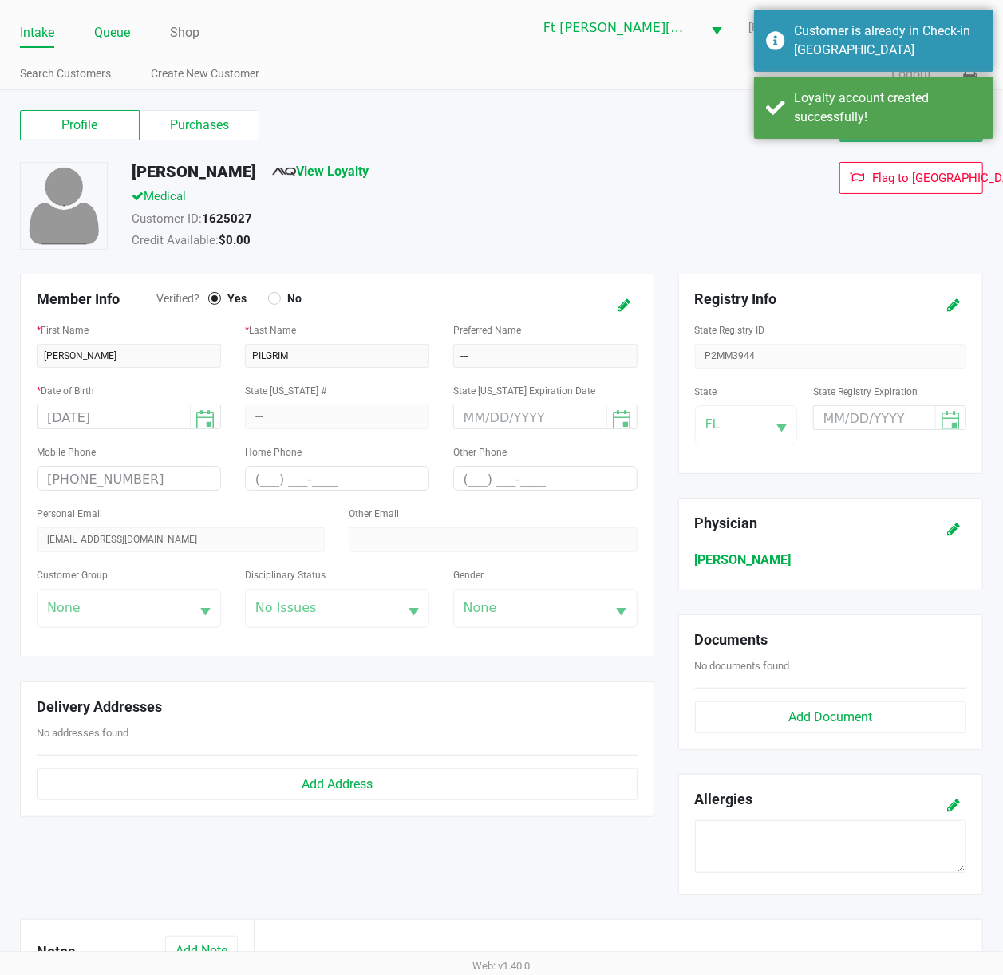
click at [129, 36] on link "Queue" at bounding box center [112, 33] width 36 height 22
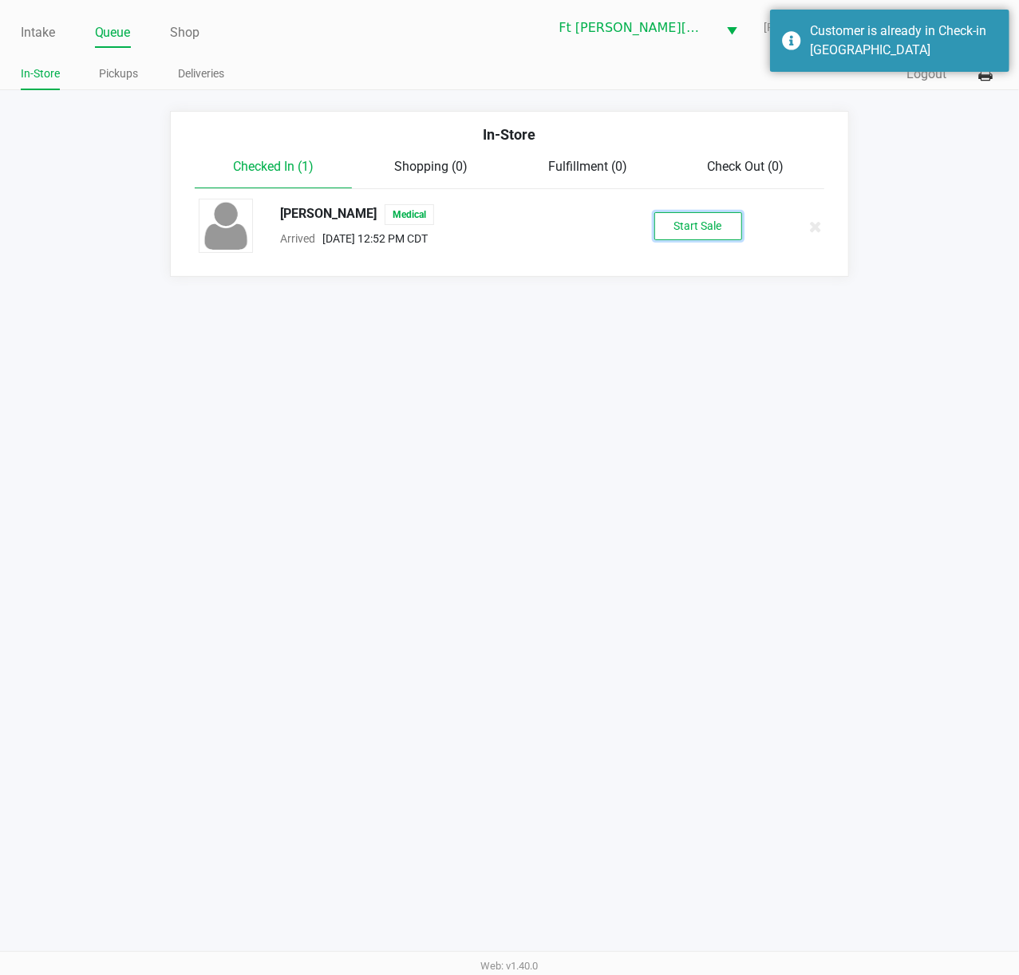
drag, startPoint x: 684, startPoint y: 228, endPoint x: 712, endPoint y: 234, distance: 28.5
click at [684, 227] on button "Start Sale" at bounding box center [698, 226] width 88 height 28
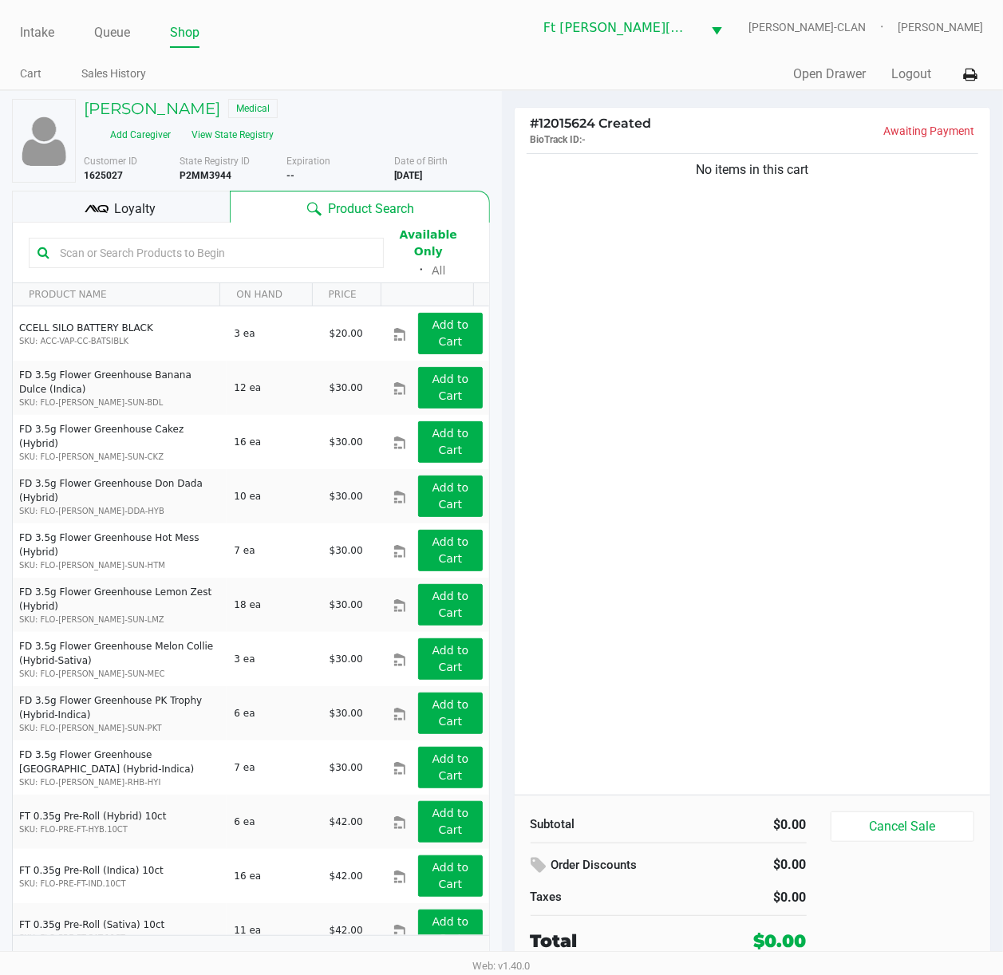
click at [237, 241] on input "text" at bounding box center [214, 253] width 322 height 24
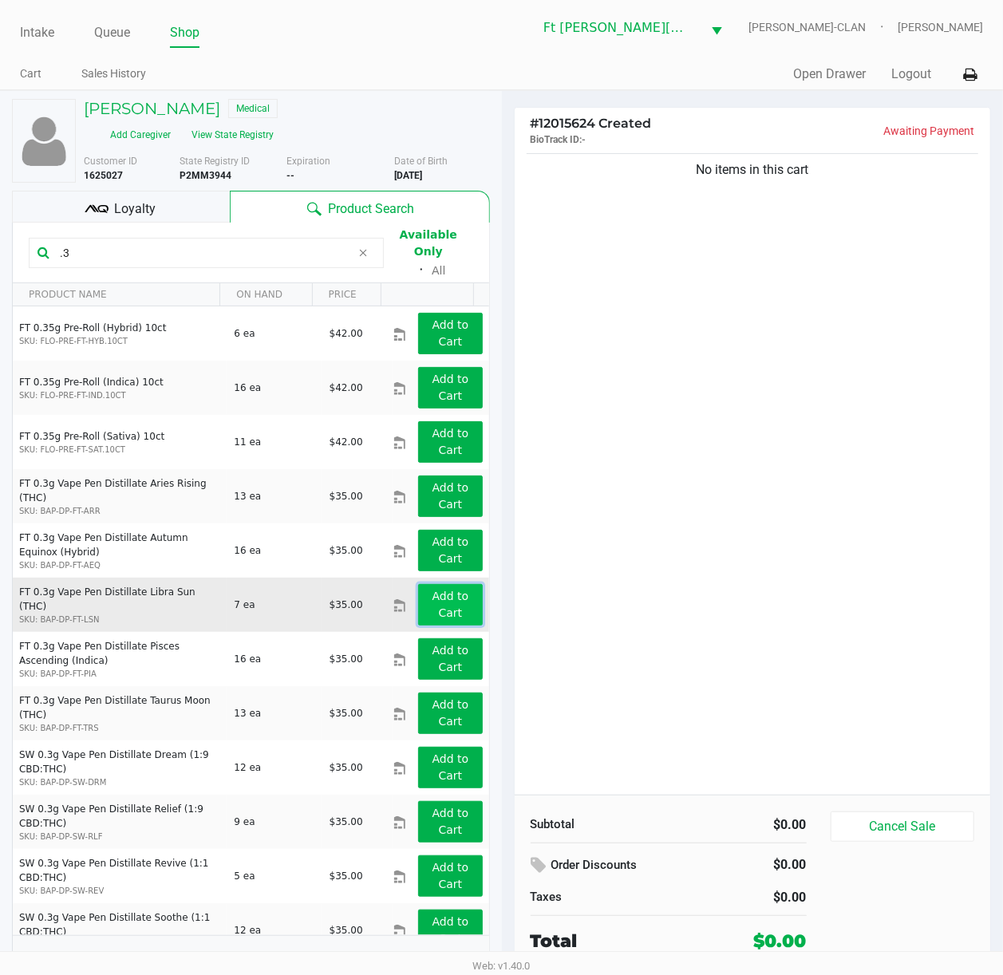
click at [439, 590] on app-button-loader "Add to Cart" at bounding box center [450, 605] width 37 height 30
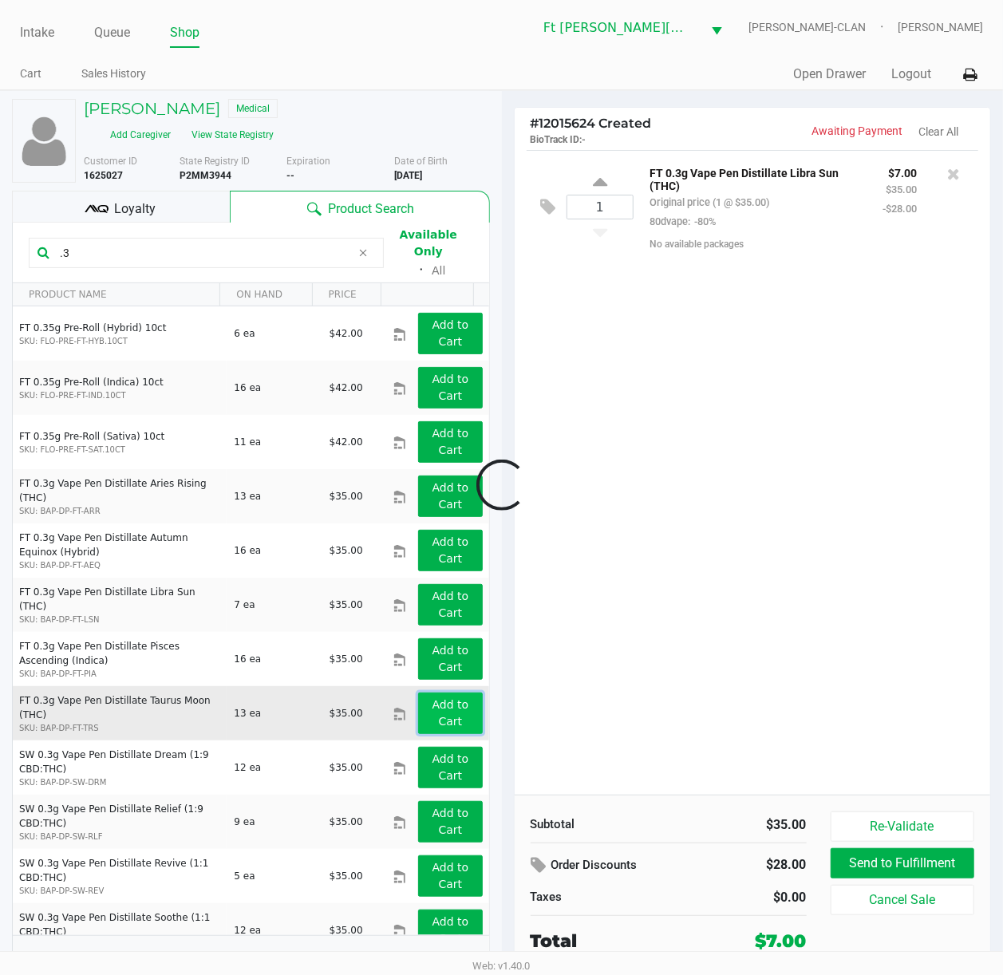
click at [445, 700] on app-button-loader "Add to Cart" at bounding box center [450, 713] width 37 height 30
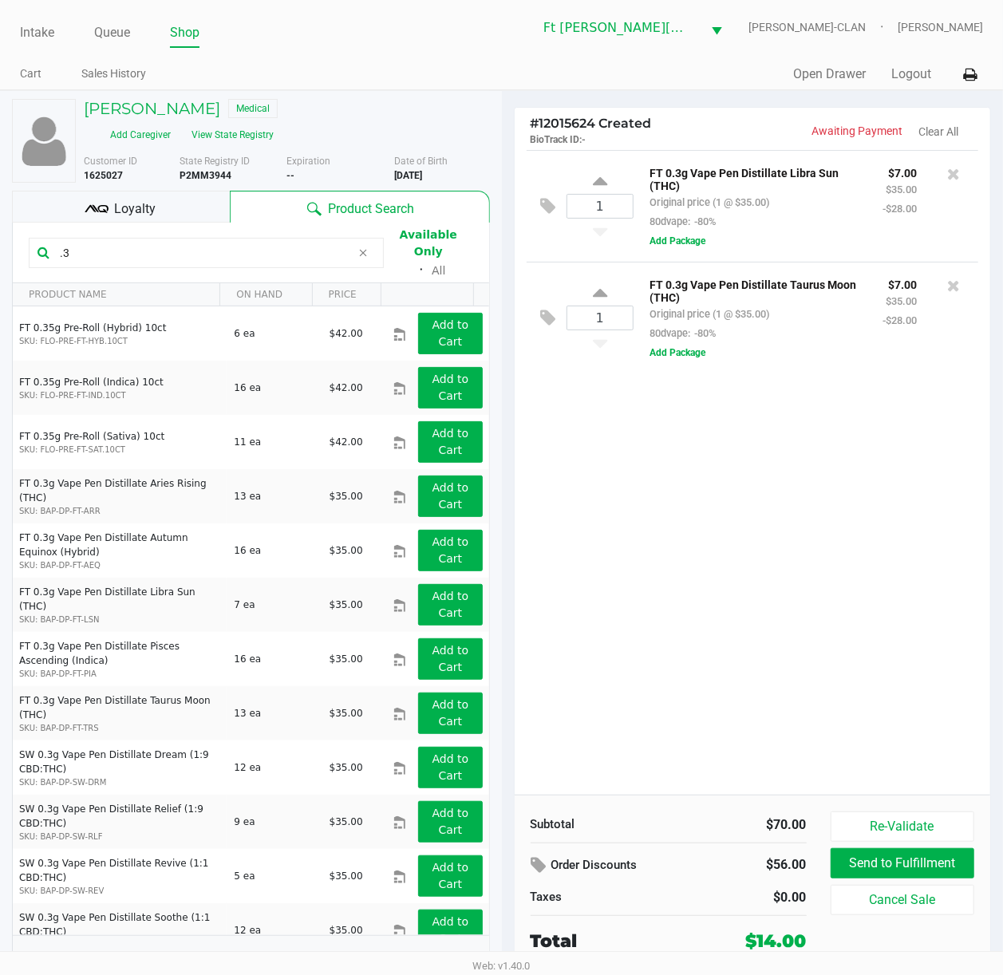
click at [144, 247] on input ".3" at bounding box center [202, 253] width 298 height 24
type input "."
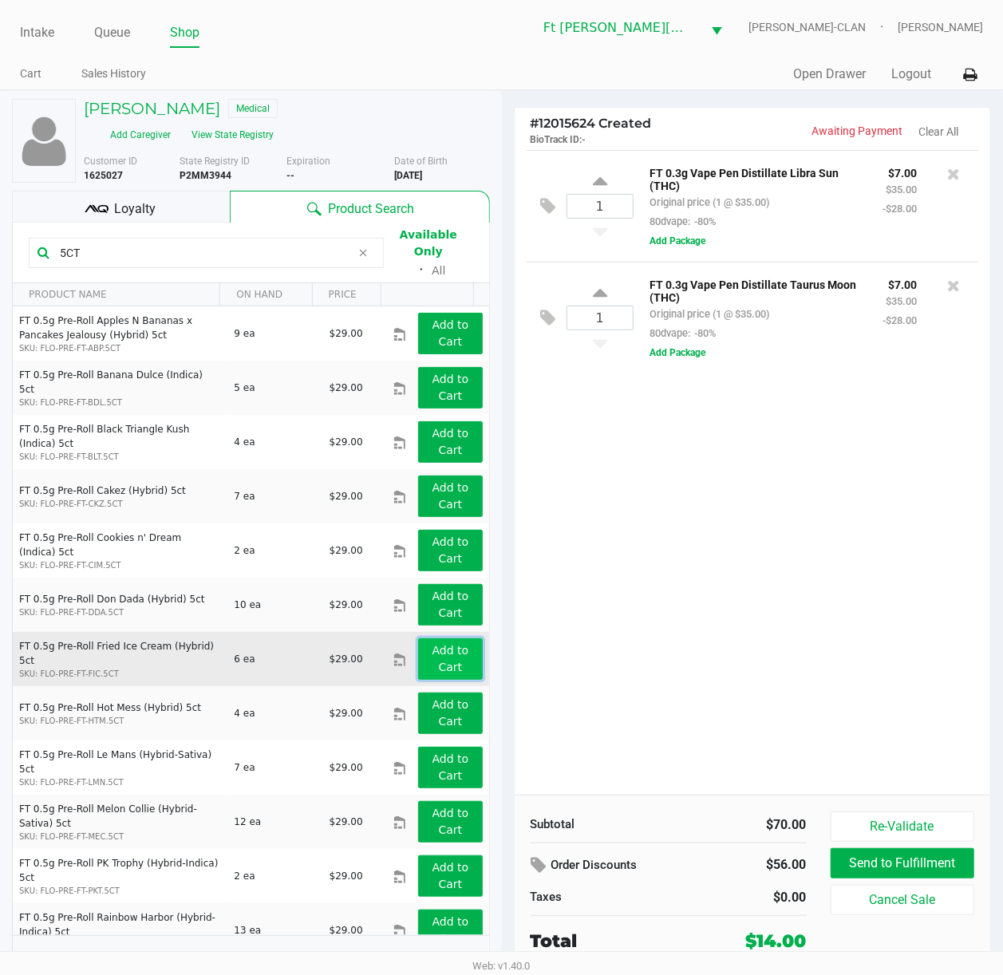
click at [432, 644] on app-button-loader "Add to Cart" at bounding box center [450, 659] width 37 height 30
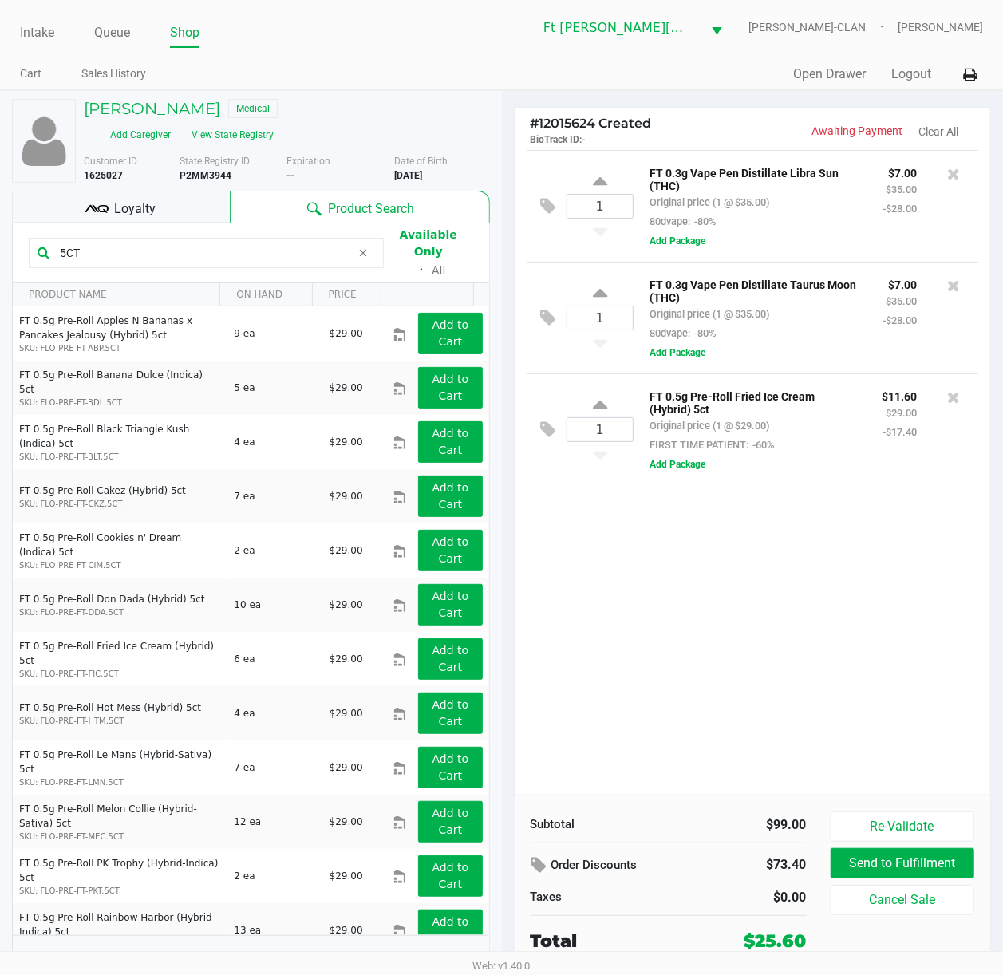
click at [123, 255] on input "5CT" at bounding box center [202, 253] width 298 height 24
click at [121, 254] on input "5CT" at bounding box center [202, 253] width 298 height 24
click at [120, 254] on input "5CT" at bounding box center [202, 253] width 298 height 24
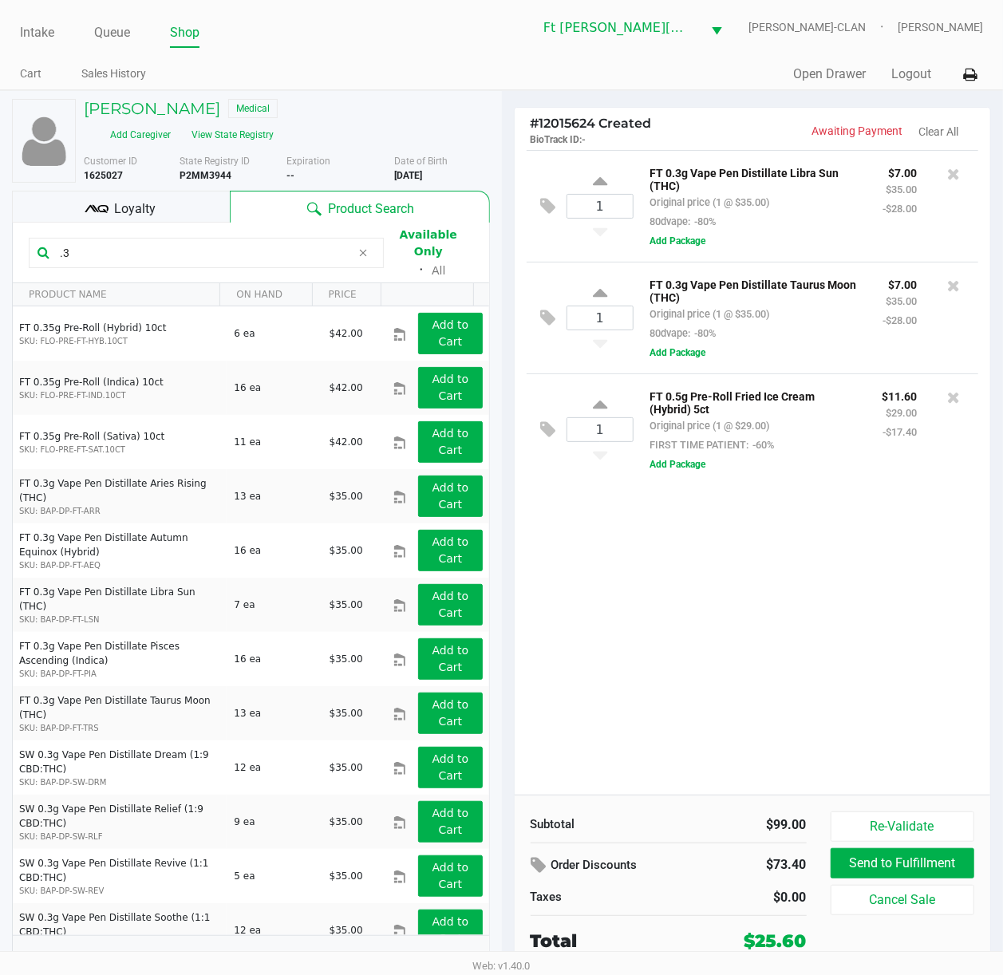
type input ".3"
click at [601, 179] on icon at bounding box center [600, 184] width 14 height 20
type input "2"
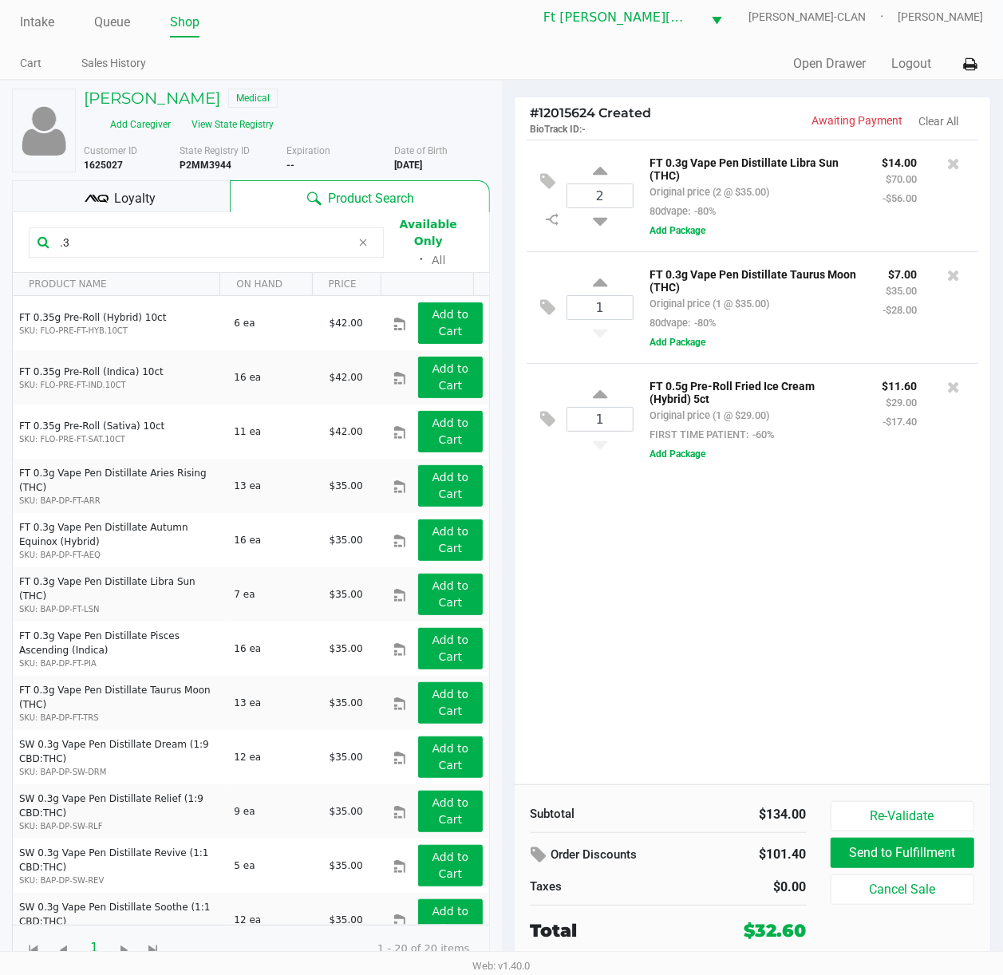
scroll to position [16, 0]
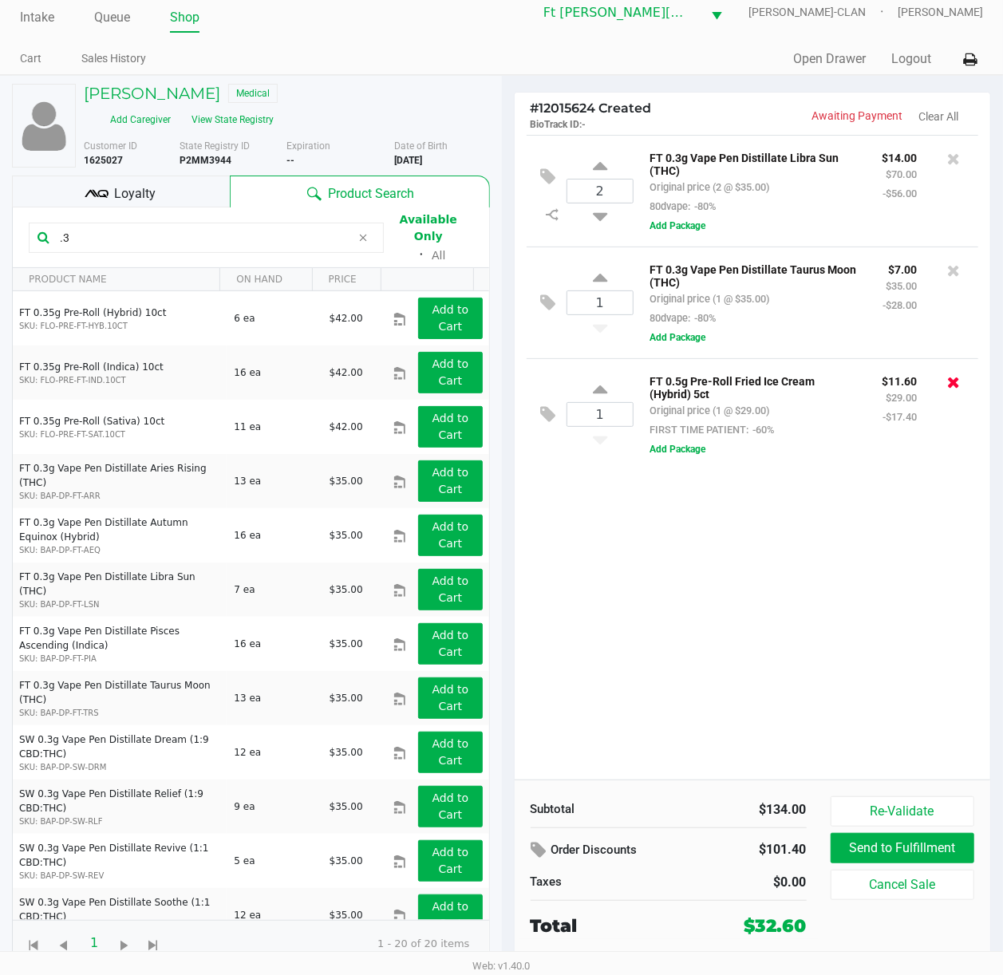
click at [956, 387] on icon at bounding box center [953, 382] width 13 height 16
click at [598, 215] on icon at bounding box center [600, 213] width 14 height 20
type input "1"
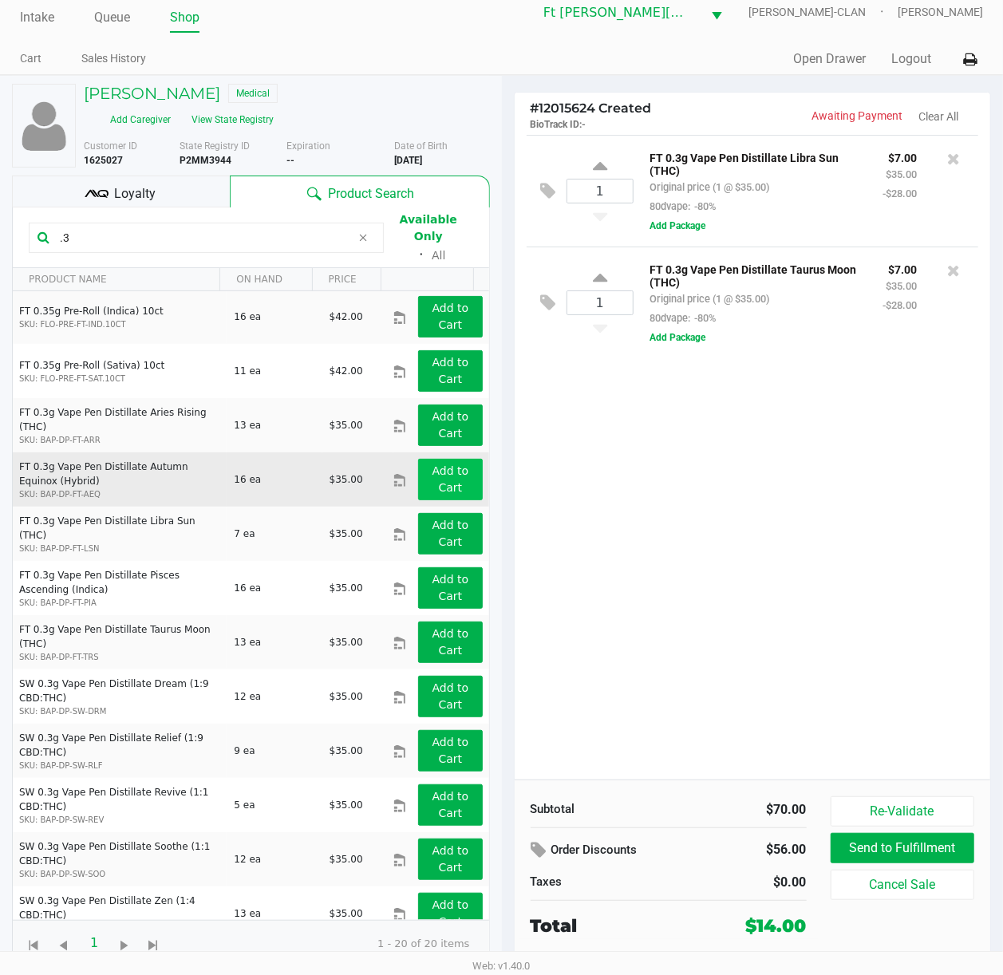
scroll to position [106, 0]
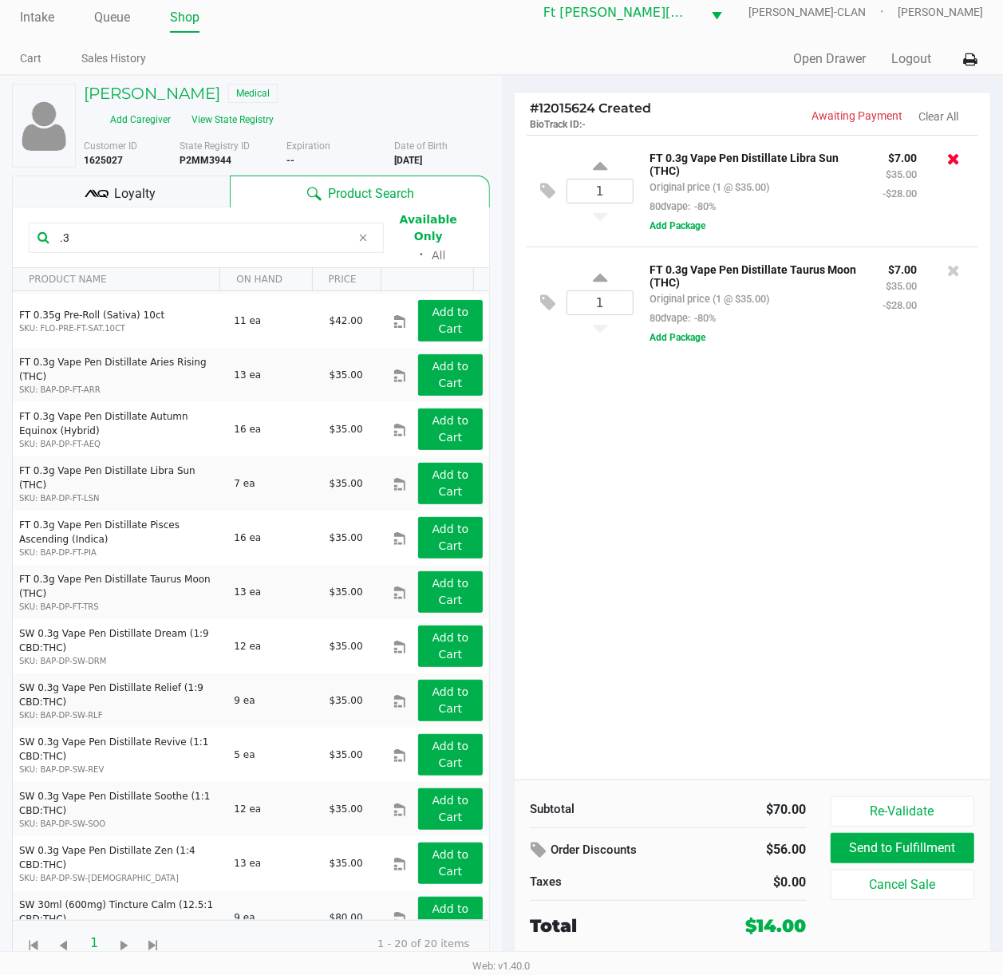
click at [957, 158] on icon at bounding box center [953, 159] width 13 height 16
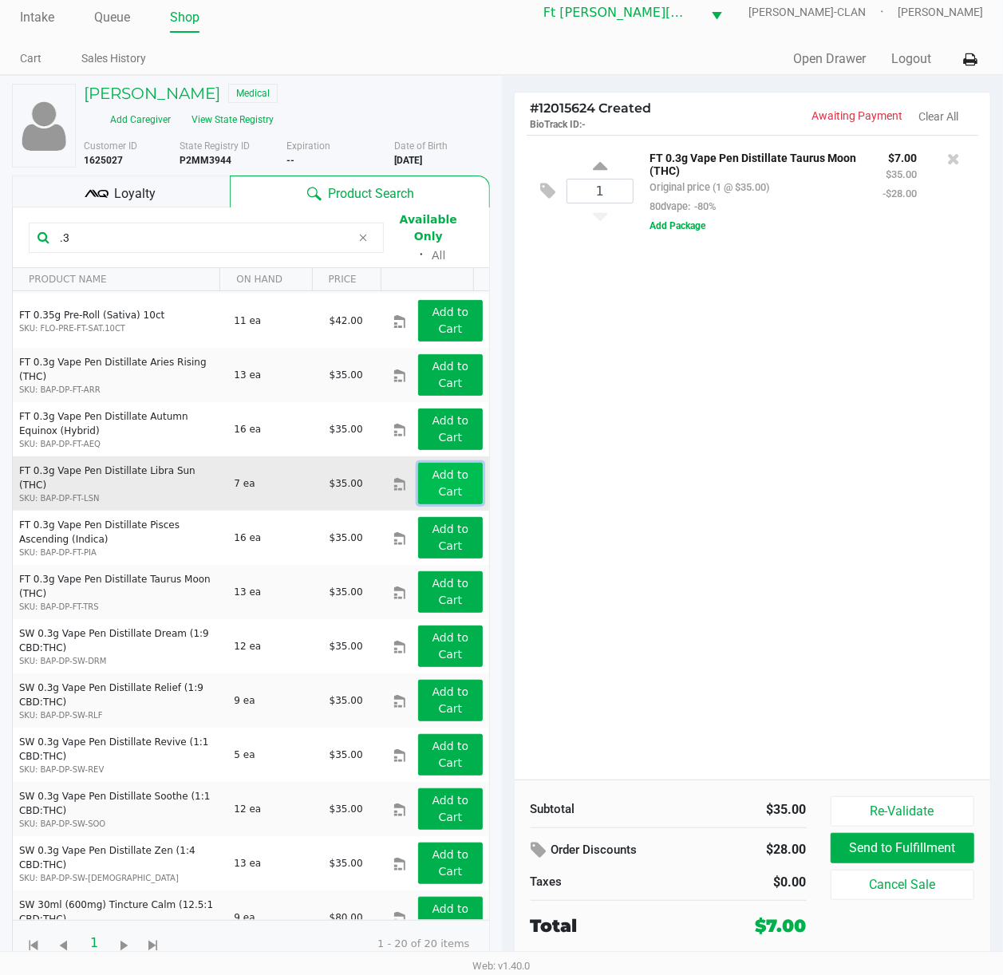
click at [432, 473] on app-button-loader "Add to Cart" at bounding box center [450, 483] width 37 height 30
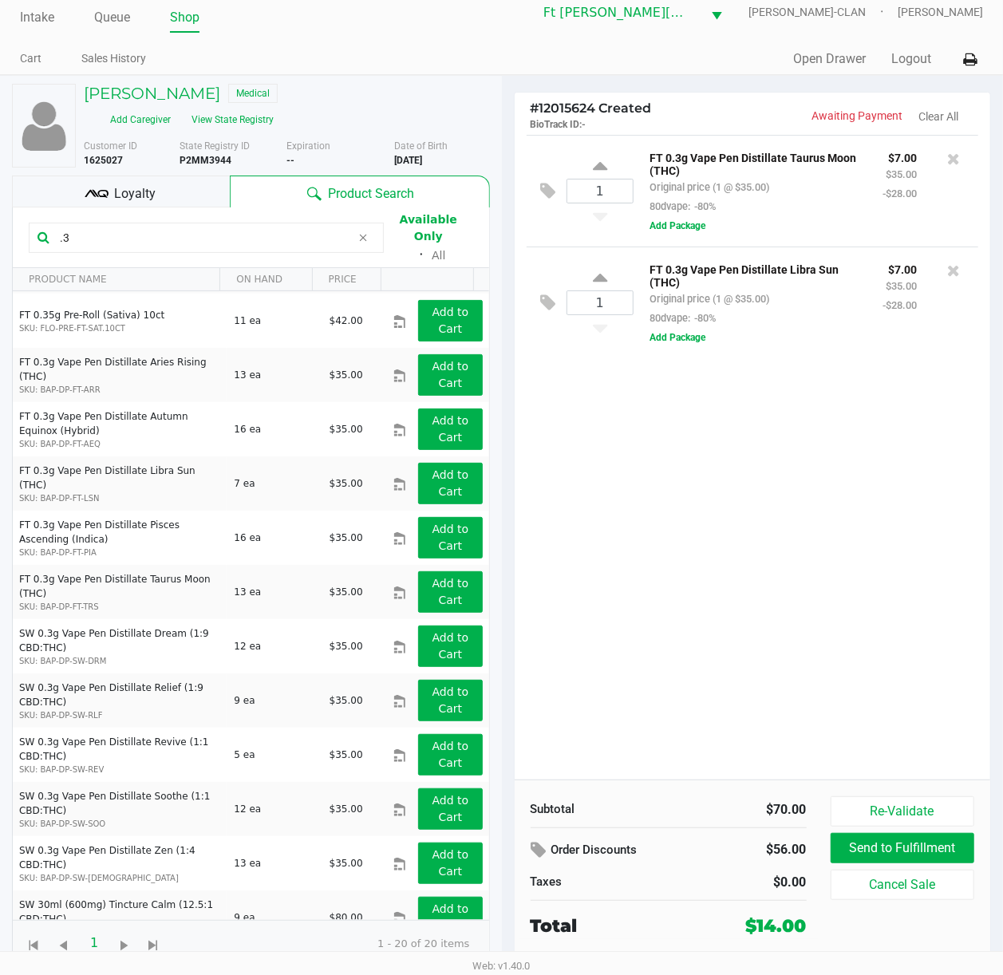
click at [209, 233] on input ".3" at bounding box center [202, 238] width 298 height 24
click at [211, 233] on input ".3" at bounding box center [202, 238] width 298 height 24
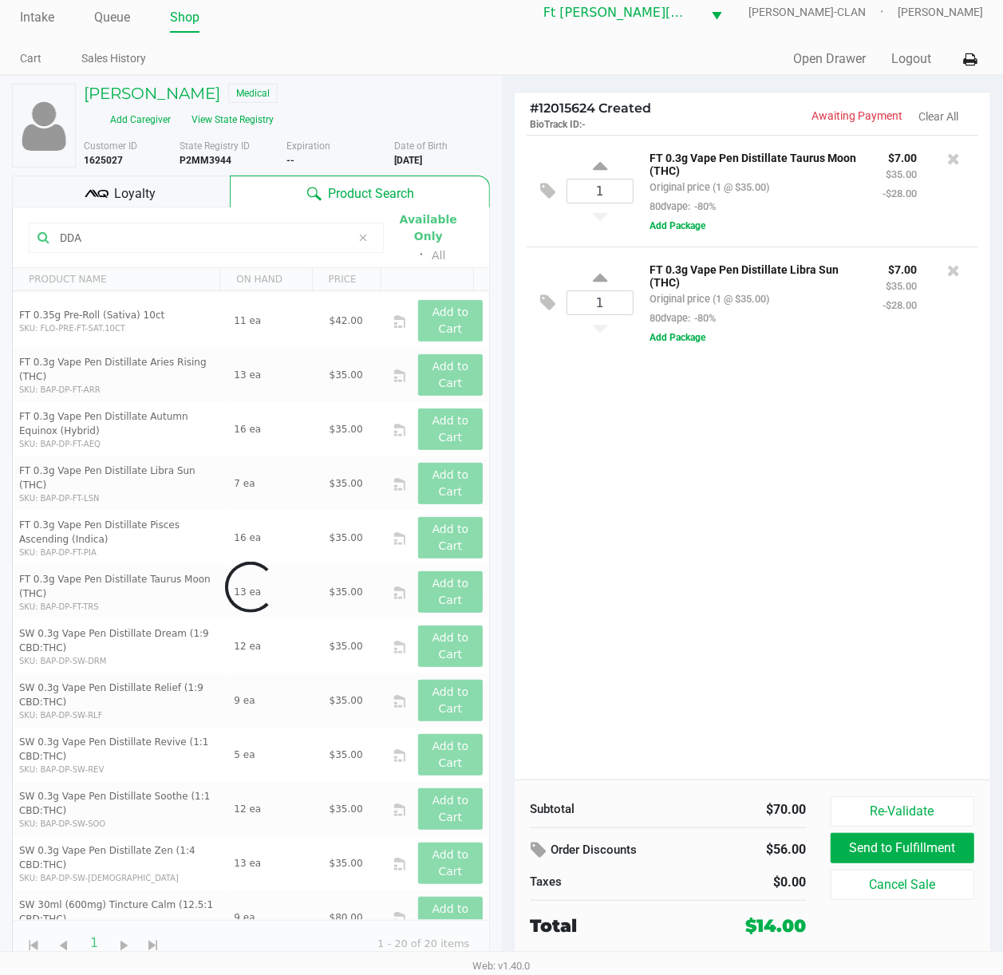
scroll to position [0, 0]
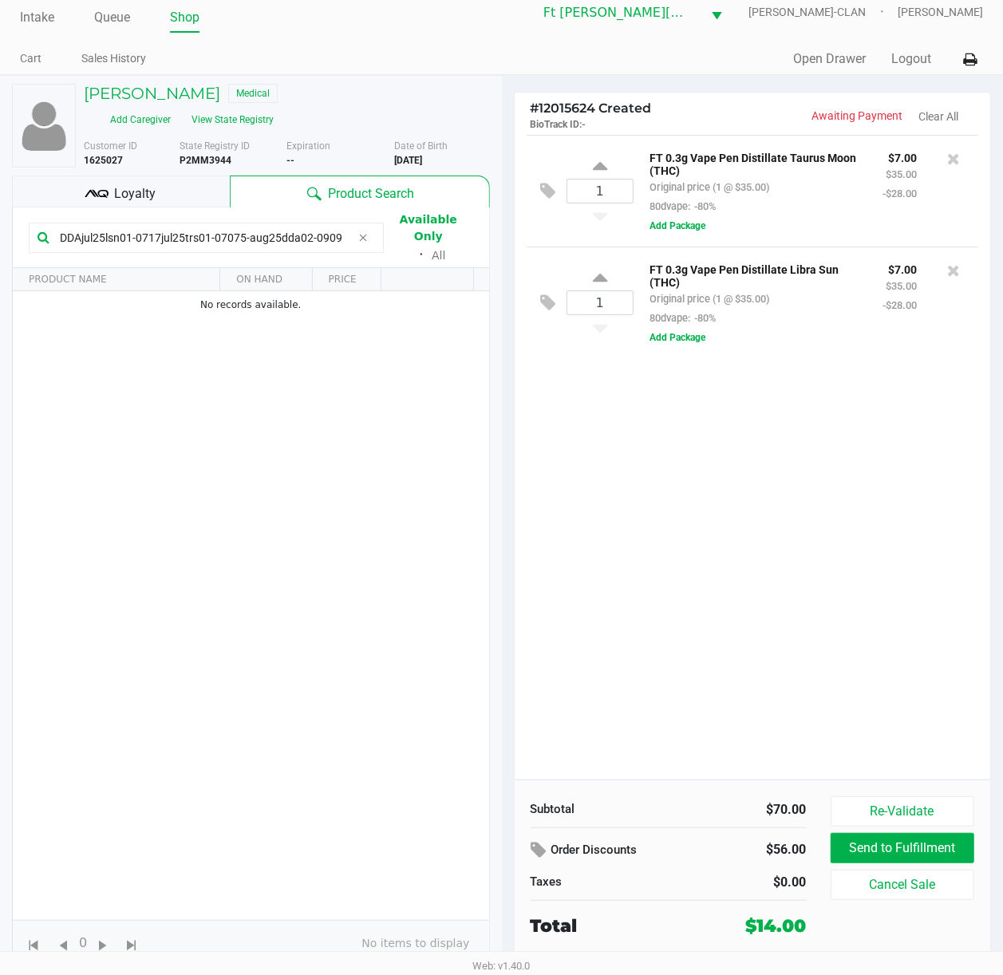
type input "DDAjul25lsn01-0717jul25trs01-07075-aug25dda02-0909"
click at [742, 503] on div "1 FT 0.3g Vape Pen Distillate Taurus Moon (THC) Original price (1 @ $35.00) 80d…" at bounding box center [753, 457] width 476 height 645
click at [745, 503] on div "1 FT 0.3g Vape Pen Distillate Taurus Moon (THC) Original price (1 @ $35.00) 80d…" at bounding box center [753, 457] width 476 height 645
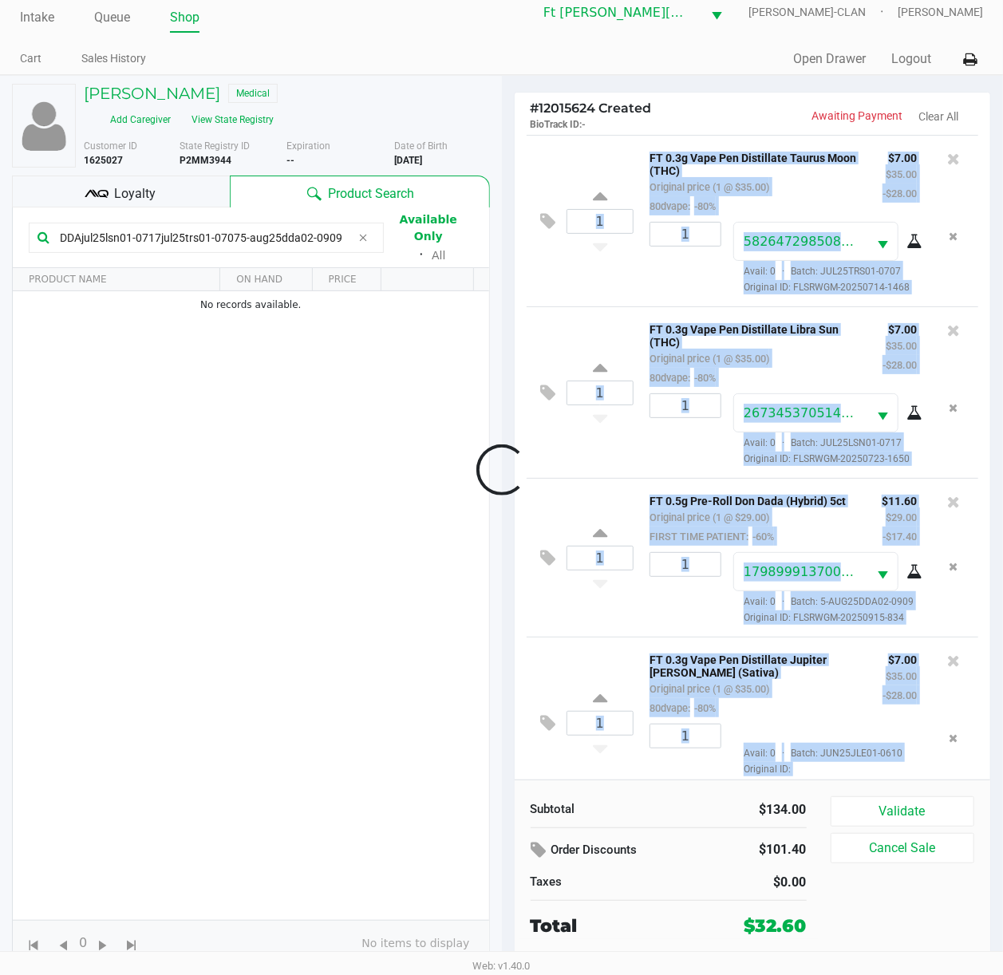
scroll to position [173, 0]
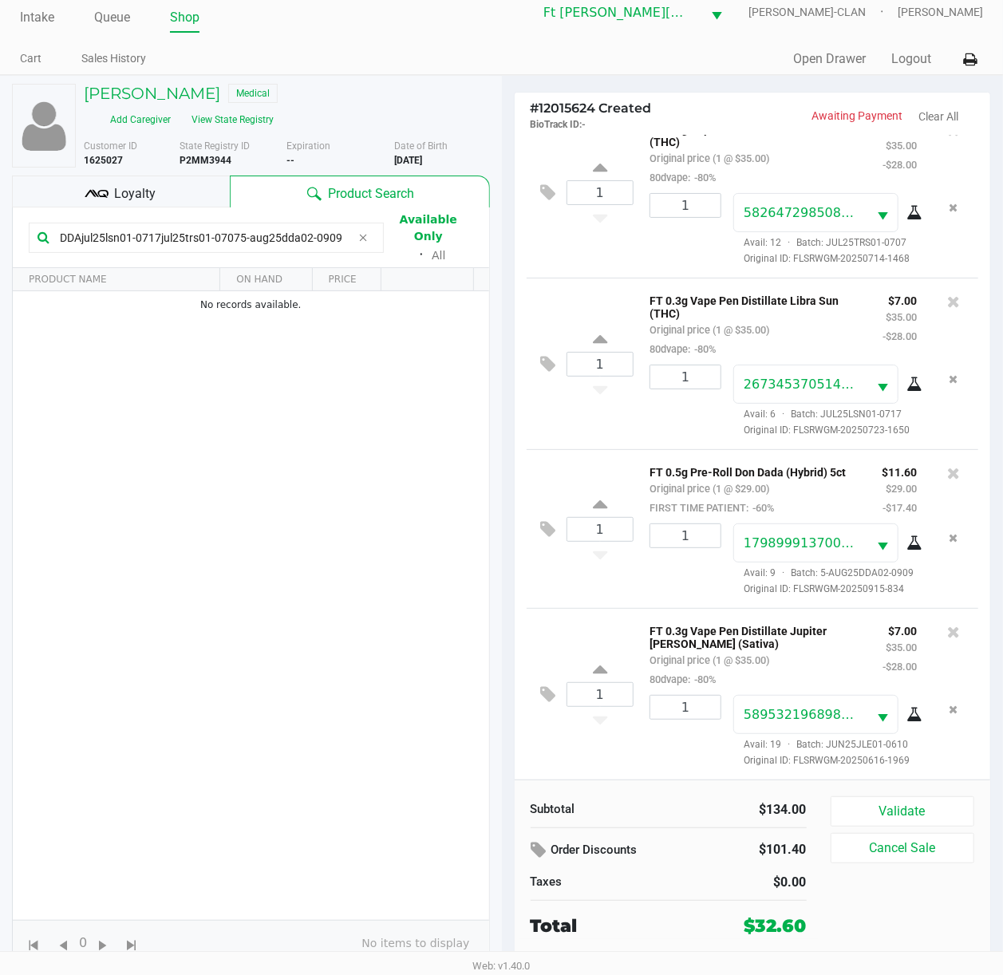
click at [533, 87] on div "# 12015624 Created BioTrack ID: - Awaiting Payment Clear All 1 FT 0.3g Vape Pen…" at bounding box center [753, 525] width 502 height 899
click at [908, 732] on button "Validate" at bounding box center [903, 811] width 144 height 30
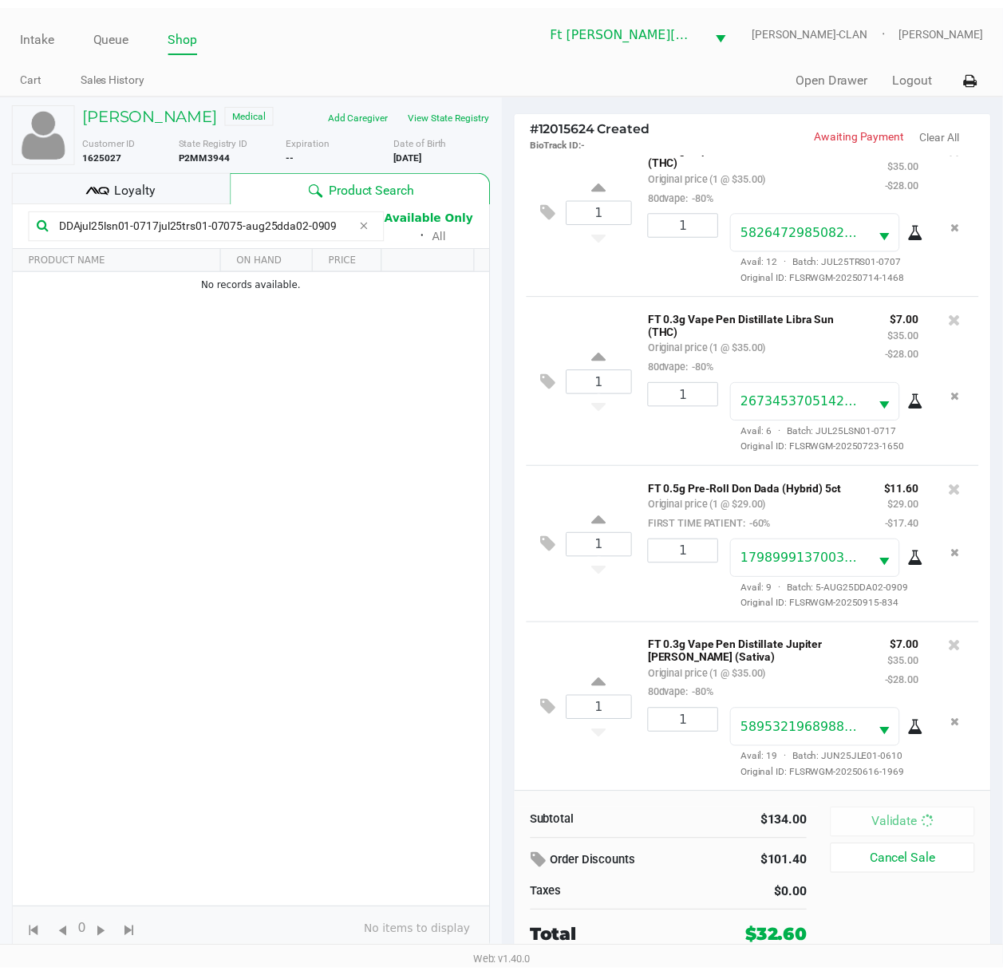
scroll to position [187, 0]
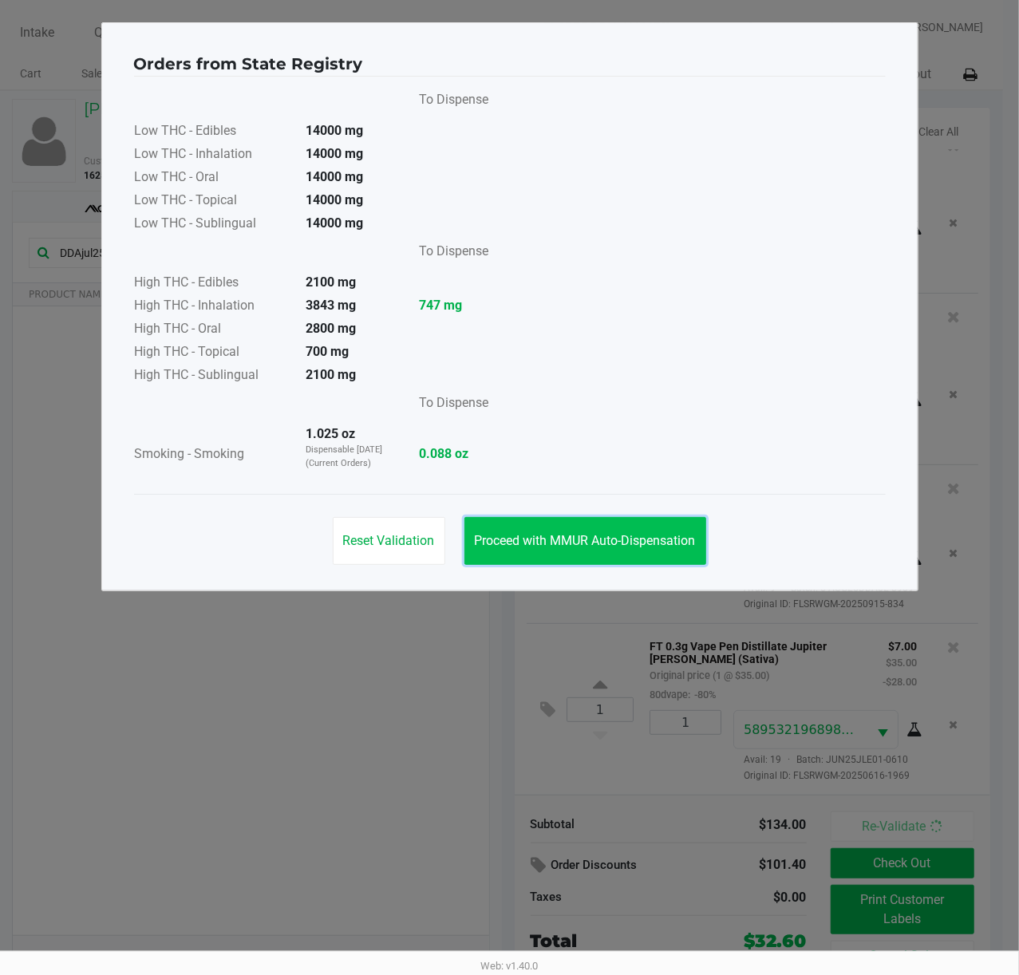
click at [662, 538] on span "Proceed with MMUR Auto-Dispensation" at bounding box center [585, 540] width 221 height 15
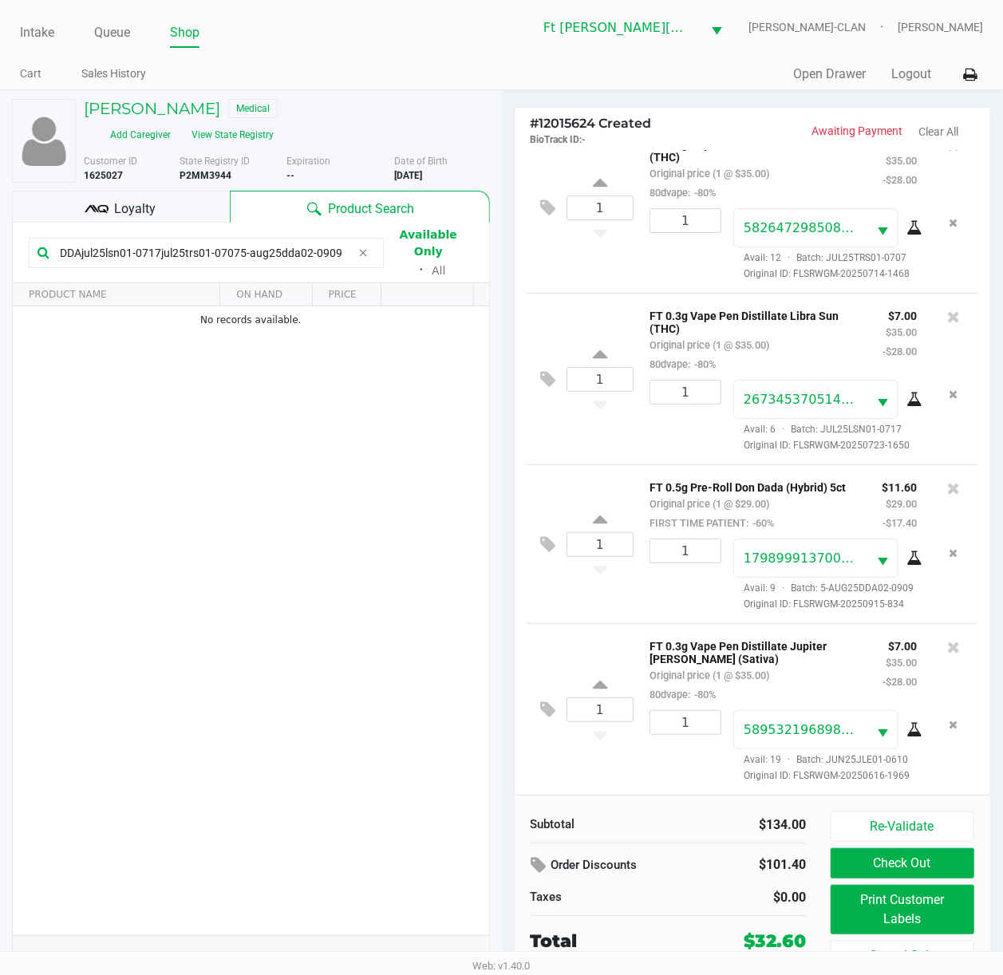
click at [892, 732] on button "Print Customer Labels" at bounding box center [903, 909] width 144 height 49
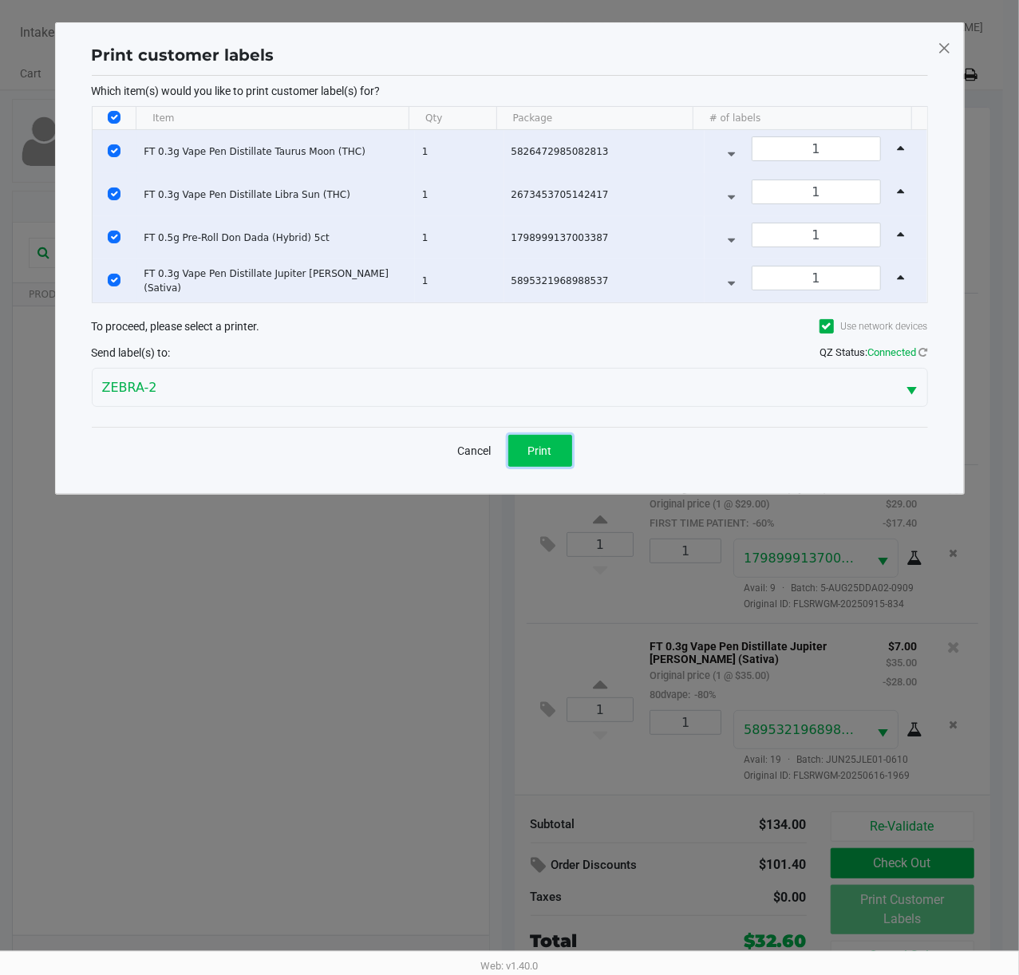
click at [557, 442] on button "Print" at bounding box center [540, 451] width 64 height 32
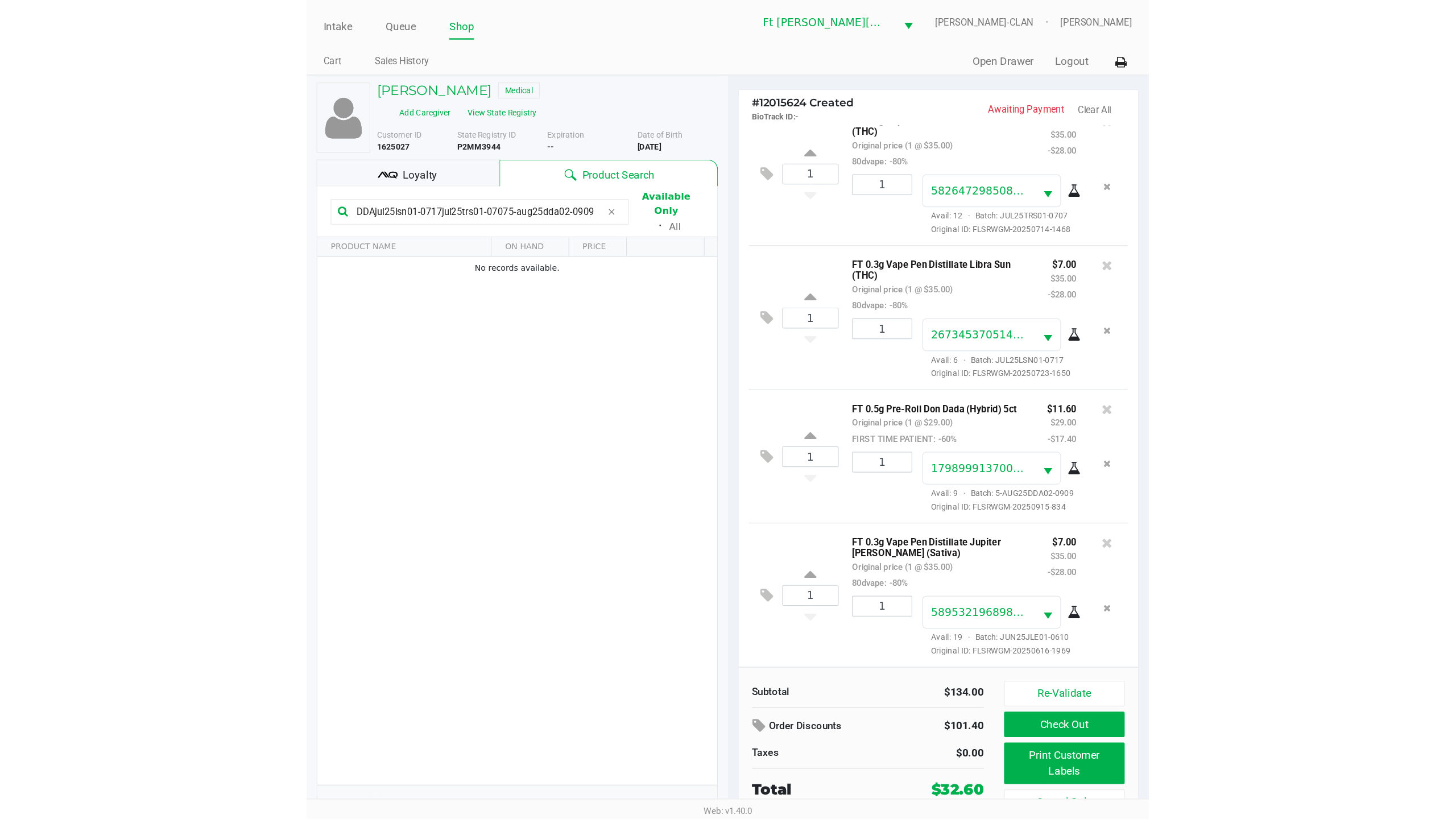
scroll to position [0, 0]
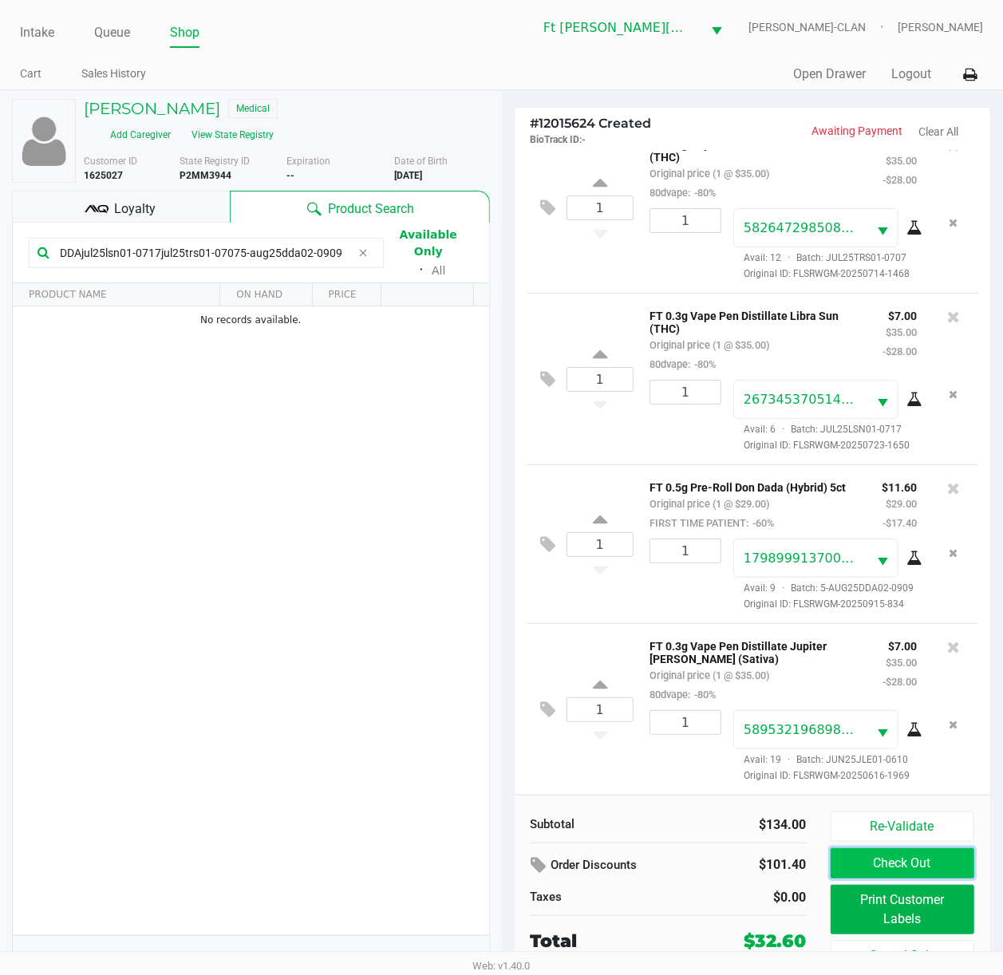
click at [918, 732] on button "Check Out" at bounding box center [903, 863] width 144 height 30
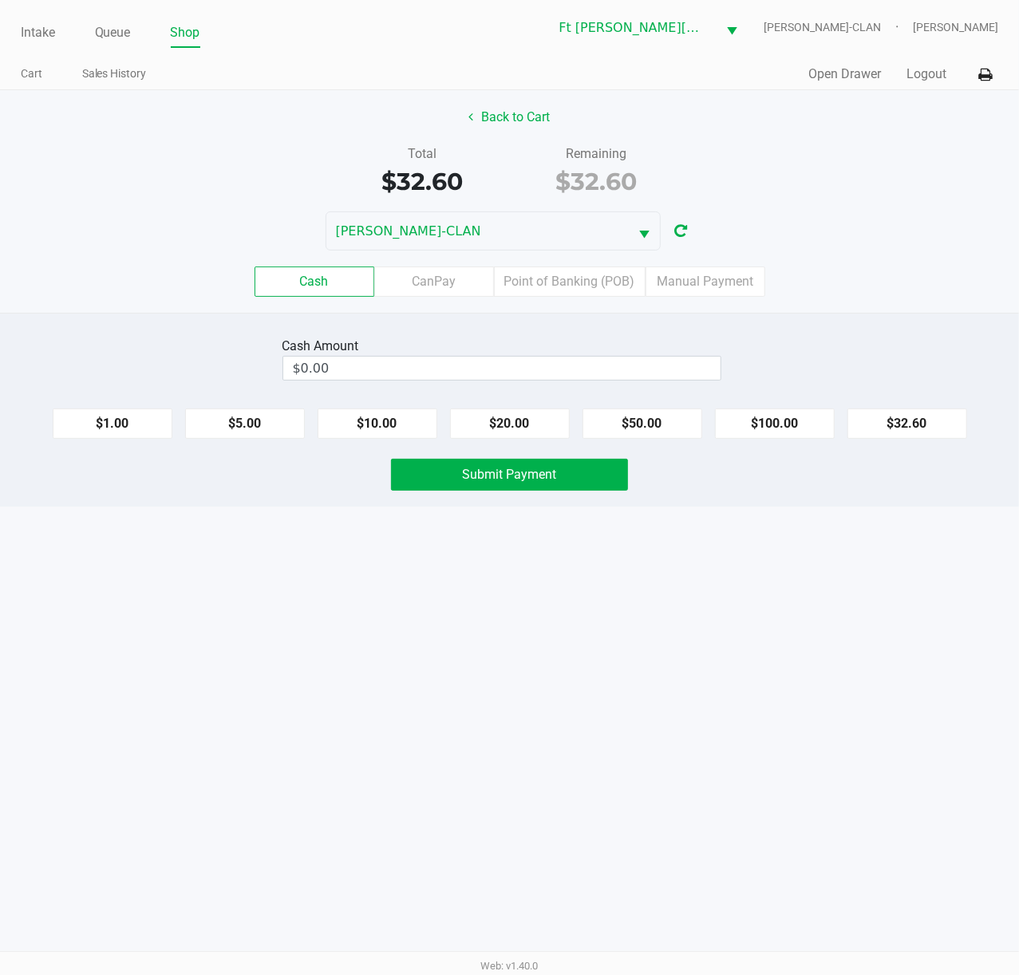
click at [635, 355] on div "Cash Amount" at bounding box center [501, 346] width 439 height 19
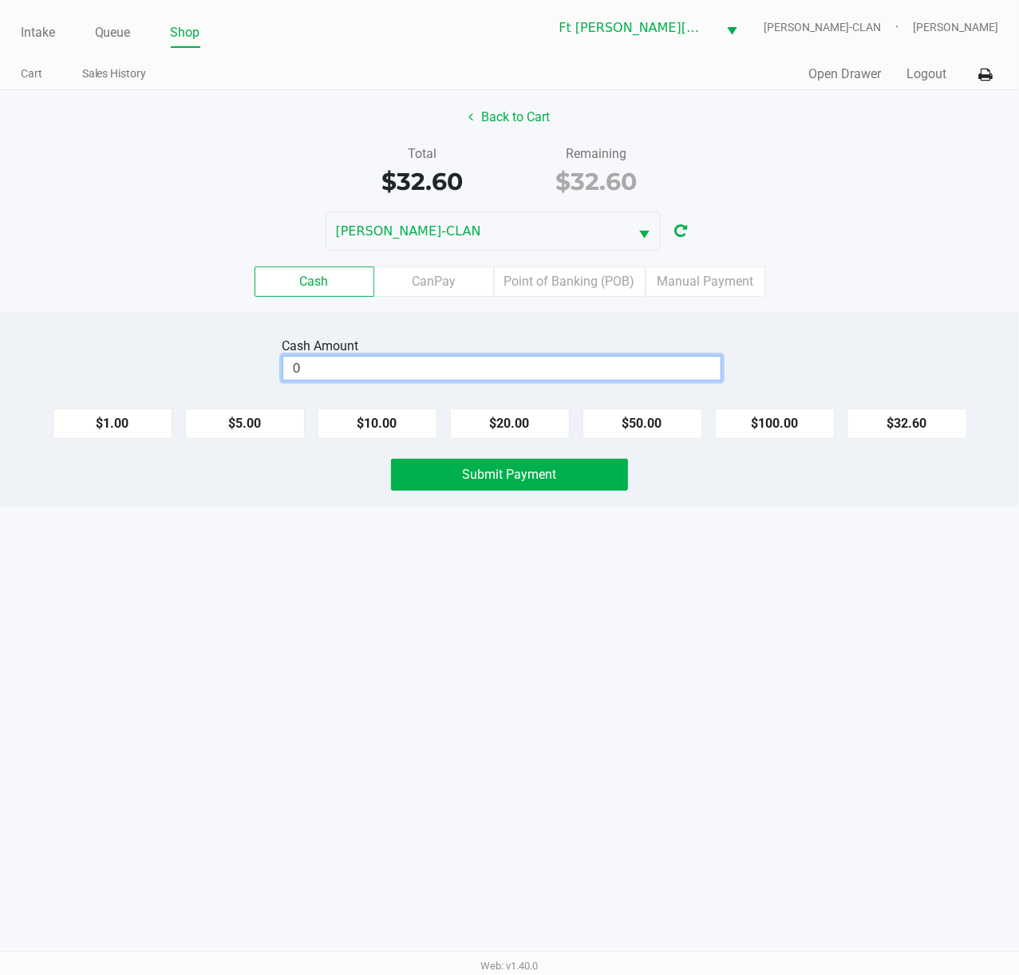
click at [636, 368] on input "0" at bounding box center [501, 368] width 437 height 23
type input "$33.00"
click at [586, 485] on button "Submit Payment" at bounding box center [509, 475] width 237 height 32
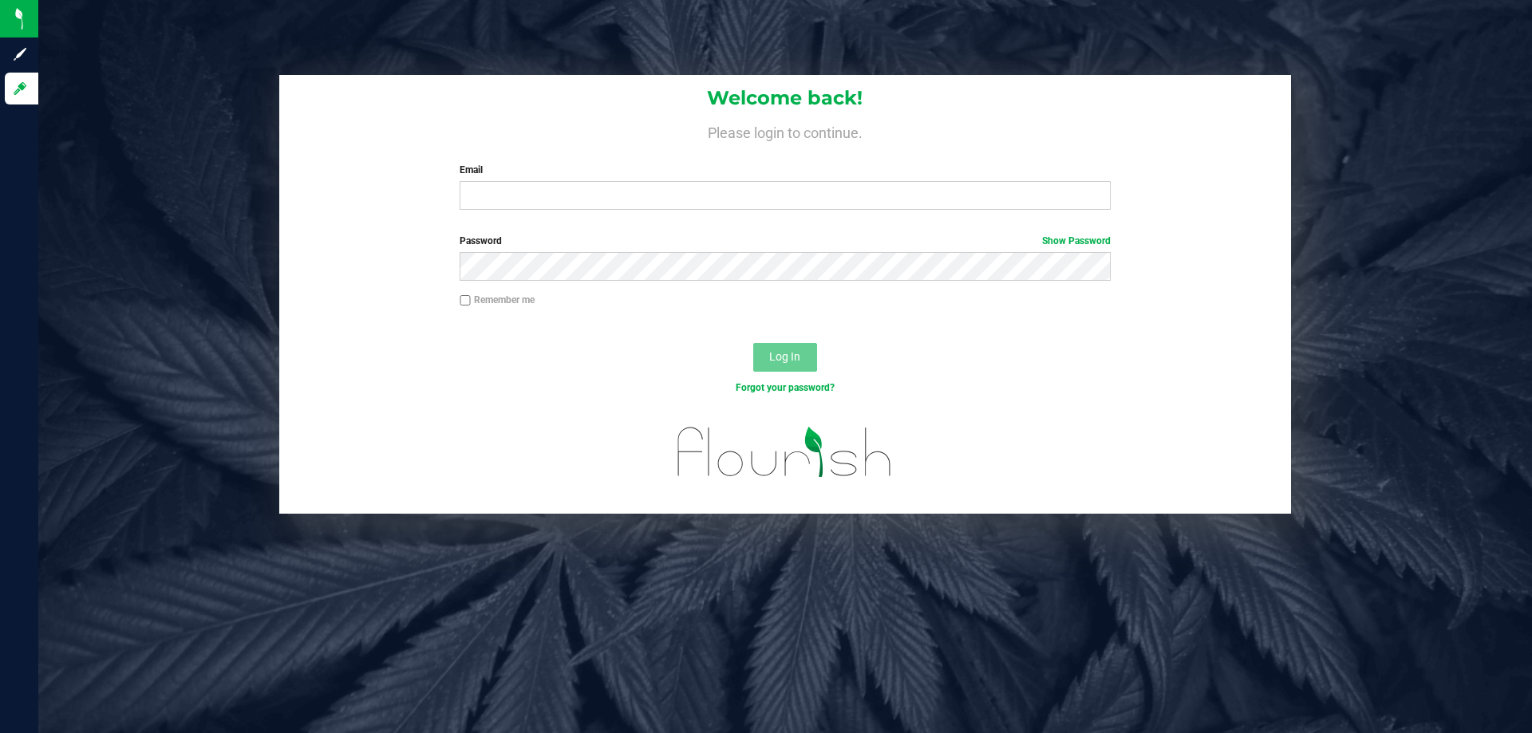
click at [614, 216] on div "Welcome back! Please login to continue. Email Required Please format your email…" at bounding box center [785, 149] width 1012 height 148
click at [620, 199] on input "Email" at bounding box center [785, 195] width 650 height 29
type input "sharper@liveparallel.com"
click at [753, 343] on button "Log In" at bounding box center [785, 357] width 64 height 29
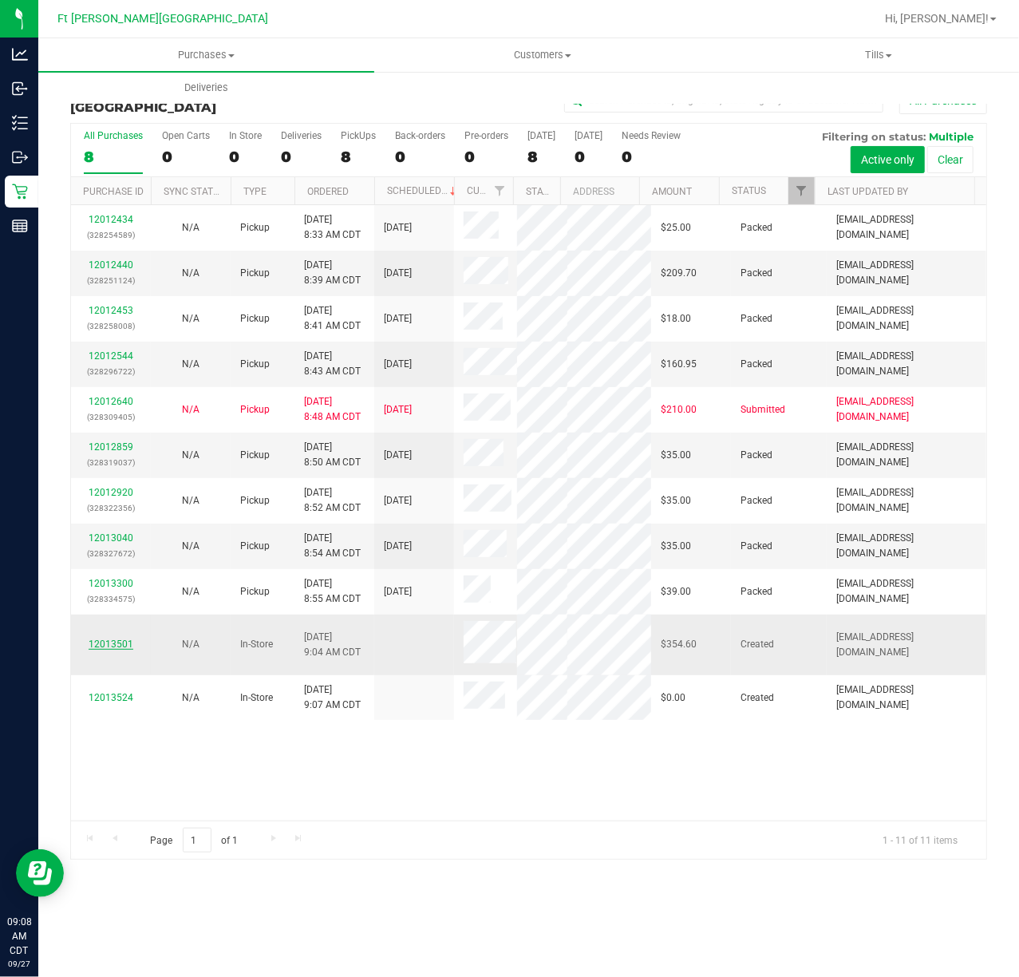
click at [120, 638] on link "12013501" at bounding box center [111, 643] width 45 height 11
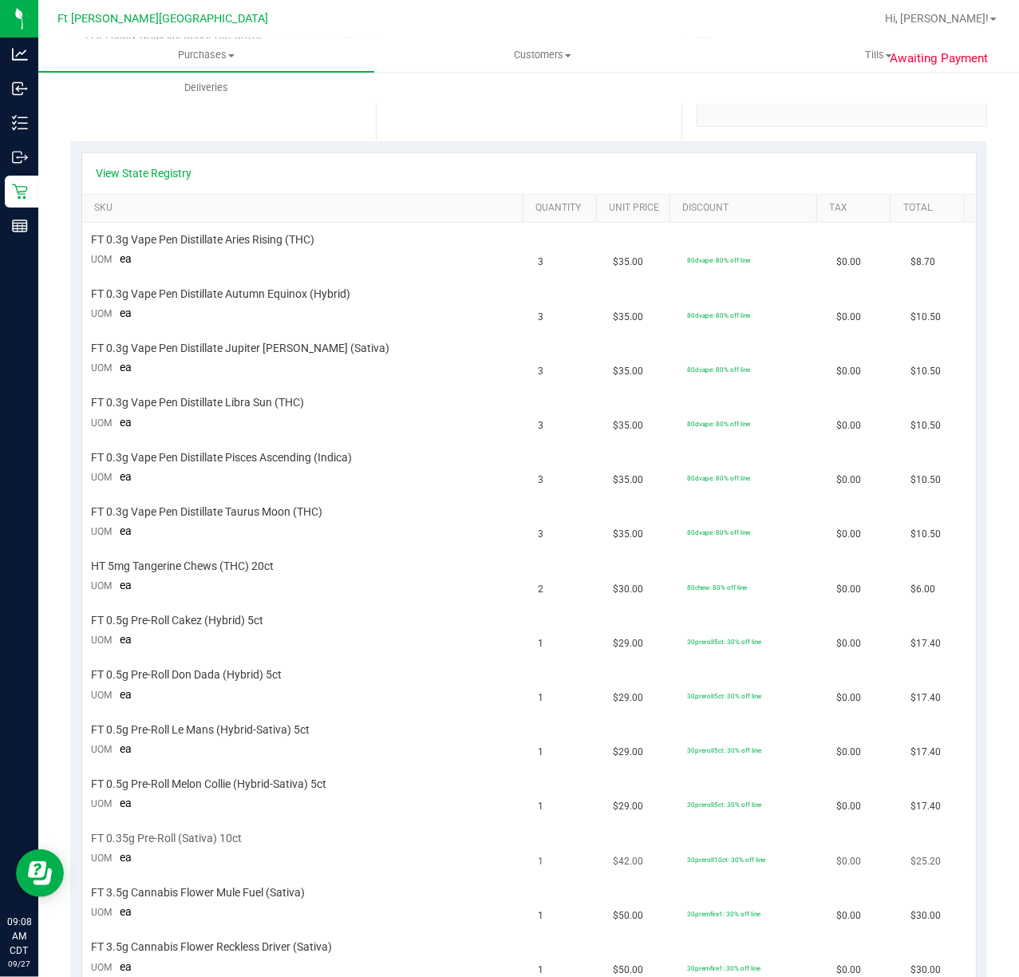
scroll to position [1064, 0]
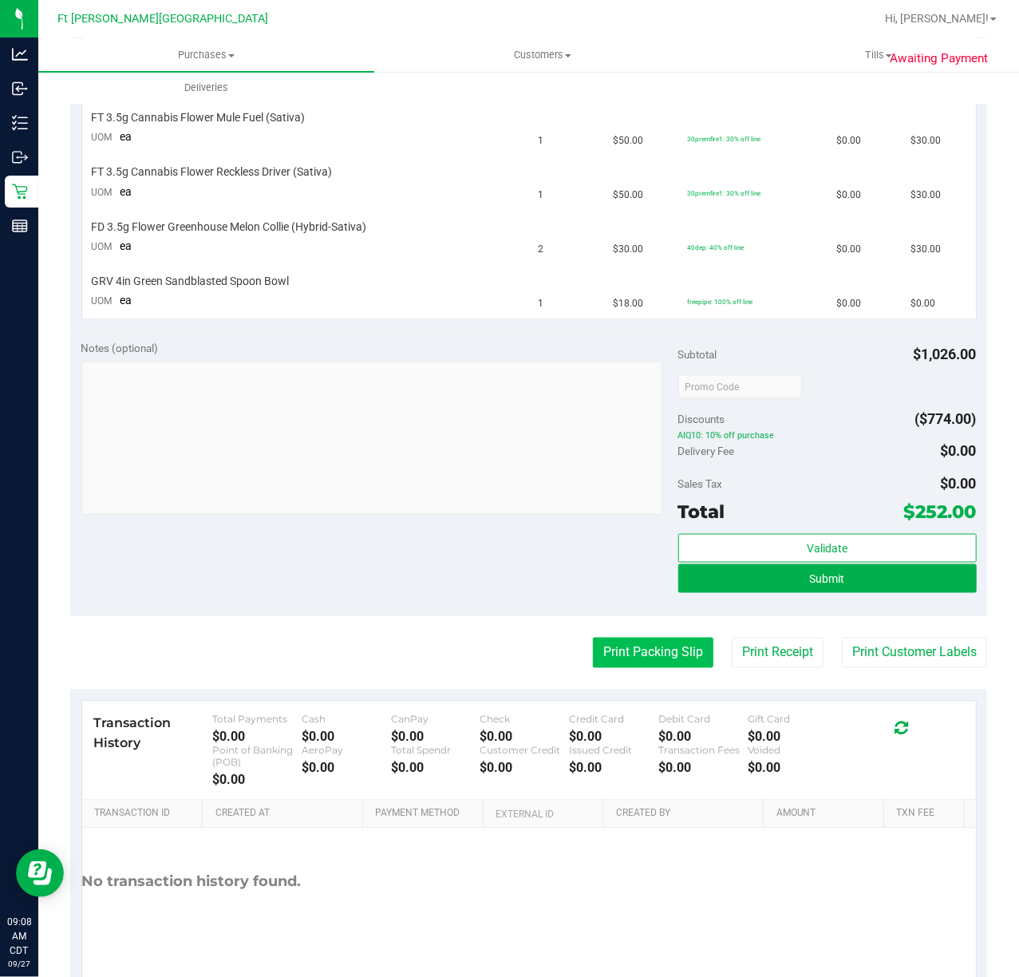
click at [614, 667] on button "Print Packing Slip" at bounding box center [653, 652] width 120 height 30
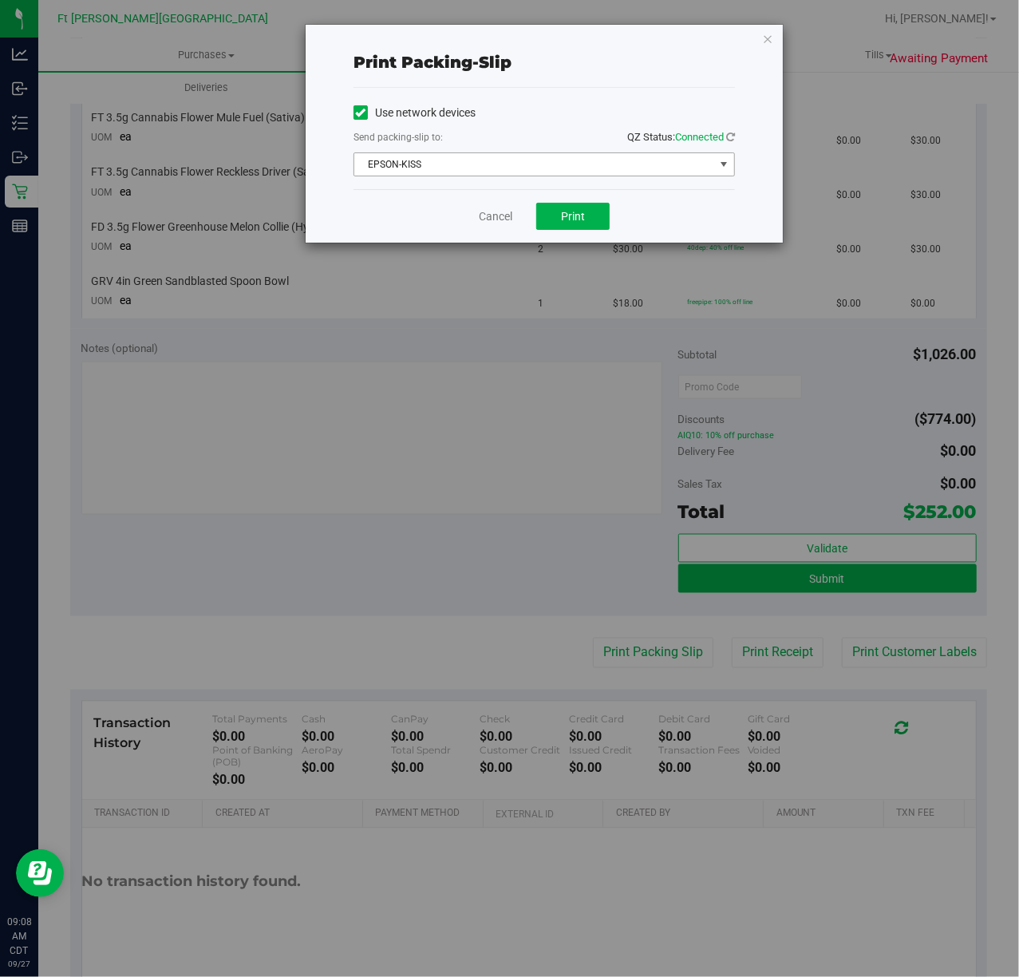
drag, startPoint x: 560, startPoint y: 168, endPoint x: 551, endPoint y: 202, distance: 35.6
click at [562, 168] on span "EPSON-KISS" at bounding box center [534, 164] width 360 height 22
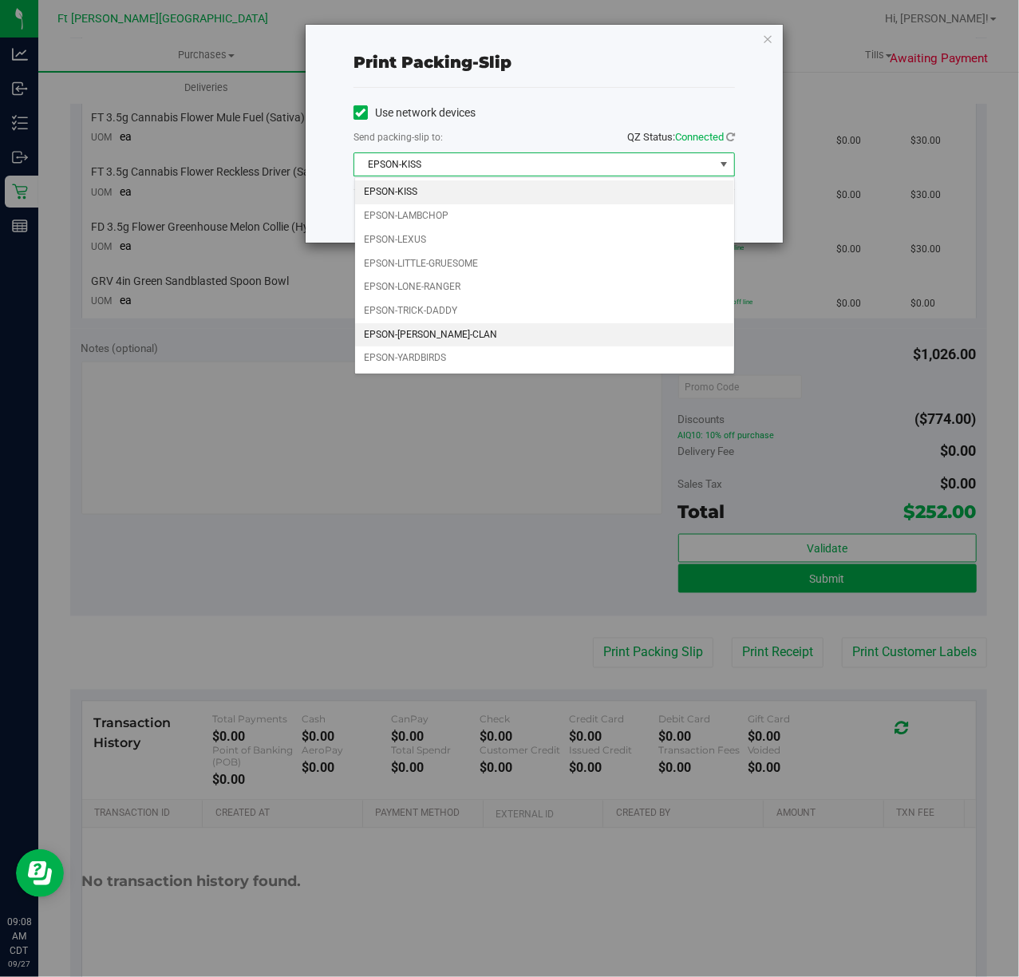
click at [451, 342] on li "EPSON-WU-TANG-CLAN" at bounding box center [544, 335] width 379 height 24
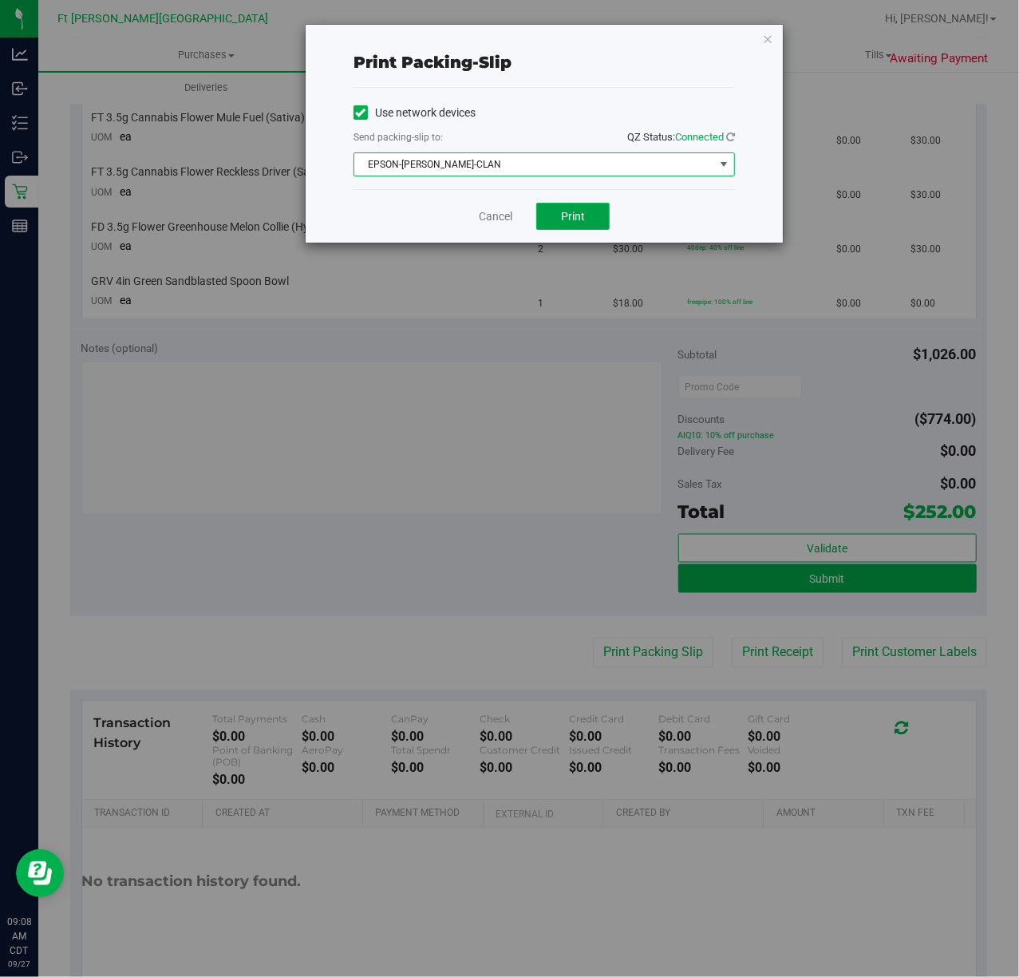
click at [578, 222] on span "Print" at bounding box center [573, 216] width 24 height 13
click at [482, 222] on link "Cancel" at bounding box center [496, 216] width 34 height 17
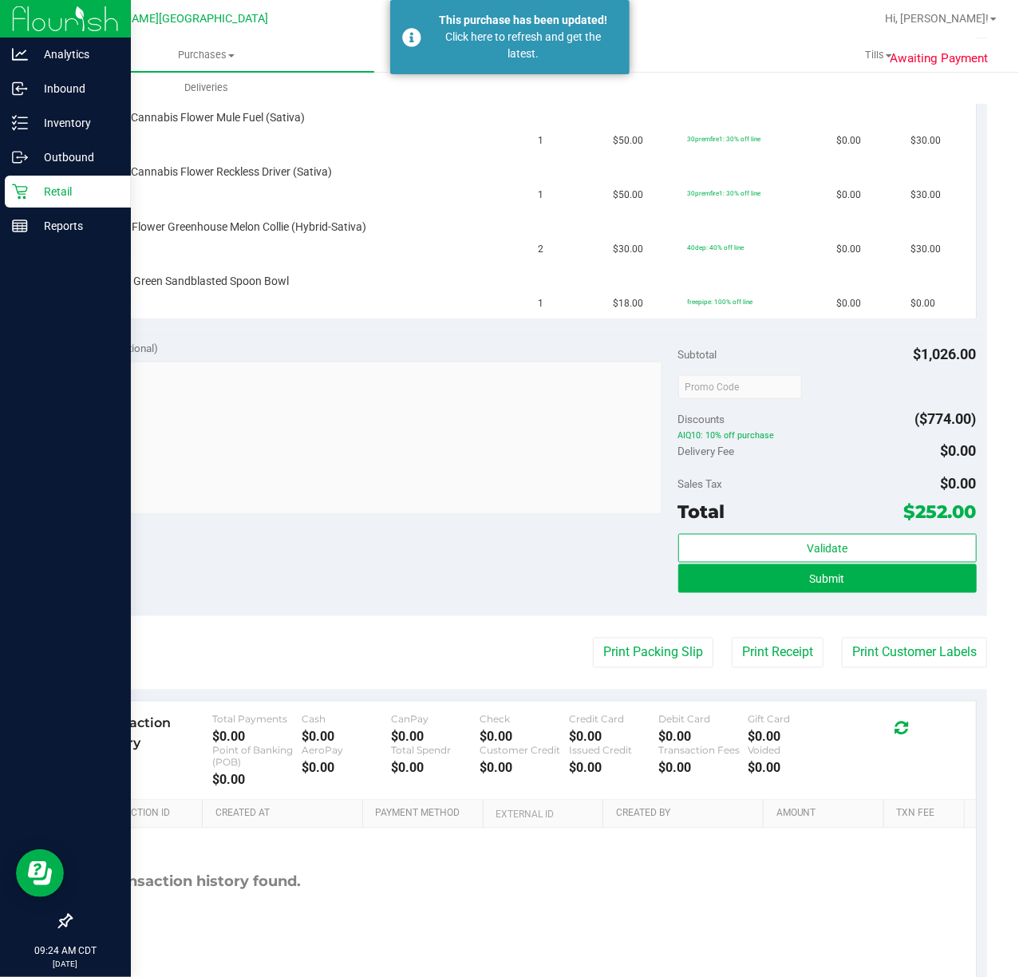
click at [14, 187] on icon at bounding box center [20, 192] width 16 height 16
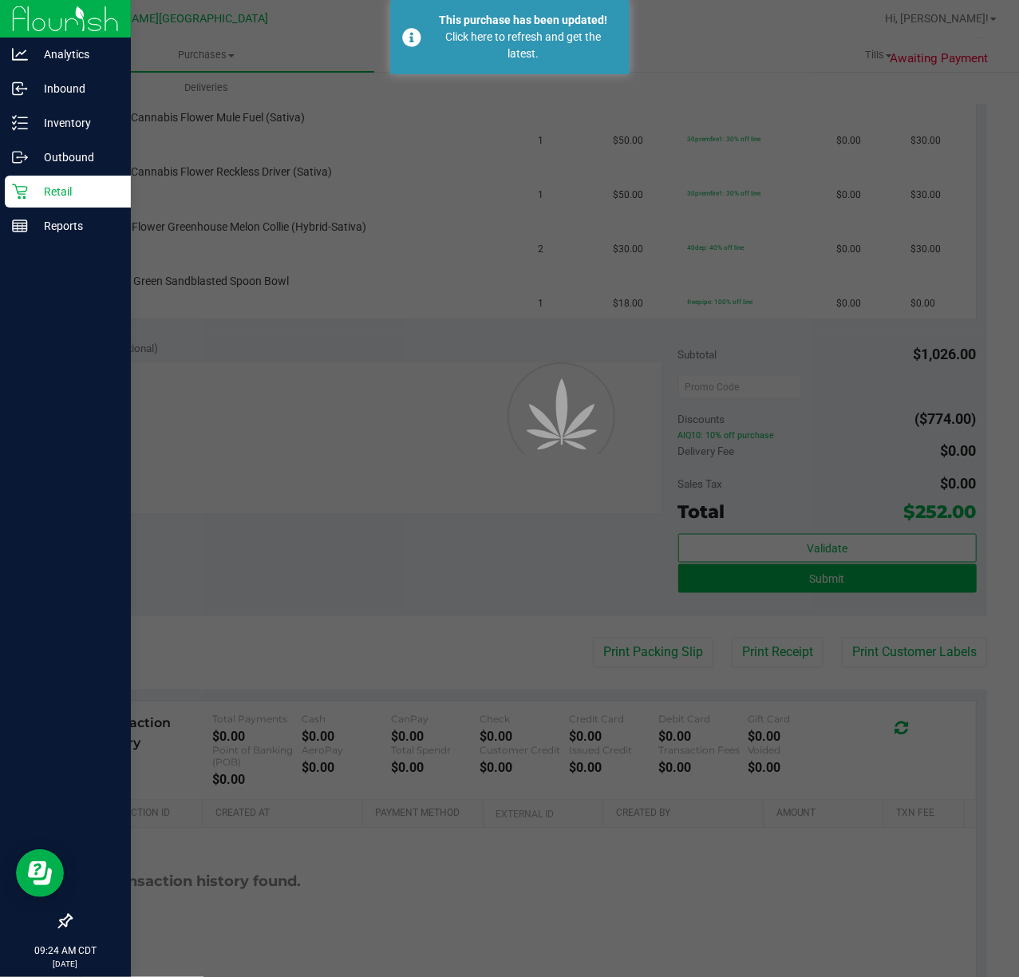
click at [14, 187] on icon at bounding box center [20, 192] width 16 height 16
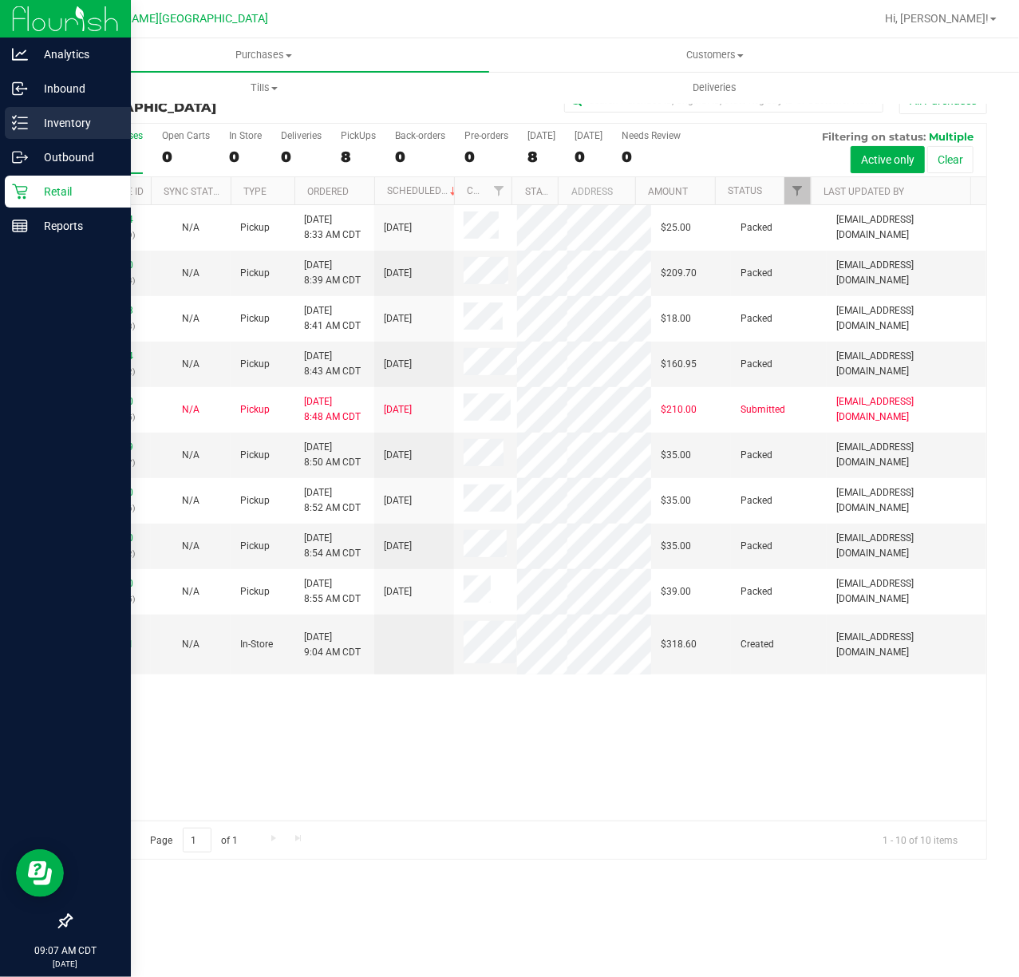
click at [61, 119] on p "Inventory" at bounding box center [76, 122] width 96 height 19
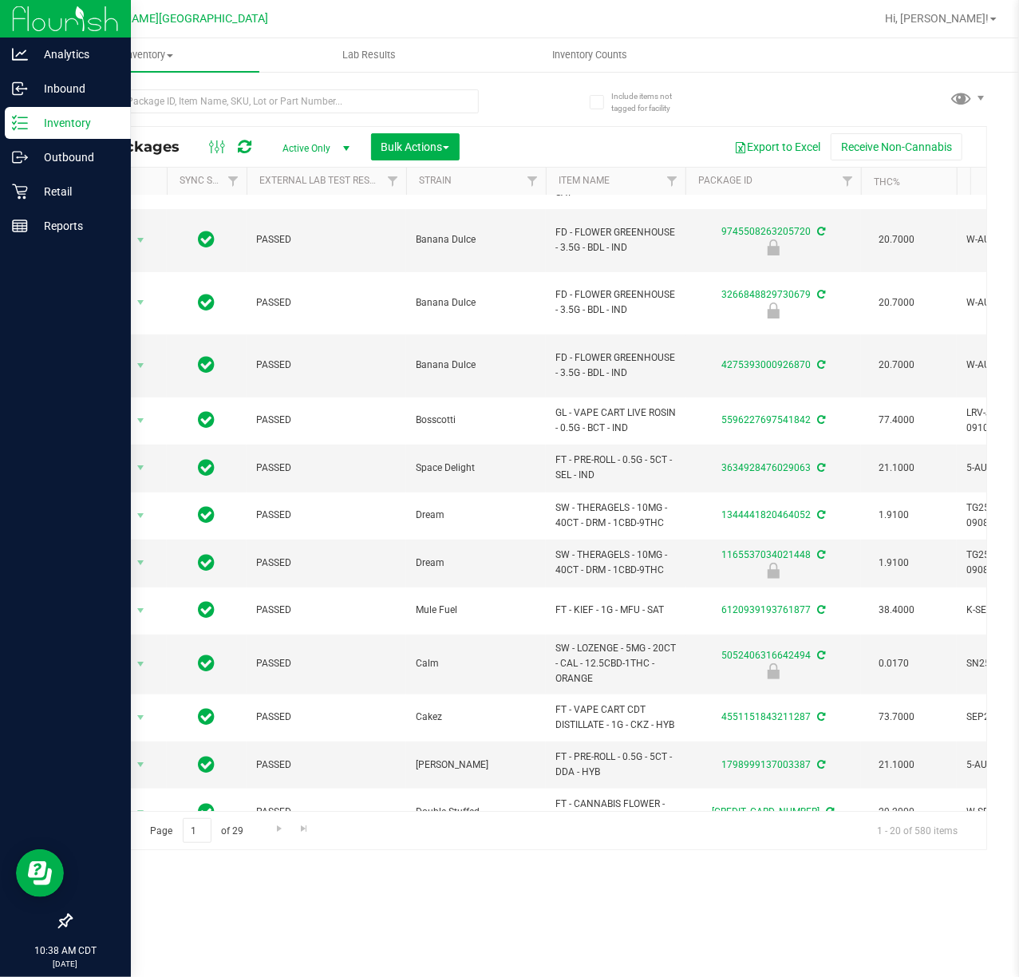
scroll to position [389, 0]
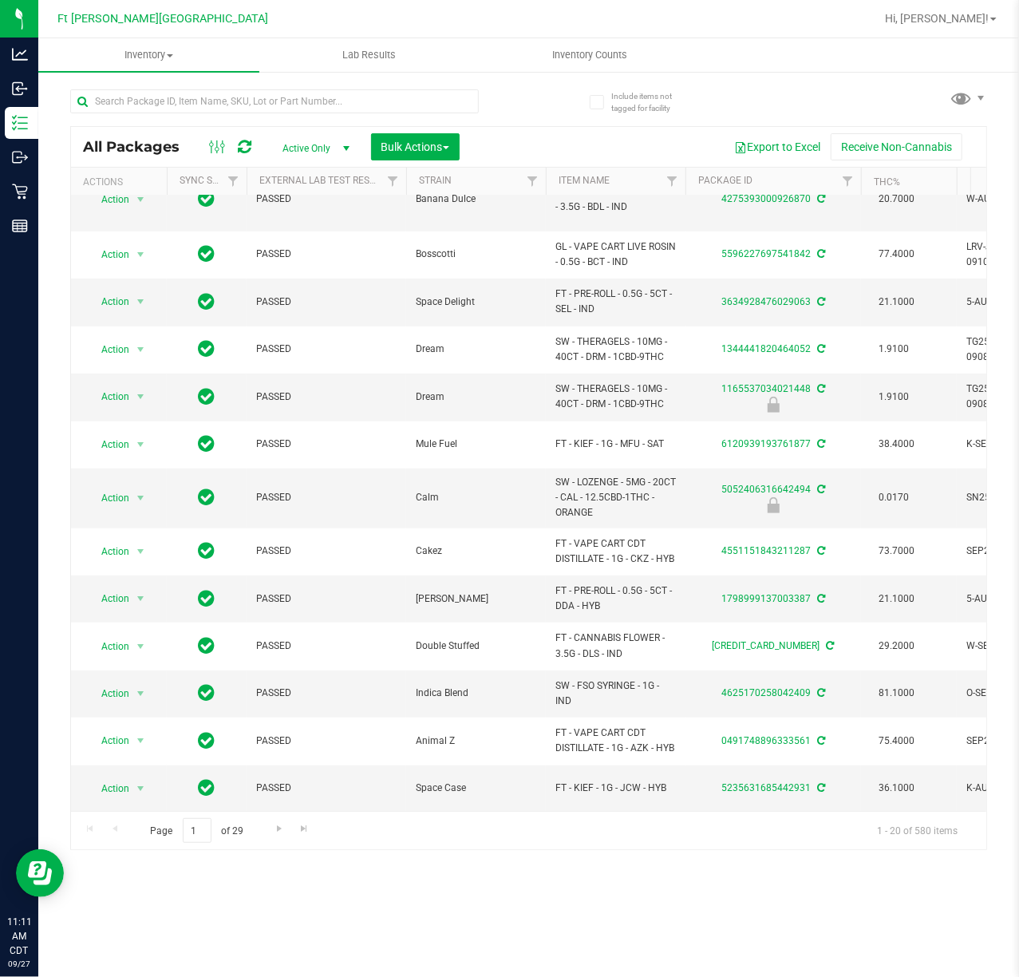
click at [412, 85] on div at bounding box center [299, 100] width 459 height 51
click at [419, 104] on input "text" at bounding box center [274, 101] width 408 height 24
type input "o"
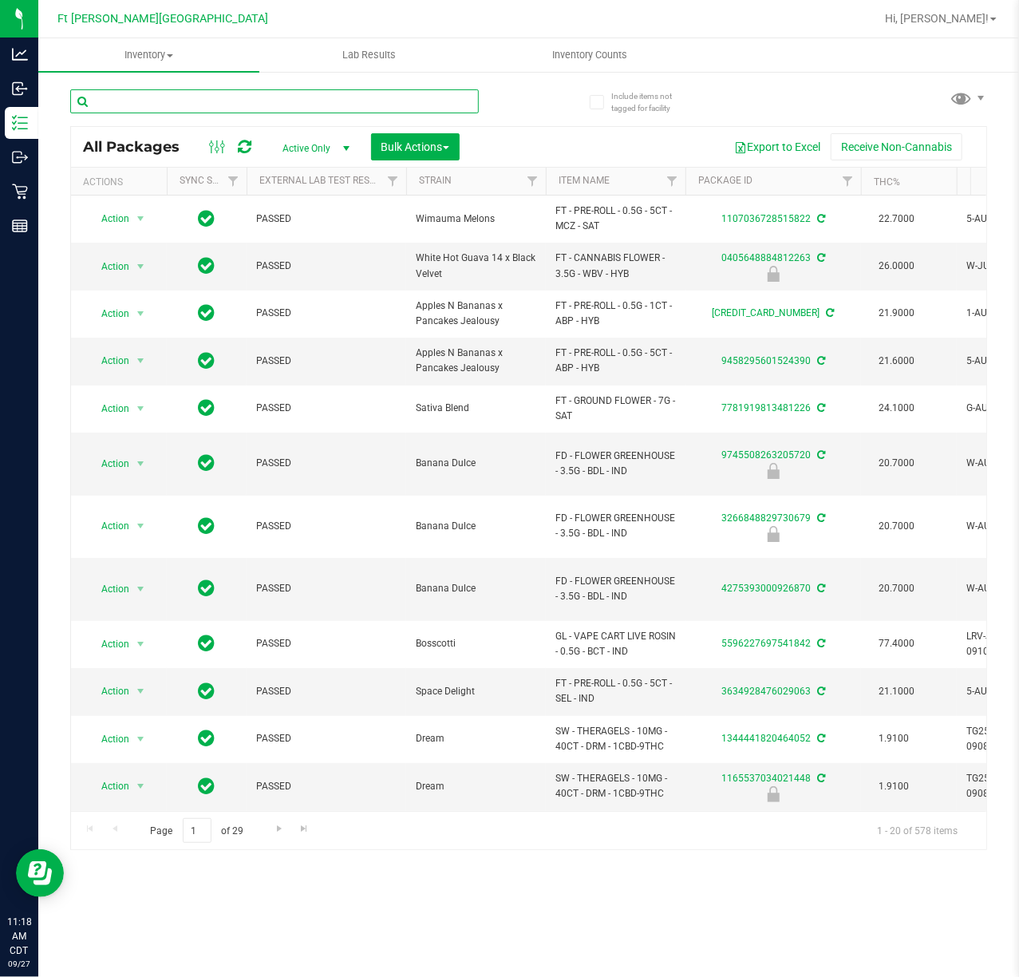
click at [333, 109] on input "text" at bounding box center [274, 101] width 408 height 24
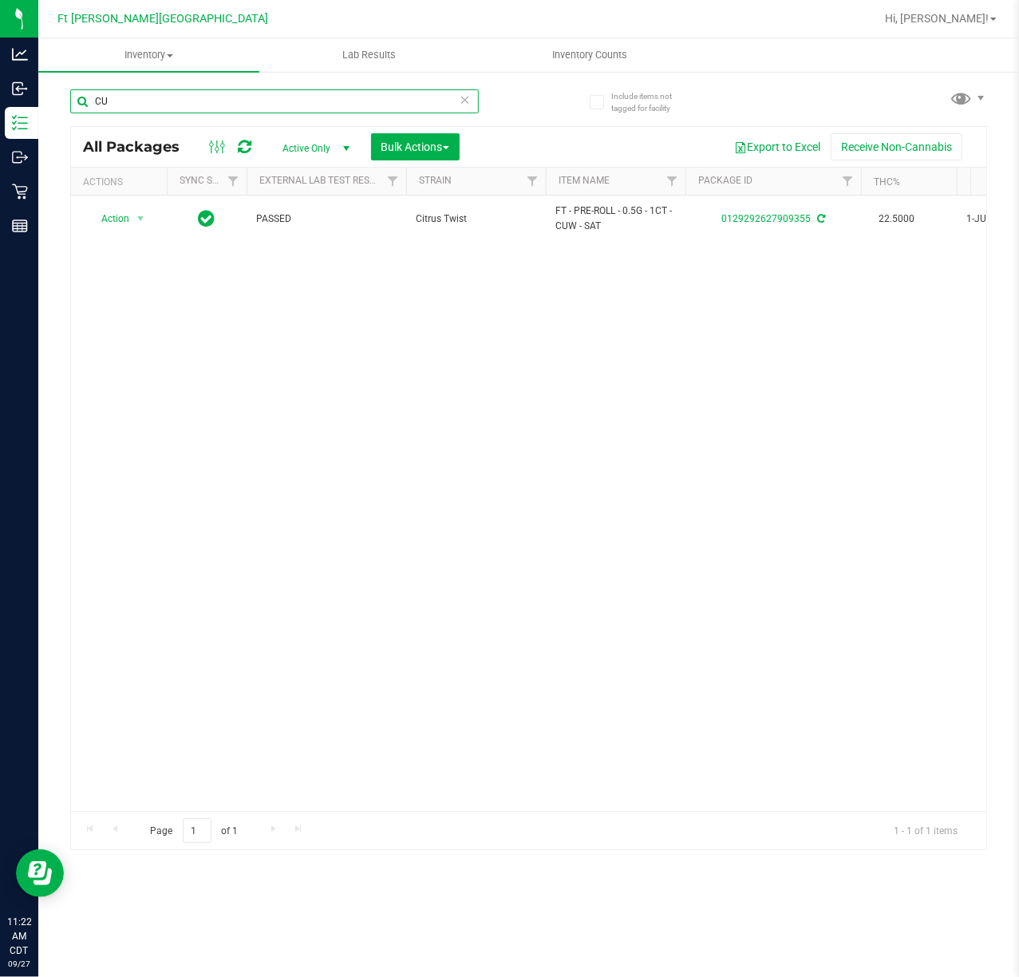
type input "C"
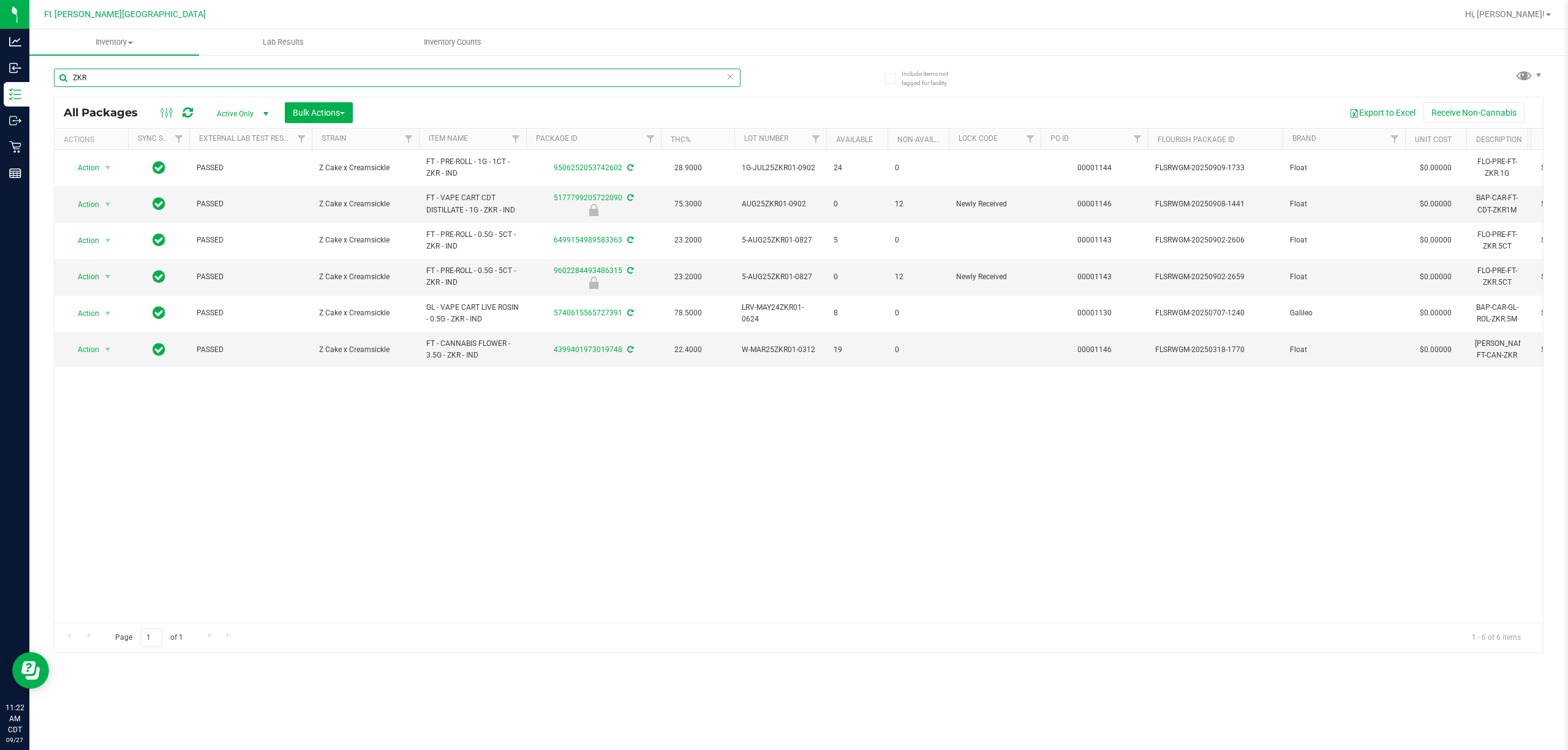
type input "ZKR"
click at [822, 479] on div "Action Action Adjust qty Create package Edit attributes Global inventory Locate…" at bounding box center [799, 386] width 1489 height 473
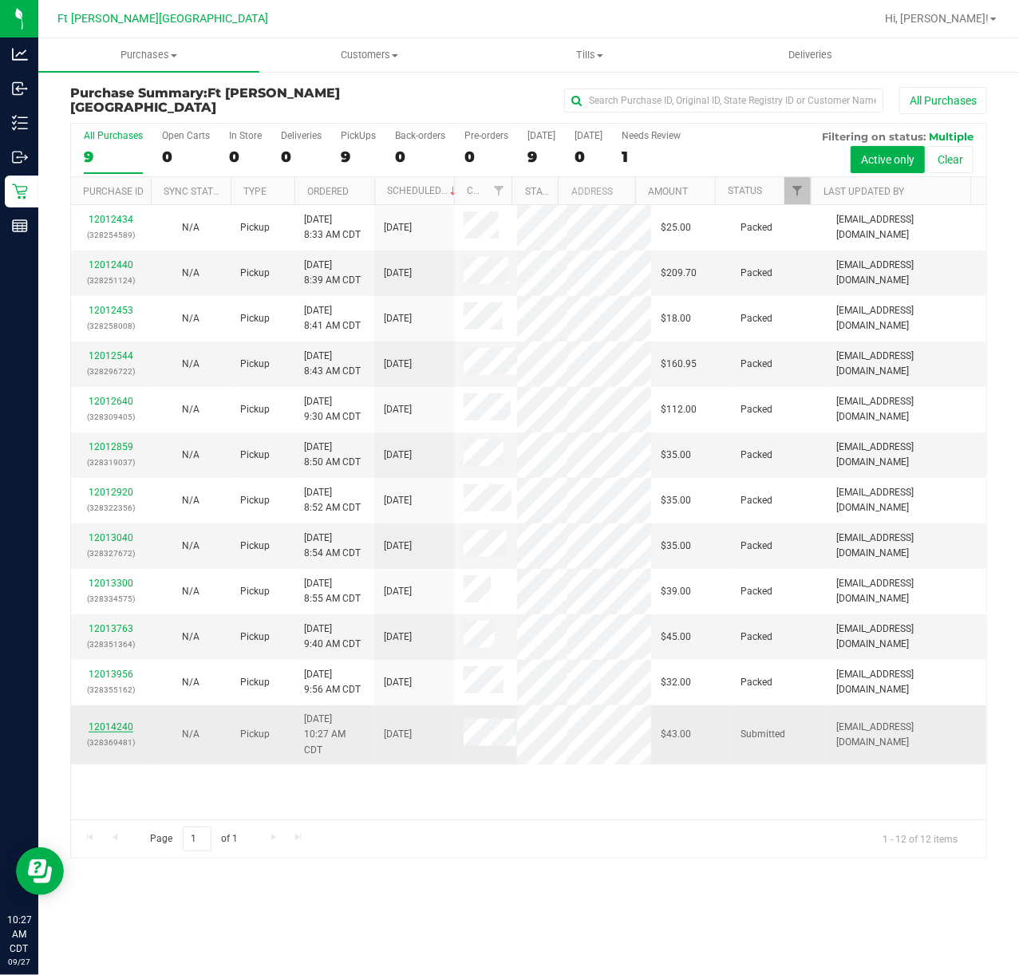
click at [103, 721] on link "12014240" at bounding box center [111, 726] width 45 height 11
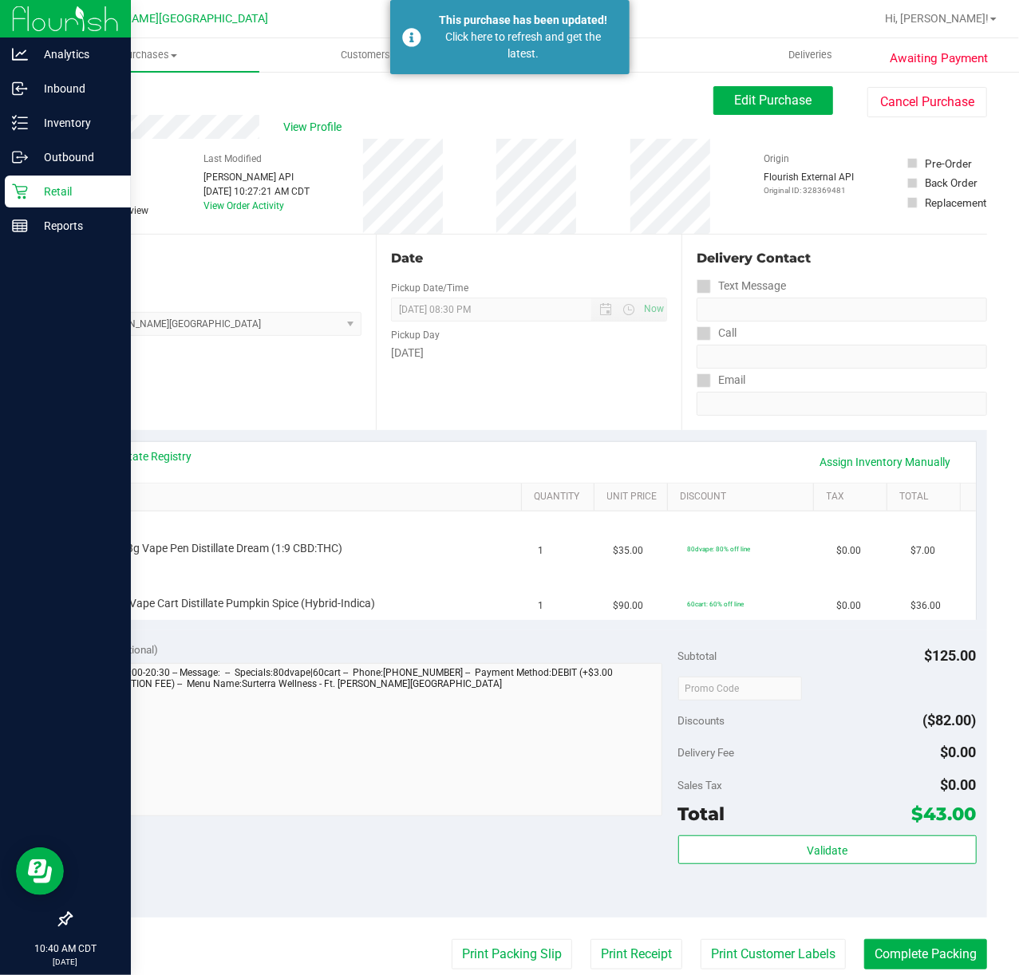
click at [17, 193] on icon at bounding box center [20, 192] width 16 height 16
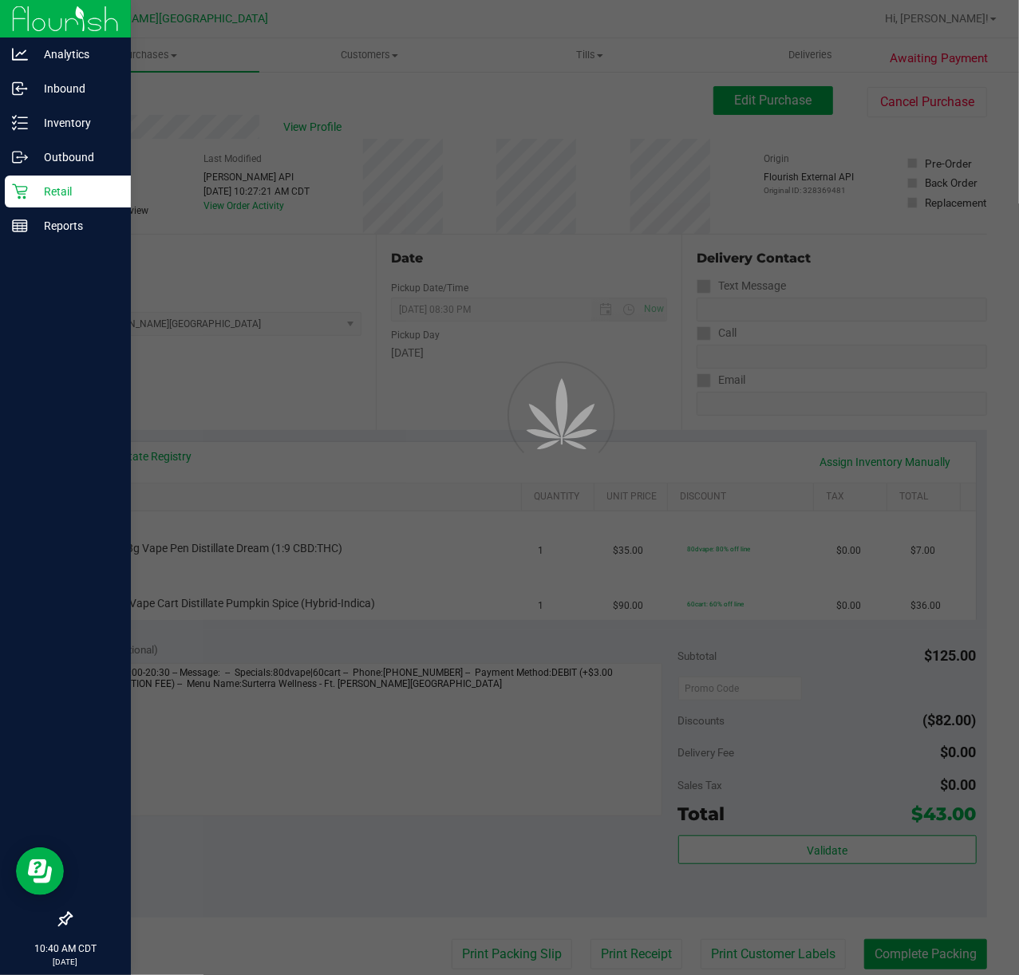
click at [19, 191] on icon at bounding box center [19, 191] width 15 height 15
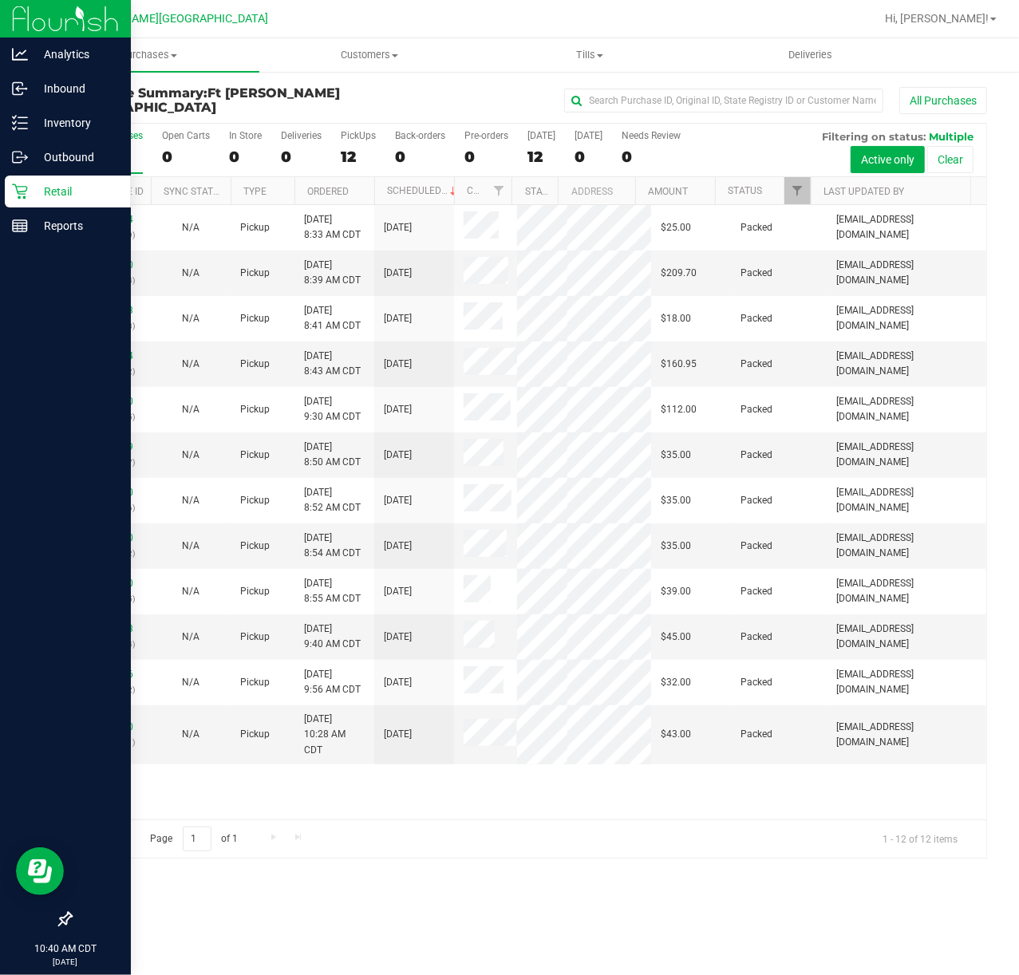
click at [34, 180] on div "Retail" at bounding box center [68, 192] width 126 height 32
click at [35, 182] on div "Retail" at bounding box center [68, 192] width 126 height 32
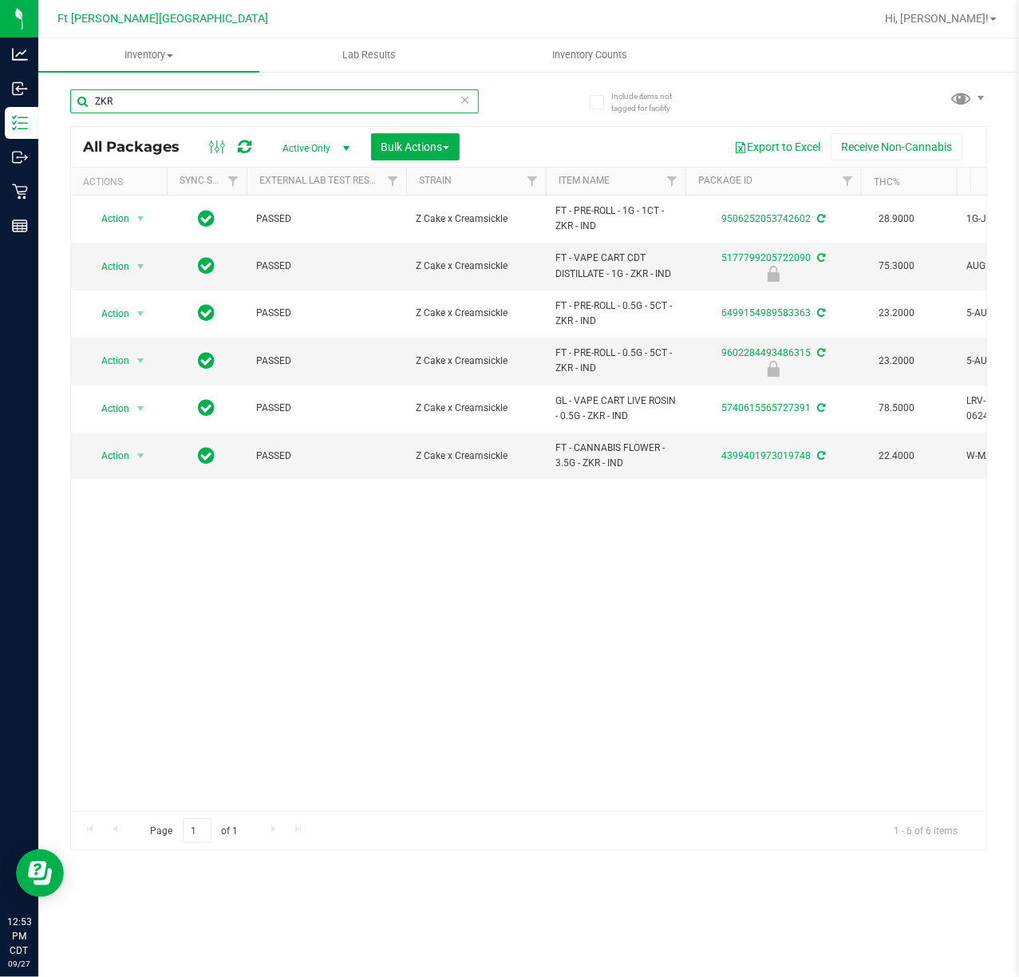
click at [142, 97] on input "ZKR" at bounding box center [274, 101] width 408 height 24
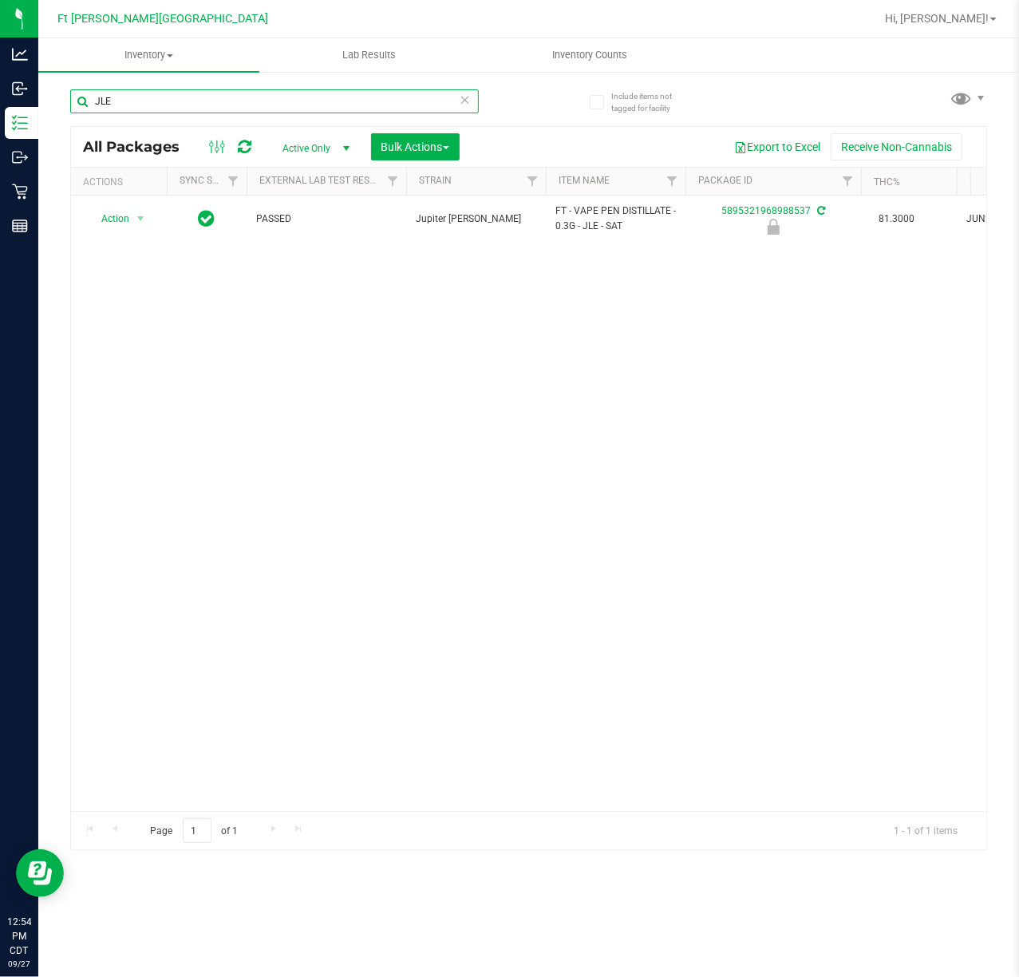
type input "JLE"
click at [180, 470] on div "Action Action Edit attributes Global inventory Locate package Package audit log…" at bounding box center [528, 502] width 915 height 615
